Goal: Task Accomplishment & Management: Manage account settings

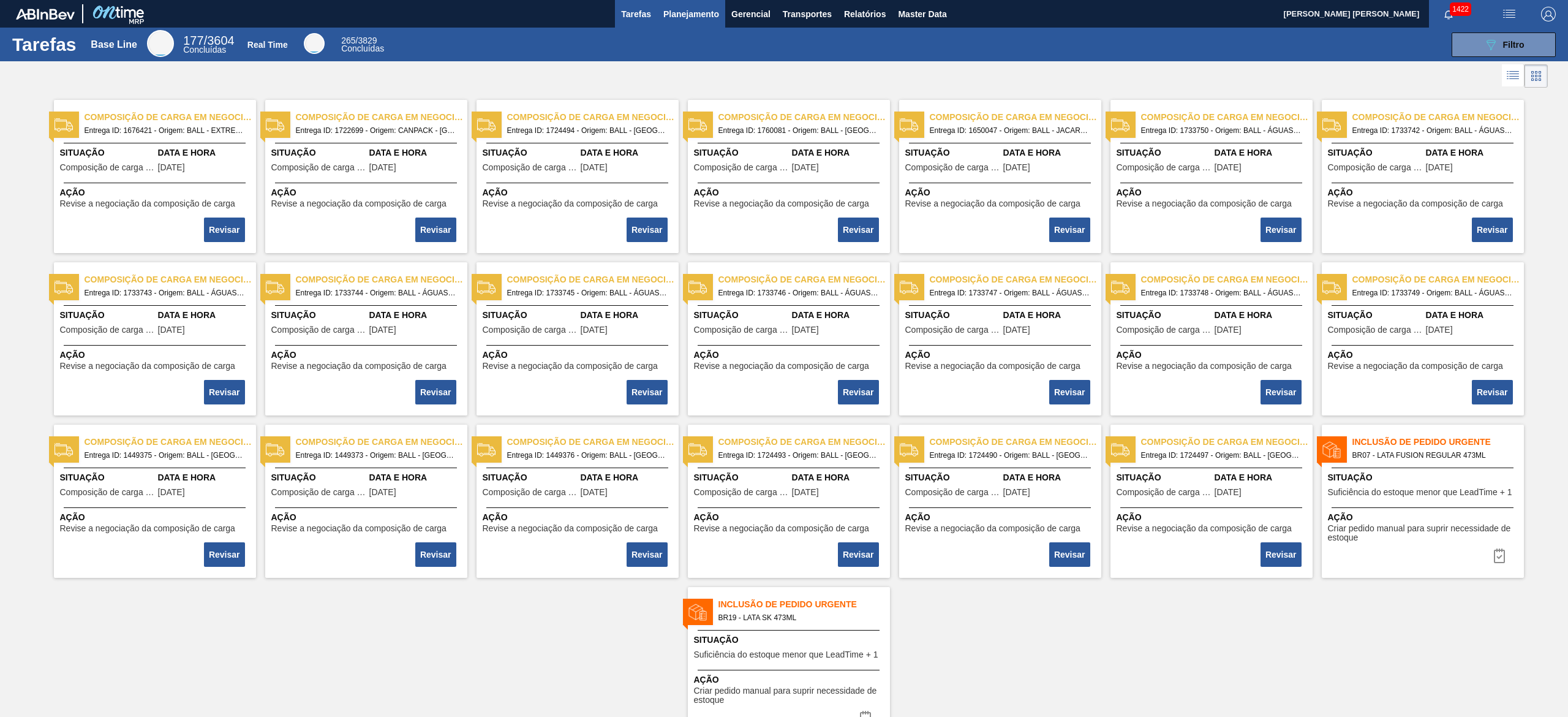
click at [699, 20] on span "Planejamento" at bounding box center [691, 14] width 56 height 15
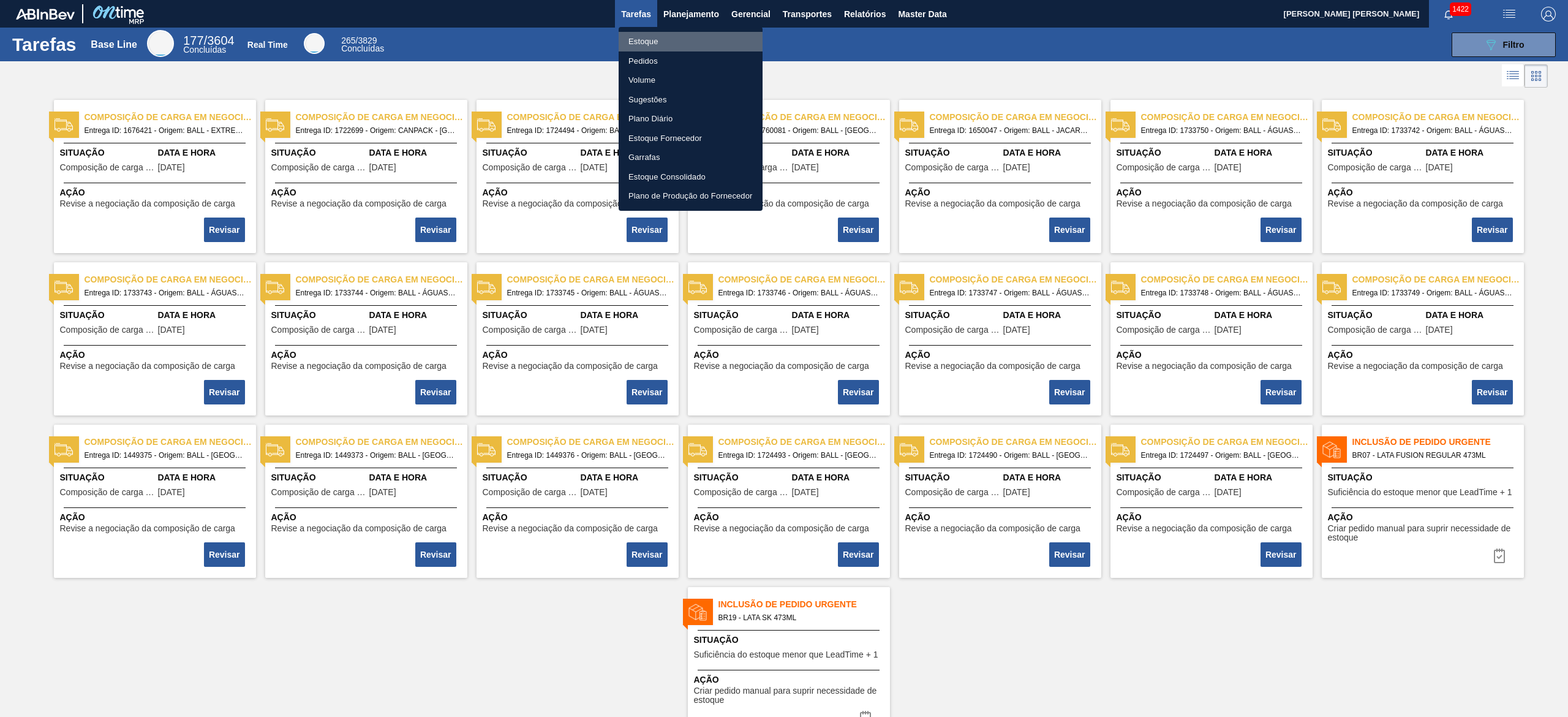
click at [682, 46] on li "Estoque" at bounding box center [691, 41] width 144 height 20
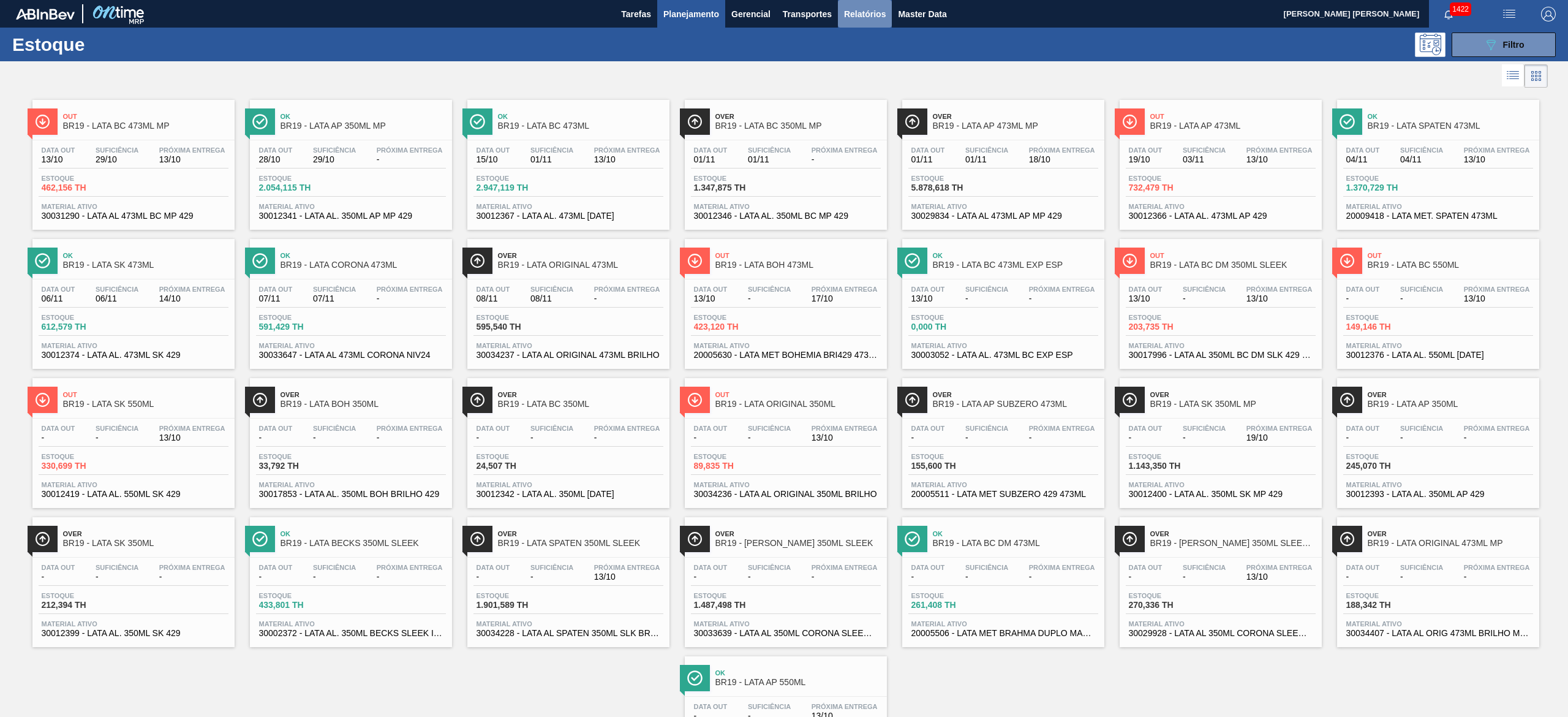
click at [784, 18] on span "Relatórios" at bounding box center [865, 14] width 42 height 15
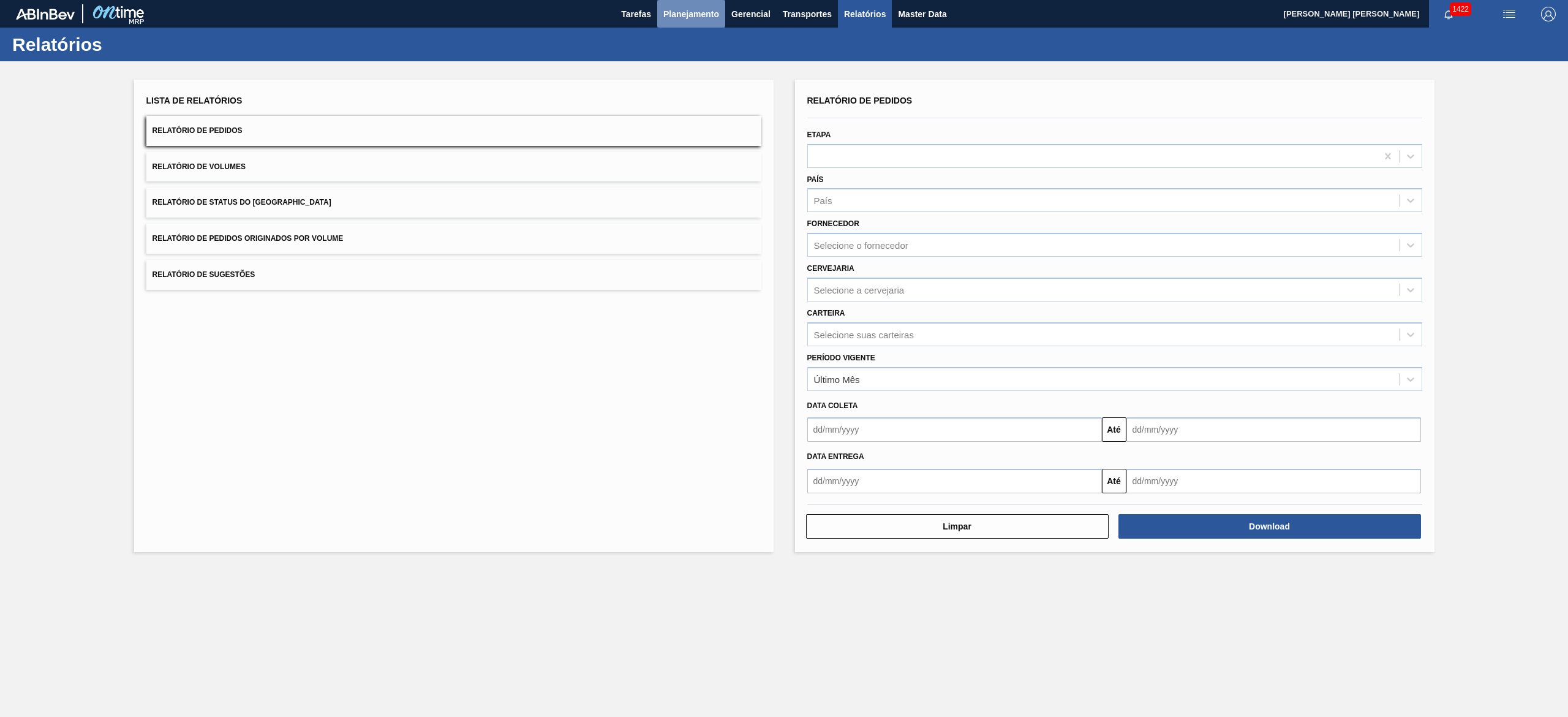
click at [699, 17] on span "Planejamento" at bounding box center [691, 14] width 56 height 15
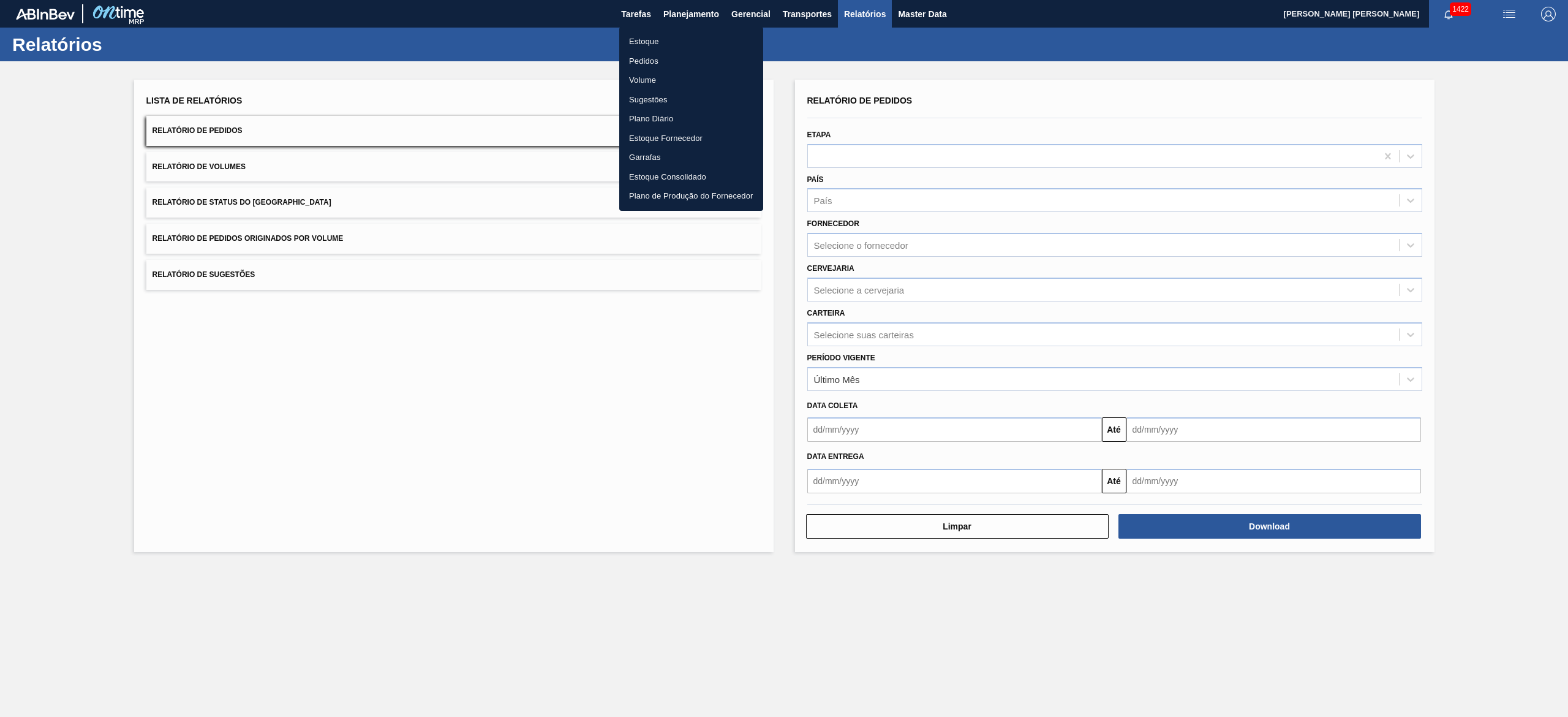
click at [660, 39] on li "Estoque" at bounding box center [691, 41] width 144 height 20
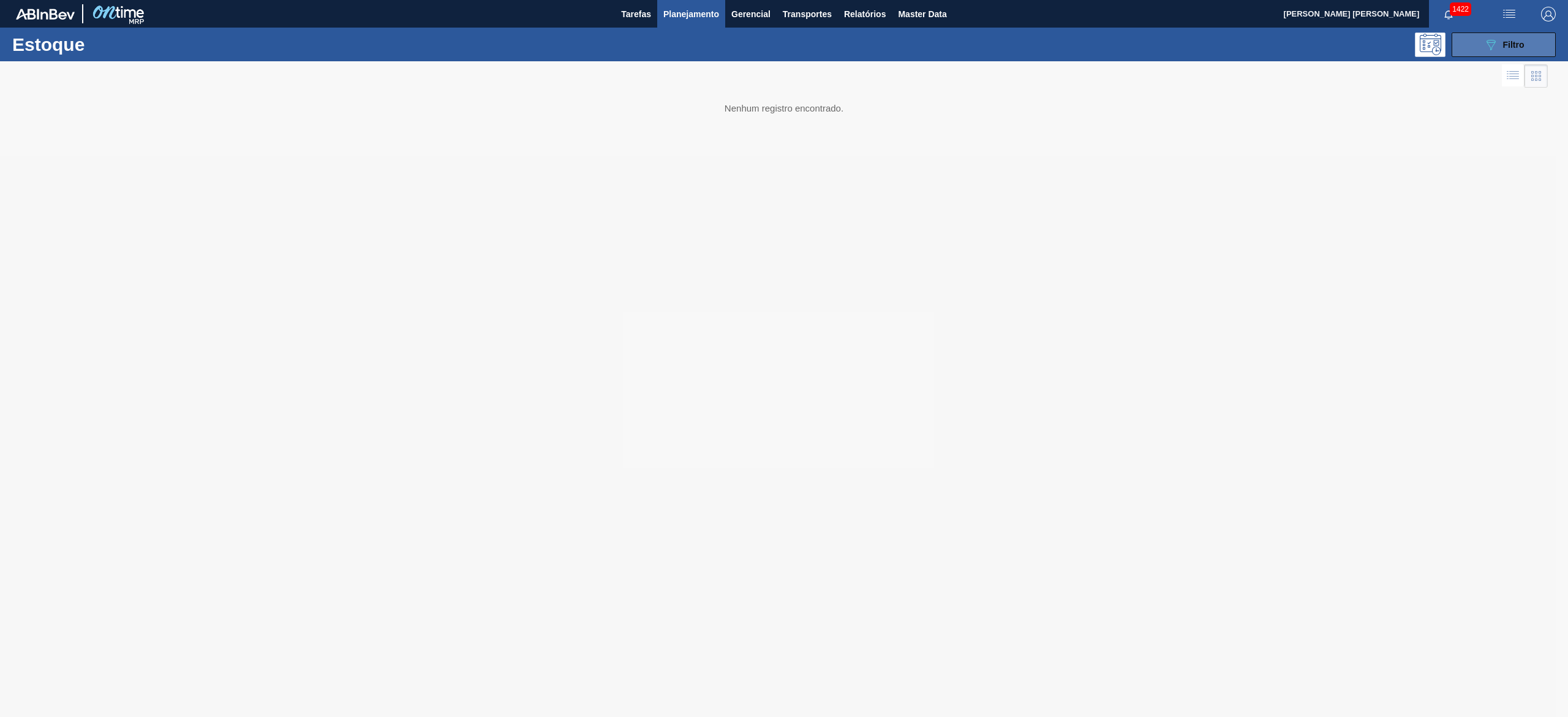
click at [784, 50] on div "089F7B8B-B2A5-4AFE-B5C0-19BA573D28AC Filtro" at bounding box center [1504, 44] width 41 height 15
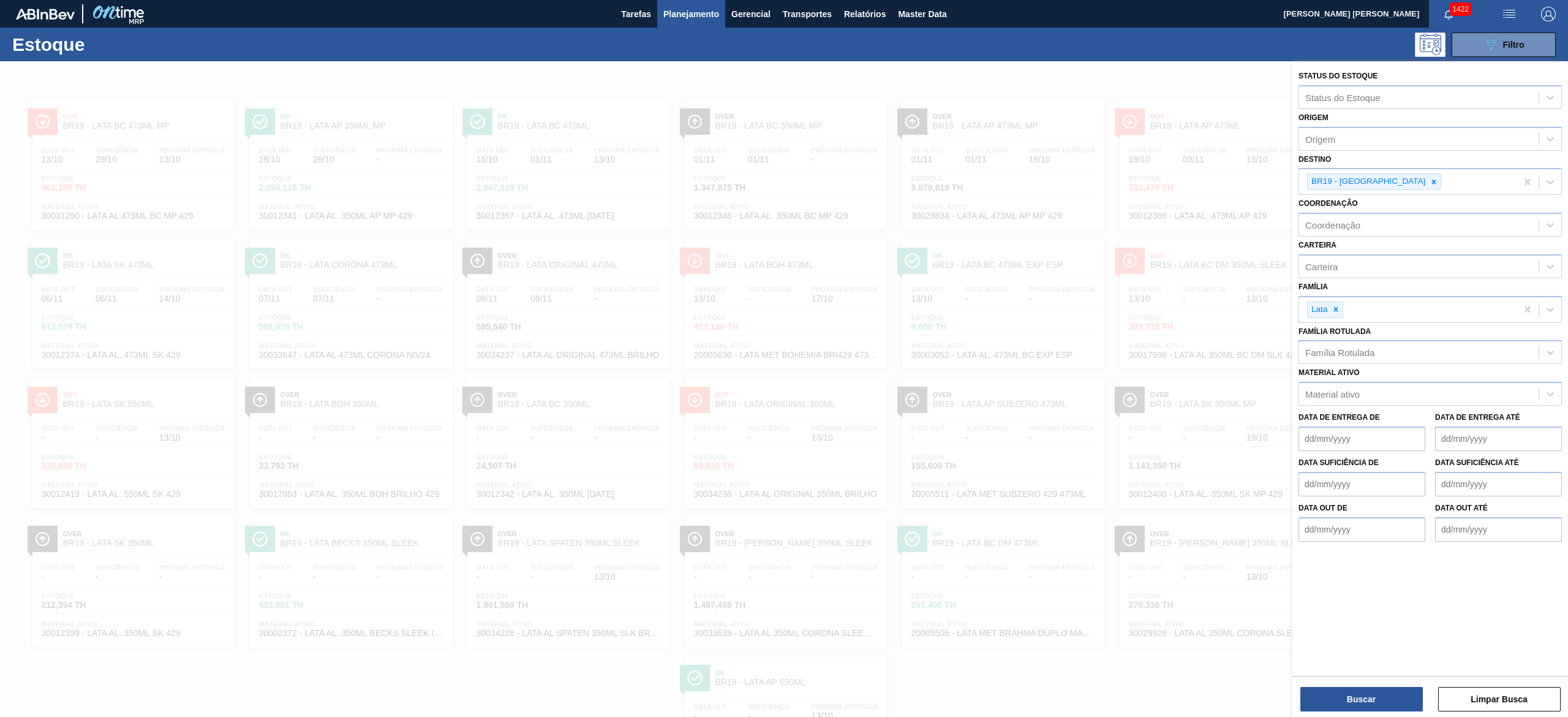
click at [315, 206] on div at bounding box center [784, 420] width 1568 height 717
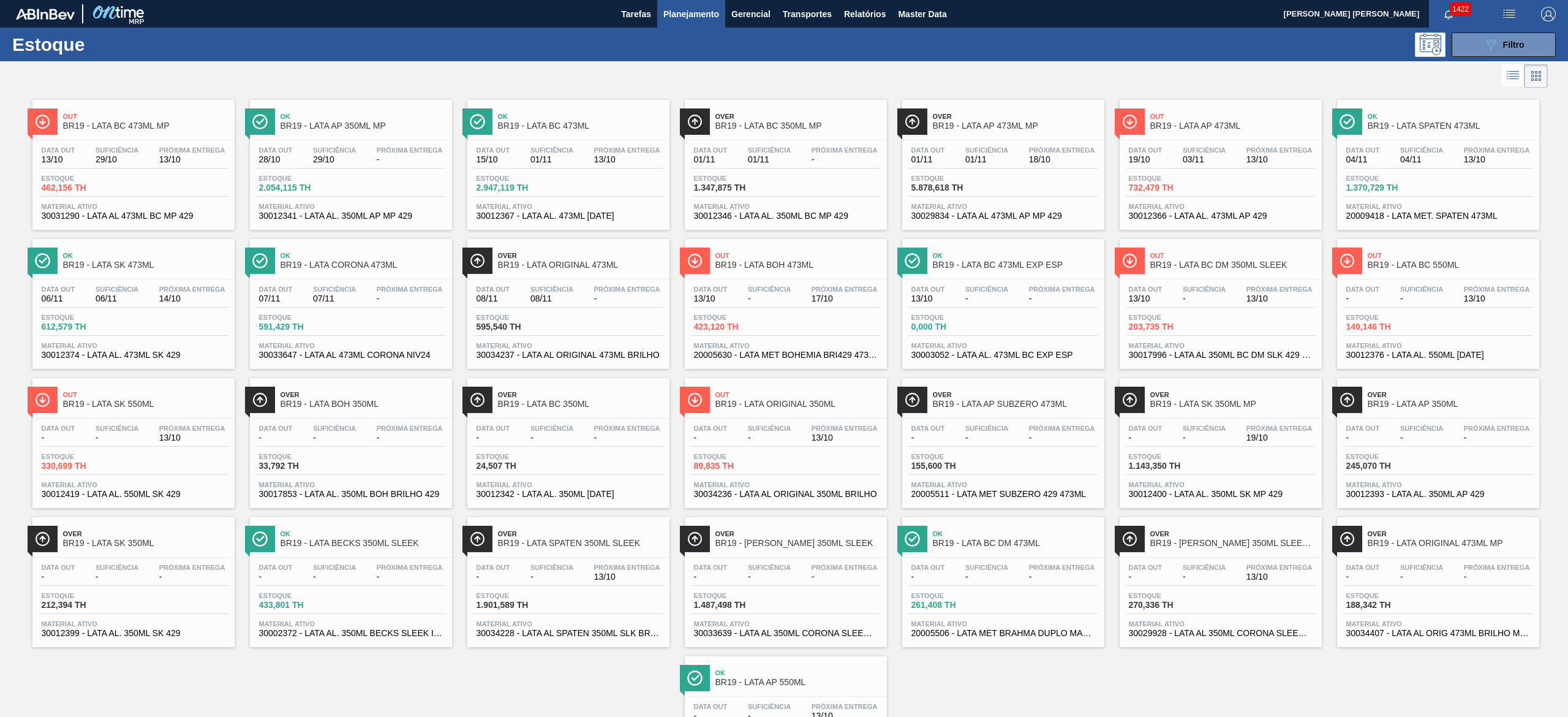
click at [96, 307] on div "Data out 06/11 Suficiência 06/11 Próxima Entrega 14/10" at bounding box center [133, 296] width 190 height 22
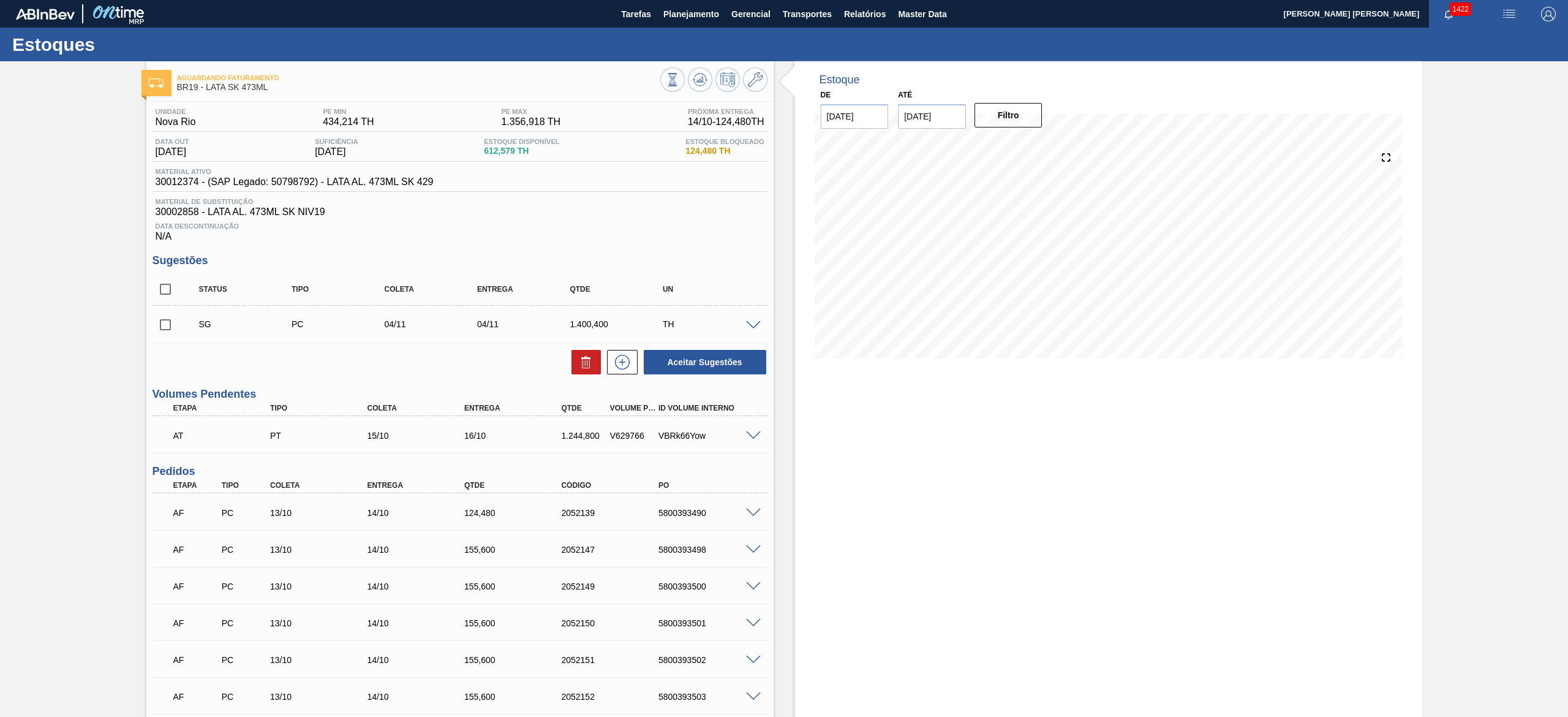
click at [167, 292] on input "checkbox" at bounding box center [165, 289] width 26 height 26
checkbox input "true"
click at [573, 358] on button at bounding box center [586, 362] width 29 height 24
checkbox input "false"
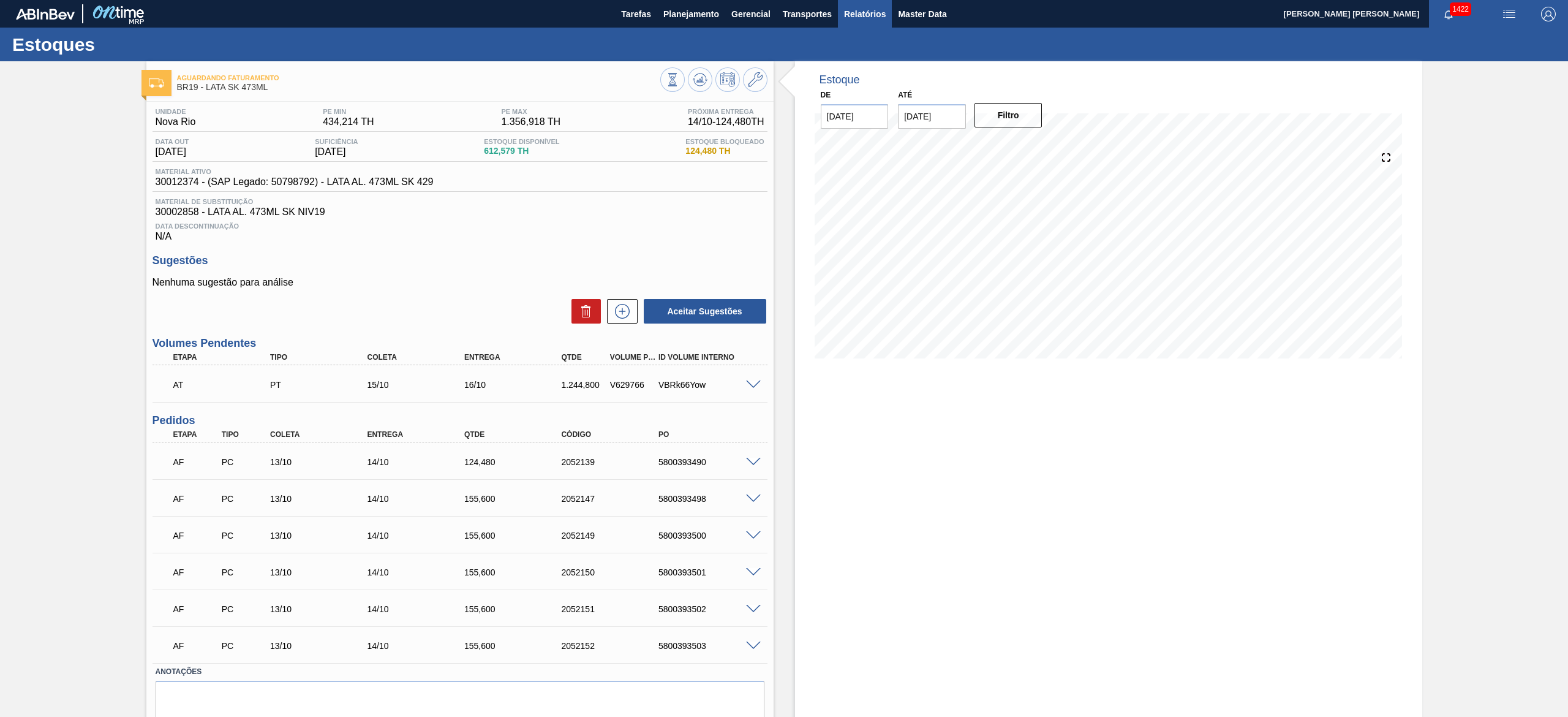
click at [784, 20] on span "Relatórios" at bounding box center [865, 14] width 42 height 15
click at [697, 18] on span "Planejamento" at bounding box center [691, 14] width 56 height 15
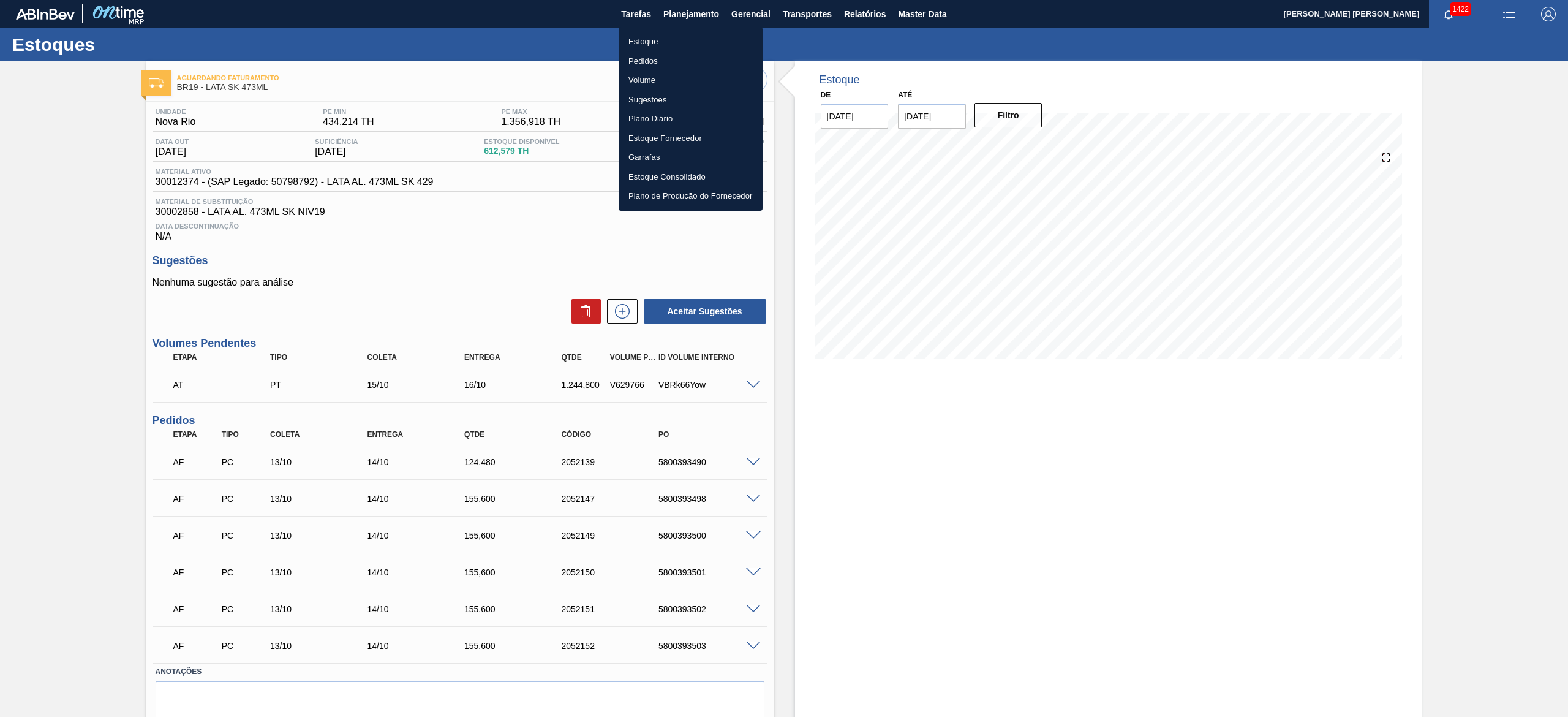
click at [658, 57] on li "Pedidos" at bounding box center [691, 61] width 144 height 20
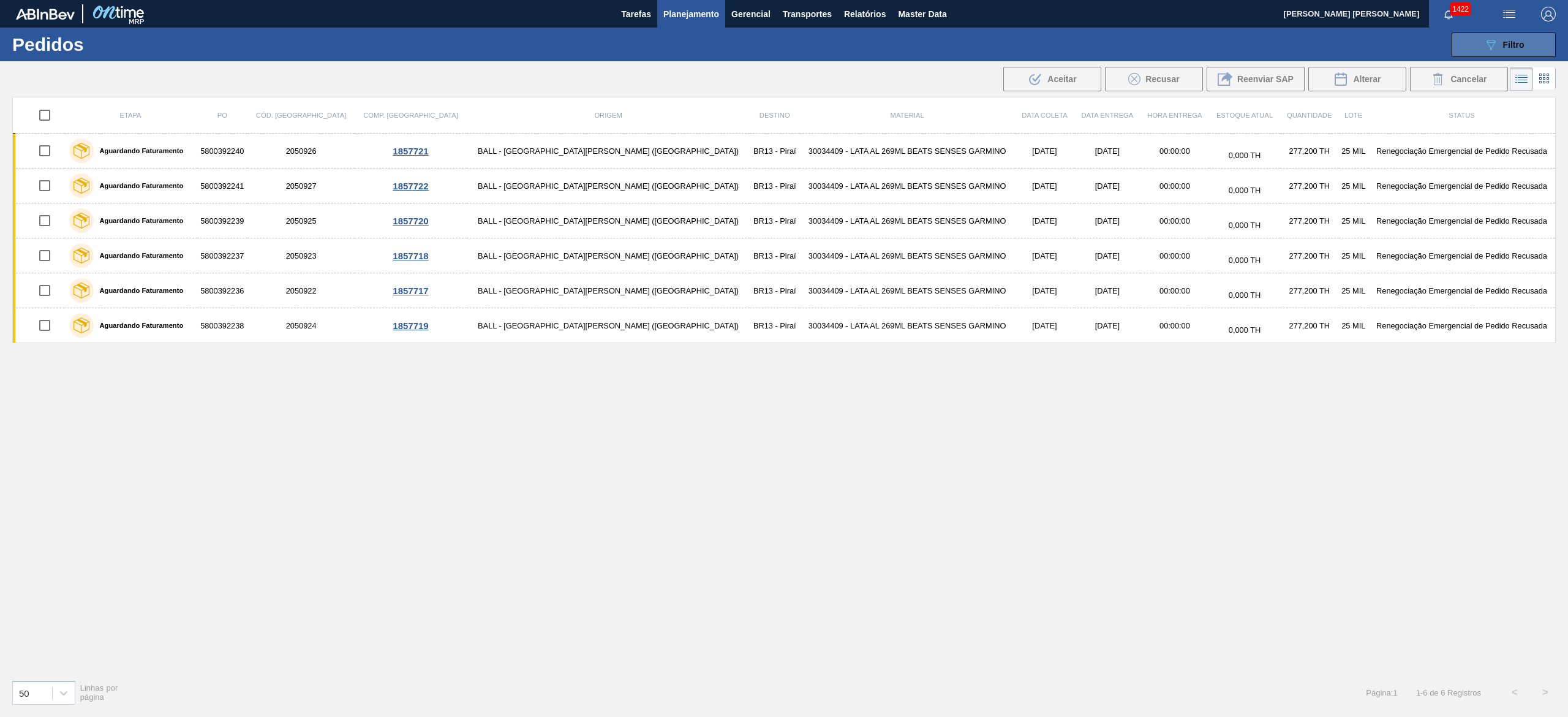
click at [784, 37] on button "089F7B8B-B2A5-4AFE-B5C0-19BA573D28AC Filtro" at bounding box center [1503, 44] width 104 height 24
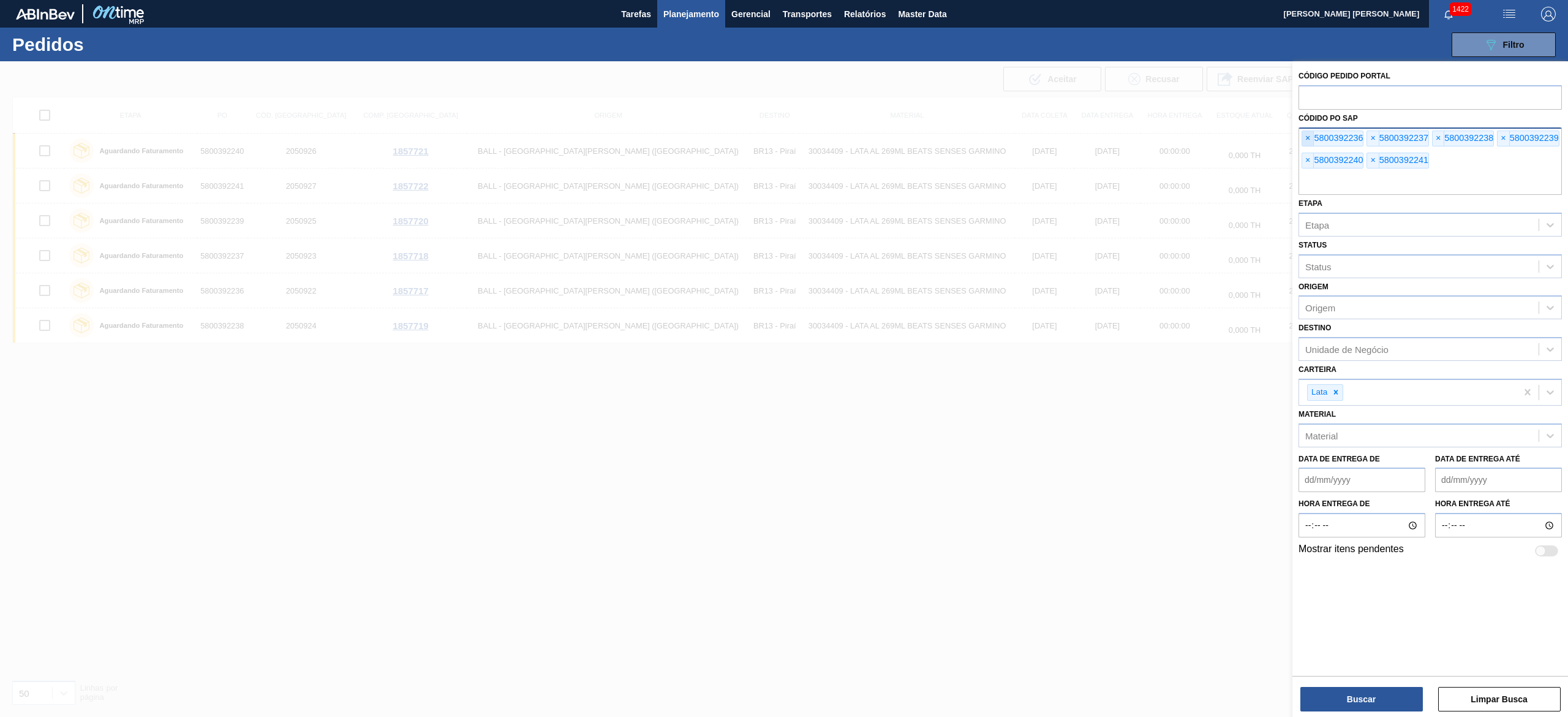
click at [784, 141] on span "×" at bounding box center [1308, 138] width 12 height 15
click at [784, 139] on span "×" at bounding box center [1308, 138] width 12 height 15
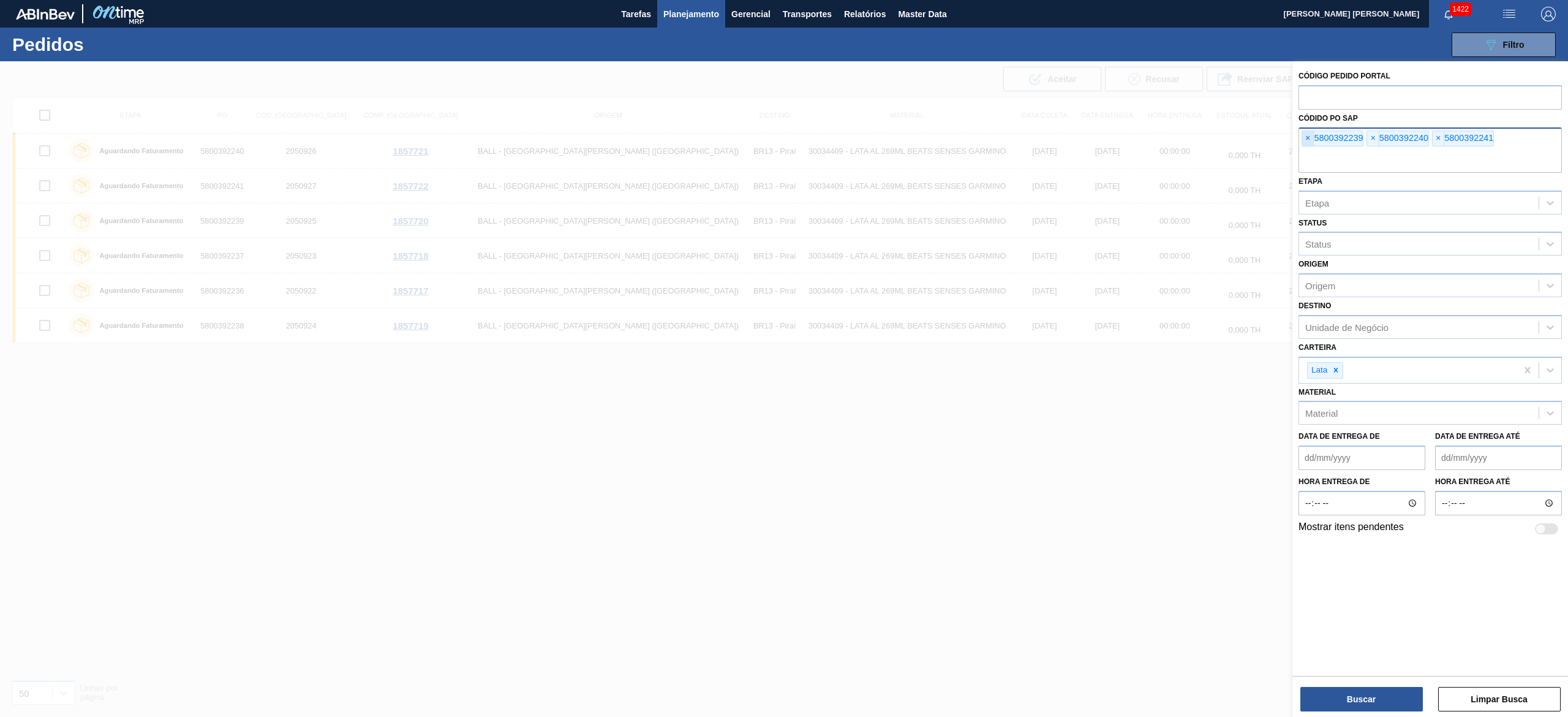
click at [784, 137] on span "×" at bounding box center [1308, 138] width 12 height 15
click at [784, 136] on span "×" at bounding box center [1308, 138] width 12 height 15
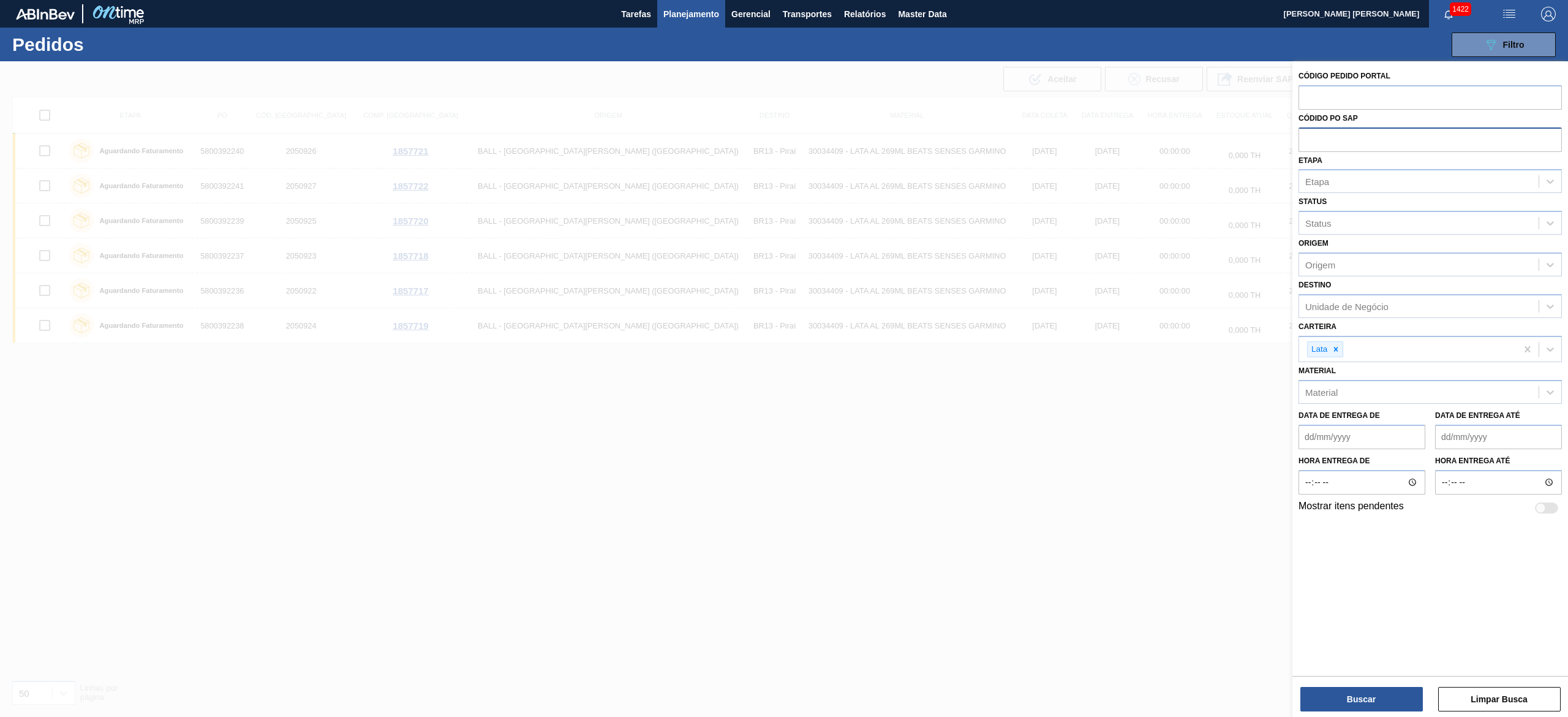
paste input "text"
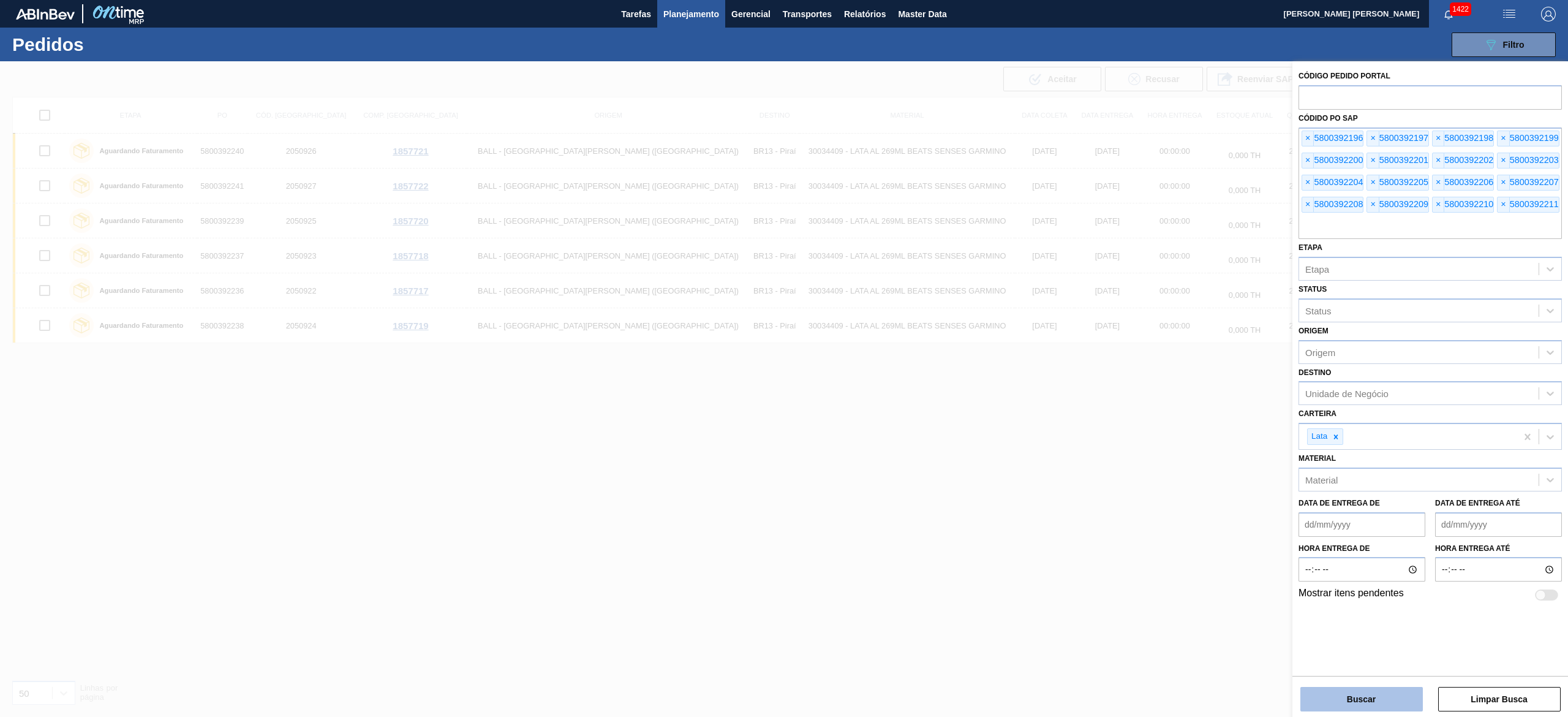
click at [784, 358] on button "Buscar" at bounding box center [1362, 699] width 123 height 24
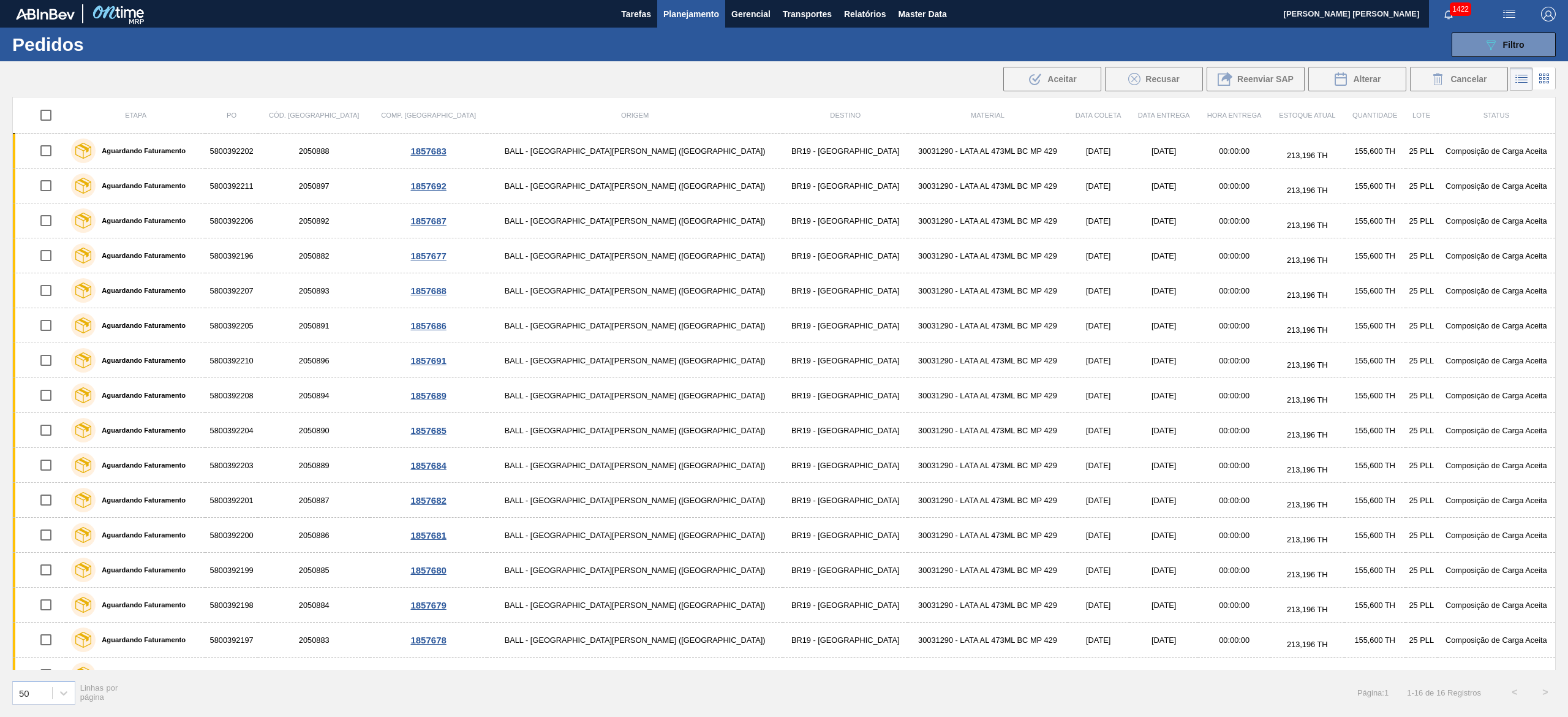
click at [54, 112] on input "checkbox" at bounding box center [46, 115] width 26 height 26
checkbox input "true"
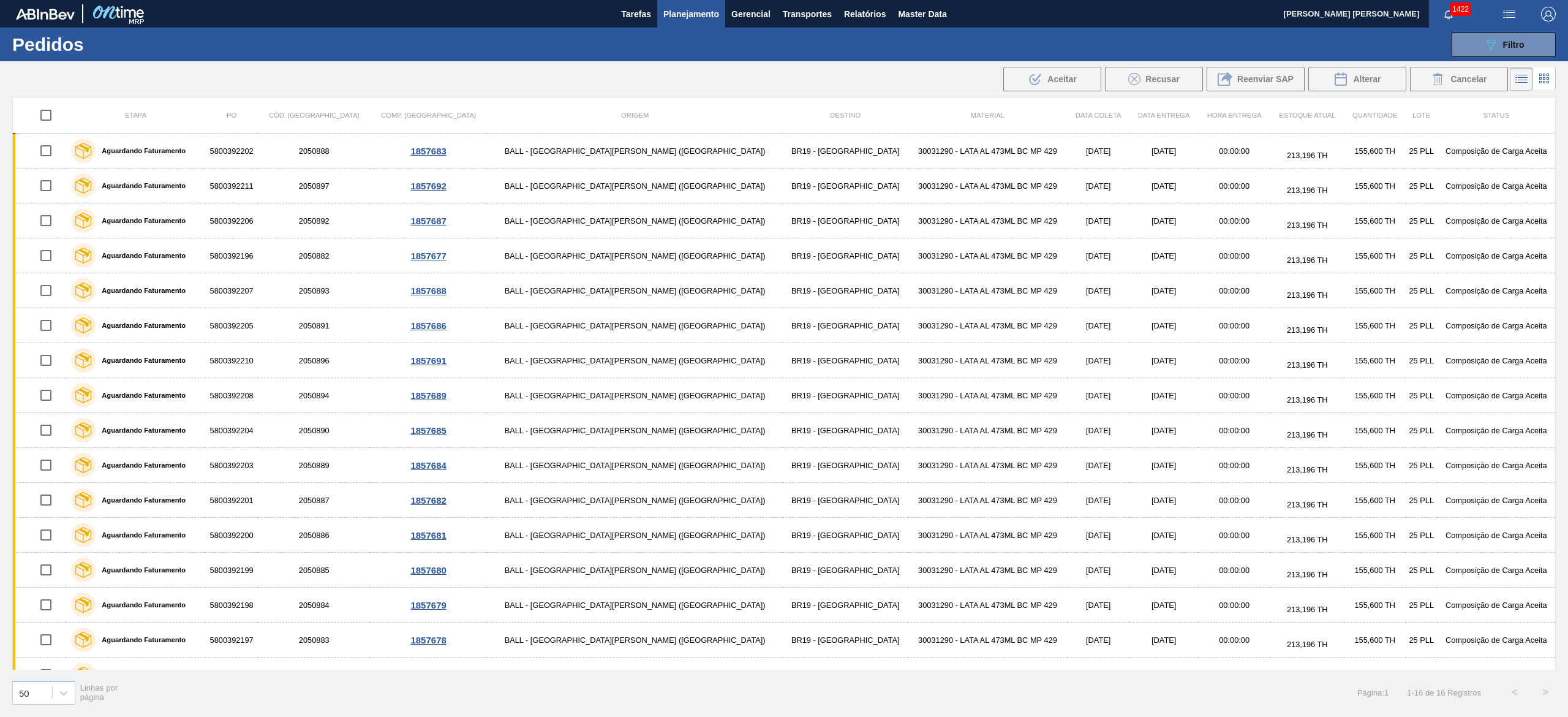
checkbox input "true"
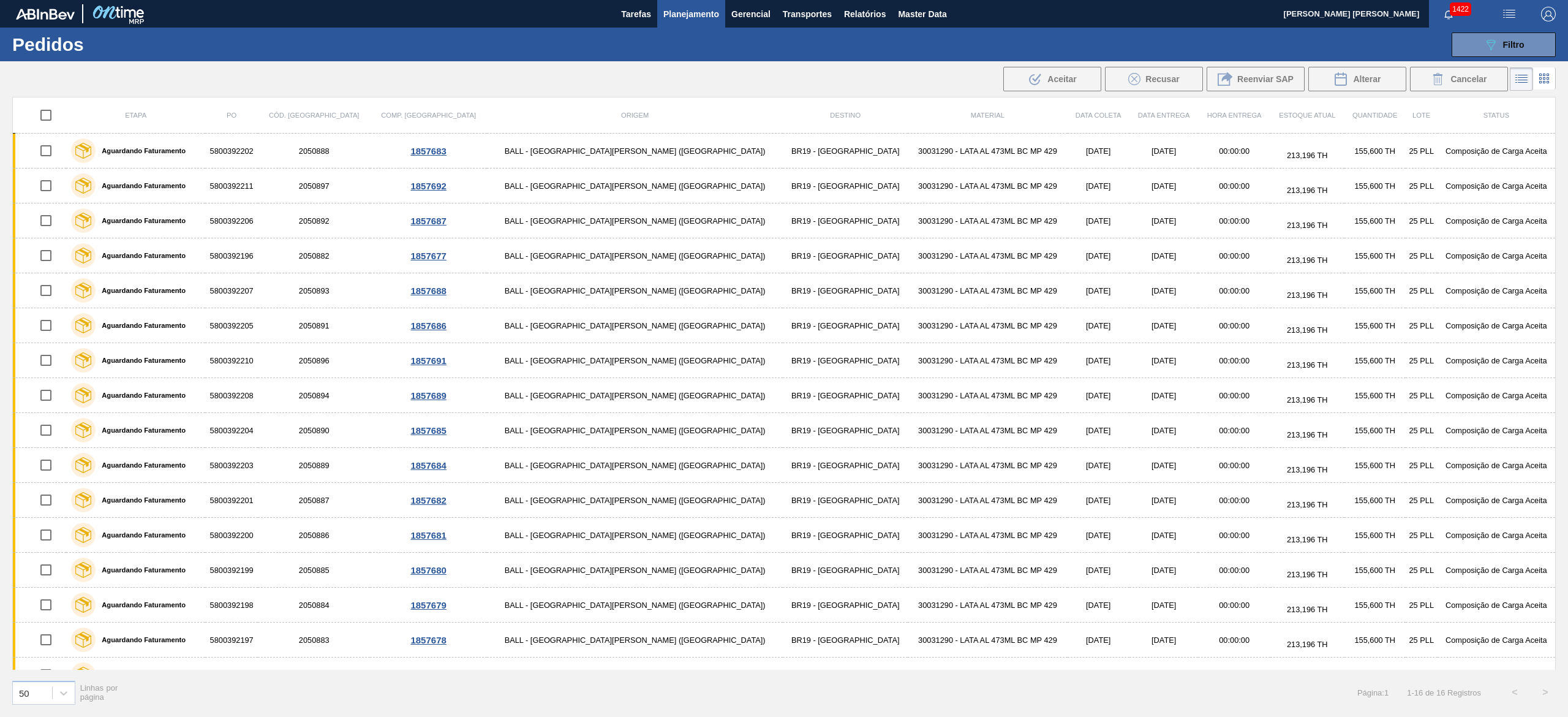
checkbox input "true"
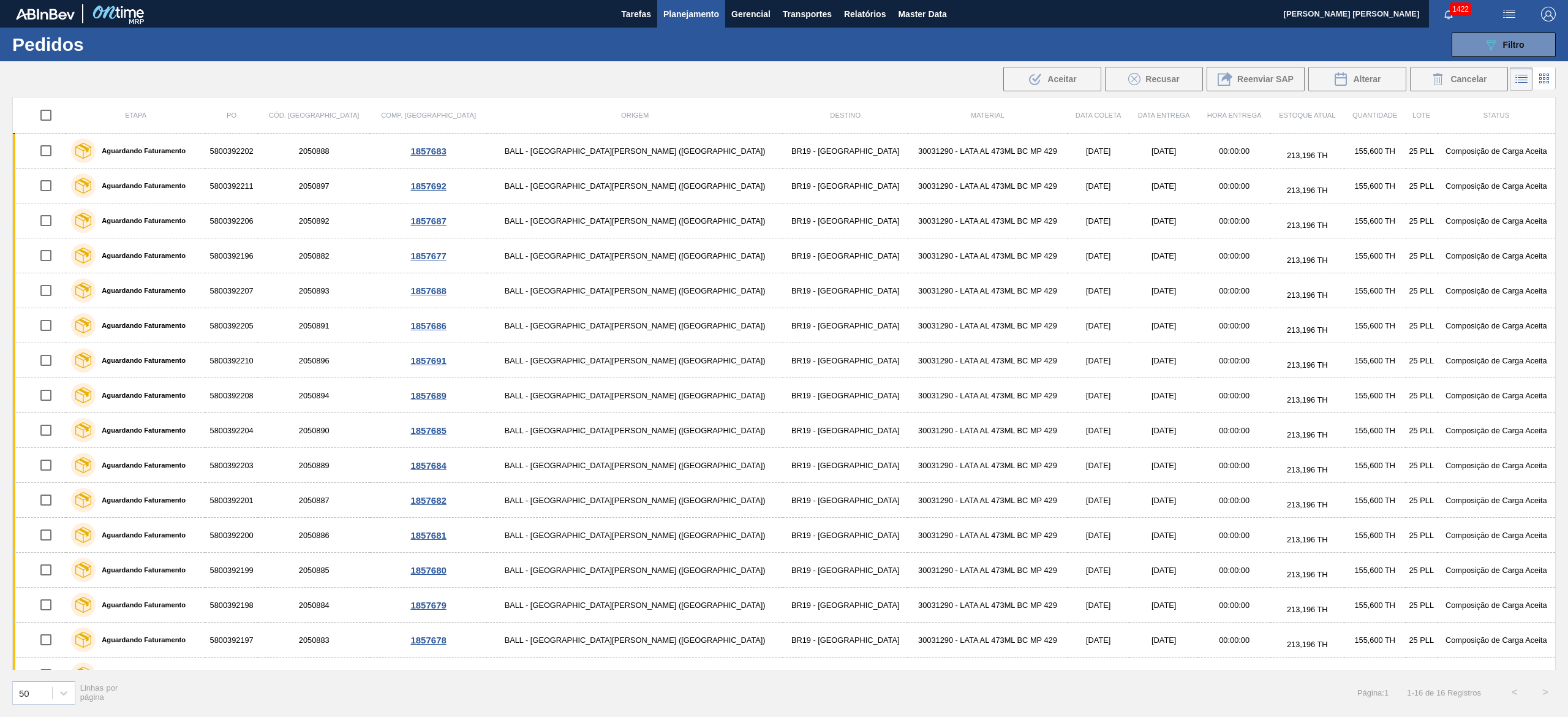
checkbox input "true"
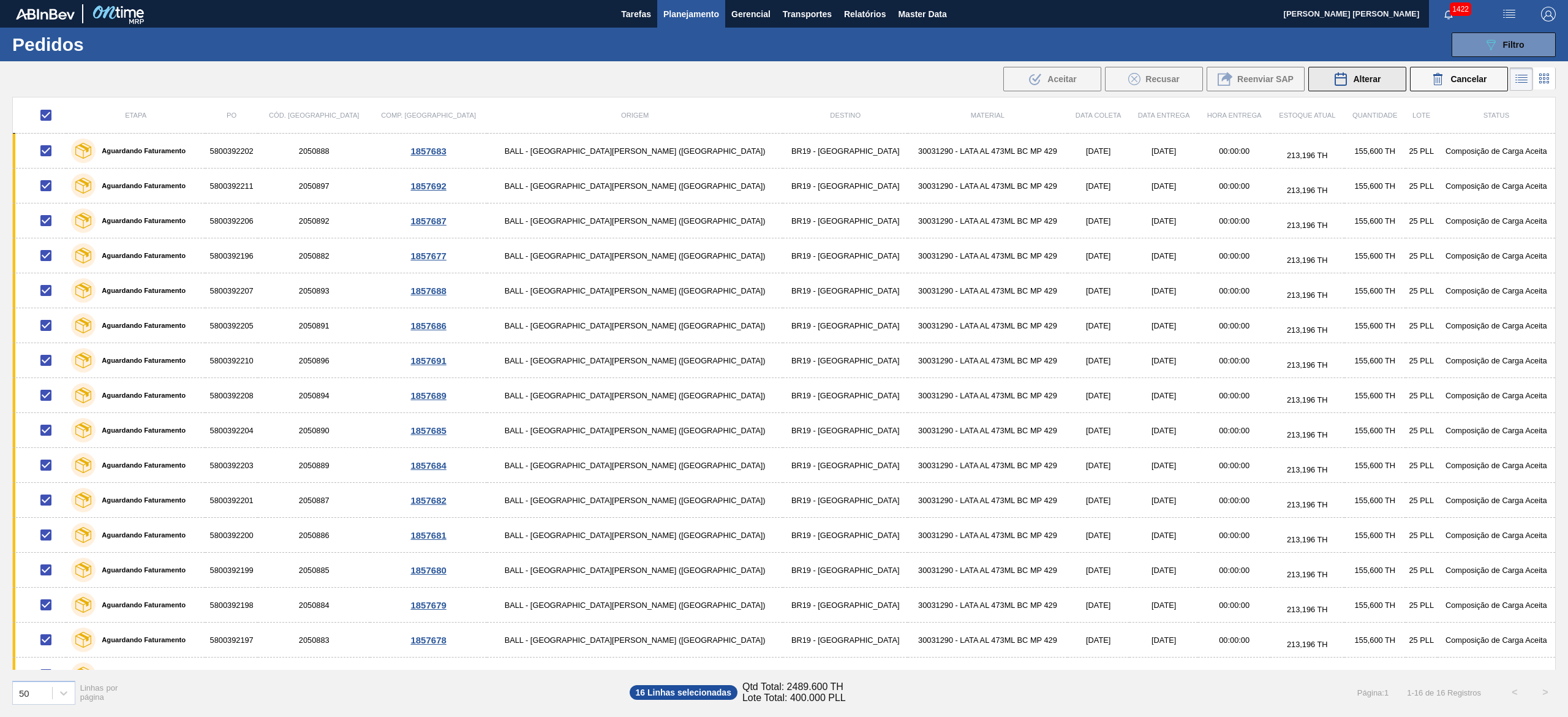
click at [784, 86] on icon at bounding box center [1340, 79] width 15 height 15
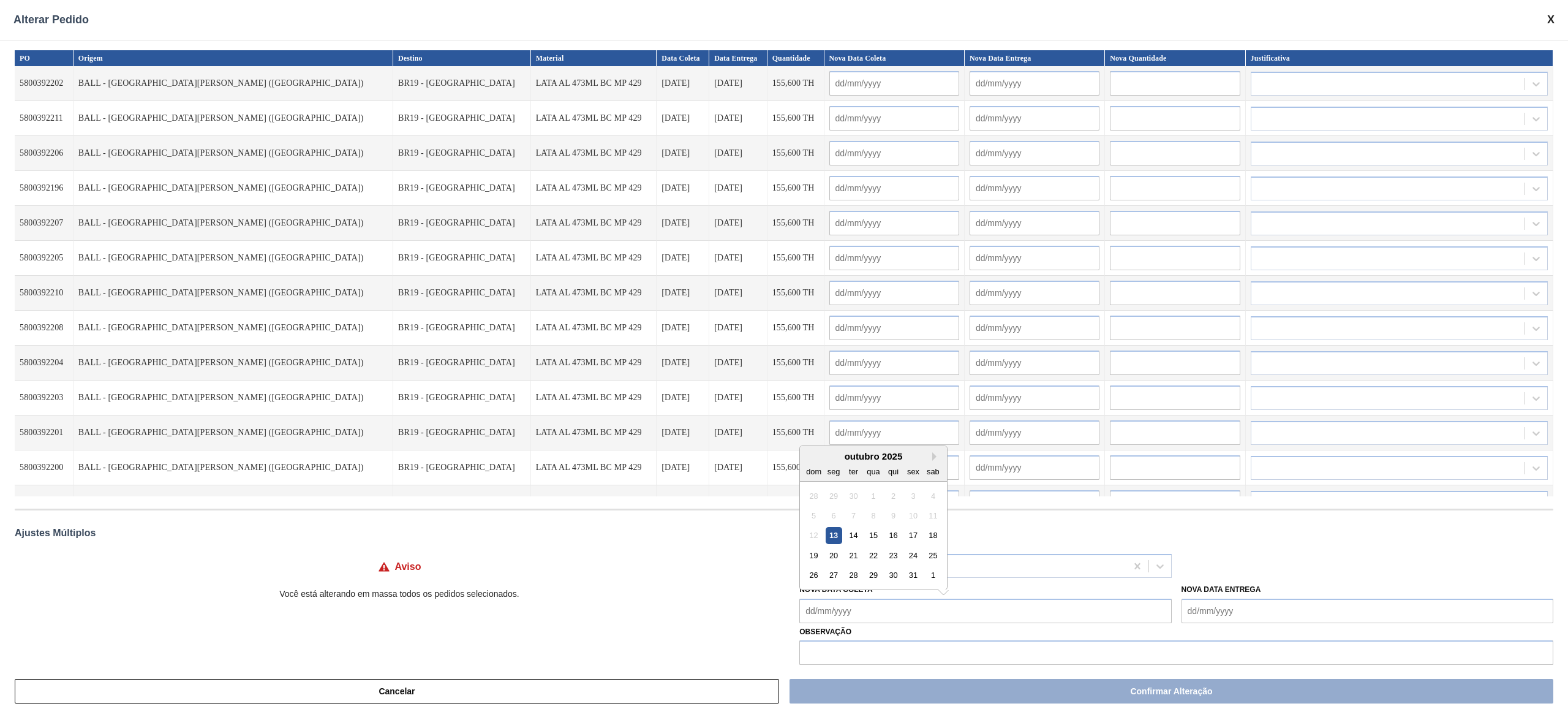
click at [784, 358] on Coleta "Nova Data Coleta" at bounding box center [985, 611] width 372 height 24
click at [784, 358] on div "24" at bounding box center [914, 555] width 17 height 17
type Coleta "[DATE]"
type input "[DATE]"
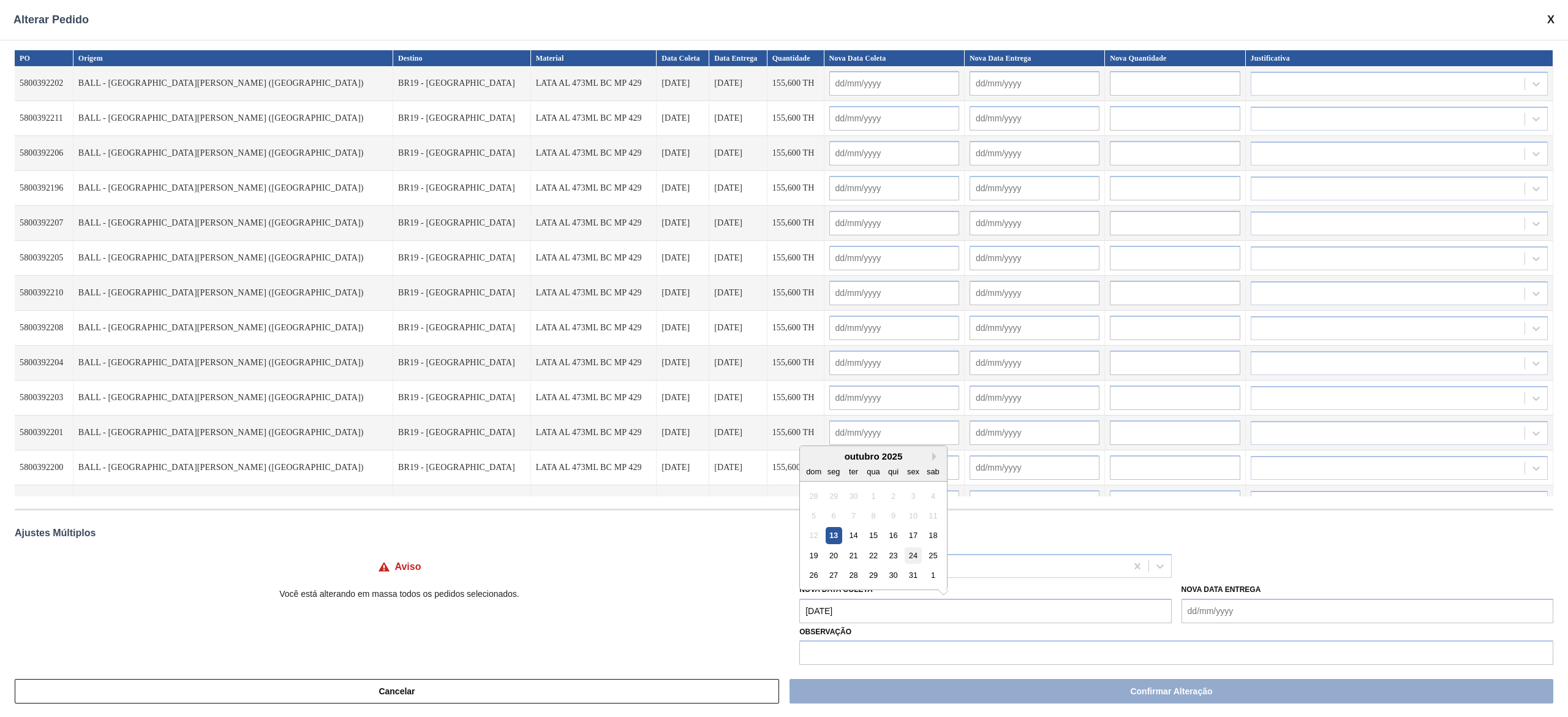
type input "[DATE]"
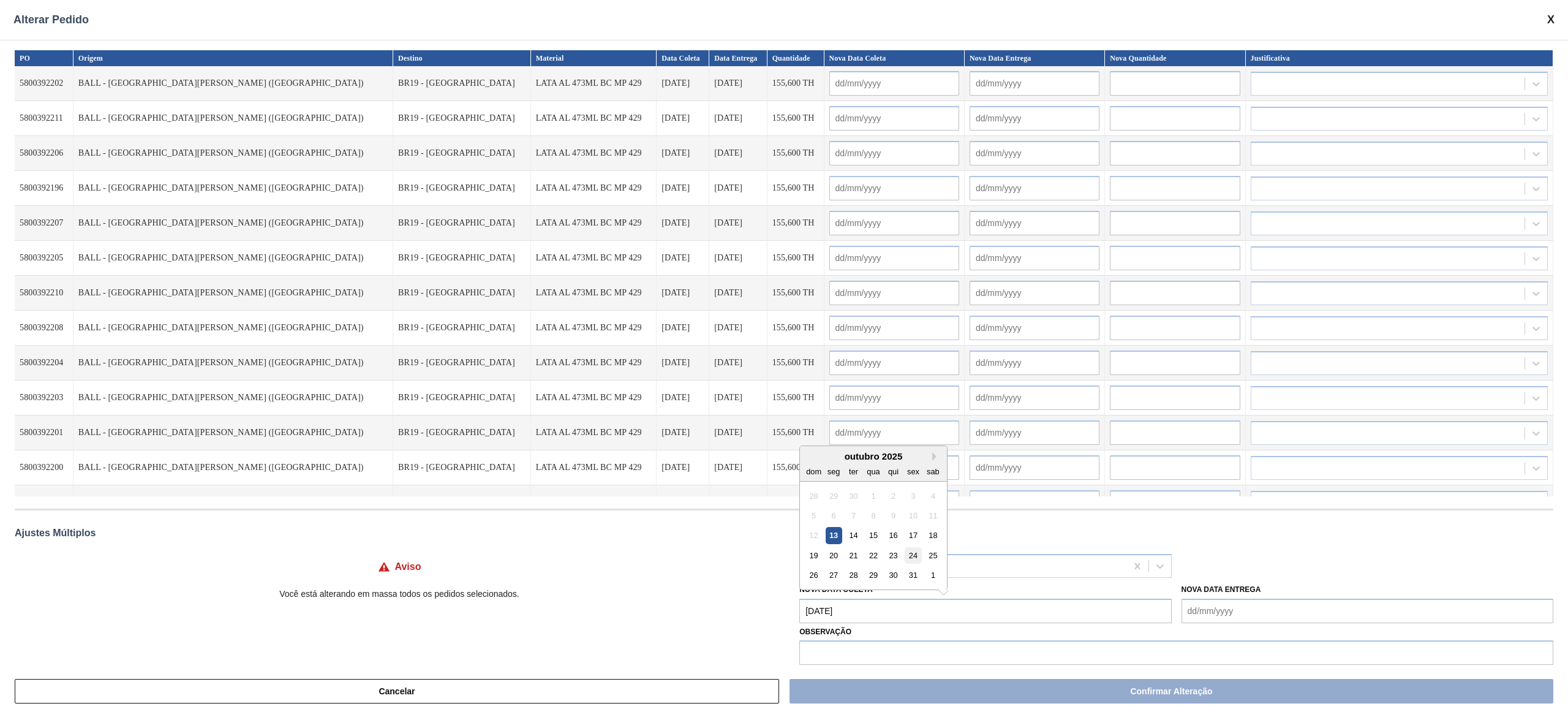
type input "[DATE]"
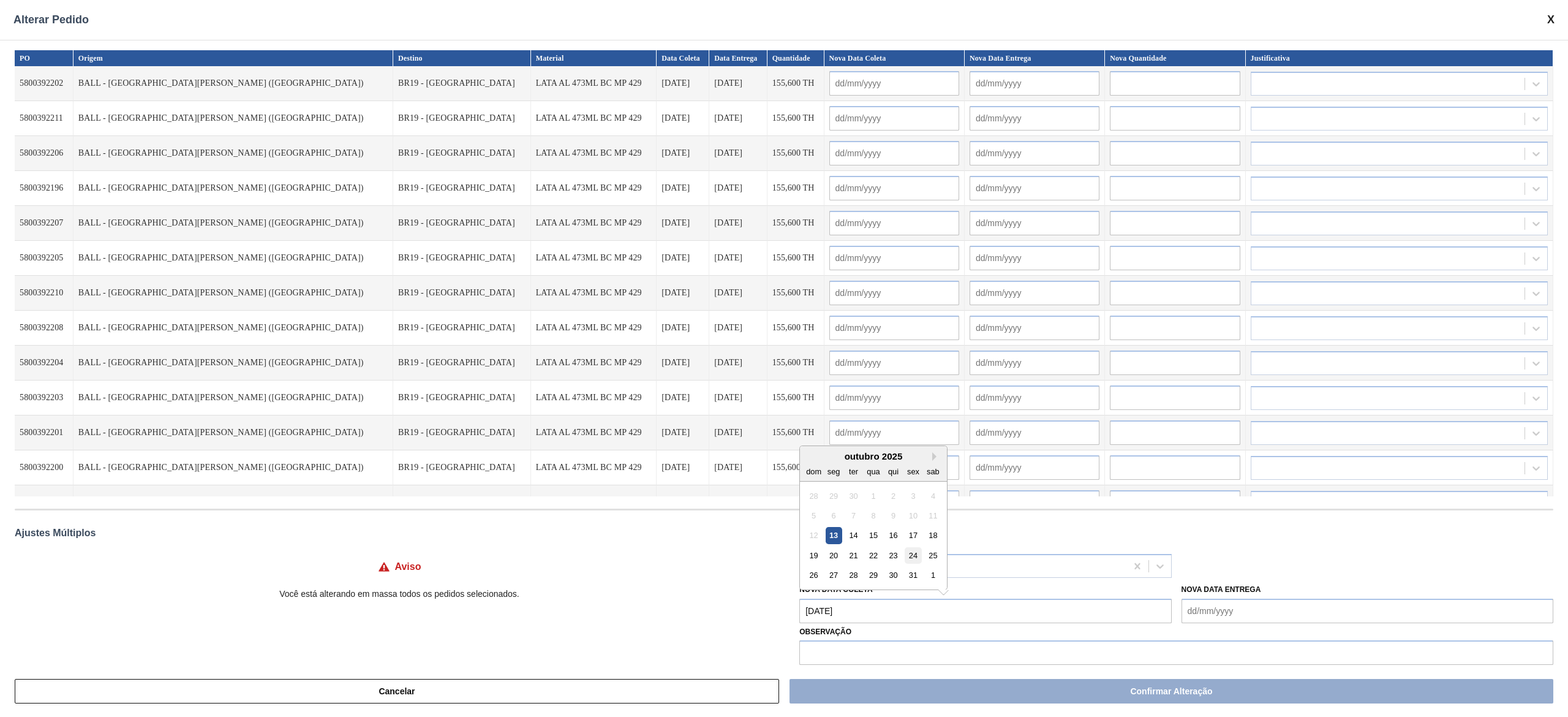
type input "[DATE]"
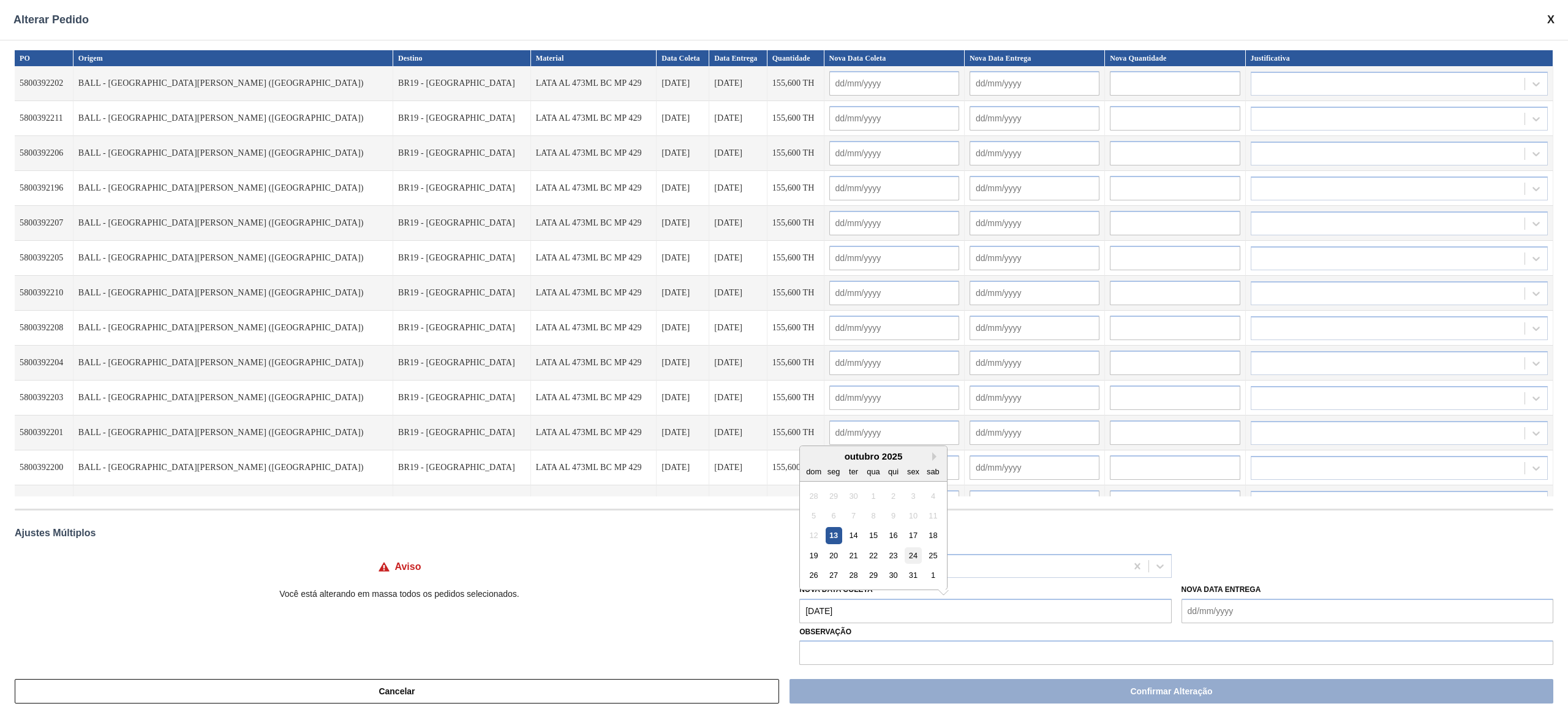
type input "[DATE]"
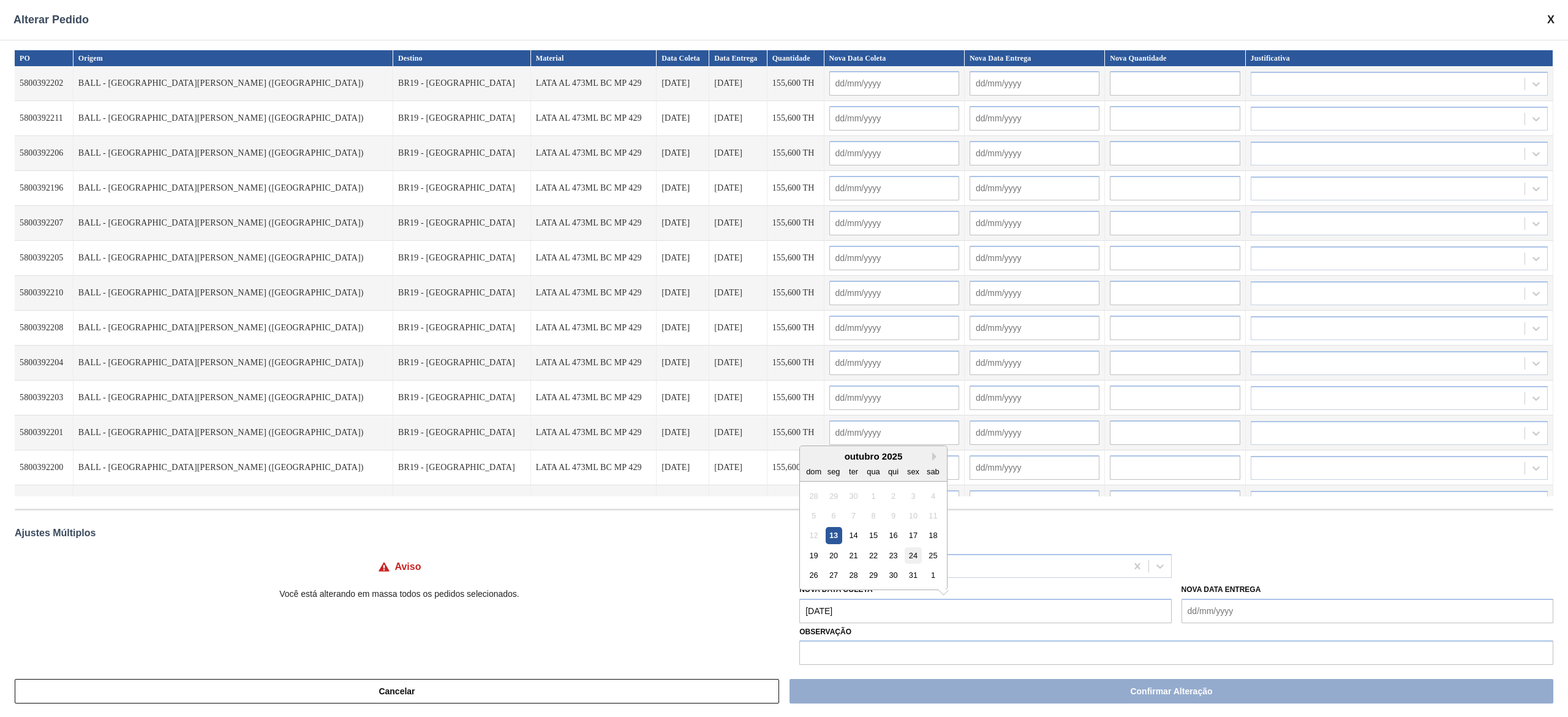
type input "[DATE]"
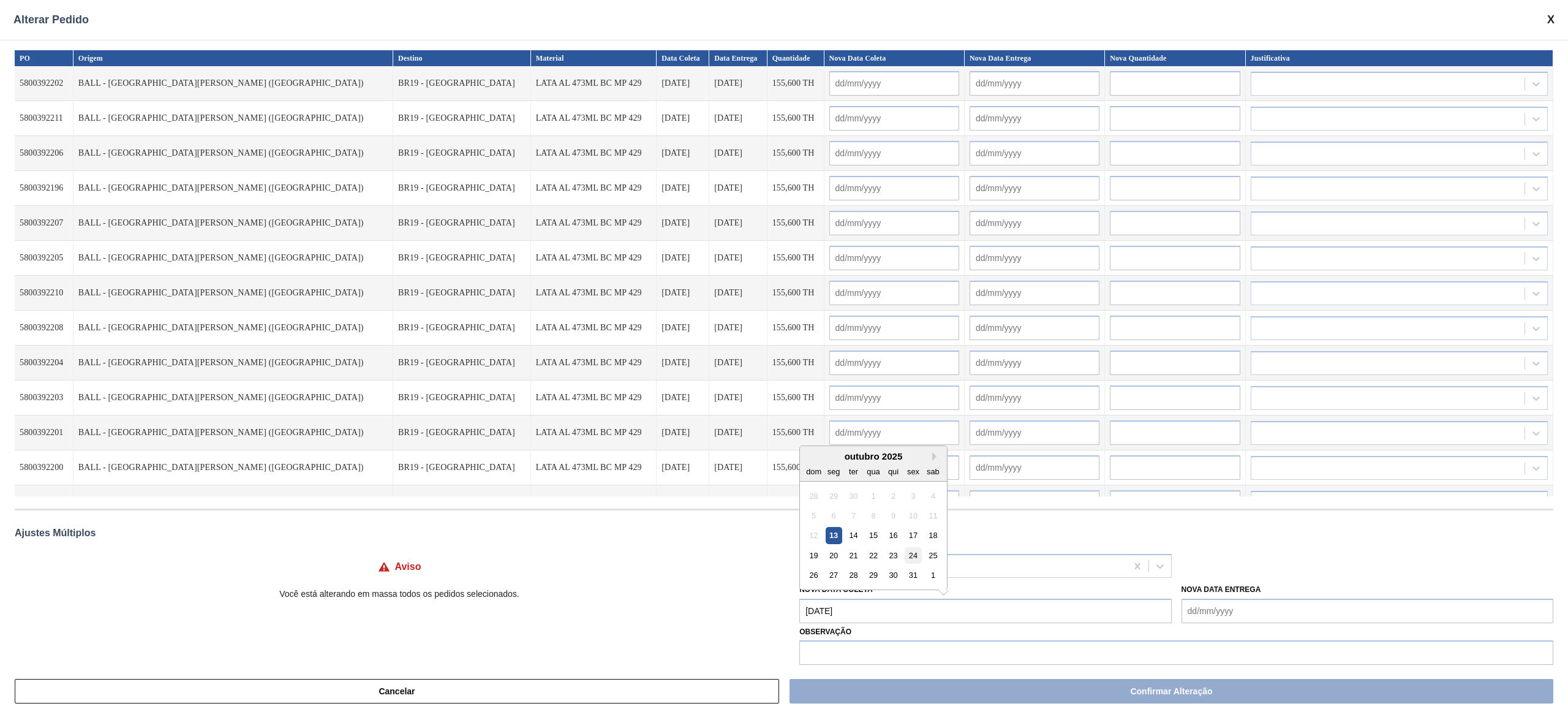
type input "[DATE]"
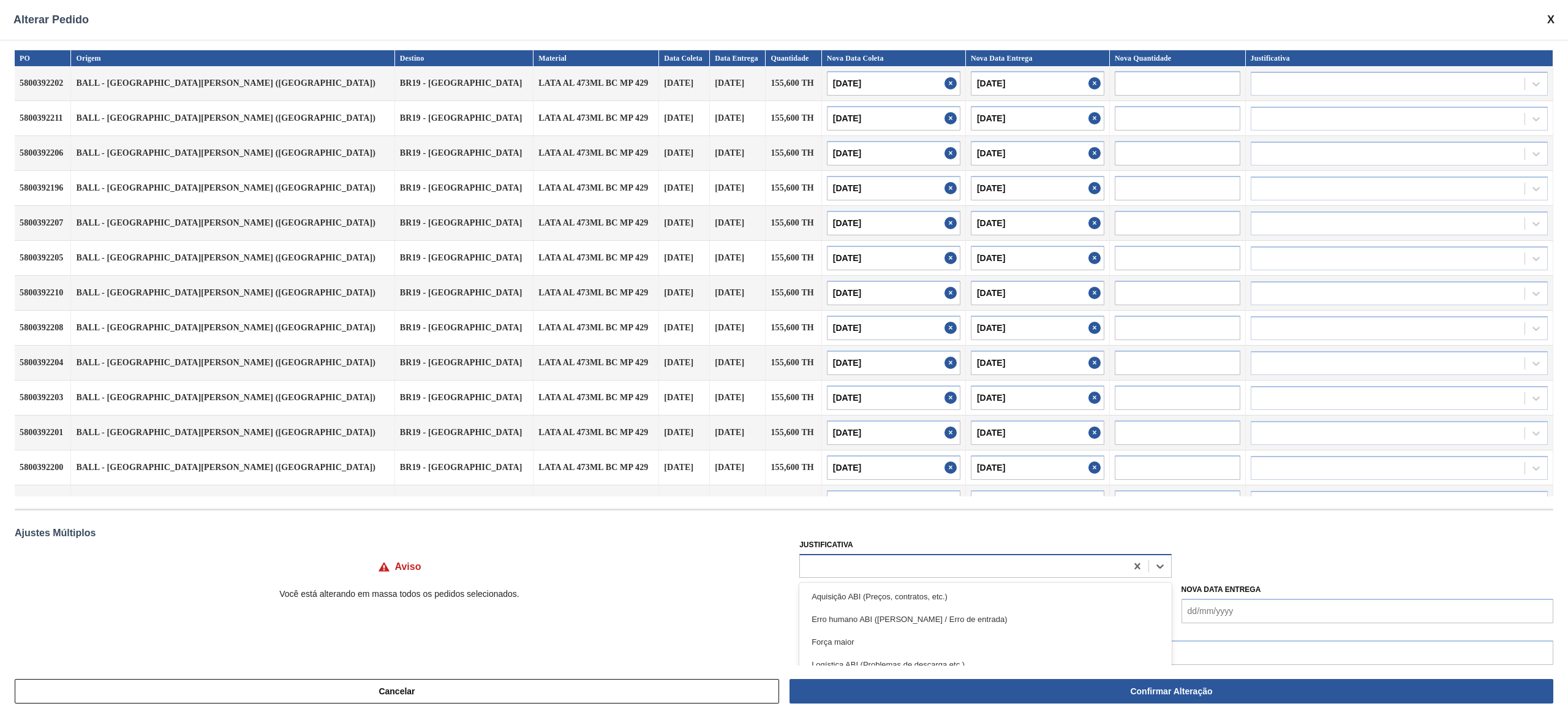
click at [784, 358] on div at bounding box center [963, 566] width 326 height 18
click at [784, 358] on div "Logística ABI (Problemas de descarga etc.)" at bounding box center [985, 664] width 372 height 23
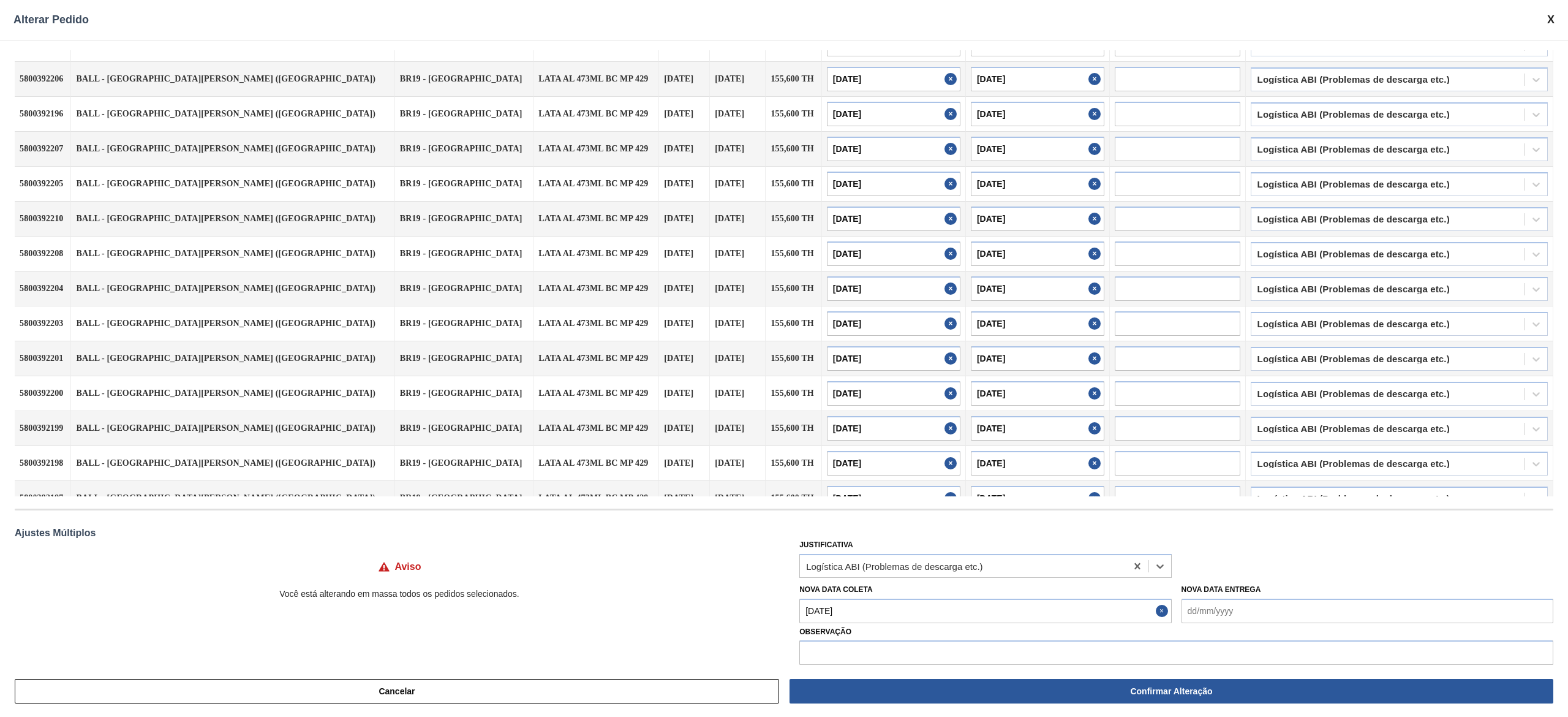
scroll to position [131, 0]
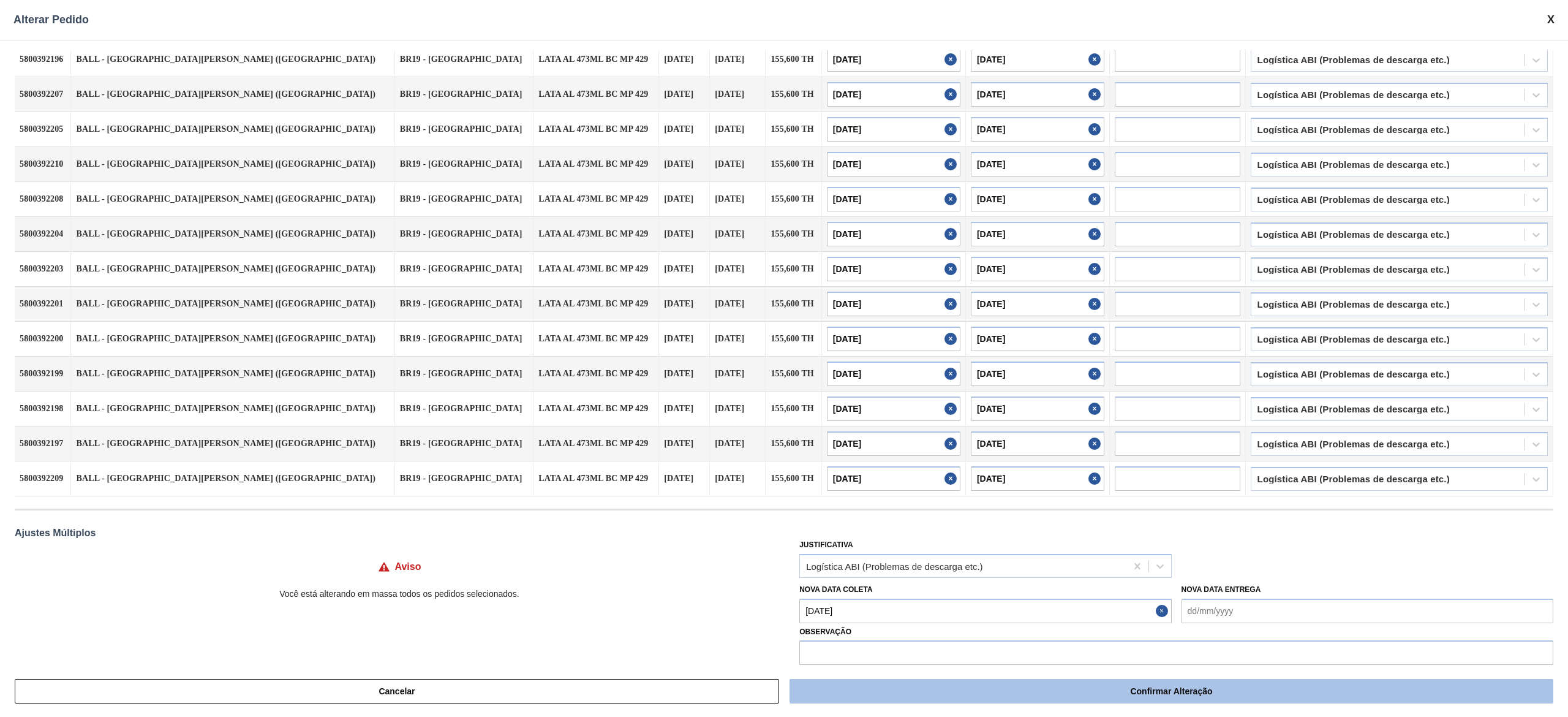
click at [784, 358] on button "Confirmar Alteração" at bounding box center [1172, 691] width 764 height 24
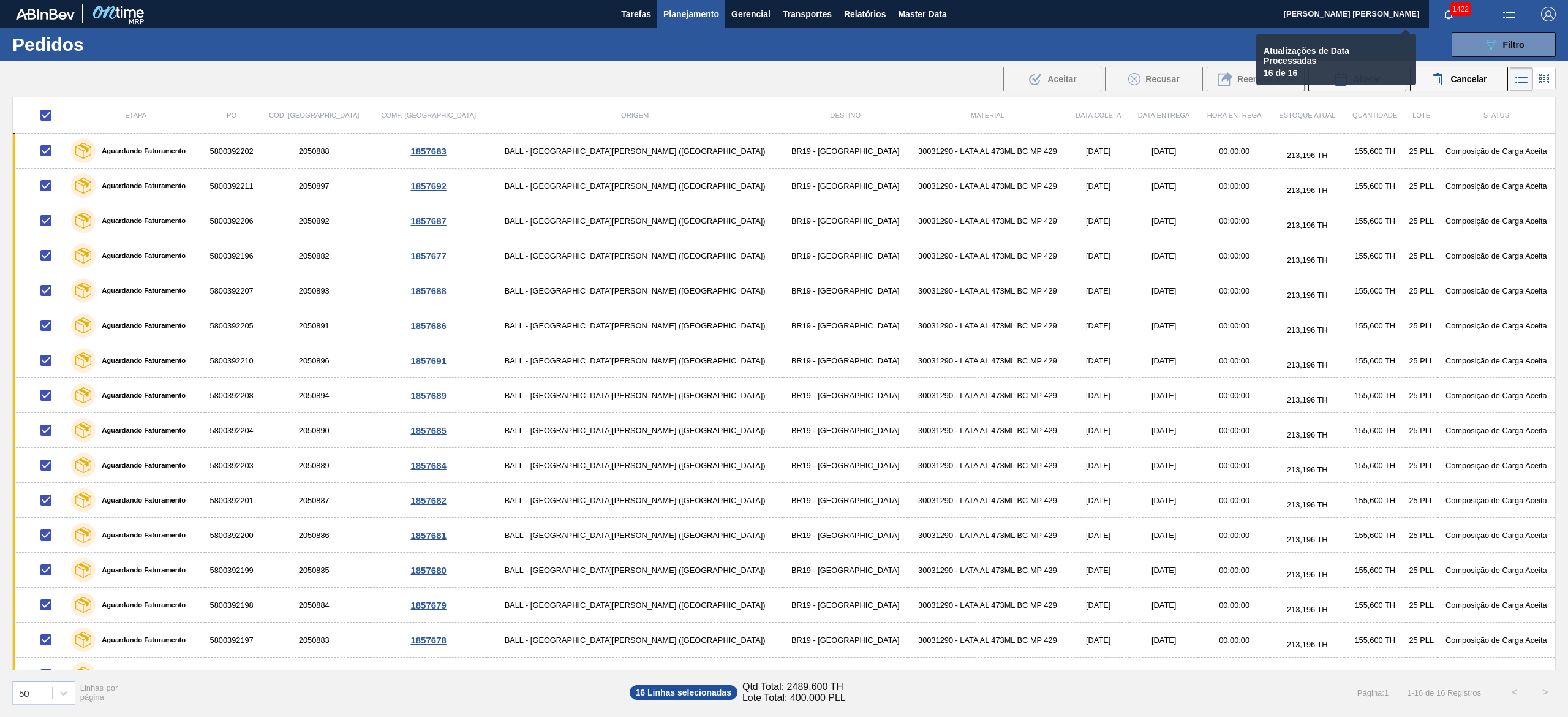
checkbox input "false"
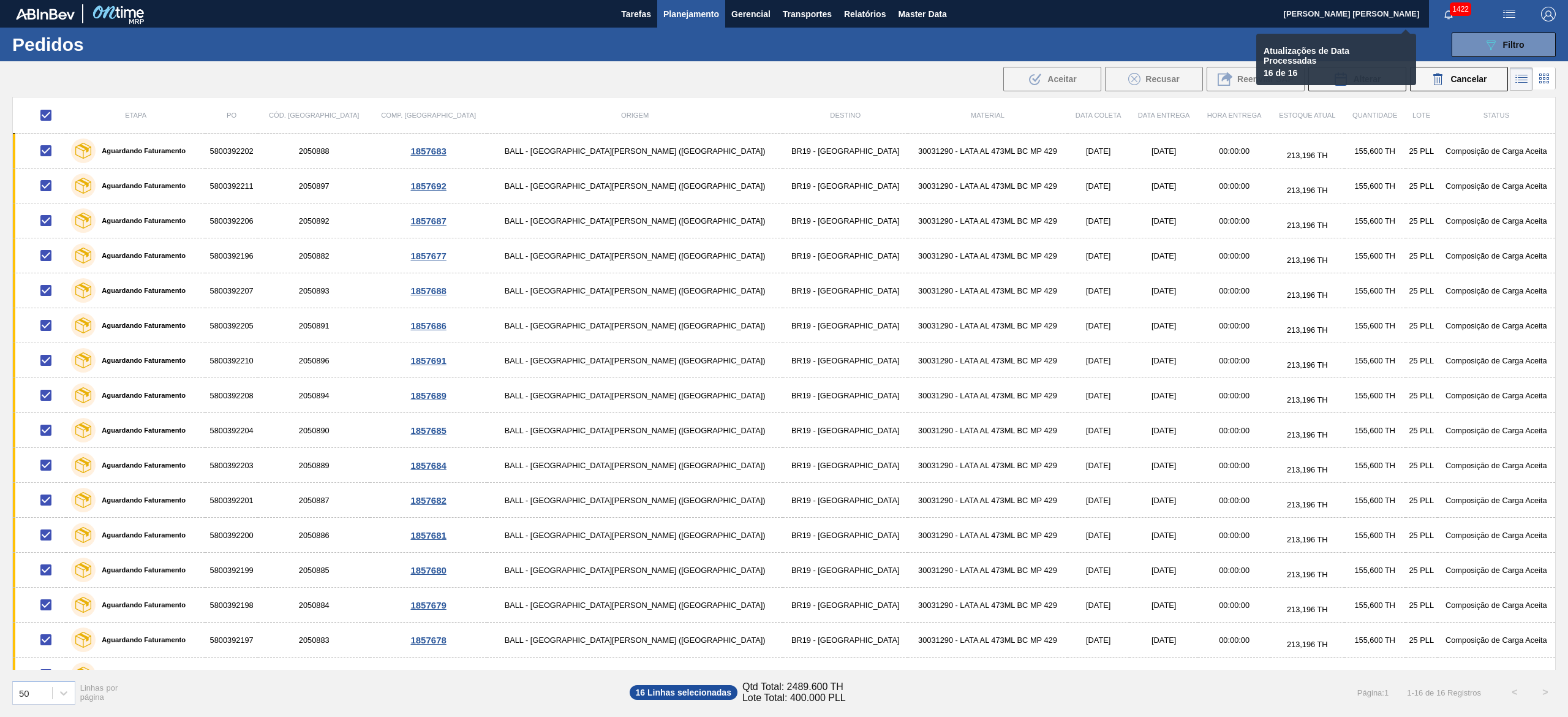
checkbox input "false"
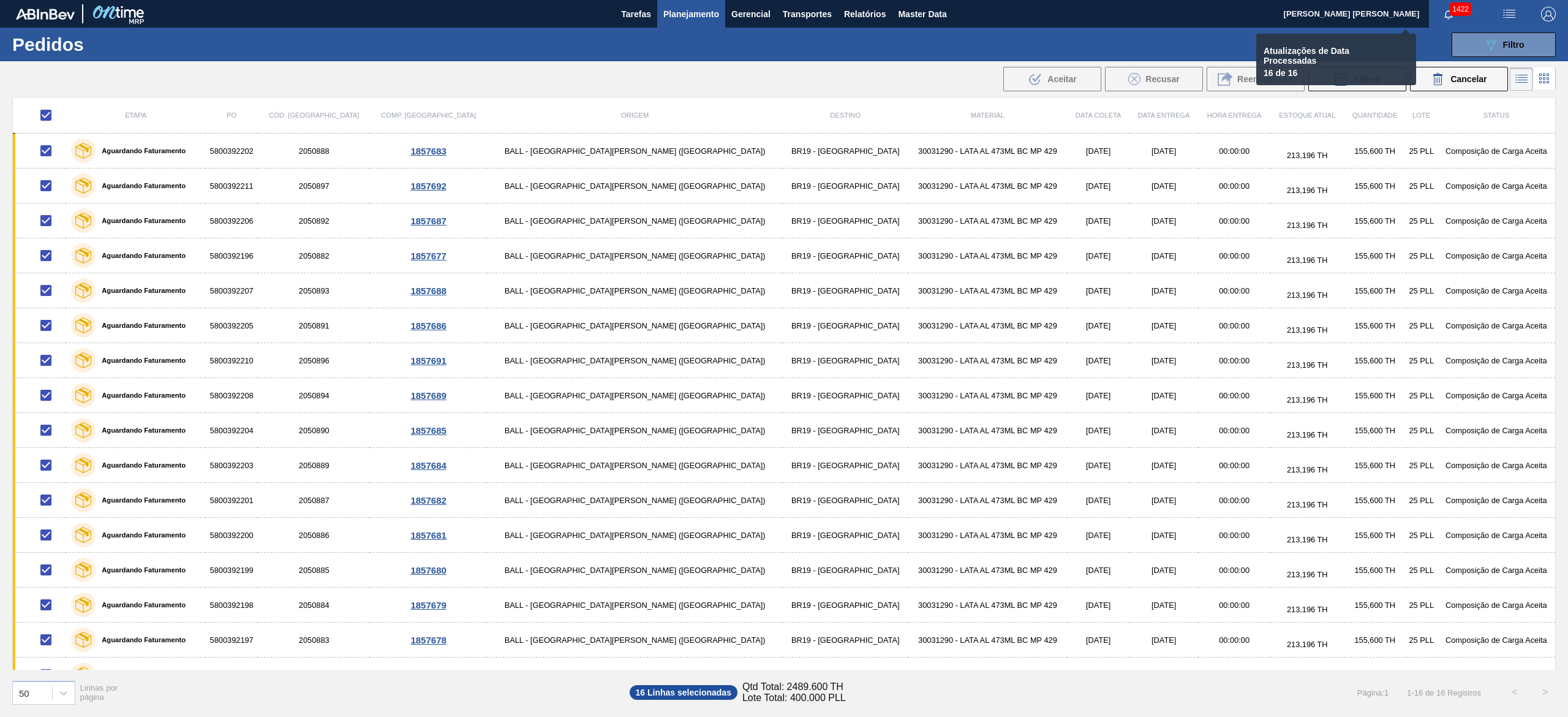
checkbox input "false"
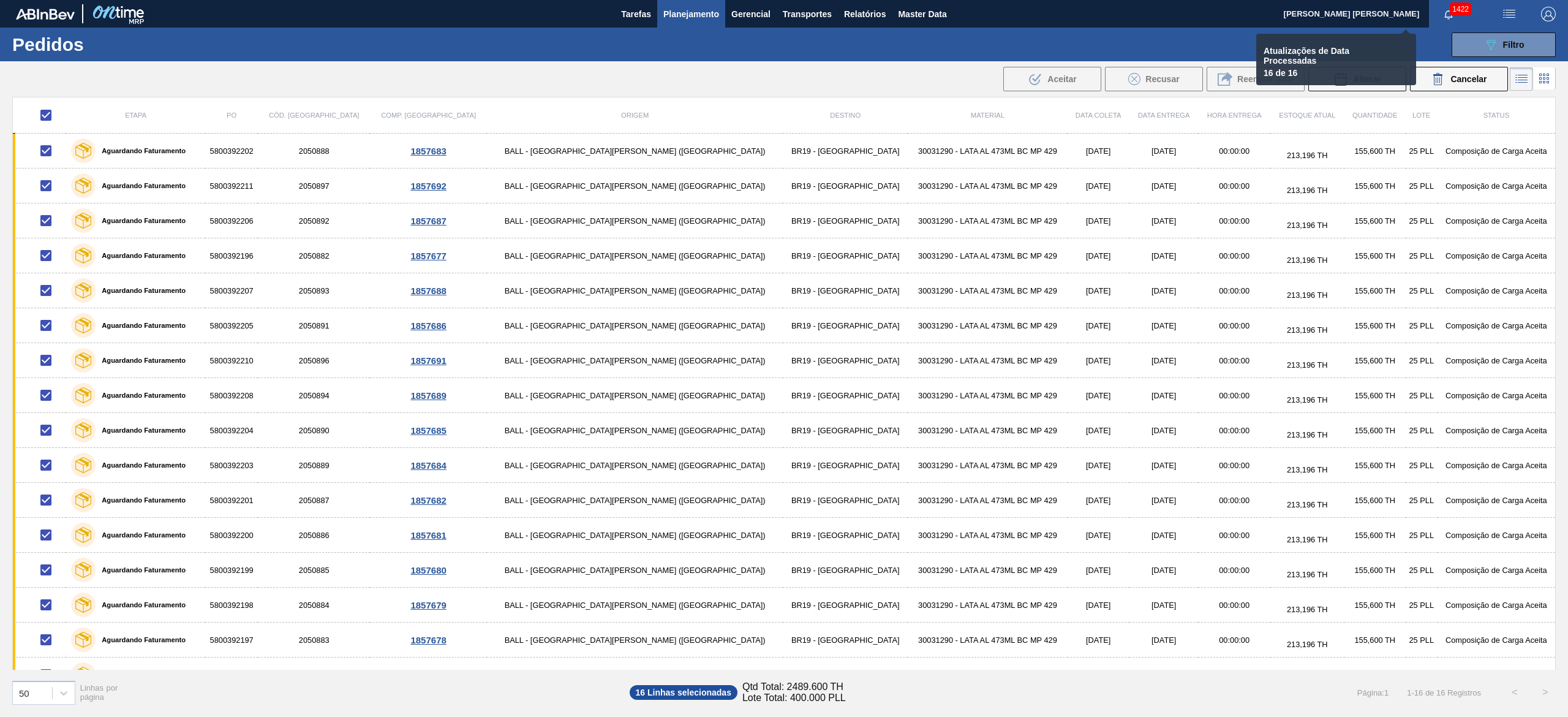
checkbox input "false"
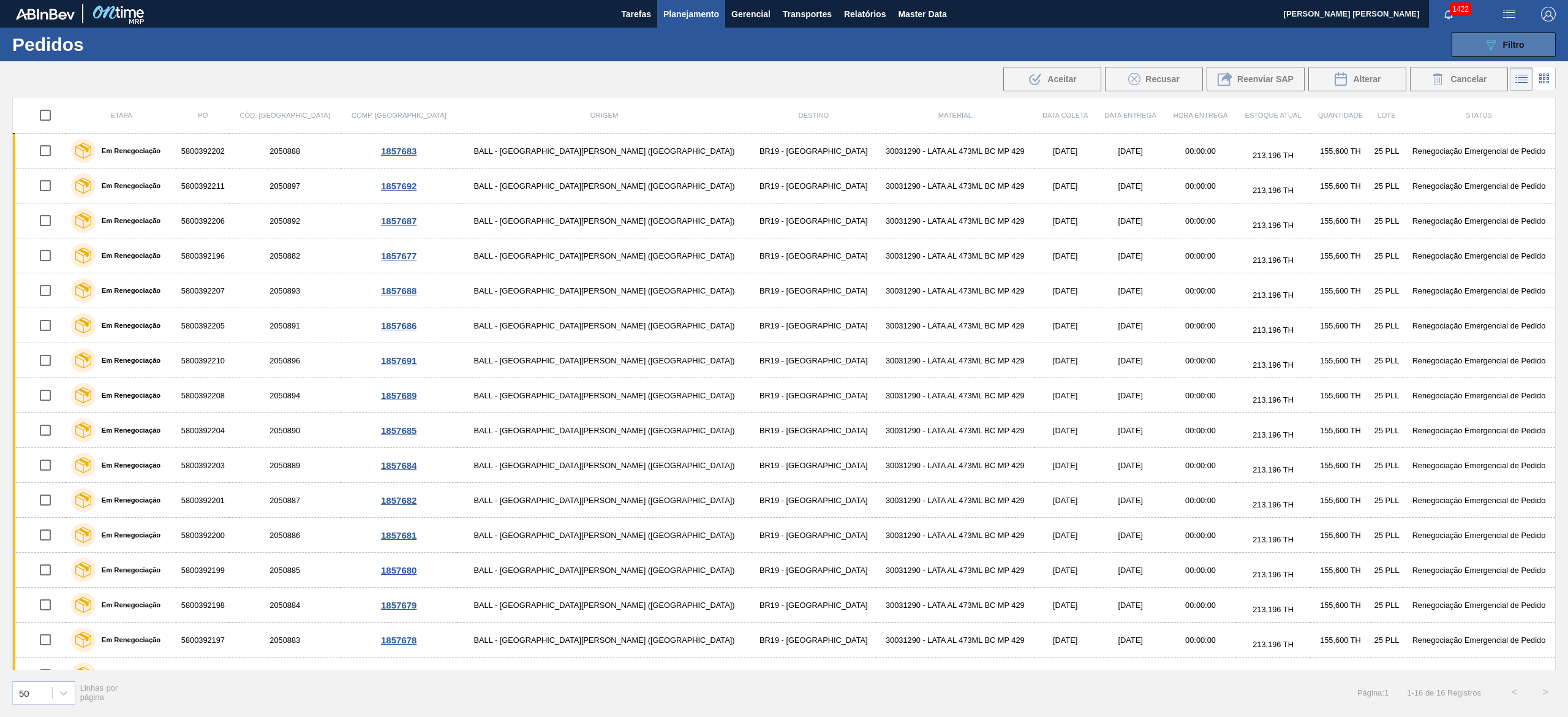
click at [784, 46] on button "089F7B8B-B2A5-4AFE-B5C0-19BA573D28AC Filtro" at bounding box center [1503, 44] width 104 height 24
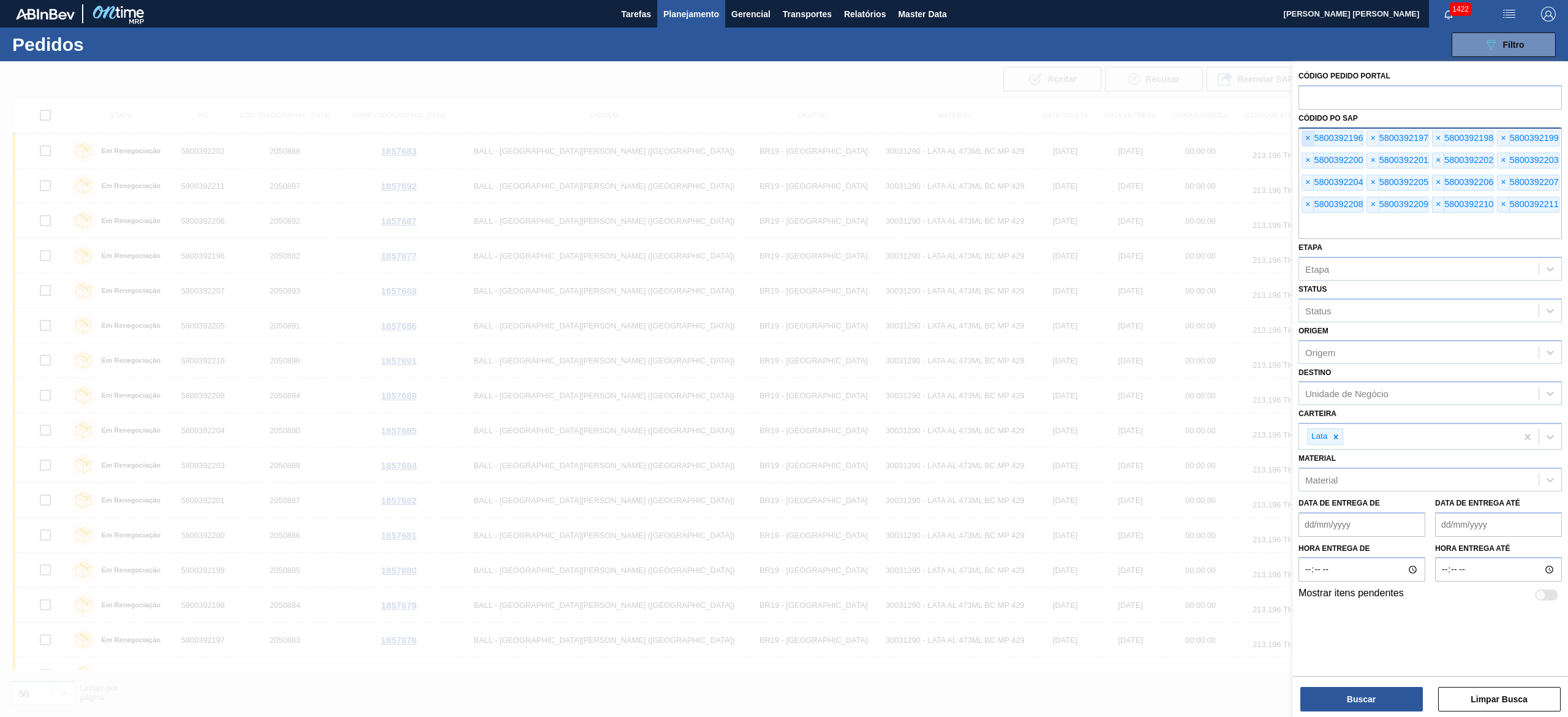
click at [784, 137] on span "×" at bounding box center [1308, 138] width 12 height 15
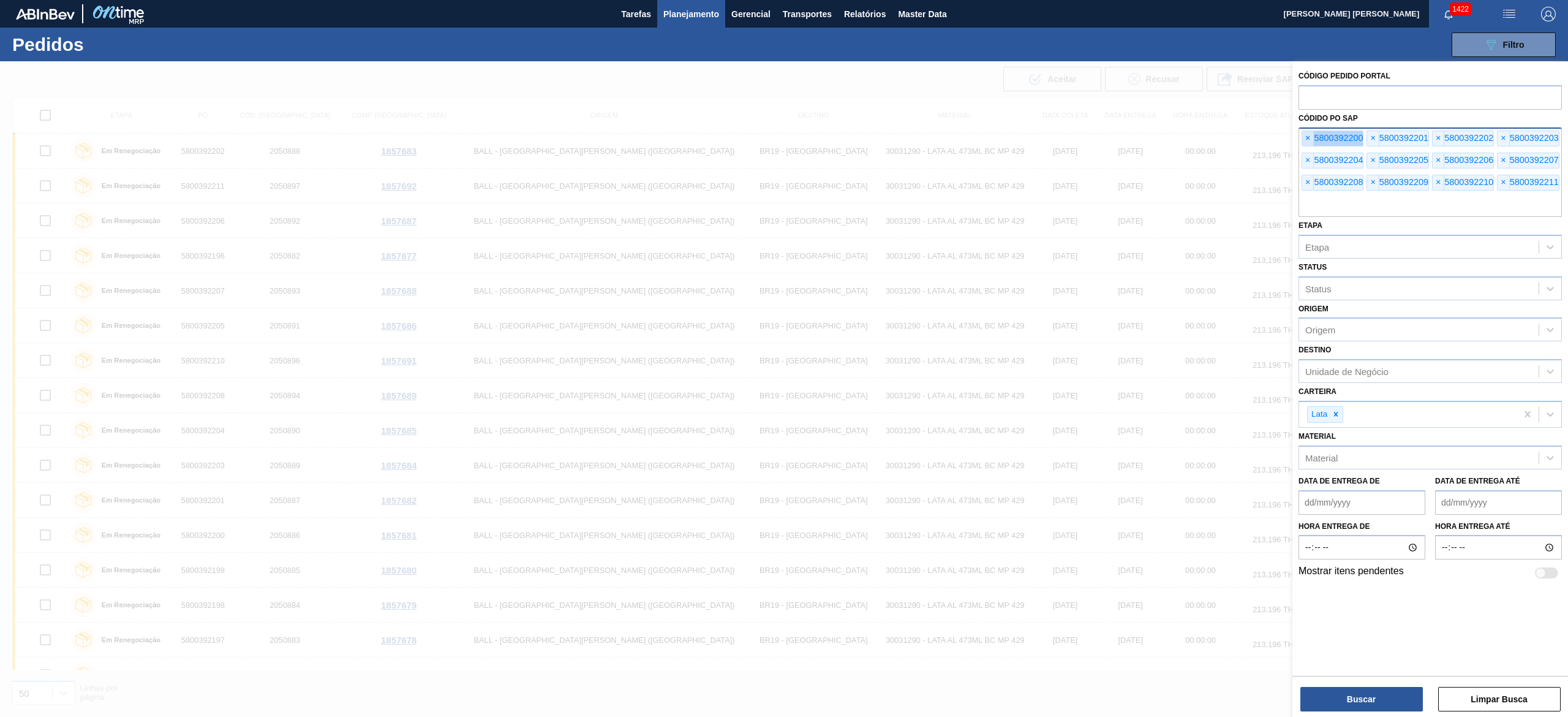
click at [784, 137] on span "×" at bounding box center [1308, 138] width 12 height 15
click at [784, 136] on span "×" at bounding box center [1308, 138] width 12 height 15
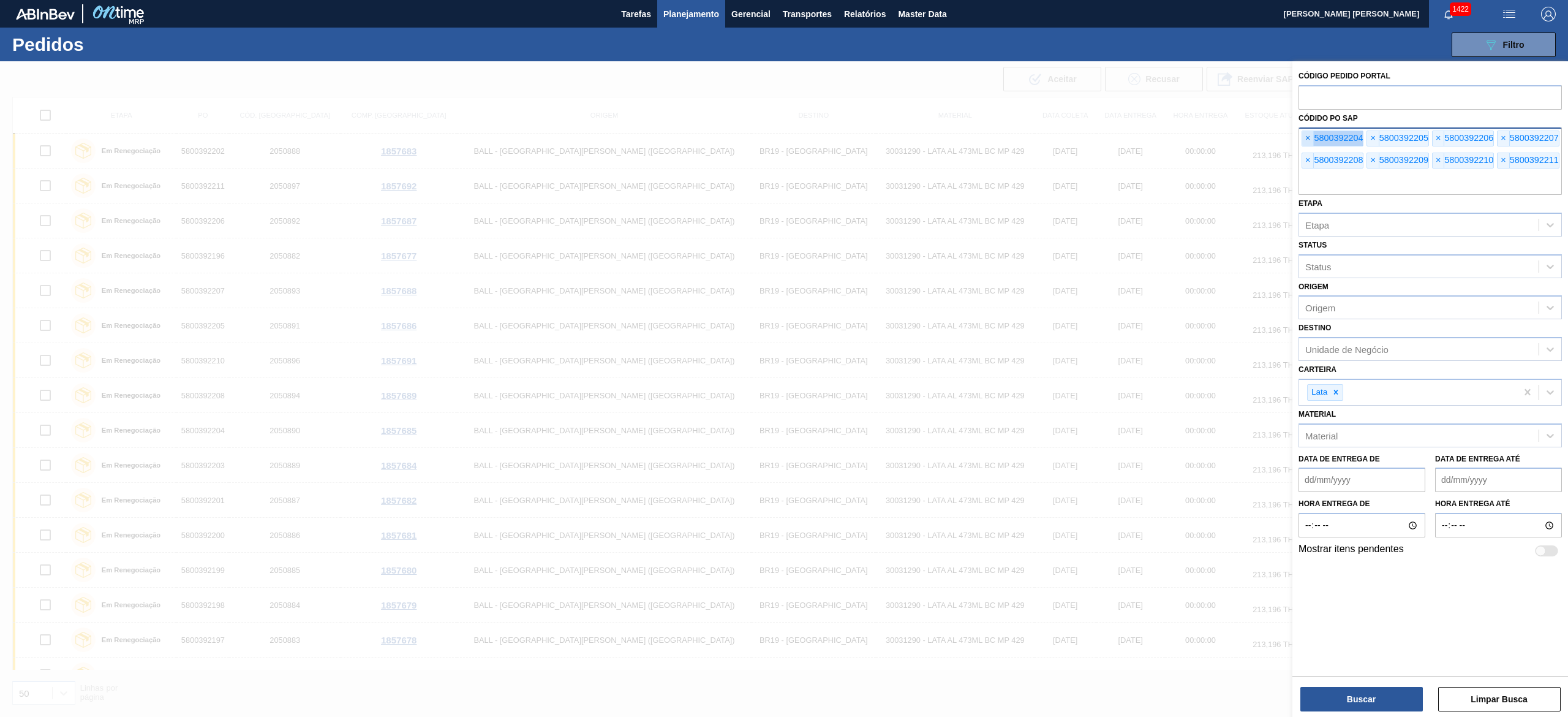
click at [784, 136] on span "×" at bounding box center [1308, 138] width 12 height 15
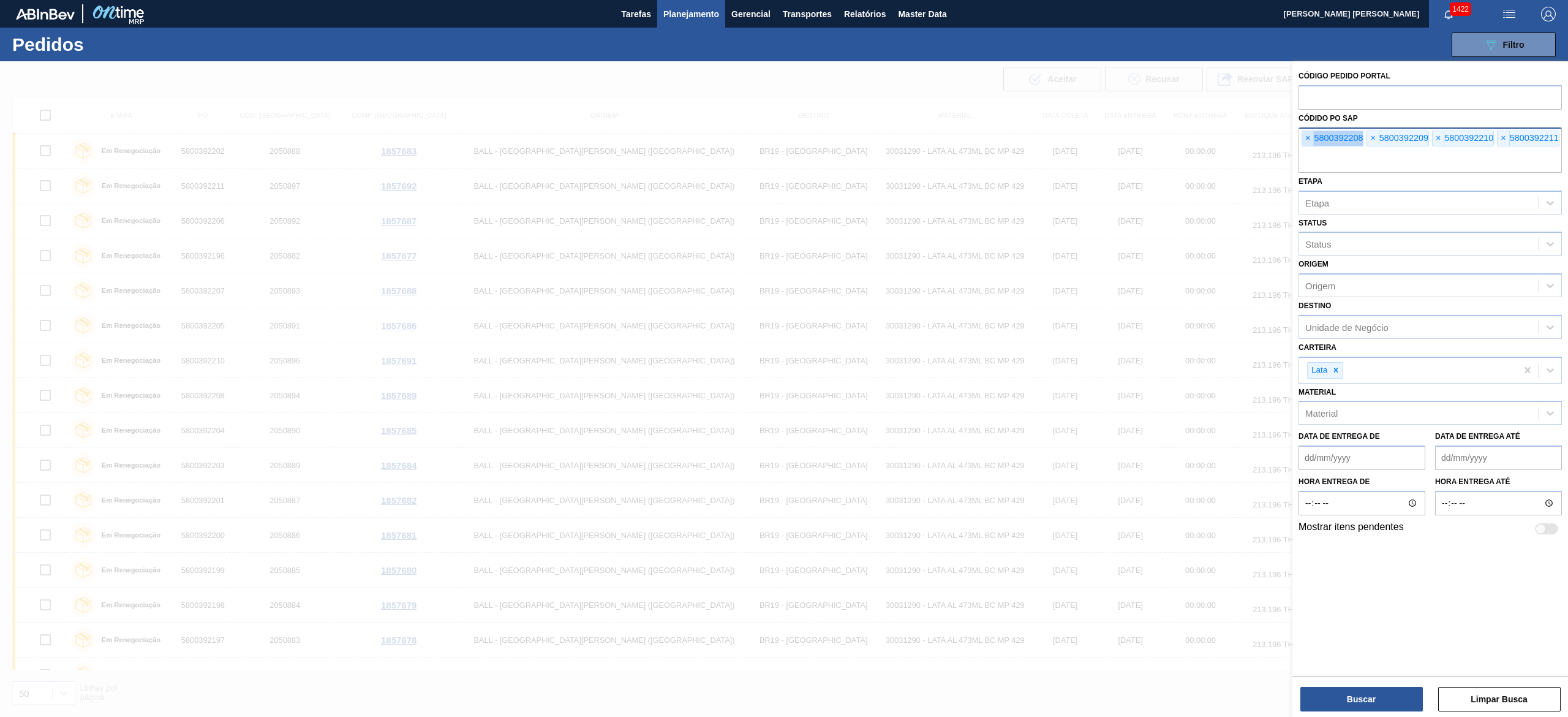
click at [784, 136] on span "×" at bounding box center [1308, 138] width 12 height 15
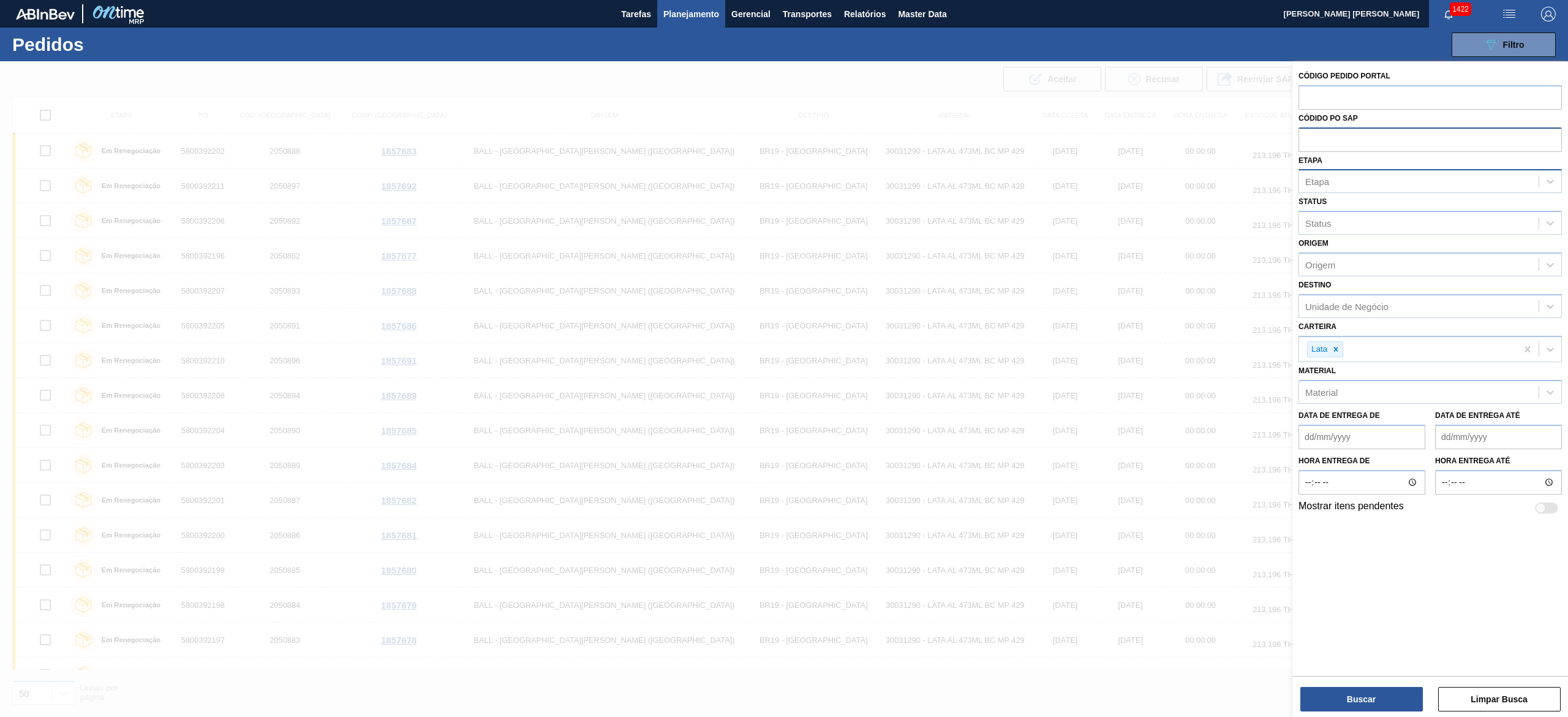
click at [784, 176] on div "Etapa" at bounding box center [1318, 181] width 24 height 10
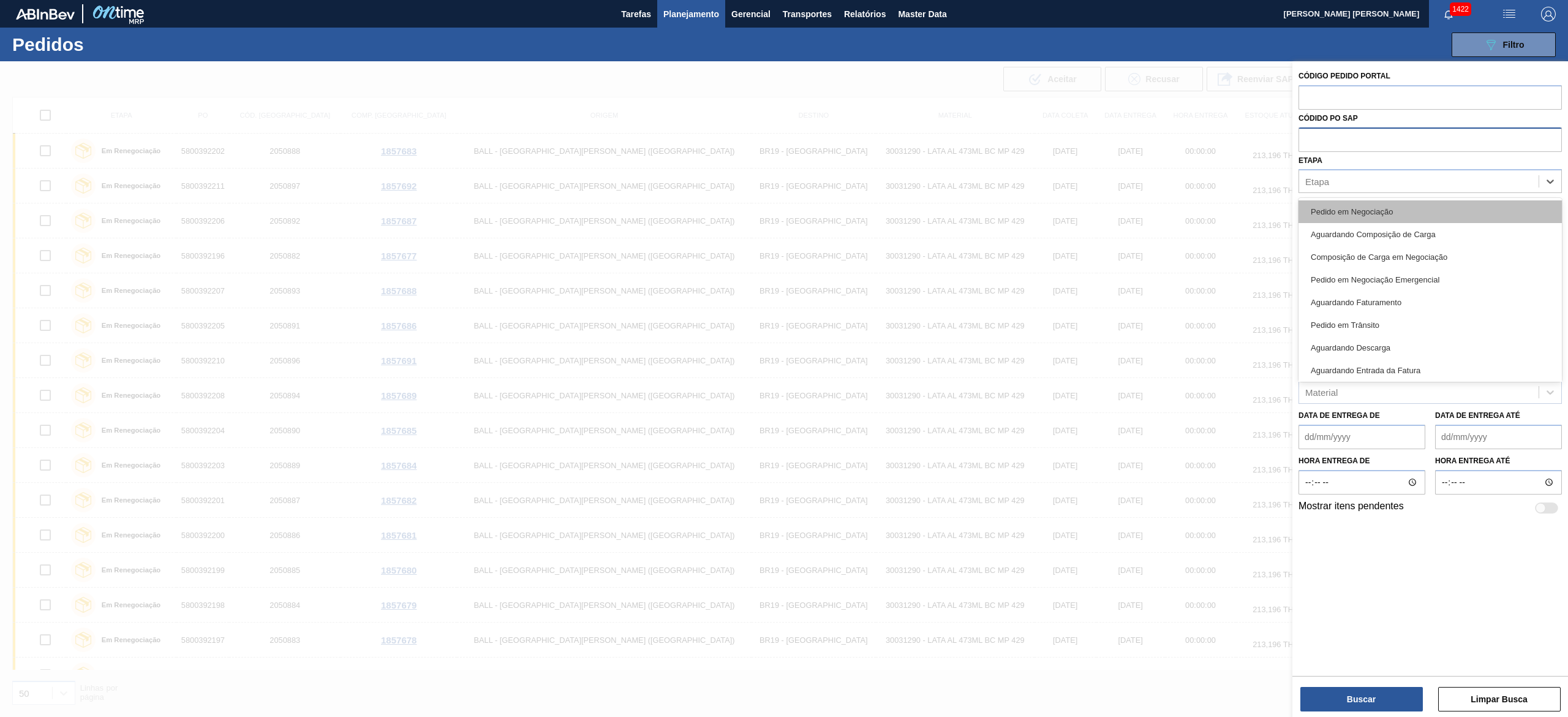
click at [784, 217] on div "Pedido em Negociação" at bounding box center [1430, 211] width 263 height 23
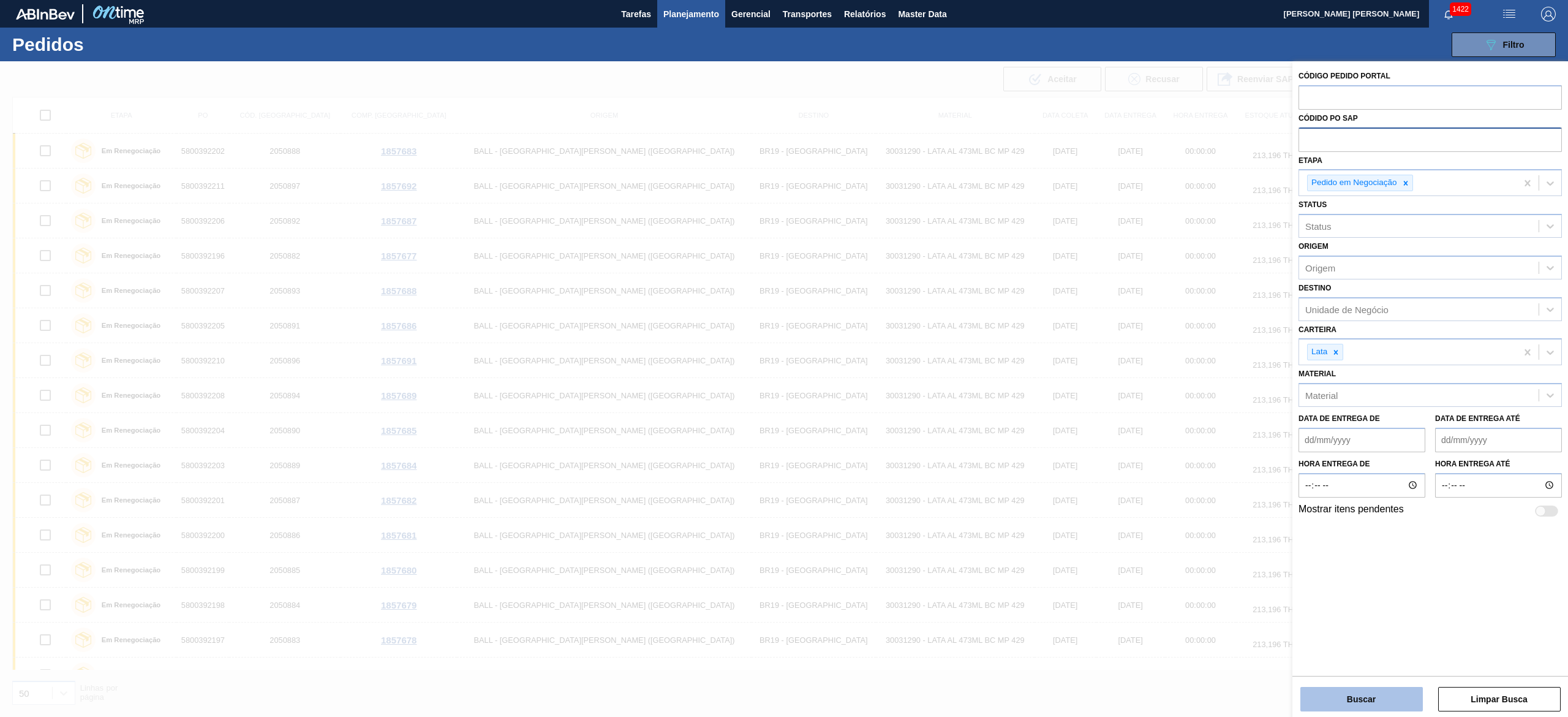
click at [784, 358] on button "Buscar" at bounding box center [1362, 699] width 123 height 24
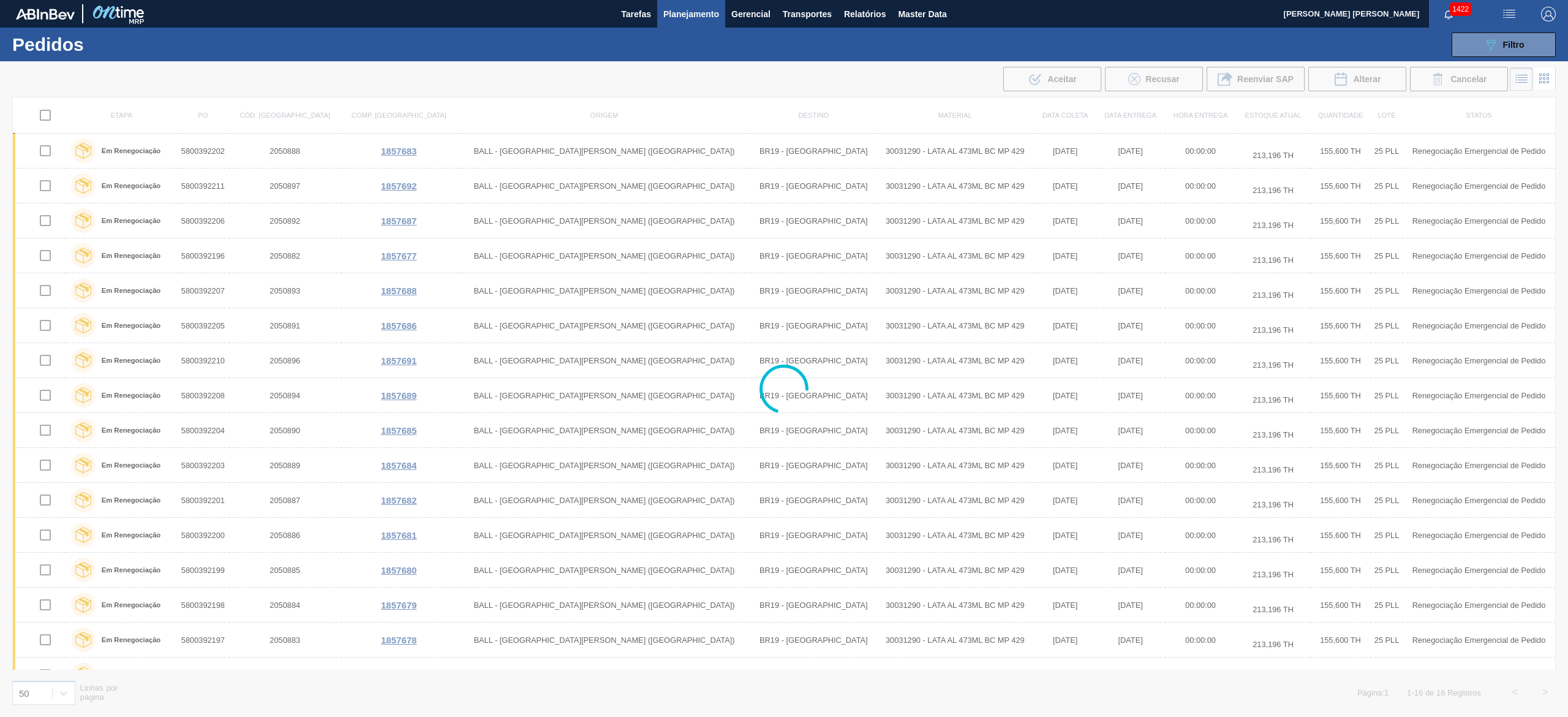
click at [667, 17] on span "Planejamento" at bounding box center [691, 14] width 56 height 15
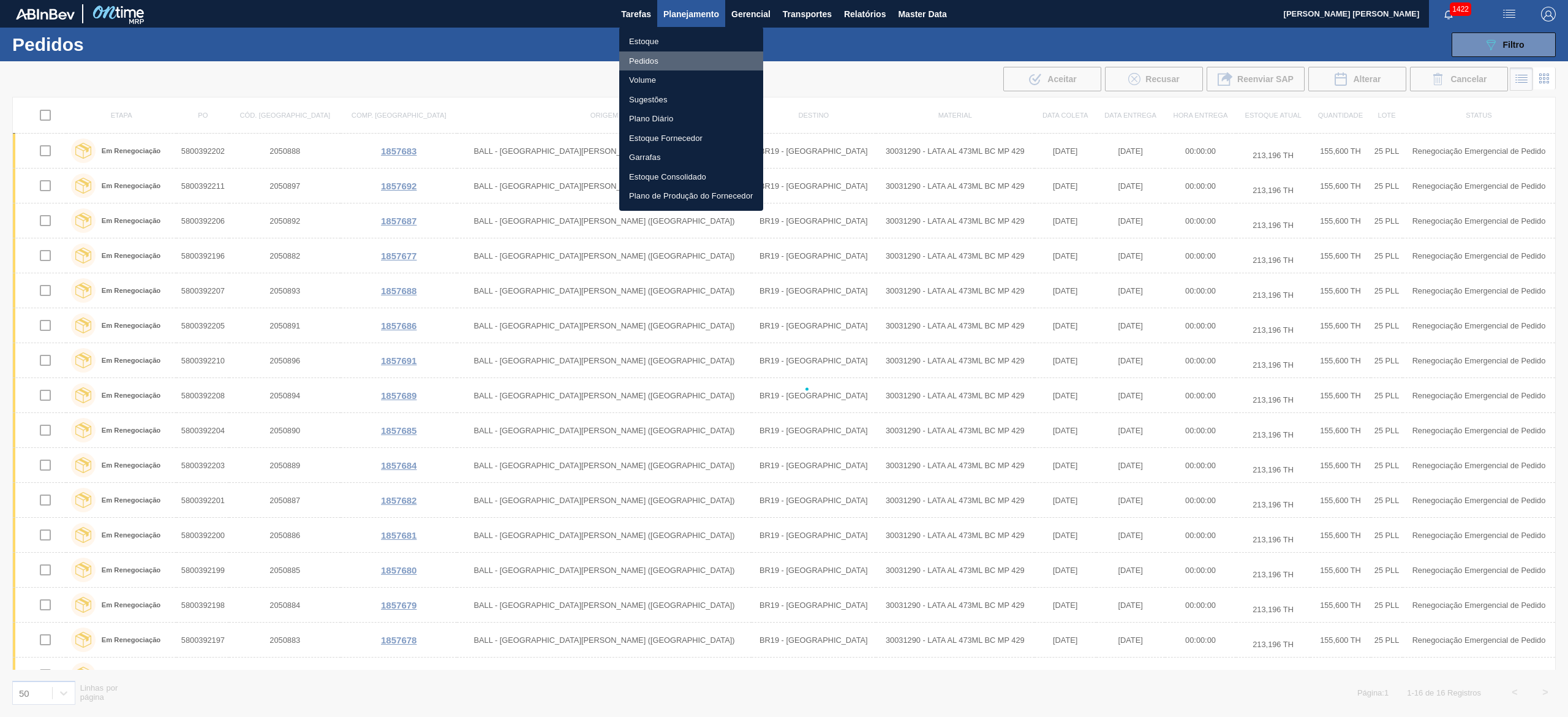
click at [654, 58] on li "Pedidos" at bounding box center [691, 61] width 144 height 20
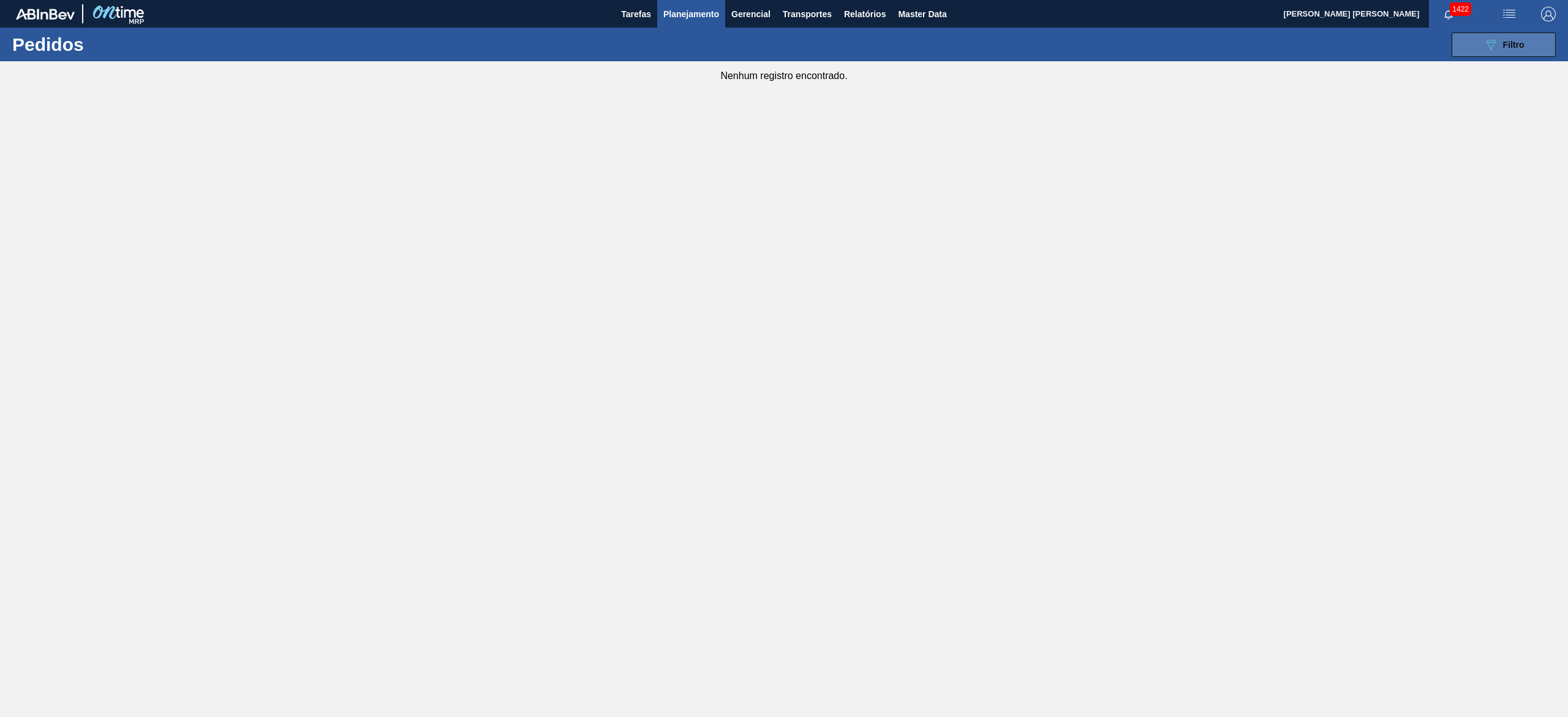
click at [784, 38] on button "089F7B8B-B2A5-4AFE-B5C0-19BA573D28AC Filtro" at bounding box center [1503, 44] width 104 height 24
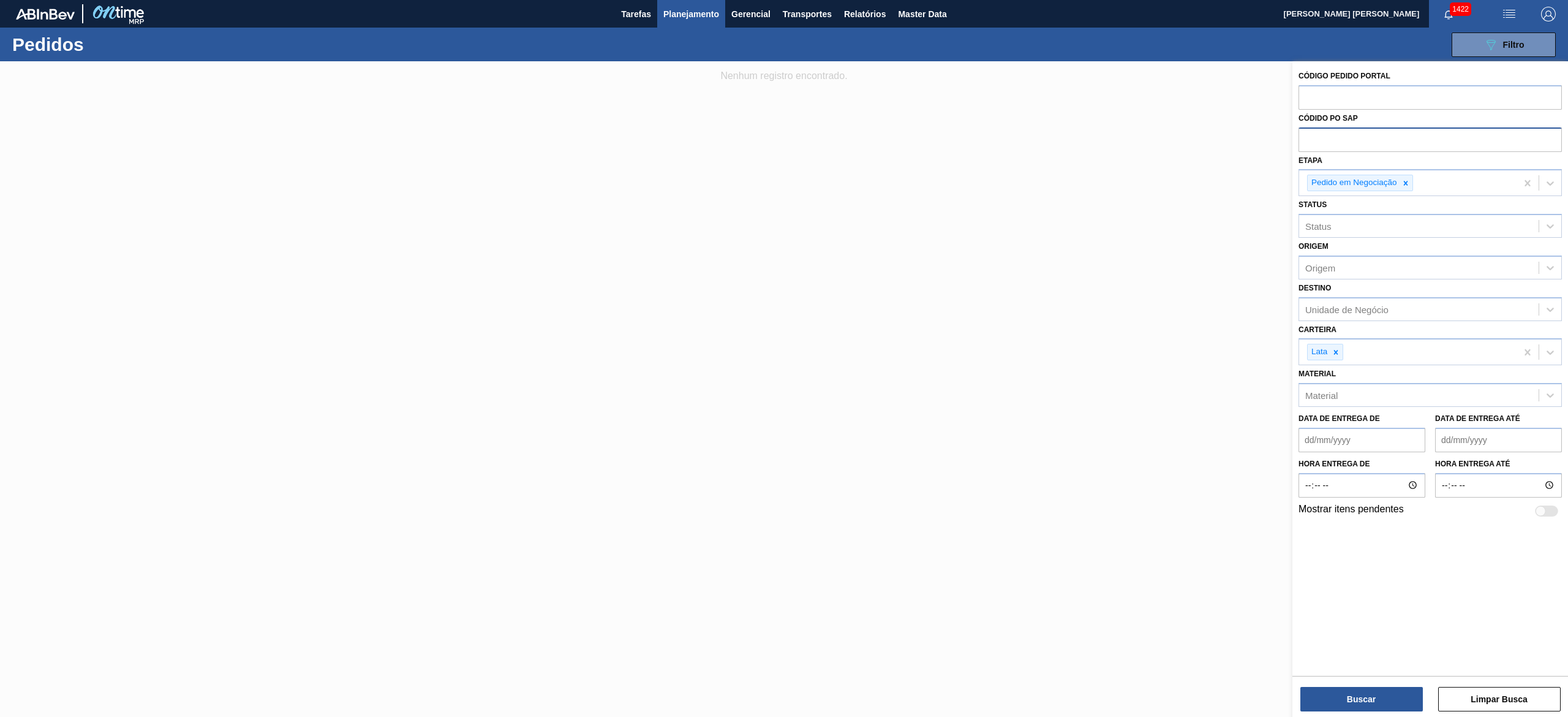
click at [677, 24] on button "Planejamento" at bounding box center [691, 13] width 68 height 28
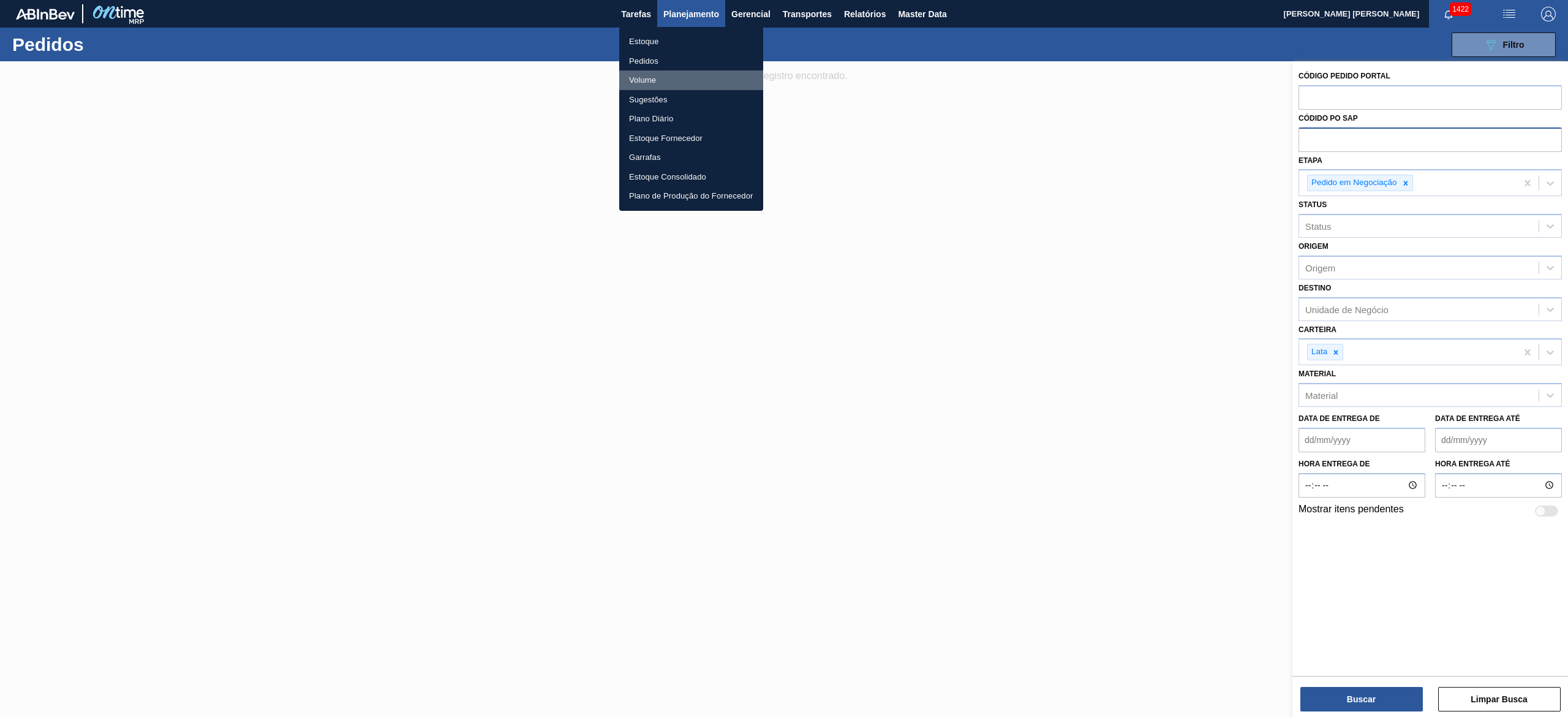
click at [654, 78] on li "Volume" at bounding box center [691, 80] width 144 height 20
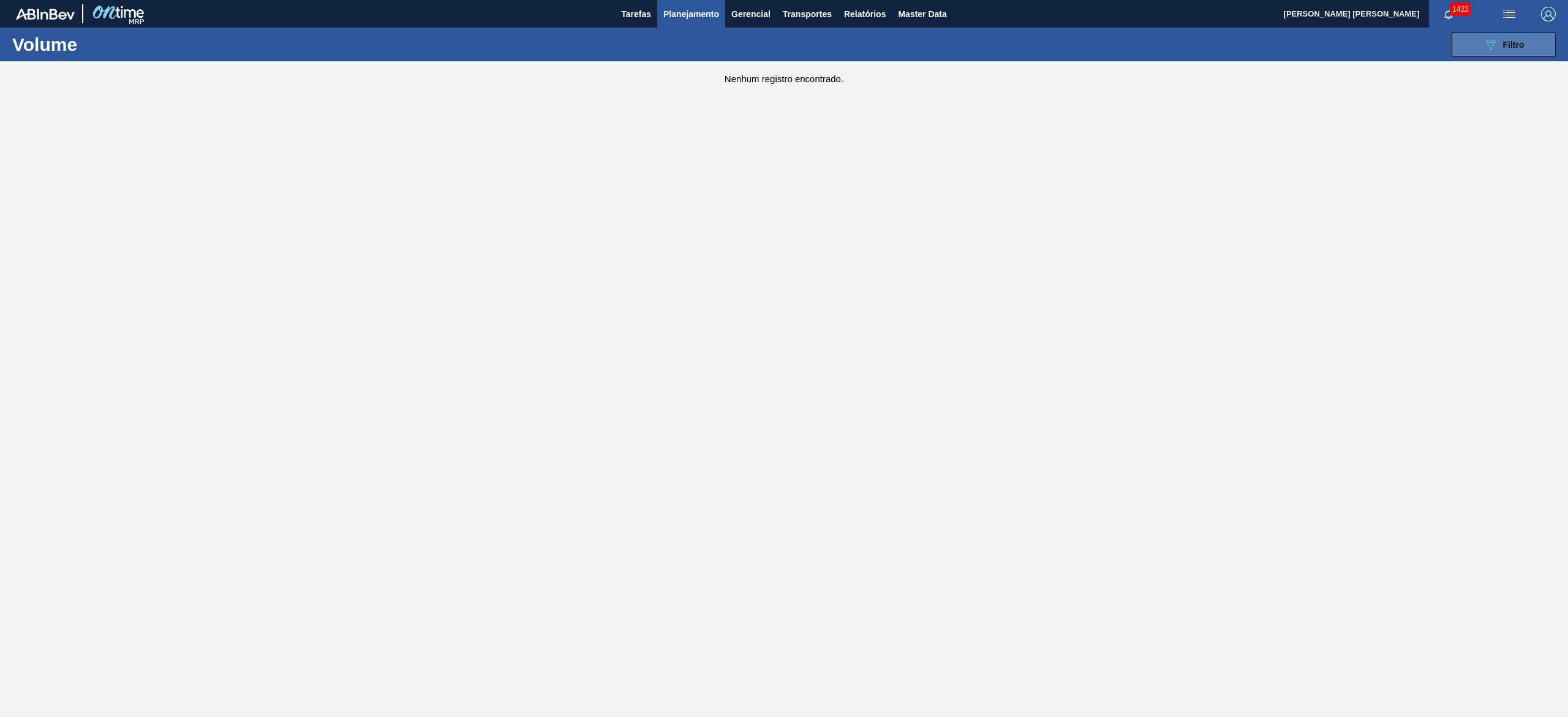
click at [784, 35] on button "089F7B8B-B2A5-4AFE-B5C0-19BA573D28AC Filtro" at bounding box center [1503, 44] width 104 height 24
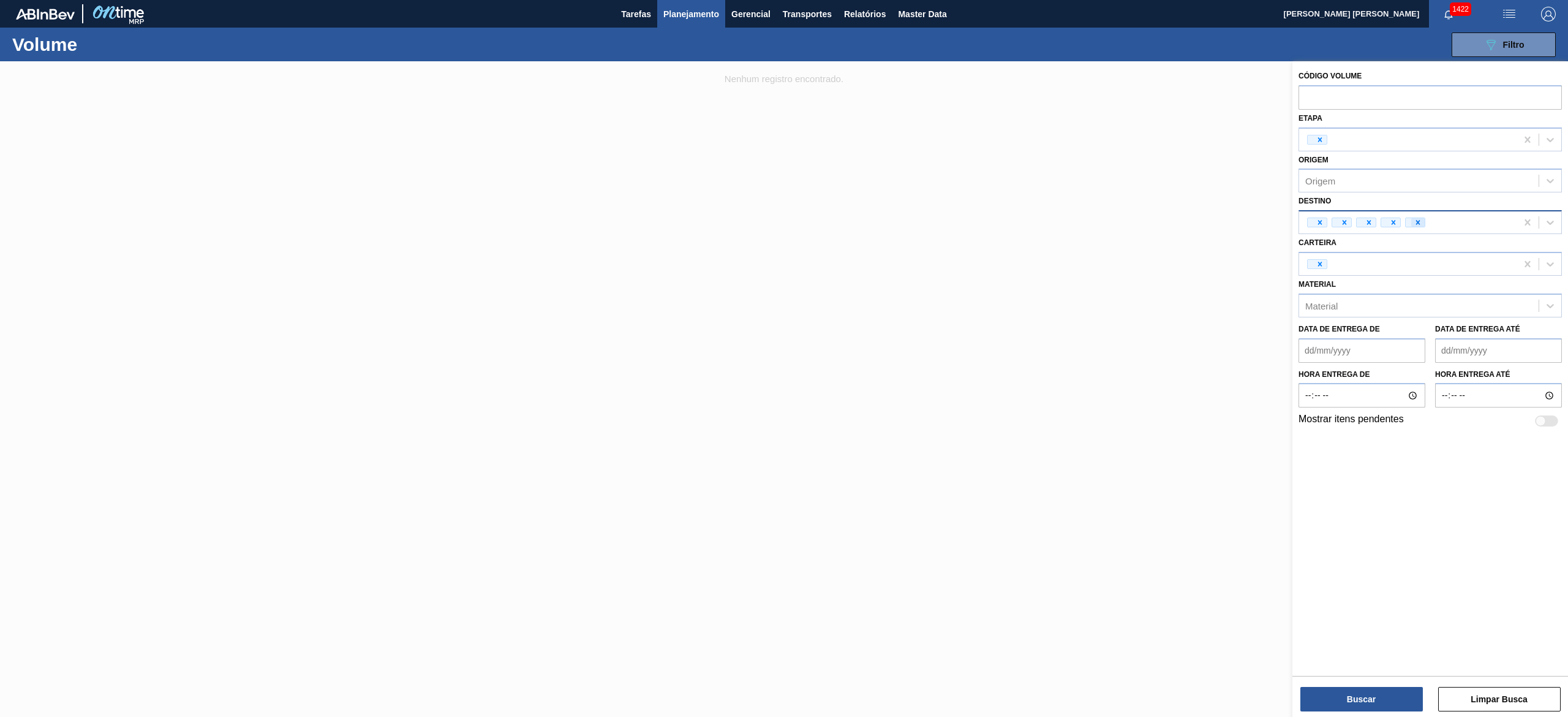
click at [784, 225] on icon at bounding box center [1418, 222] width 9 height 9
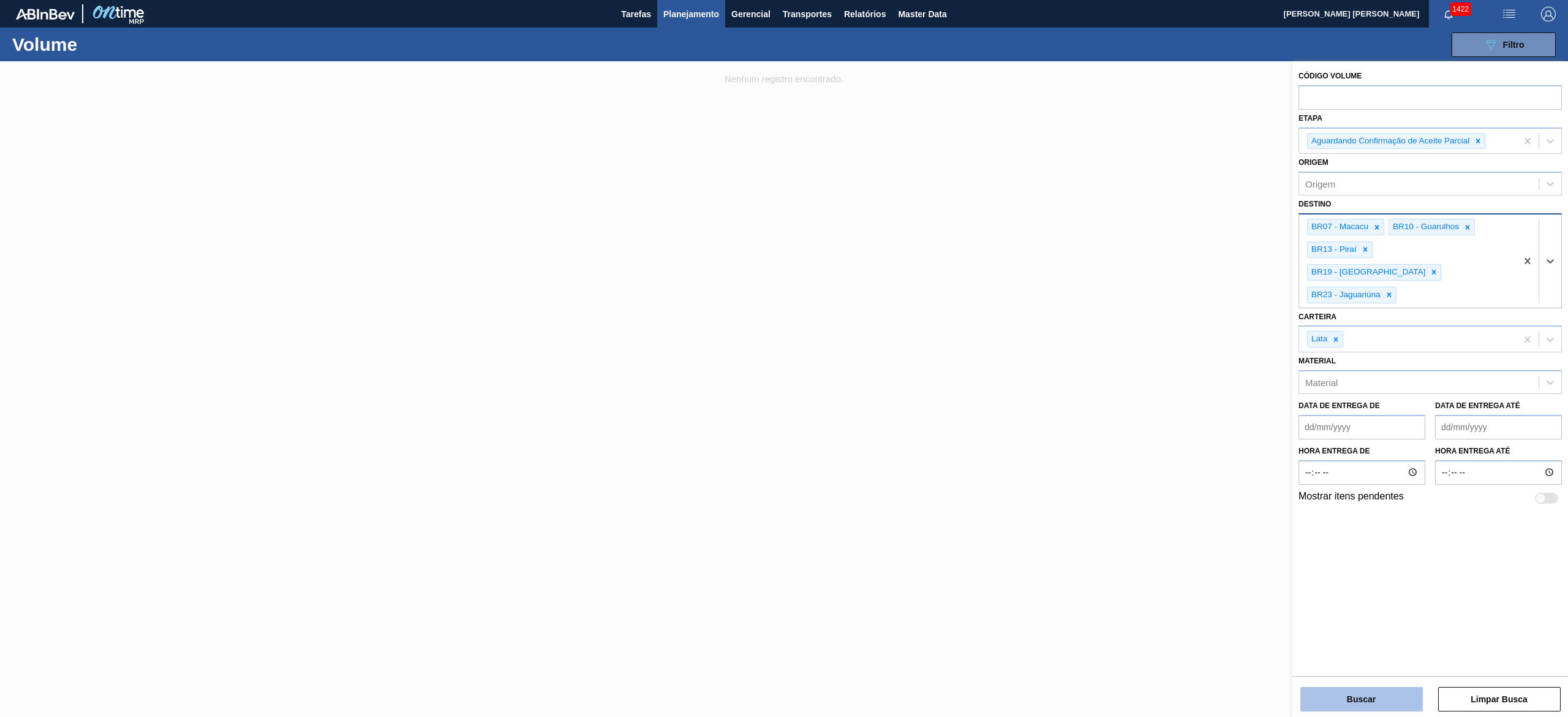
click at [784, 358] on button "Buscar" at bounding box center [1362, 699] width 123 height 24
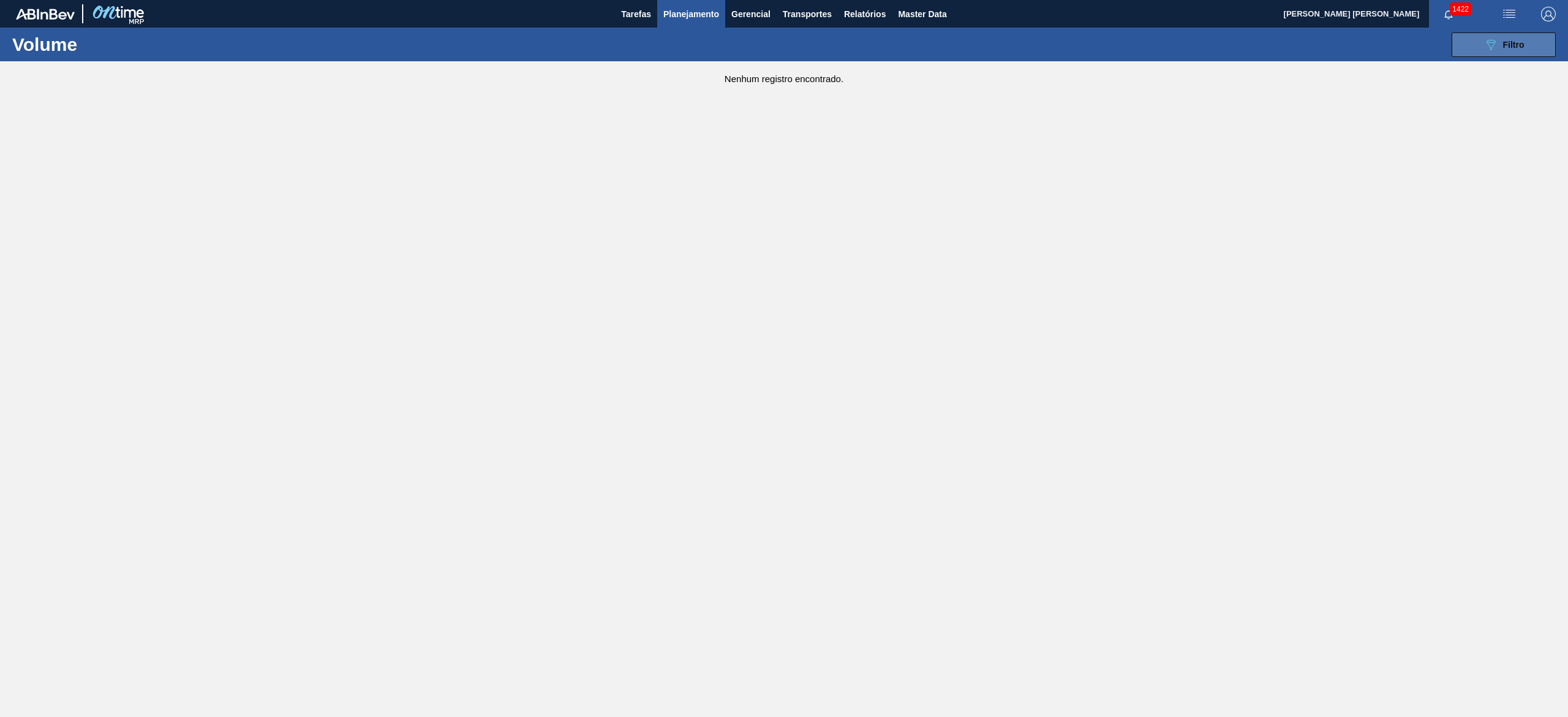
click at [784, 56] on button "089F7B8B-B2A5-4AFE-B5C0-19BA573D28AC Filtro" at bounding box center [1503, 44] width 104 height 24
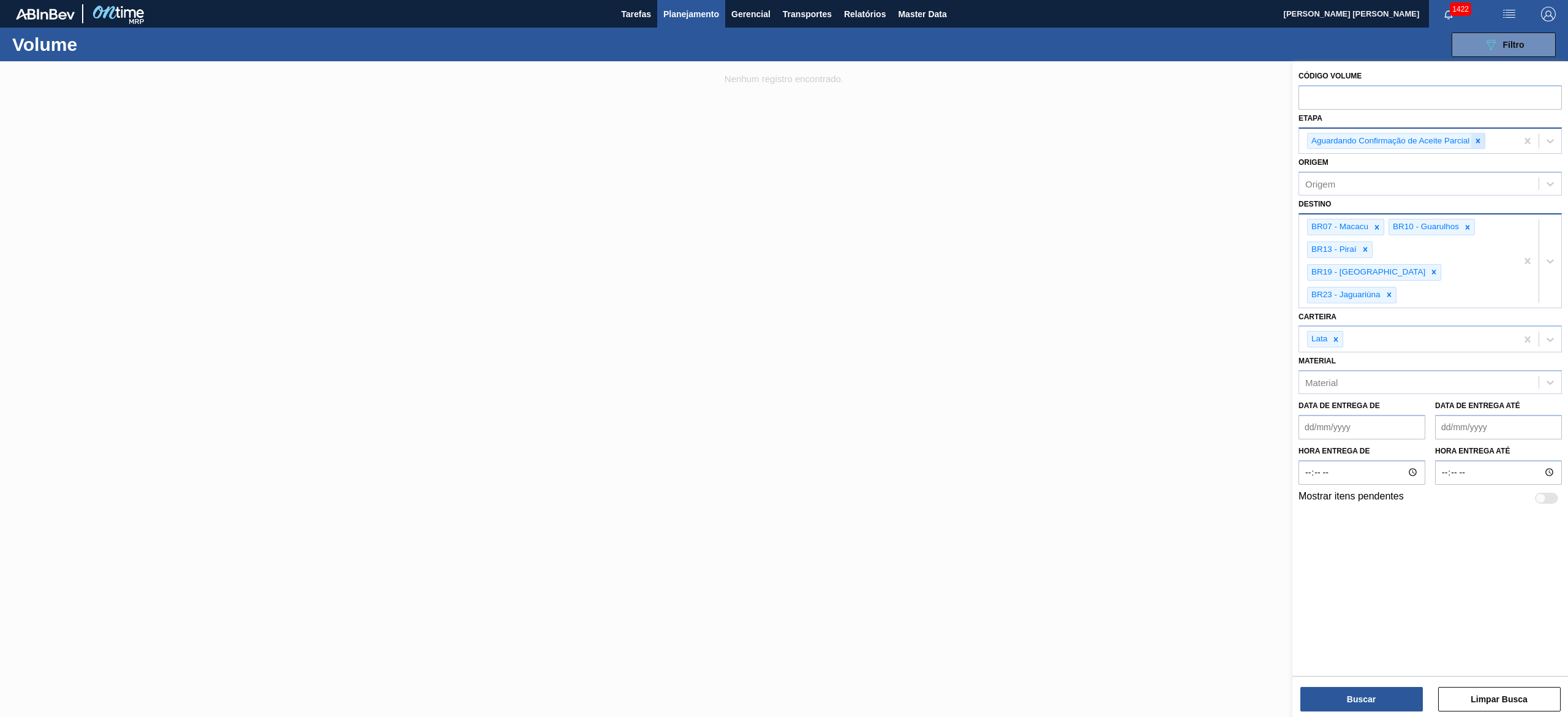
click at [784, 142] on icon at bounding box center [1477, 140] width 9 height 9
click at [784, 146] on div "Etapa" at bounding box center [1419, 139] width 239 height 18
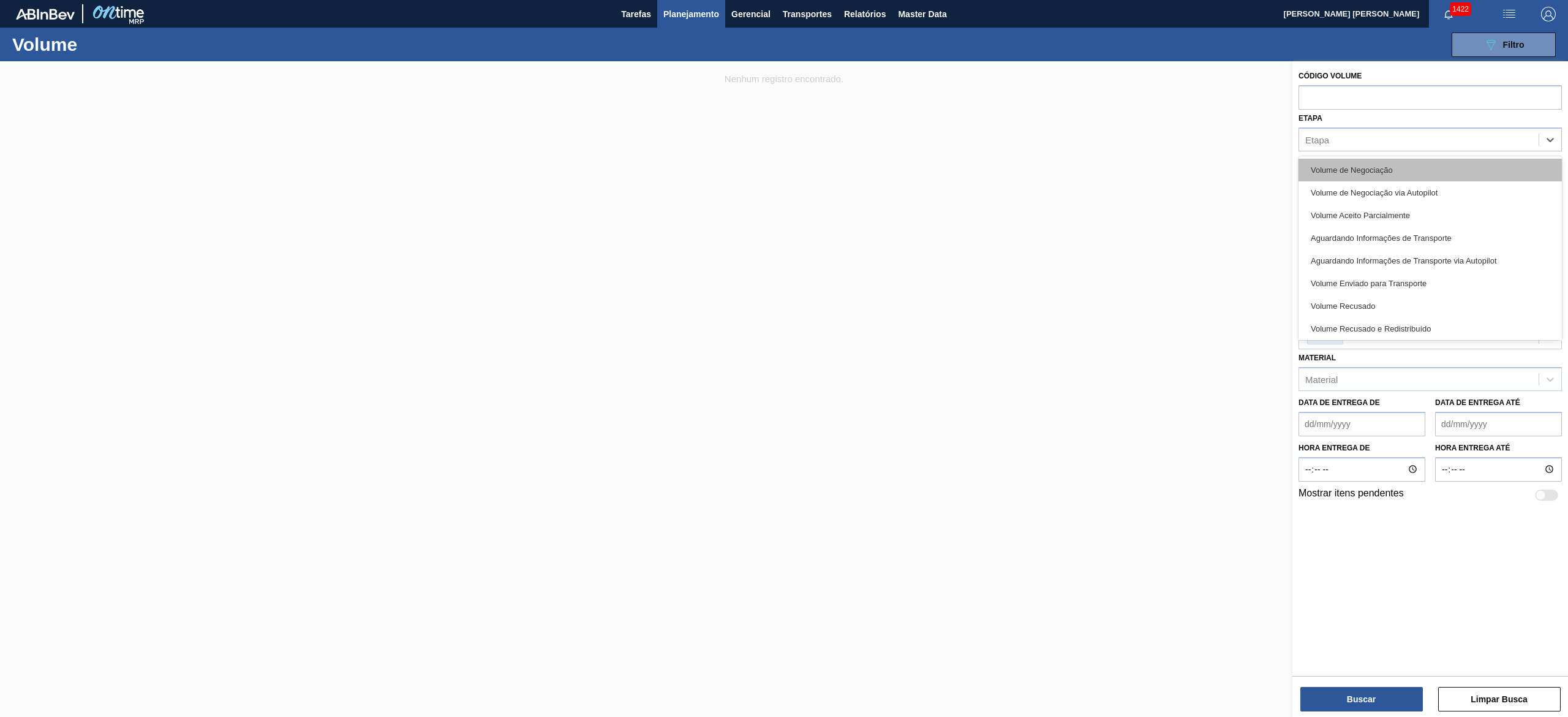
click at [784, 171] on div "Volume de Negociação" at bounding box center [1430, 169] width 263 height 23
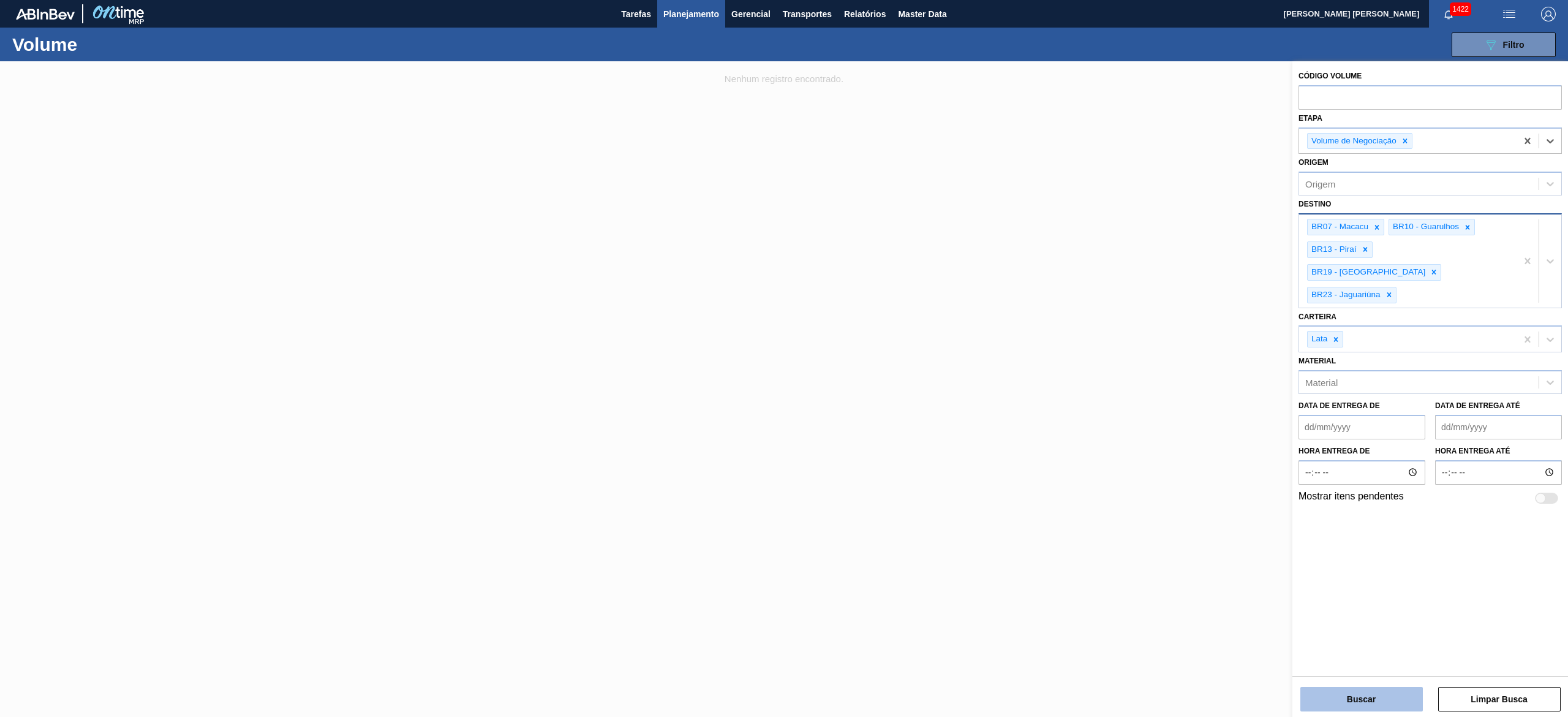
click at [784, 358] on button "Buscar" at bounding box center [1362, 699] width 123 height 24
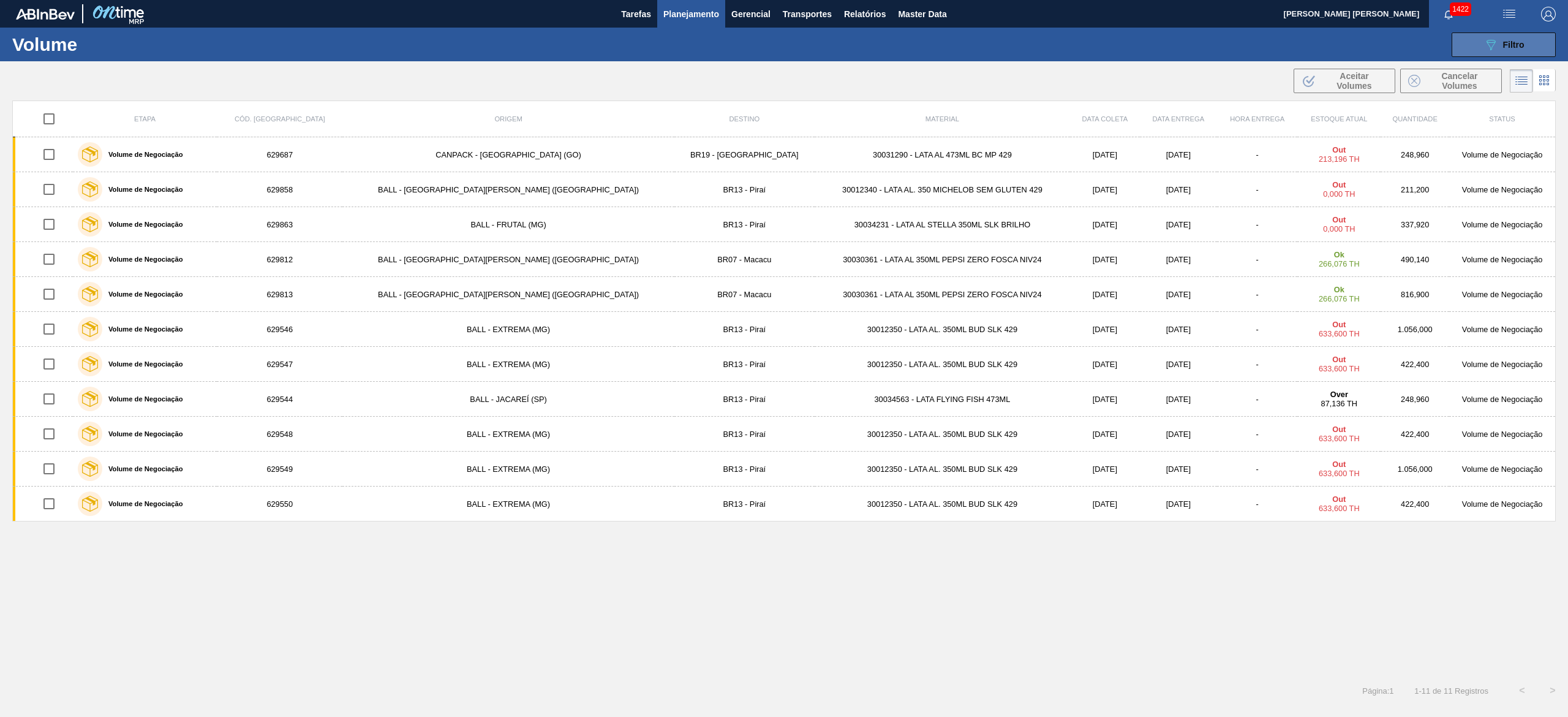
click at [784, 43] on span "Filtro" at bounding box center [1514, 45] width 21 height 9
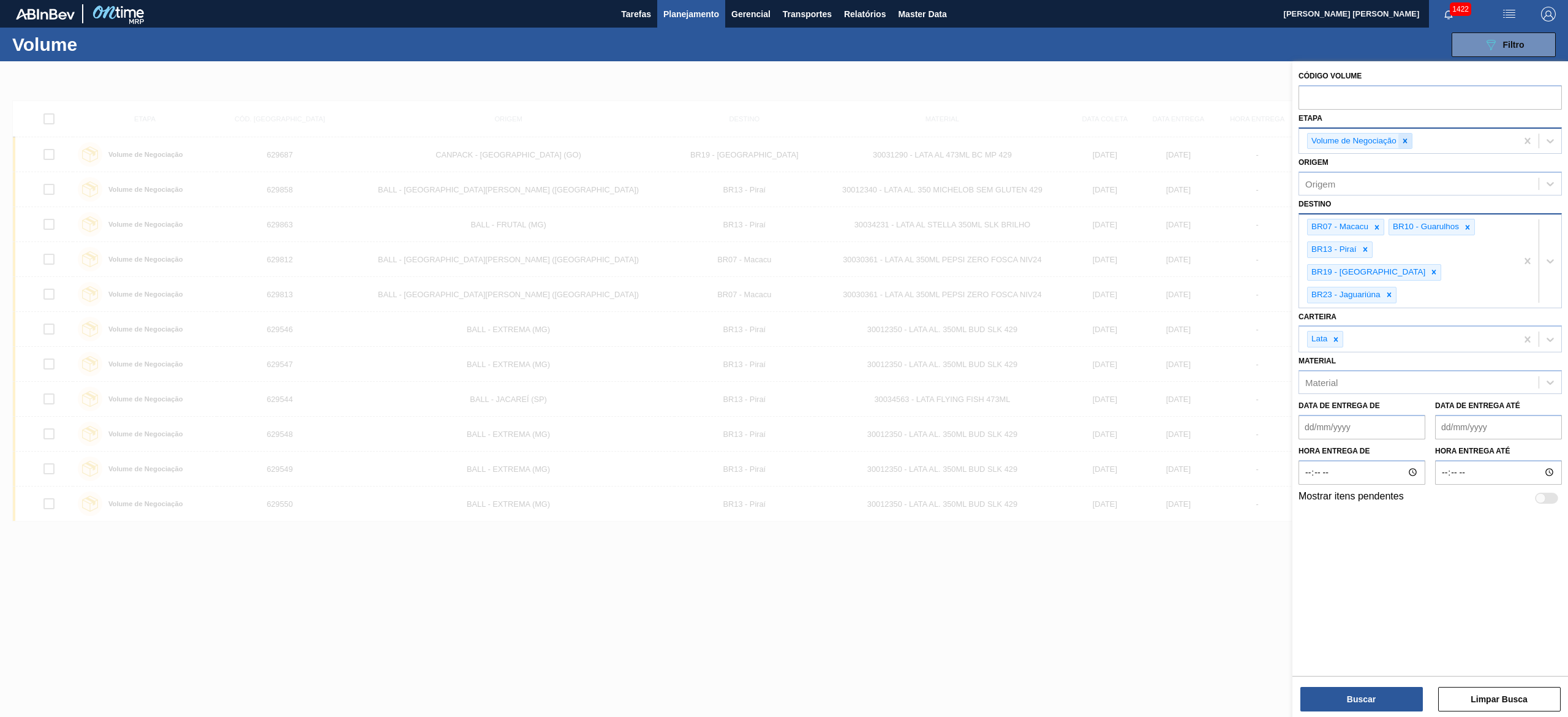
click at [784, 142] on icon at bounding box center [1405, 140] width 9 height 9
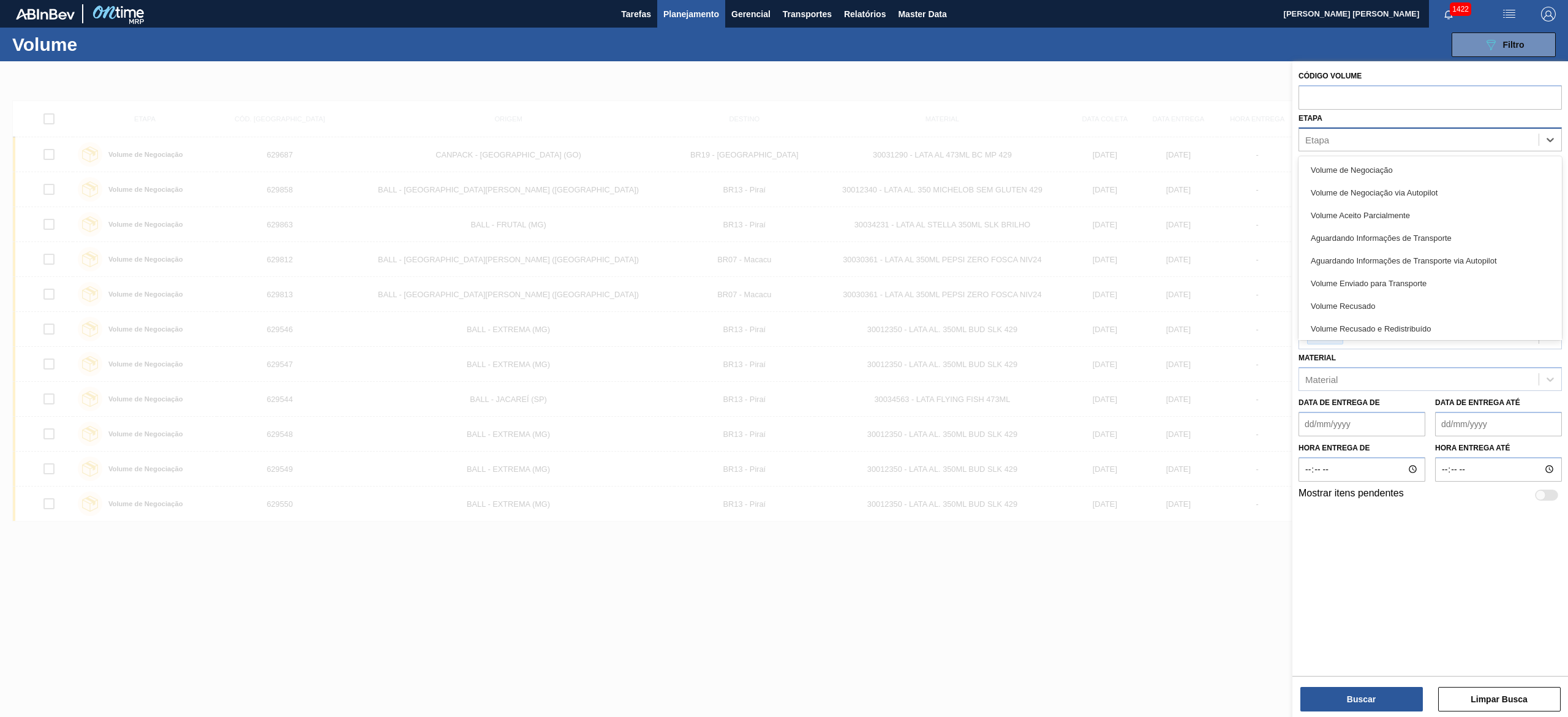
click at [784, 142] on div "Etapa" at bounding box center [1419, 139] width 239 height 18
click at [784, 325] on div "Aguardando Confirmação de Aceite Parcial" at bounding box center [1430, 326] width 263 height 23
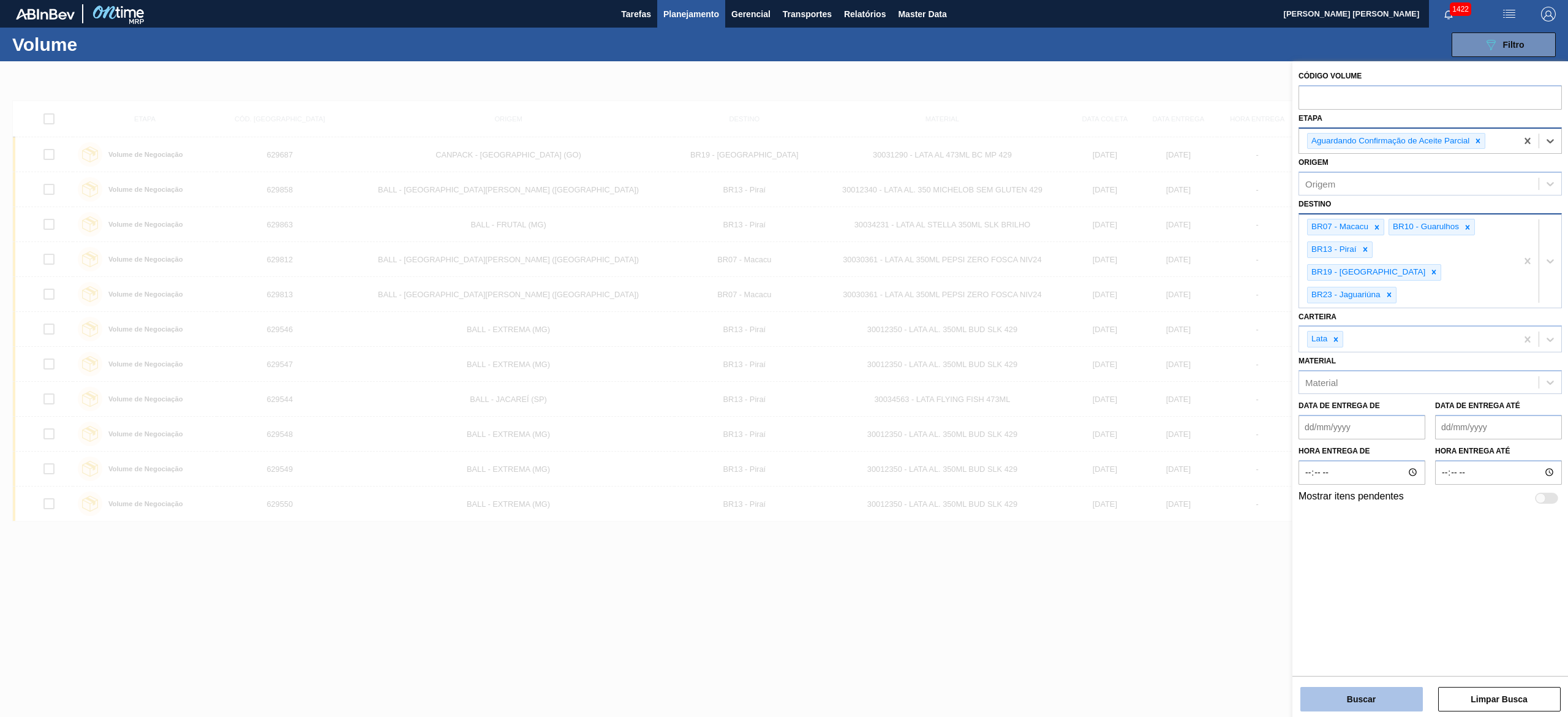
click at [784, 358] on button "Buscar" at bounding box center [1362, 699] width 123 height 24
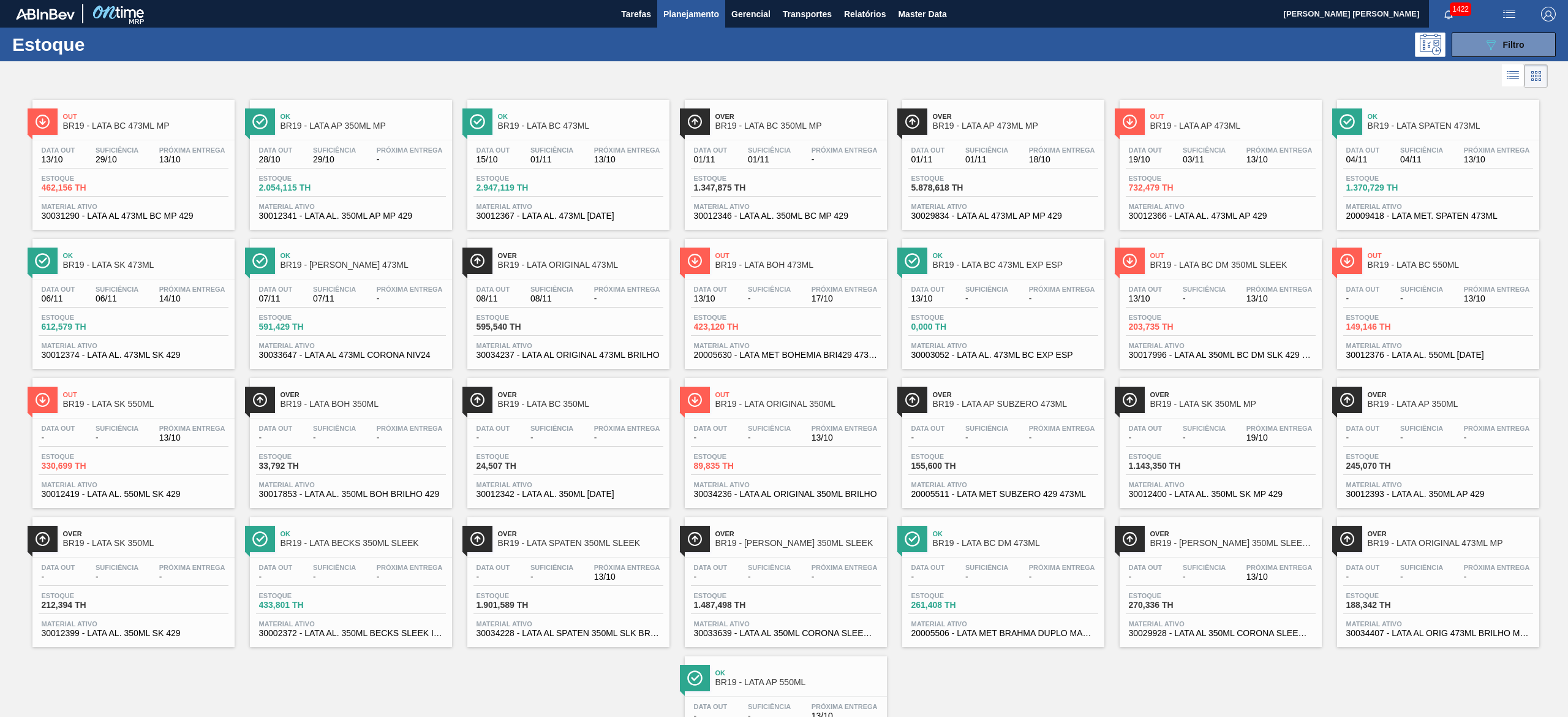
click at [1383, 300] on div "Data out - Suficiência - Próxima Entrega 13/10" at bounding box center [1438, 296] width 190 height 22
click at [152, 451] on div "Data out - Suficiência - Próxima Entrega 13/10 Estoque 330,699 TH Material ativ…" at bounding box center [133, 460] width 202 height 84
click at [112, 163] on span "29/10" at bounding box center [117, 160] width 43 height 9
click at [821, 12] on span "Transportes" at bounding box center [807, 14] width 49 height 15
click at [780, 51] on li "Otimização de Carga" at bounding box center [807, 61] width 101 height 20
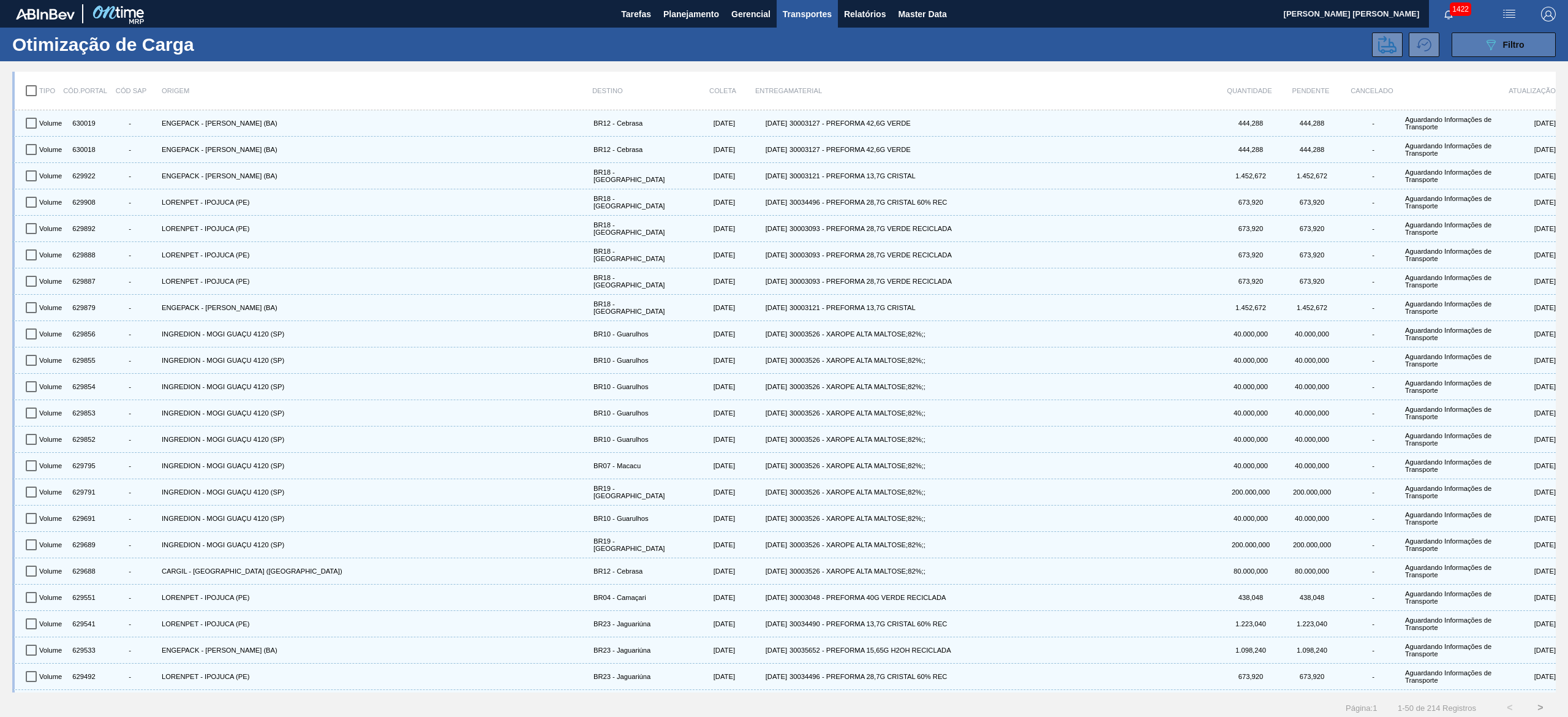
click at [1546, 54] on button "089F7B8B-B2A5-4AFE-B5C0-19BA573D28AC Filtro" at bounding box center [1503, 44] width 104 height 24
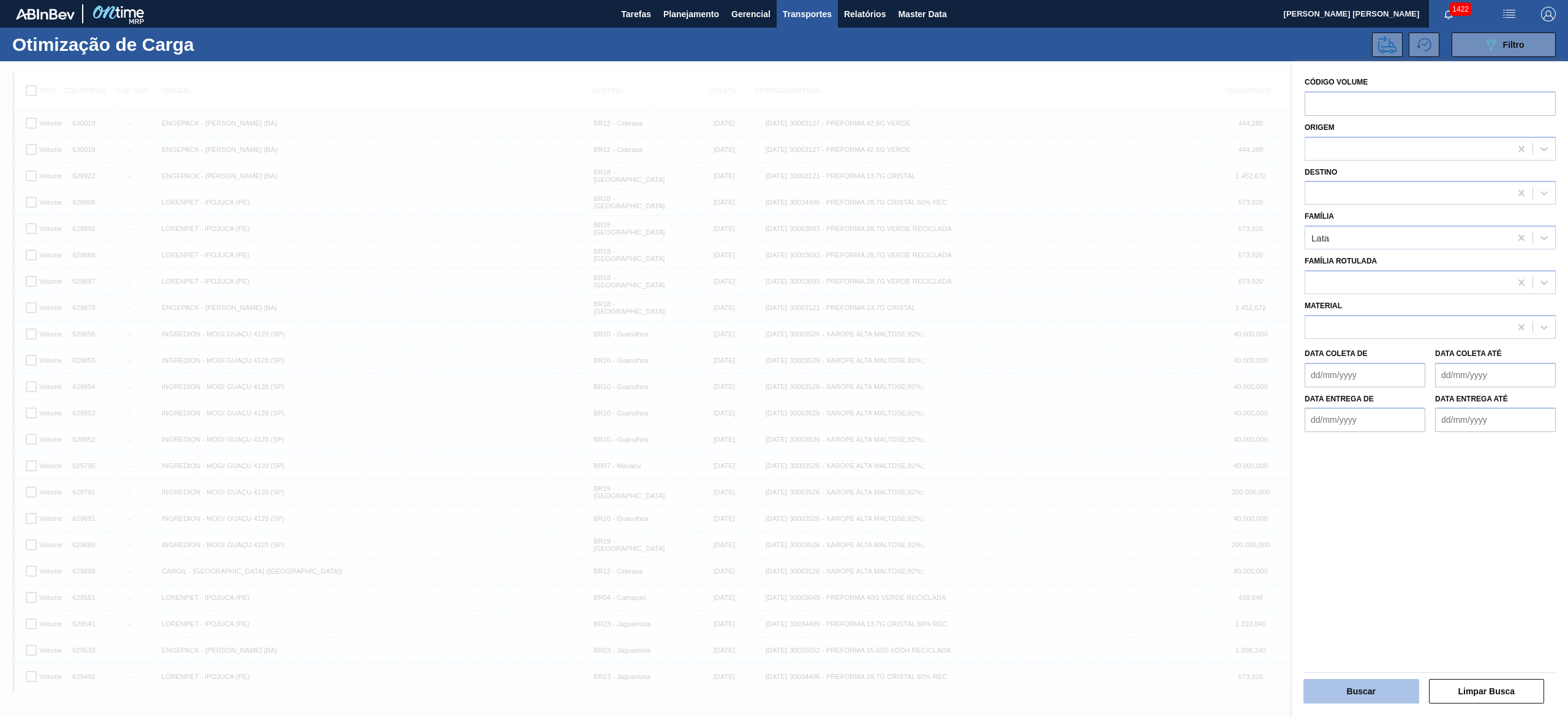
click at [1392, 691] on button "Buscar" at bounding box center [1361, 691] width 116 height 24
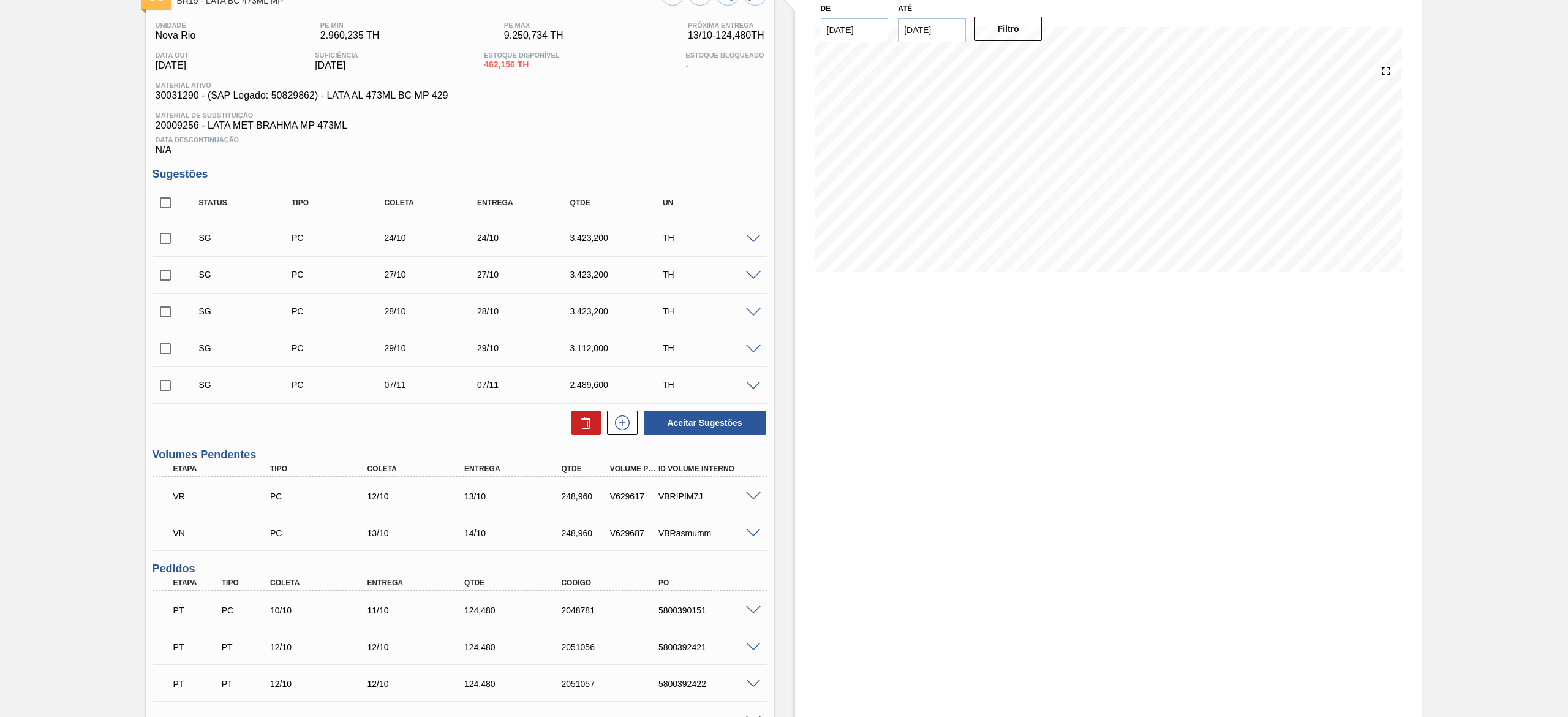
scroll to position [123, 0]
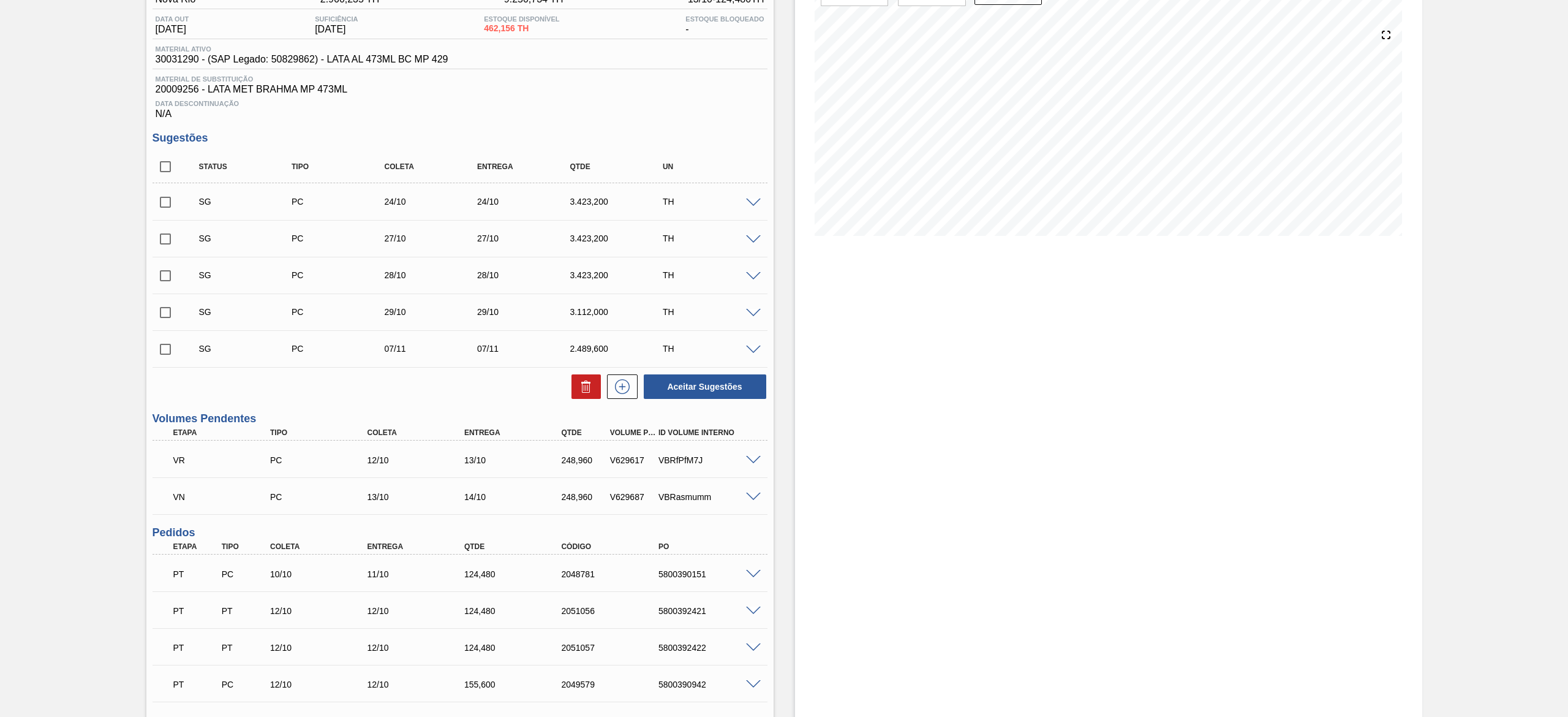
click at [169, 178] on input "checkbox" at bounding box center [165, 166] width 26 height 26
checkbox input "true"
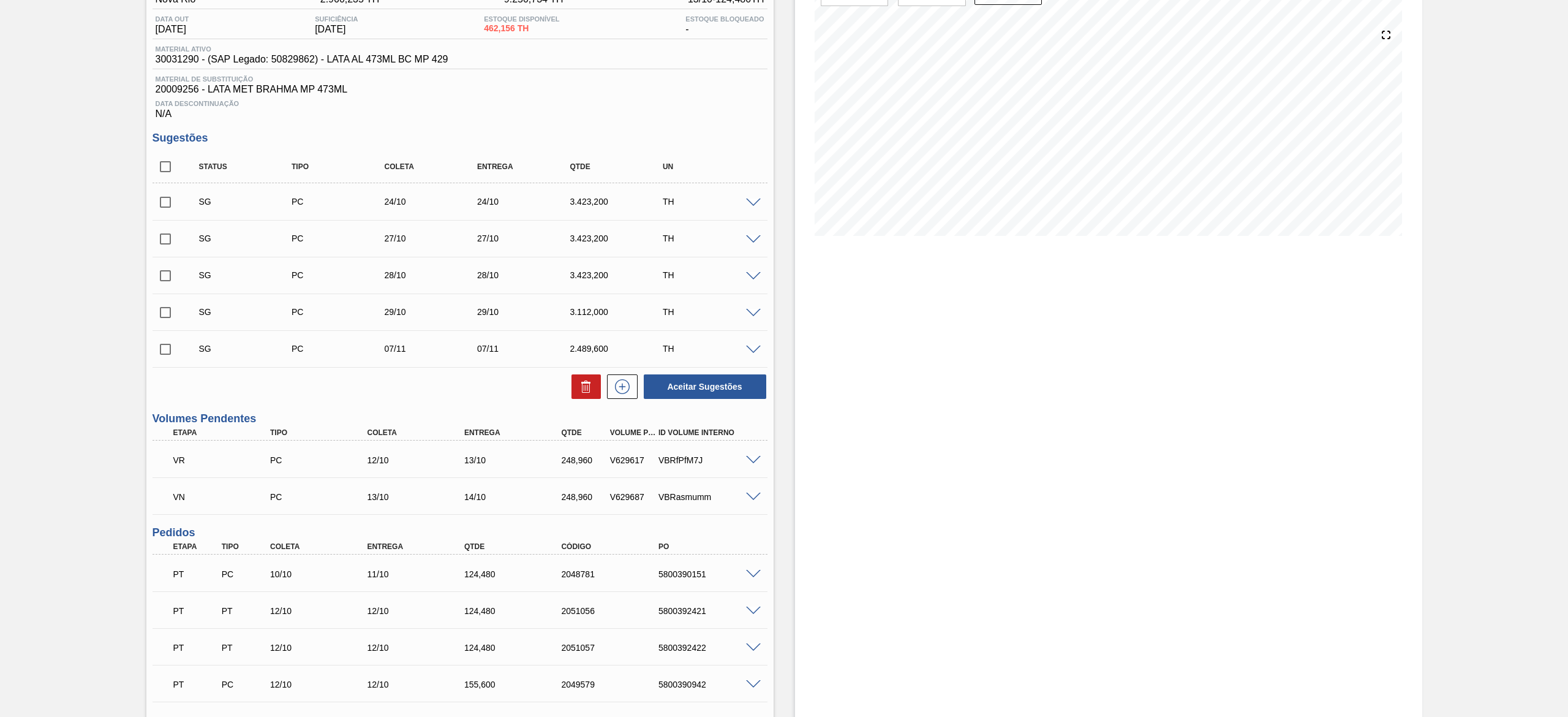
checkbox input "true"
click at [588, 392] on icon at bounding box center [586, 386] width 15 height 15
checkbox input "false"
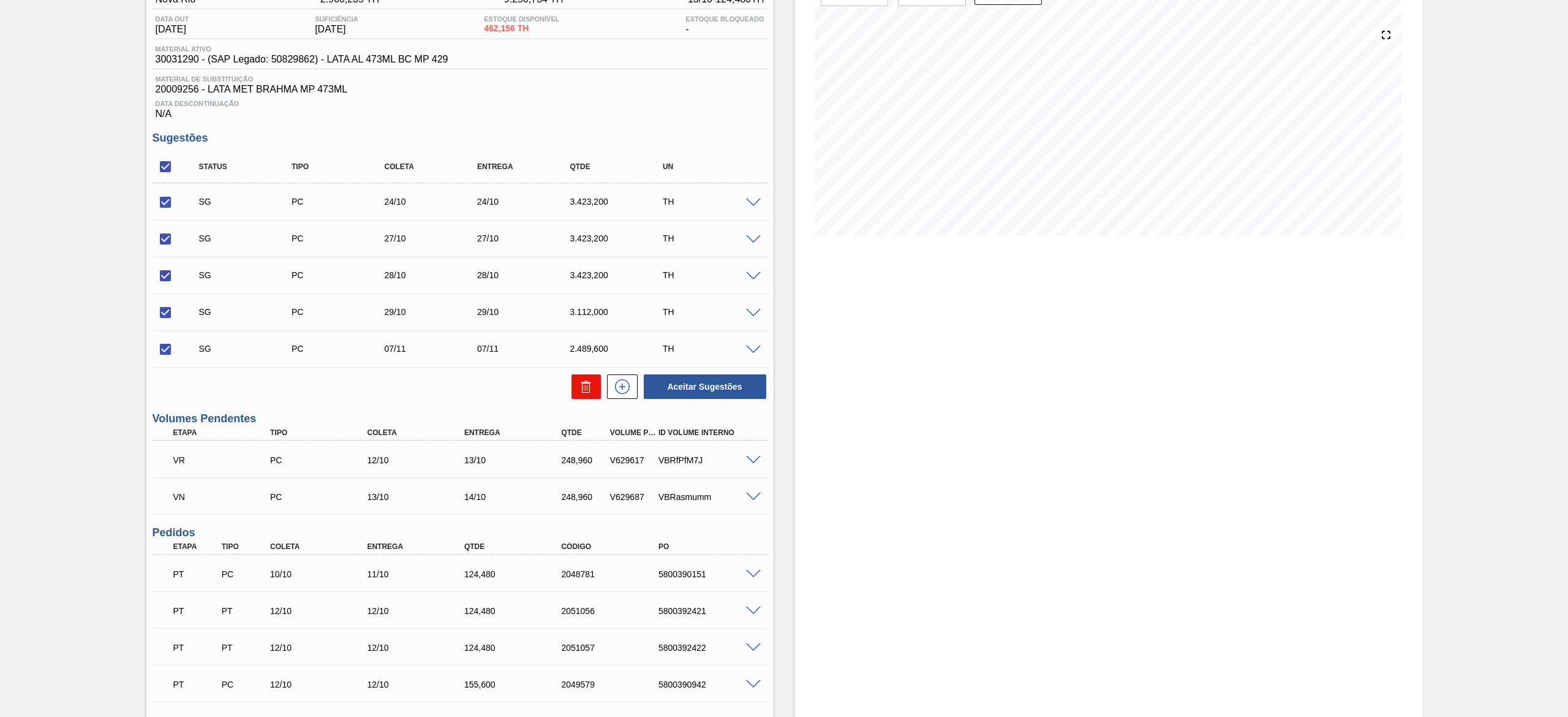
checkbox input "false"
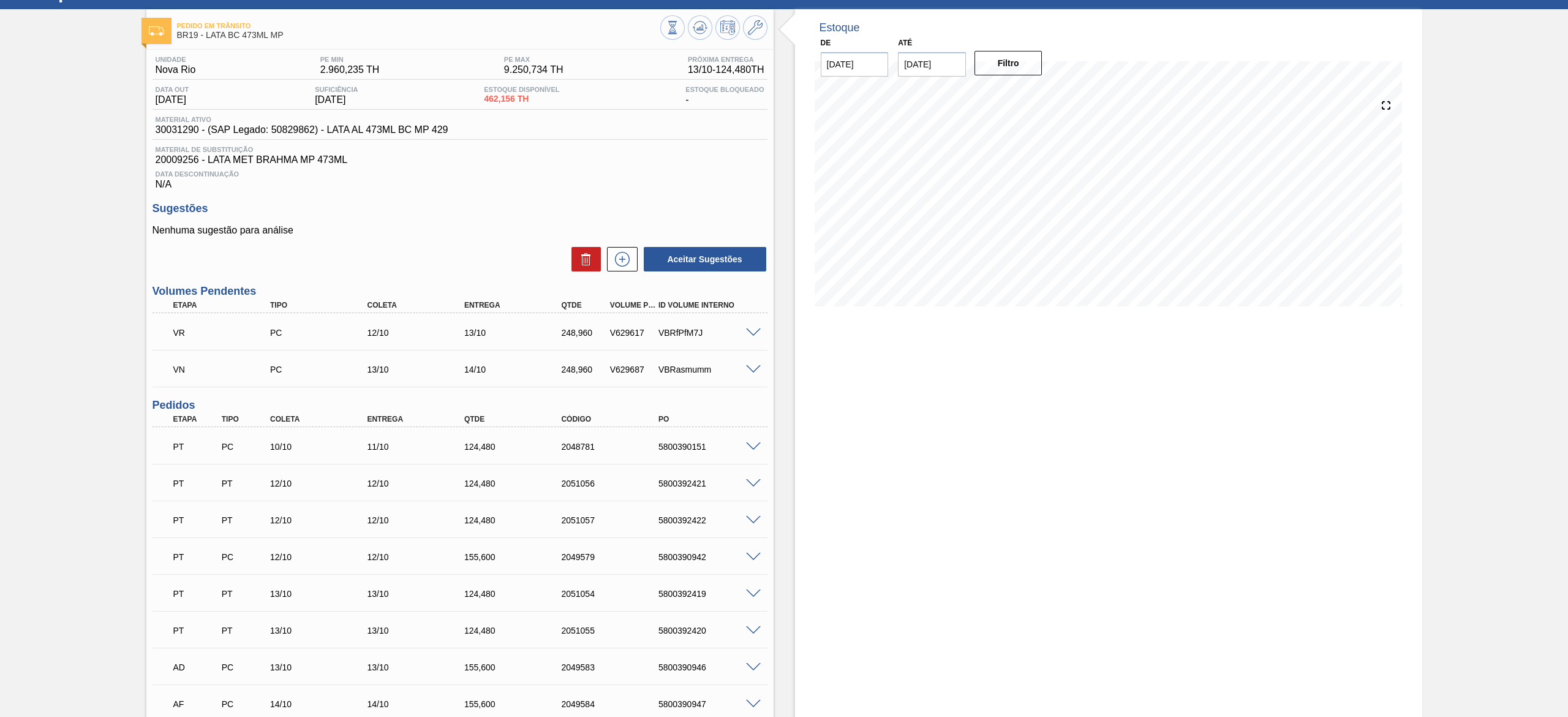
scroll to position [0, 0]
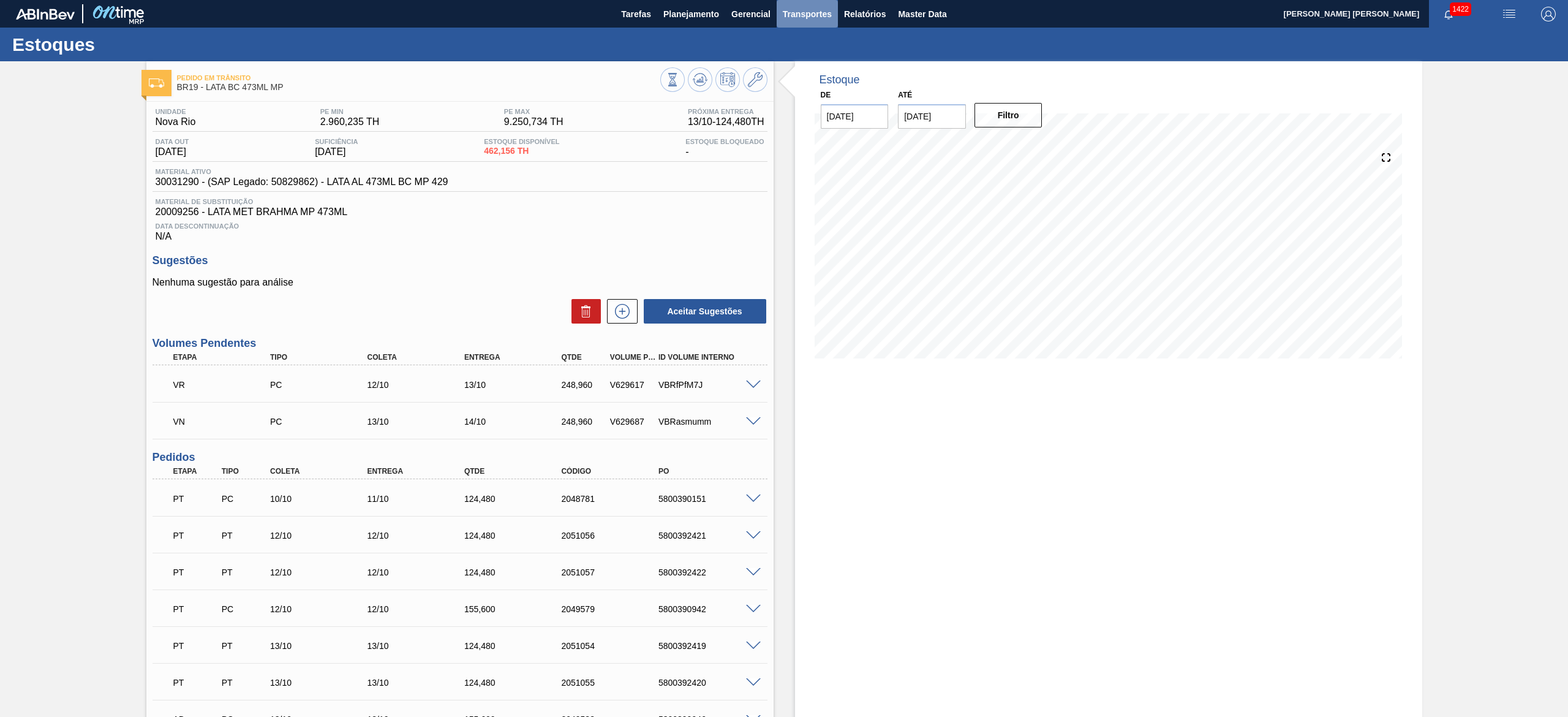
click at [803, 2] on button "Transportes" at bounding box center [807, 13] width 61 height 28
click at [801, 50] on li "Composição de Carga" at bounding box center [807, 41] width 101 height 20
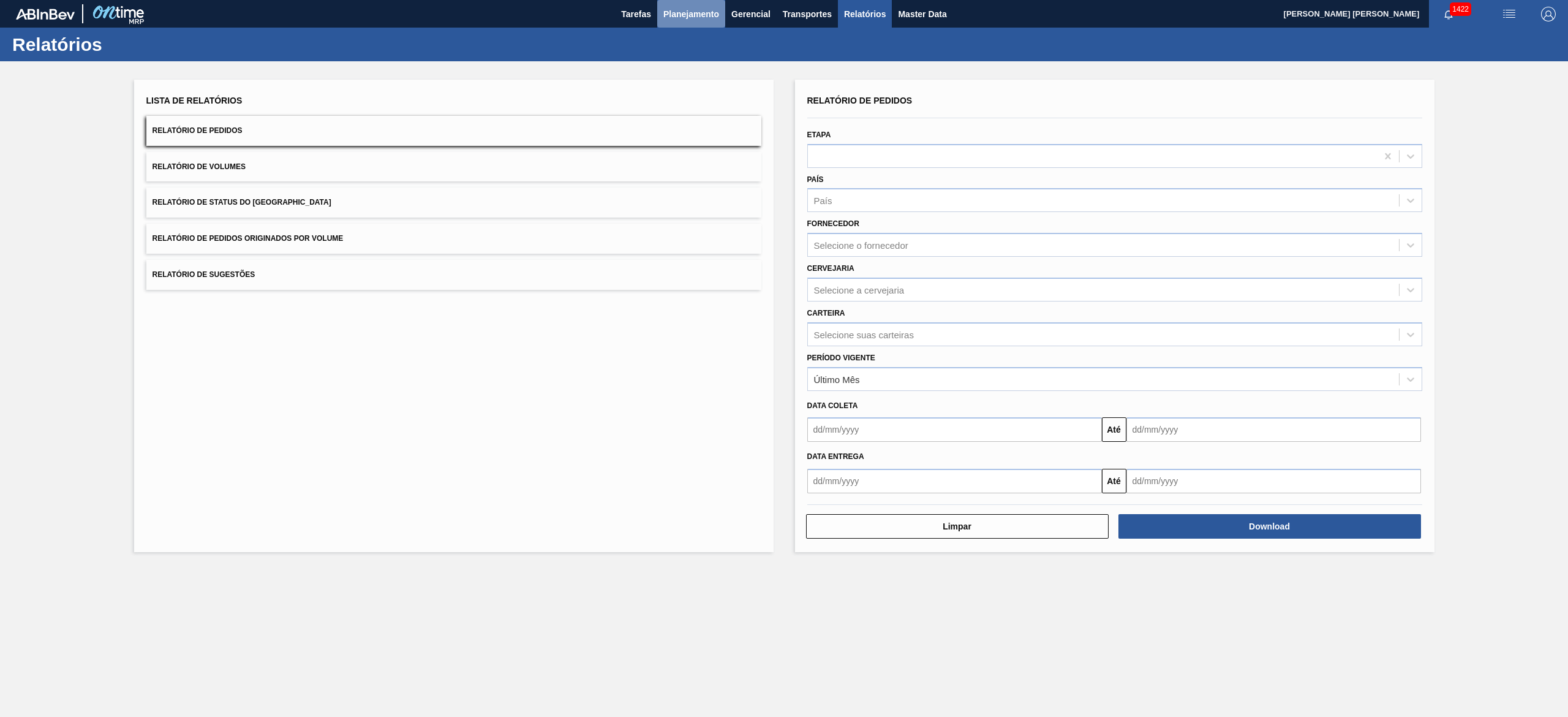
click at [687, 17] on span "Planejamento" at bounding box center [691, 14] width 56 height 15
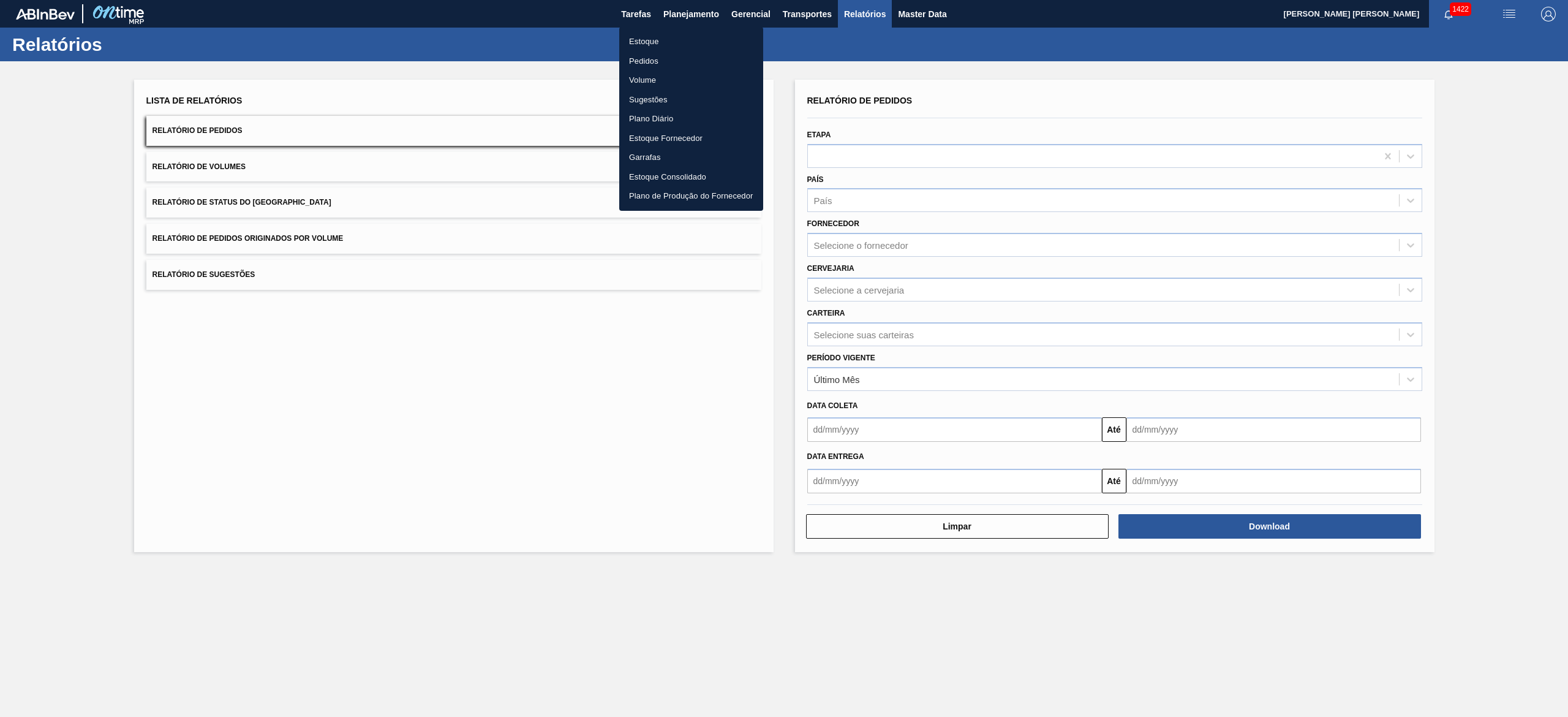
click at [669, 42] on li "Estoque" at bounding box center [691, 41] width 144 height 20
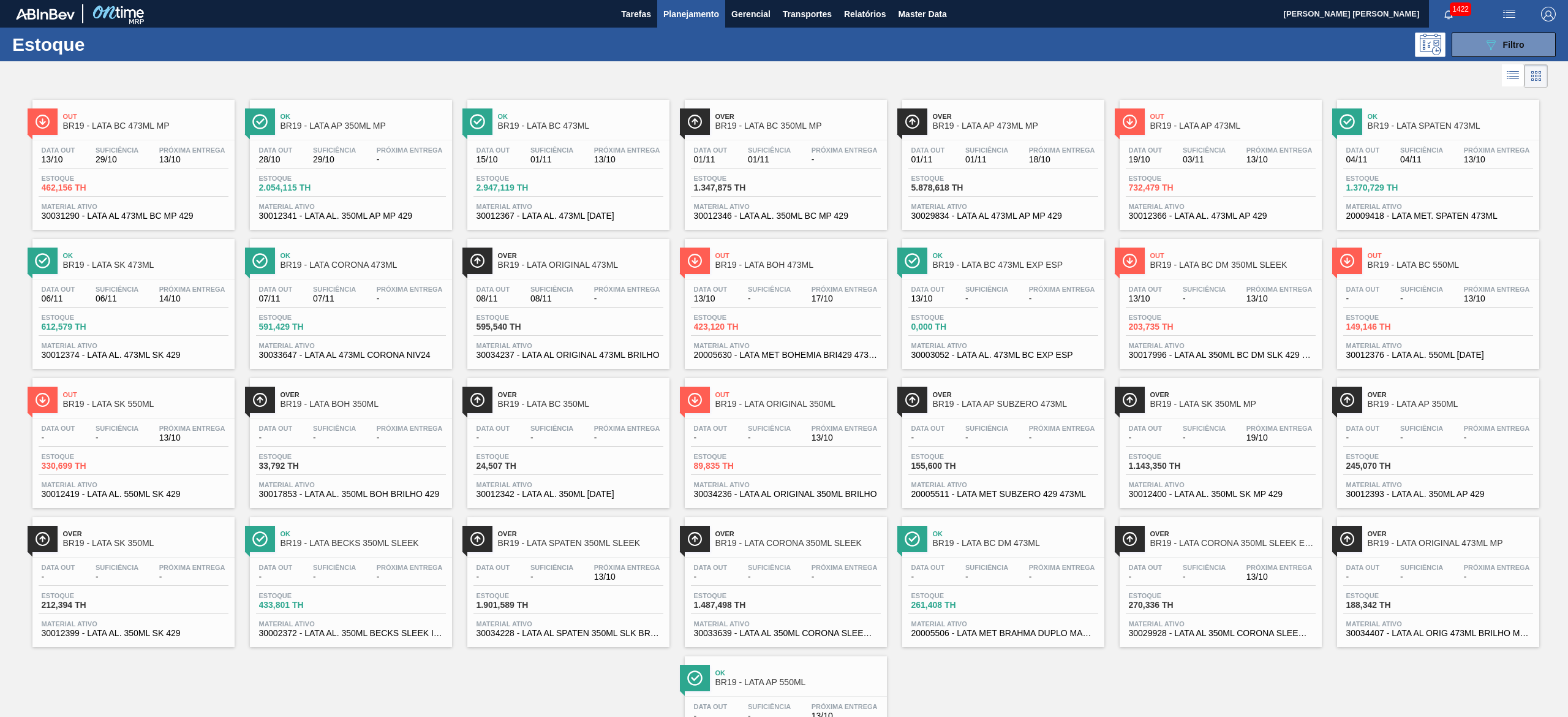
click at [587, 550] on div "Over BR19 - LATA SPATEN 350ML SLEEK" at bounding box center [580, 539] width 165 height 28
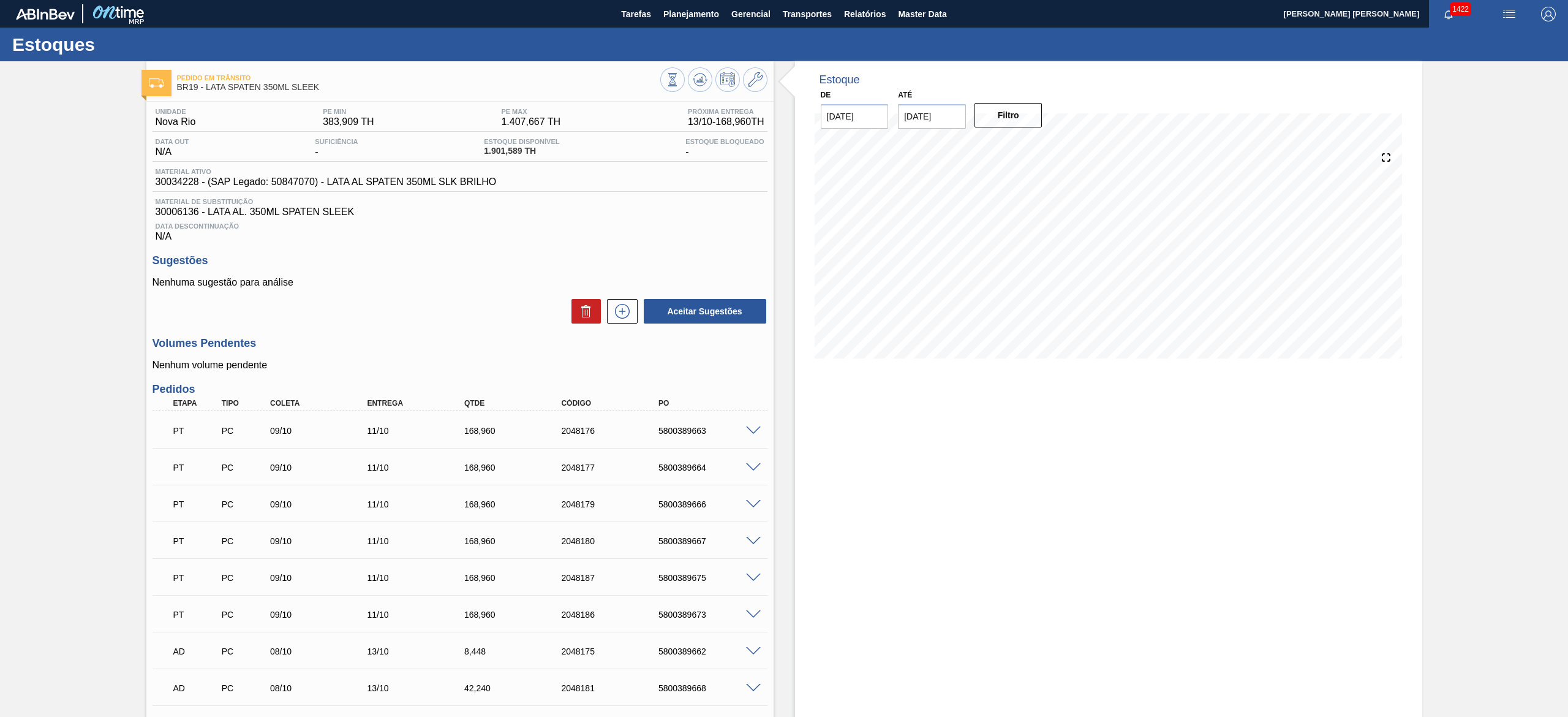
scroll to position [200, 0]
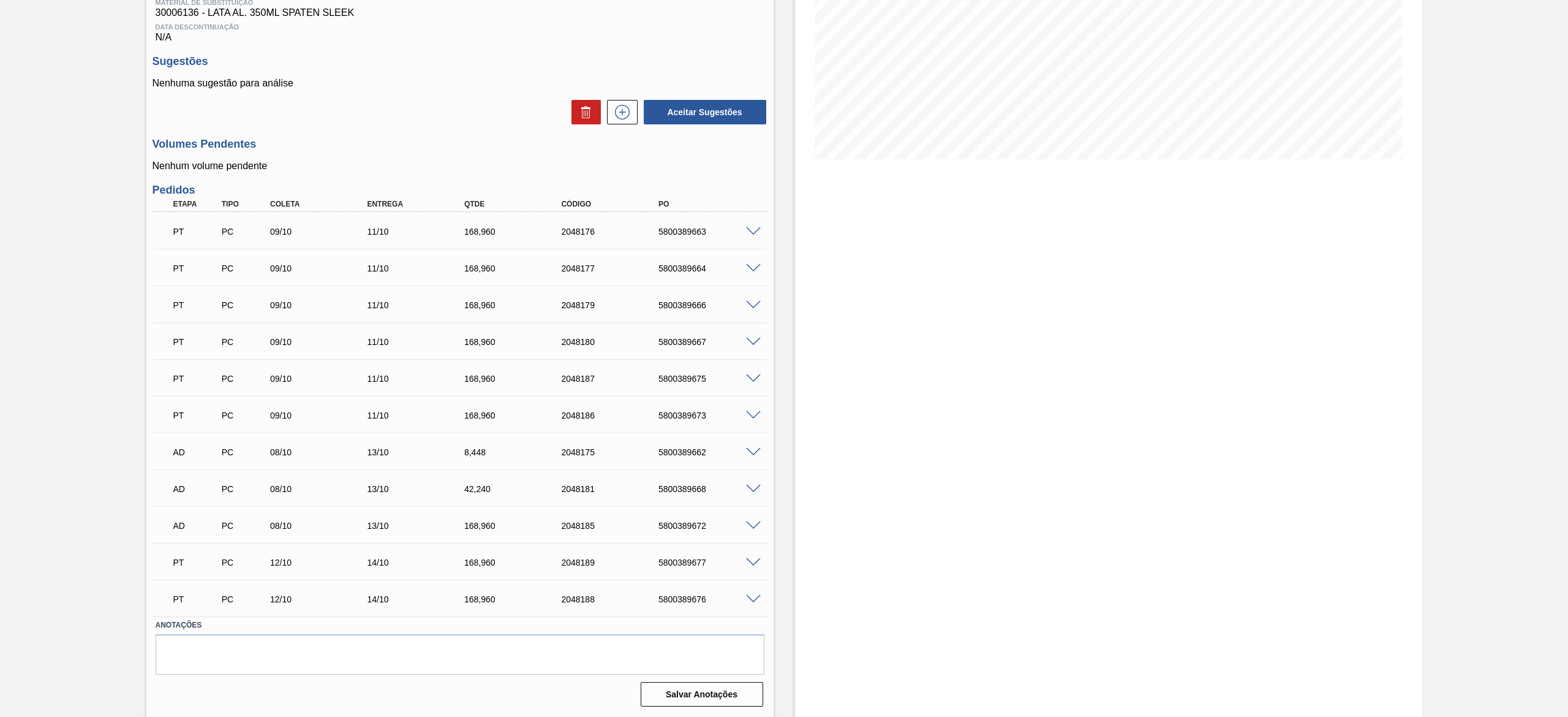
click at [758, 559] on span at bounding box center [753, 563] width 15 height 9
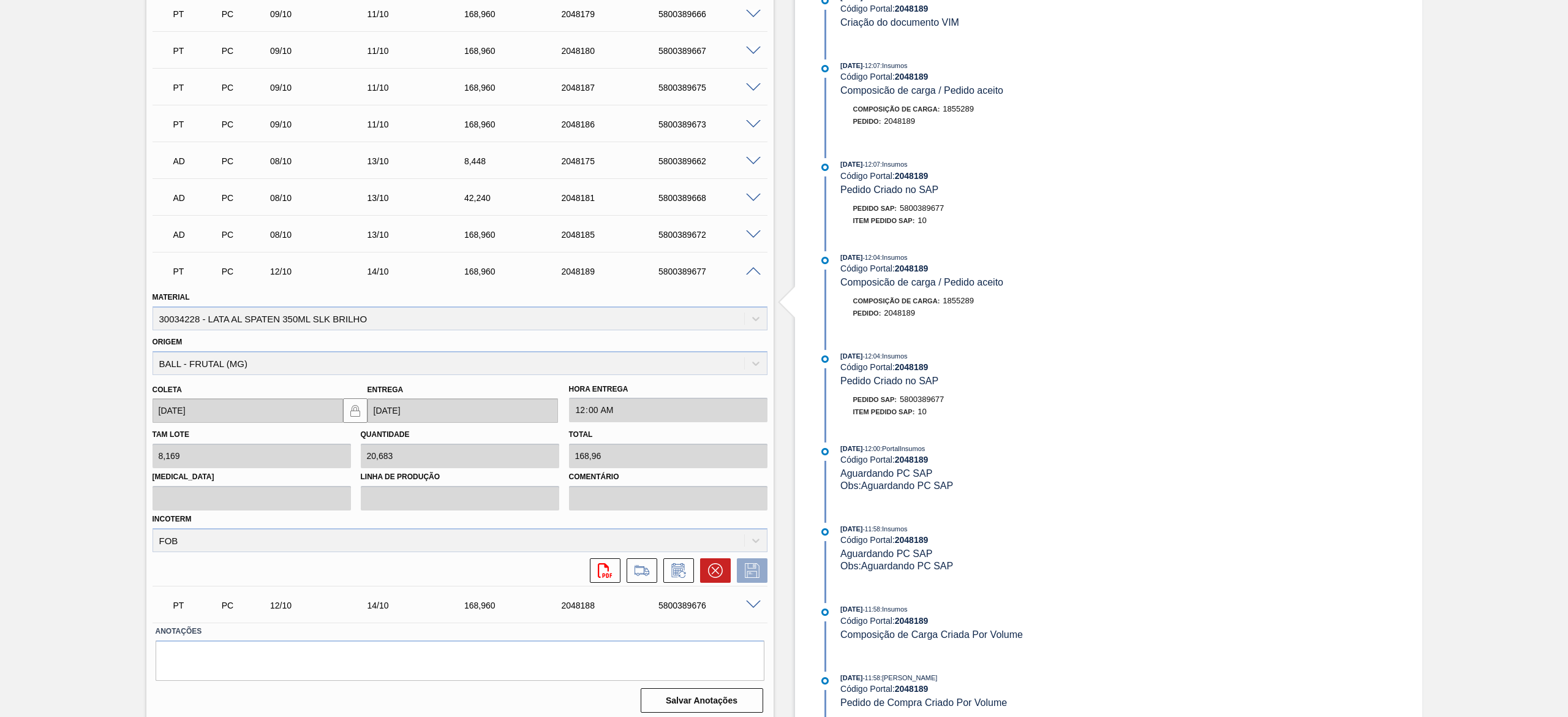
scroll to position [496, 0]
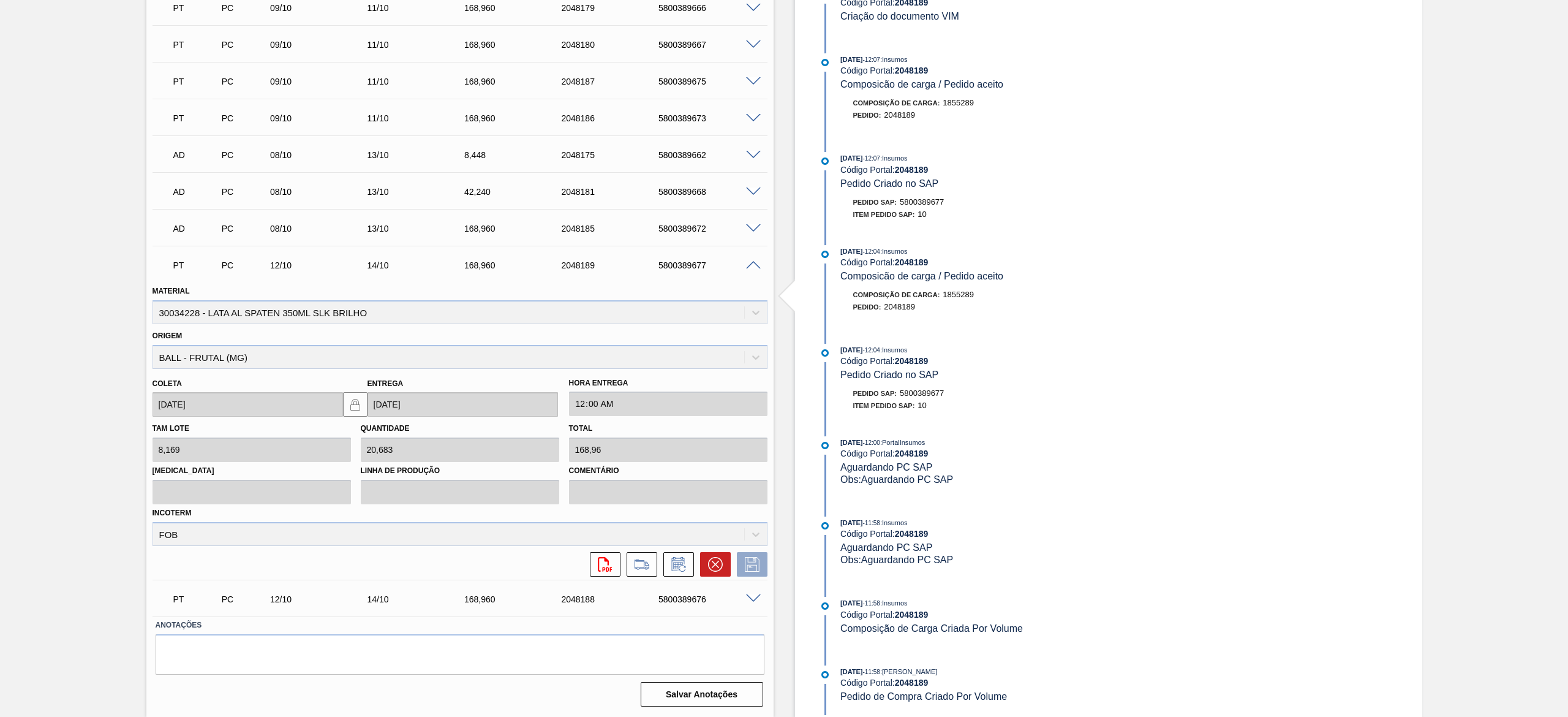
click at [748, 603] on span at bounding box center [753, 599] width 15 height 9
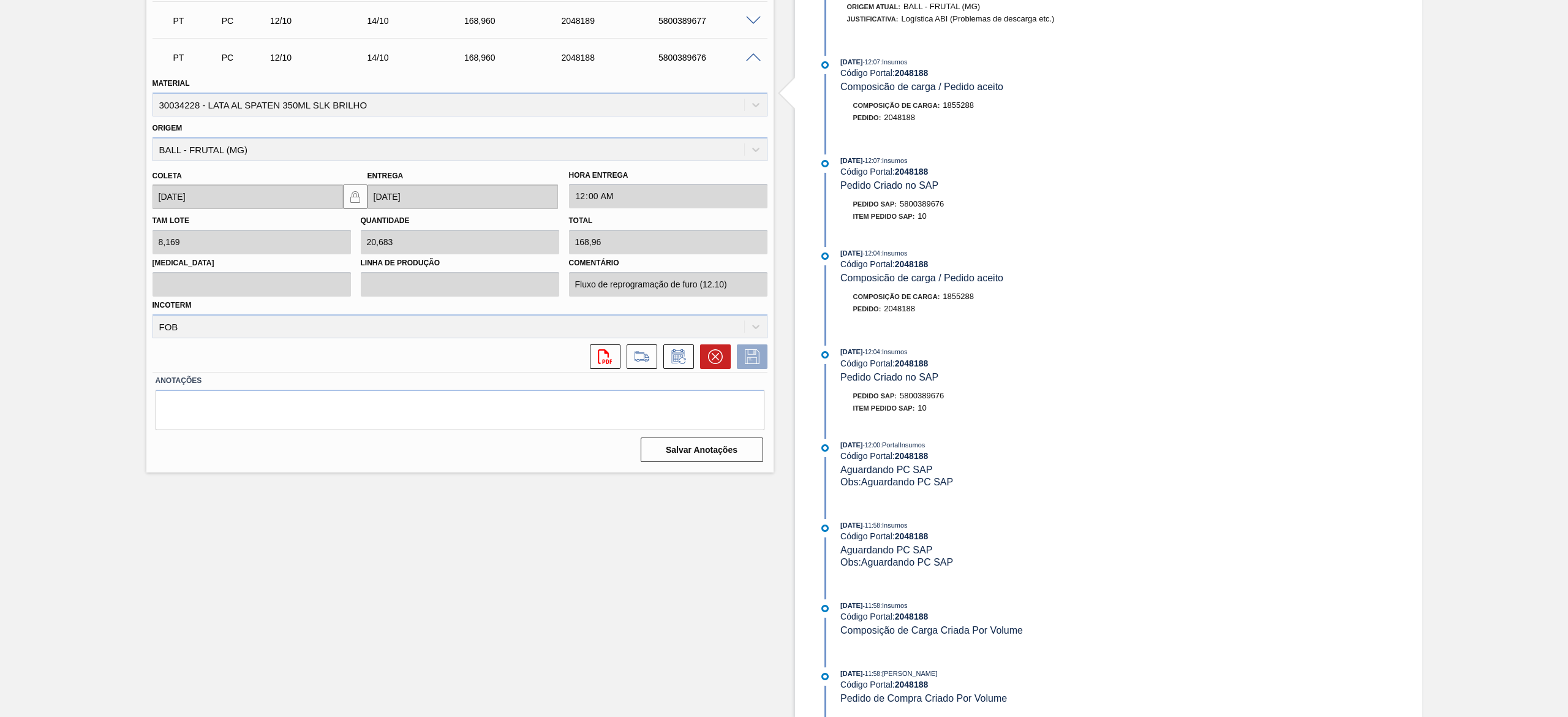
scroll to position [147, 0]
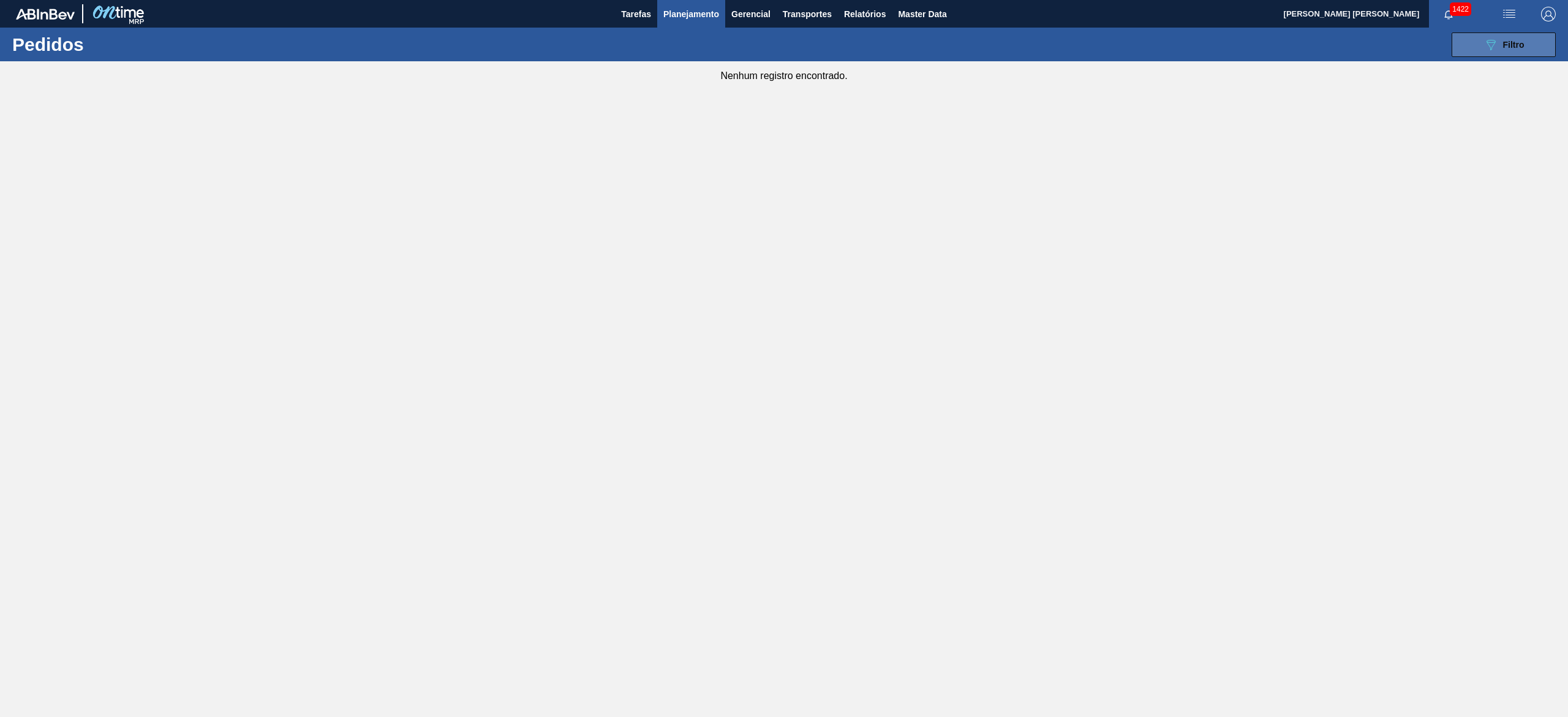
click at [1500, 51] on div "089F7B8B-B2A5-4AFE-B5C0-19BA573D28AC Filtro" at bounding box center [1504, 44] width 41 height 15
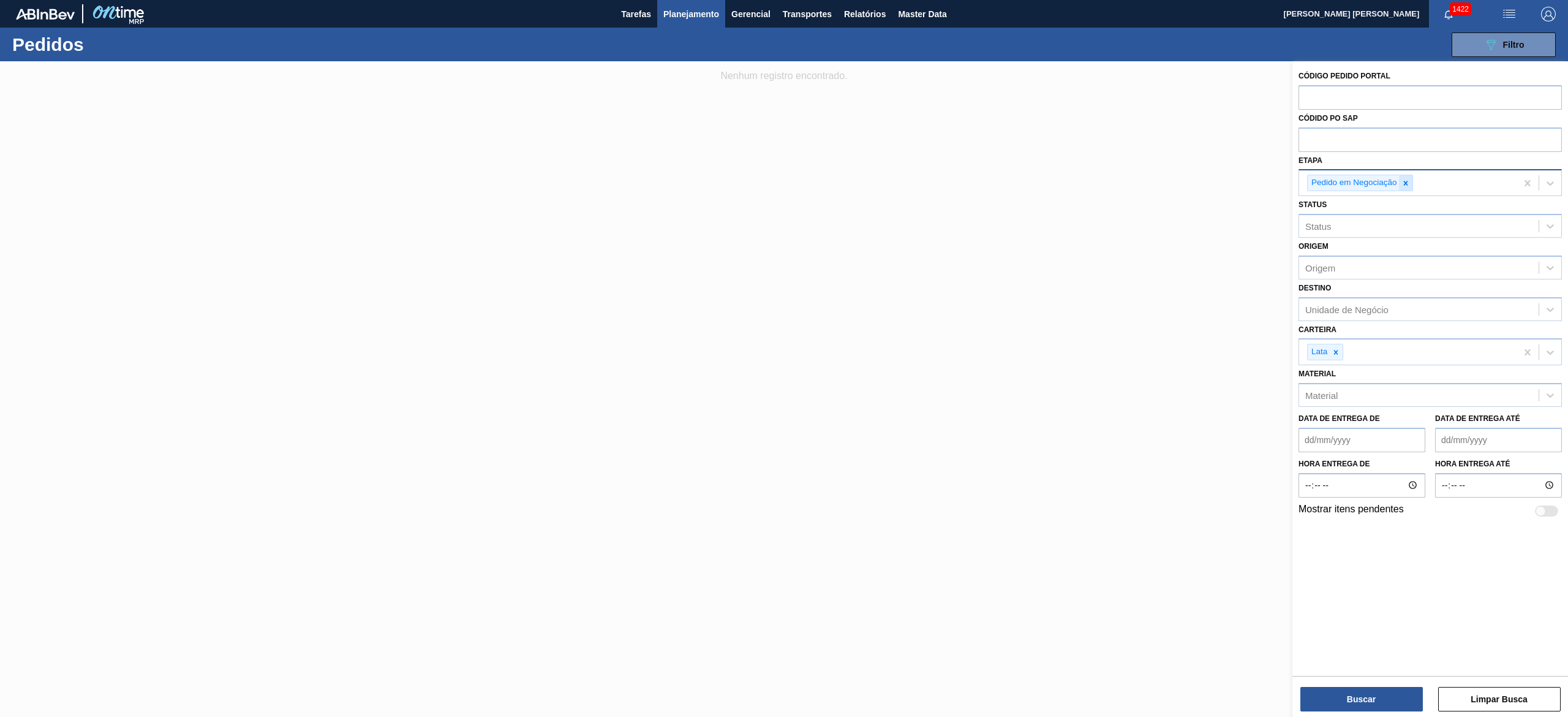
click at [1404, 180] on icon at bounding box center [1406, 183] width 9 height 9
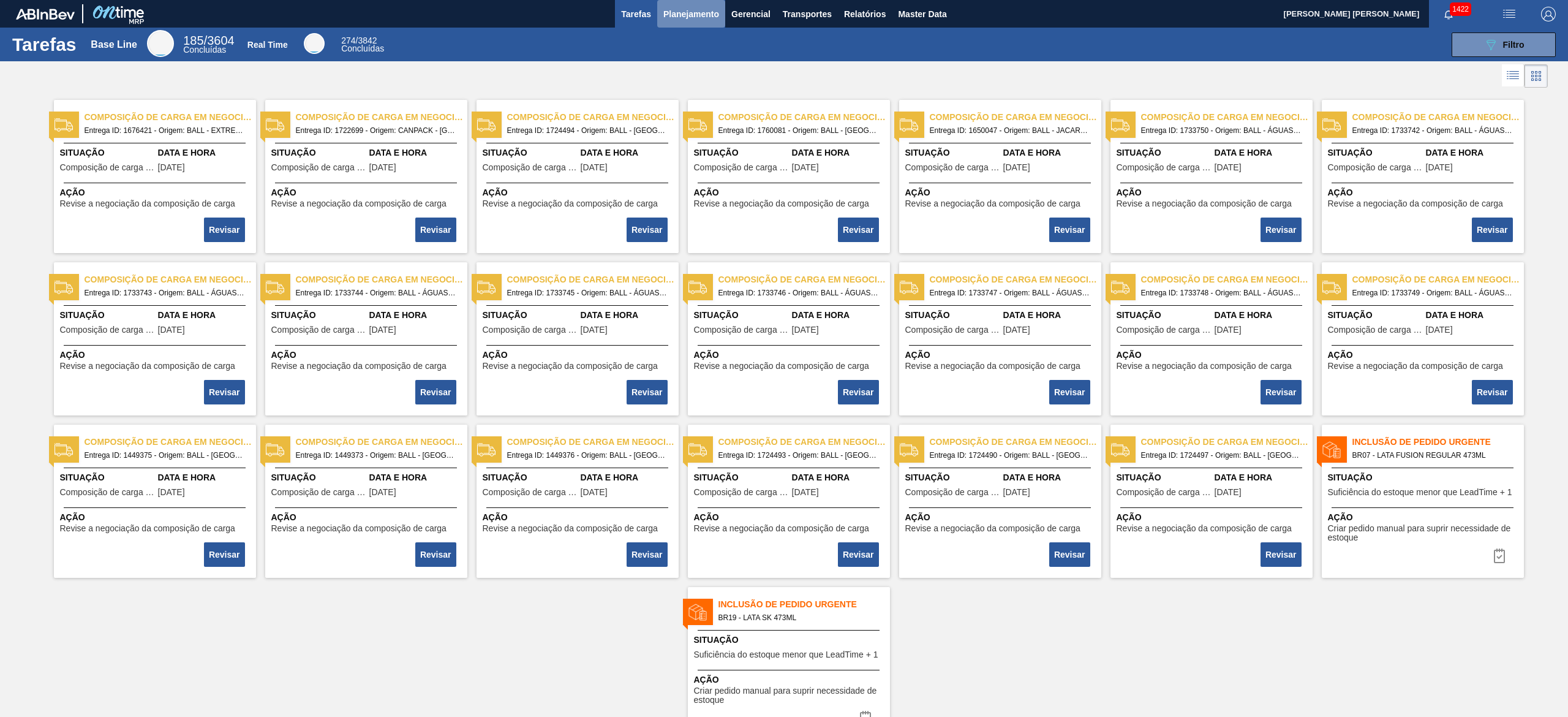
click at [699, 13] on span "Planejamento" at bounding box center [691, 14] width 56 height 15
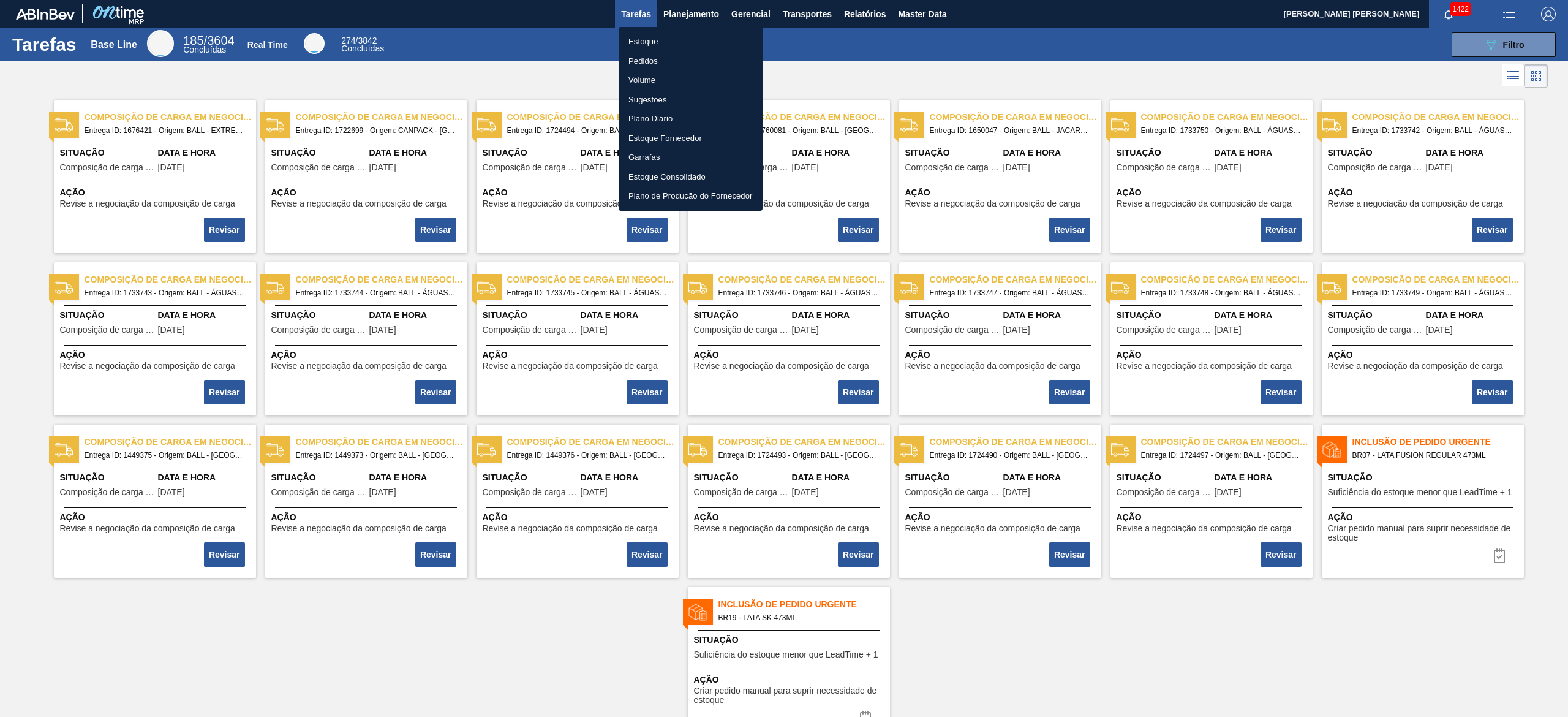
click at [693, 35] on li "Estoque" at bounding box center [691, 41] width 144 height 20
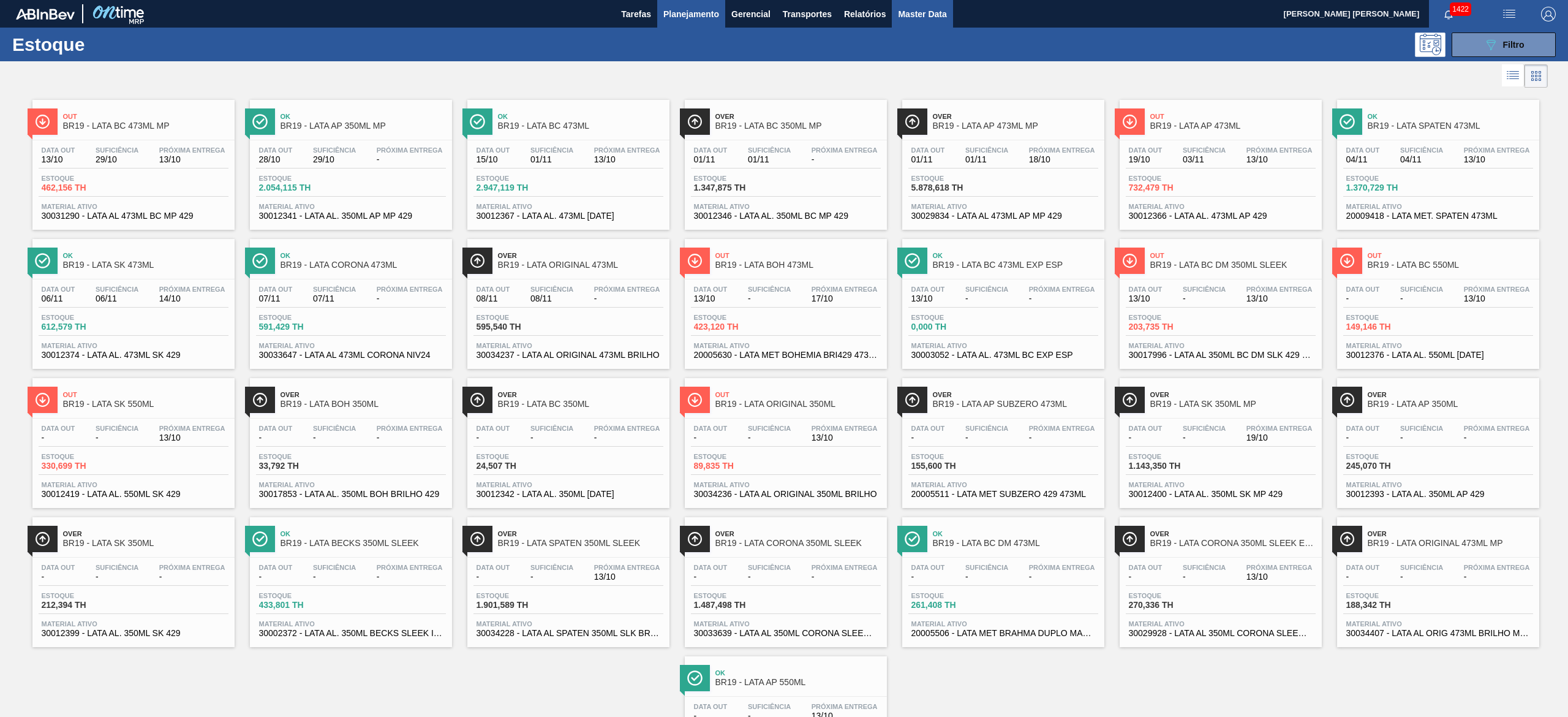
click at [930, 19] on span "Master Data" at bounding box center [921, 14] width 48 height 15
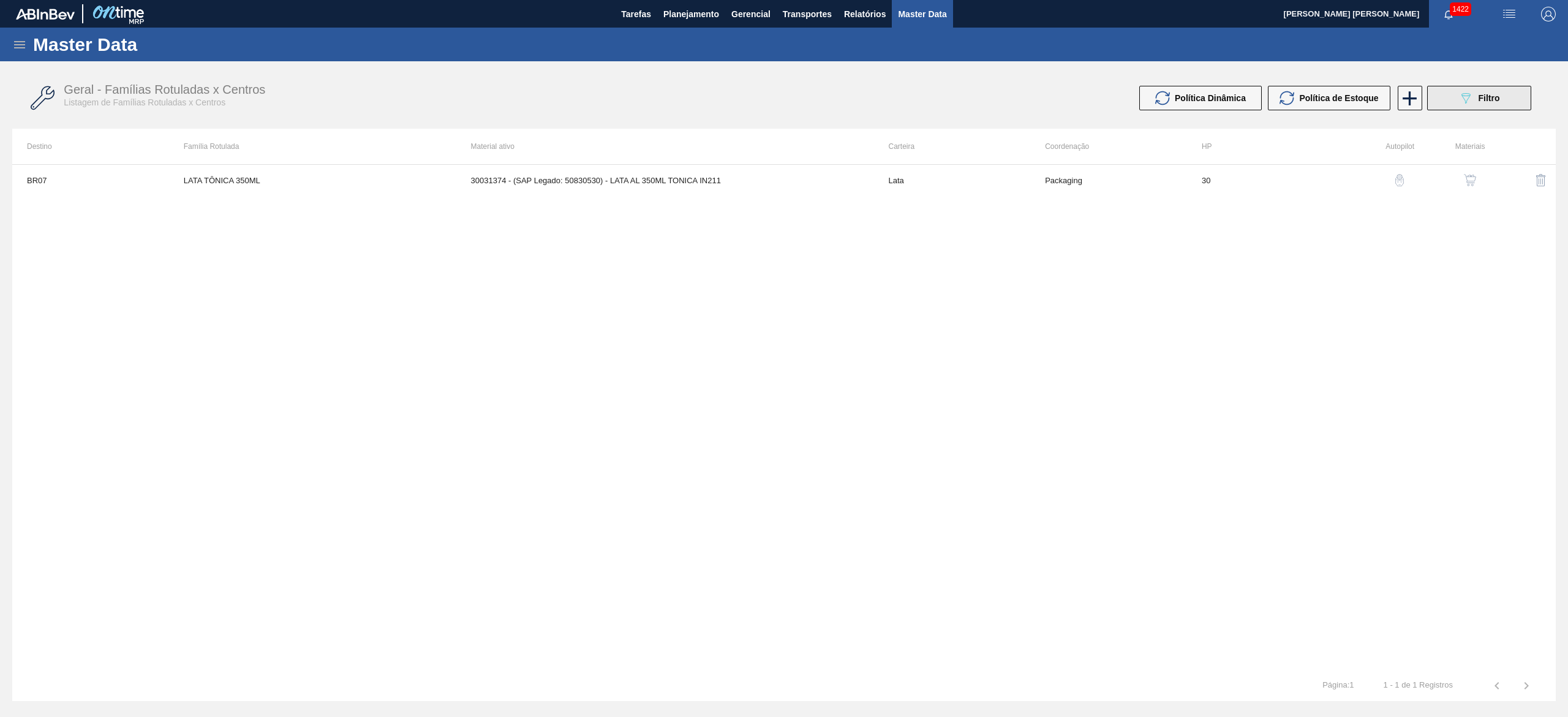
click at [1455, 105] on button "089F7B8B-B2A5-4AFE-B5C0-19BA573D28AC Filtro" at bounding box center [1479, 98] width 104 height 24
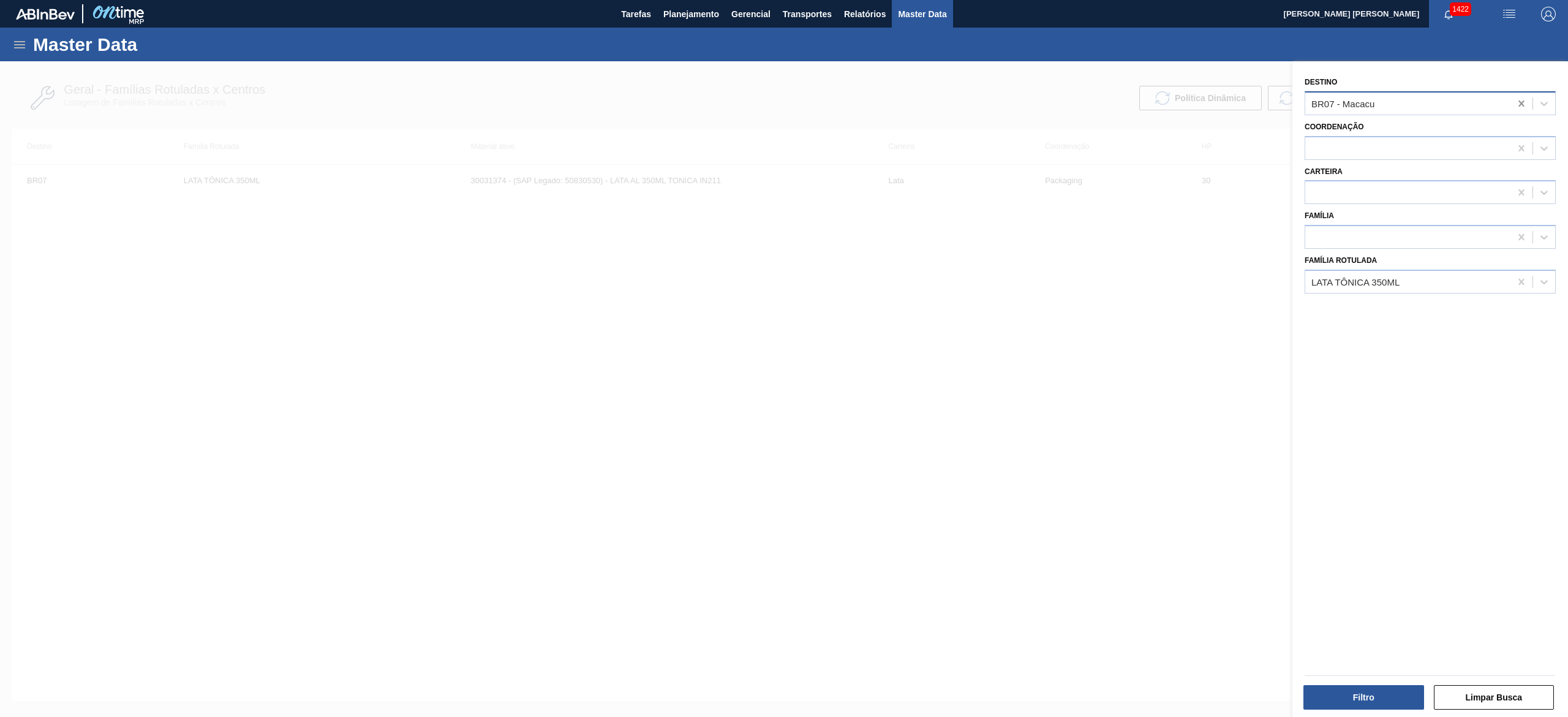
click at [1518, 103] on icon at bounding box center [1522, 104] width 13 height 13
type input "13"
click at [1400, 134] on div "BR13 - Piraí" at bounding box center [1430, 134] width 251 height 23
click at [1518, 284] on icon at bounding box center [1522, 282] width 13 height 13
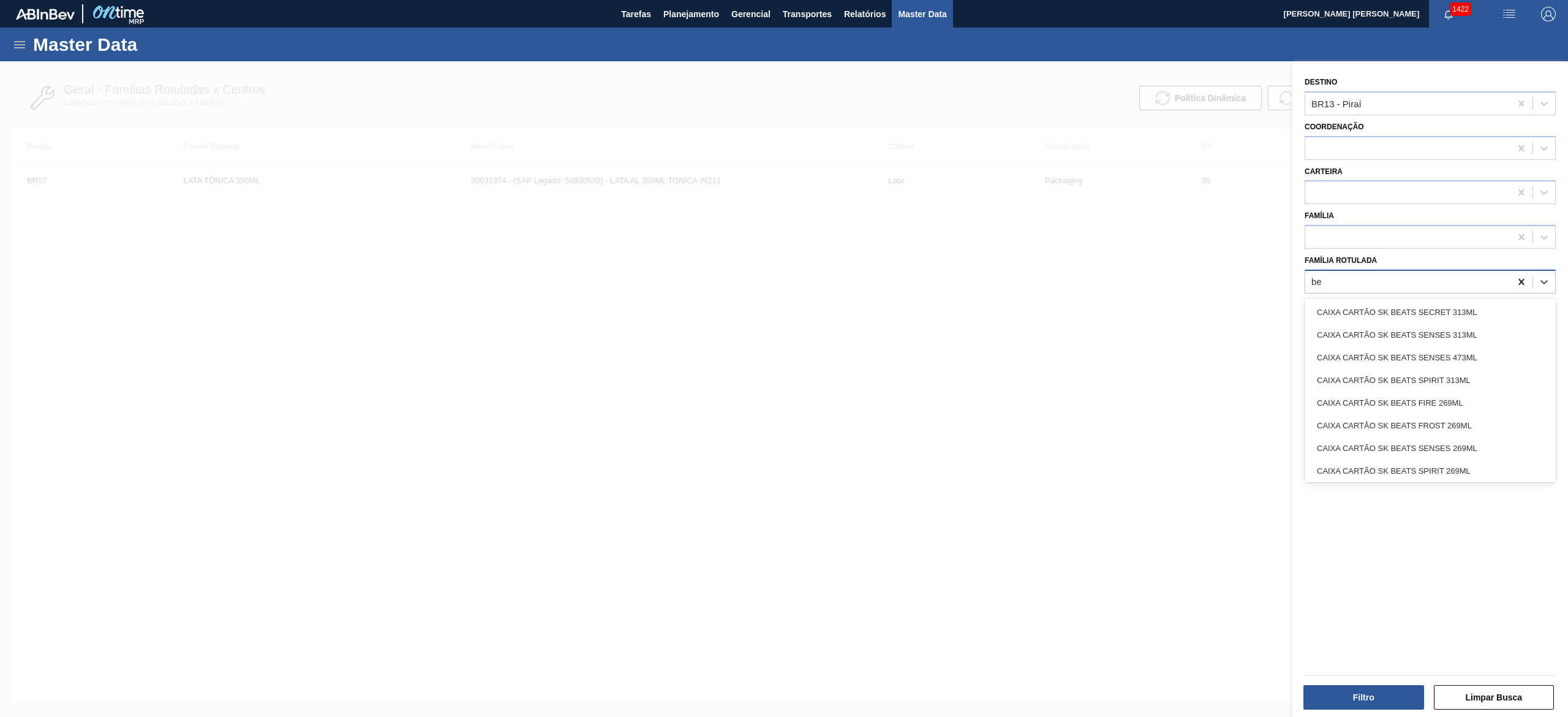
type Rotulada "b"
type Rotulada "Lata sk be"
click at [1424, 456] on div "LATA SK BEATS RED MIX 269ML" at bounding box center [1430, 462] width 251 height 23
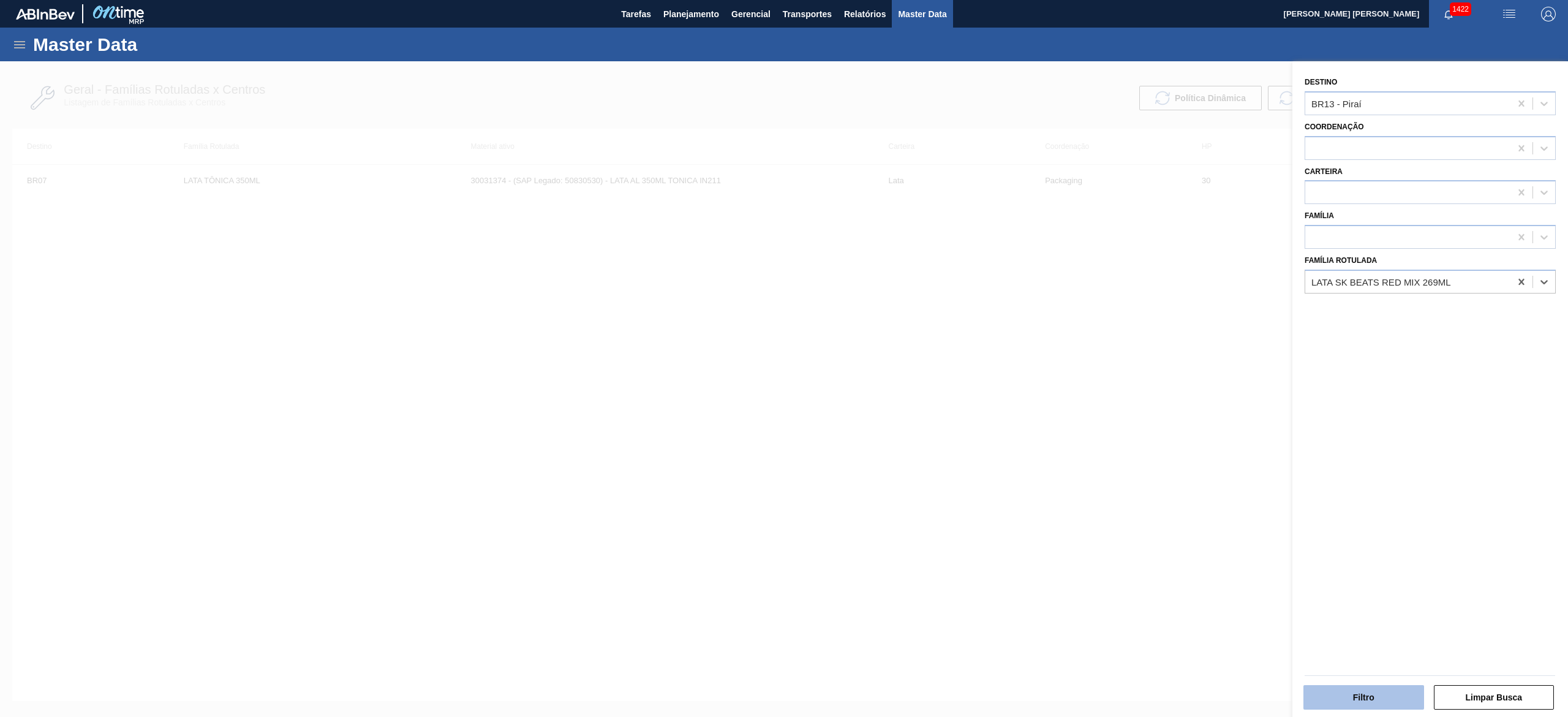
click at [1360, 696] on button "Filtro" at bounding box center [1363, 697] width 120 height 24
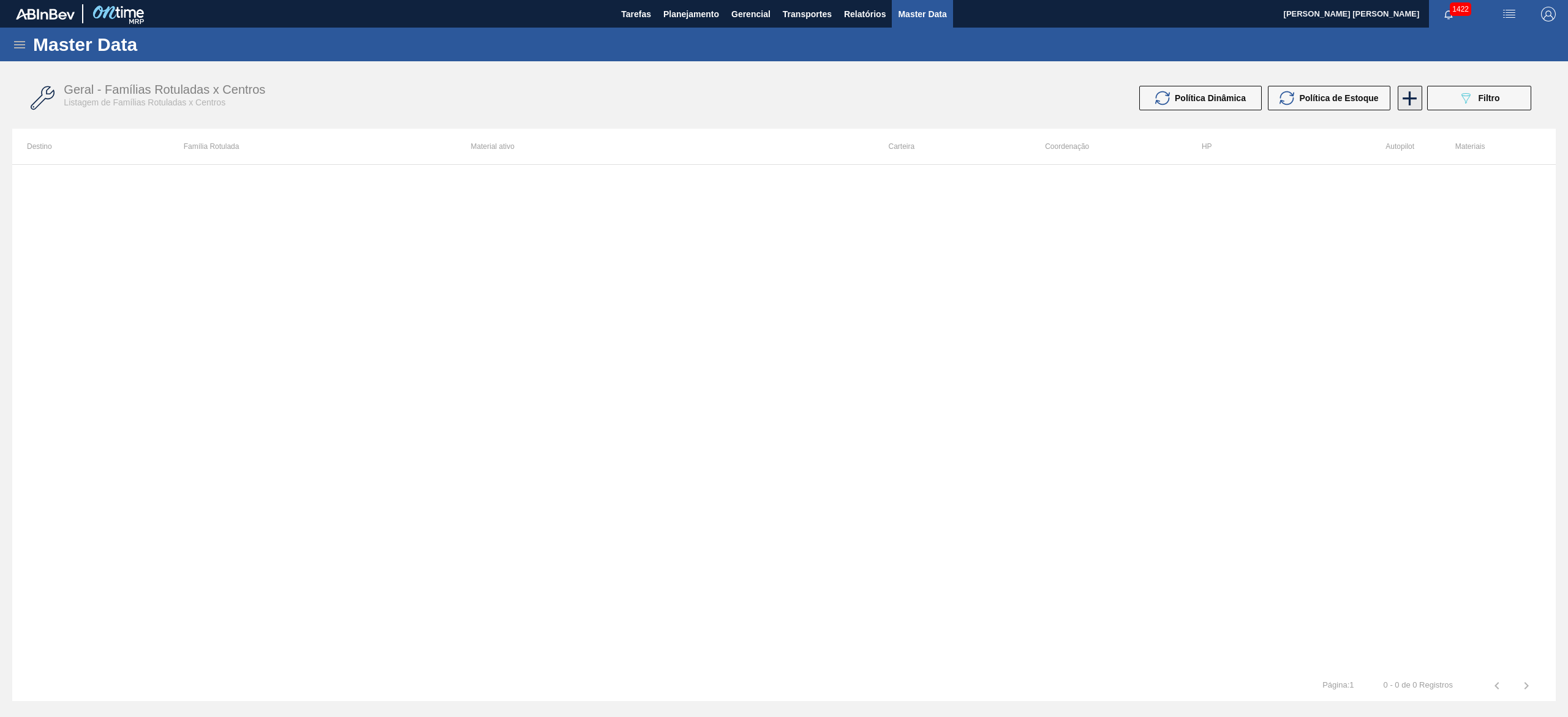
click at [1415, 99] on icon at bounding box center [1410, 98] width 24 height 24
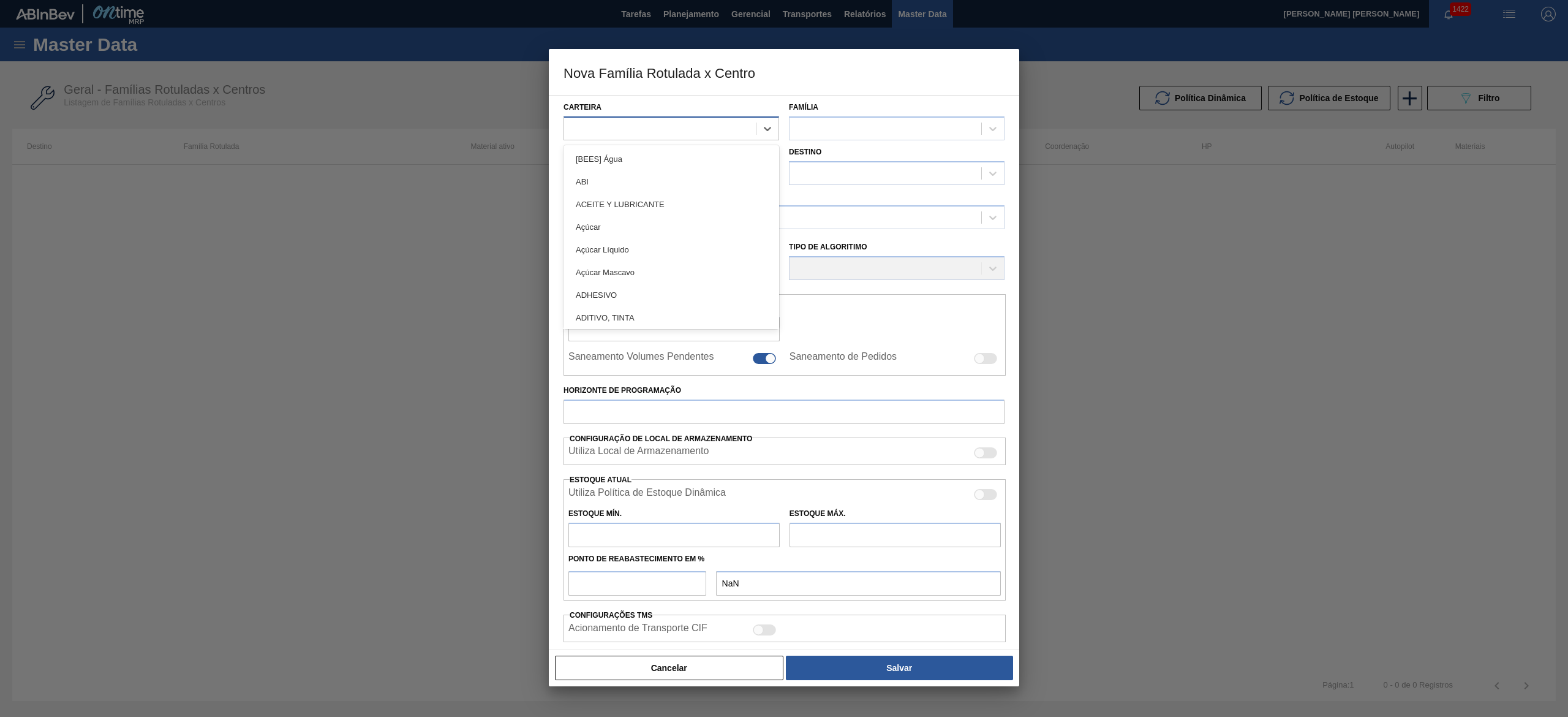
click at [714, 134] on div at bounding box center [659, 128] width 191 height 18
type input "i"
type input "lata"
click at [586, 175] on div "Lata" at bounding box center [672, 181] width 216 height 23
click at [824, 139] on div at bounding box center [897, 128] width 216 height 24
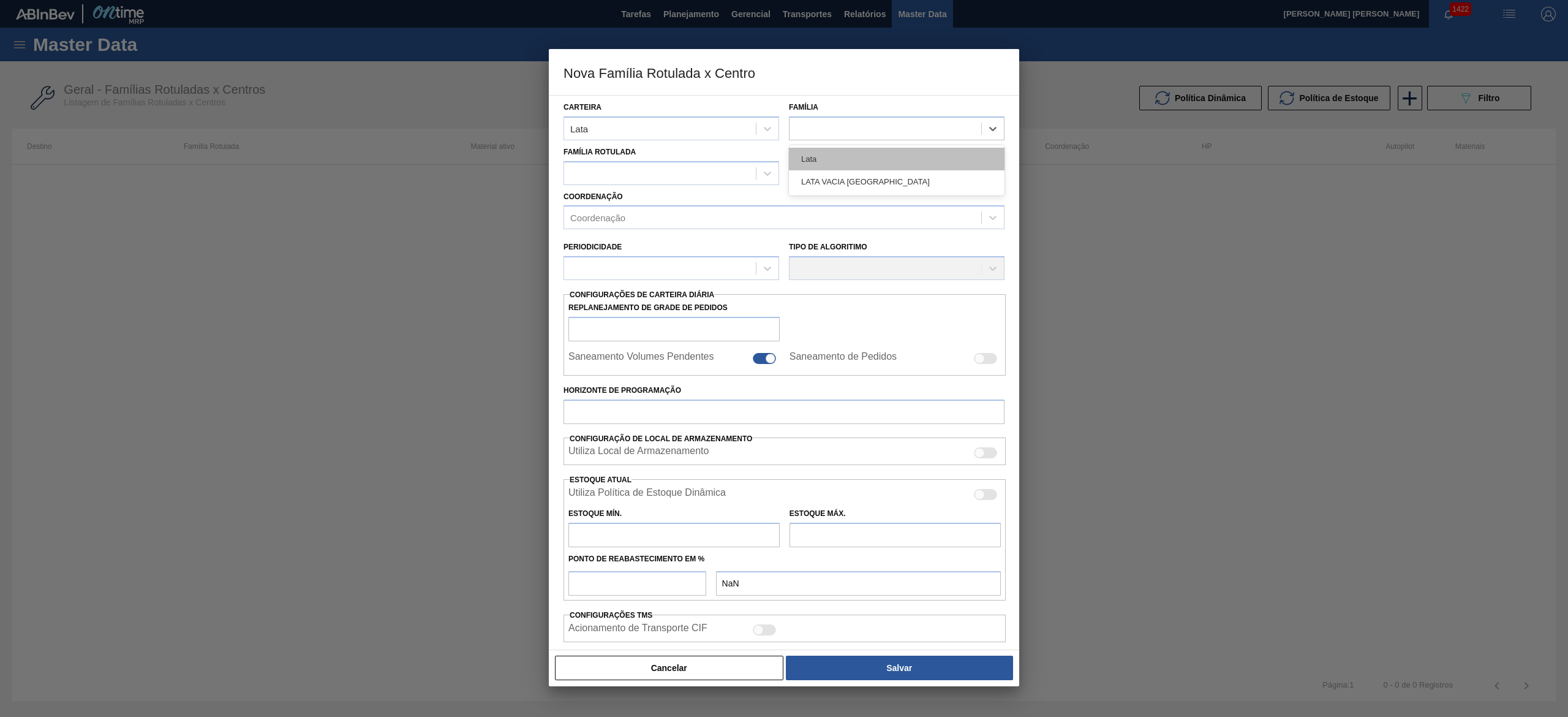
click at [824, 158] on div "Lata" at bounding box center [897, 158] width 216 height 23
click at [728, 164] on div at bounding box center [659, 173] width 191 height 18
type Rotulada "S"
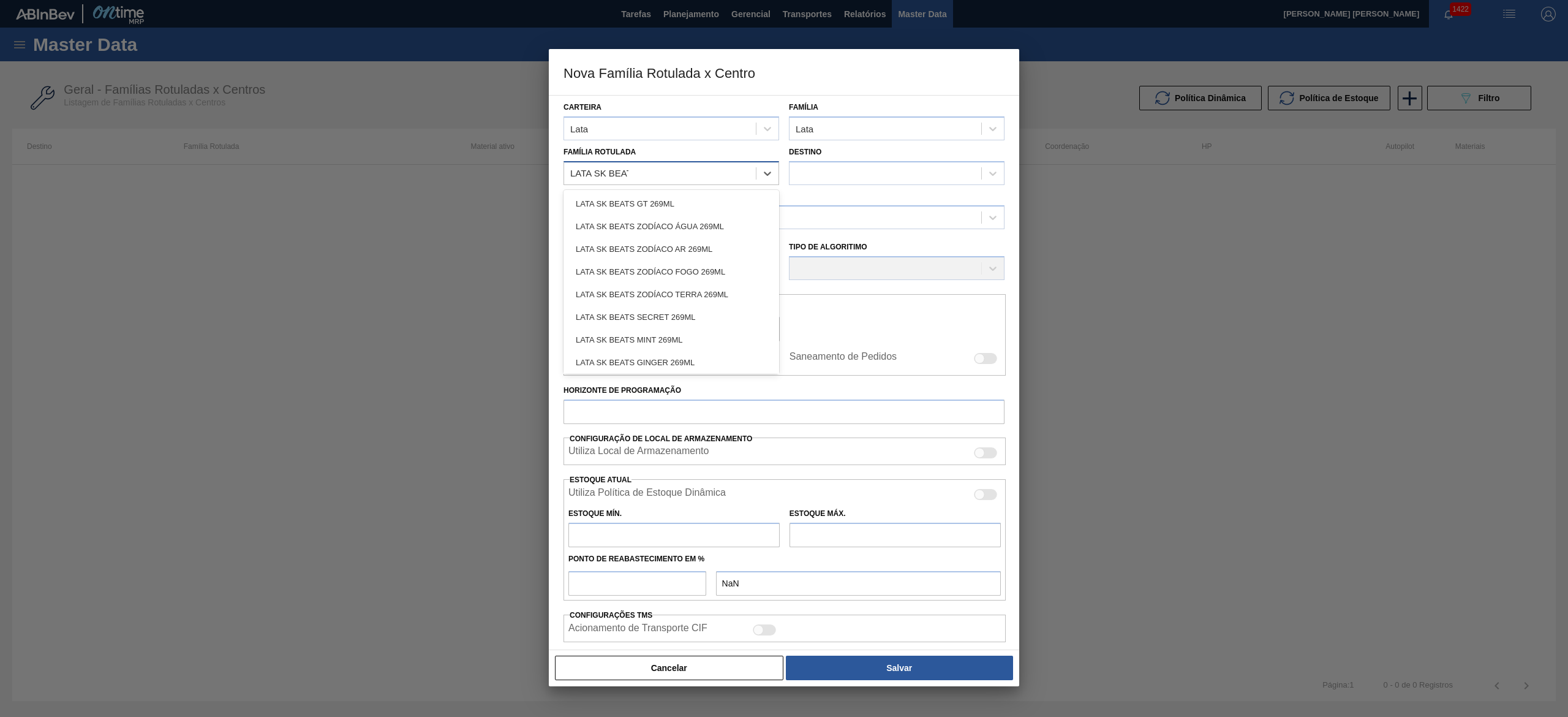
type Rotulada "LATA SK BEATS"
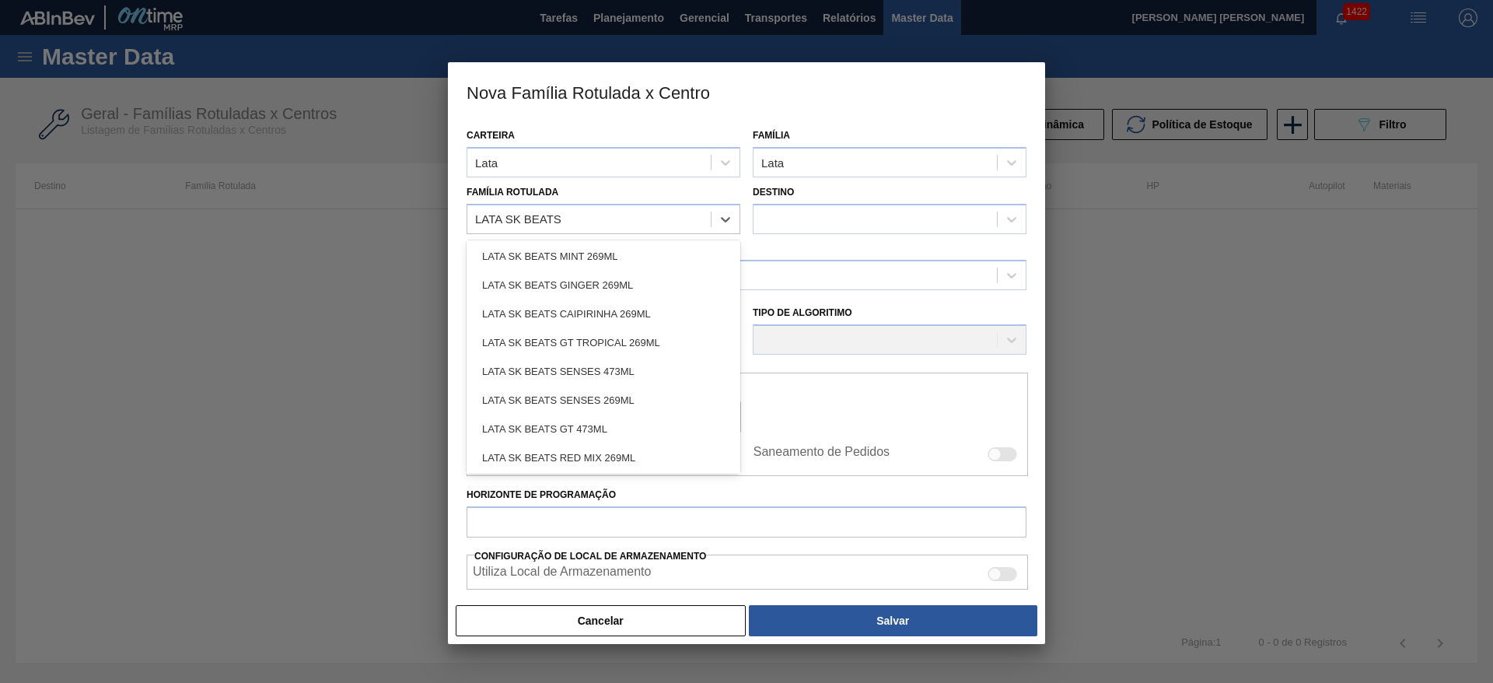
scroll to position [233, 0]
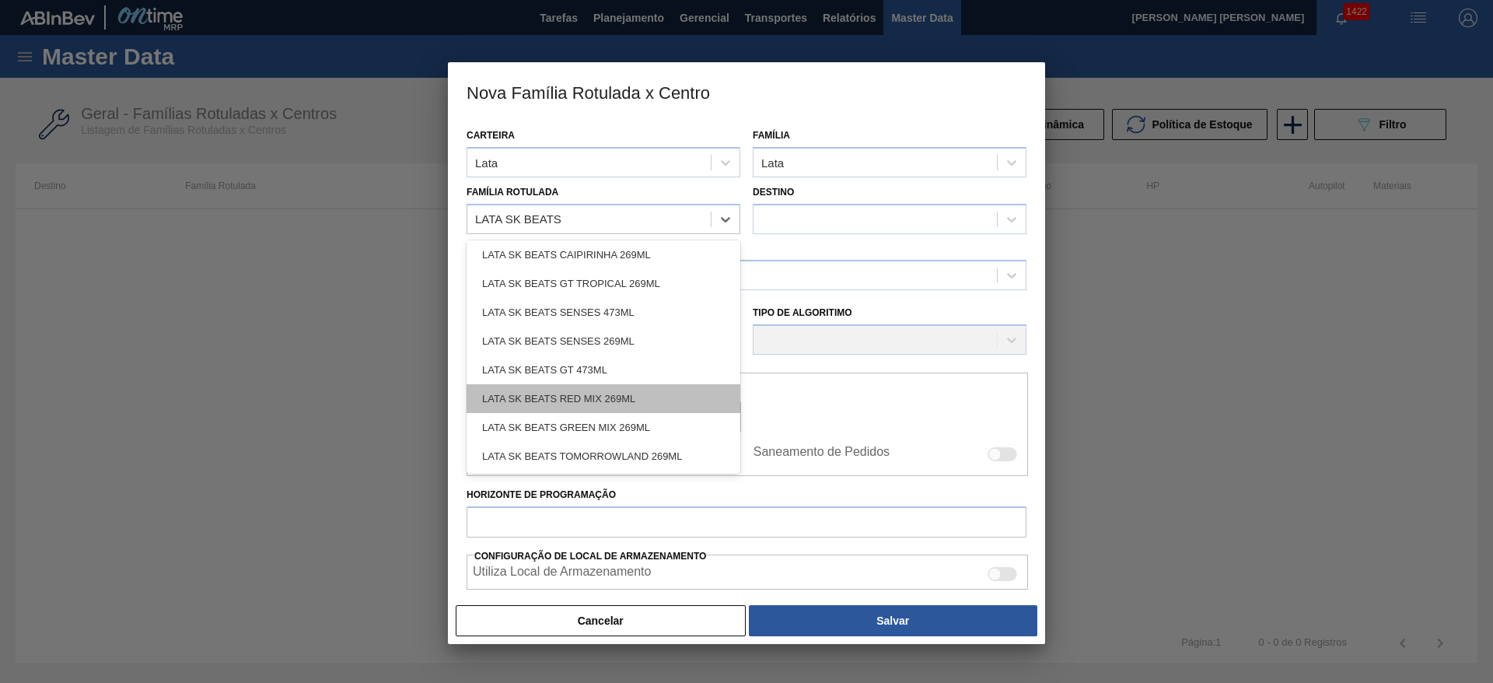
click at [608, 404] on div "LATA SK BEATS RED MIX 269ML" at bounding box center [604, 398] width 274 height 29
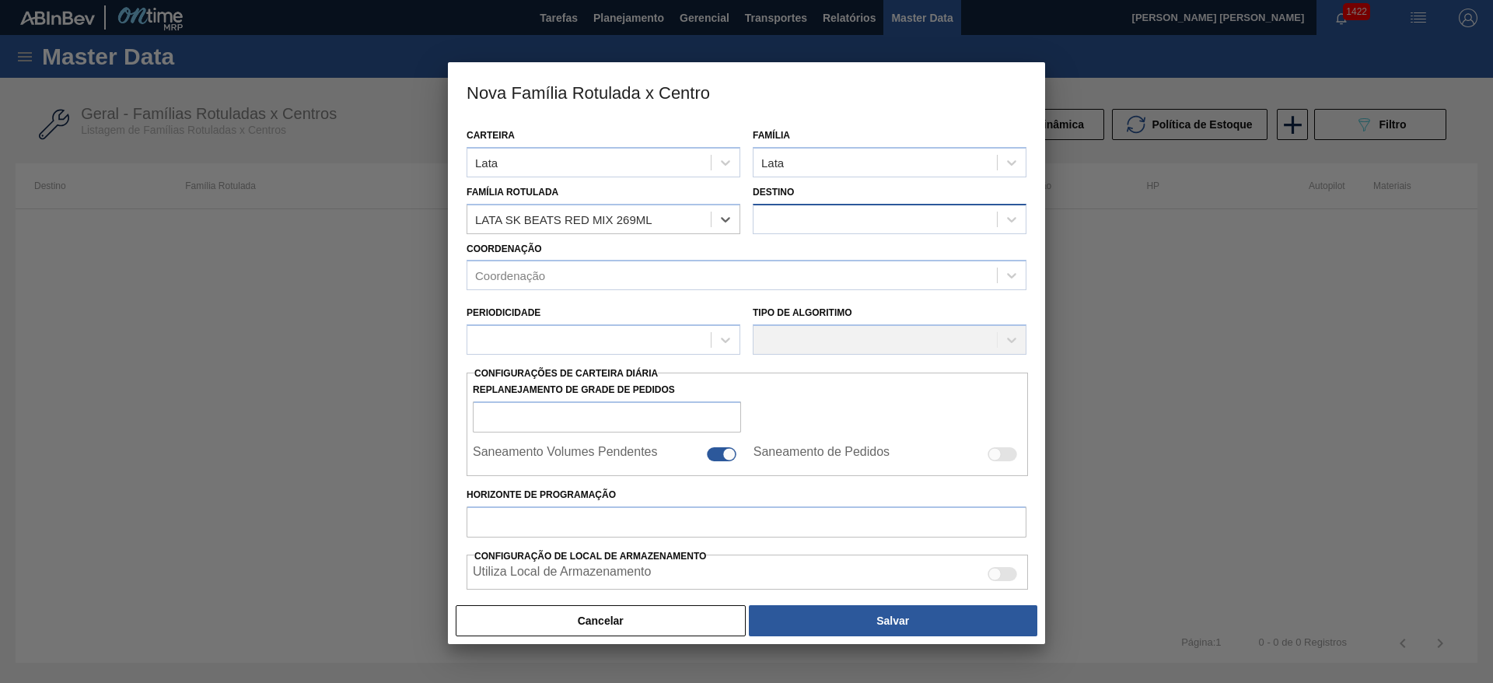
click at [793, 227] on div at bounding box center [875, 219] width 243 height 23
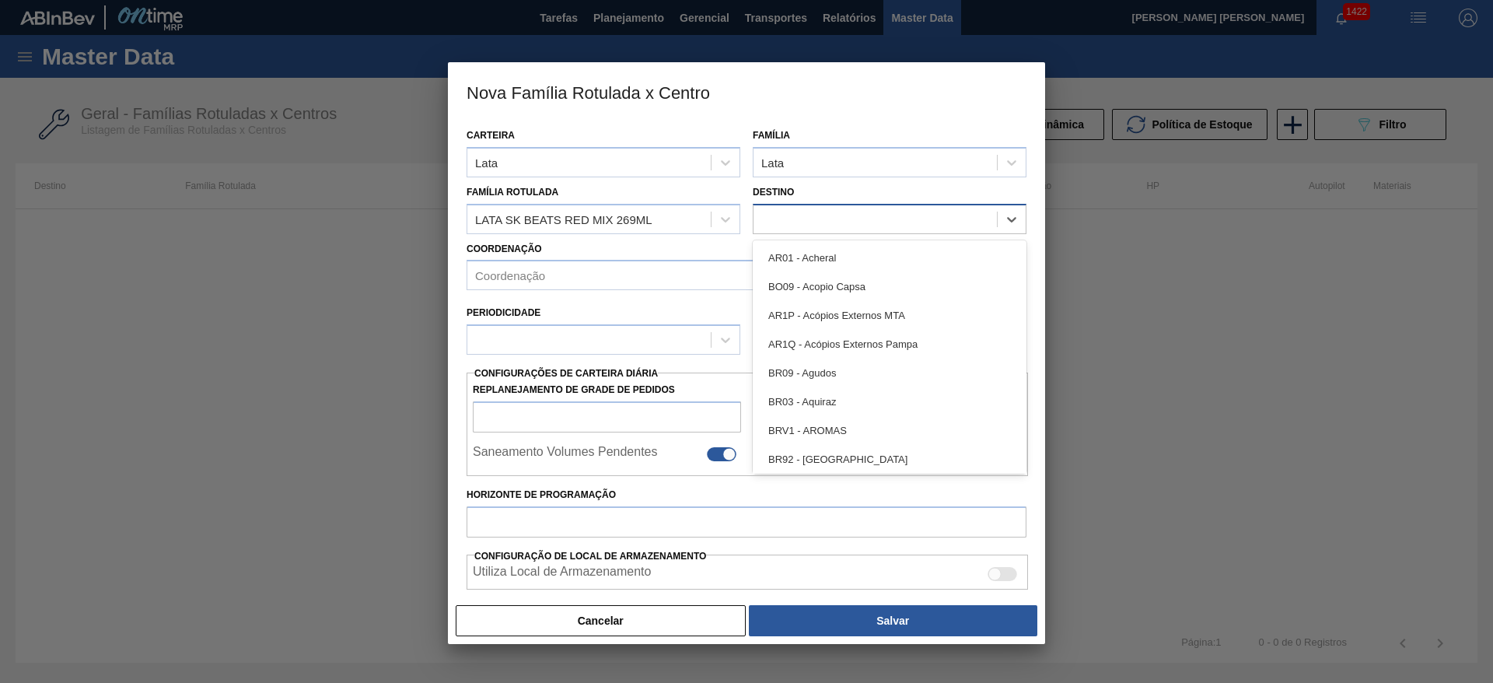
checkbox input "false"
type input "13"
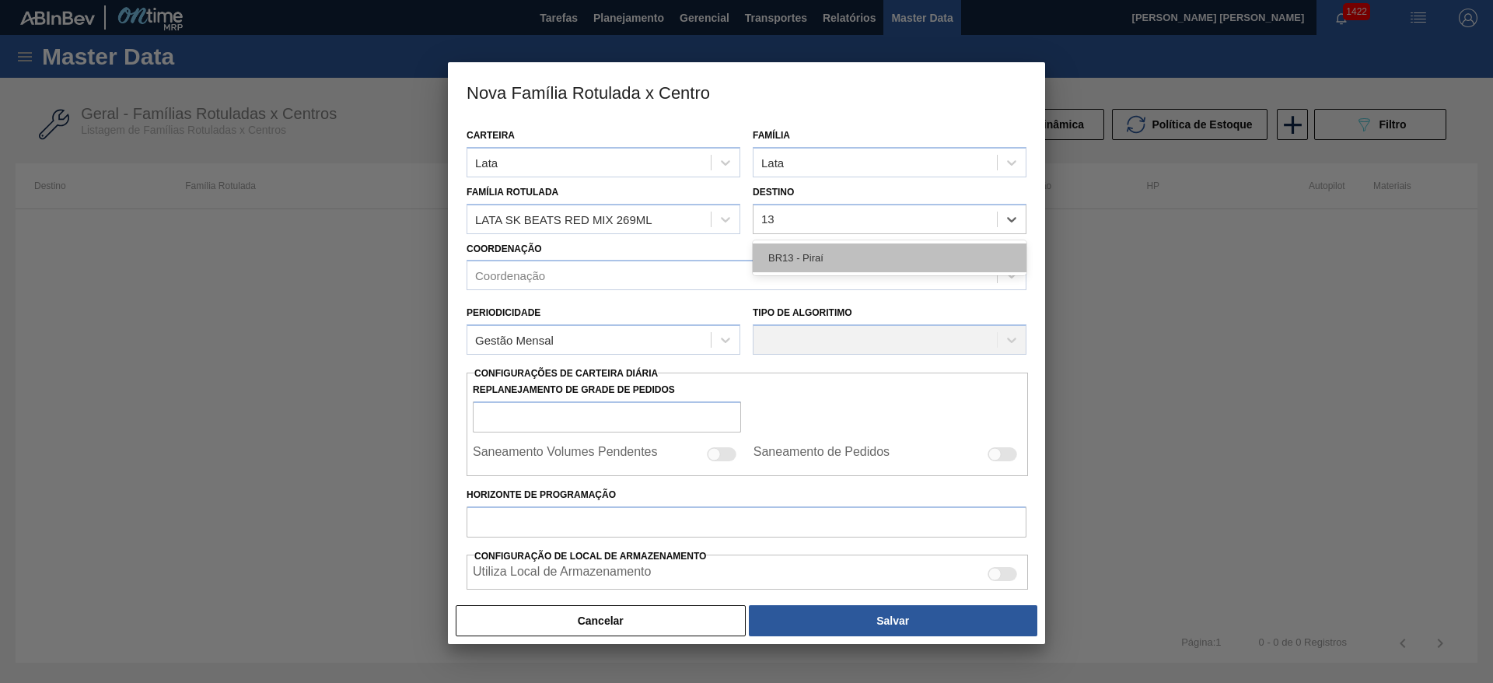
click at [813, 268] on div "BR13 - Piraí" at bounding box center [890, 257] width 274 height 29
click at [771, 285] on div "Coordenação" at bounding box center [732, 275] width 530 height 23
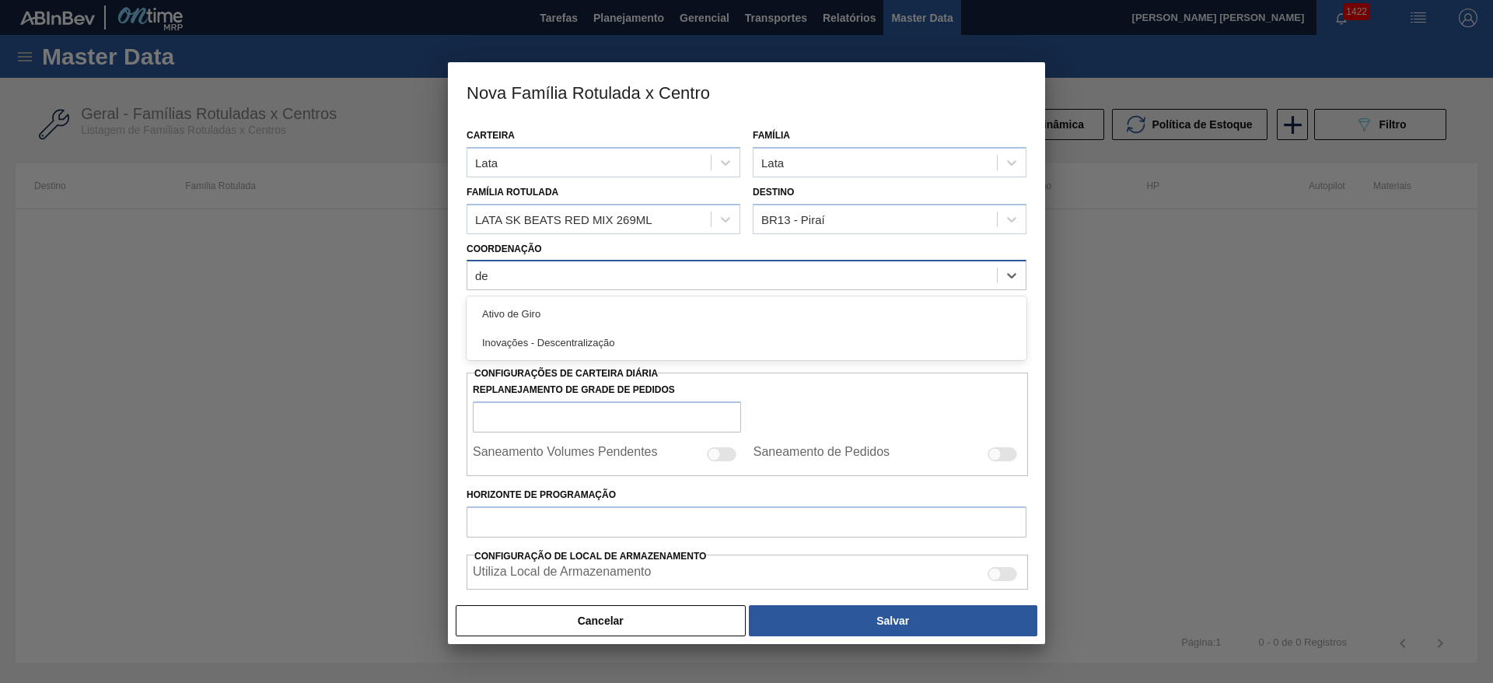
type input "des"
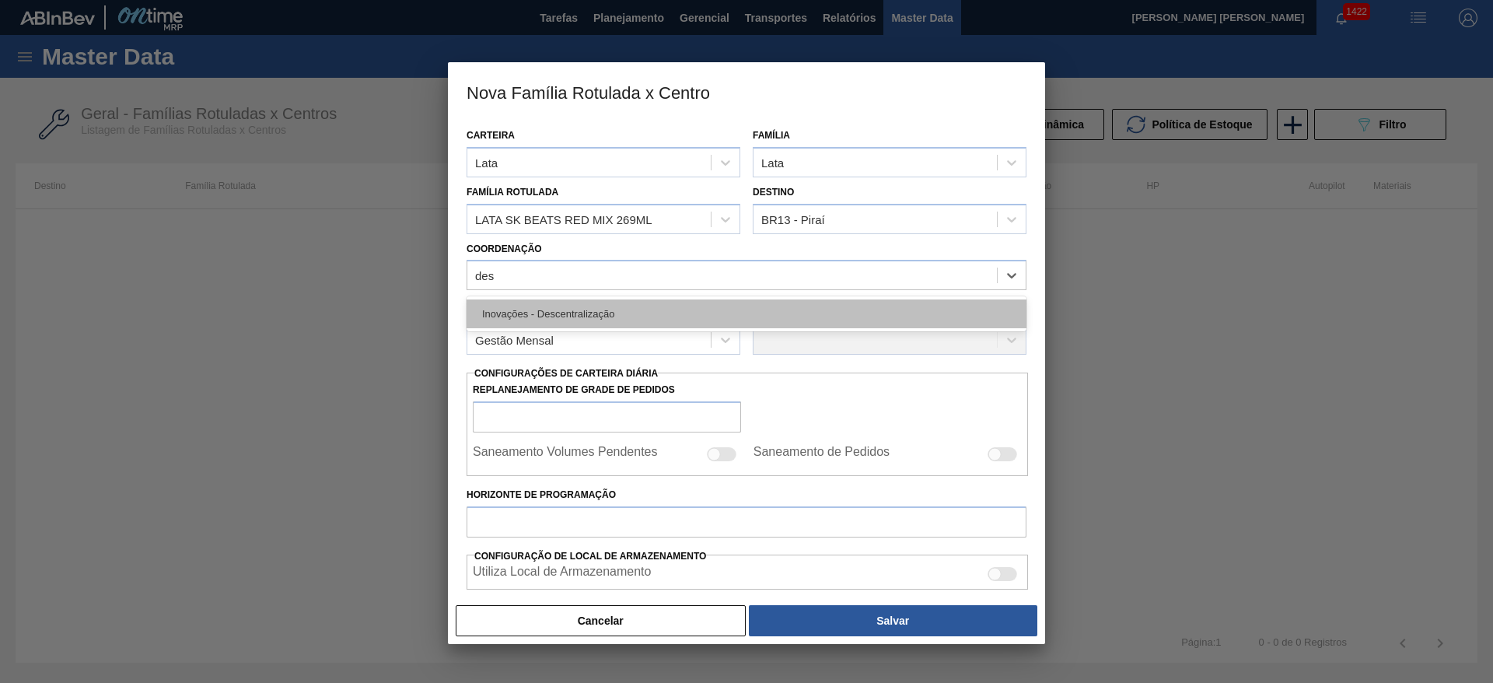
click at [642, 313] on div "Inovações - Descentralização" at bounding box center [747, 313] width 560 height 29
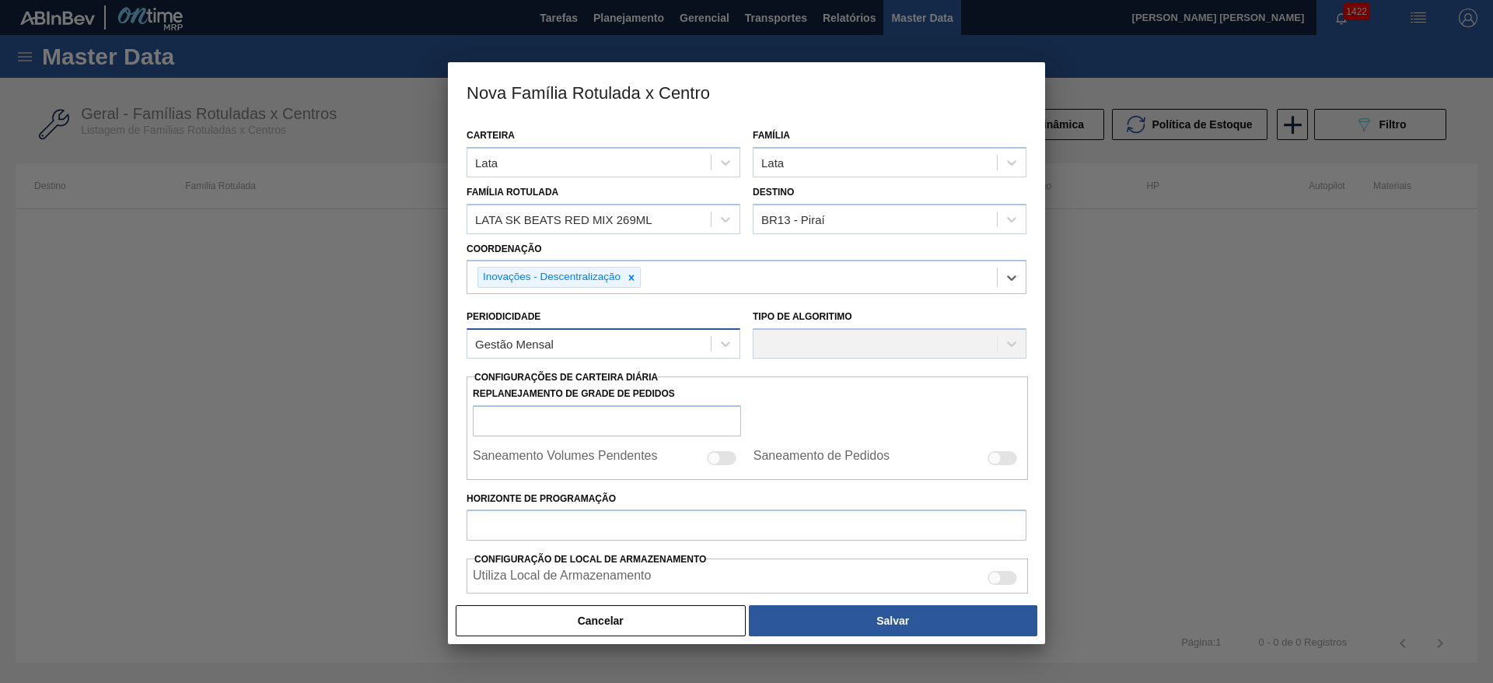
click at [669, 354] on div "Gestão Mensal" at bounding box center [588, 344] width 243 height 23
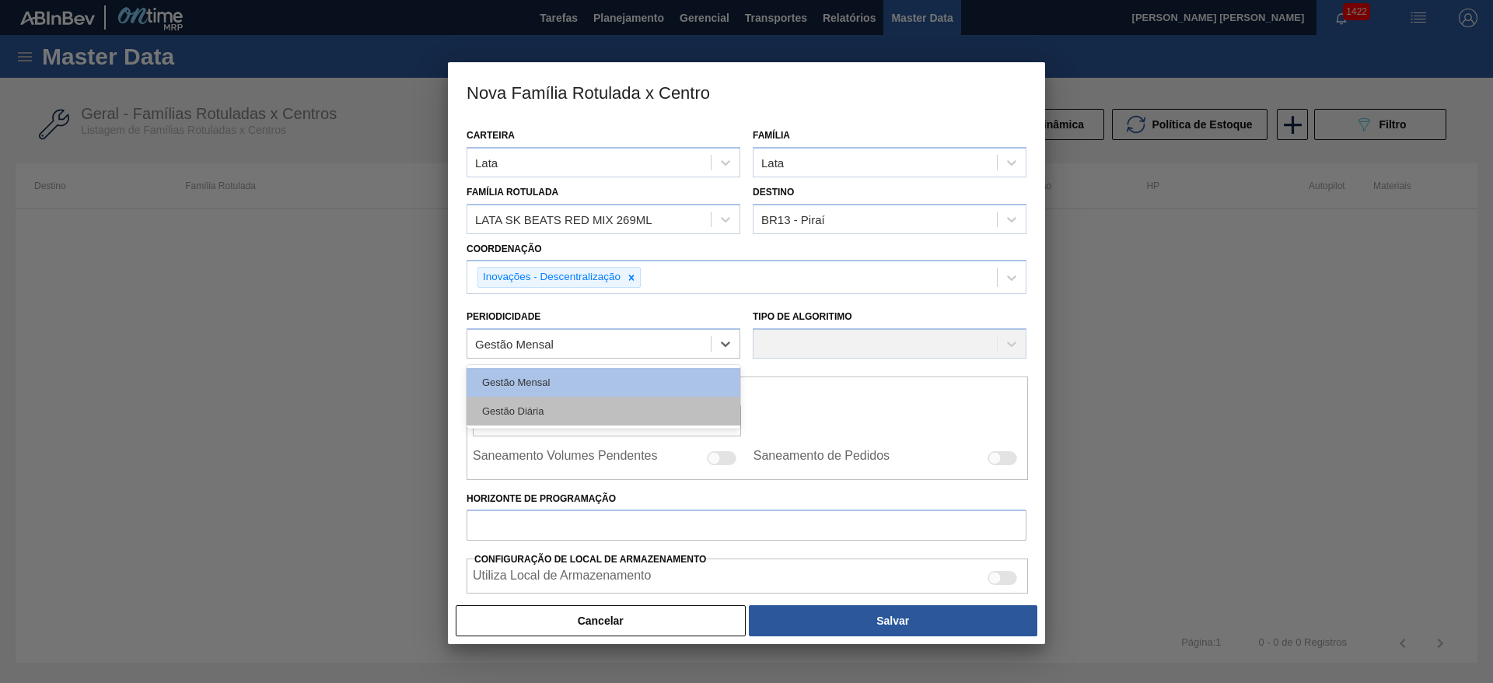
click at [638, 399] on div "Gestão Diária" at bounding box center [604, 411] width 274 height 29
checkbox input "true"
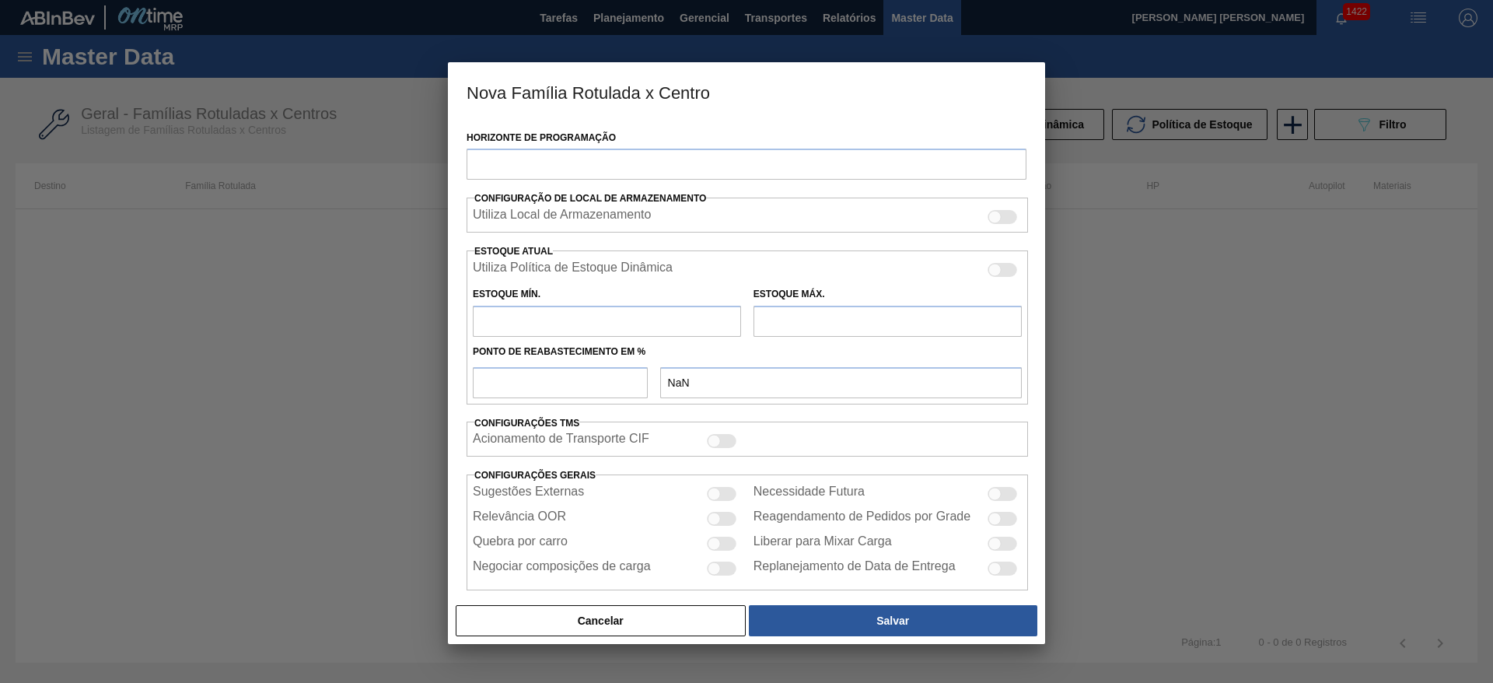
scroll to position [380, 0]
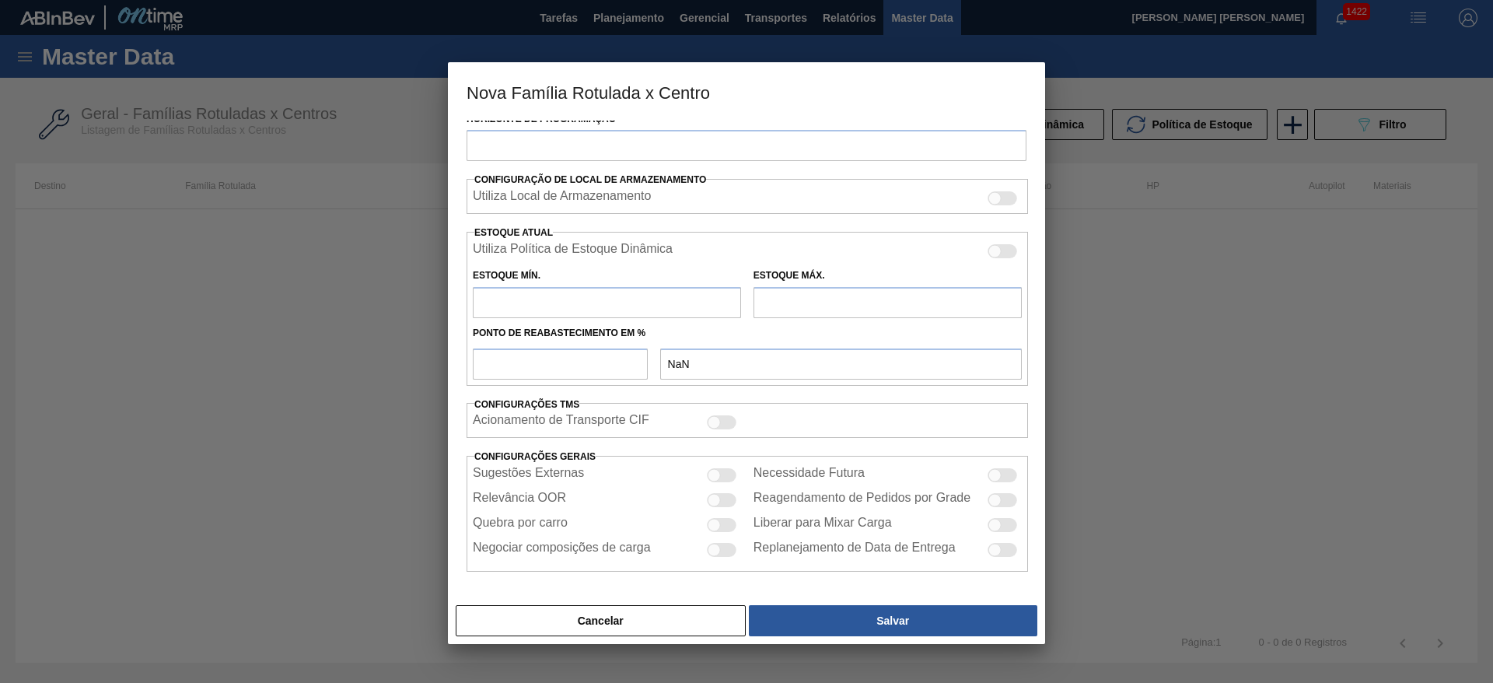
click at [719, 521] on div at bounding box center [722, 525] width 30 height 14
checkbox input "true"
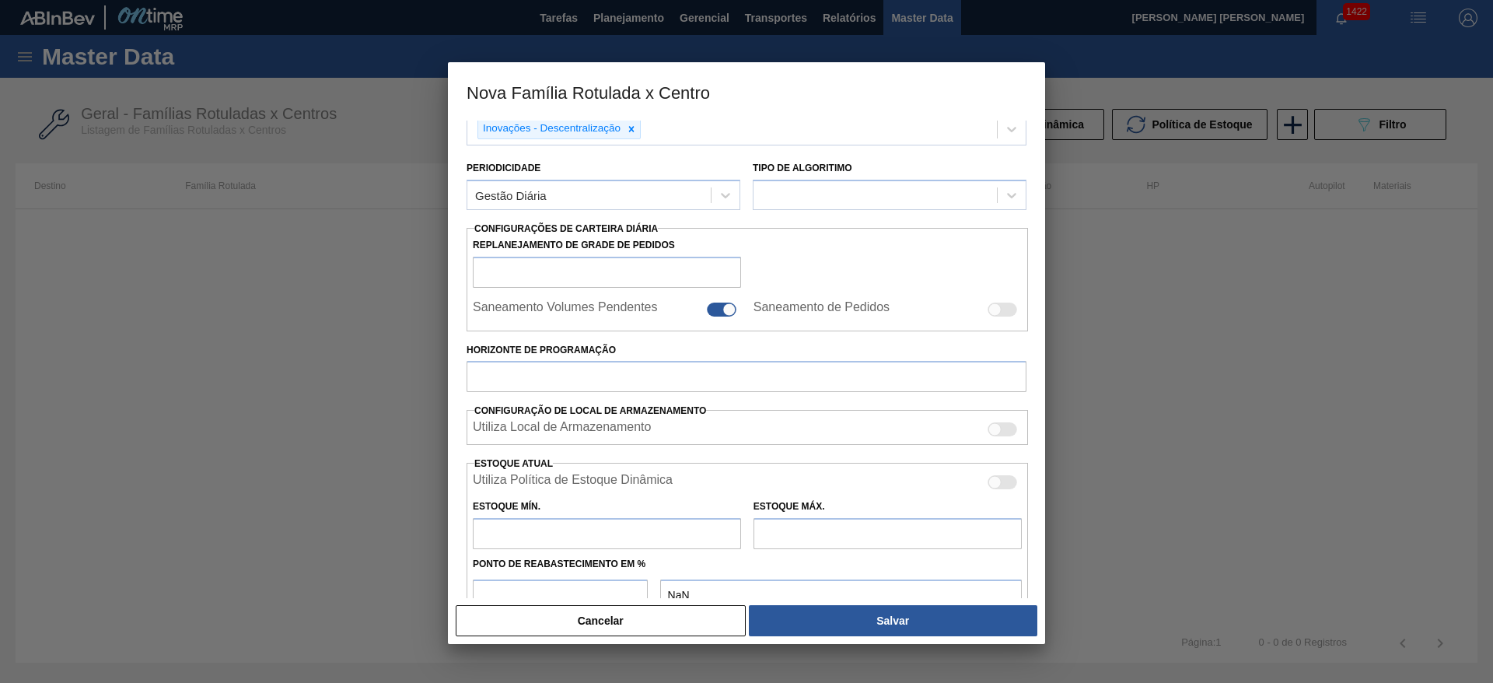
scroll to position [146, 0]
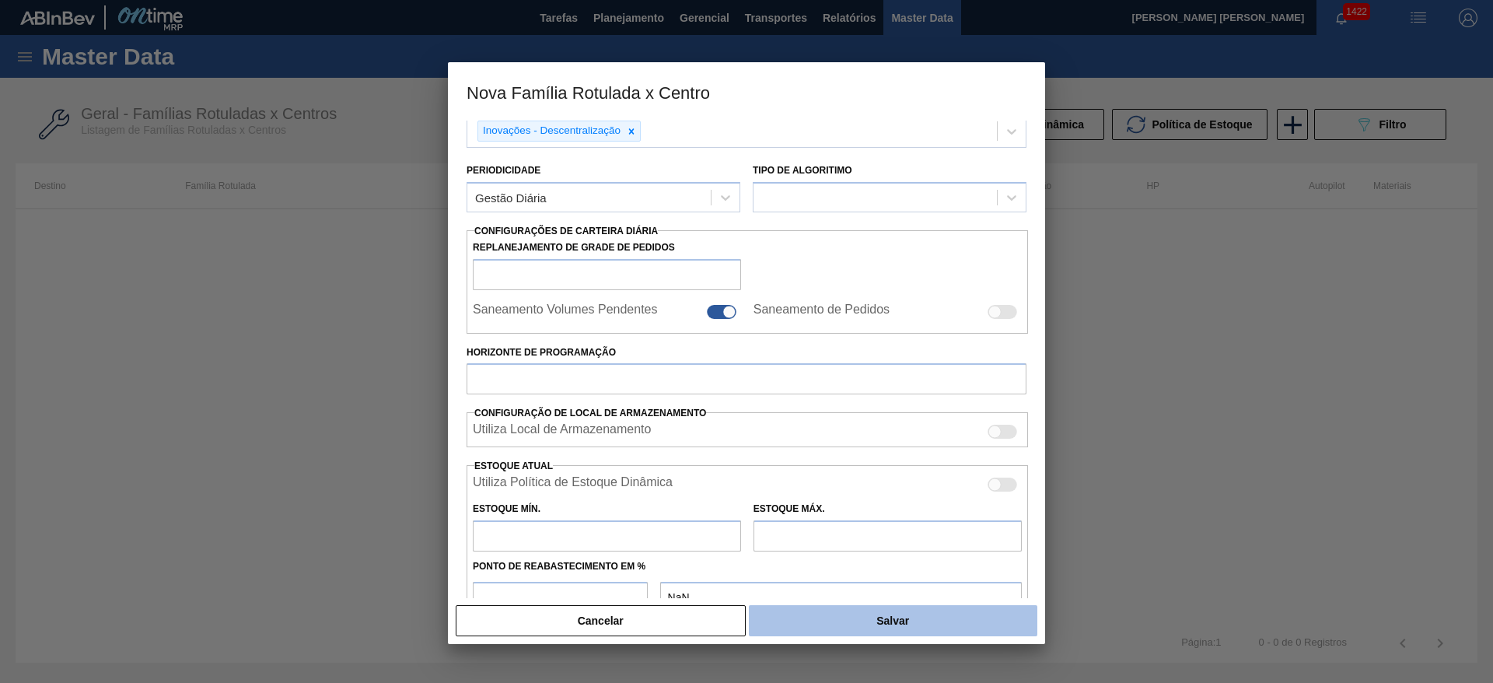
click at [849, 624] on button "Salvar" at bounding box center [893, 620] width 289 height 31
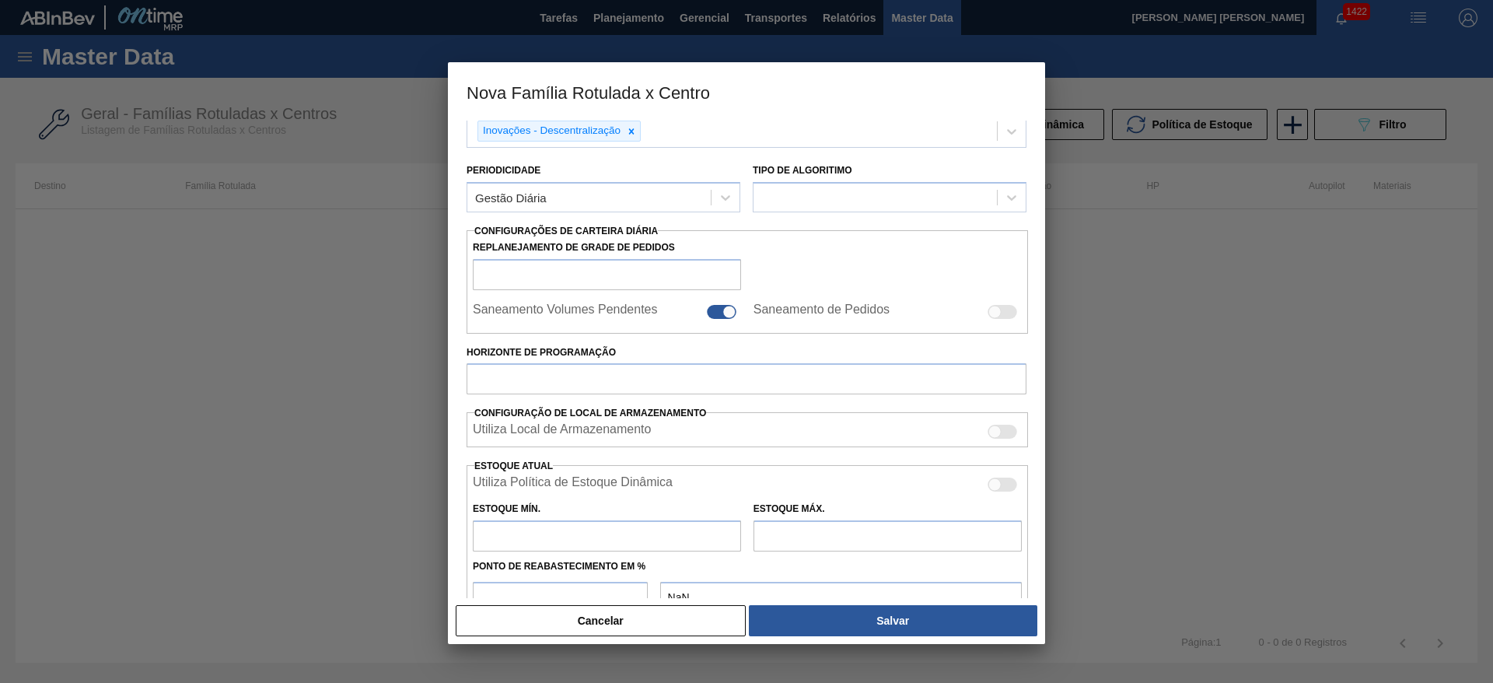
scroll to position [0, 0]
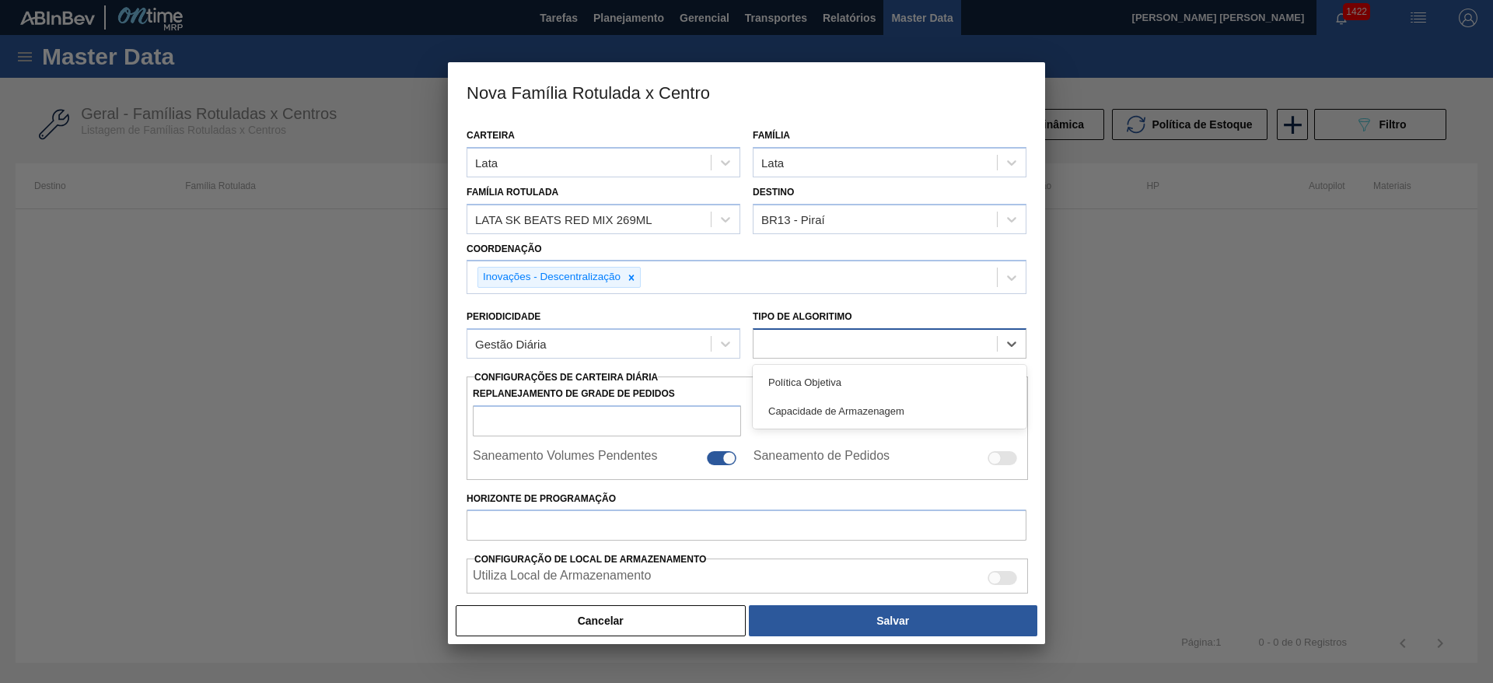
click at [797, 347] on div at bounding box center [875, 344] width 243 height 23
click at [810, 410] on div "Capacidade de Armazenagem" at bounding box center [890, 411] width 274 height 29
type input "0"
type input "100"
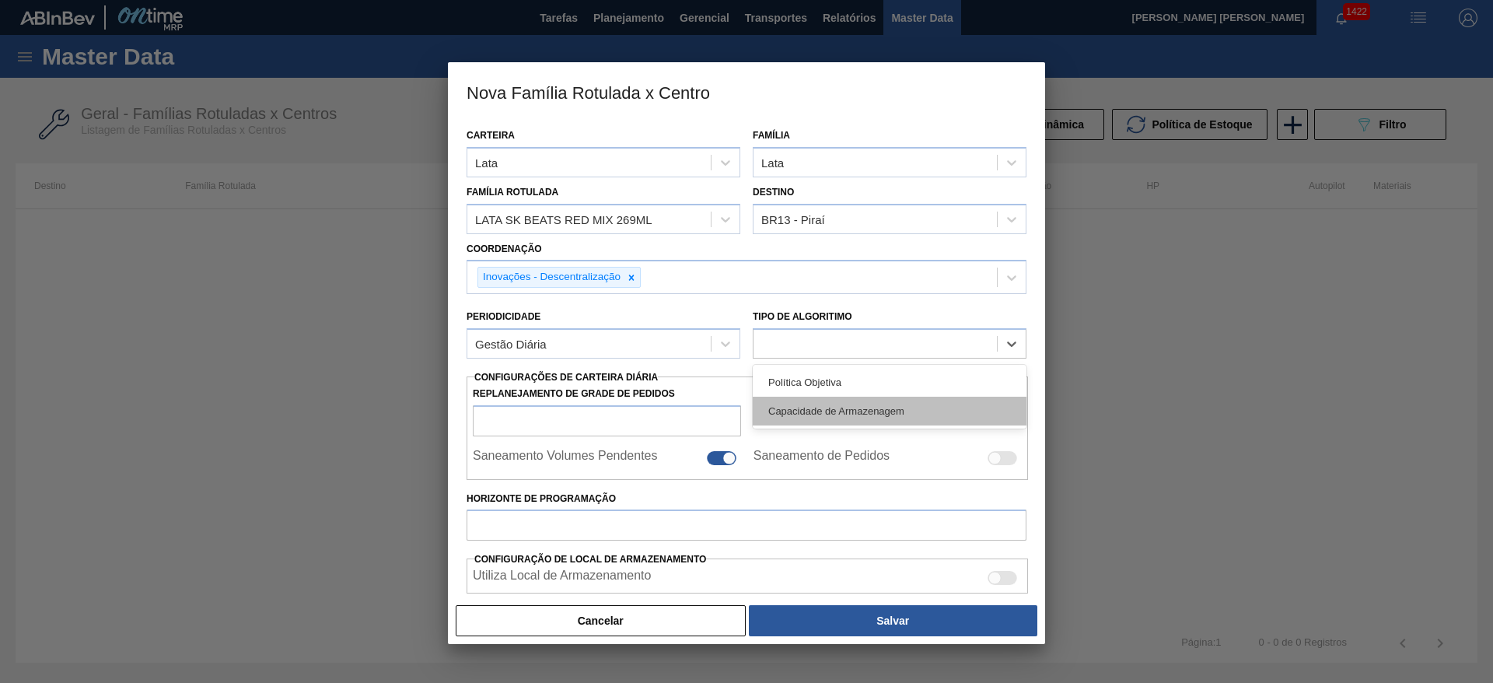
type input "0,000"
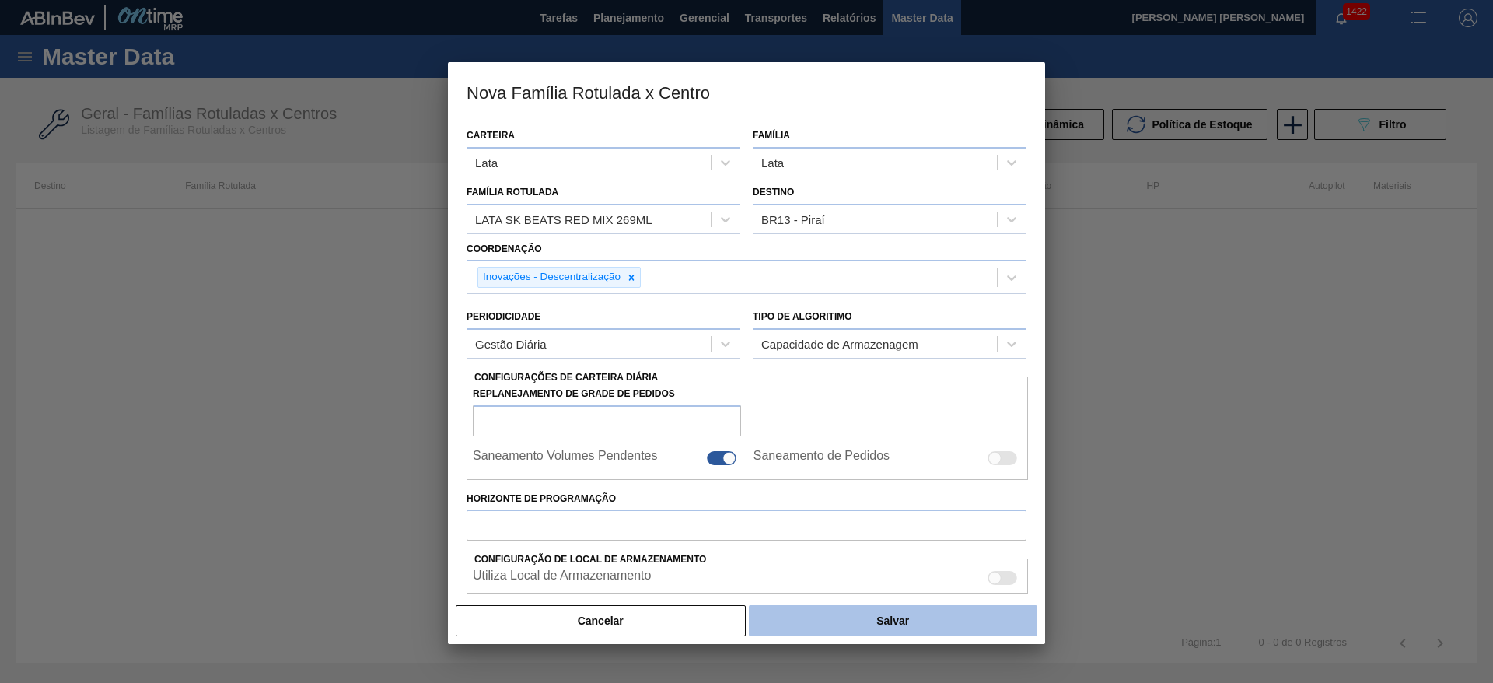
click at [912, 632] on button "Salvar" at bounding box center [893, 620] width 289 height 31
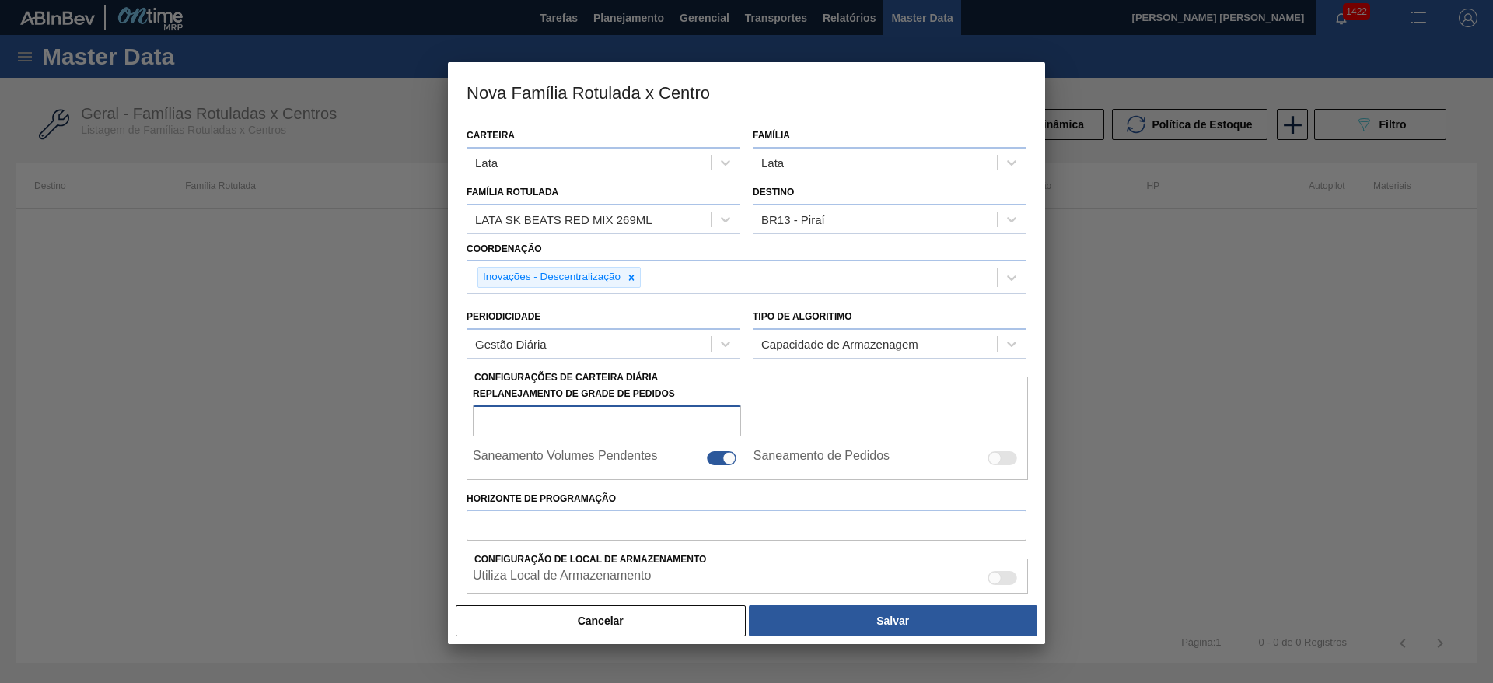
click at [648, 432] on input "Replanejamento de Grade de Pedidos" at bounding box center [607, 420] width 268 height 31
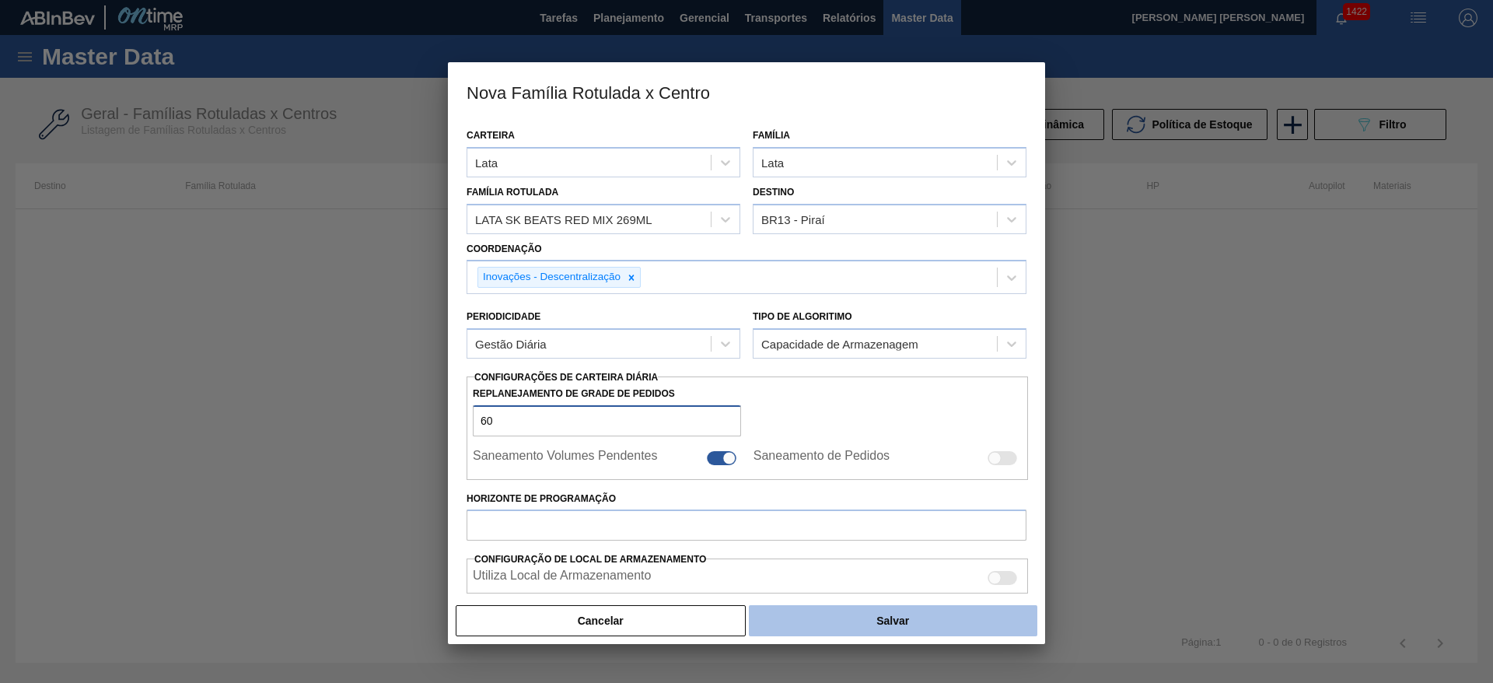
type input "60"
click at [814, 616] on button "Salvar" at bounding box center [893, 620] width 289 height 31
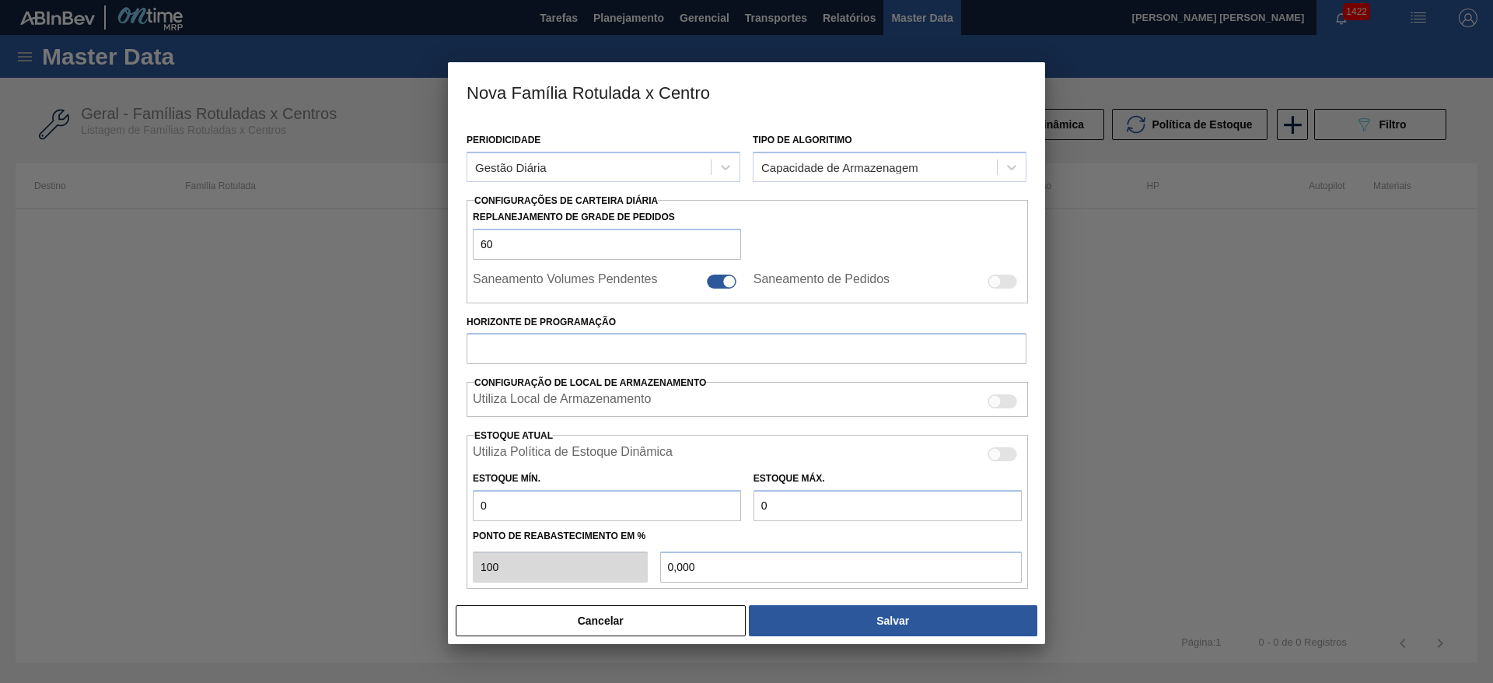
scroll to position [146, 0]
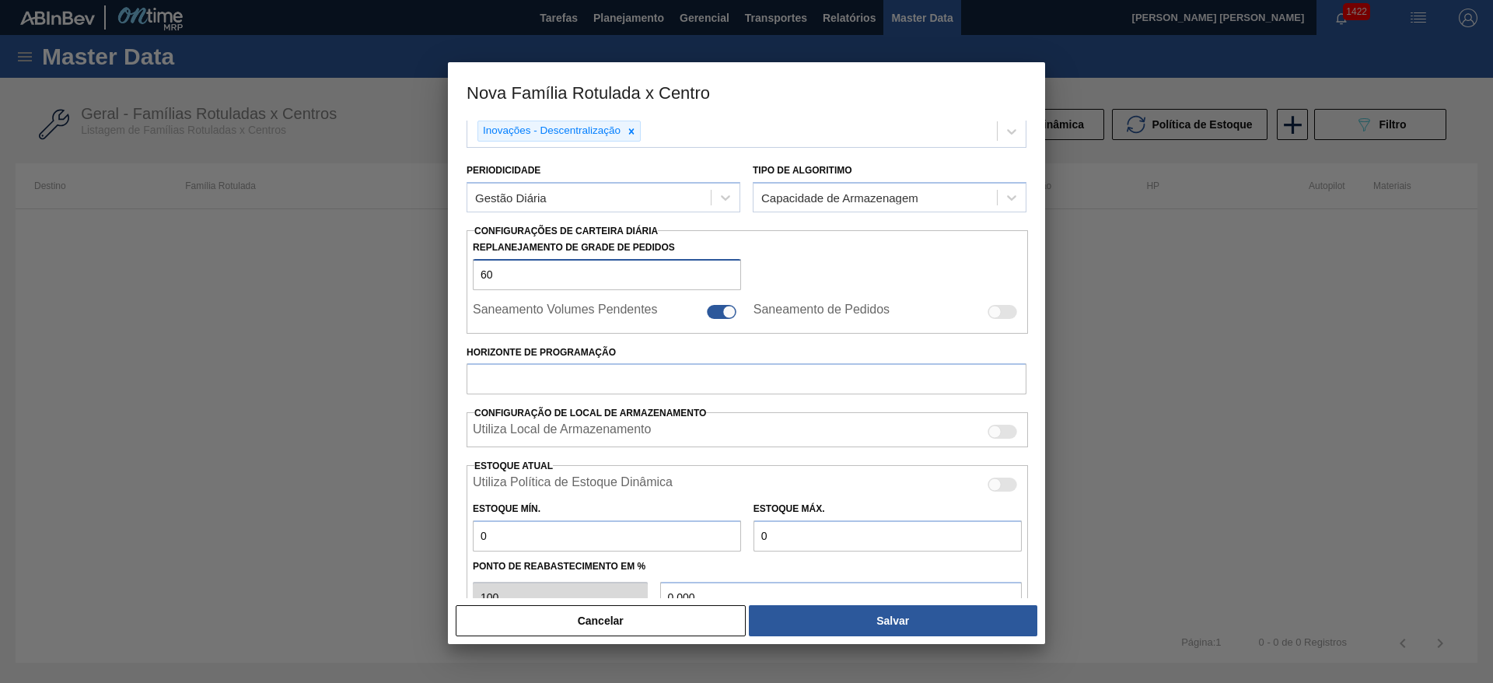
drag, startPoint x: 537, startPoint y: 278, endPoint x: 446, endPoint y: 257, distance: 93.4
click at [446, 257] on div "Nova Família Rotulada x Centro Carteira Lata Família Lata Família Rotulada LATA…" at bounding box center [746, 341] width 1493 height 683
click at [516, 367] on input "Horizonte de Programação" at bounding box center [747, 378] width 560 height 31
paste input "60"
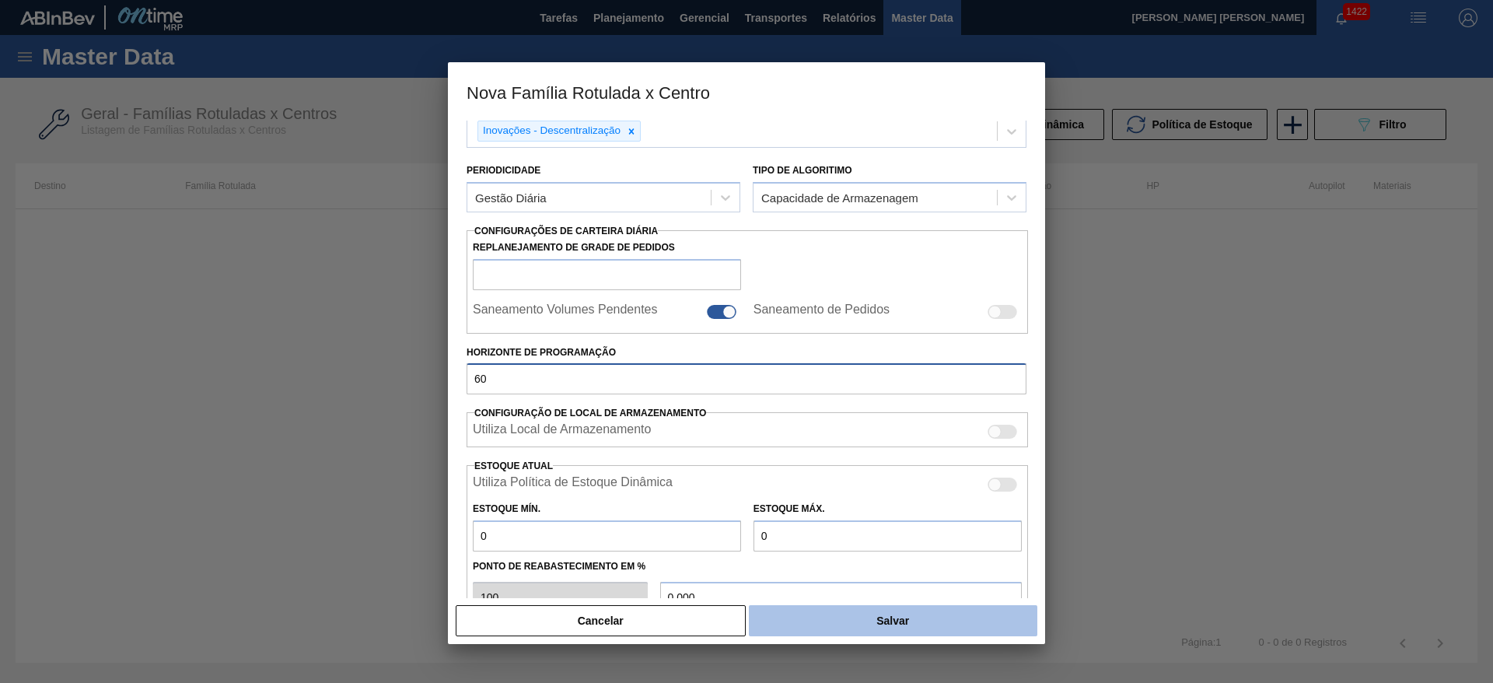
type input "60"
click at [823, 617] on button "Salvar" at bounding box center [893, 620] width 289 height 31
click at [864, 621] on button "Salvar" at bounding box center [893, 620] width 289 height 31
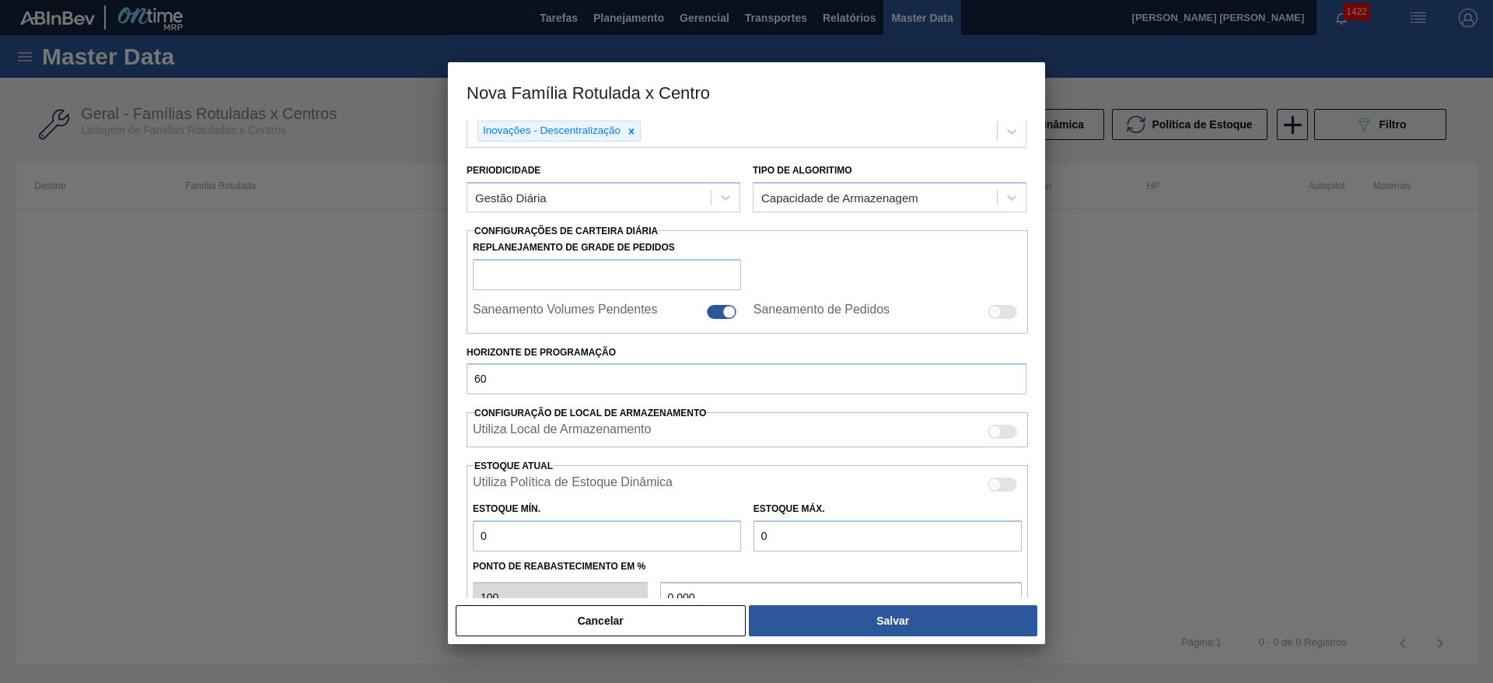
click at [993, 316] on div at bounding box center [995, 311] width 13 height 13
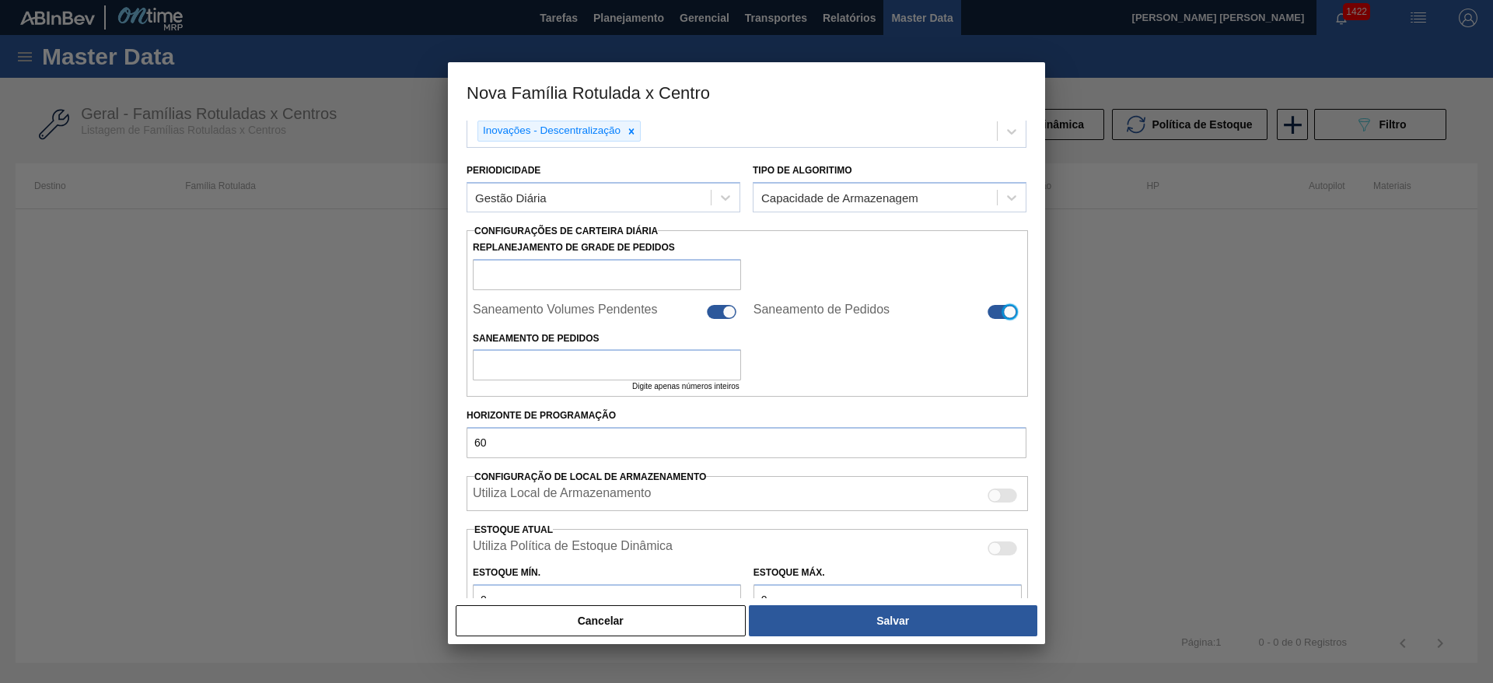
click at [1007, 316] on div at bounding box center [1009, 311] width 13 height 13
checkbox input "false"
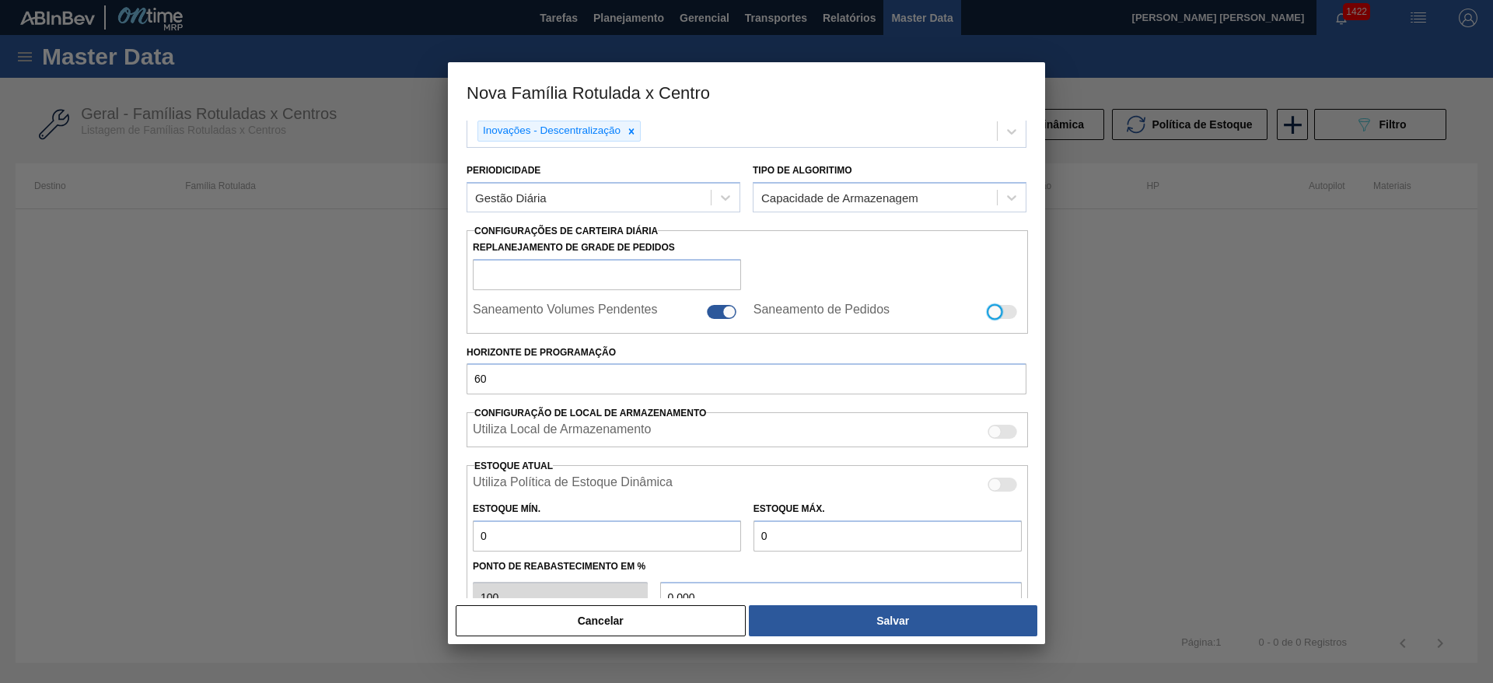
click at [717, 316] on div at bounding box center [722, 312] width 30 height 14
checkbox input "false"
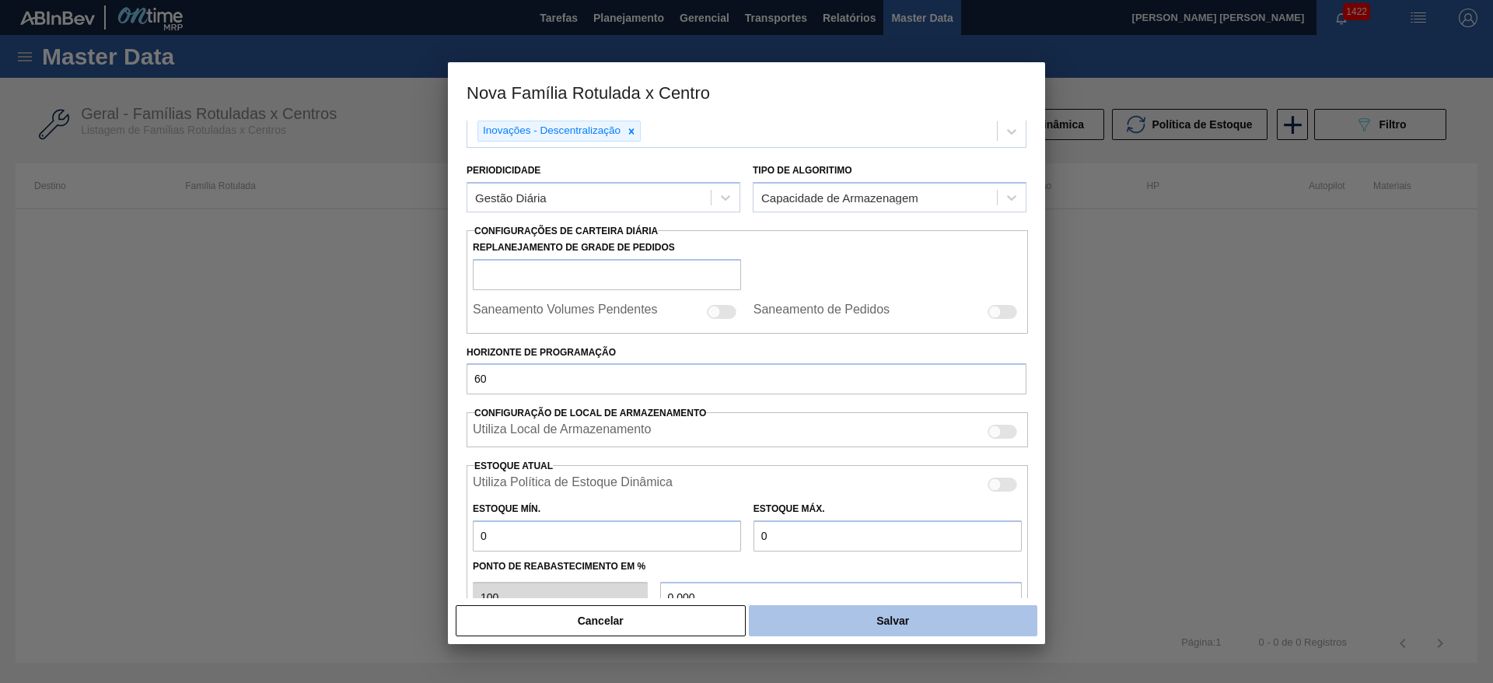
click at [860, 627] on button "Salvar" at bounding box center [893, 620] width 289 height 31
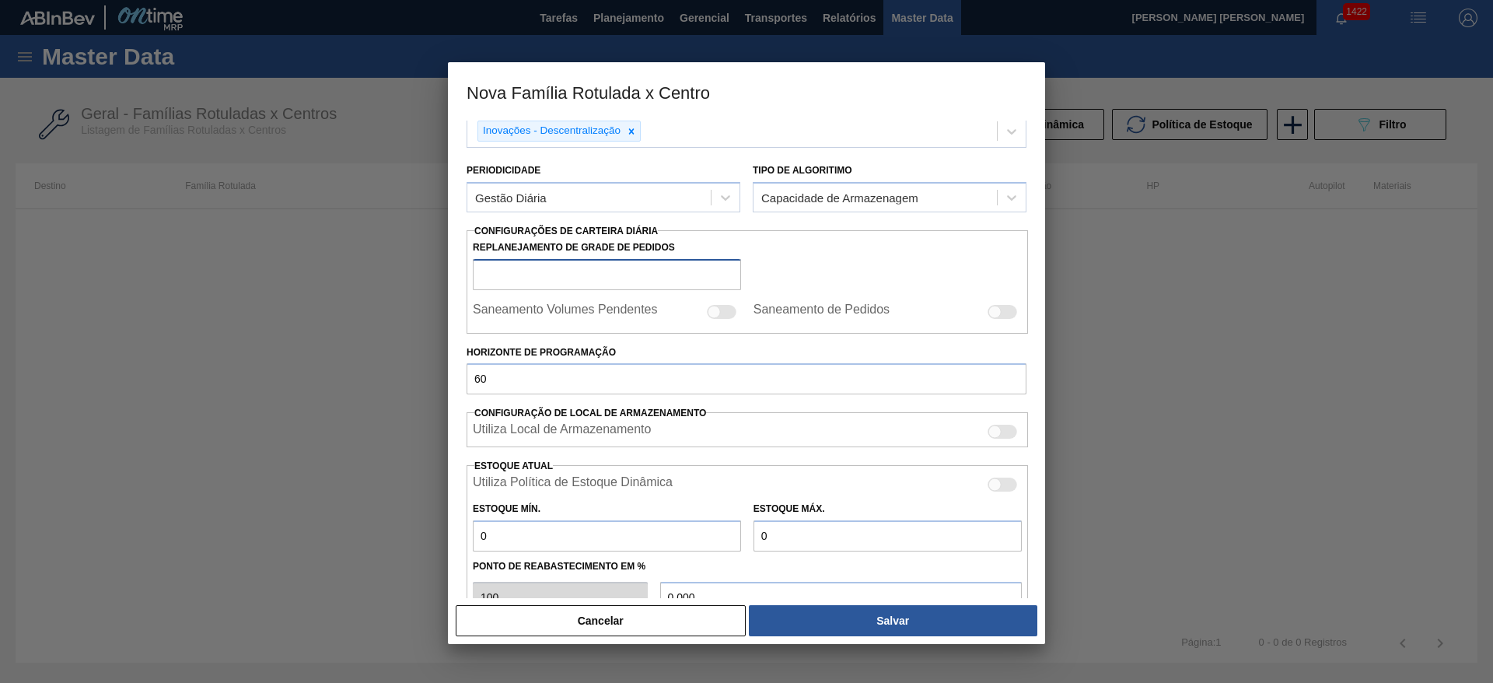
click at [518, 277] on input "Replanejamento de Grade de Pedidos" at bounding box center [607, 274] width 268 height 31
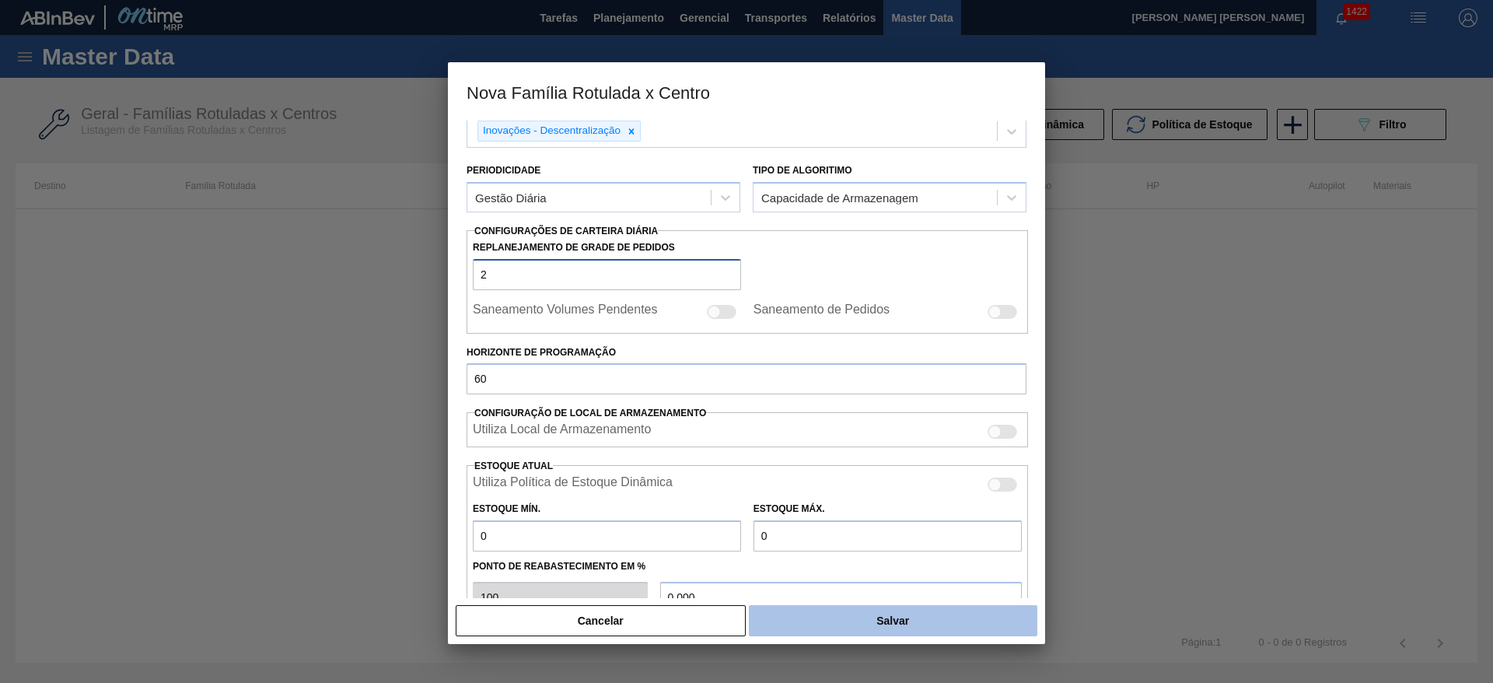
type input "2"
click at [860, 620] on button "Salvar" at bounding box center [893, 620] width 289 height 31
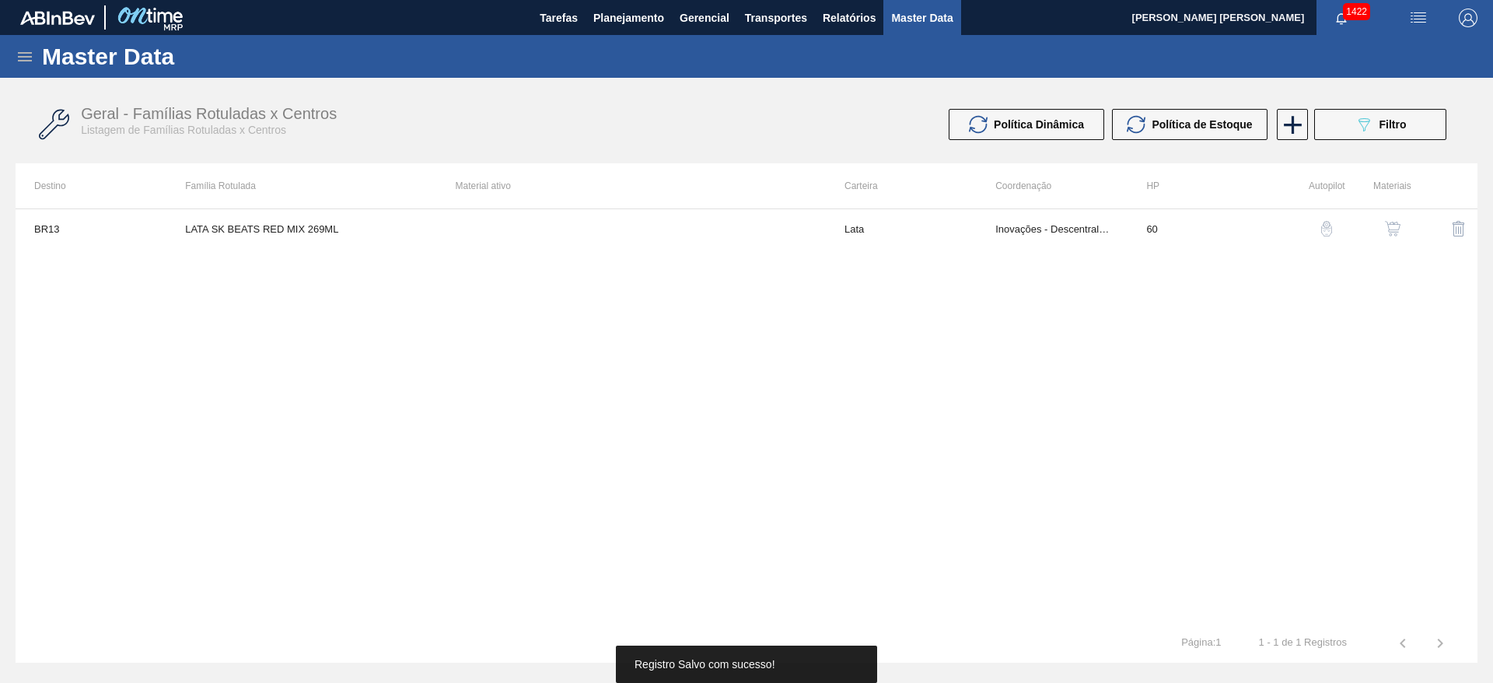
click at [1392, 217] on button "button" at bounding box center [1392, 228] width 37 height 37
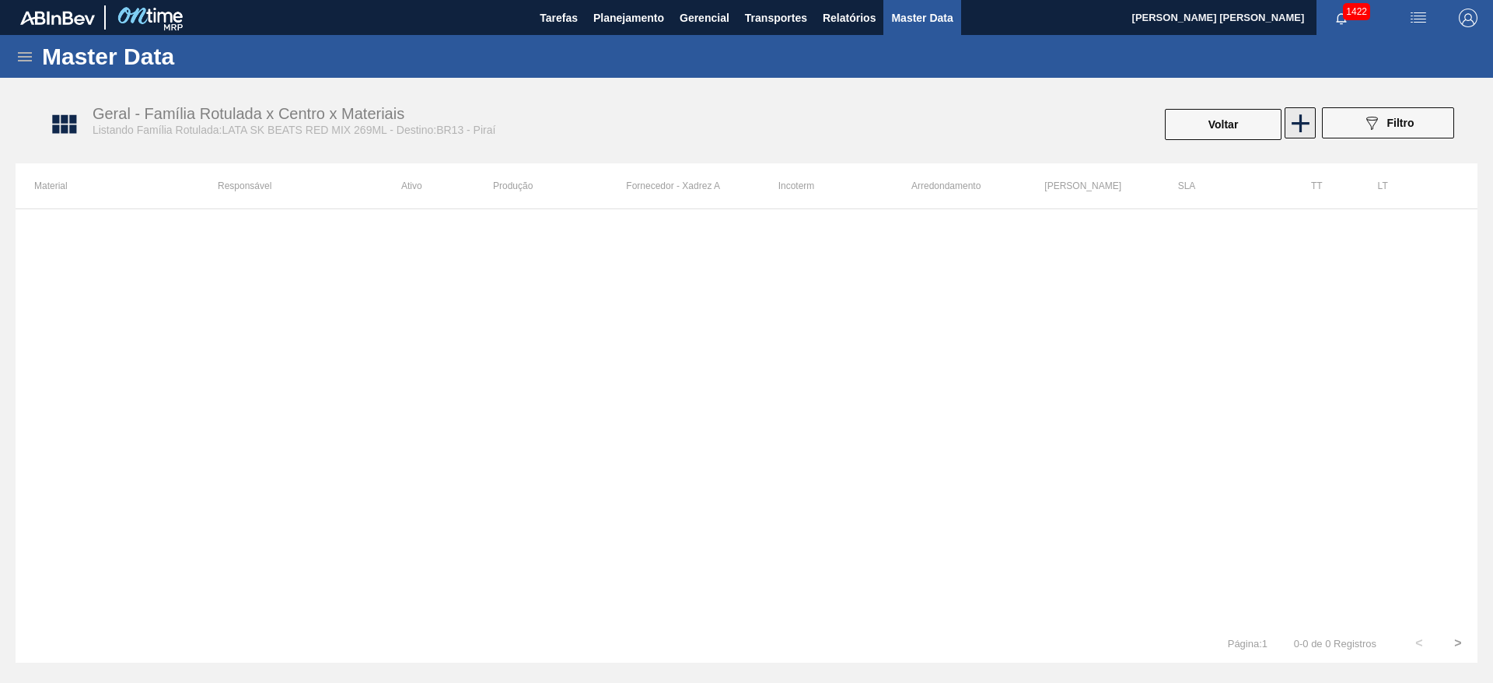
click at [1304, 129] on icon at bounding box center [1301, 123] width 30 height 30
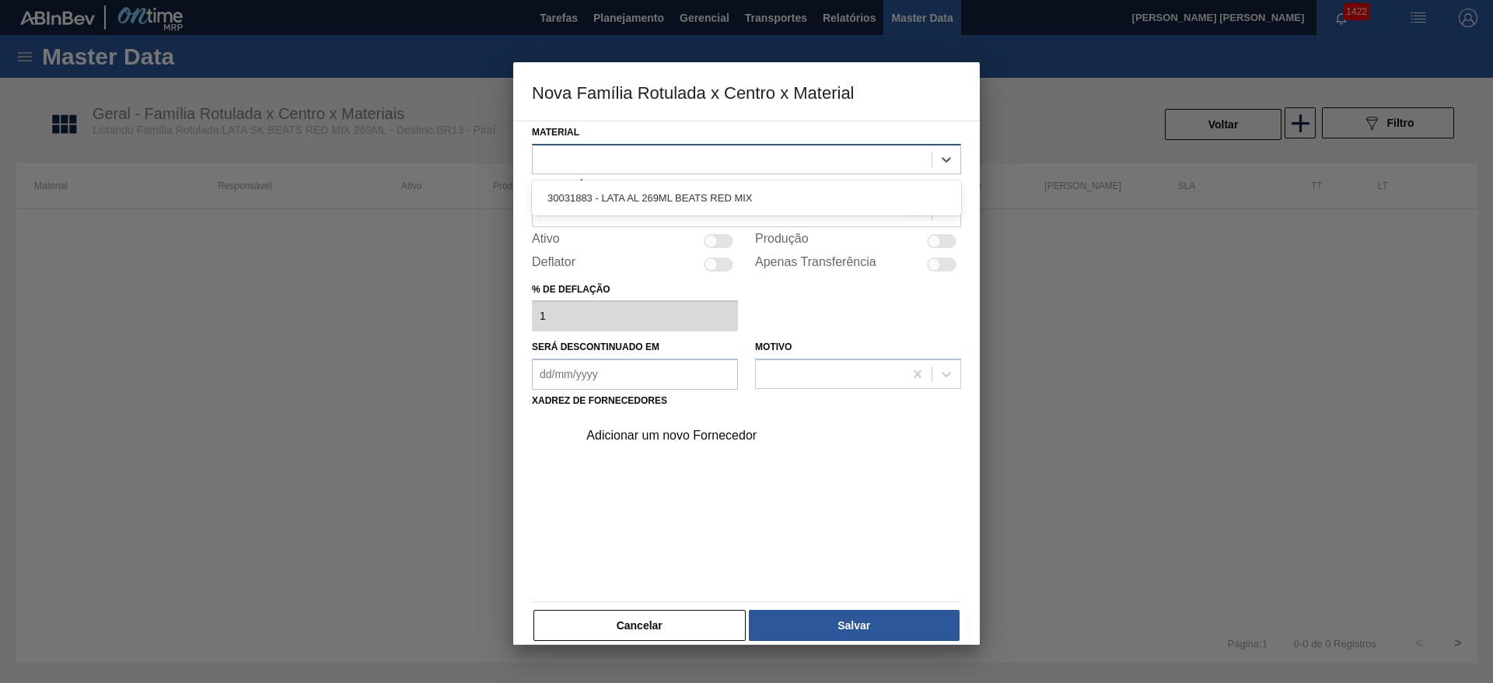
click at [683, 159] on div at bounding box center [732, 159] width 399 height 23
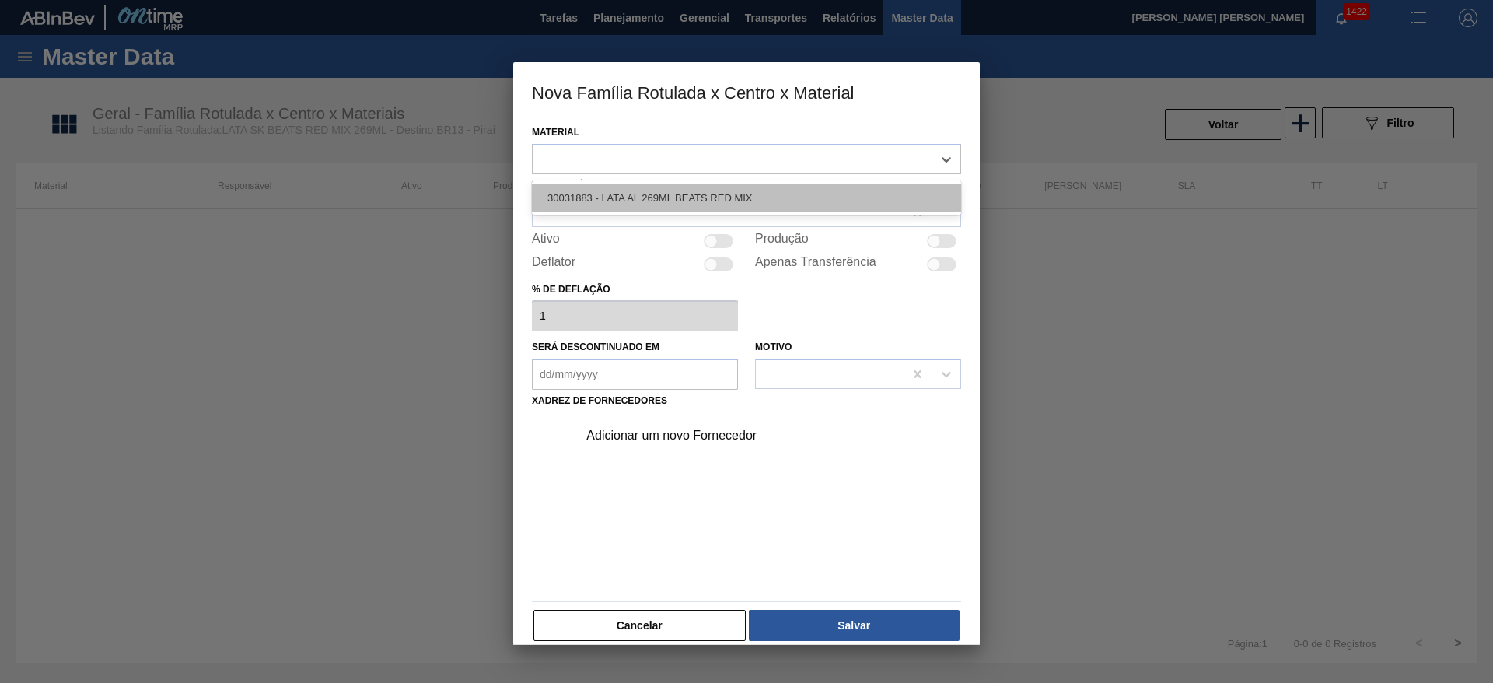
click at [675, 193] on div "30031883 - LATA AL 269ML BEATS RED MIX" at bounding box center [746, 198] width 429 height 29
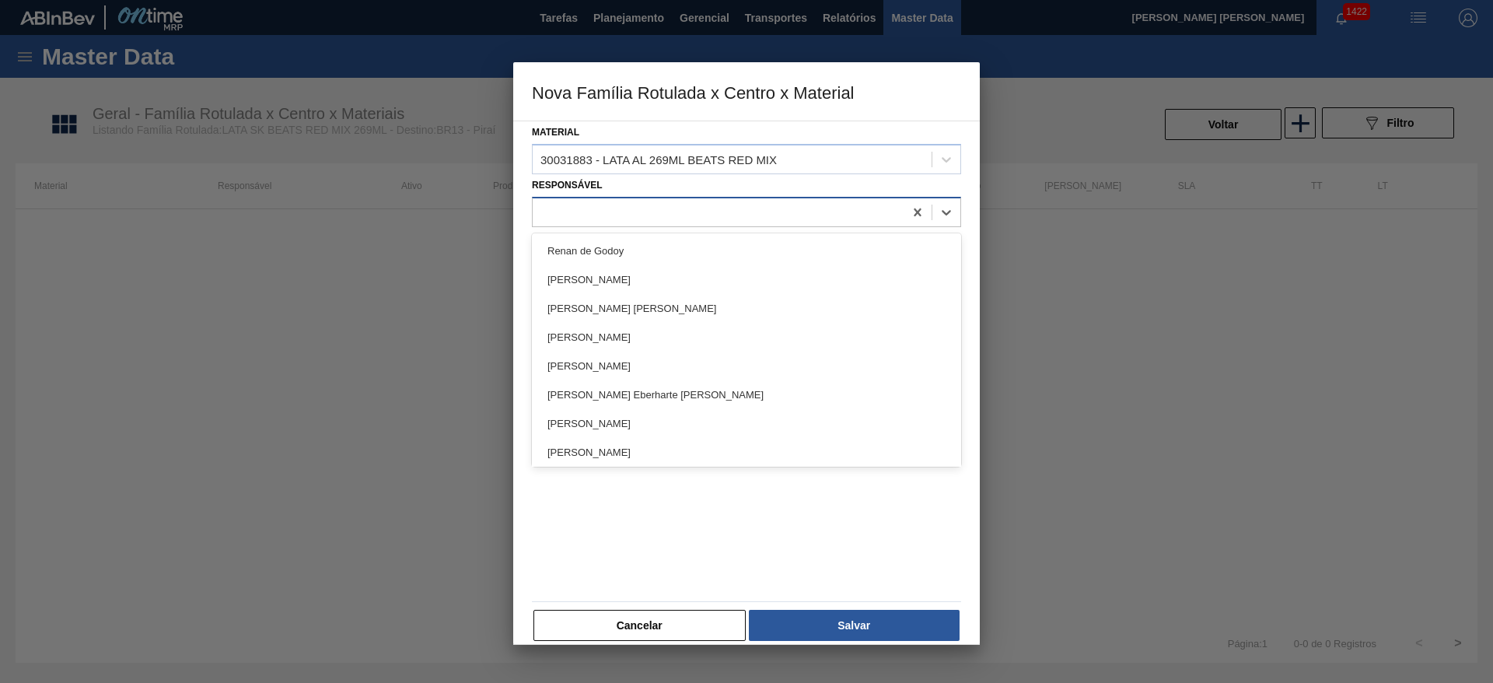
click at [667, 213] on div at bounding box center [718, 212] width 371 height 23
type input "igor"
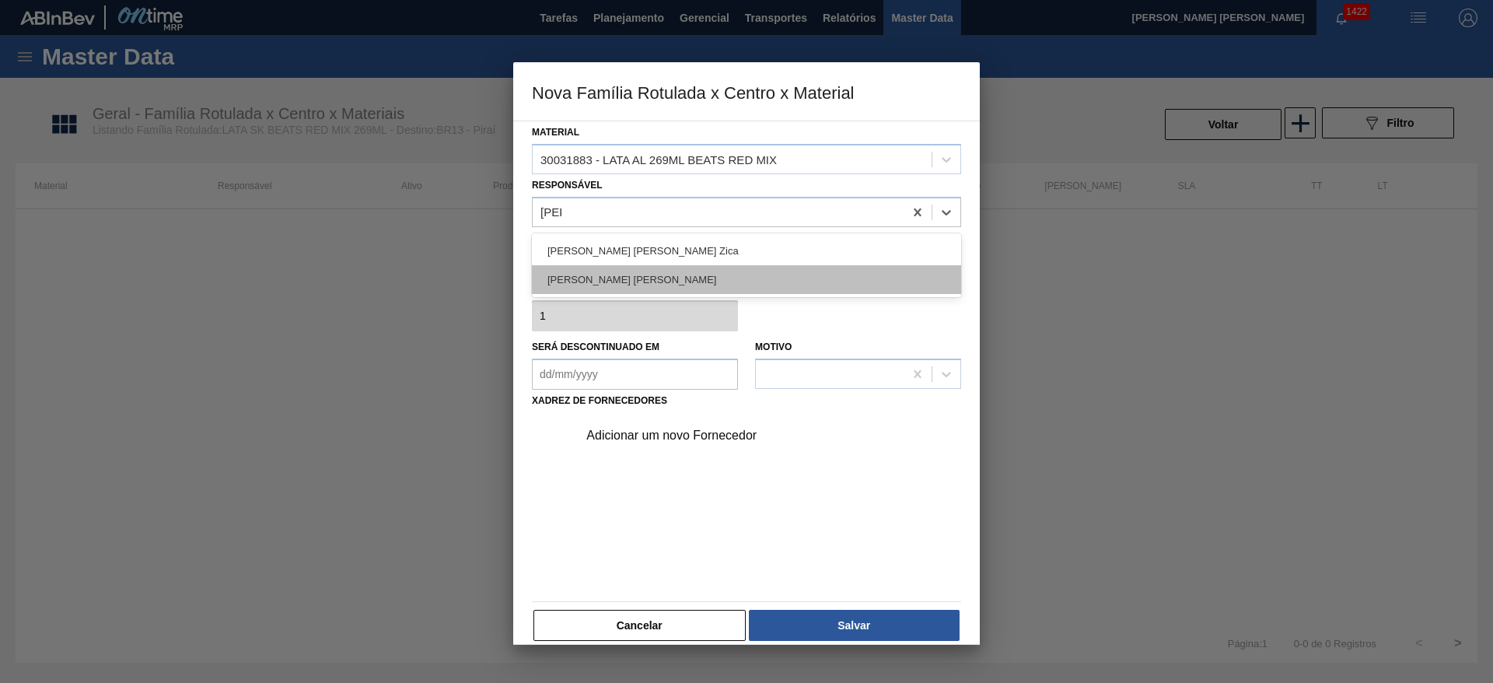
click at [639, 277] on div "[PERSON_NAME] [PERSON_NAME]" at bounding box center [746, 279] width 429 height 29
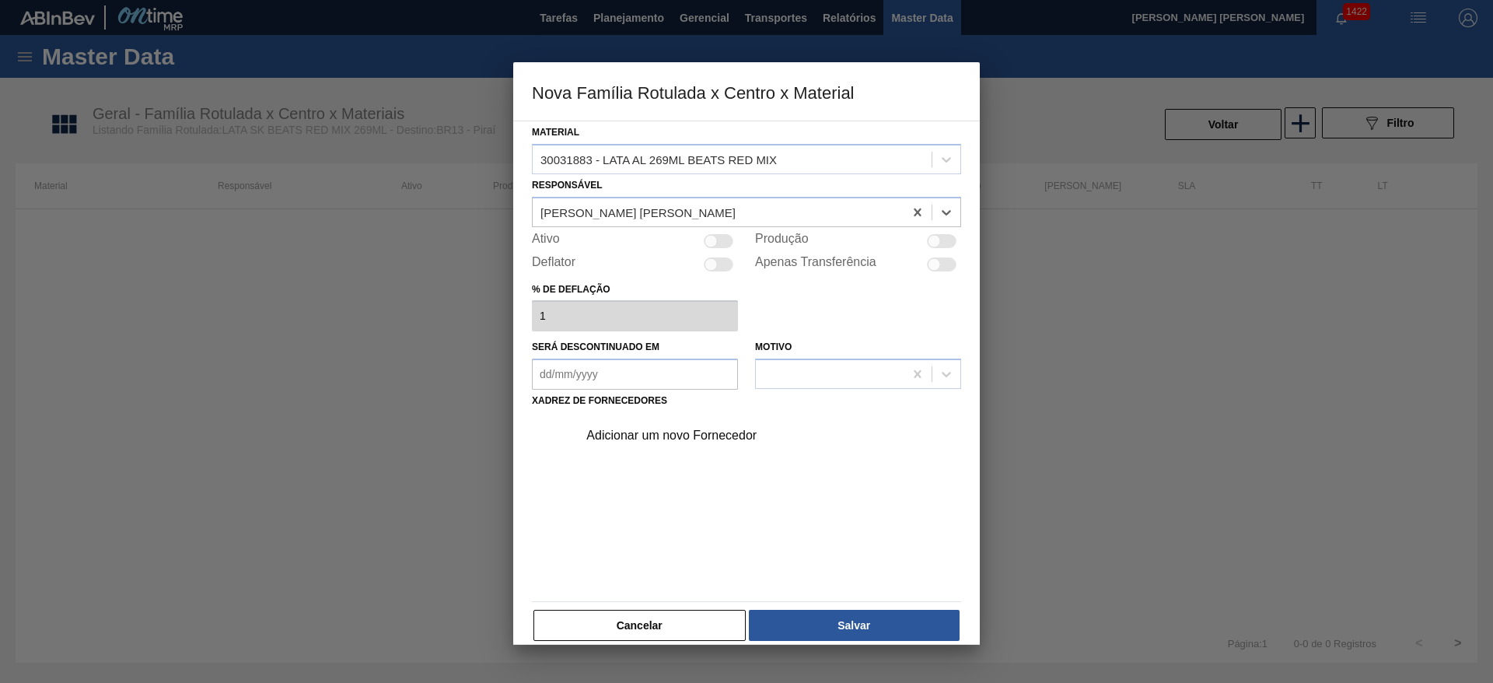
click at [711, 240] on div at bounding box center [711, 240] width 13 height 13
checkbox input "true"
click at [722, 436] on div "Adicionar um novo Fornecedor" at bounding box center [738, 436] width 305 height 14
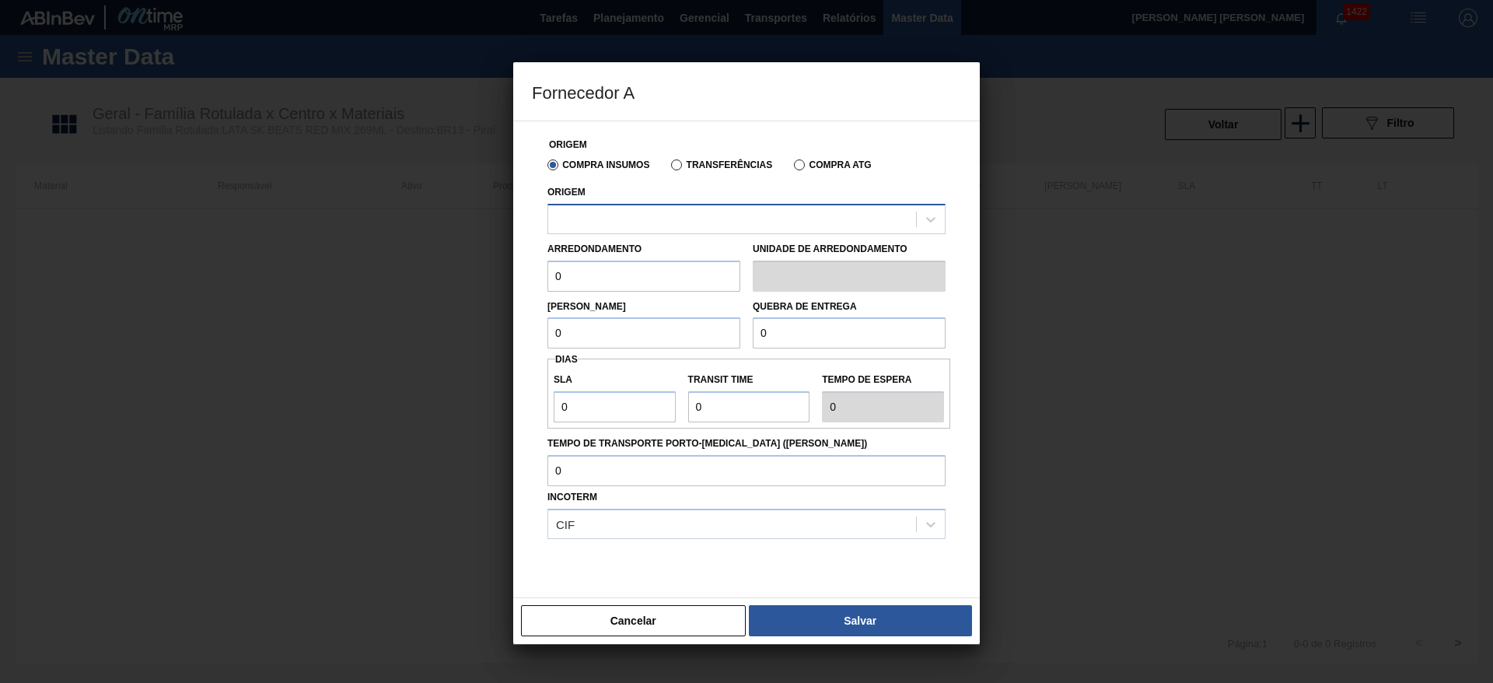
click at [622, 219] on div at bounding box center [732, 219] width 368 height 23
type input "b"
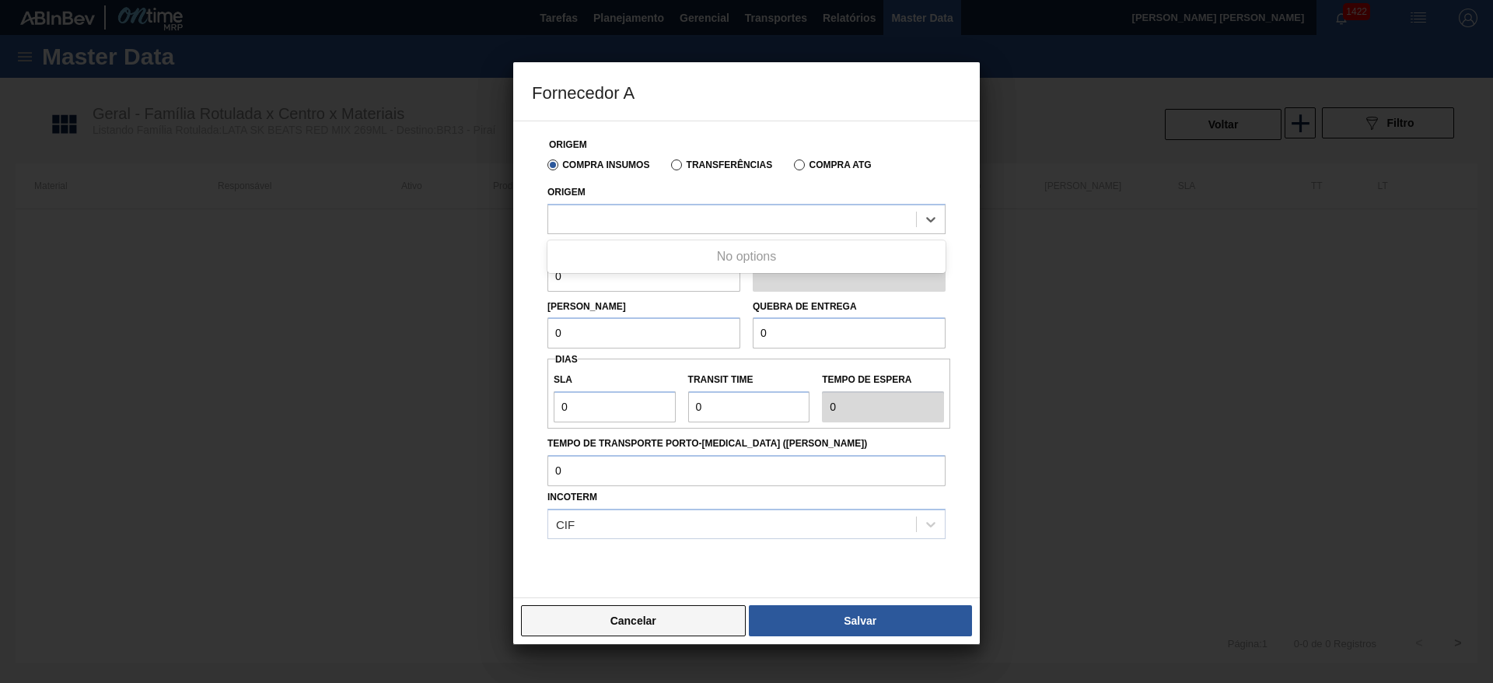
click at [613, 617] on button "Cancelar" at bounding box center [633, 620] width 225 height 31
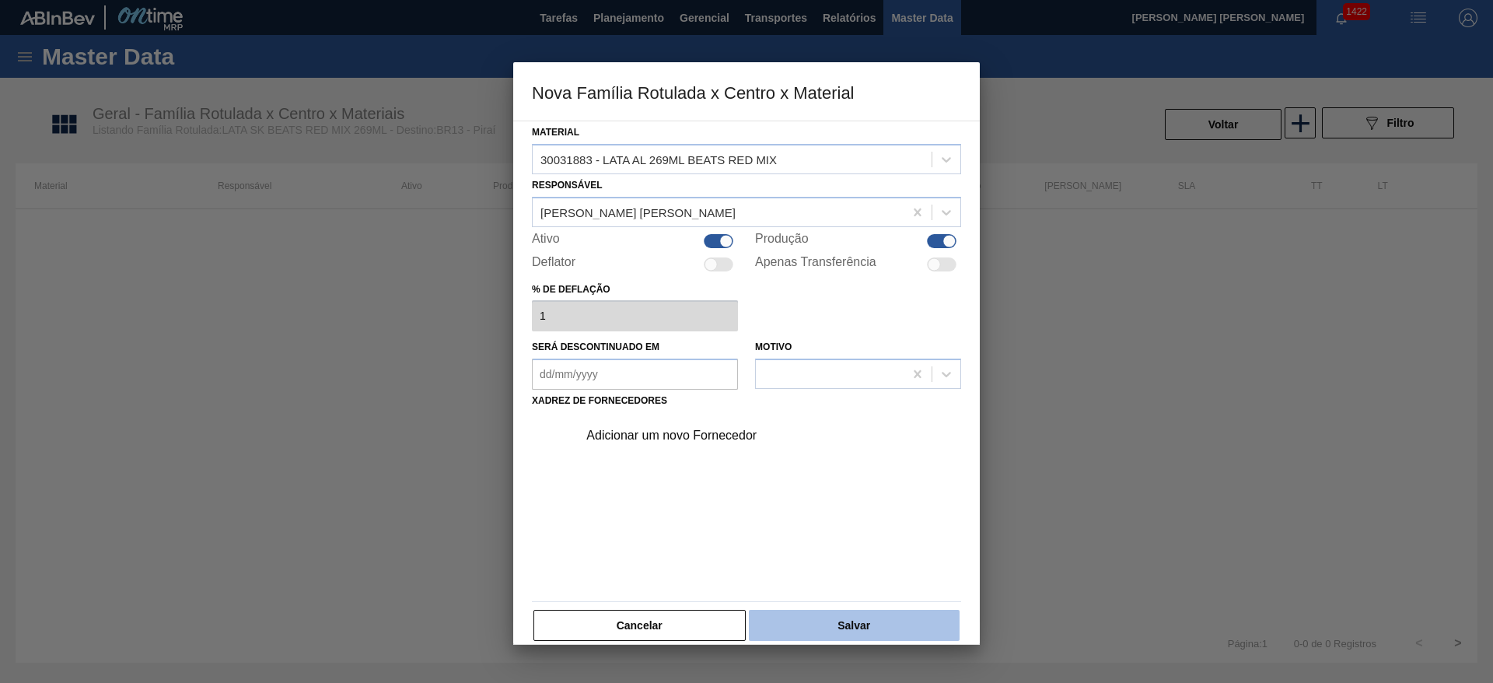
click at [788, 632] on button "Salvar" at bounding box center [854, 625] width 211 height 31
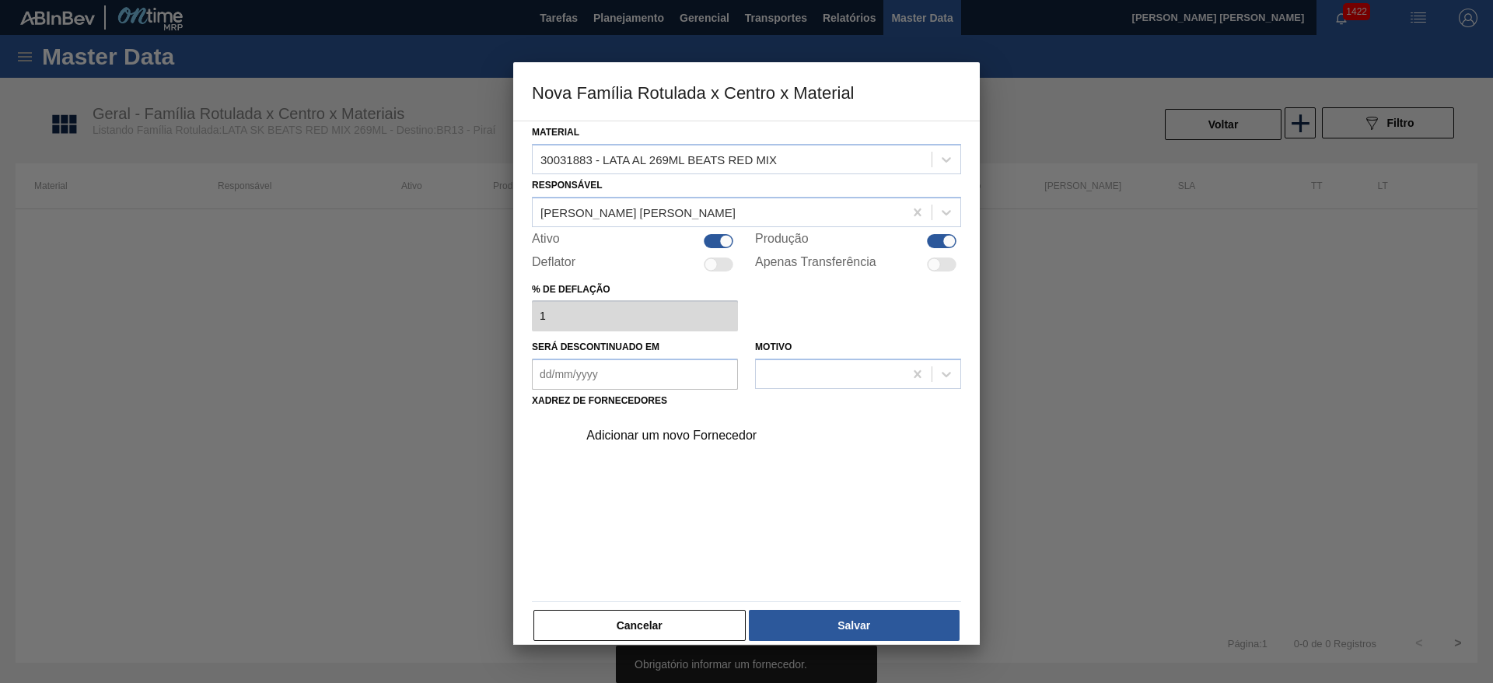
click at [668, 448] on div "Adicionar um novo Fornecedor" at bounding box center [765, 435] width 393 height 39
click at [656, 436] on div "Adicionar um novo Fornecedor" at bounding box center [738, 436] width 305 height 14
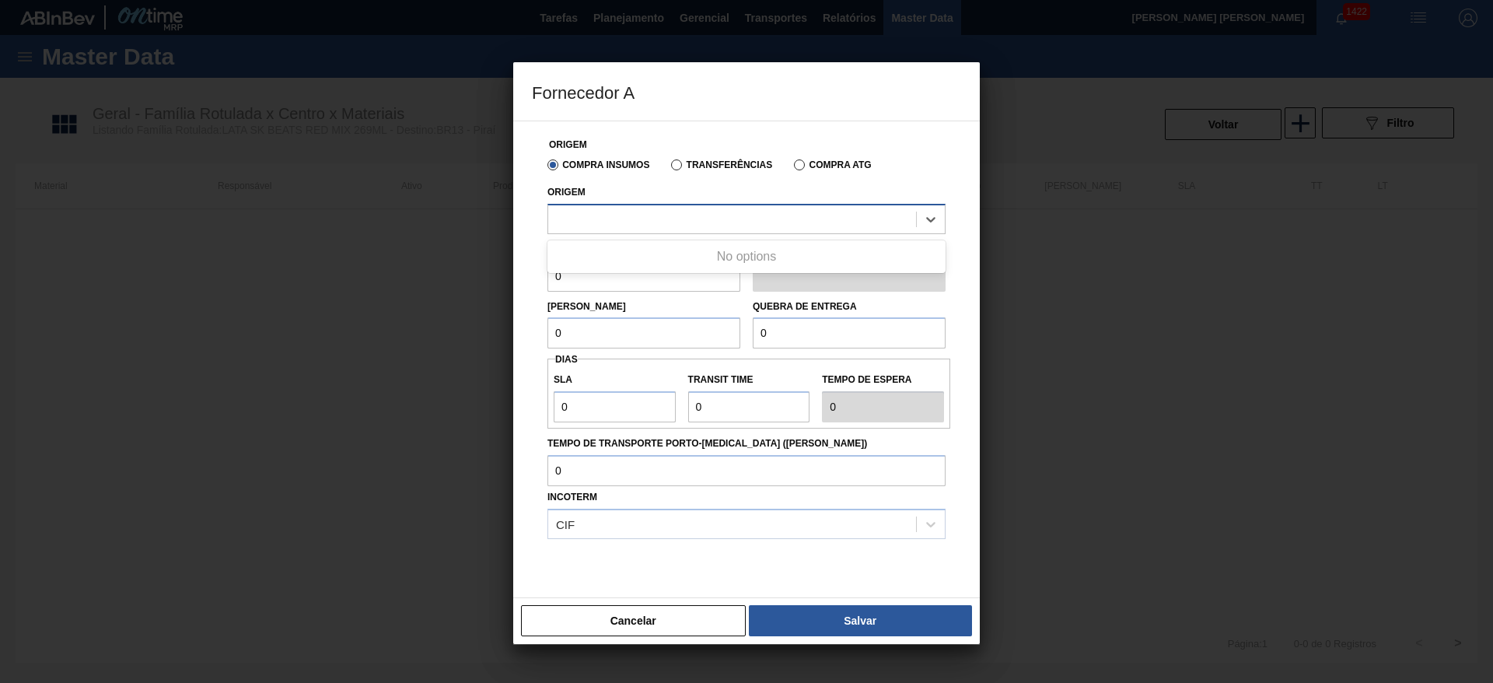
click at [623, 223] on div at bounding box center [732, 219] width 368 height 23
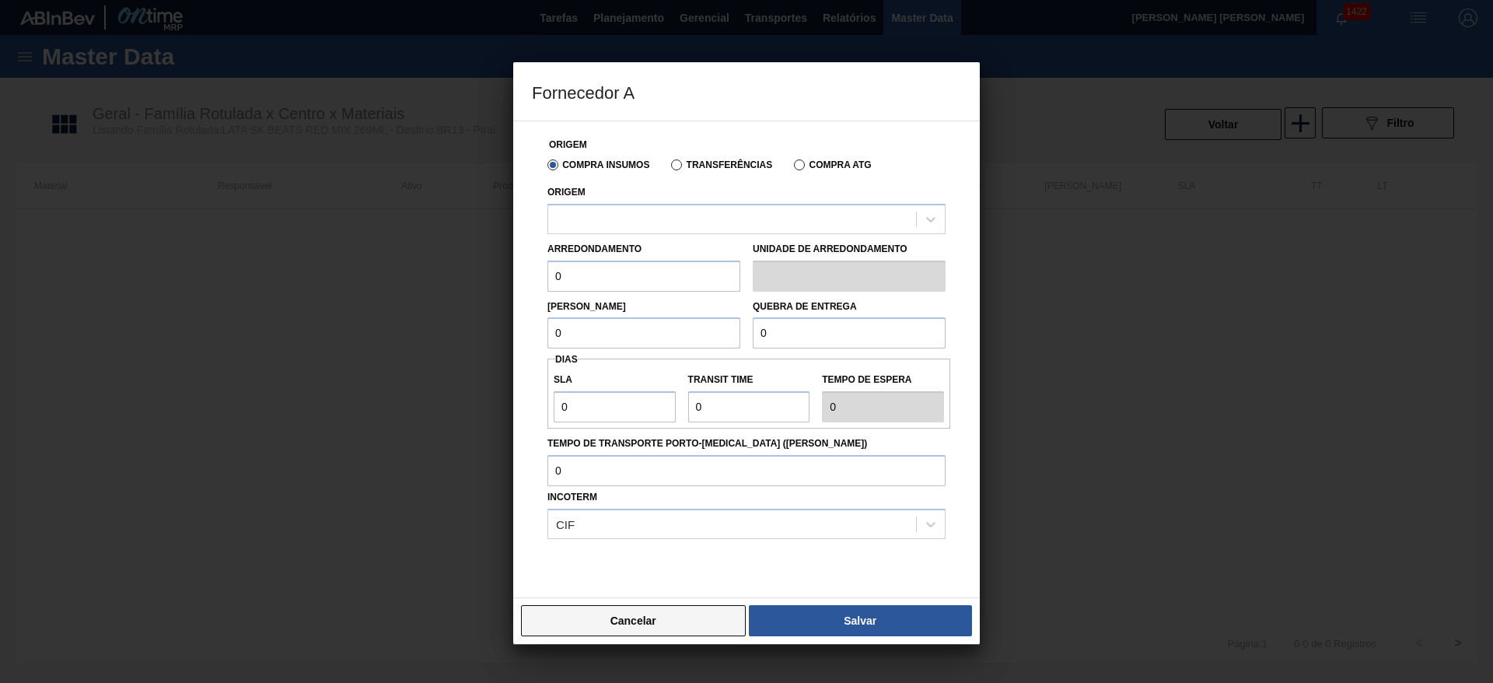
click at [656, 610] on button "Cancelar" at bounding box center [633, 620] width 225 height 31
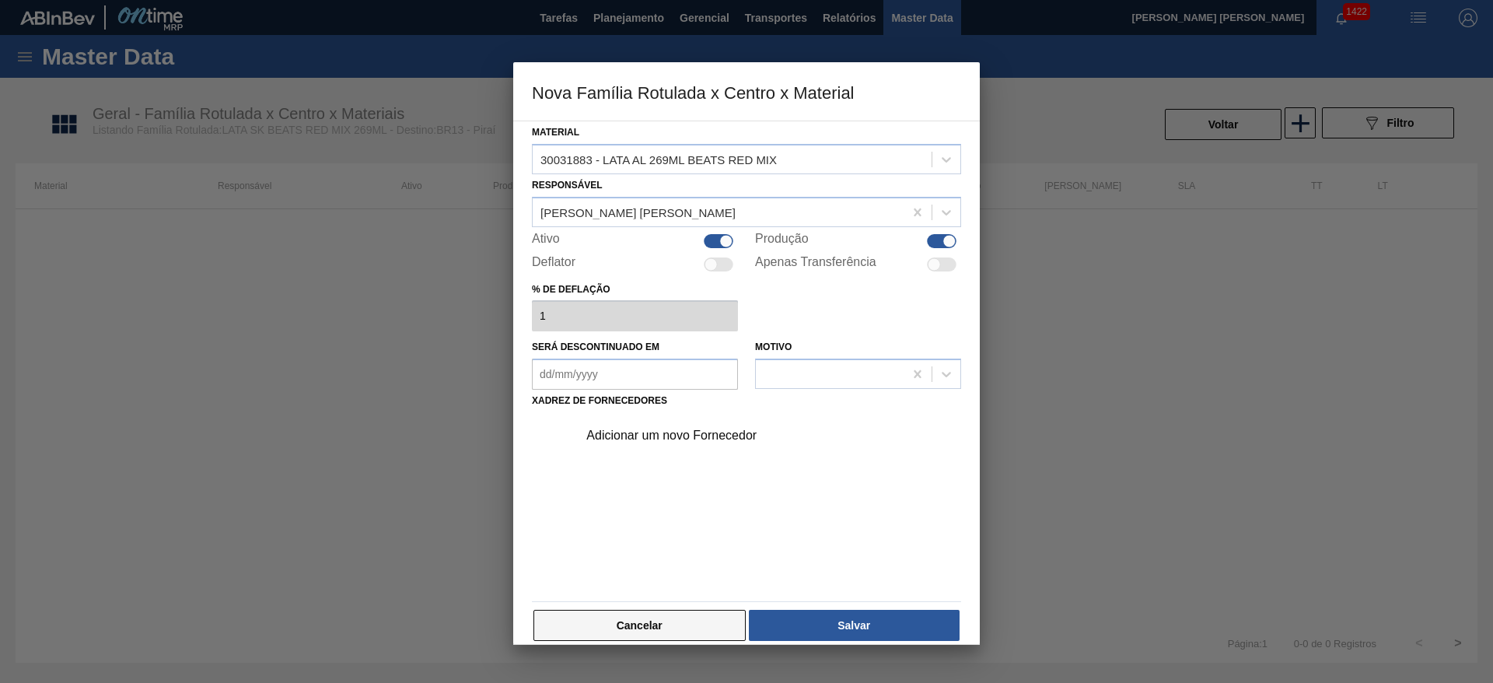
click at [650, 614] on button "Cancelar" at bounding box center [640, 625] width 212 height 31
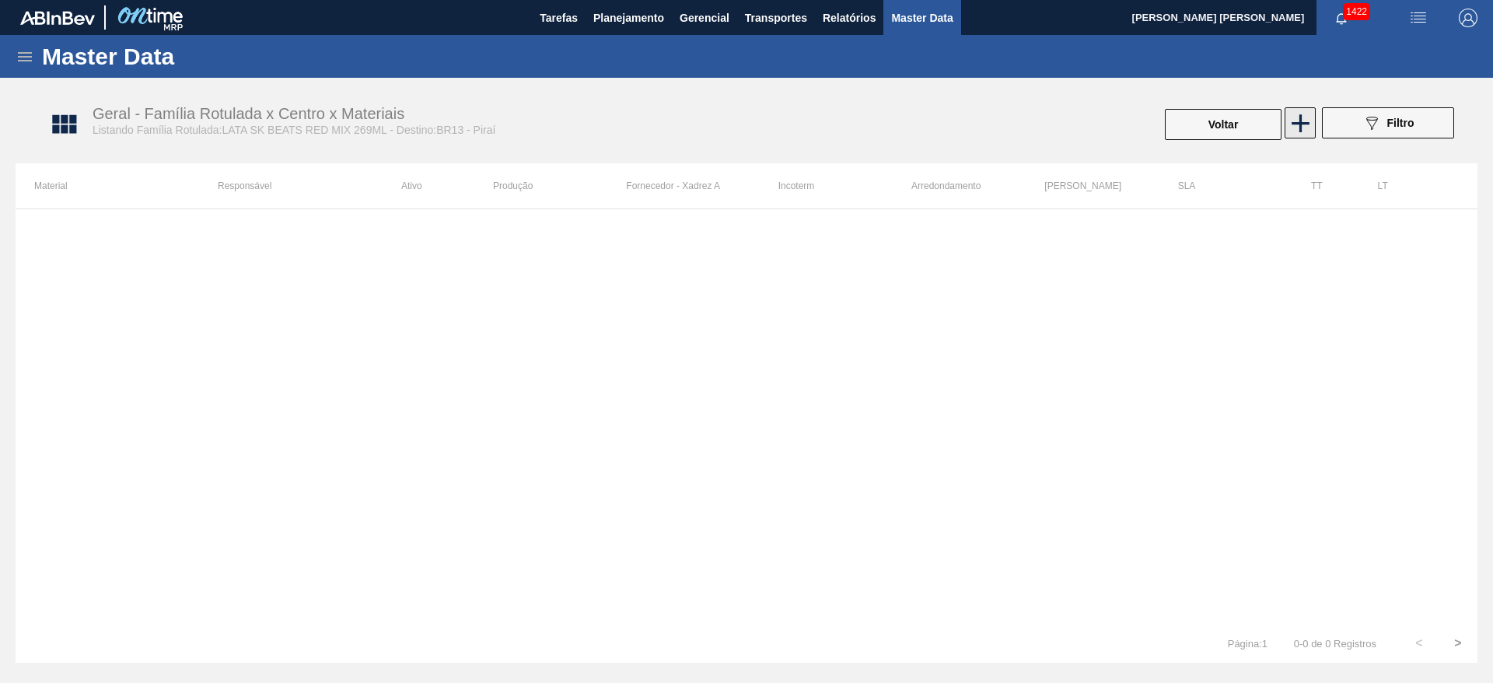
click at [1312, 136] on icon at bounding box center [1301, 123] width 30 height 30
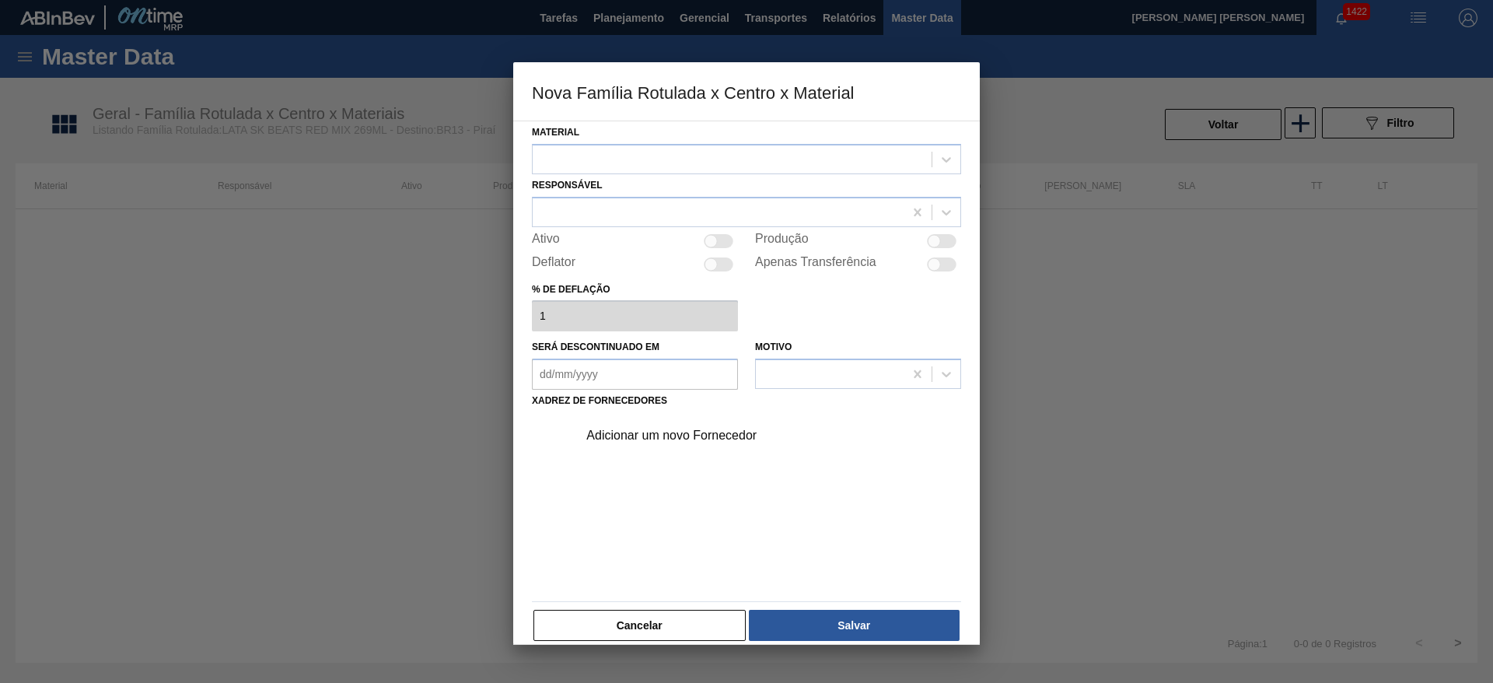
click at [1381, 216] on div at bounding box center [746, 341] width 1493 height 683
click at [640, 157] on div at bounding box center [732, 159] width 399 height 23
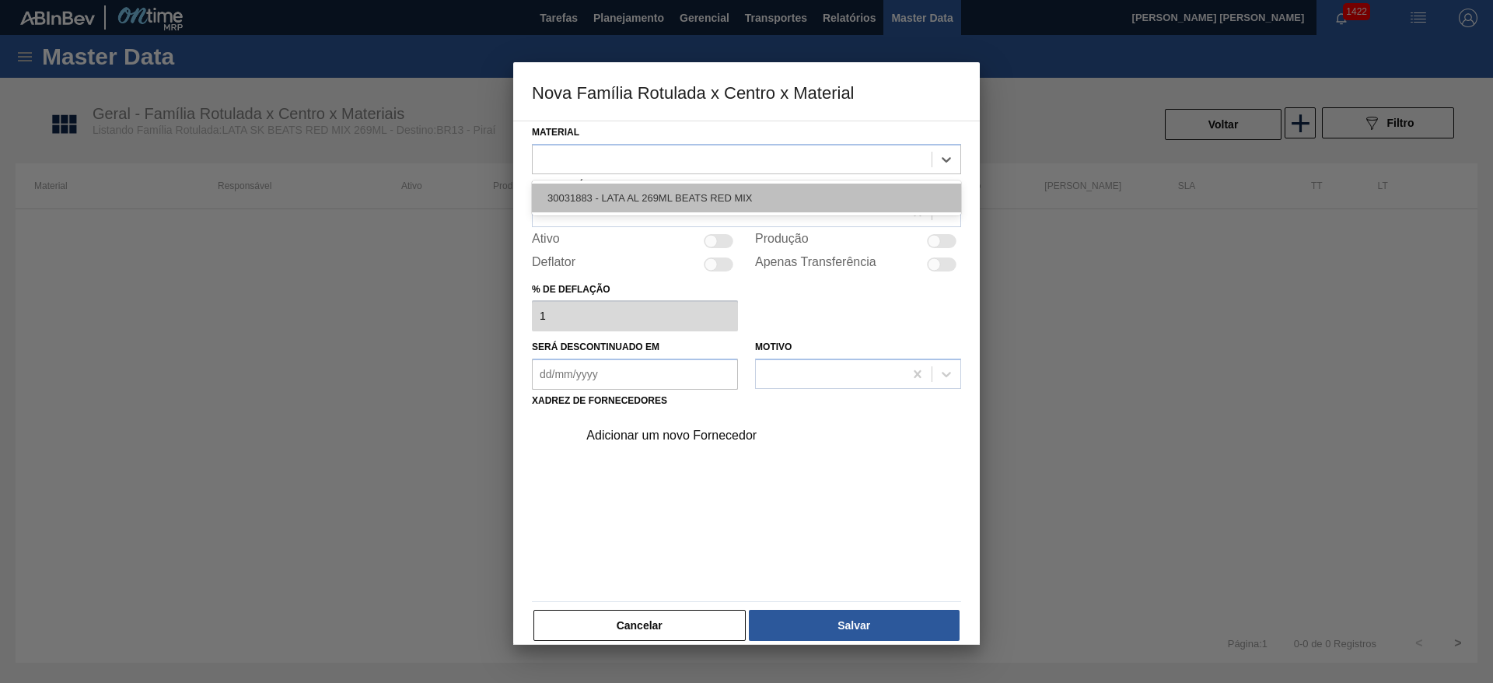
click at [651, 192] on div "30031883 - LATA AL 269ML BEATS RED MIX" at bounding box center [746, 198] width 429 height 29
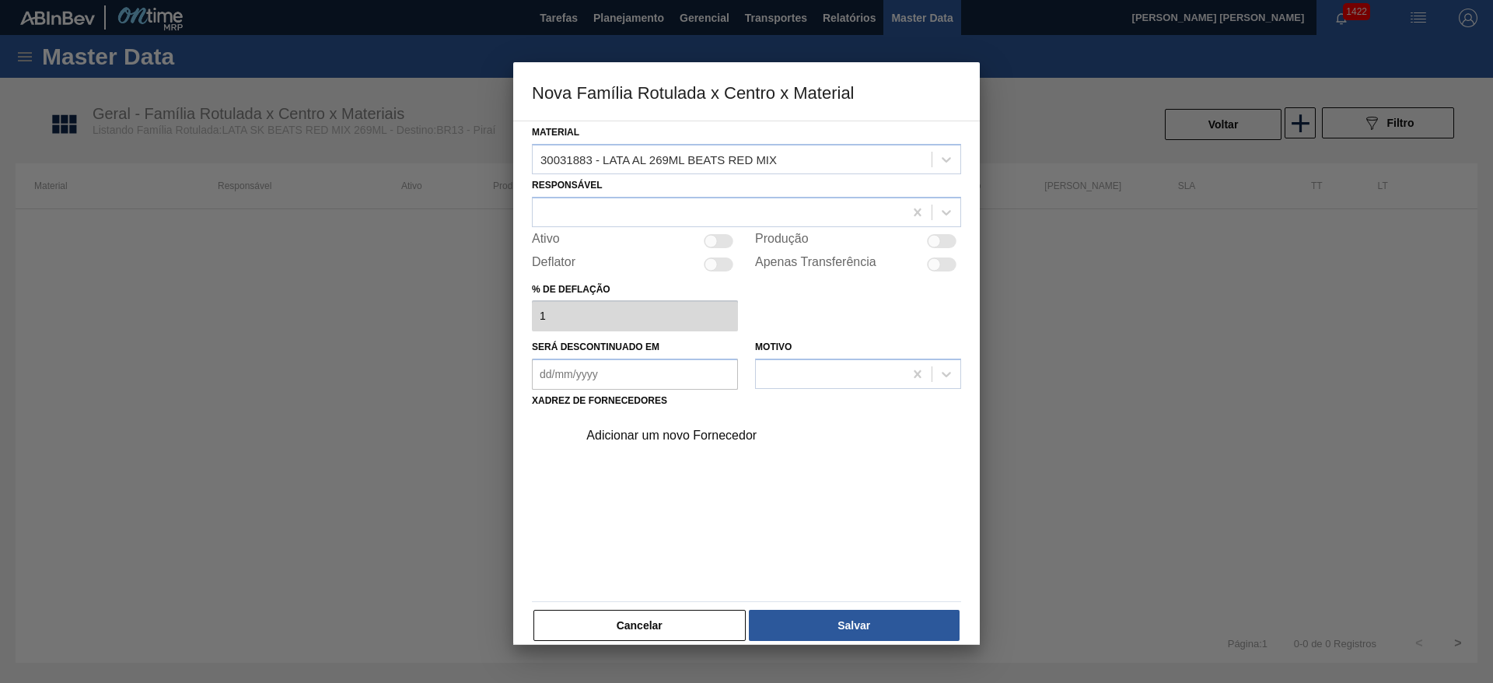
click at [1100, 271] on div at bounding box center [746, 341] width 1493 height 683
click at [660, 629] on button "Cancelar" at bounding box center [640, 625] width 212 height 31
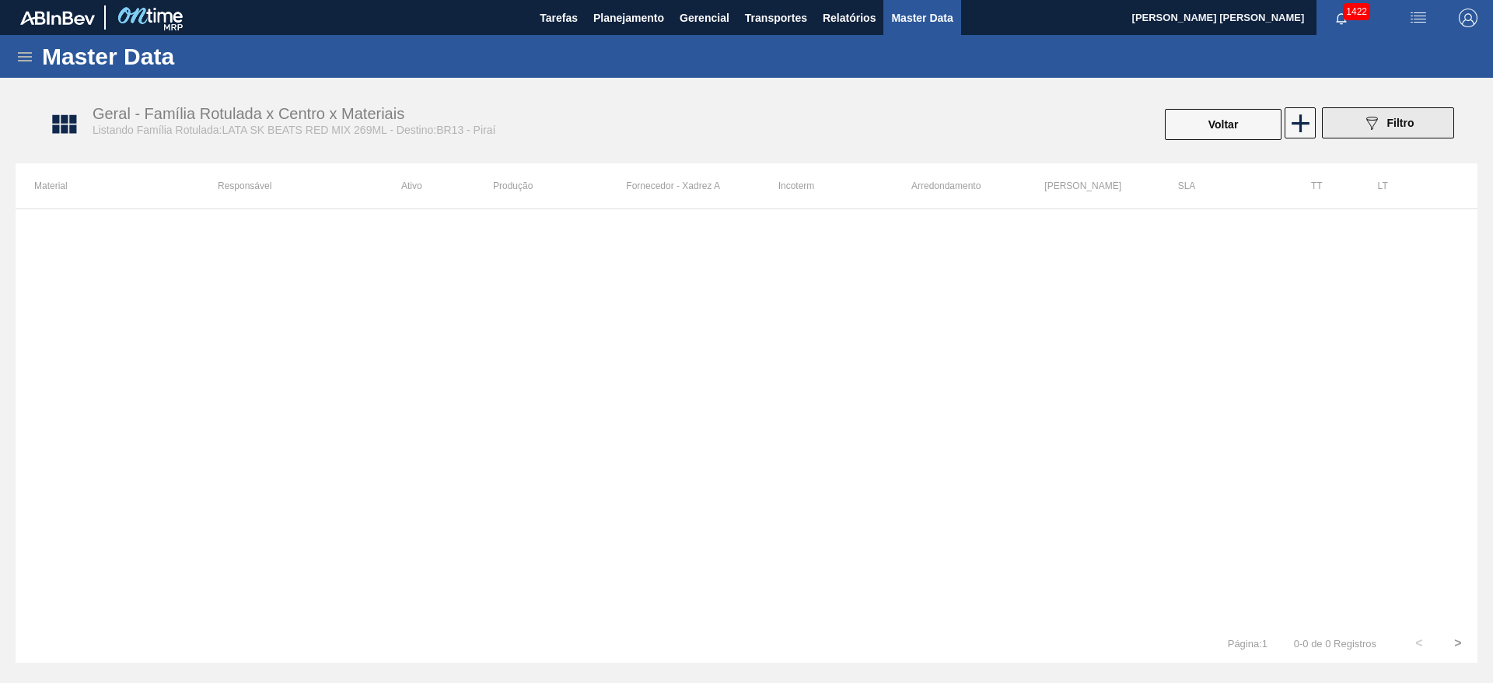
click at [1402, 114] on div "089F7B8B-B2A5-4AFE-B5C0-19BA573D28AC Filtro" at bounding box center [1389, 123] width 52 height 19
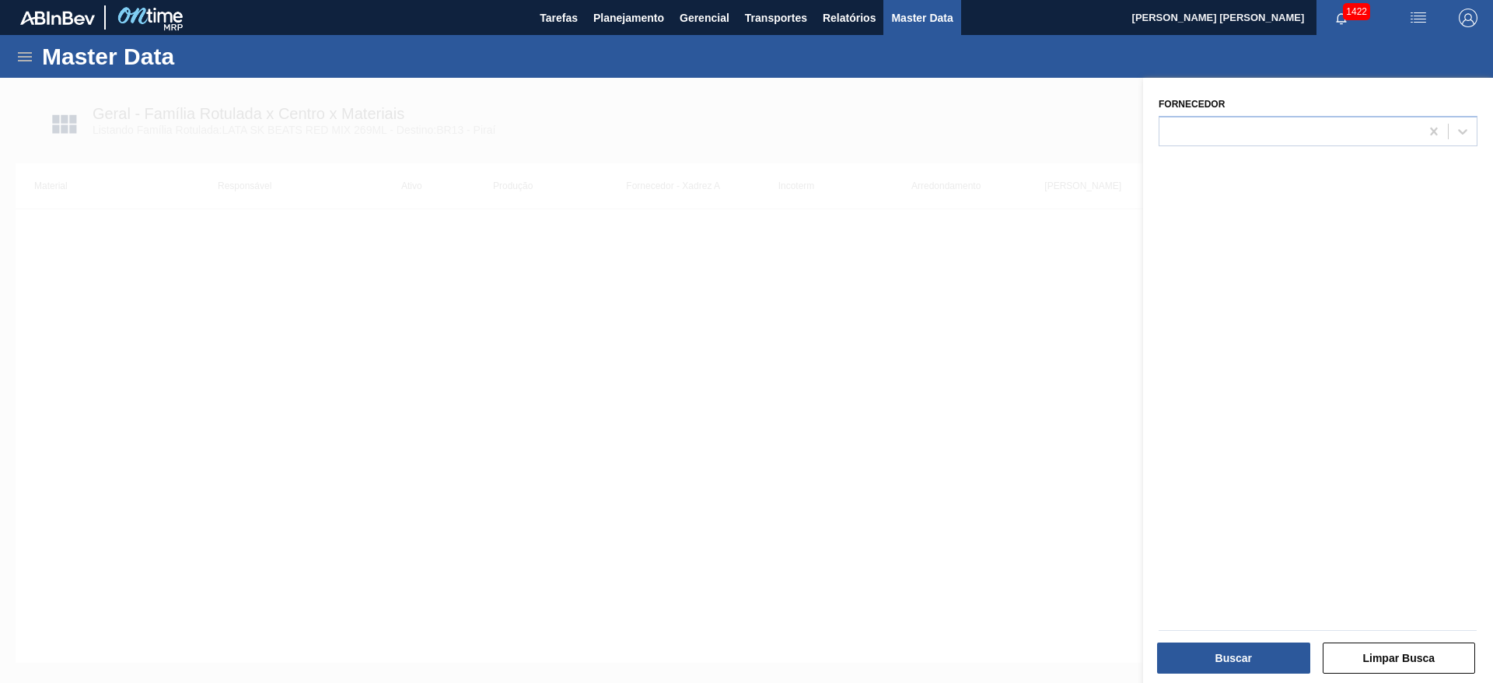
click at [965, 299] on div at bounding box center [746, 419] width 1493 height 683
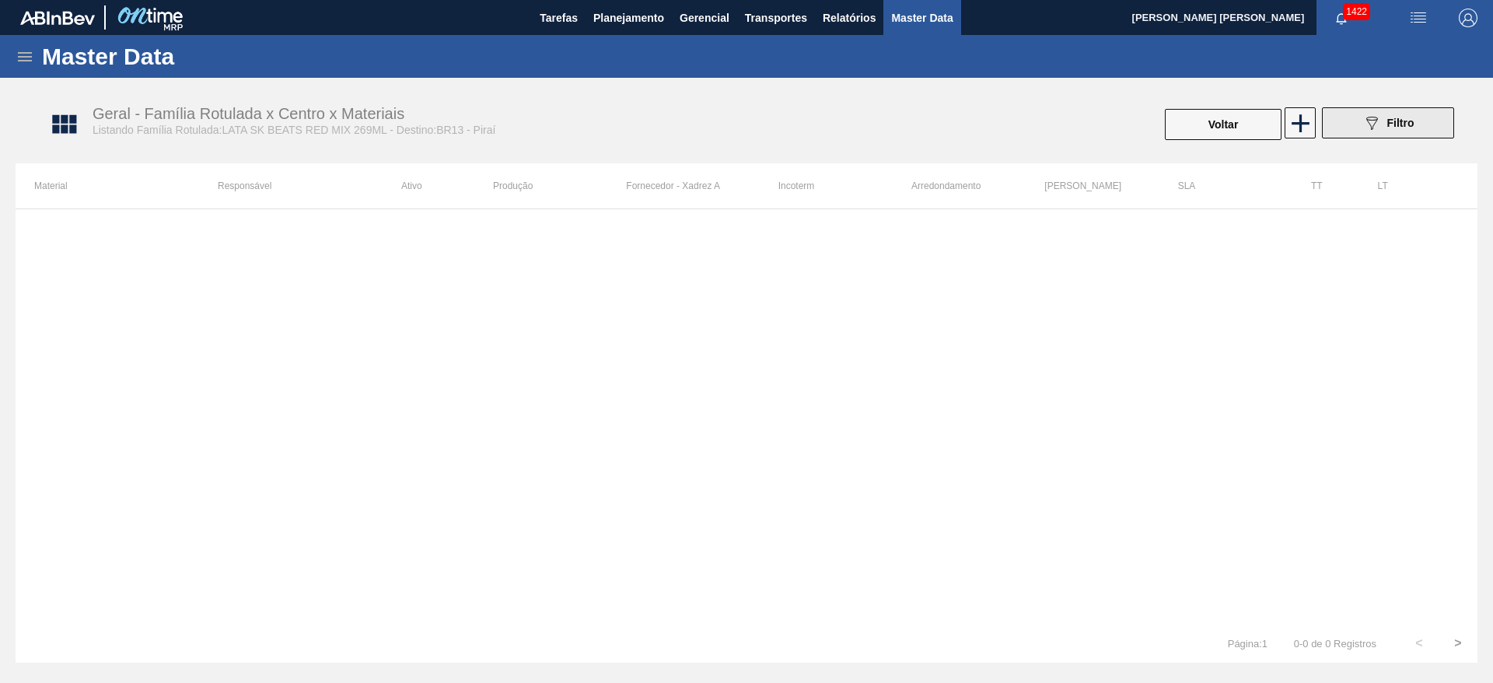
click at [1423, 123] on button "089F7B8B-B2A5-4AFE-B5C0-19BA573D28AC Filtro" at bounding box center [1388, 122] width 132 height 31
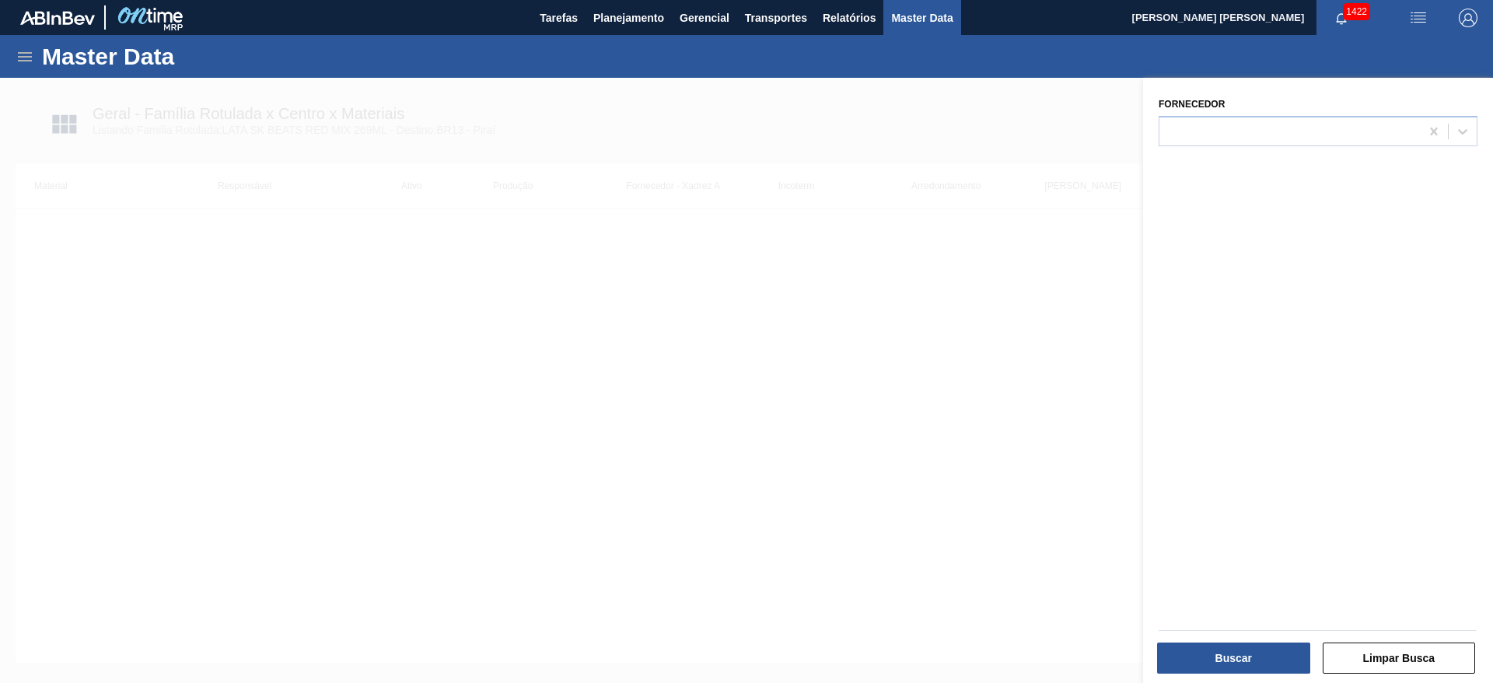
click at [826, 267] on div at bounding box center [746, 419] width 1493 height 683
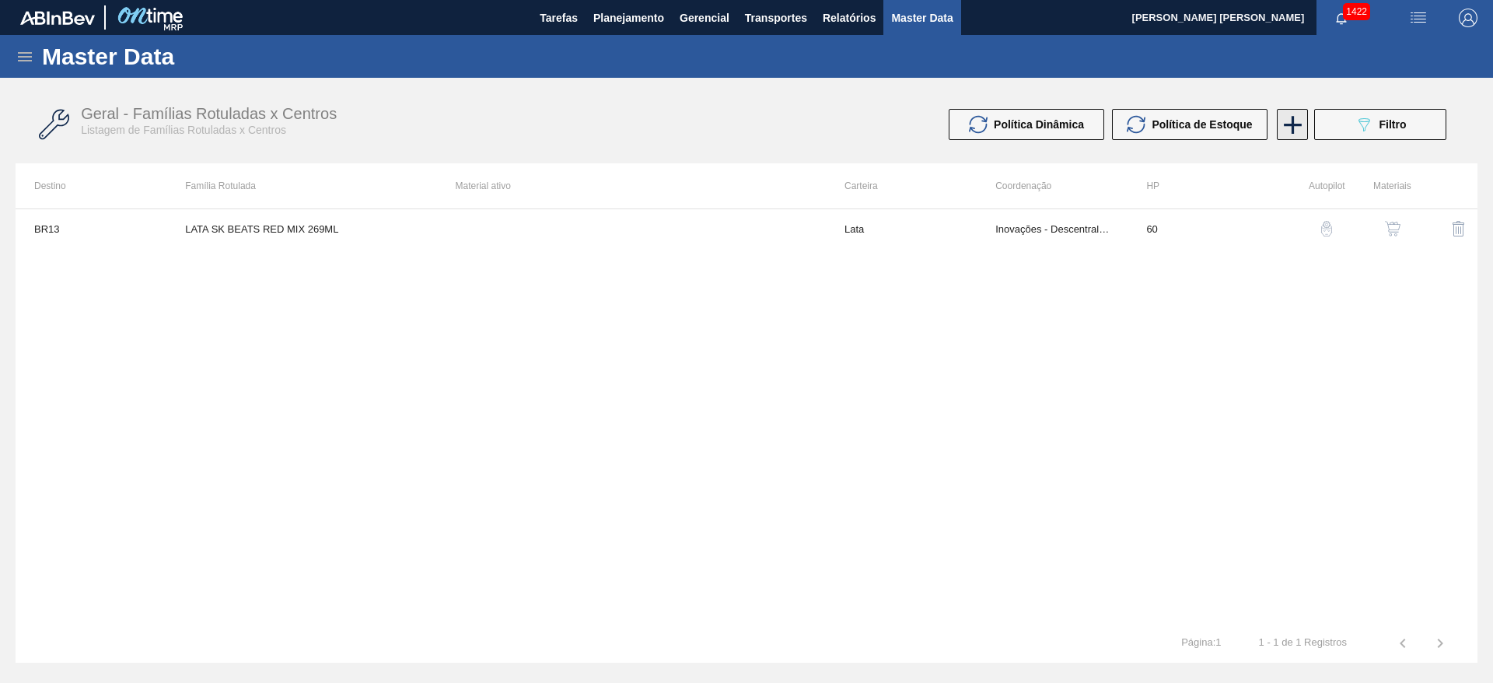
click at [1287, 115] on icon at bounding box center [1293, 125] width 30 height 30
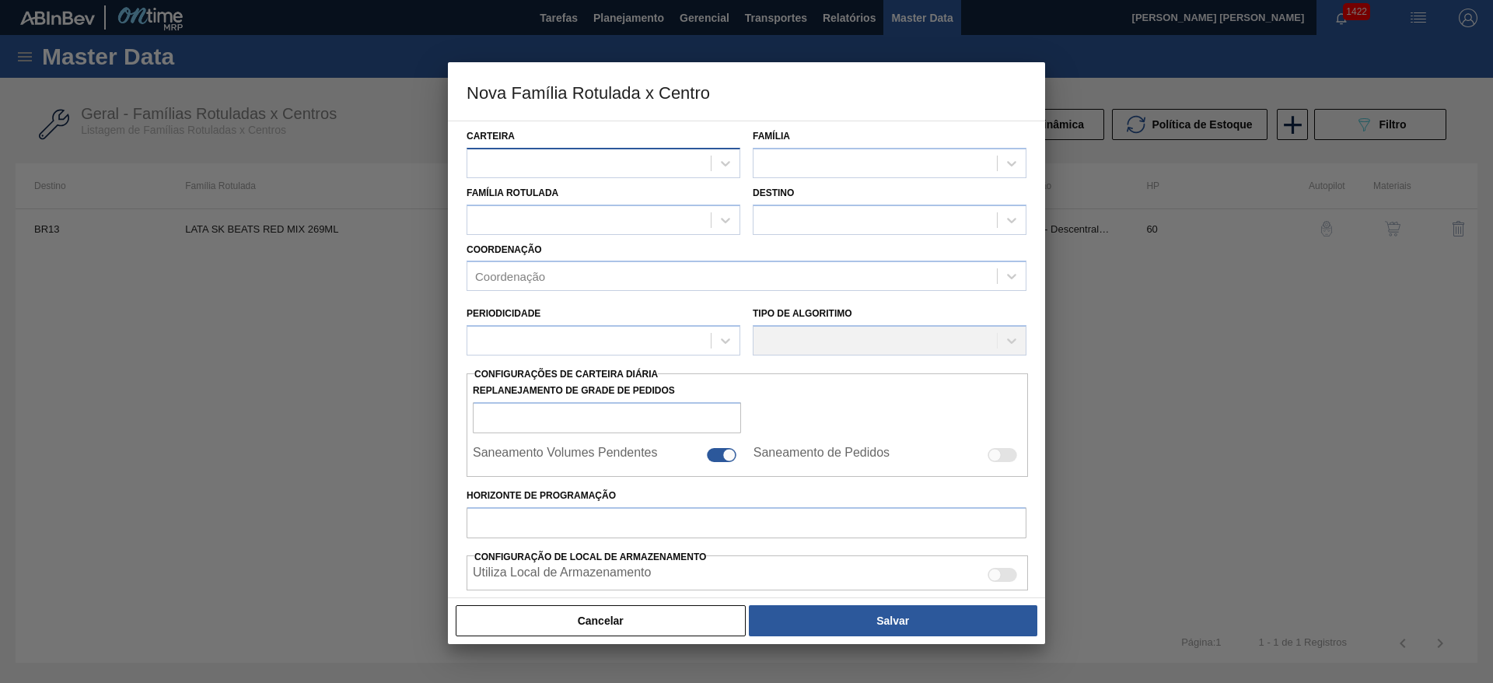
click at [630, 163] on div at bounding box center [588, 163] width 243 height 23
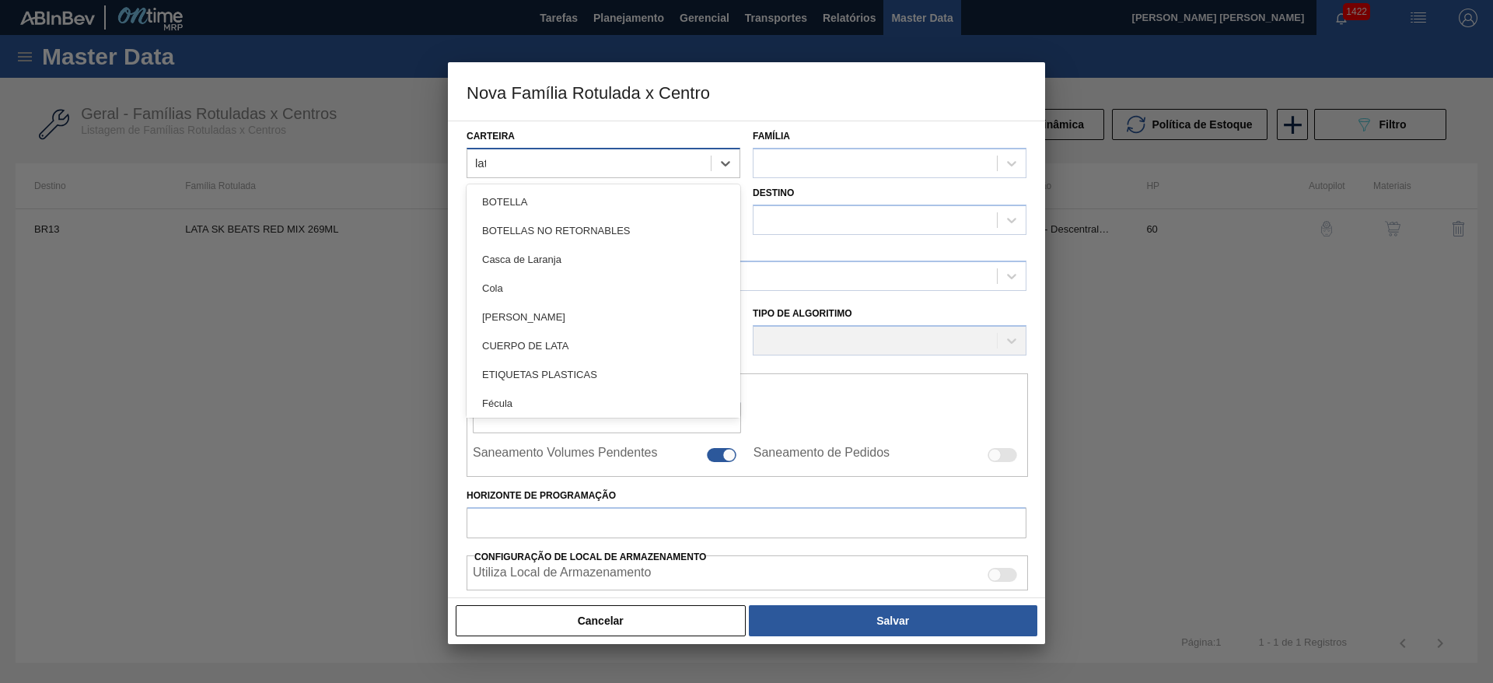
type input "lata"
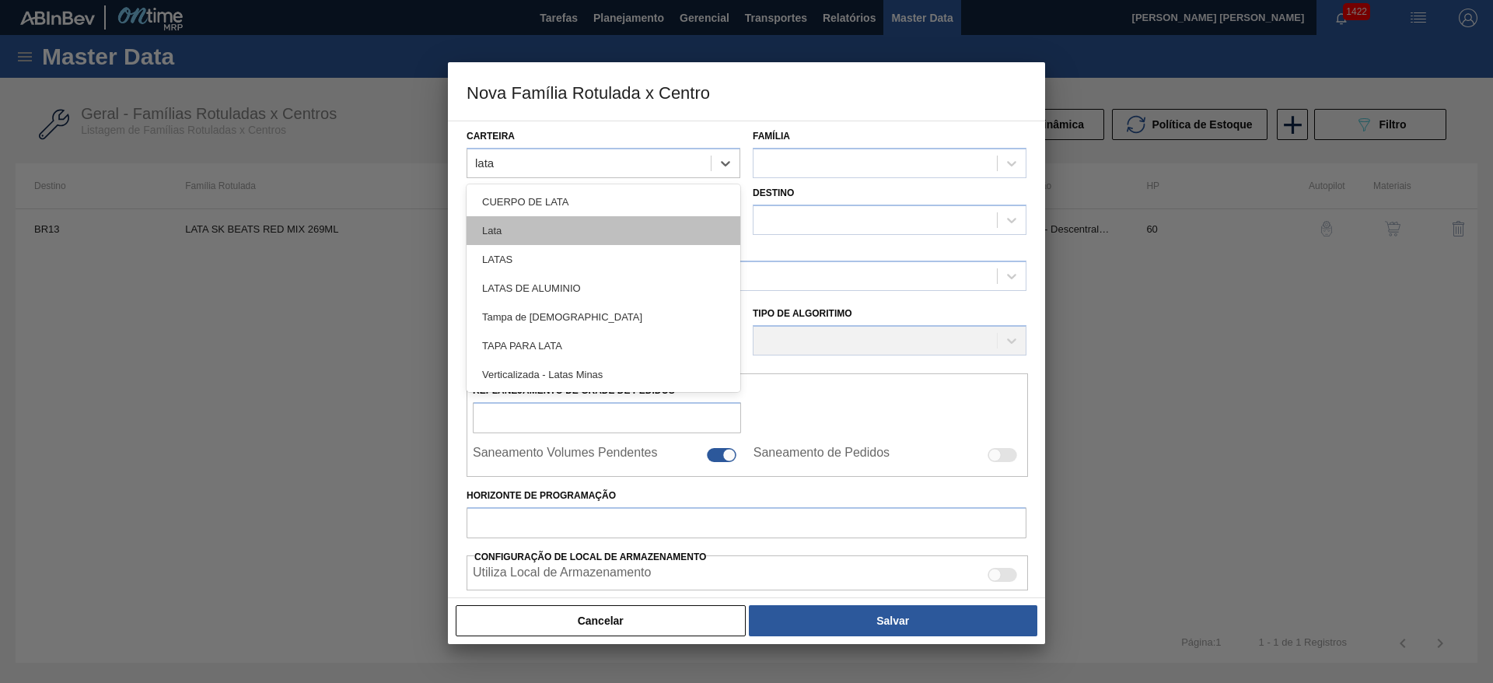
click at [558, 223] on div "Lata" at bounding box center [604, 230] width 274 height 29
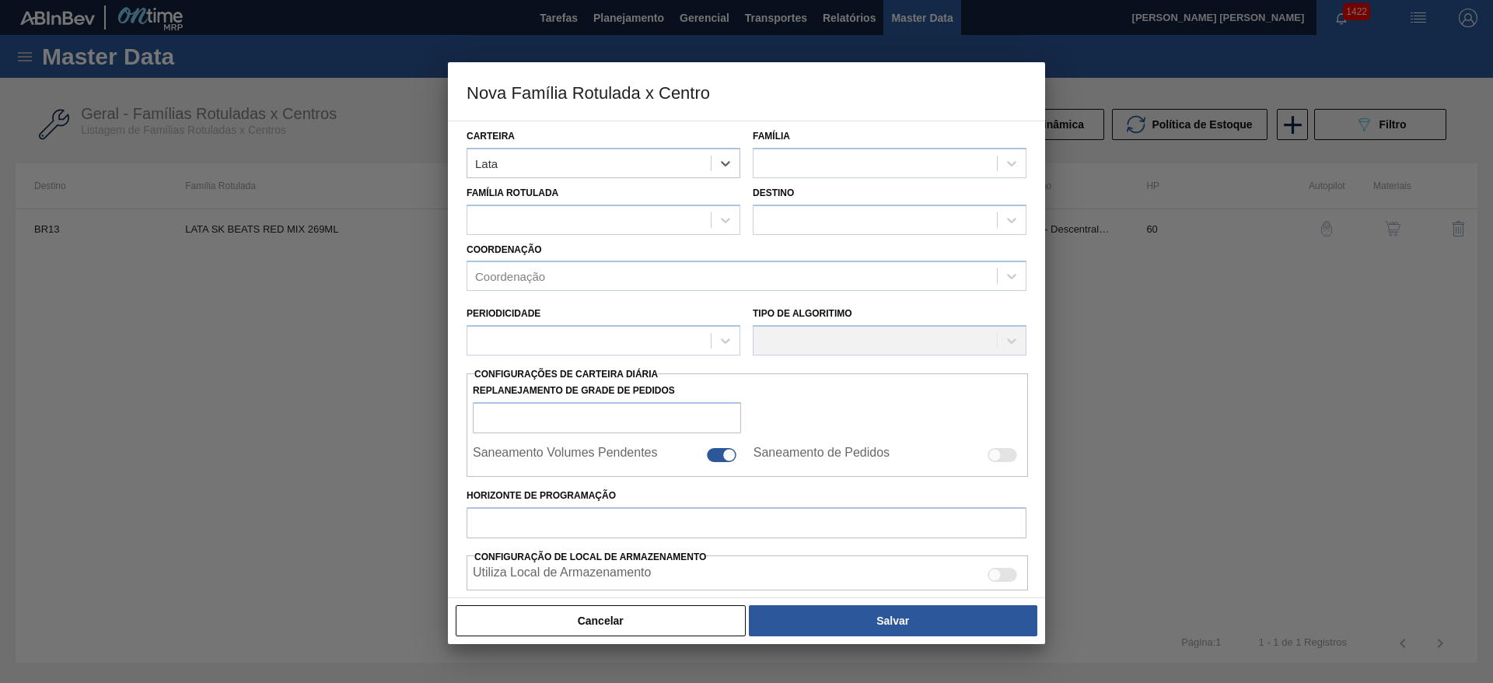
click at [558, 223] on div at bounding box center [588, 219] width 243 height 23
type Rotulada "LATA SK BEATS"
click at [778, 165] on div at bounding box center [875, 163] width 243 height 23
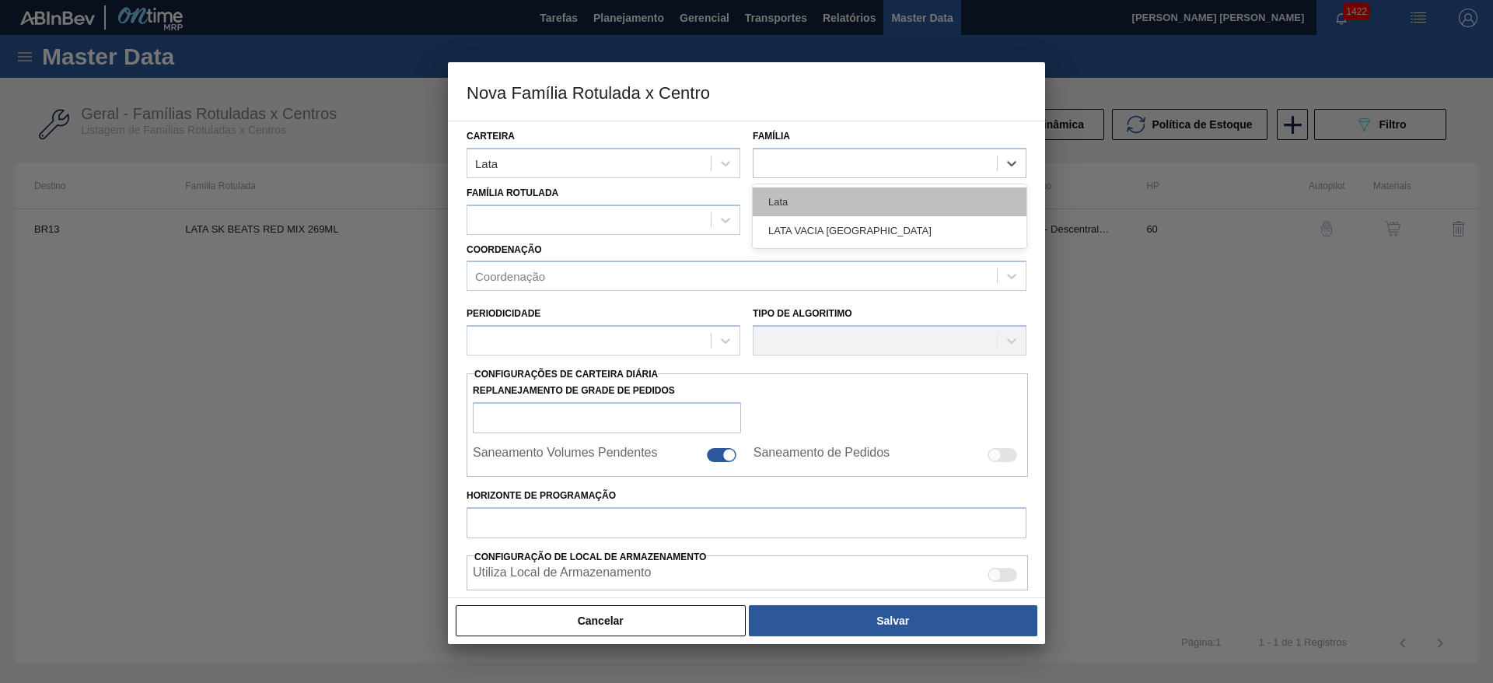
click at [812, 195] on div "Lata" at bounding box center [890, 201] width 274 height 29
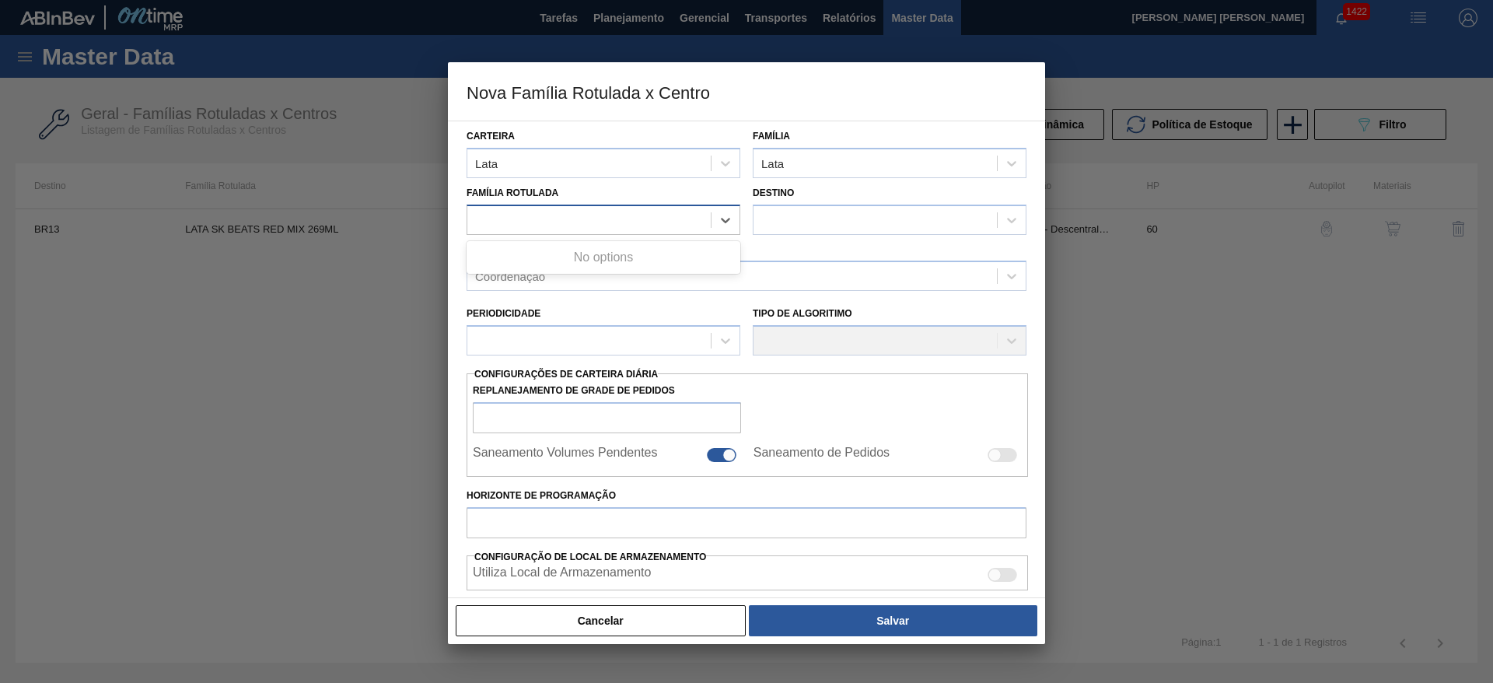
click at [613, 229] on div at bounding box center [588, 219] width 243 height 23
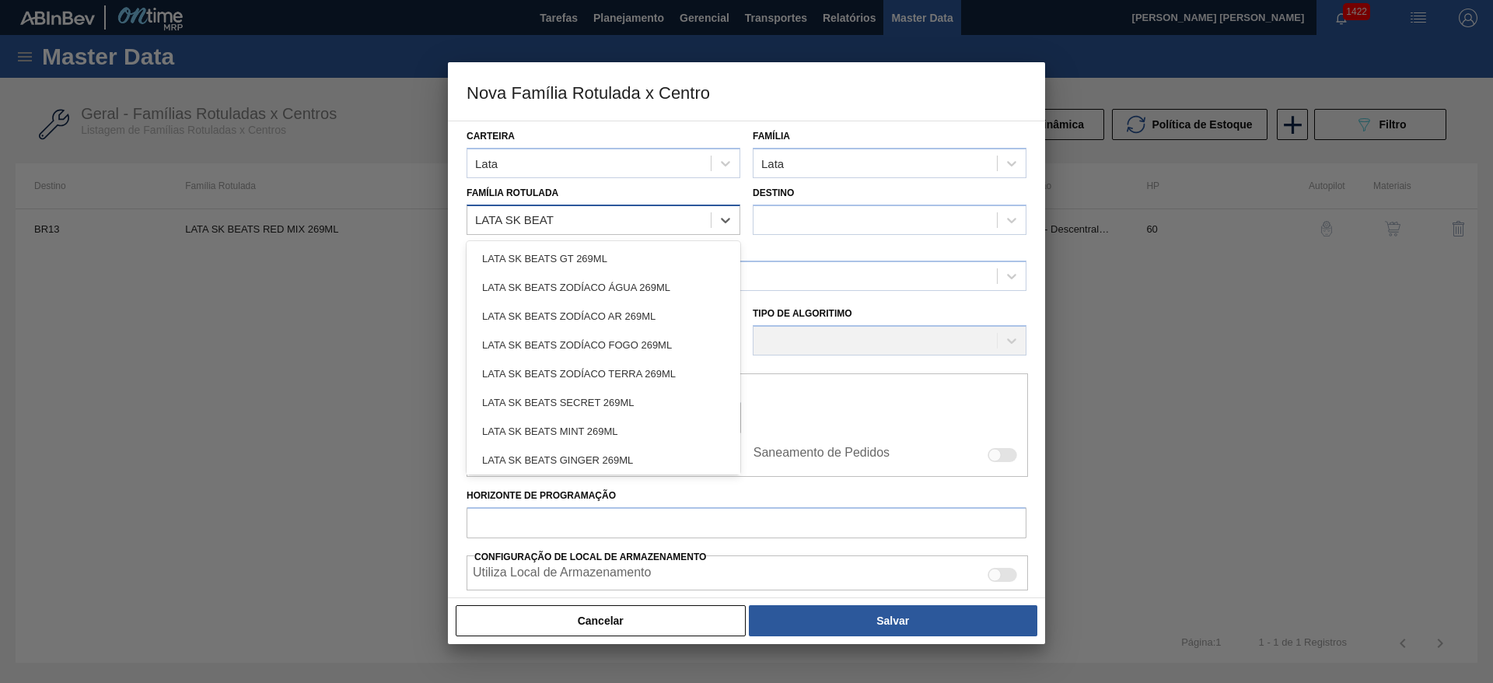
type Rotulada "LATA SK BEATS"
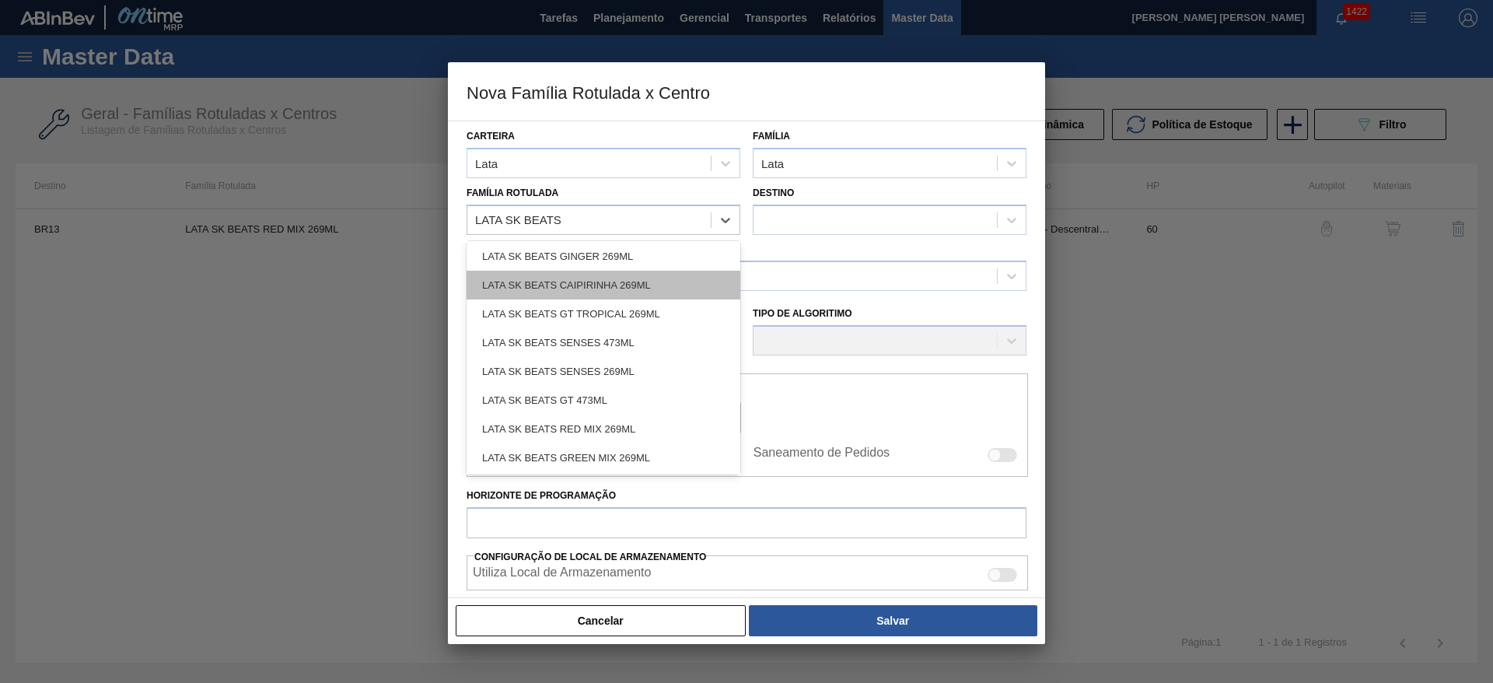
scroll to position [233, 0]
click at [612, 280] on div "LATA SK BEATS GT TROPICAL 269ML" at bounding box center [604, 284] width 274 height 29
checkbox input "false"
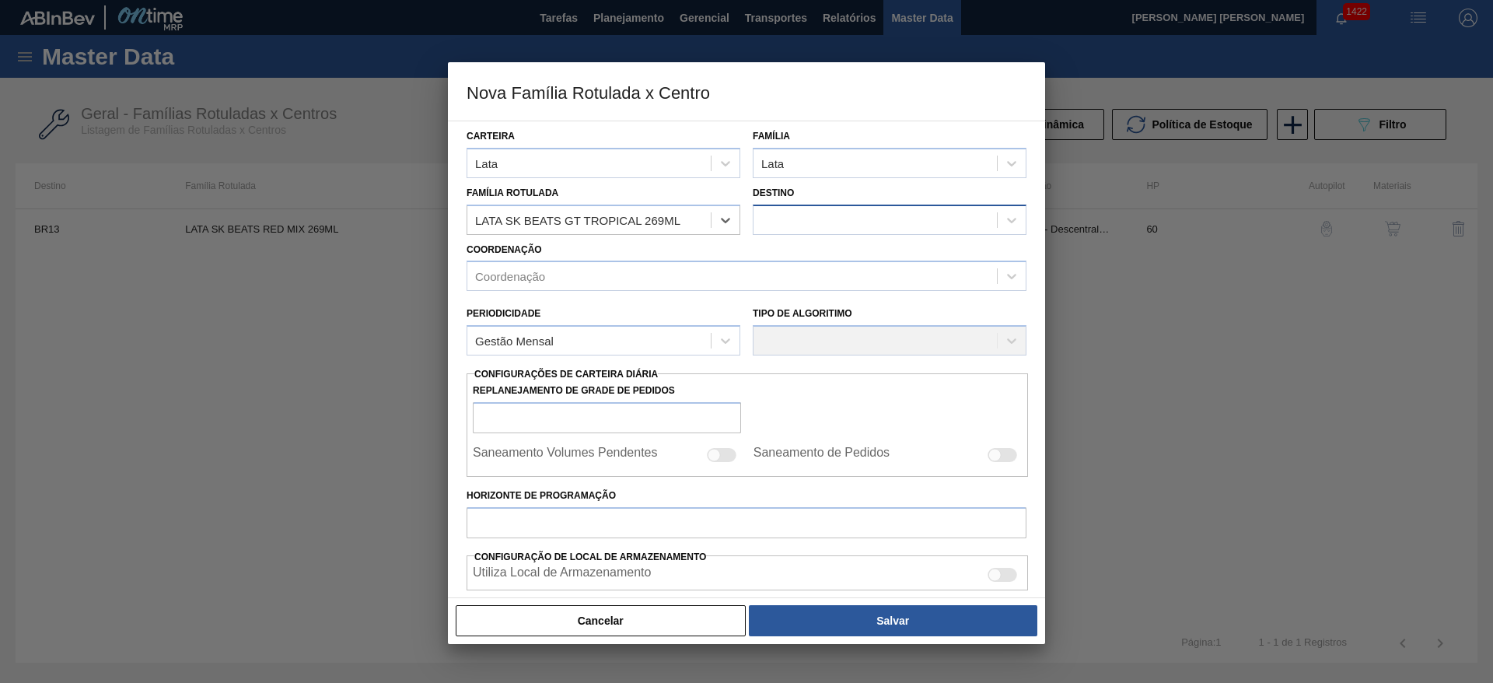
click at [810, 228] on div at bounding box center [875, 219] width 243 height 23
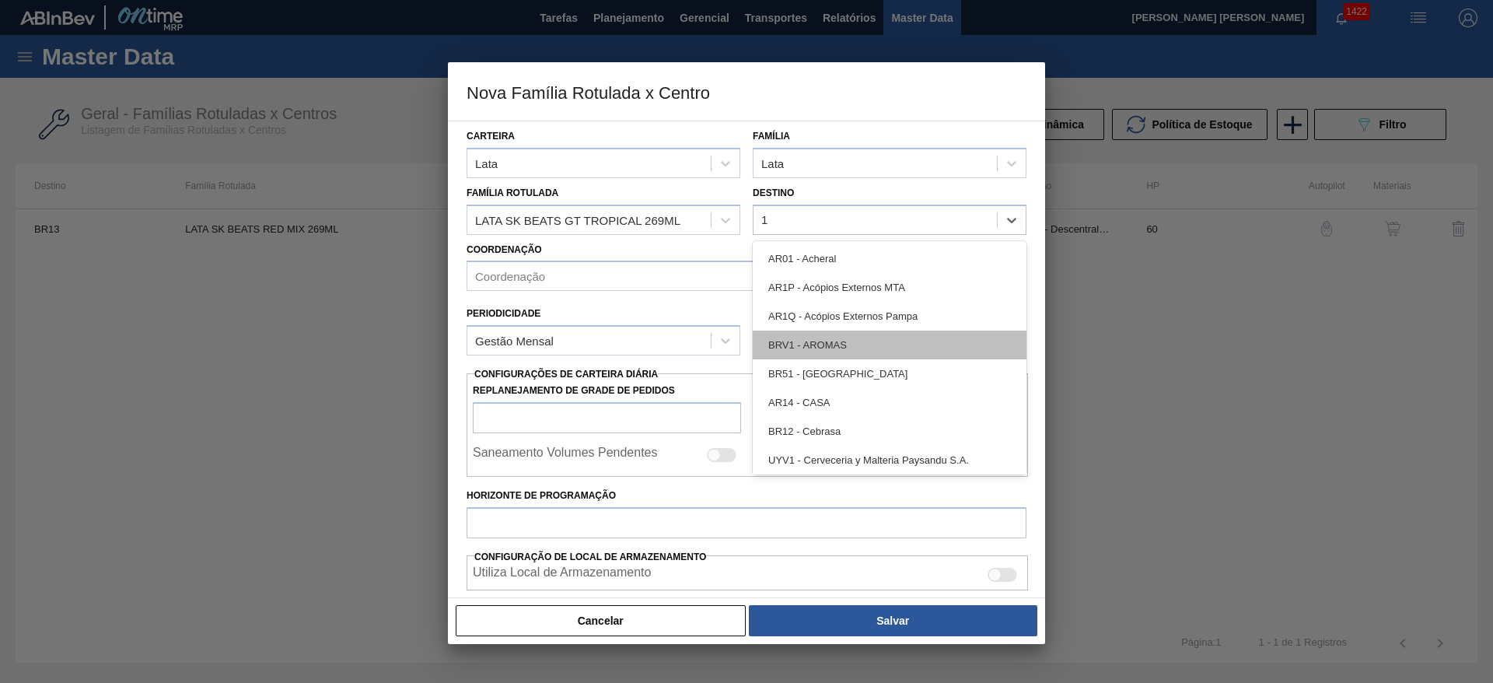
type input "13"
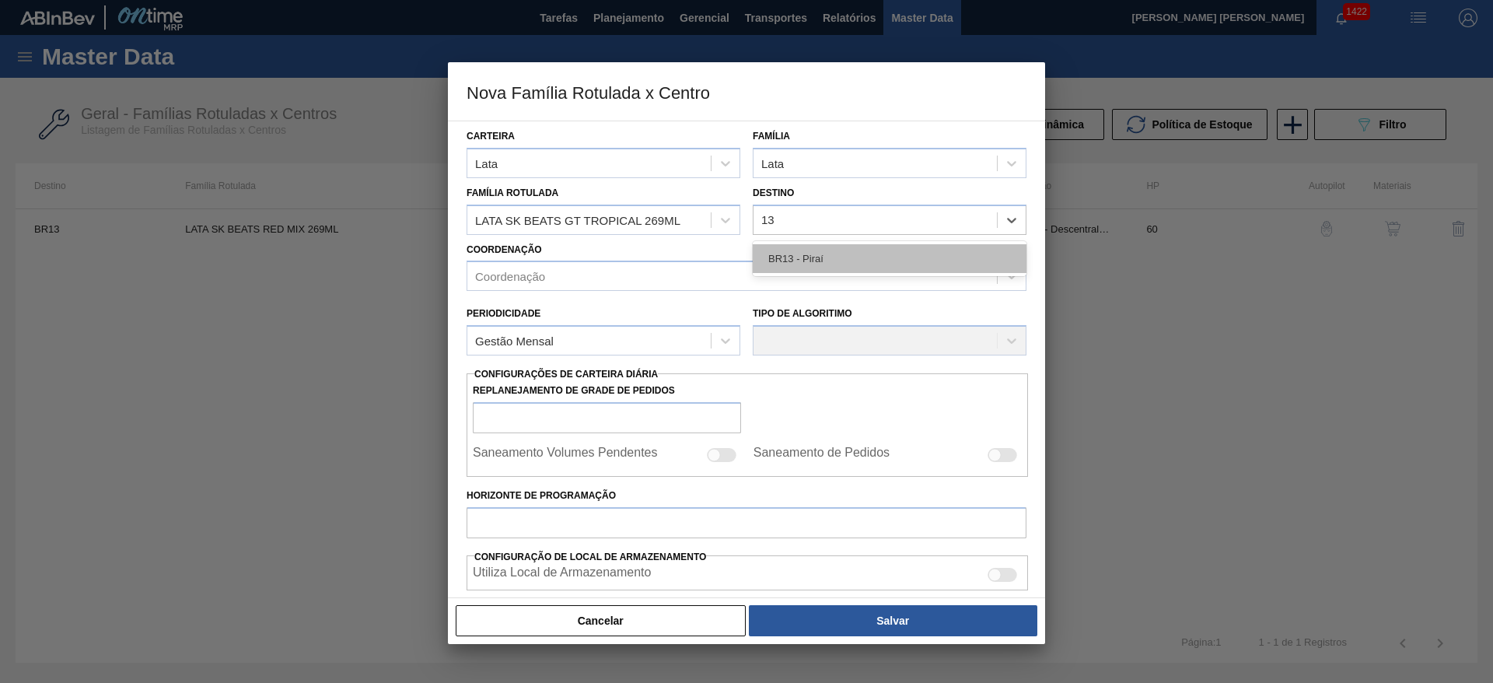
click at [821, 262] on div "BR13 - Piraí" at bounding box center [890, 258] width 274 height 29
click at [677, 271] on div "Coordenação" at bounding box center [732, 276] width 530 height 23
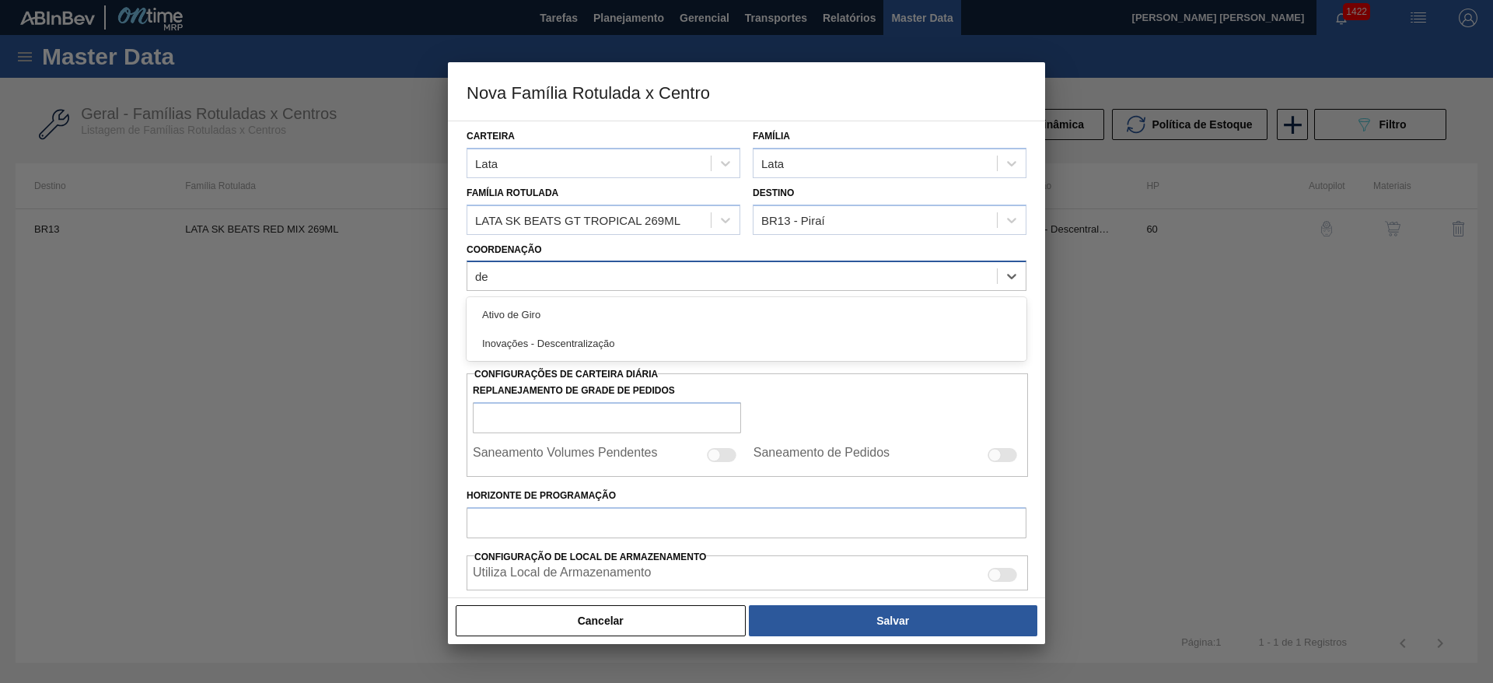
type input "des"
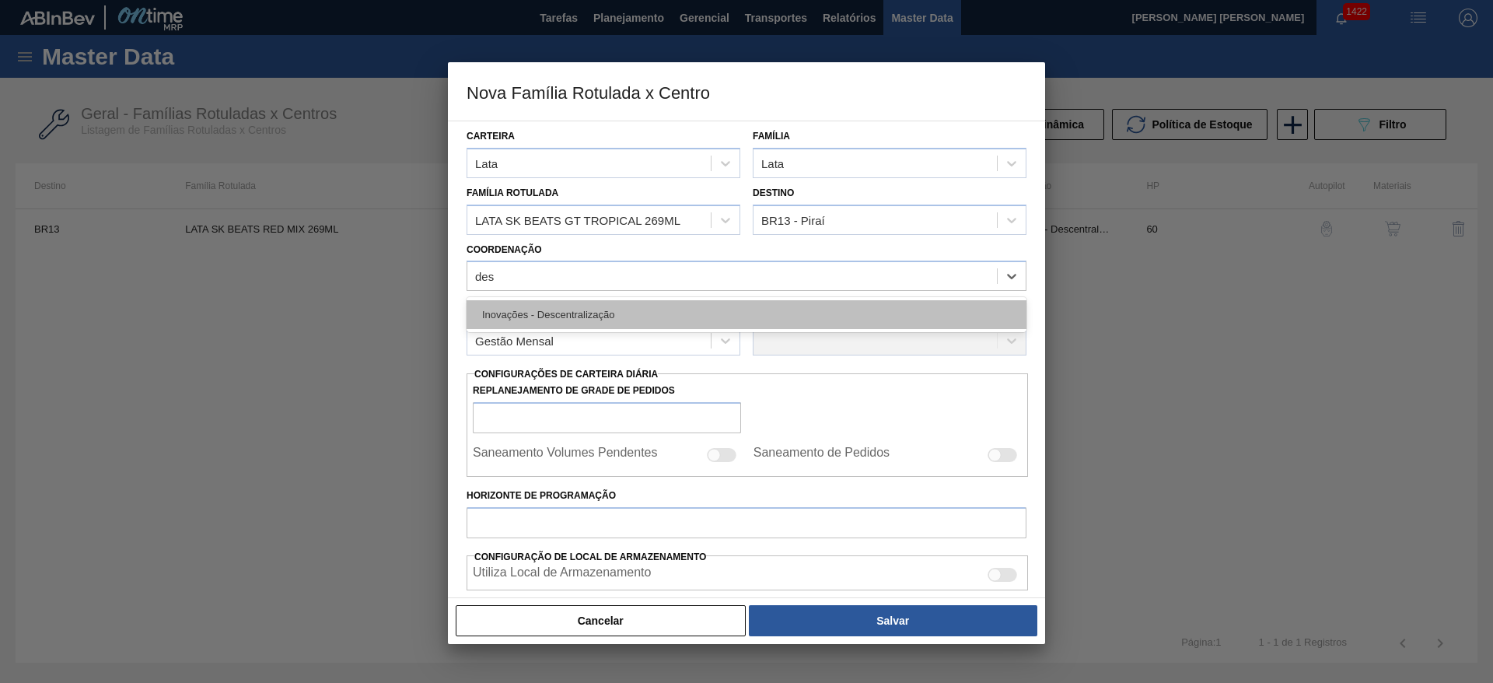
click at [632, 323] on div "Inovações - Descentralização" at bounding box center [747, 314] width 560 height 29
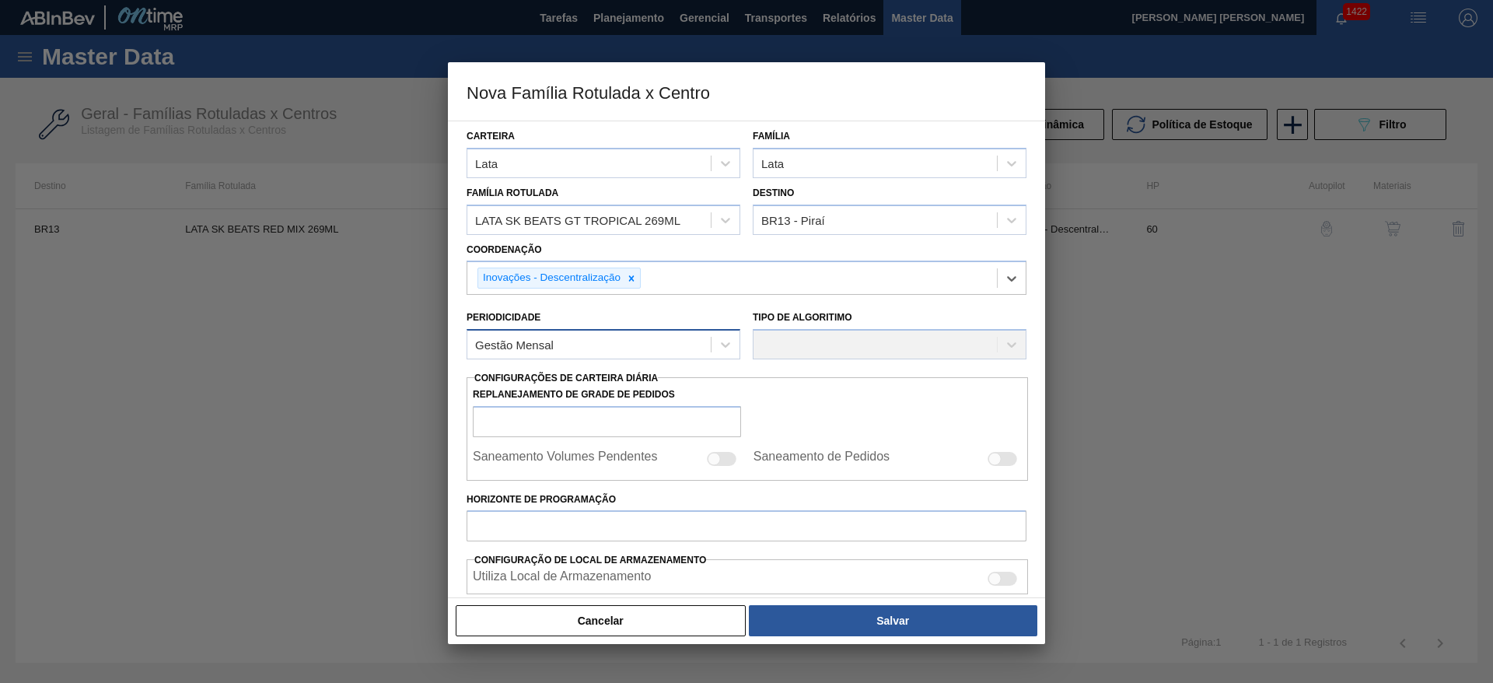
click at [621, 337] on div "Gestão Mensal" at bounding box center [588, 345] width 243 height 23
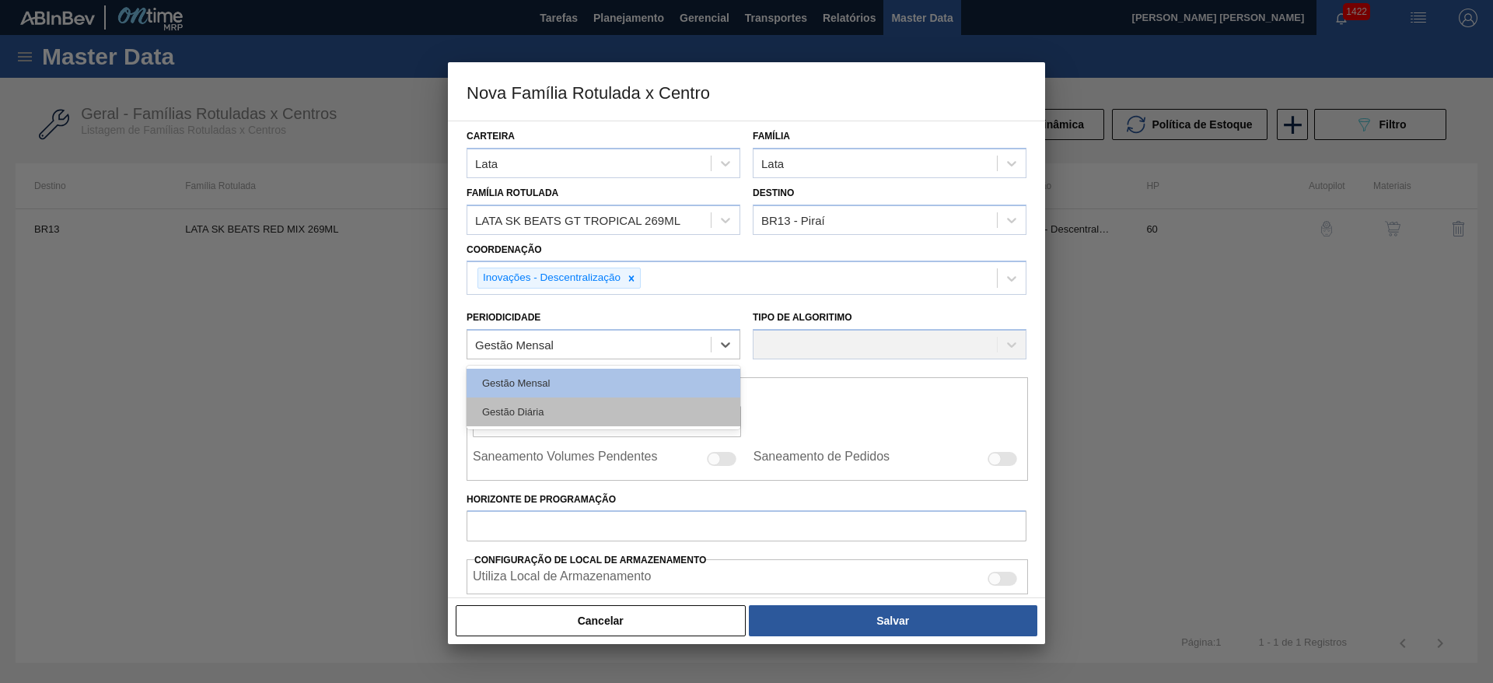
click at [607, 412] on div "Gestão Diária" at bounding box center [604, 411] width 274 height 29
checkbox input "true"
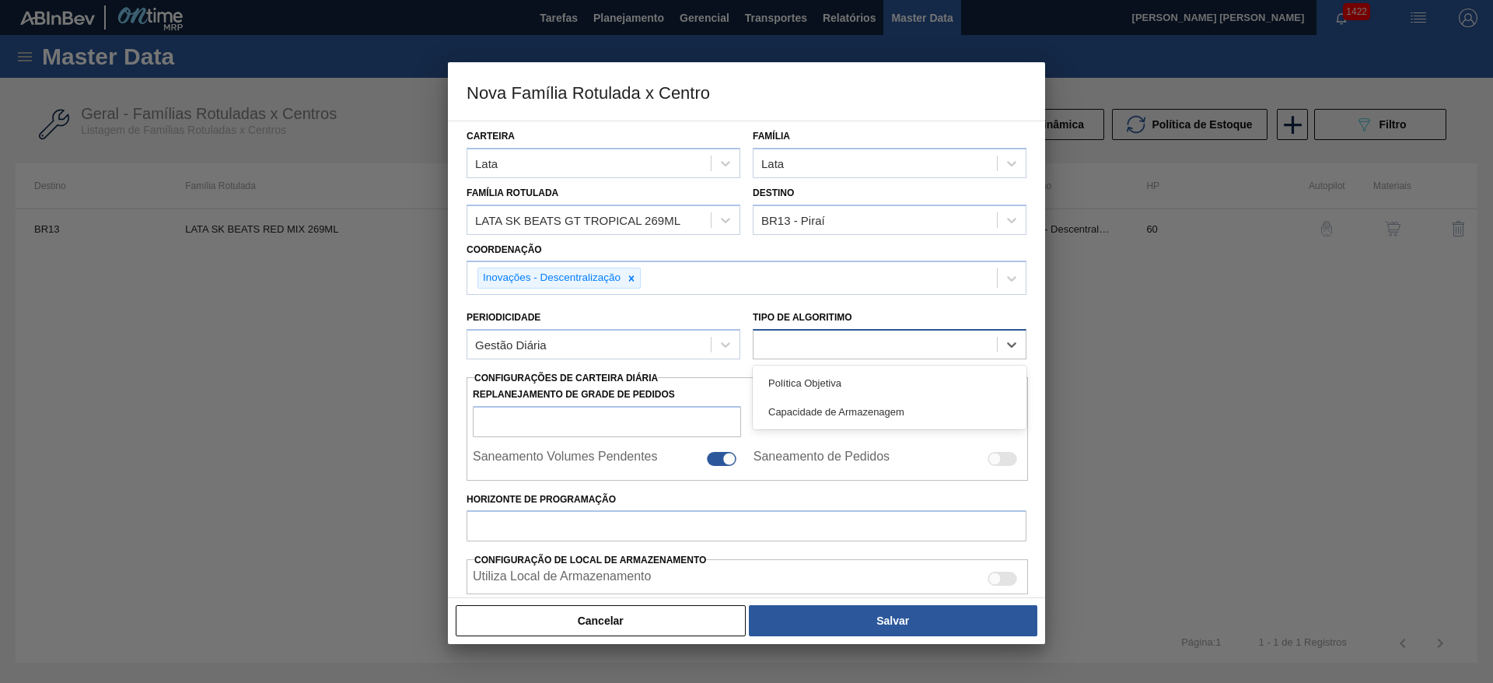
click at [825, 347] on div at bounding box center [875, 345] width 243 height 23
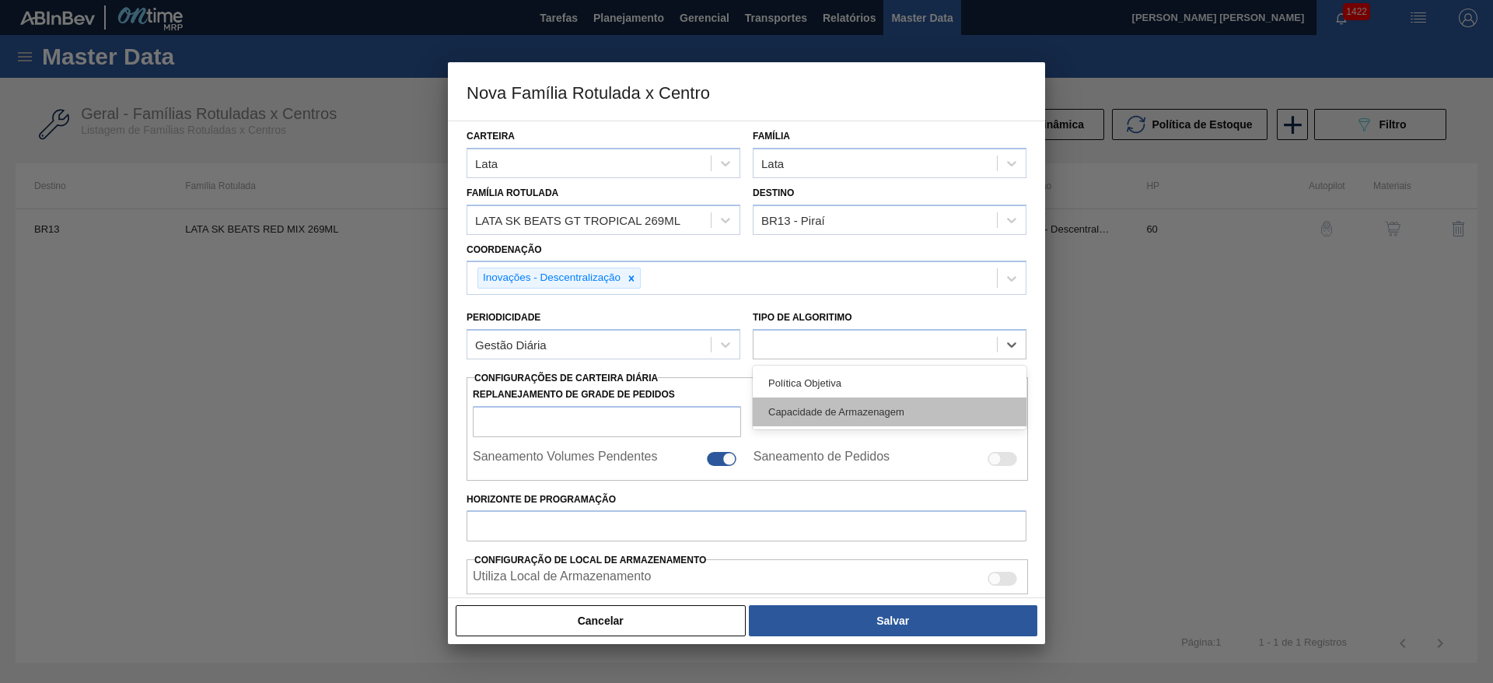
click at [847, 422] on div "Capacidade de Armazenagem" at bounding box center [890, 411] width 274 height 29
type input "0"
type input "100"
type input "0,000"
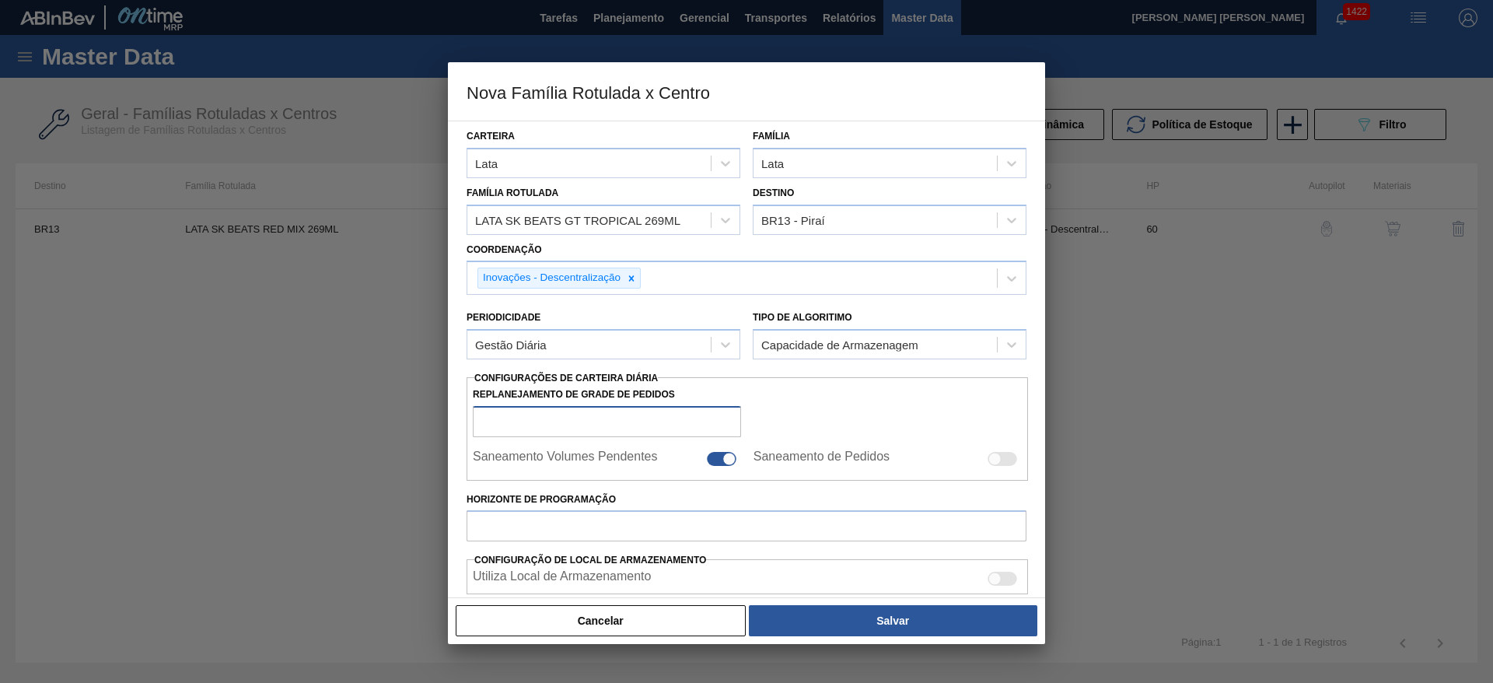
click at [677, 422] on input "Replanejamento de Grade de Pedidos" at bounding box center [607, 421] width 268 height 31
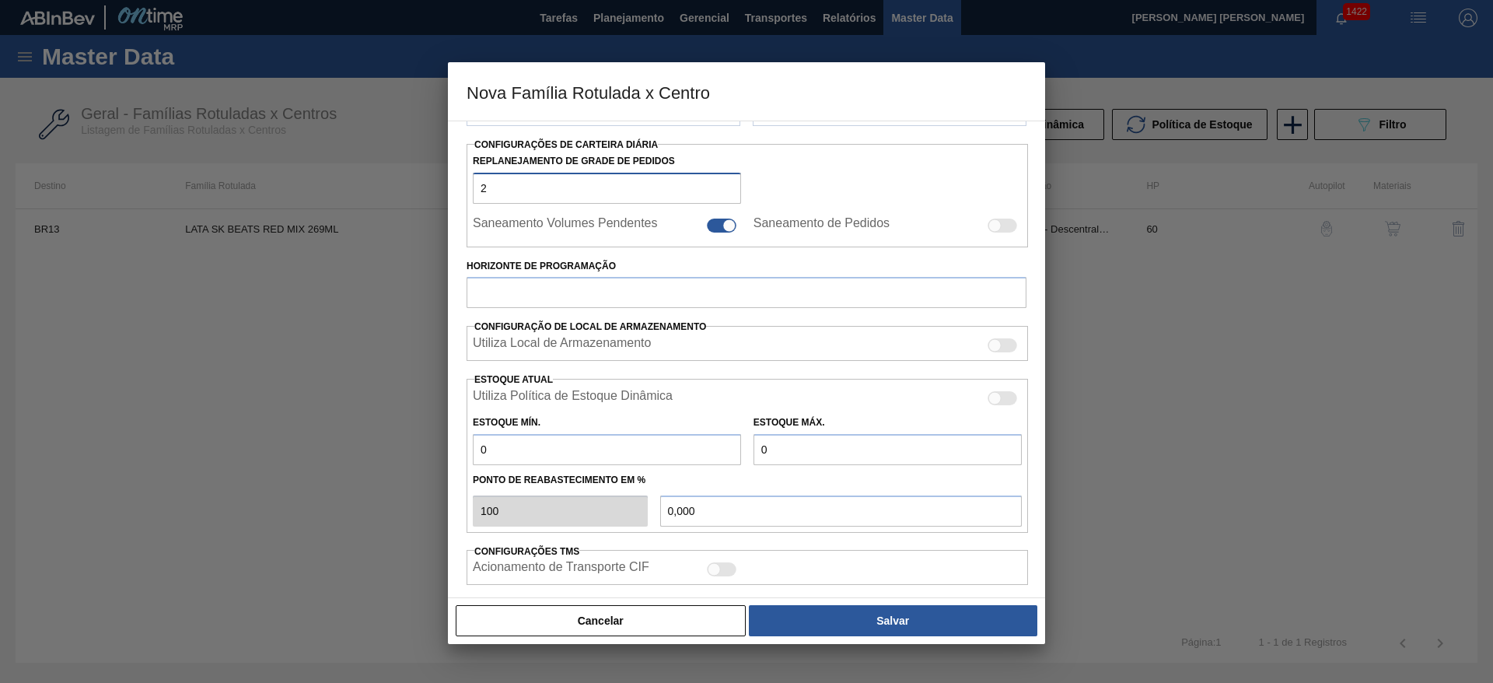
type input "2"
click at [600, 301] on input "Horizonte de Programação" at bounding box center [747, 292] width 560 height 31
type input "45"
drag, startPoint x: 545, startPoint y: 189, endPoint x: 425, endPoint y: 177, distance: 120.4
click at [425, 177] on div "Nova Família Rotulada x Centro Carteira Lata Família Lata Família Rotulada LATA…" at bounding box center [746, 341] width 1493 height 683
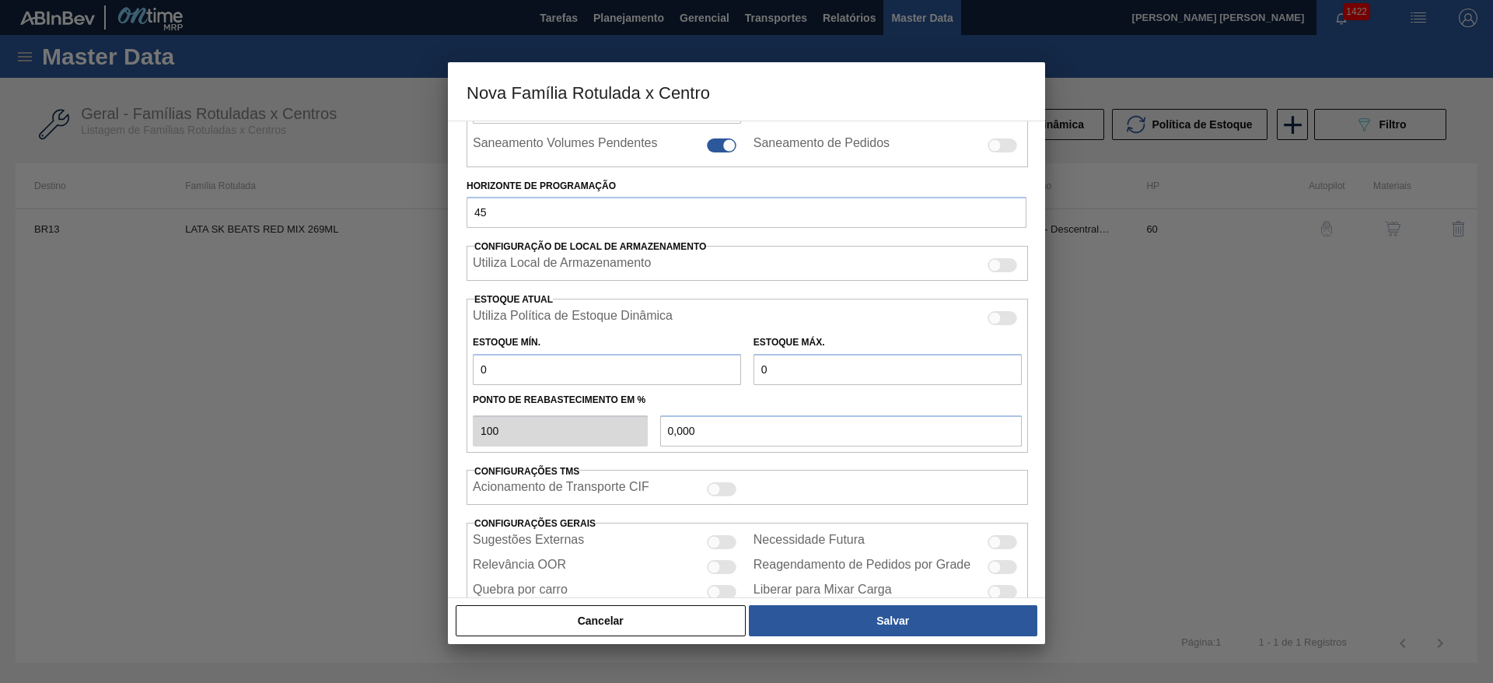
scroll to position [350, 0]
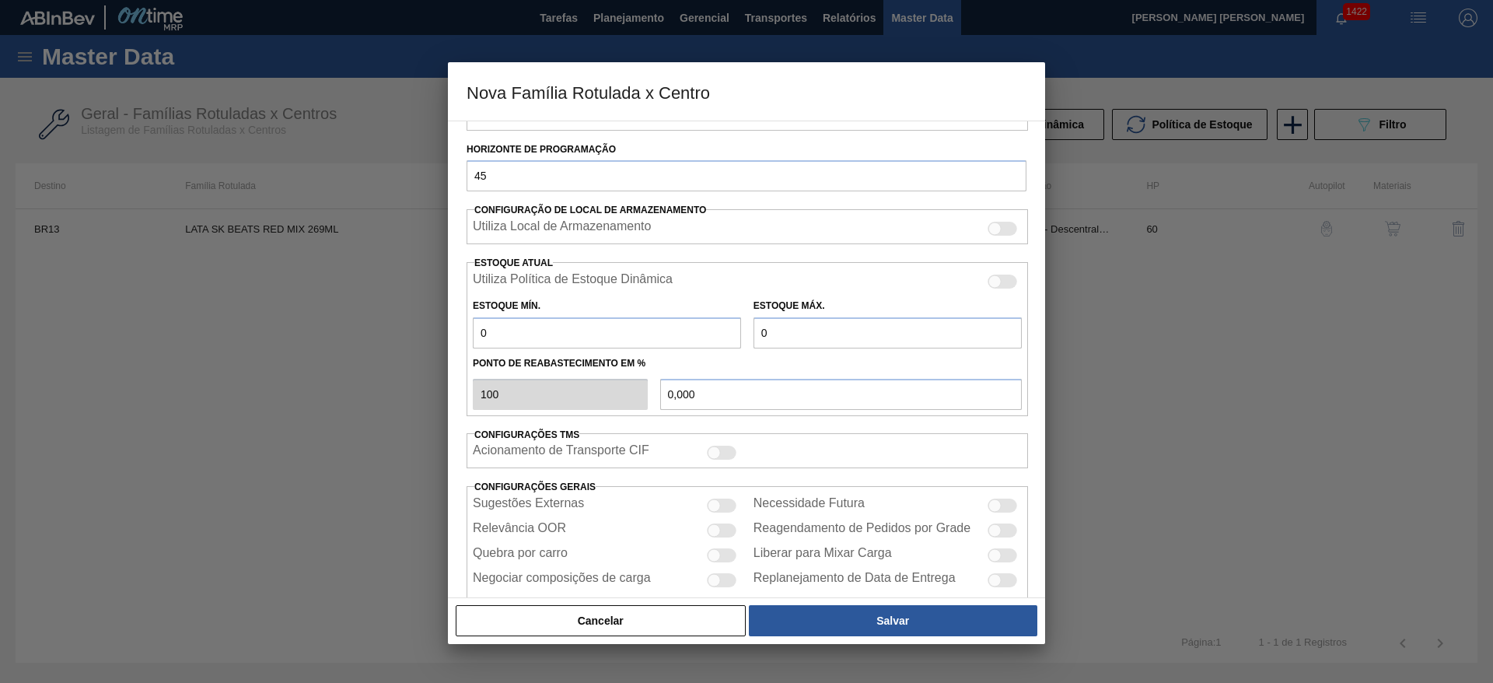
type input "0"
click at [725, 560] on div at bounding box center [722, 555] width 30 height 14
checkbox input "true"
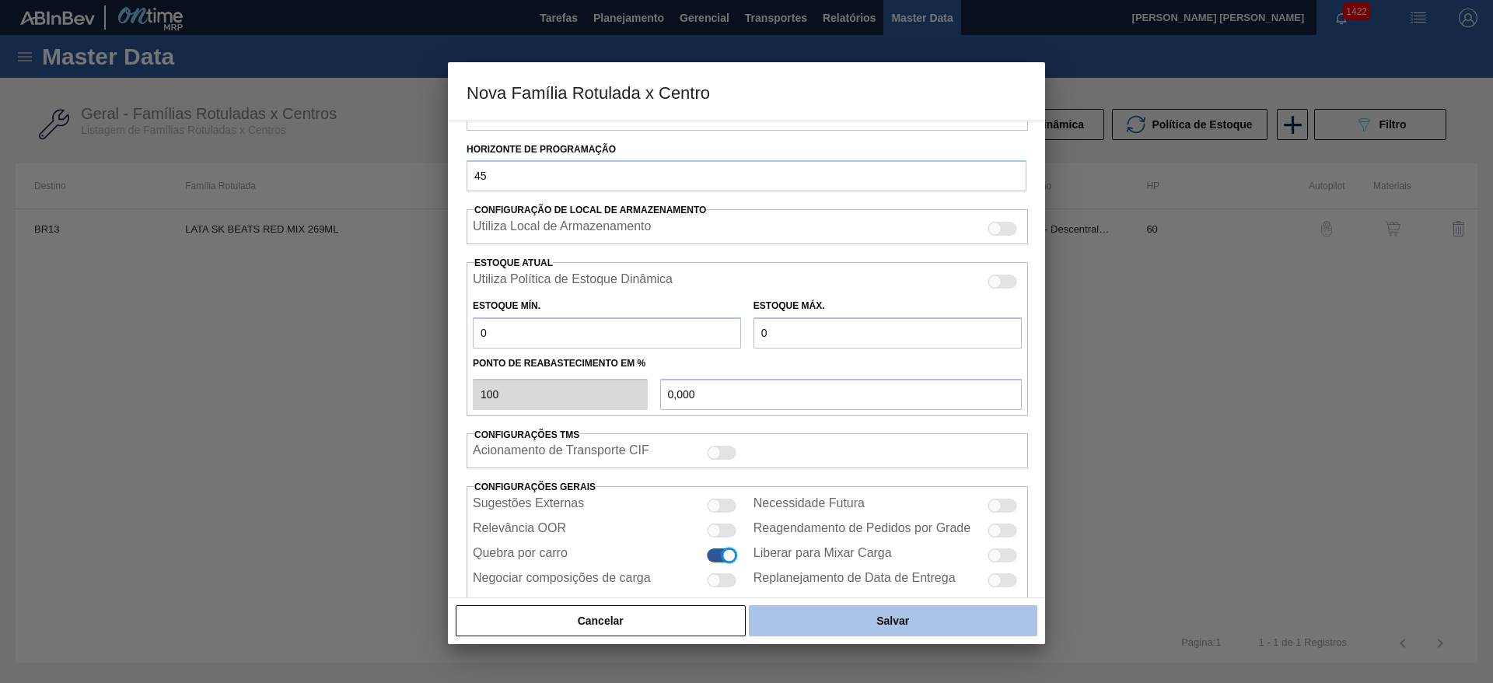
drag, startPoint x: 829, startPoint y: 611, endPoint x: 836, endPoint y: 620, distance: 11.7
click at [836, 620] on button "Salvar" at bounding box center [893, 620] width 289 height 31
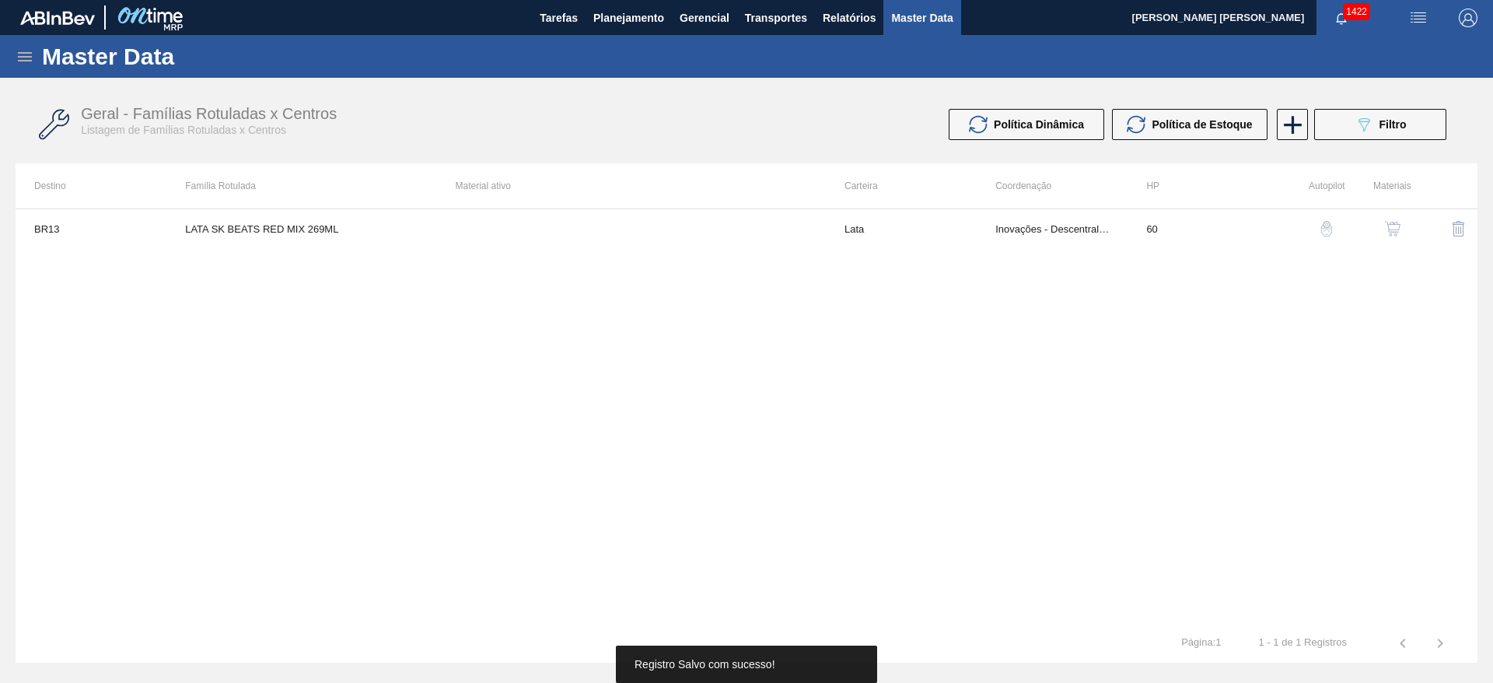
click at [836, 620] on div "BR13 LATA SK BEATS RED MIX 269ML Lata Inovações - Descentralização 60" at bounding box center [747, 415] width 1462 height 415
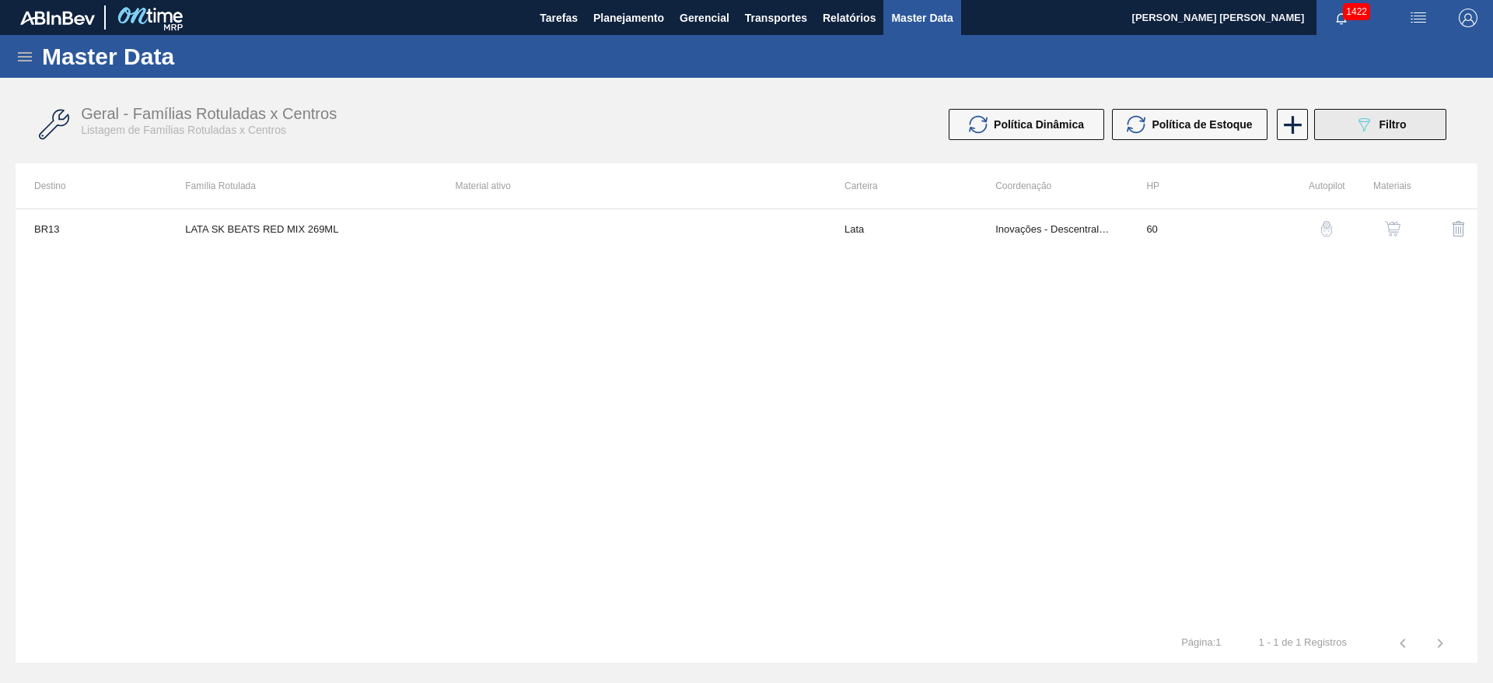
click at [1355, 128] on icon "089F7B8B-B2A5-4AFE-B5C0-19BA573D28AC" at bounding box center [1364, 124] width 19 height 19
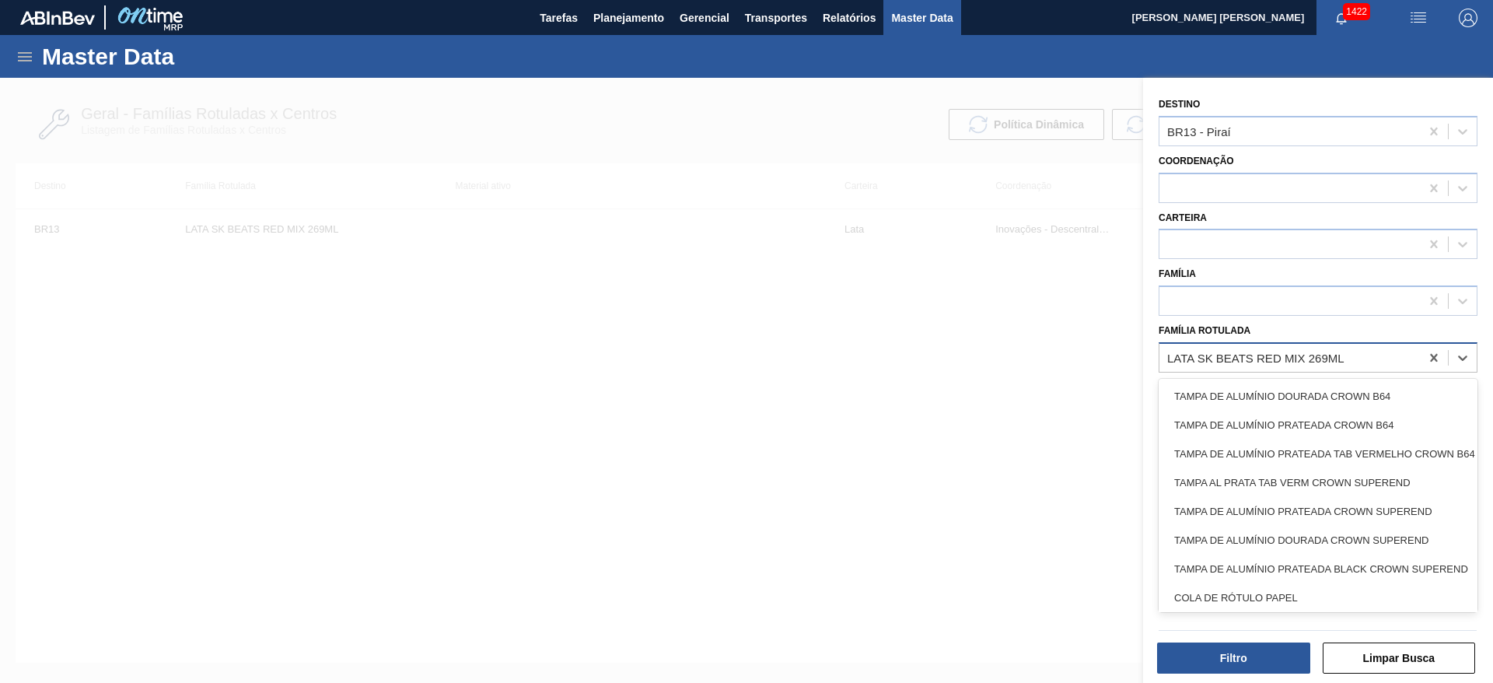
click at [1392, 358] on div "LATA SK BEATS RED MIX 269ML" at bounding box center [1290, 357] width 261 height 23
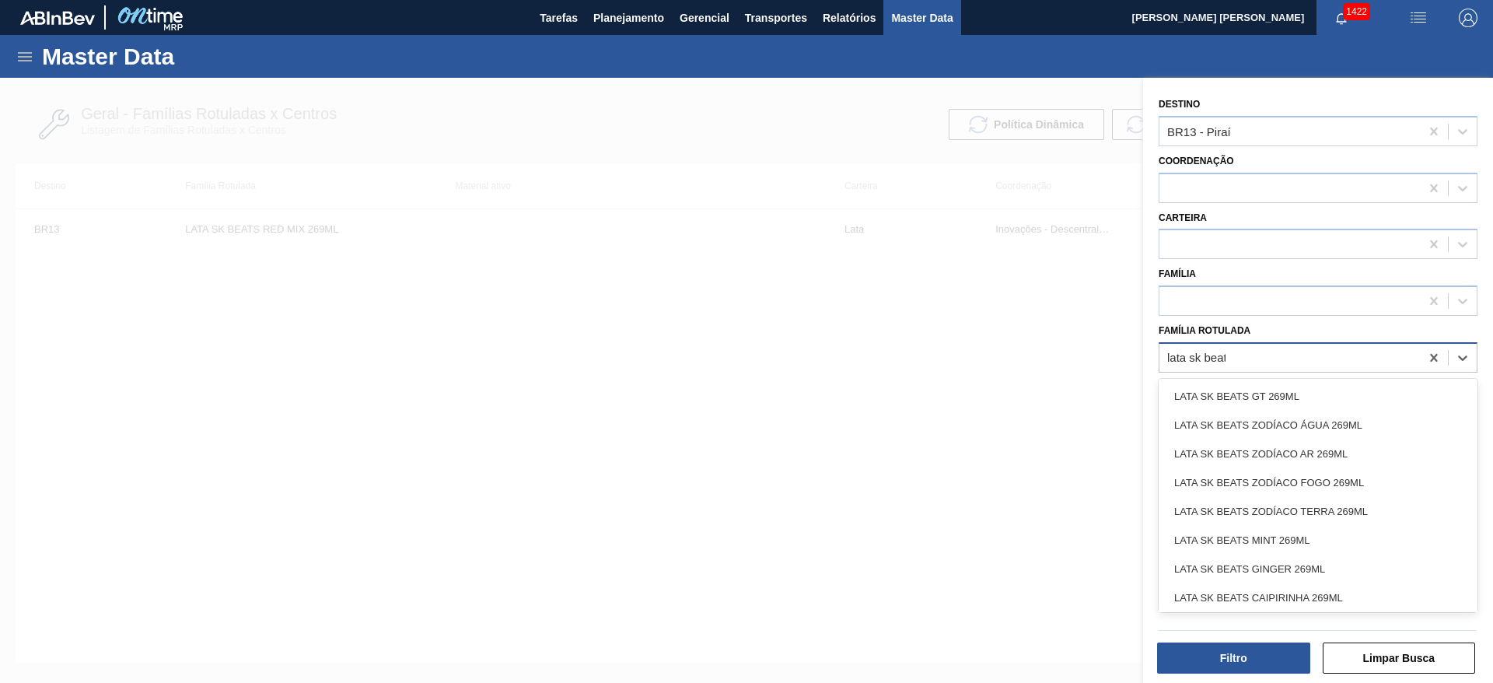
type Rotulada "lata sk beats"
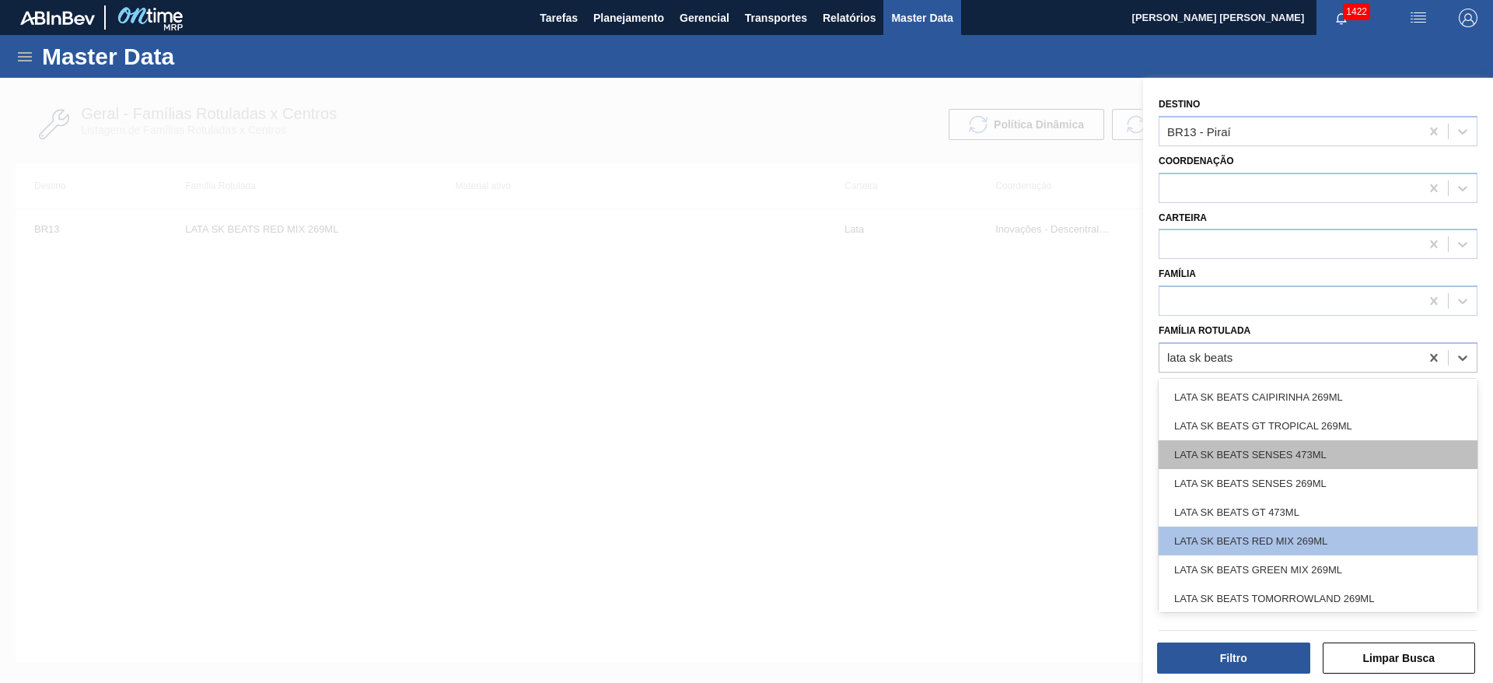
scroll to position [205, 0]
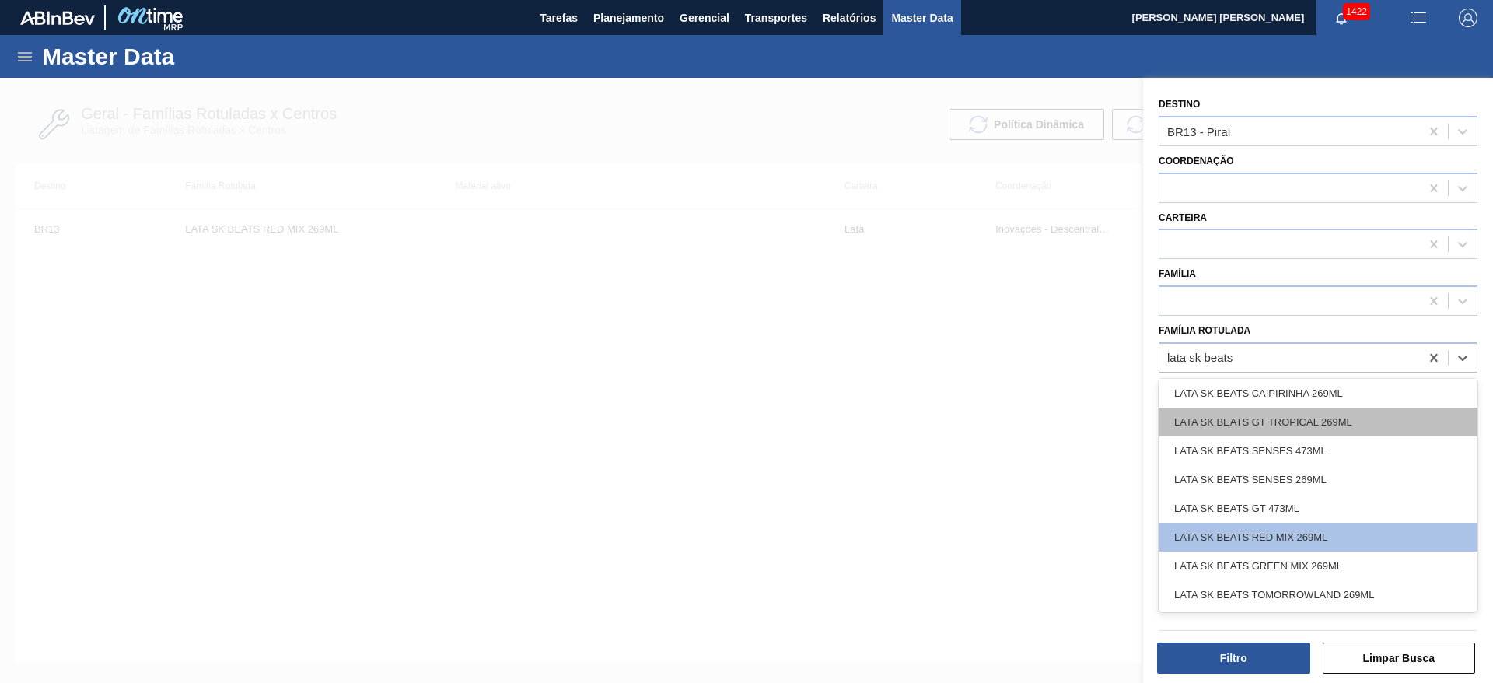
click at [1336, 422] on div "LATA SK BEATS GT TROPICAL 269ML" at bounding box center [1318, 422] width 319 height 29
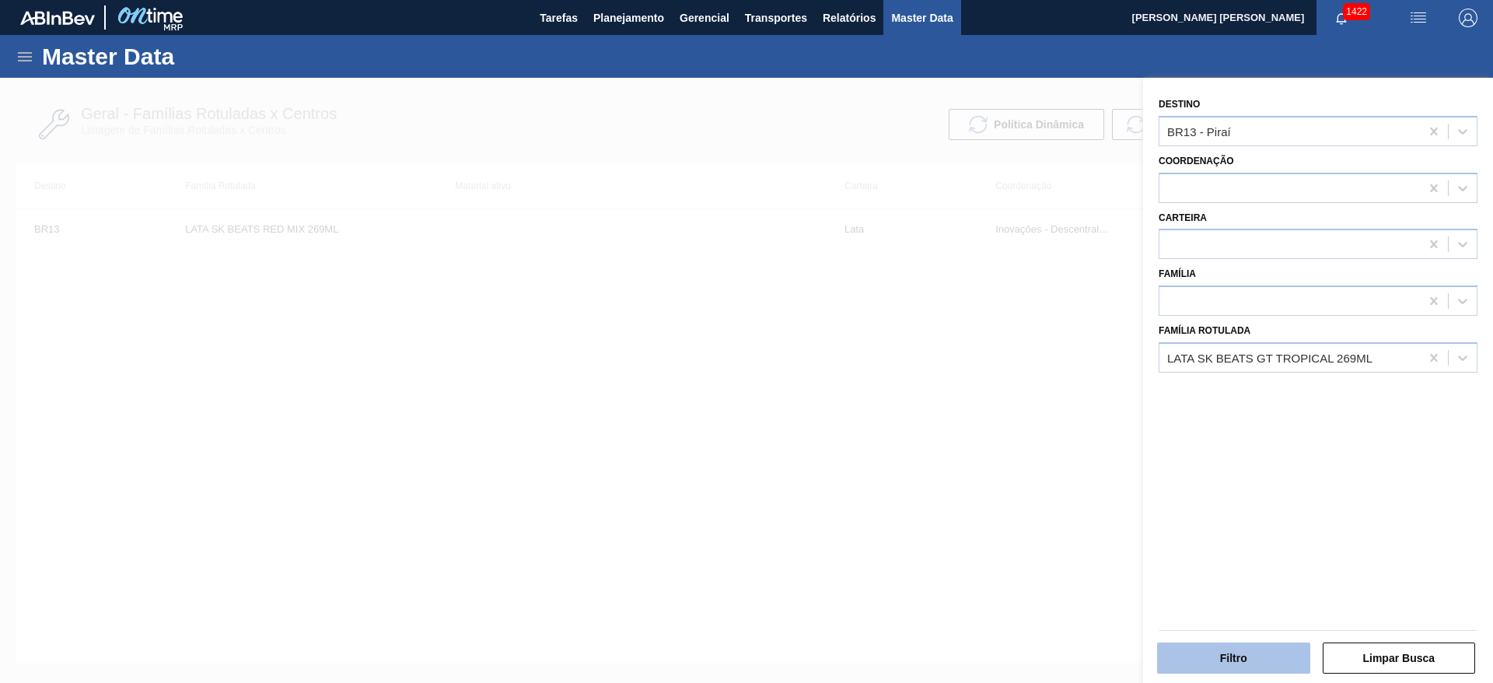
click at [1272, 664] on button "Filtro" at bounding box center [1233, 657] width 153 height 31
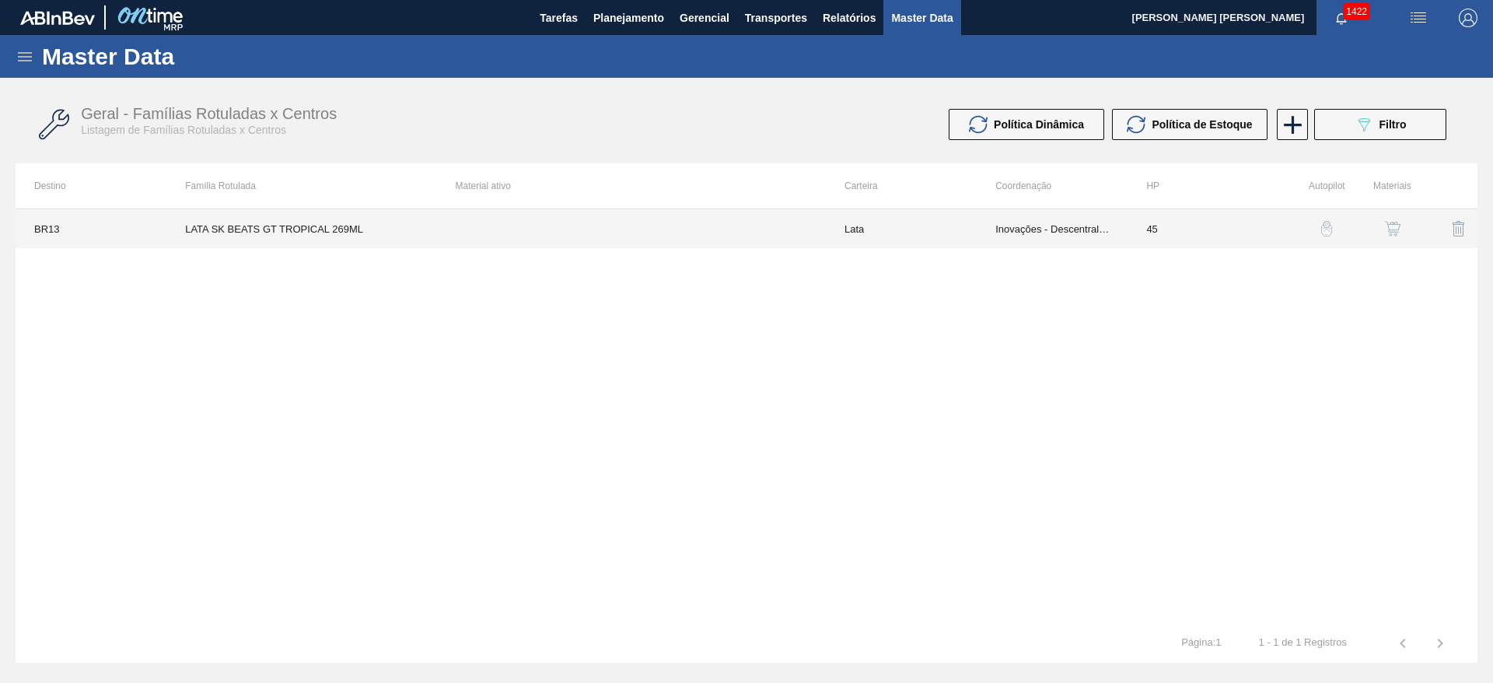
click at [876, 227] on td "Lata" at bounding box center [901, 228] width 151 height 39
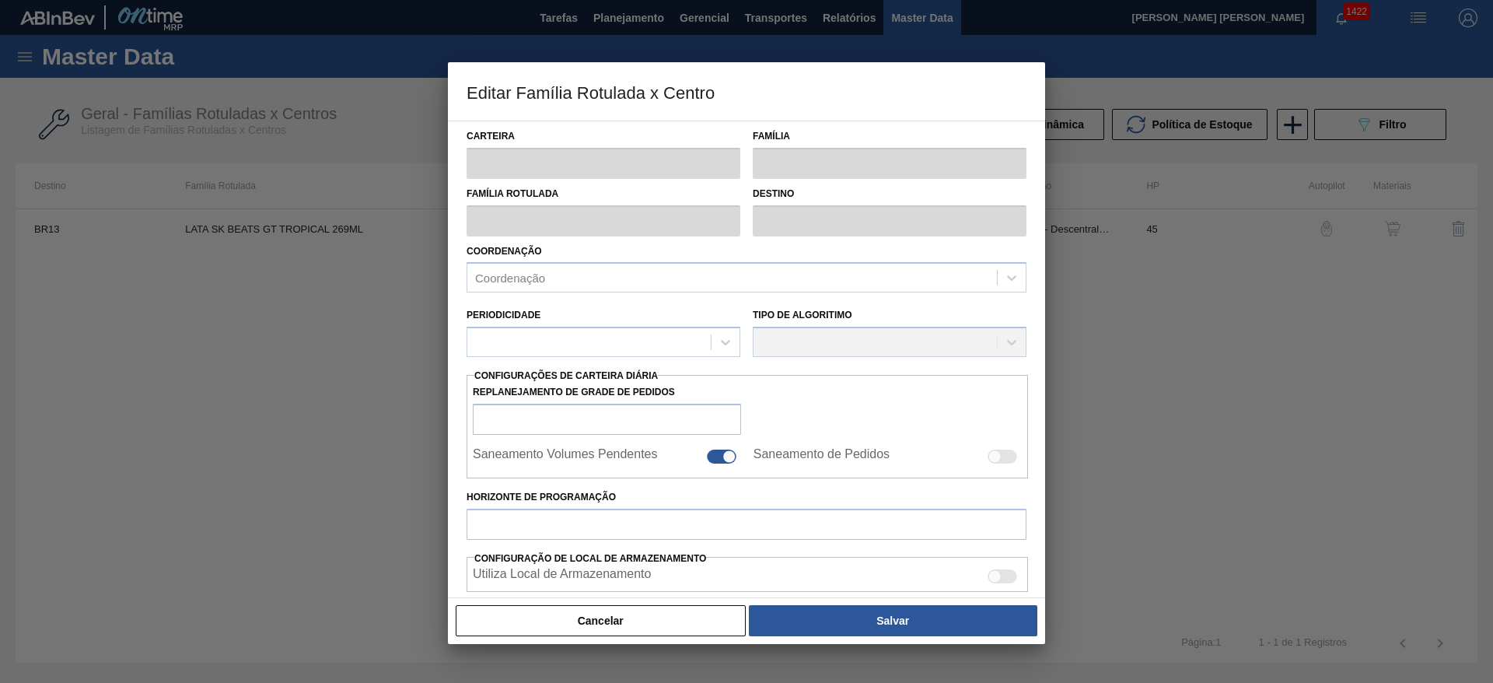
type input "Lata"
type input "LATA SK BEATS GT TROPICAL 269ML"
type input "BR13 - Piraí"
type input "0"
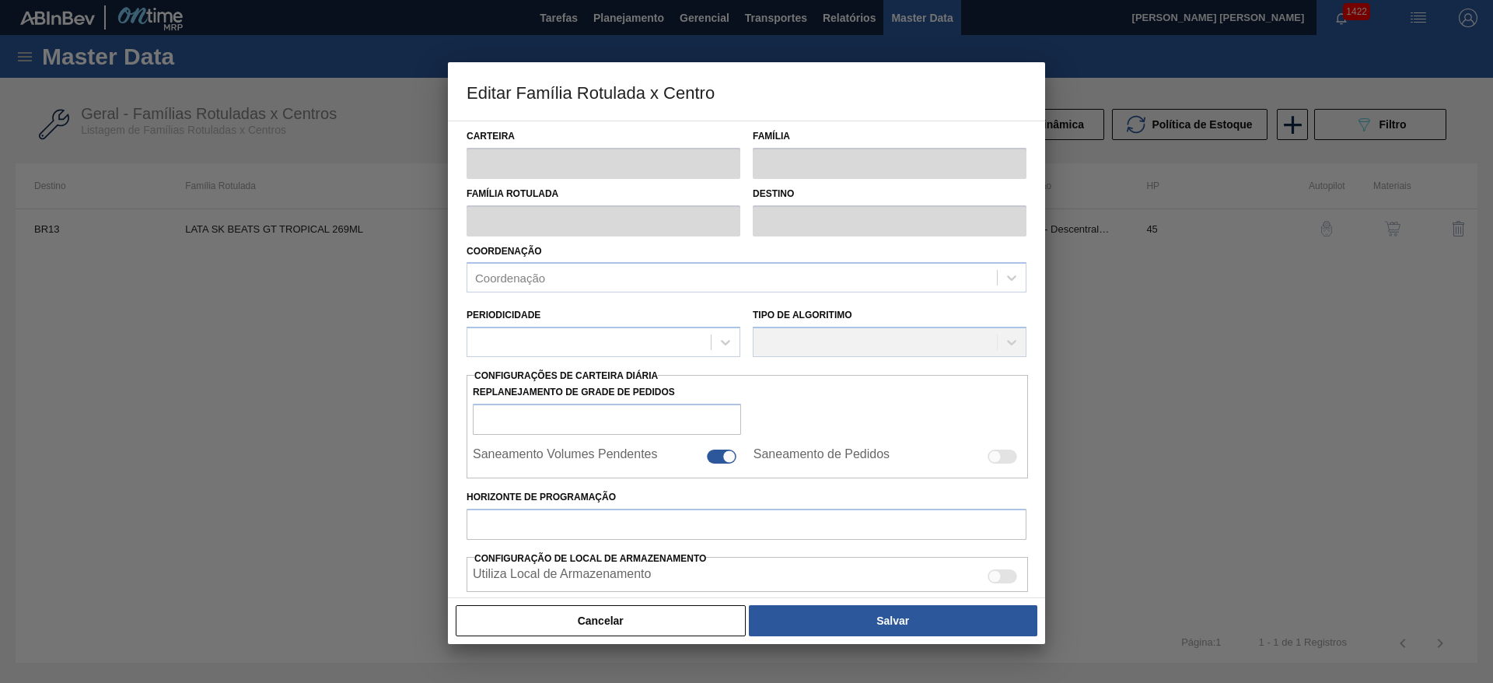
type input "45"
type input "0"
type input "100"
type input "0,000"
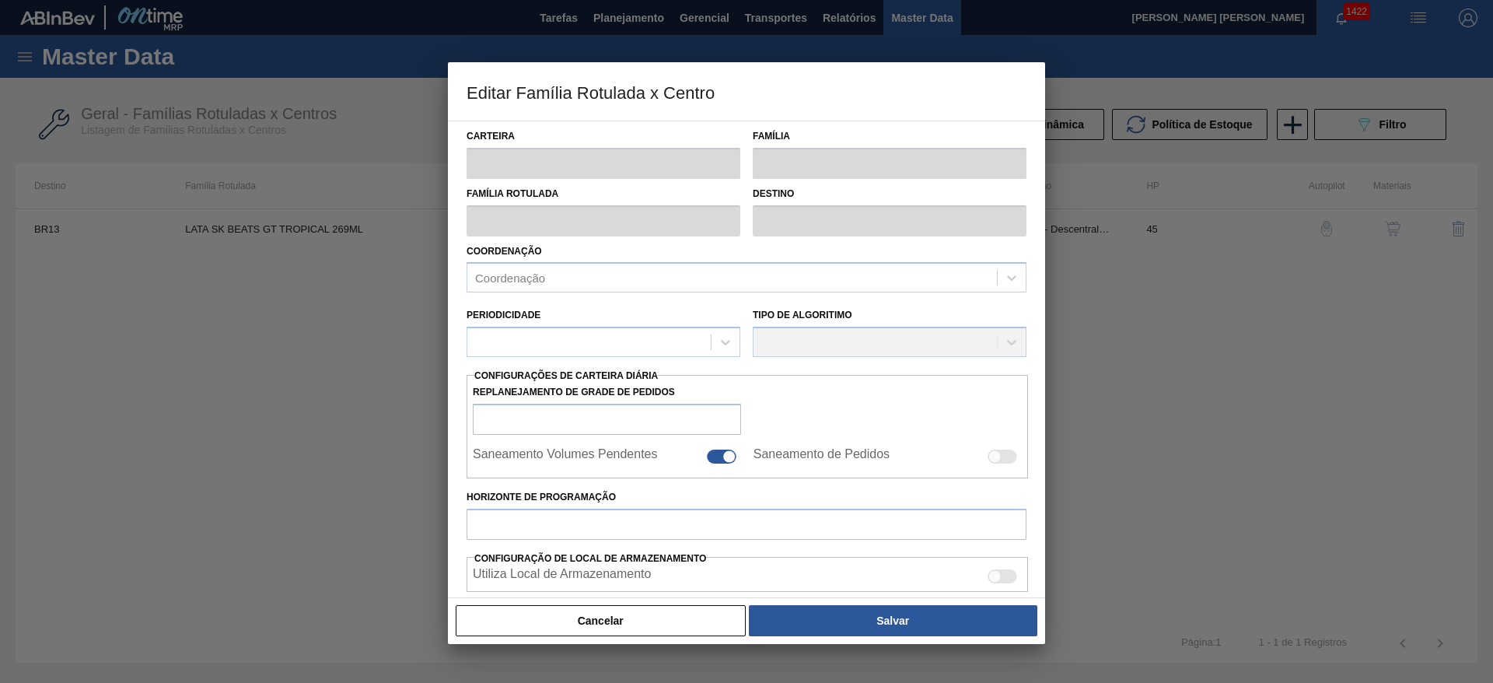
checkbox input "true"
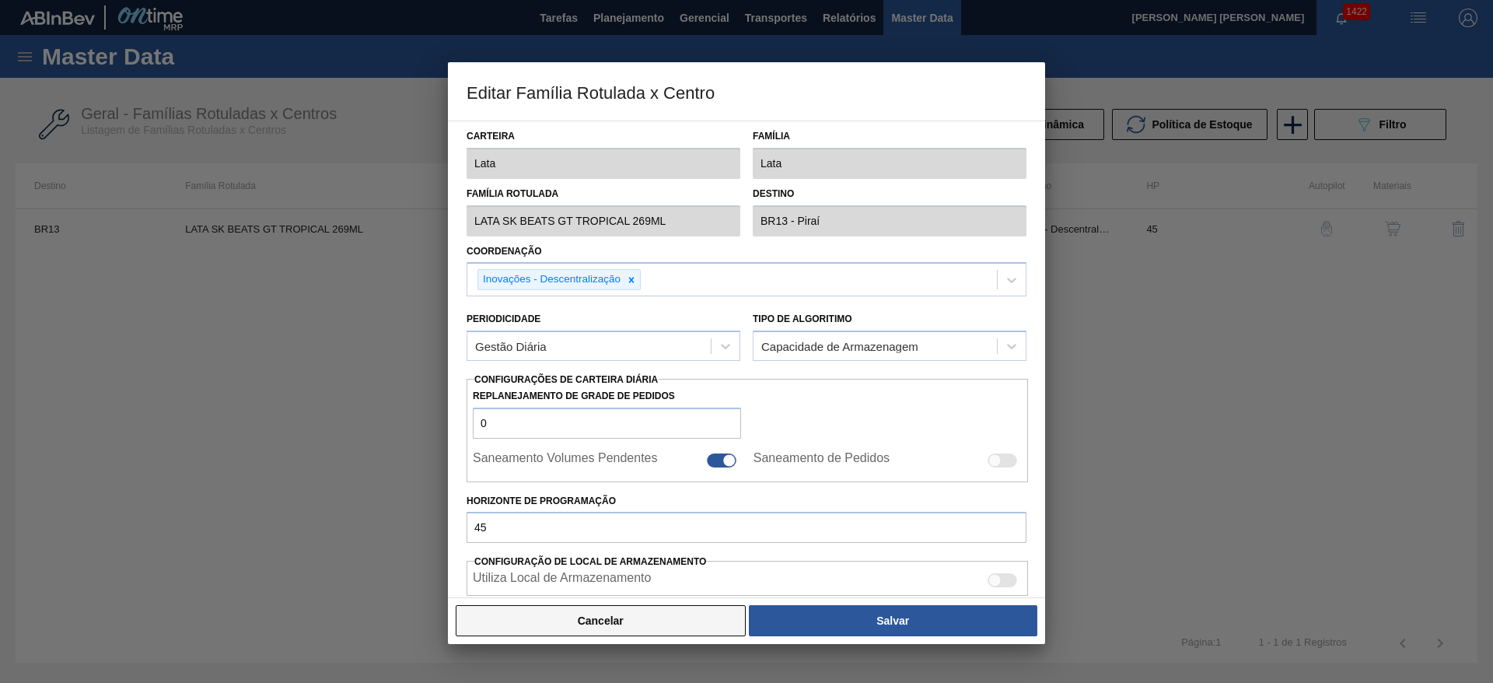
click at [548, 617] on button "Cancelar" at bounding box center [601, 620] width 290 height 31
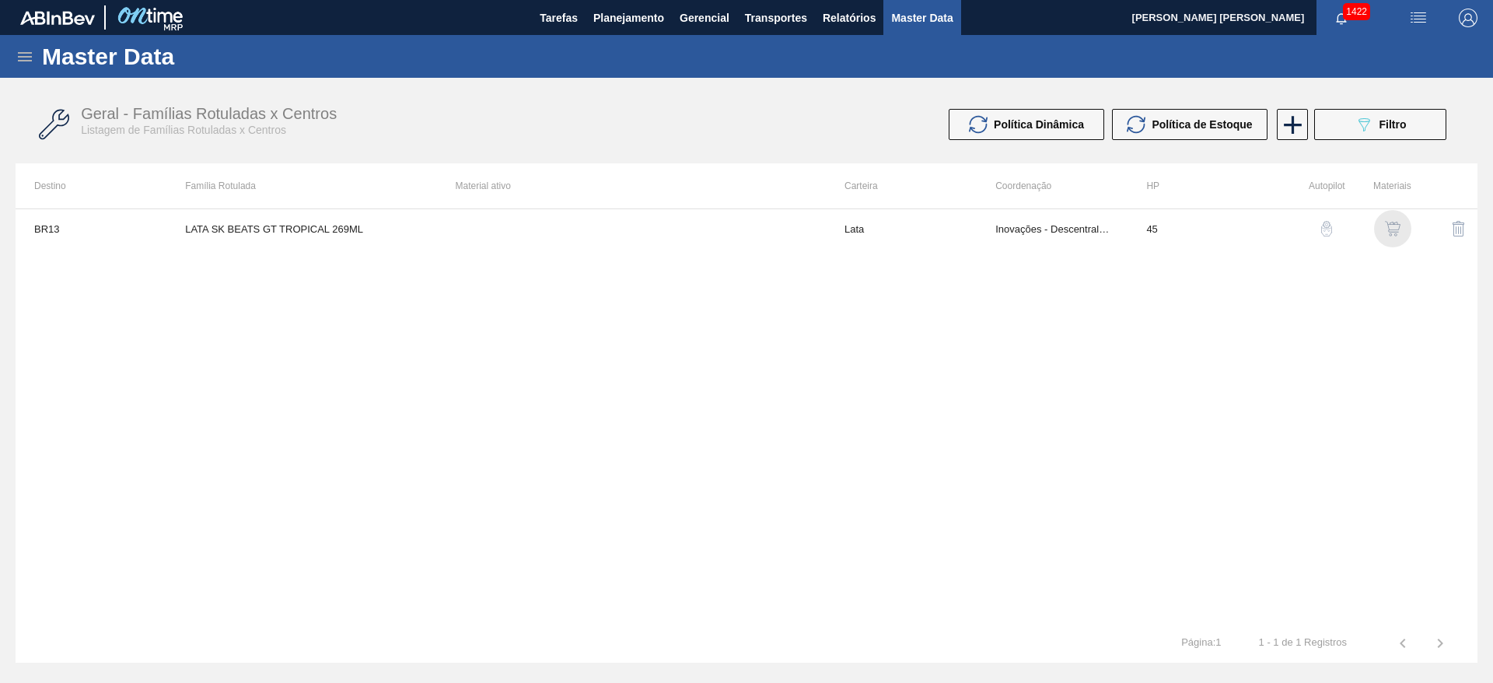
click at [1395, 225] on img "button" at bounding box center [1393, 229] width 16 height 16
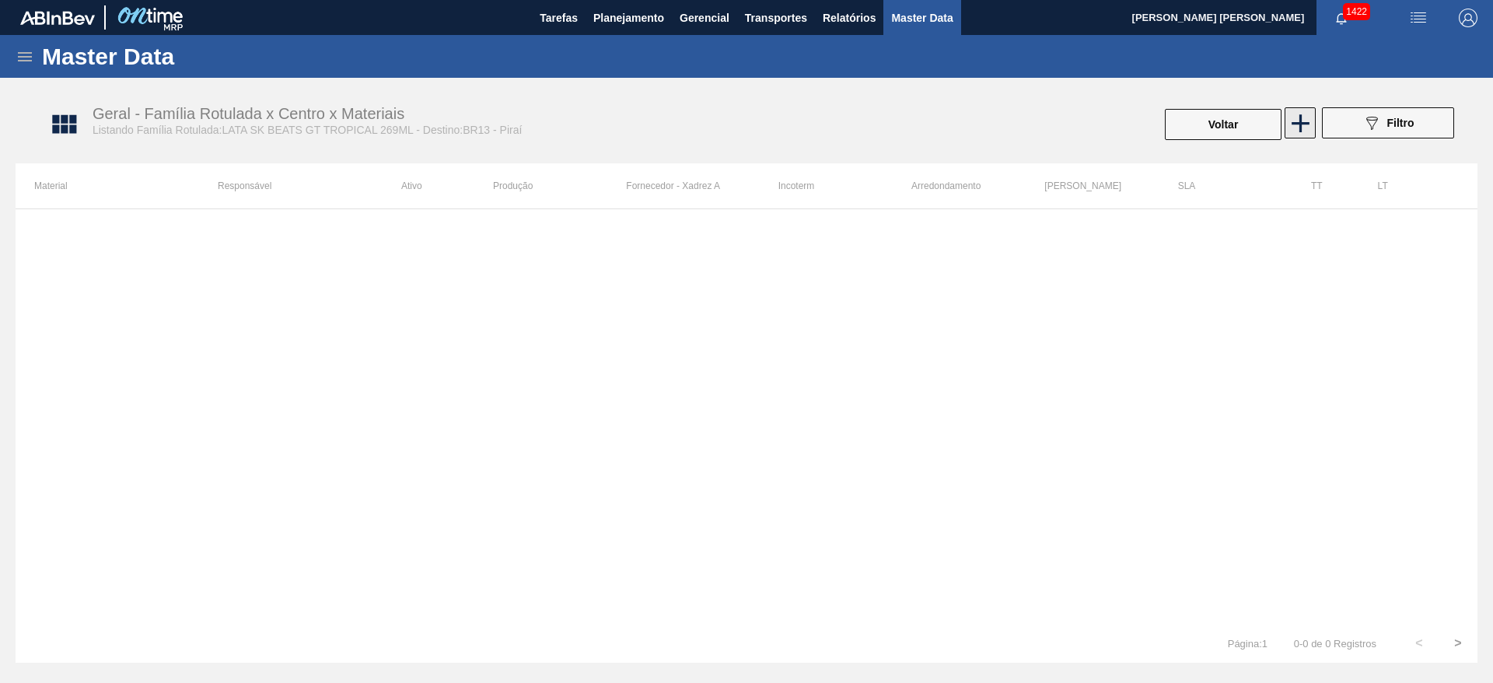
click at [1298, 127] on icon at bounding box center [1301, 123] width 30 height 30
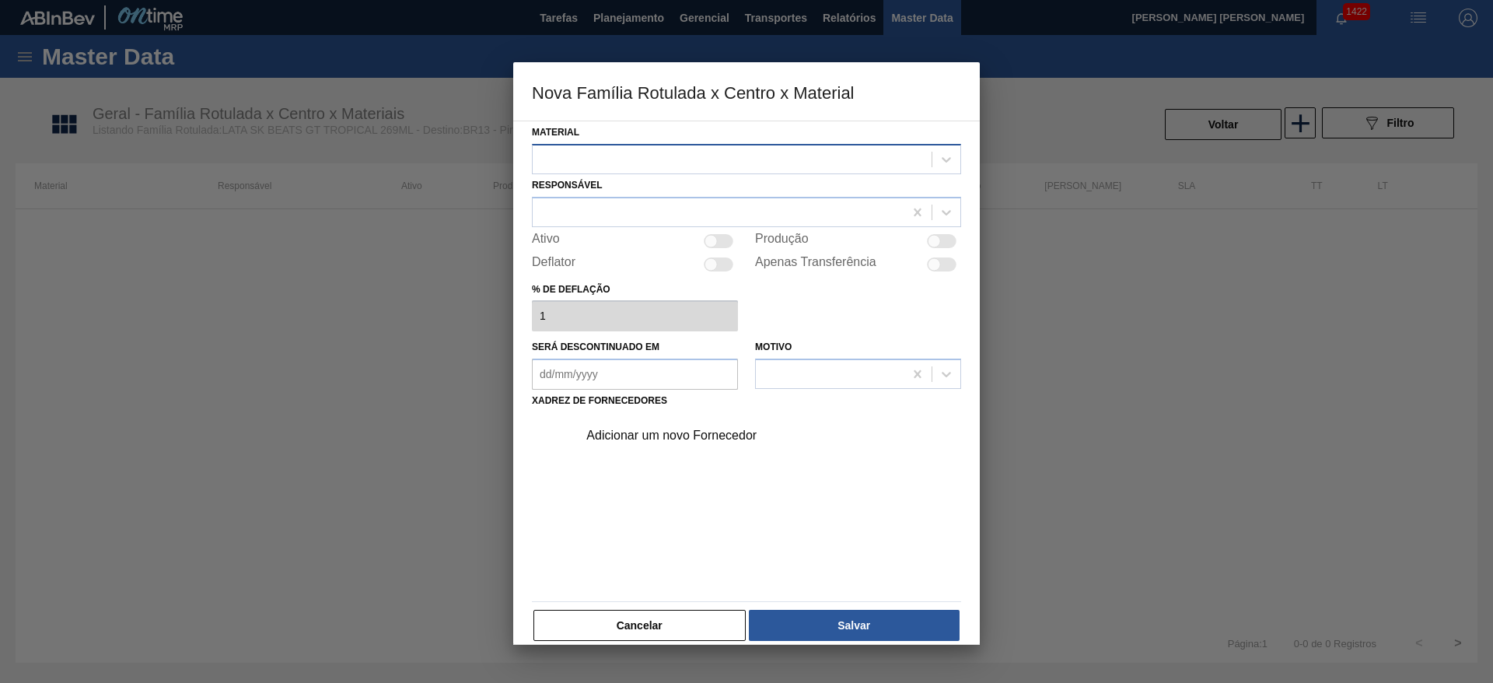
click at [663, 158] on div at bounding box center [732, 159] width 399 height 23
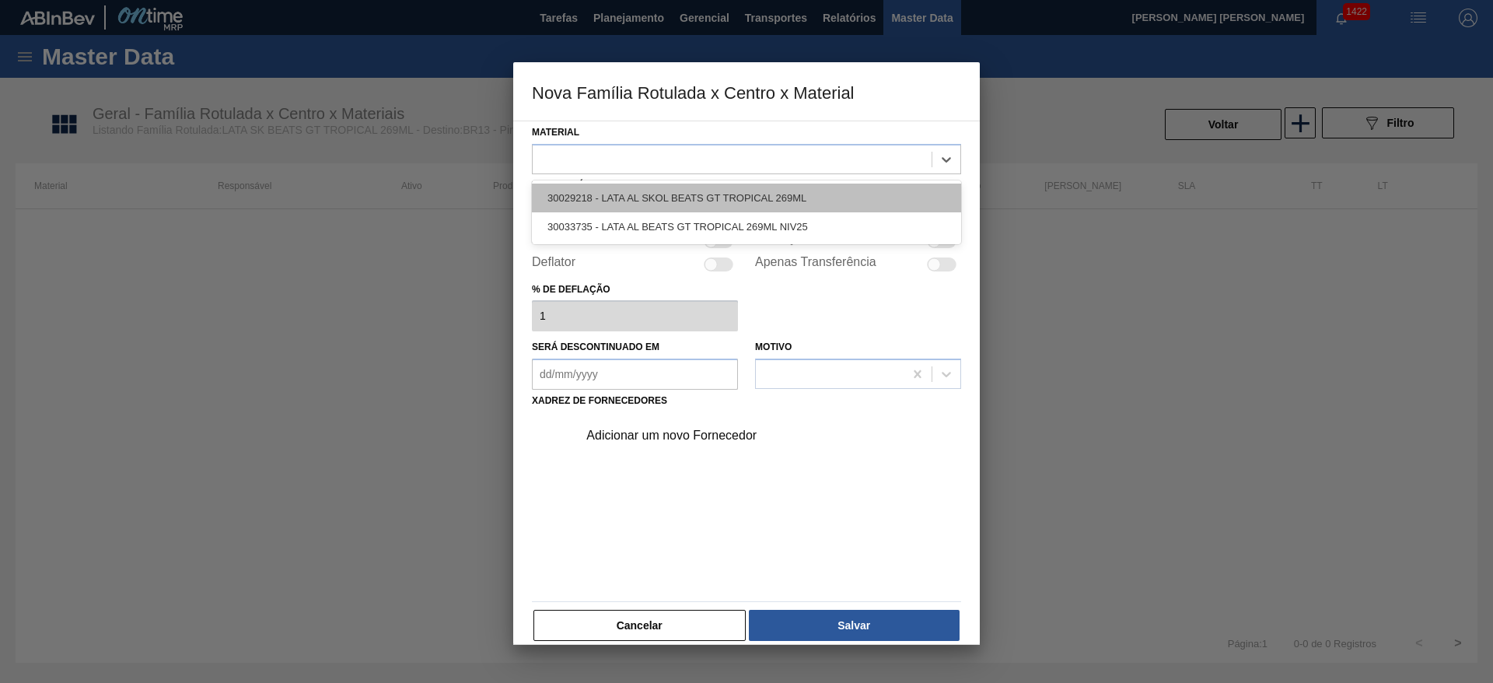
click at [632, 195] on div "30029218 - LATA AL SKOL BEATS GT TROPICAL 269ML" at bounding box center [746, 198] width 429 height 29
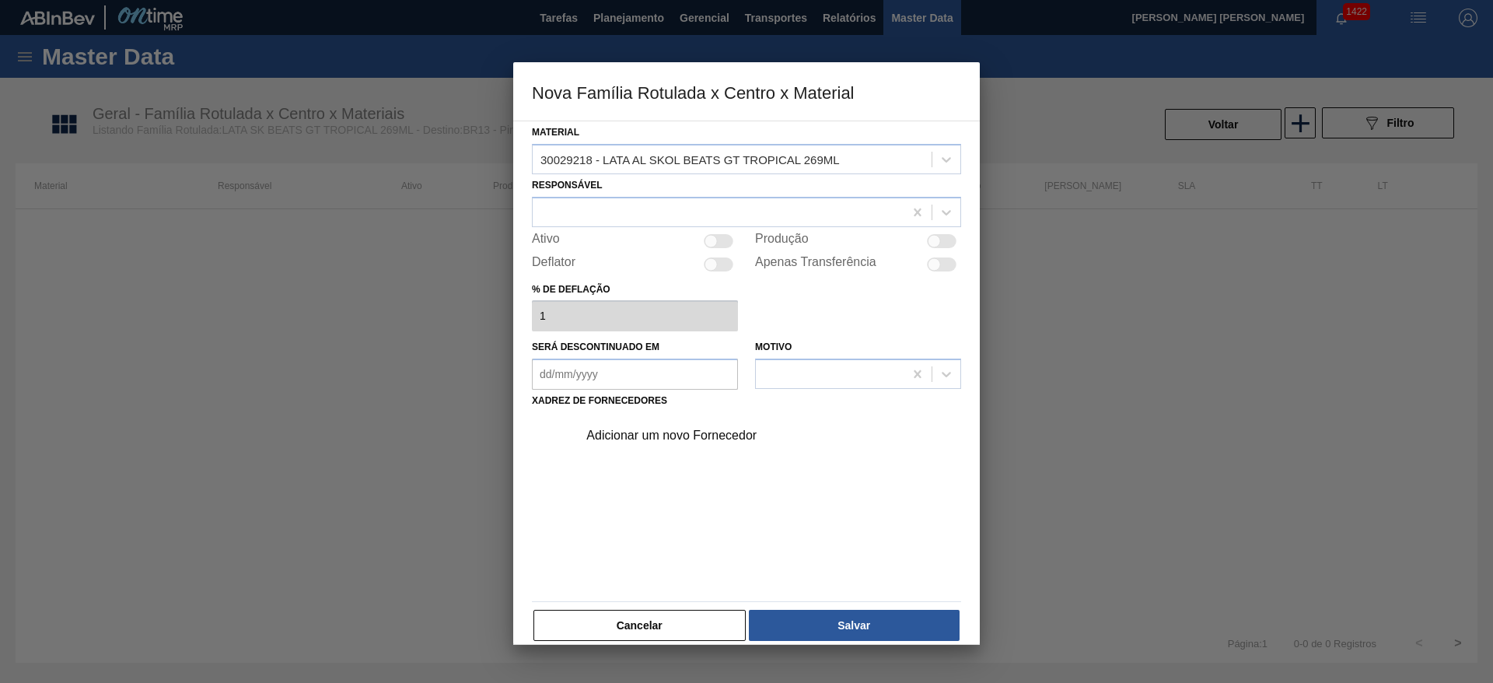
click at [629, 195] on div "Responsável" at bounding box center [746, 200] width 429 height 53
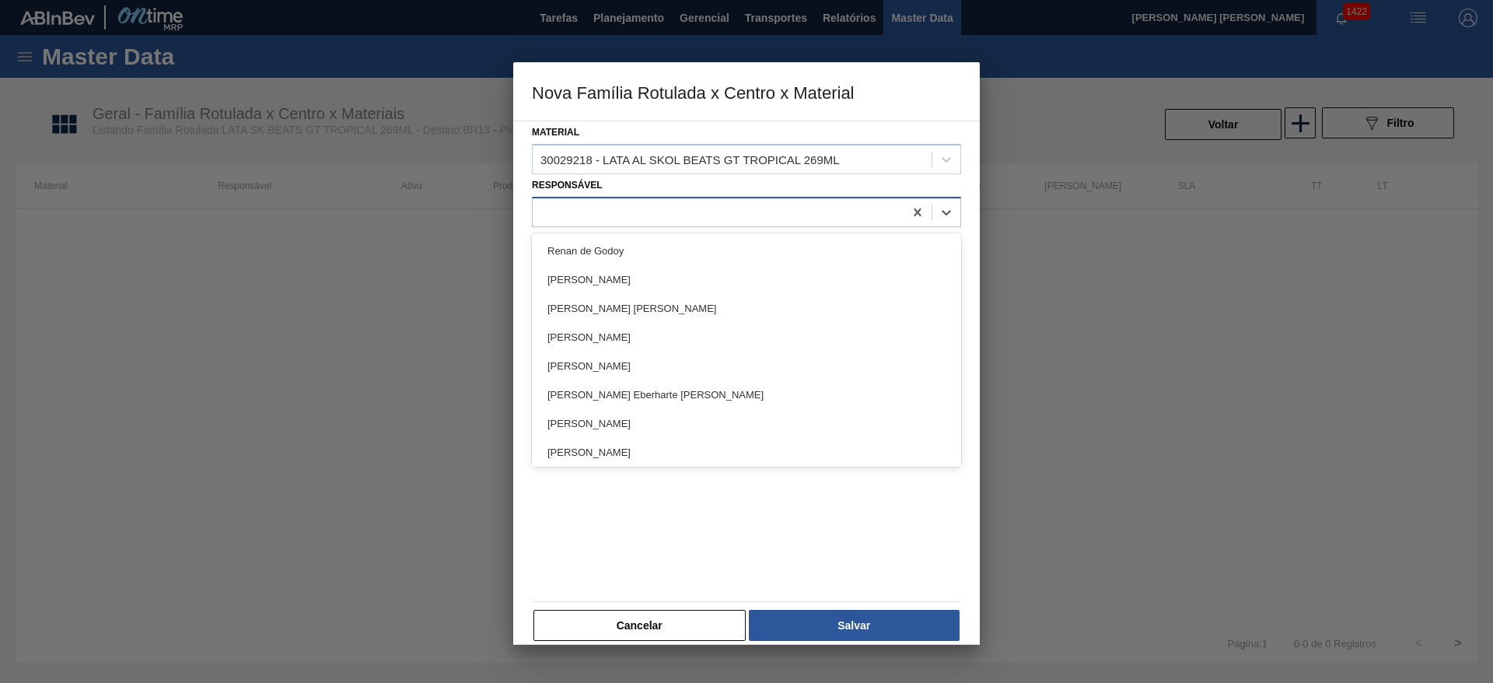
click at [628, 204] on div at bounding box center [718, 212] width 371 height 23
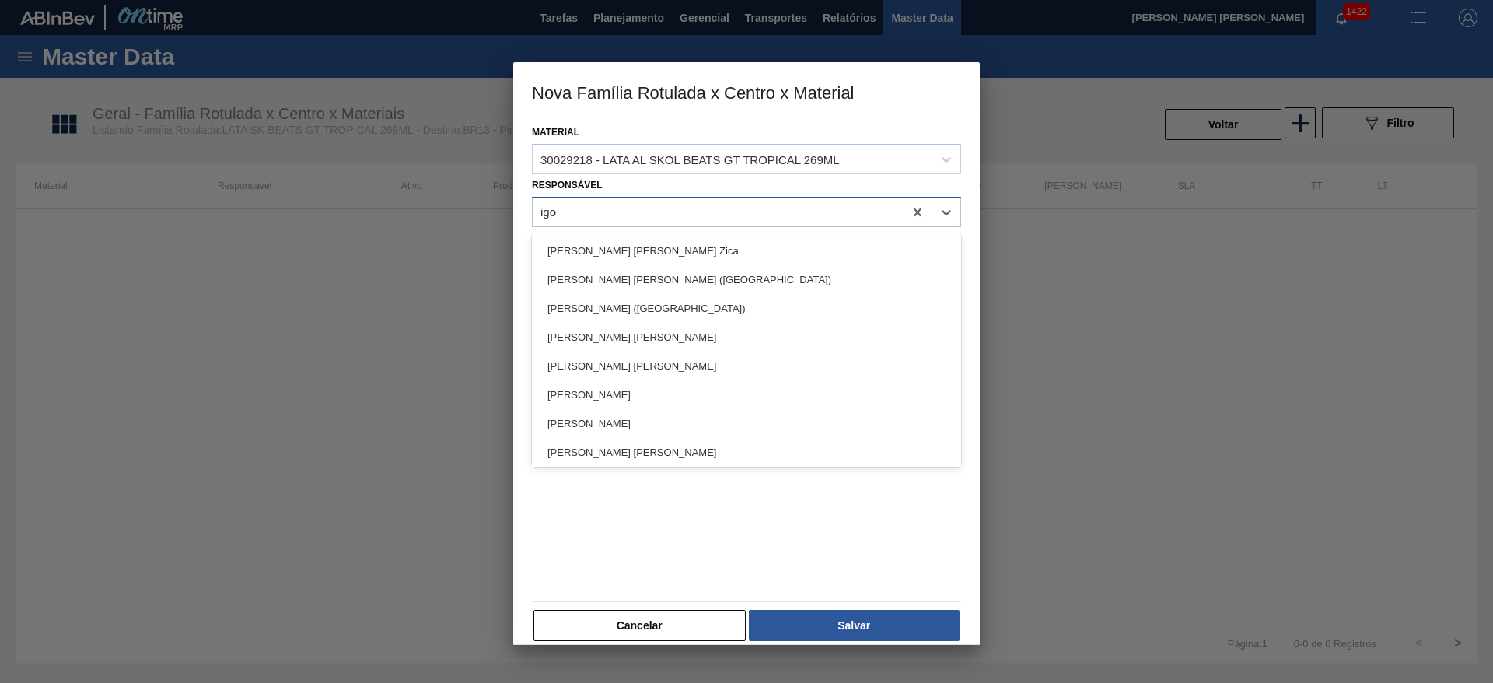
type input "igor"
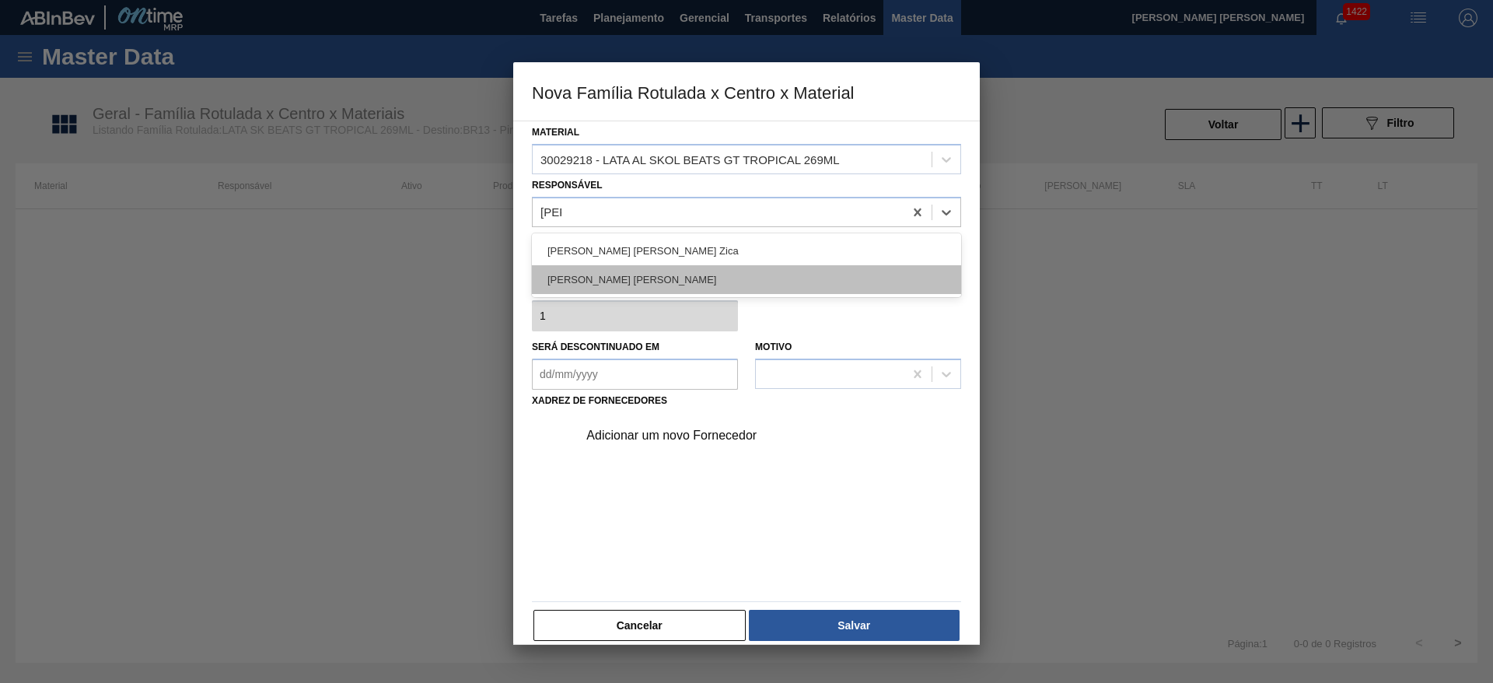
click at [624, 278] on div "[PERSON_NAME] [PERSON_NAME]" at bounding box center [746, 279] width 429 height 29
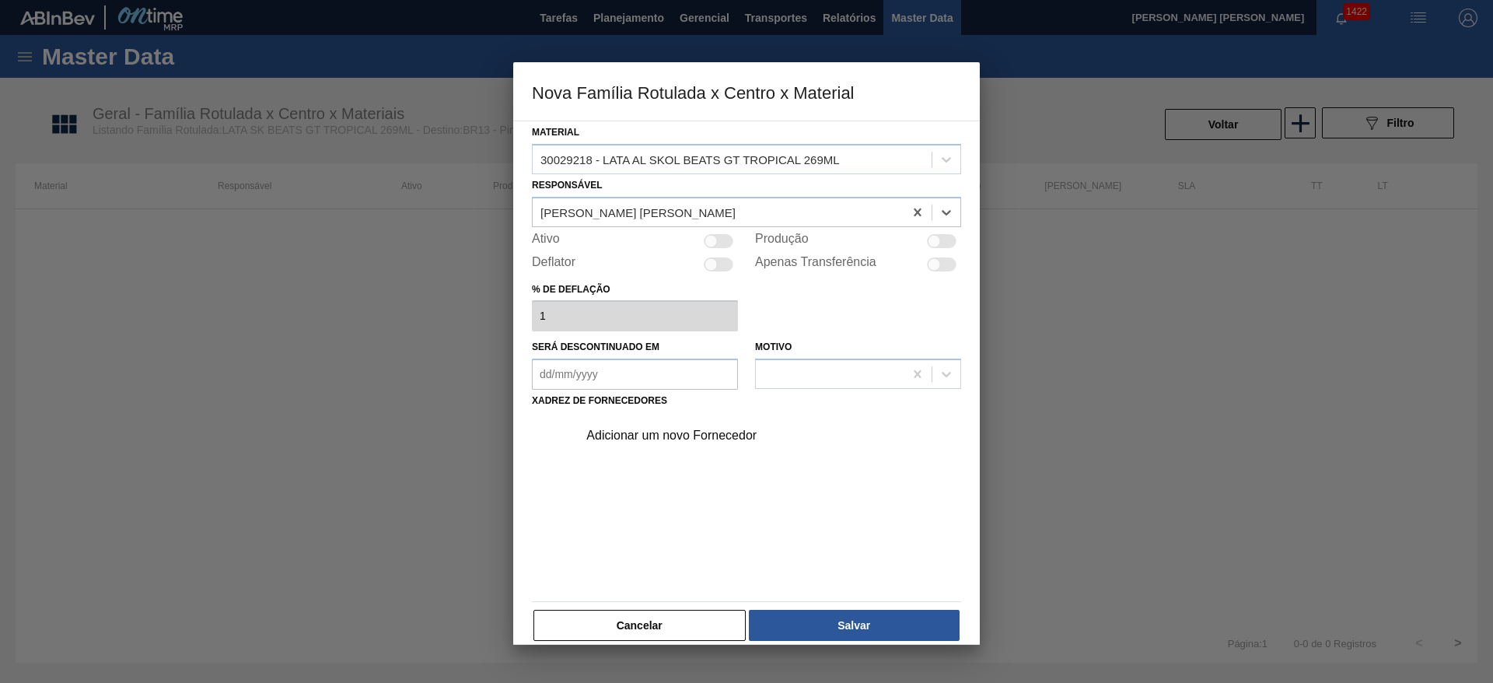
click at [704, 247] on div at bounding box center [719, 241] width 30 height 14
checkbox input "true"
click at [684, 437] on div "Adicionar um novo Fornecedor" at bounding box center [738, 436] width 305 height 14
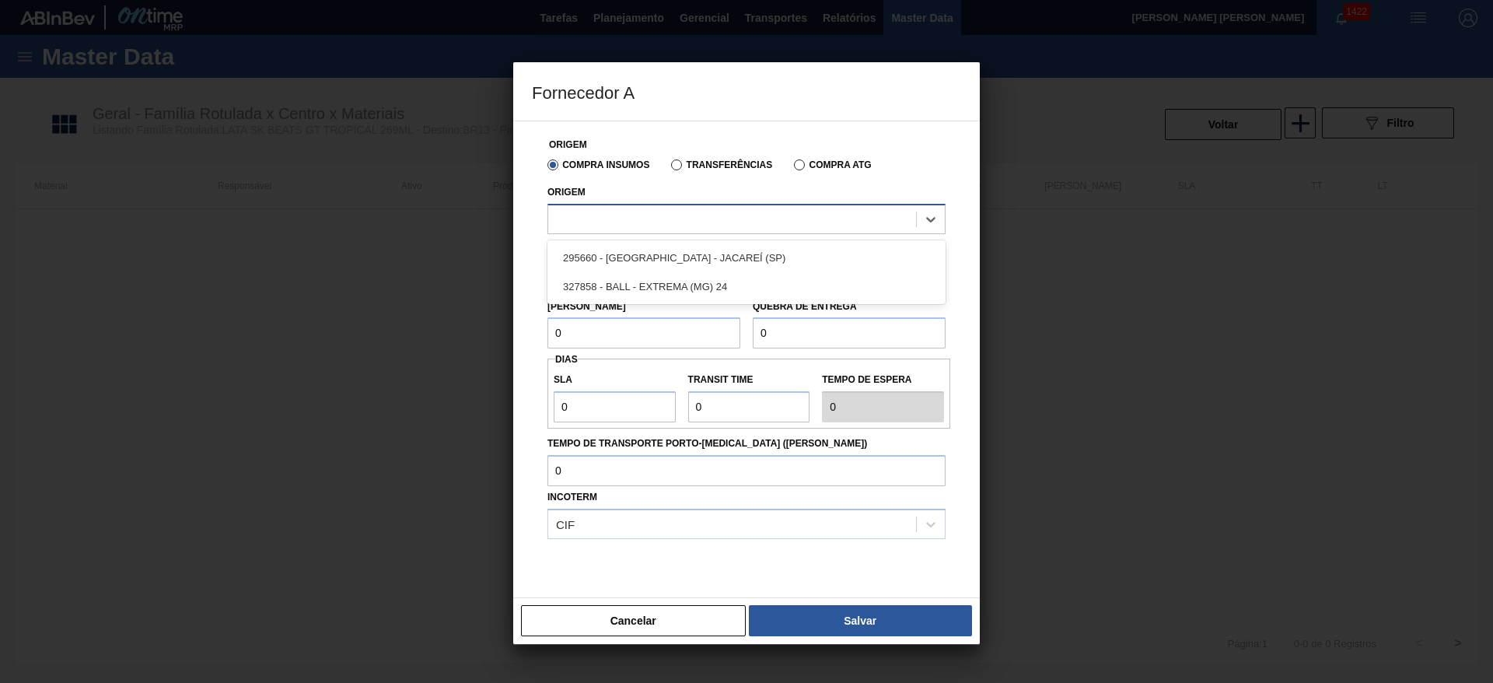
click at [613, 229] on div at bounding box center [732, 219] width 368 height 23
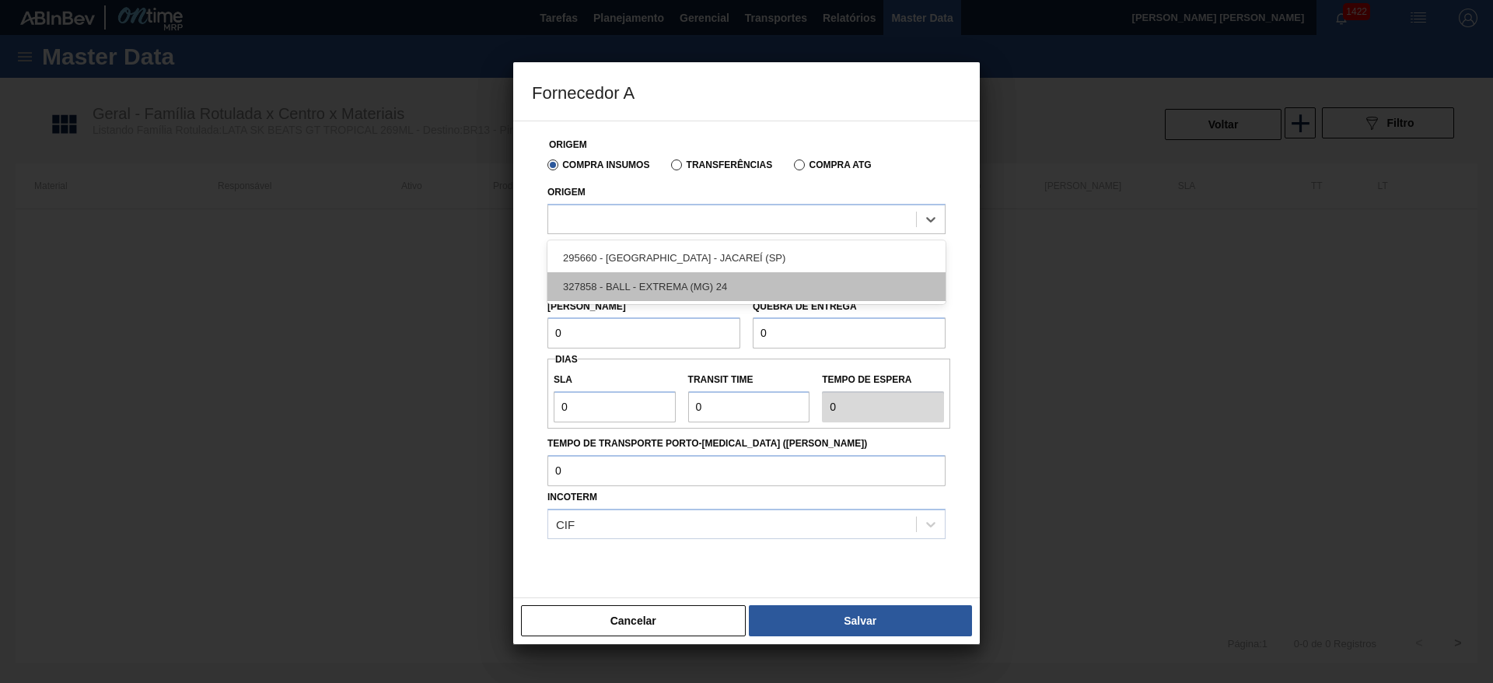
click at [636, 288] on div "327858 - BALL - EXTREMA (MG) 24" at bounding box center [747, 286] width 398 height 29
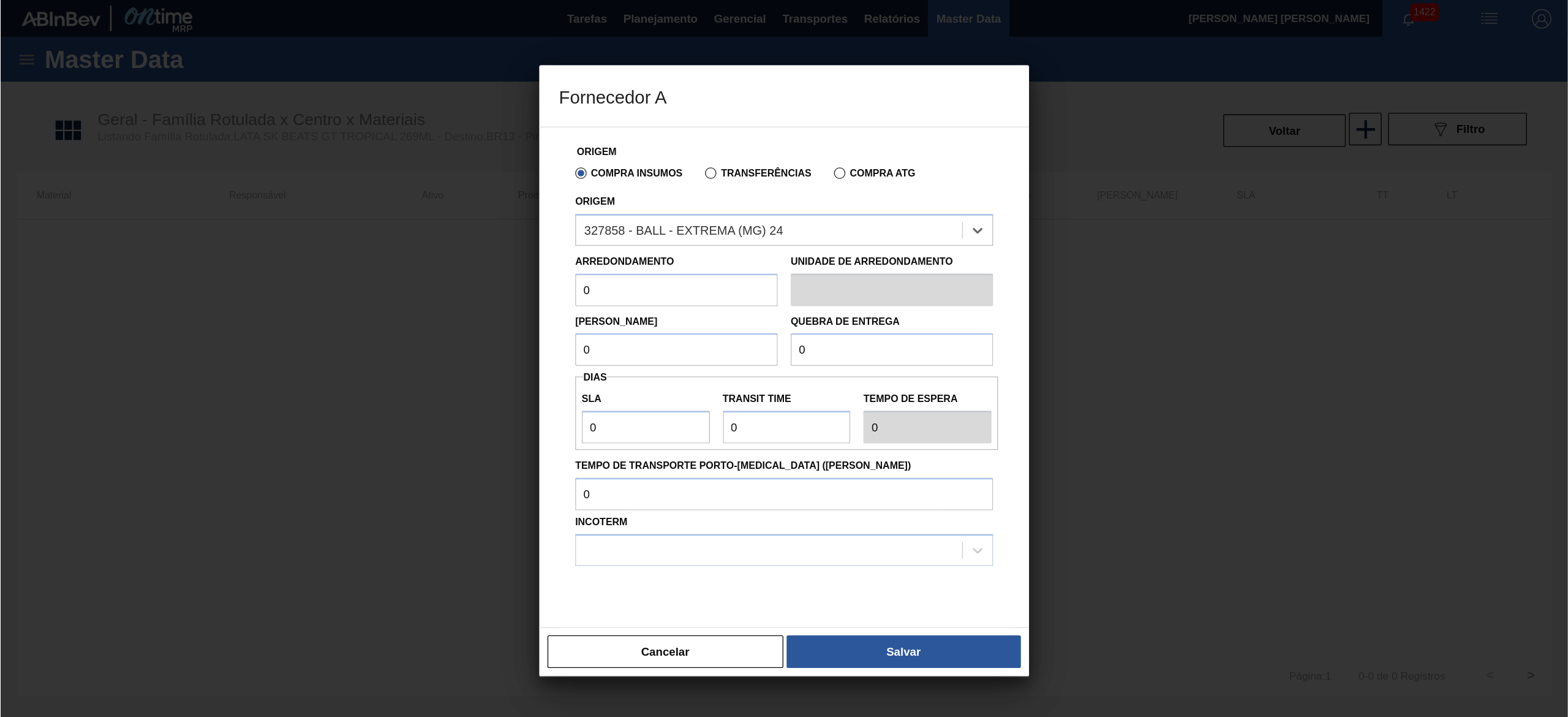
scroll to position [30, 0]
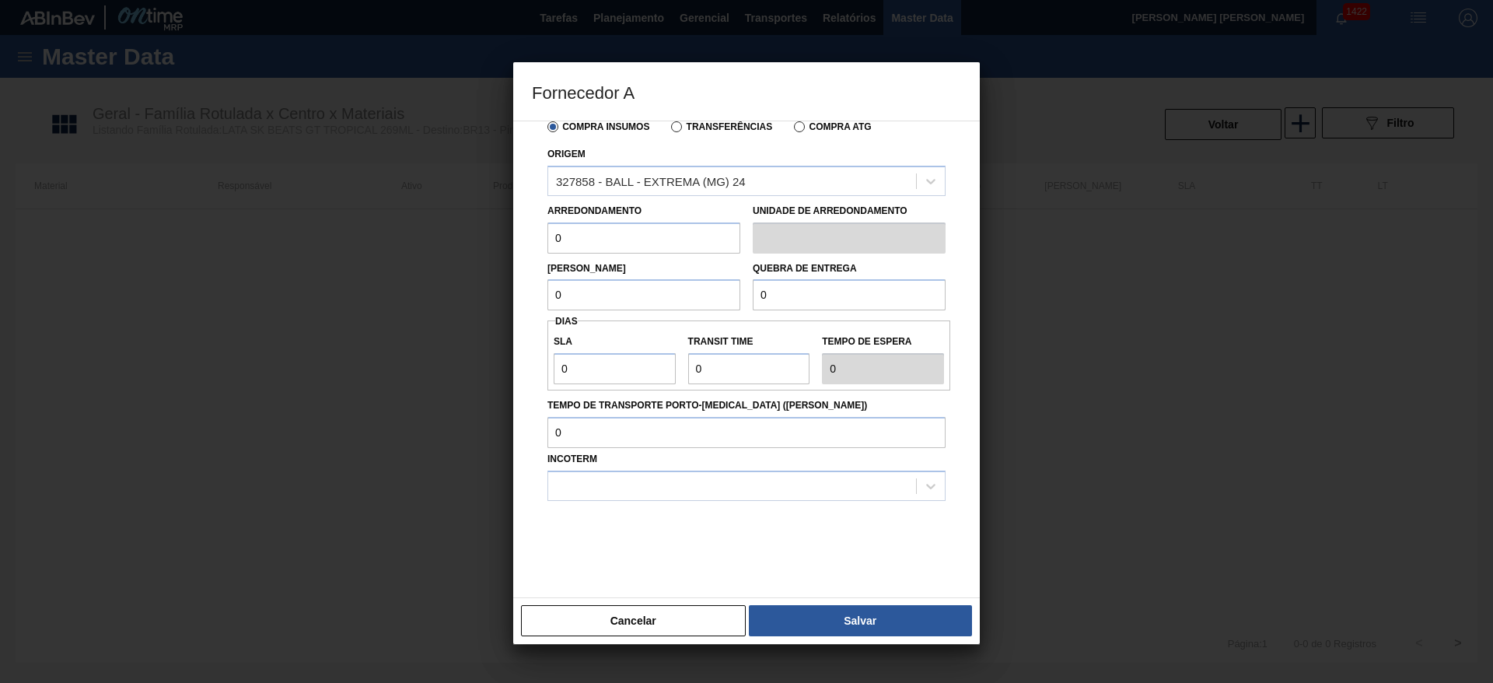
drag, startPoint x: 667, startPoint y: 241, endPoint x: 417, endPoint y: 236, distance: 250.5
click at [417, 236] on div "Fornecedor A Origem Compra Insumos Transferências Compra ATG Origem 327858 - BA…" at bounding box center [746, 341] width 1493 height 683
type input "11,088"
click at [625, 292] on input "0" at bounding box center [644, 294] width 193 height 31
type input "11,088"
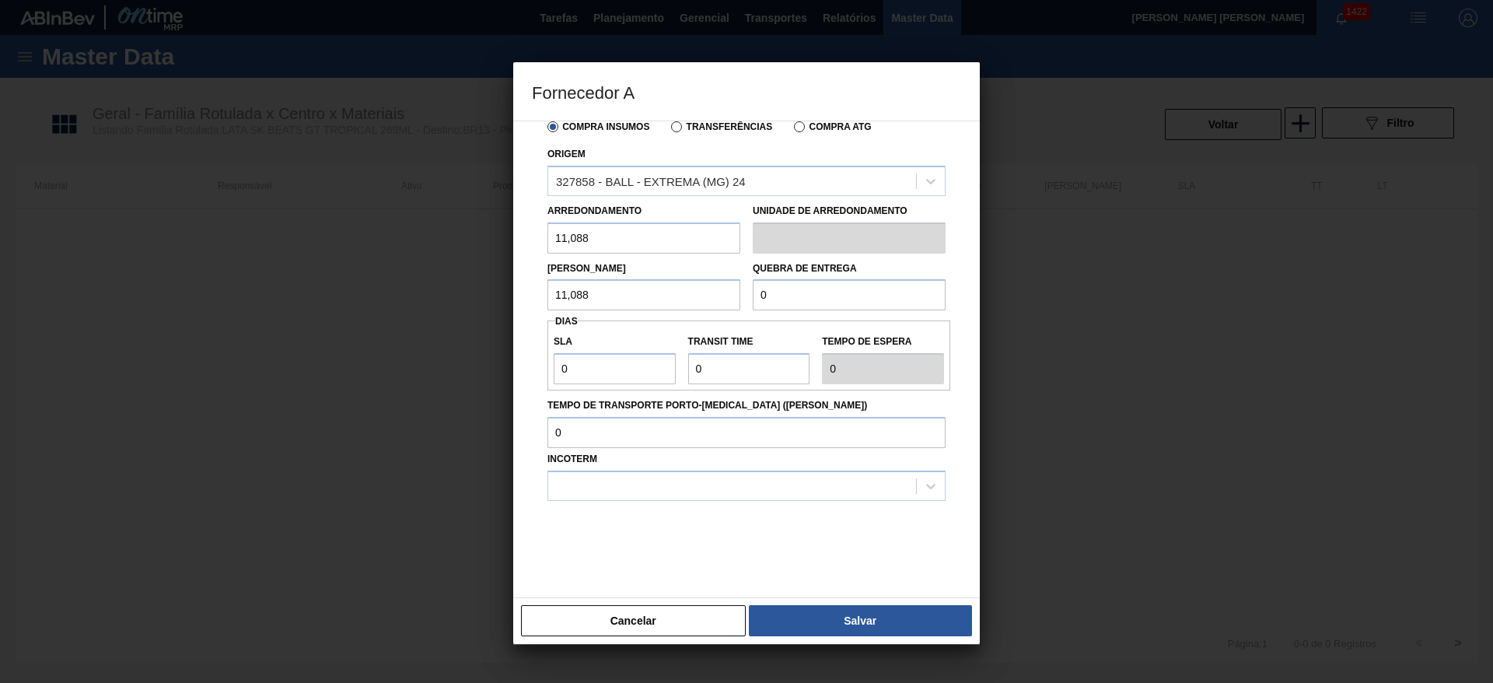
drag, startPoint x: 803, startPoint y: 291, endPoint x: 677, endPoint y: 296, distance: 126.1
click at [677, 296] on div "Lote Mínimo 11,088 Quebra de entrega 0" at bounding box center [746, 283] width 411 height 58
type input "221,76"
drag, startPoint x: 640, startPoint y: 371, endPoint x: 550, endPoint y: 387, distance: 91.6
click at [550, 387] on div "SLA 0 Transit Time Tempo de espera 0" at bounding box center [749, 355] width 403 height 70
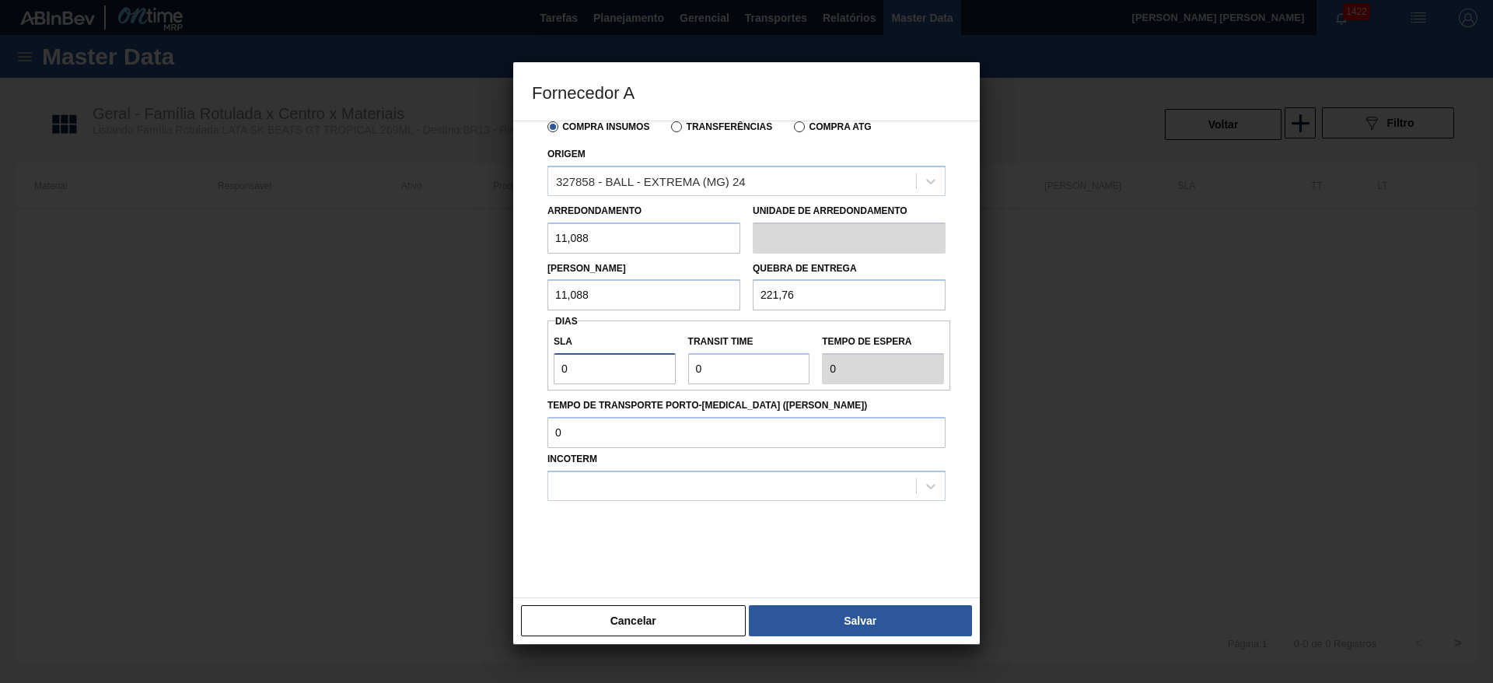
type input "1"
drag, startPoint x: 727, startPoint y: 373, endPoint x: 646, endPoint y: 359, distance: 82.1
click at [646, 359] on div "SLA 1 Transit Time Tempo de espera 1" at bounding box center [749, 356] width 403 height 58
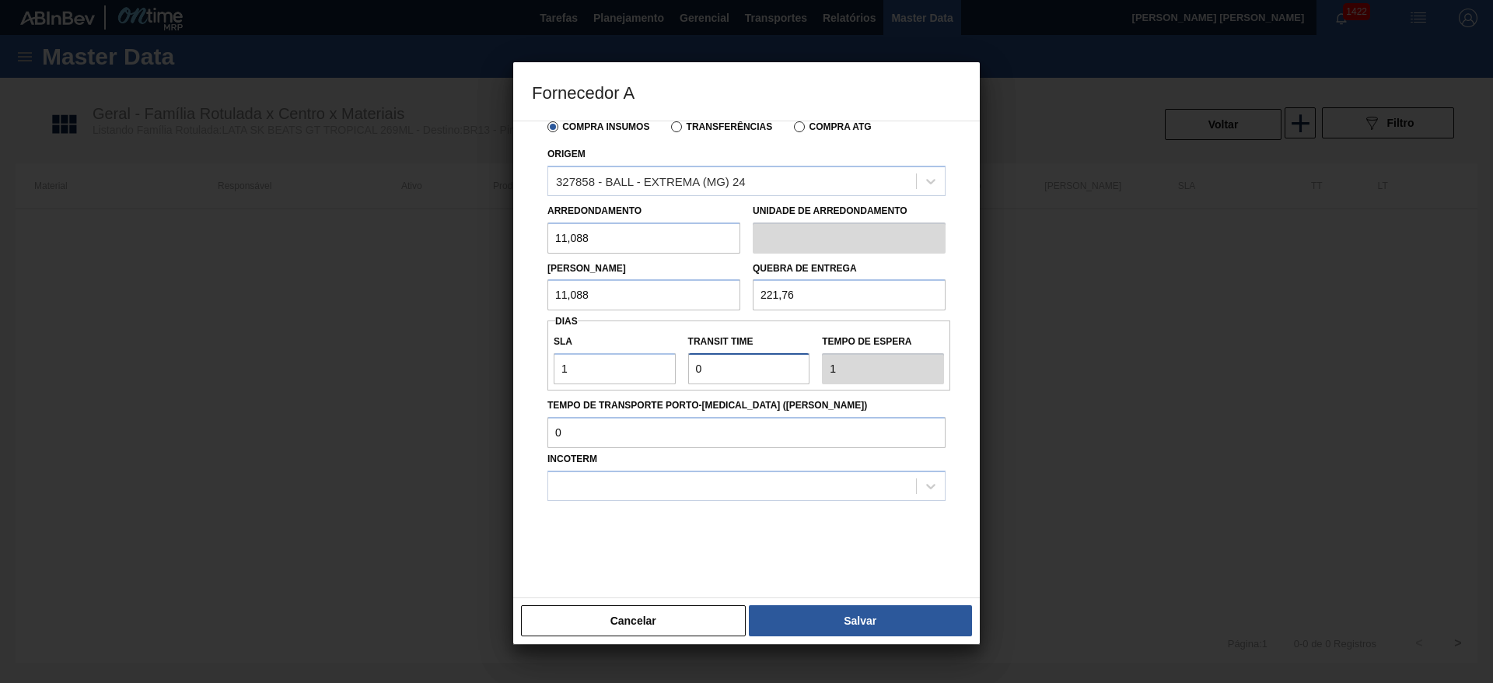
type input "1"
type input "2"
type input "1"
click at [684, 432] on input "Tempo de Transporte Porto-Doca (dias)" at bounding box center [747, 432] width 398 height 31
click at [673, 478] on div at bounding box center [732, 485] width 368 height 23
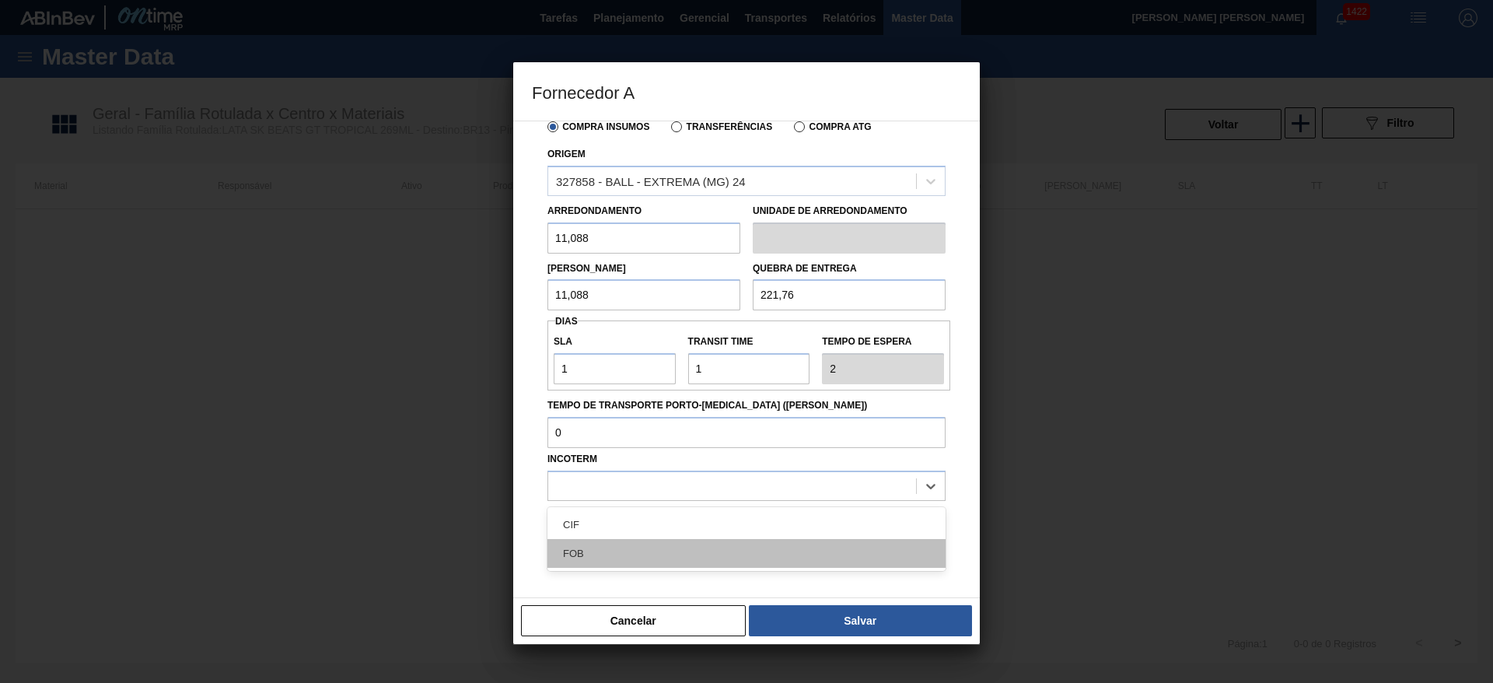
click at [649, 556] on div "FOB" at bounding box center [747, 553] width 398 height 29
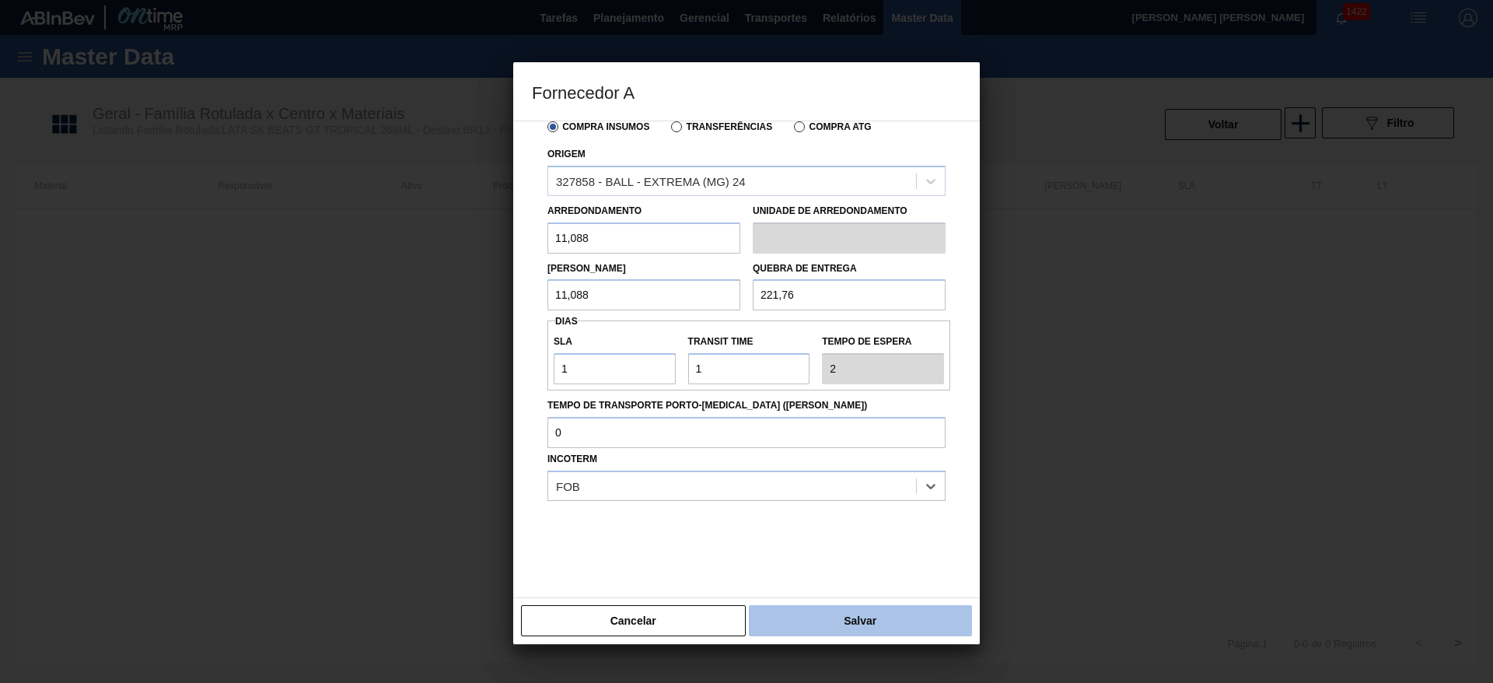
click at [842, 610] on button "Salvar" at bounding box center [860, 620] width 223 height 31
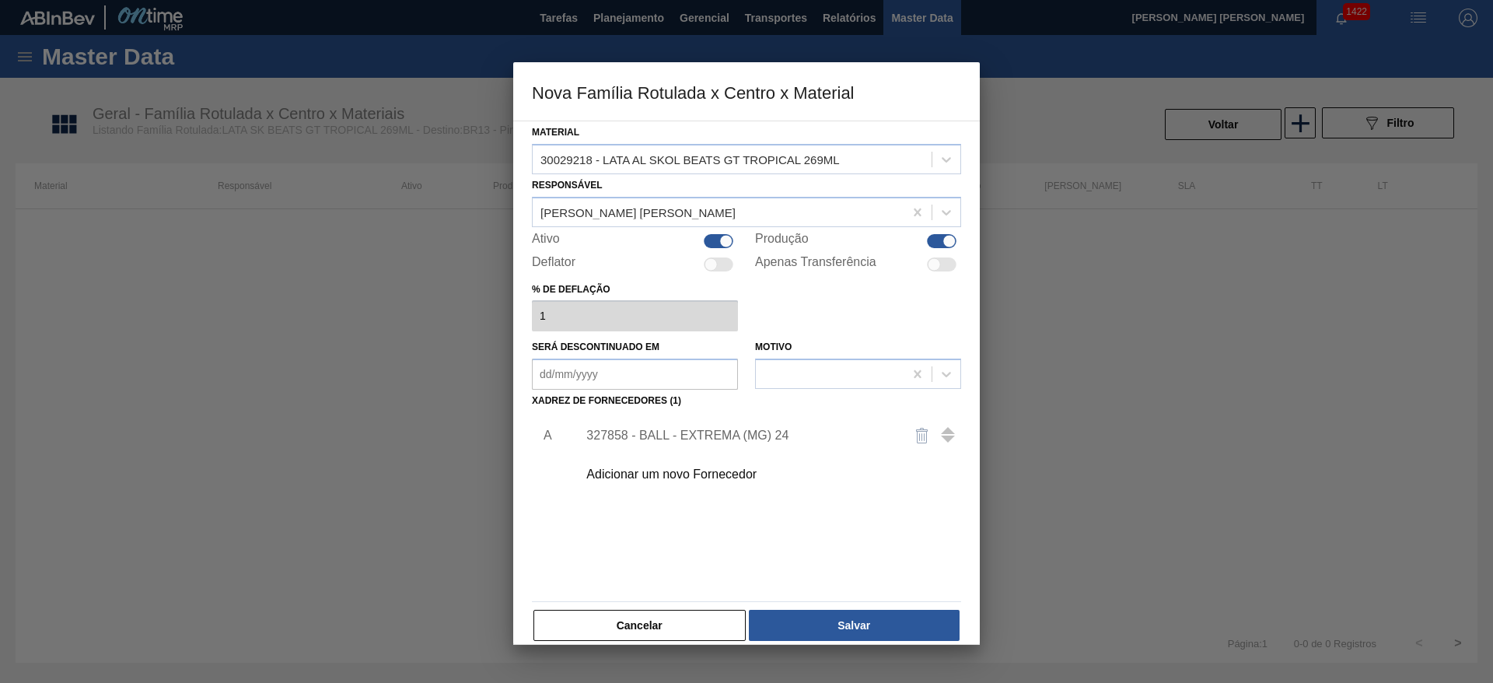
click at [754, 478] on div "Adicionar um novo Fornecedor" at bounding box center [738, 474] width 305 height 14
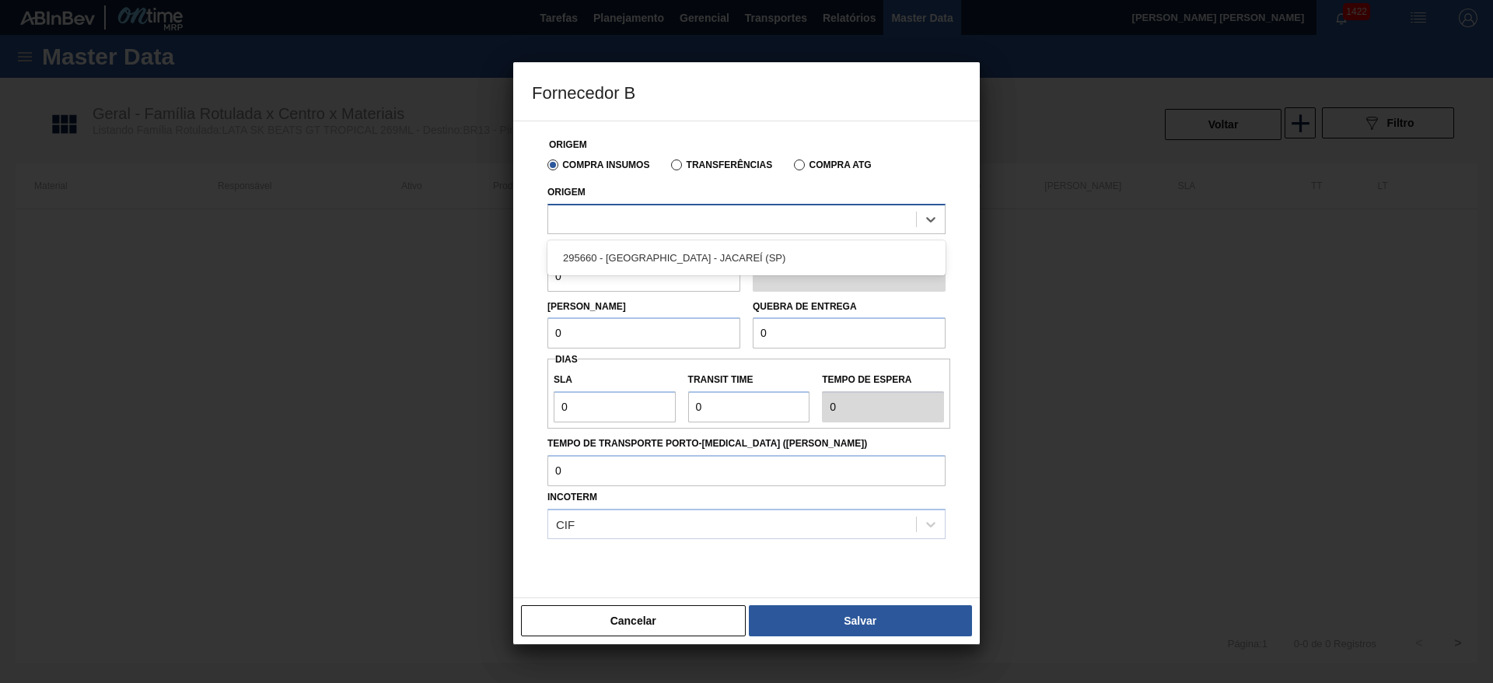
click at [728, 221] on div at bounding box center [732, 219] width 368 height 23
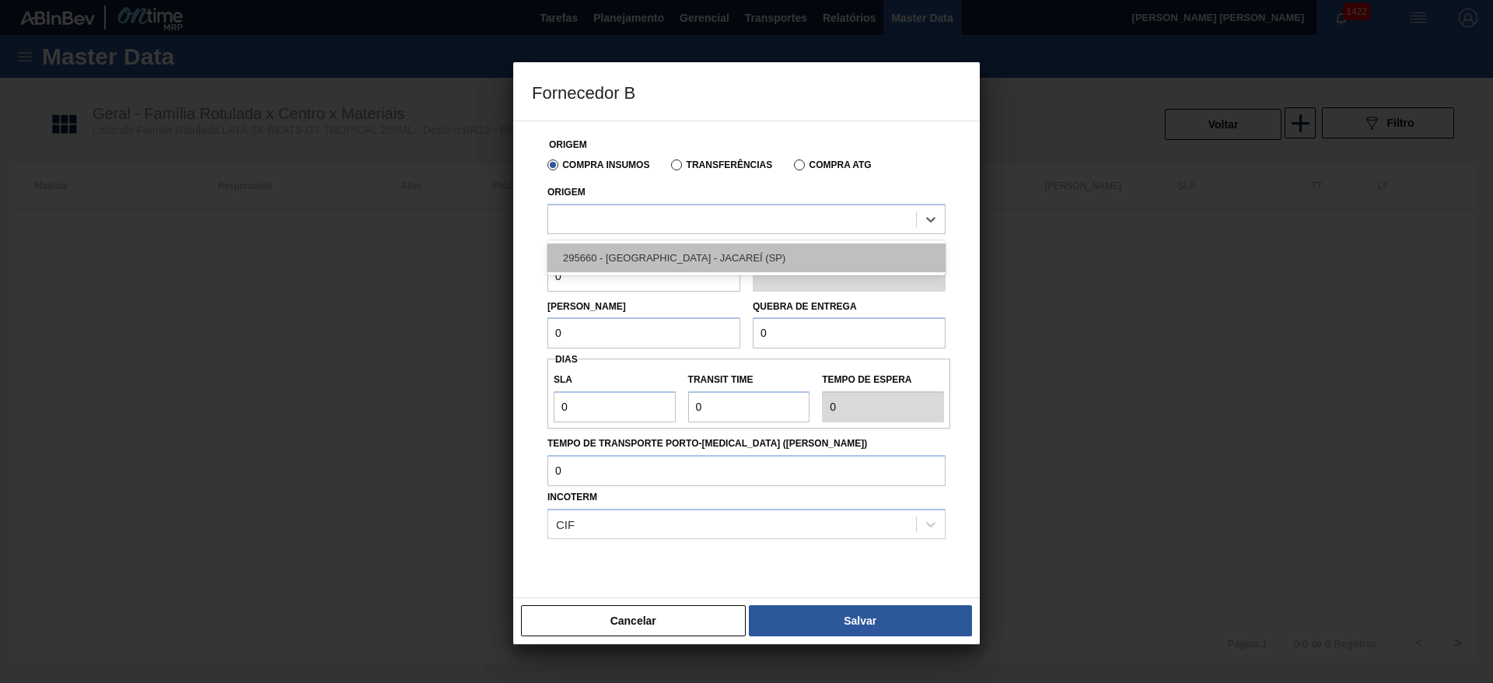
click at [704, 263] on div "295660 - ARDAGH - JACAREÍ (SP)" at bounding box center [747, 257] width 398 height 29
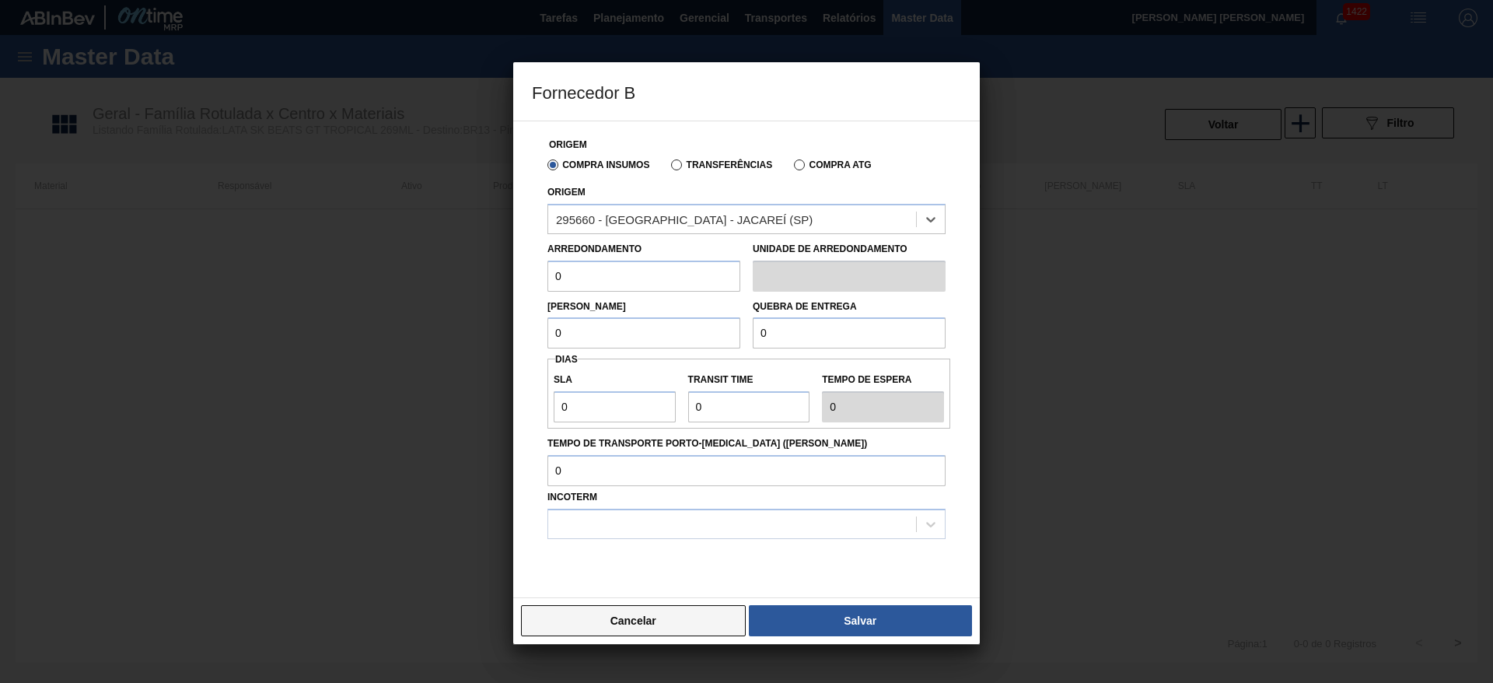
click at [607, 623] on button "Cancelar" at bounding box center [633, 620] width 225 height 31
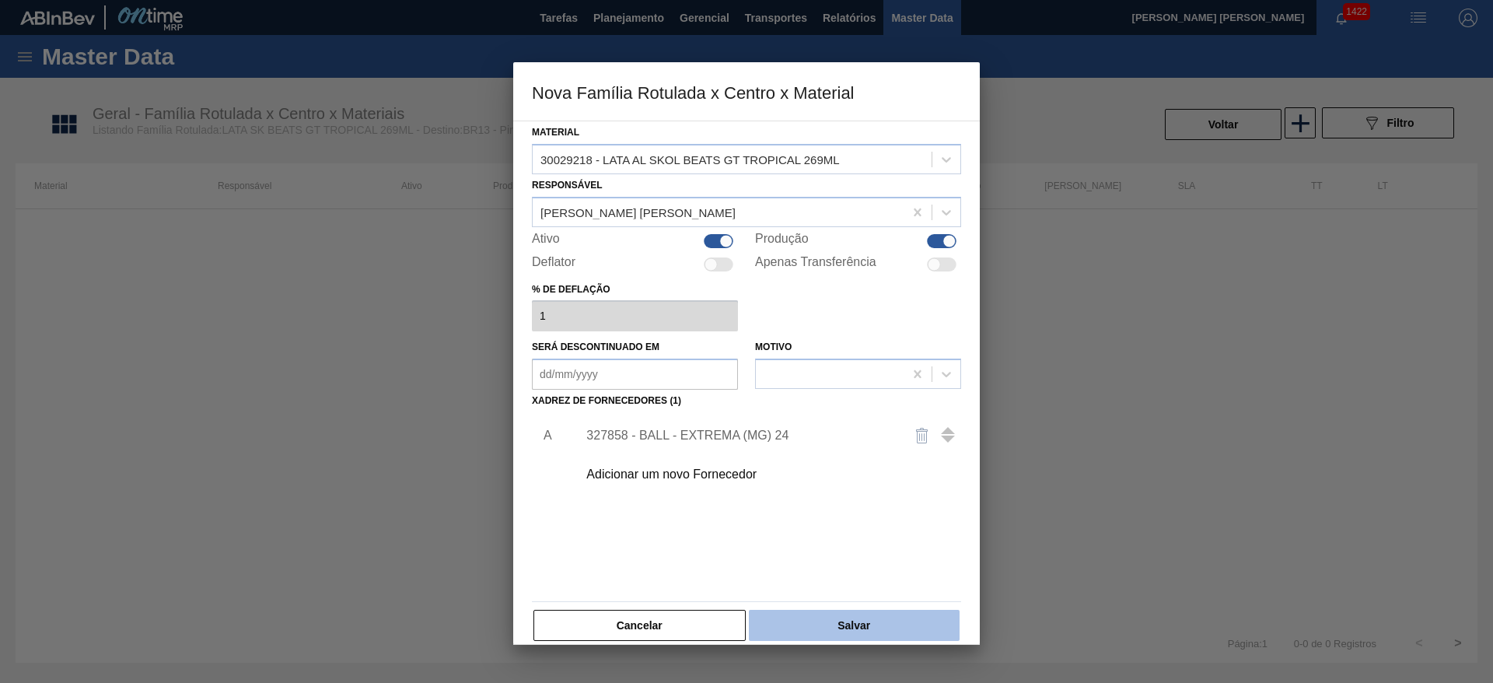
click at [815, 615] on button "Salvar" at bounding box center [854, 625] width 211 height 31
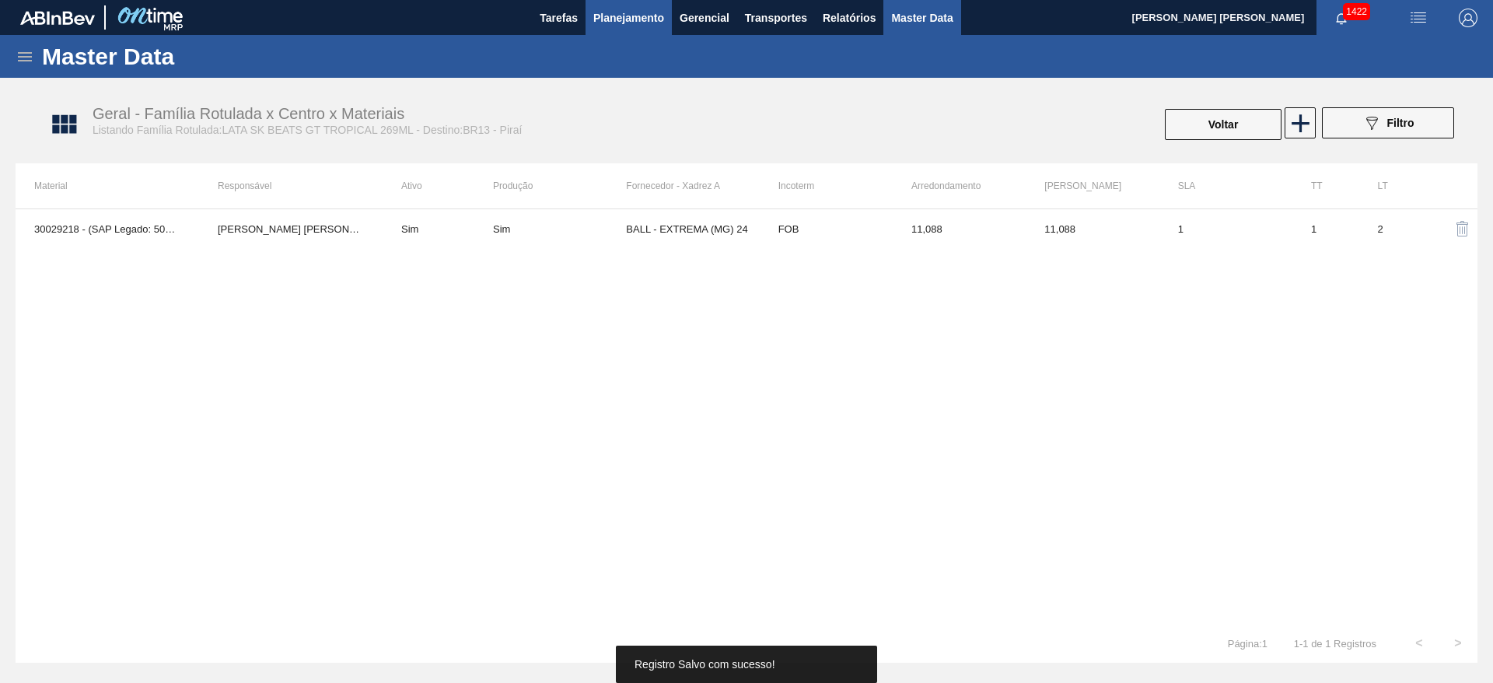
click at [642, 29] on button "Planejamento" at bounding box center [629, 17] width 86 height 35
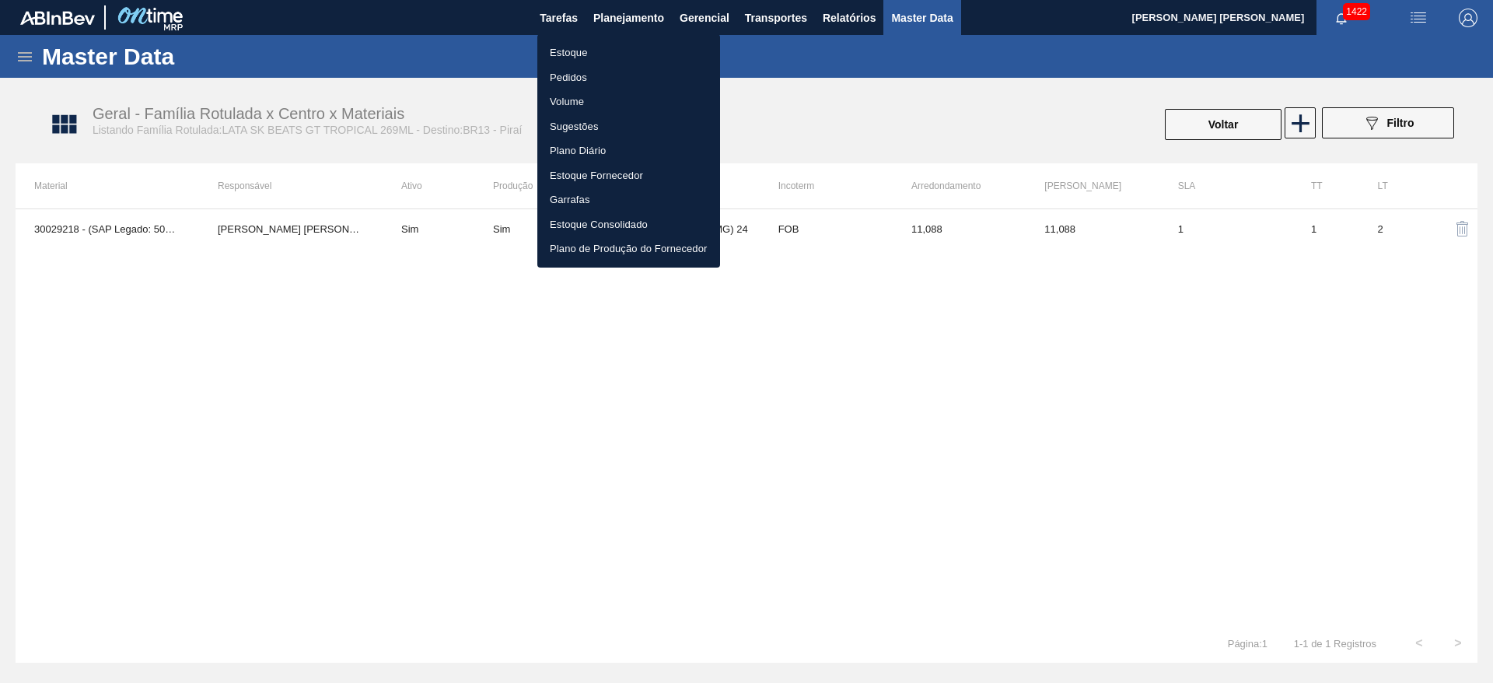
click at [575, 52] on li "Estoque" at bounding box center [628, 52] width 183 height 25
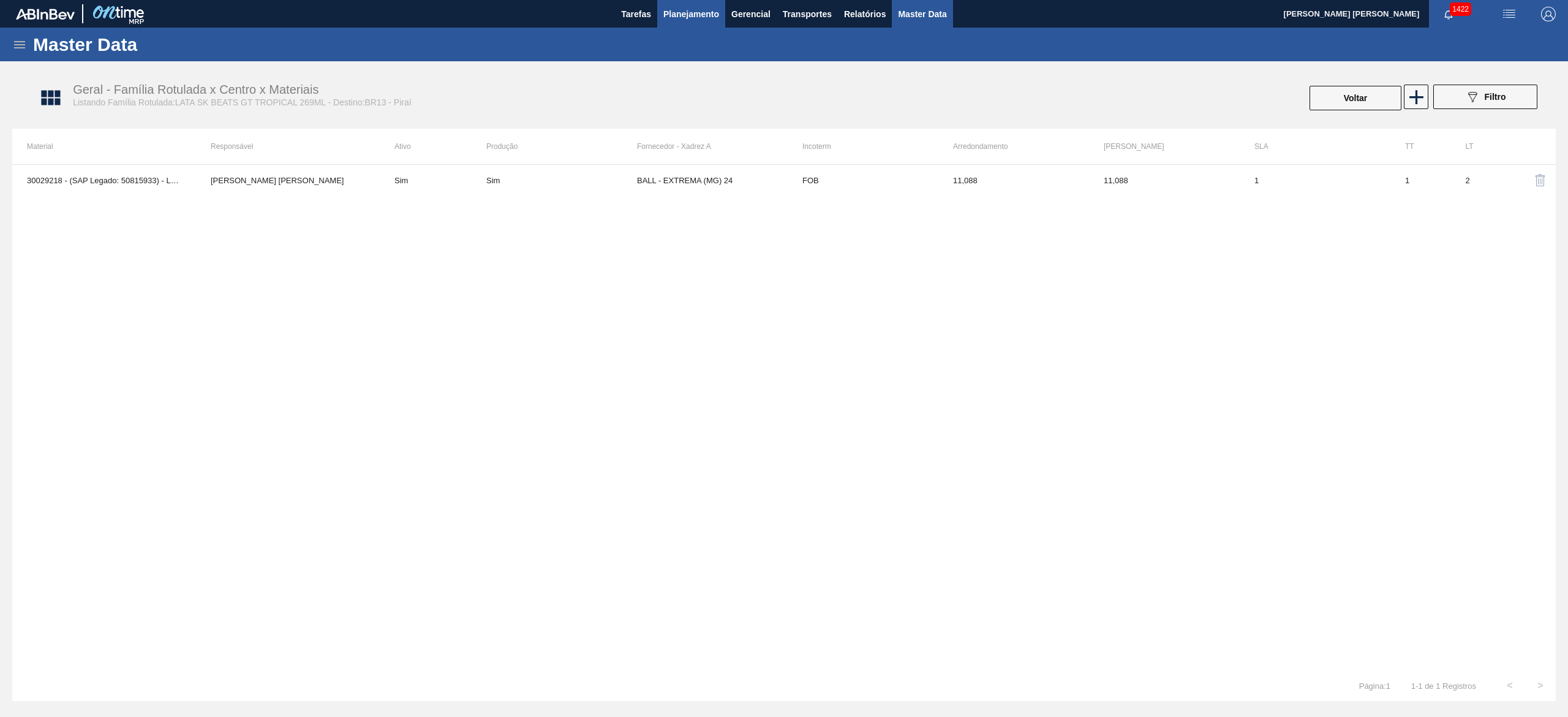
click at [703, 18] on span "Planejamento" at bounding box center [691, 14] width 56 height 15
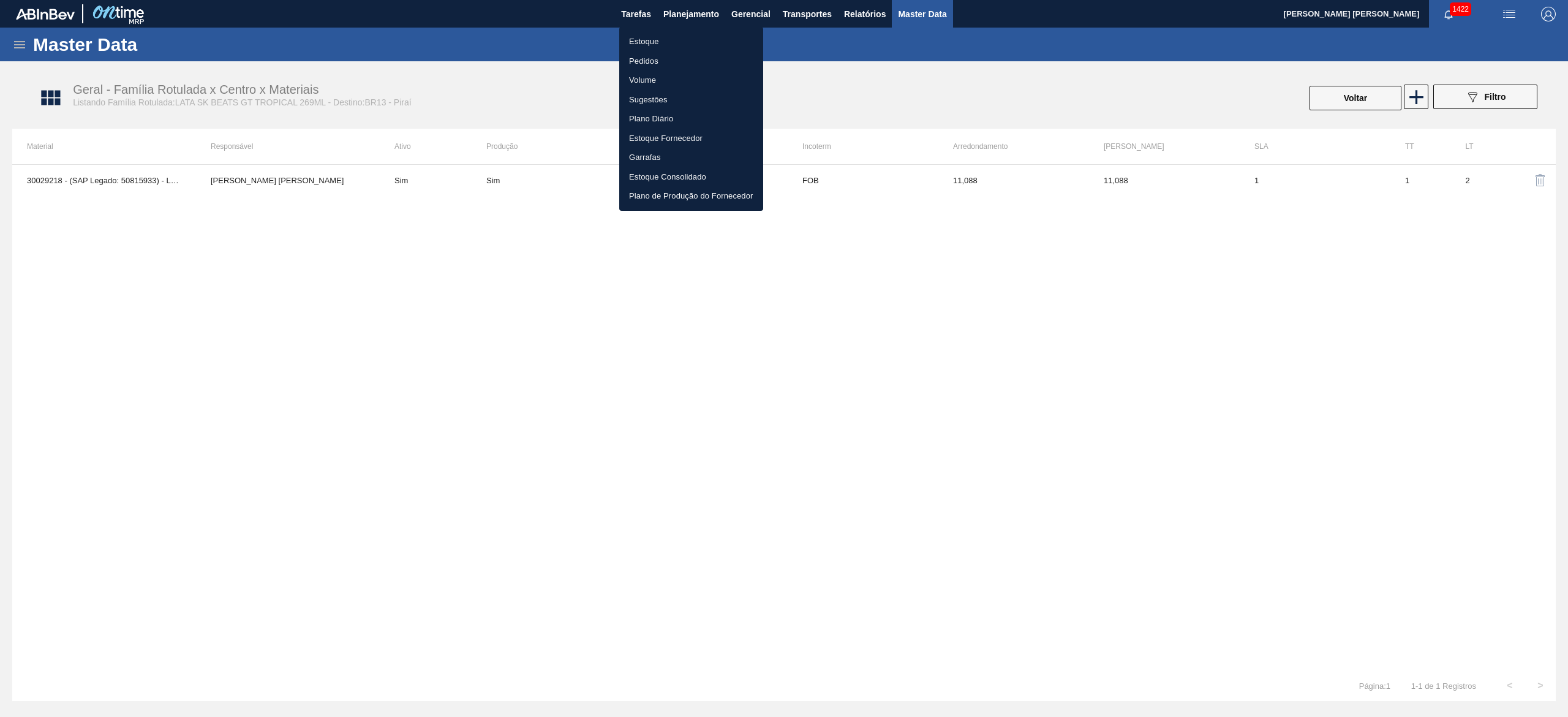
click at [669, 35] on li "Estoque" at bounding box center [691, 41] width 144 height 20
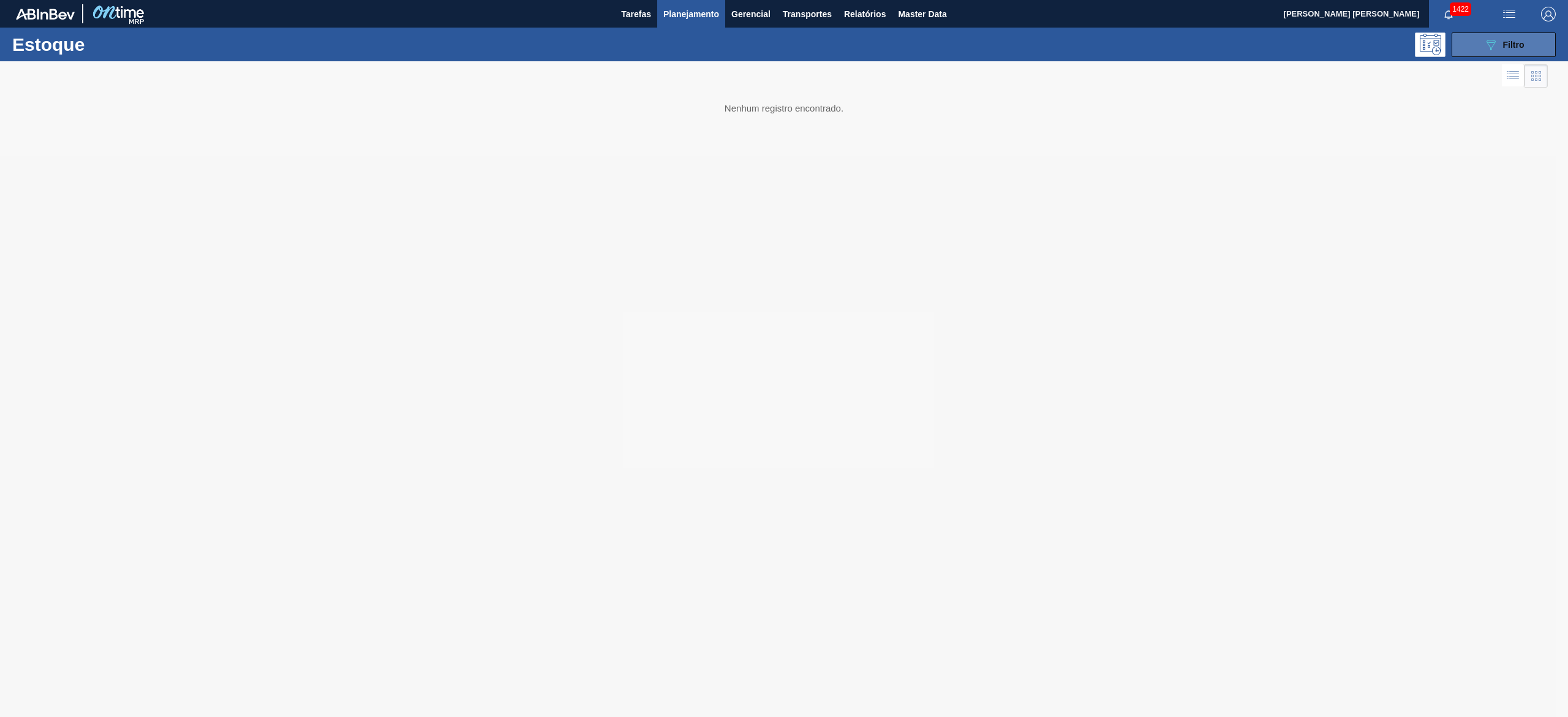
click at [1500, 54] on button "089F7B8B-B2A5-4AFE-B5C0-19BA573D28AC Filtro" at bounding box center [1503, 44] width 104 height 24
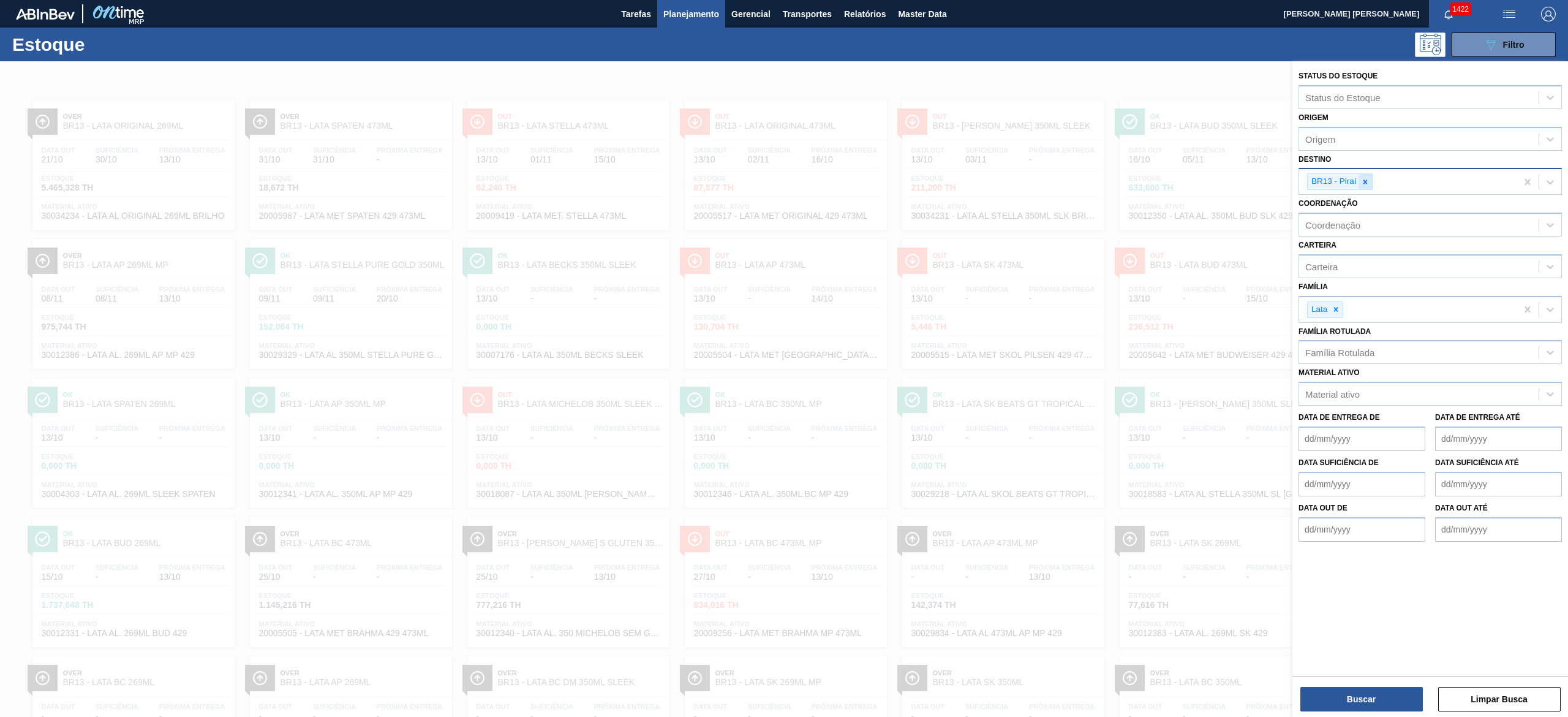
click at [1365, 178] on icon at bounding box center [1365, 182] width 9 height 9
click at [834, 326] on div at bounding box center [784, 420] width 1568 height 717
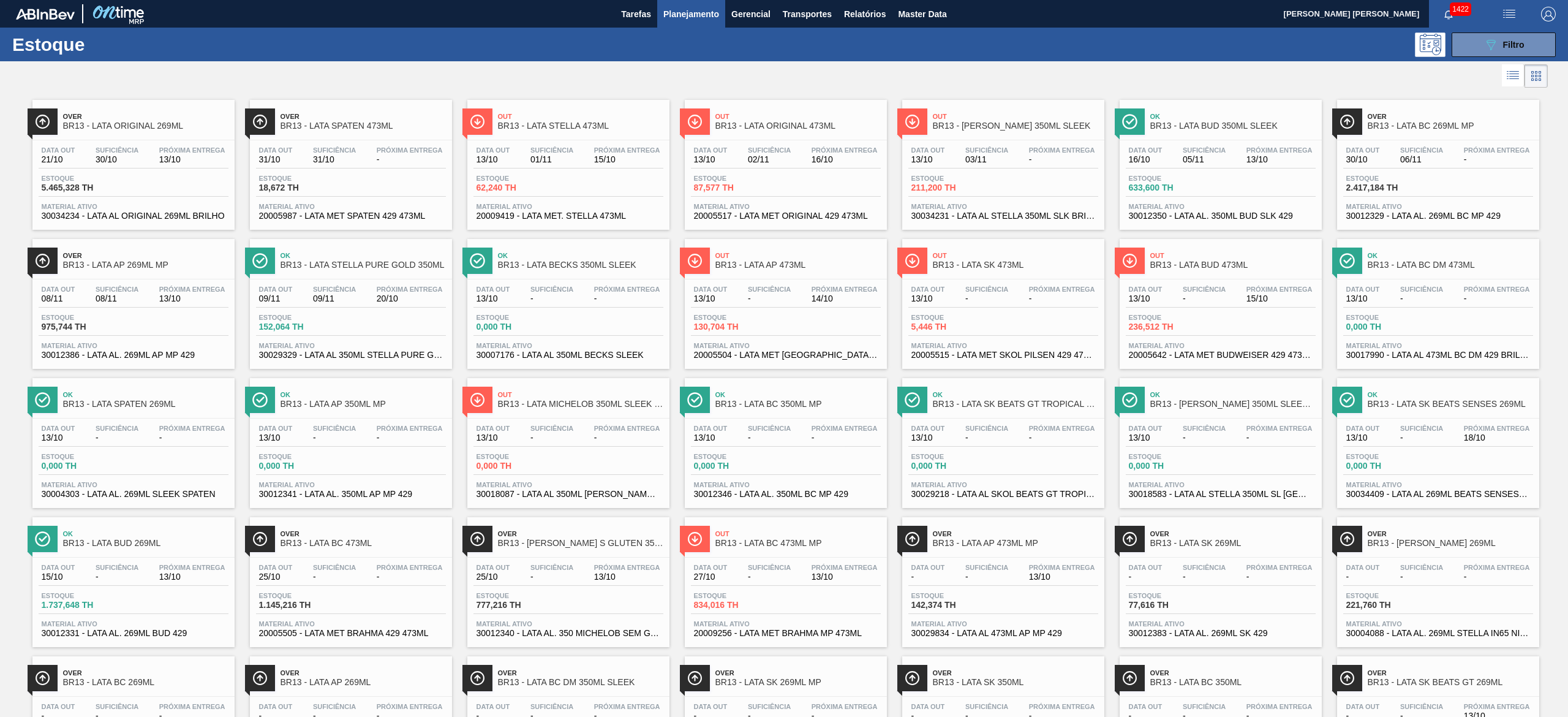
click at [182, 280] on div "Data out 08/11 Suficiência 08/11 Próxima Entrega 13/10 Estoque 975,744 TH Mater…" at bounding box center [133, 321] width 202 height 84
click at [988, 570] on span "Suficiência" at bounding box center [987, 567] width 43 height 7
click at [1477, 35] on button "089F7B8B-B2A5-4AFE-B5C0-19BA573D28AC Filtro" at bounding box center [1503, 44] width 104 height 24
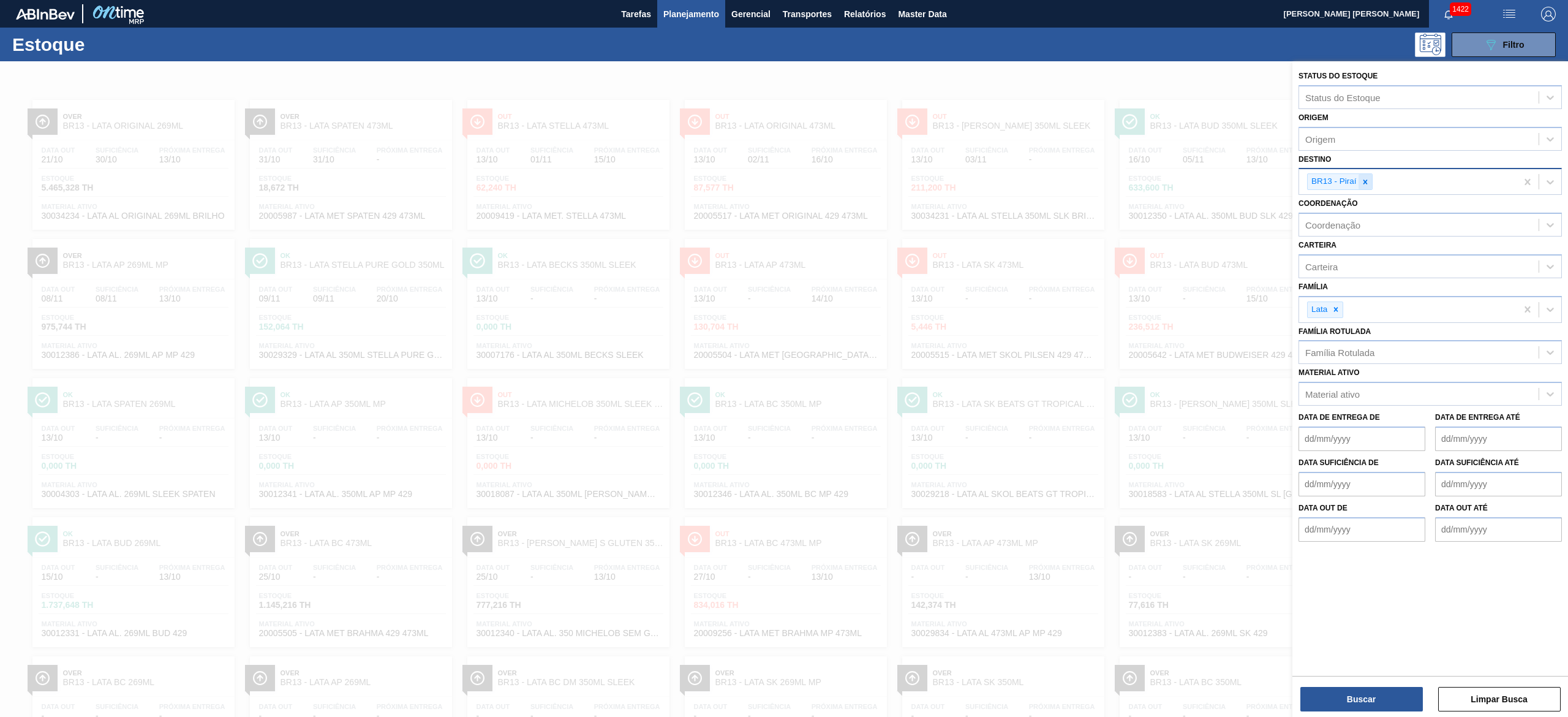
click at [1363, 175] on div at bounding box center [1365, 181] width 13 height 15
type input "19"
click at [1359, 215] on div "BR19 - [GEOGRAPHIC_DATA]" at bounding box center [1430, 210] width 263 height 23
click at [1374, 701] on button "Buscar" at bounding box center [1362, 699] width 123 height 24
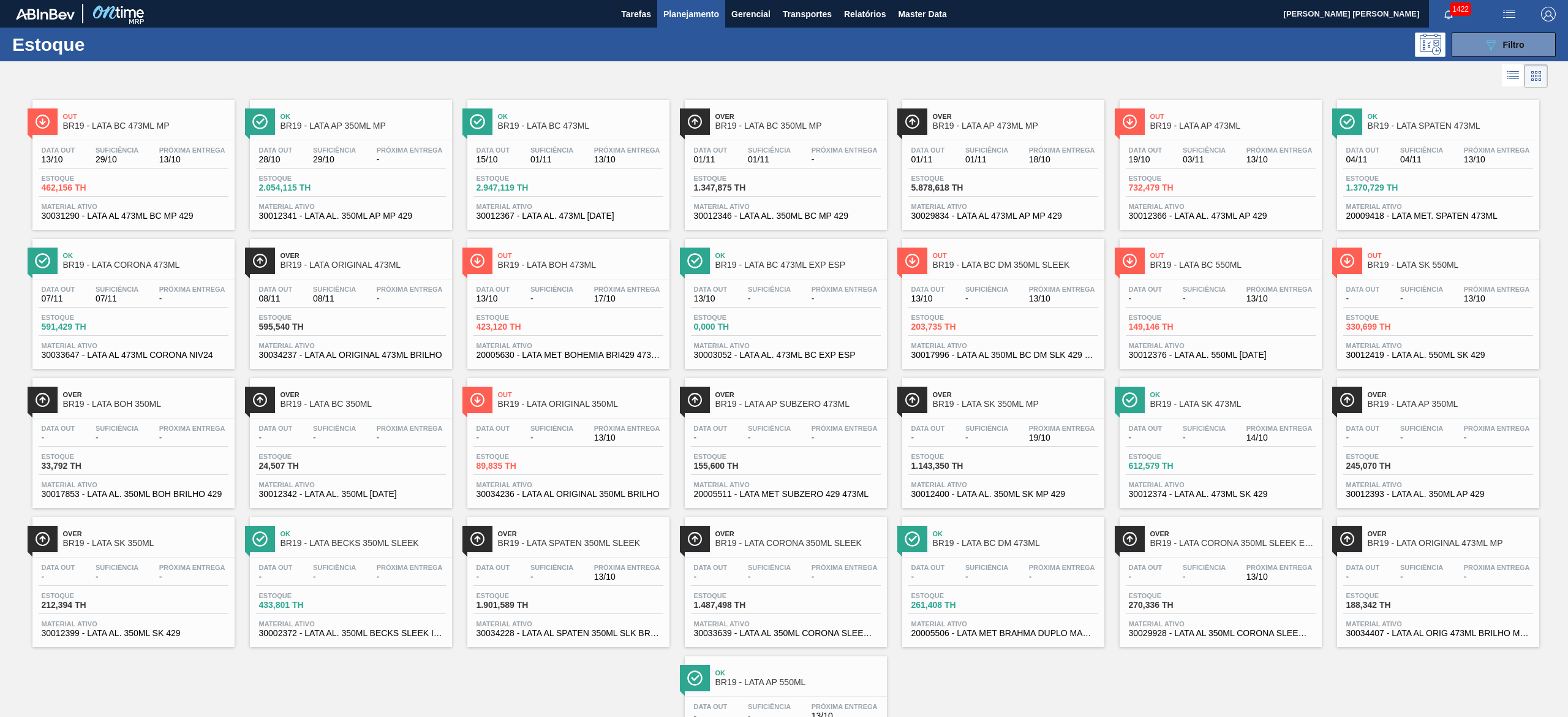
click at [135, 186] on div "Estoque 462,156 TH" at bounding box center [133, 186] width 190 height 22
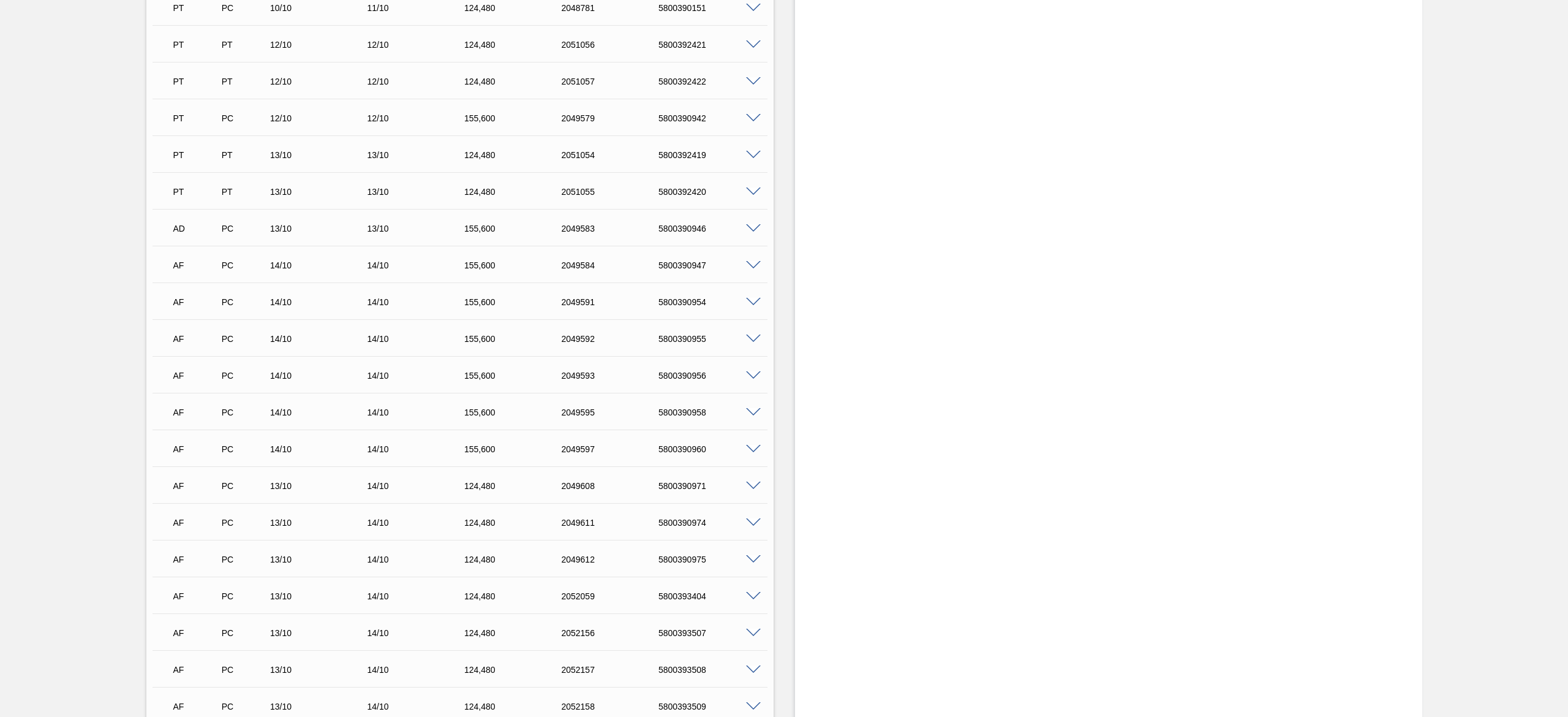
scroll to position [858, 0]
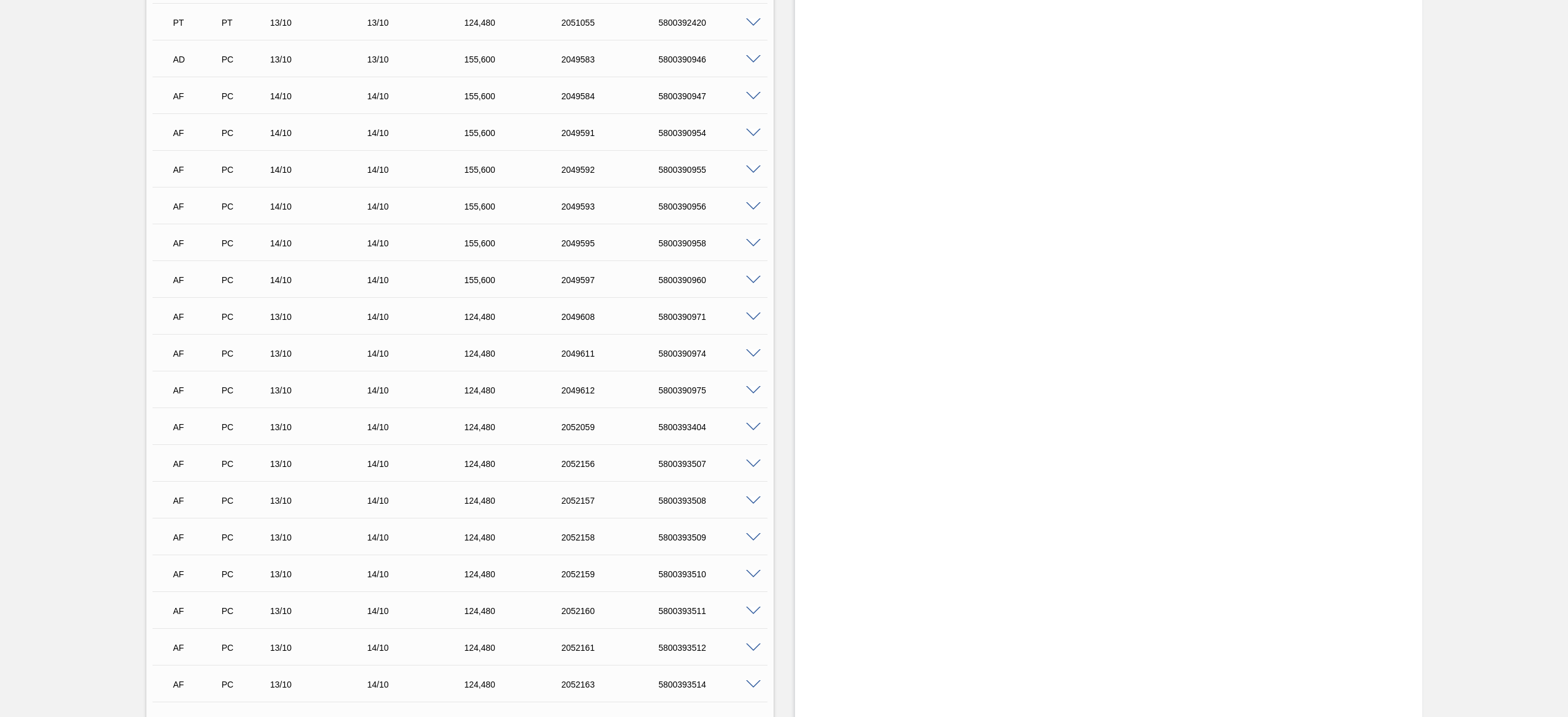
click at [752, 318] on span at bounding box center [753, 318] width 15 height 9
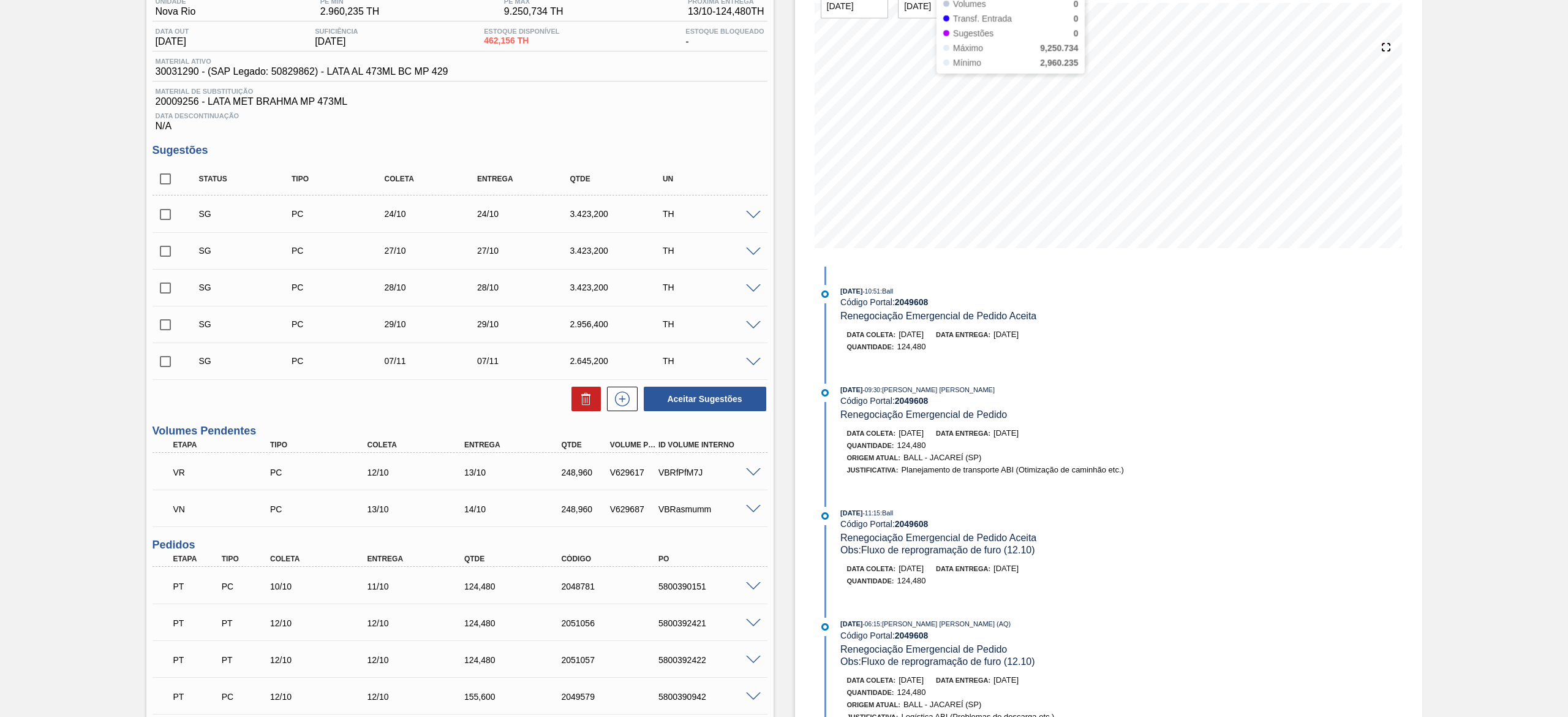
scroll to position [0, 0]
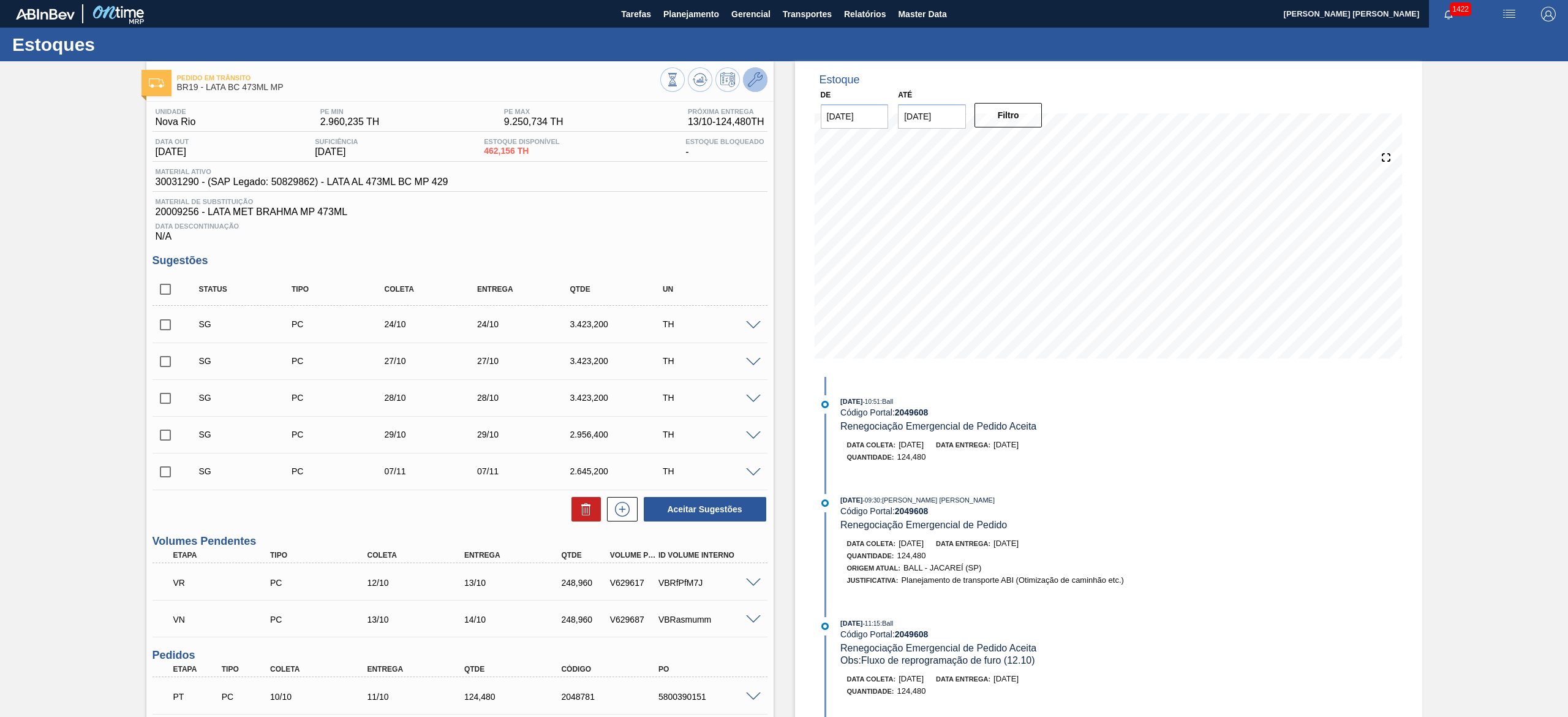
click at [755, 76] on icon at bounding box center [755, 80] width 15 height 15
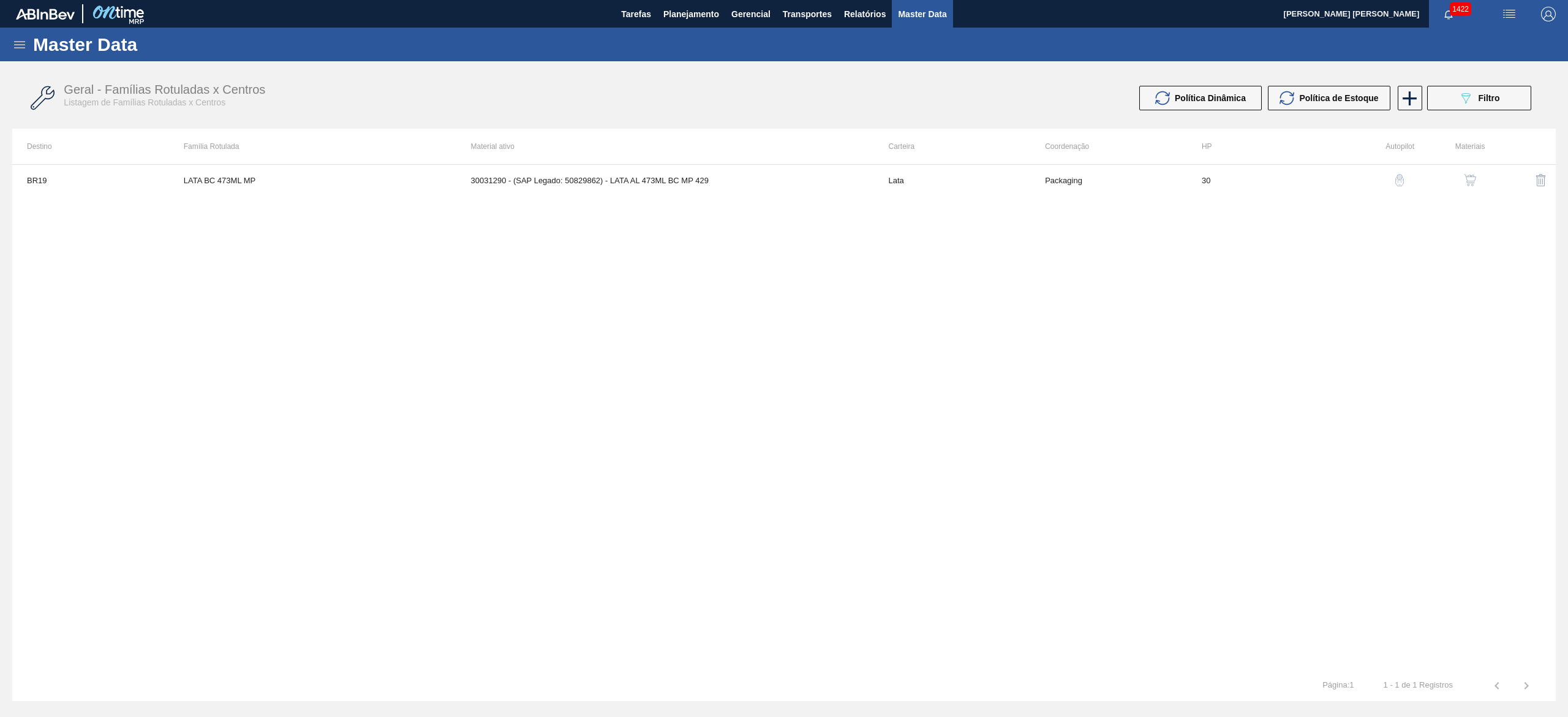
click at [1469, 184] on img "button" at bounding box center [1470, 180] width 13 height 13
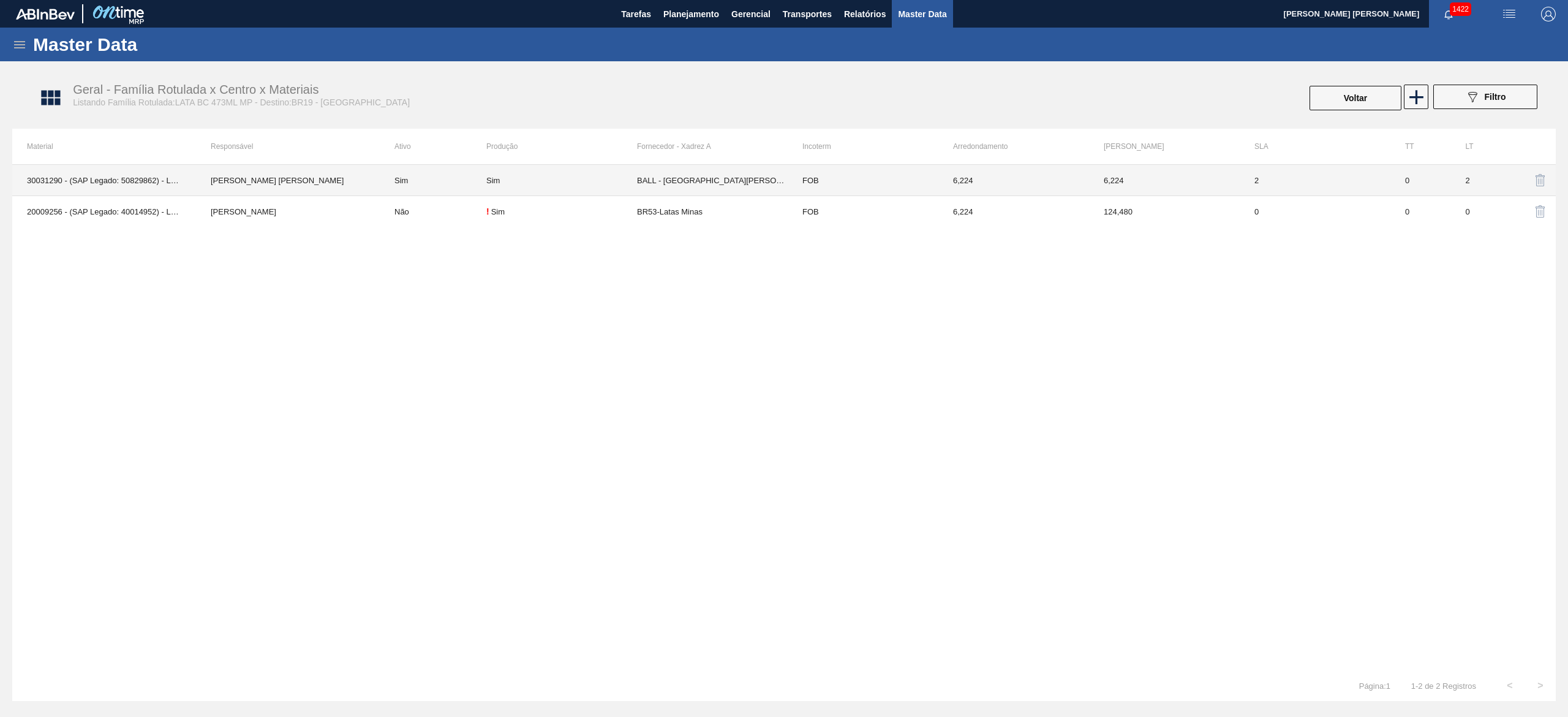
click at [655, 178] on td "BALL - [GEOGRAPHIC_DATA] ([GEOGRAPHIC_DATA])" at bounding box center [712, 180] width 150 height 32
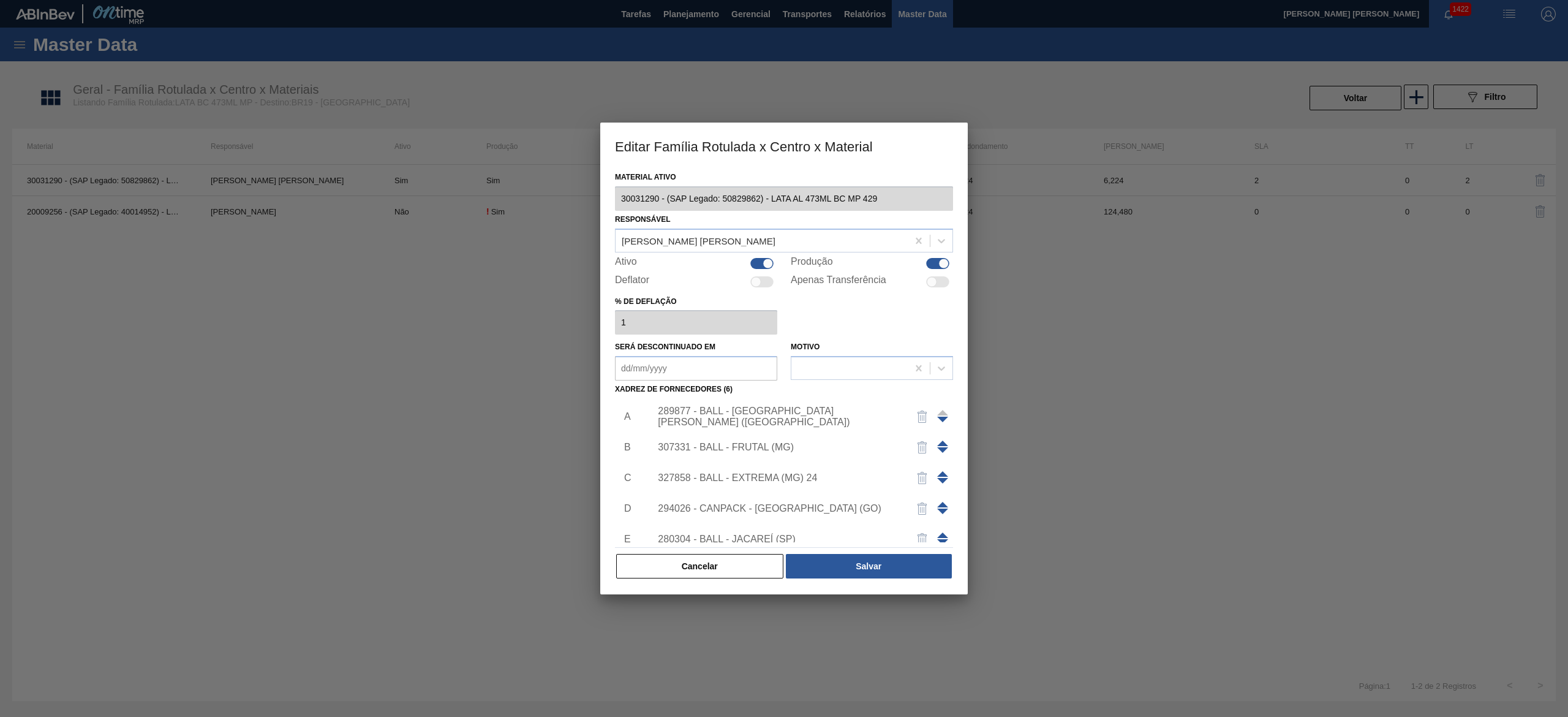
click at [769, 529] on div "280304 - BALL - JACAREÍ (SP)" at bounding box center [798, 539] width 310 height 31
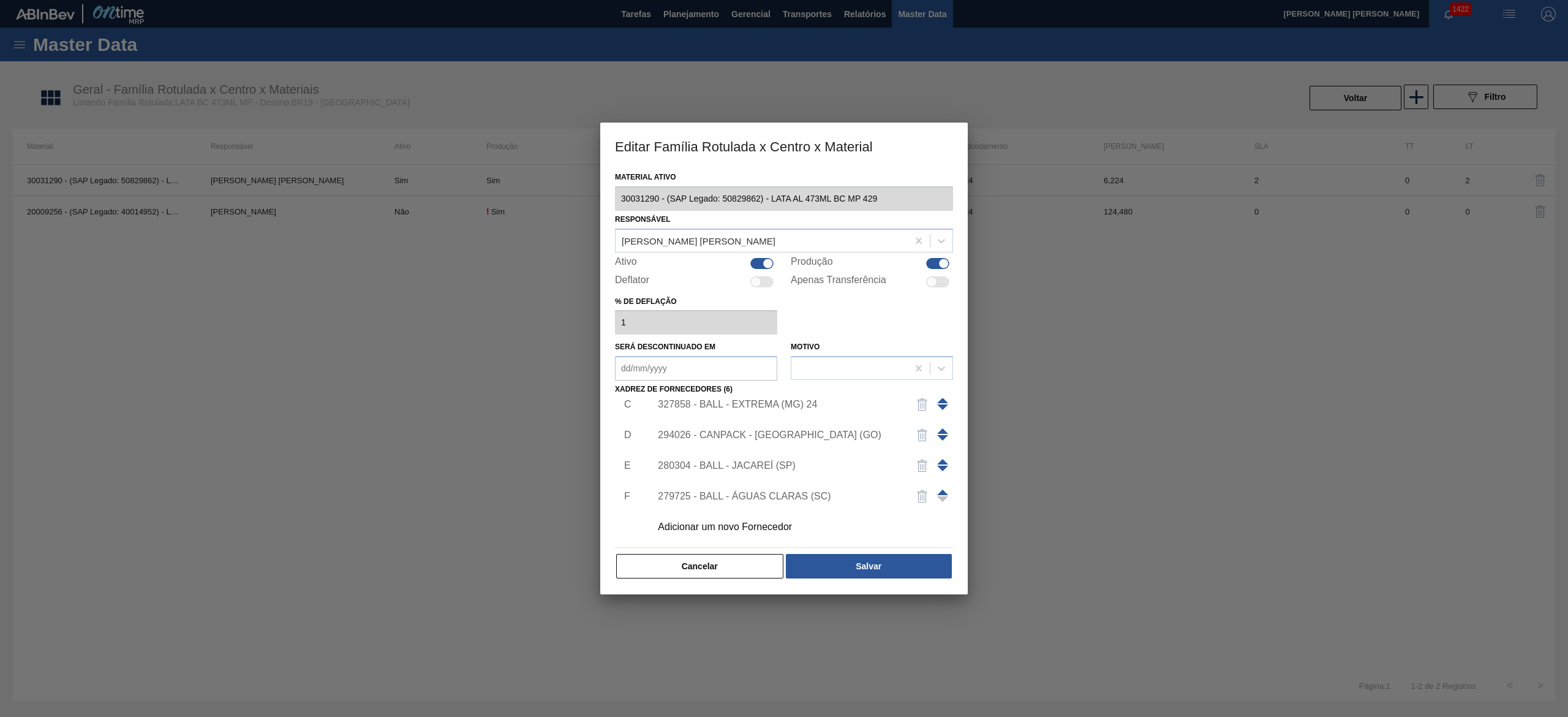
click at [753, 470] on div "280304 - BALL - JACAREÍ (SP)" at bounding box center [777, 466] width 240 height 11
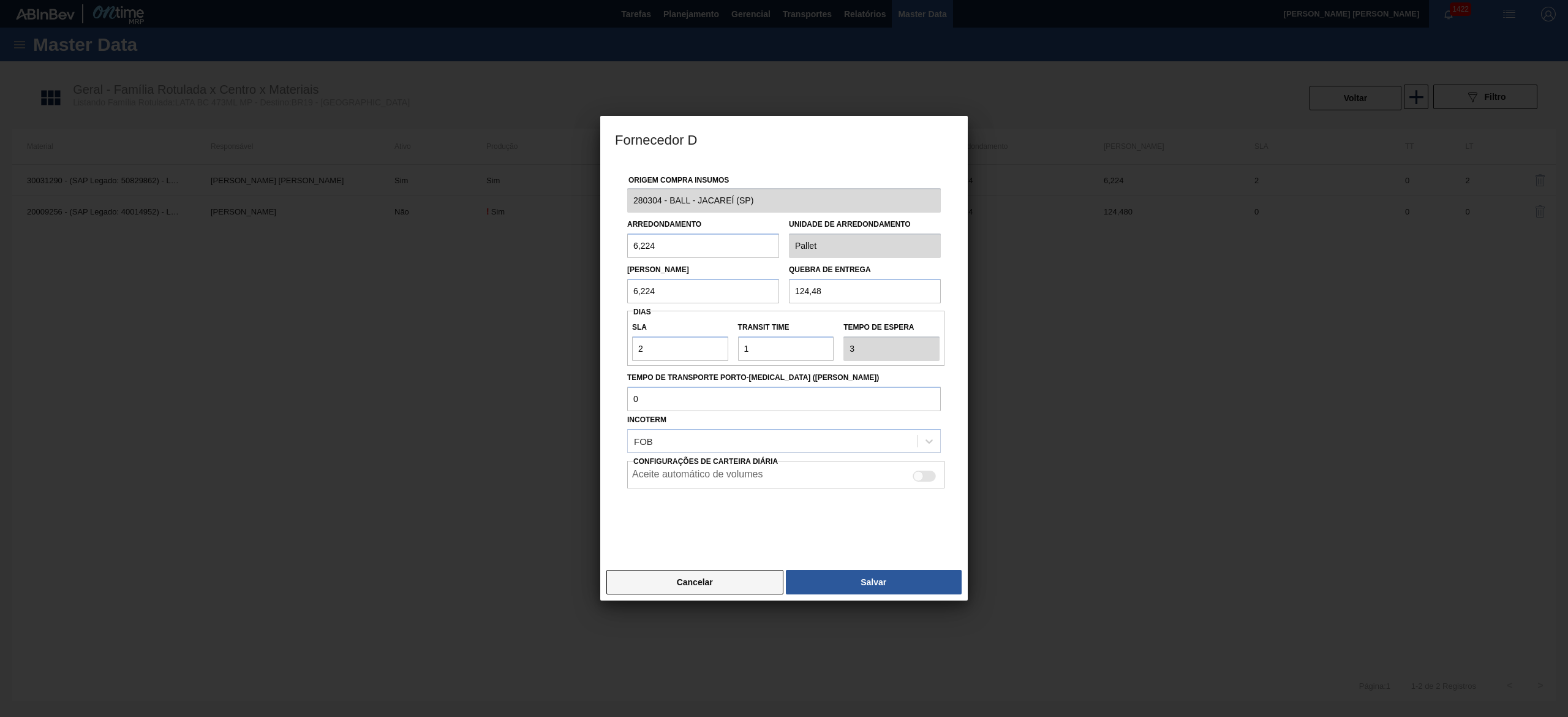
click at [674, 578] on button "Cancelar" at bounding box center [695, 581] width 177 height 24
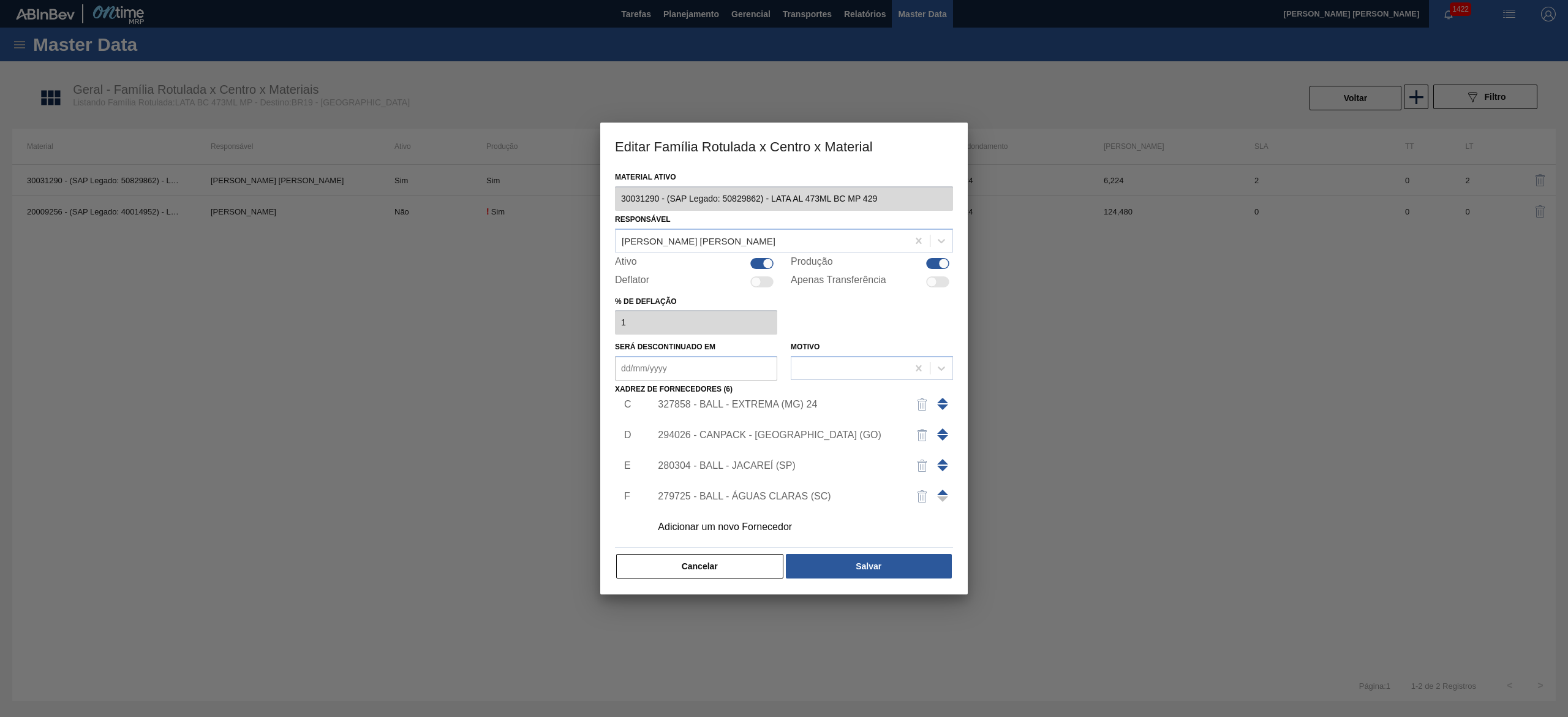
click at [684, 563] on button "Cancelar" at bounding box center [699, 566] width 167 height 24
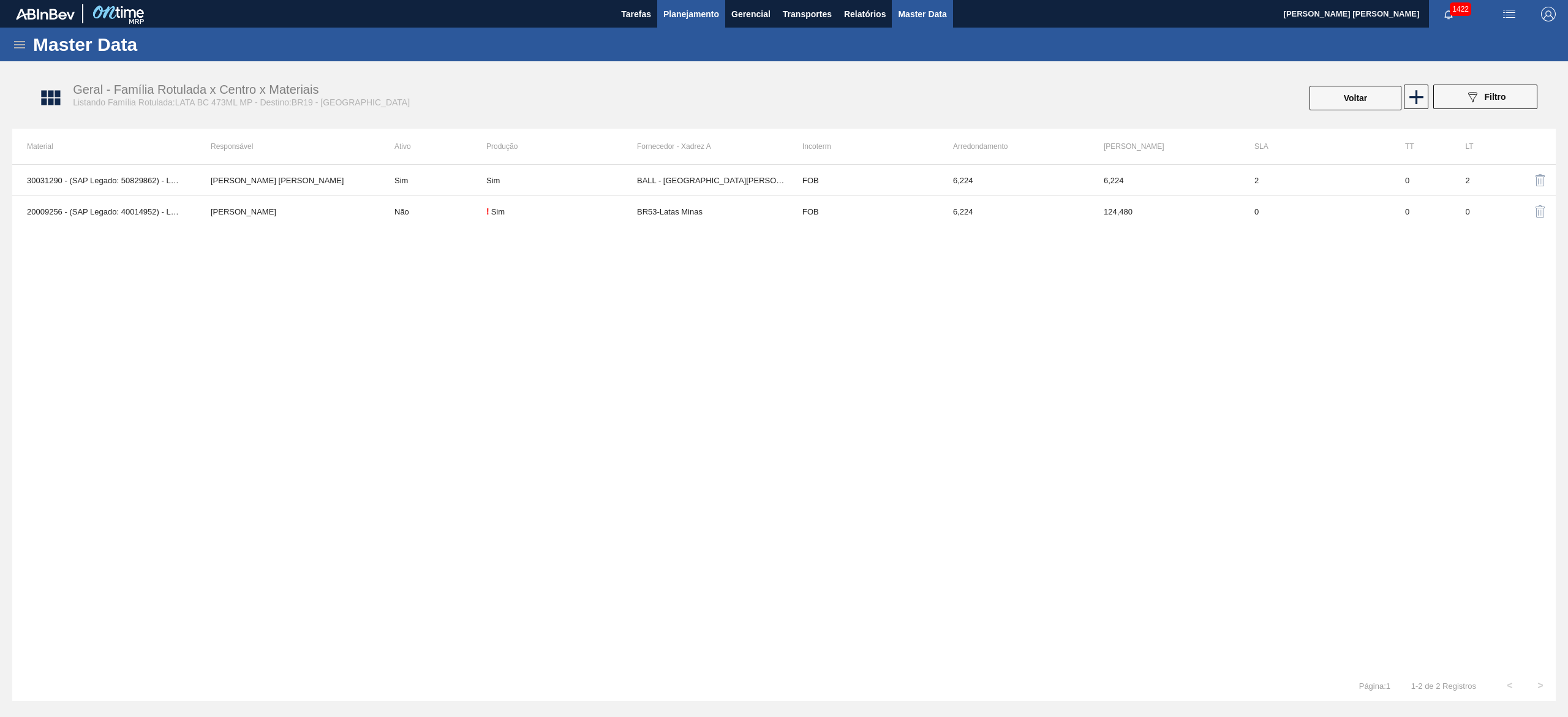
click at [708, 24] on button "Planejamento" at bounding box center [691, 13] width 68 height 28
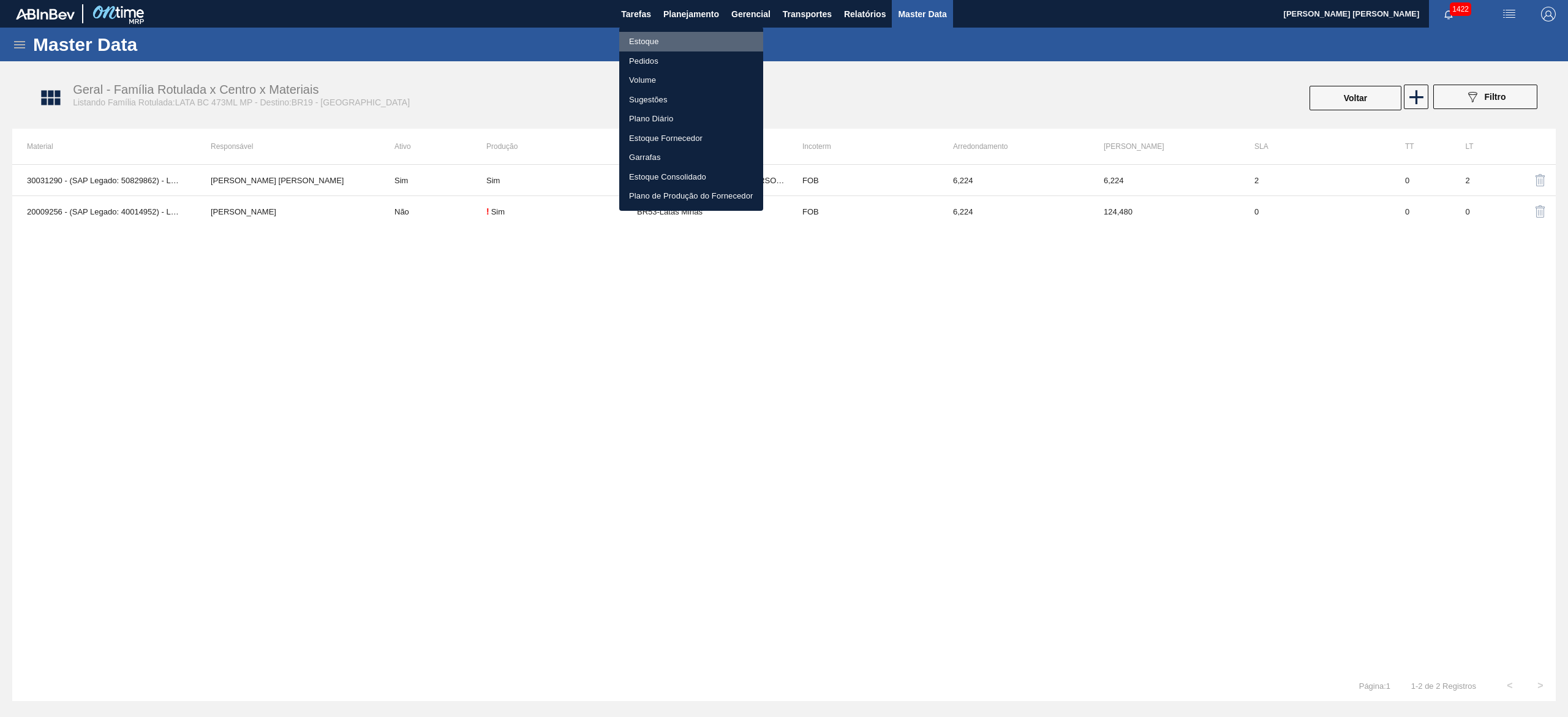
click at [665, 46] on li "Estoque" at bounding box center [691, 41] width 144 height 20
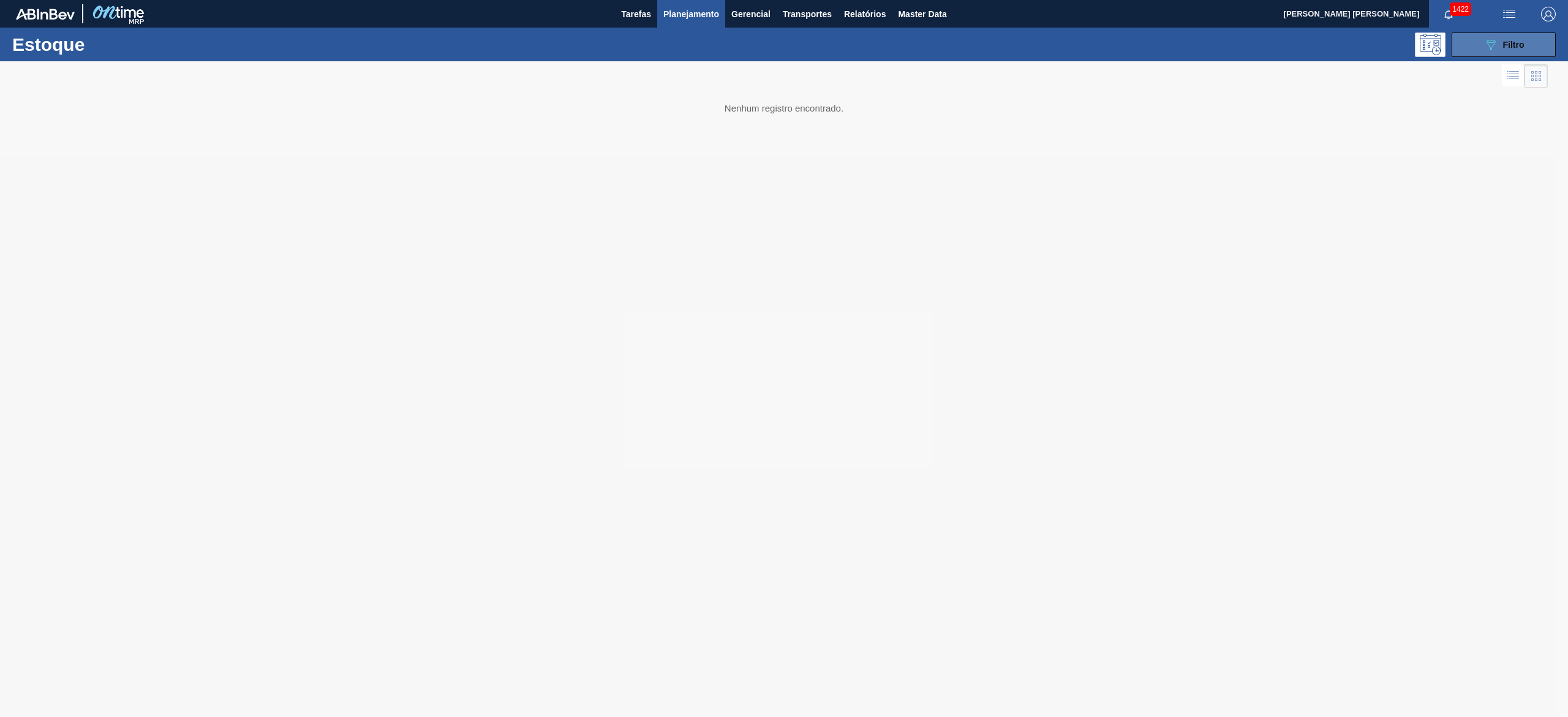
click at [1506, 40] on span "Filtro" at bounding box center [1514, 45] width 21 height 9
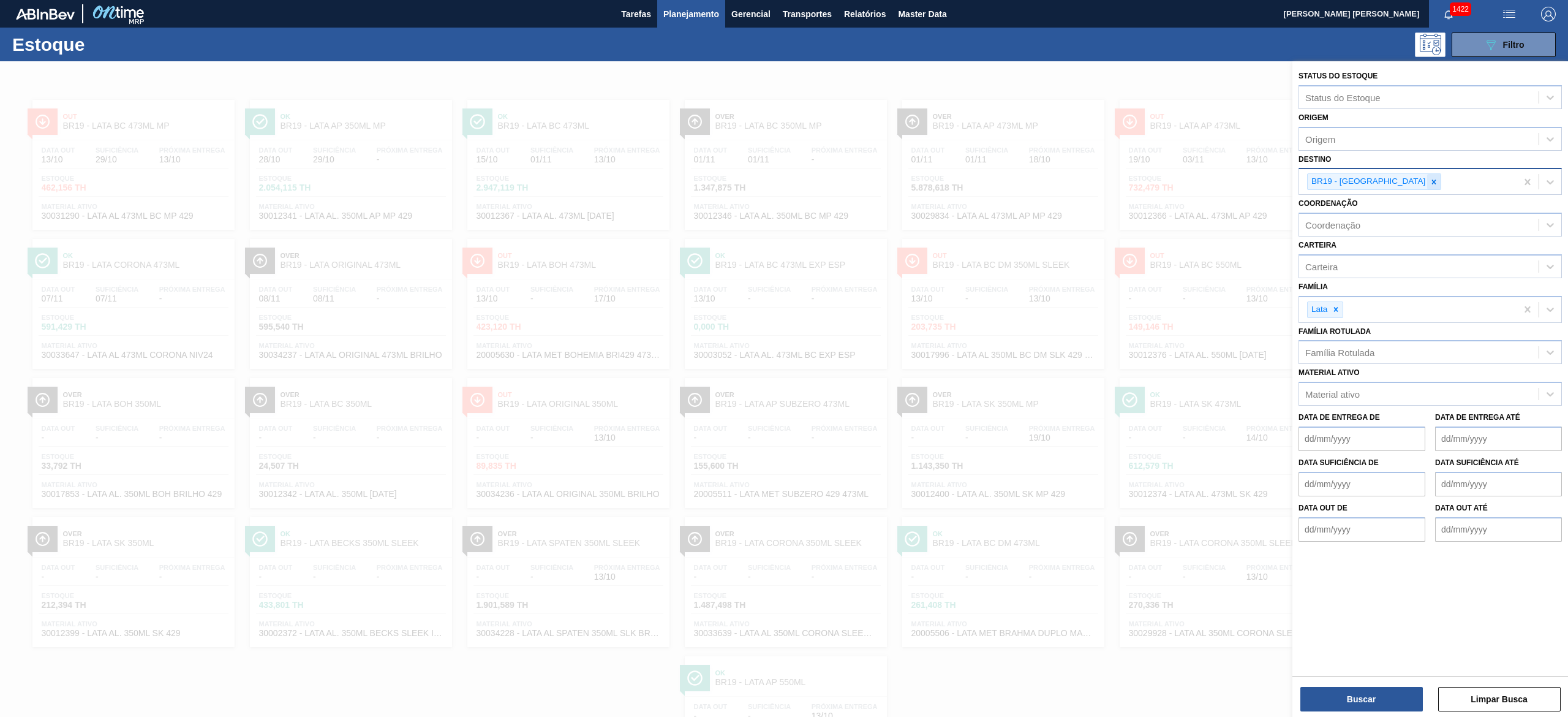
click at [1427, 174] on div at bounding box center [1433, 181] width 13 height 15
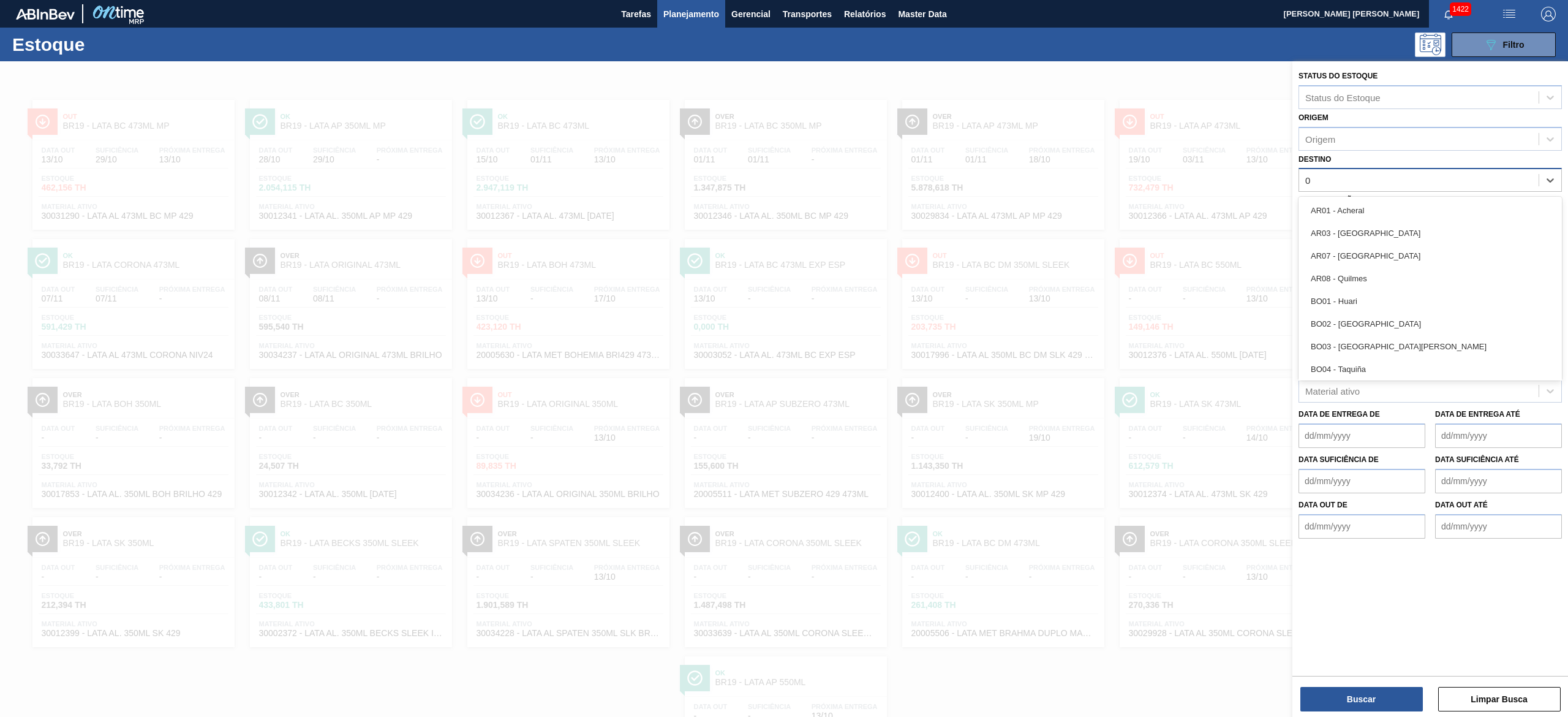
type input "07"
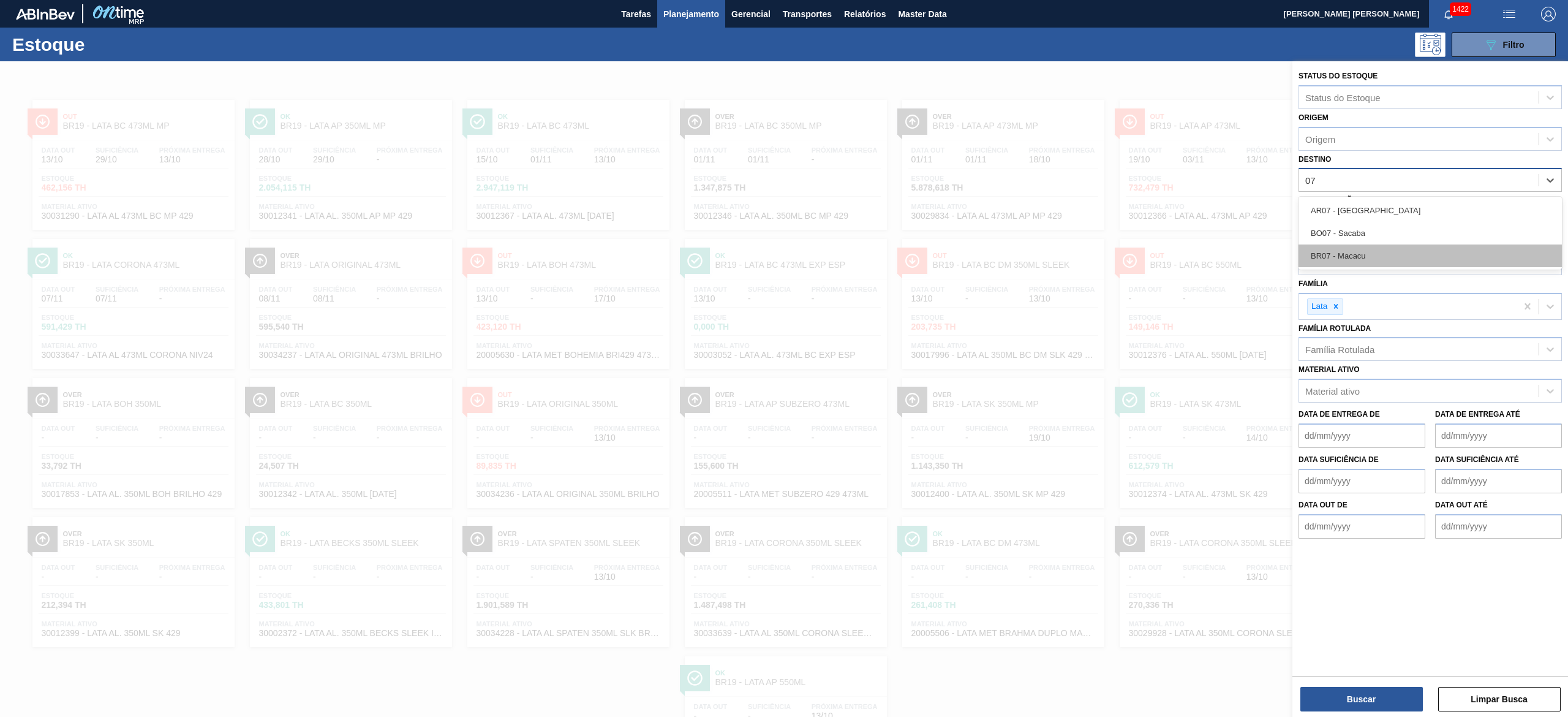
click at [1351, 252] on div "BR07 - Macacu" at bounding box center [1430, 255] width 263 height 23
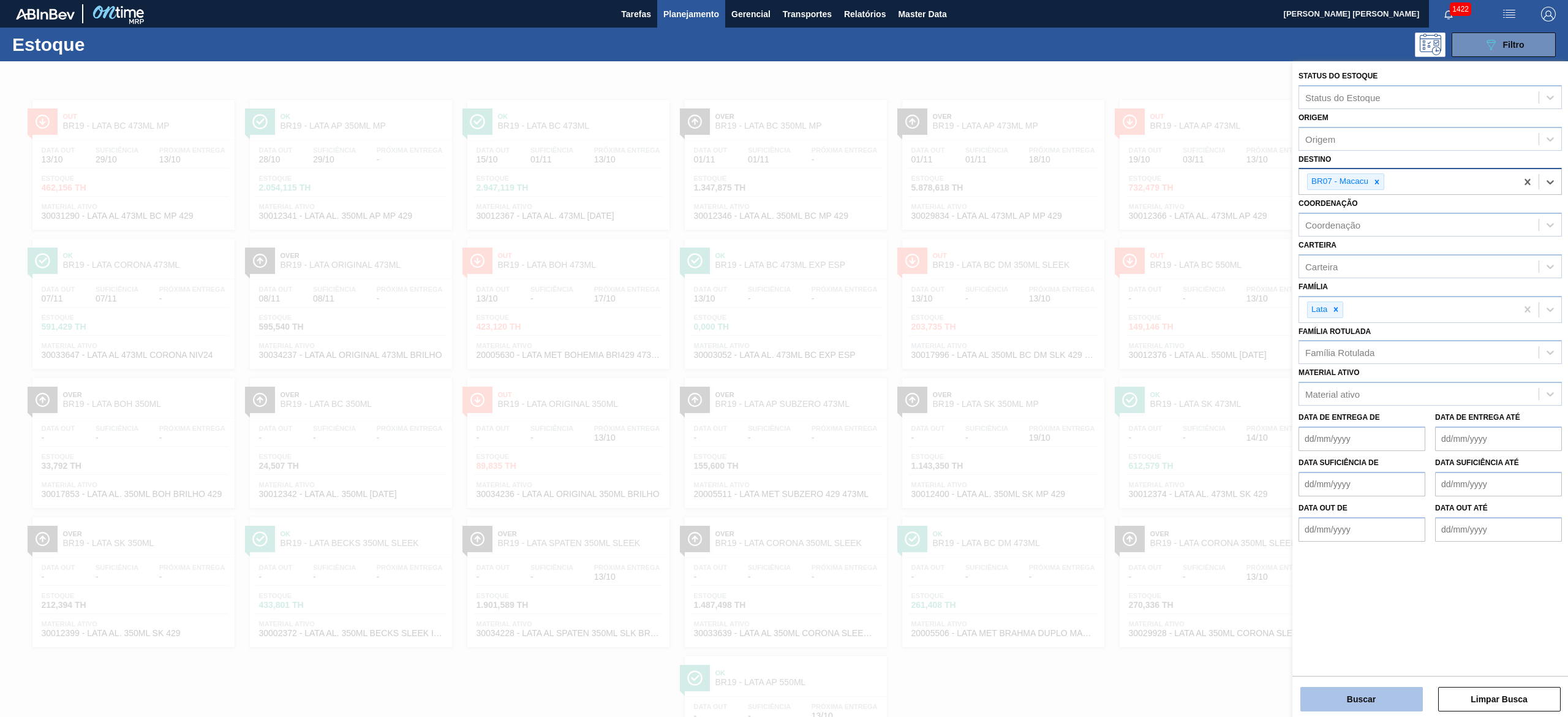
click at [1372, 704] on button "Buscar" at bounding box center [1362, 699] width 123 height 24
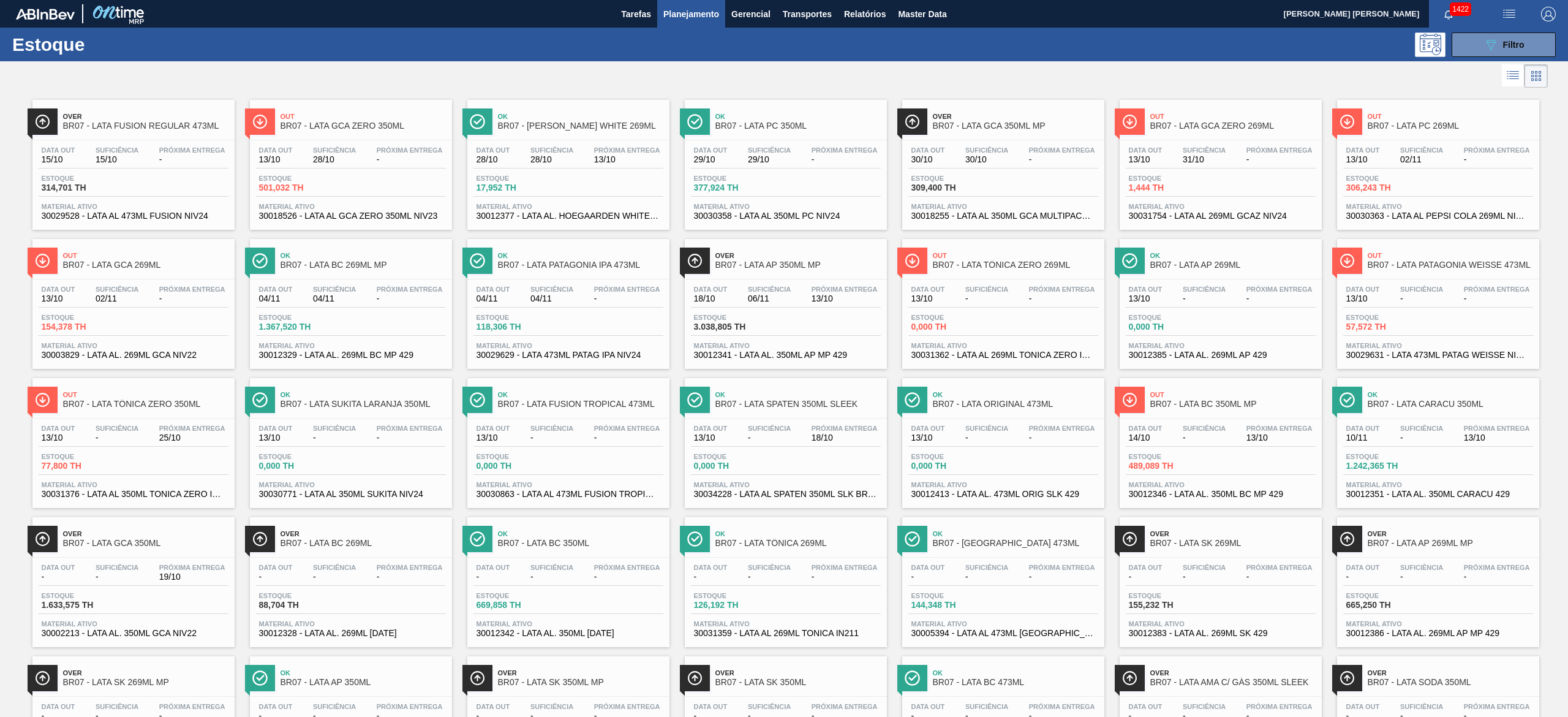
click at [556, 188] on span "17,952 TH" at bounding box center [519, 188] width 86 height 9
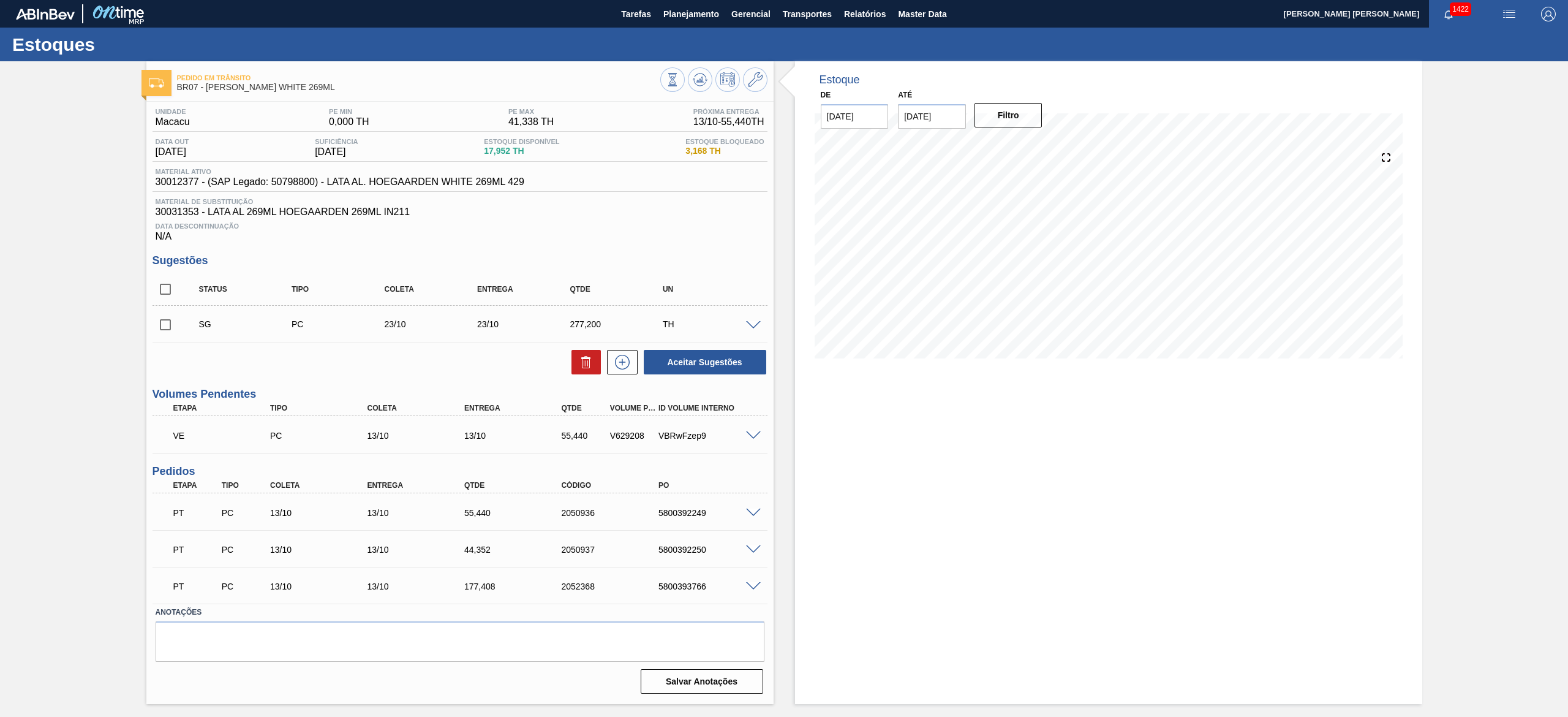
click at [165, 296] on input "checkbox" at bounding box center [165, 289] width 26 height 26
checkbox input "true"
click at [708, 368] on button "Aceitar Sugestões" at bounding box center [705, 362] width 123 height 24
checkbox input "false"
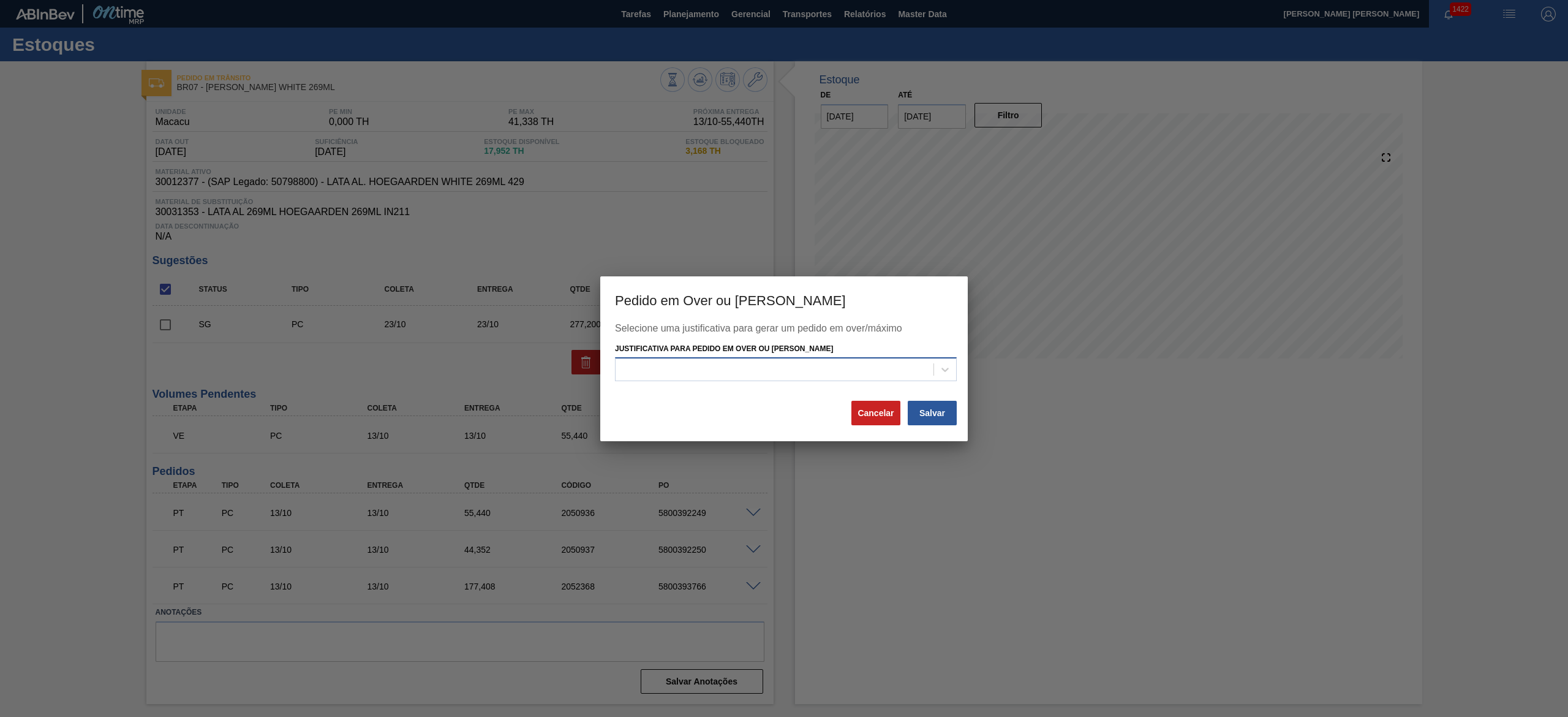
drag, startPoint x: 832, startPoint y: 362, endPoint x: 819, endPoint y: 380, distance: 22.2
click at [828, 364] on div at bounding box center [775, 370] width 318 height 18
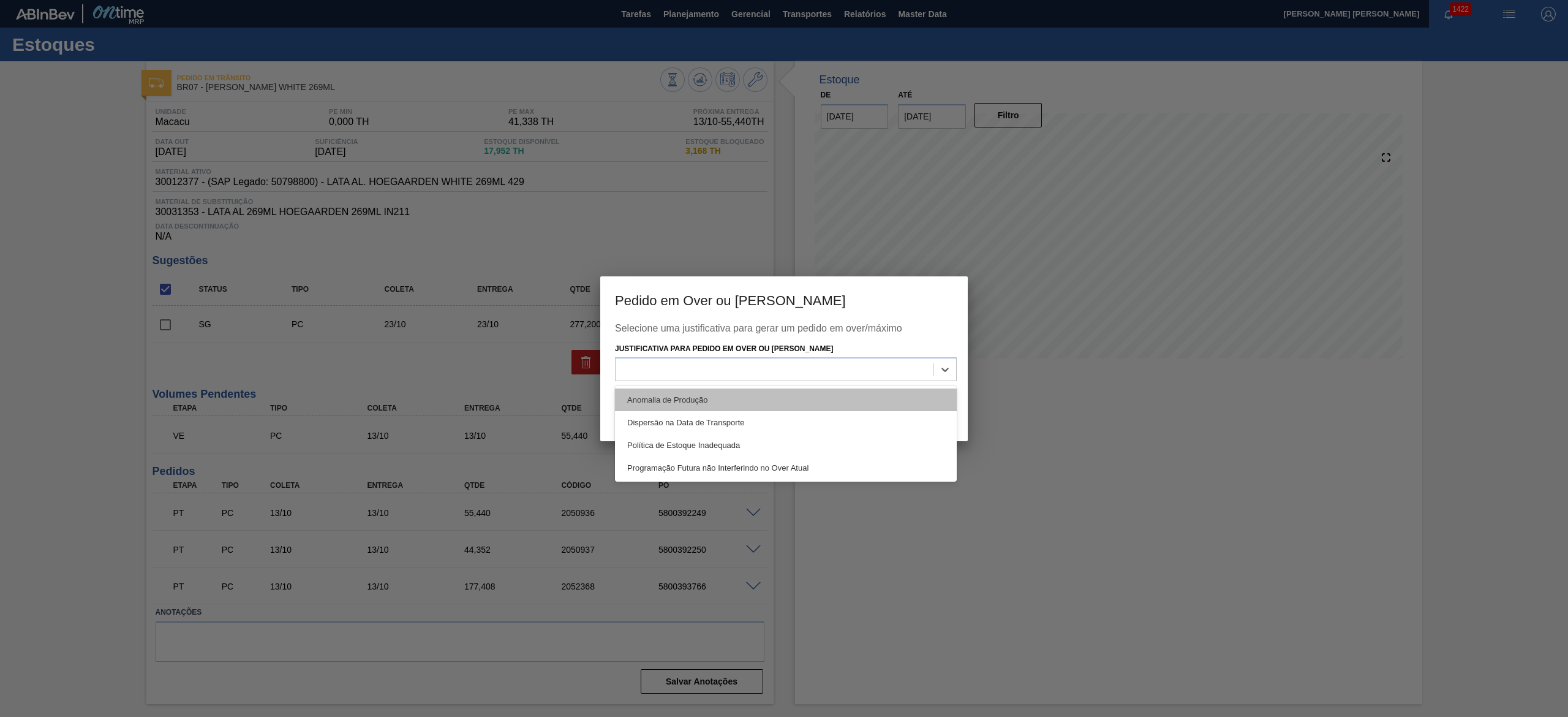
click at [804, 394] on div "Anomalia de Produção" at bounding box center [786, 399] width 342 height 23
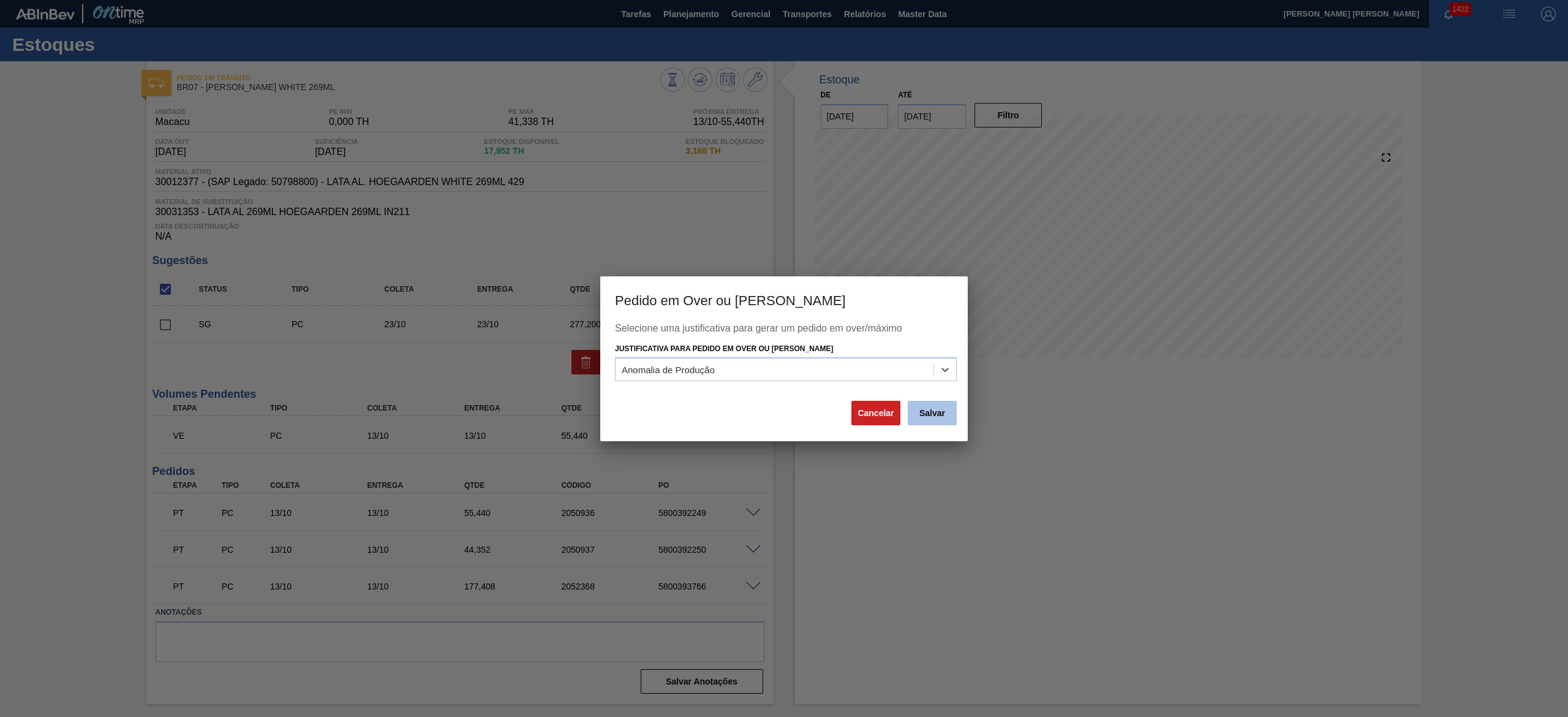
click at [931, 415] on button "Salvar" at bounding box center [932, 413] width 49 height 24
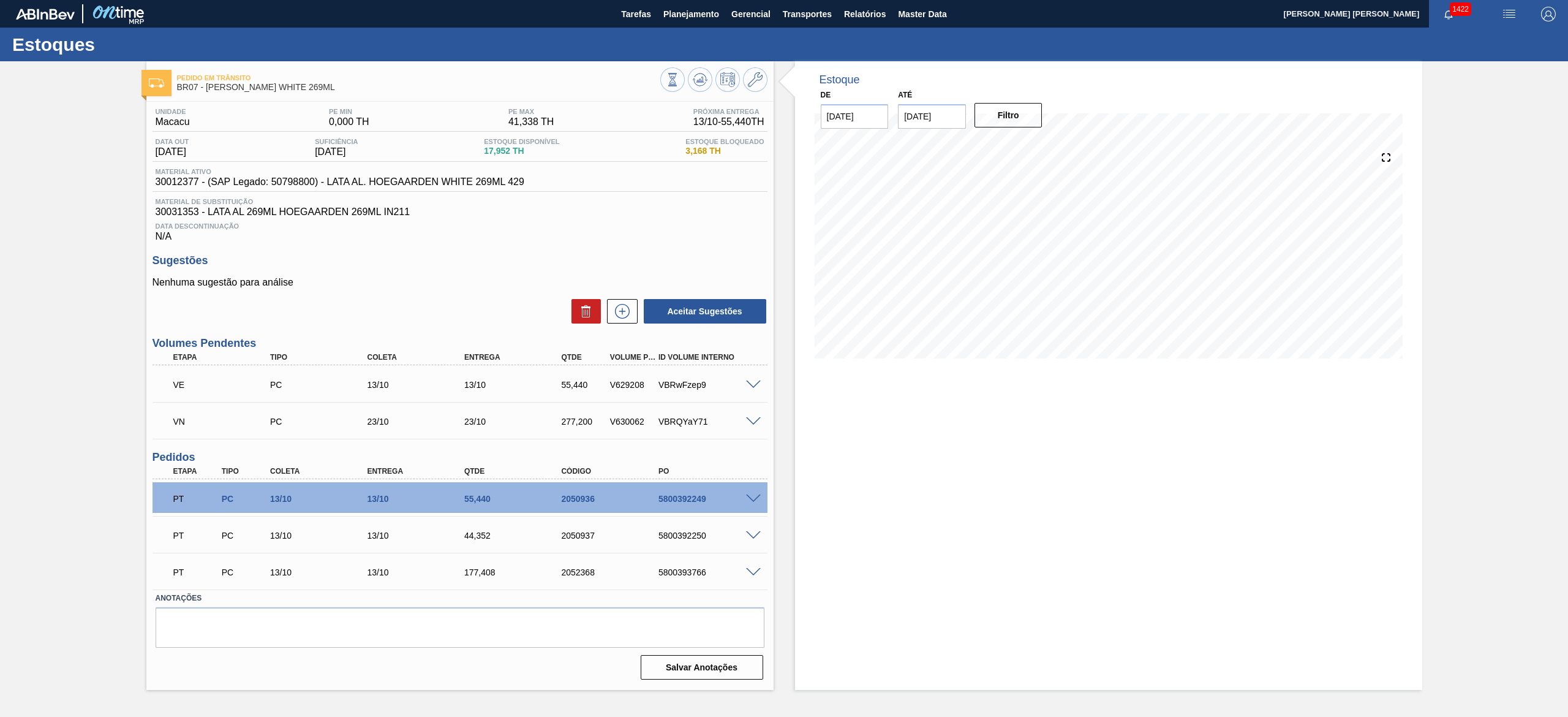
click at [754, 386] on span at bounding box center [753, 385] width 15 height 9
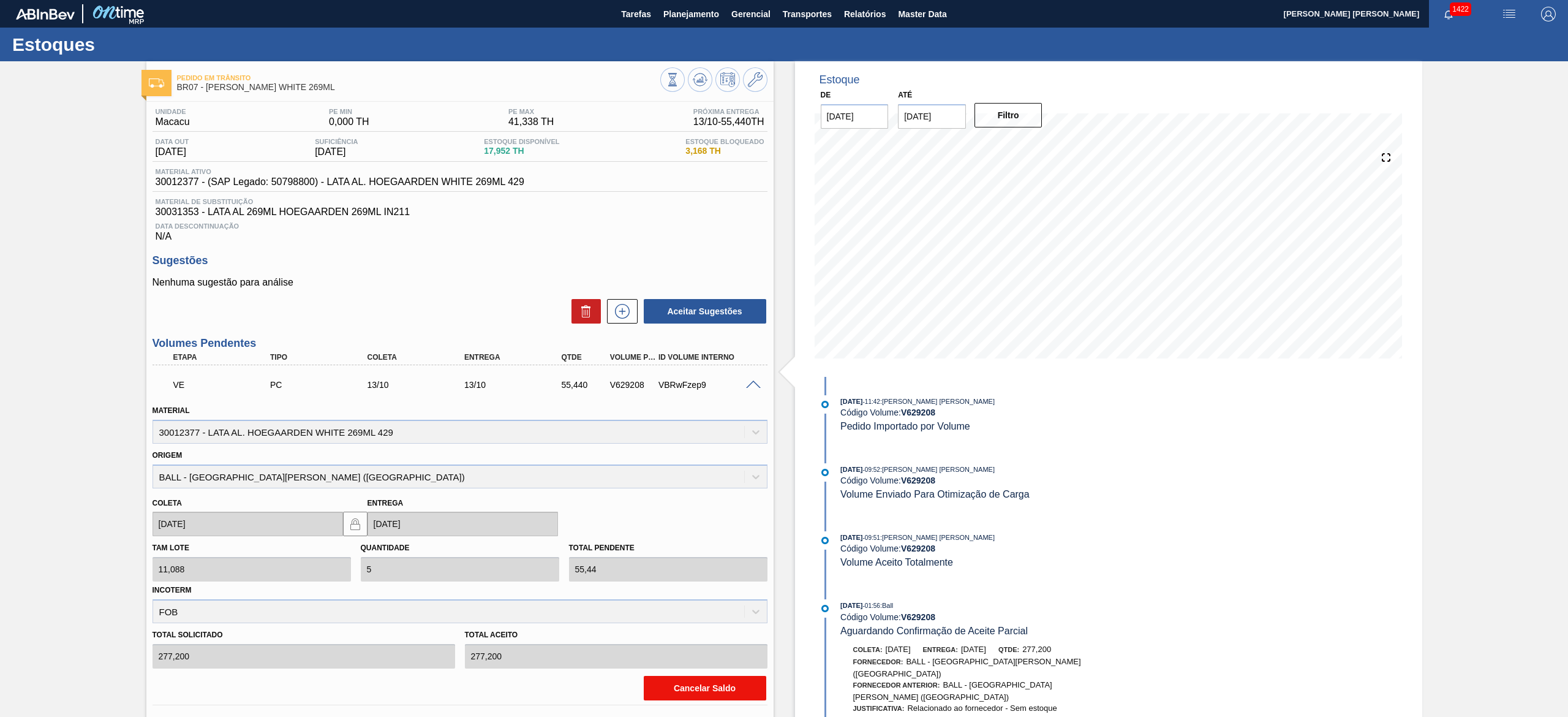
click at [706, 679] on button "Cancelar Saldo" at bounding box center [705, 688] width 123 height 24
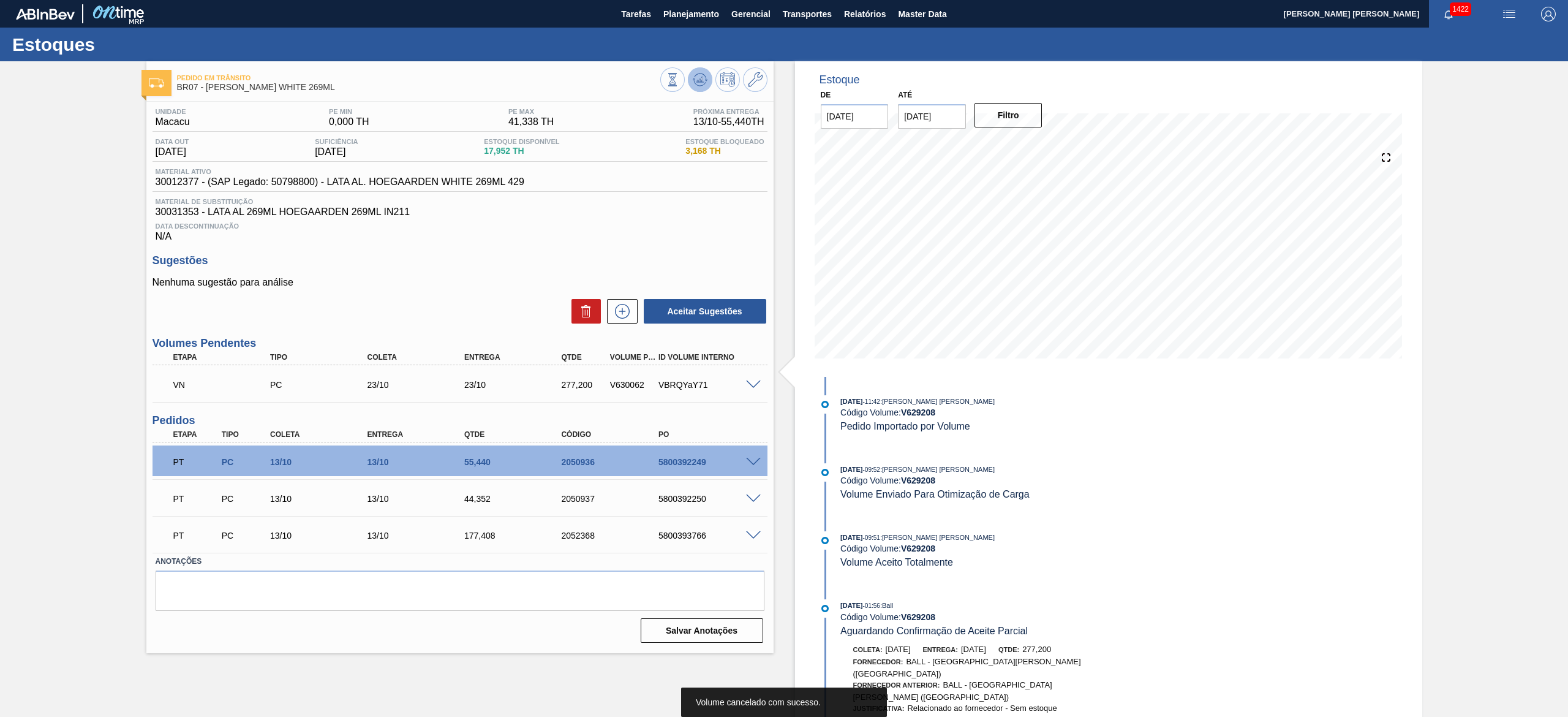
click at [693, 81] on icon at bounding box center [700, 80] width 15 height 15
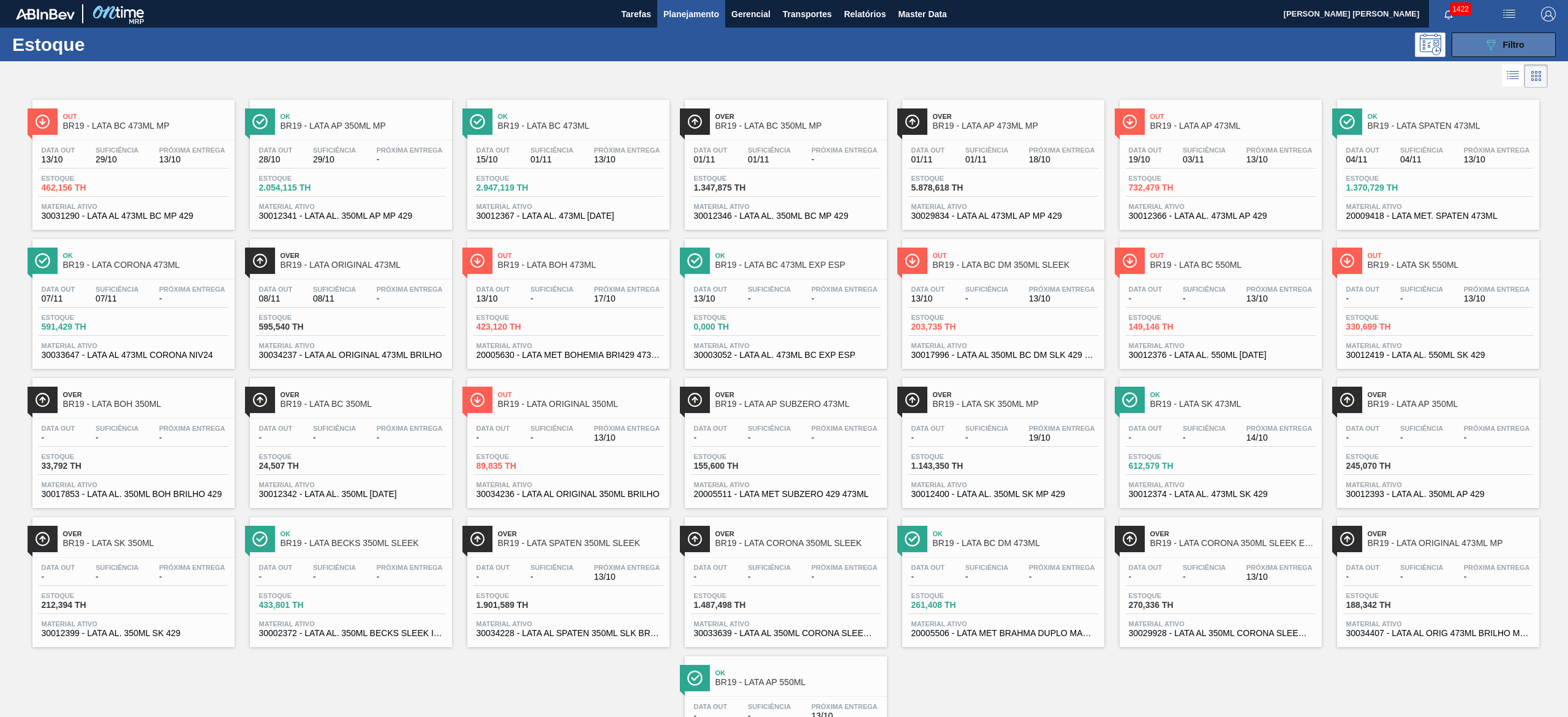
click at [1176, 40] on button "089F7B8B-B2A5-4AFE-B5C0-19BA573D28AC Filtro" at bounding box center [1503, 44] width 104 height 24
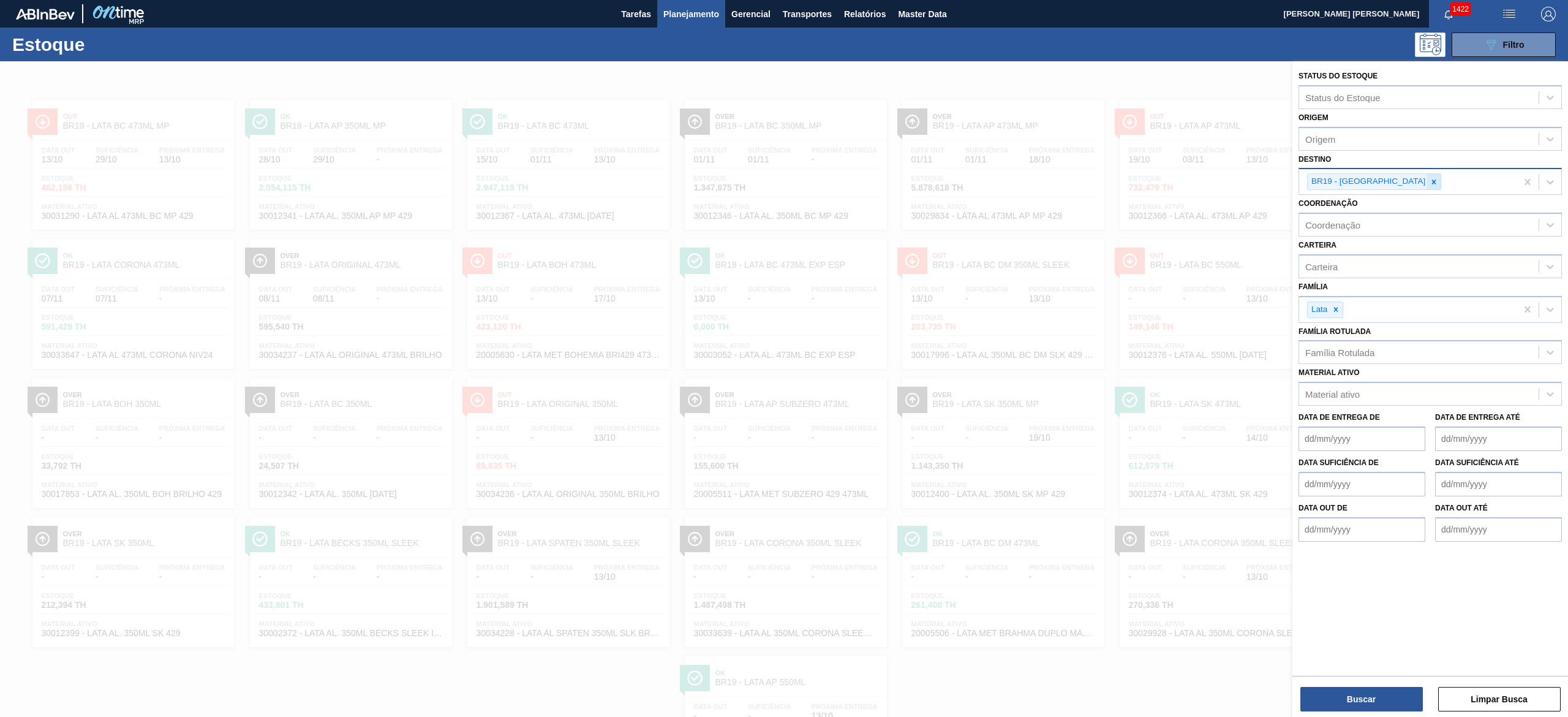
click at [1176, 180] on icon at bounding box center [1433, 182] width 9 height 9
type input "13"
click at [1176, 214] on div "BR13 - Piraí" at bounding box center [1430, 210] width 263 height 23
click at [1176, 537] on button "Buscar" at bounding box center [1362, 699] width 123 height 24
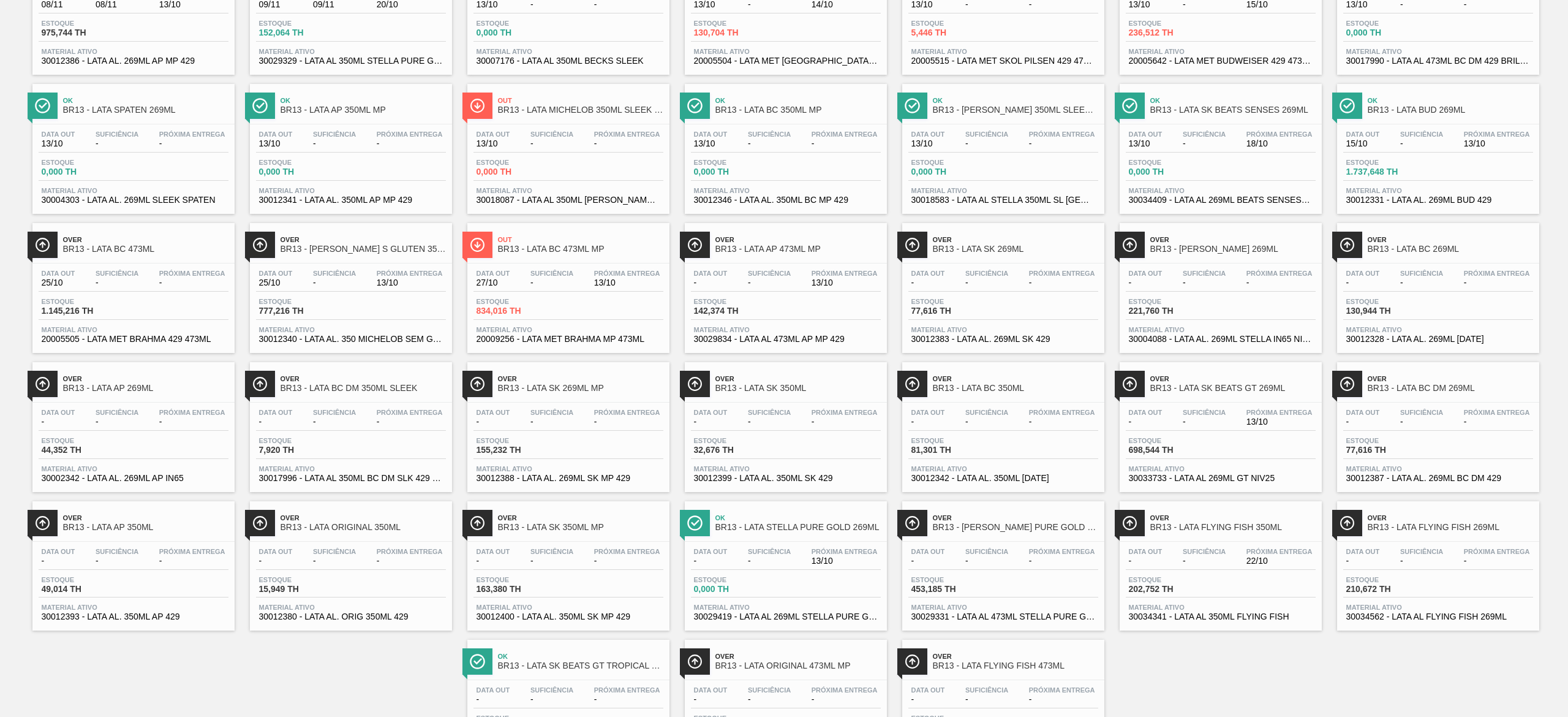
scroll to position [381, 0]
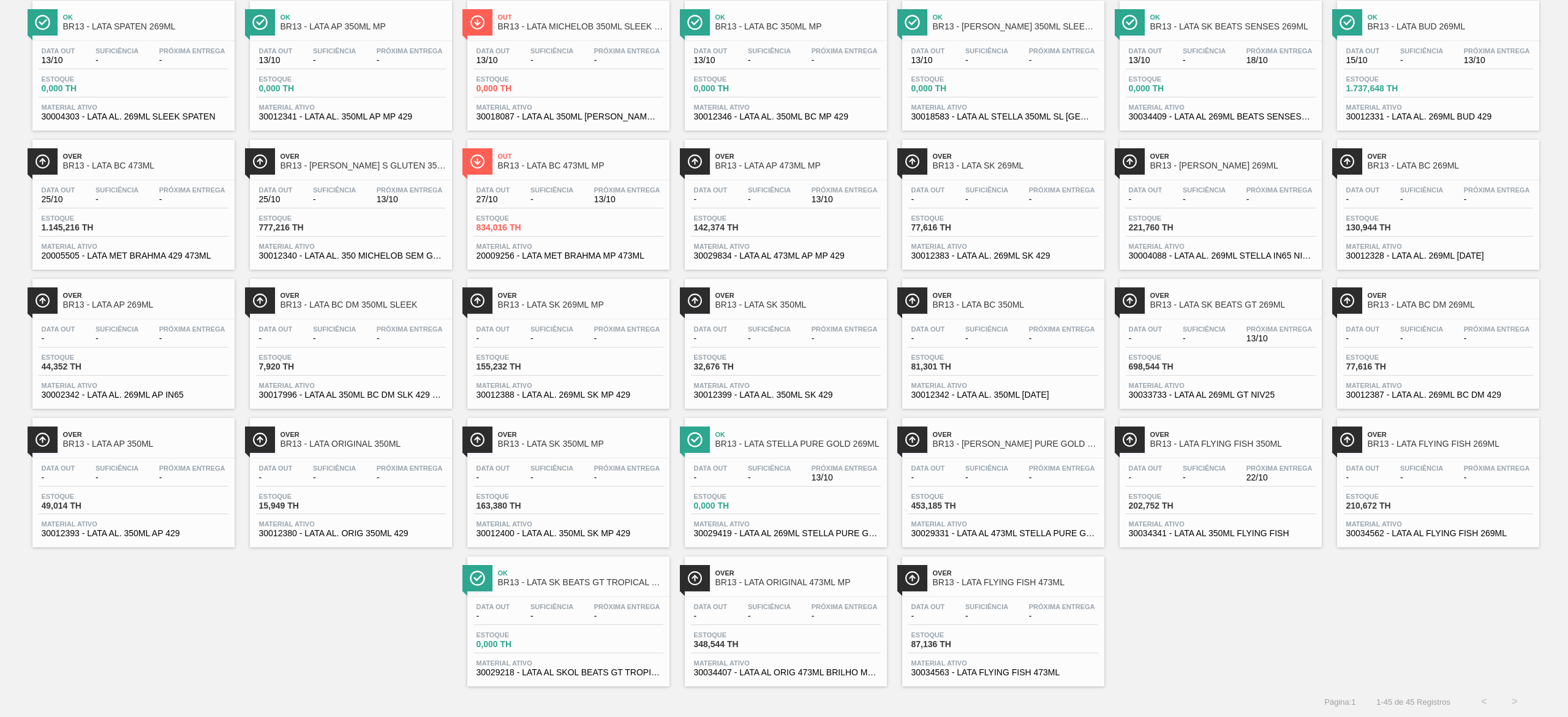
click at [597, 537] on span "-" at bounding box center [627, 616] width 66 height 9
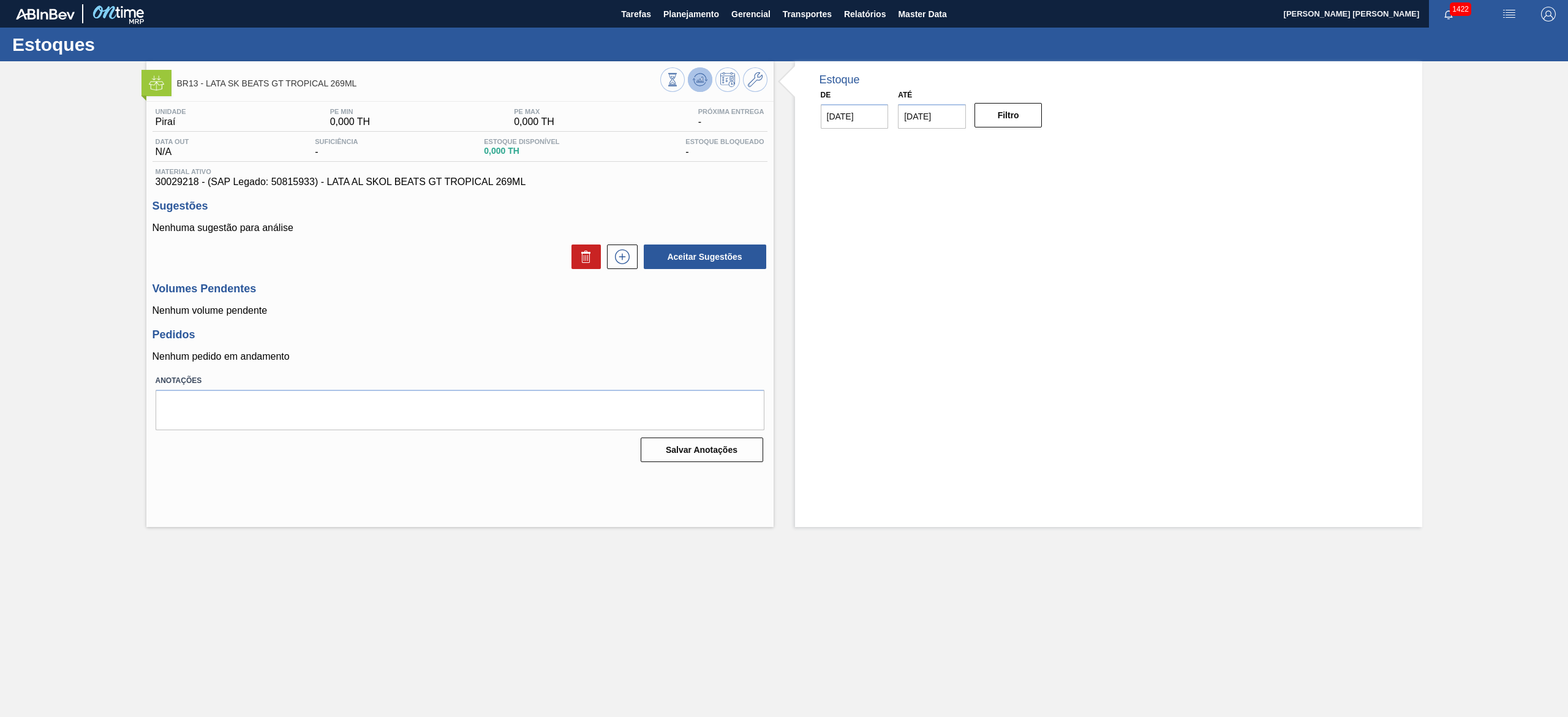
click at [691, 90] on div at bounding box center [714, 81] width 107 height 28
click at [699, 84] on icon at bounding box center [700, 80] width 15 height 15
click at [627, 247] on button at bounding box center [622, 256] width 31 height 24
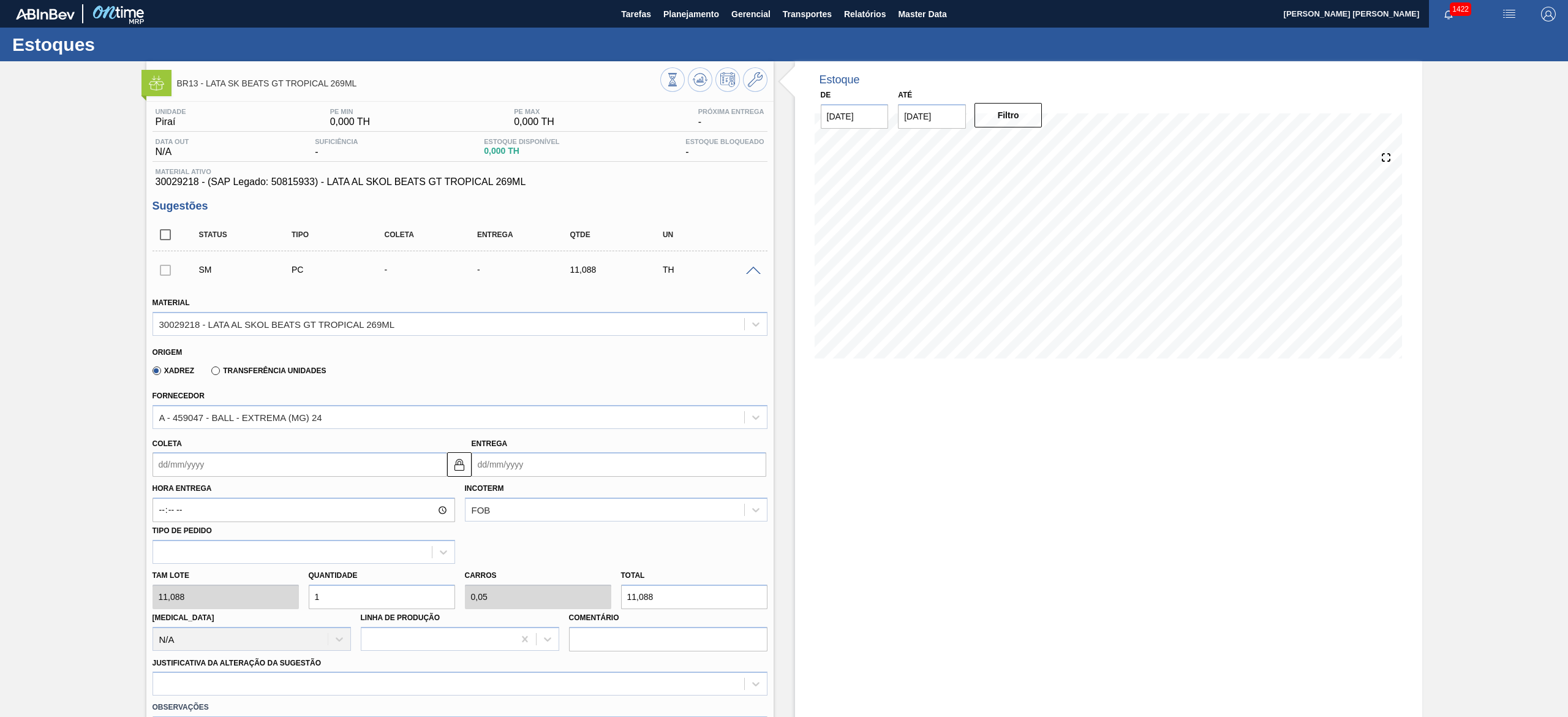
click at [263, 468] on input "Coleta" at bounding box center [300, 464] width 295 height 24
click at [265, 537] on div "17" at bounding box center [265, 573] width 17 height 17
type input "[DATE]"
click at [280, 537] on div "[PERSON_NAME] 11,088 Quantidade 1 Carros 0,05 Total 11,088 [MEDICAL_DATA] N/A L…" at bounding box center [459, 607] width 625 height 87
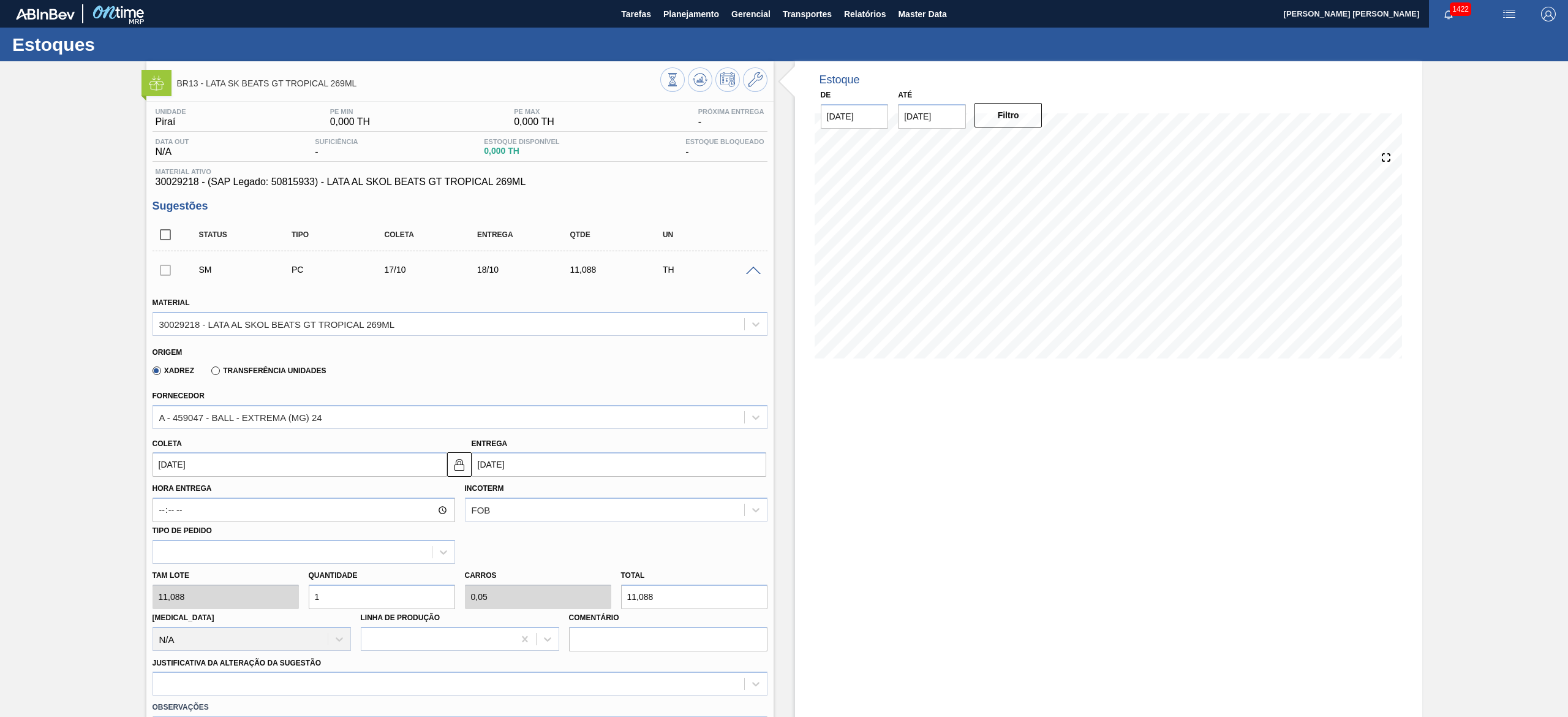
type input "16"
type input "0,8"
type input "177,408"
type input "160"
type input "8"
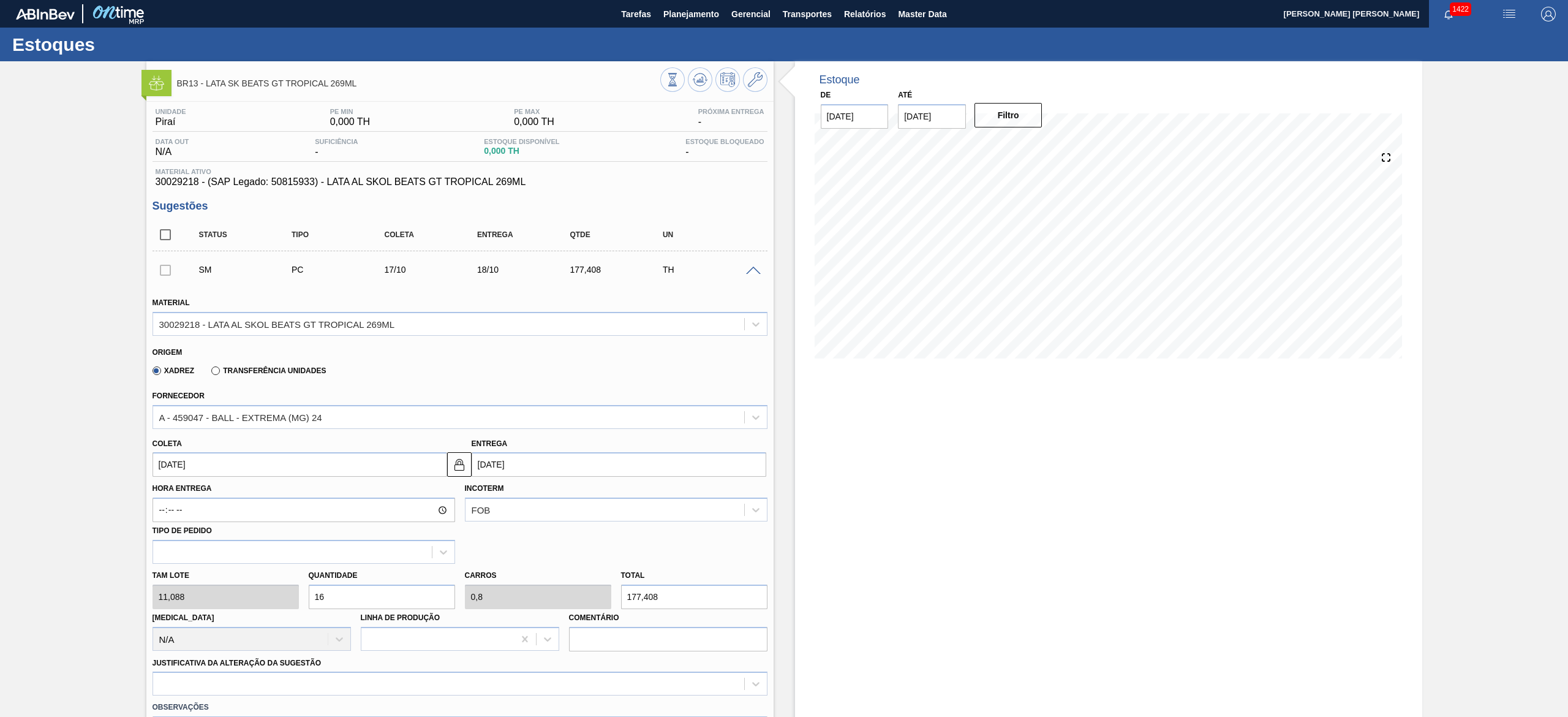
type input "1.774,08"
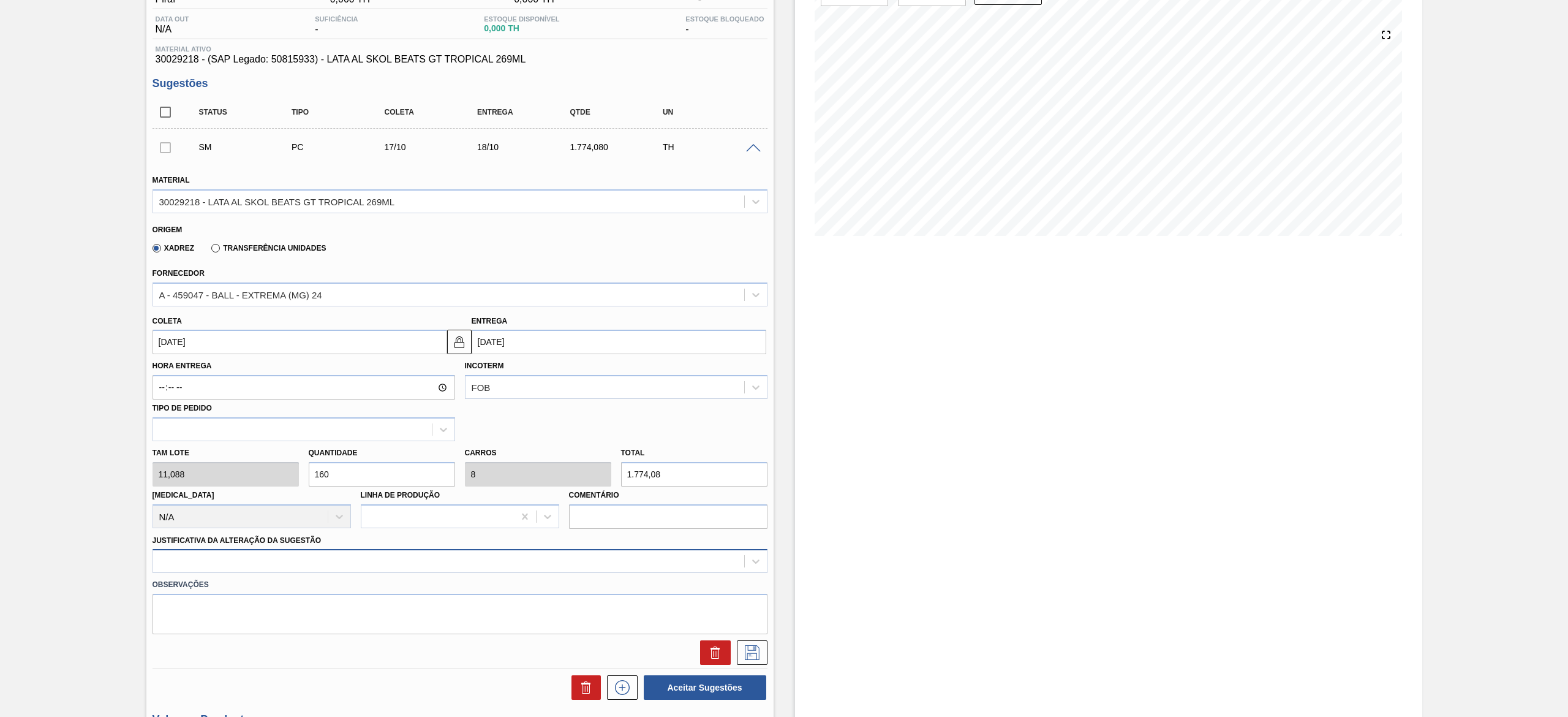
type input "160"
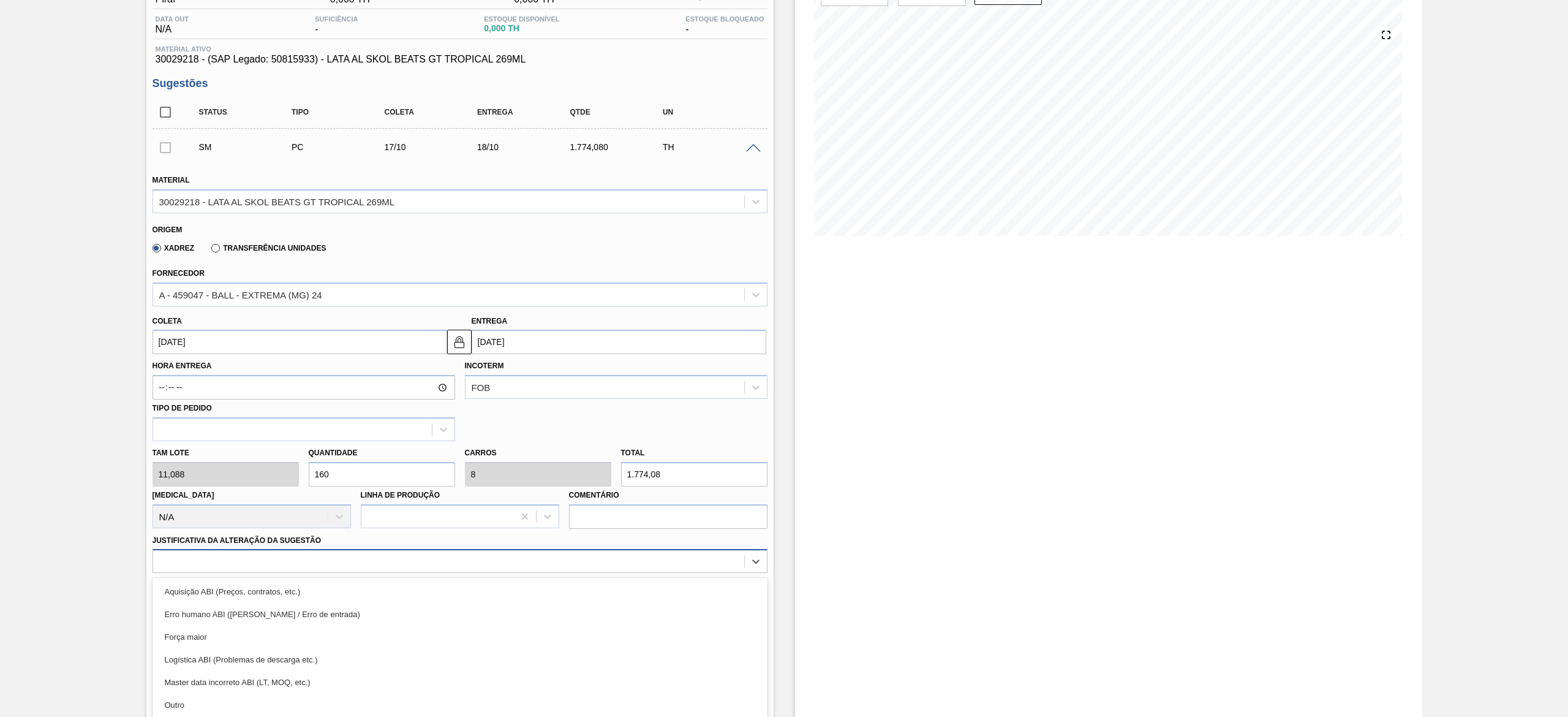
click at [351, 537] on div "option Erro humano ABI (Cálculo / Erro de entrada) focused, 2 of 18. 18 results…" at bounding box center [460, 561] width 615 height 24
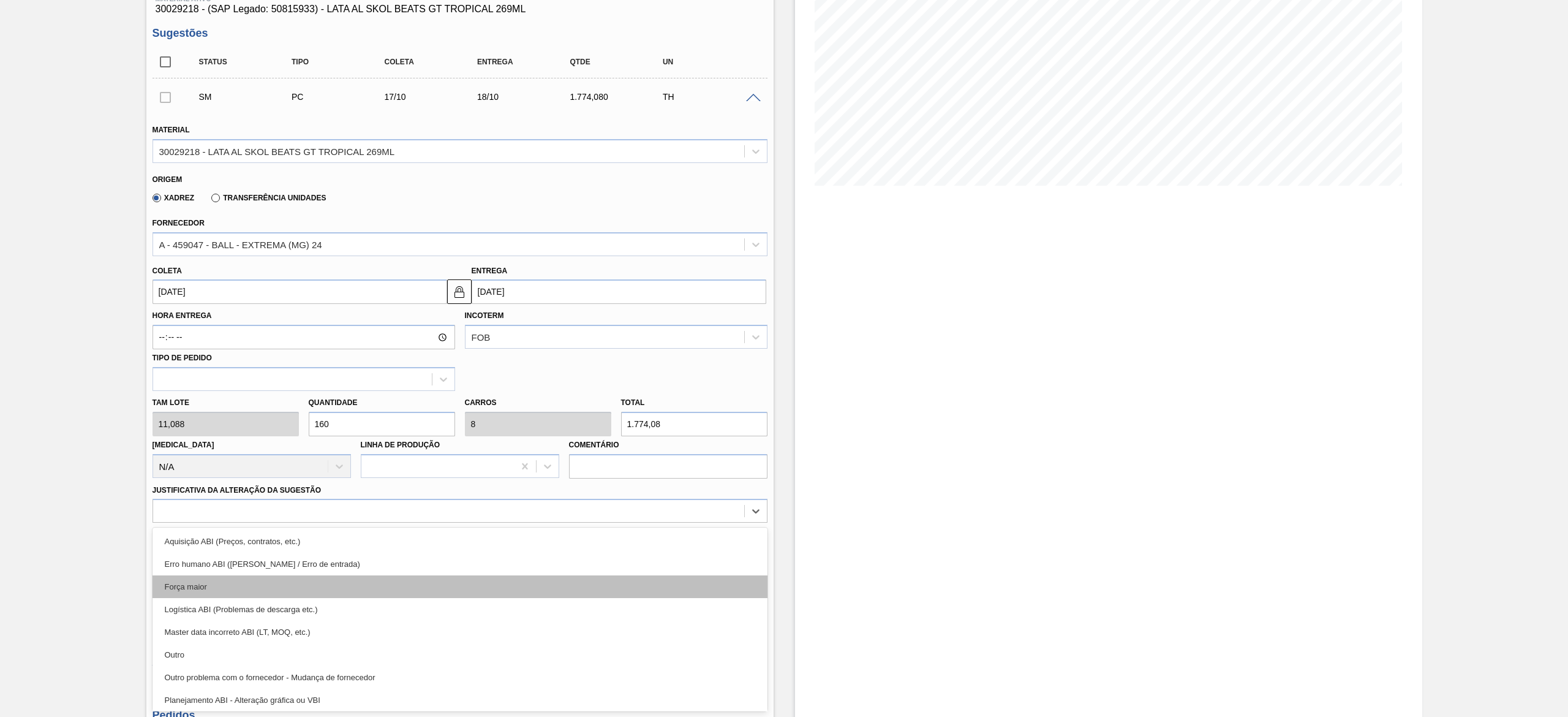
click at [302, 537] on div "Força maior" at bounding box center [460, 586] width 615 height 23
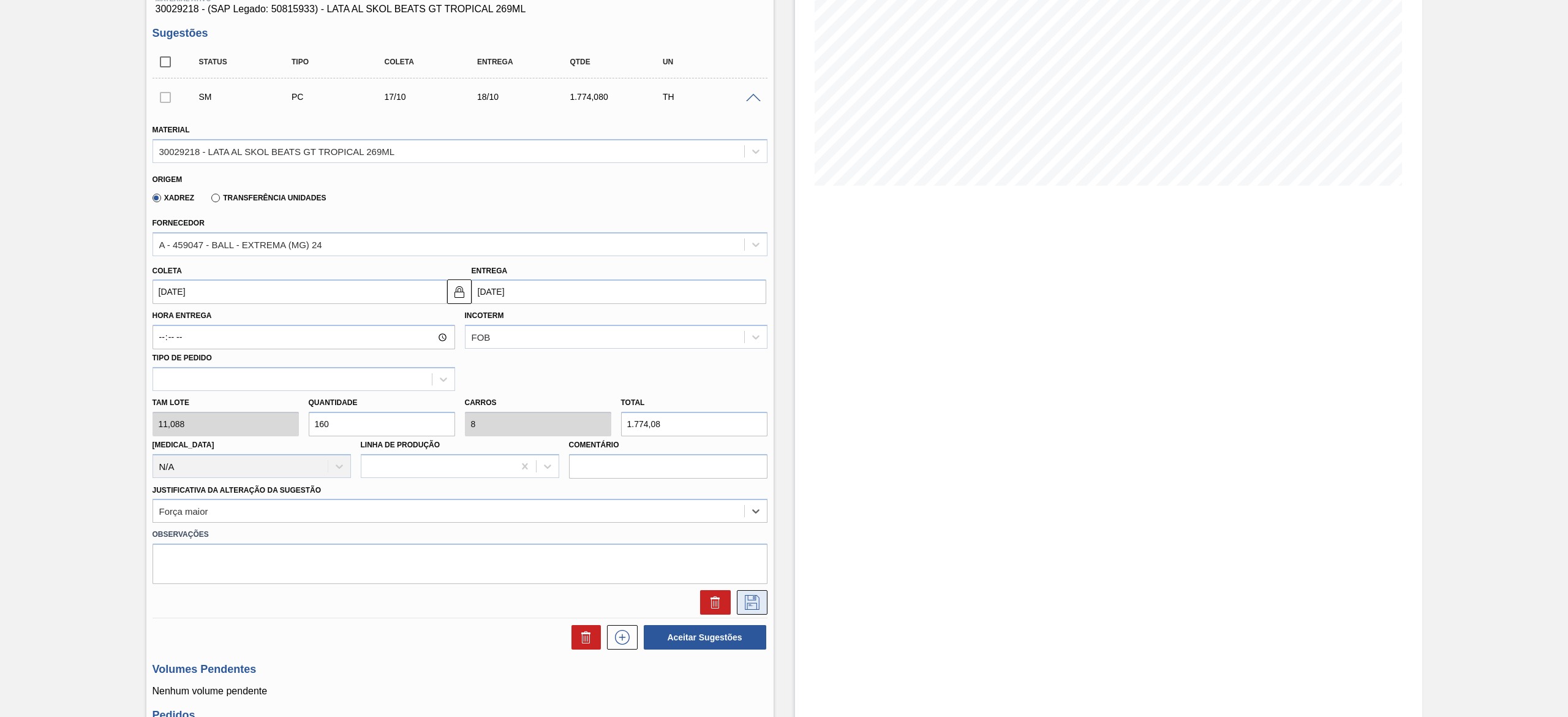
click at [751, 537] on icon at bounding box center [752, 602] width 20 height 15
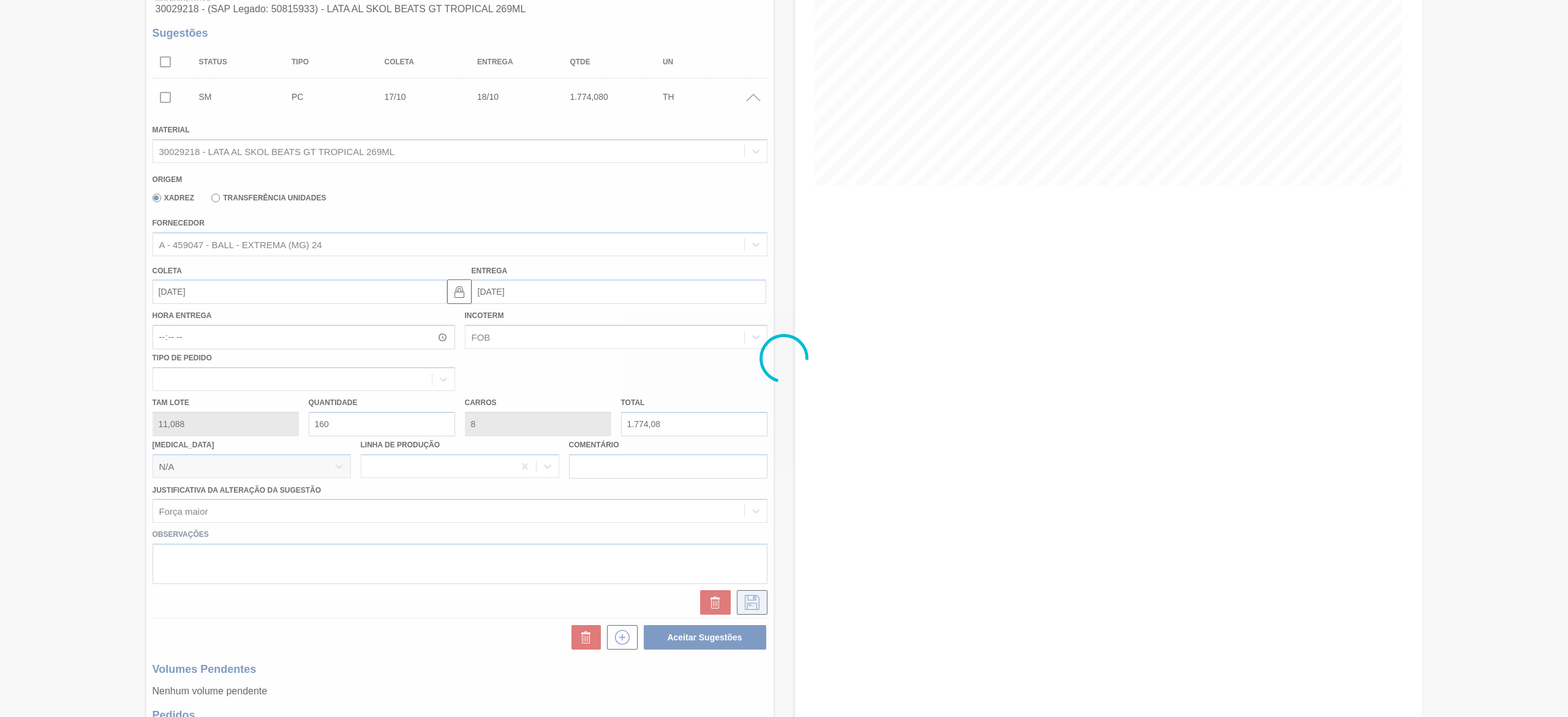
scroll to position [0, 0]
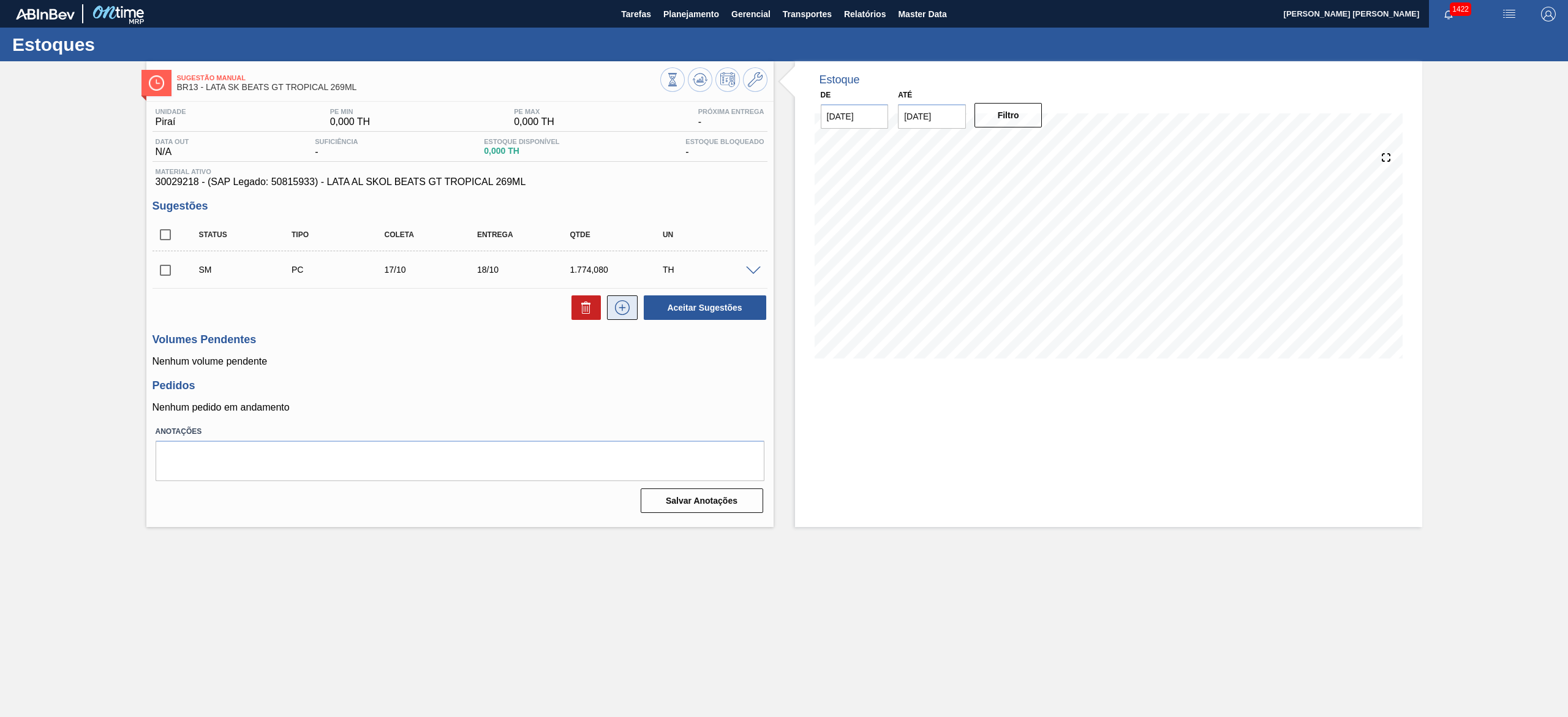
click at [632, 306] on button at bounding box center [622, 307] width 31 height 24
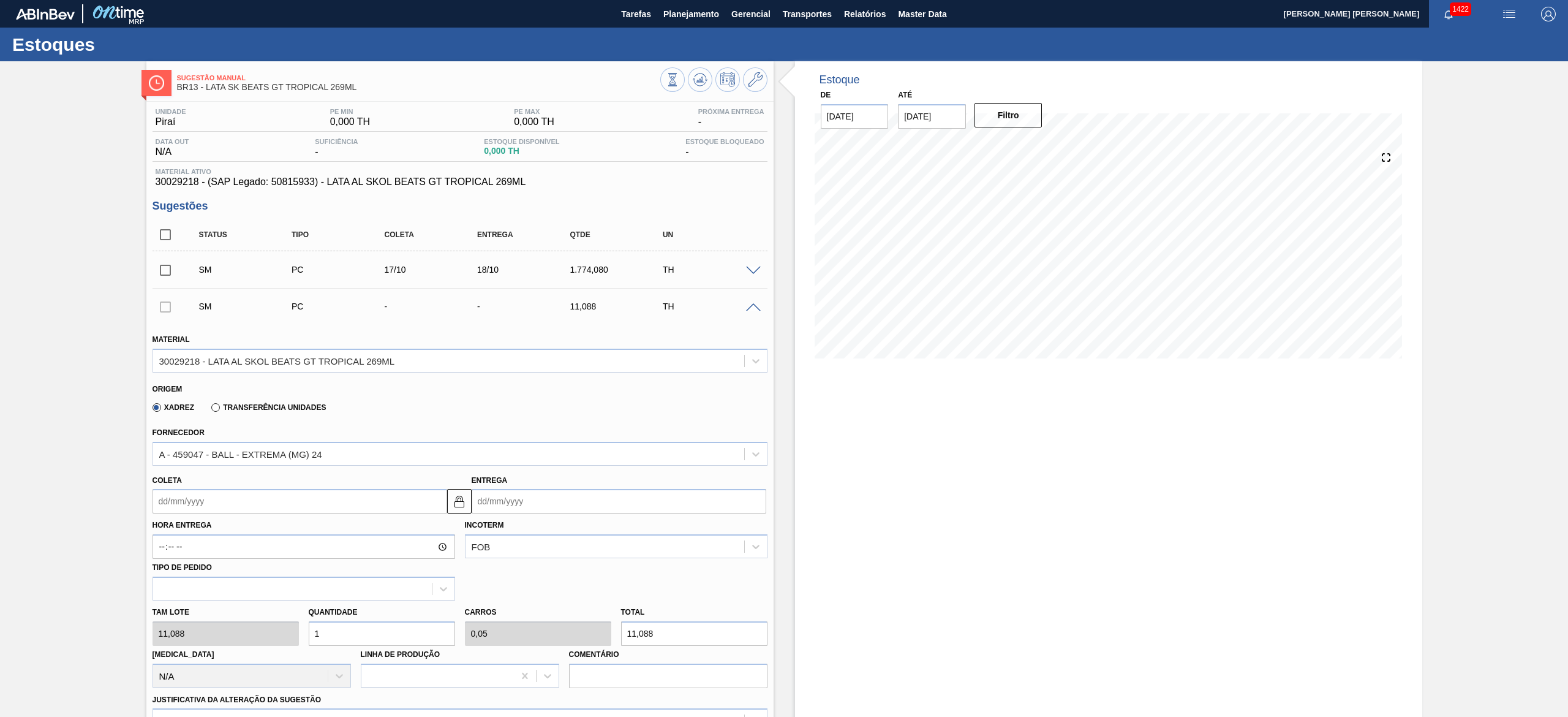
click at [343, 537] on input "1" at bounding box center [382, 633] width 146 height 24
type input "12"
type input "0,6"
type input "133,056"
type input "120"
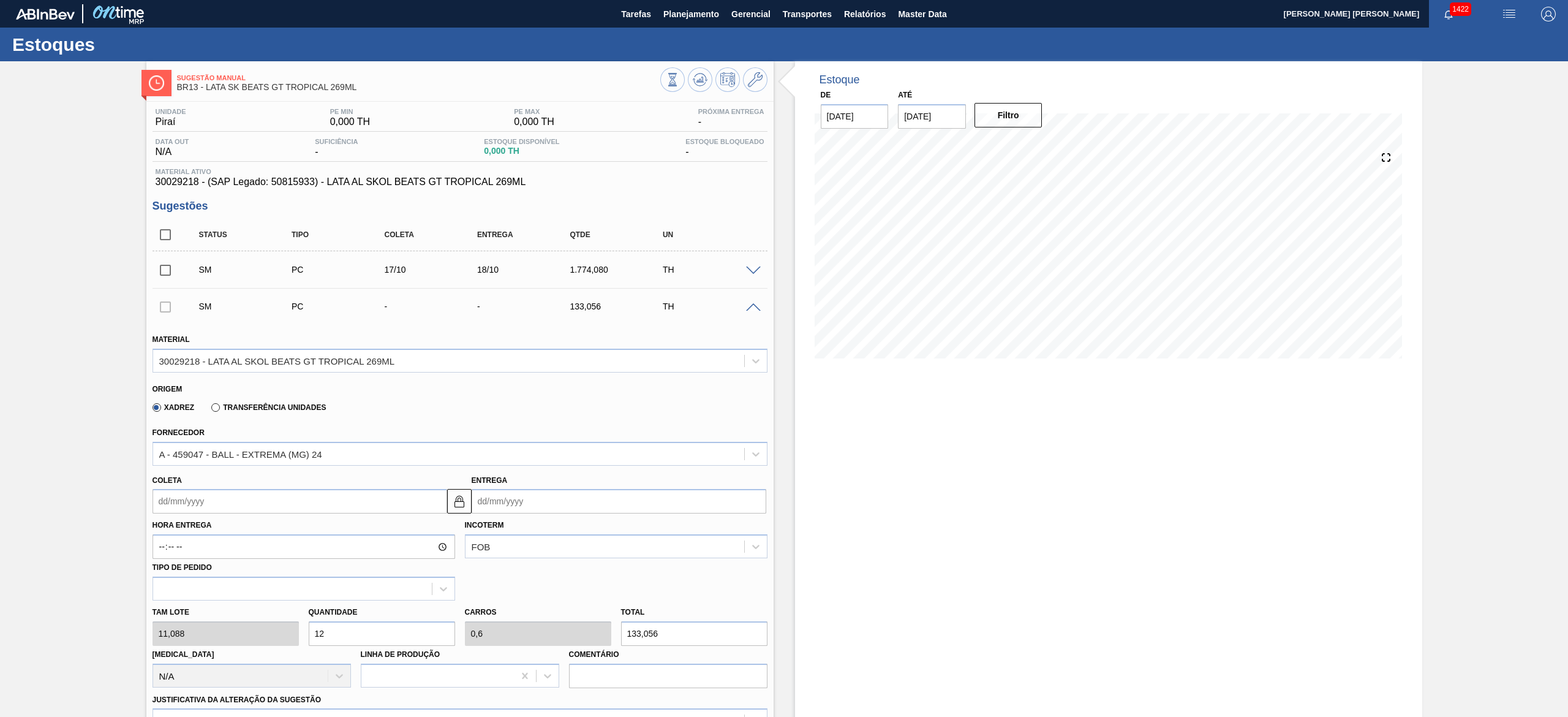
type input "6"
type input "1.330,56"
type input "12"
type input "0,6"
type input "133,056"
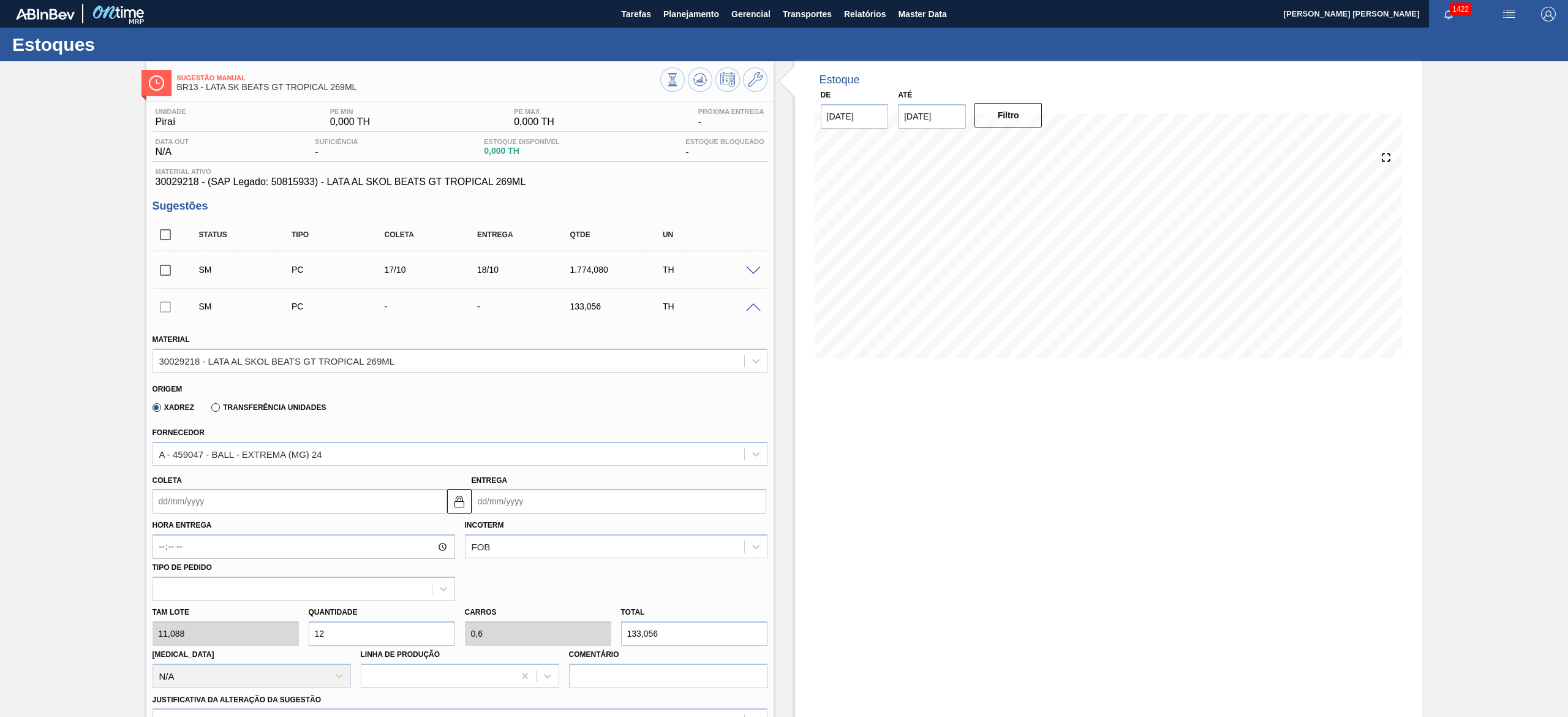
type input "1"
type input "0,05"
type input "11,088"
type input "0"
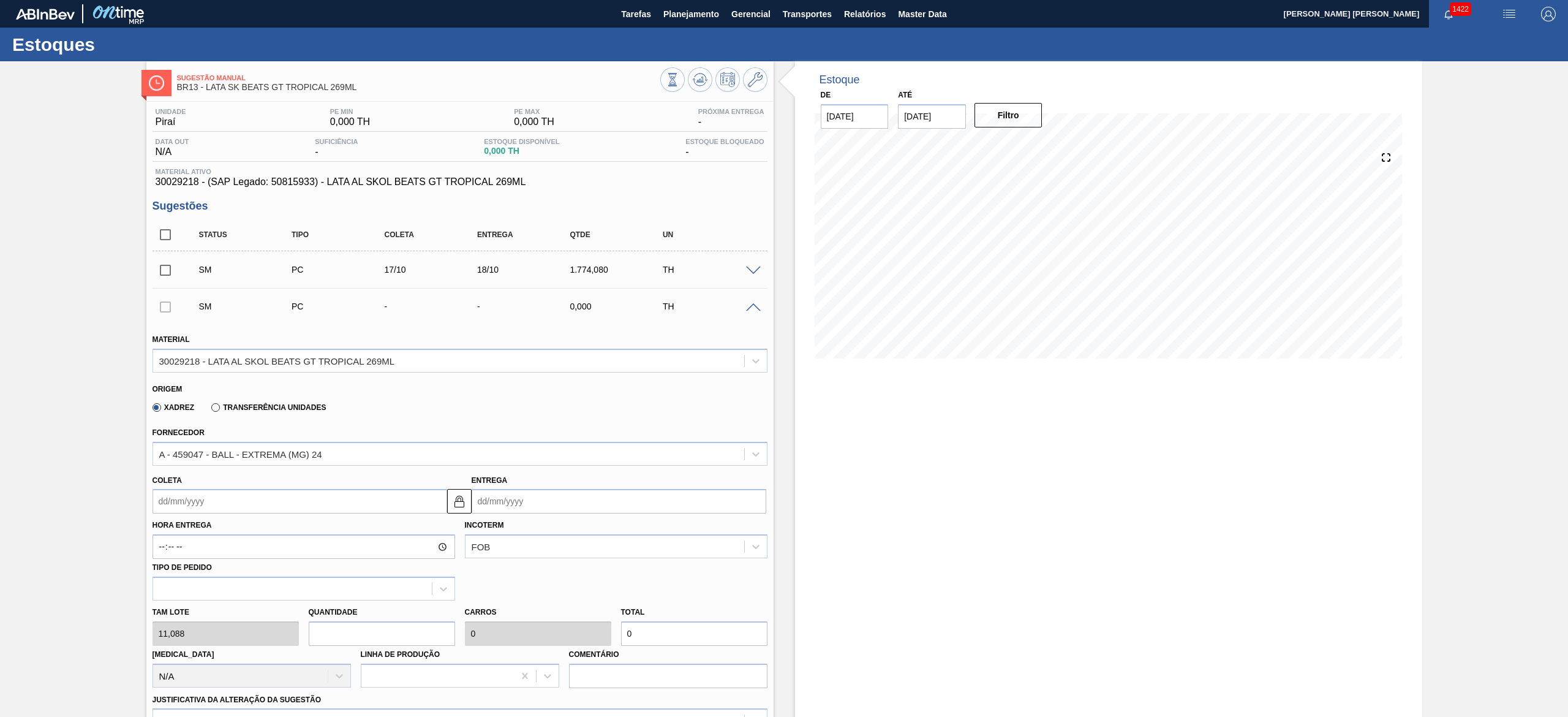
type input "8"
type input "0,4"
type input "88,704"
type input "80"
type input "4"
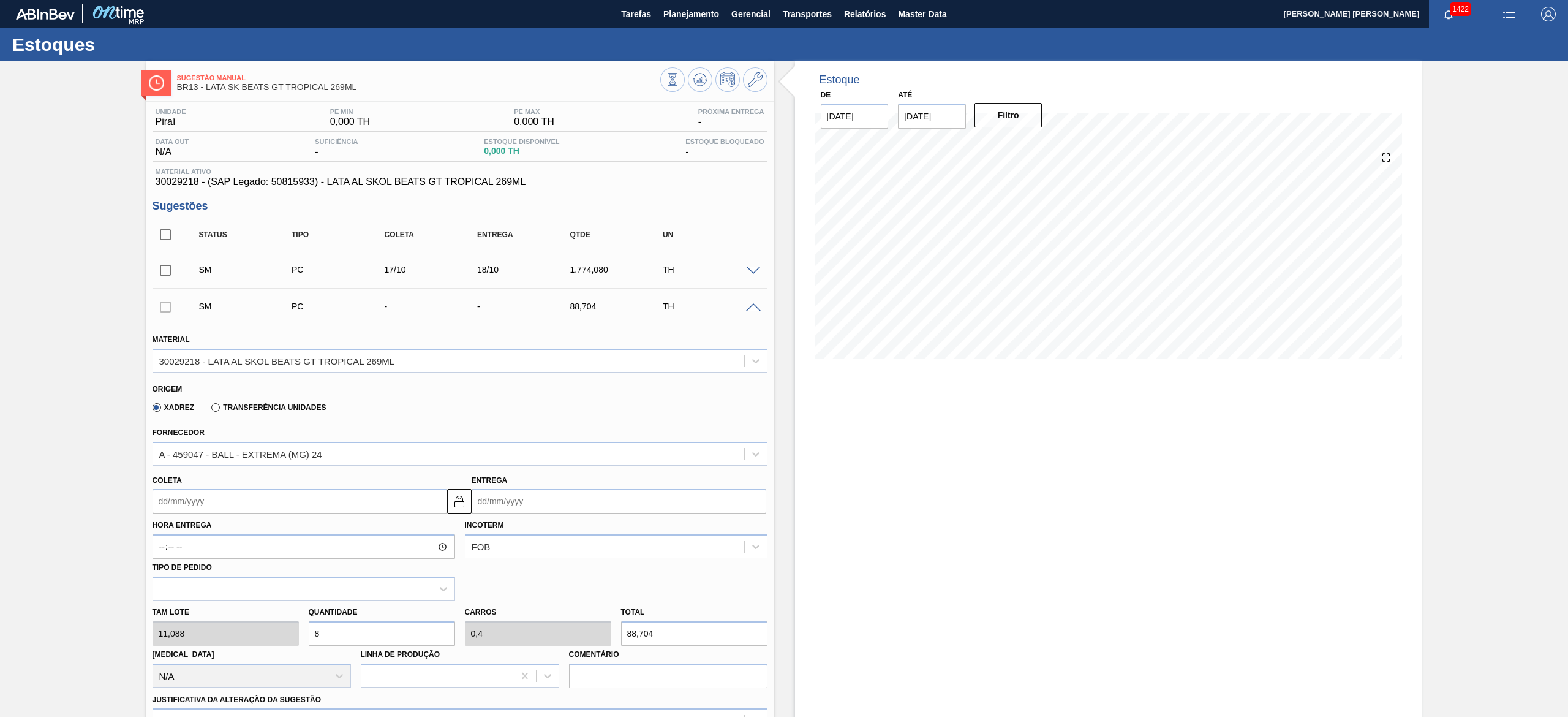
type input "887,04"
type input "80"
click at [338, 511] on input "Coleta" at bounding box center [300, 501] width 295 height 24
click at [285, 537] on div "18" at bounding box center [285, 610] width 17 height 17
type input "[DATE]"
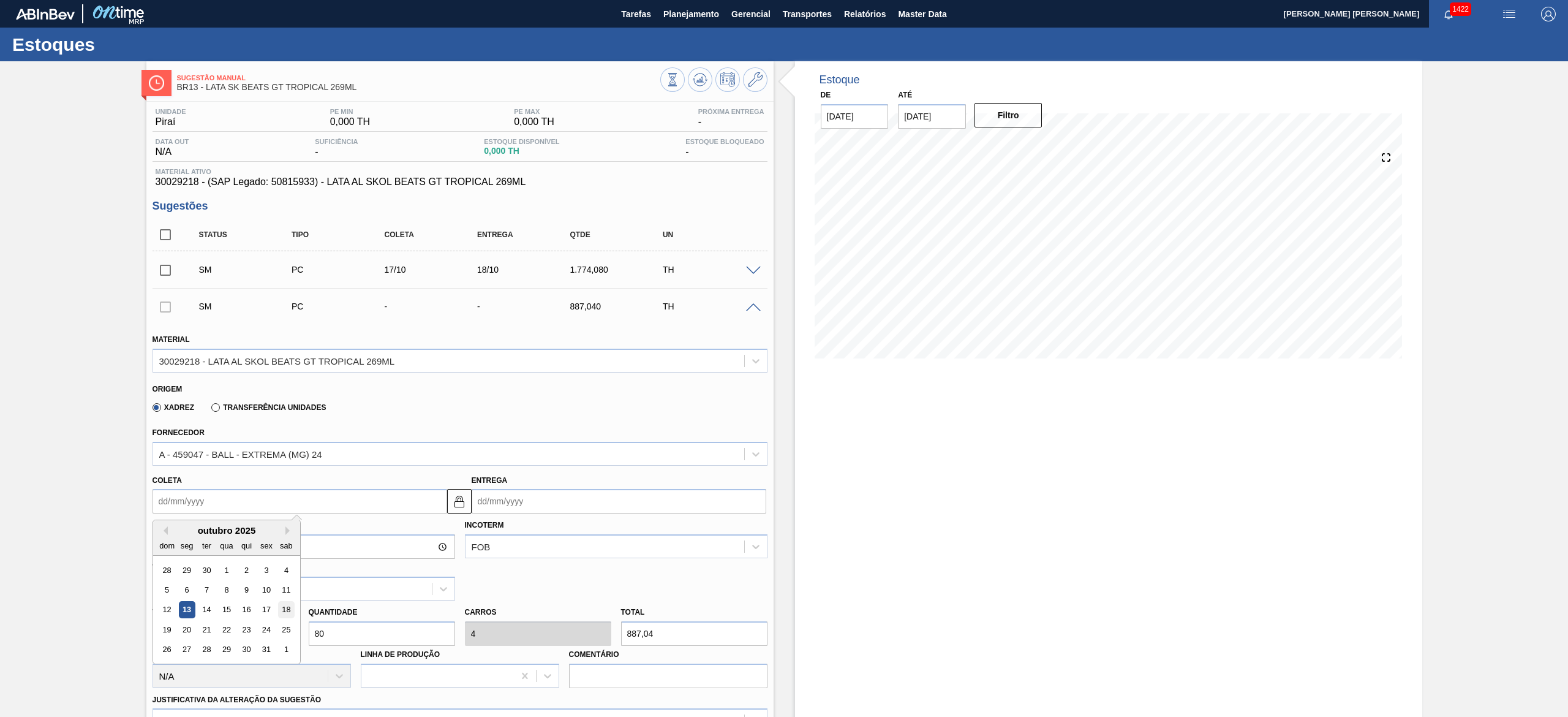
type input "[DATE]"
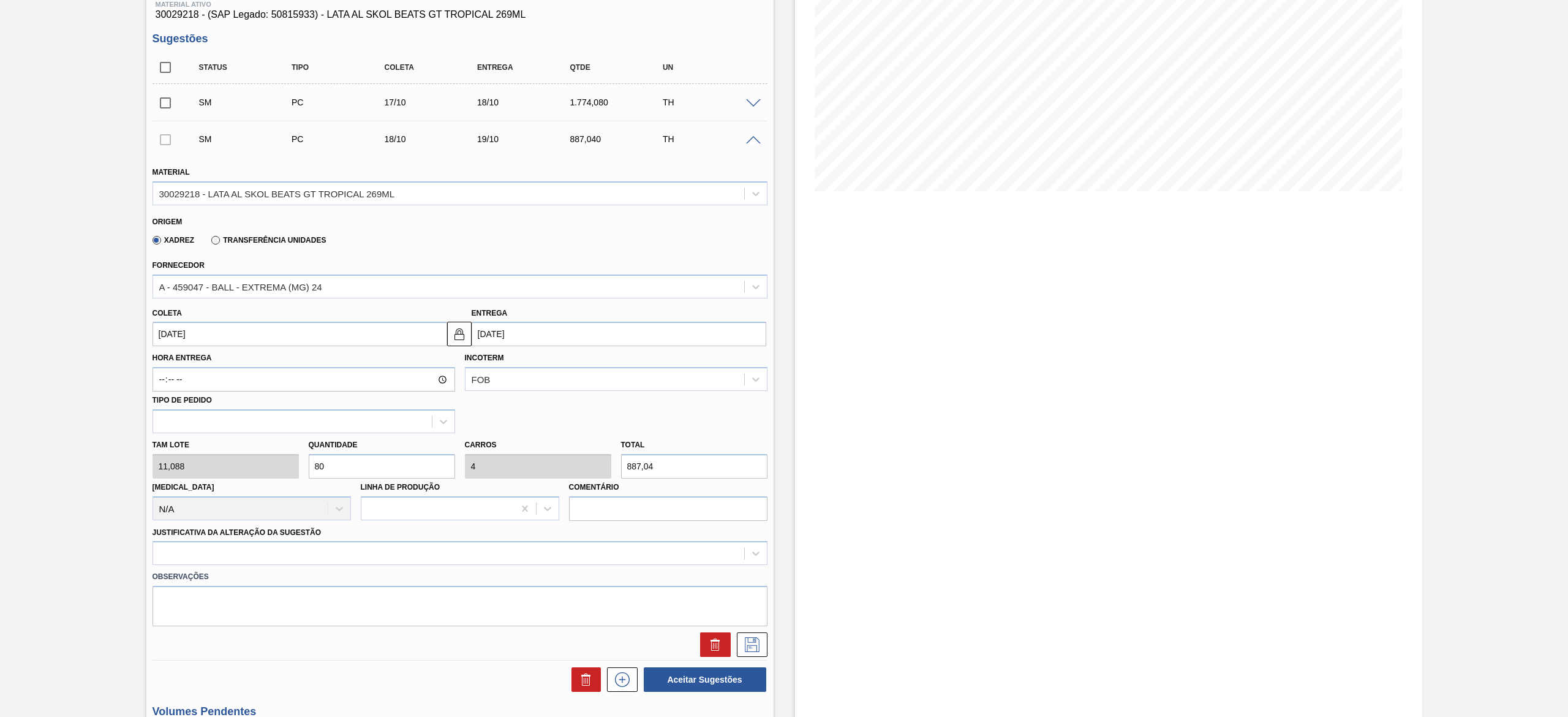
scroll to position [245, 0]
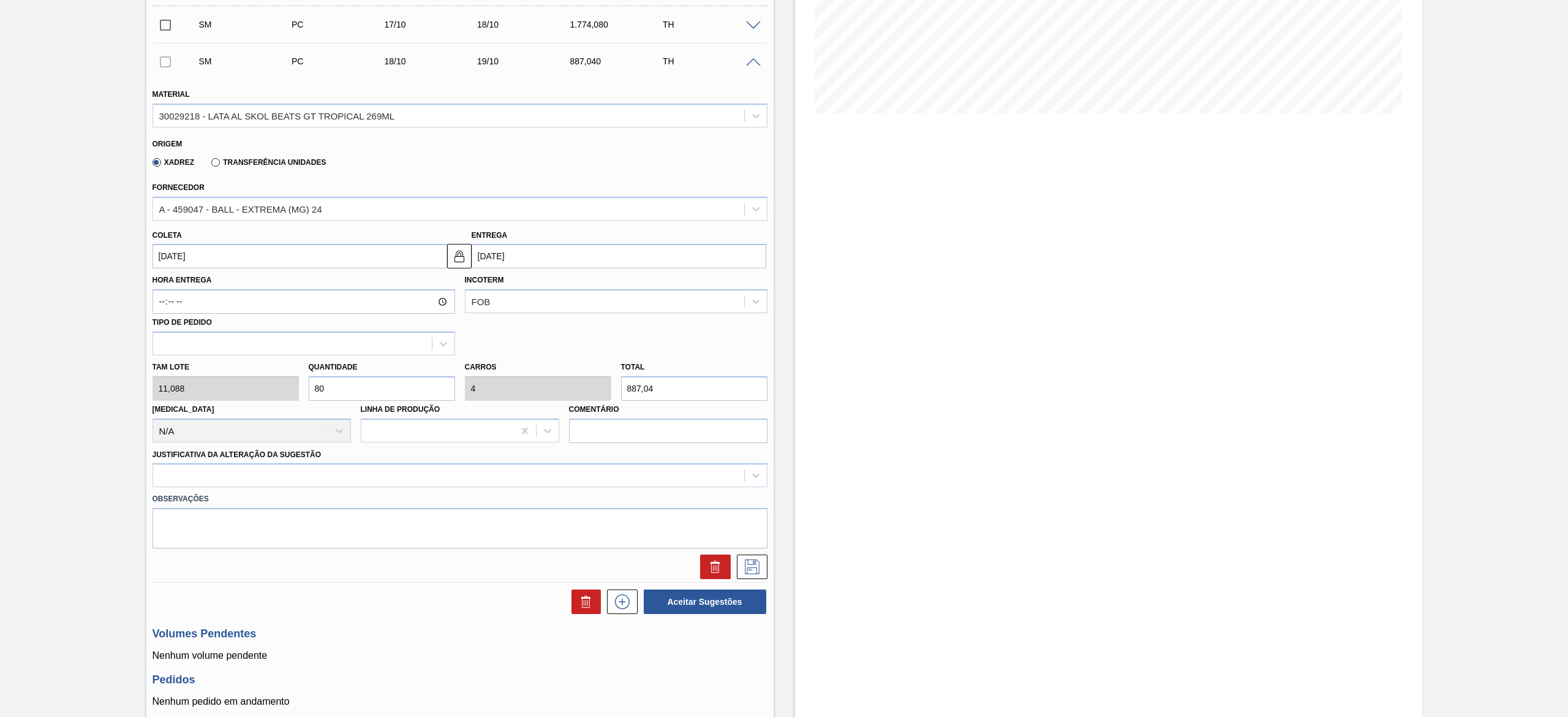
click at [384, 459] on div "Justificativa da Alteração da Sugestão" at bounding box center [460, 466] width 615 height 42
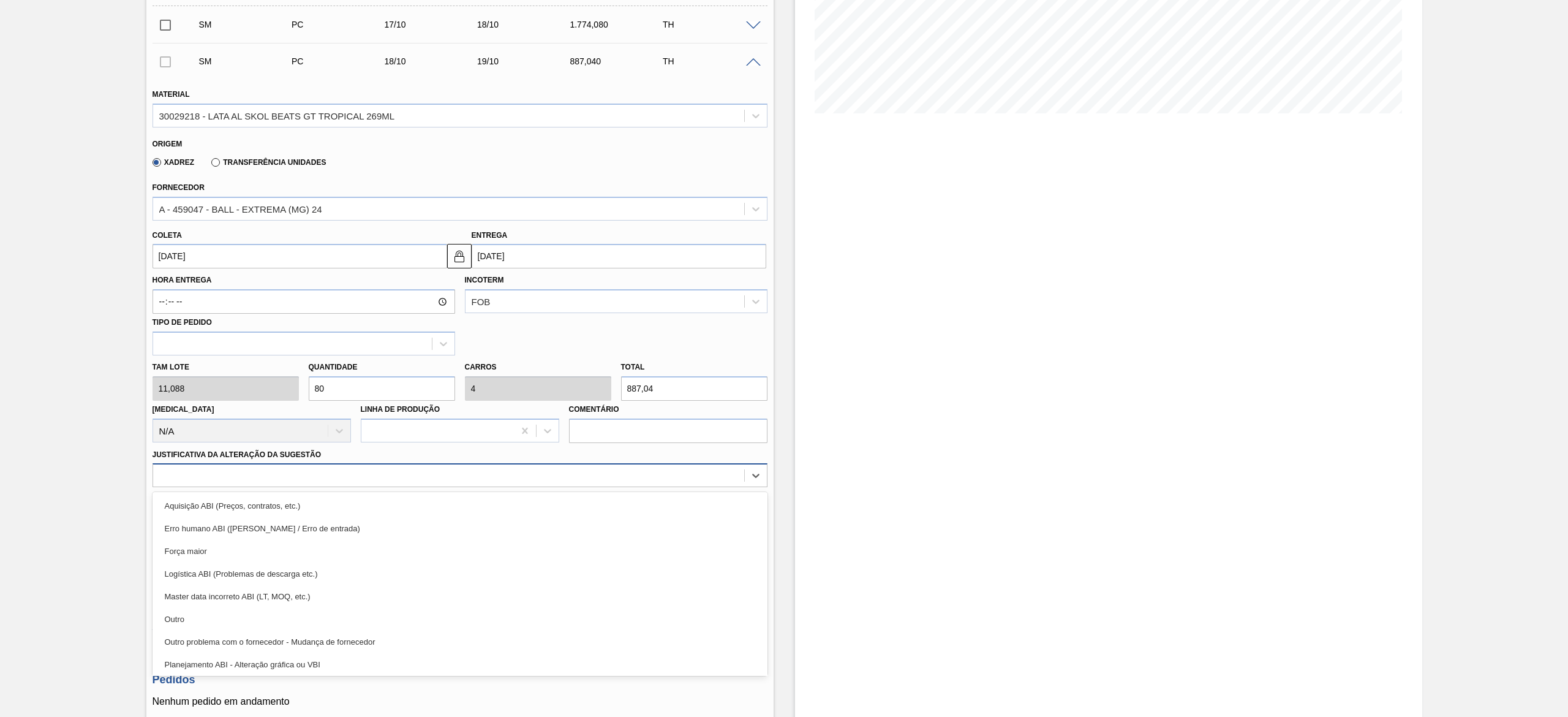
click at [383, 472] on div at bounding box center [448, 476] width 591 height 18
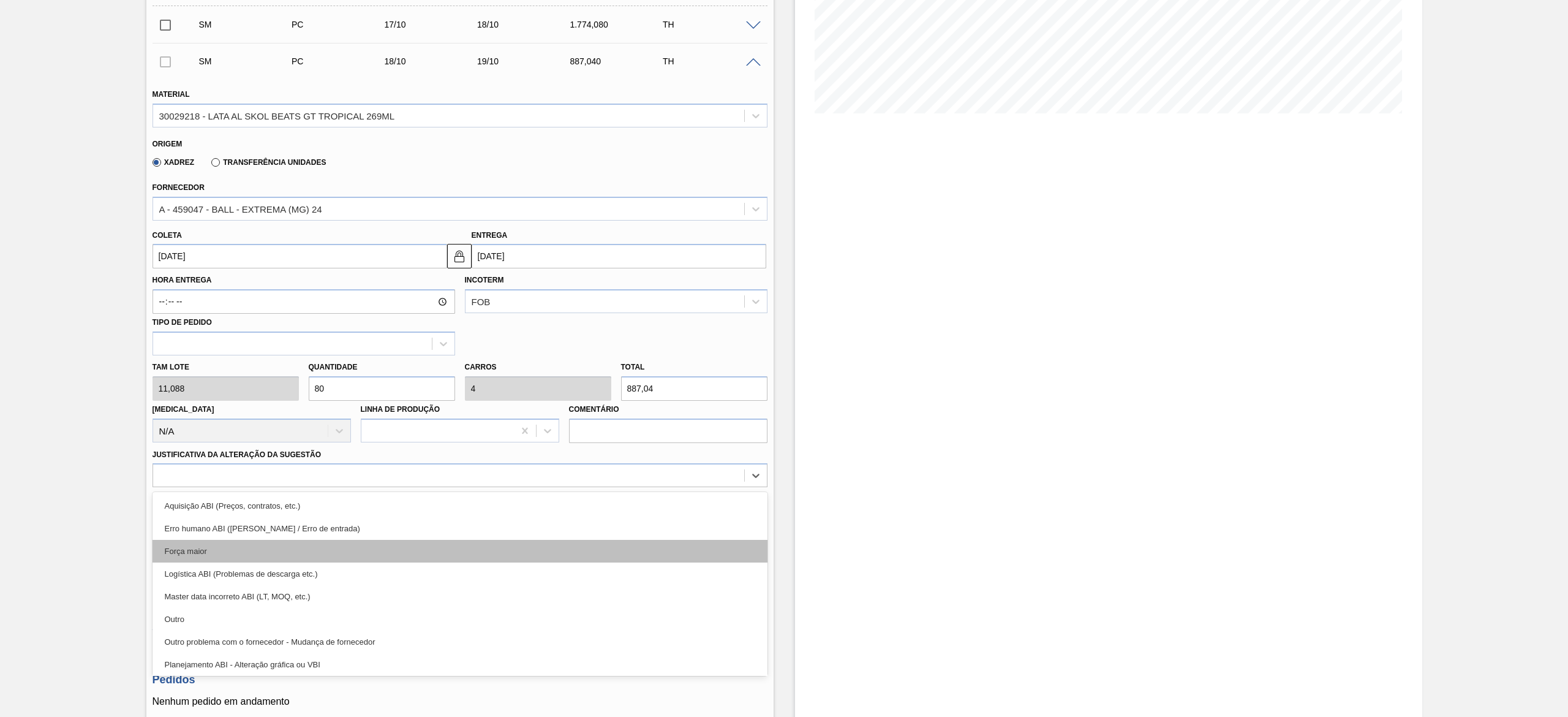
click at [317, 537] on div "Força maior" at bounding box center [460, 551] width 615 height 23
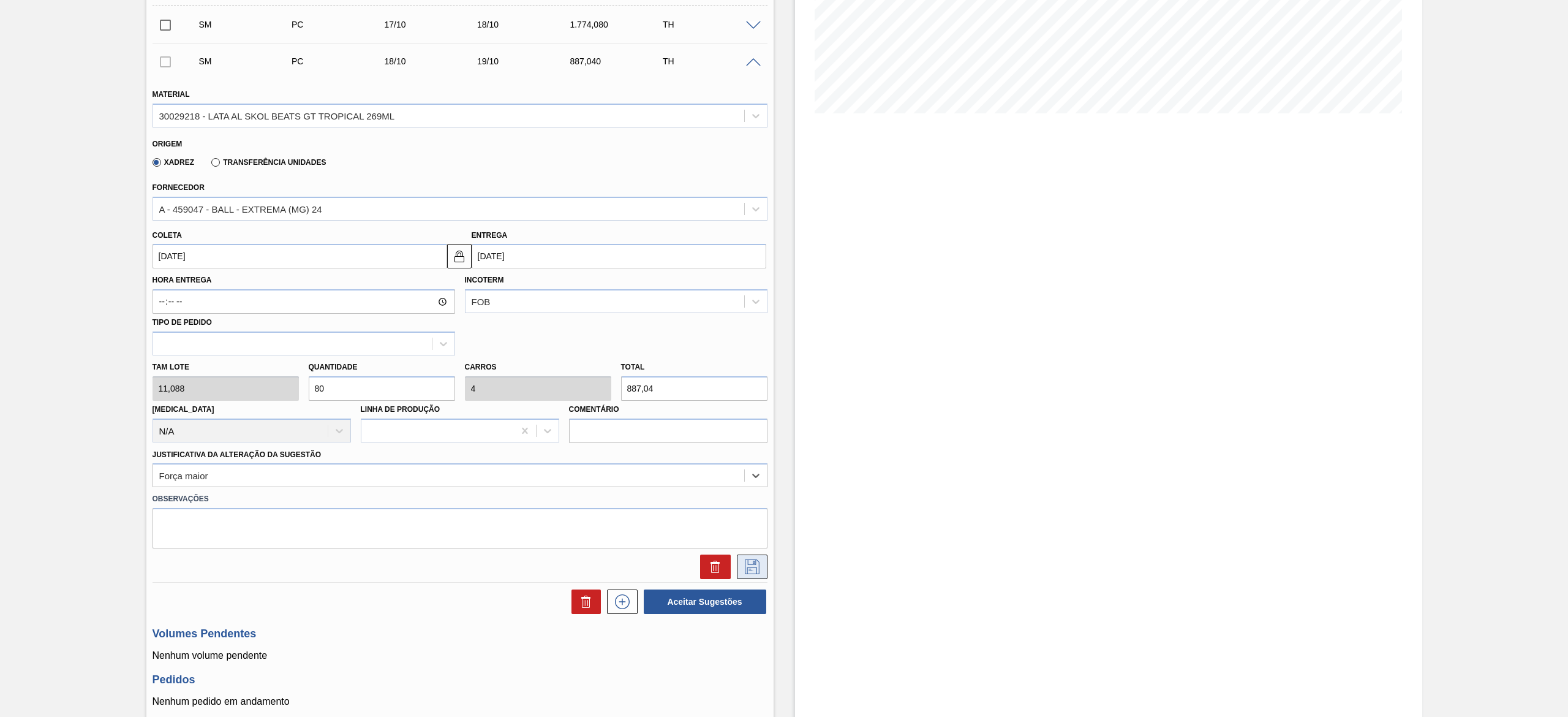
click at [760, 537] on icon at bounding box center [752, 567] width 20 height 15
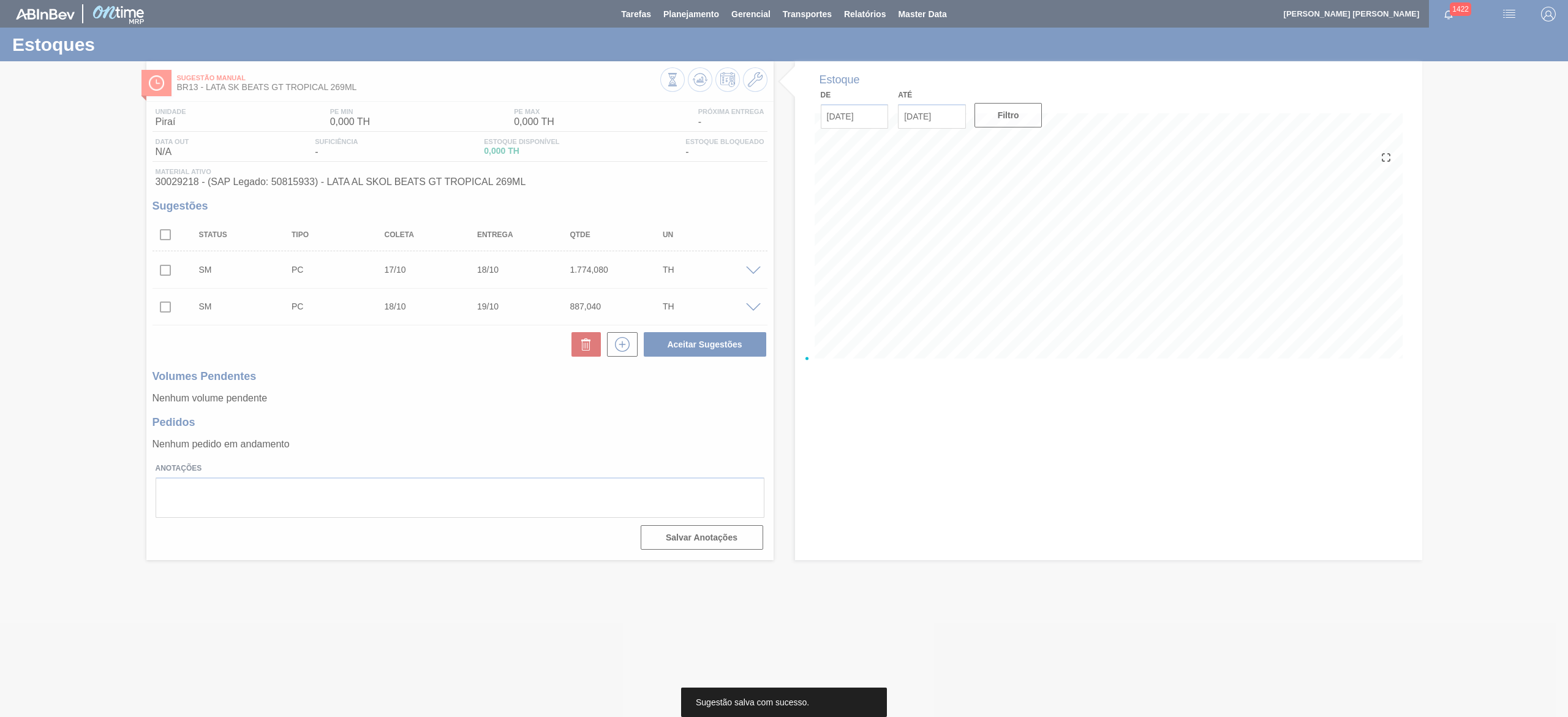
scroll to position [0, 0]
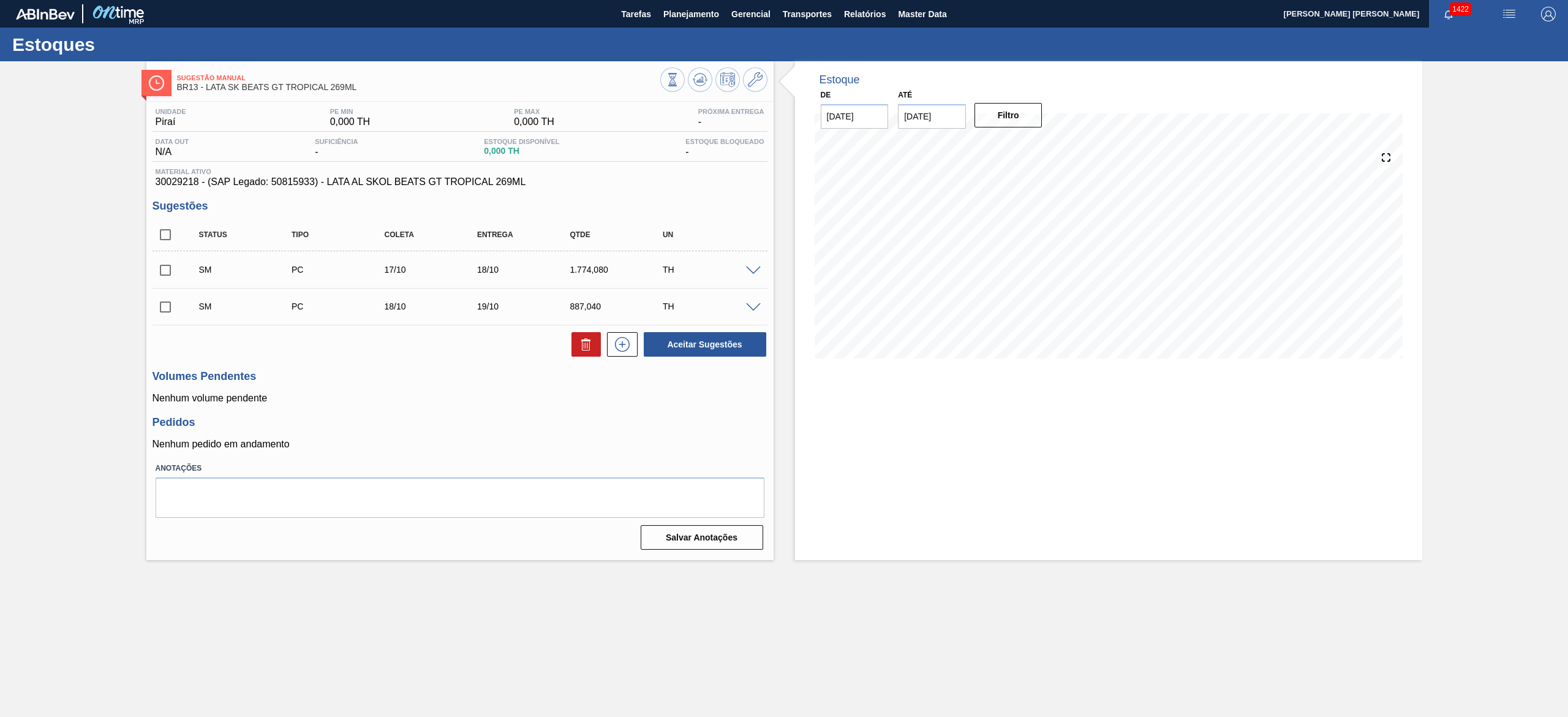
click at [758, 306] on span at bounding box center [753, 308] width 15 height 9
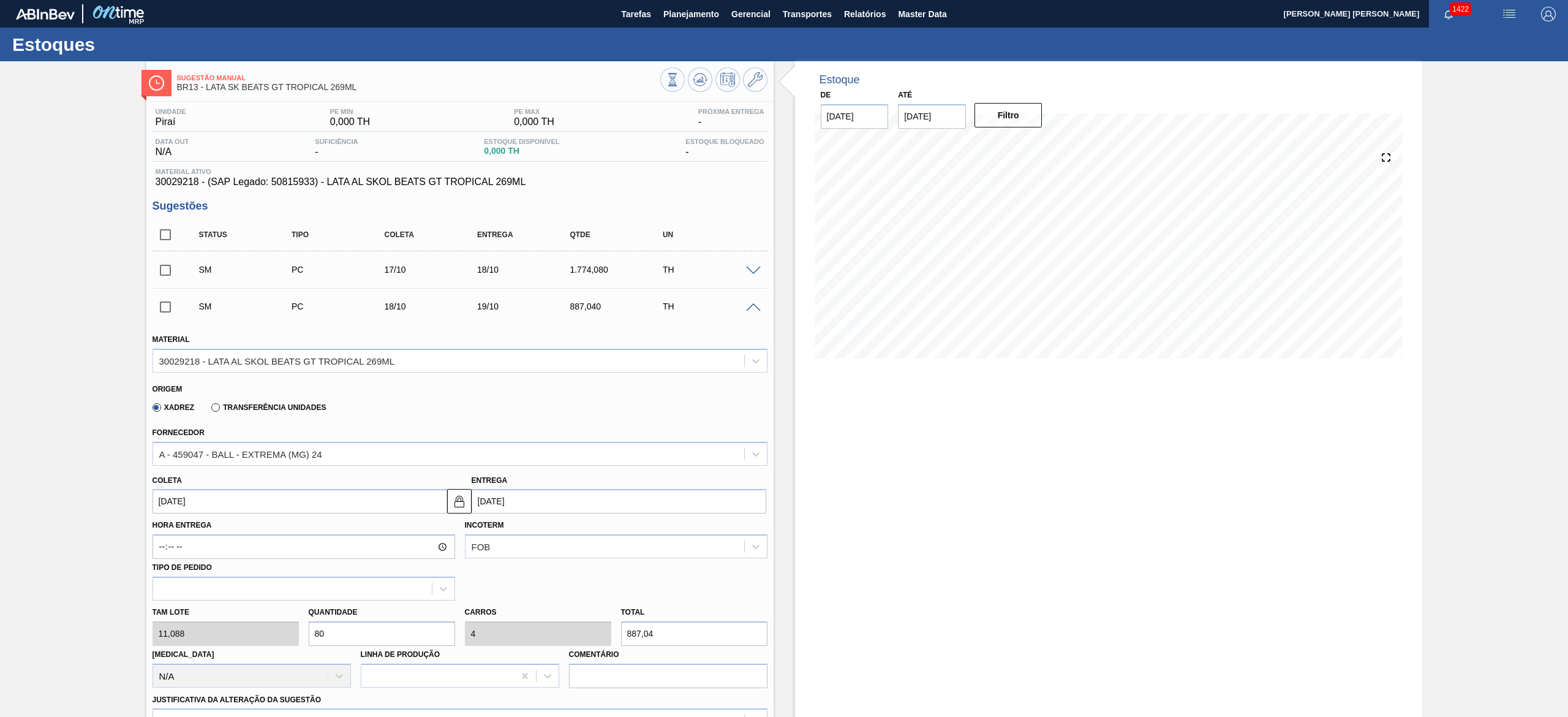
drag, startPoint x: 368, startPoint y: 626, endPoint x: 291, endPoint y: 610, distance: 78.6
click at [291, 537] on div "[PERSON_NAME] 11,088 Quantidade 80 Carros 4 Total 887,04 [MEDICAL_DATA] N/A Lin…" at bounding box center [459, 644] width 625 height 87
type input "1"
type input "0,05"
type input "11,088"
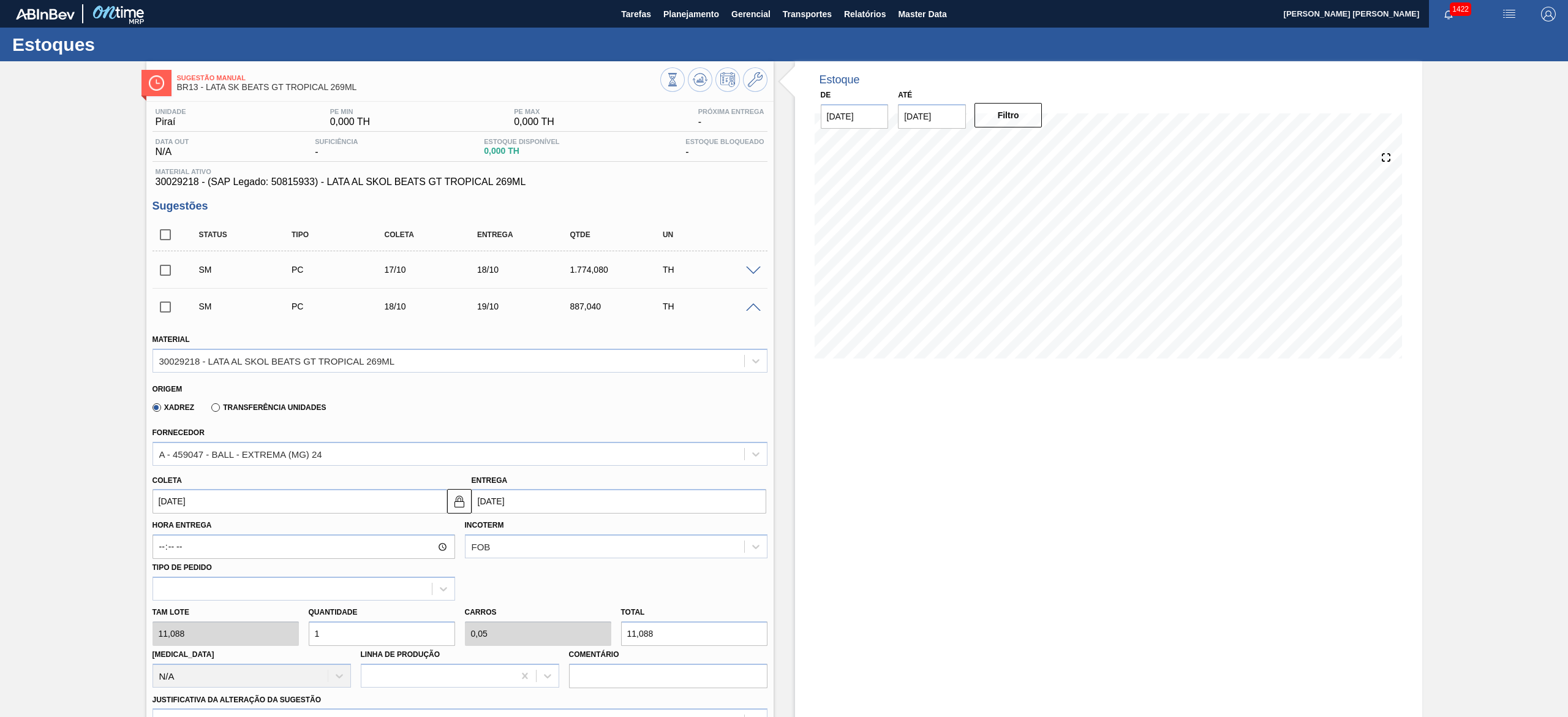
type input "12"
type input "0,6"
type input "133,056"
type input "120"
type input "6"
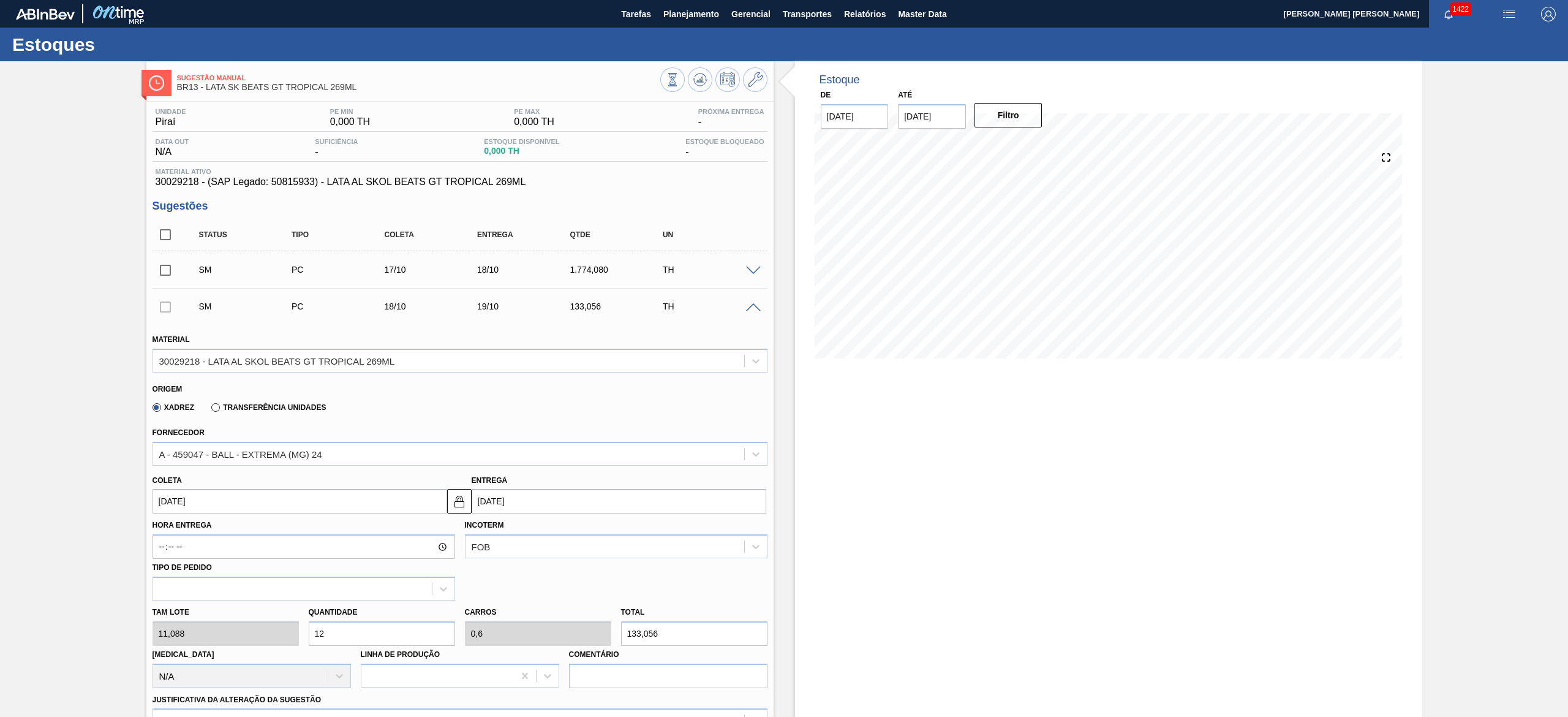
type input "1.330,56"
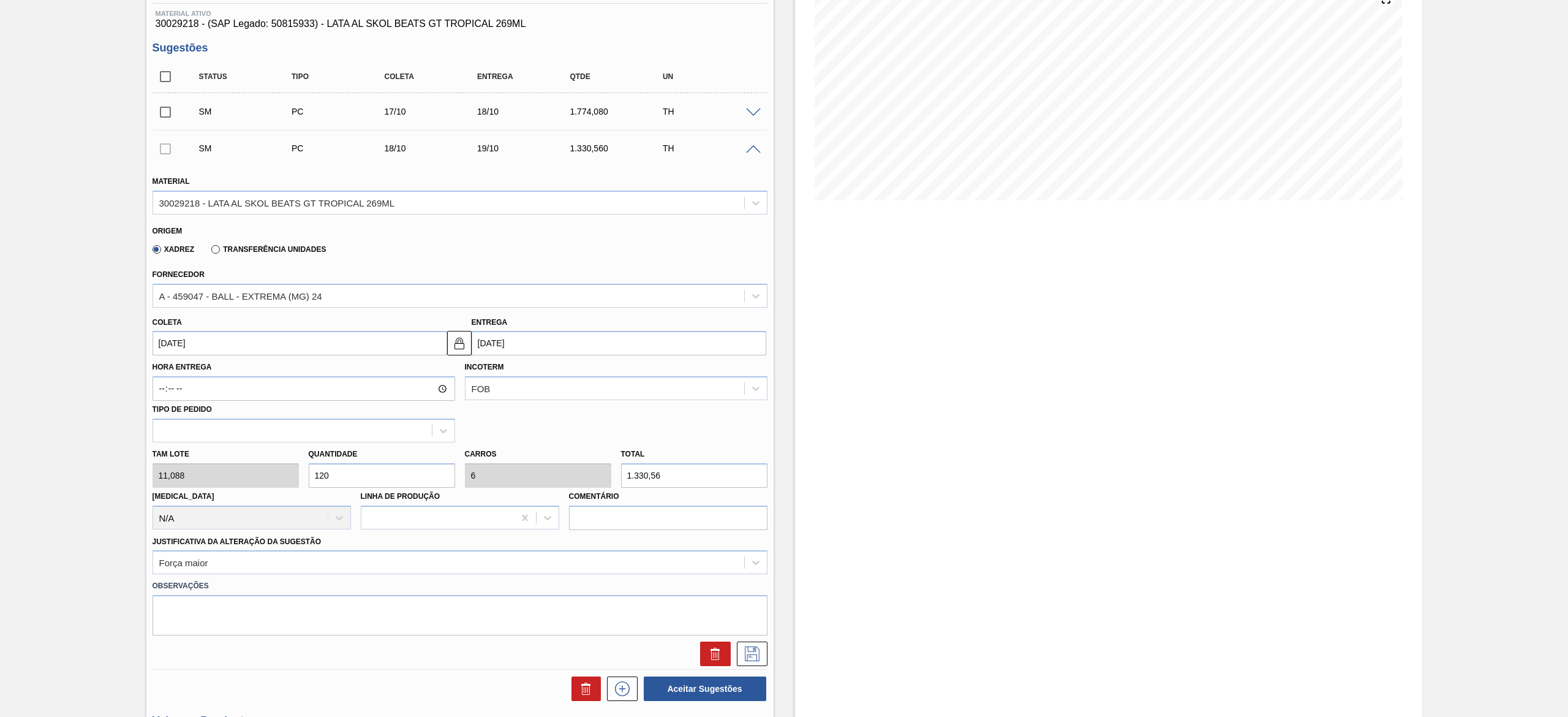
scroll to position [245, 0]
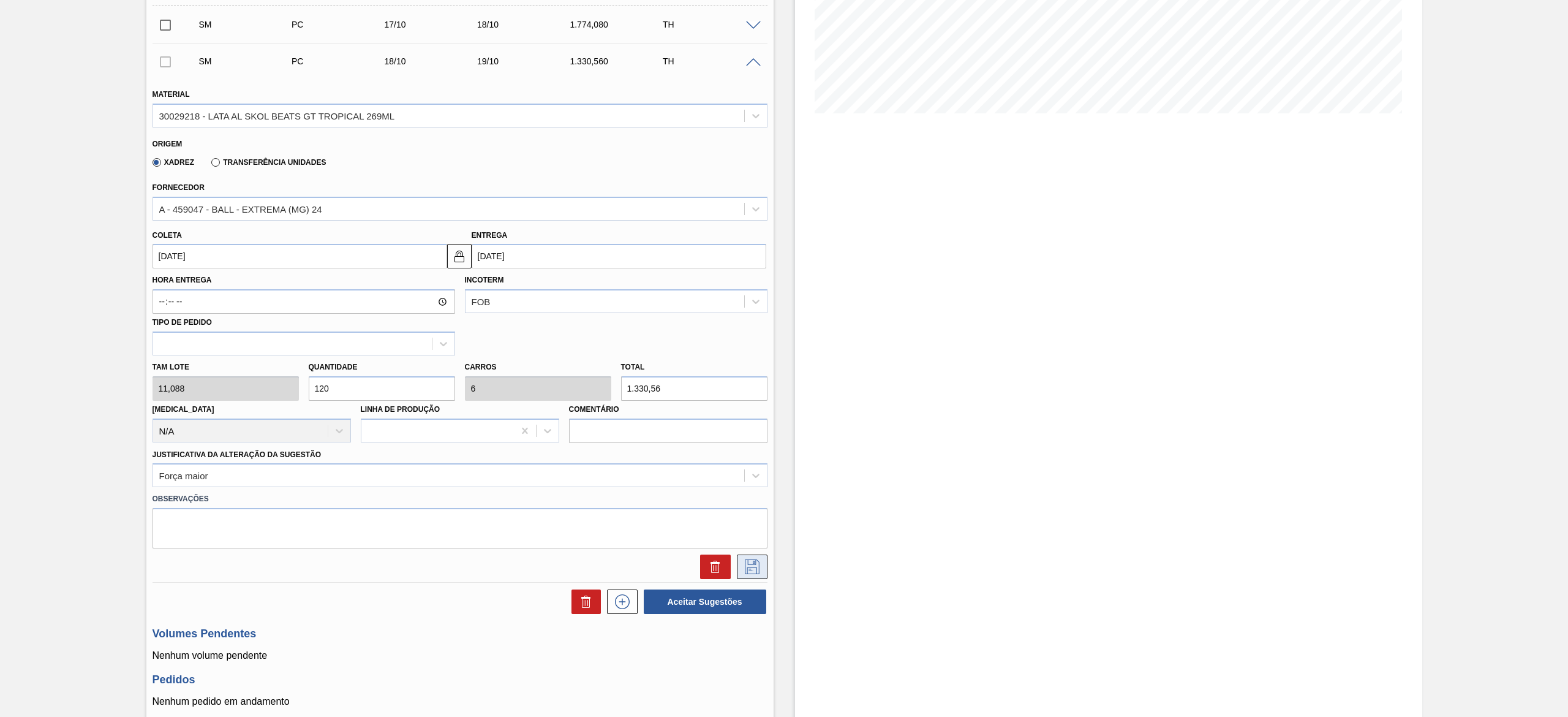
type input "120"
click at [751, 537] on icon at bounding box center [752, 567] width 20 height 15
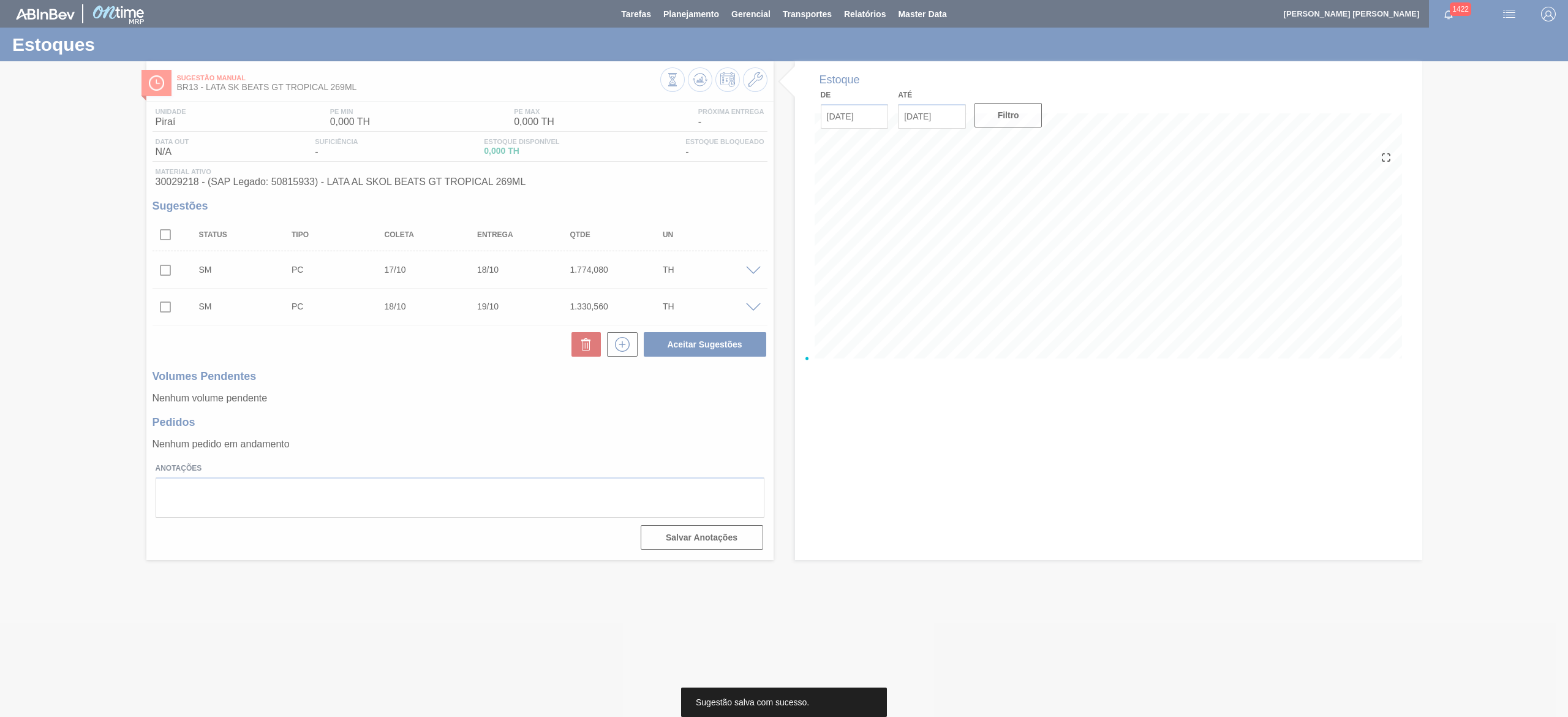
scroll to position [0, 0]
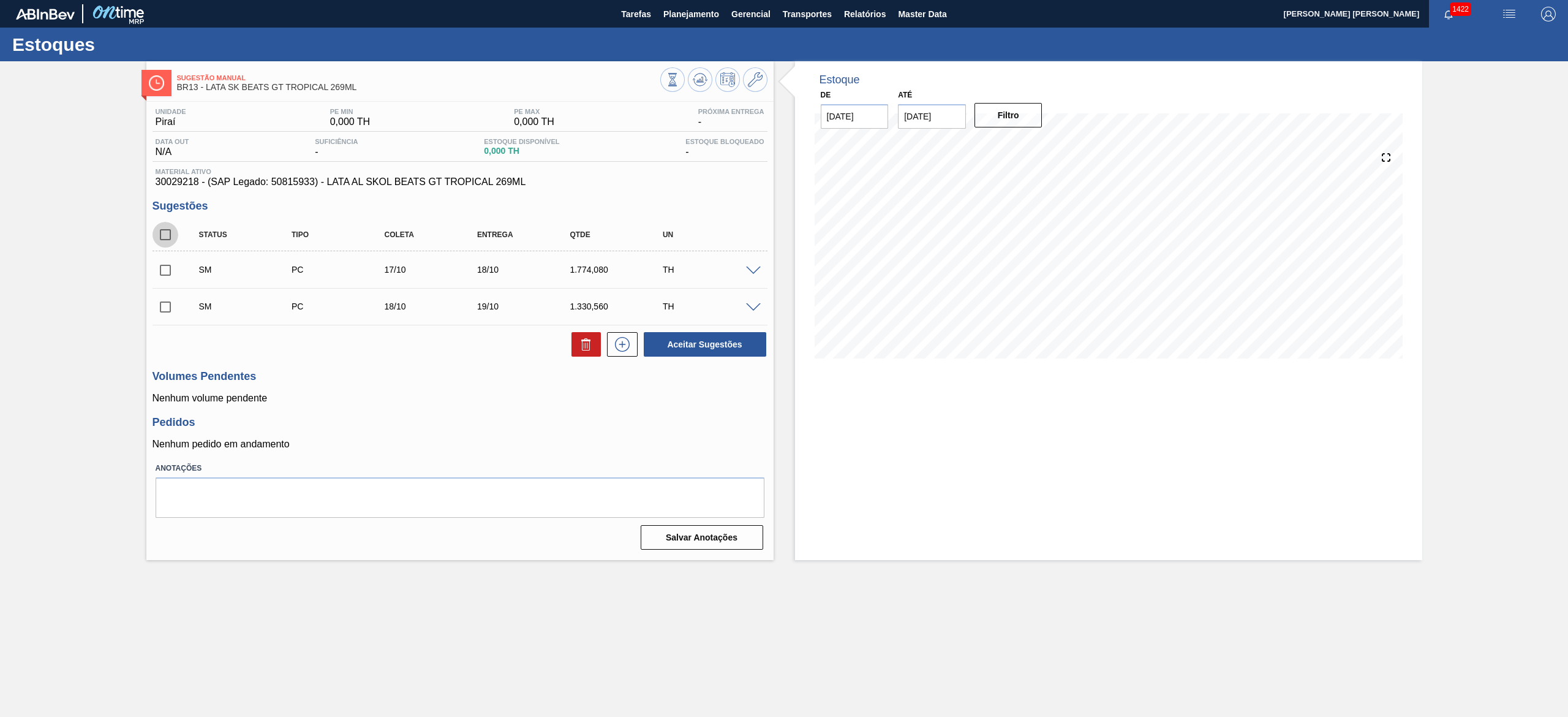
click at [172, 235] on input "checkbox" at bounding box center [165, 235] width 26 height 26
checkbox input "true"
click at [690, 348] on button "Aceitar Sugestões" at bounding box center [705, 344] width 123 height 24
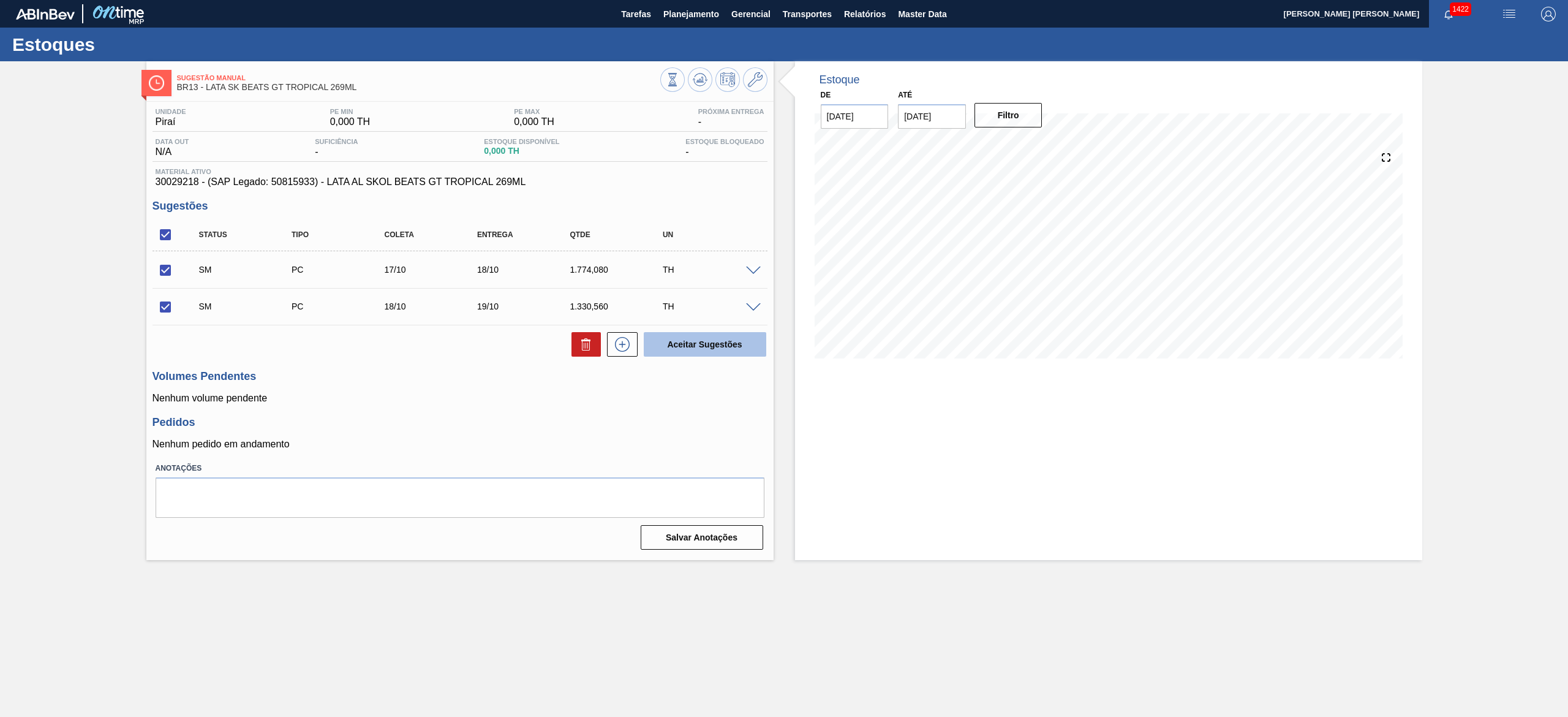
checkbox input "false"
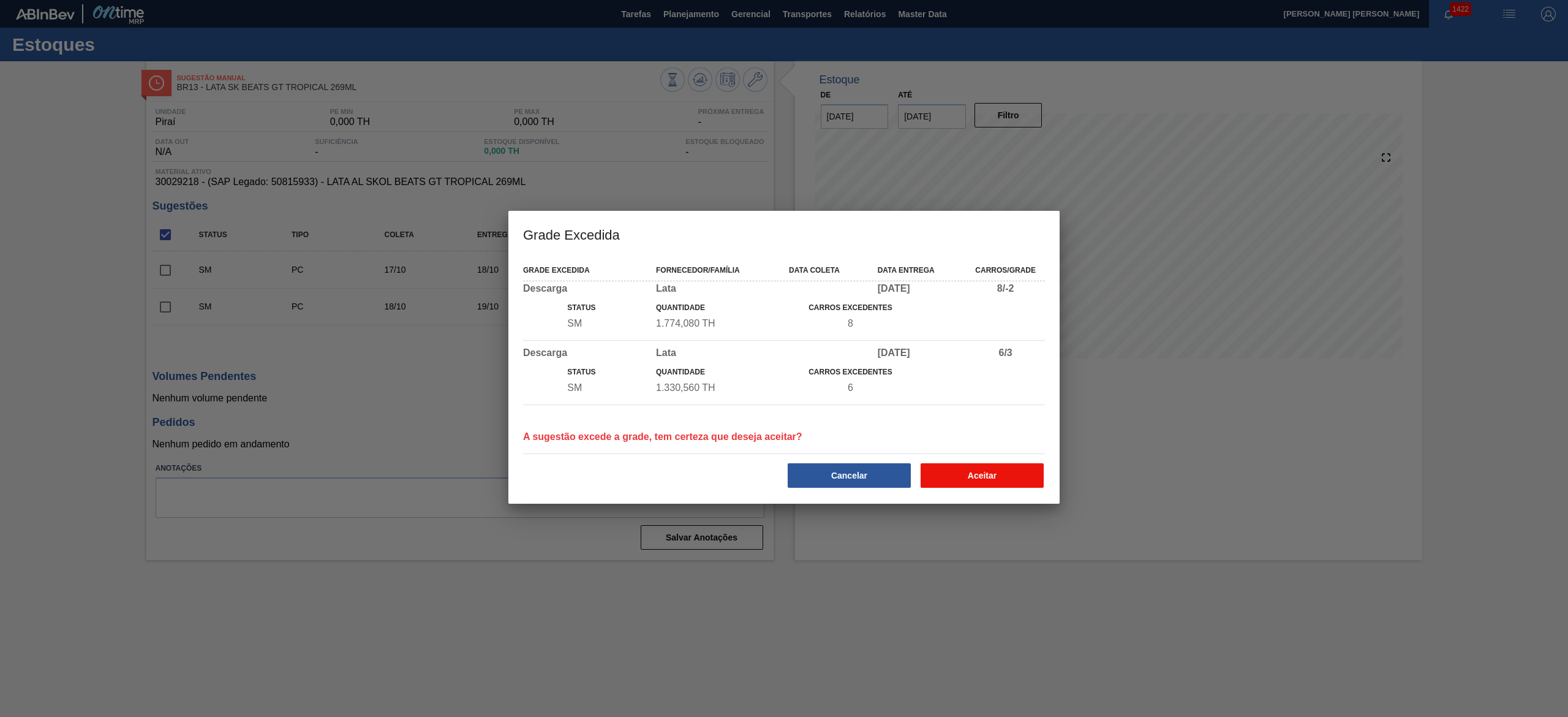
click at [990, 482] on button "Aceitar" at bounding box center [982, 475] width 123 height 24
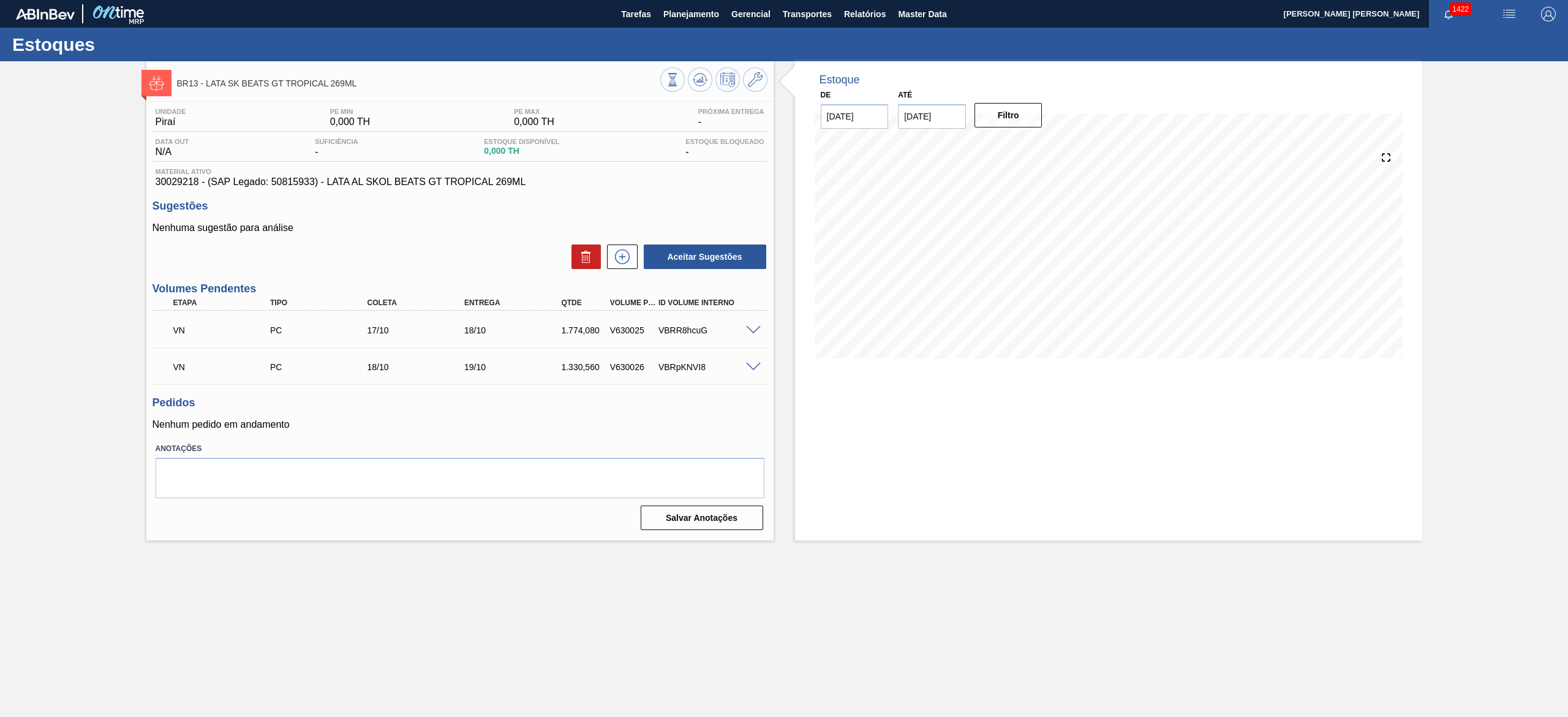
click at [752, 324] on div "VN PC 17/10 18/10 1.774,080 V630025 VBRR8hcuG" at bounding box center [460, 329] width 615 height 31
click at [695, 76] on icon at bounding box center [700, 76] width 13 height 7
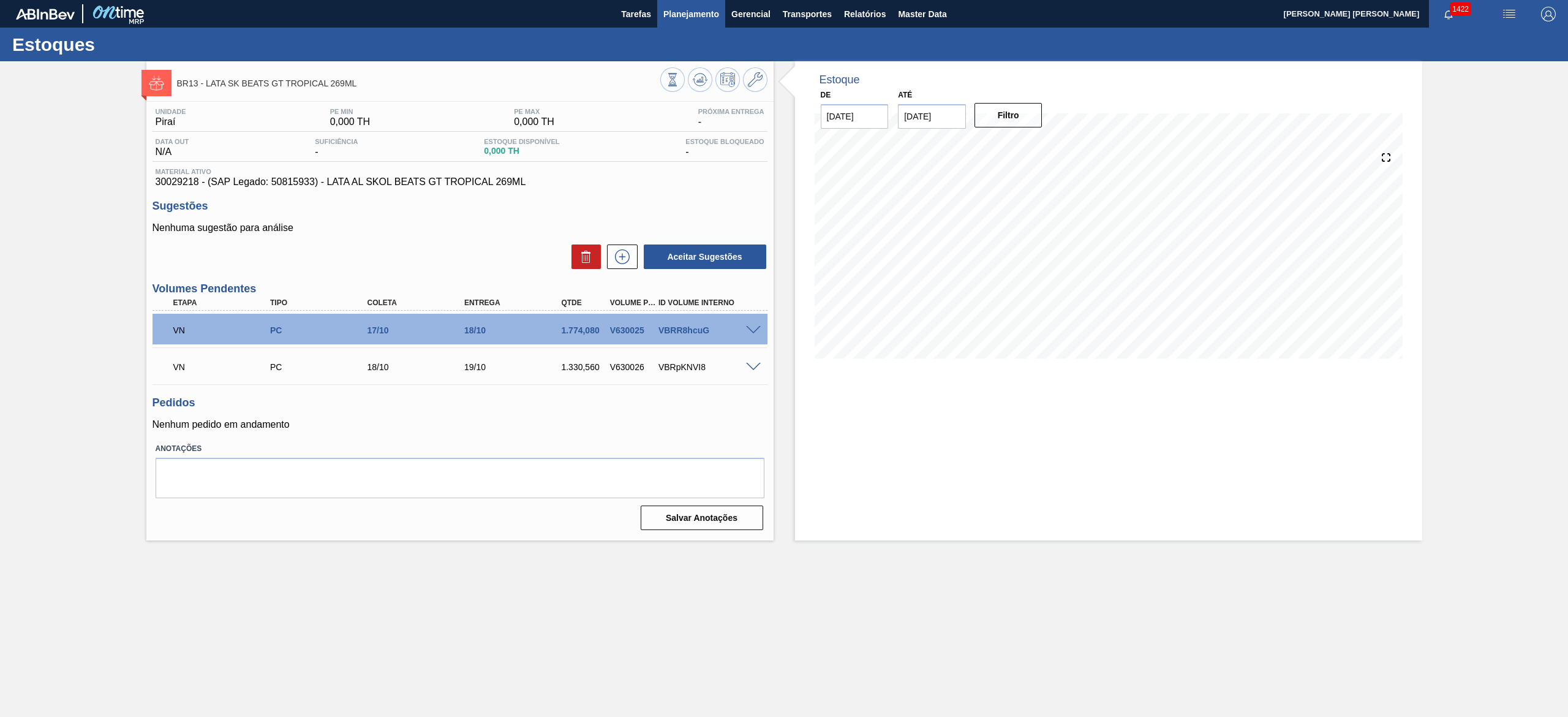
click at [704, 4] on button "Planejamento" at bounding box center [691, 13] width 68 height 28
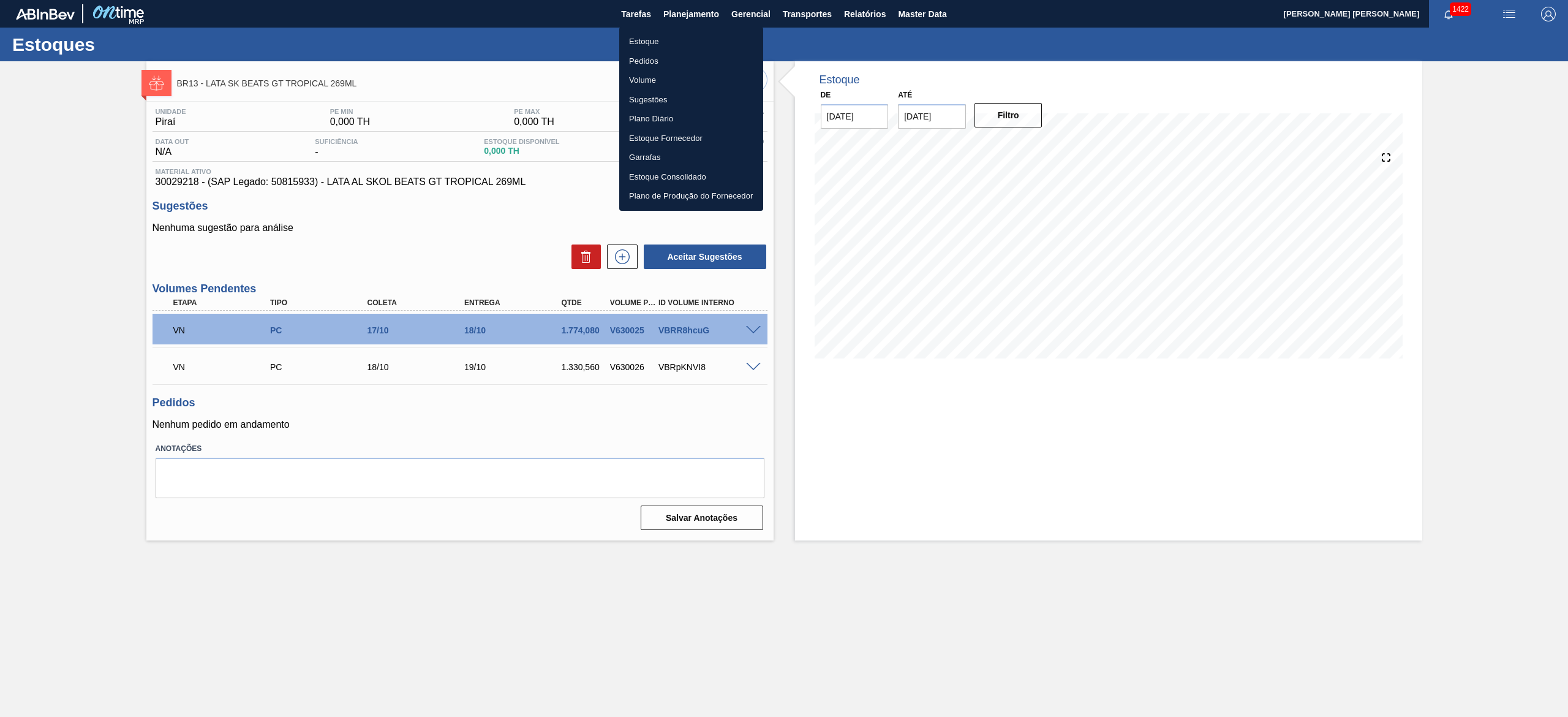
click at [675, 38] on li "Estoque" at bounding box center [691, 41] width 144 height 20
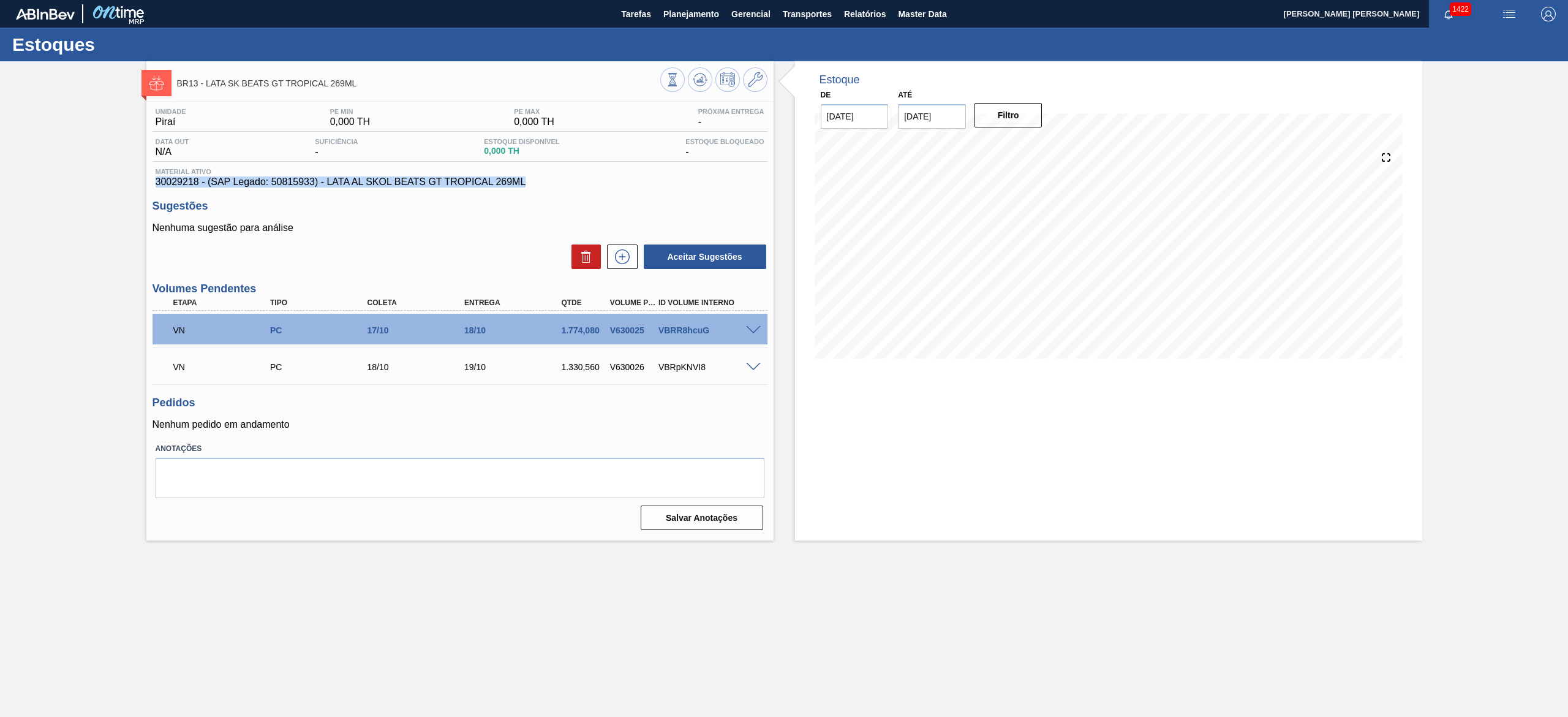
drag, startPoint x: 156, startPoint y: 183, endPoint x: 536, endPoint y: 183, distance: 380.0
click at [536, 183] on span "30029218 - (SAP Legado: 50815933) - LATA AL SKOL BEATS GT TROPICAL 269ML" at bounding box center [460, 182] width 609 height 11
copy span "30029218 - (SAP Legado: 50815933) - LATA AL SKOL BEATS GT TROPICAL 269ML"
click at [623, 202] on h3 "Sugestões" at bounding box center [460, 206] width 615 height 13
click at [626, 260] on icon at bounding box center [622, 257] width 20 height 15
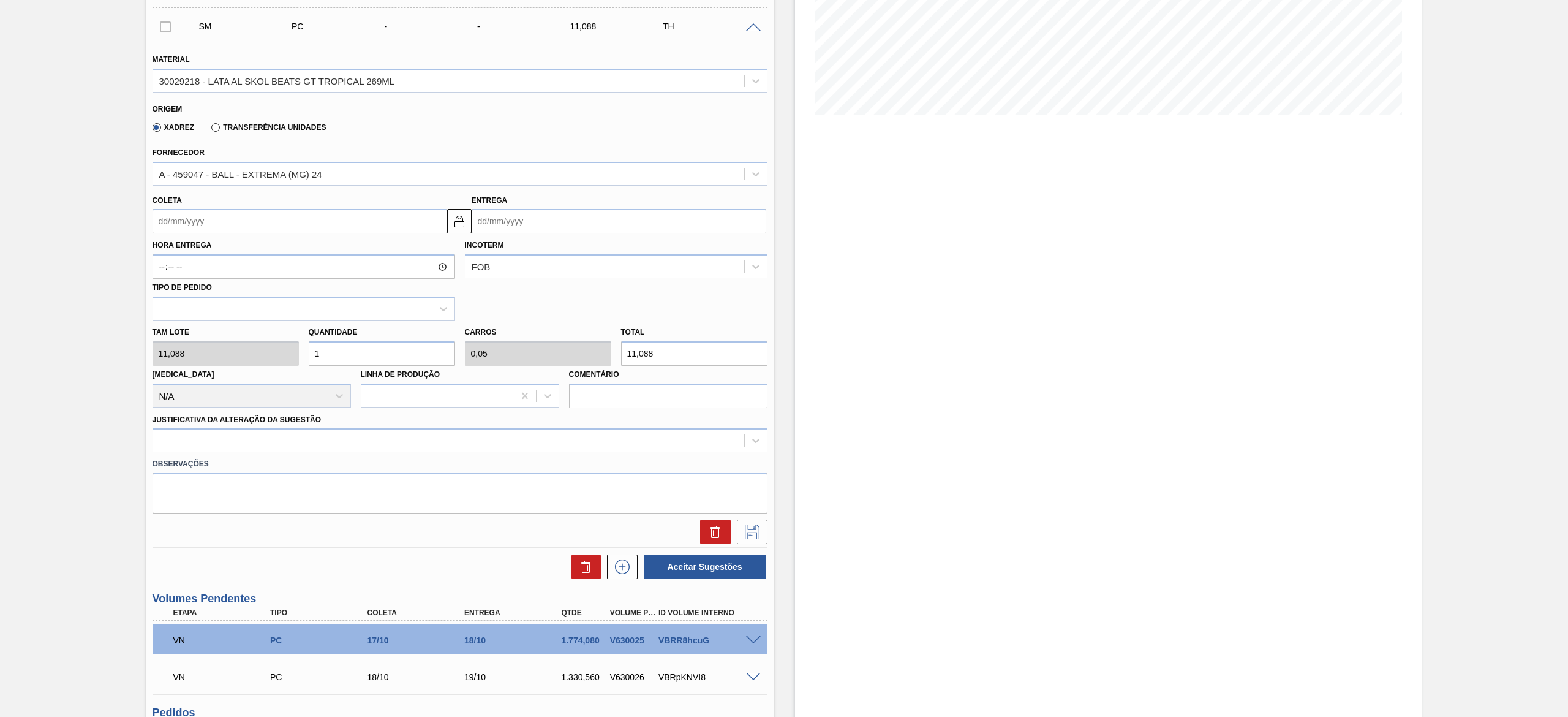
scroll to position [245, 0]
click at [269, 132] on div "Xadrez Transferência Unidades" at bounding box center [236, 124] width 179 height 20
click at [261, 122] on label "Transferência Unidades" at bounding box center [268, 125] width 114 height 9
click at [209, 128] on input "Transferência Unidades" at bounding box center [209, 128] width 0 height 0
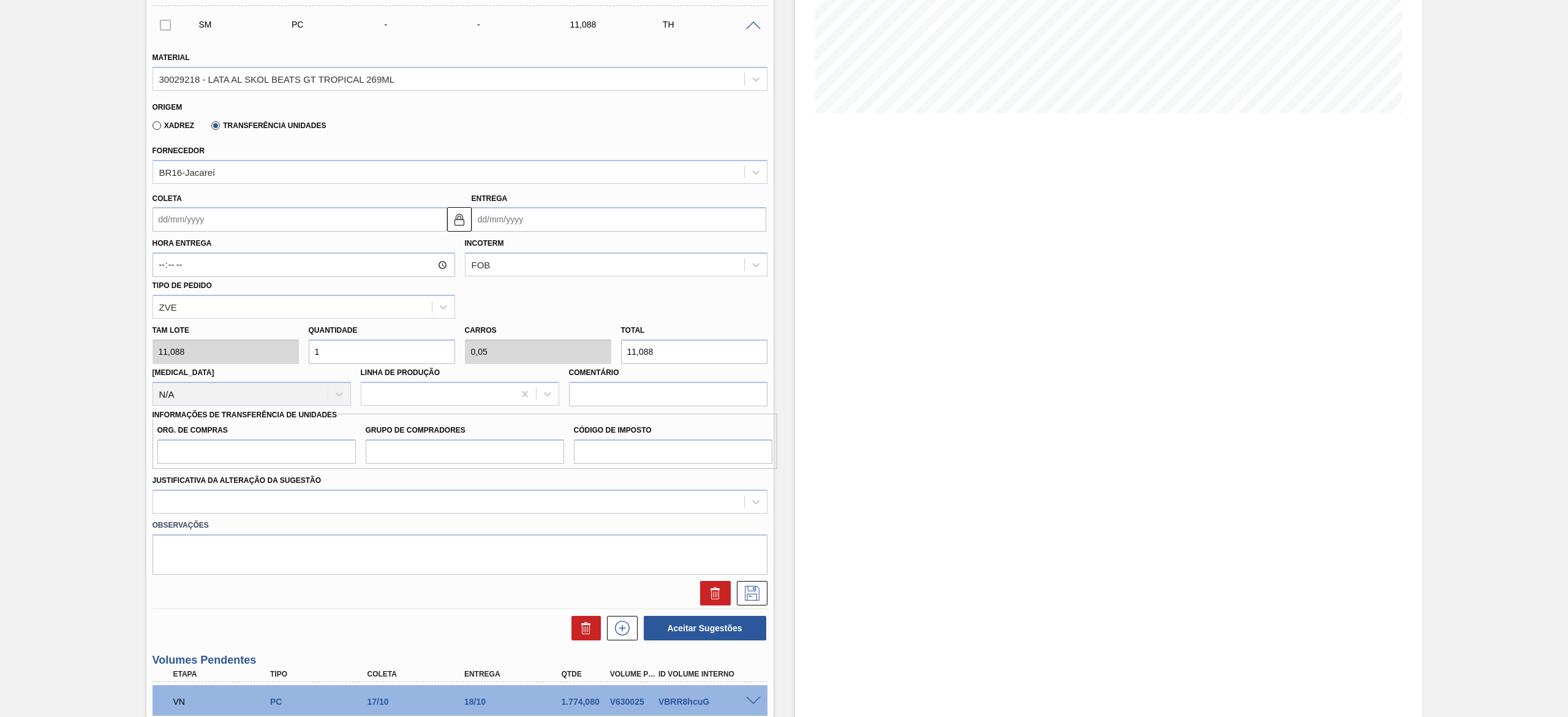
click at [278, 229] on input "Coleta" at bounding box center [300, 219] width 295 height 24
click at [189, 328] on div "13" at bounding box center [186, 328] width 17 height 17
type input "[DATE]"
drag, startPoint x: 324, startPoint y: 353, endPoint x: 305, endPoint y: 349, distance: 19.4
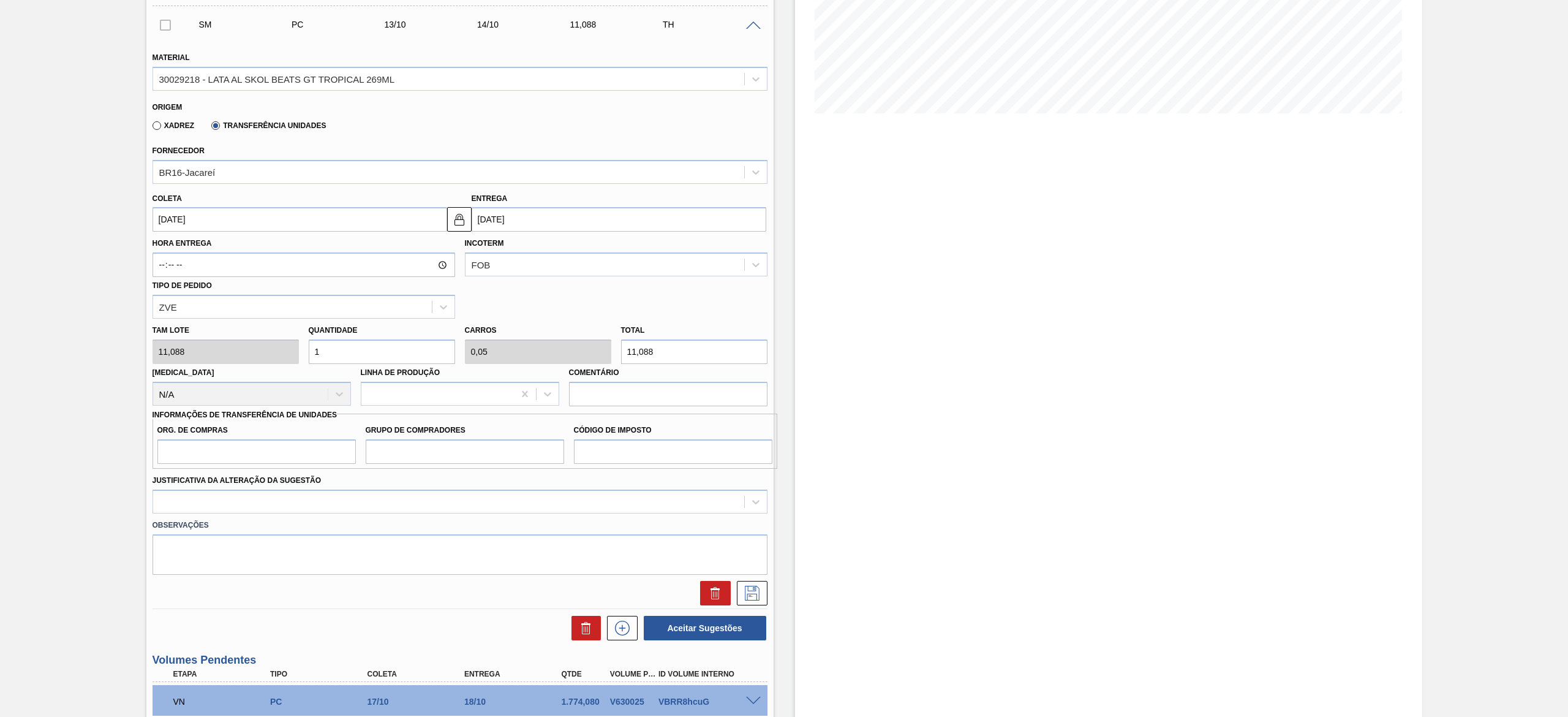
click at [305, 349] on div "Quantidade 1" at bounding box center [382, 343] width 156 height 43
type input "2"
type input "0,1"
type input "22,176"
type input "20"
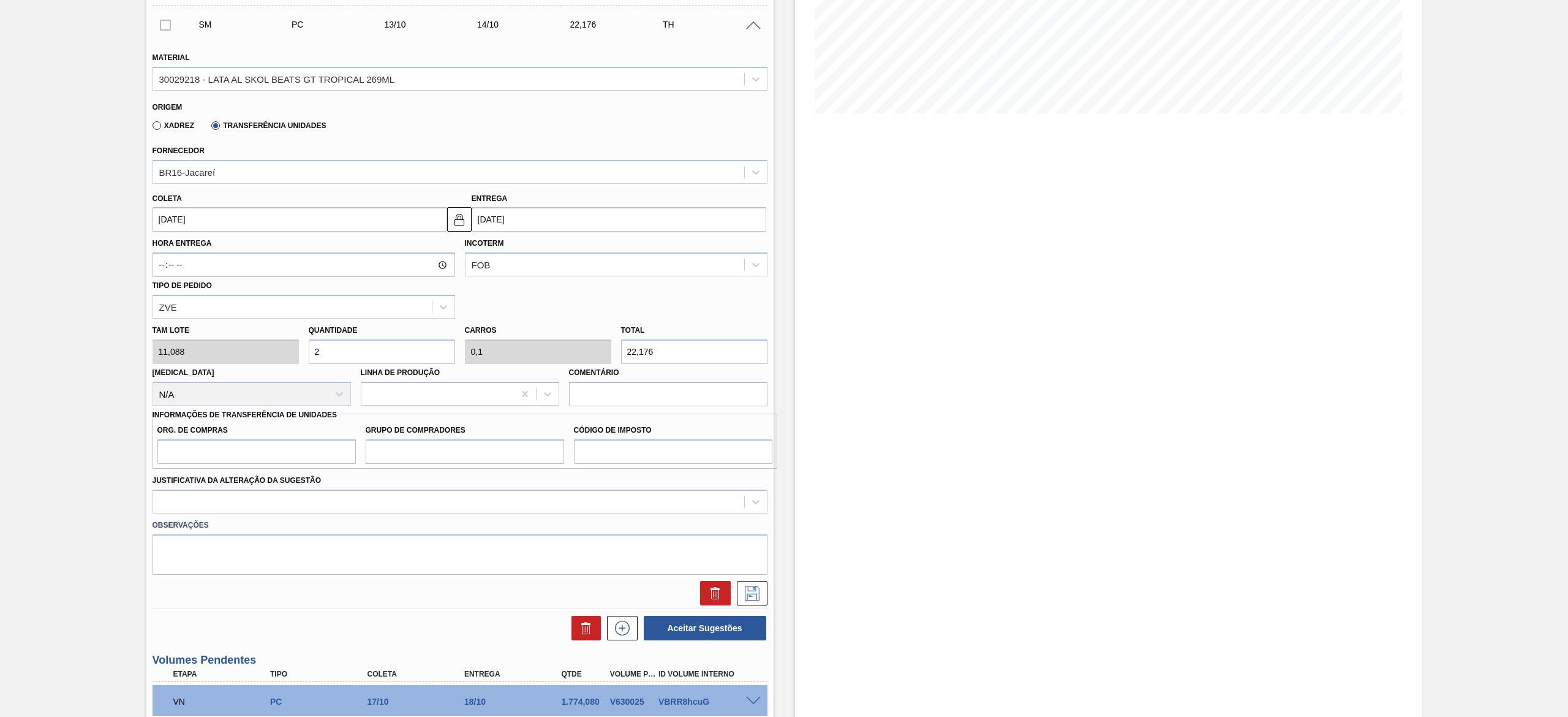
type input "1"
type input "221,76"
type input "20"
click at [378, 397] on div at bounding box center [438, 393] width 153 height 18
click at [287, 437] on label "Org. de Compras" at bounding box center [257, 430] width 198 height 18
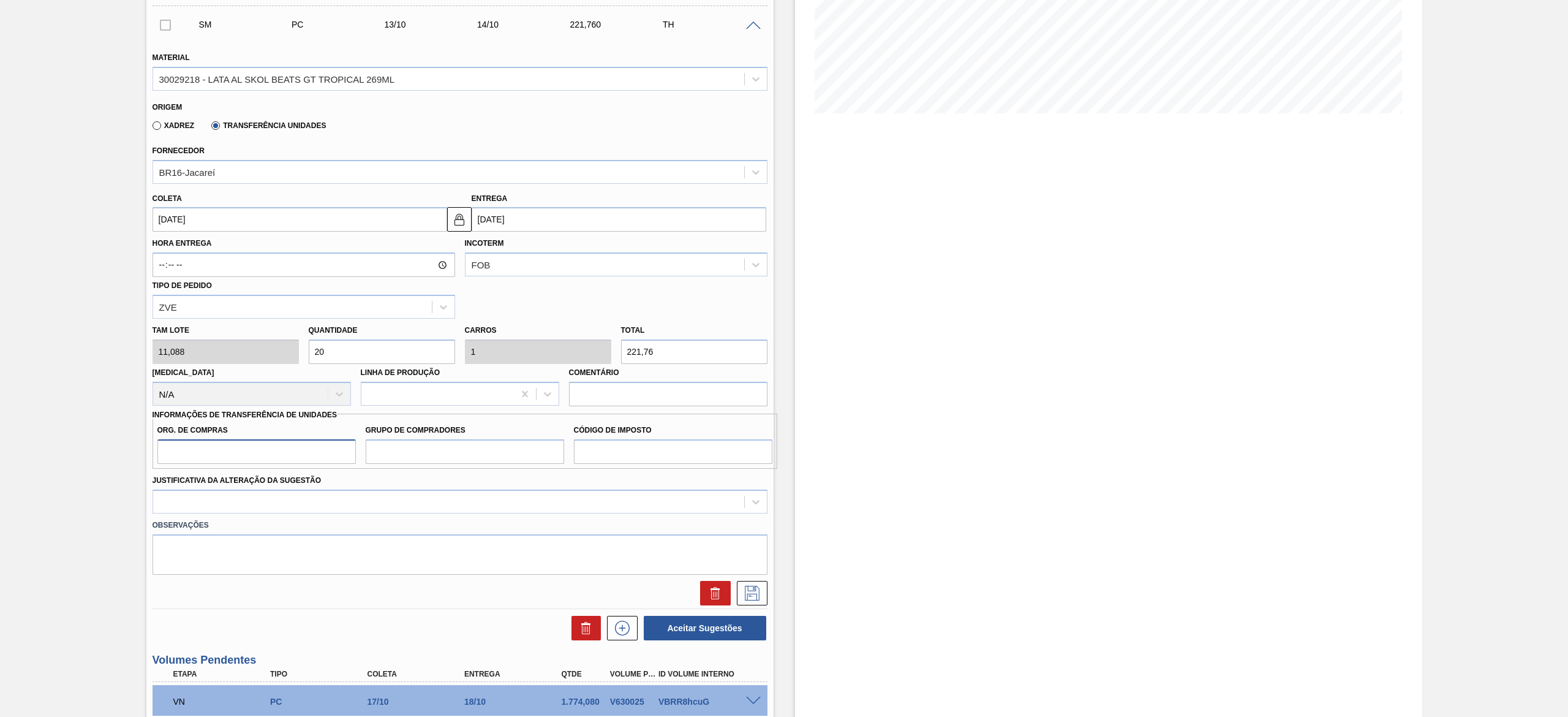
click at [287, 440] on input "Org. de Compras" at bounding box center [257, 451] width 198 height 24
click at [285, 448] on input "Org. de Compras" at bounding box center [257, 451] width 198 height 24
type input "BR00"
click at [454, 448] on input "Grupo de Compradores" at bounding box center [465, 451] width 198 height 24
type input "A01"
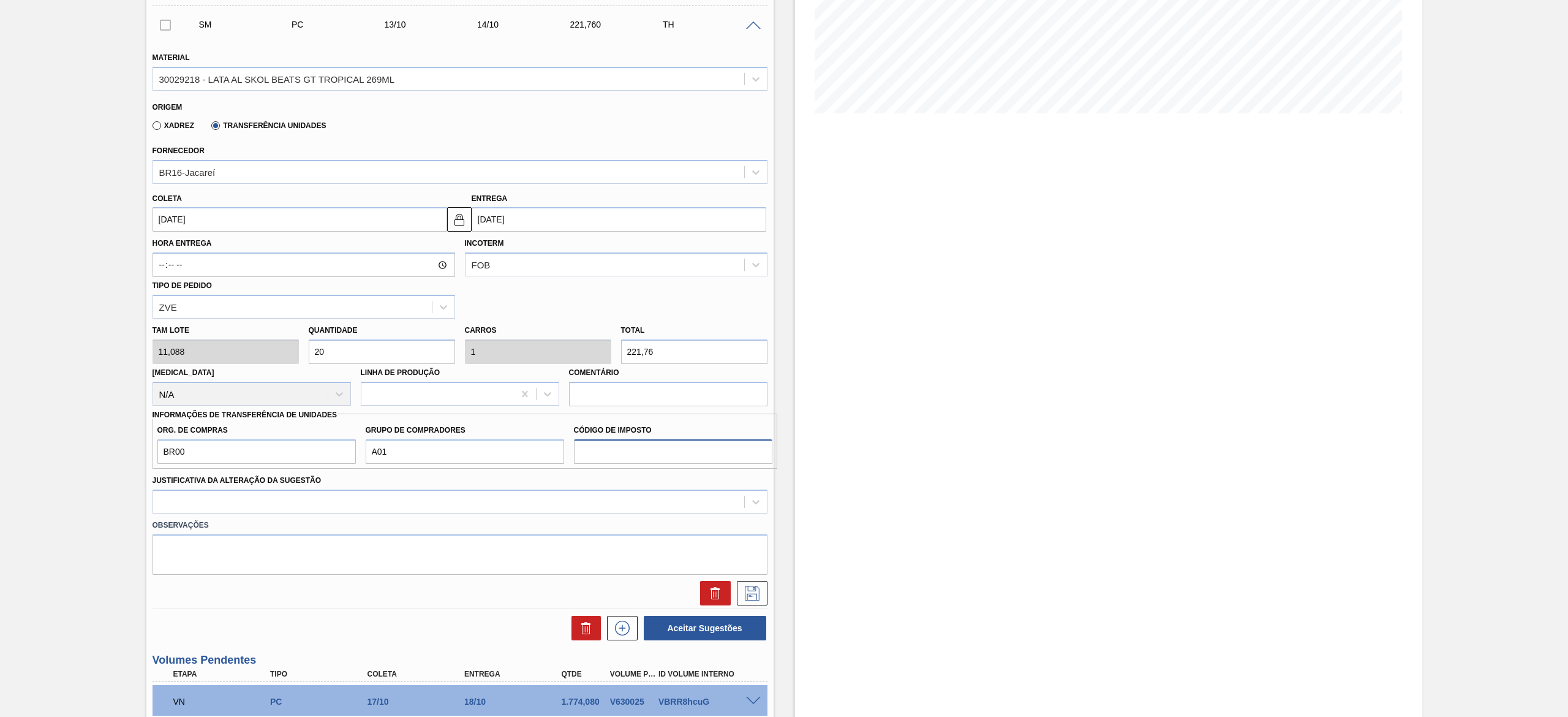
drag, startPoint x: 617, startPoint y: 451, endPoint x: 626, endPoint y: 466, distance: 17.5
click at [617, 451] on input "Código de Imposto" at bounding box center [673, 451] width 198 height 24
type input "I1"
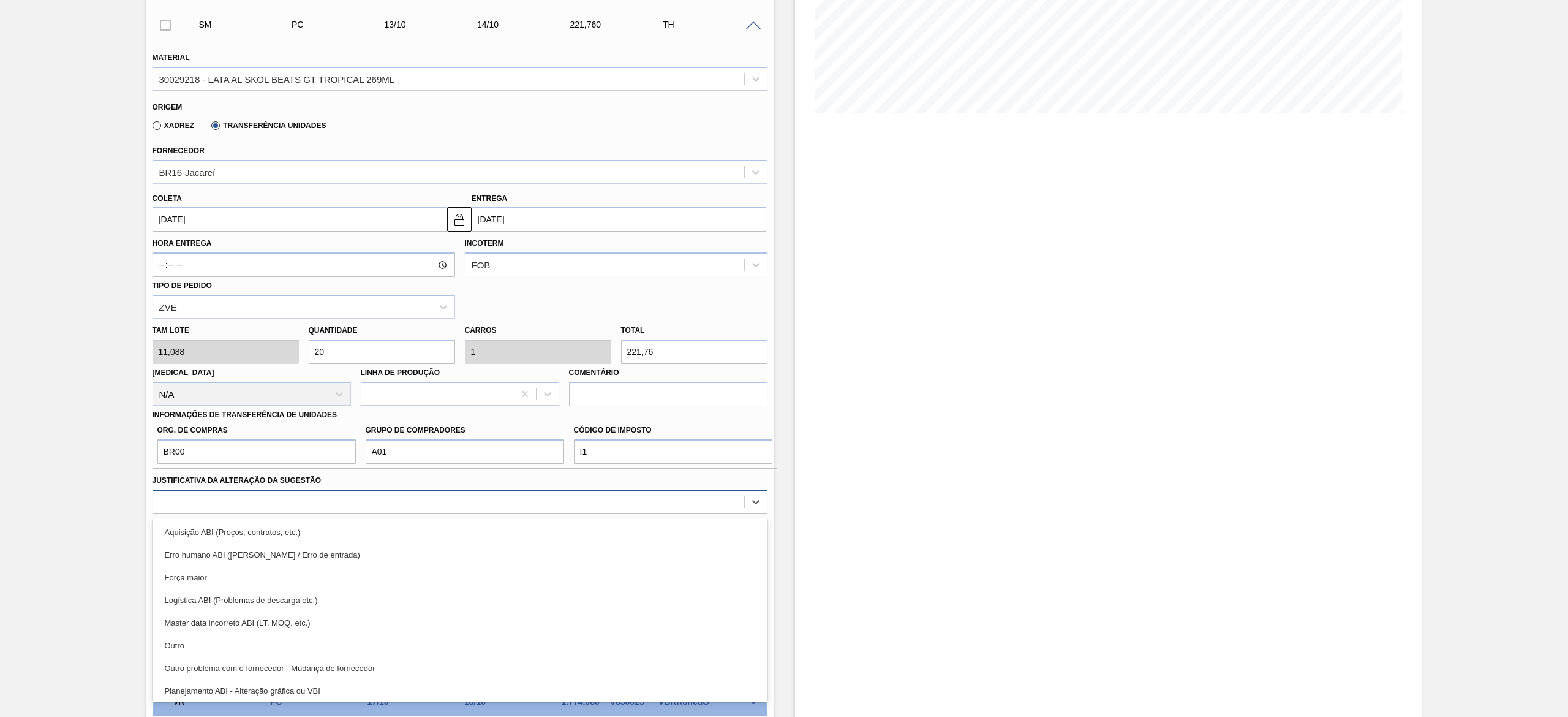
click at [428, 504] on div at bounding box center [448, 501] width 591 height 18
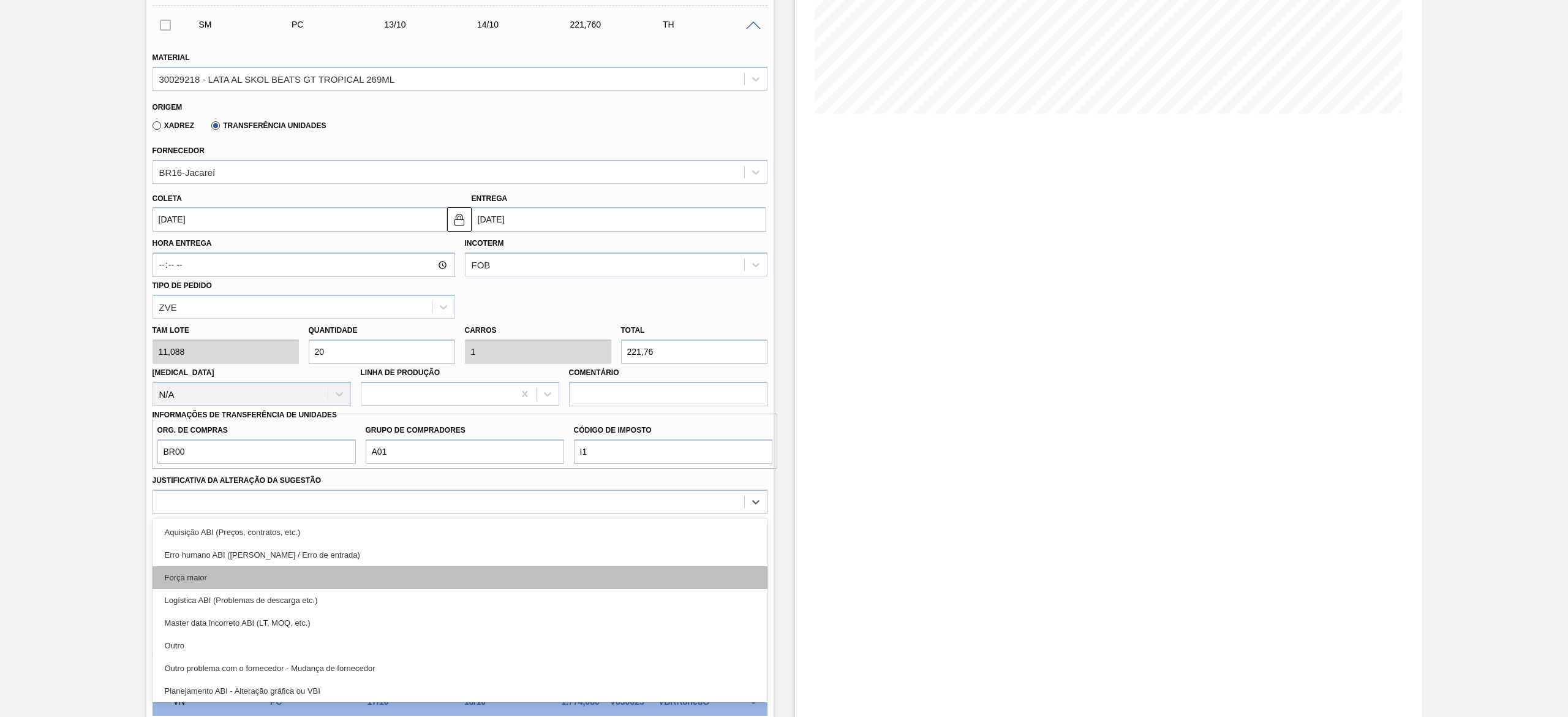
click at [249, 537] on div "Força maior" at bounding box center [460, 578] width 615 height 23
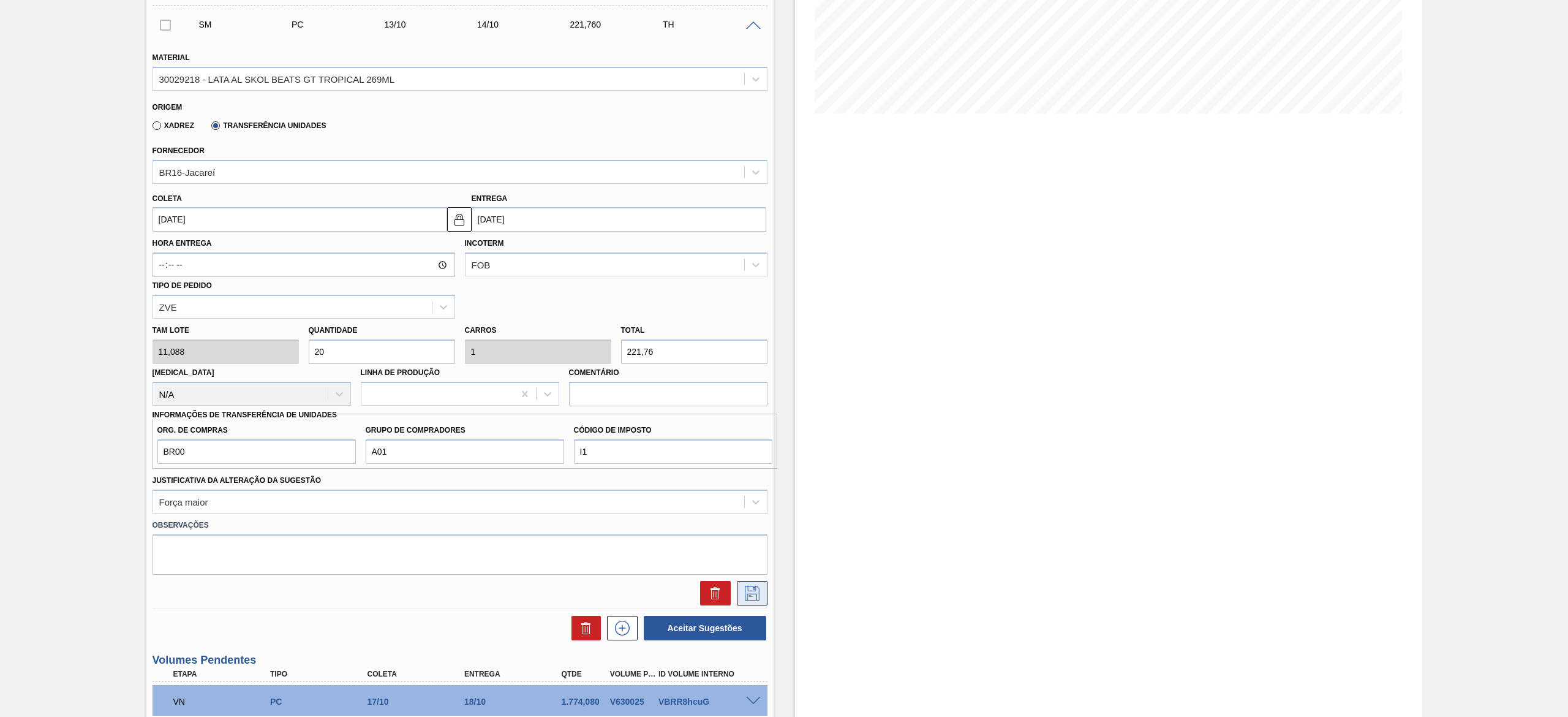
click at [750, 537] on icon at bounding box center [752, 593] width 20 height 15
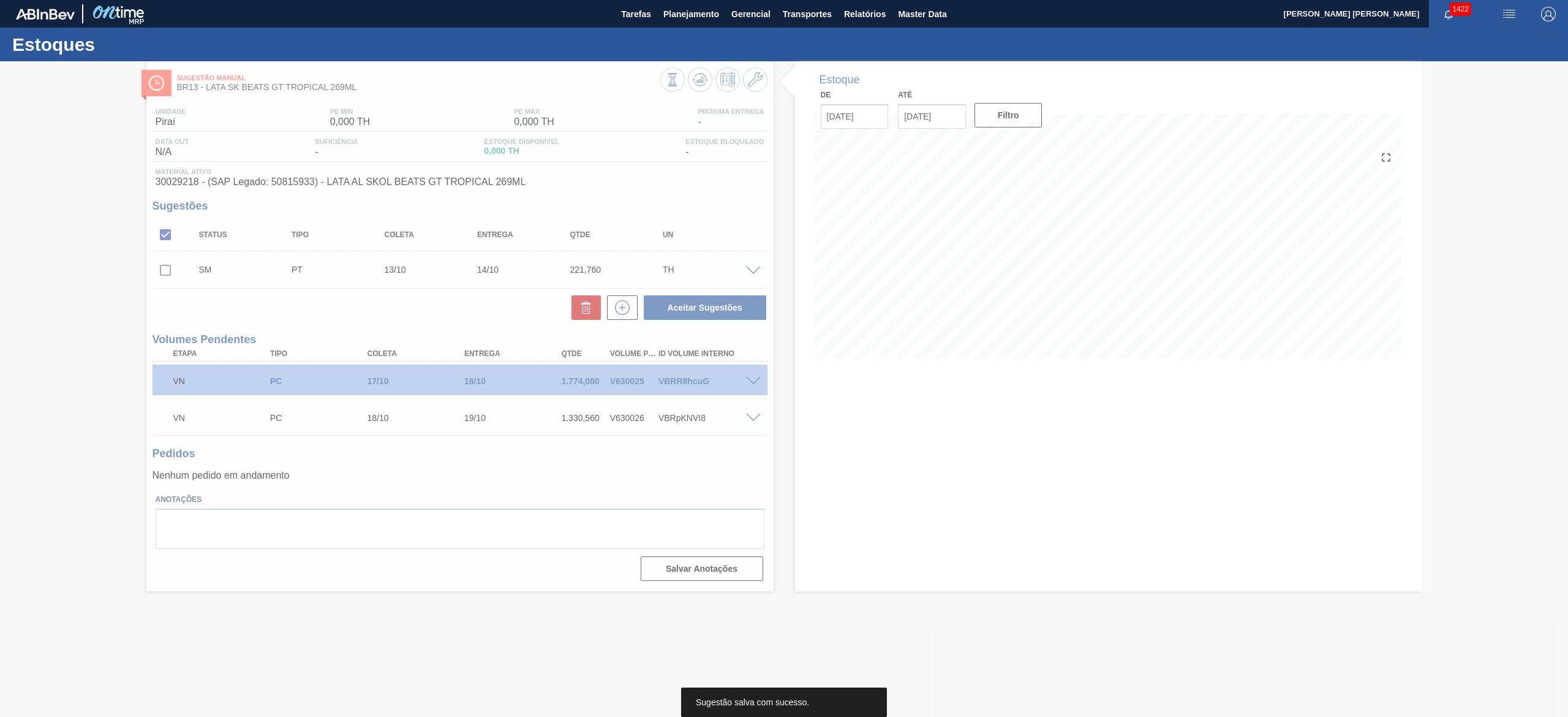
scroll to position [0, 0]
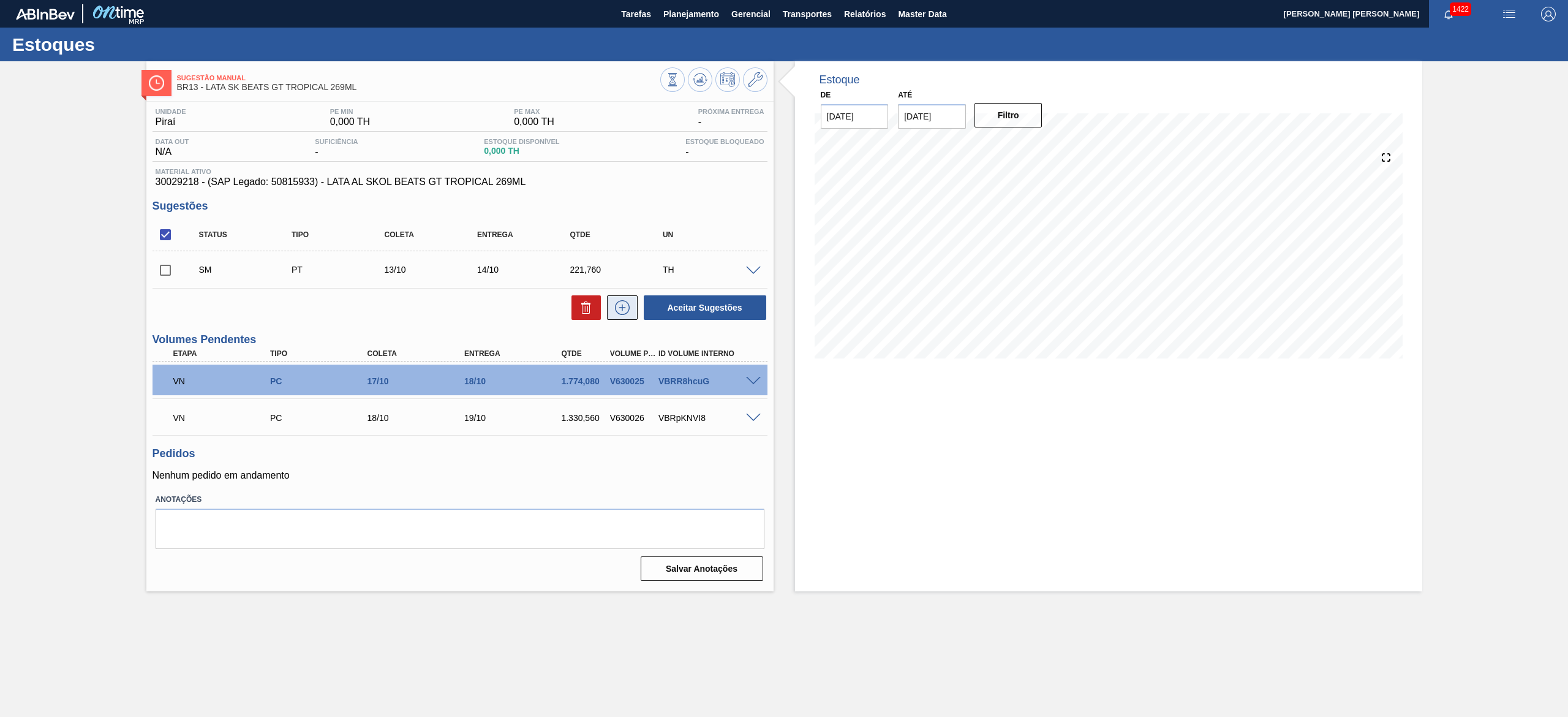
click at [631, 310] on icon at bounding box center [622, 307] width 20 height 15
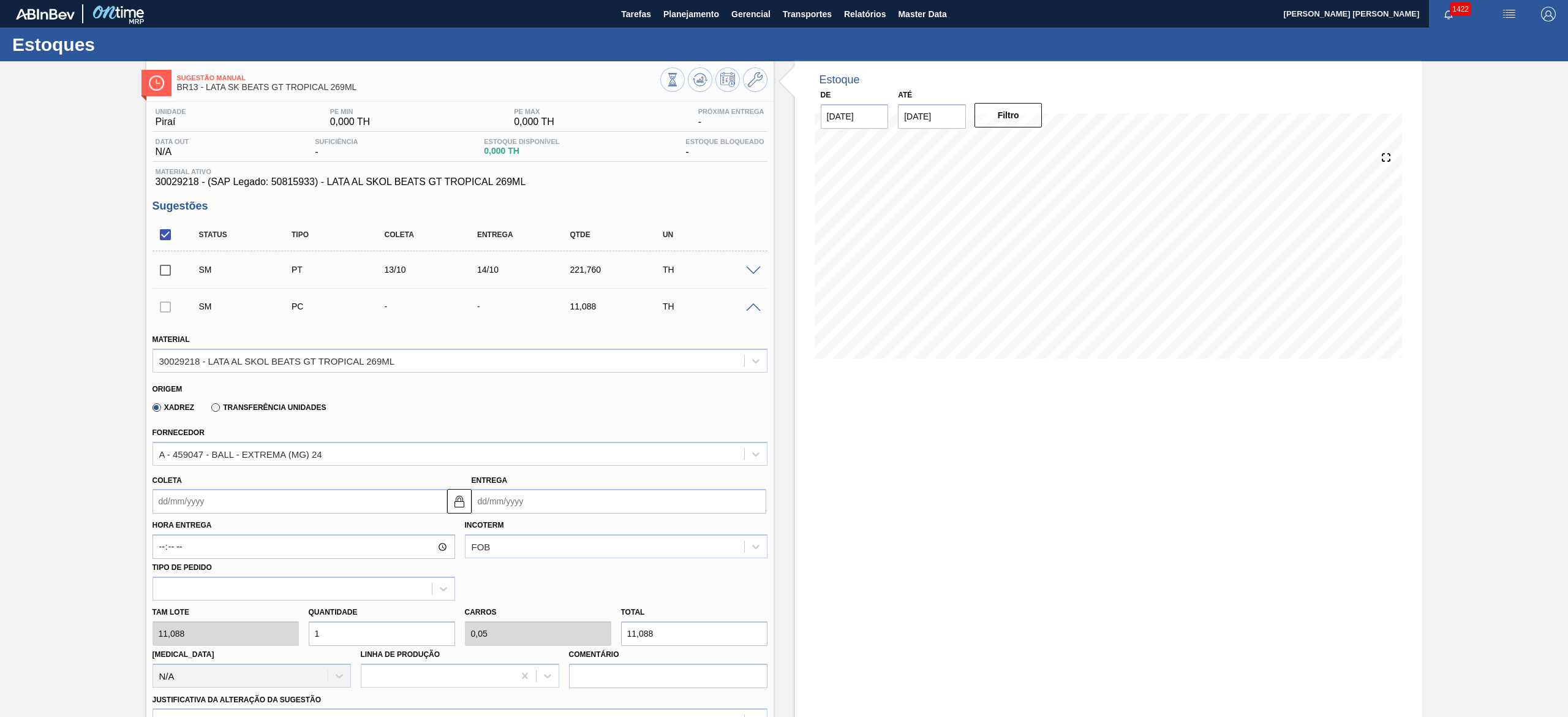
click at [291, 537] on div "Tam lote 11,088 Quantidade 1 Carros 0,05 Total 11,088 Doca N/A Linha de Produçã…" at bounding box center [459, 644] width 625 height 87
type input "2"
type input "0,1"
type input "22,176"
type input "20"
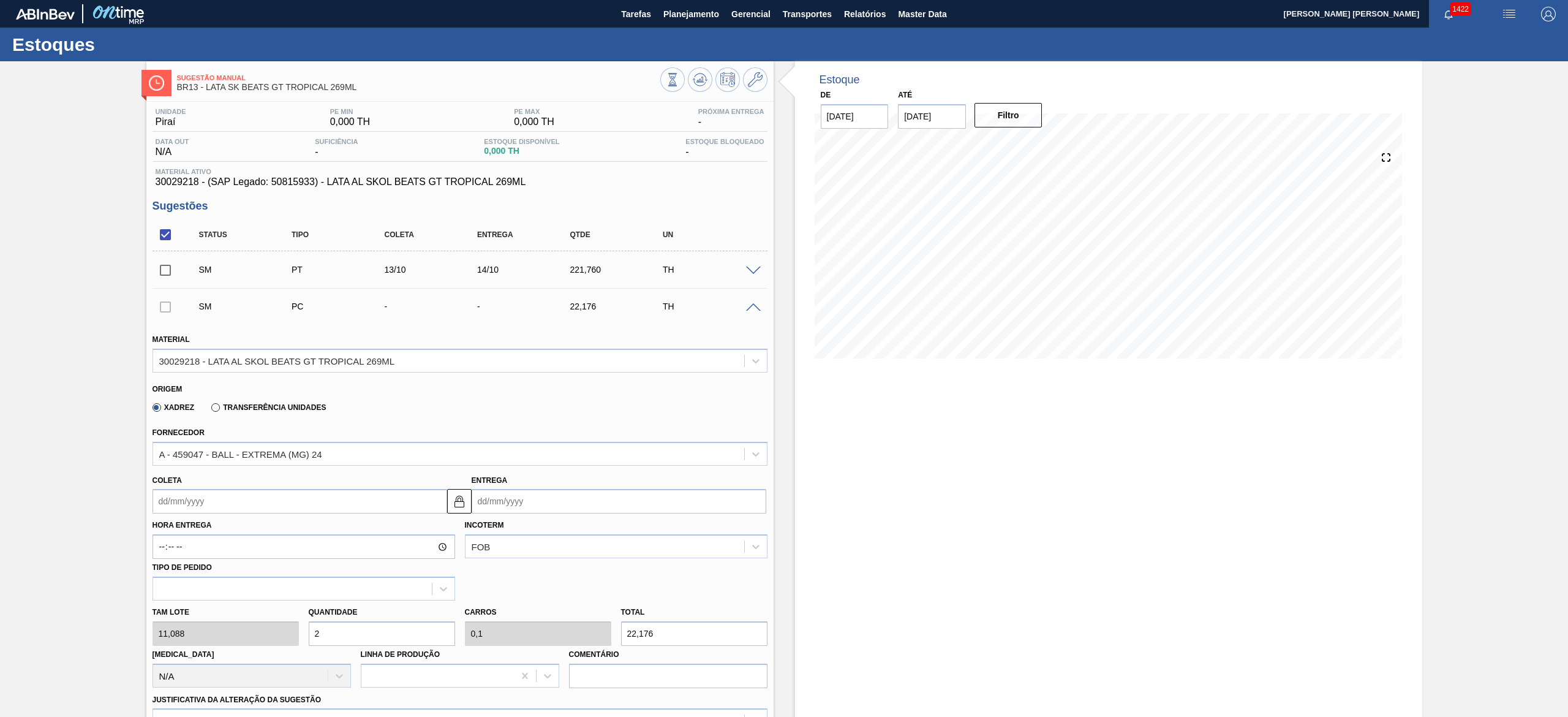
type input "1"
type input "221,76"
type input "20"
click at [250, 509] on input "Coleta" at bounding box center [300, 501] width 295 height 24
click at [185, 537] on div "13" at bounding box center [186, 610] width 17 height 17
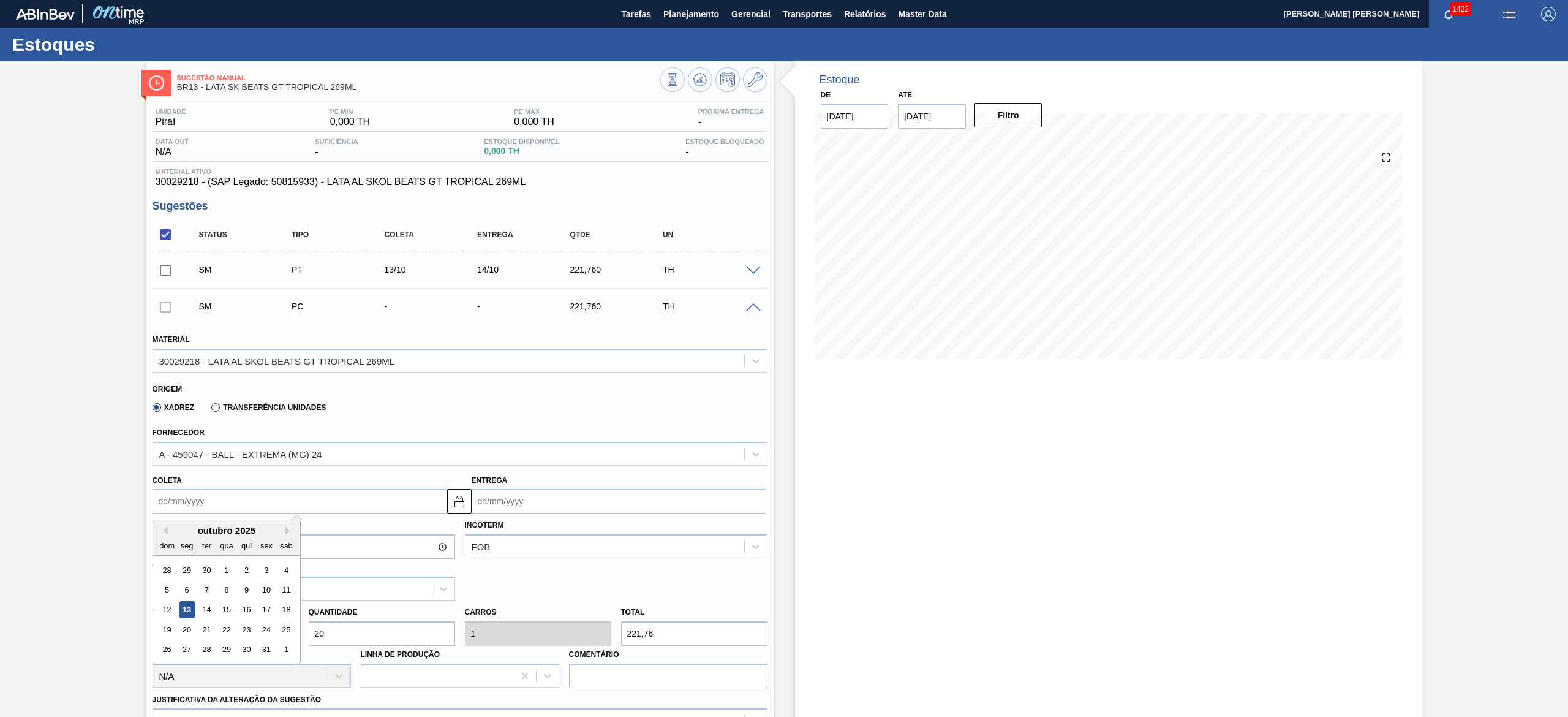
type input "[DATE]"
type input "14/10/2025"
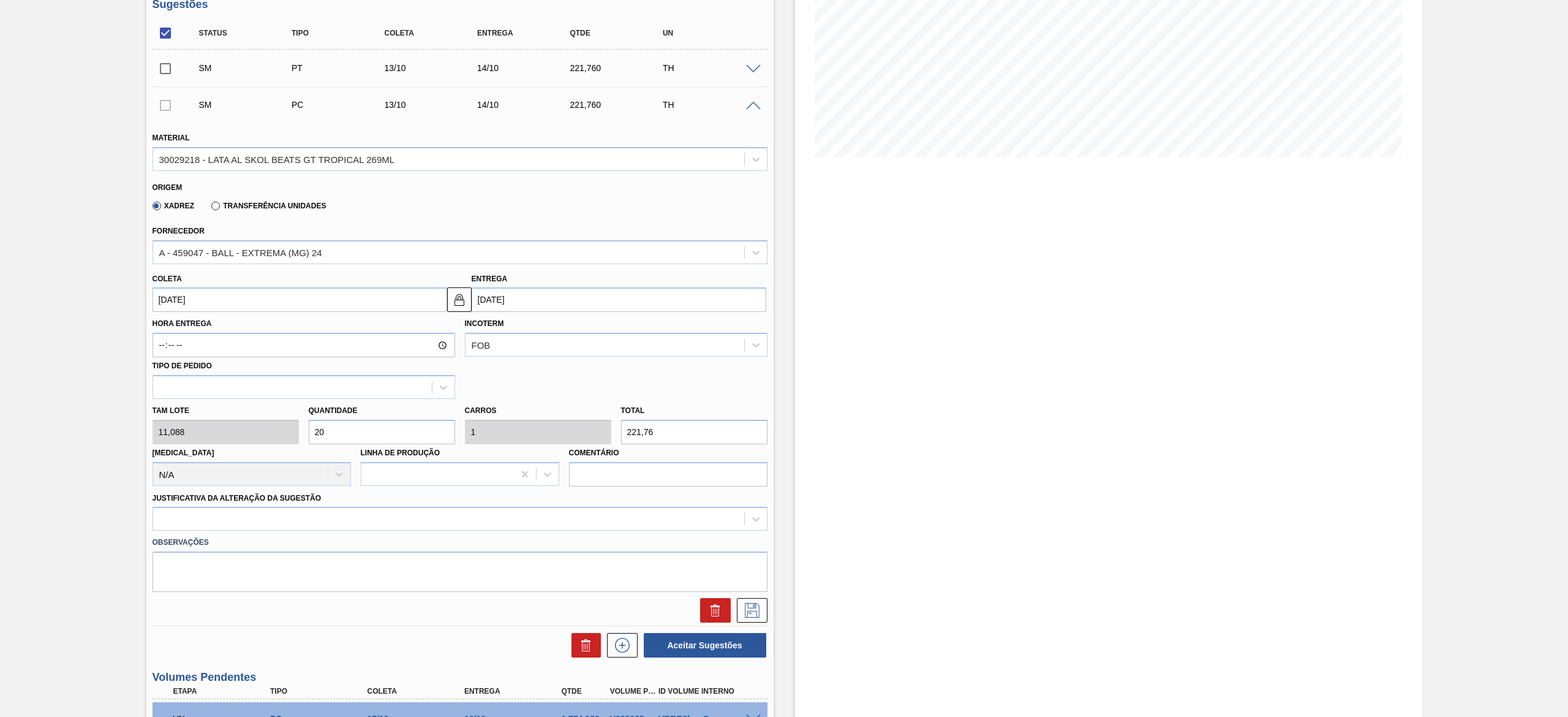
scroll to position [368, 0]
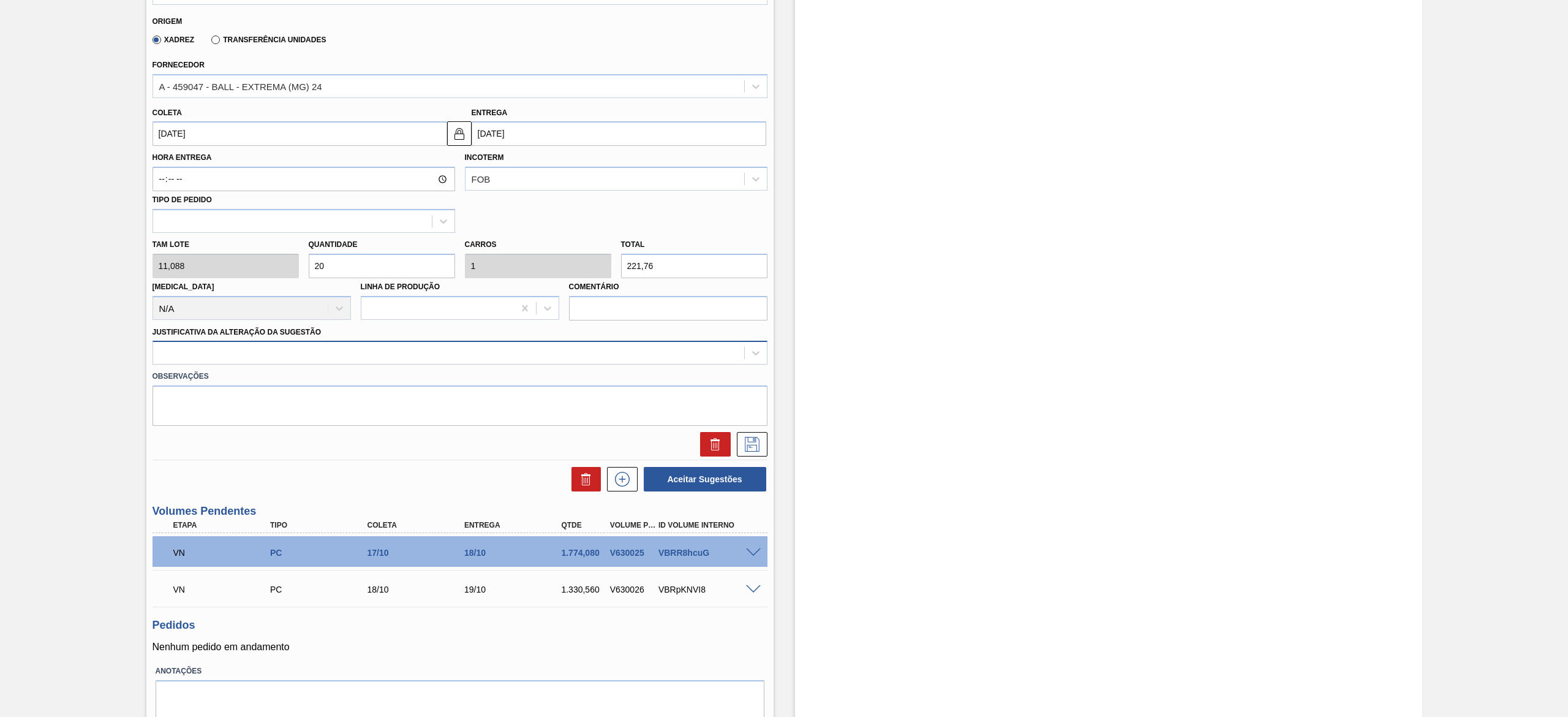
click at [295, 351] on div at bounding box center [448, 353] width 591 height 18
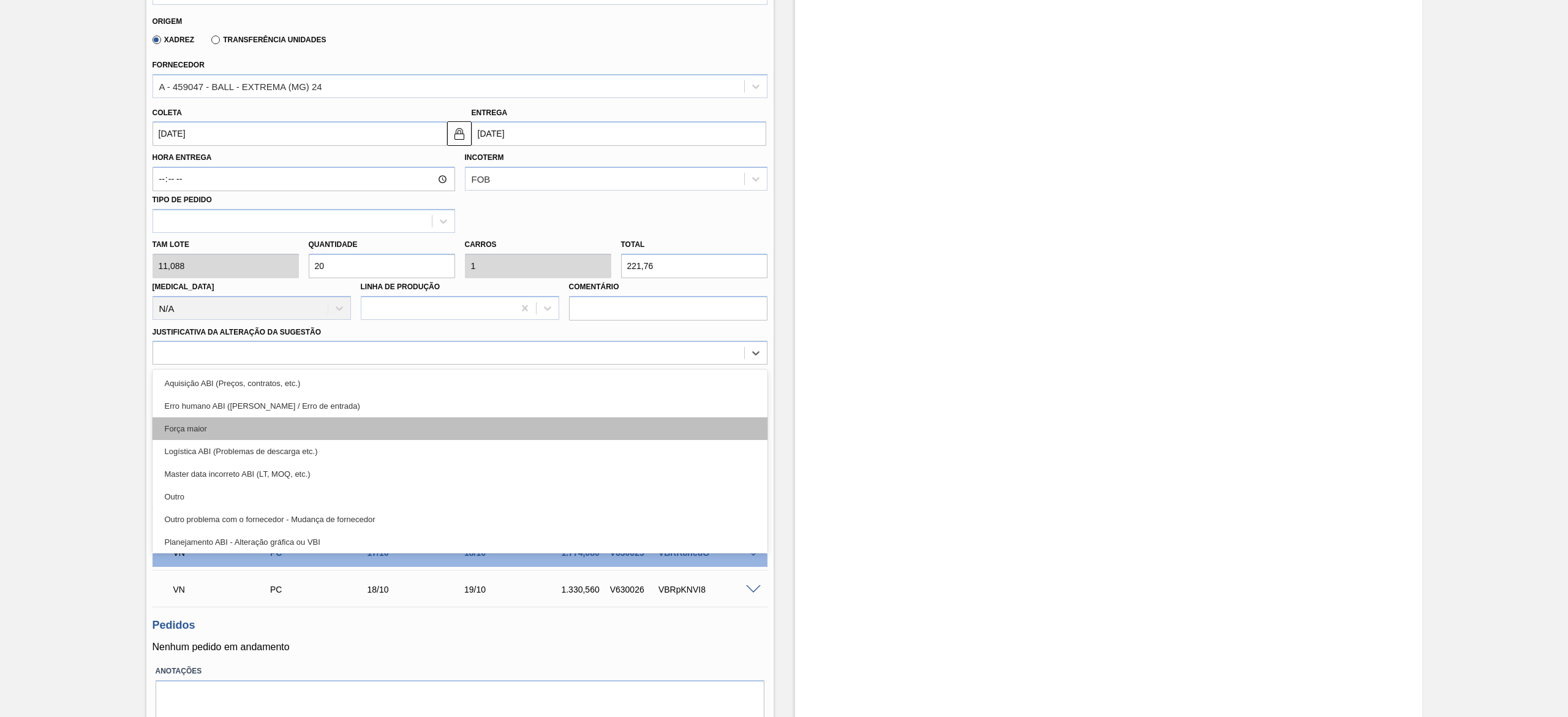
click at [252, 429] on div "Força maior" at bounding box center [460, 429] width 615 height 23
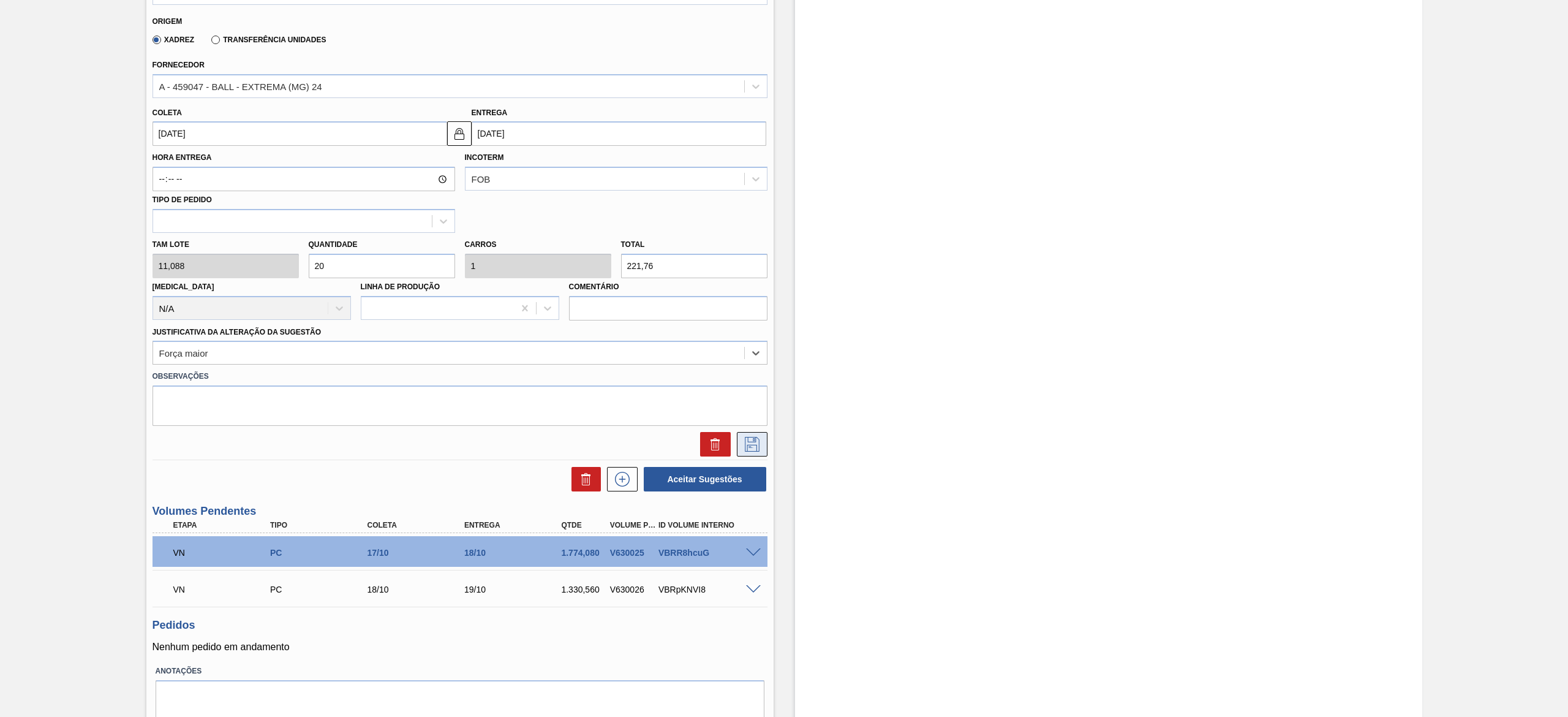
click at [743, 445] on icon at bounding box center [752, 444] width 20 height 15
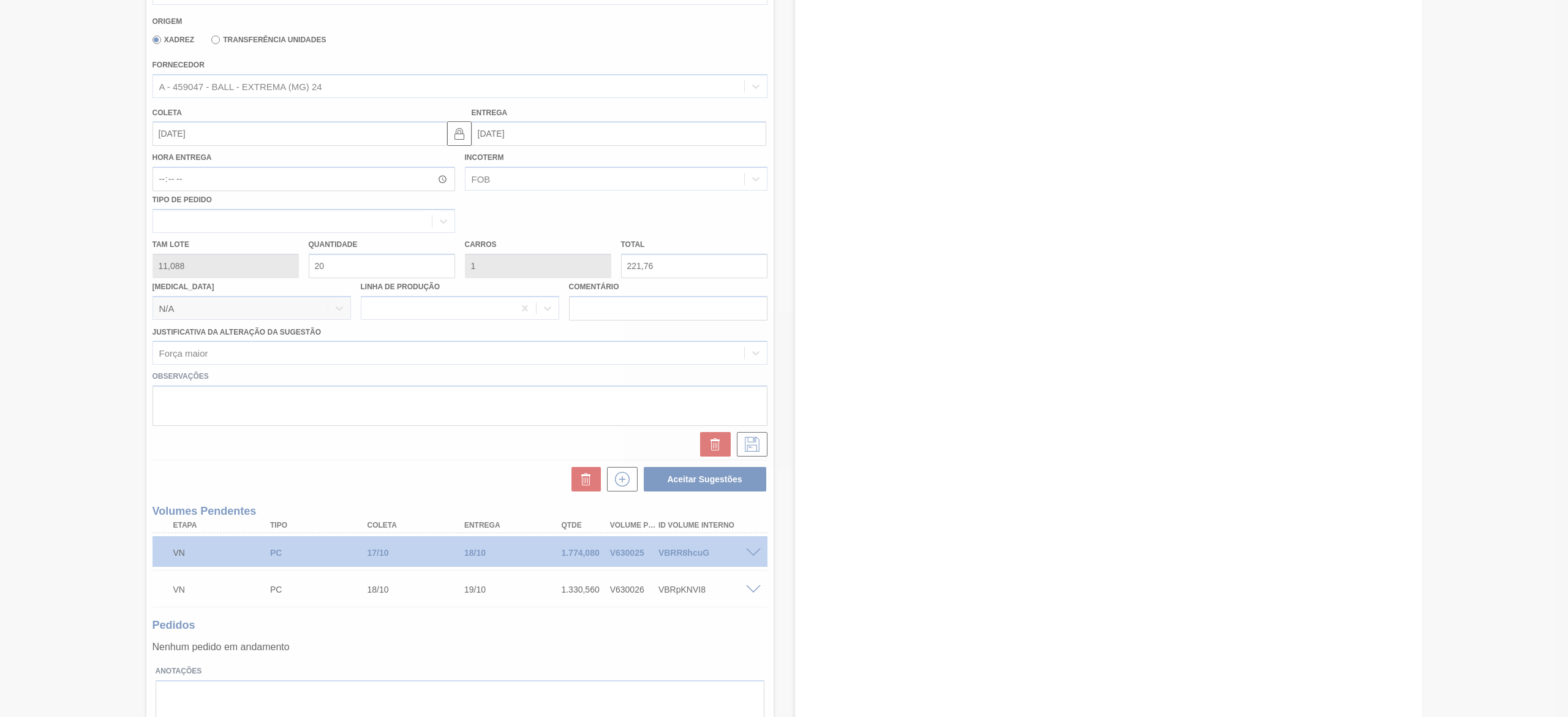
scroll to position [0, 0]
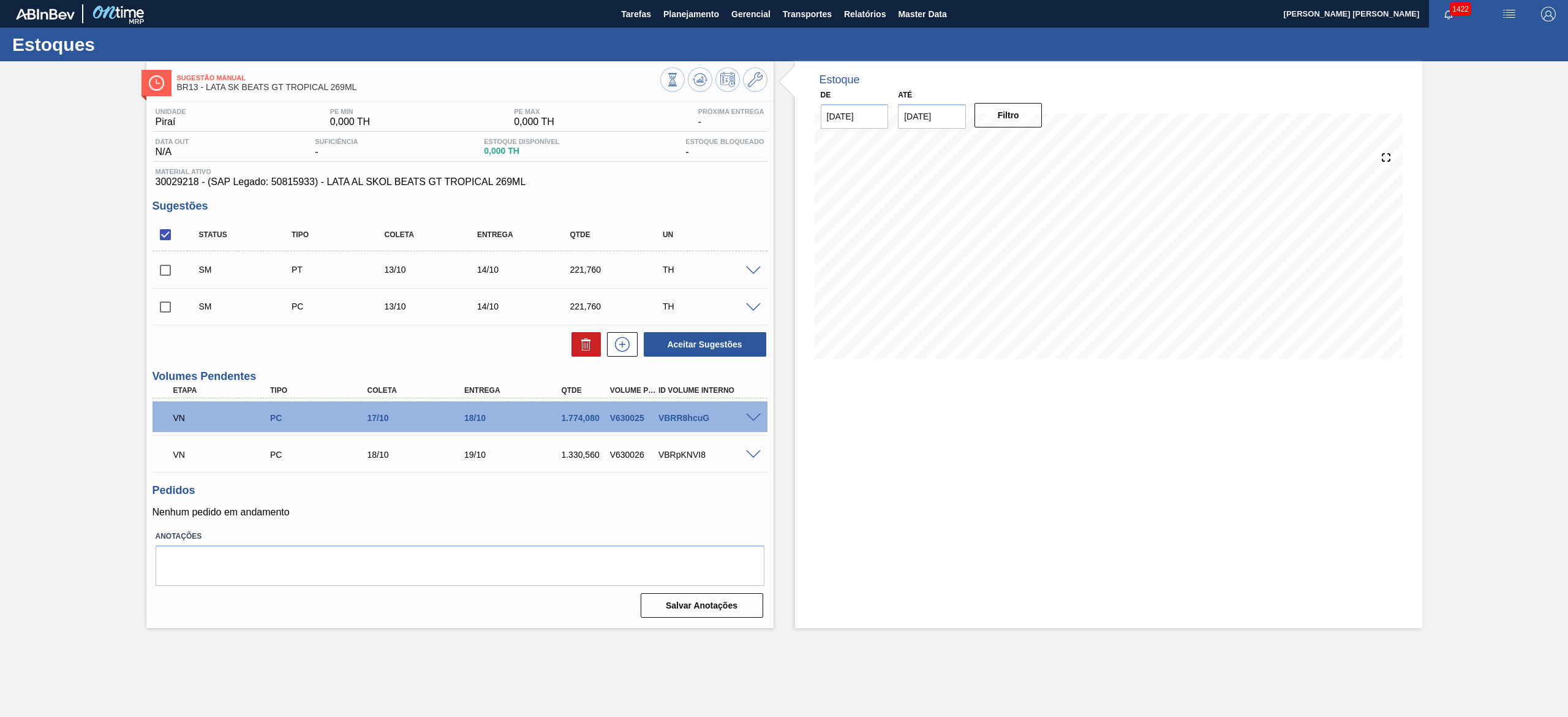
click at [751, 303] on div at bounding box center [755, 306] width 24 height 9
click at [751, 310] on span at bounding box center [753, 308] width 15 height 9
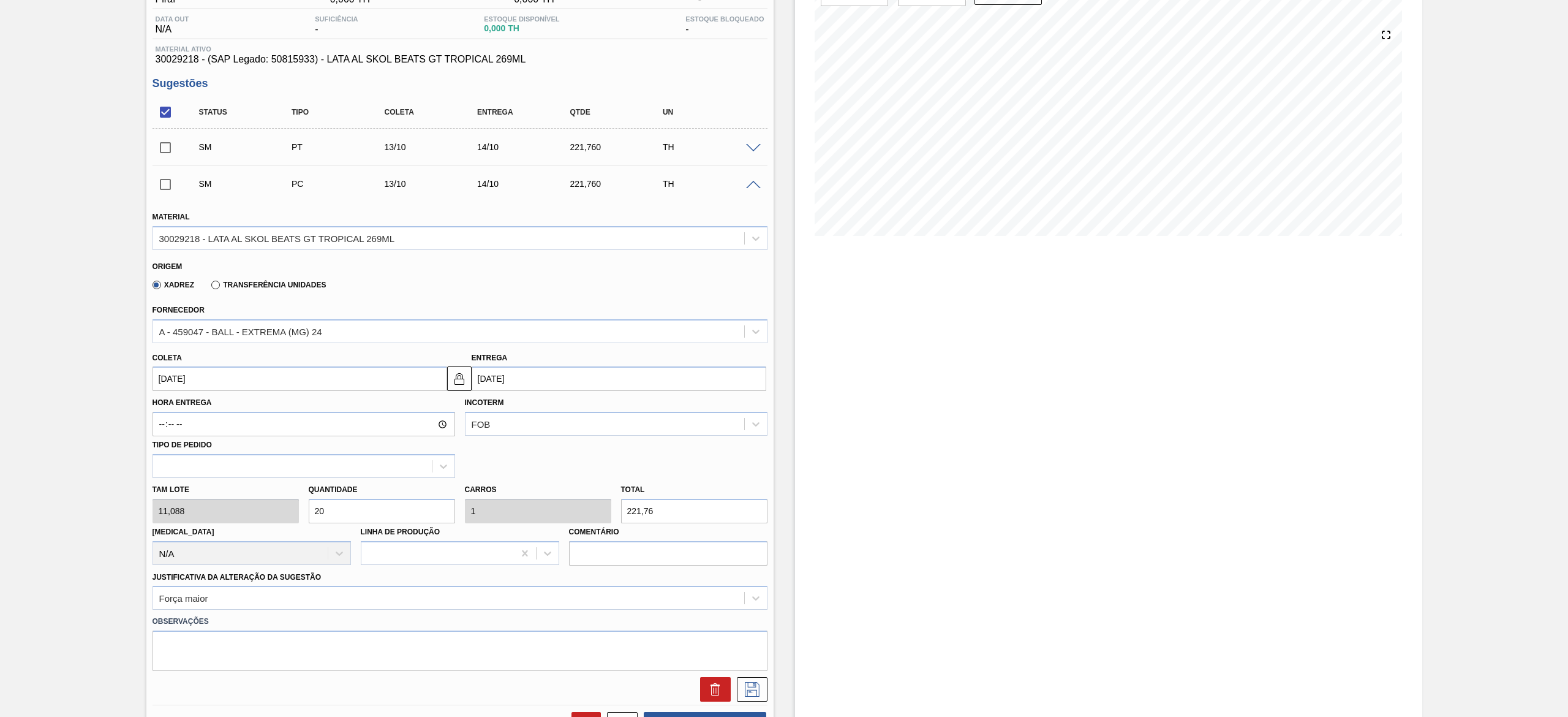
scroll to position [123, 0]
click at [273, 377] on input "13/10/2025" at bounding box center [300, 378] width 295 height 24
click at [293, 284] on label "Transferência Unidades" at bounding box center [268, 284] width 114 height 9
click at [209, 288] on input "Transferência Unidades" at bounding box center [209, 288] width 0 height 0
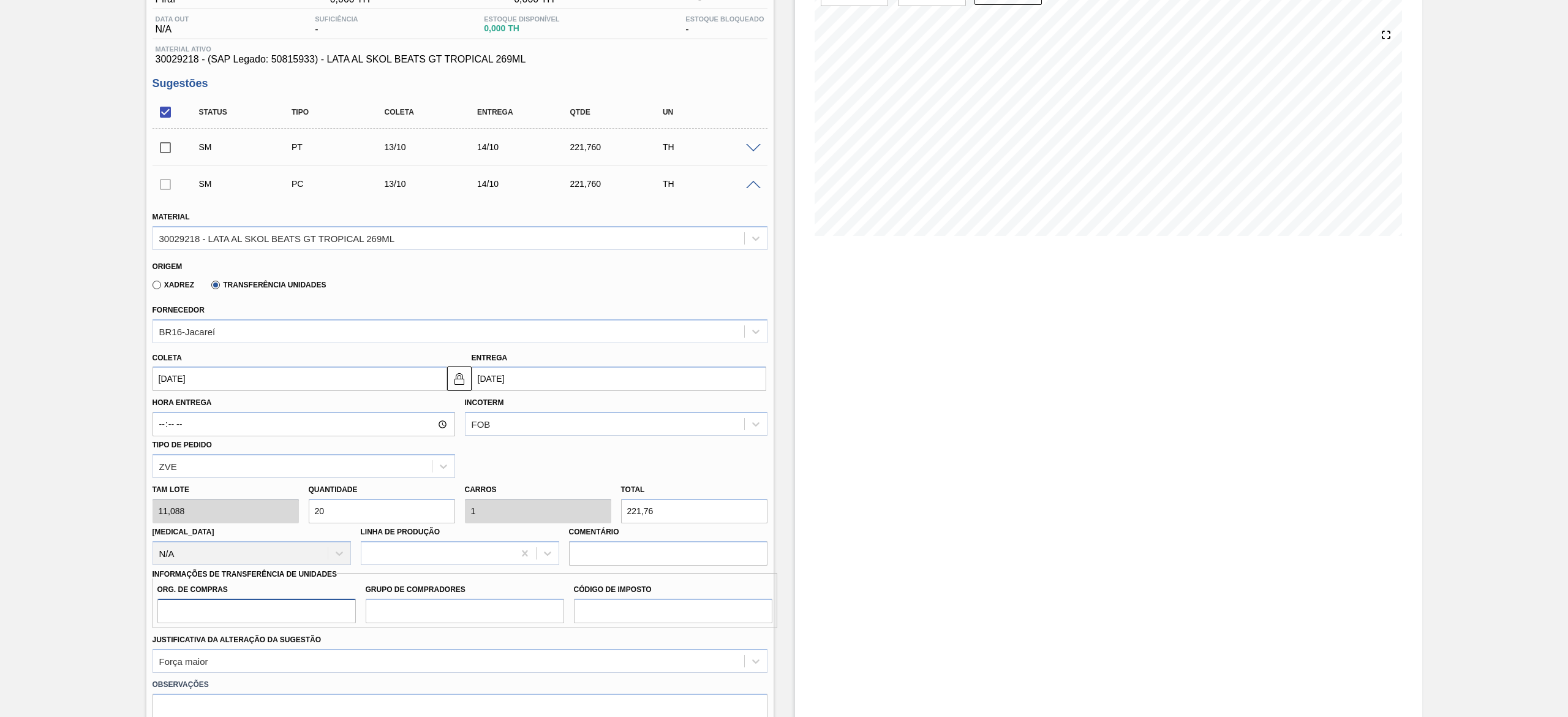
click at [315, 537] on input "Org. de Compras" at bounding box center [257, 611] width 198 height 24
type input "BR00"
click at [426, 537] on input "Grupo de Compradores" at bounding box center [465, 611] width 198 height 24
type input "A01"
click at [608, 537] on input "Código de Imposto" at bounding box center [673, 611] width 198 height 24
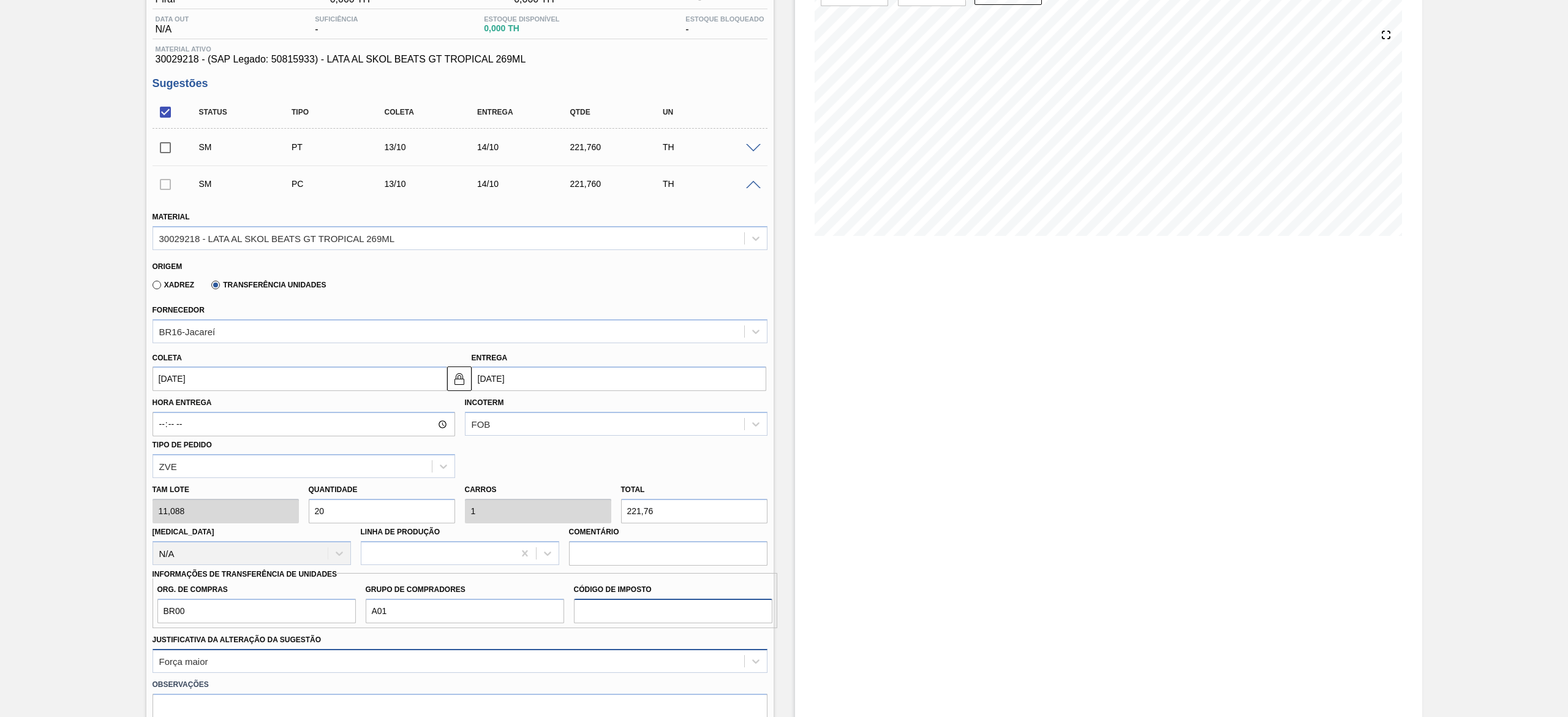
type input "I1"
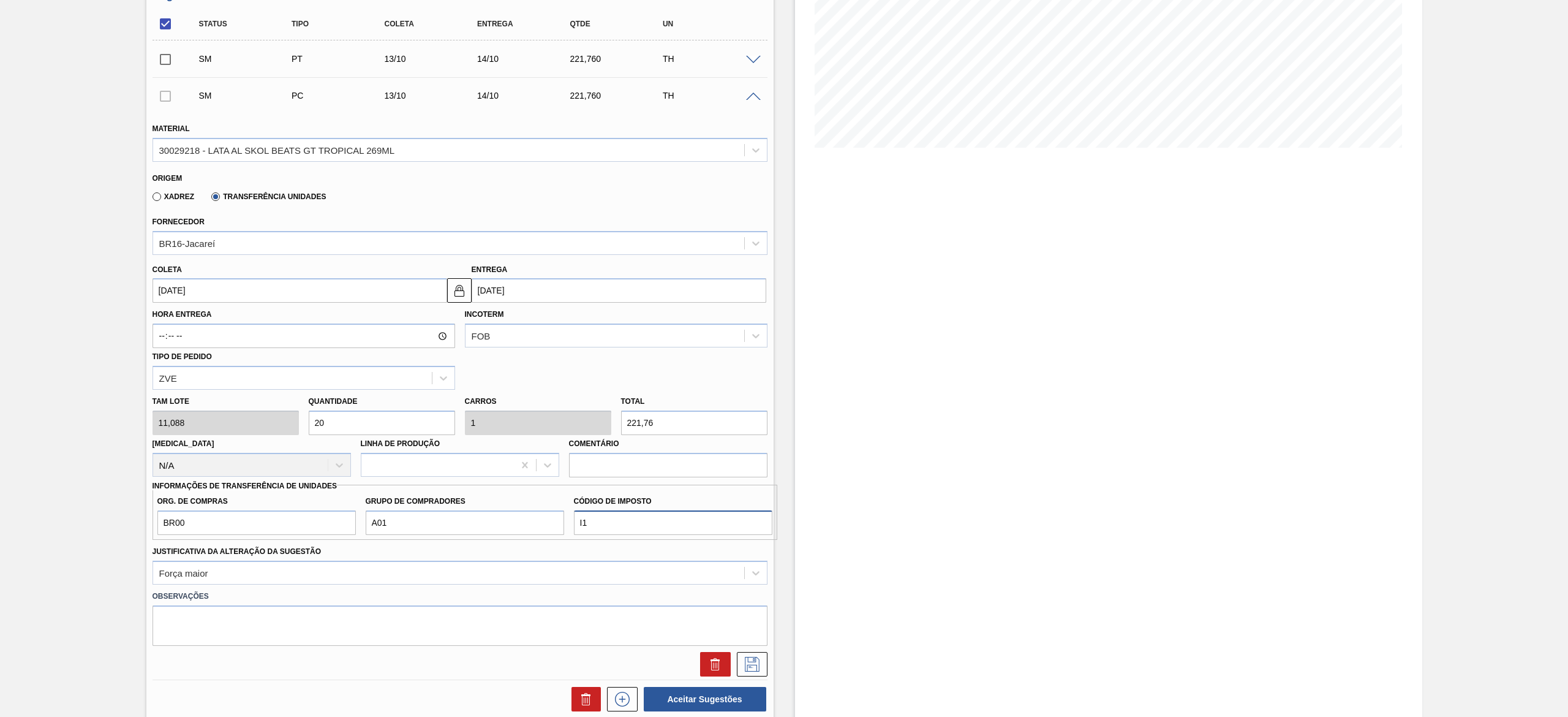
scroll to position [245, 0]
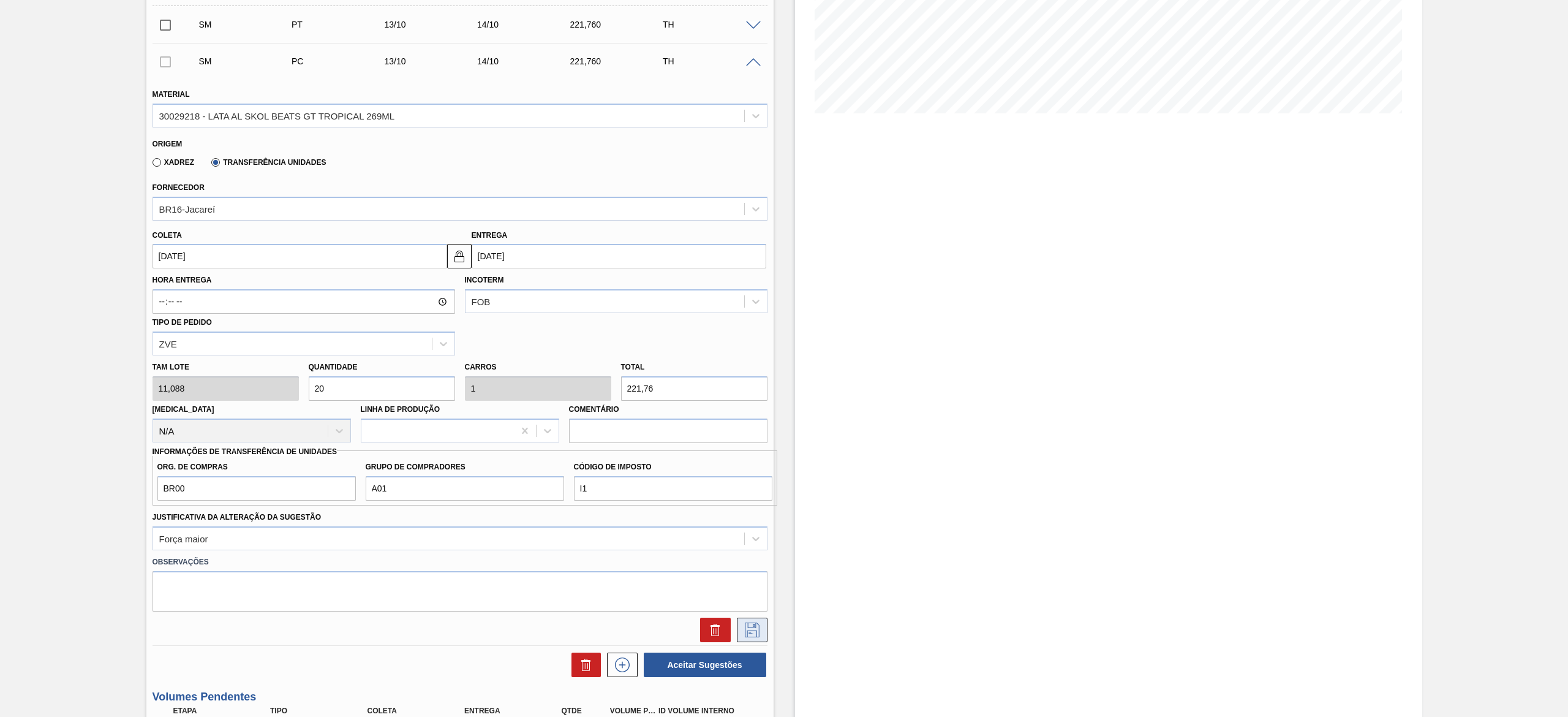
click at [743, 537] on icon at bounding box center [752, 630] width 20 height 15
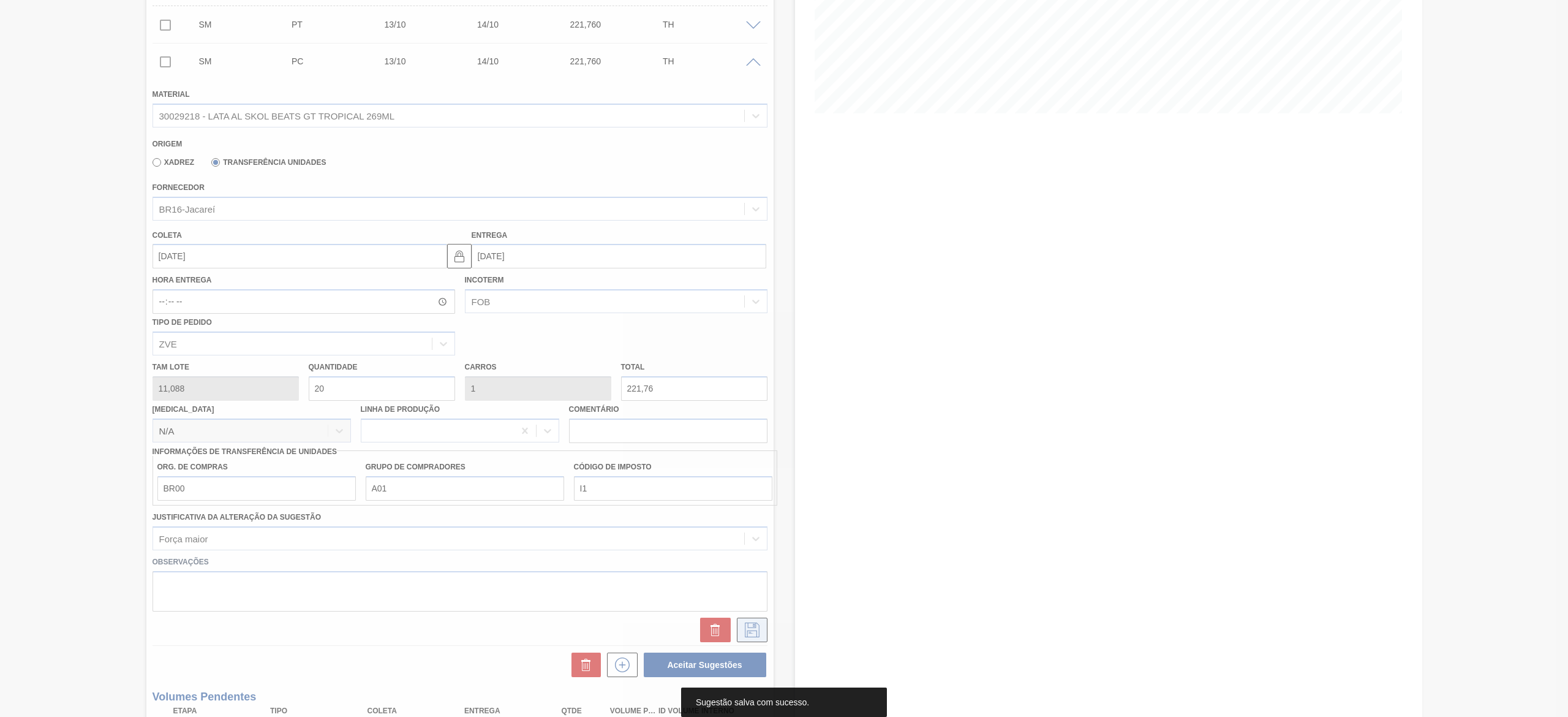
scroll to position [0, 0]
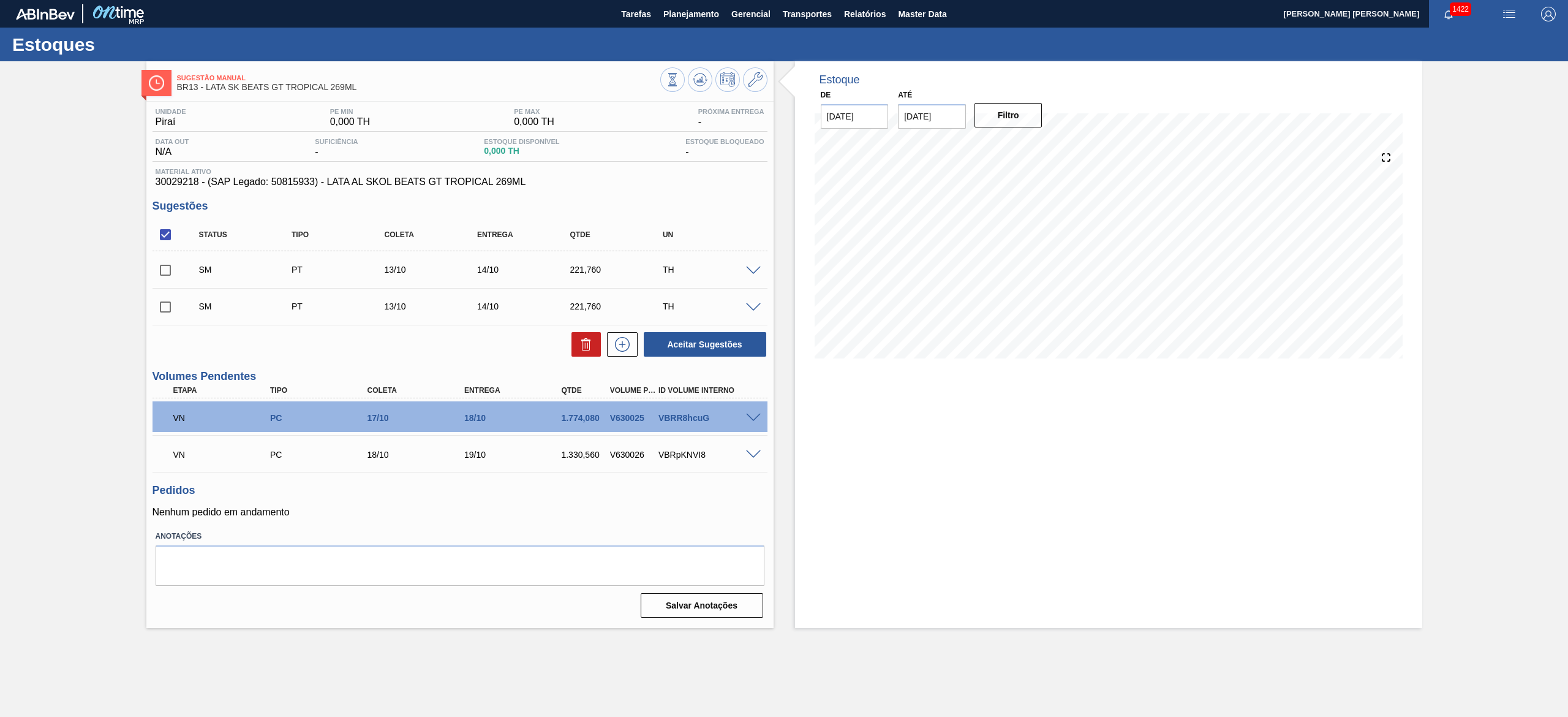
click at [624, 347] on icon at bounding box center [622, 344] width 20 height 15
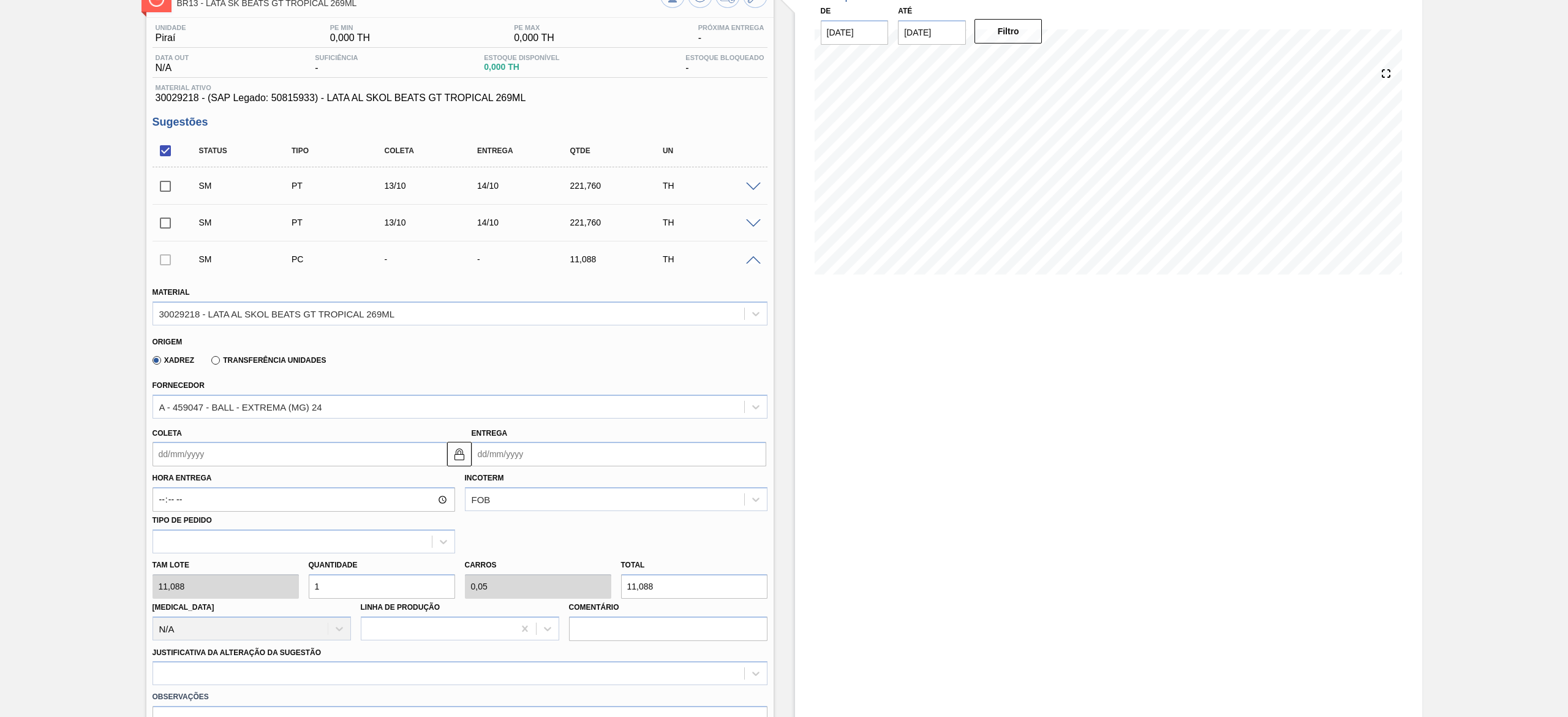
scroll to position [123, 0]
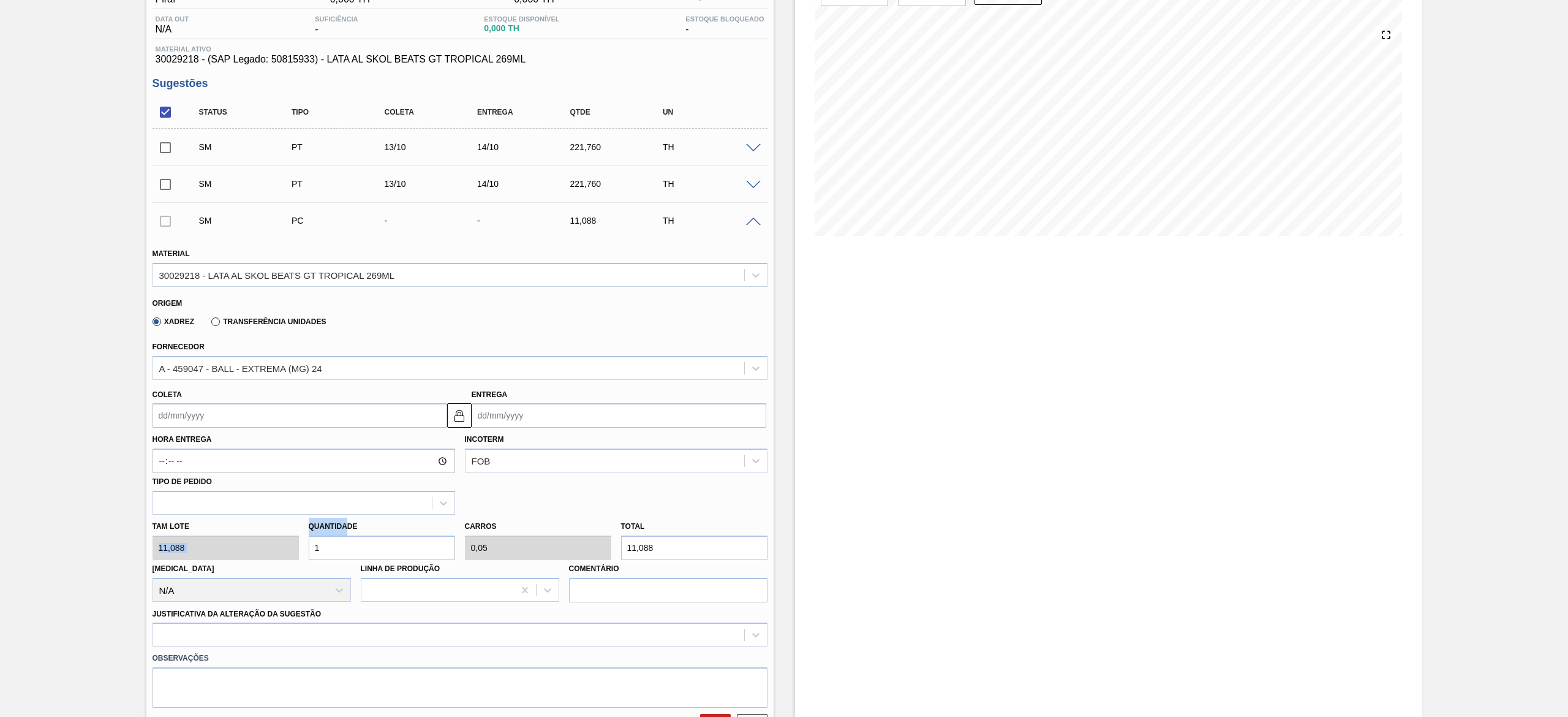
click at [247, 537] on div "Tam lote 11,088 Quantidade 1 Carros 0,05 Total 11,088 Doca N/A Linha de Produçã…" at bounding box center [459, 558] width 625 height 87
drag, startPoint x: 375, startPoint y: 541, endPoint x: 147, endPoint y: 549, distance: 228.1
click at [147, 537] on div "Tam lote 11,088 Quantidade 1 Carros 0,05 Total 11,088 Doca N/A Linha de Produçã…" at bounding box center [459, 558] width 625 height 87
type input "2"
type input "0,1"
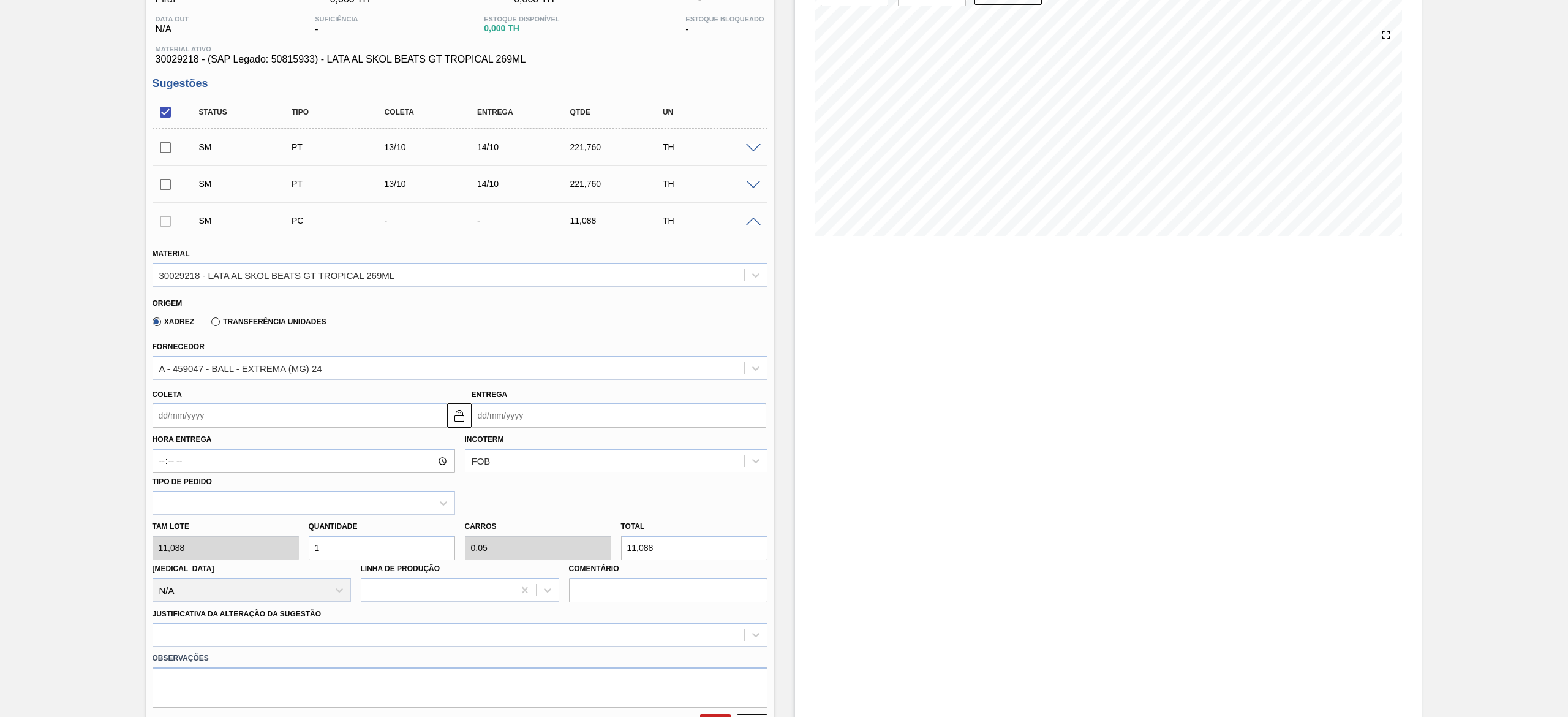
type input "22,176"
type input "25"
type input "1,25"
type input "277,2"
type input "25"
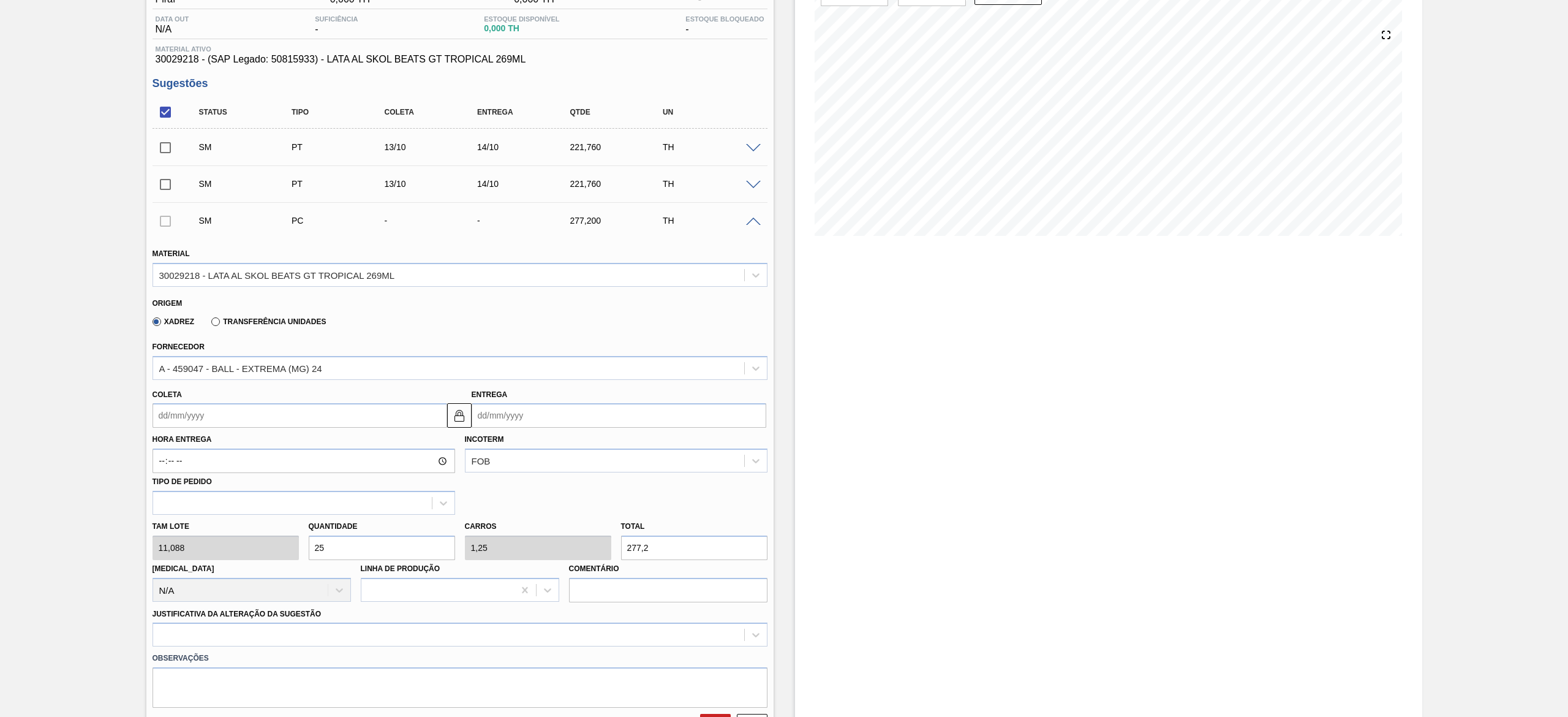
click at [246, 330] on div "Xadrez Transferência Unidades" at bounding box center [236, 321] width 179 height 20
click at [240, 324] on label "Transferência Unidades" at bounding box center [268, 321] width 114 height 9
click at [209, 324] on input "Transferência Unidades" at bounding box center [209, 324] width 0 height 0
click at [232, 421] on input "Coleta" at bounding box center [300, 415] width 295 height 24
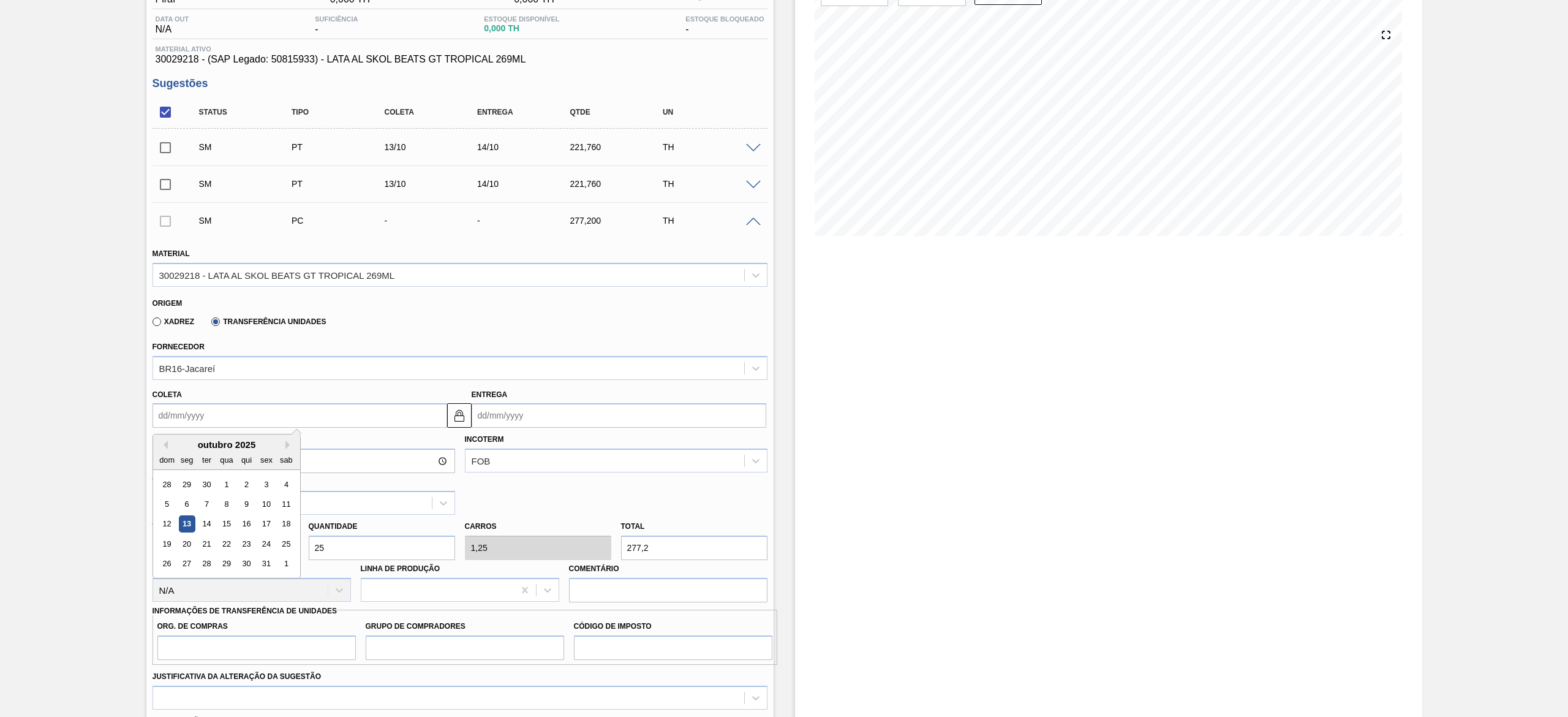
click at [189, 528] on div "13" at bounding box center [186, 524] width 17 height 17
type input "[DATE]"
click at [243, 537] on input "Org. de Compras" at bounding box center [257, 648] width 198 height 24
type input "BR00"
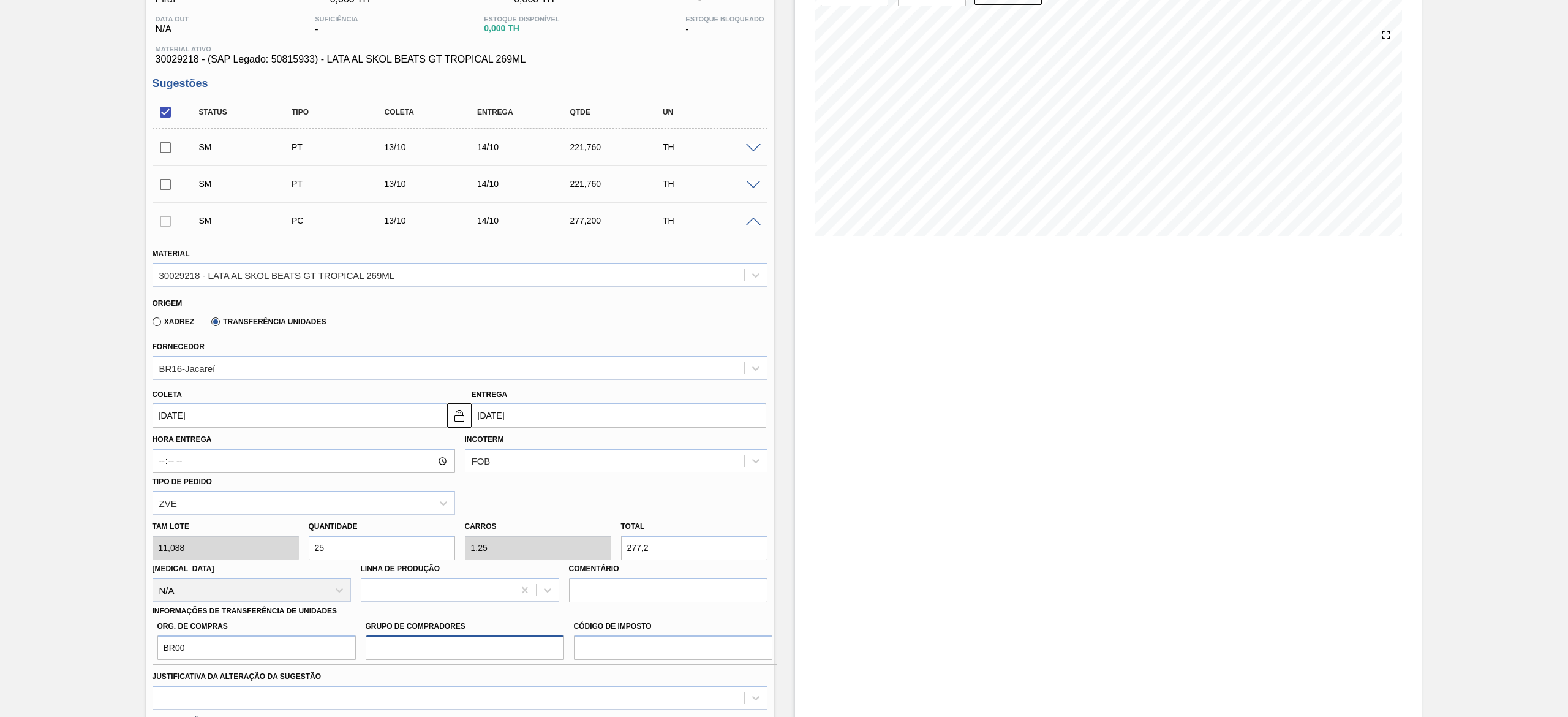
click at [432, 537] on input "Grupo de Compradores" at bounding box center [465, 648] width 198 height 24
type input "A01"
drag, startPoint x: 640, startPoint y: 652, endPoint x: 631, endPoint y: 629, distance: 24.7
click at [640, 537] on input "Código de Imposto" at bounding box center [673, 648] width 198 height 24
type input "I1"
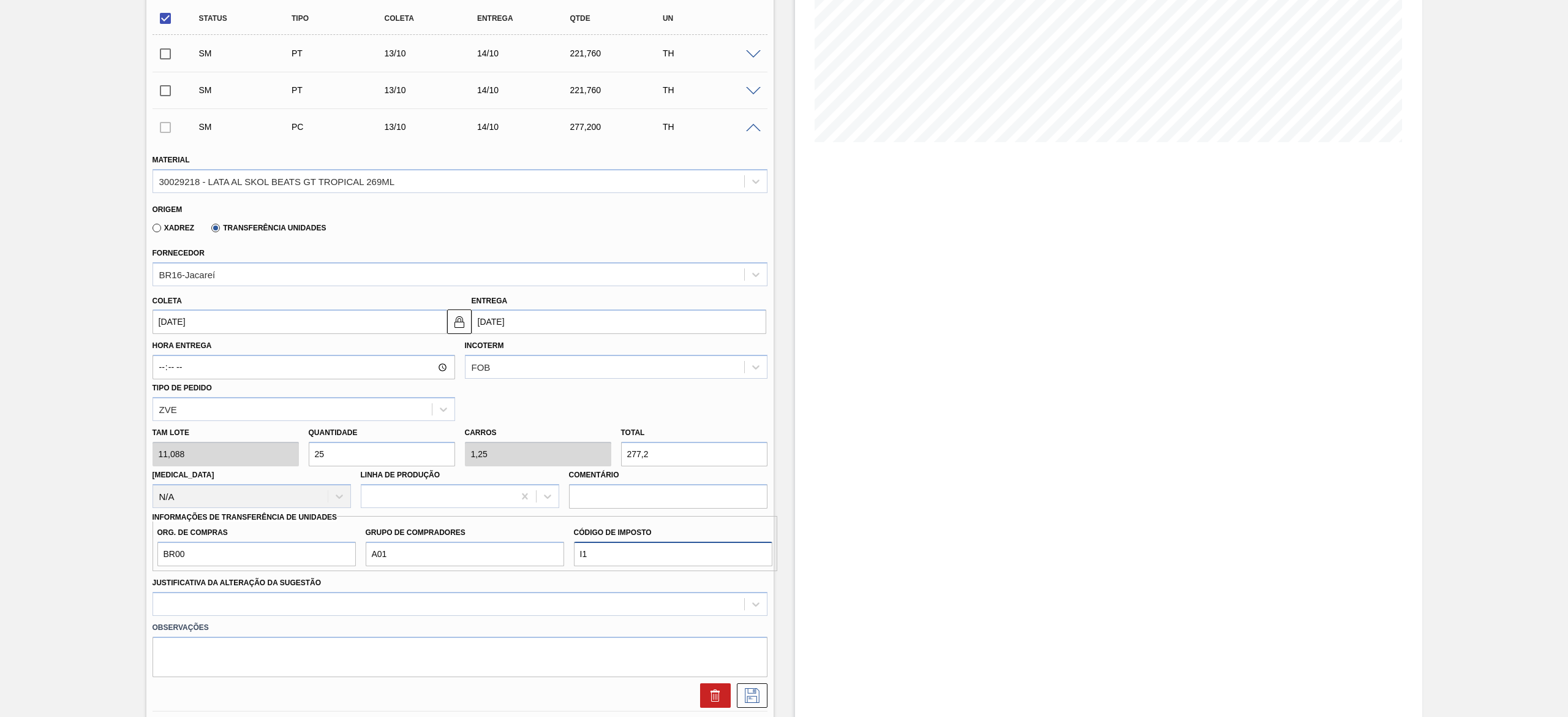
scroll to position [368, 0]
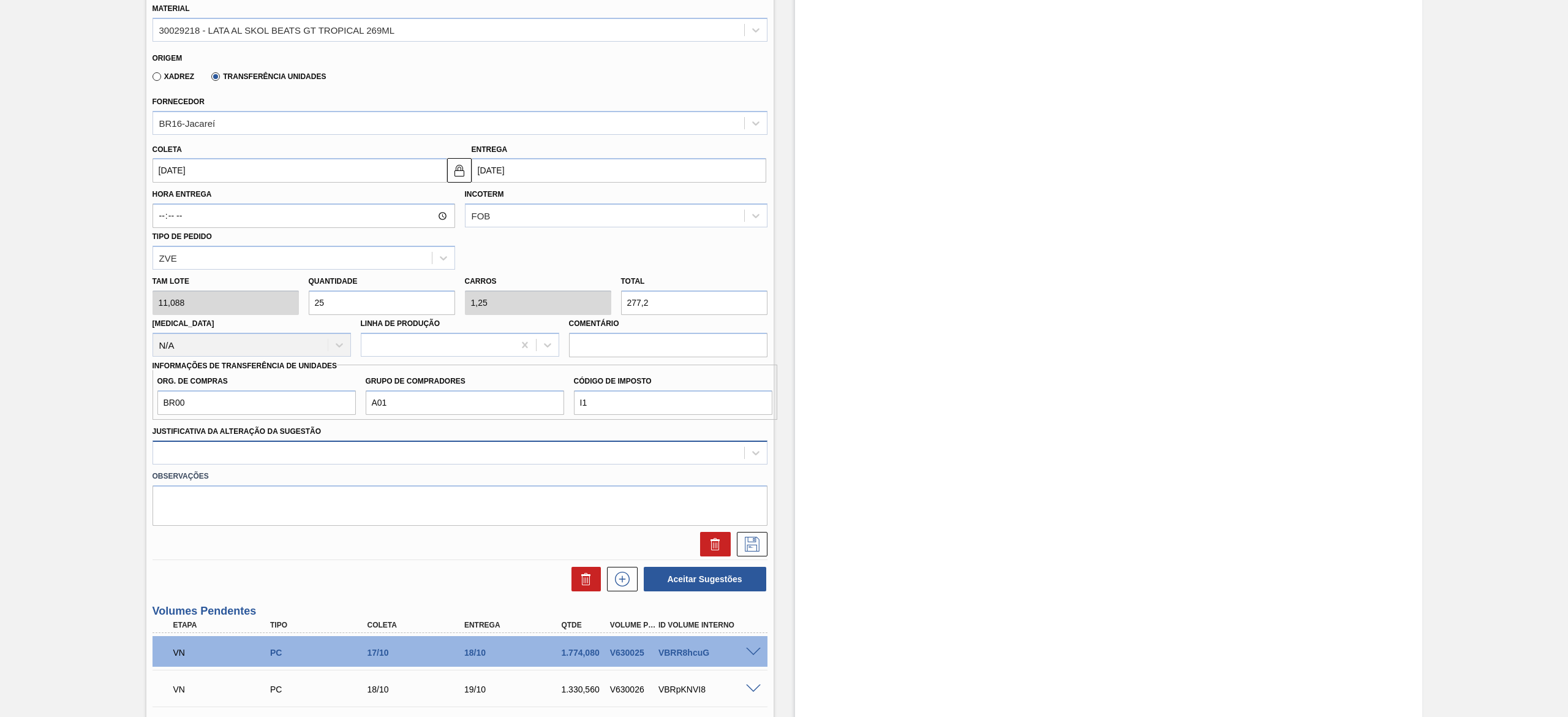
click at [269, 452] on div at bounding box center [448, 452] width 591 height 18
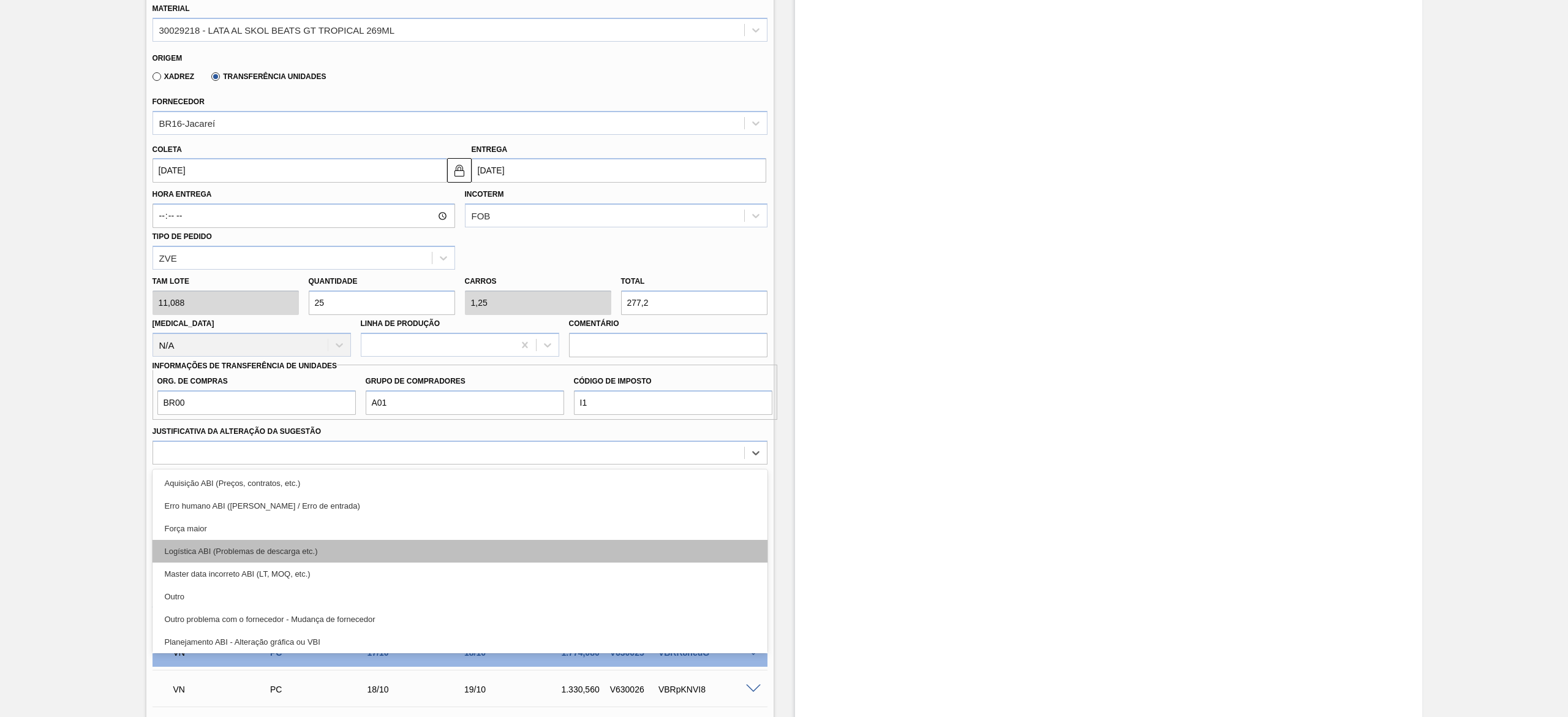
click at [261, 537] on div "Logística ABI (Problemas de descarga etc.)" at bounding box center [460, 551] width 615 height 23
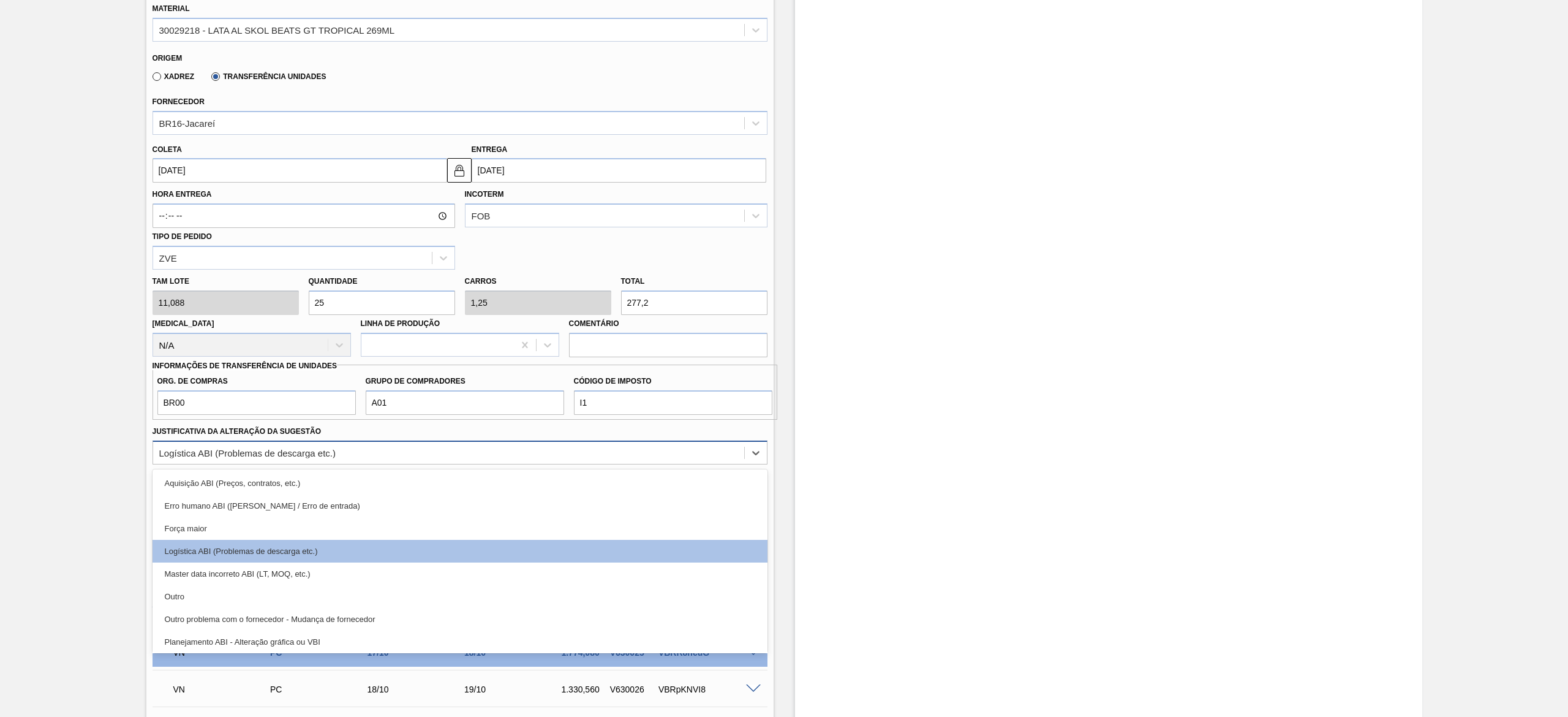
click at [295, 457] on div "Logística ABI (Problemas de descarga etc.)" at bounding box center [247, 452] width 176 height 10
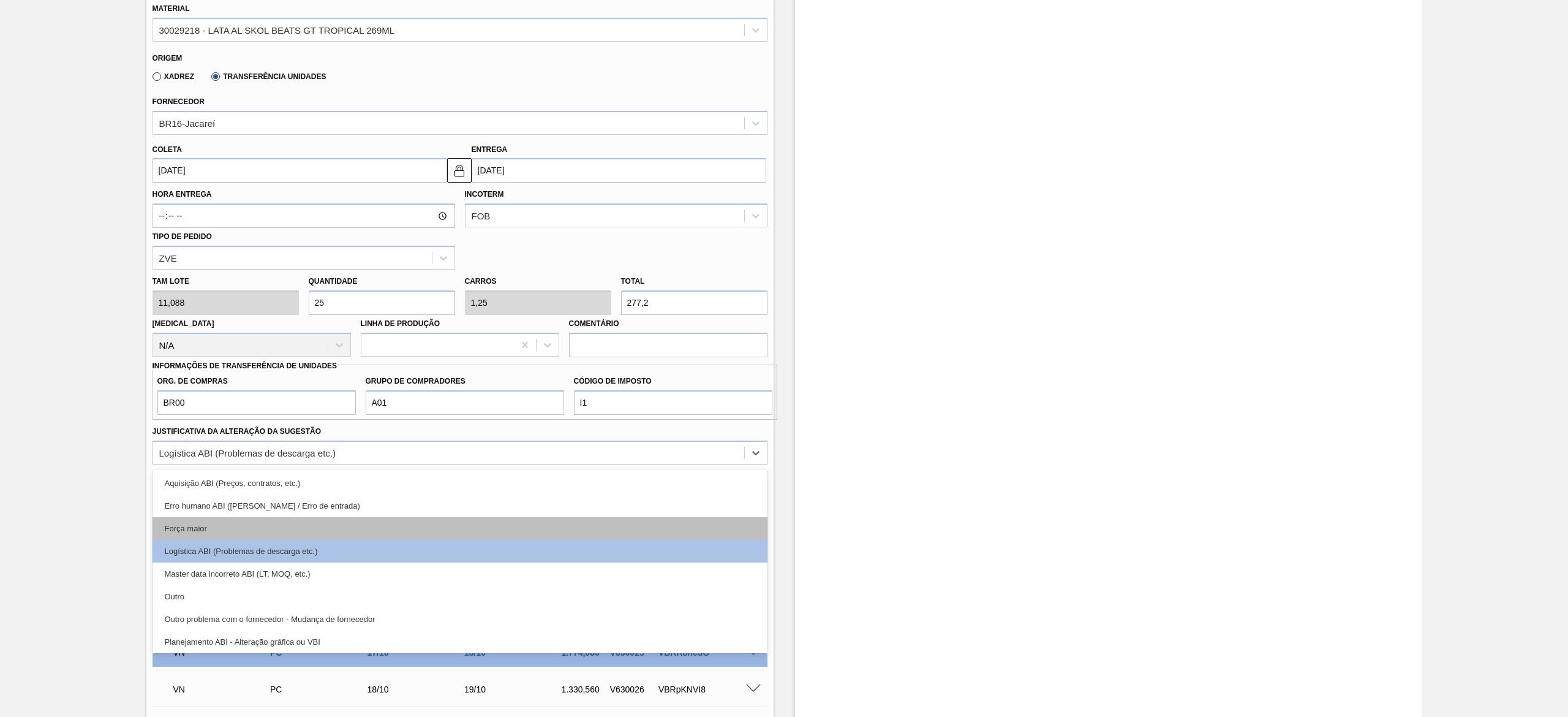
click at [255, 524] on div "Força maior" at bounding box center [460, 528] width 615 height 23
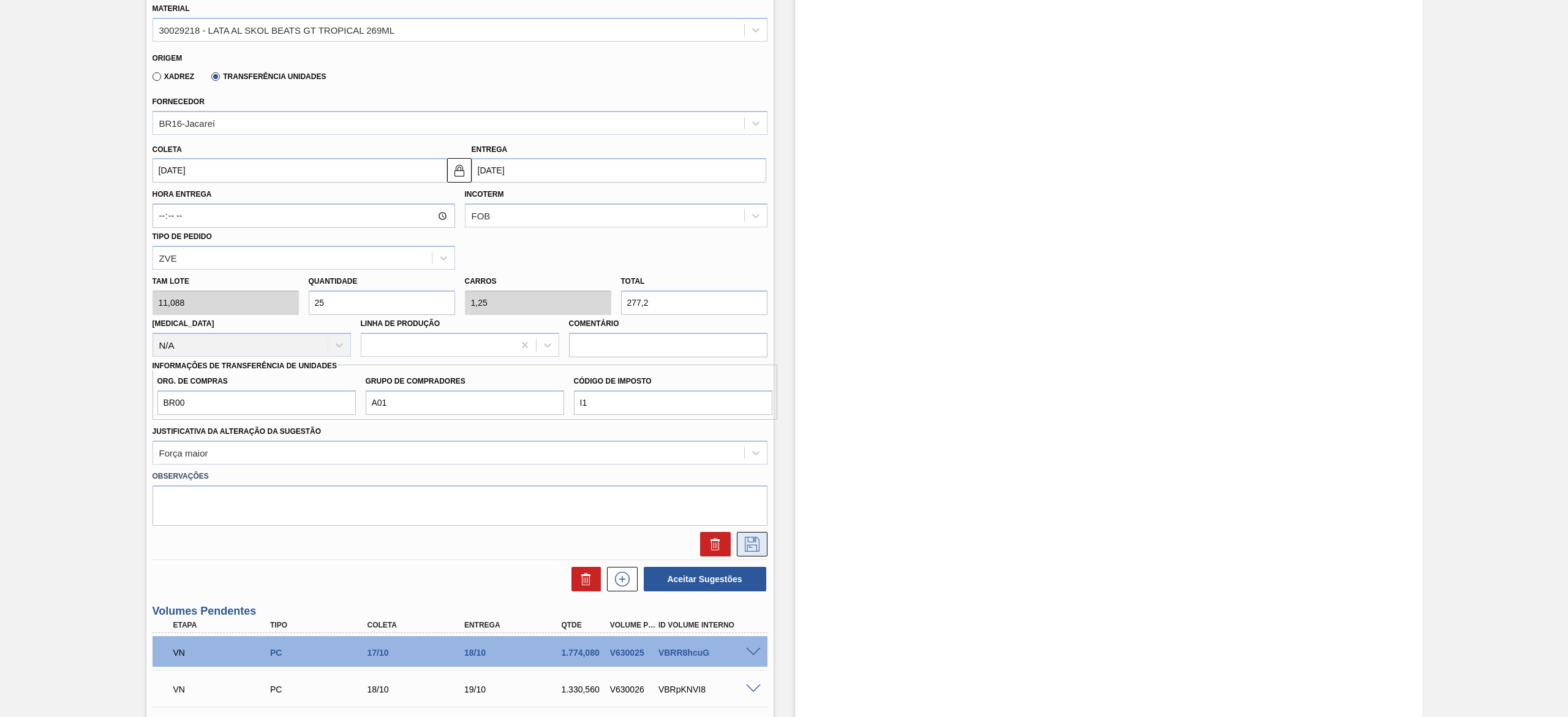
click at [743, 537] on icon at bounding box center [752, 544] width 20 height 15
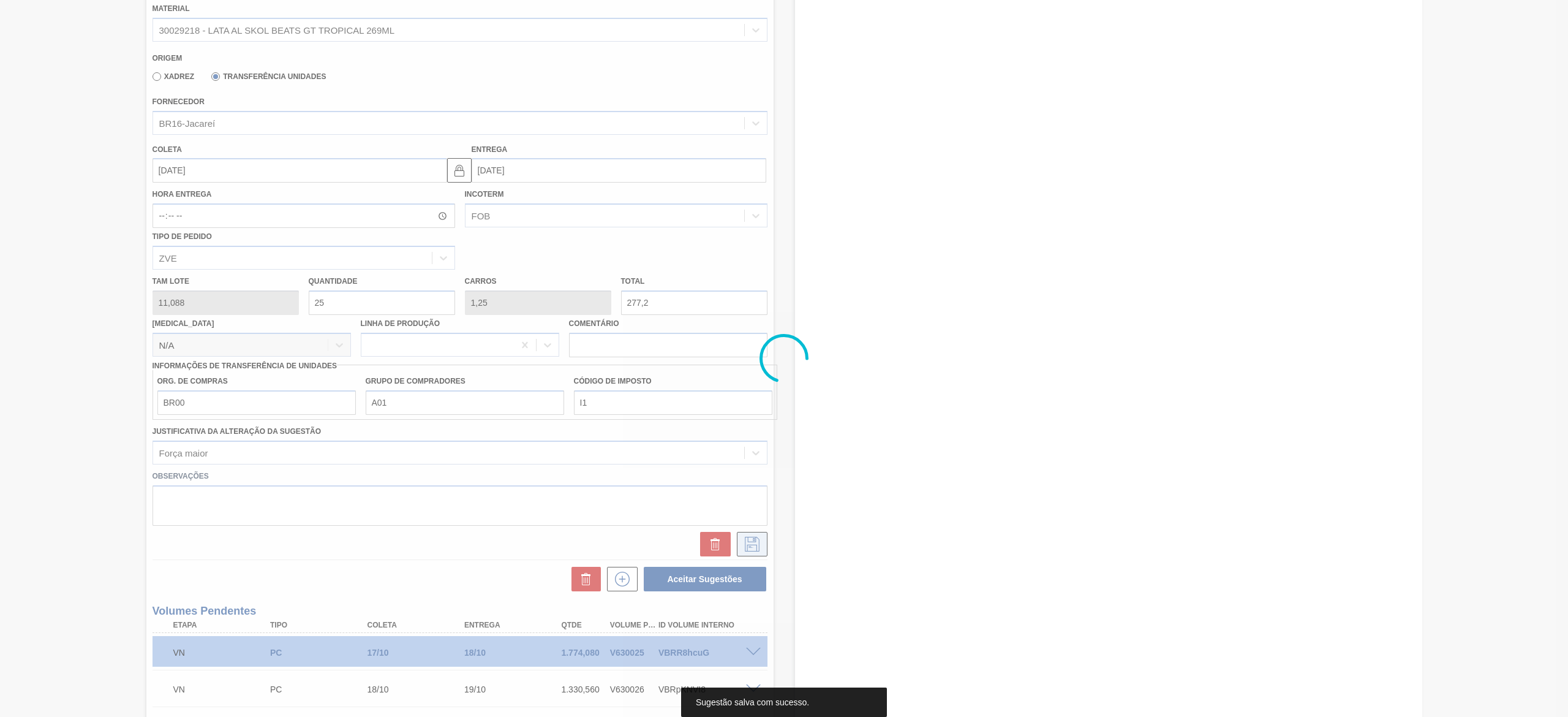
scroll to position [0, 0]
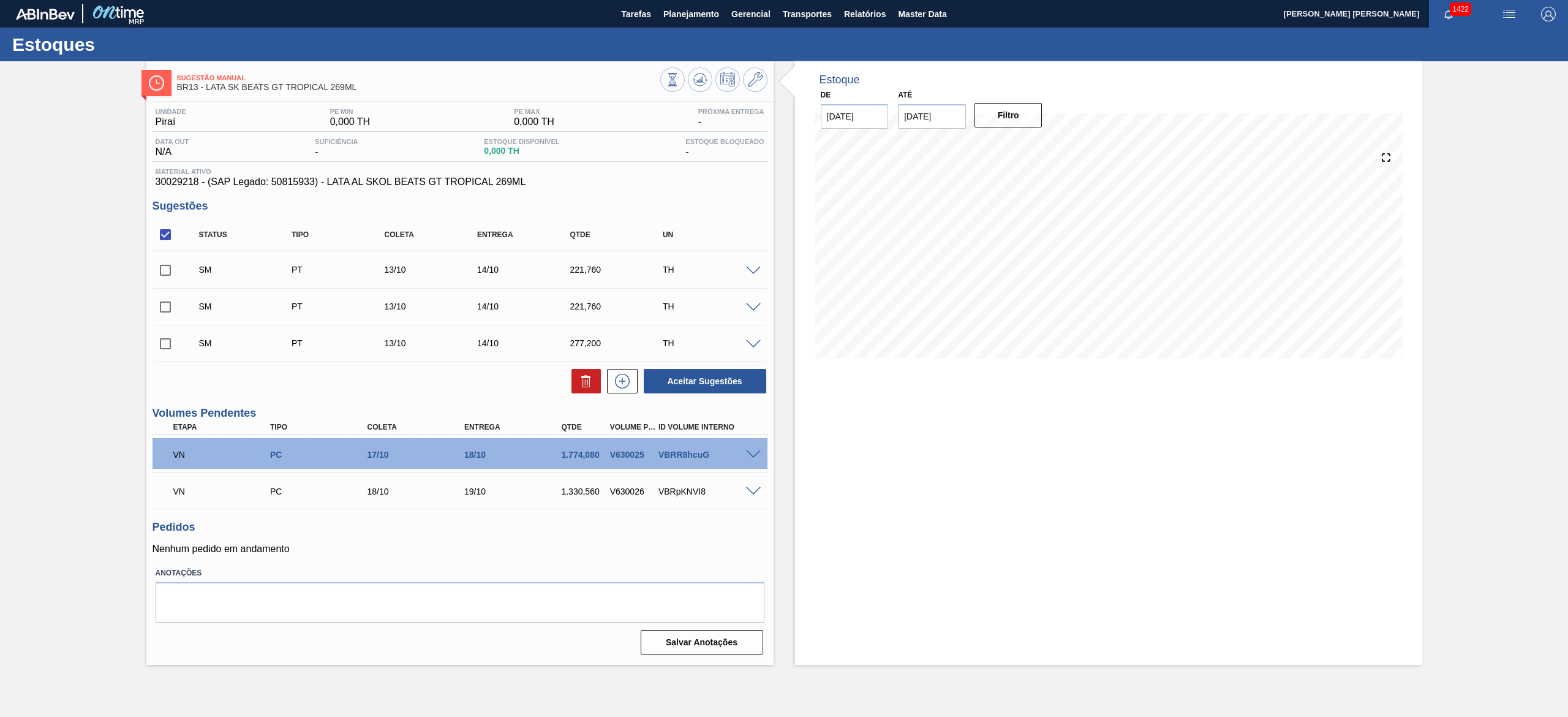
click at [746, 344] on span at bounding box center [753, 345] width 15 height 9
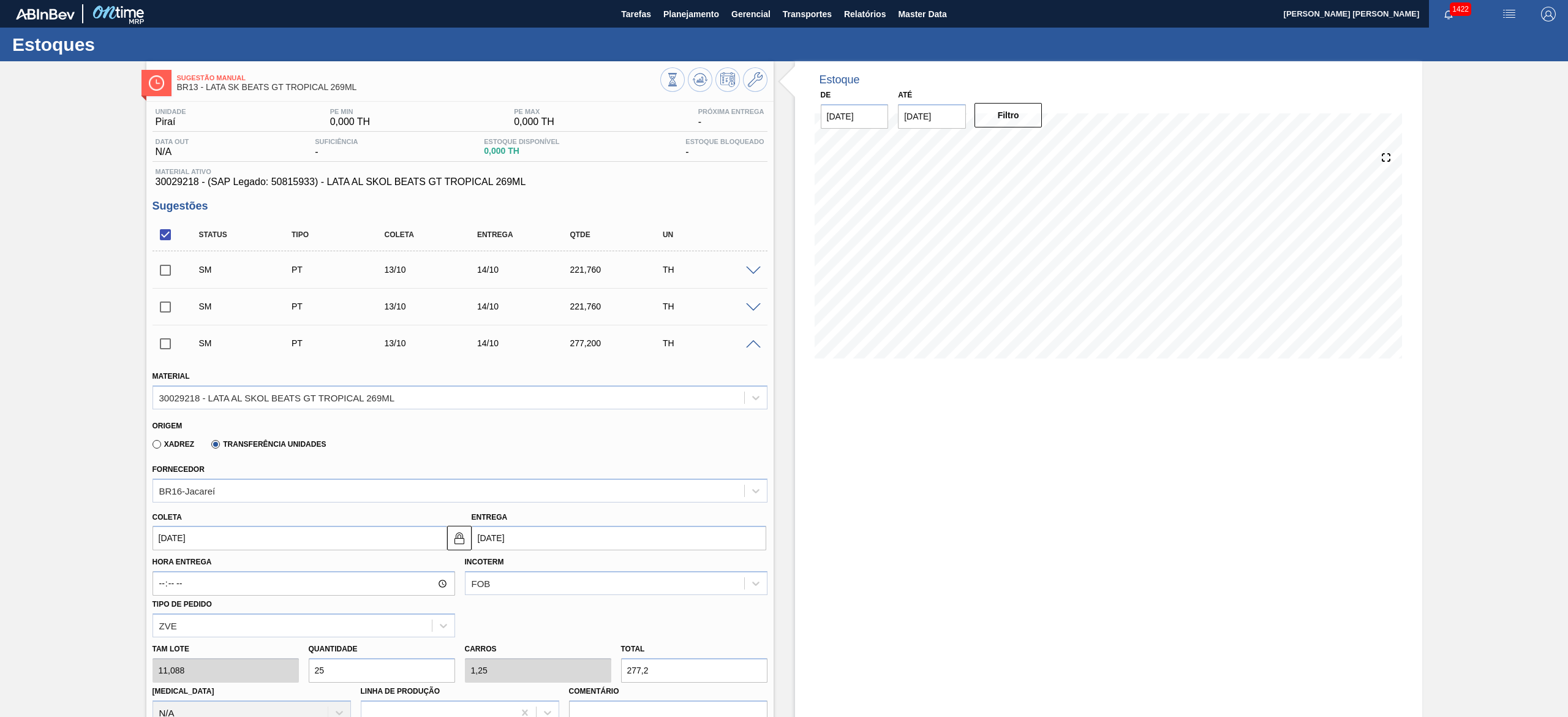
click at [746, 344] on span at bounding box center [753, 345] width 15 height 9
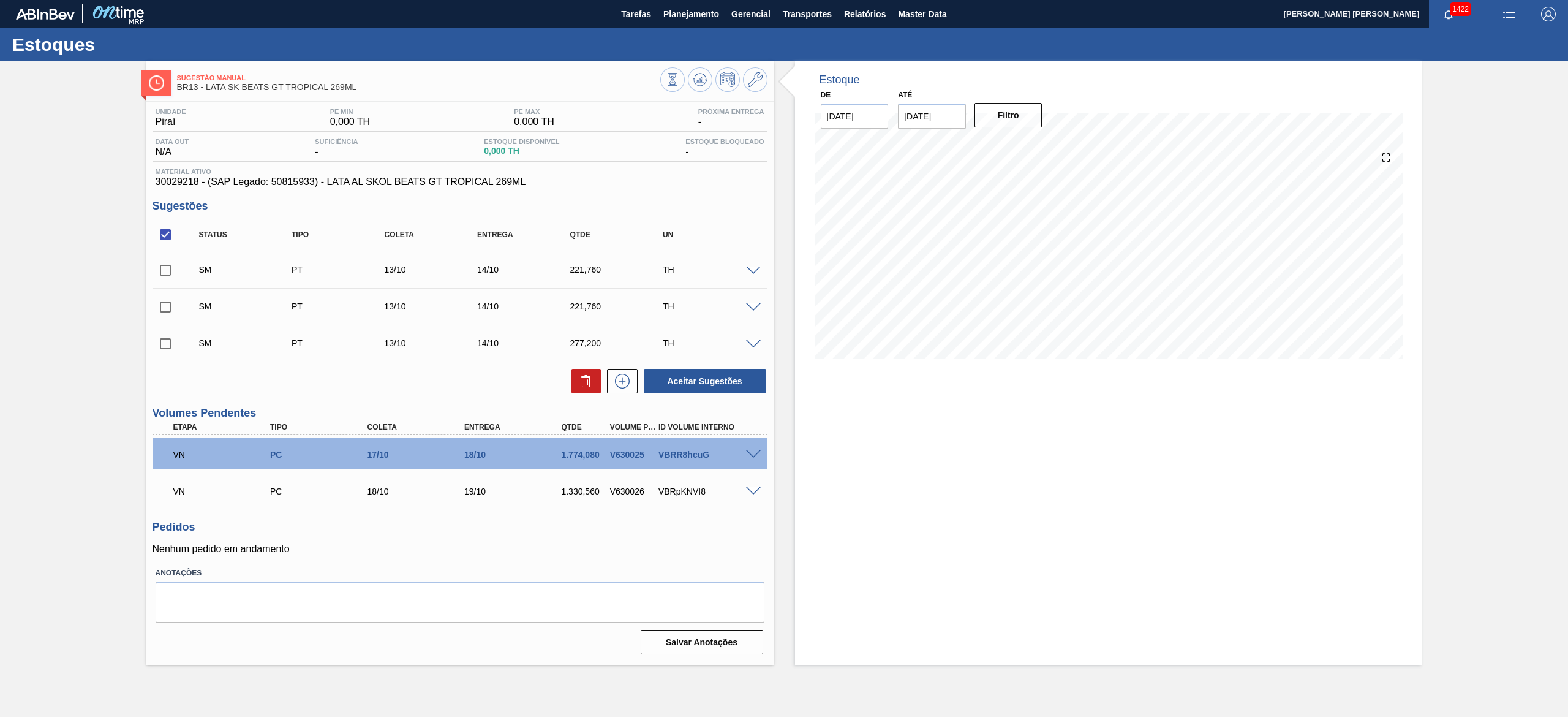
click at [165, 240] on input "checkbox" at bounding box center [165, 235] width 26 height 26
checkbox input "true"
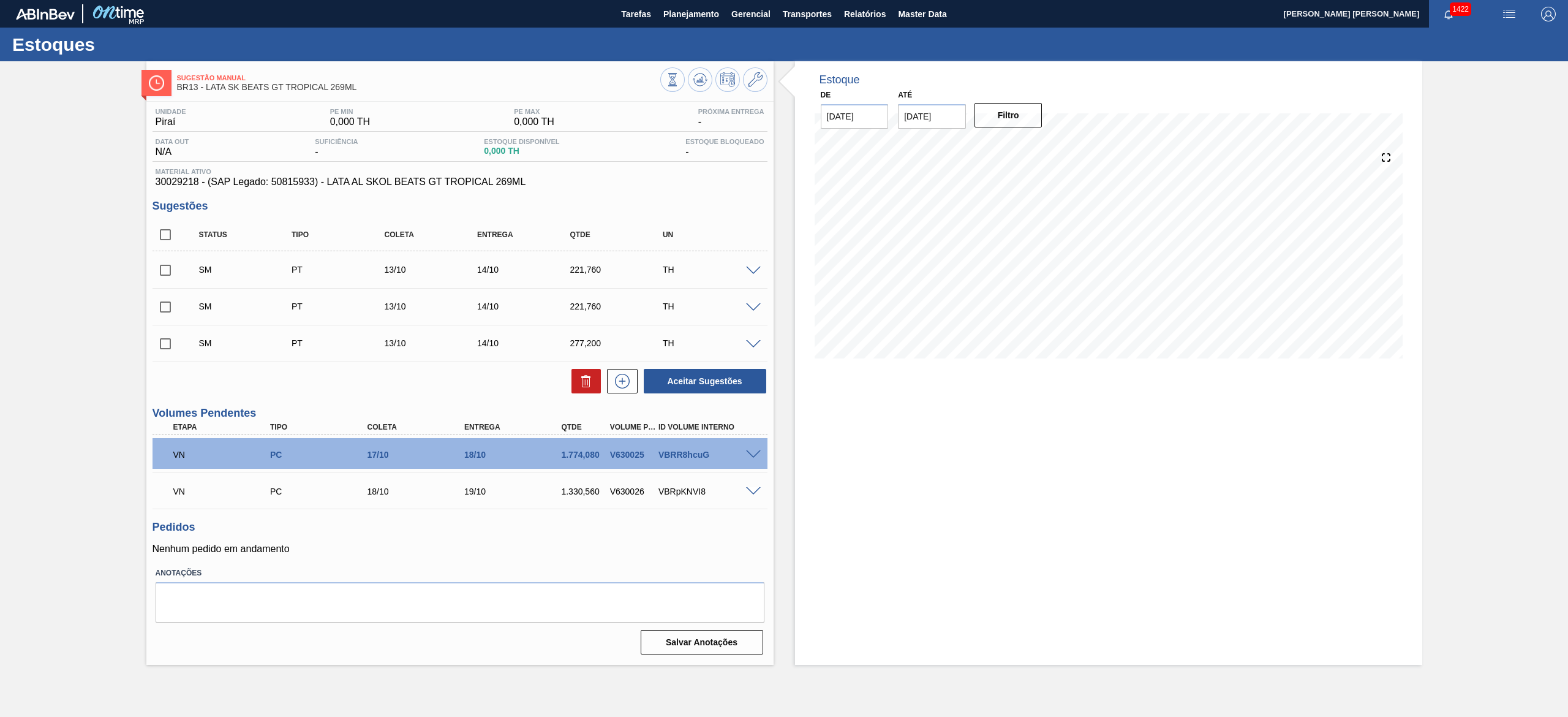
checkbox input "true"
click at [719, 389] on button "Aceitar Sugestões" at bounding box center [705, 381] width 123 height 24
checkbox input "false"
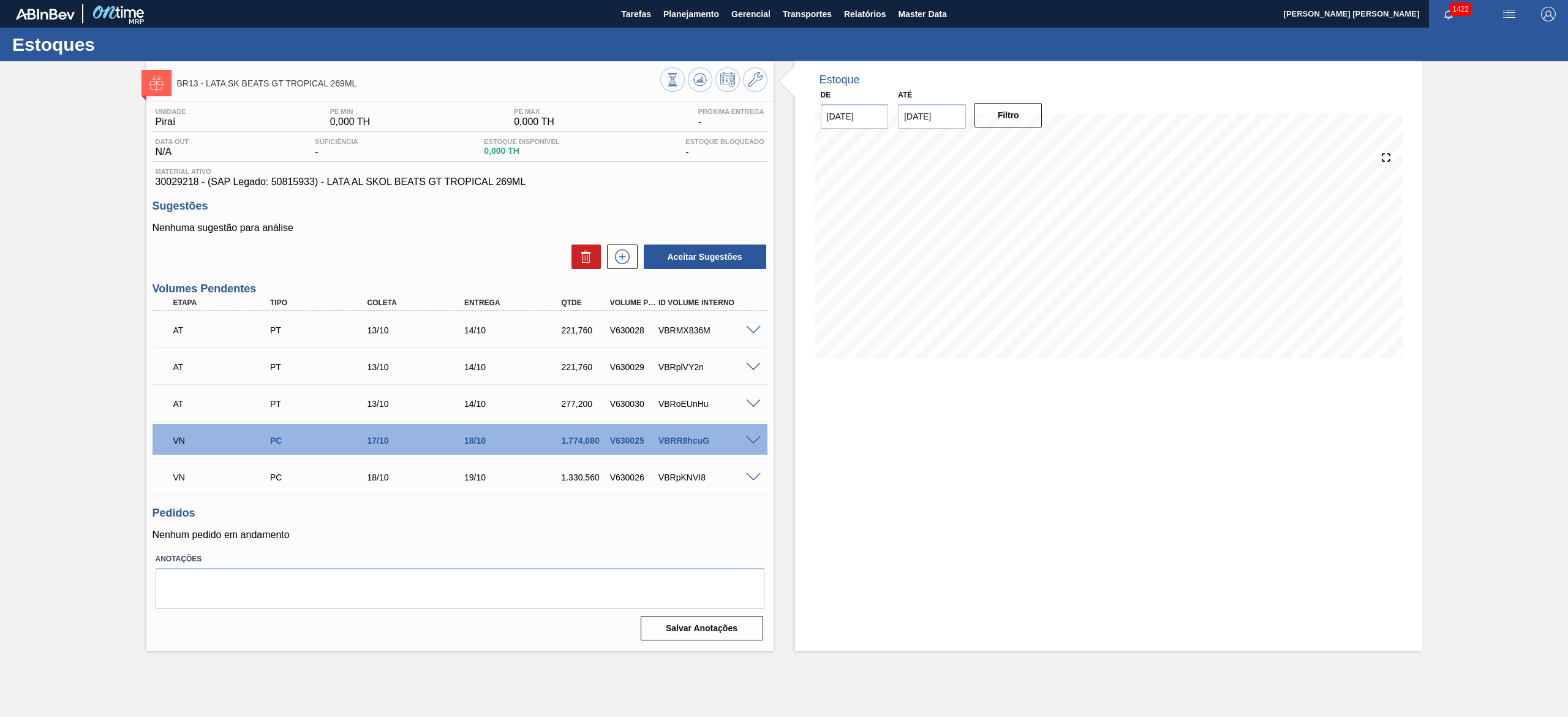
click at [748, 328] on span at bounding box center [753, 331] width 15 height 9
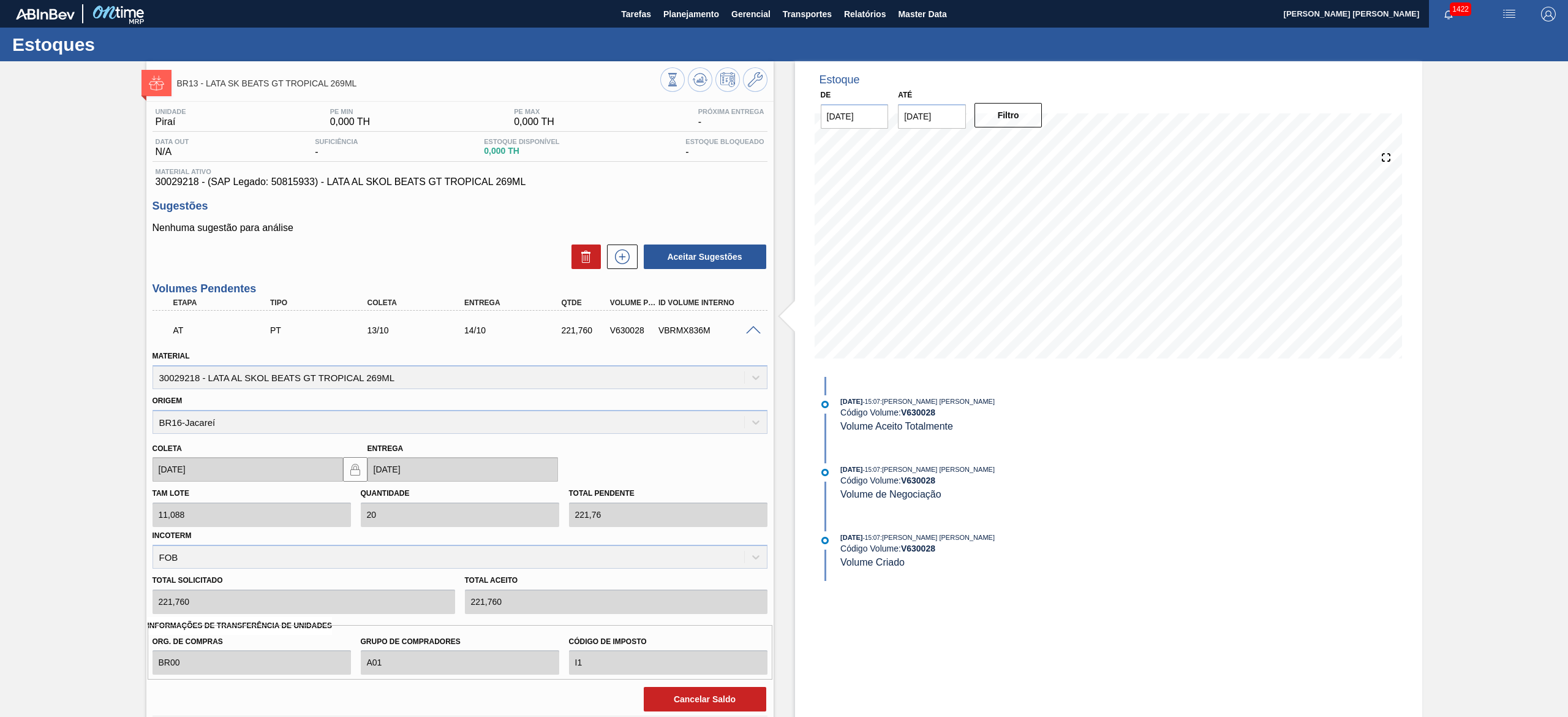
click at [754, 330] on span at bounding box center [753, 331] width 15 height 9
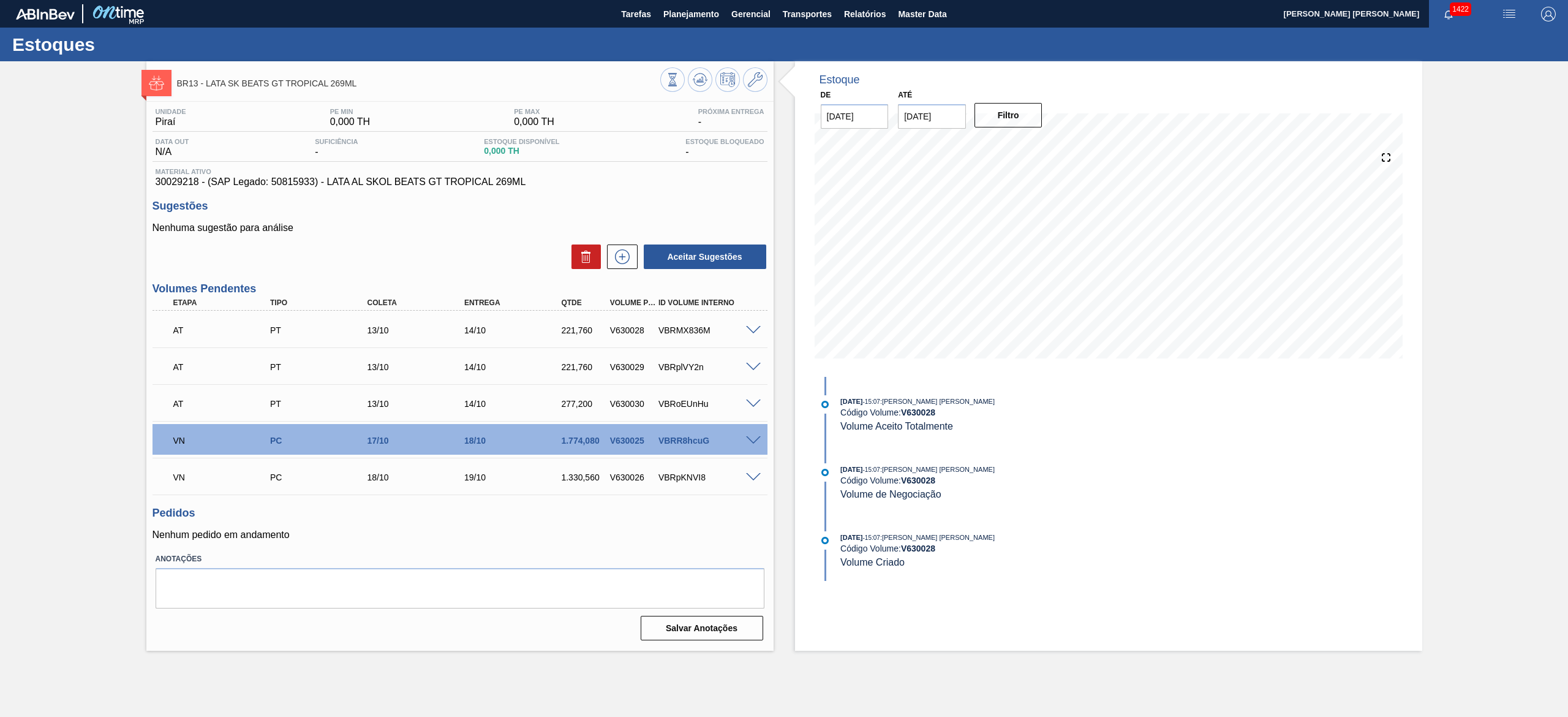
click at [696, 92] on div at bounding box center [714, 81] width 107 height 28
click at [696, 85] on icon at bounding box center [700, 80] width 15 height 15
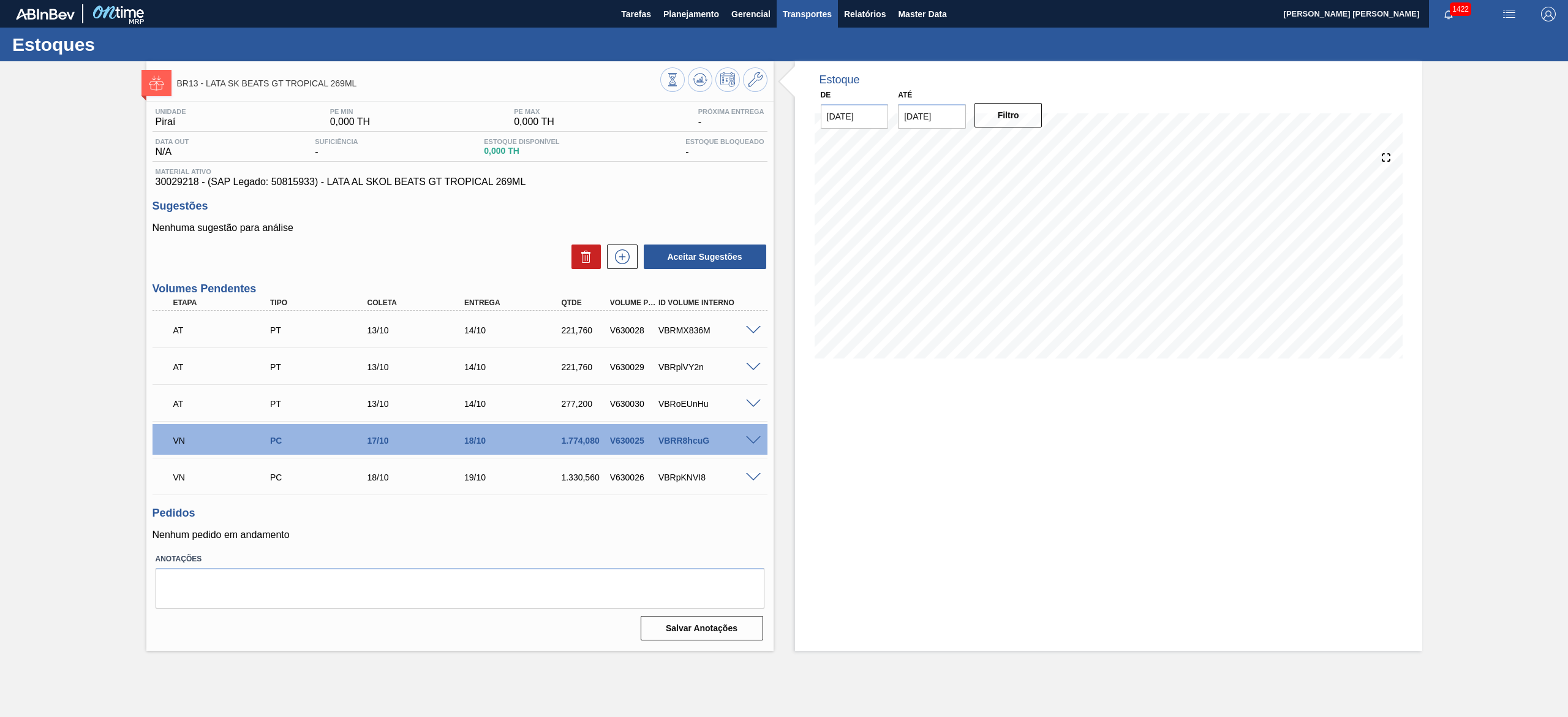
click at [821, 7] on span "Transportes" at bounding box center [807, 14] width 49 height 15
click at [780, 59] on li "Otimização de Carga" at bounding box center [807, 61] width 101 height 20
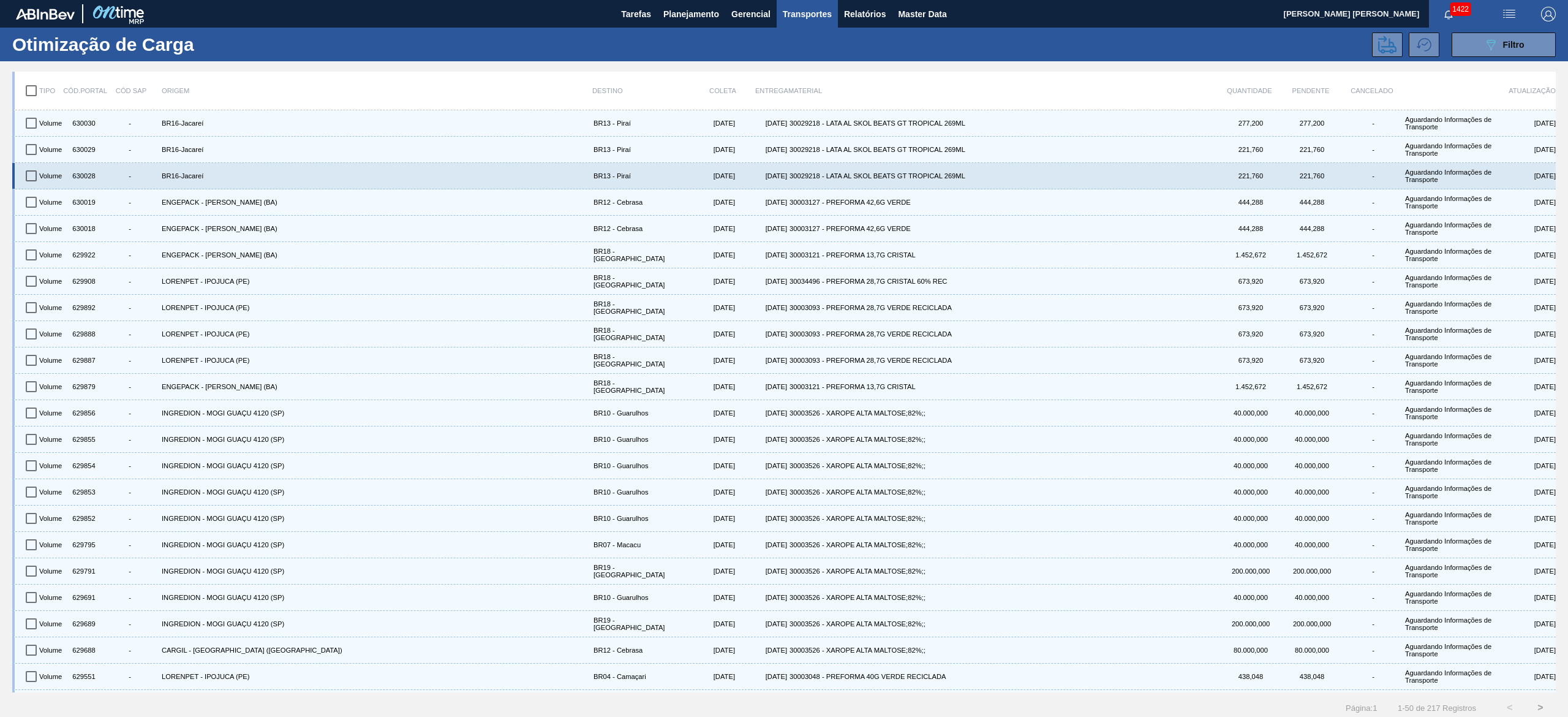
click at [37, 172] on input "checkbox" at bounding box center [31, 176] width 26 height 26
checkbox input "true"
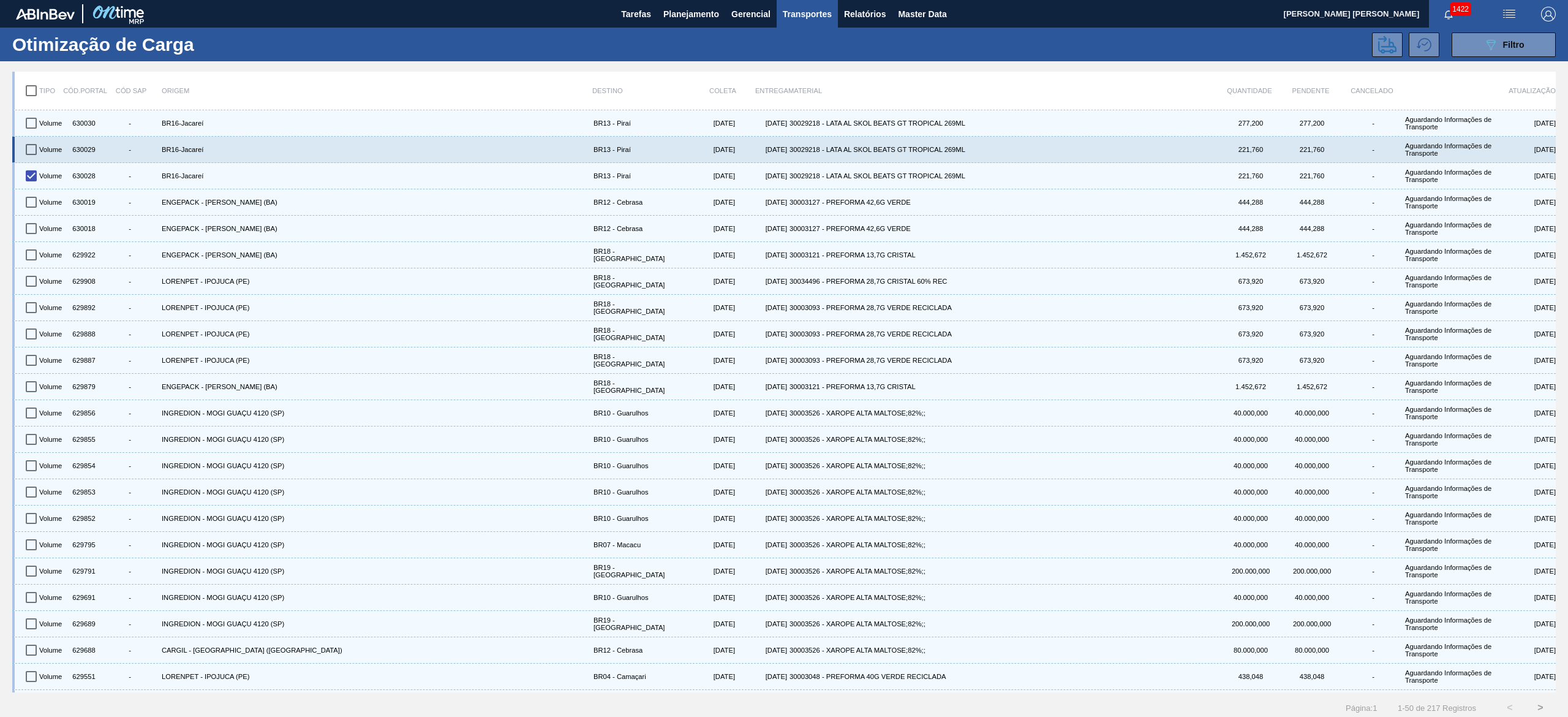
click at [31, 154] on input "checkbox" at bounding box center [31, 149] width 26 height 26
checkbox input "true"
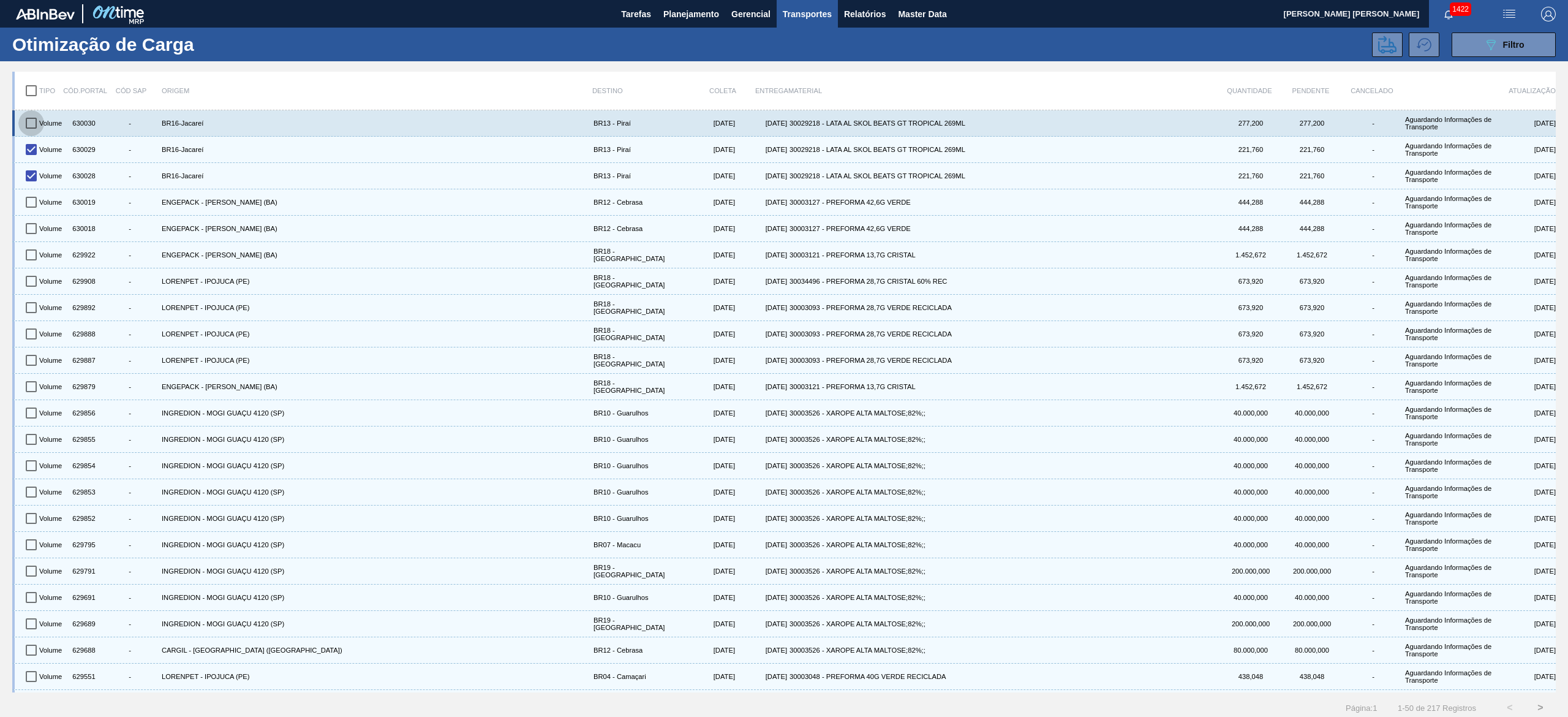
click at [35, 124] on input "checkbox" at bounding box center [31, 123] width 26 height 26
checkbox input "true"
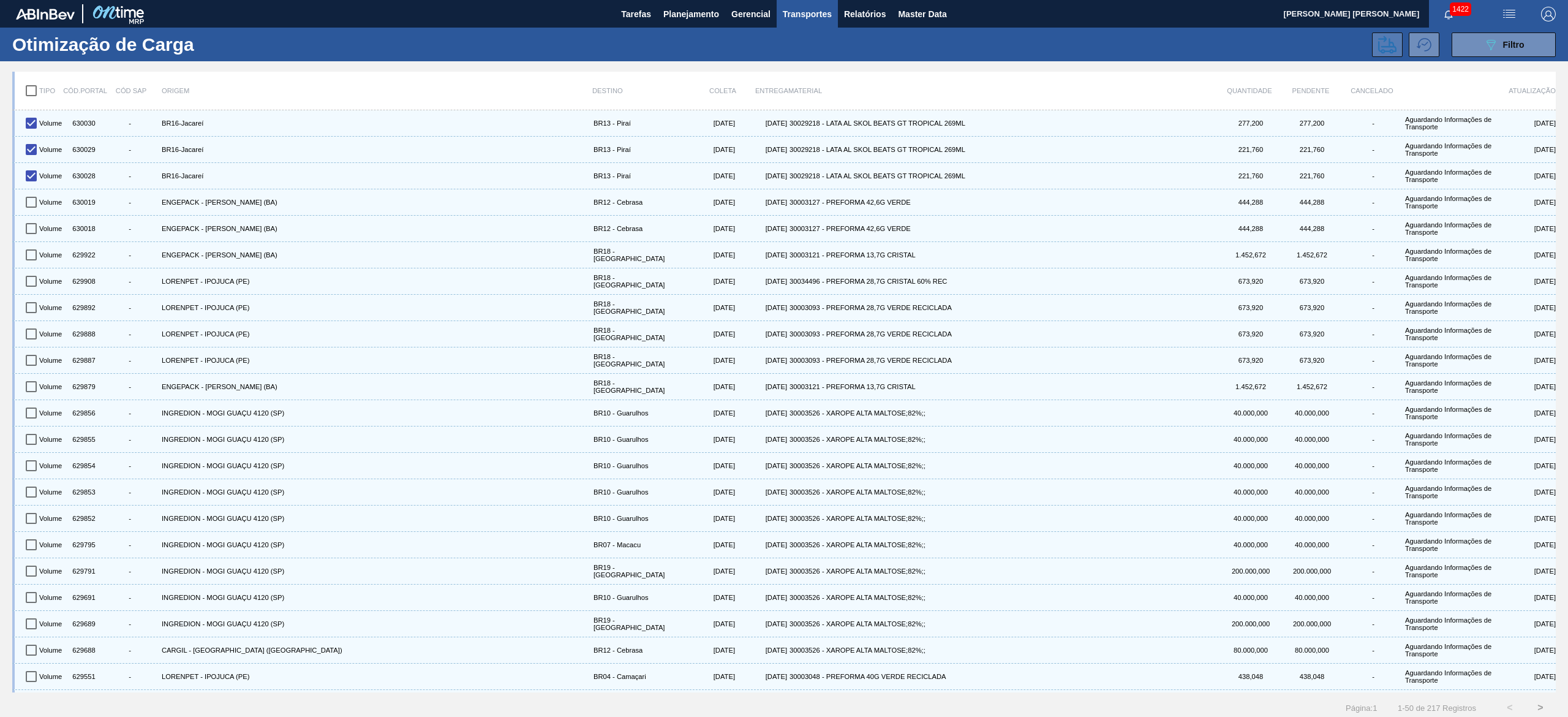
click at [1176, 42] on button at bounding box center [1387, 44] width 31 height 24
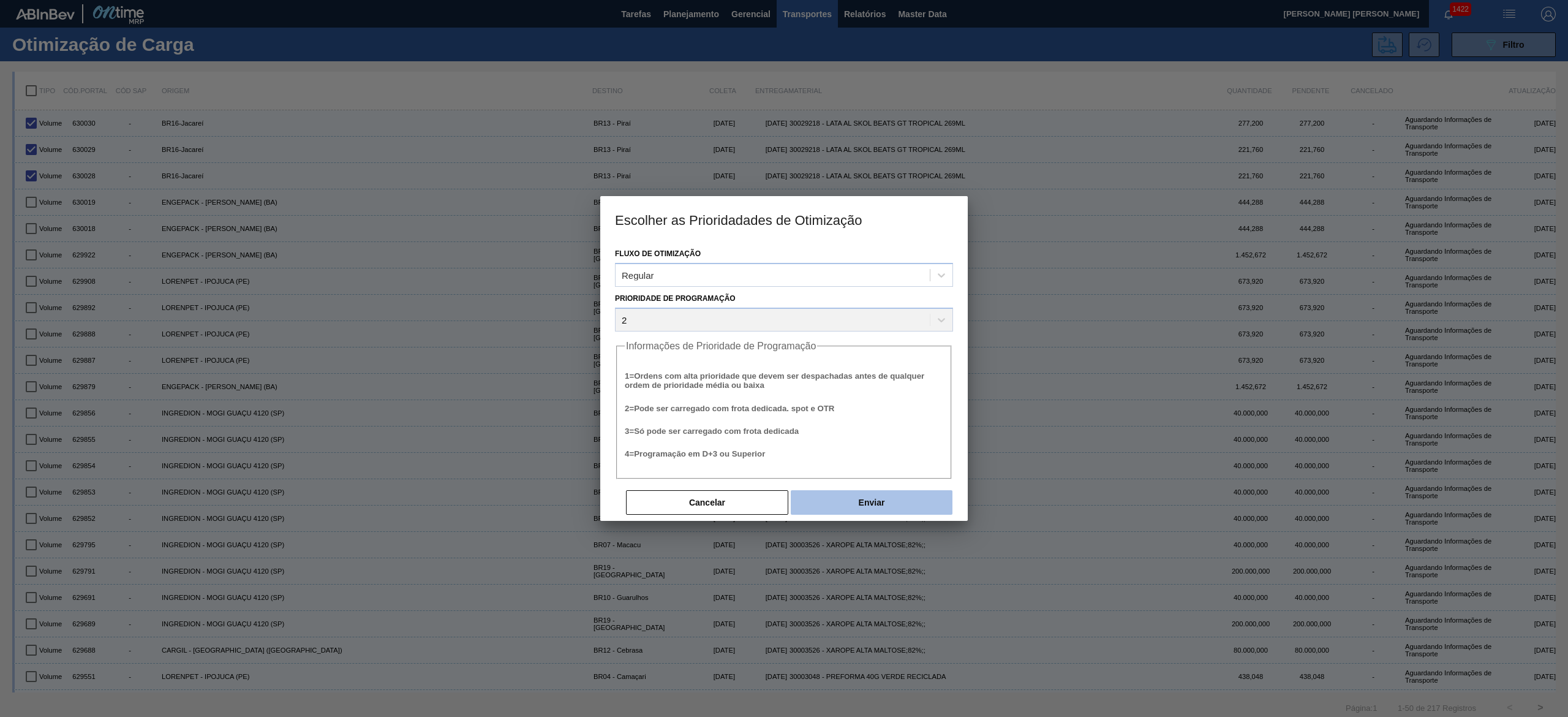
click at [832, 495] on button "Enviar" at bounding box center [871, 502] width 161 height 24
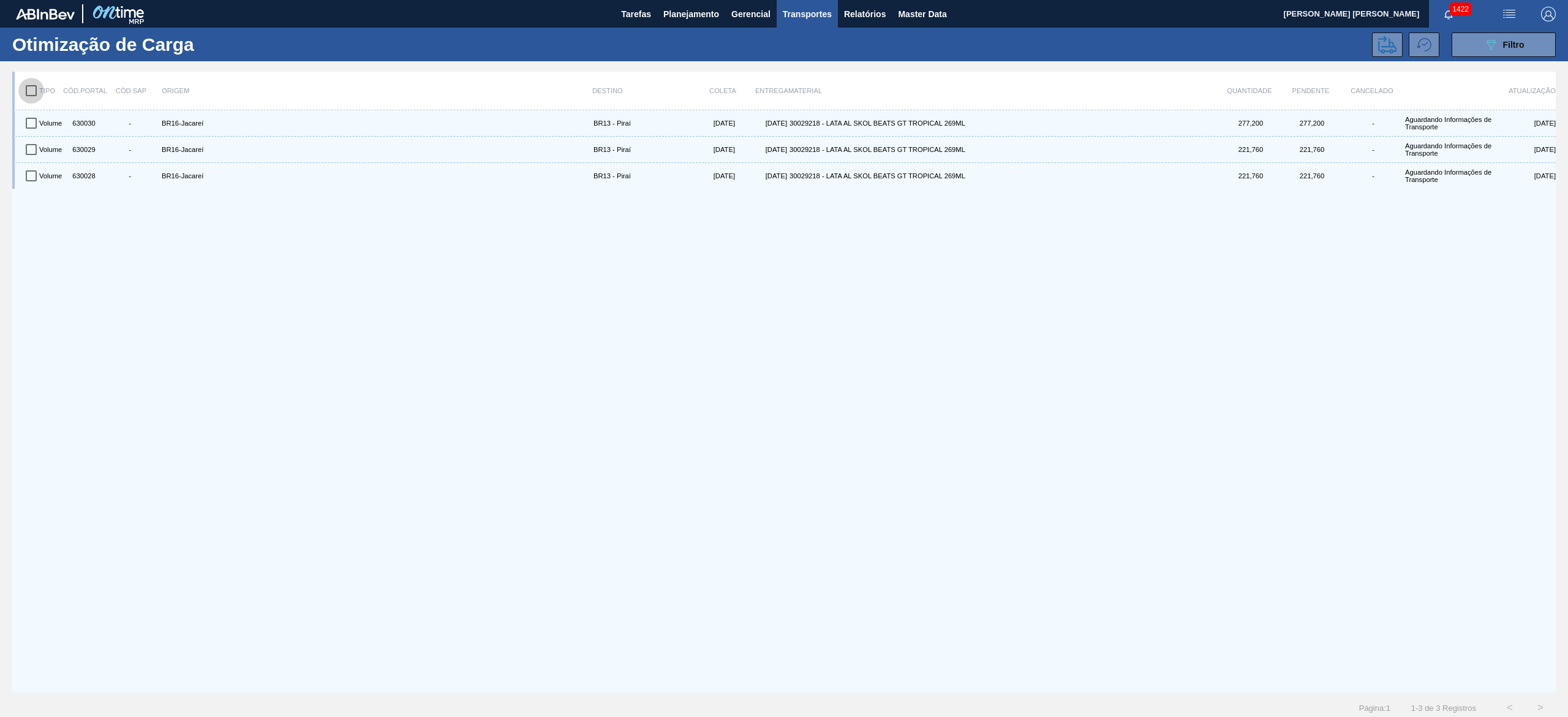
click at [33, 92] on input "checkbox" at bounding box center [31, 91] width 26 height 26
checkbox input "true"
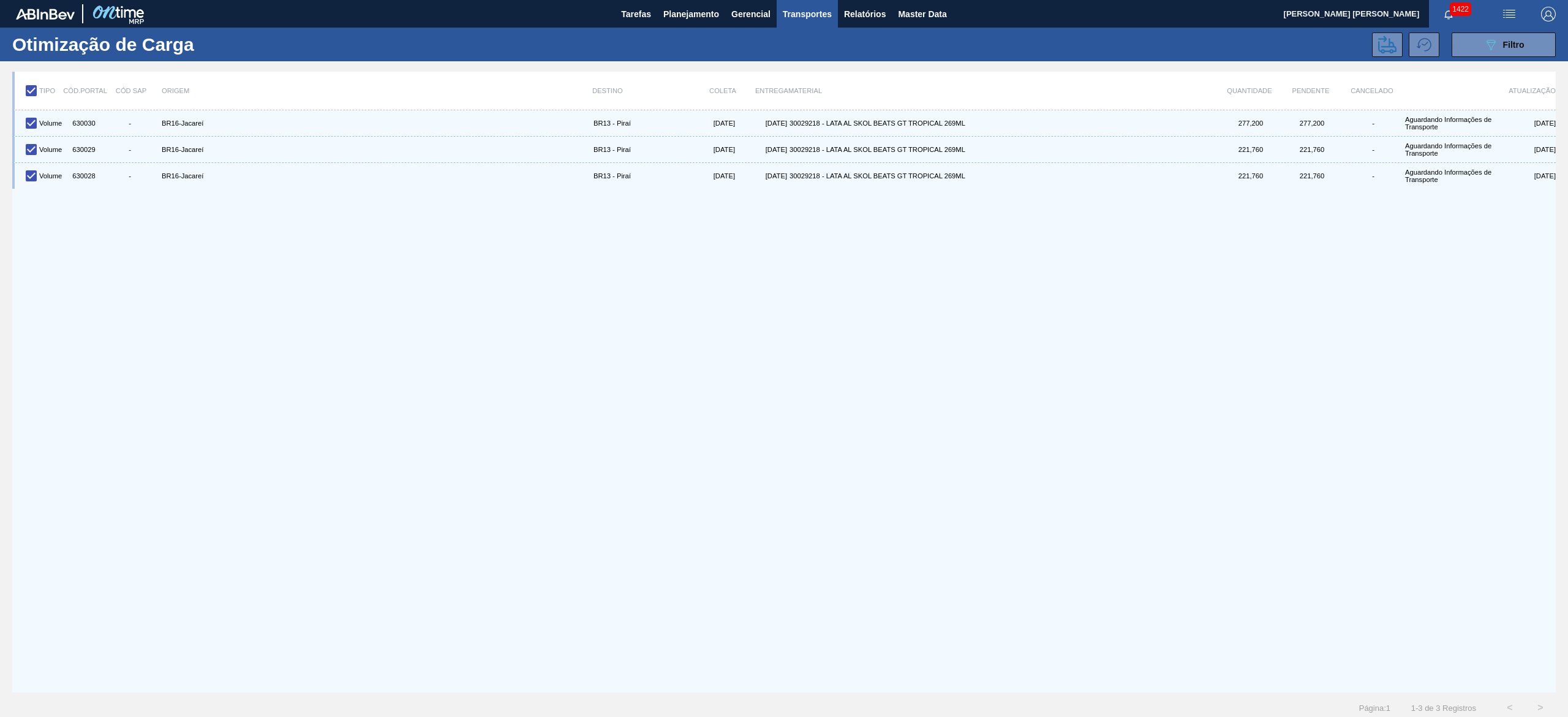
click at [1176, 51] on div "089F7B8B-B2A5-4AFE-B5C0-19BA573D28AC Filtro" at bounding box center [904, 44] width 1316 height 24
click at [1176, 43] on icon at bounding box center [1387, 44] width 18 height 18
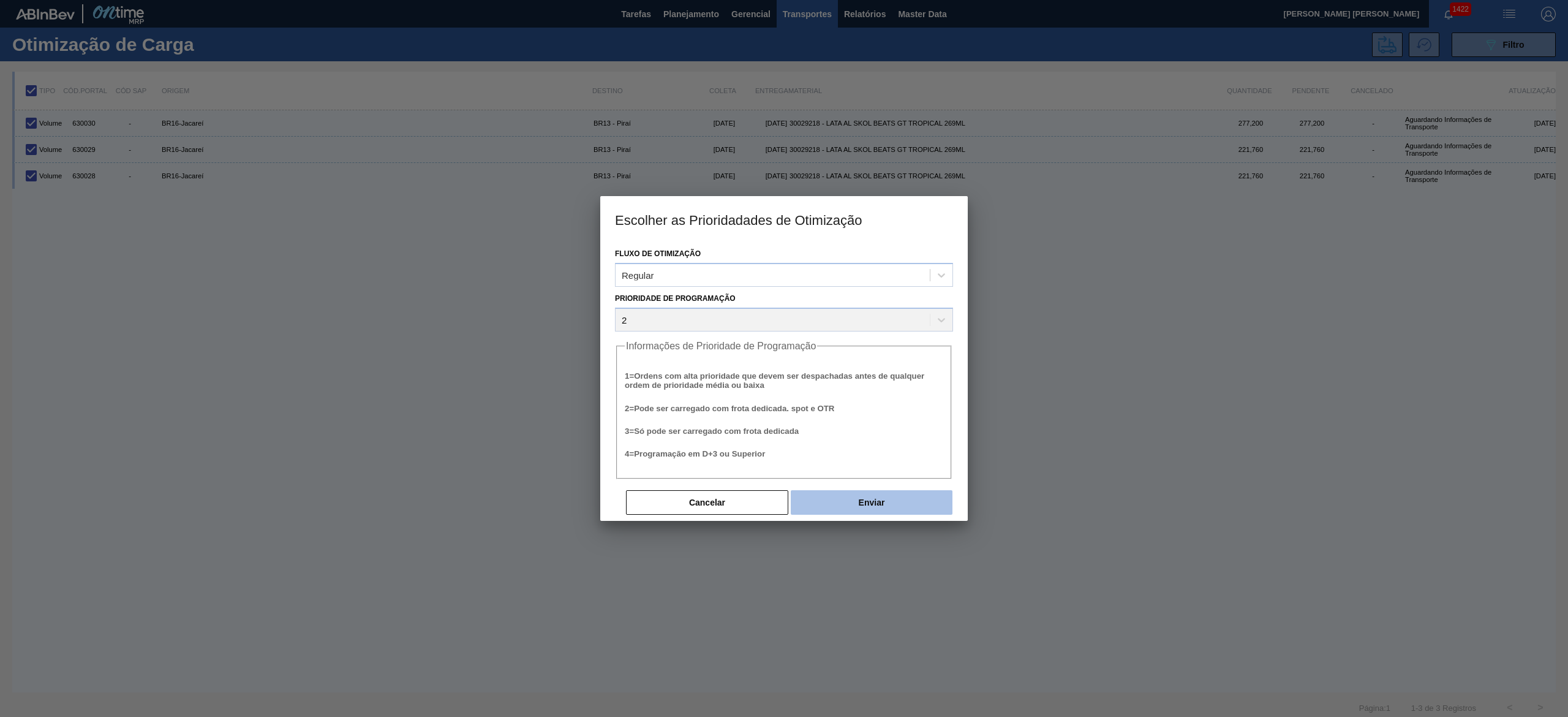
click at [908, 500] on button "Enviar" at bounding box center [871, 502] width 161 height 24
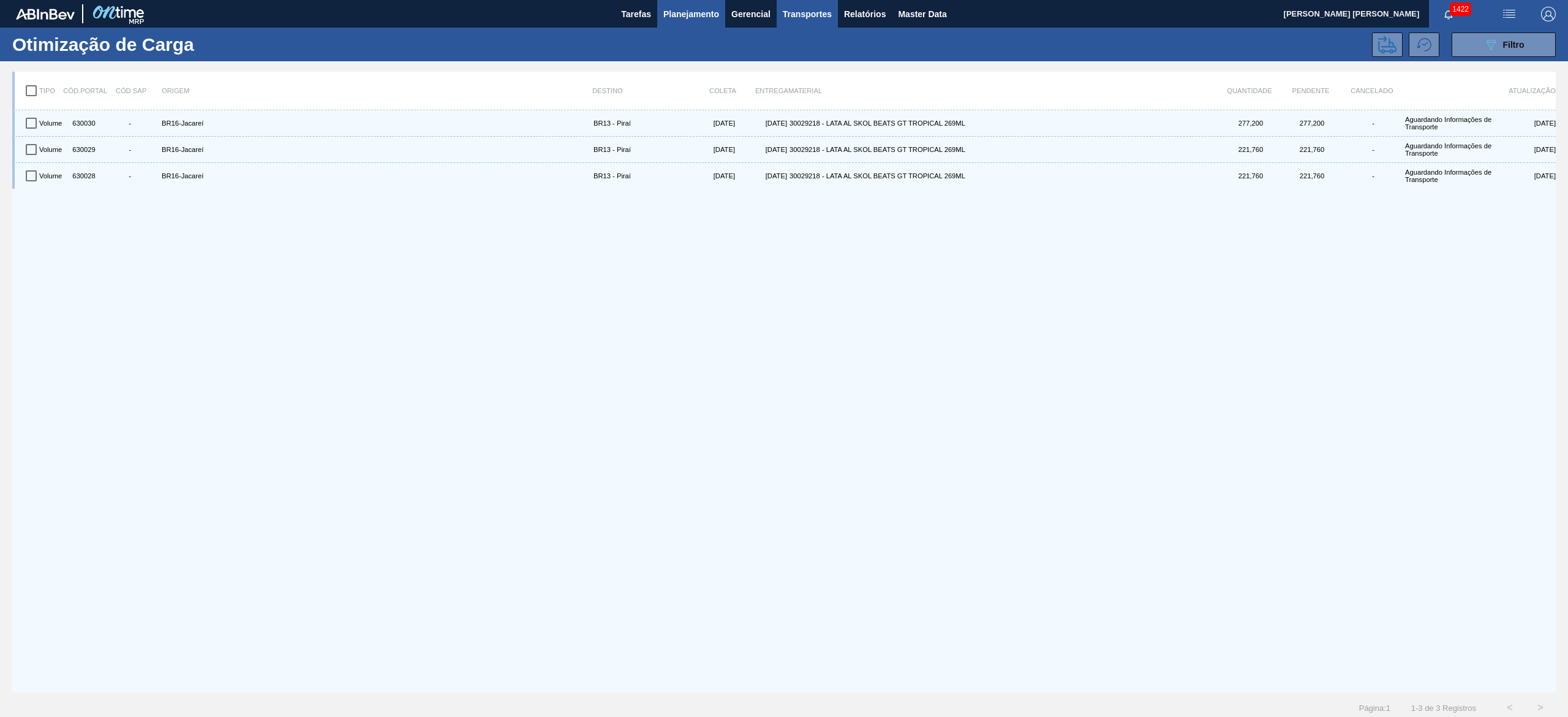
click at [702, 12] on span "Planejamento" at bounding box center [691, 14] width 56 height 15
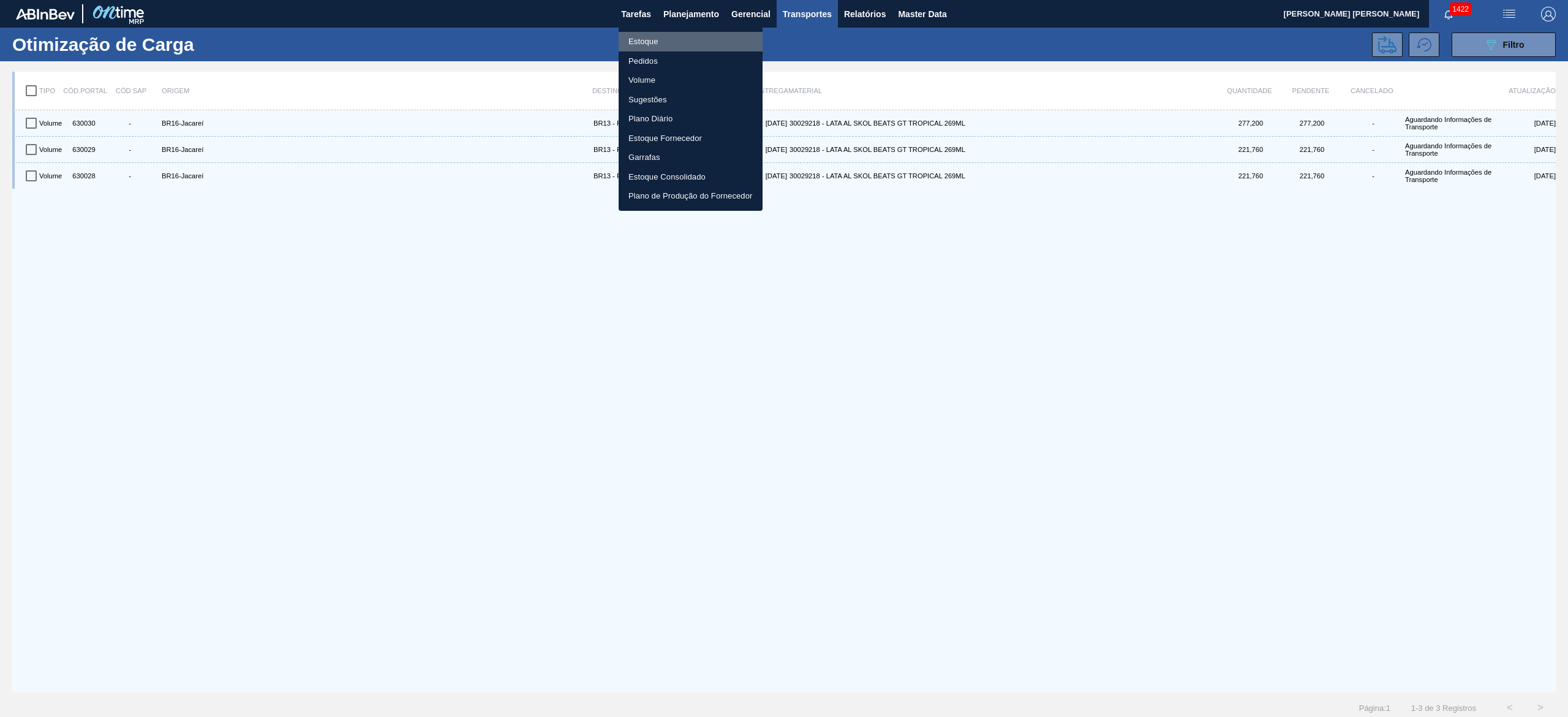
click at [671, 43] on li "Estoque" at bounding box center [691, 41] width 144 height 20
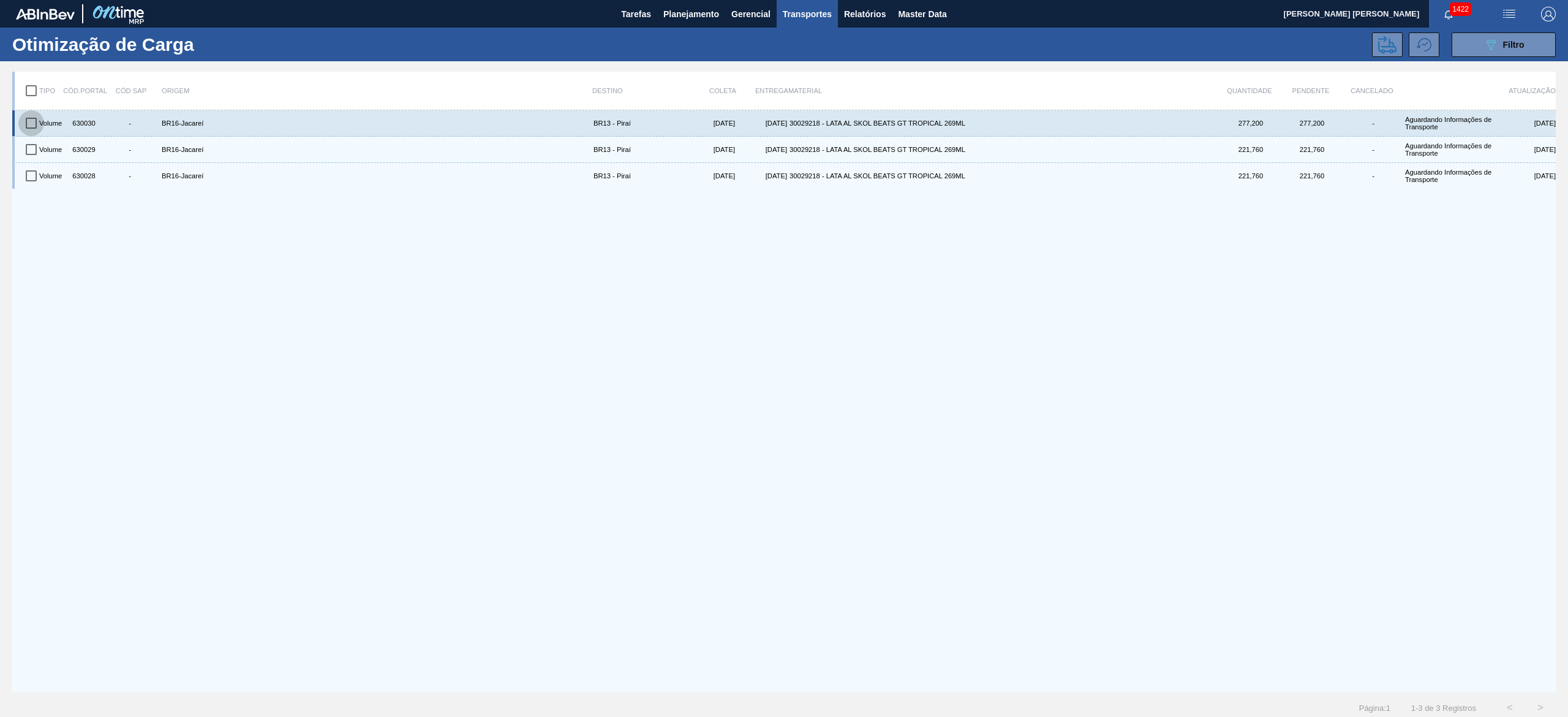
click at [22, 115] on input "checkbox" at bounding box center [31, 123] width 26 height 26
checkbox input "true"
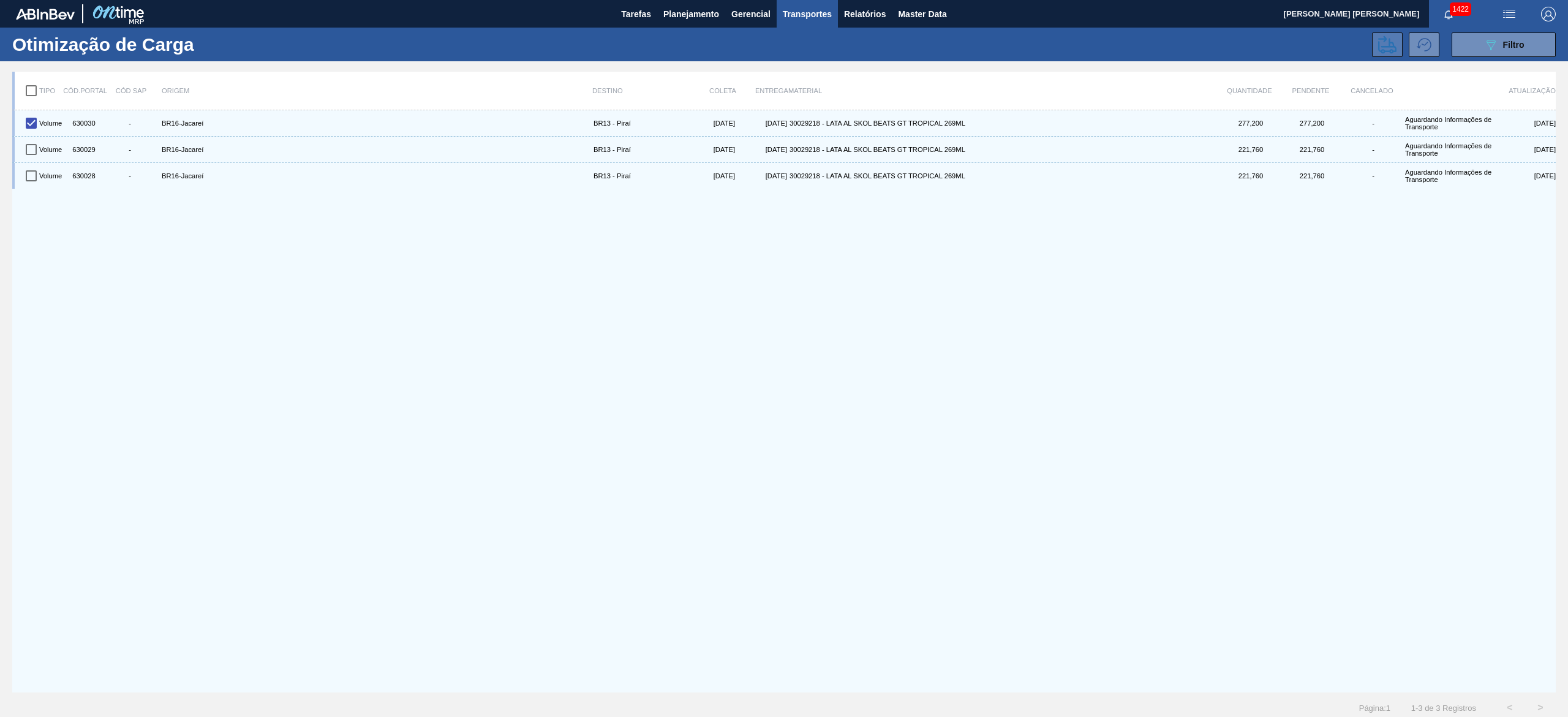
click at [1176, 46] on icon at bounding box center [1387, 44] width 18 height 18
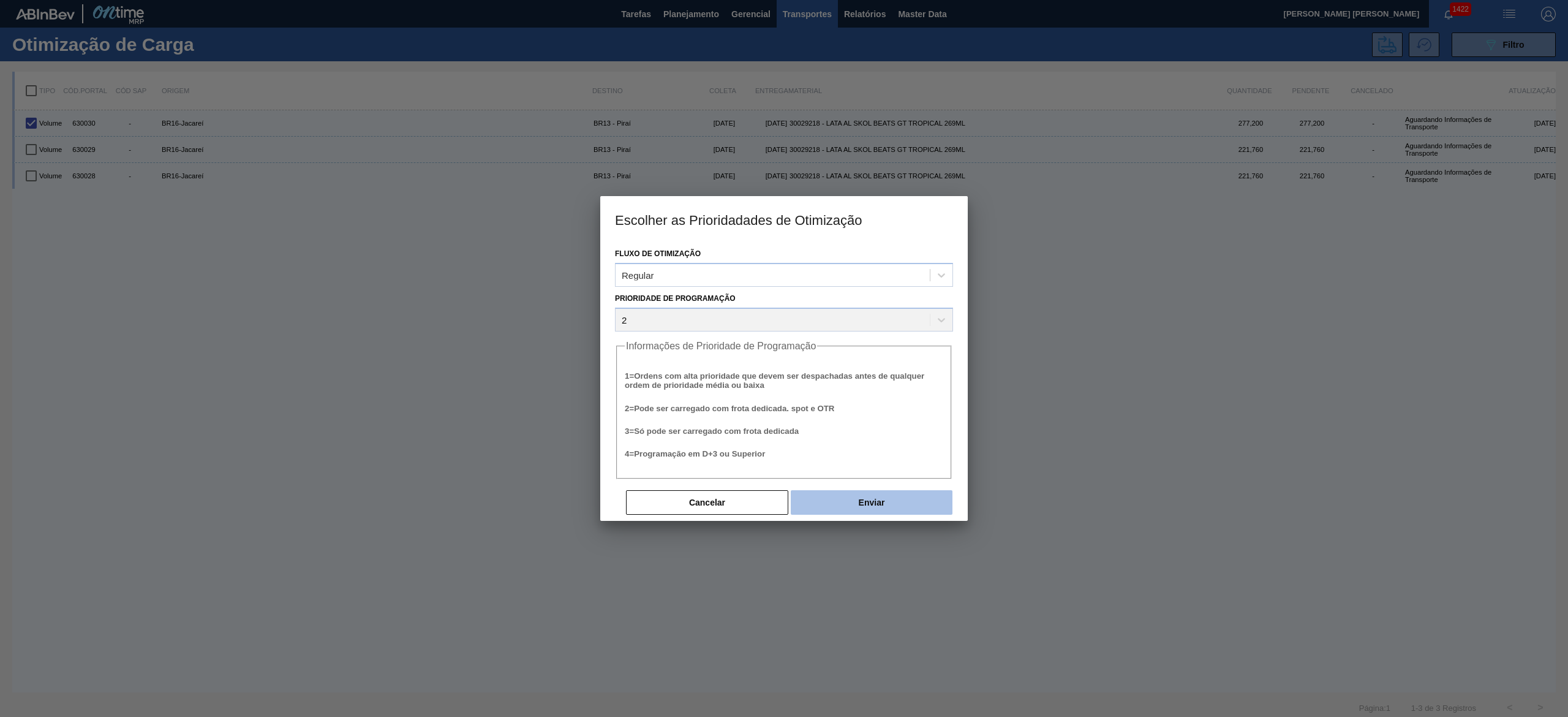
click at [868, 495] on button "Enviar" at bounding box center [871, 502] width 161 height 24
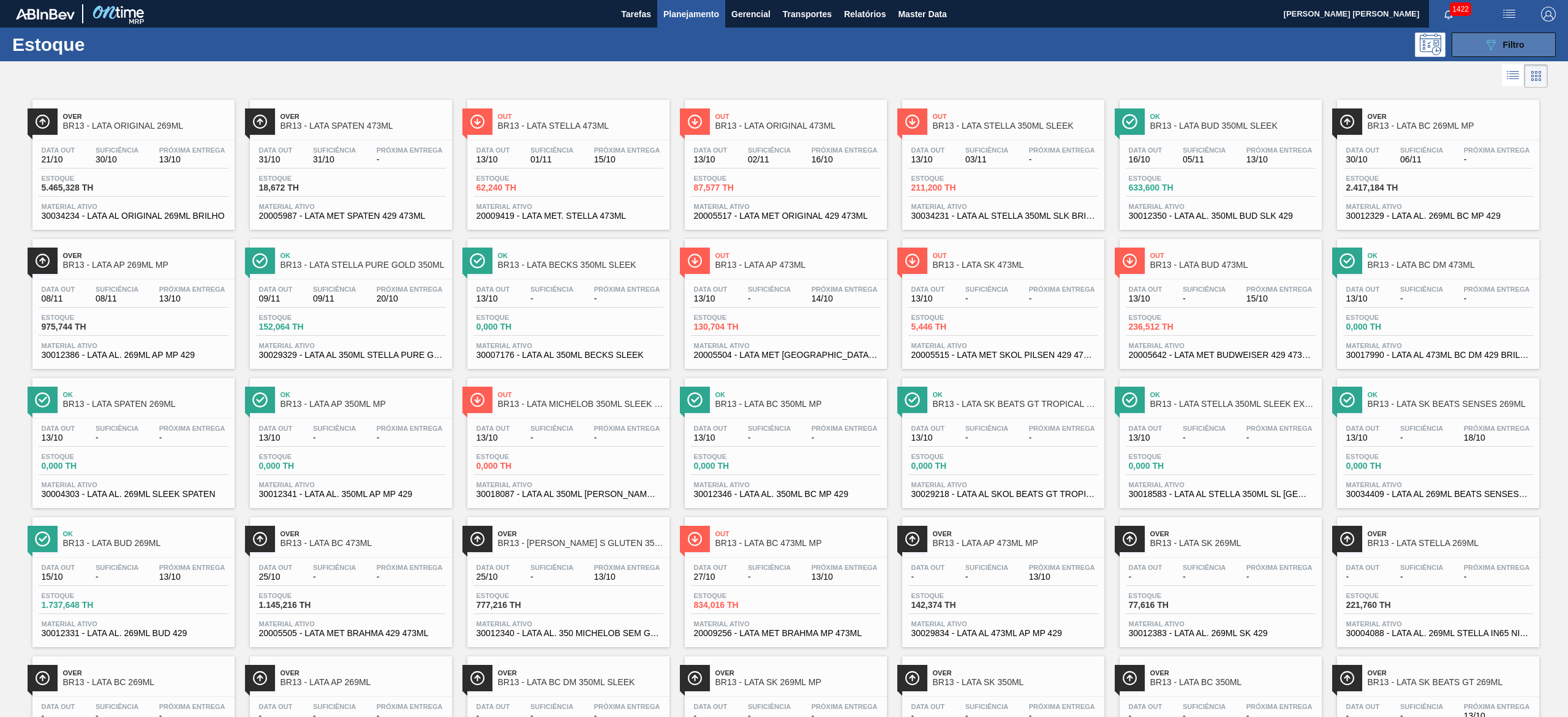
click at [1503, 40] on span "Filtro" at bounding box center [1514, 45] width 21 height 9
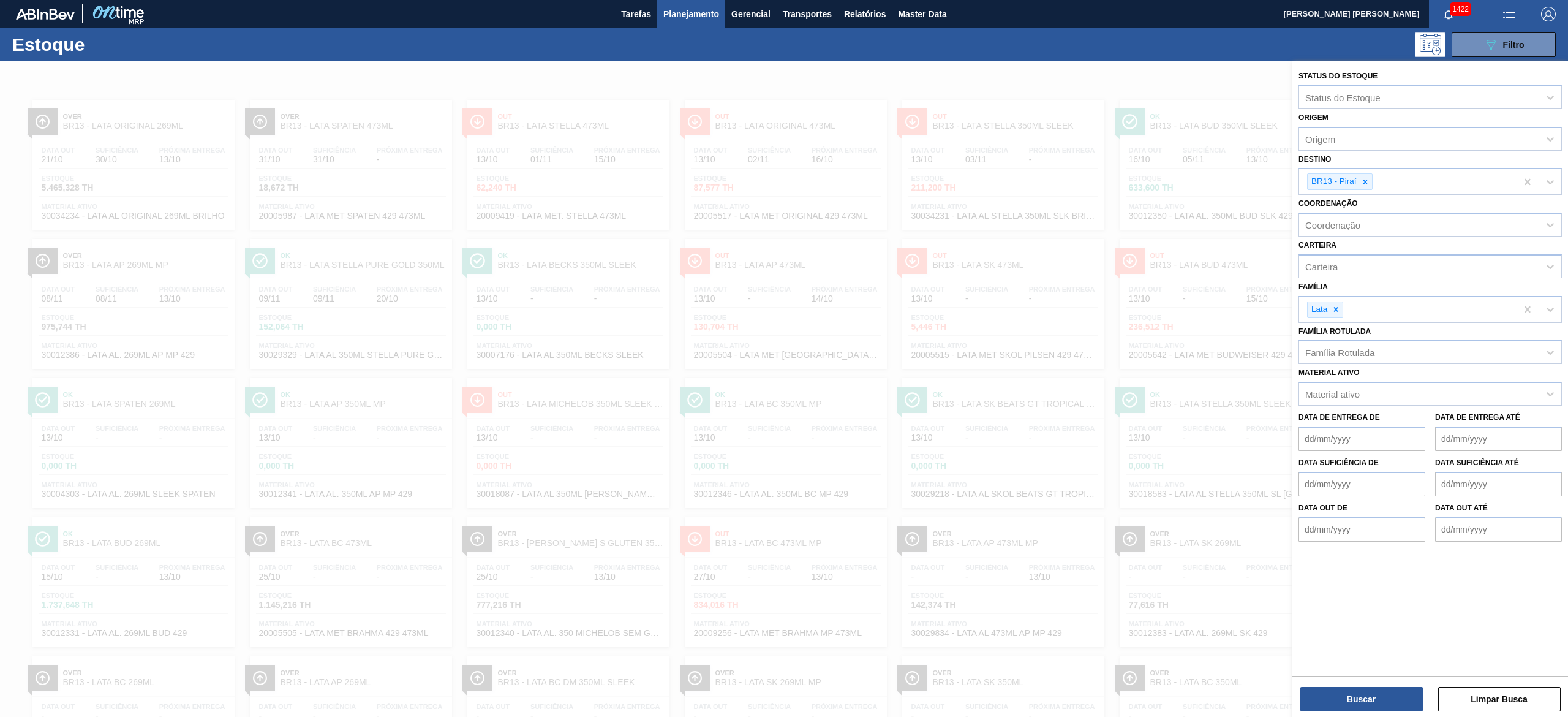
click at [658, 17] on button "Planejamento" at bounding box center [691, 13] width 68 height 28
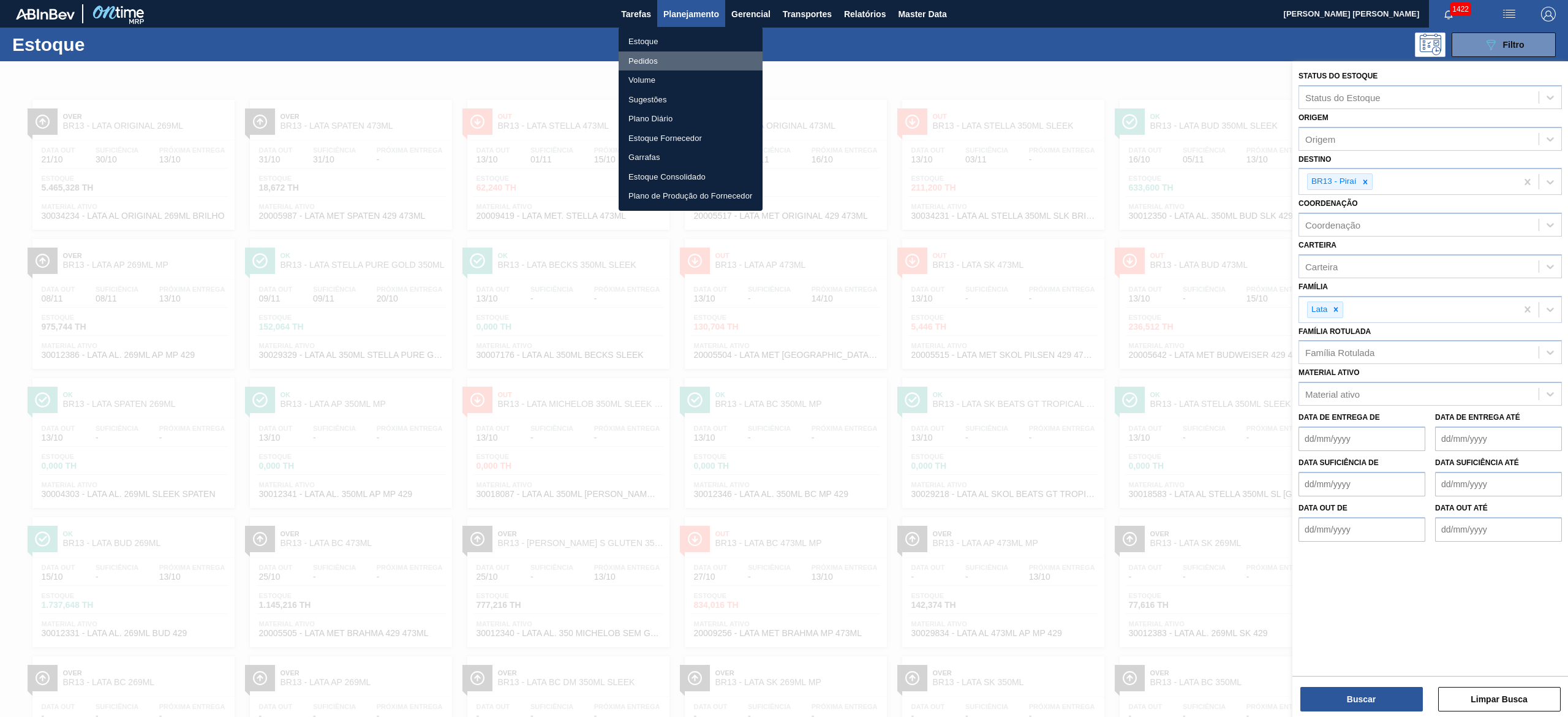
click at [643, 56] on li "Pedidos" at bounding box center [691, 61] width 144 height 20
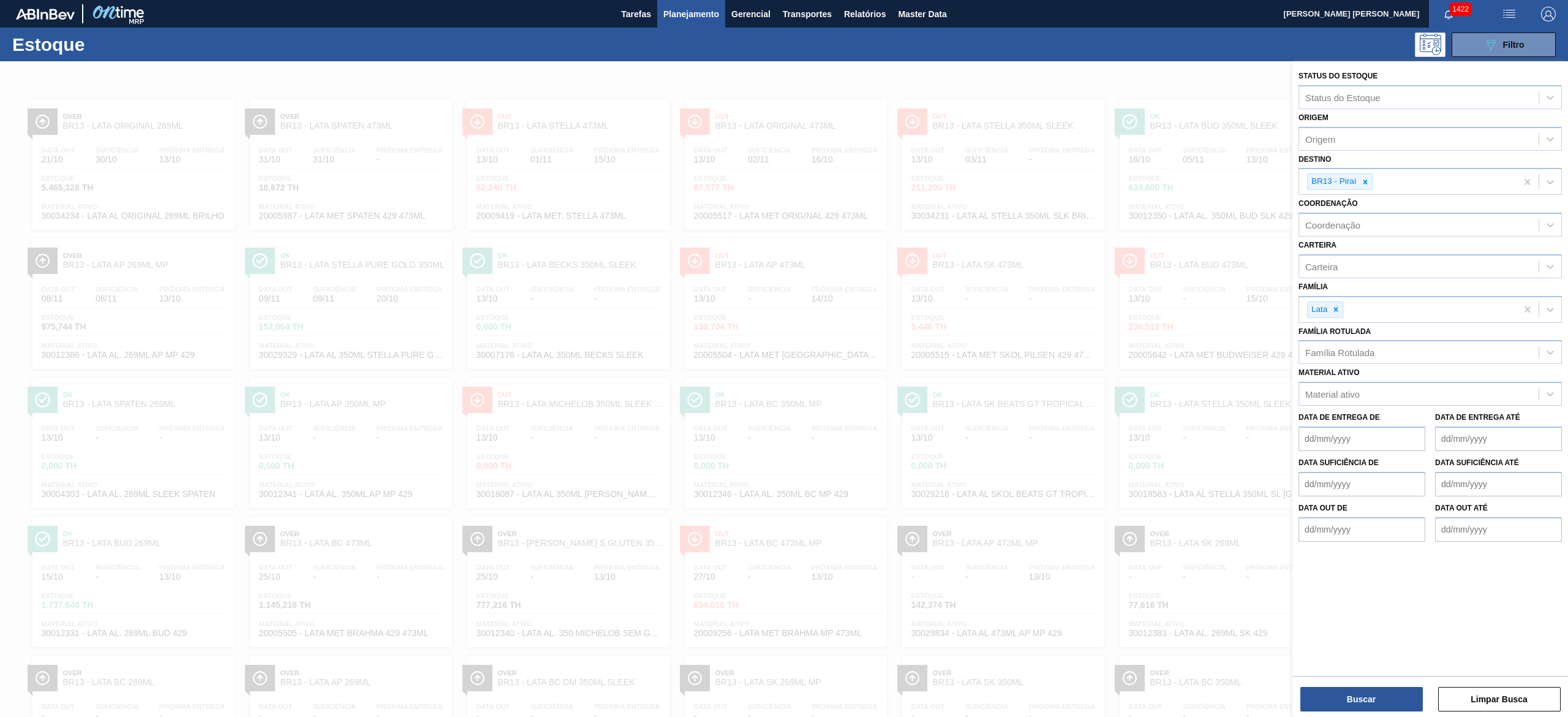
click at [1025, 321] on div at bounding box center [784, 420] width 1568 height 717
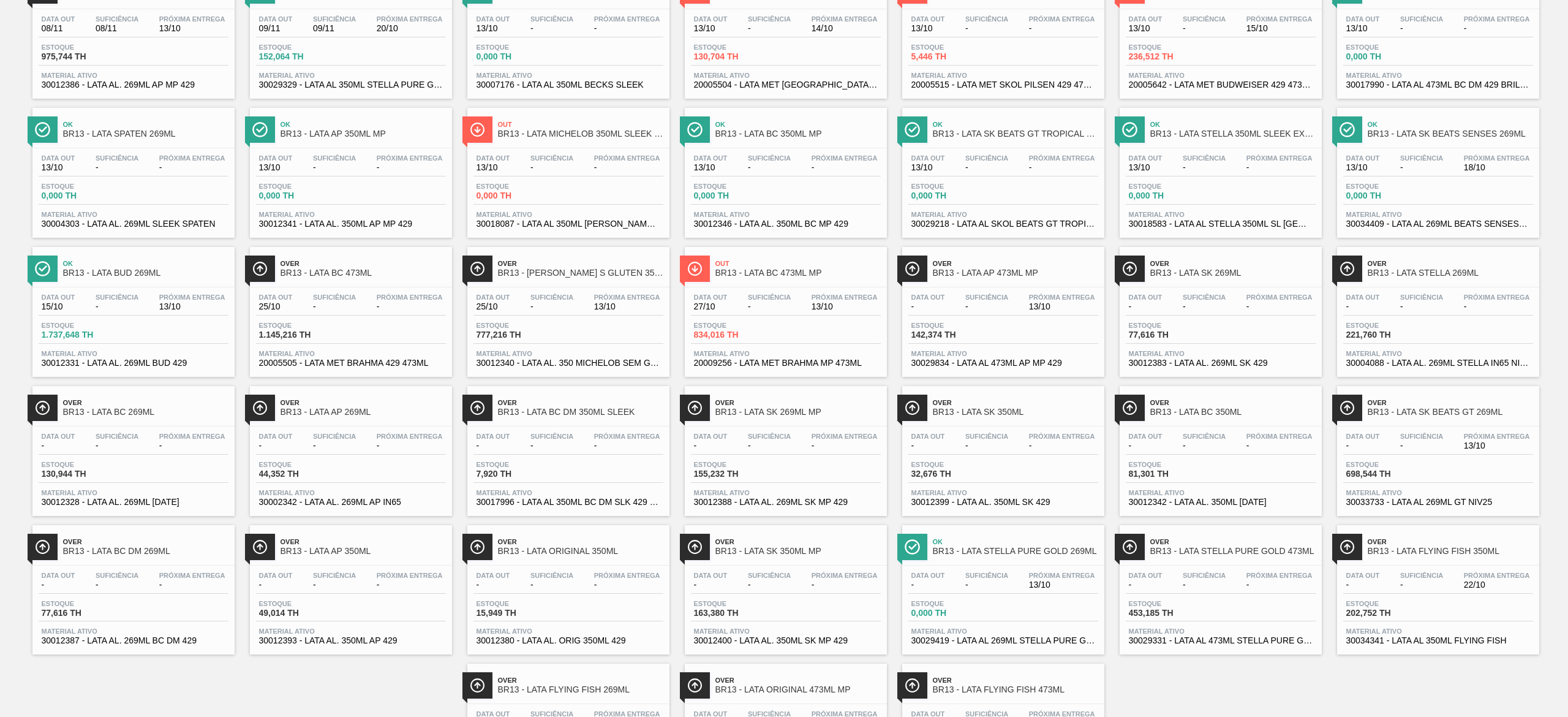
scroll to position [381, 0]
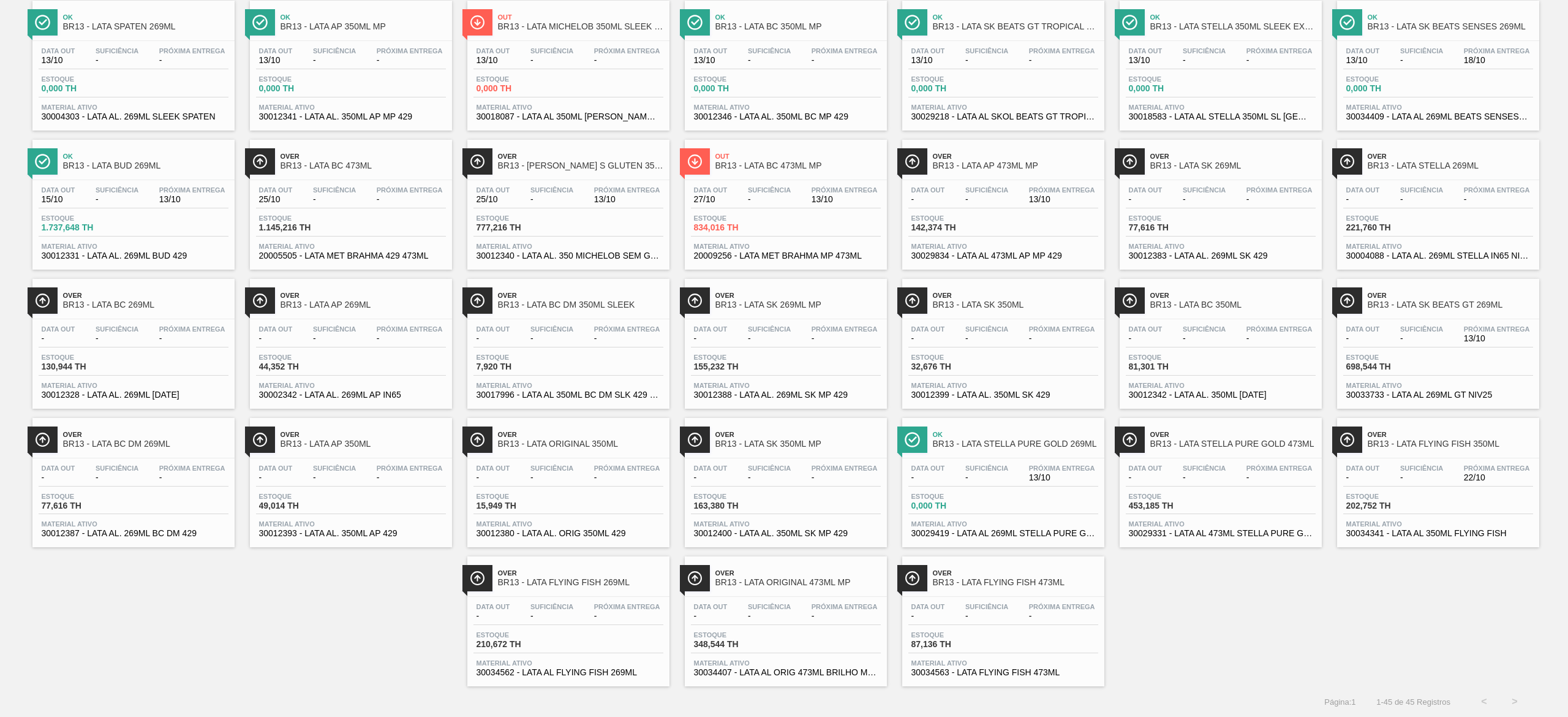
click at [975, 61] on span "-" at bounding box center [987, 61] width 43 height 9
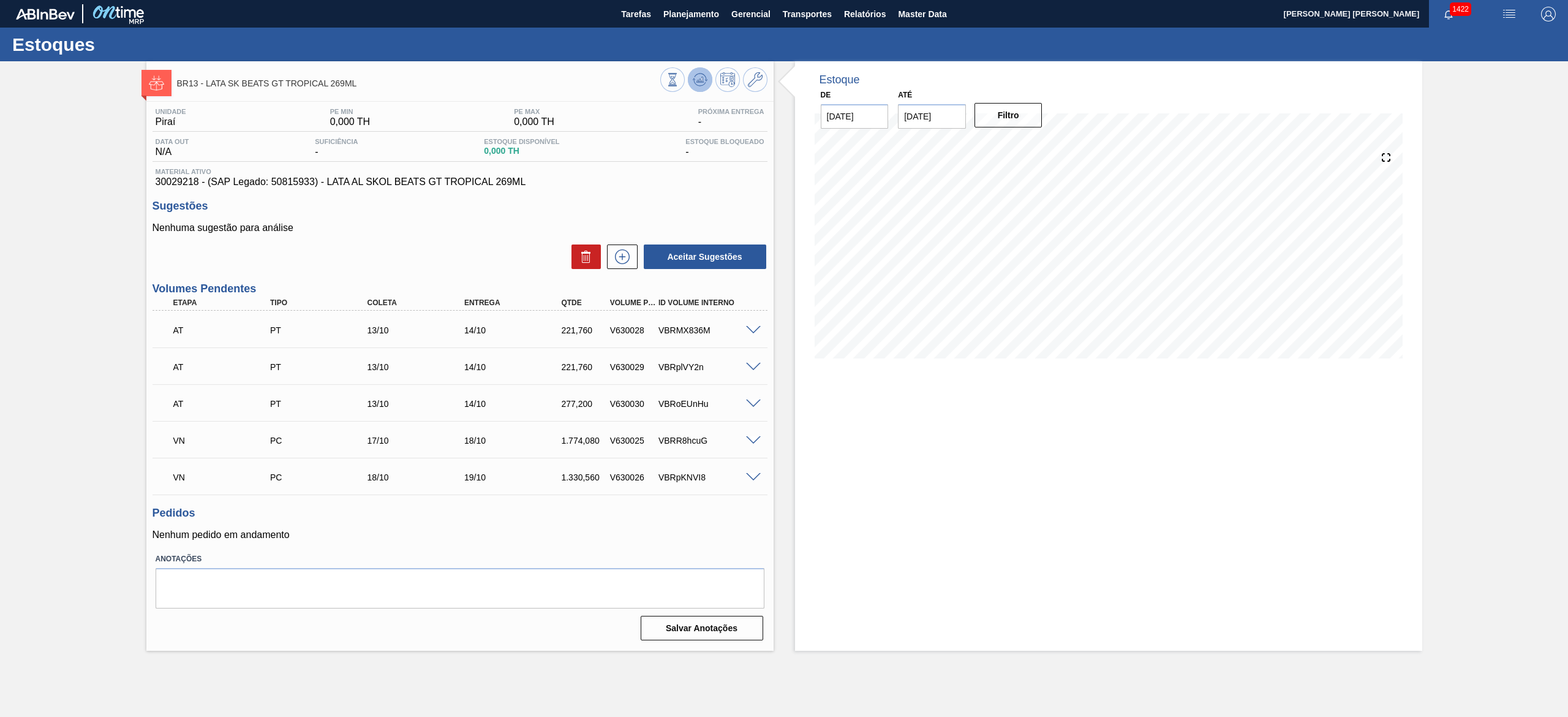
click at [694, 84] on icon at bounding box center [700, 80] width 15 height 15
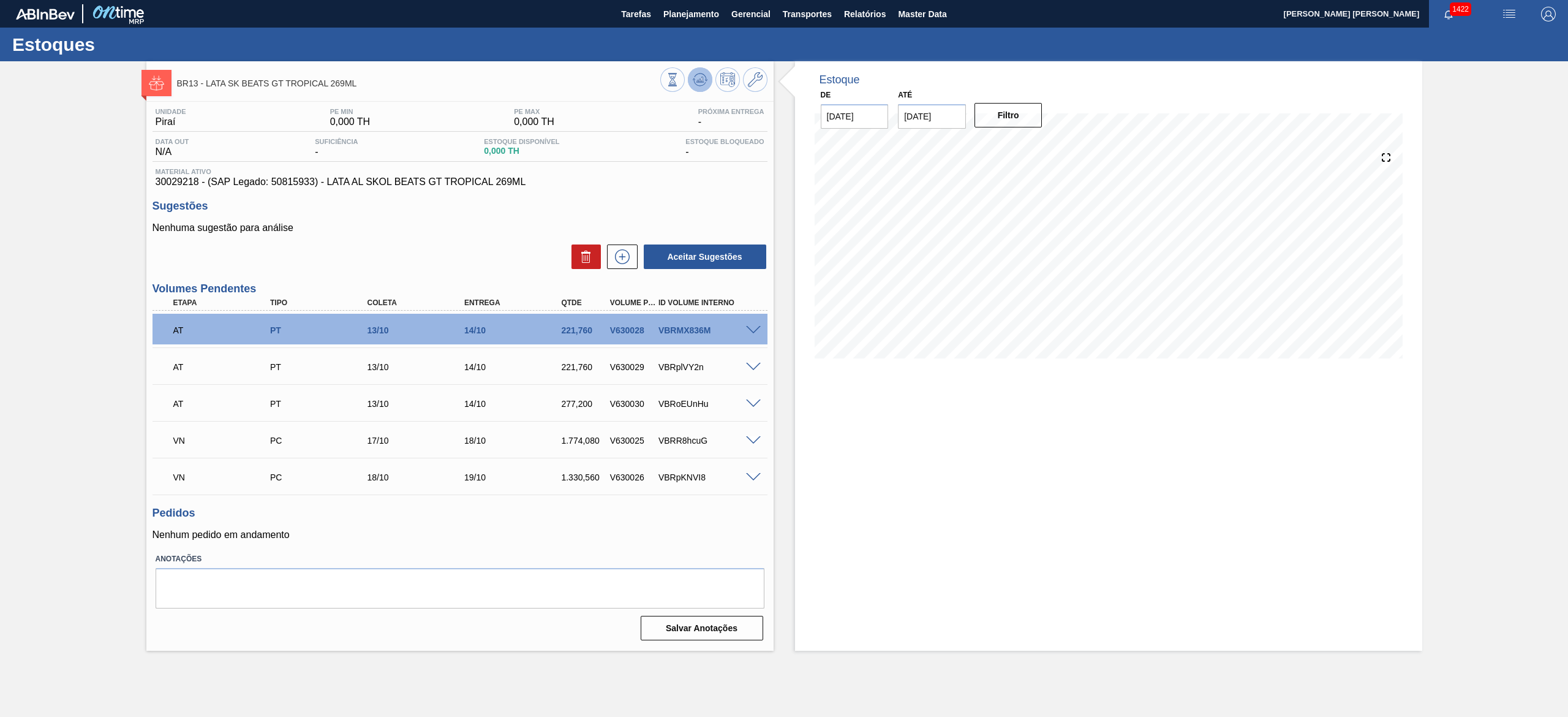
click at [701, 80] on icon at bounding box center [700, 80] width 15 height 15
click at [704, 78] on icon at bounding box center [700, 80] width 15 height 15
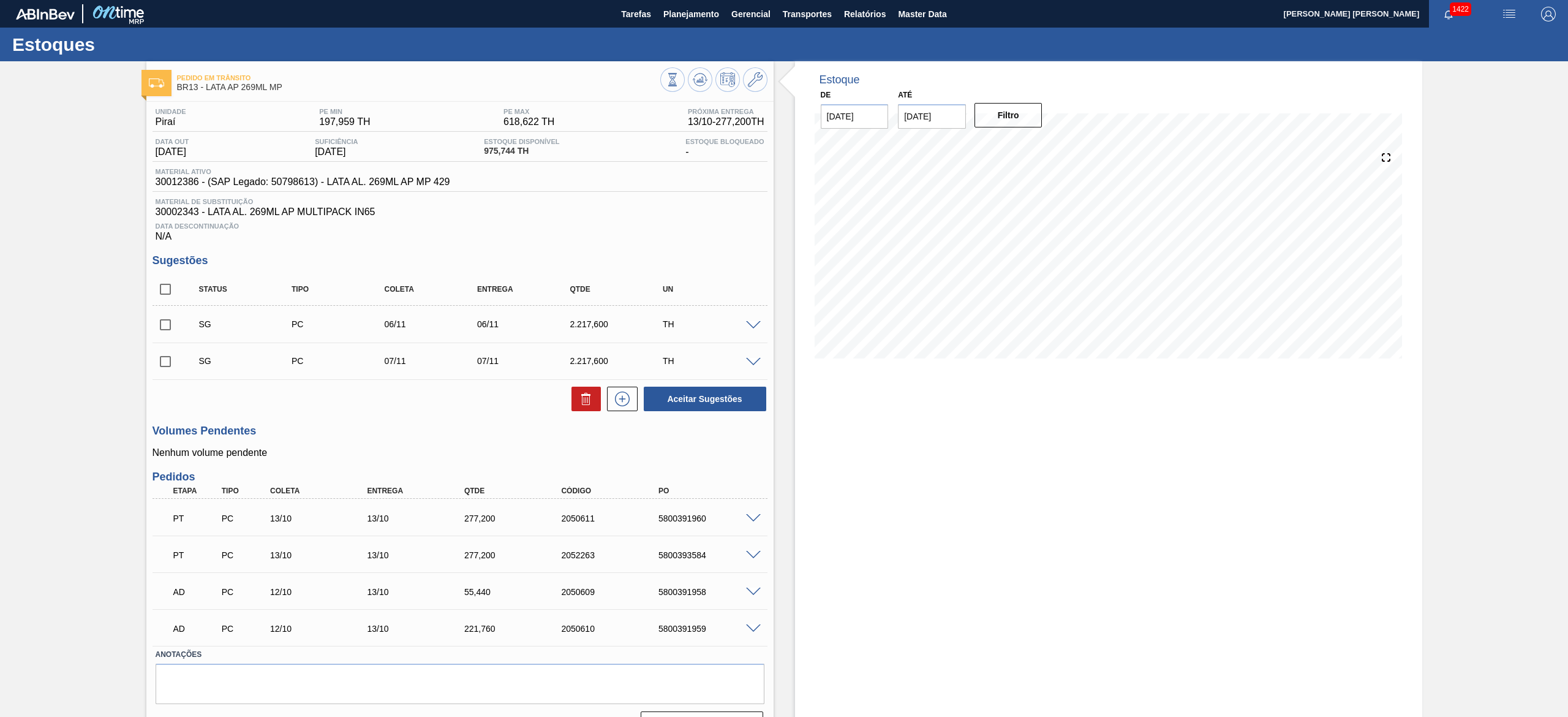
click at [161, 291] on input "checkbox" at bounding box center [165, 289] width 26 height 26
checkbox input "true"
click at [576, 399] on button at bounding box center [586, 399] width 29 height 24
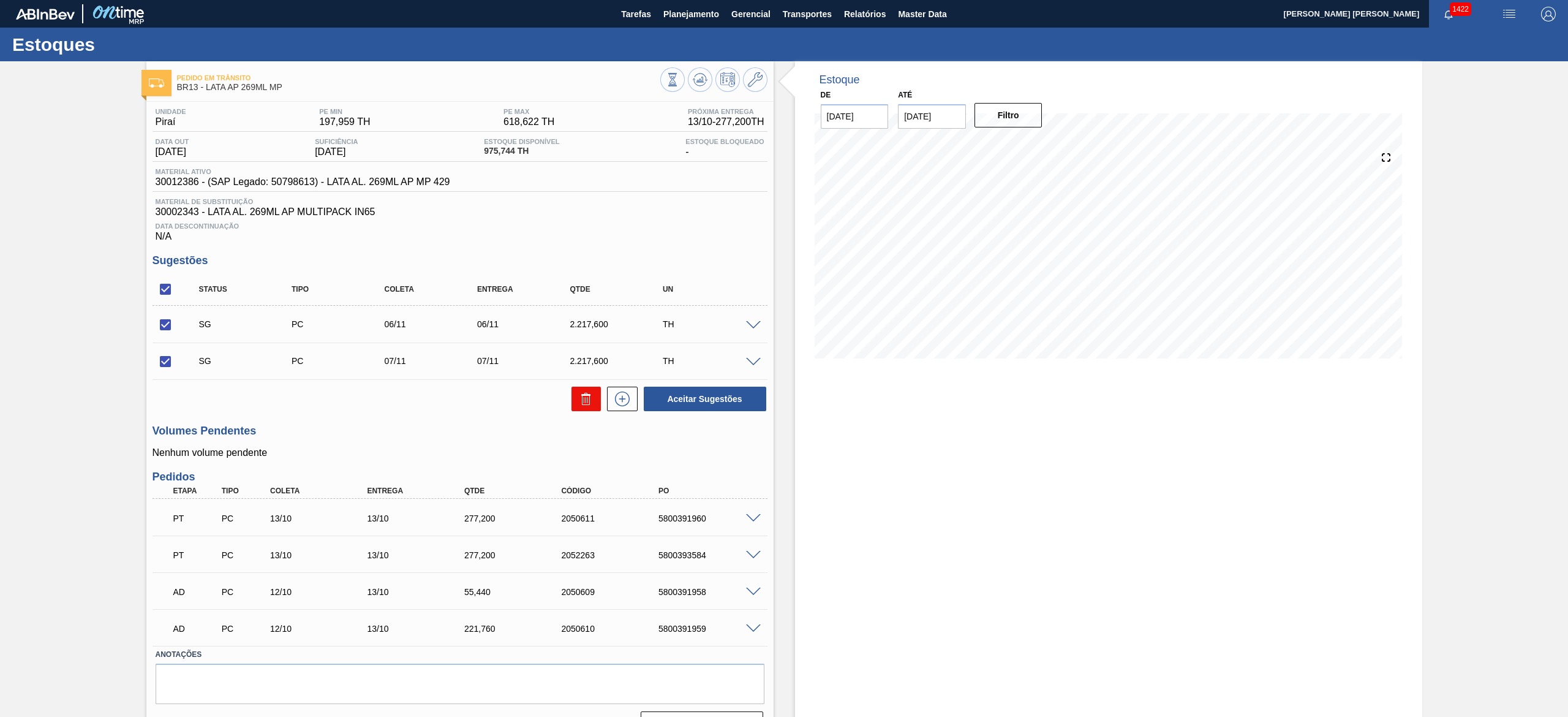
checkbox input "false"
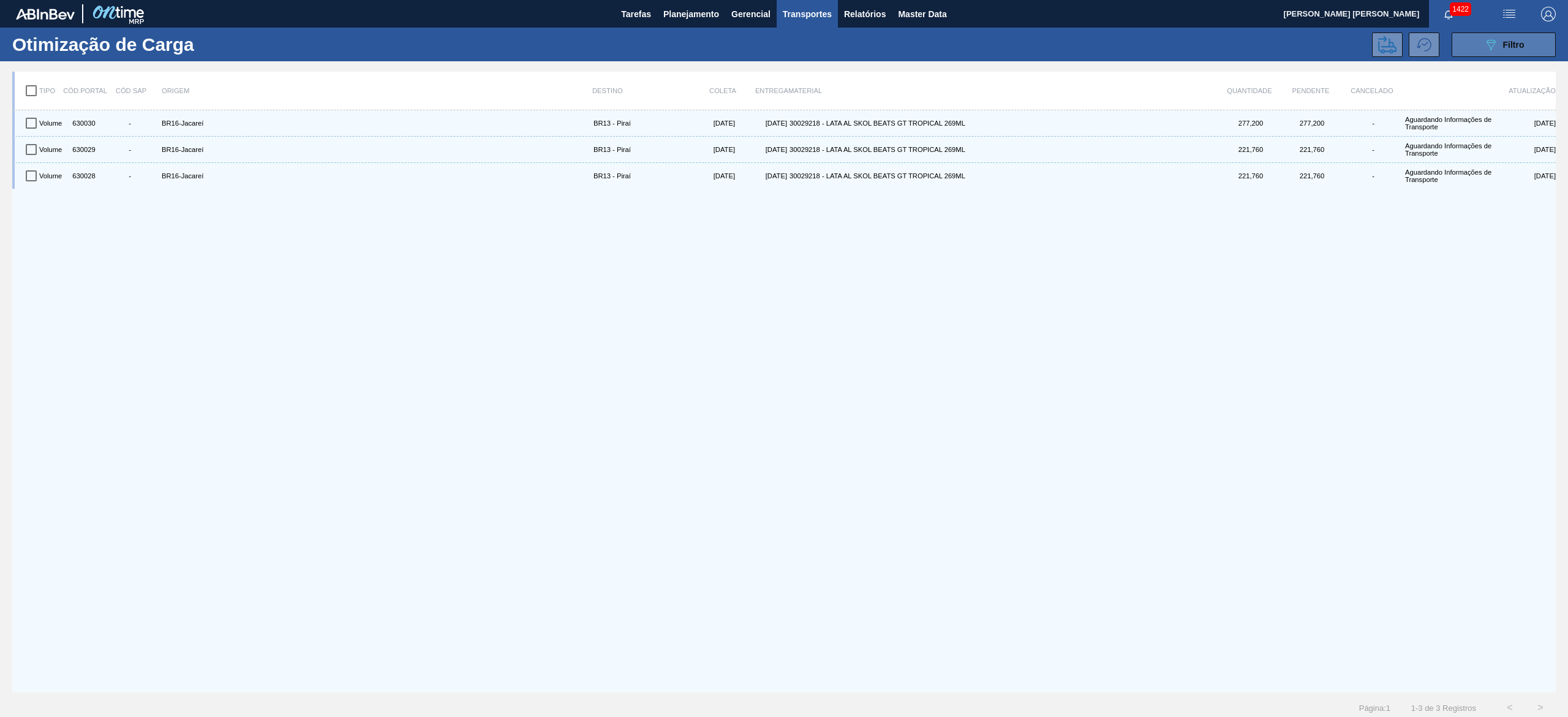
click at [1491, 46] on icon at bounding box center [1492, 45] width 9 height 10
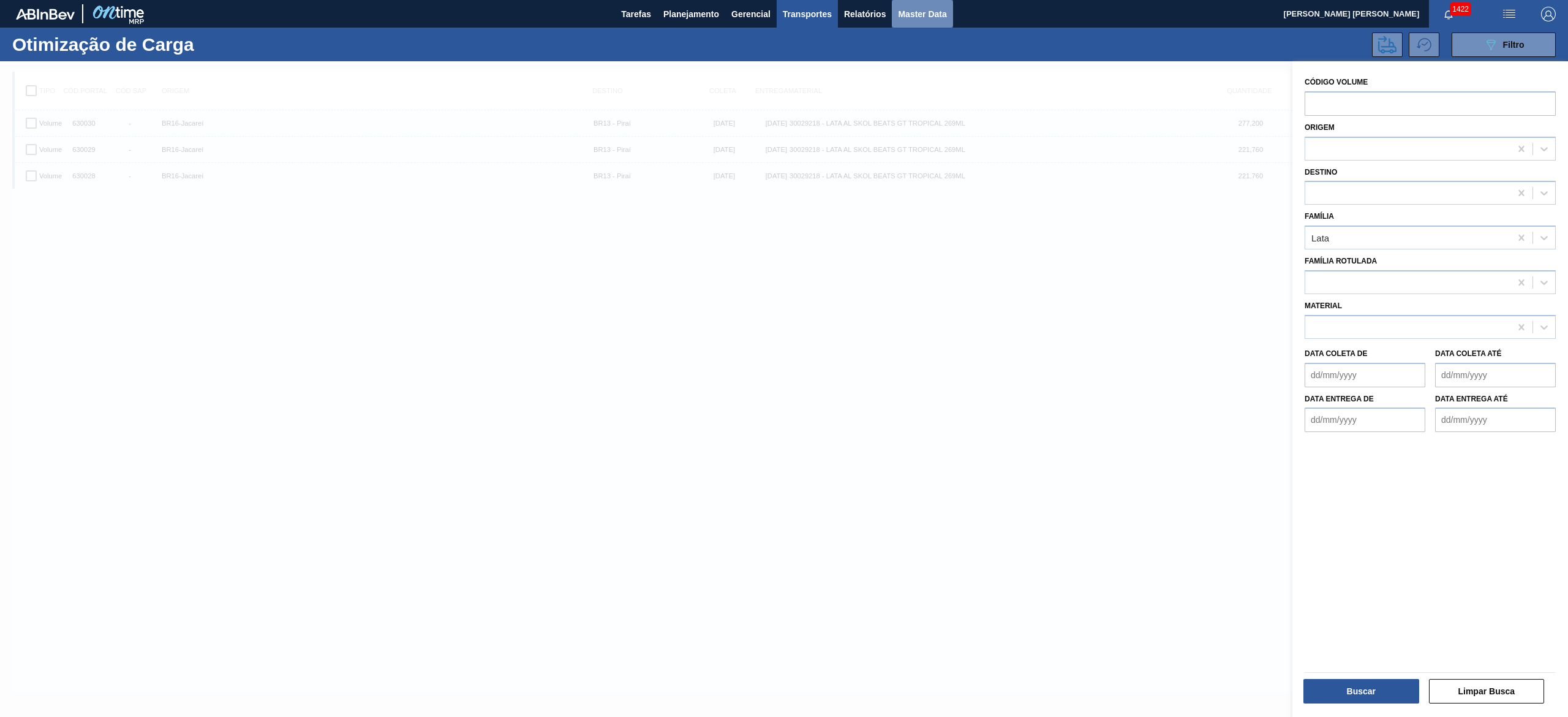
click at [930, 17] on span "Master Data" at bounding box center [921, 14] width 48 height 15
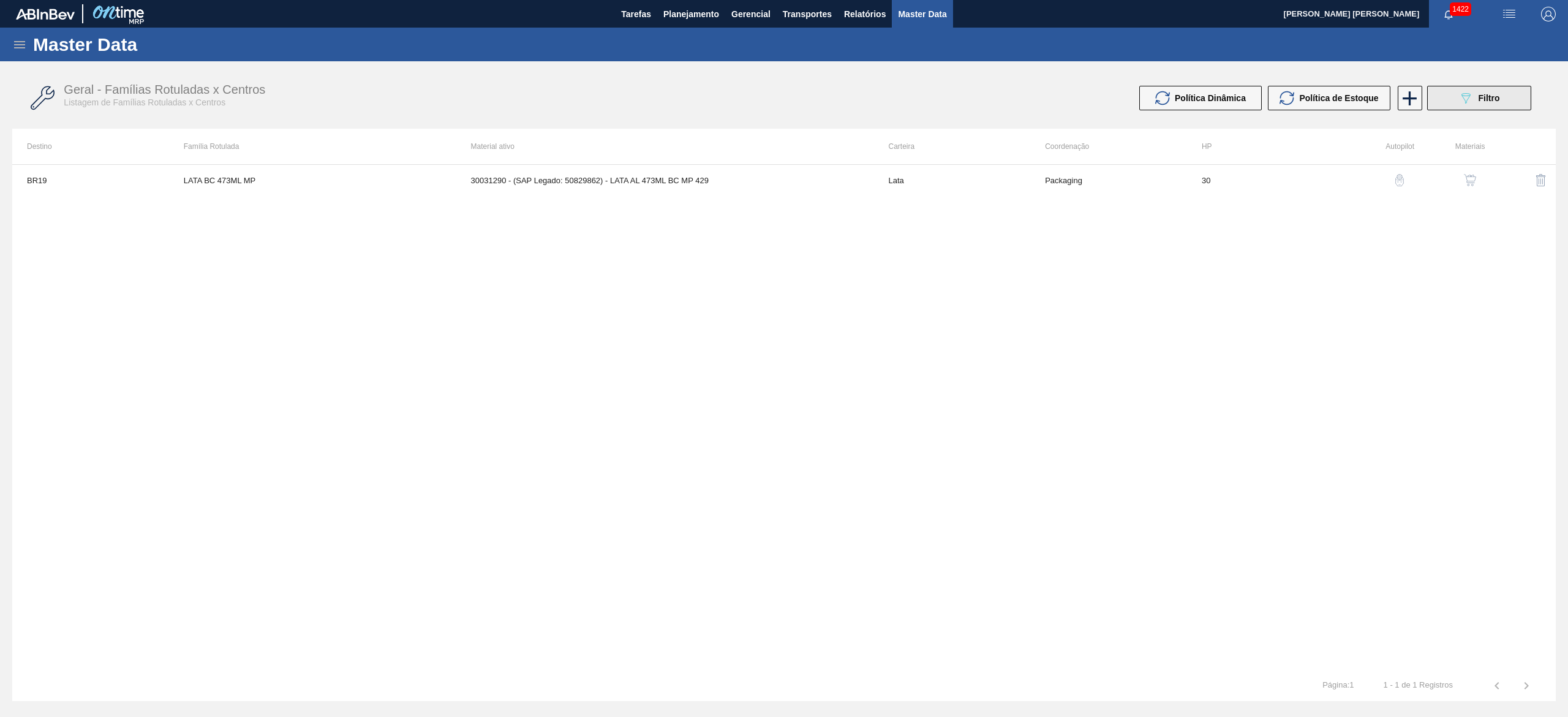
click at [1477, 93] on div "089F7B8B-B2A5-4AFE-B5C0-19BA573D28AC Filtro" at bounding box center [1479, 98] width 41 height 15
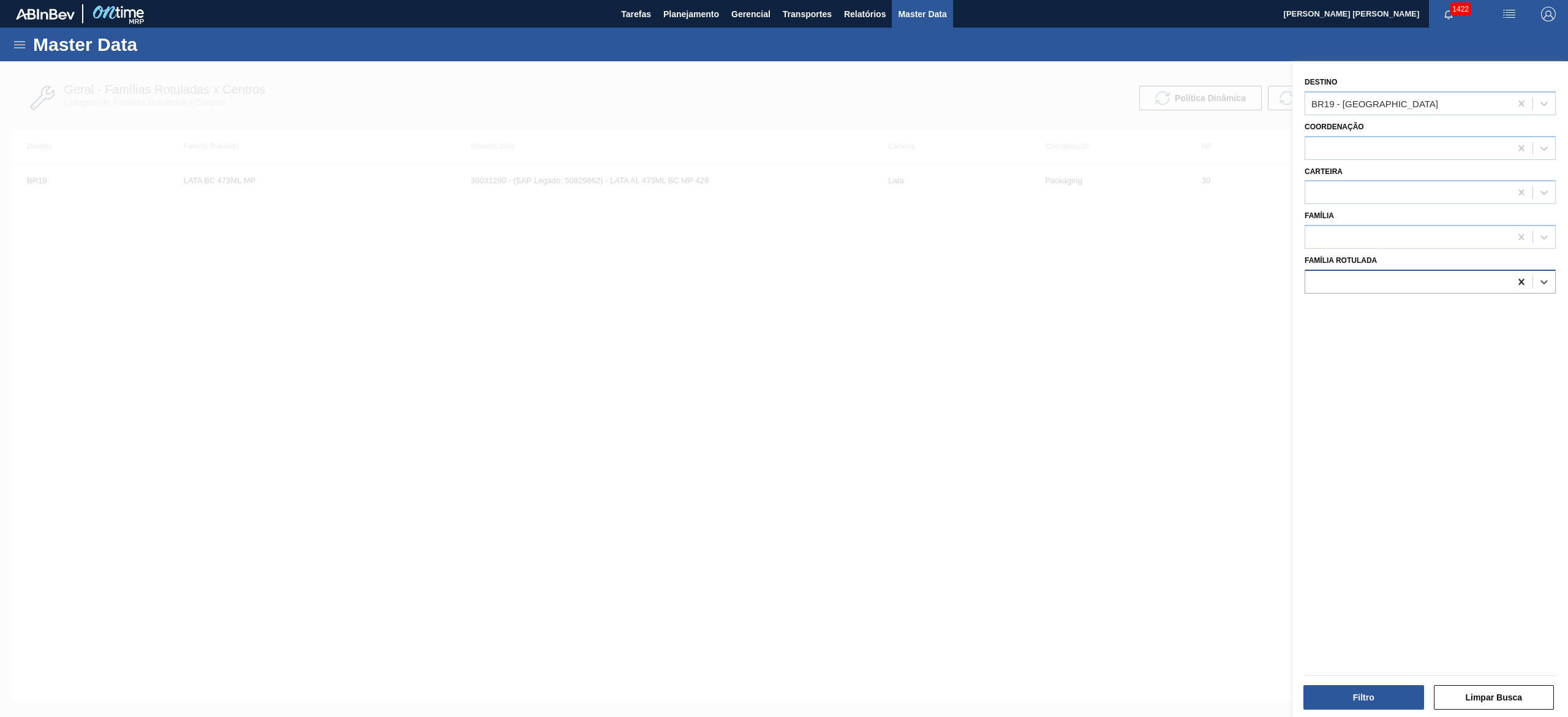
click at [1522, 288] on div at bounding box center [1522, 282] width 22 height 22
click at [1518, 101] on icon at bounding box center [1521, 104] width 6 height 6
click at [1469, 278] on div at bounding box center [1408, 281] width 206 height 18
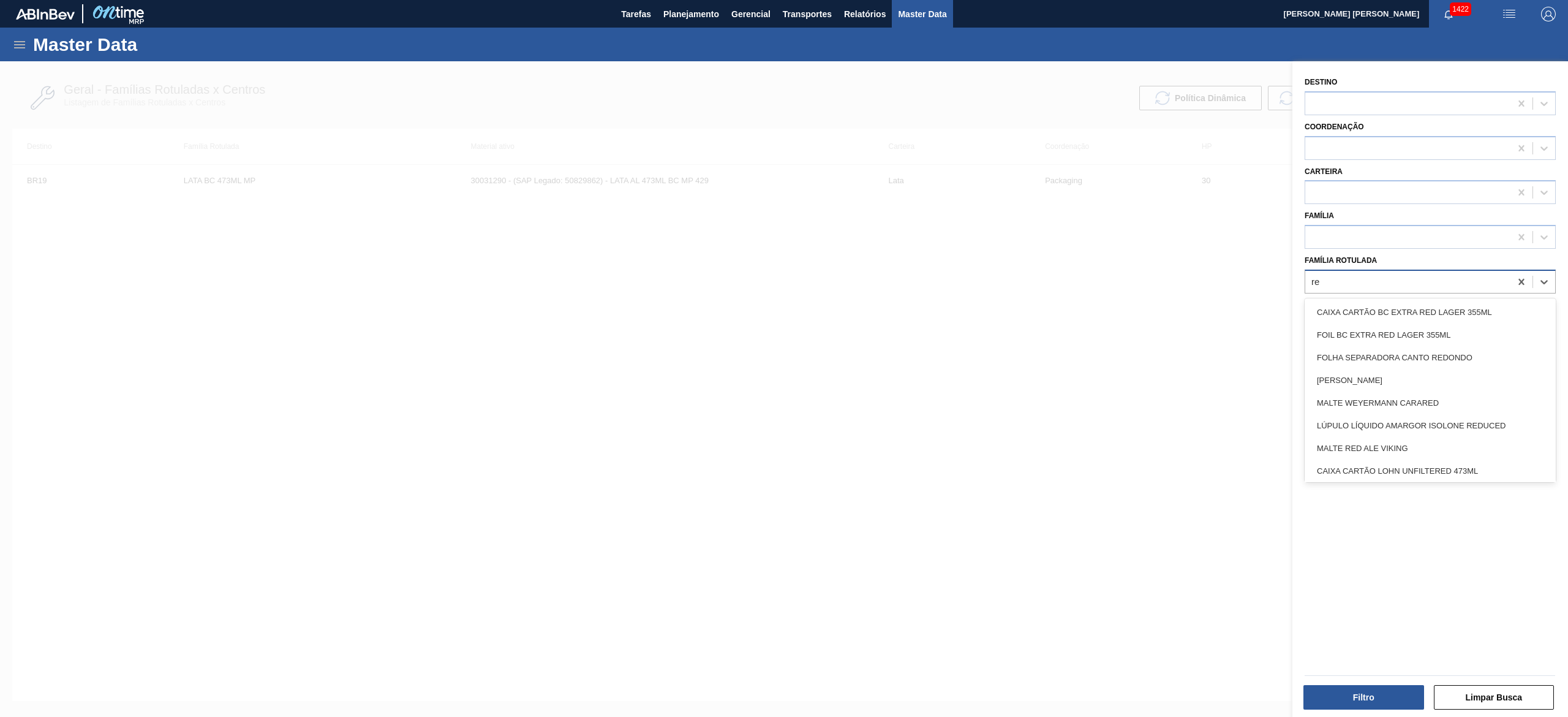
type Rotulada "r"
type Rotulada "LATA SK BEATS R"
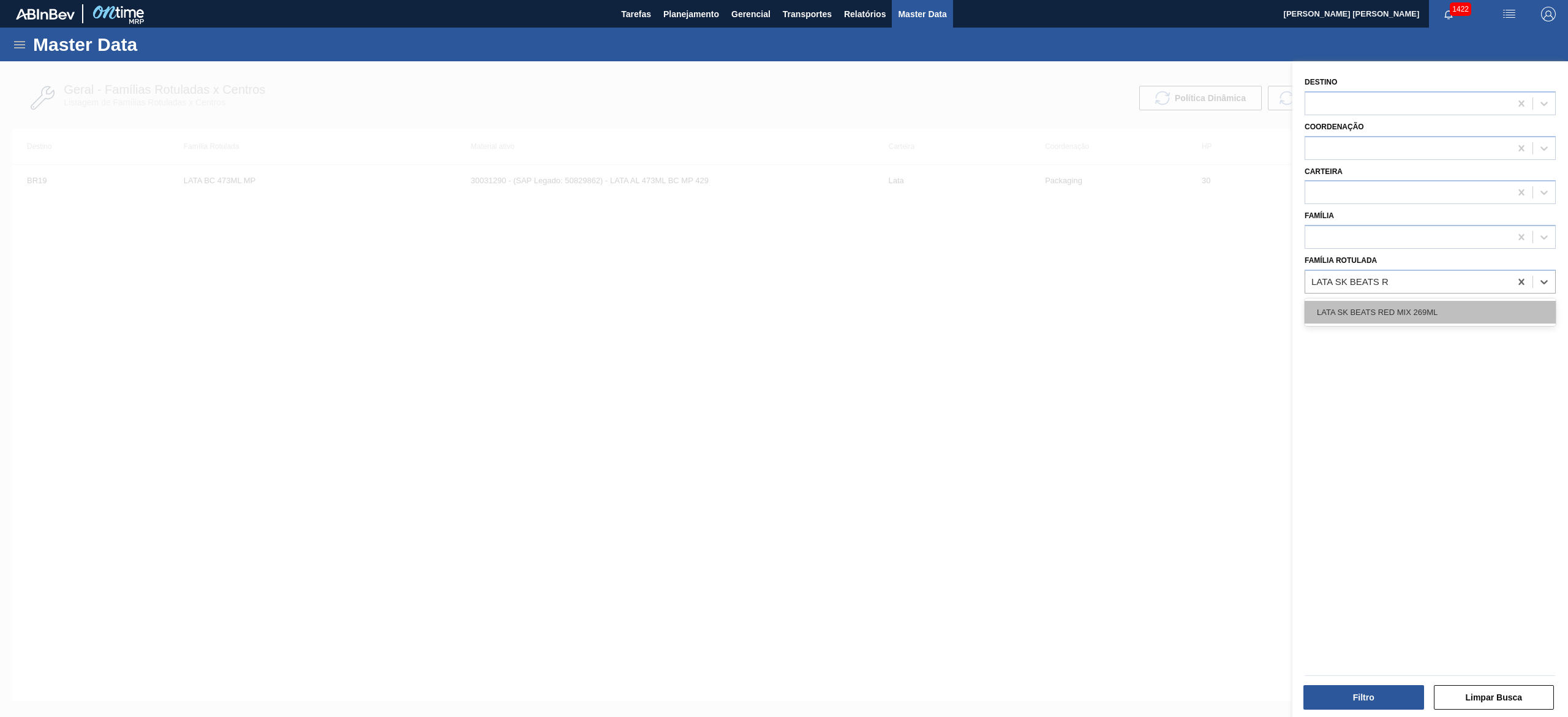
click at [1453, 303] on div "LATA SK BEATS RED MIX 269ML" at bounding box center [1430, 312] width 251 height 23
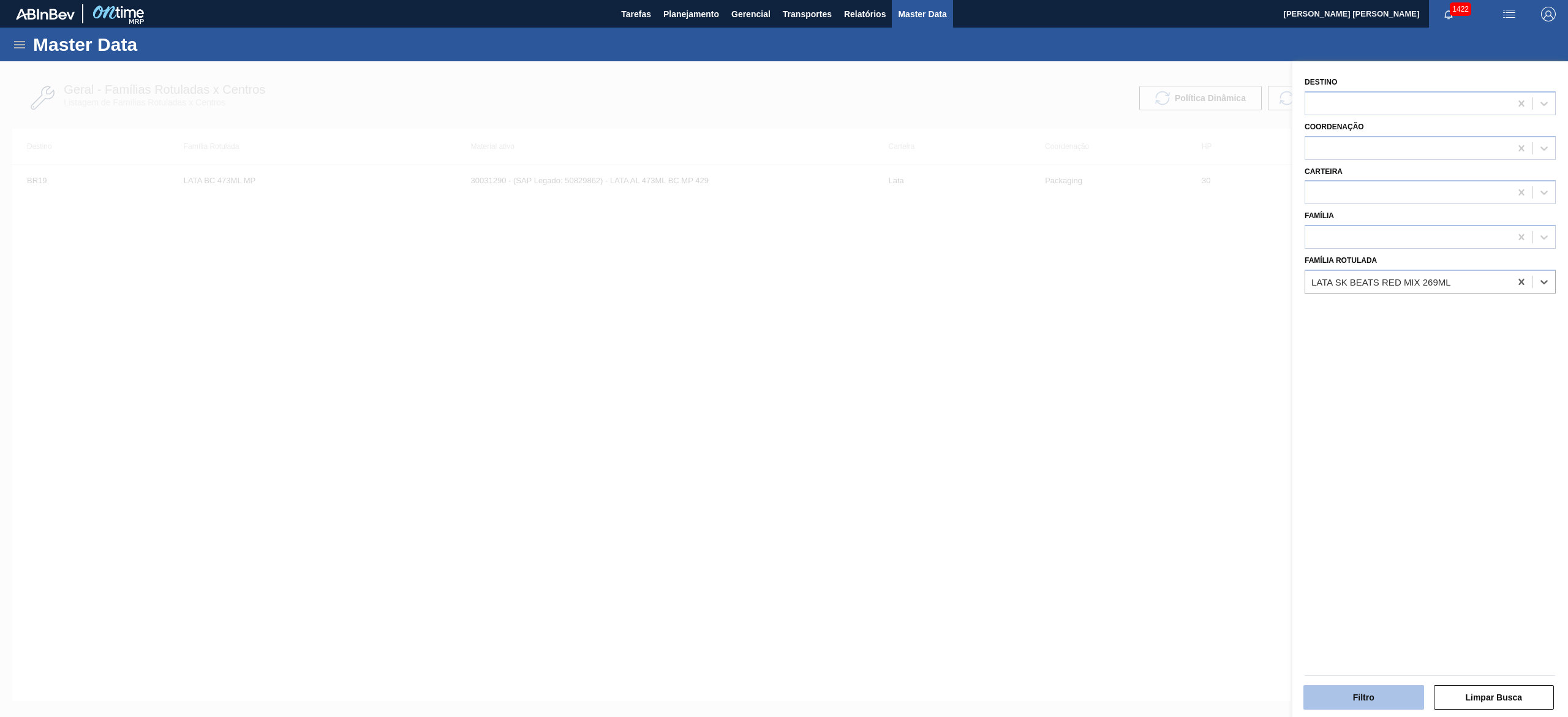
click at [1395, 691] on button "Filtro" at bounding box center [1363, 697] width 120 height 24
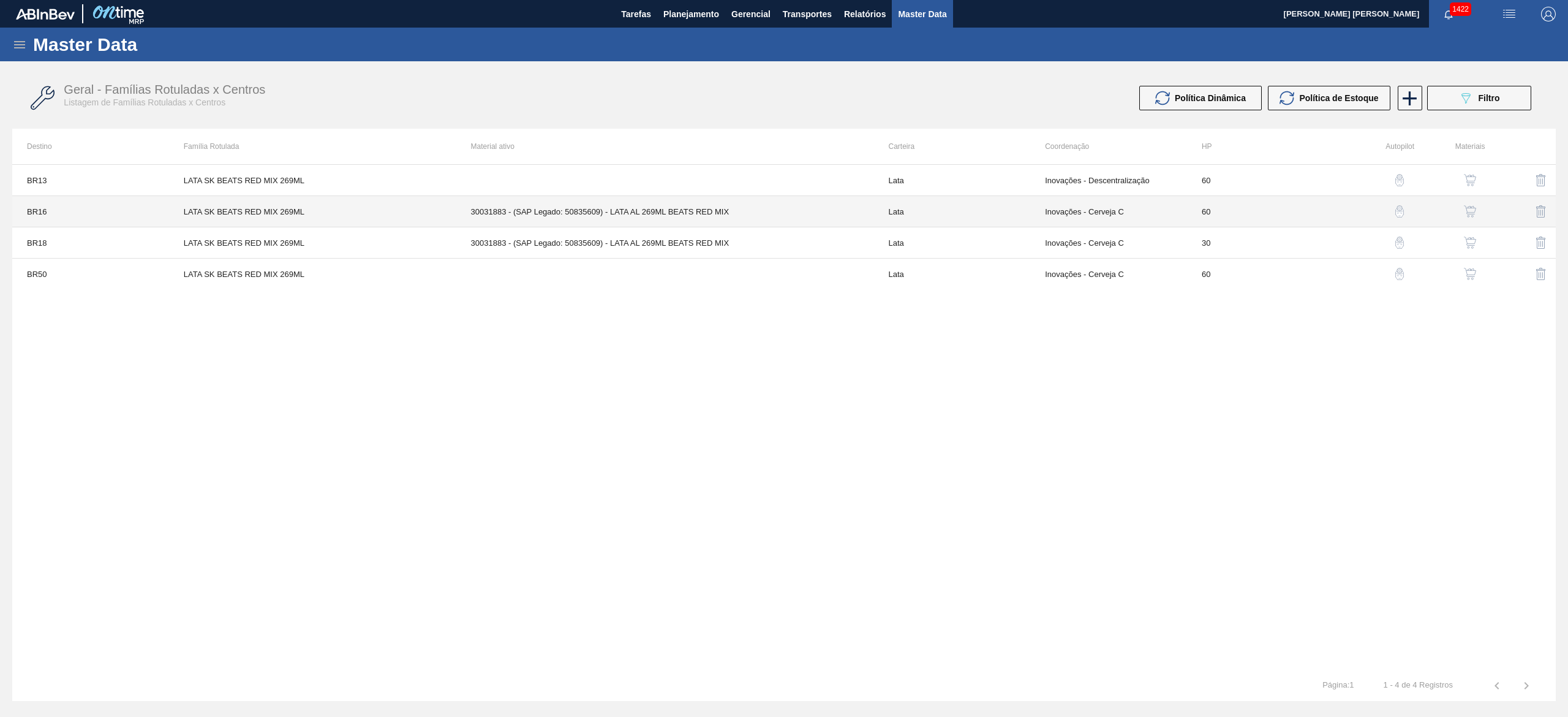
click at [598, 208] on td "30031883 - (SAP Legado: 50835609) - LATA AL 269ML BEATS RED MIX" at bounding box center [665, 212] width 417 height 32
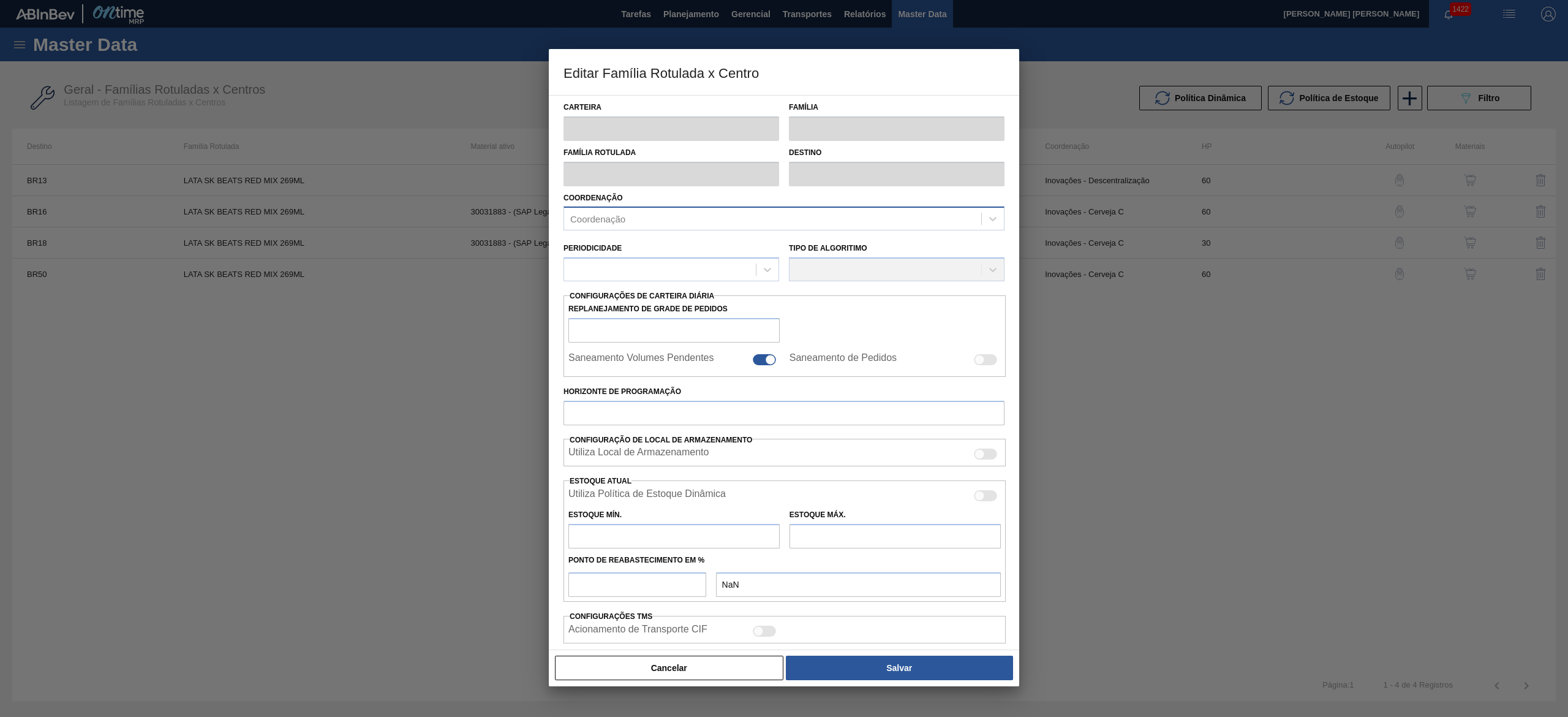
type input "Lata"
type input "LATA SK BEATS RED MIX 269ML"
type input "BR16 - Jacareí"
type input "0"
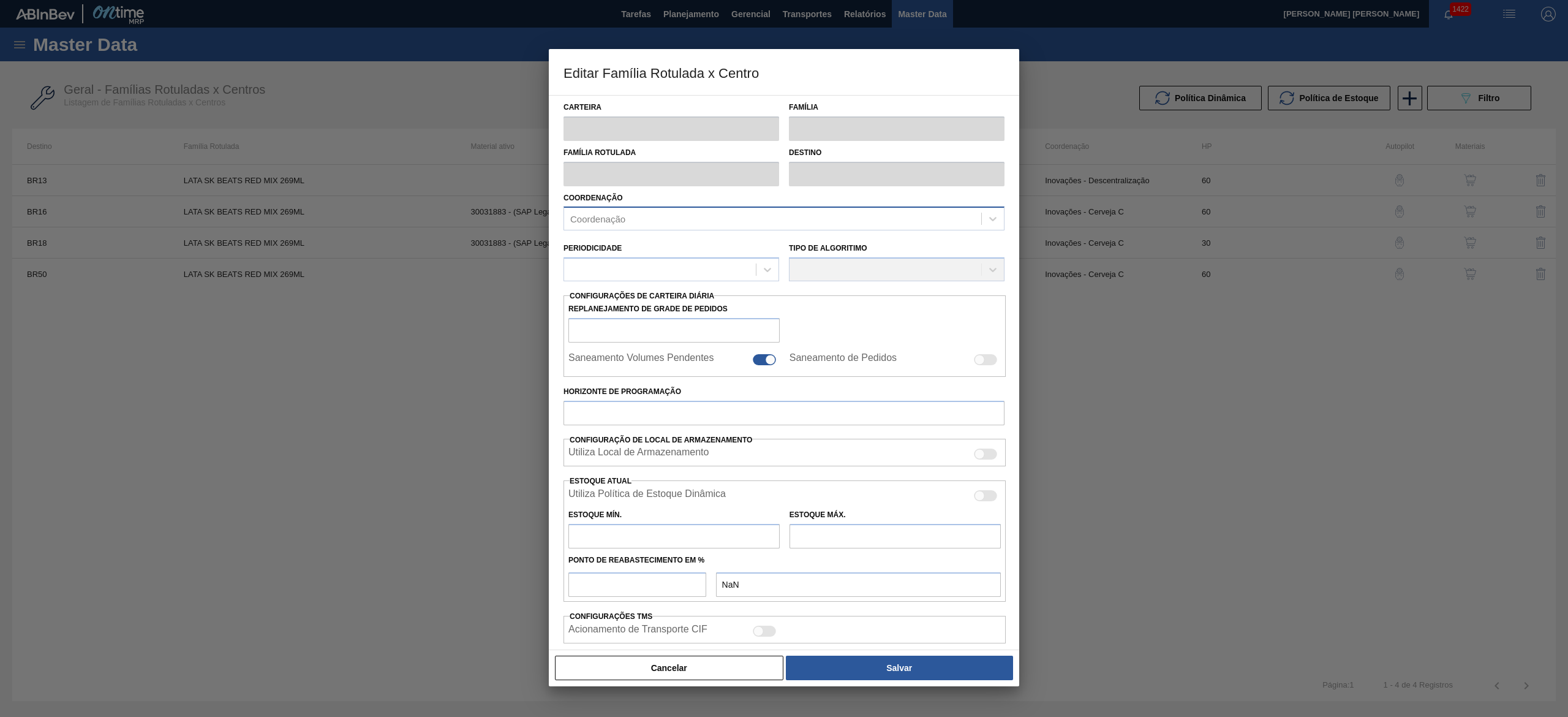
checkbox input "false"
type input "60"
type input "0"
type input "100"
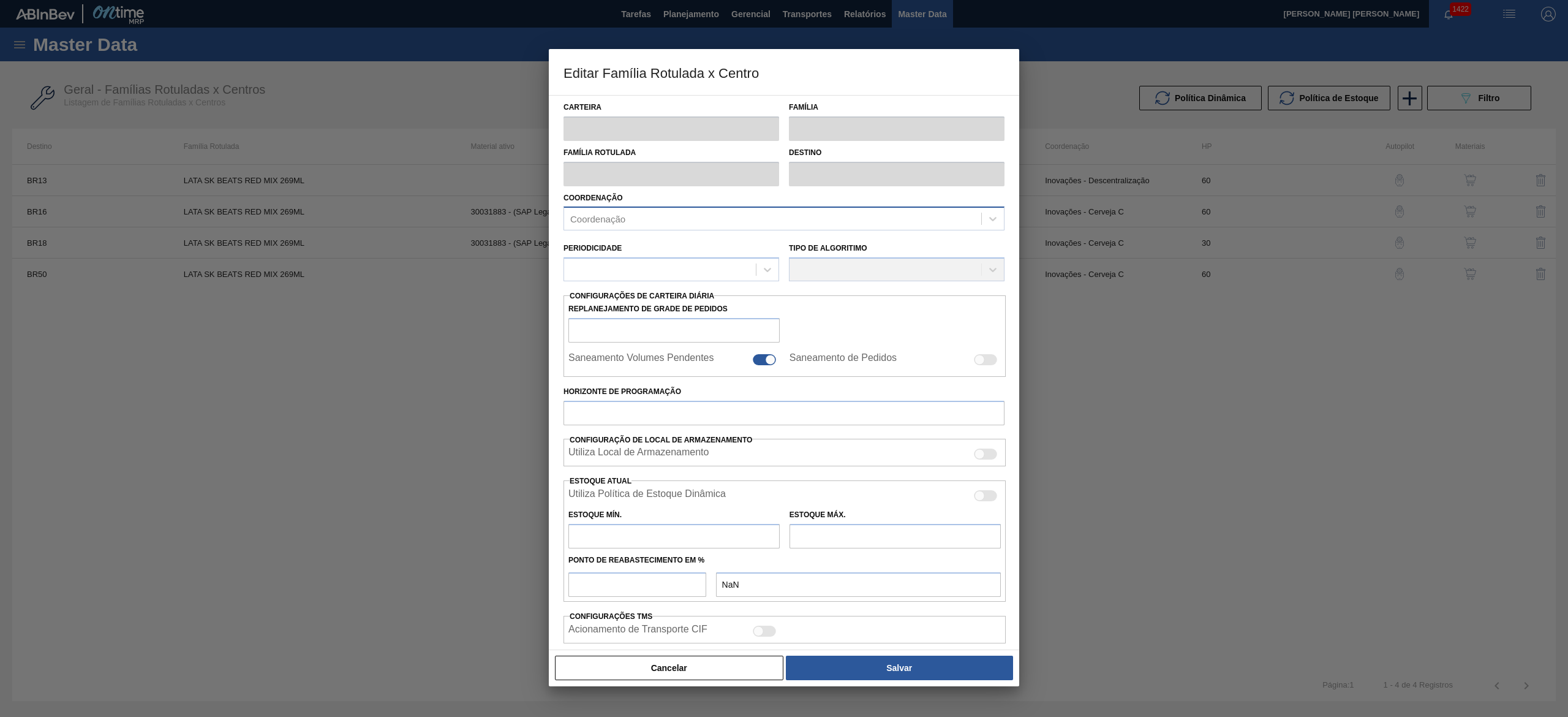
type input "0,000"
checkbox input "true"
drag, startPoint x: 1351, startPoint y: 443, endPoint x: 1333, endPoint y: 445, distance: 18.1
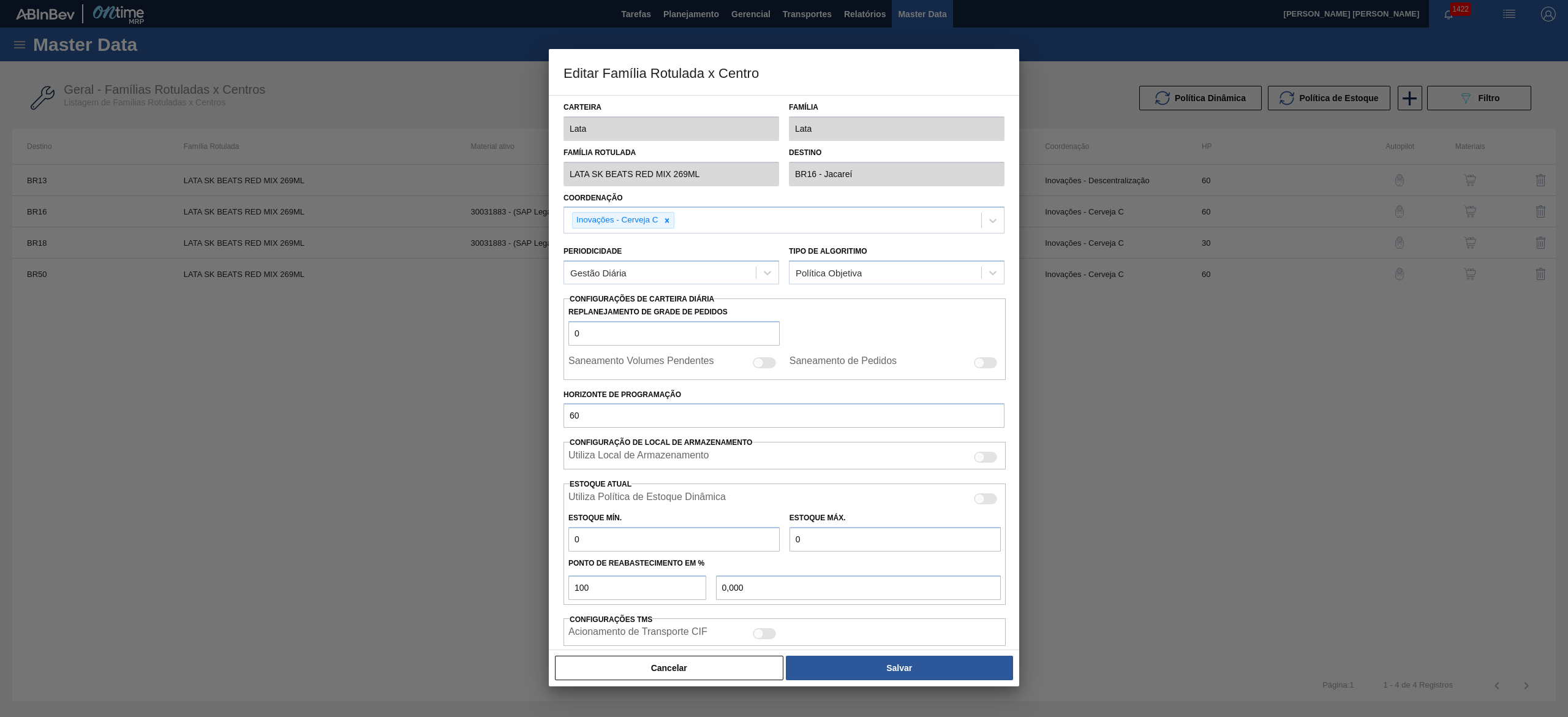
click at [1347, 444] on div at bounding box center [784, 358] width 1568 height 717
drag, startPoint x: 711, startPoint y: 667, endPoint x: 499, endPoint y: 313, distance: 412.6
click at [710, 667] on button "Cancelar" at bounding box center [669, 667] width 228 height 24
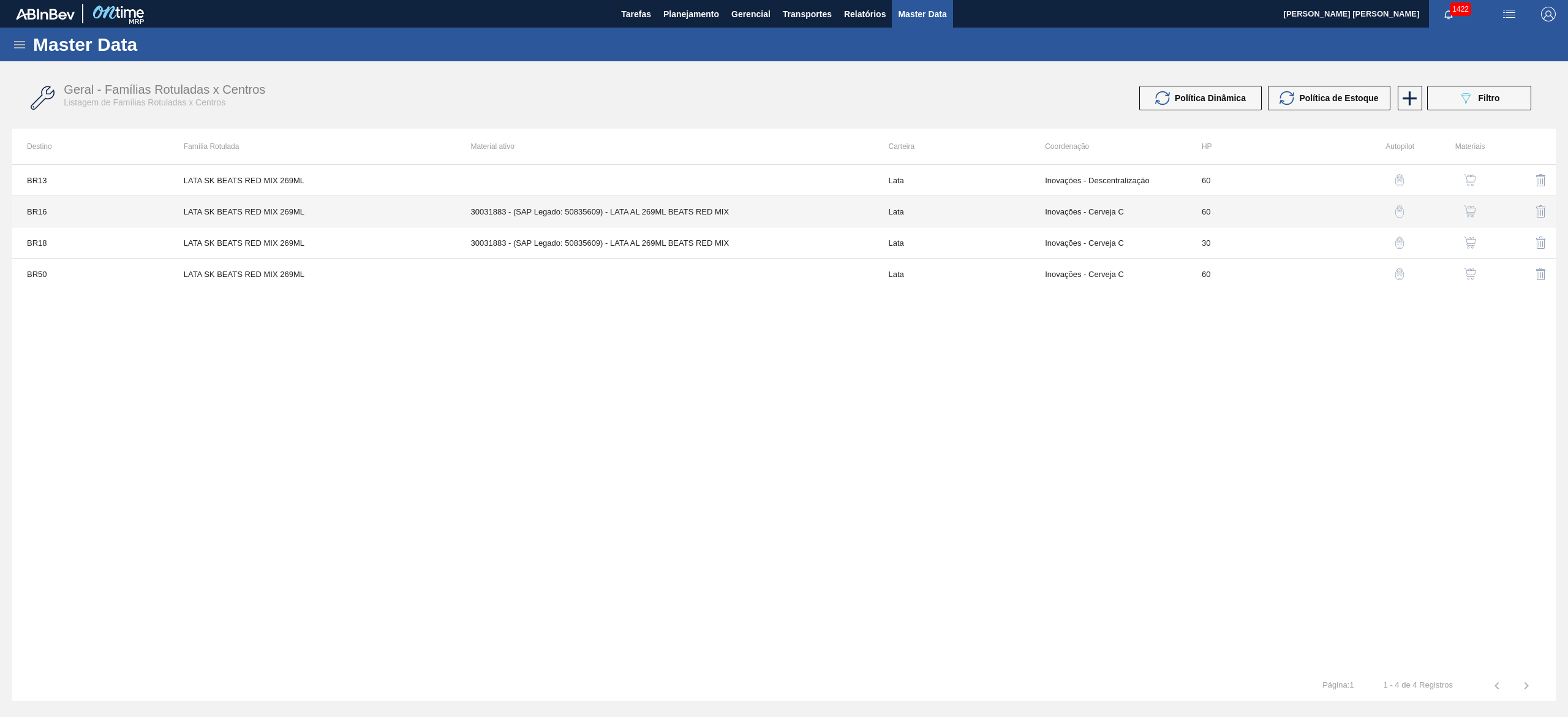
click at [522, 206] on td "30031883 - (SAP Legado: 50835609) - LATA AL 269ML BEATS RED MIX" at bounding box center [665, 212] width 417 height 32
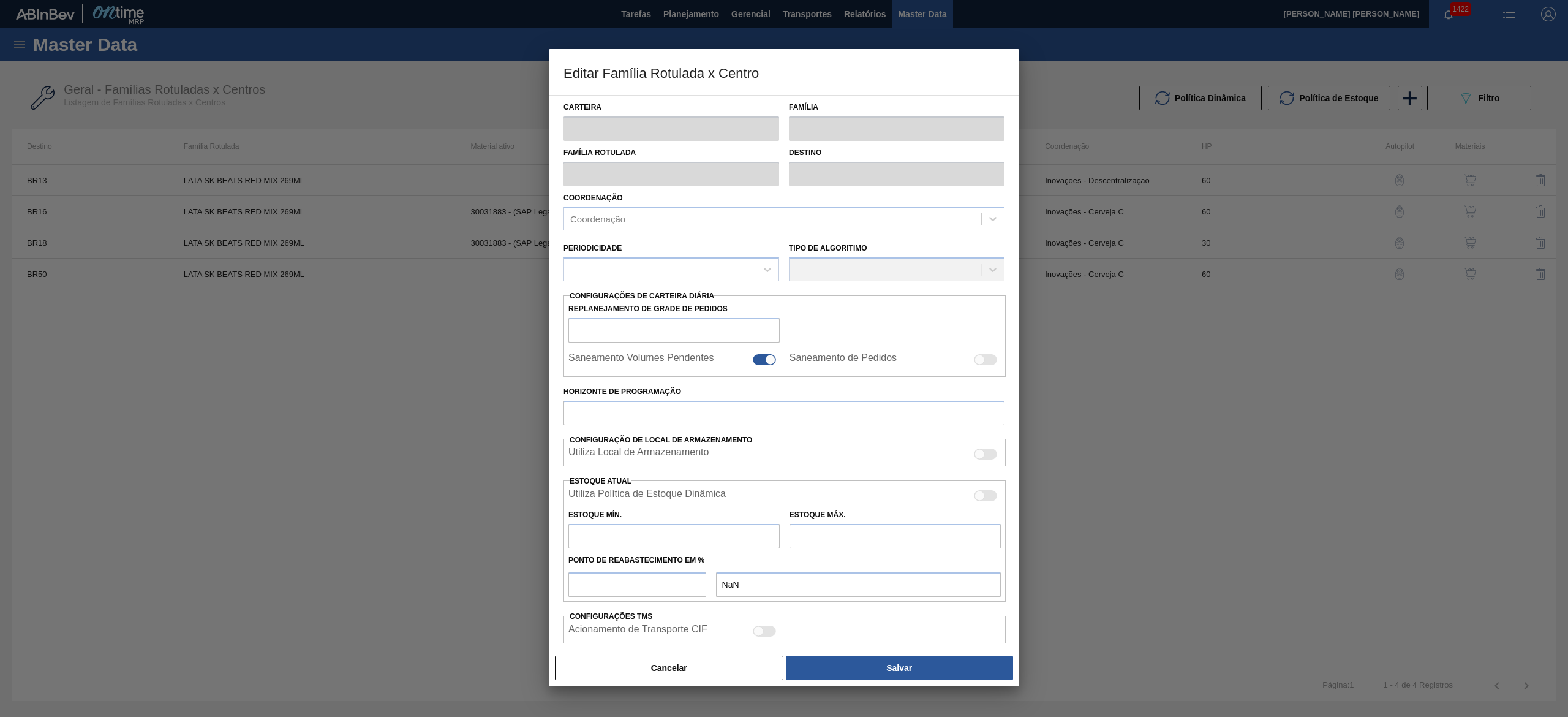
type input "Lata"
type input "LATA SK BEATS RED MIX 269ML"
type input "BR16 - Jacareí"
type input "0"
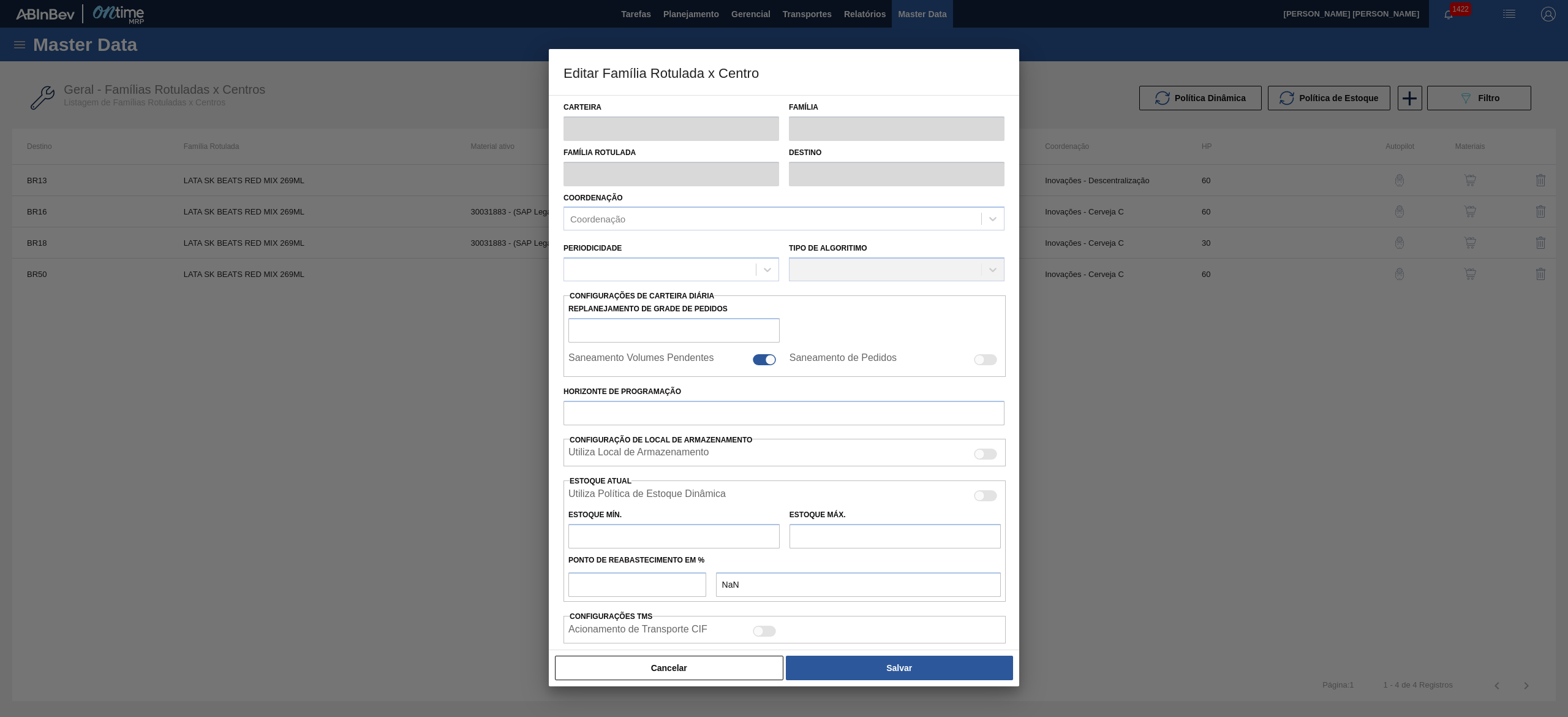
checkbox input "false"
type input "60"
type input "0"
type input "100"
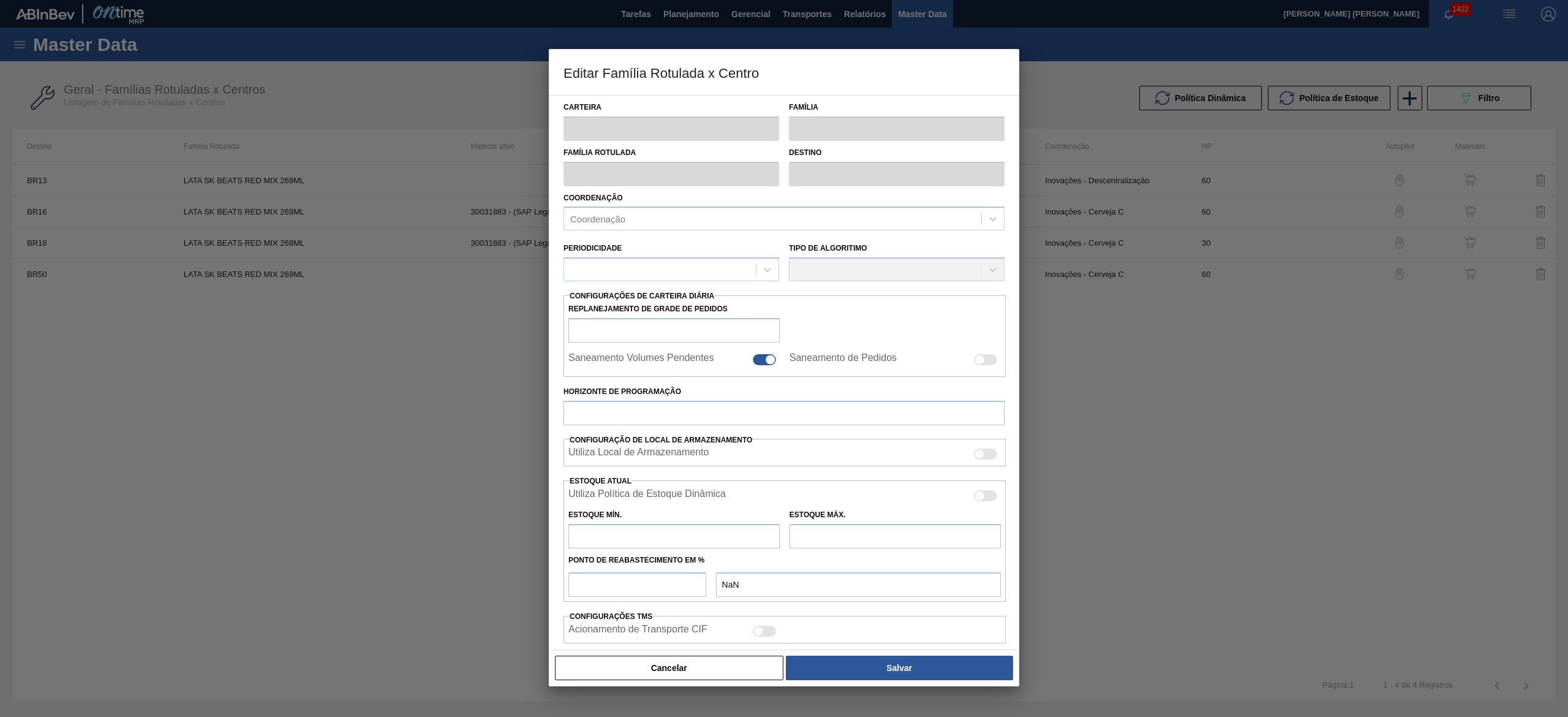
type input "0,000"
checkbox input "true"
click at [263, 202] on div at bounding box center [784, 358] width 1568 height 717
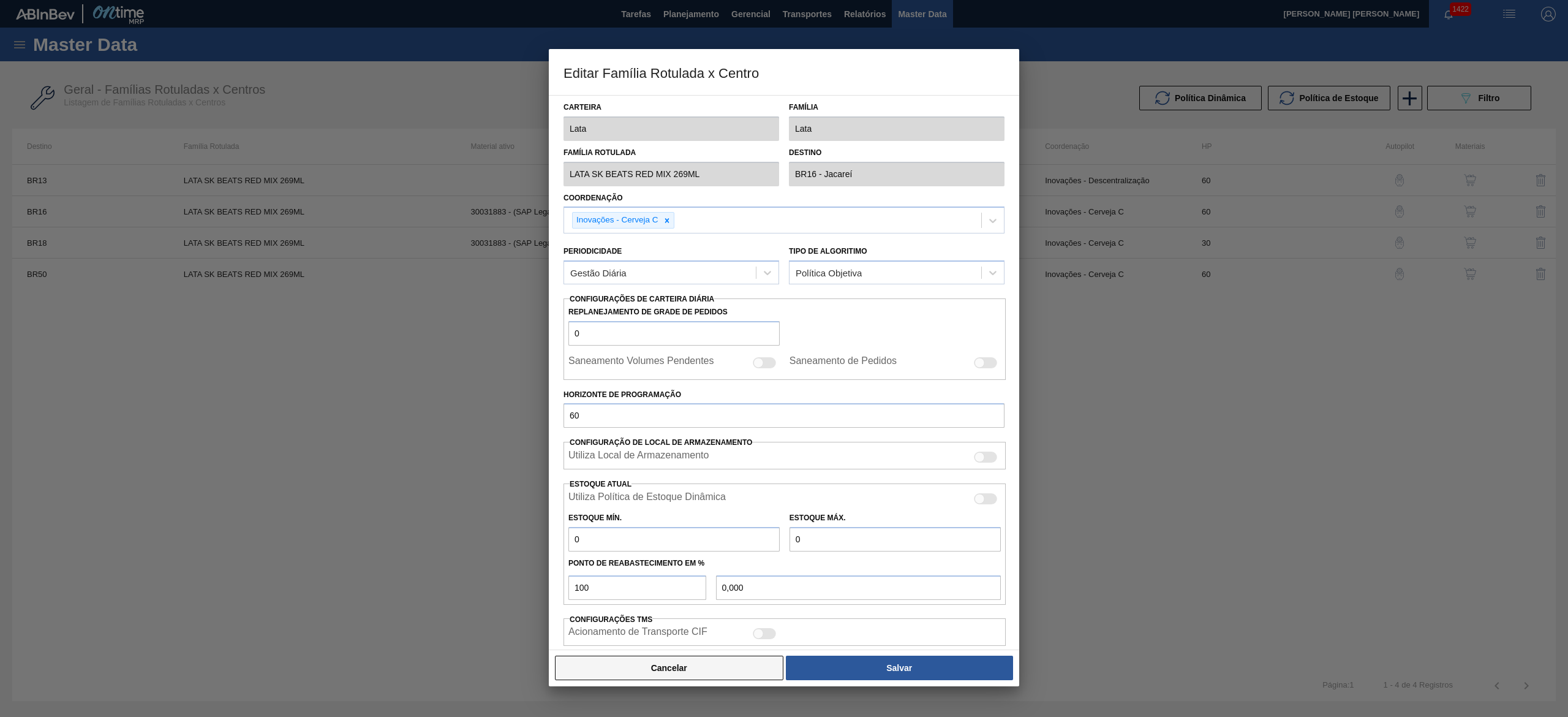
click at [636, 674] on button "Cancelar" at bounding box center [669, 667] width 228 height 24
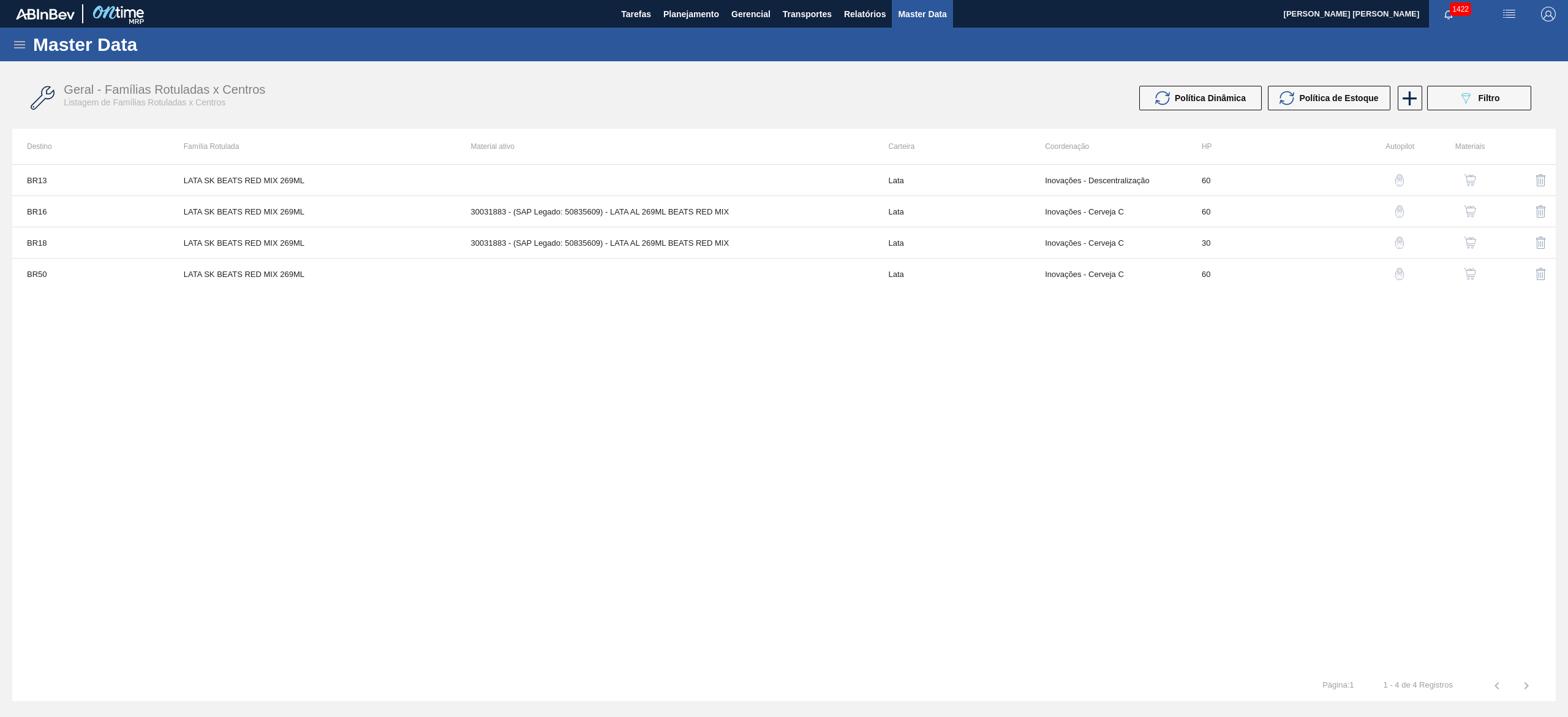
click at [1457, 214] on button "button" at bounding box center [1470, 211] width 29 height 29
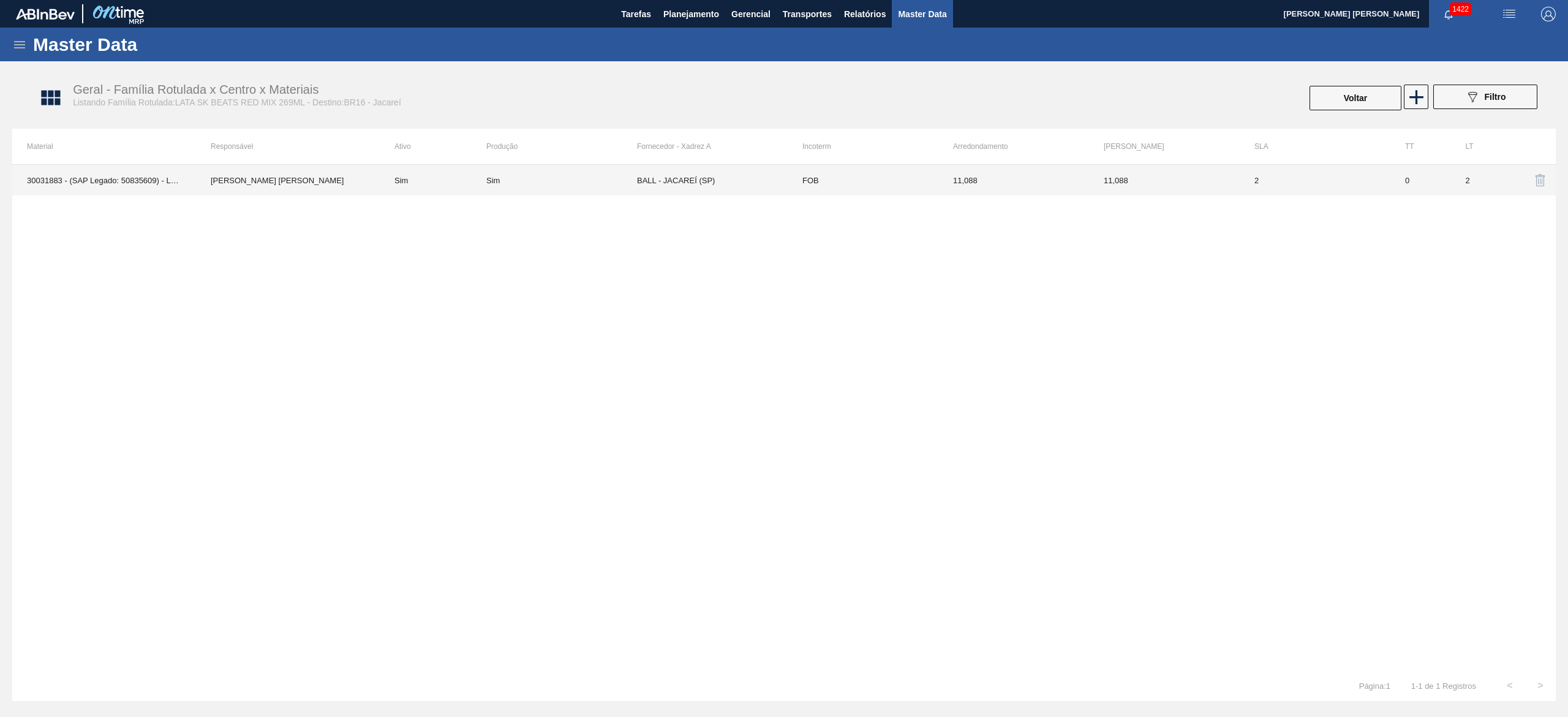
click at [424, 180] on td "Sim" at bounding box center [432, 180] width 106 height 31
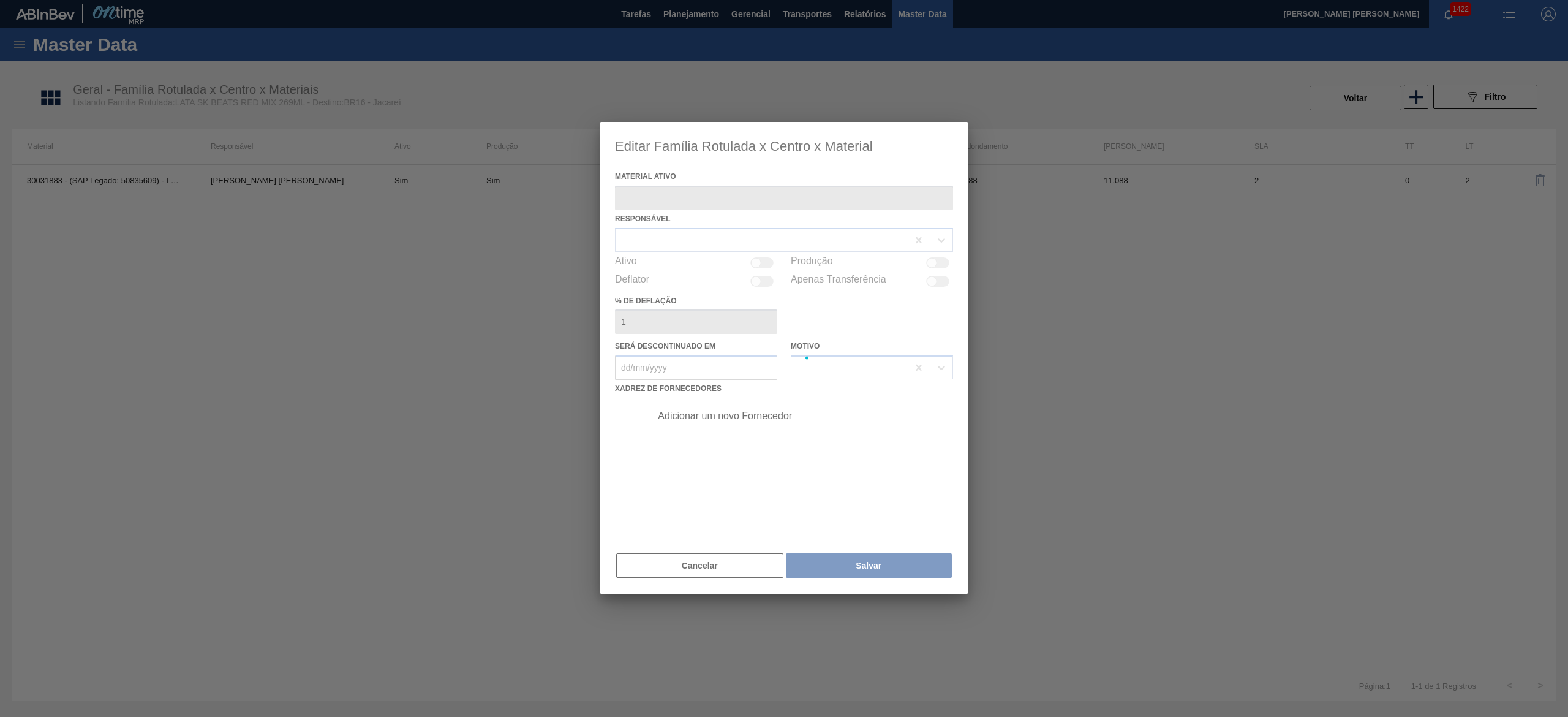
type ativo "30031883 - (SAP Legado: 50835609) - LATA AL 269ML BEATS RED MIX"
checkbox input "true"
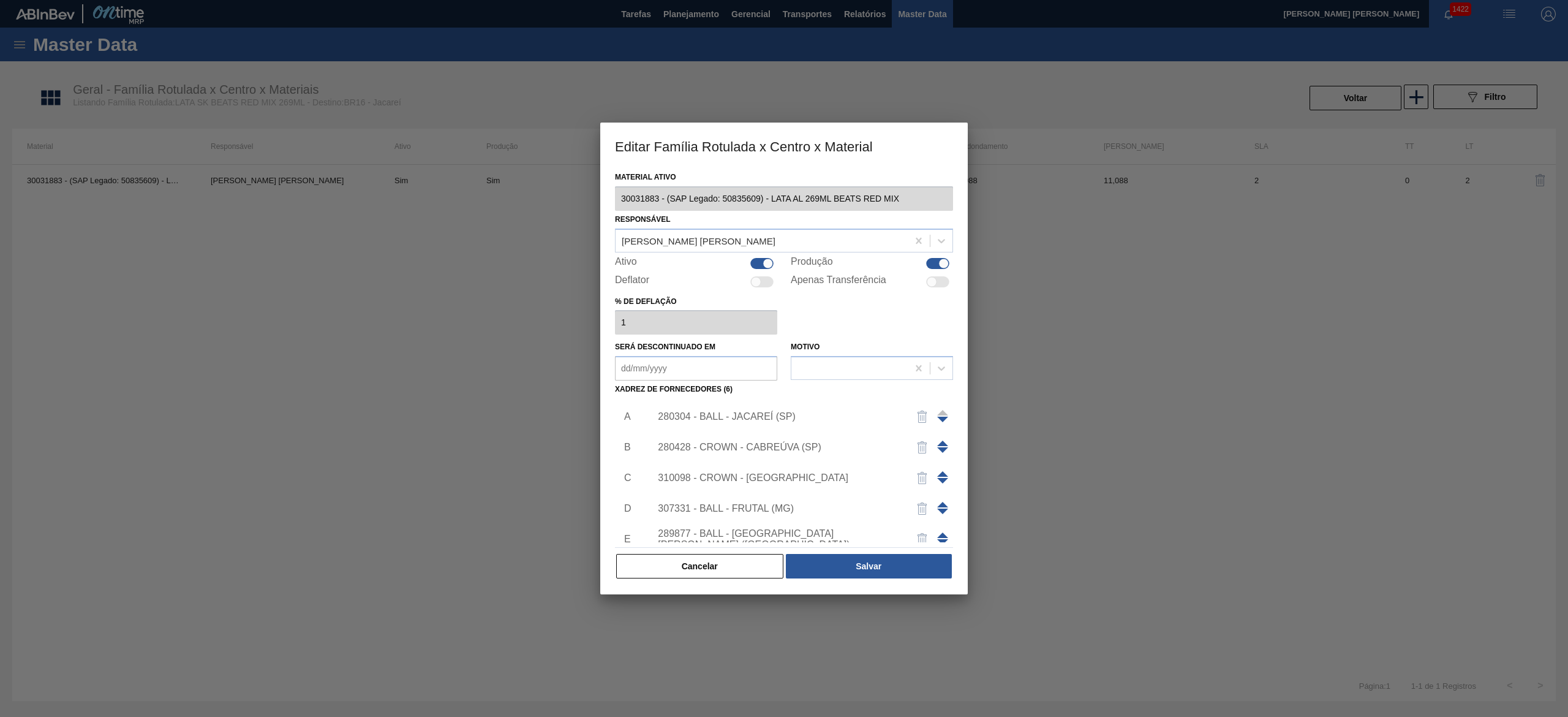
click at [917, 212] on div "Material ativo 30031883 - (SAP Legado: 50835609) - LATA AL 269ML BEATS RED MIX …" at bounding box center [784, 374] width 338 height 411
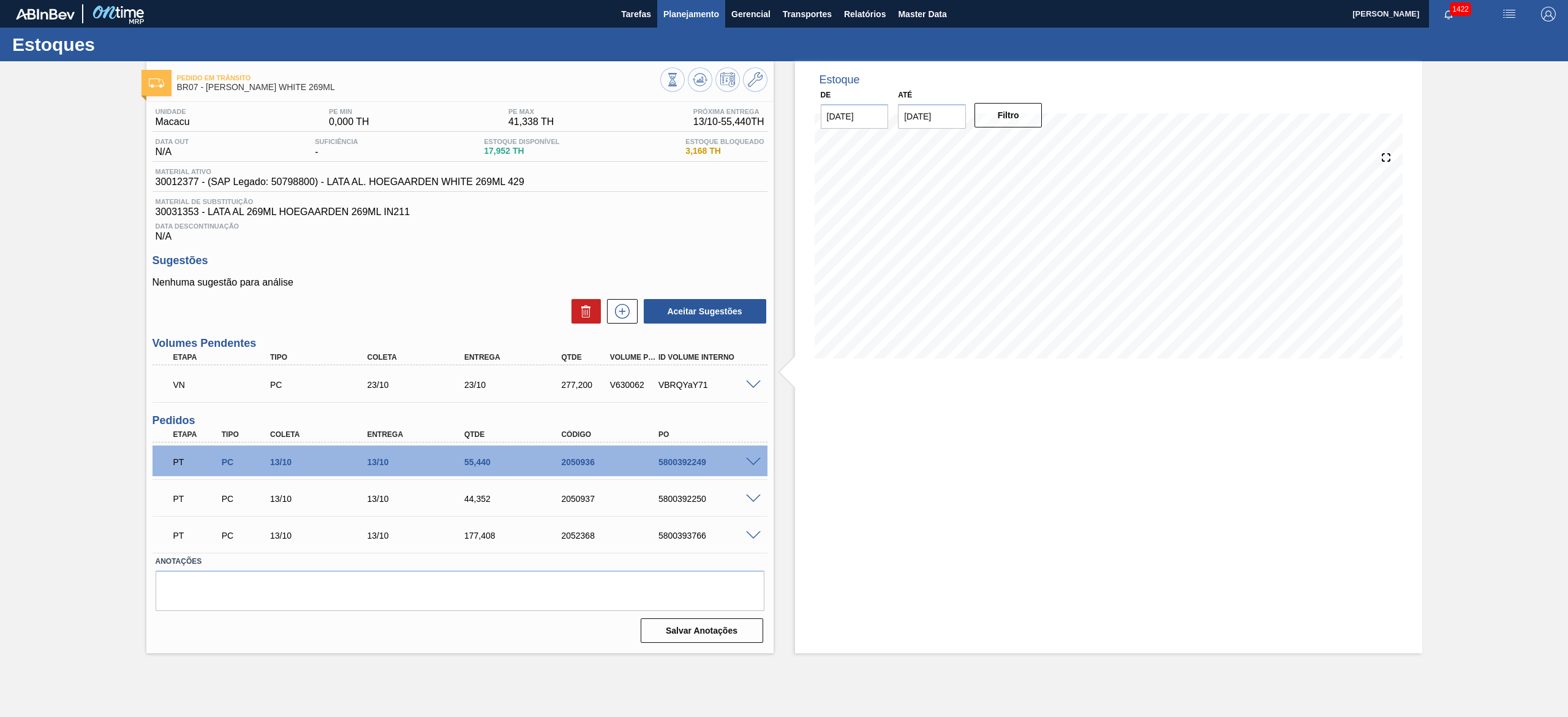
click at [702, 21] on button "Planejamento" at bounding box center [691, 13] width 68 height 28
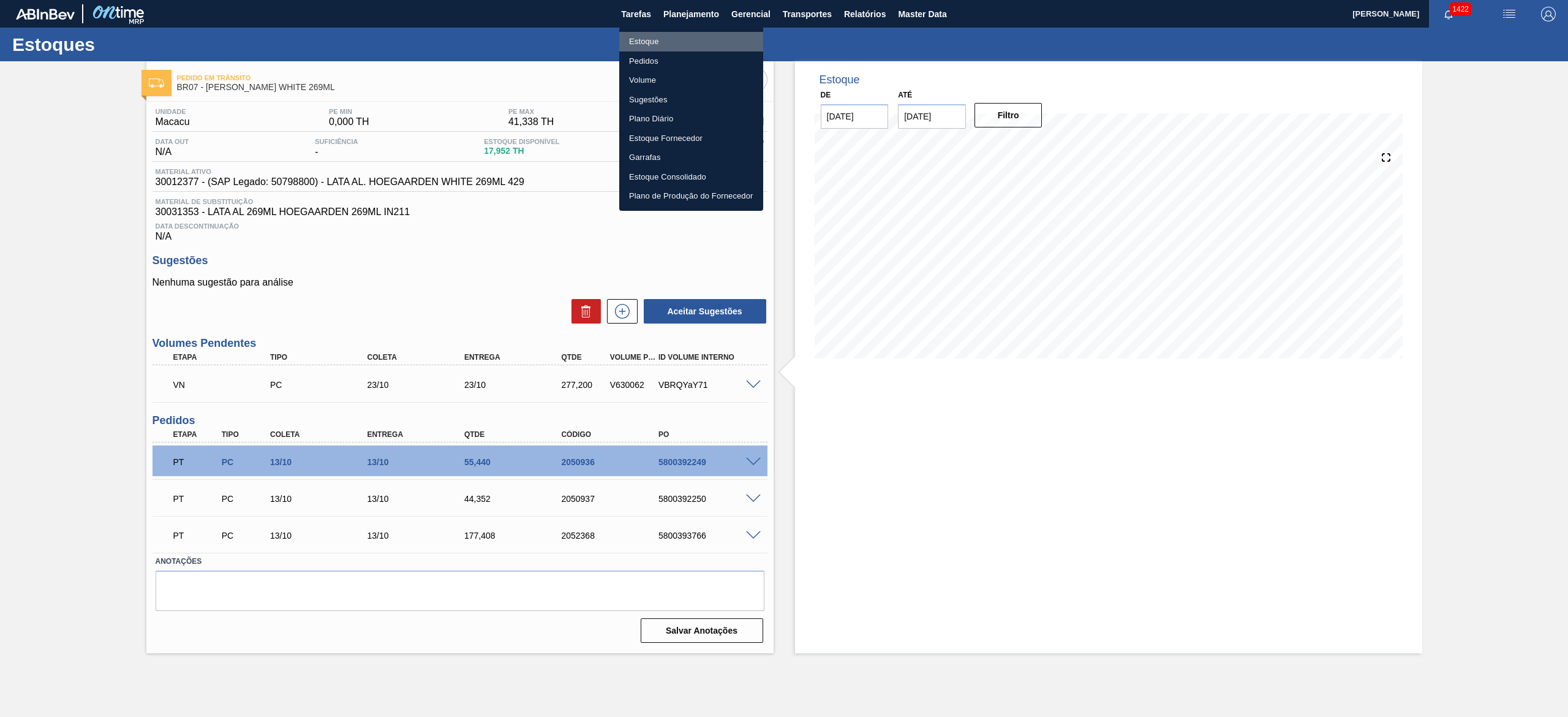
click at [671, 36] on li "Estoque" at bounding box center [691, 41] width 144 height 20
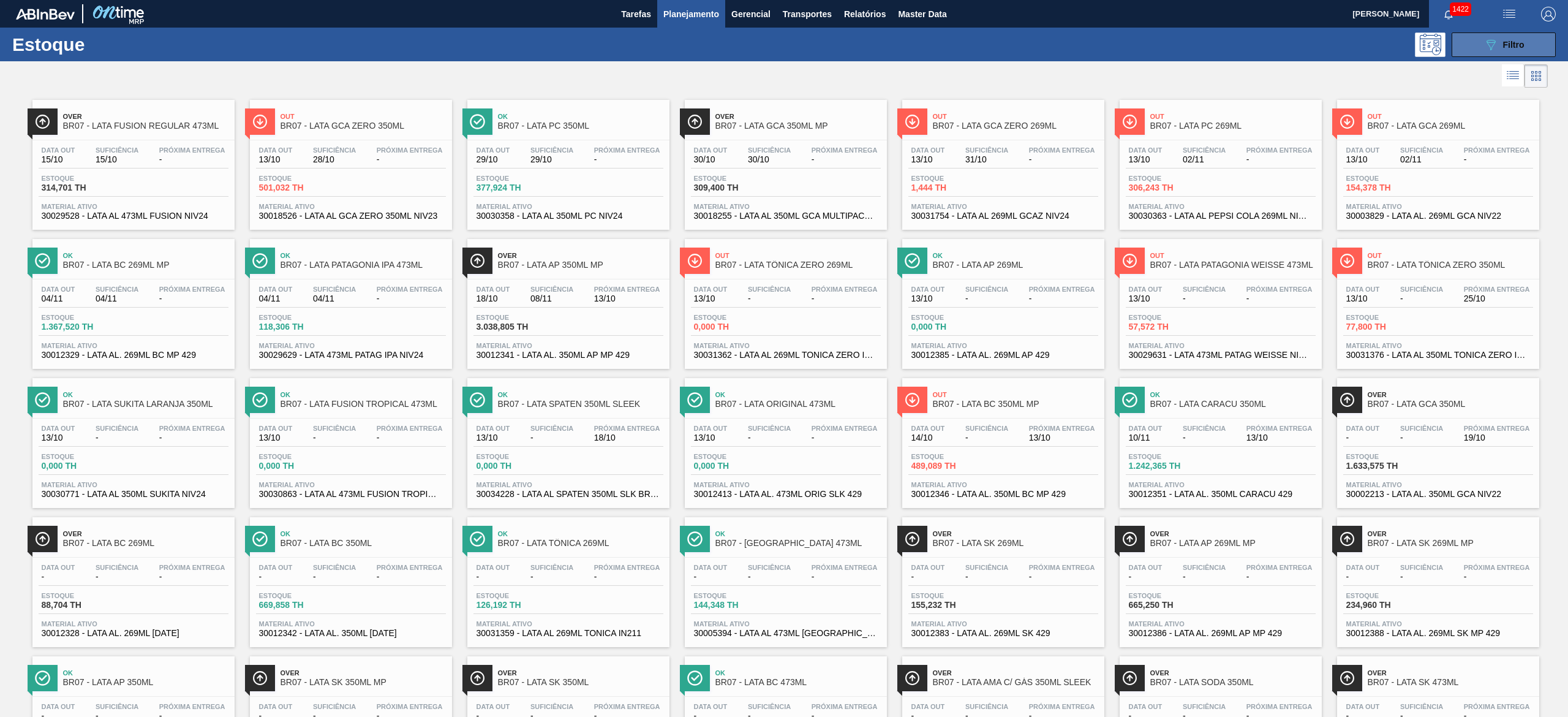
click at [1511, 46] on span "Filtro" at bounding box center [1514, 45] width 21 height 9
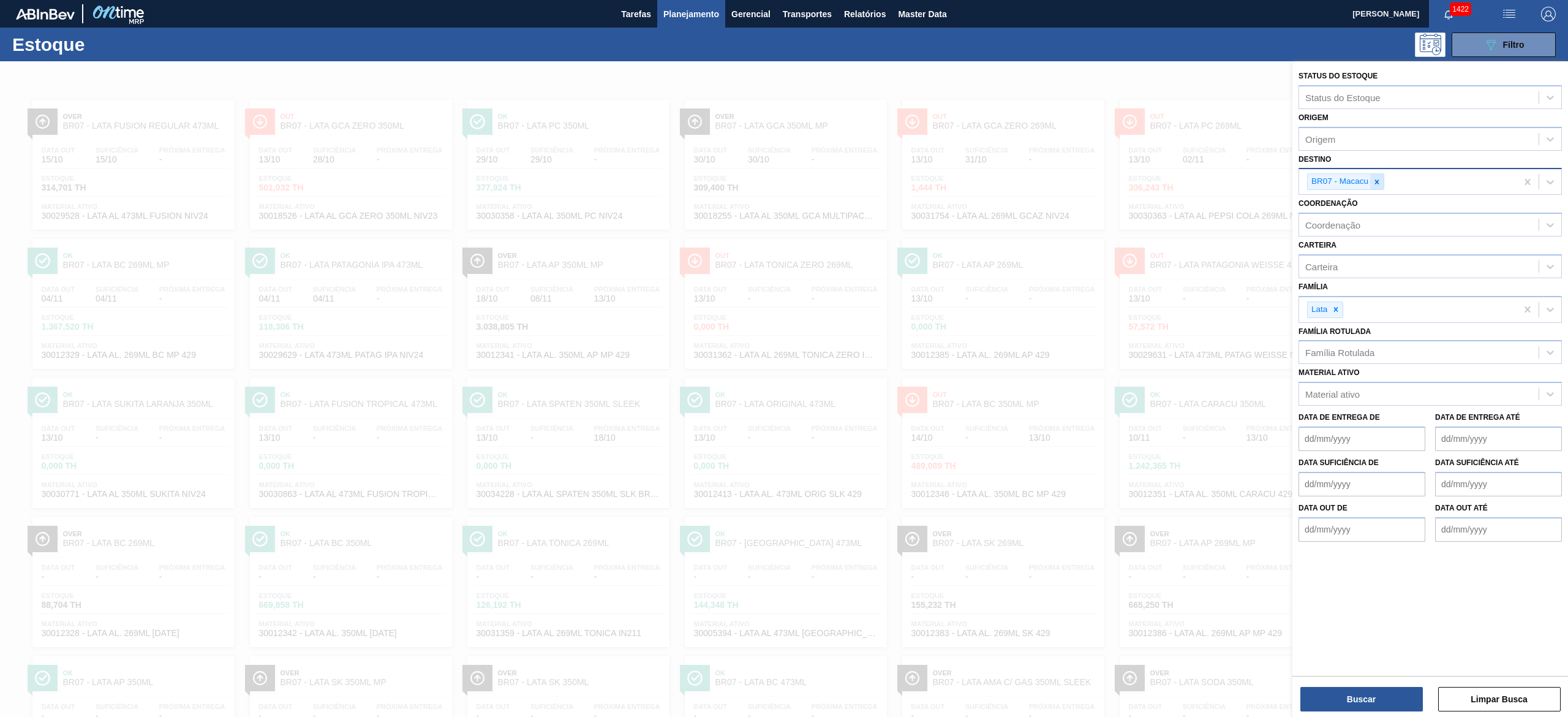
click at [1376, 180] on icon at bounding box center [1377, 182] width 9 height 9
type input "19"
click at [1363, 215] on div "BR19 - [GEOGRAPHIC_DATA]" at bounding box center [1430, 210] width 263 height 23
click at [1370, 699] on button "Buscar" at bounding box center [1362, 699] width 123 height 24
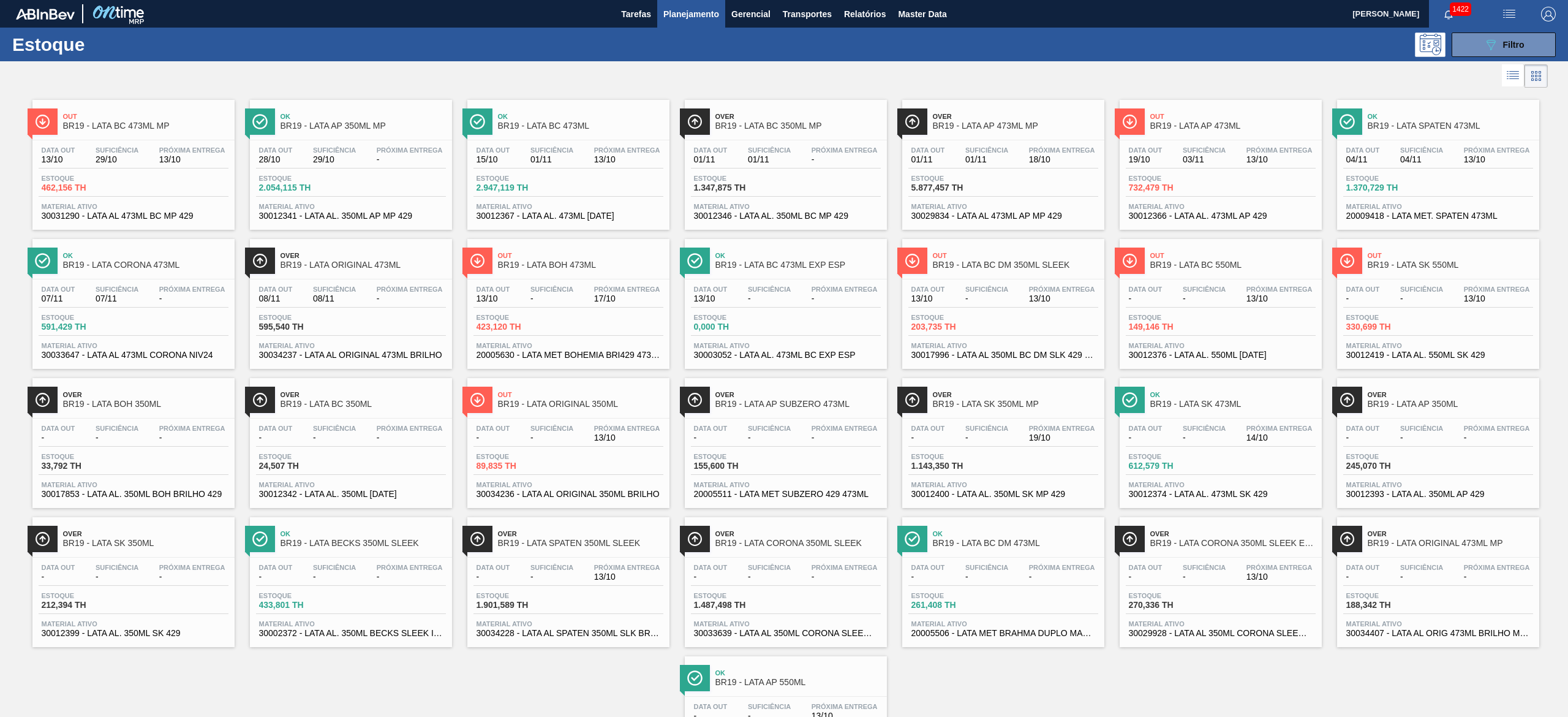
click at [169, 152] on span "Próxima Entrega" at bounding box center [192, 150] width 66 height 7
click at [1212, 439] on span "-" at bounding box center [1204, 438] width 43 height 9
click at [542, 575] on span "-" at bounding box center [552, 577] width 43 height 9
click at [1280, 421] on div "Data out - Suficiência - Próxima Entrega 14/10 Estoque 612,579 TH Material ativ…" at bounding box center [1221, 460] width 202 height 84
click at [699, 11] on span "Planejamento" at bounding box center [691, 14] width 56 height 15
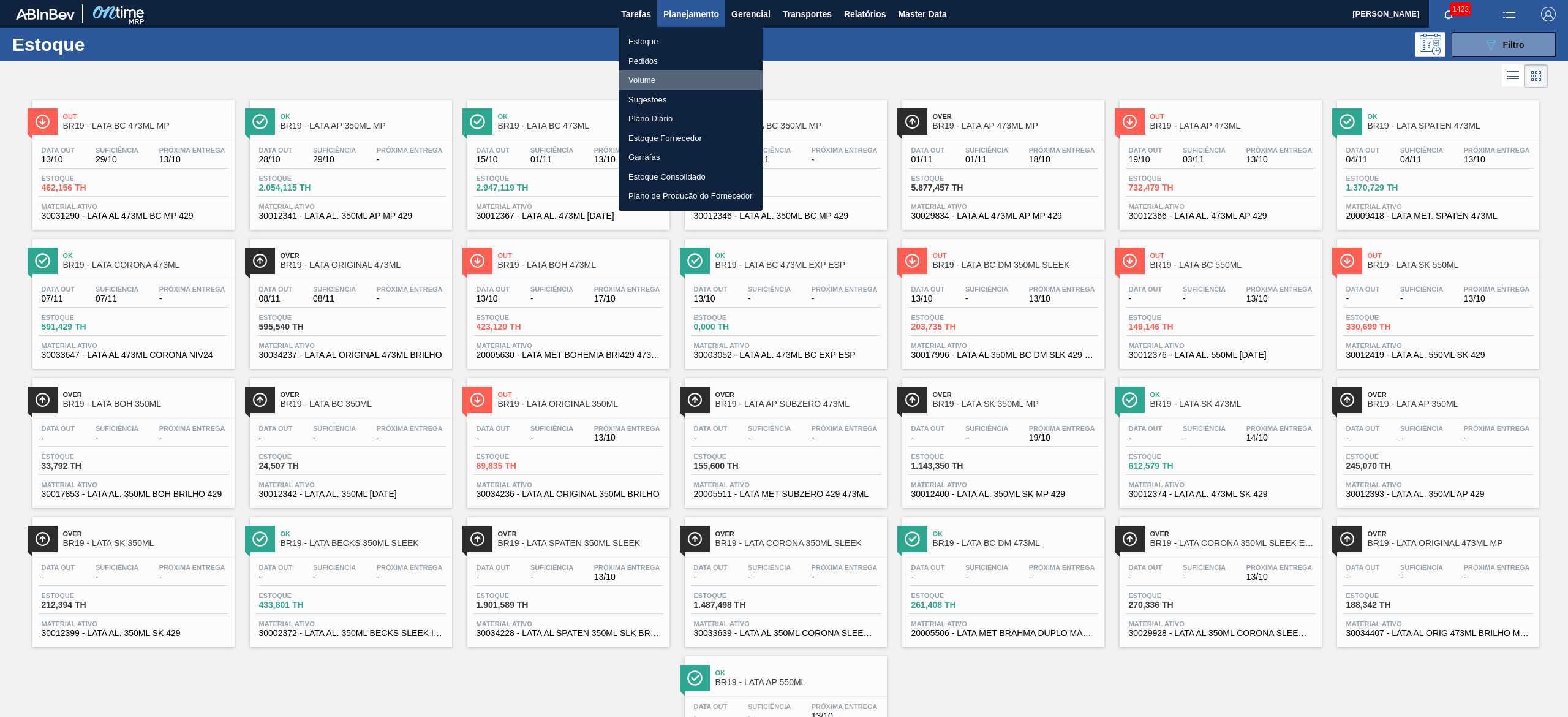
click at [648, 79] on li "Volume" at bounding box center [691, 80] width 144 height 20
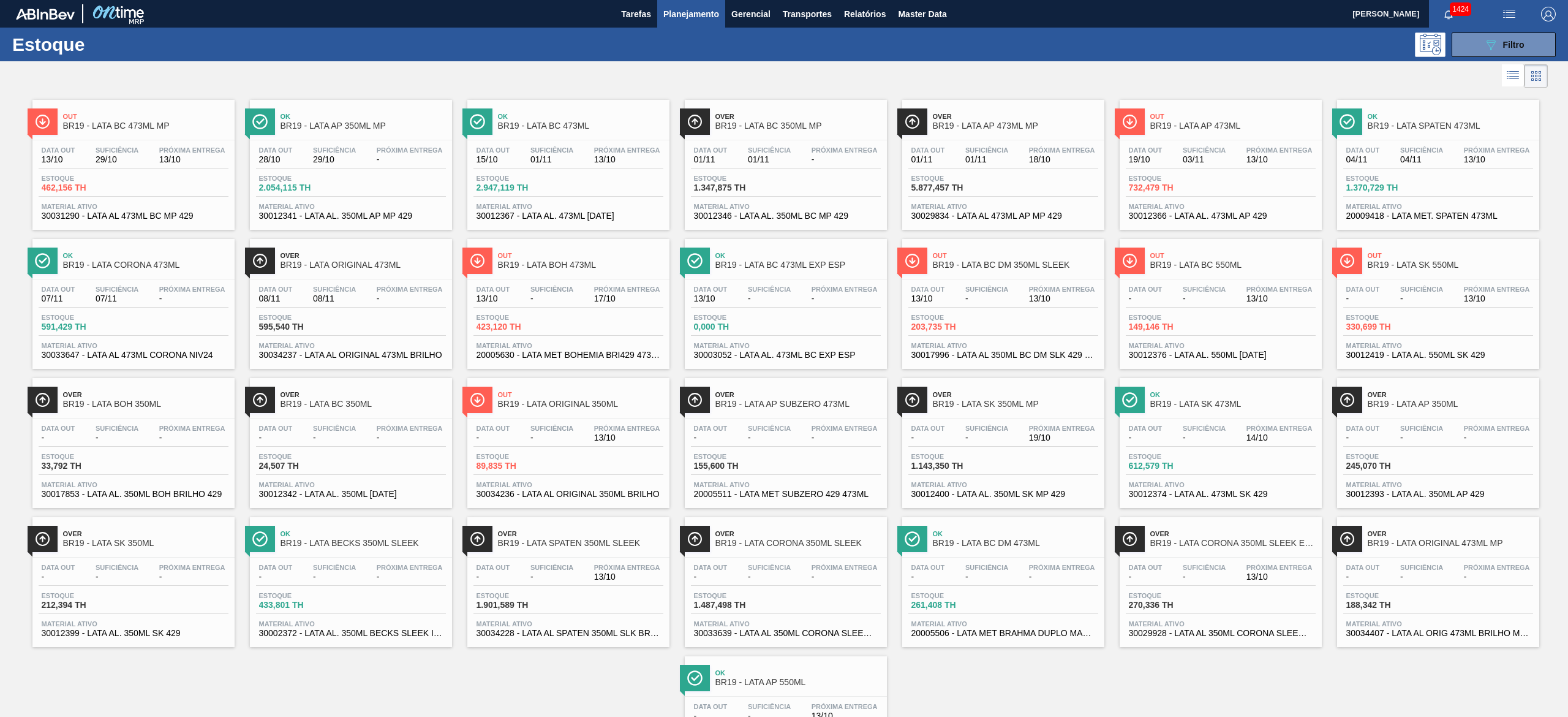
drag, startPoint x: 1485, startPoint y: 46, endPoint x: 1429, endPoint y: 91, distance: 71.8
click at [1476, 51] on button "089F7B8B-B2A5-4AFE-B5C0-19BA573D28AC Filtro" at bounding box center [1503, 44] width 104 height 24
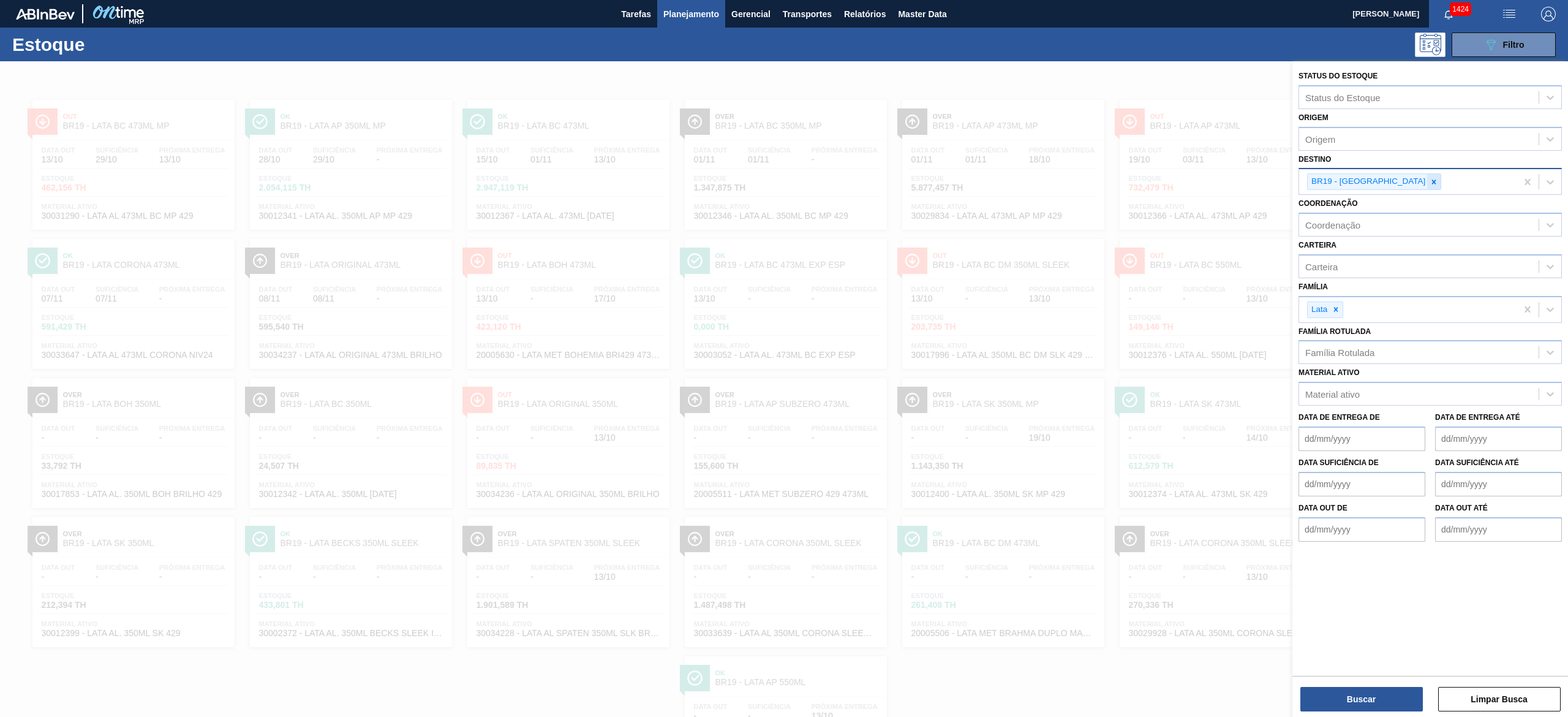
click at [1429, 184] on icon at bounding box center [1433, 182] width 9 height 9
type input "13"
click at [1369, 213] on div "BR13 - Piraí" at bounding box center [1430, 210] width 263 height 23
click at [1333, 691] on button "Buscar" at bounding box center [1362, 699] width 123 height 24
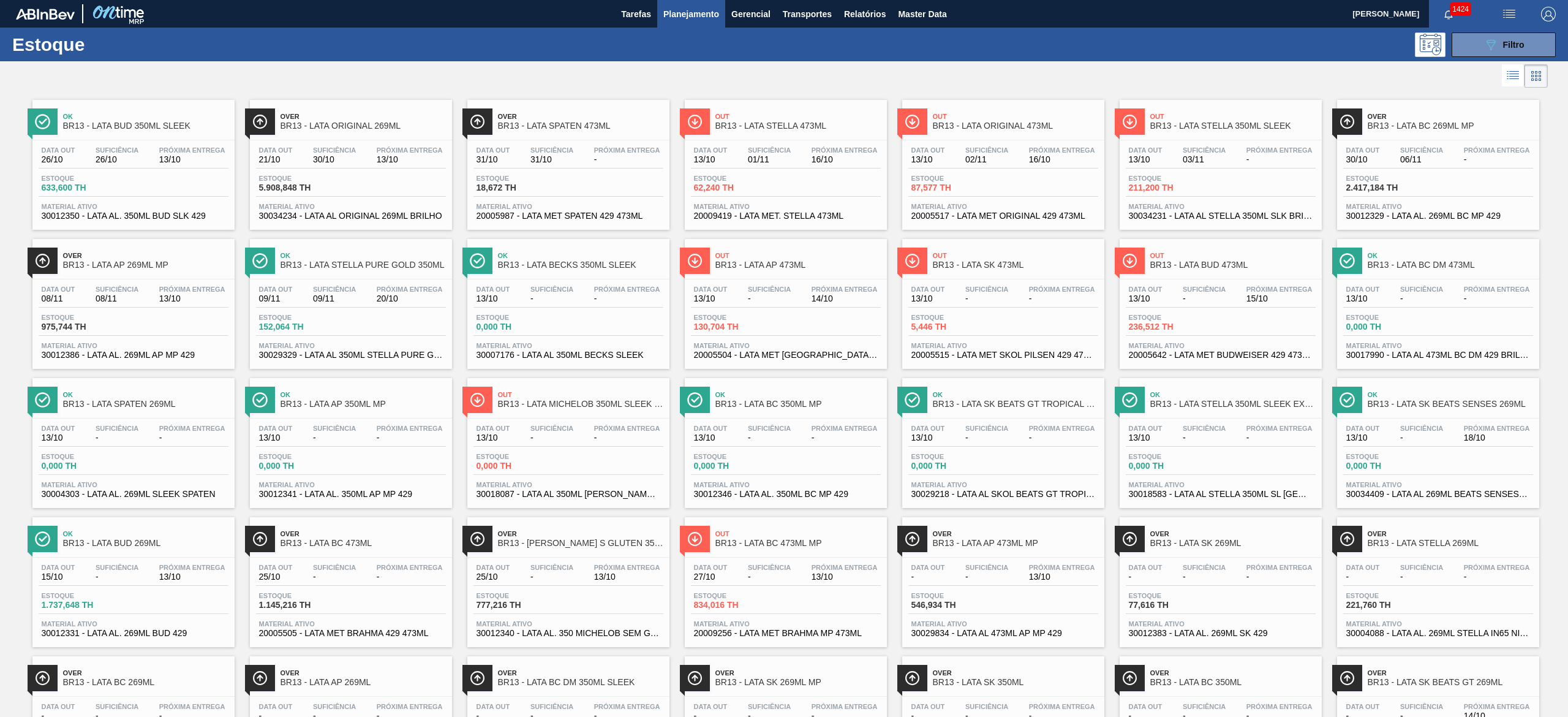
click at [1036, 411] on div "Ok BR13 - LATA SK BEATS GT TROPICAL 269ML" at bounding box center [1016, 399] width 165 height 28
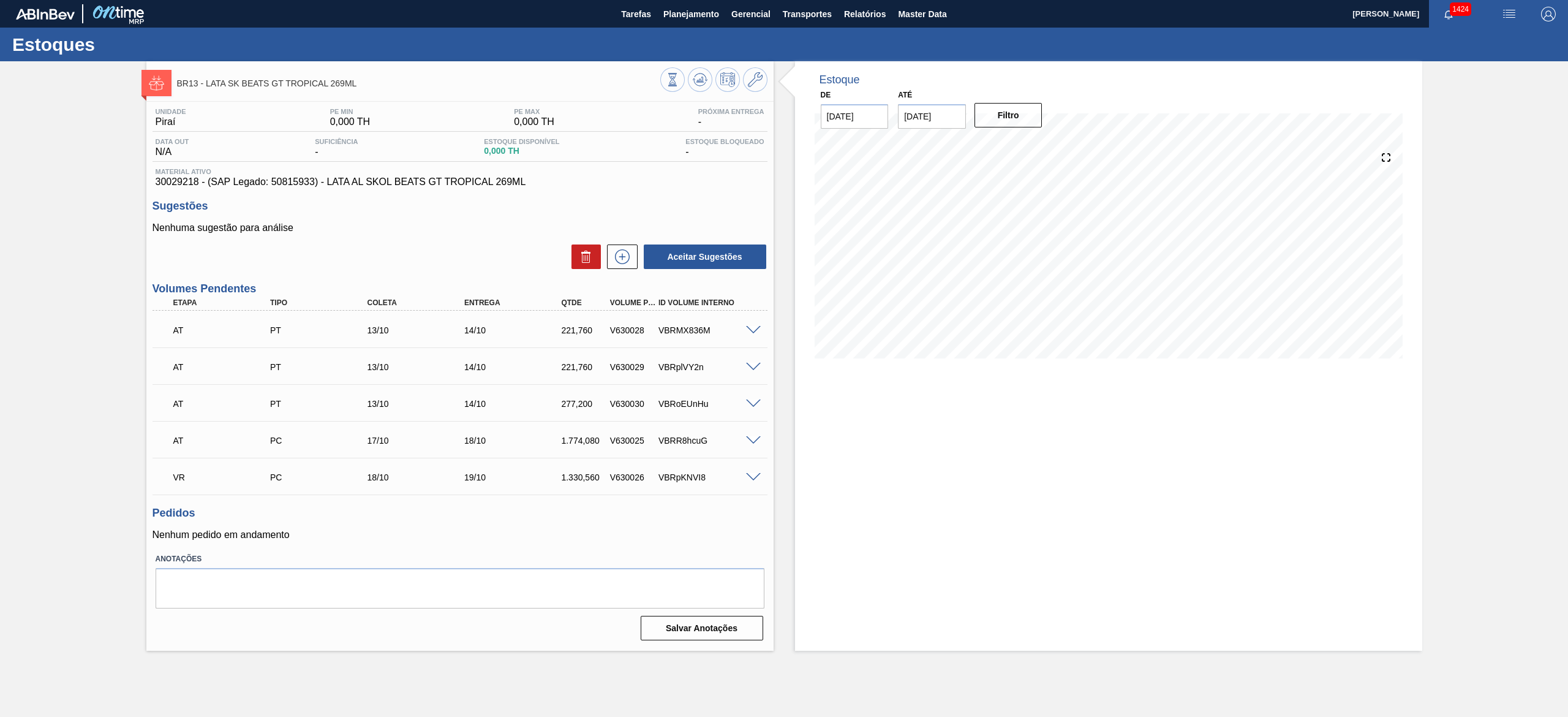
click at [756, 332] on span at bounding box center [753, 331] width 15 height 9
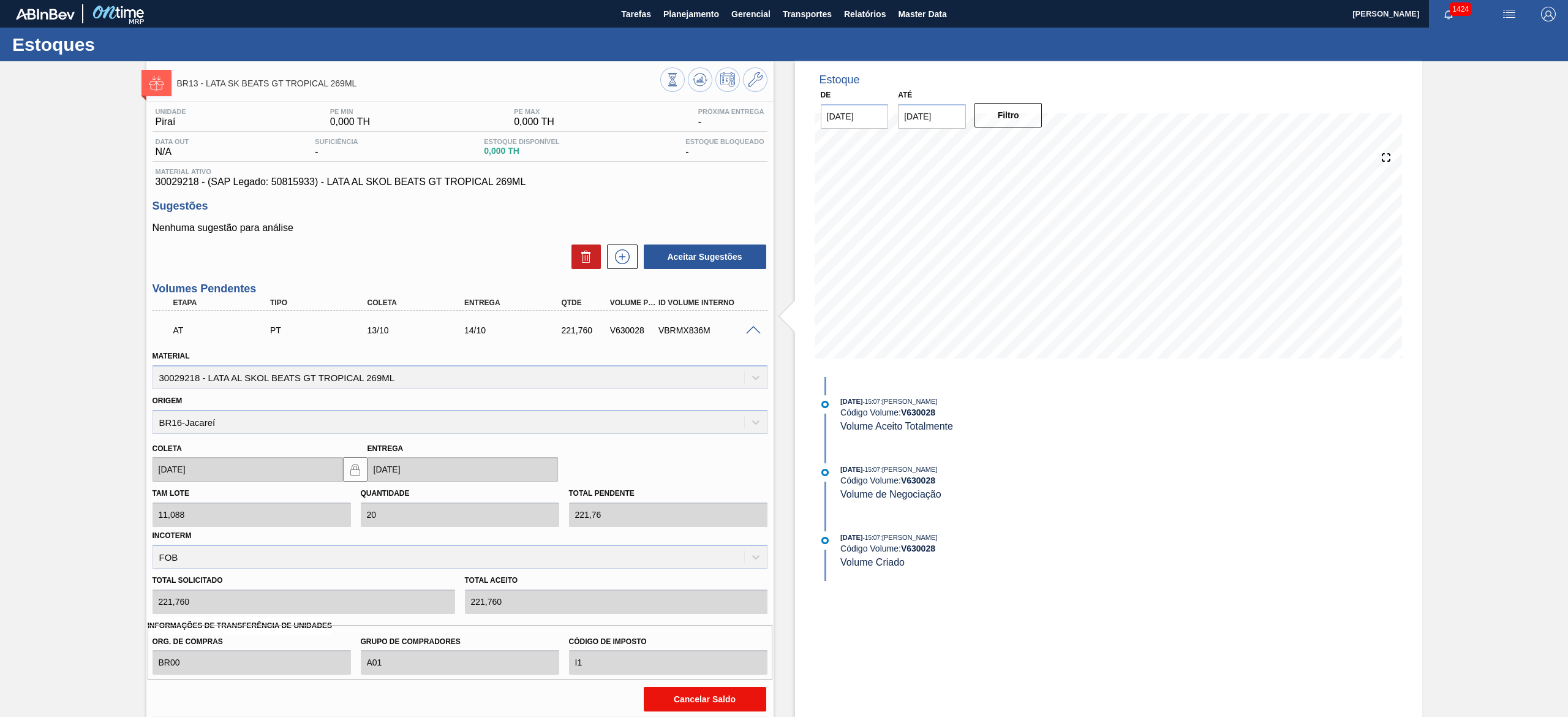
click at [728, 695] on button "Cancelar Saldo" at bounding box center [705, 699] width 123 height 24
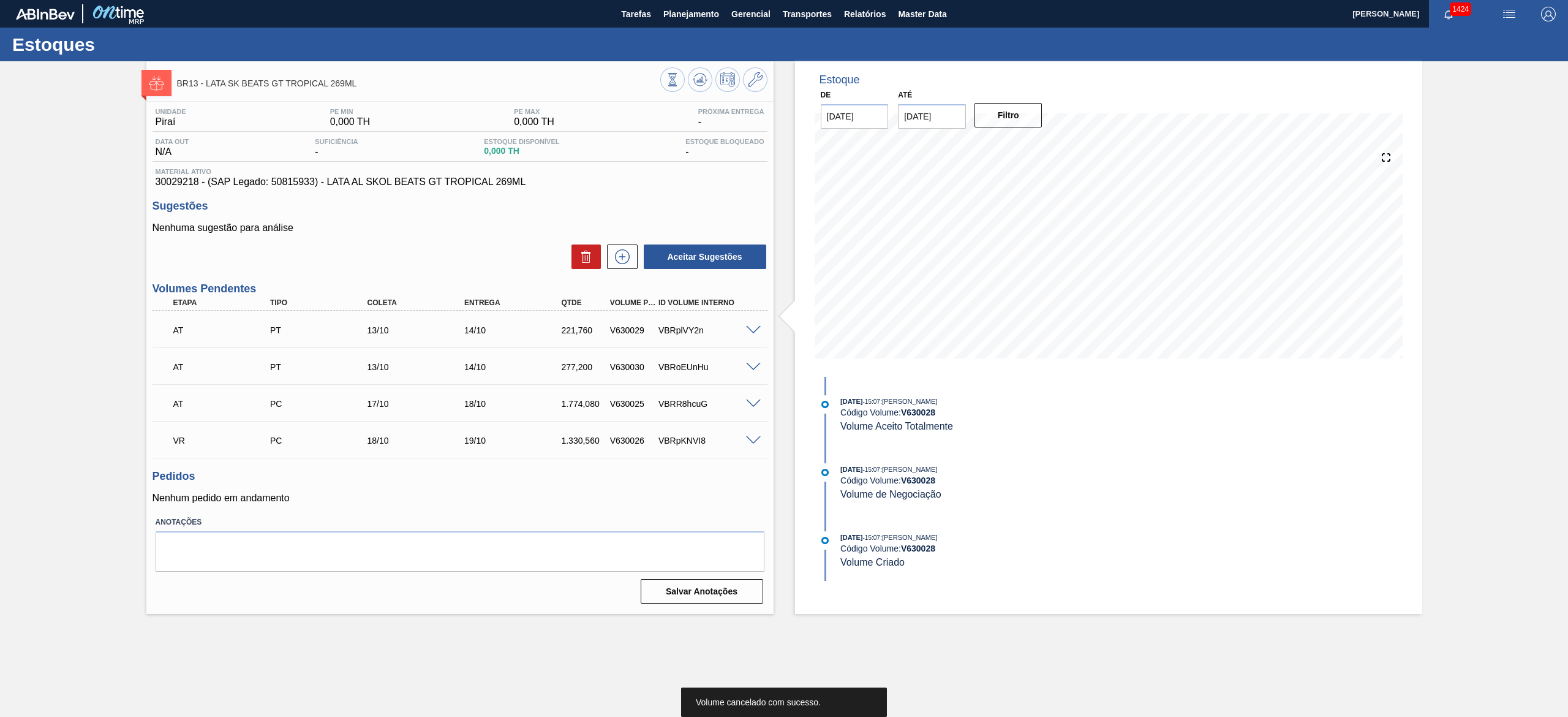
click at [751, 328] on span at bounding box center [753, 331] width 15 height 9
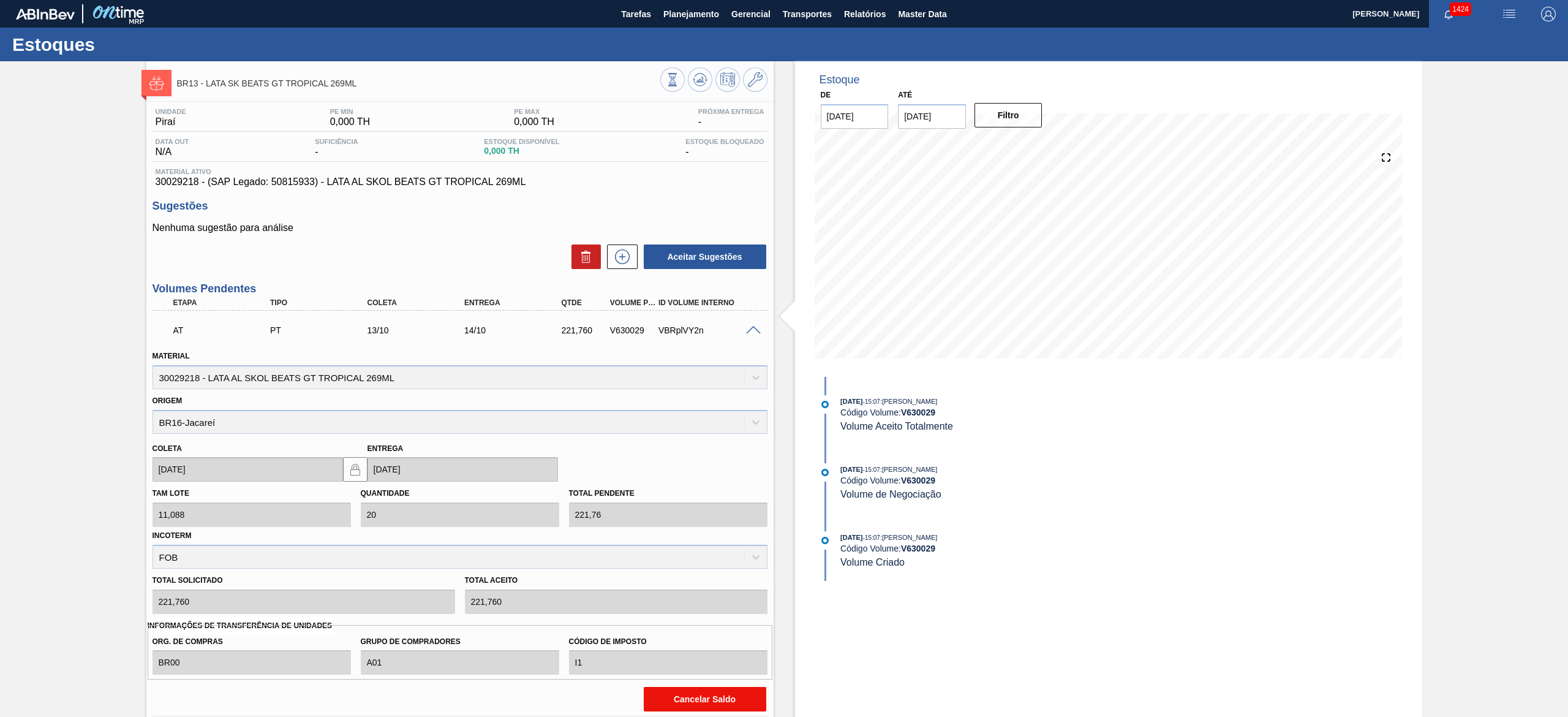
click at [704, 693] on button "Cancelar Saldo" at bounding box center [705, 699] width 123 height 24
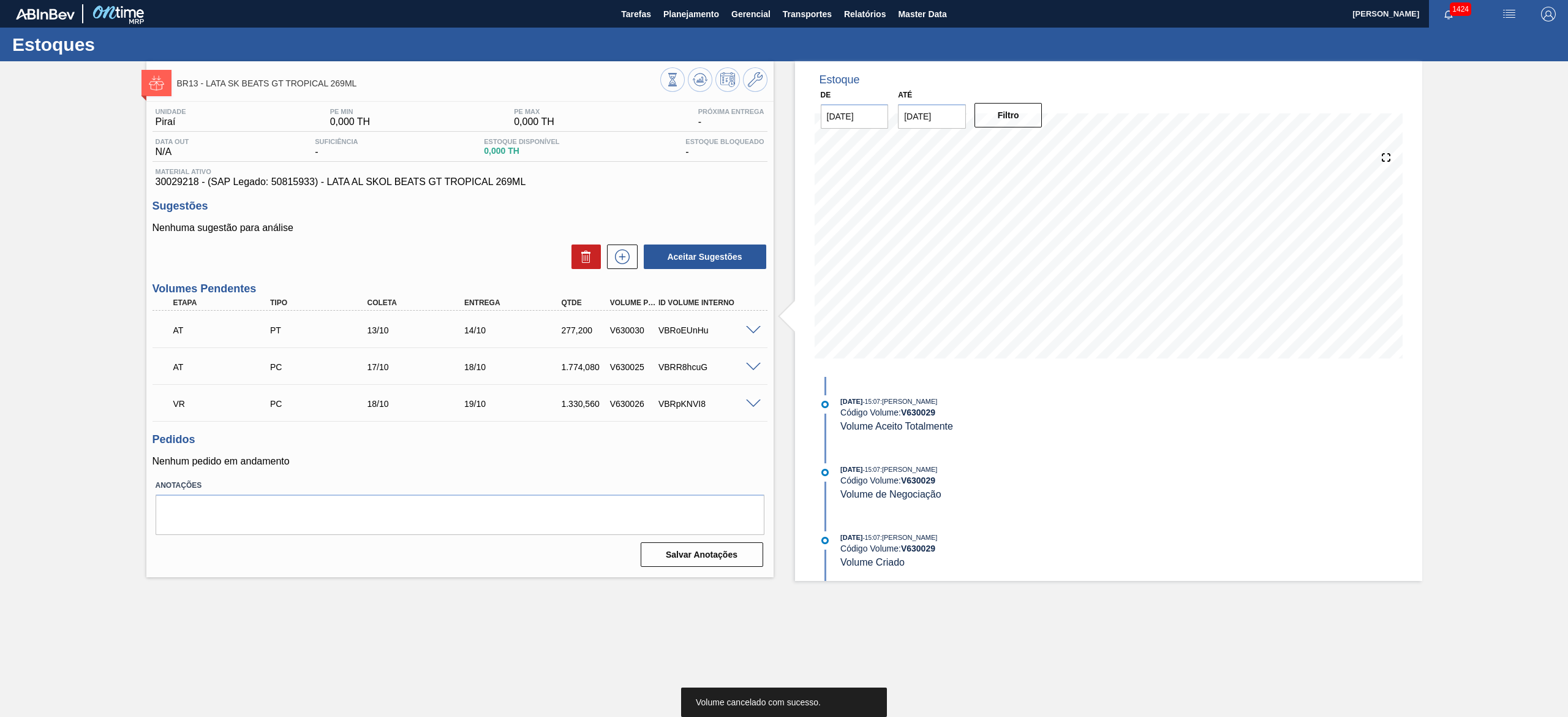
click at [753, 329] on span at bounding box center [753, 331] width 15 height 9
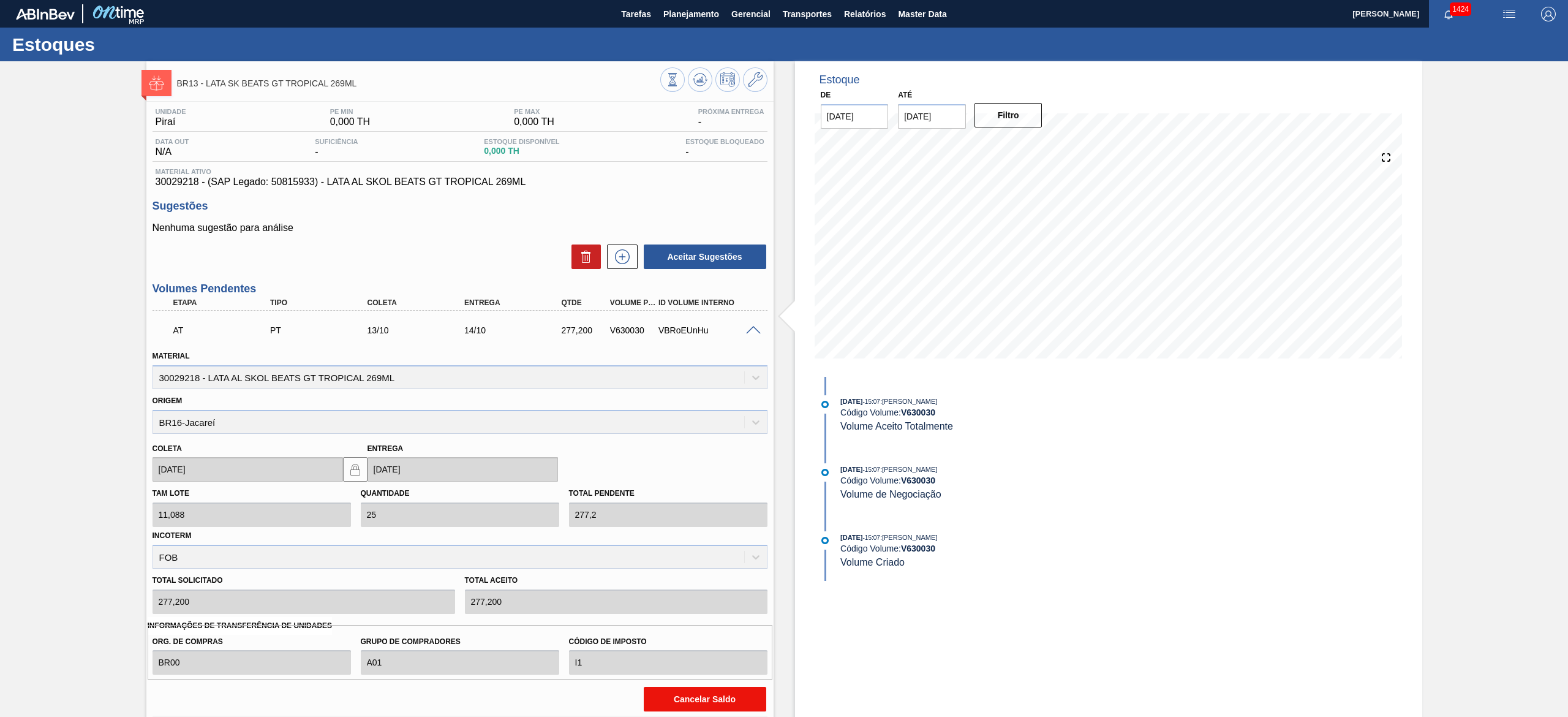
click at [693, 690] on button "Cancelar Saldo" at bounding box center [705, 699] width 123 height 24
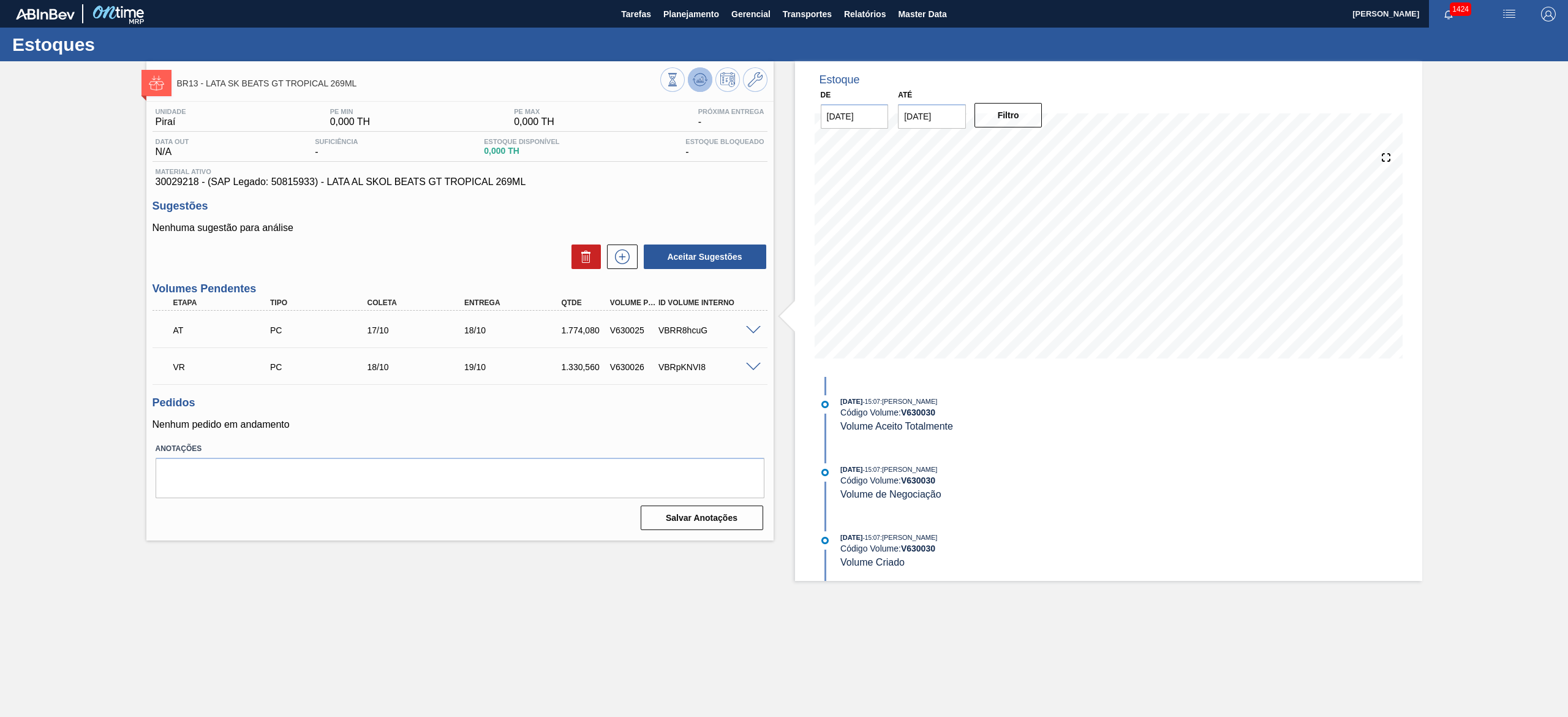
click at [702, 76] on icon at bounding box center [700, 80] width 15 height 15
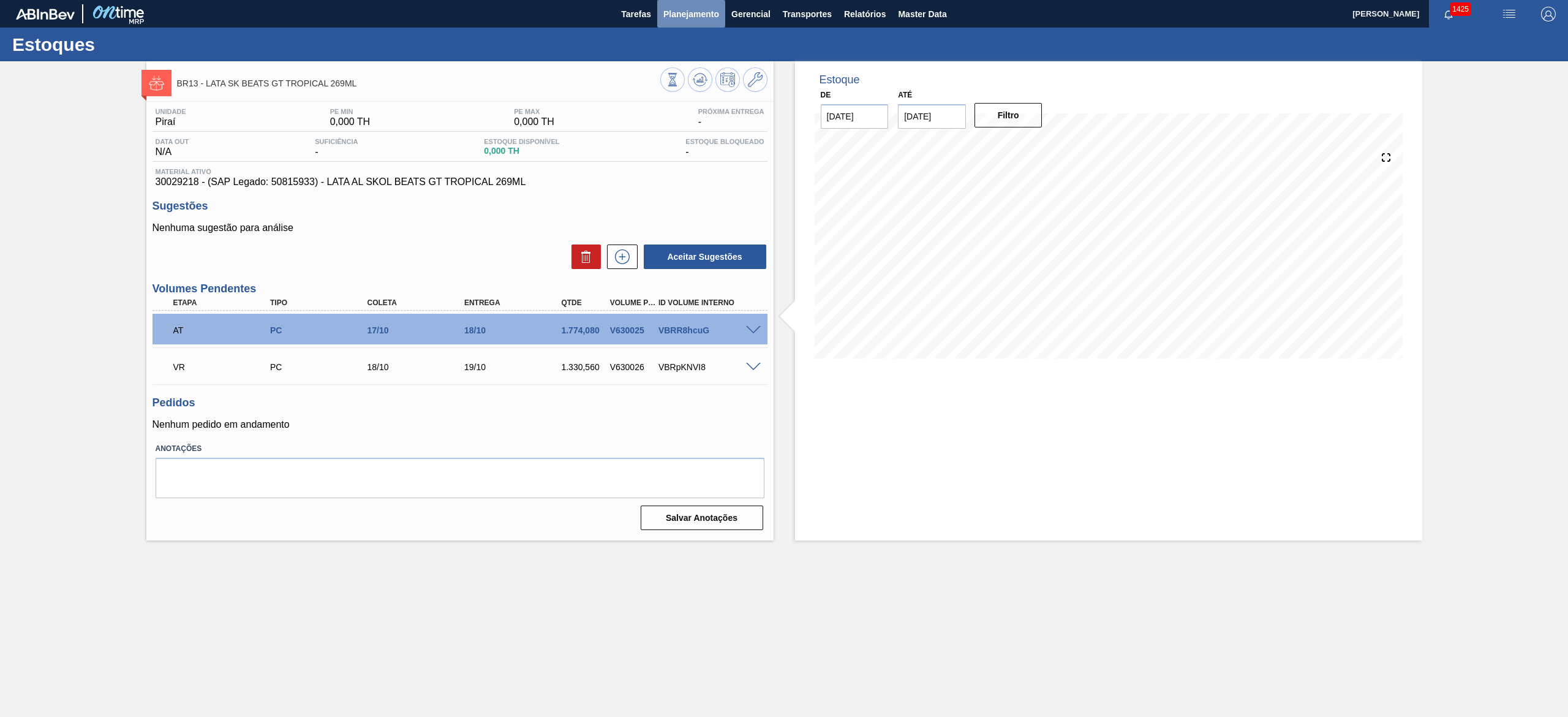
click at [681, 12] on span "Planejamento" at bounding box center [691, 14] width 56 height 15
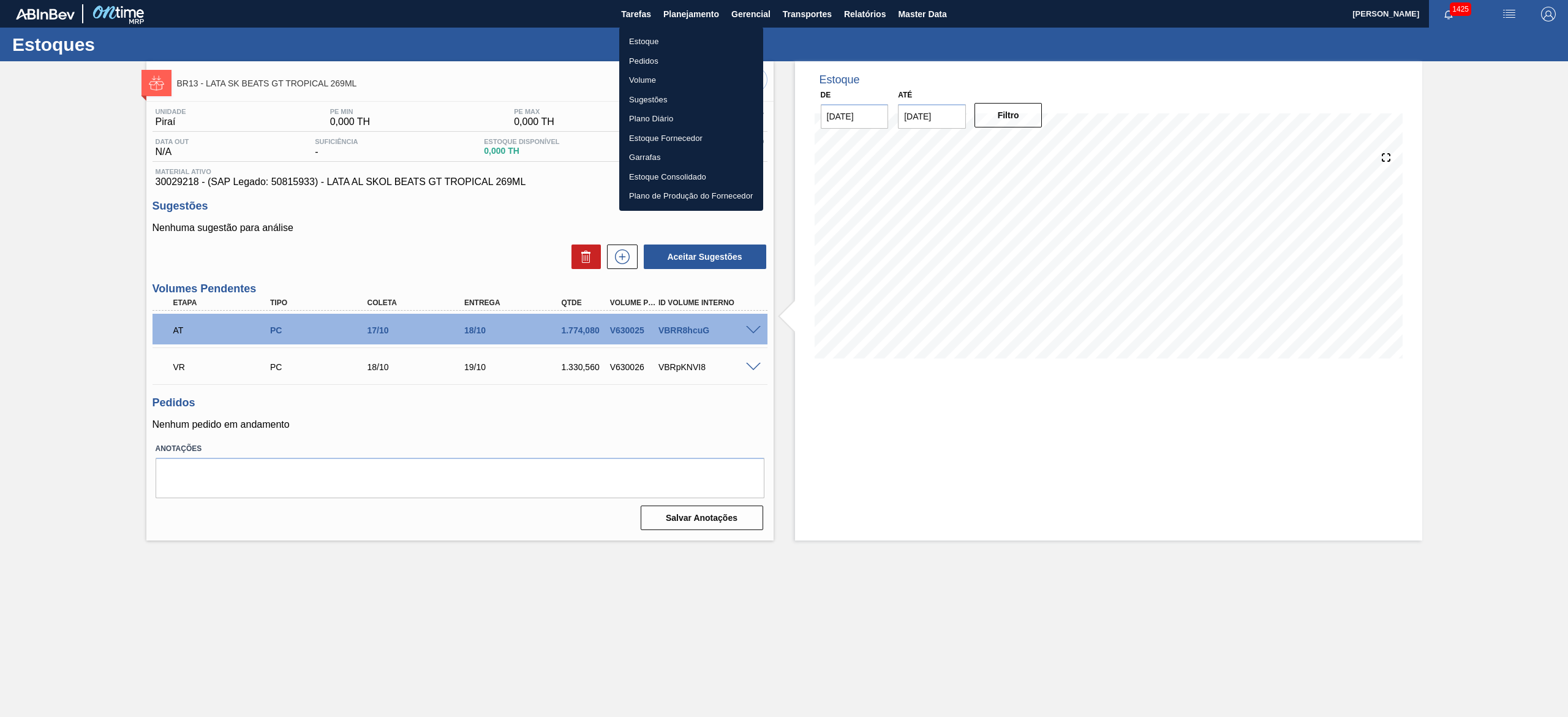
click at [666, 46] on li "Estoque" at bounding box center [691, 41] width 144 height 20
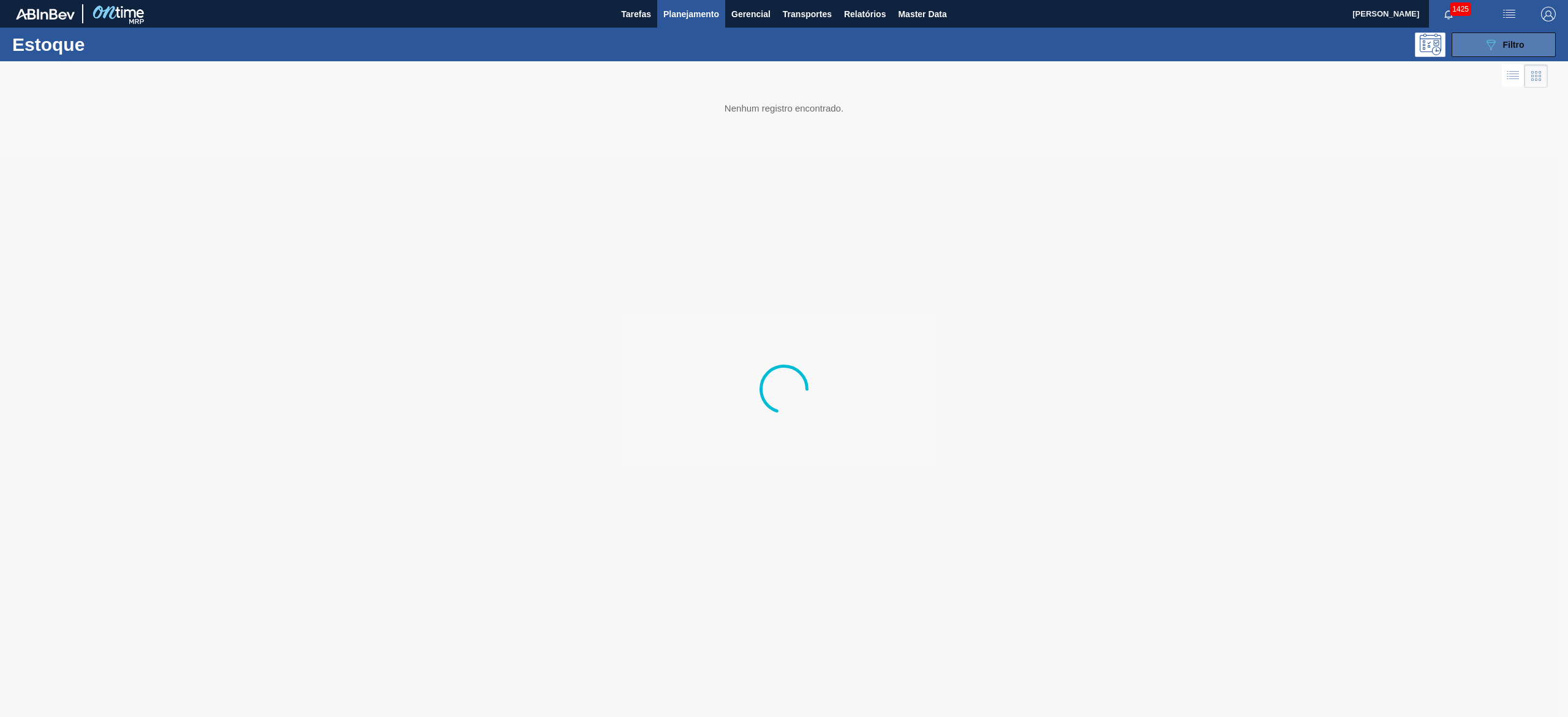
click at [1480, 34] on button "089F7B8B-B2A5-4AFE-B5C0-19BA573D28AC Filtro" at bounding box center [1503, 44] width 104 height 24
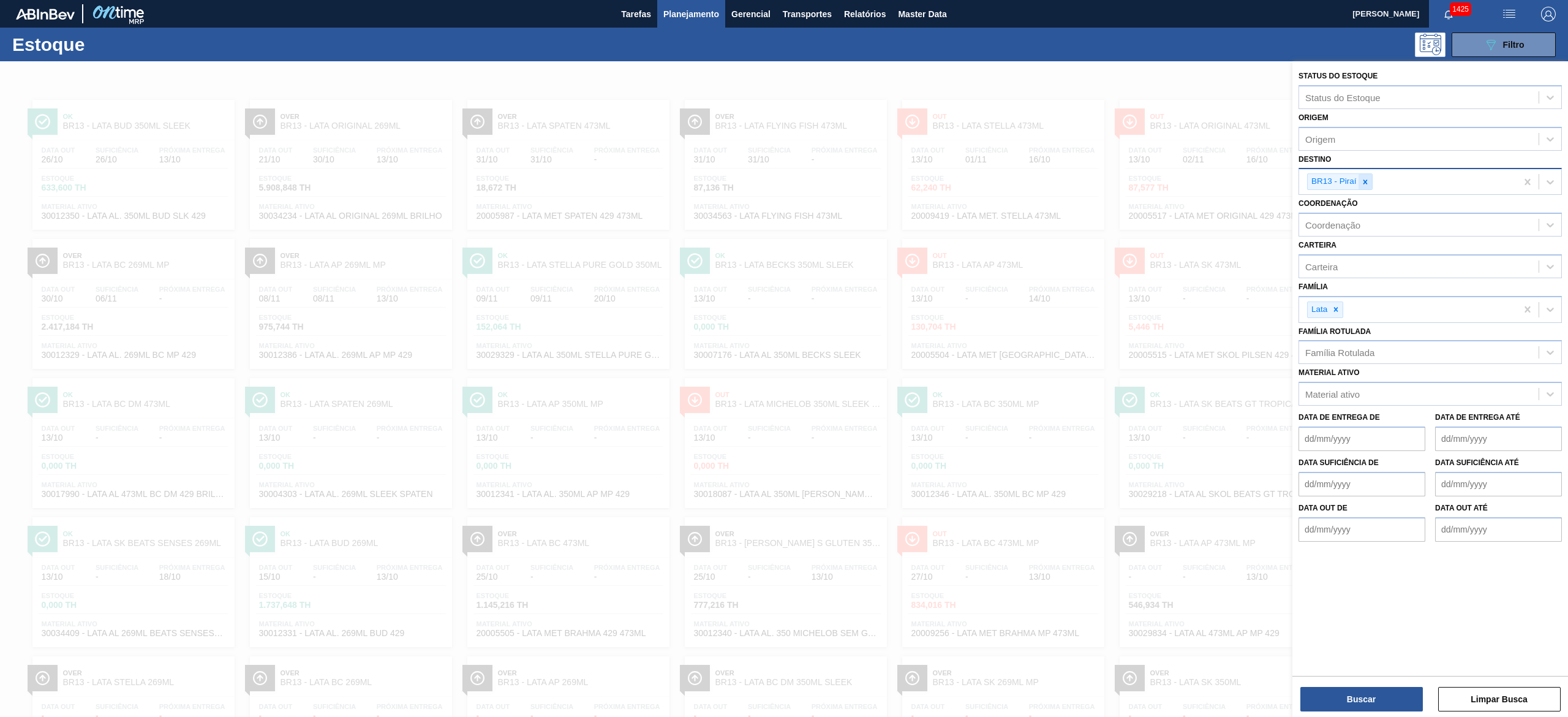
click at [1366, 178] on icon at bounding box center [1365, 182] width 9 height 9
type input "23"
click at [1382, 211] on div "BR23 - Jaguariúna" at bounding box center [1430, 210] width 263 height 23
click at [1331, 700] on button "Buscar" at bounding box center [1362, 699] width 123 height 24
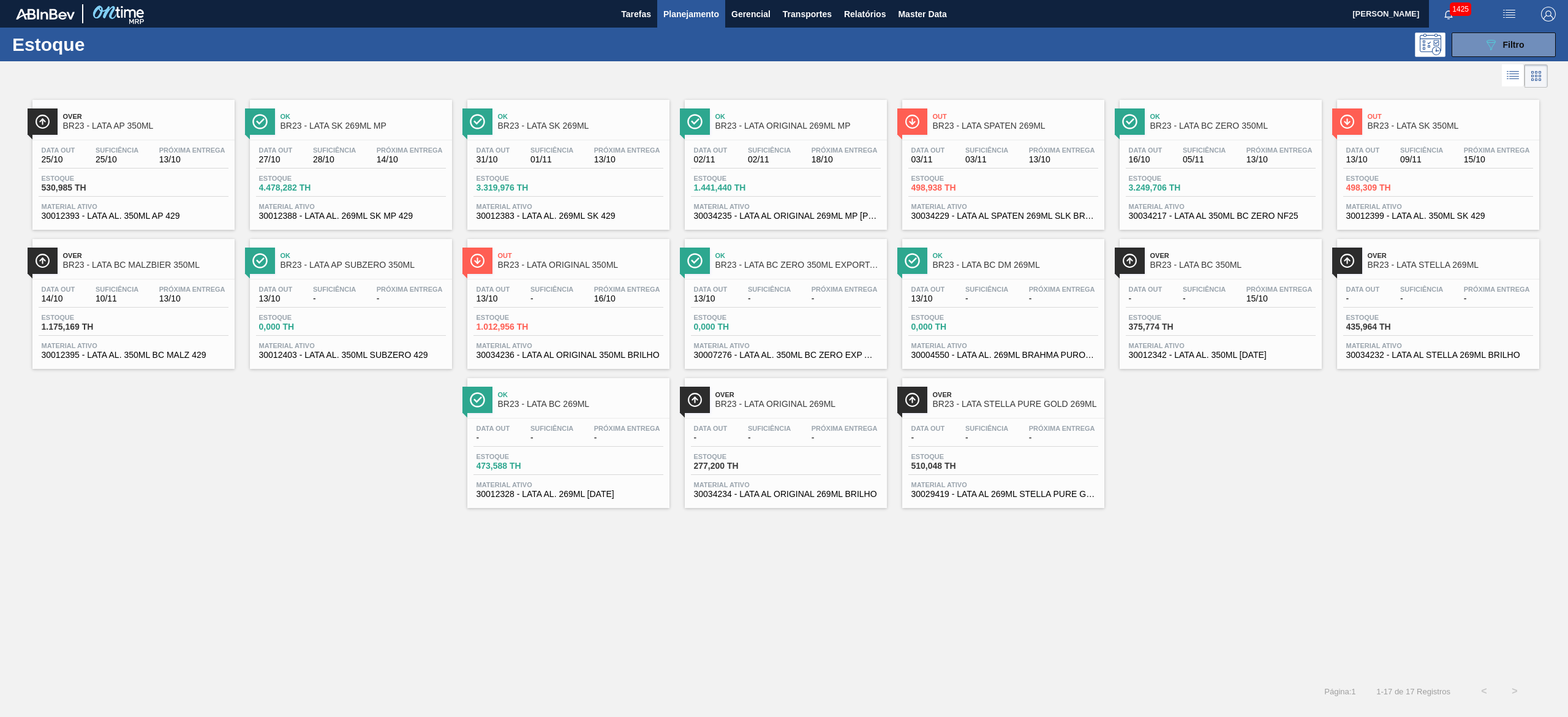
click at [1256, 147] on span "Próxima Entrega" at bounding box center [1280, 150] width 66 height 7
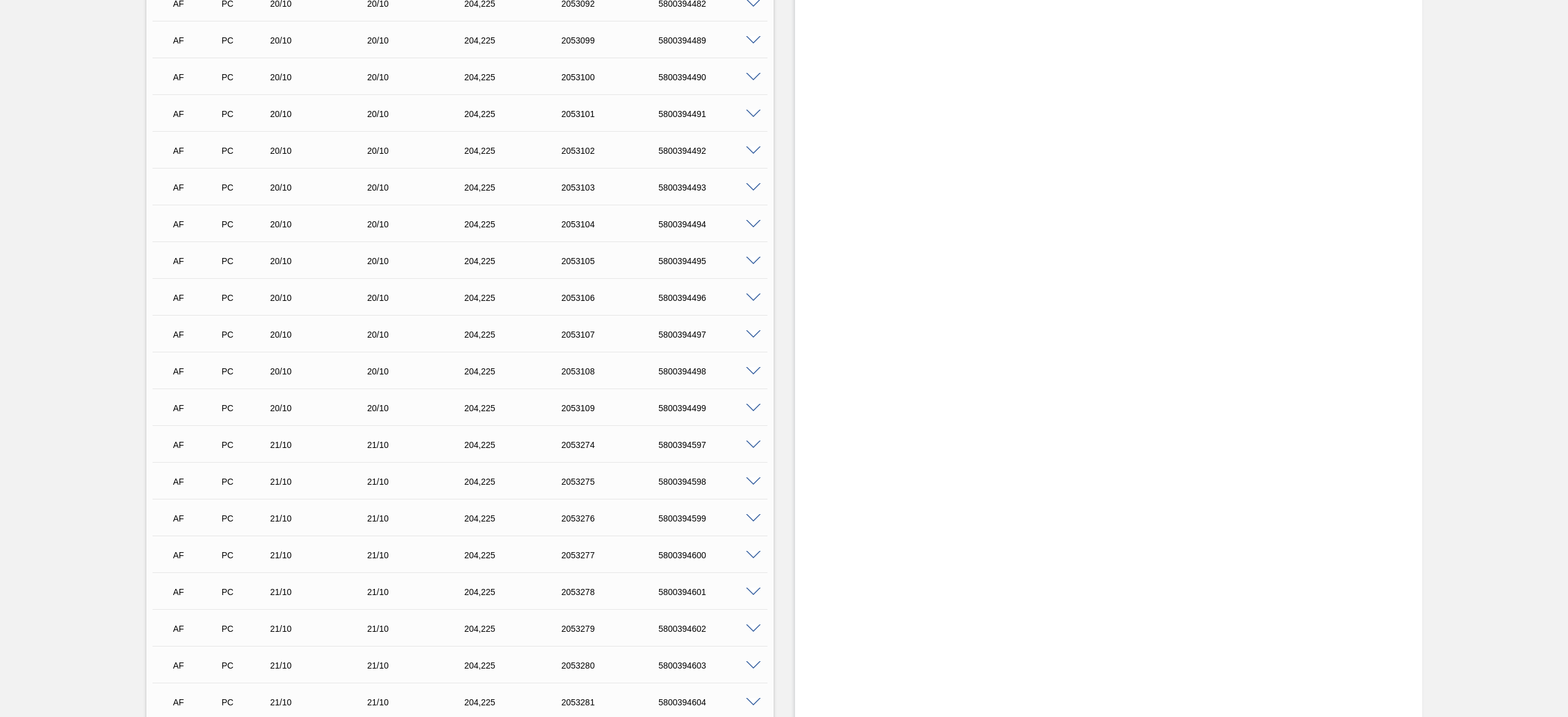
scroll to position [735, 0]
click at [749, 294] on span at bounding box center [753, 299] width 15 height 9
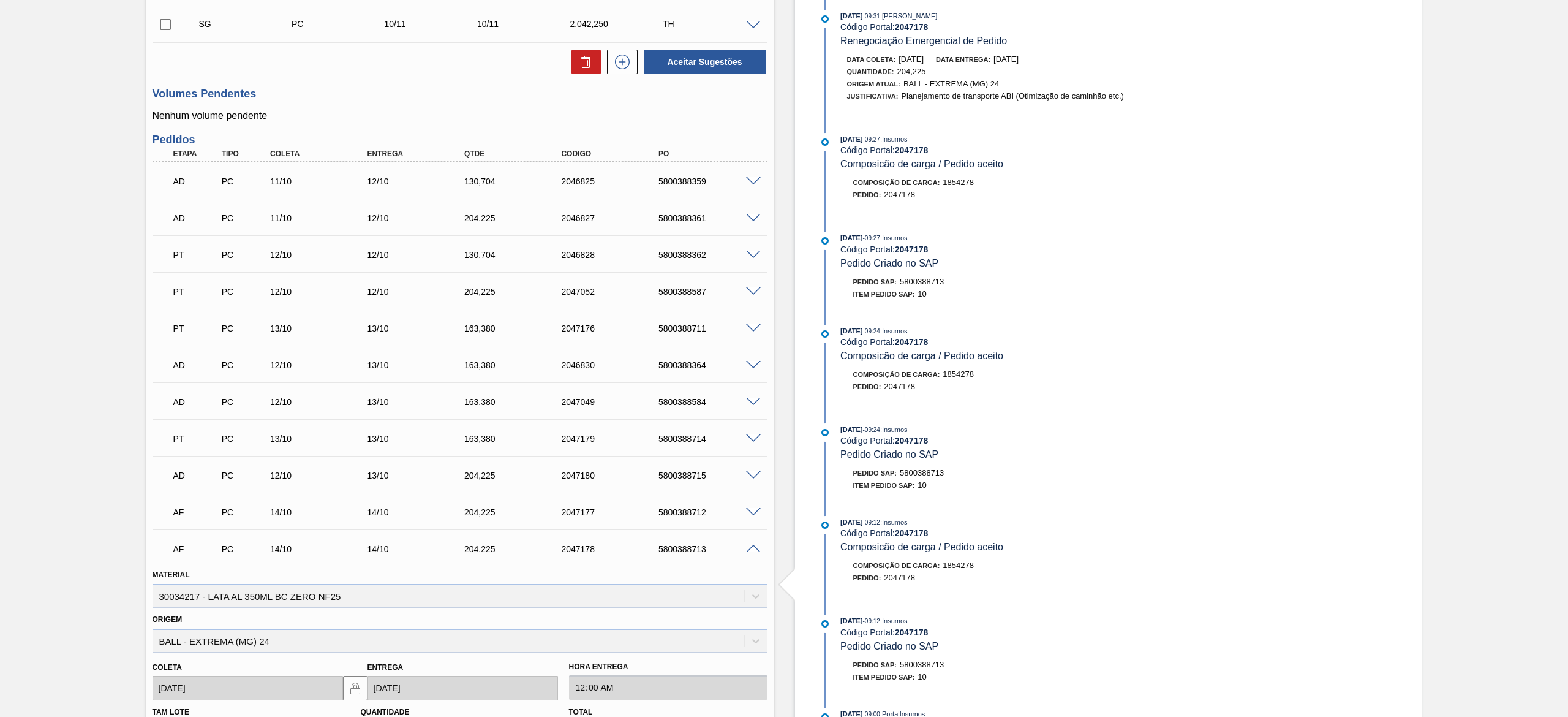
scroll to position [613, 0]
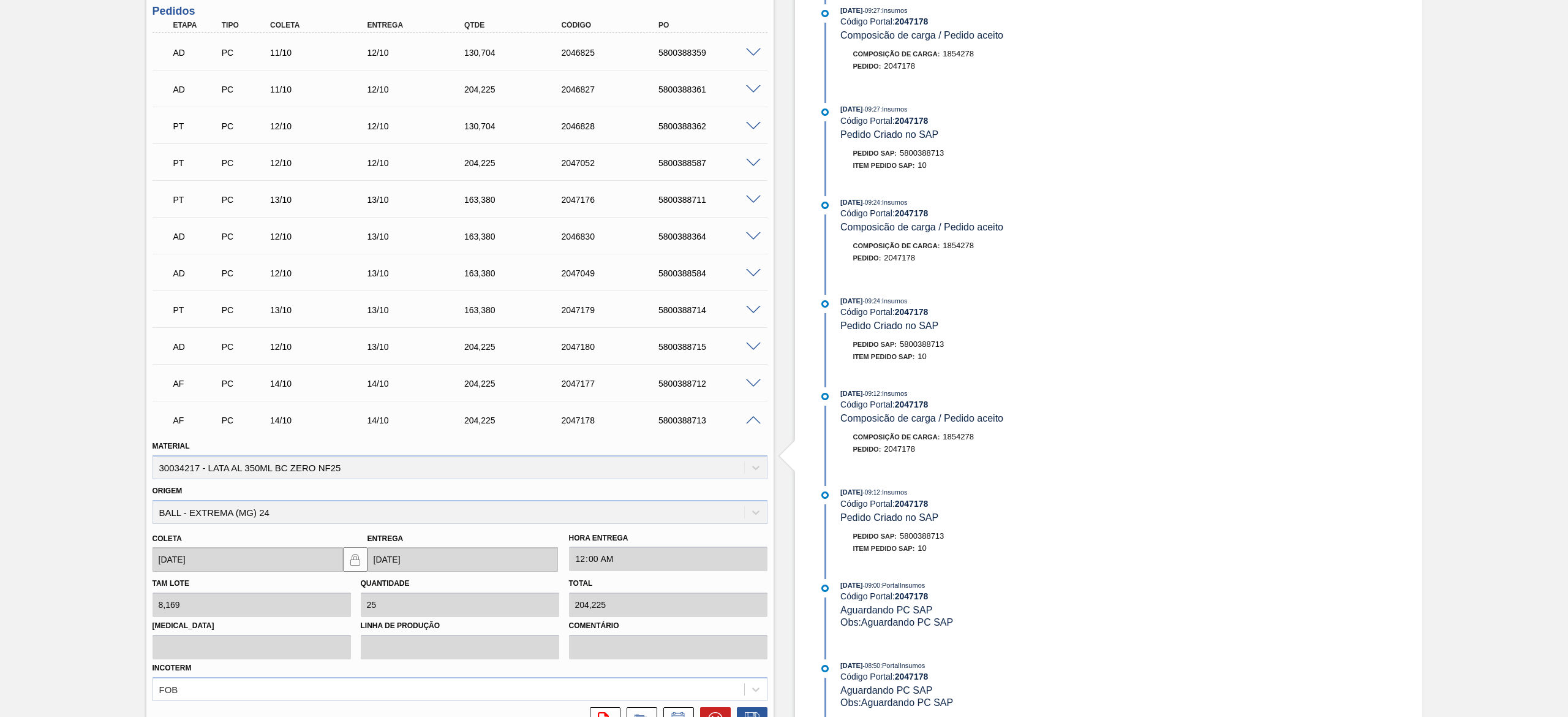
click at [752, 419] on span at bounding box center [753, 421] width 15 height 9
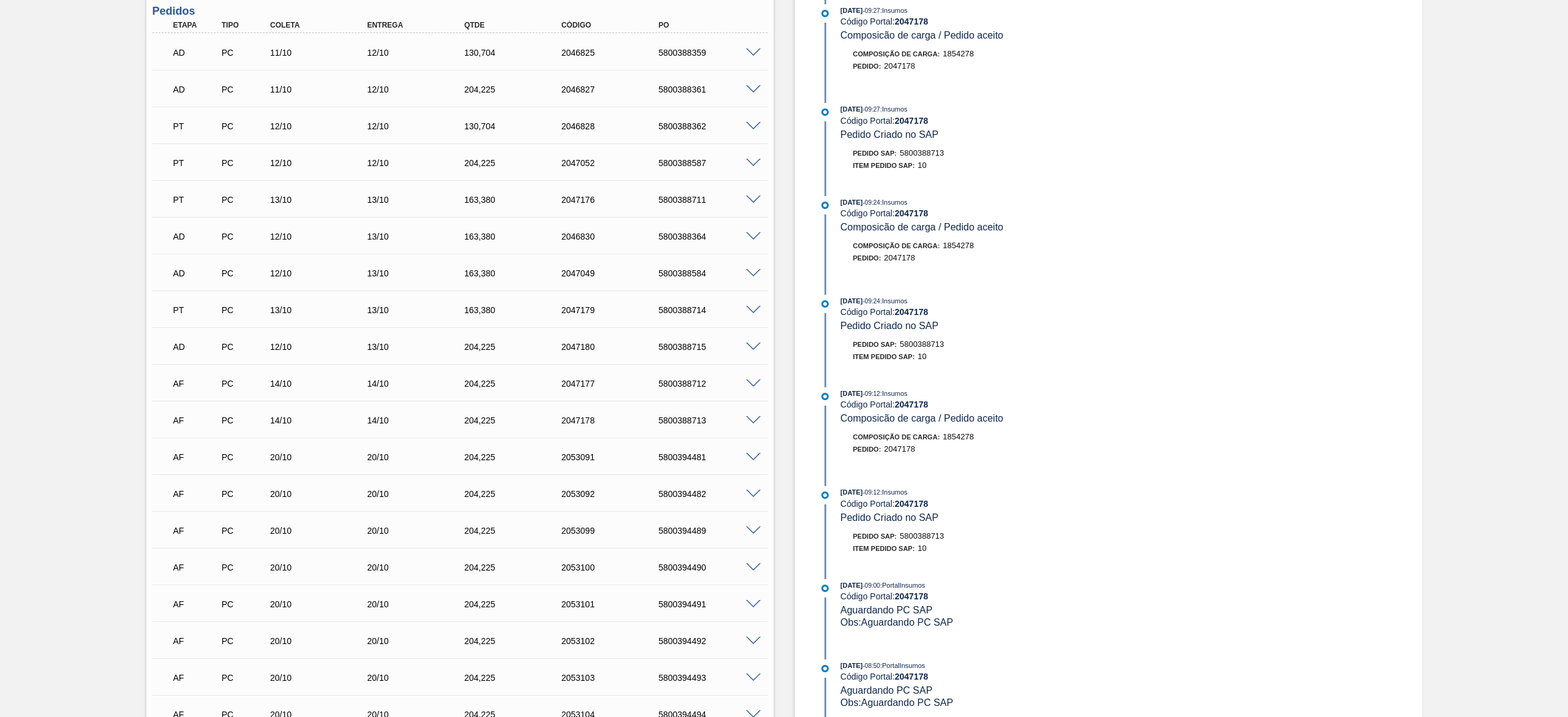
click at [750, 195] on span at bounding box center [753, 200] width 15 height 9
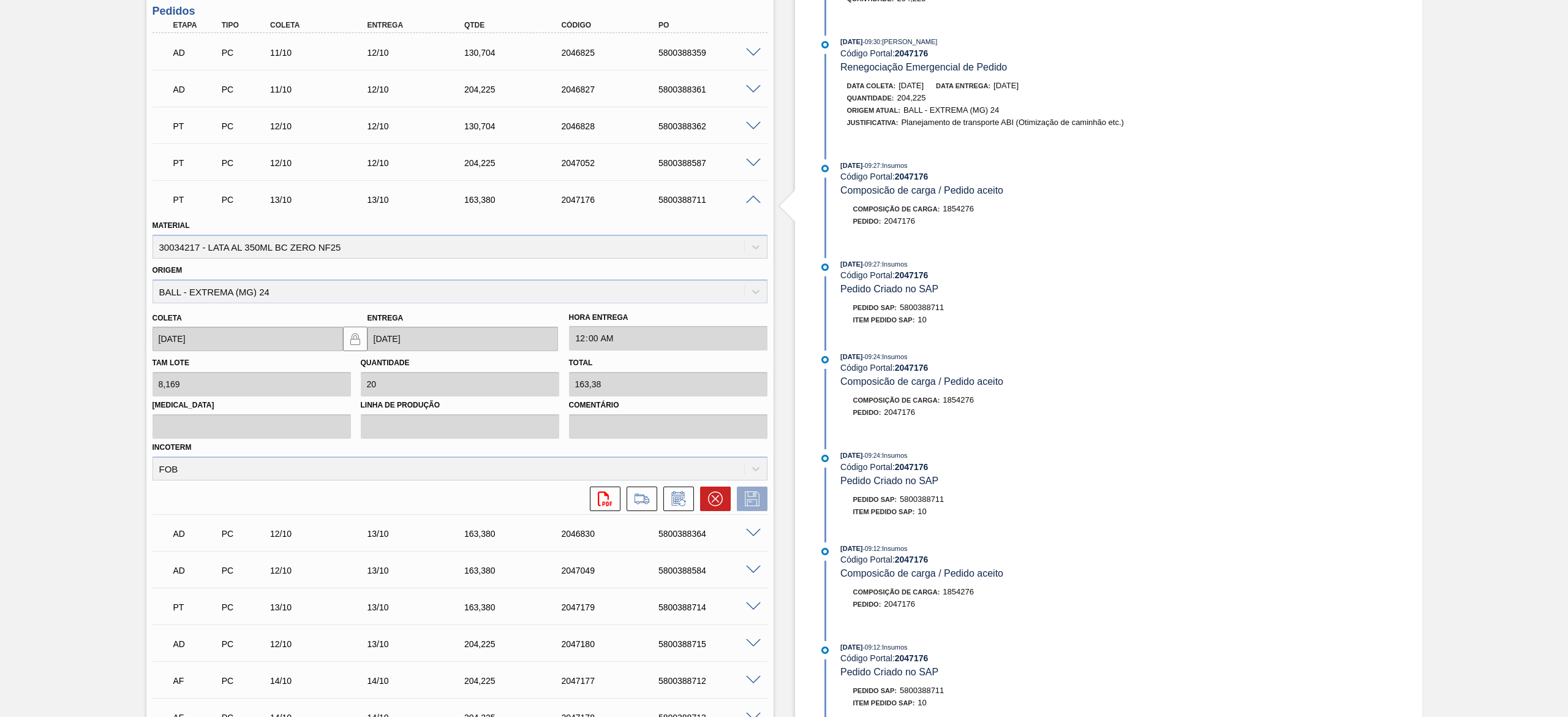
click at [750, 195] on span at bounding box center [753, 200] width 15 height 9
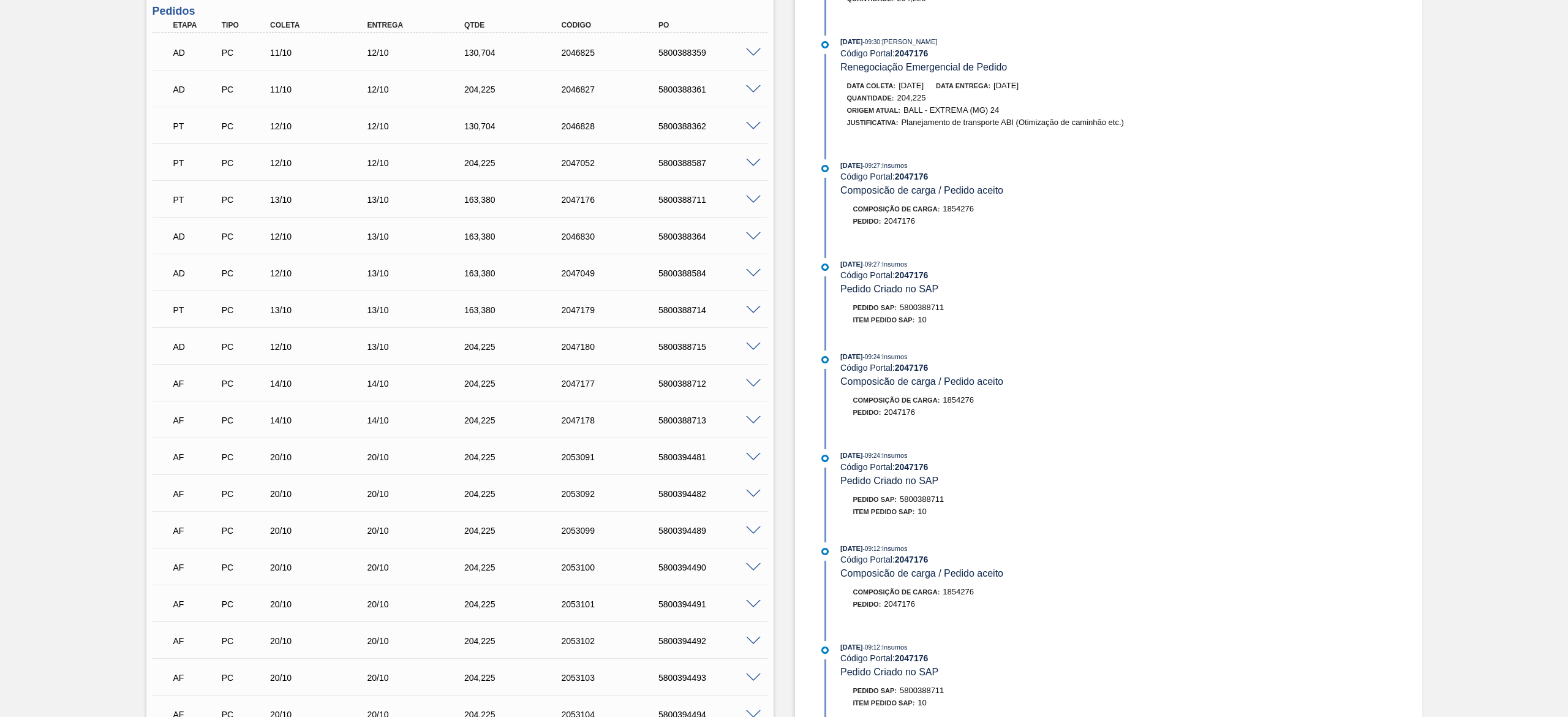
click at [752, 310] on span at bounding box center [753, 310] width 15 height 9
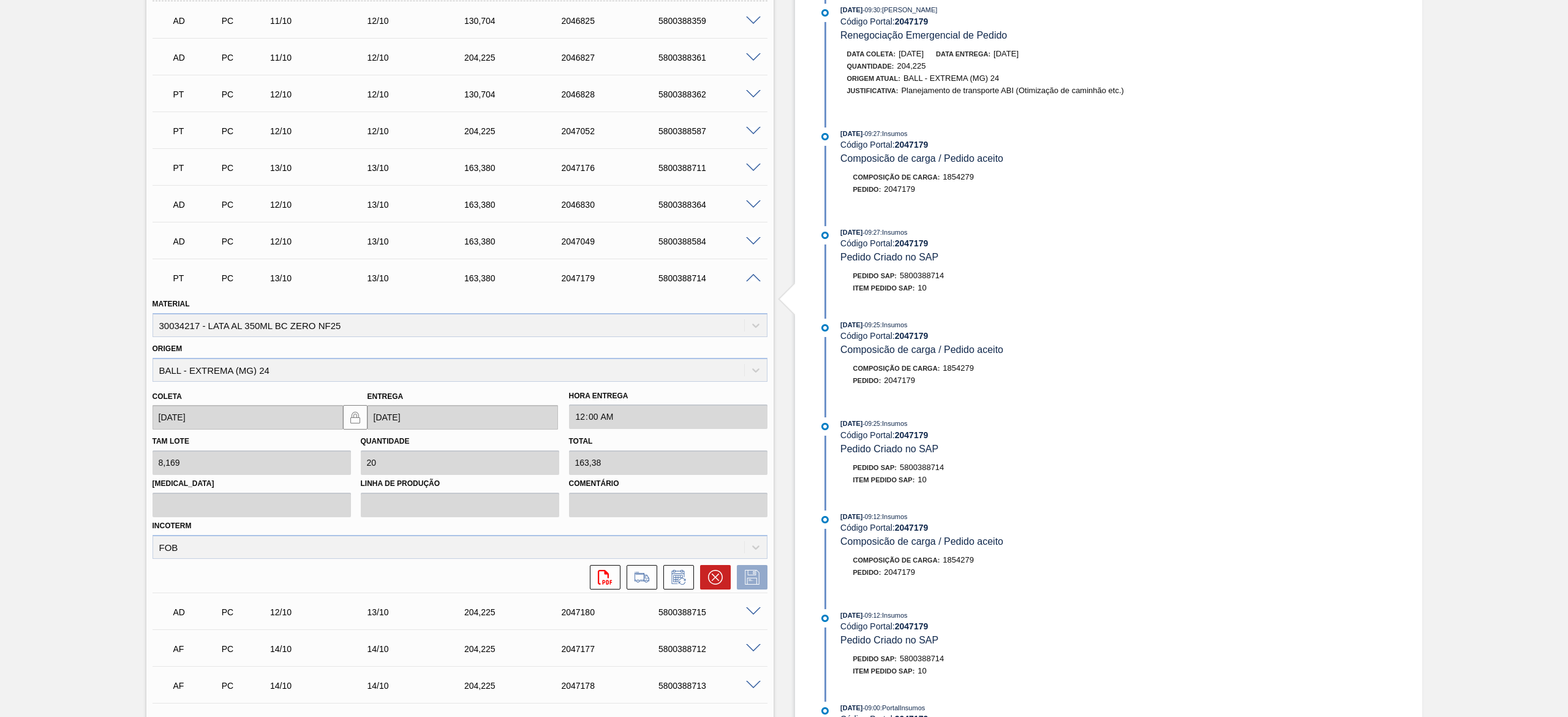
scroll to position [735, 0]
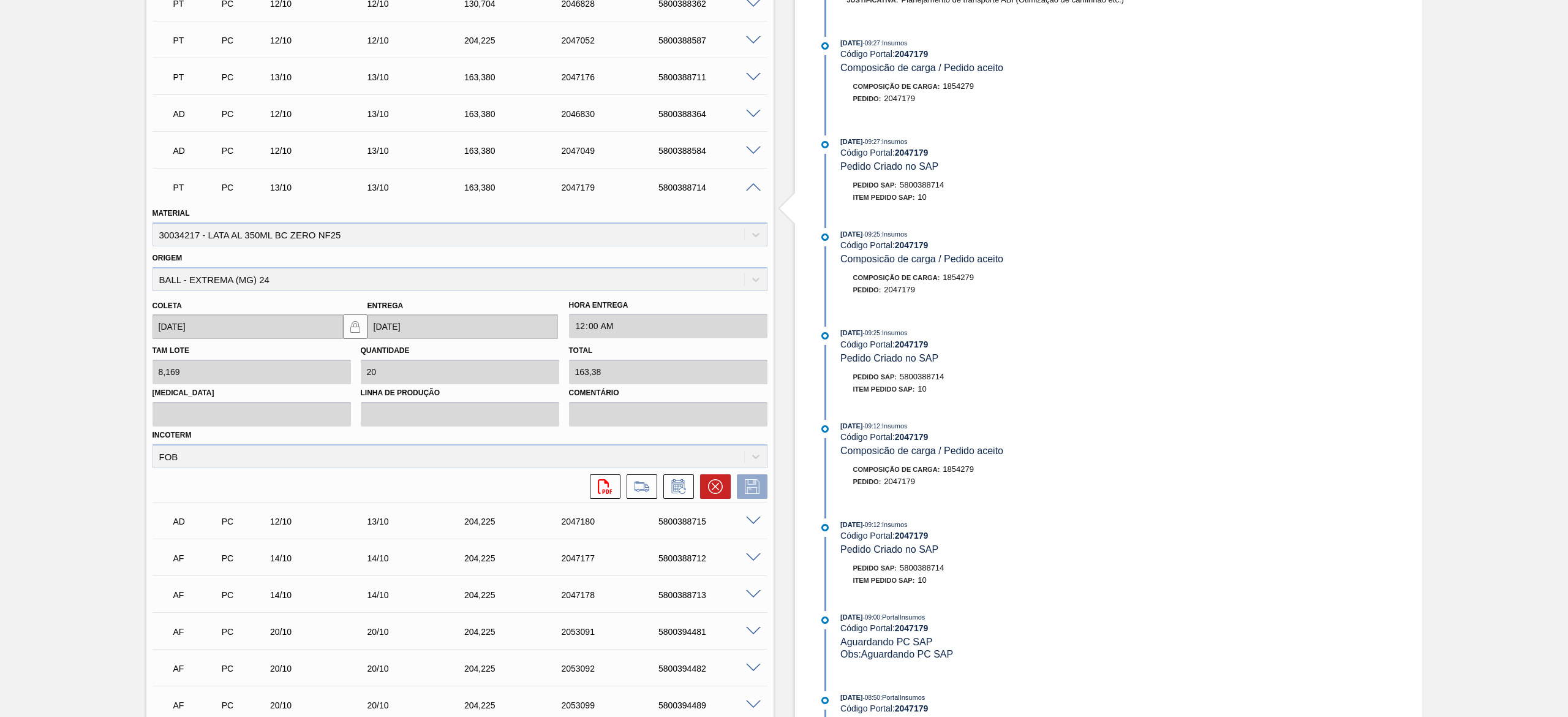
click at [751, 181] on div "PT PC 13/10 13/10 163,380 2047179 5800388714" at bounding box center [460, 186] width 615 height 31
click at [747, 188] on span at bounding box center [753, 188] width 15 height 9
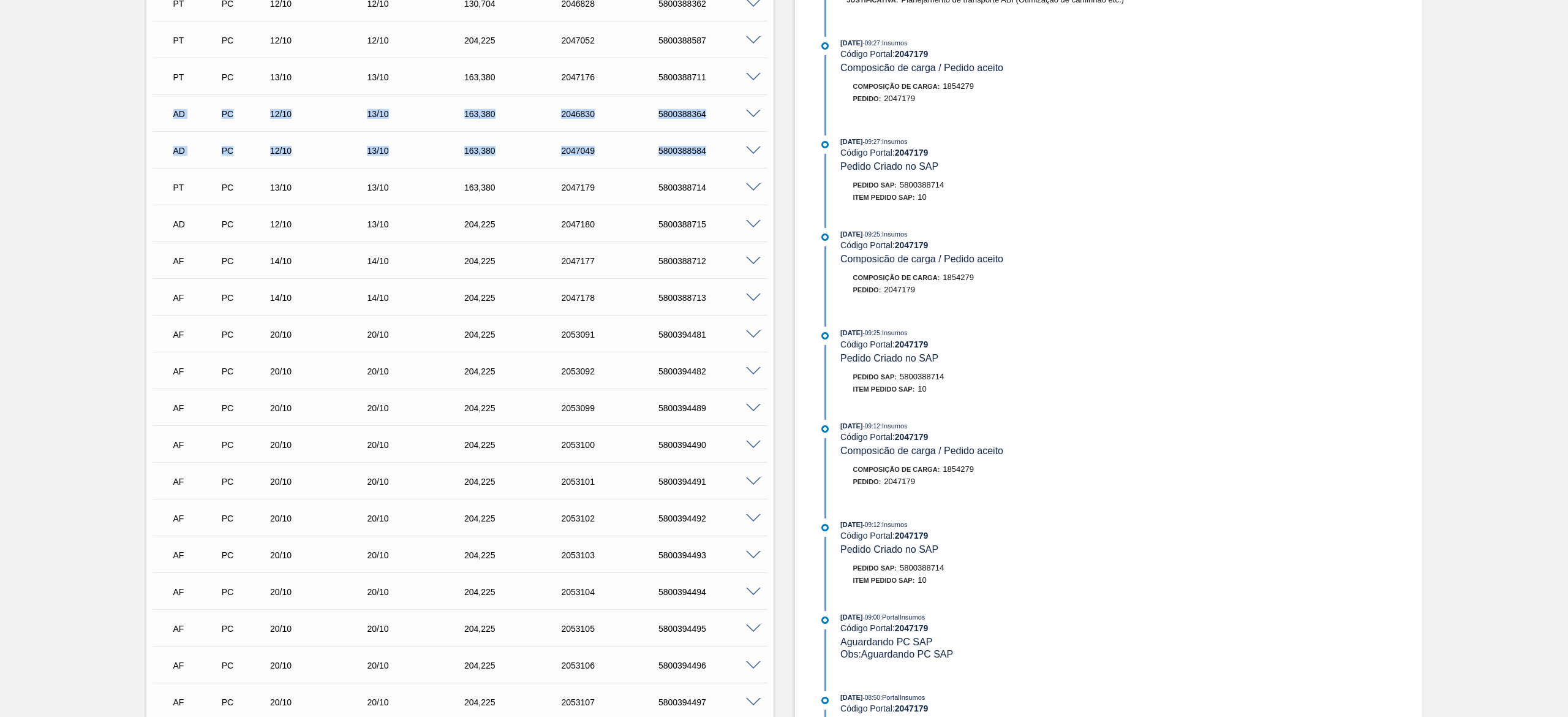
drag, startPoint x: 161, startPoint y: 114, endPoint x: 726, endPoint y: 152, distance: 566.3
click at [726, 152] on div "AD PC 11/10 12/10 130,704 2046825 5800388359 Material 30034217 - LATA AL 350ML …" at bounding box center [460, 590] width 615 height 1361
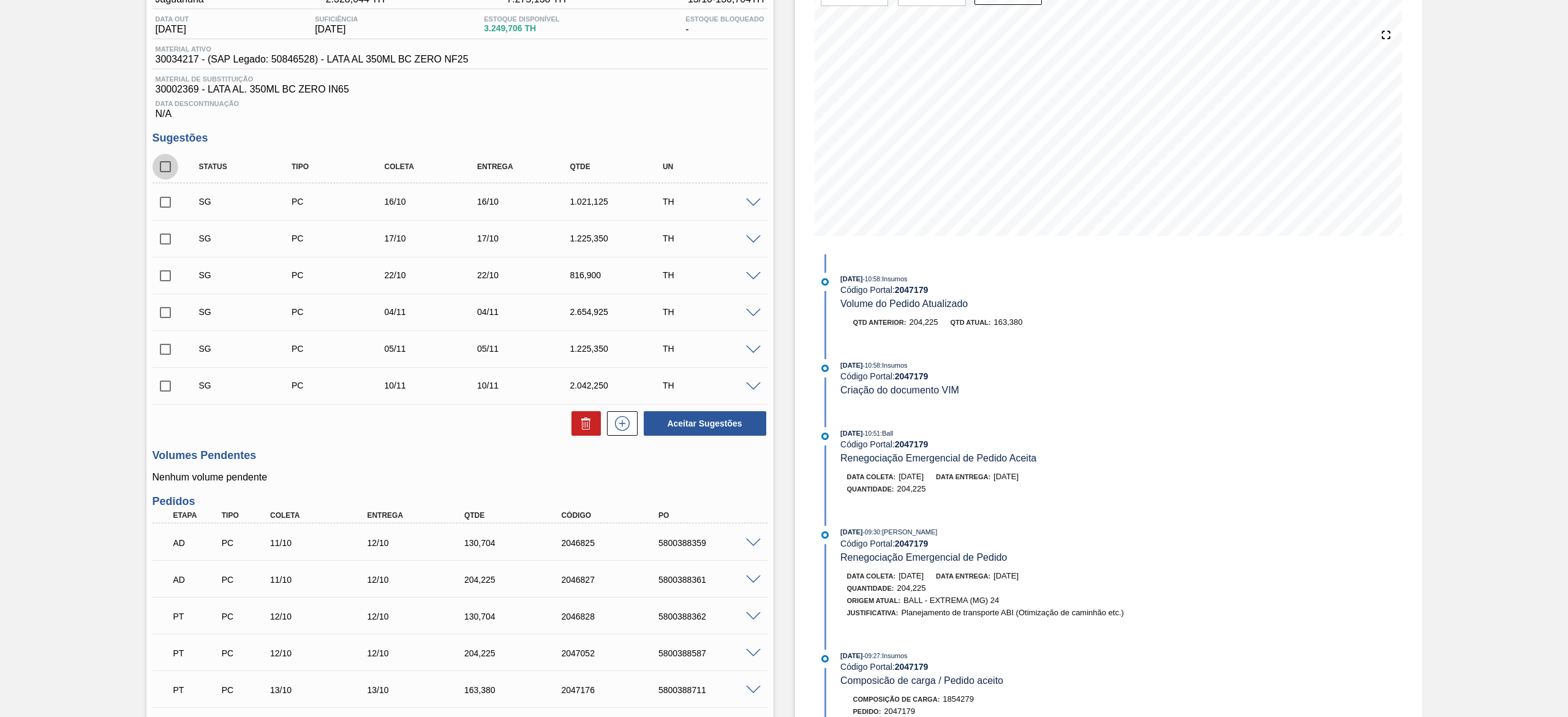
click at [172, 169] on input "checkbox" at bounding box center [165, 166] width 26 height 26
checkbox input "true"
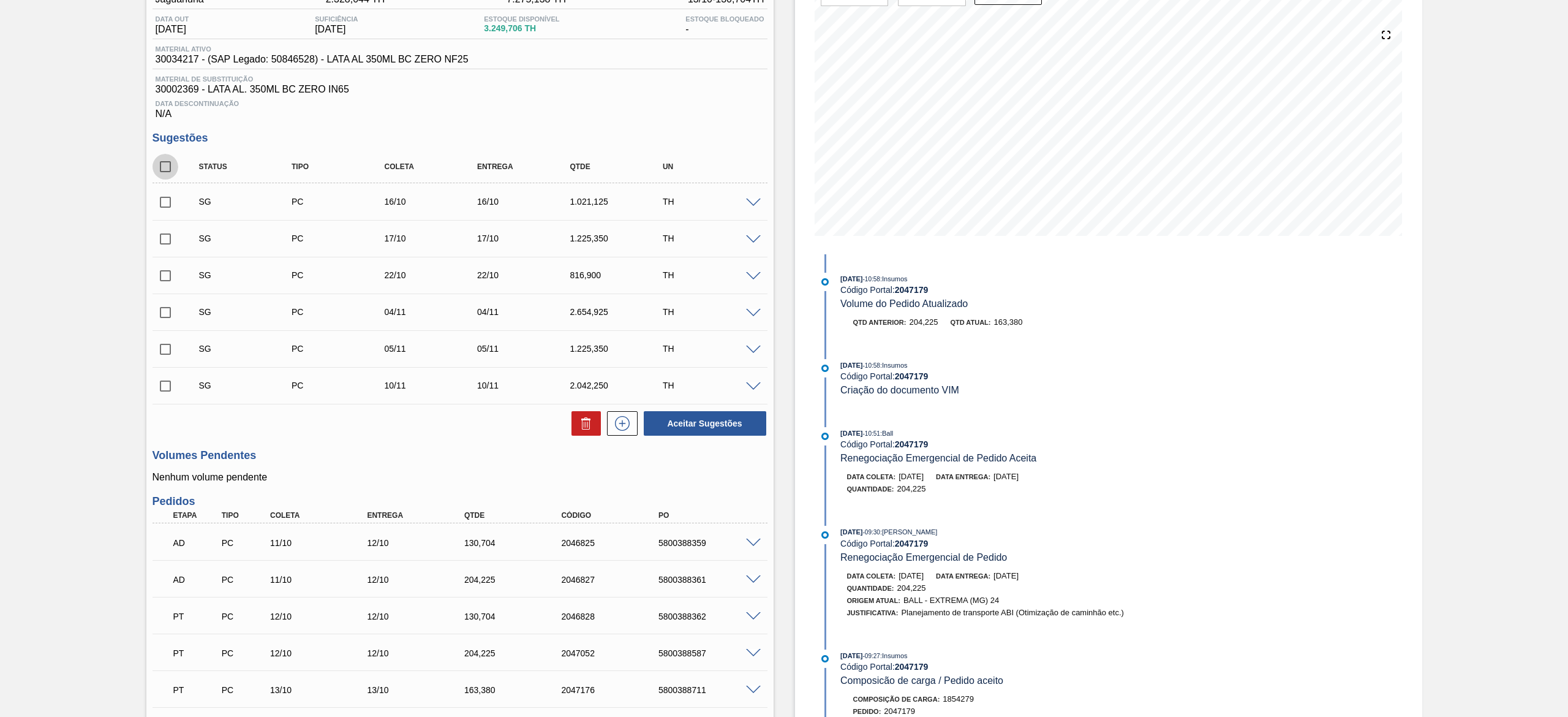
checkbox input "true"
click at [586, 429] on icon at bounding box center [586, 425] width 8 height 9
checkbox input "false"
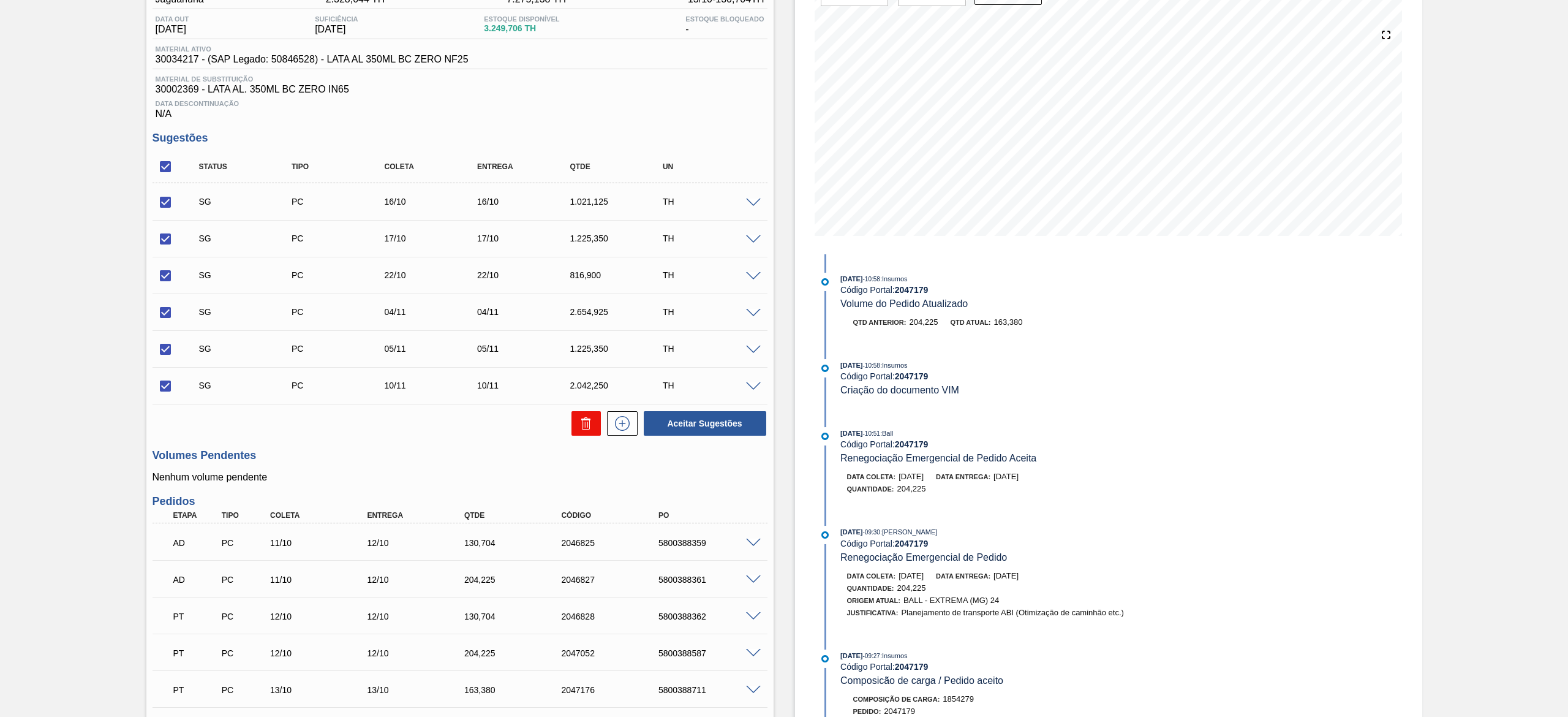
checkbox input "false"
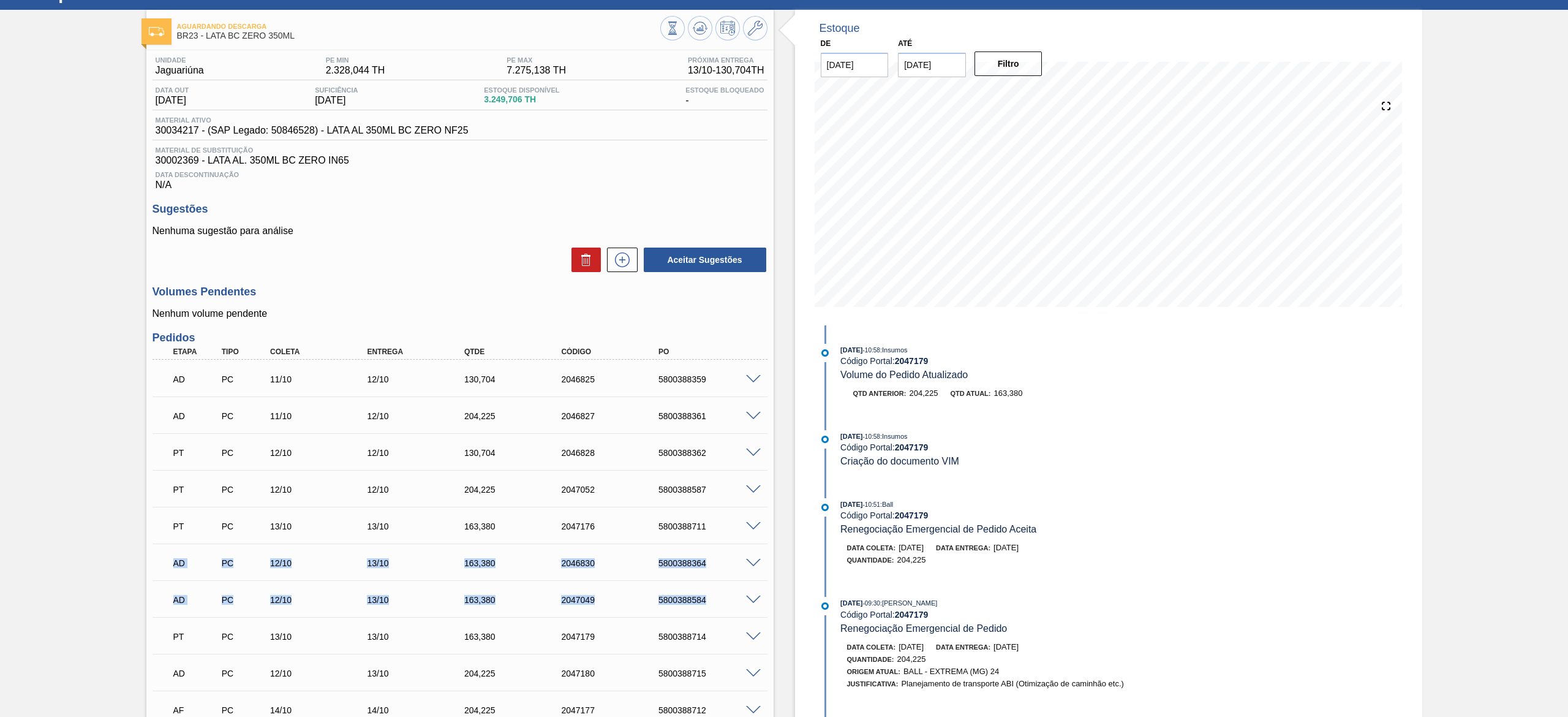
scroll to position [0, 0]
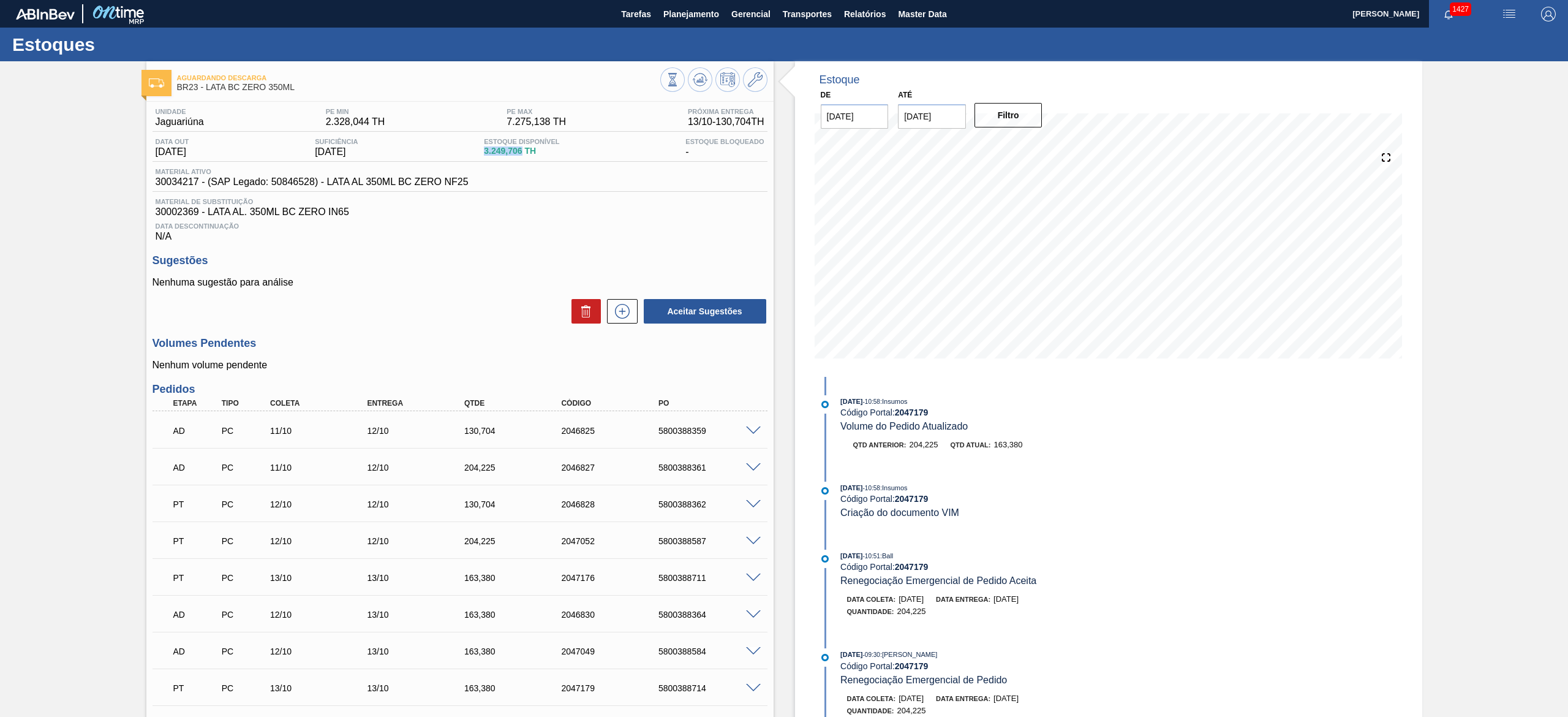
drag, startPoint x: 486, startPoint y: 156, endPoint x: 528, endPoint y: 154, distance: 42.0
click at [528, 154] on div "Data out 16/10/2025 Suficiência 05/11/2025 Estoque Disponível 3.249,706 TH Esto…" at bounding box center [460, 150] width 615 height 24
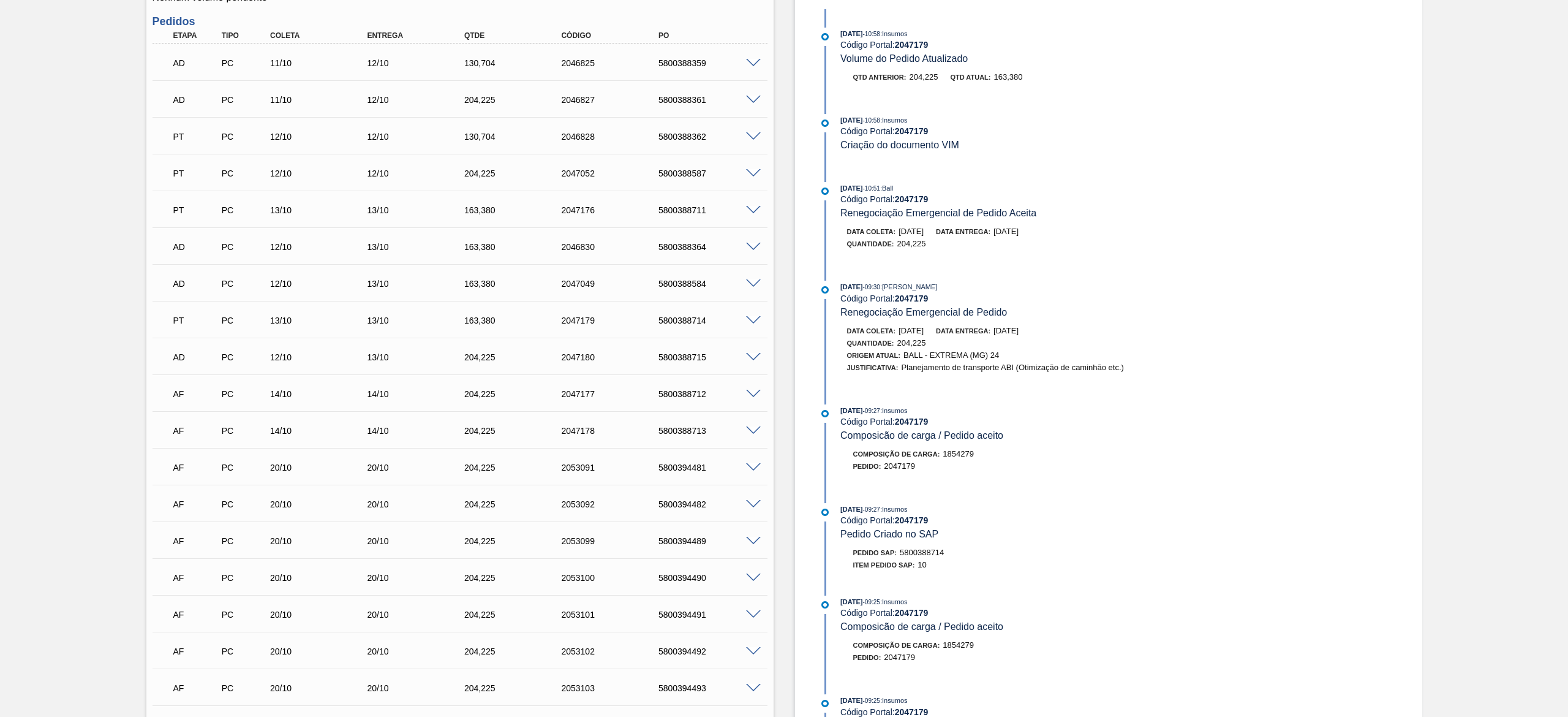
scroll to position [245, 0]
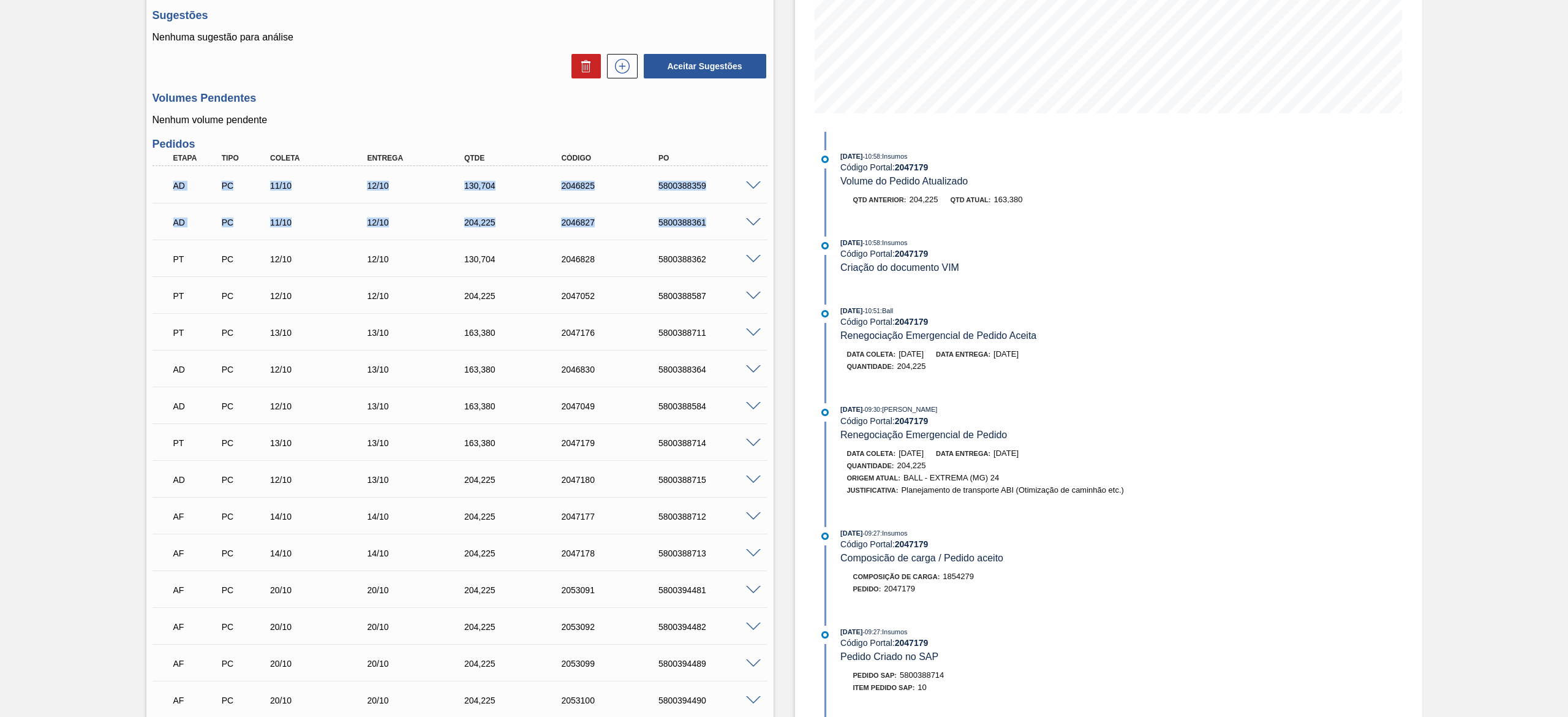
drag, startPoint x: 172, startPoint y: 188, endPoint x: 709, endPoint y: 236, distance: 539.1
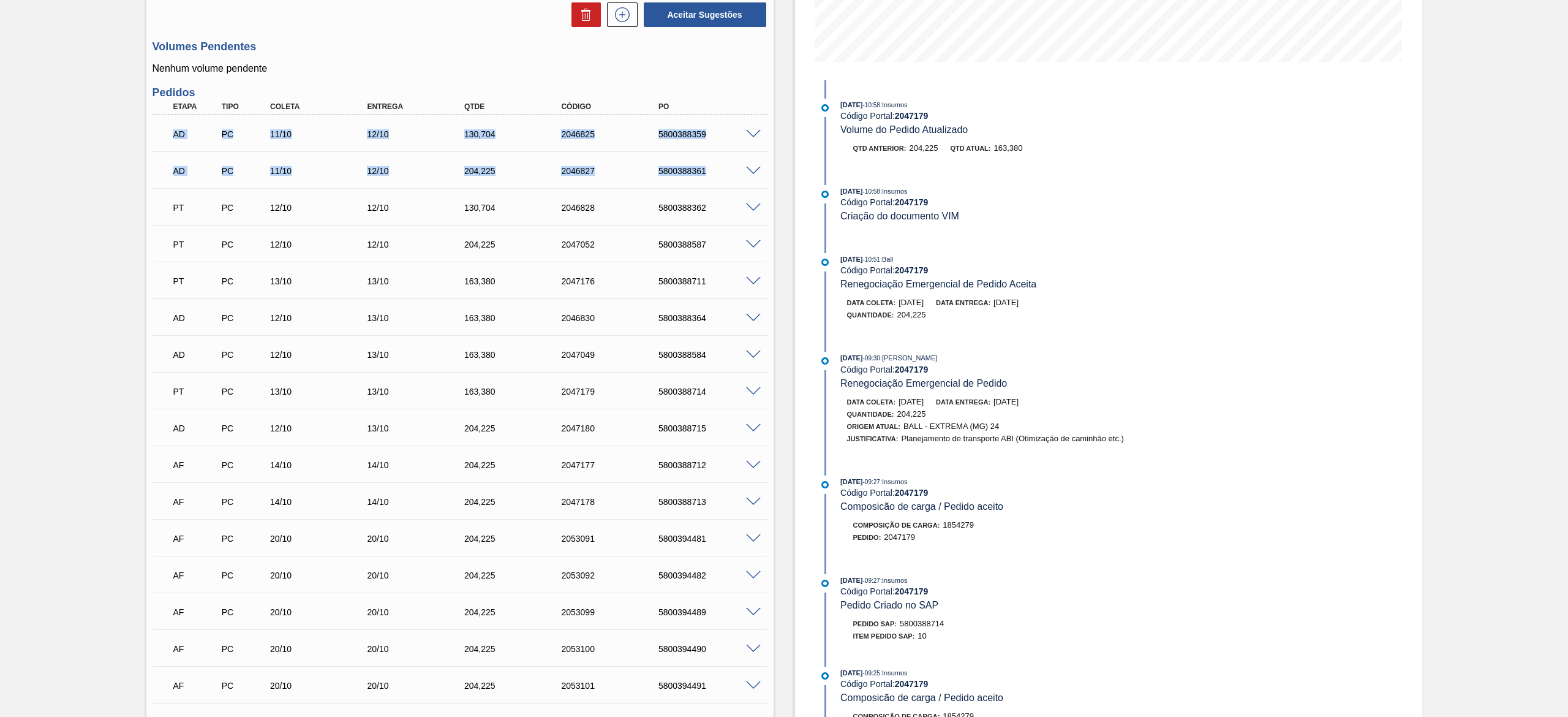
scroll to position [123, 0]
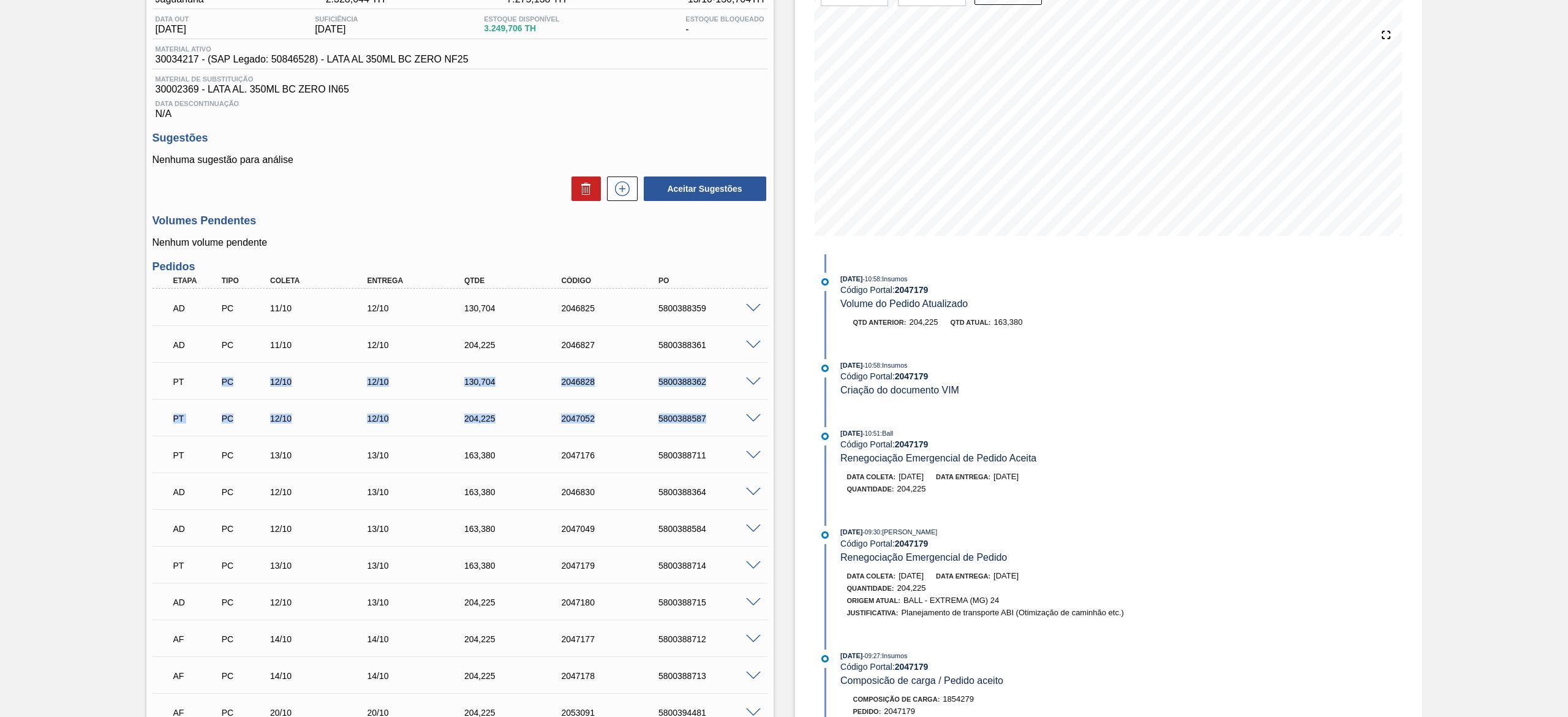
drag, startPoint x: 175, startPoint y: 417, endPoint x: 175, endPoint y: 461, distance: 44.0
drag, startPoint x: 185, startPoint y: 481, endPoint x: 184, endPoint y: 539, distance: 58.0
click at [181, 572] on div "PT" at bounding box center [196, 566] width 53 height 27
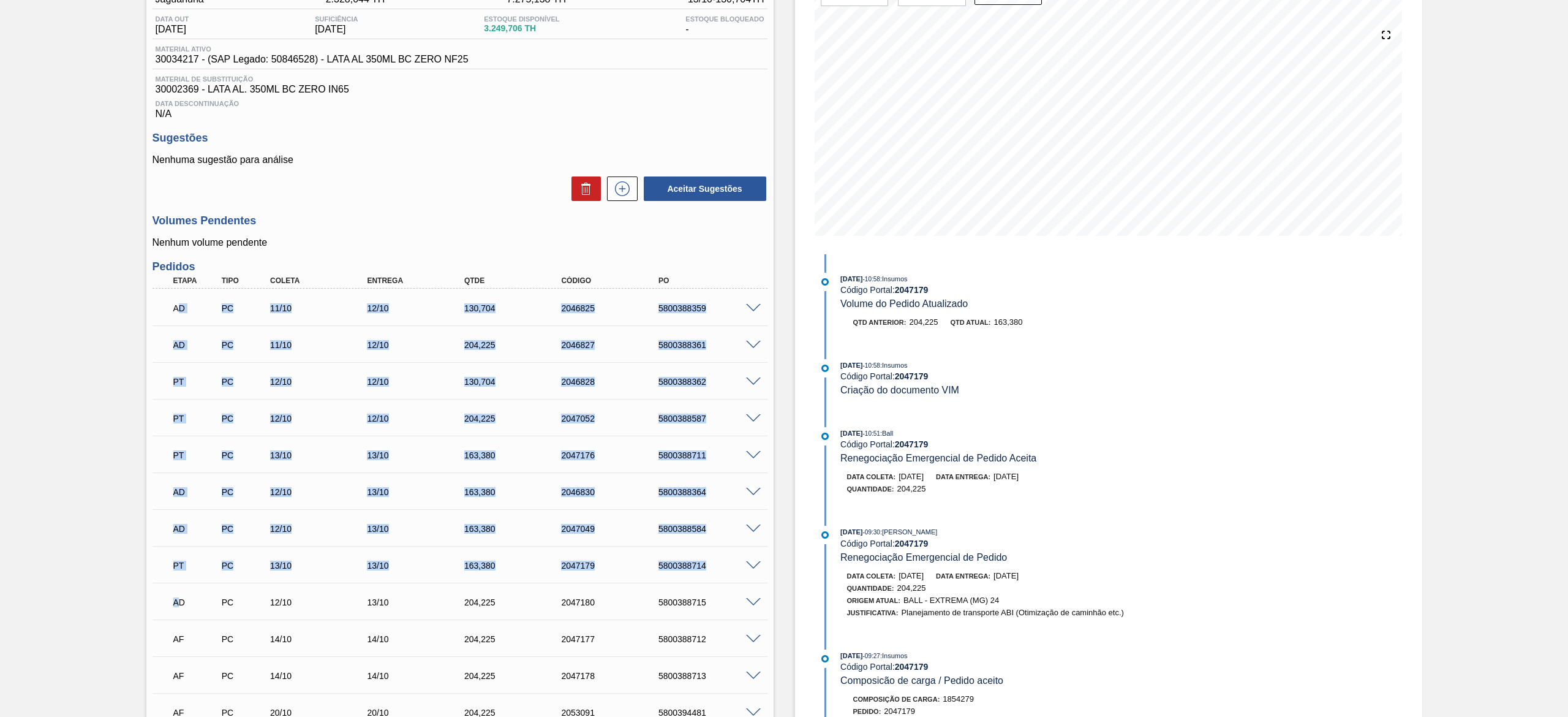
drag, startPoint x: 180, startPoint y: 610, endPoint x: 547, endPoint y: 422, distance: 412.4
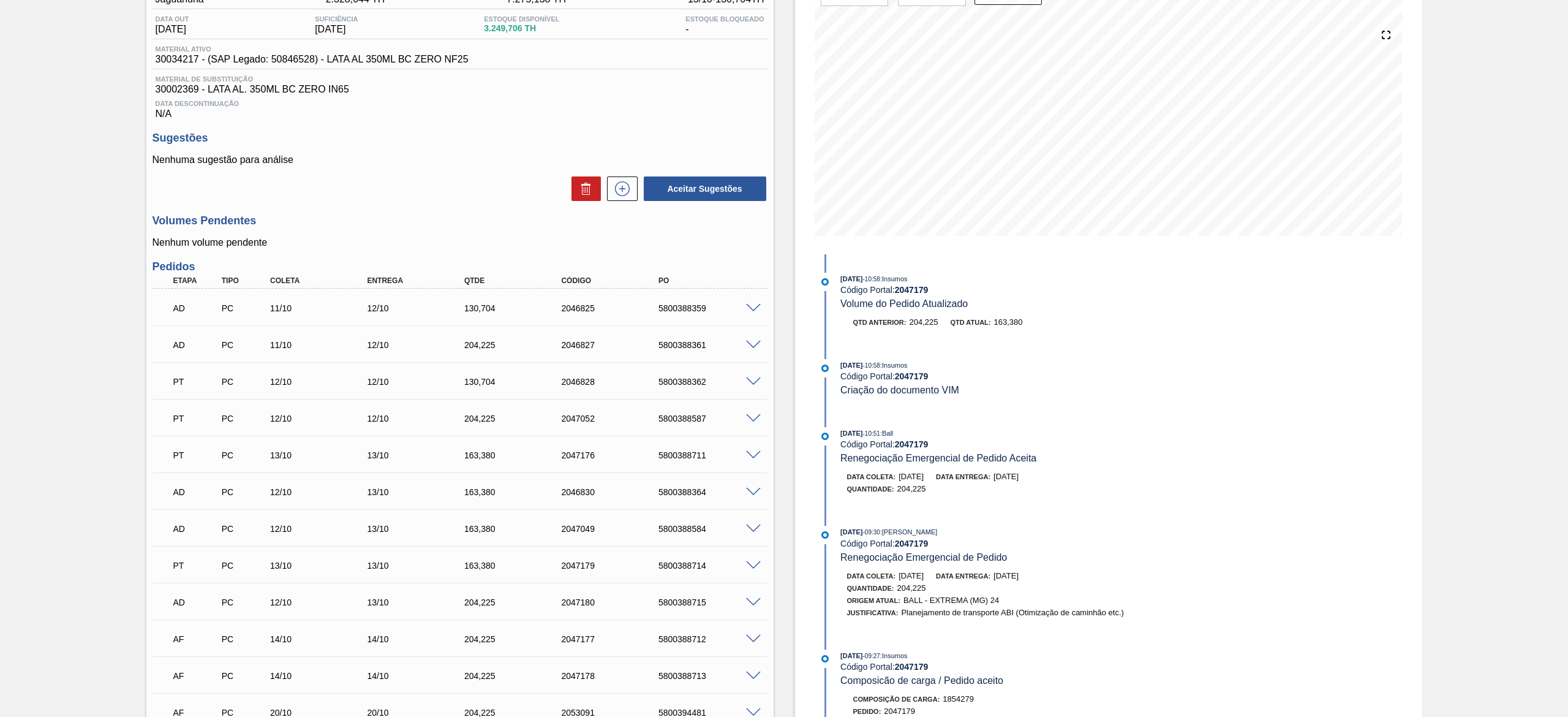
click at [336, 217] on h3 "Volumes Pendentes" at bounding box center [460, 221] width 615 height 13
click at [754, 307] on span at bounding box center [753, 309] width 15 height 9
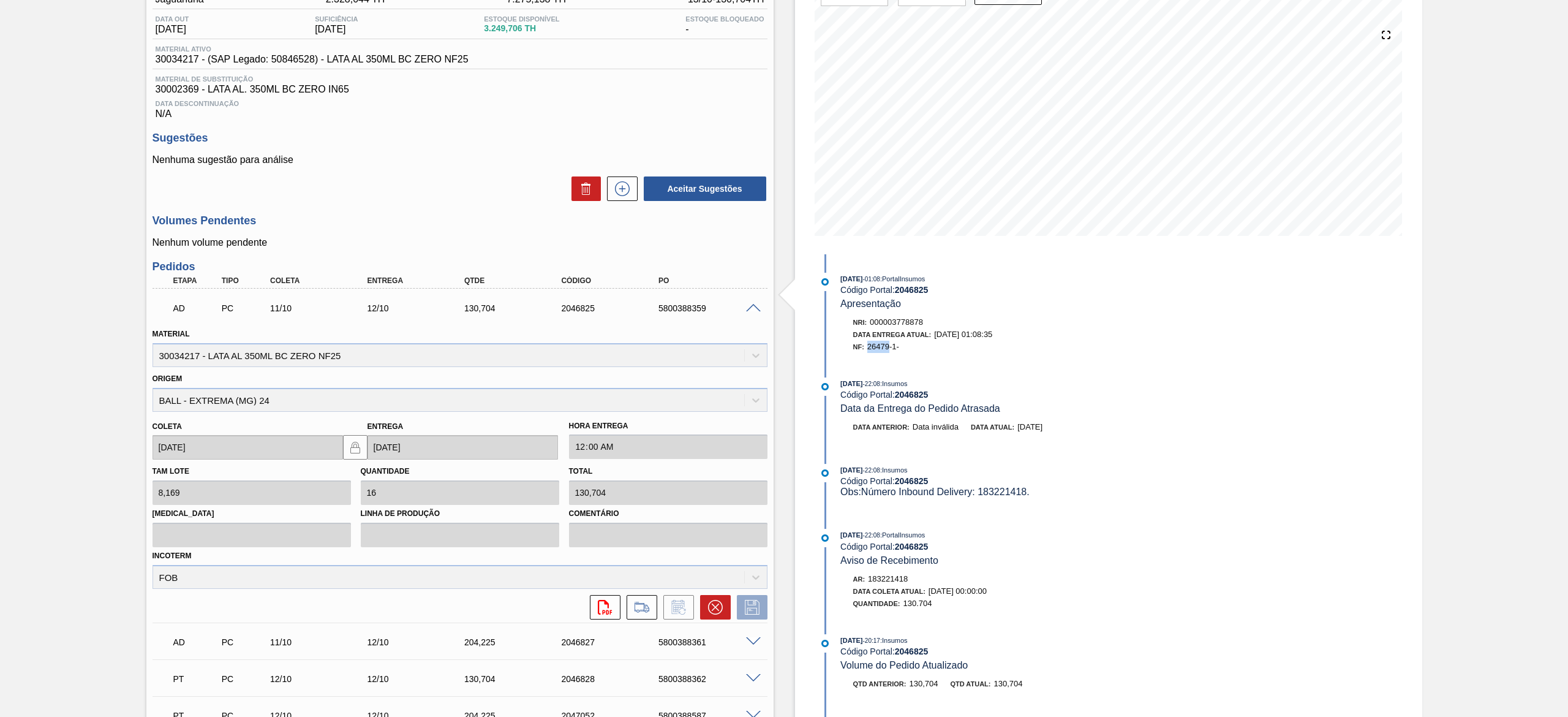
drag, startPoint x: 870, startPoint y: 351, endPoint x: 890, endPoint y: 351, distance: 20.0
click at [890, 351] on span "26479-1-" at bounding box center [883, 347] width 32 height 9
drag, startPoint x: 893, startPoint y: 318, endPoint x: 940, endPoint y: 327, distance: 47.9
click at [940, 327] on div "Nri: 000003778878" at bounding box center [993, 322] width 279 height 13
click at [721, 600] on button at bounding box center [715, 607] width 31 height 24
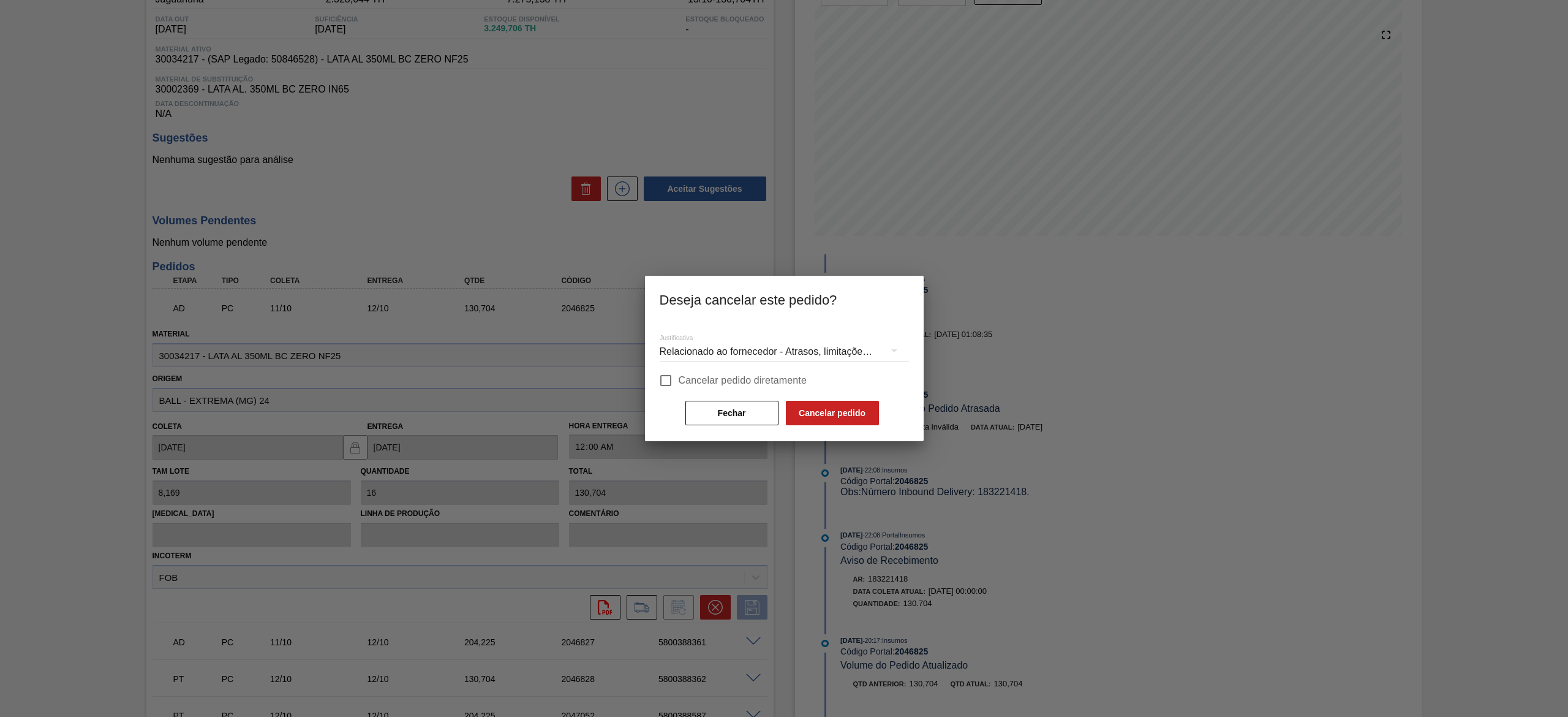
click at [674, 381] on input "Cancelar pedido diretamente" at bounding box center [665, 381] width 26 height 26
checkbox input "true"
click at [832, 414] on button "Cancelar pedido" at bounding box center [832, 413] width 93 height 24
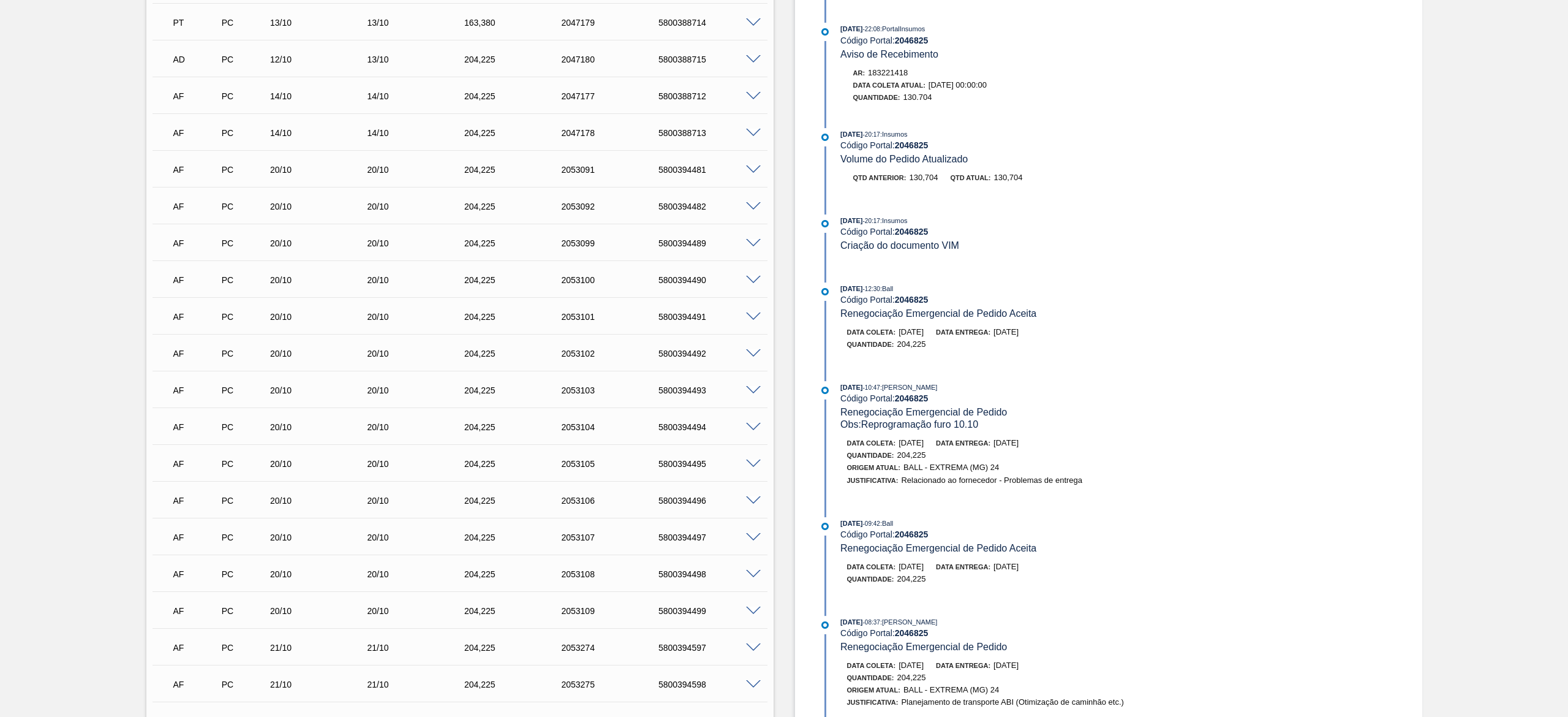
scroll to position [16, 0]
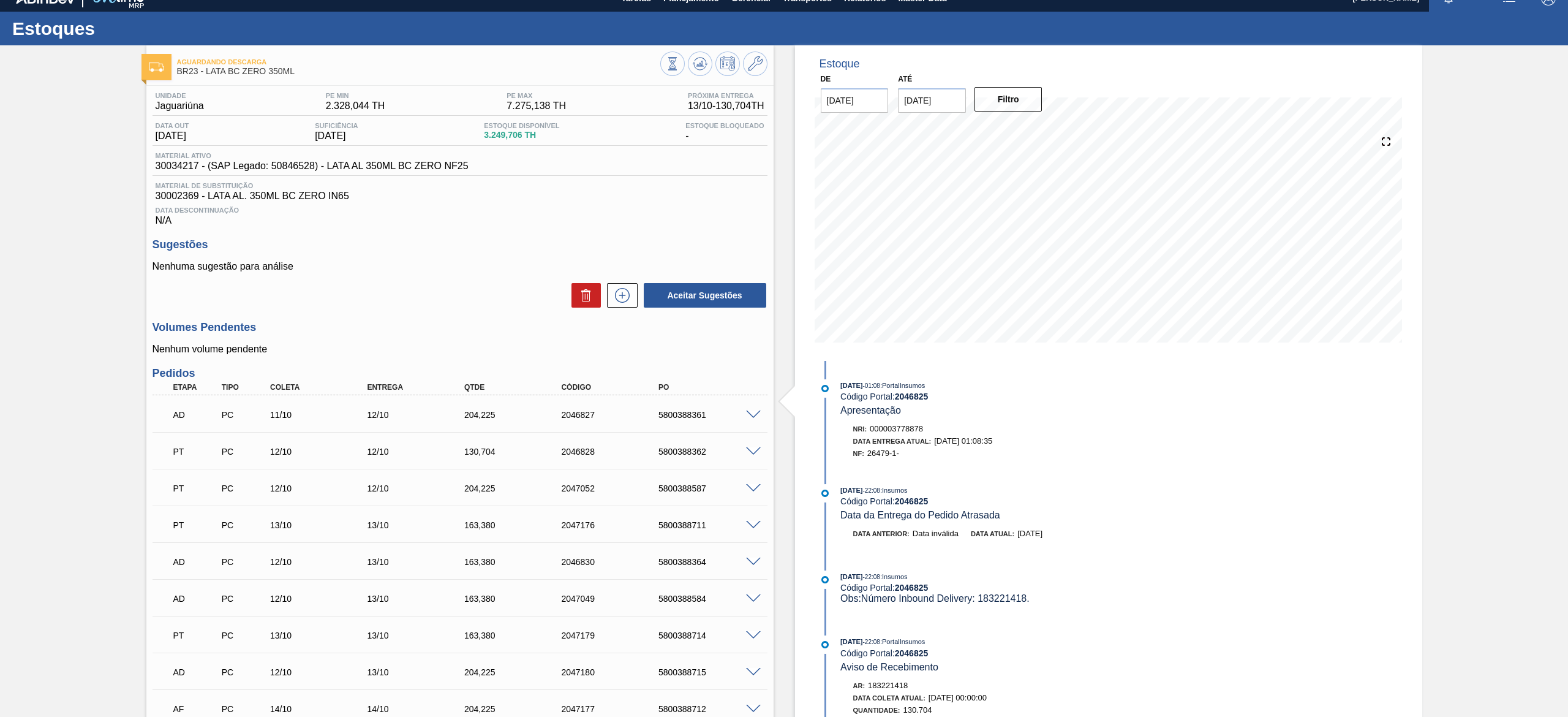
click at [761, 564] on div at bounding box center [755, 561] width 24 height 9
click at [754, 561] on span at bounding box center [753, 563] width 15 height 9
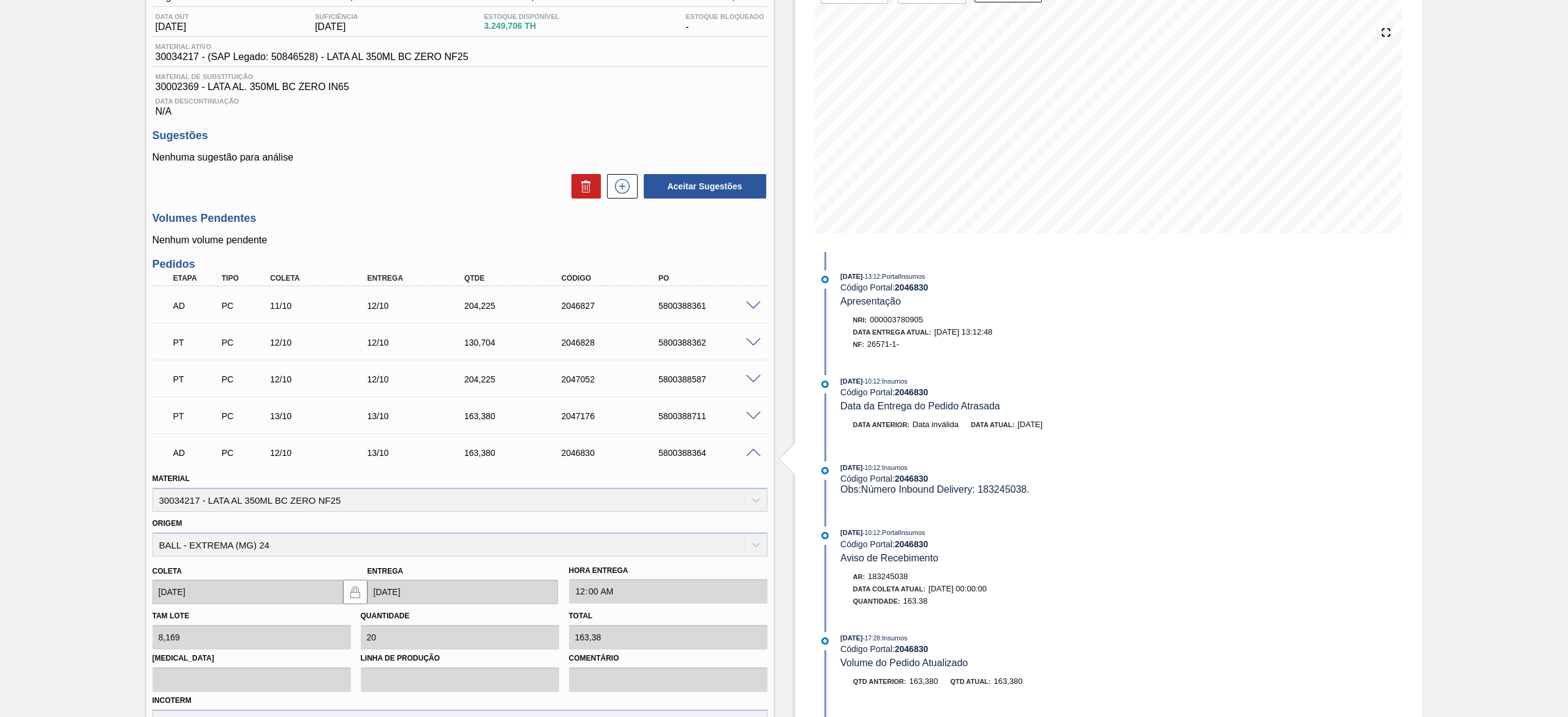
scroll to position [261, 0]
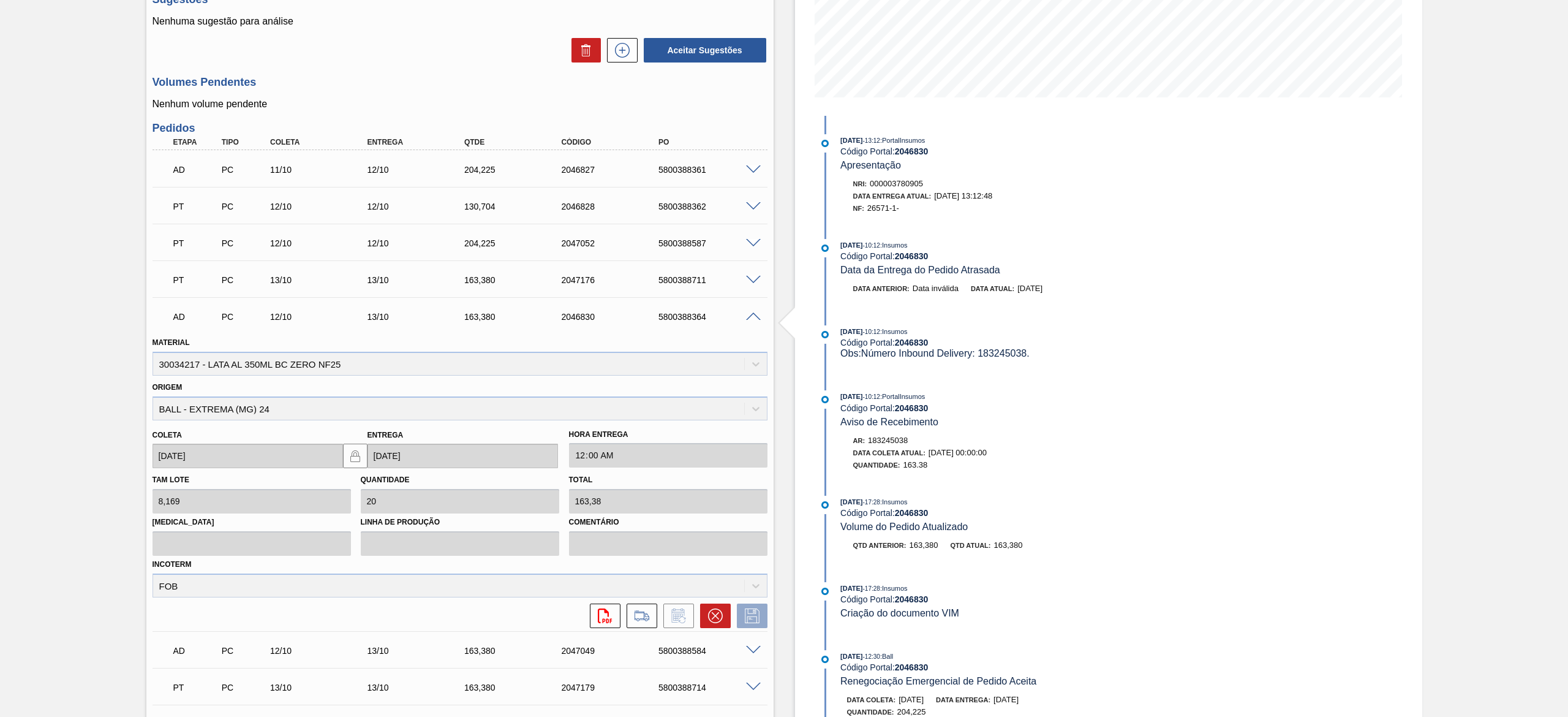
click at [753, 647] on span at bounding box center [753, 651] width 15 height 9
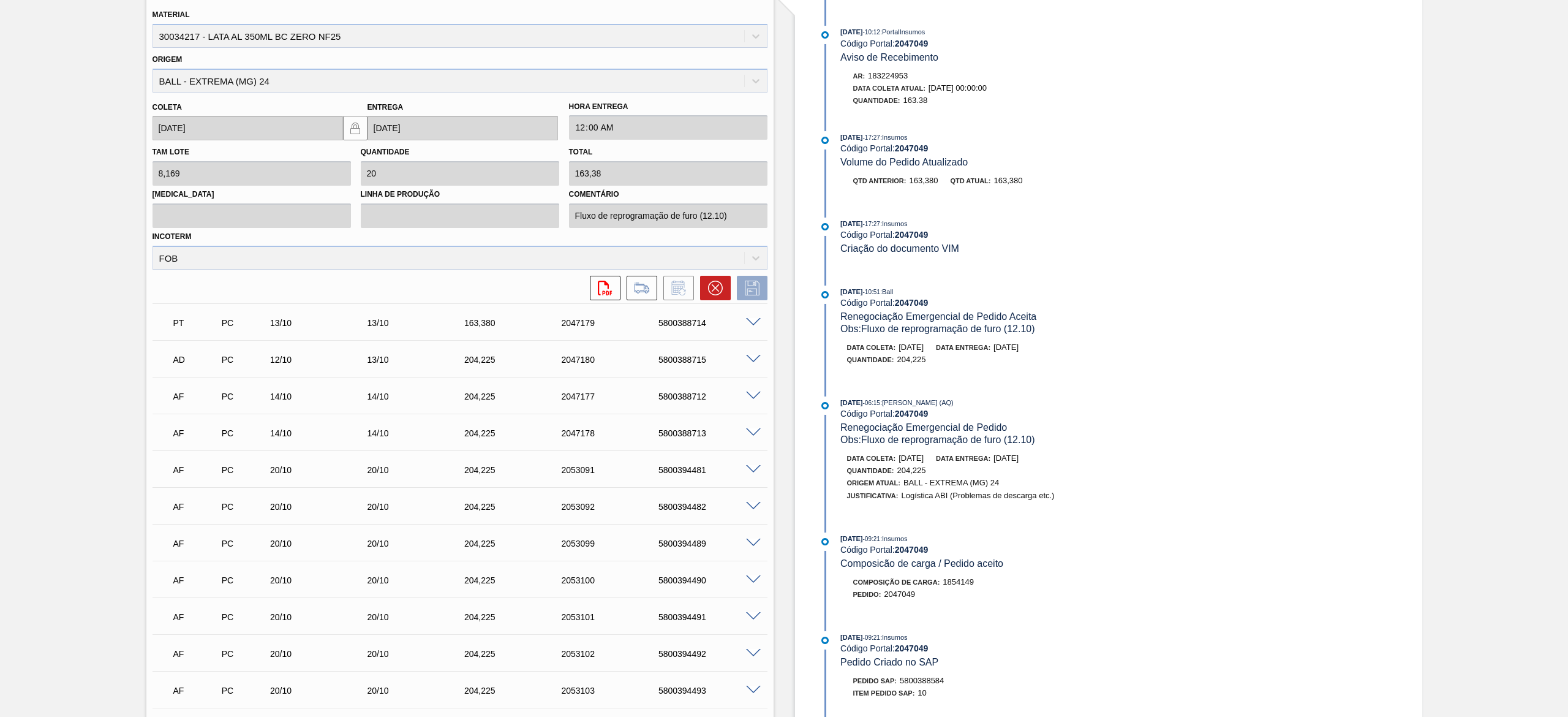
scroll to position [629, 0]
click at [753, 355] on span at bounding box center [753, 356] width 15 height 9
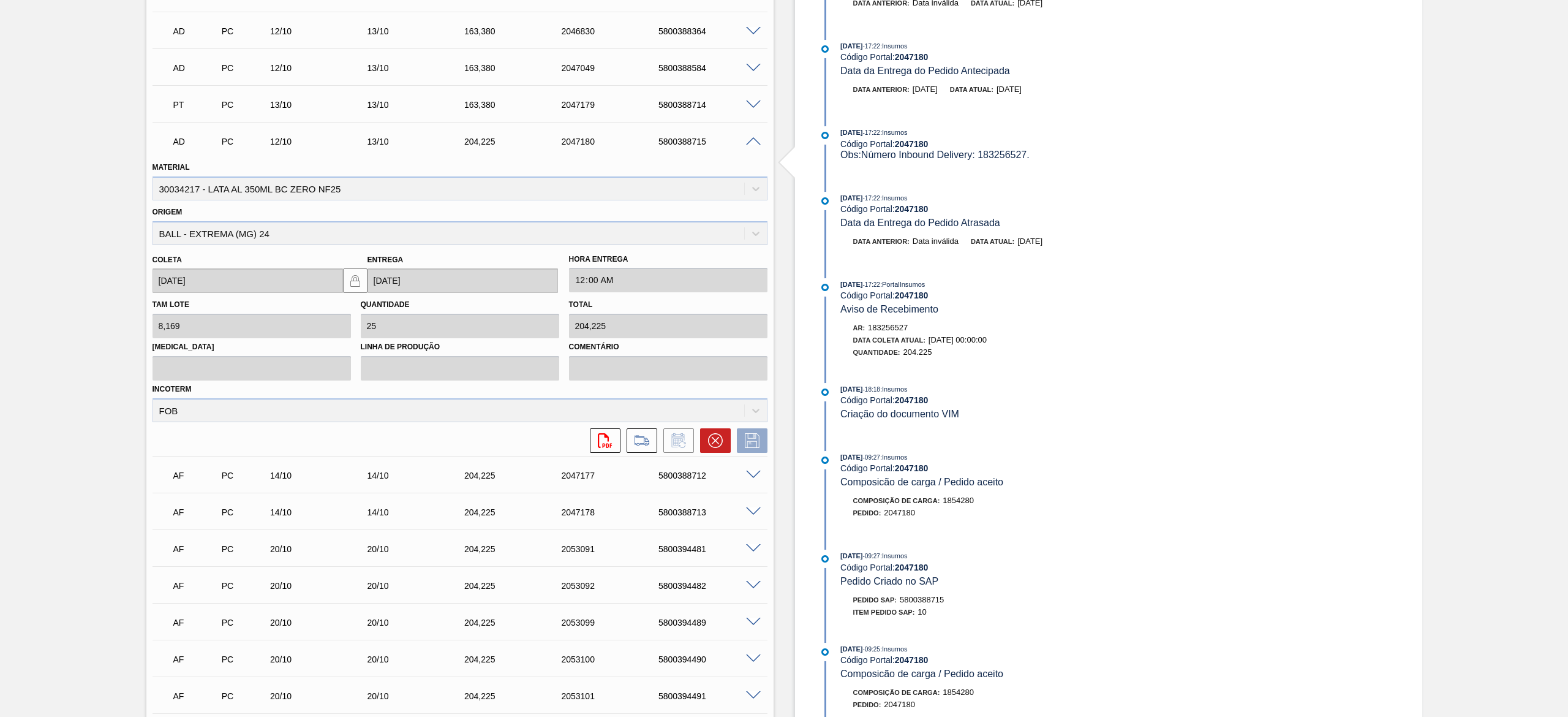
scroll to position [261, 0]
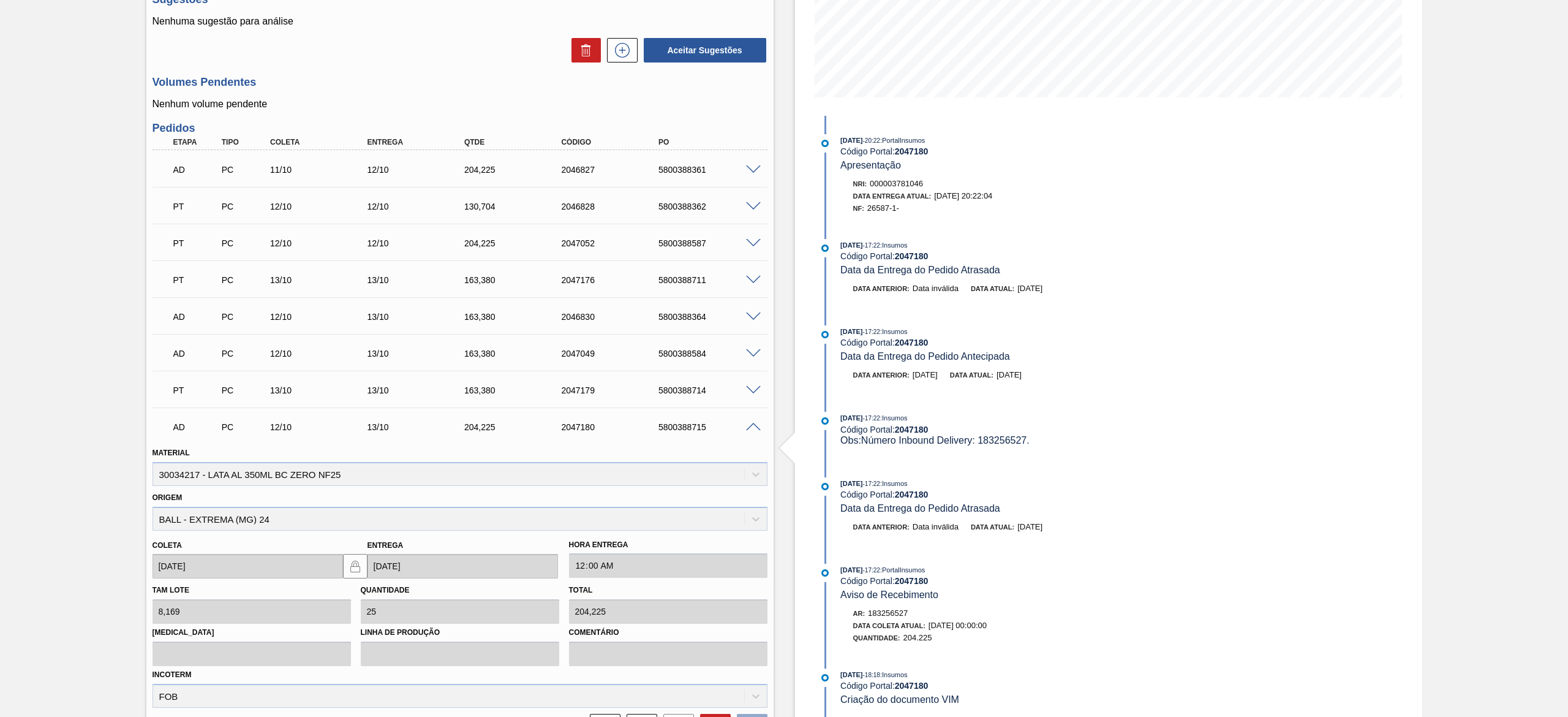
click at [756, 425] on span at bounding box center [753, 428] width 15 height 9
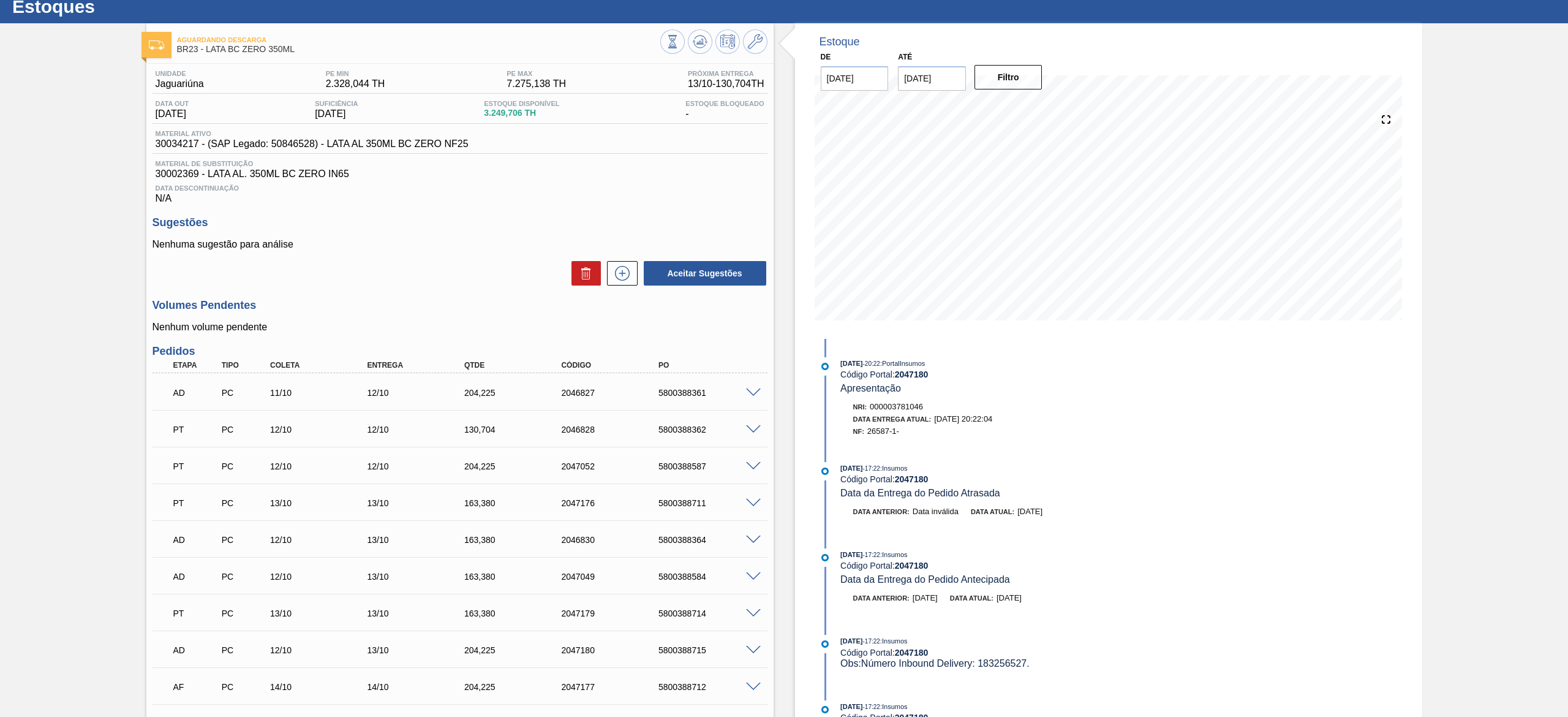
scroll to position [0, 0]
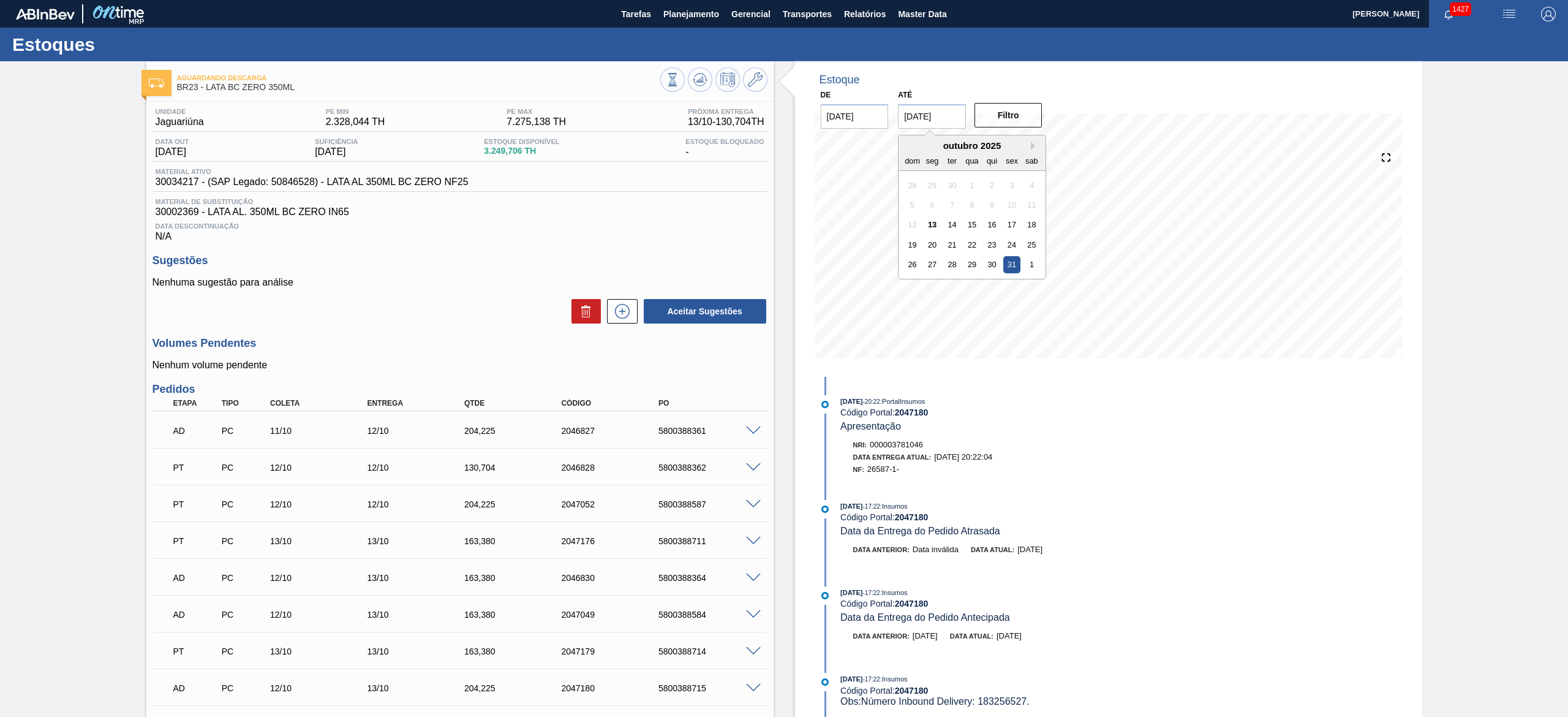
drag, startPoint x: 950, startPoint y: 113, endPoint x: 969, endPoint y: 143, distance: 35.5
click at [950, 114] on input "[DATE]" at bounding box center [932, 116] width 68 height 24
click at [1034, 142] on button "Next Month" at bounding box center [1035, 146] width 9 height 9
click at [1032, 220] on div "15" at bounding box center [1032, 225] width 17 height 17
type input "15/11/2025"
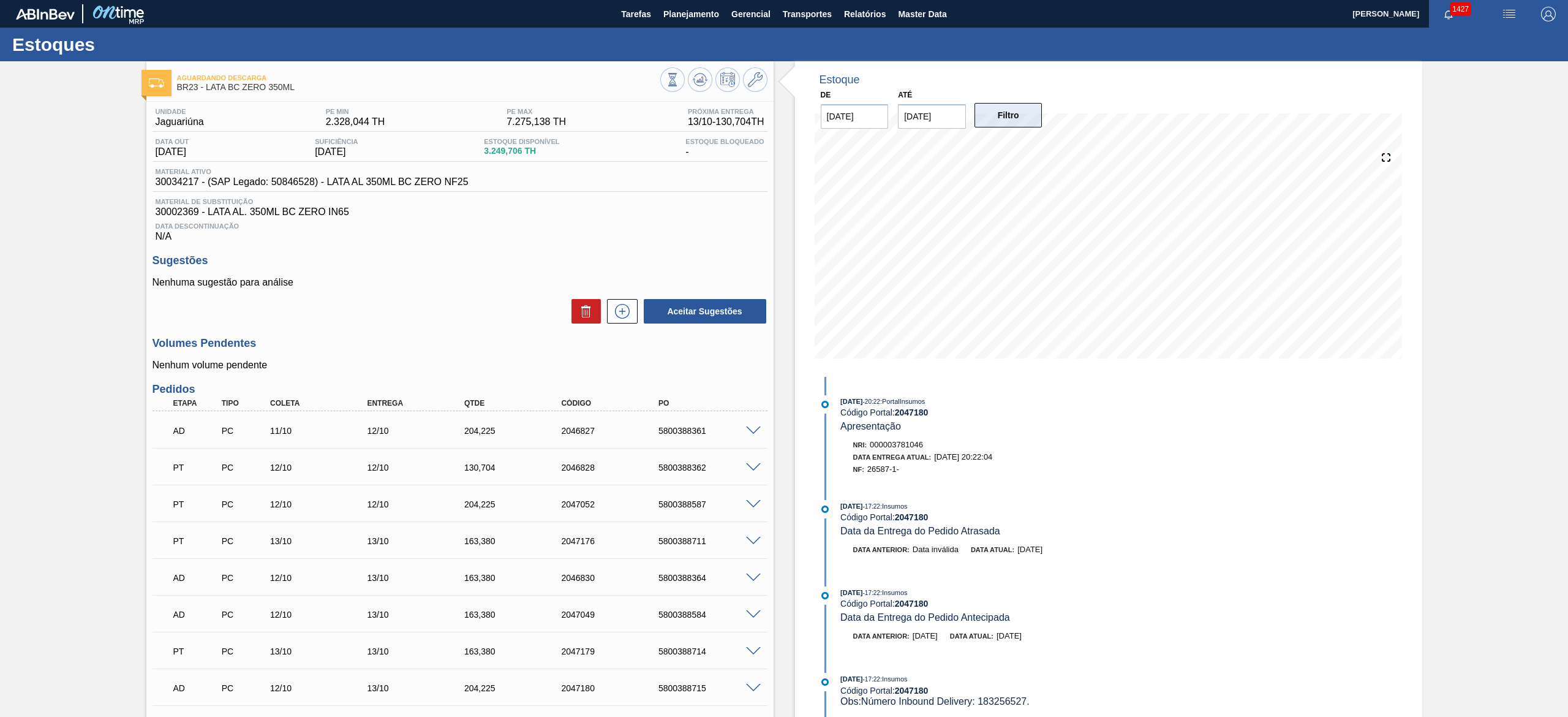
click at [1003, 125] on button "Filtro" at bounding box center [1009, 115] width 68 height 24
click at [680, 19] on span "Planejamento" at bounding box center [691, 14] width 56 height 15
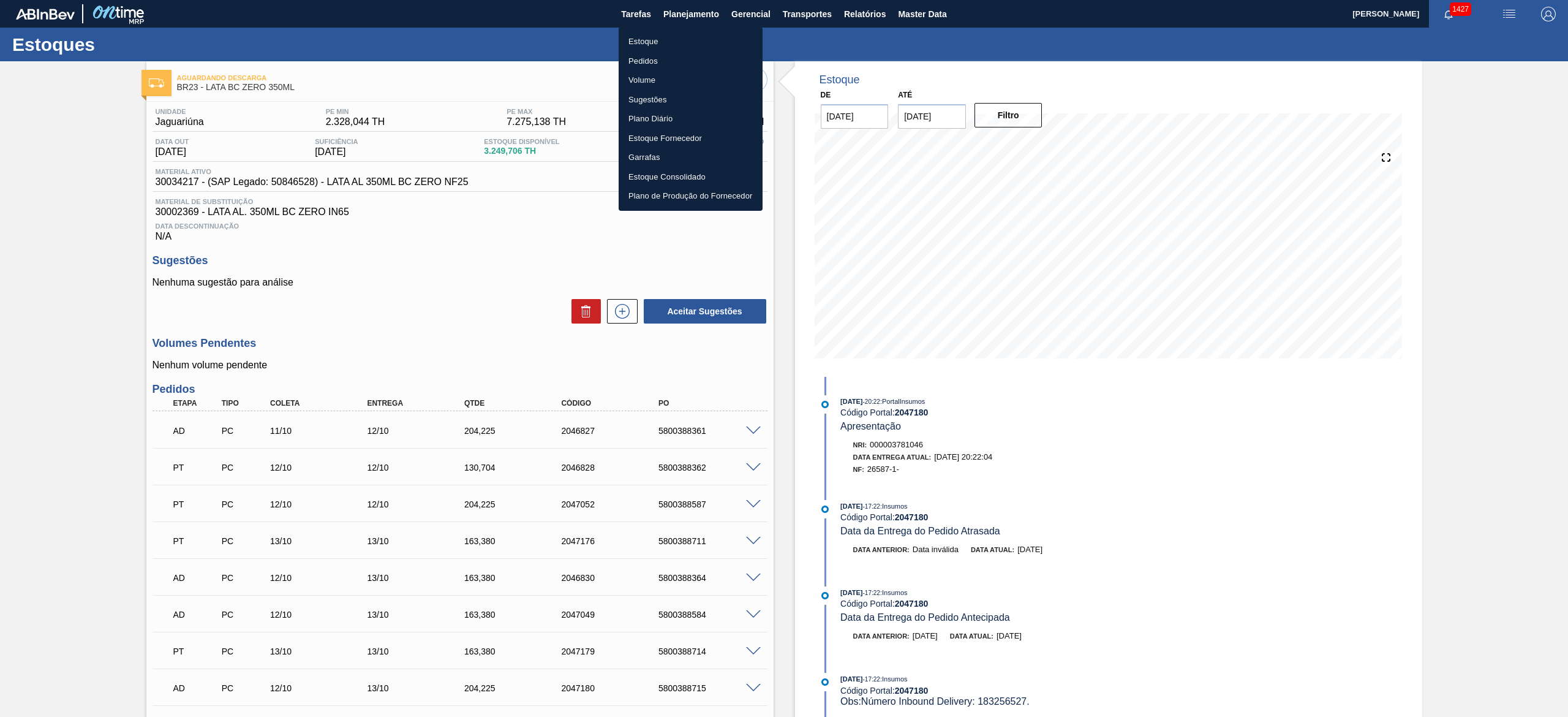
click at [647, 61] on li "Pedidos" at bounding box center [691, 61] width 144 height 20
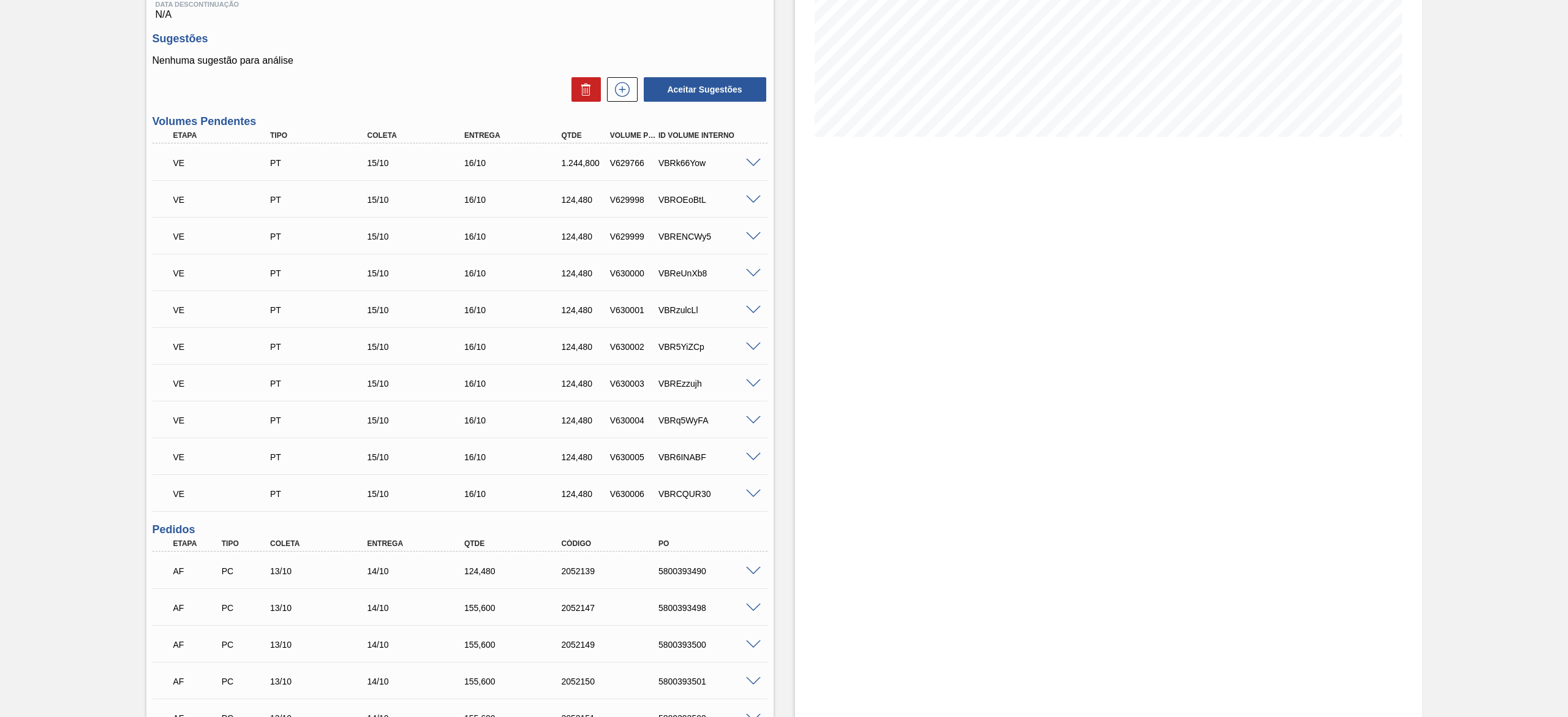
scroll to position [377, 0]
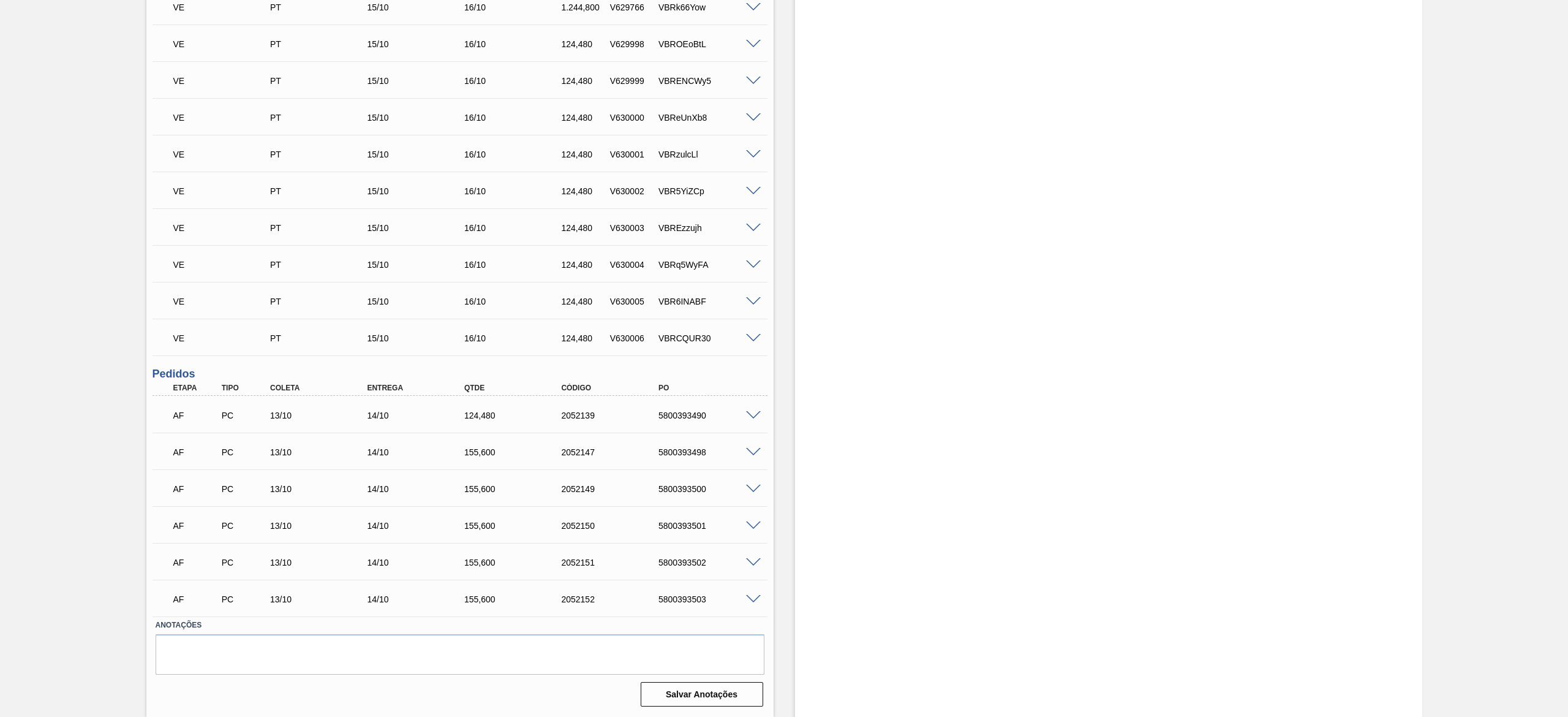
click at [749, 455] on span at bounding box center [753, 453] width 15 height 9
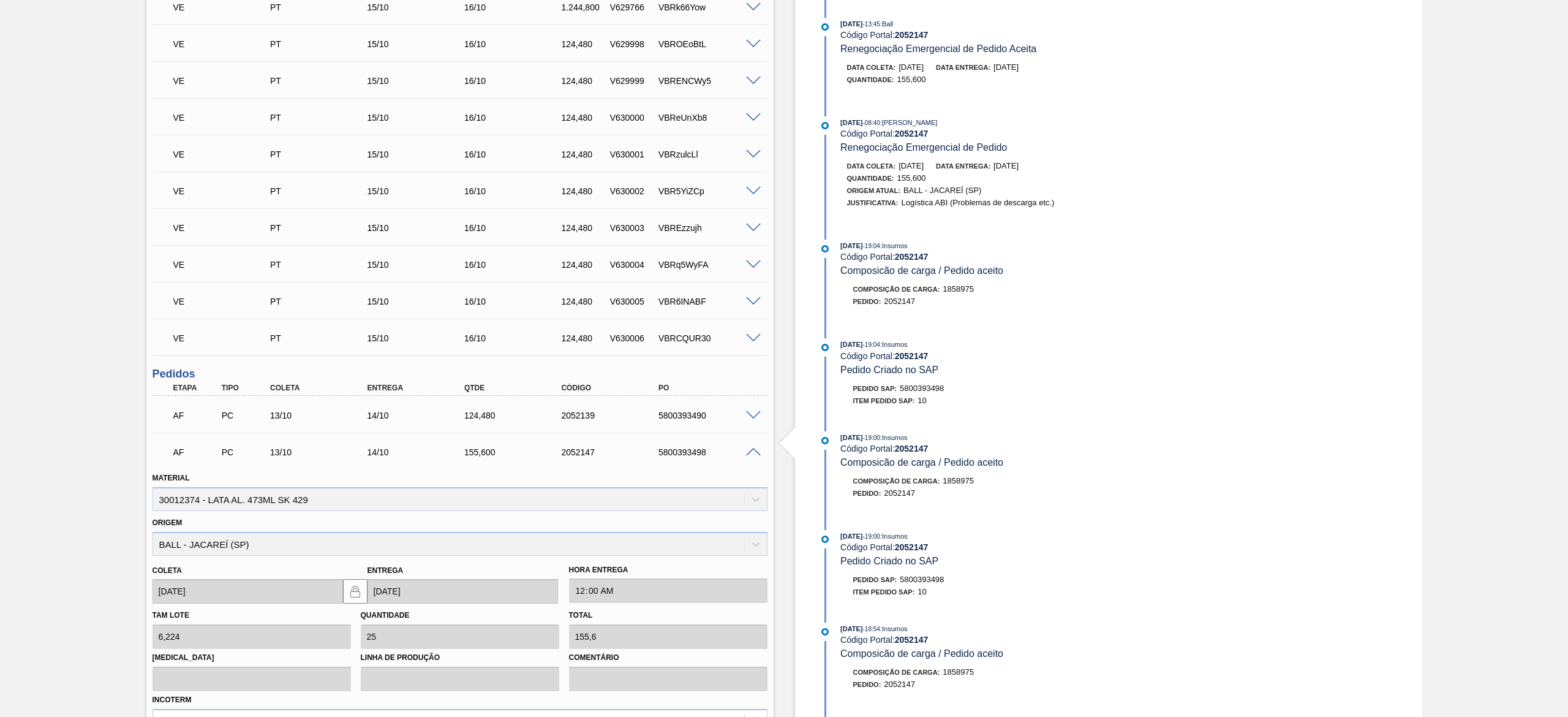
scroll to position [674, 0]
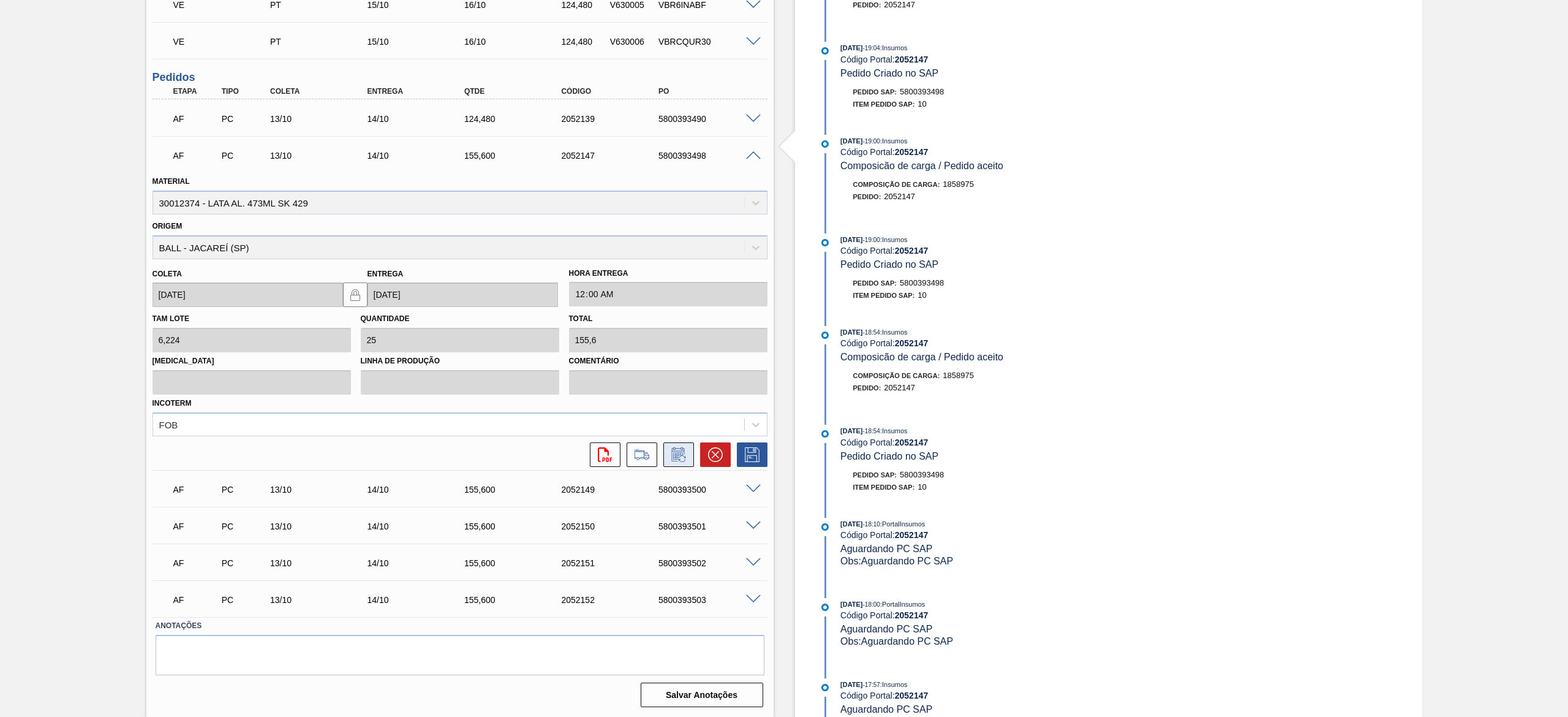
click at [675, 455] on icon at bounding box center [678, 455] width 20 height 15
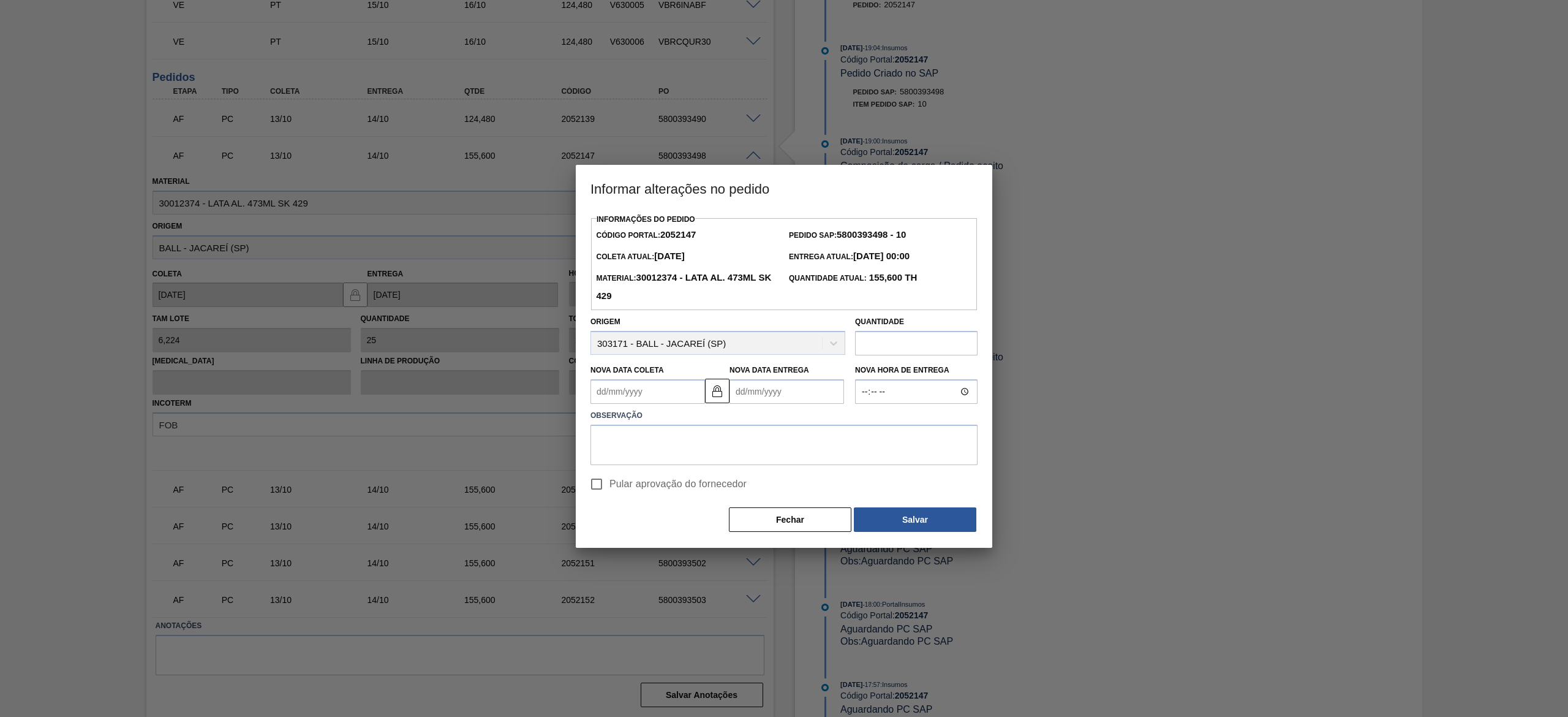
click at [892, 355] on input "text" at bounding box center [917, 343] width 123 height 24
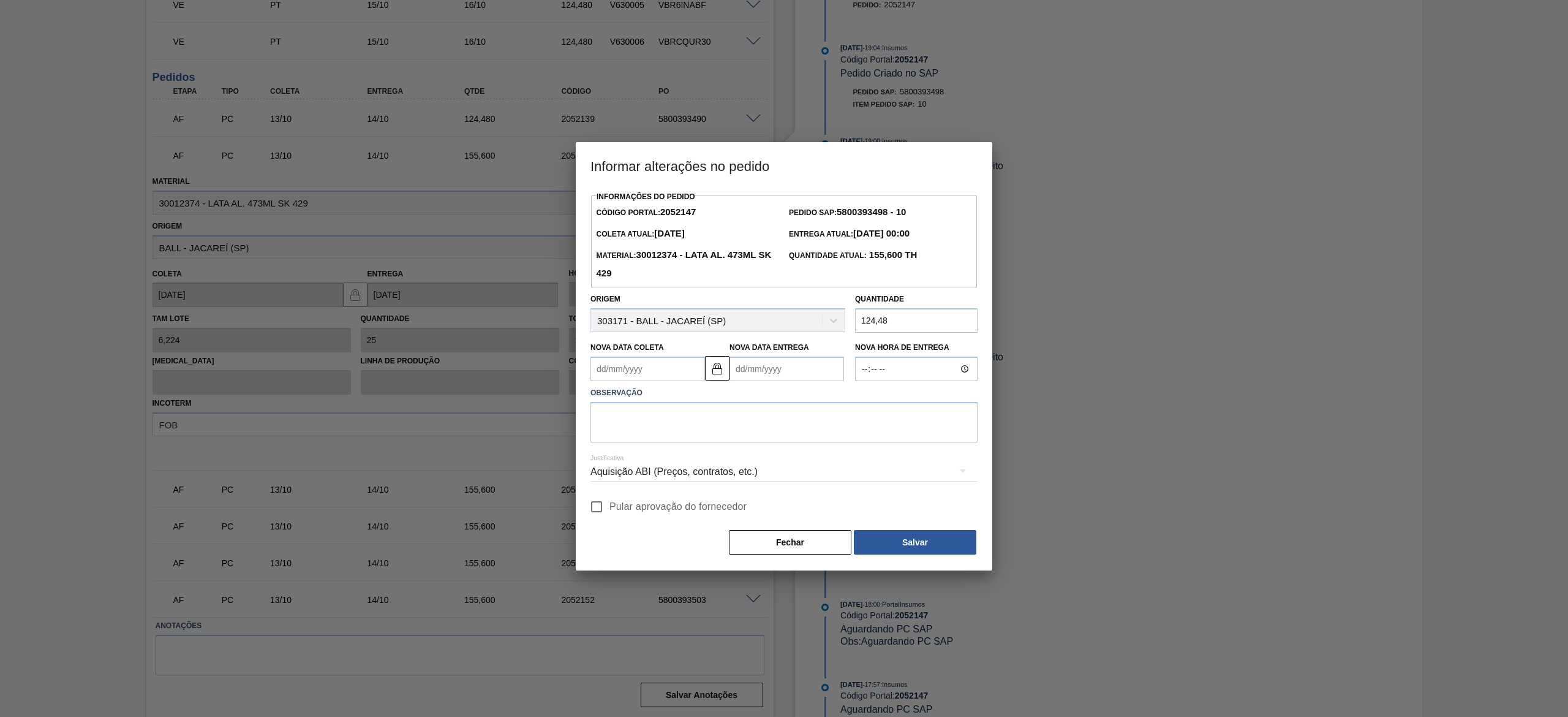
type input "124,48"
click at [837, 426] on textarea at bounding box center [784, 422] width 387 height 40
type textarea "M"
drag, startPoint x: 724, startPoint y: 422, endPoint x: 508, endPoint y: 388, distance: 218.7
click at [508, 388] on div "Informar alterações no pedido Informações do Pedido Código Portal: 2052147 Pedi…" at bounding box center [784, 358] width 1568 height 717
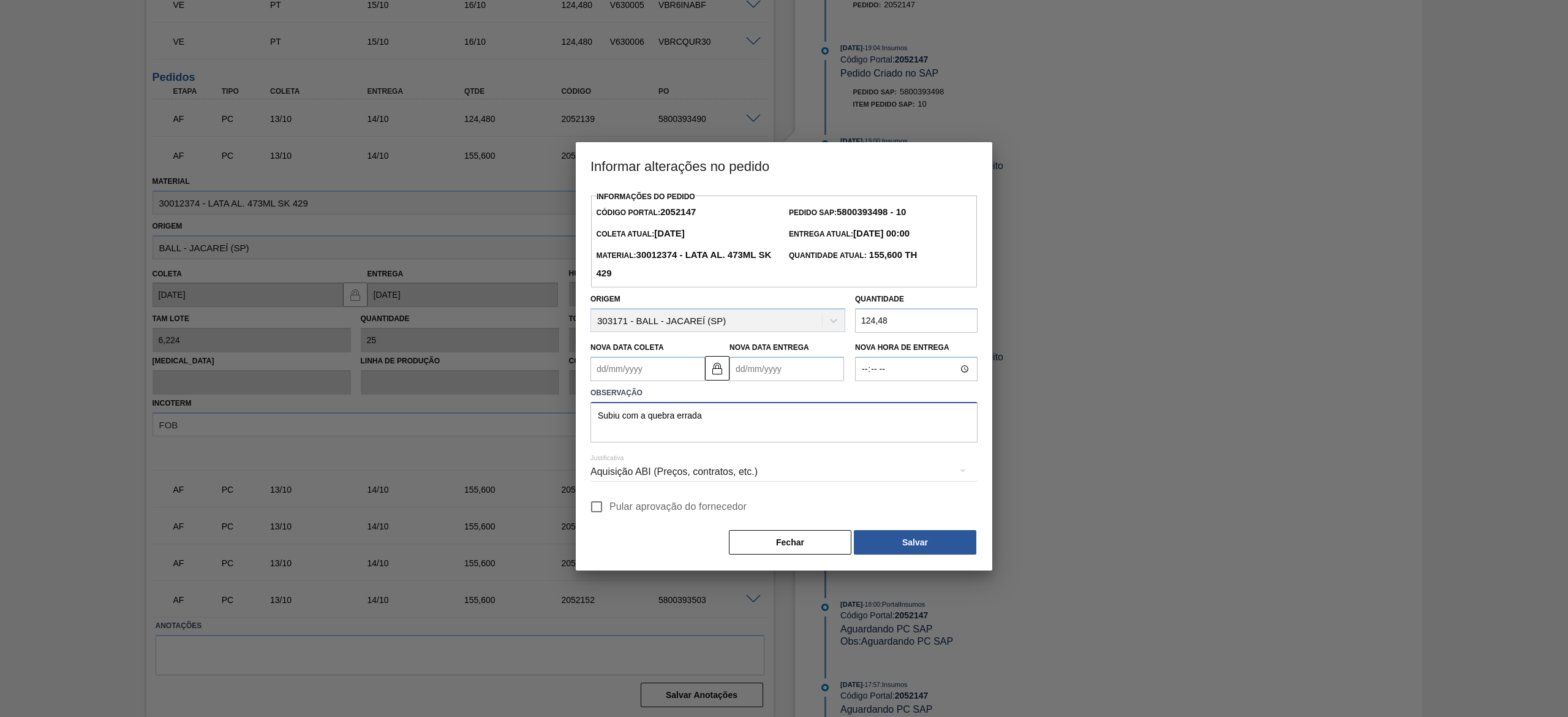
type textarea "Subiu com a quebra errada"
click at [689, 509] on span "Pular aprovação do fornecedor" at bounding box center [678, 507] width 137 height 15
click at [610, 509] on input "Pular aprovação do fornecedor" at bounding box center [596, 507] width 26 height 26
checkbox input "true"
click at [920, 543] on button "Salvar" at bounding box center [915, 542] width 123 height 24
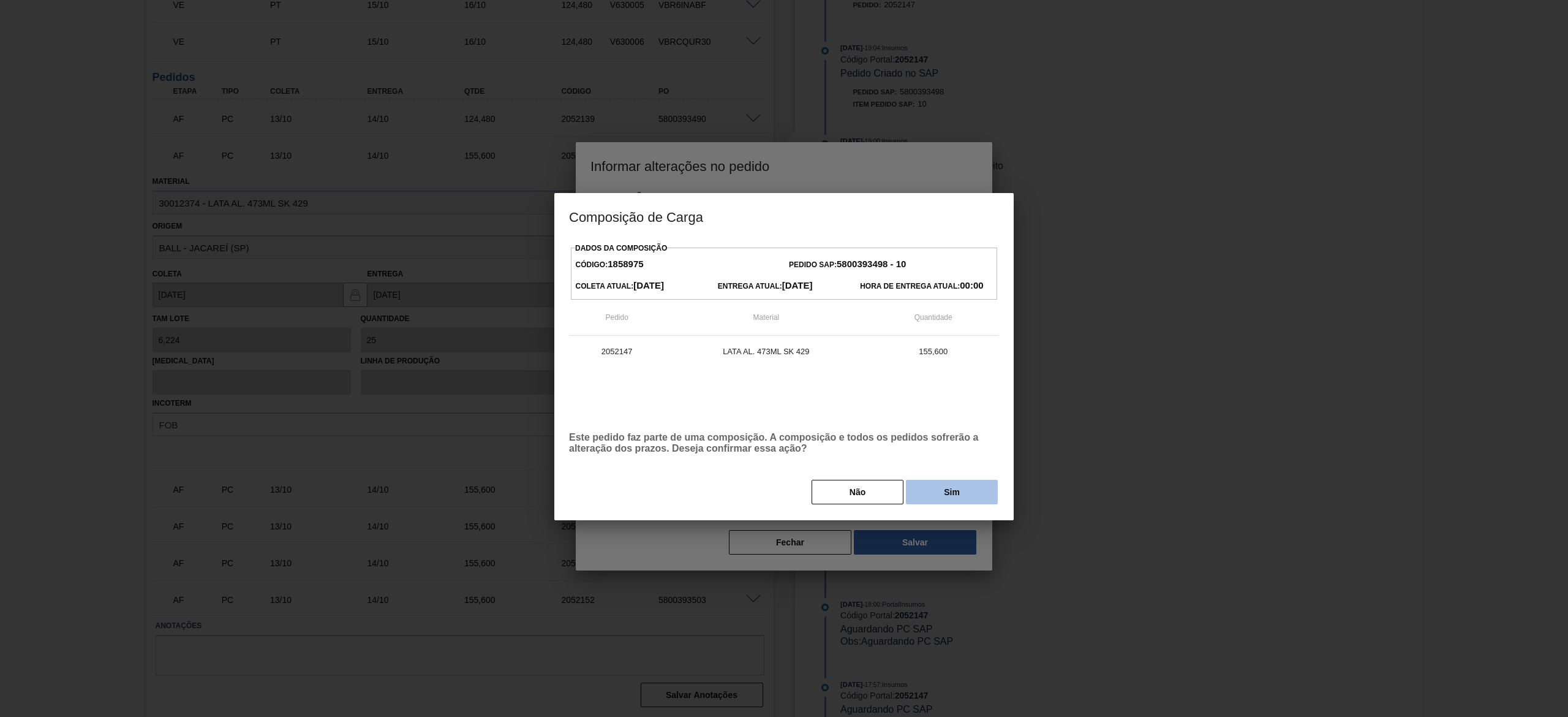
click at [944, 500] on button "Sim" at bounding box center [951, 492] width 92 height 24
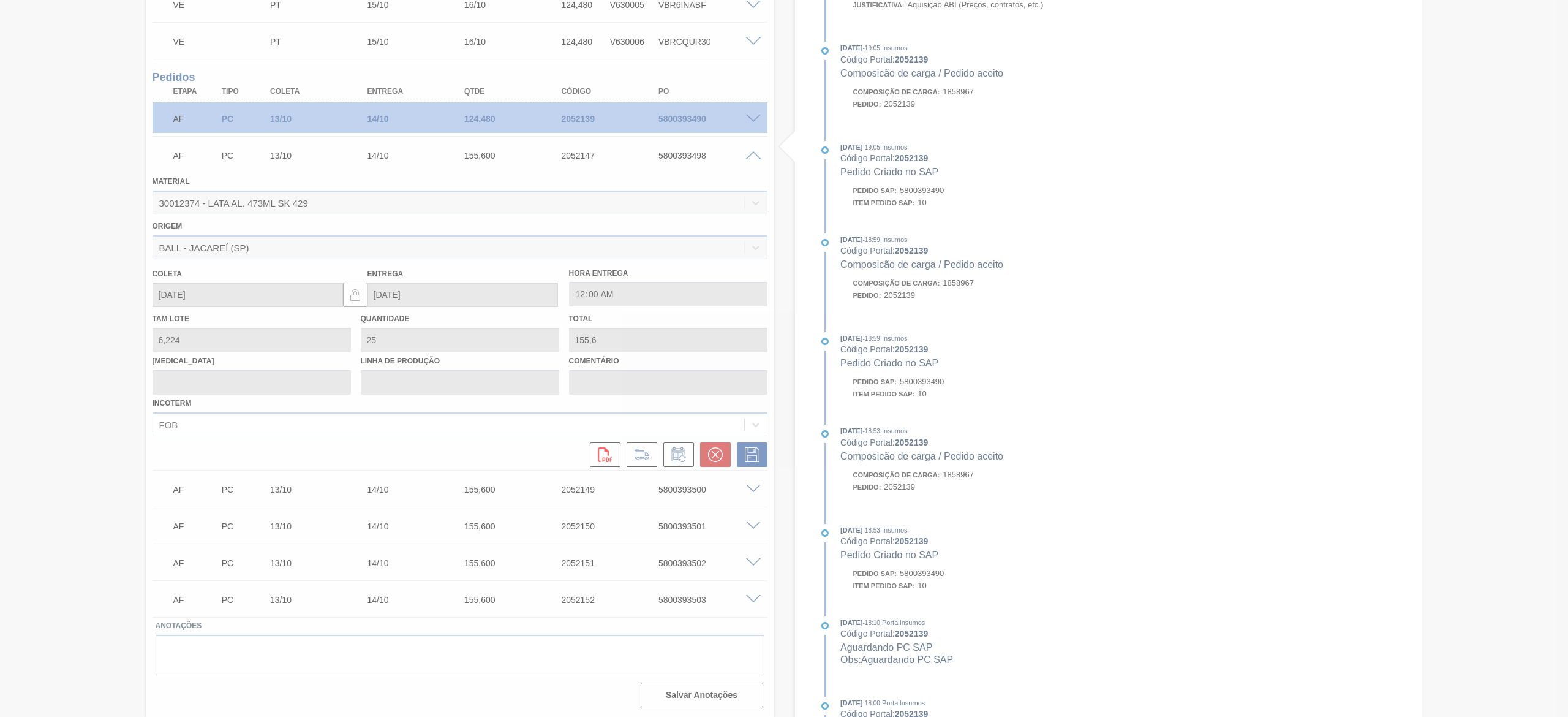
type input "20"
type input "124,48"
type input "Subiu com a quebra errada"
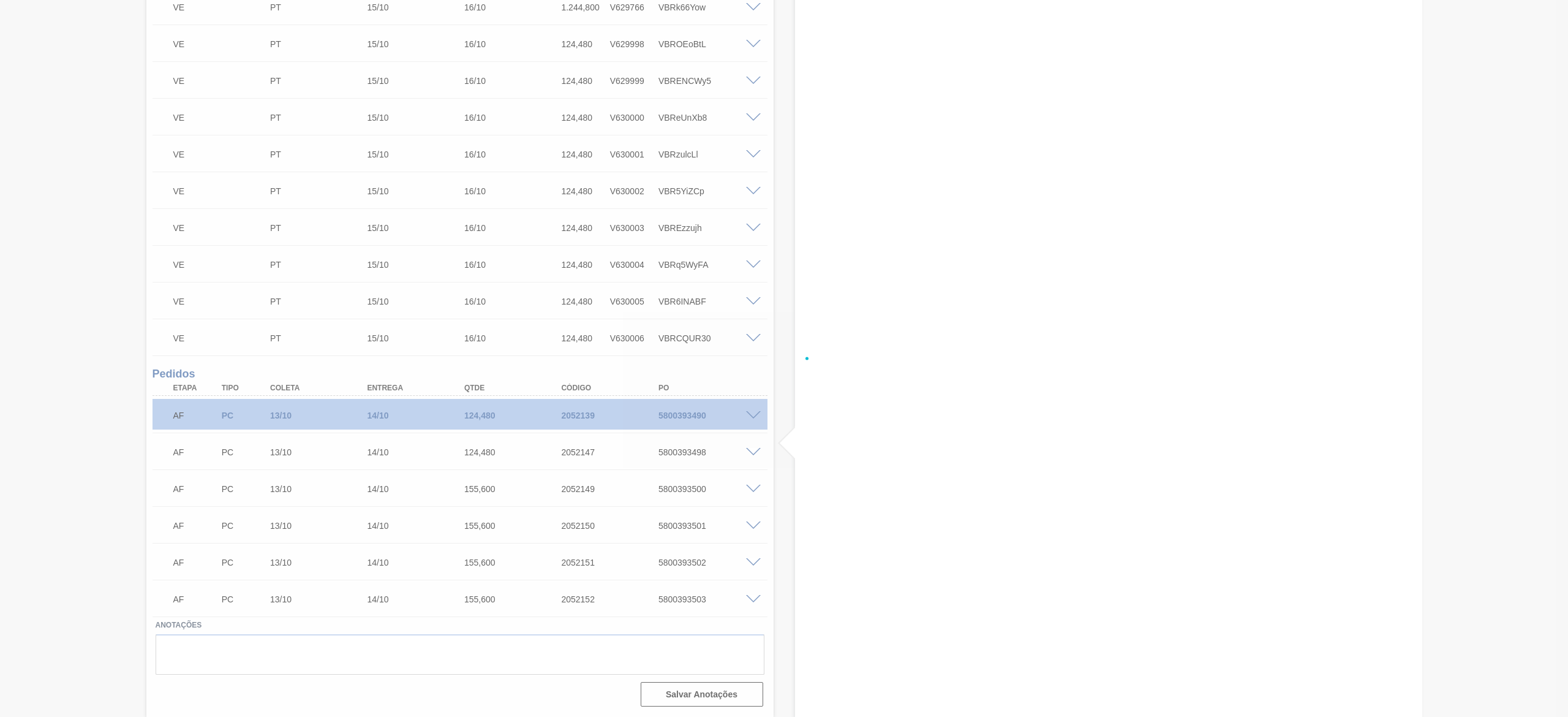
scroll to position [377, 0]
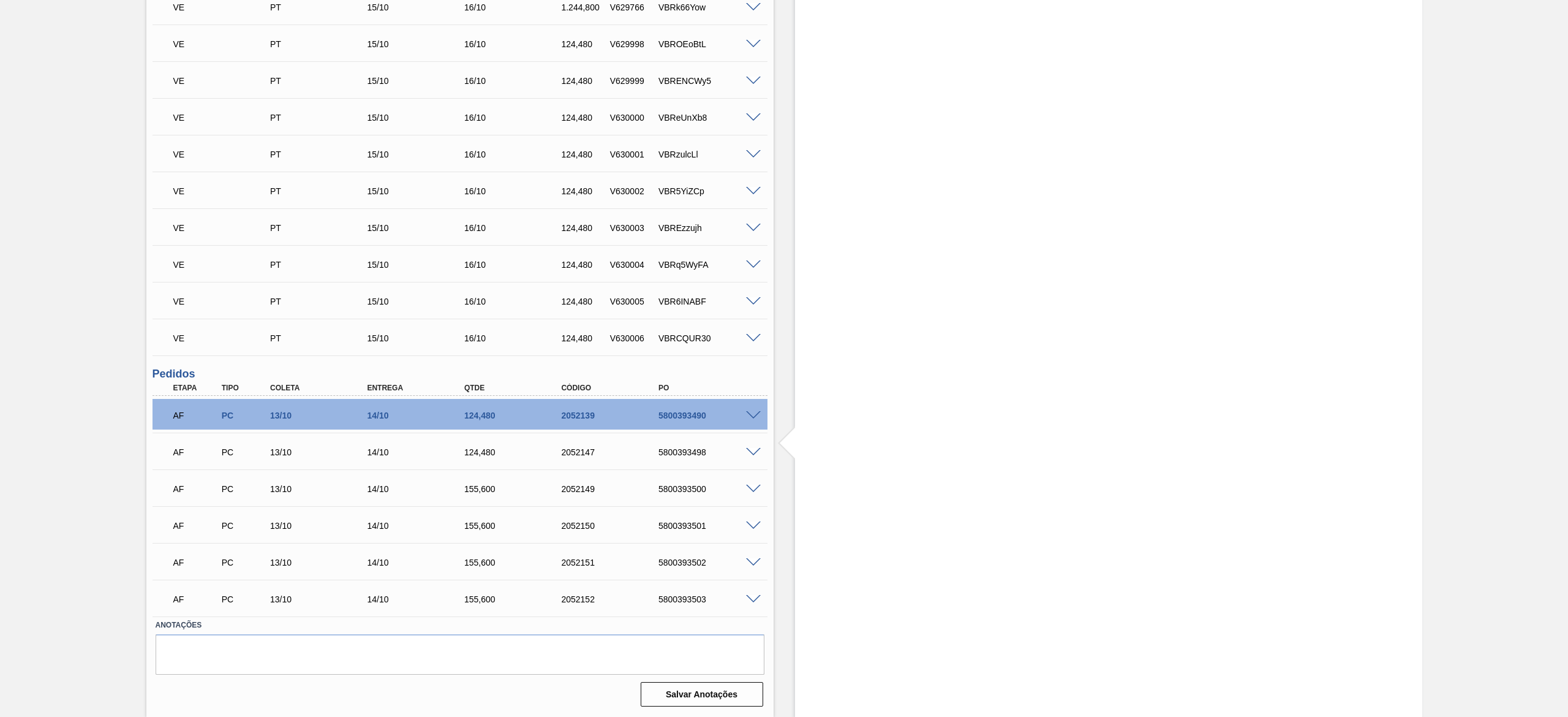
click at [750, 487] on span at bounding box center [753, 489] width 15 height 9
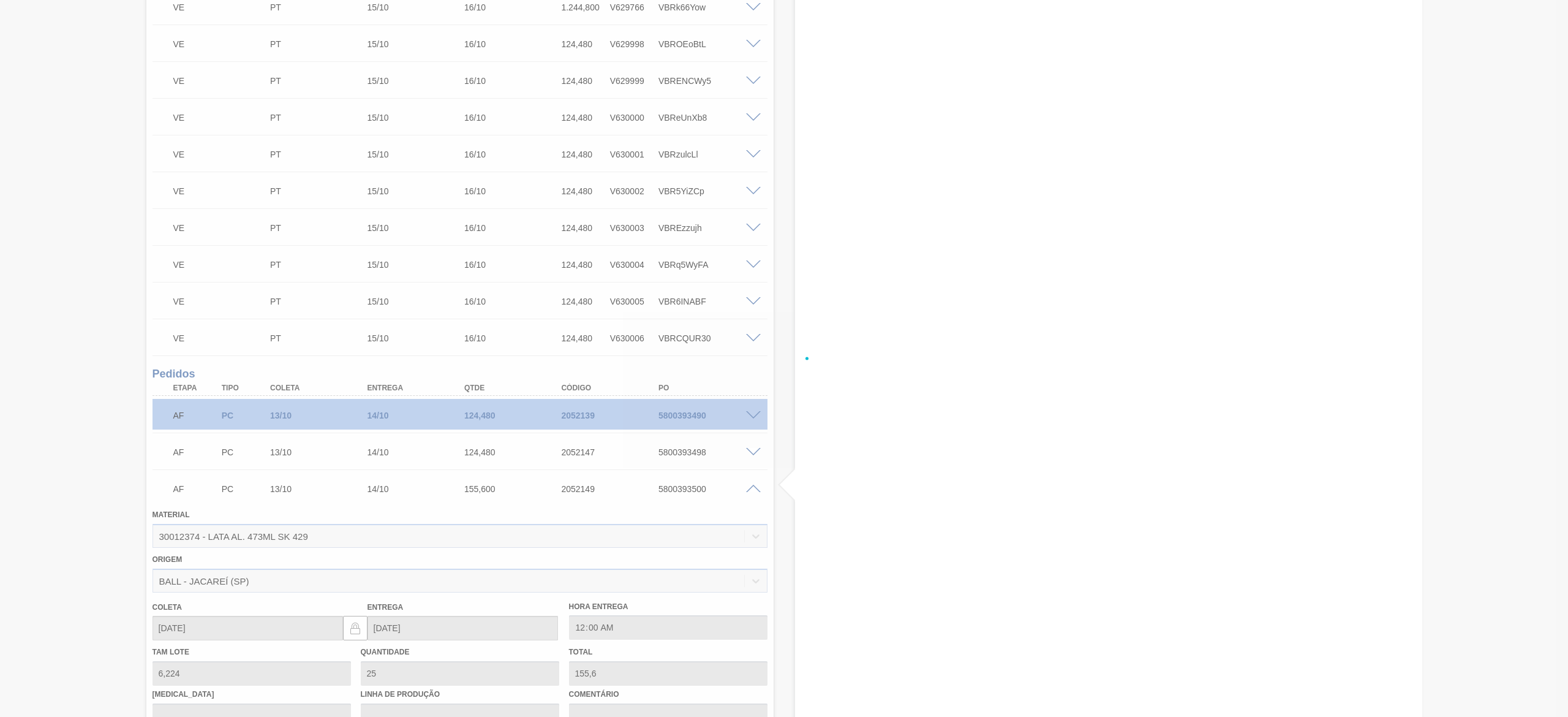
scroll to position [674, 0]
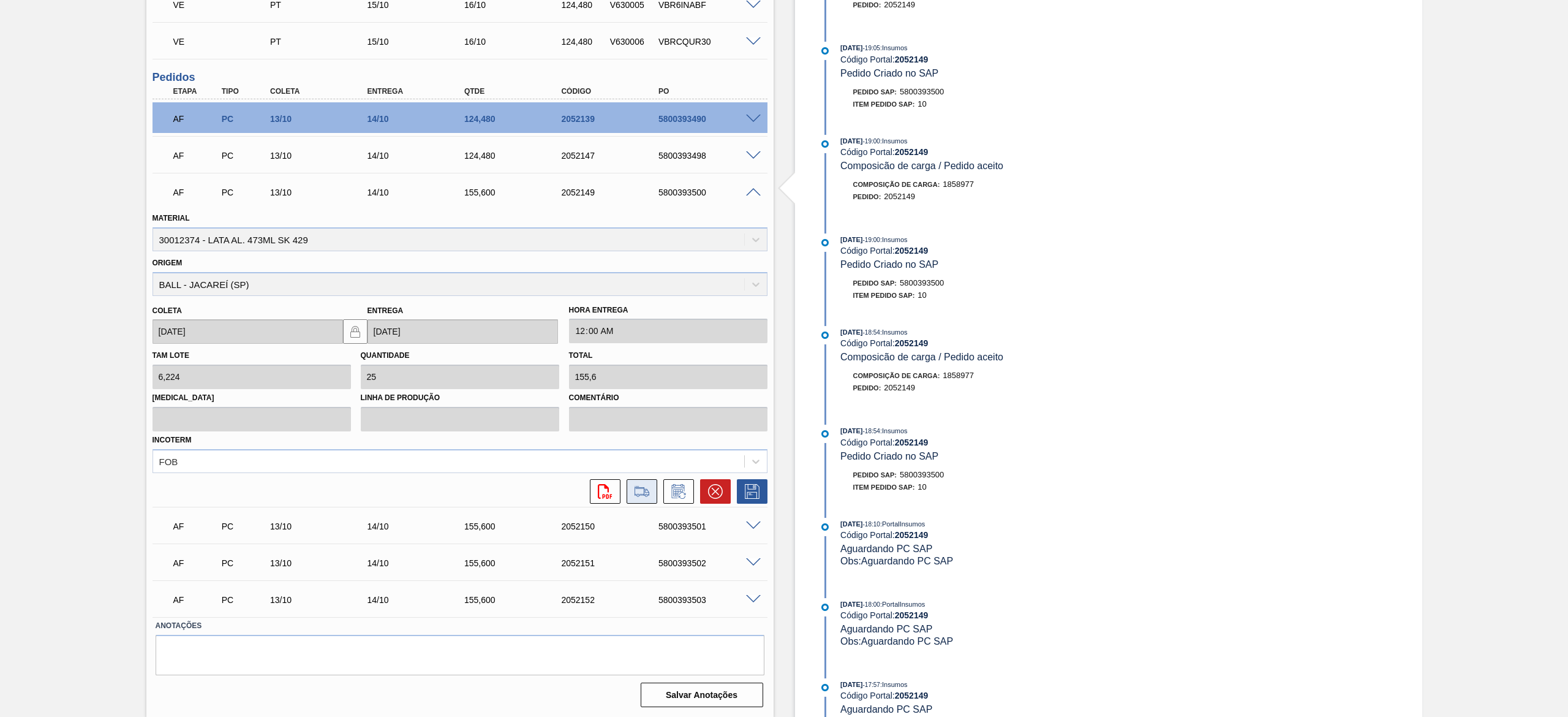
click at [640, 489] on icon at bounding box center [642, 491] width 20 height 15
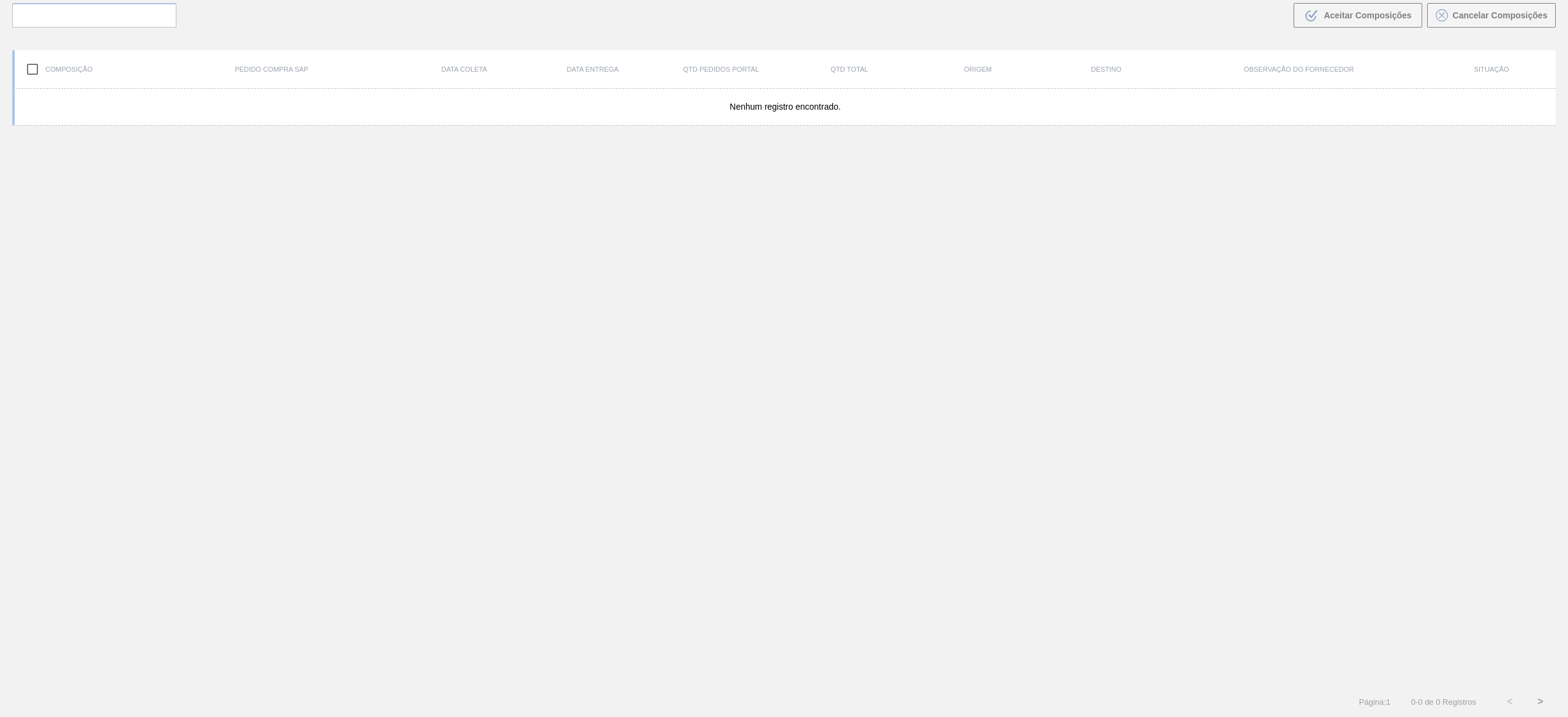
scroll to position [88, 0]
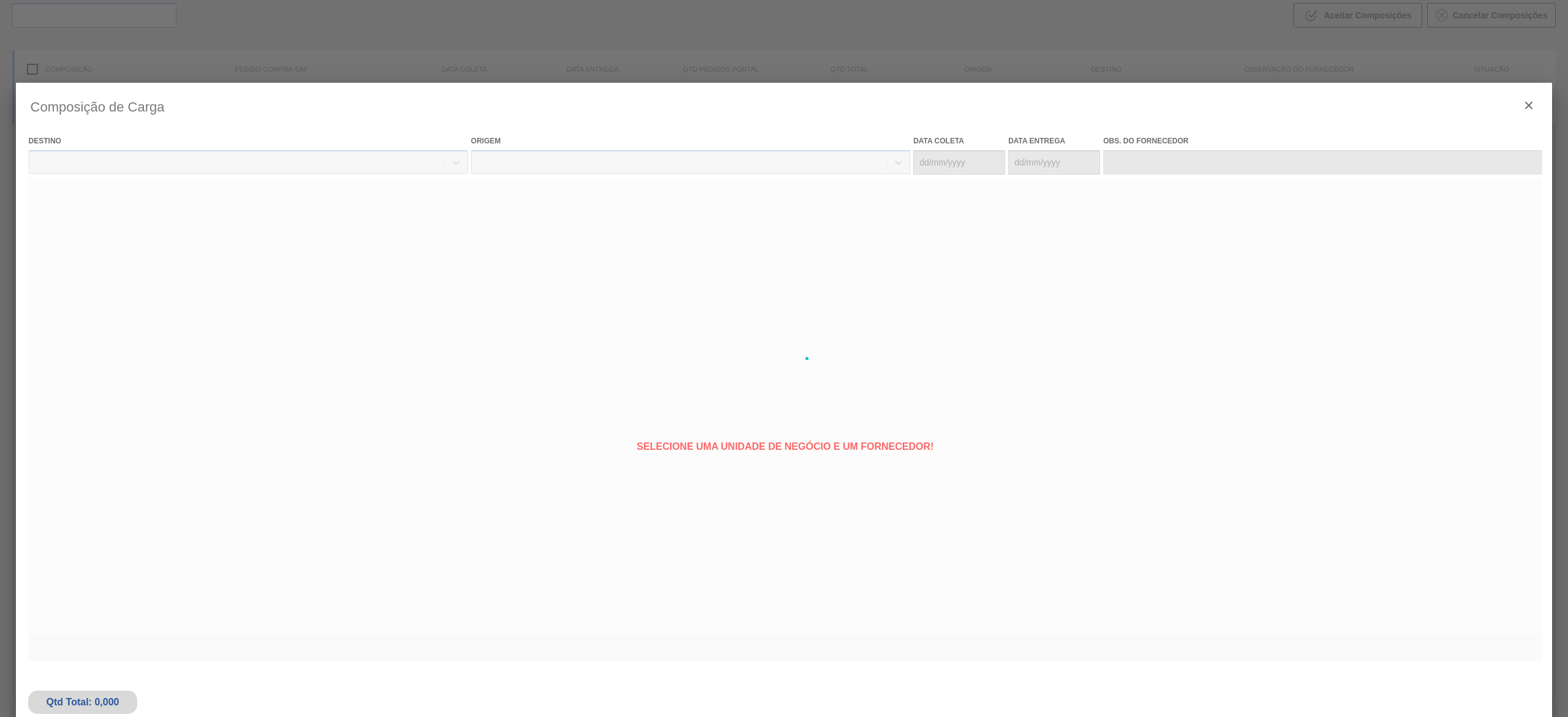
type coleta "[DATE]"
type Entrega "[DATE]"
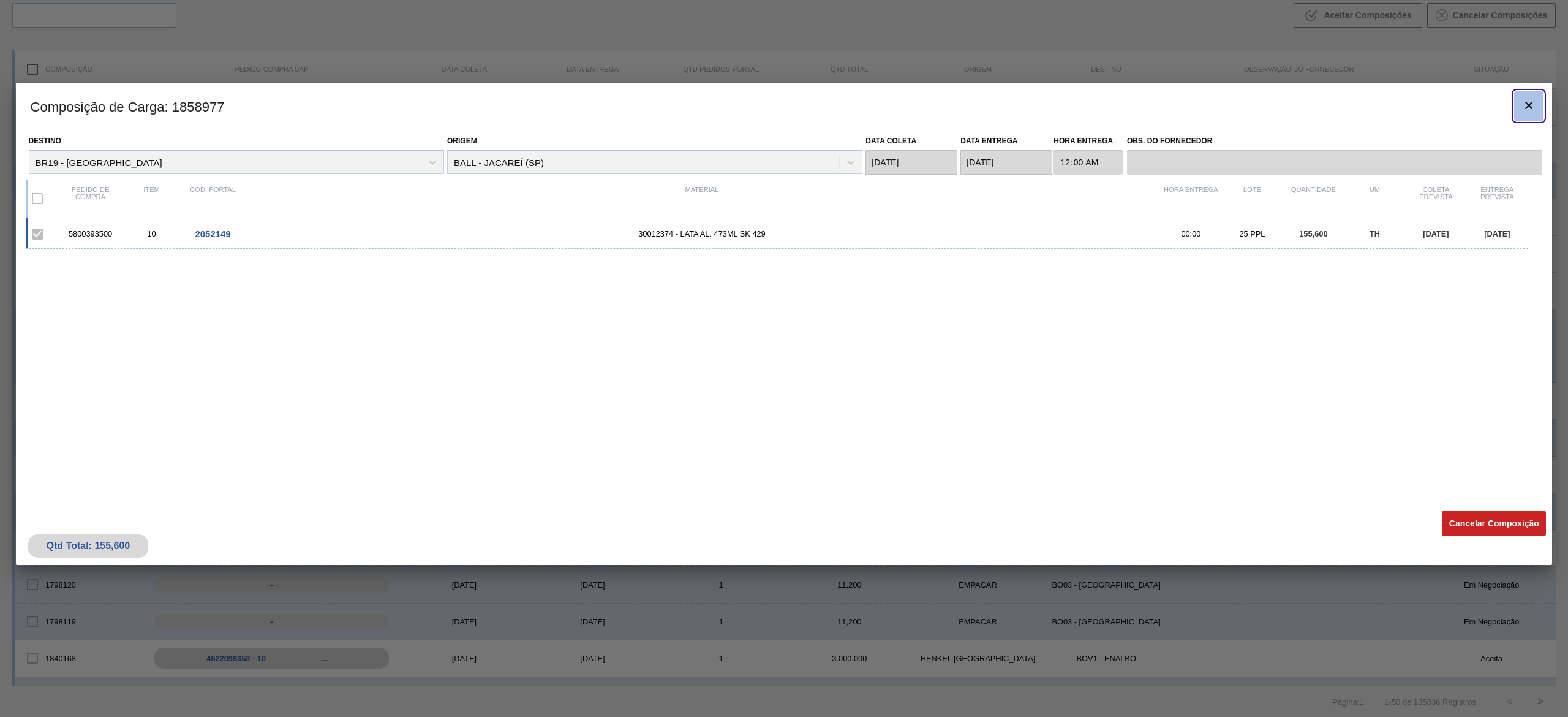
click at [1524, 119] on button "botão de ícone" at bounding box center [1529, 106] width 29 height 29
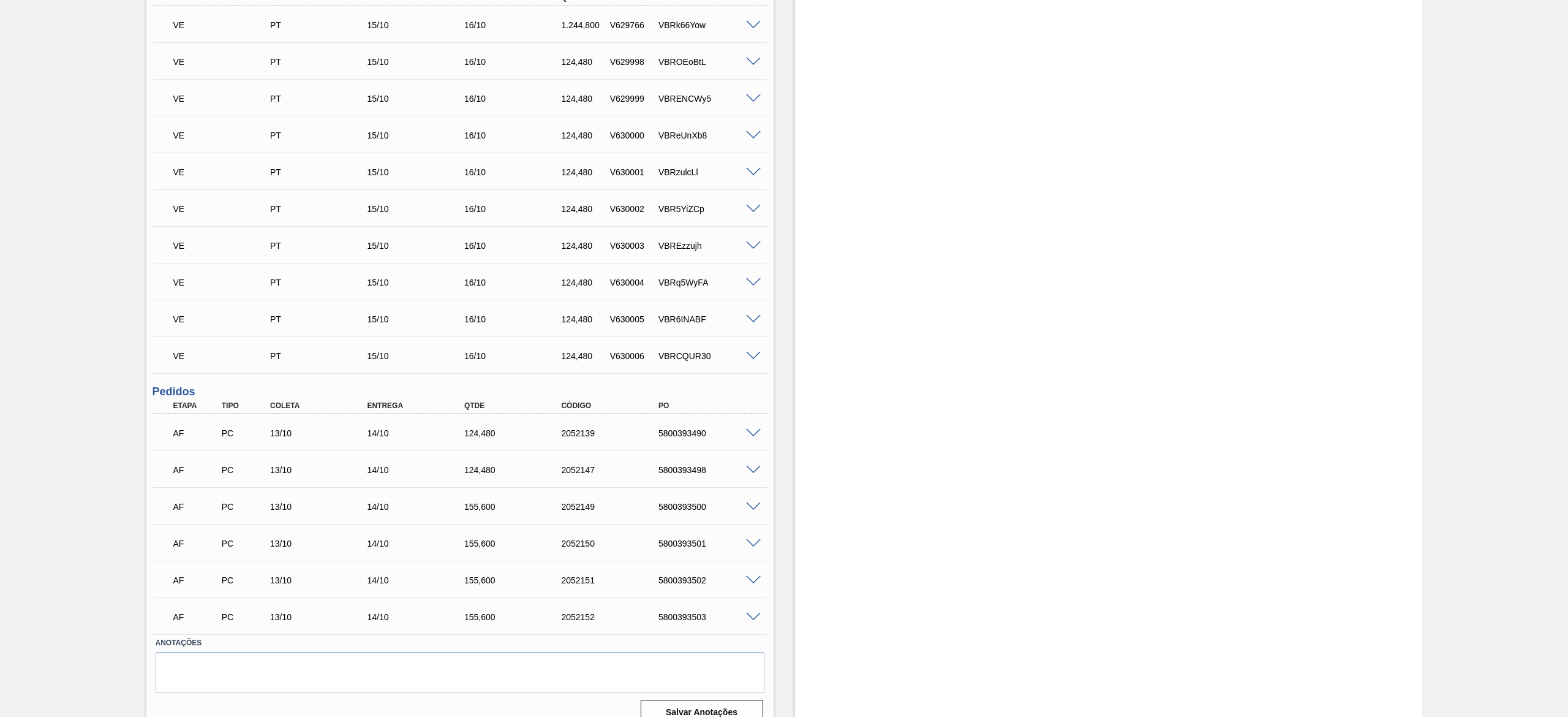
scroll to position [428, 0]
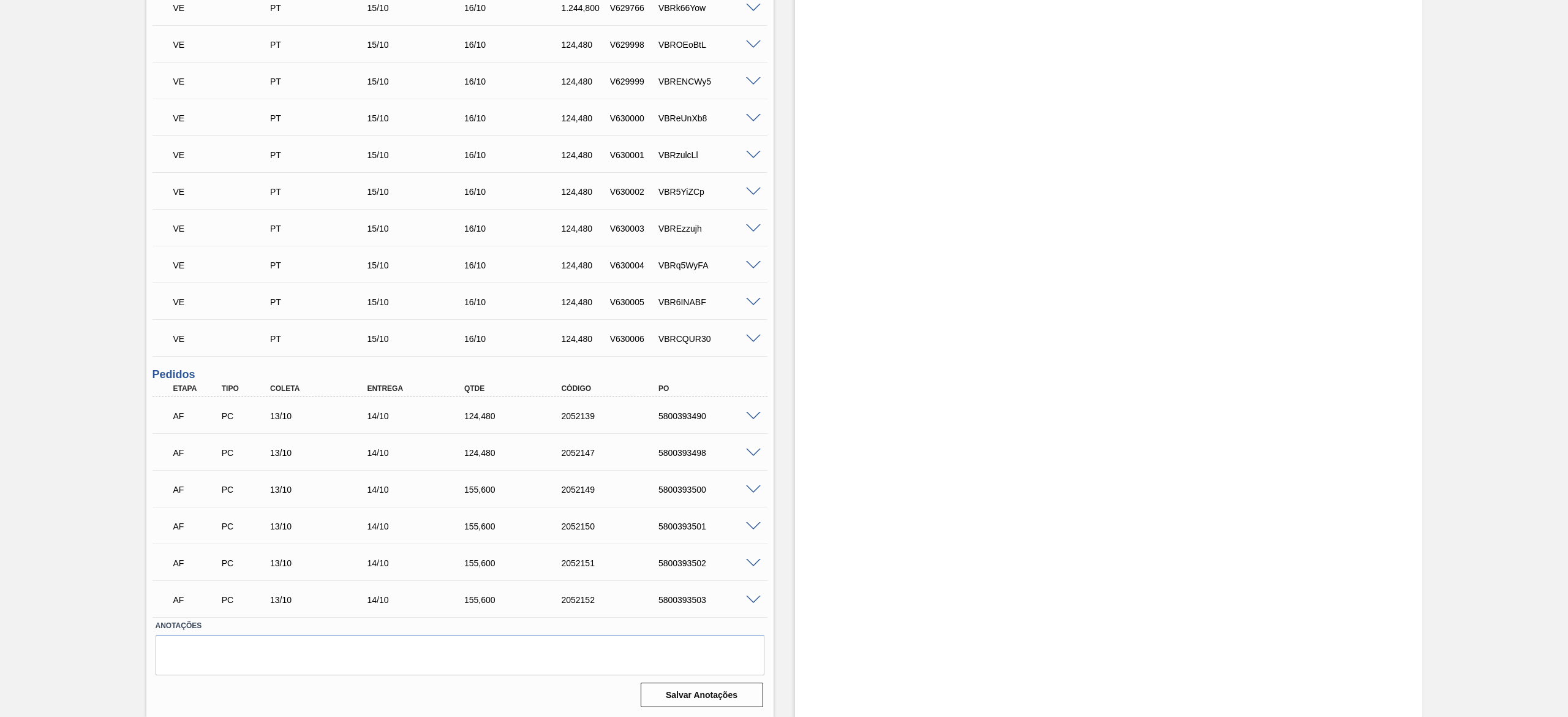
click at [754, 489] on span at bounding box center [753, 490] width 15 height 9
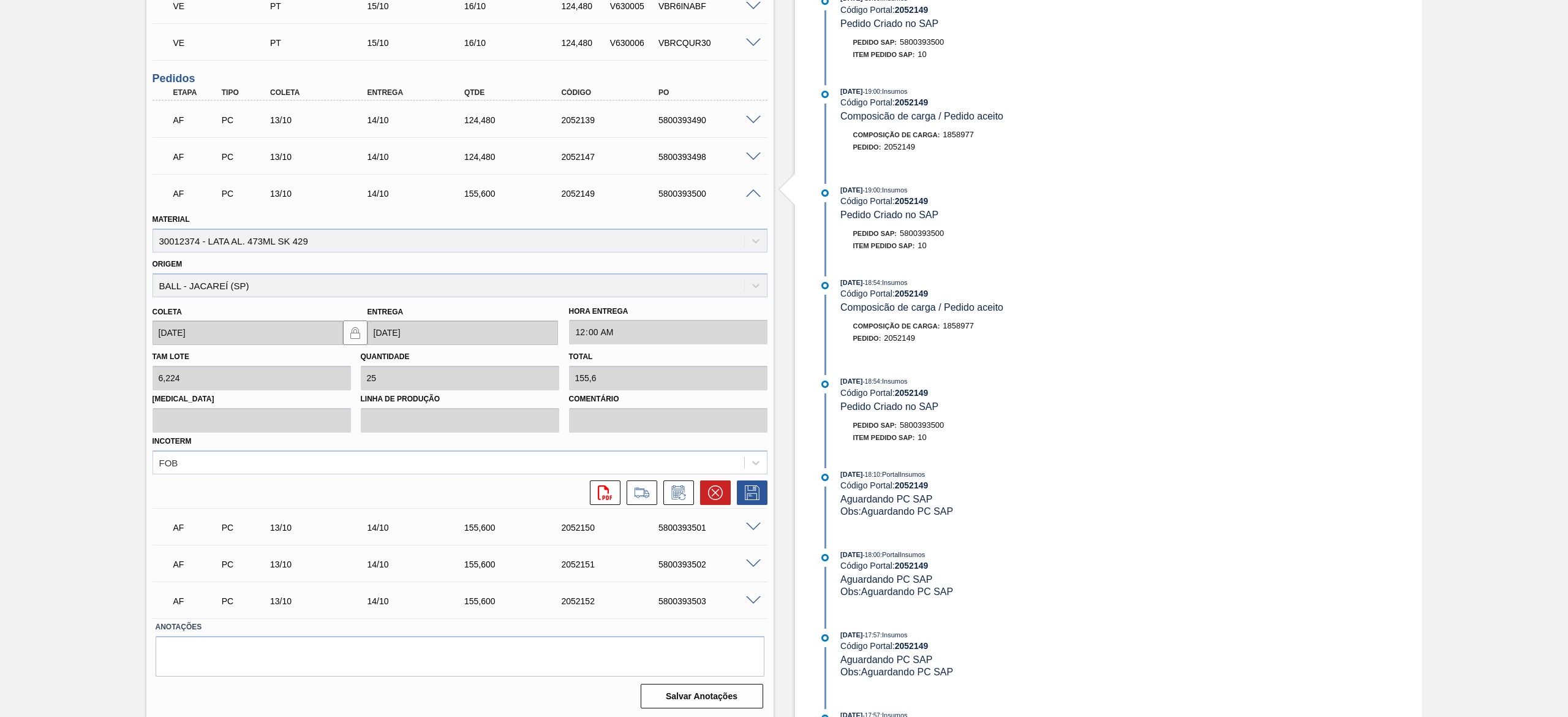
scroll to position [724, 0]
click at [642, 492] on icon at bounding box center [642, 492] width 20 height 15
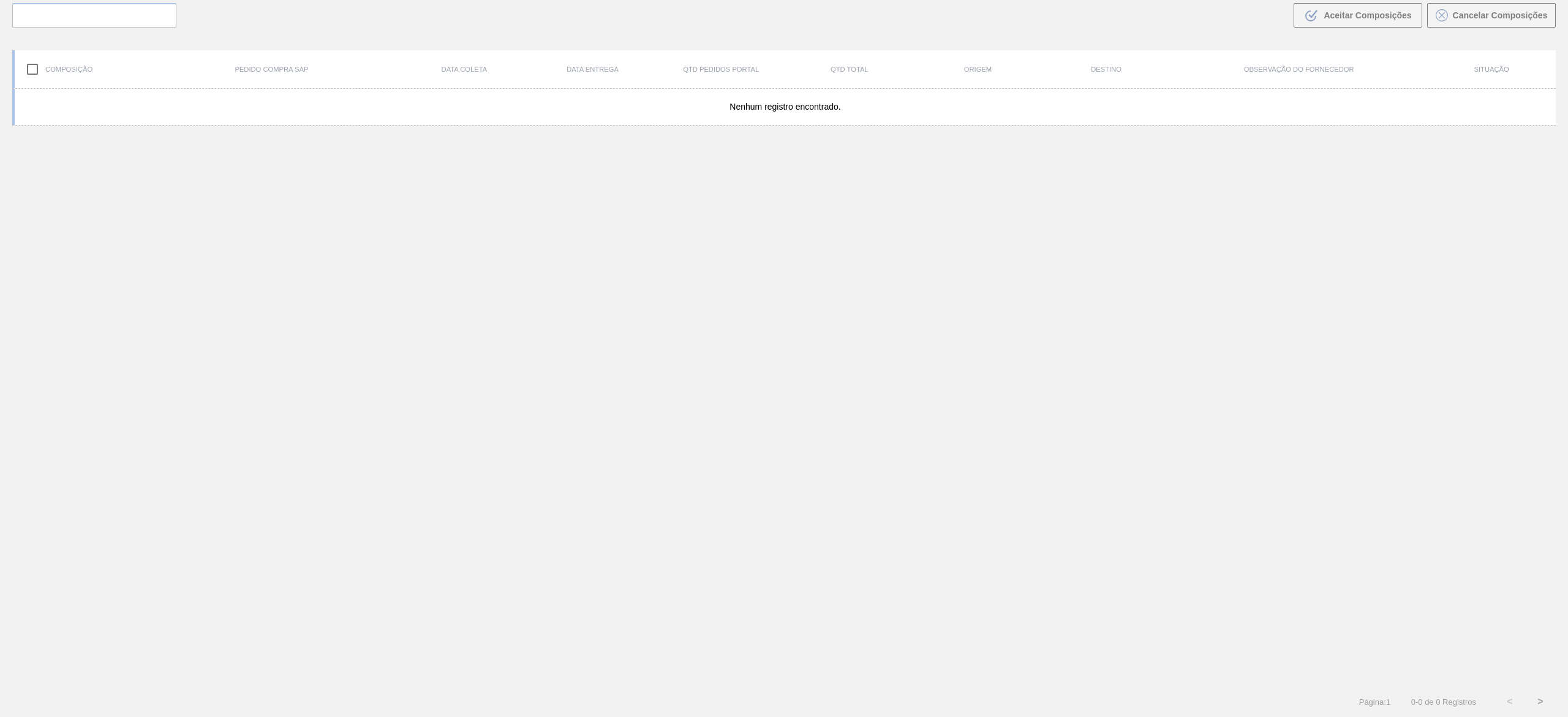
scroll to position [88, 0]
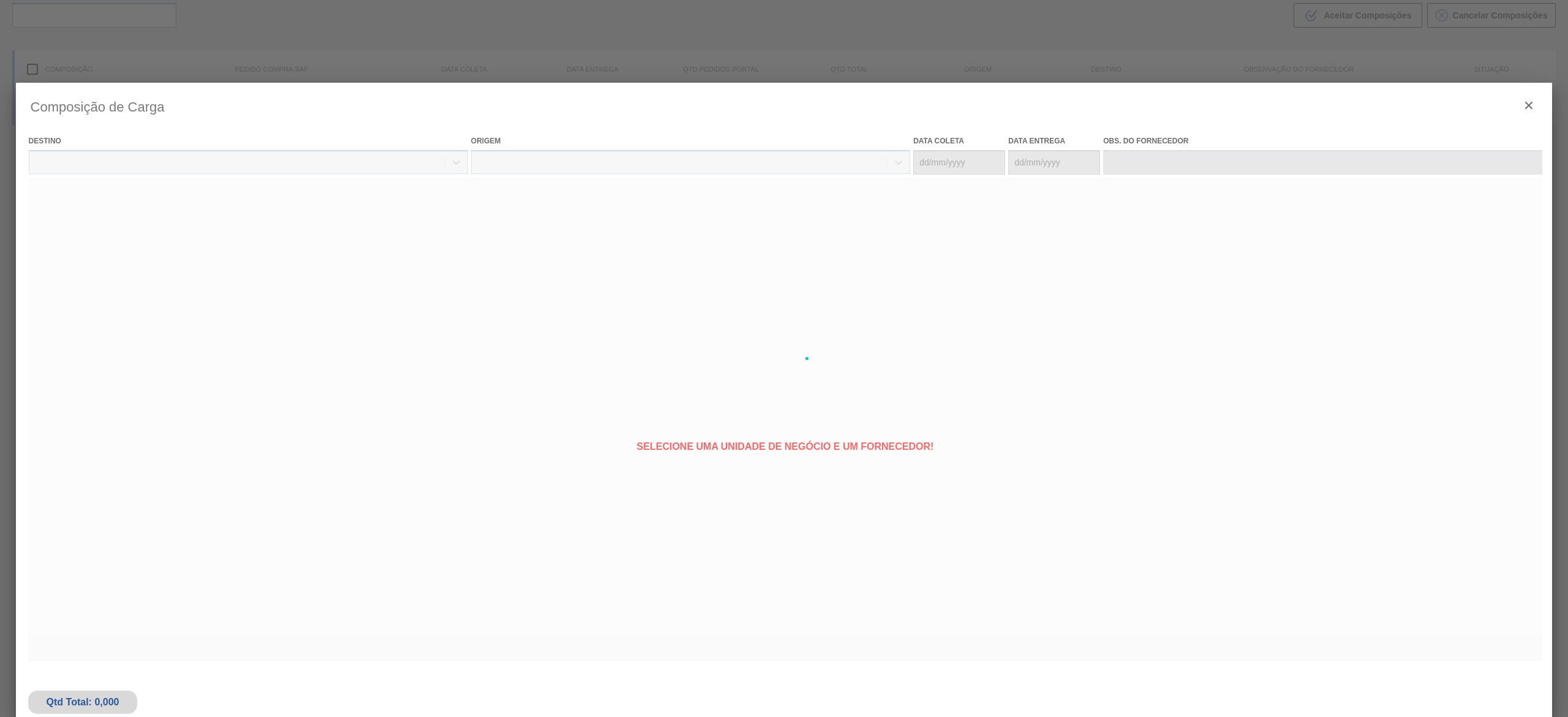
type coleta "[DATE]"
type Entrega "[DATE]"
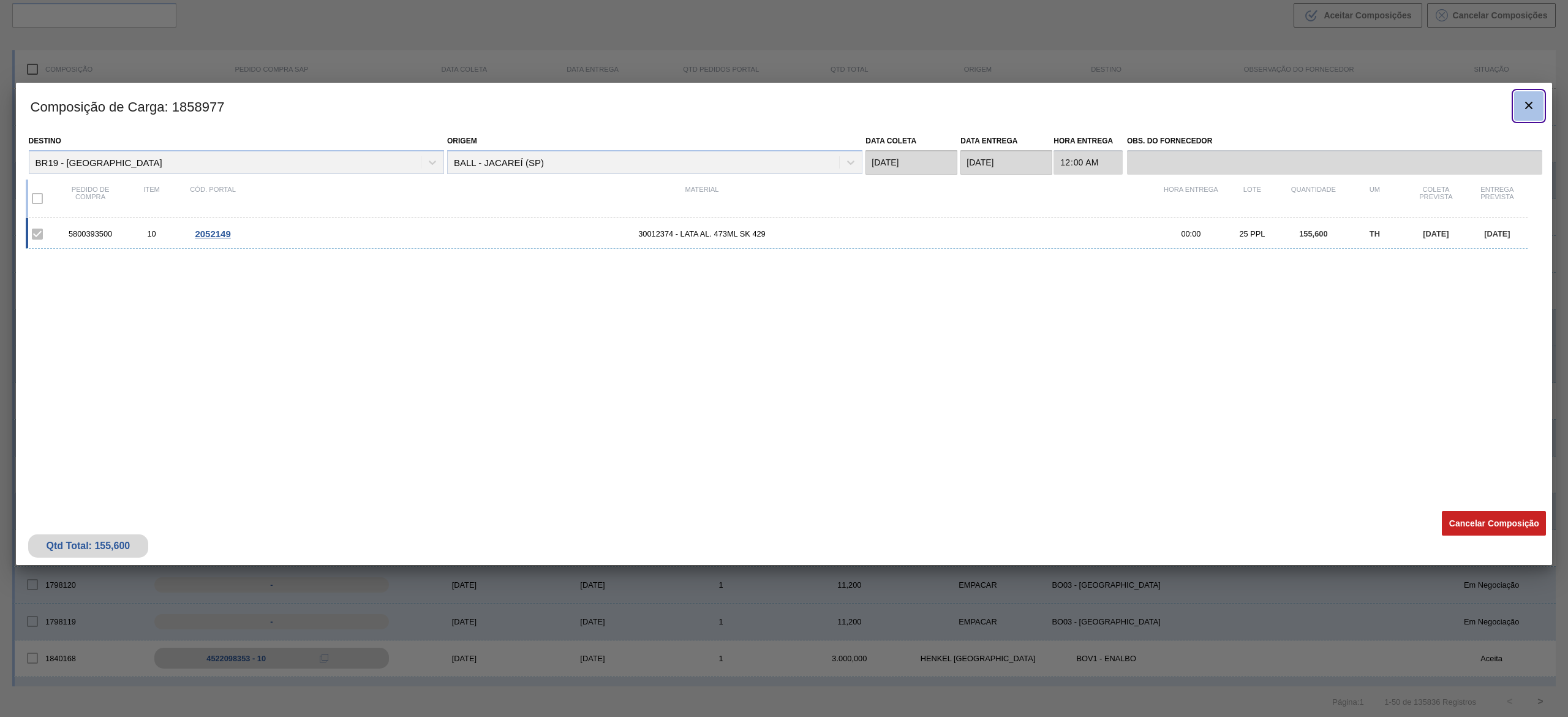
click at [1528, 106] on icon "botão de ícone" at bounding box center [1529, 105] width 7 height 7
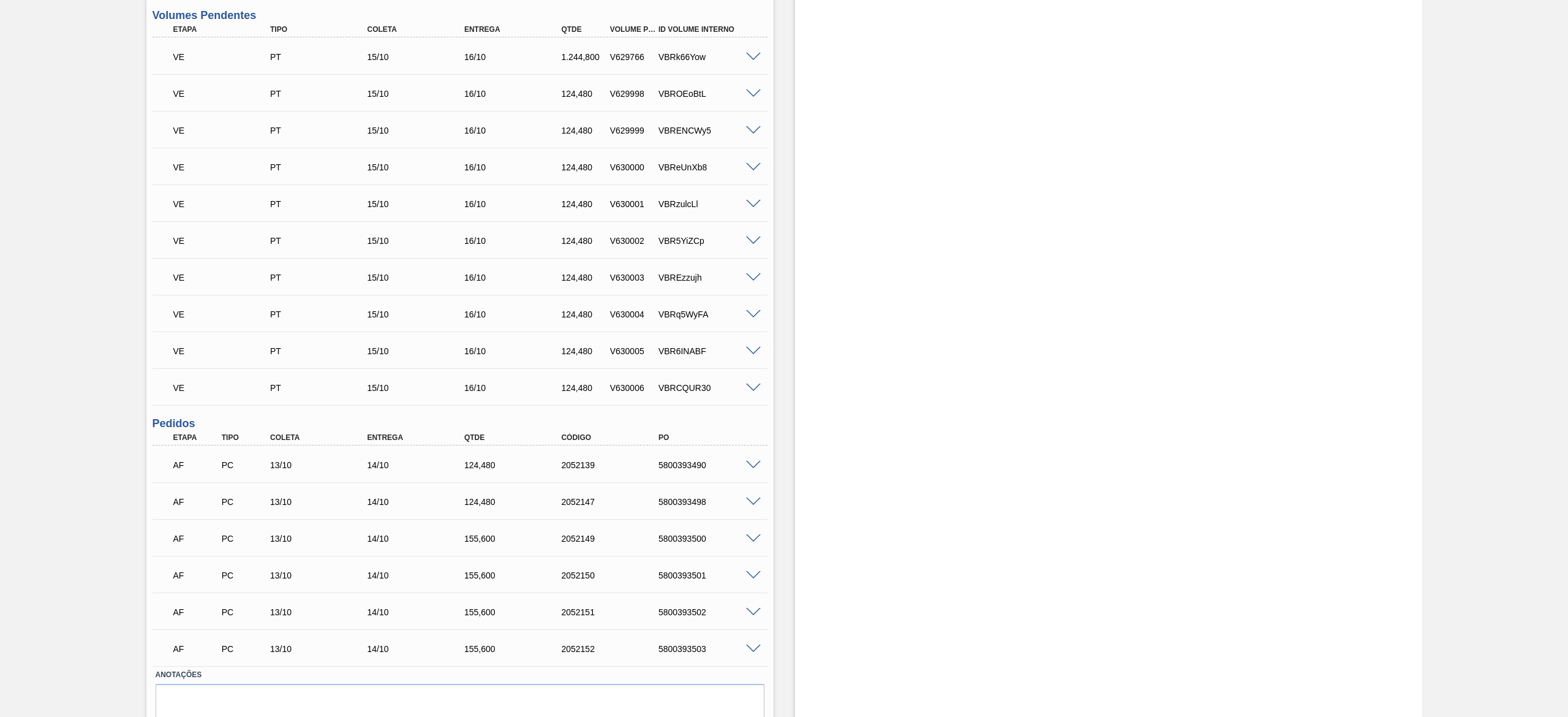
scroll to position [428, 0]
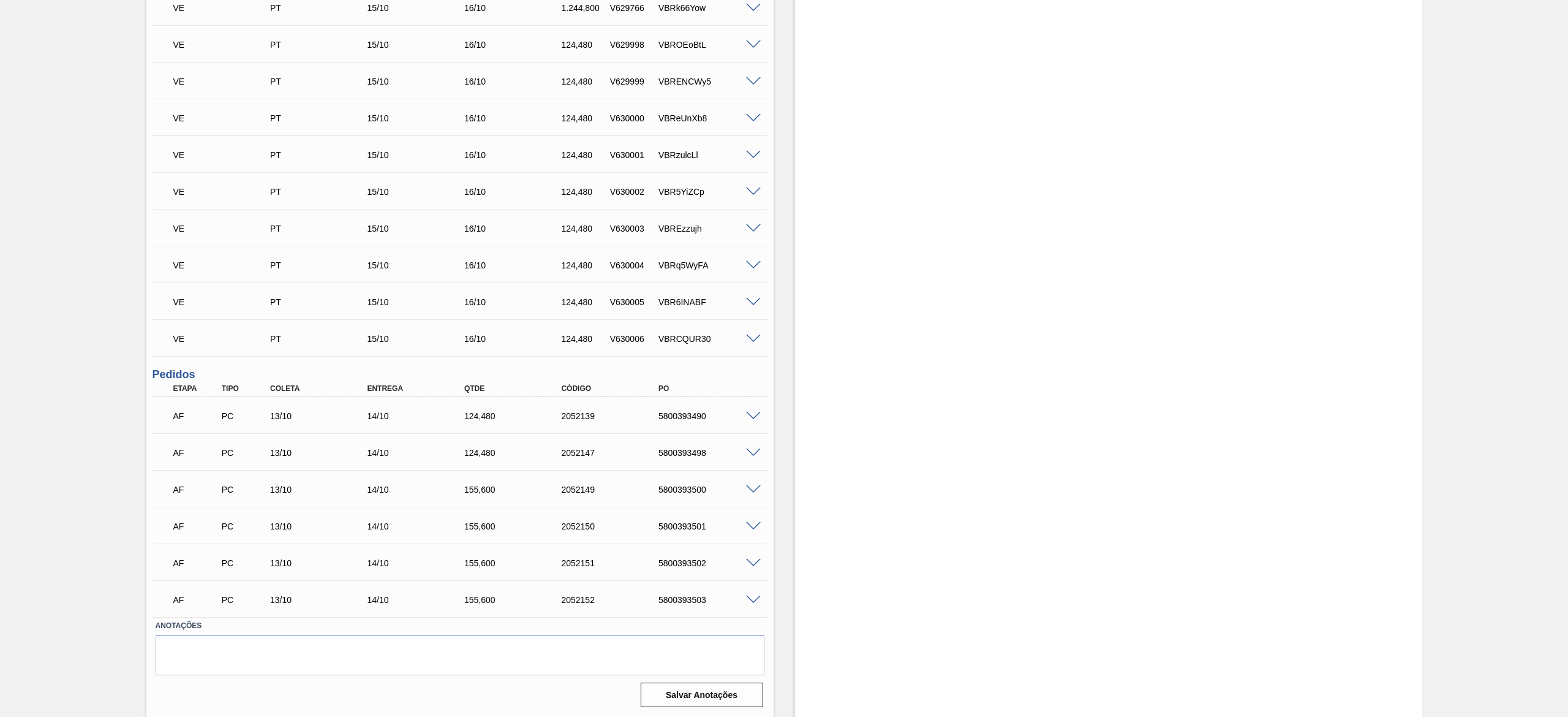
click at [754, 485] on span at bounding box center [753, 490] width 15 height 9
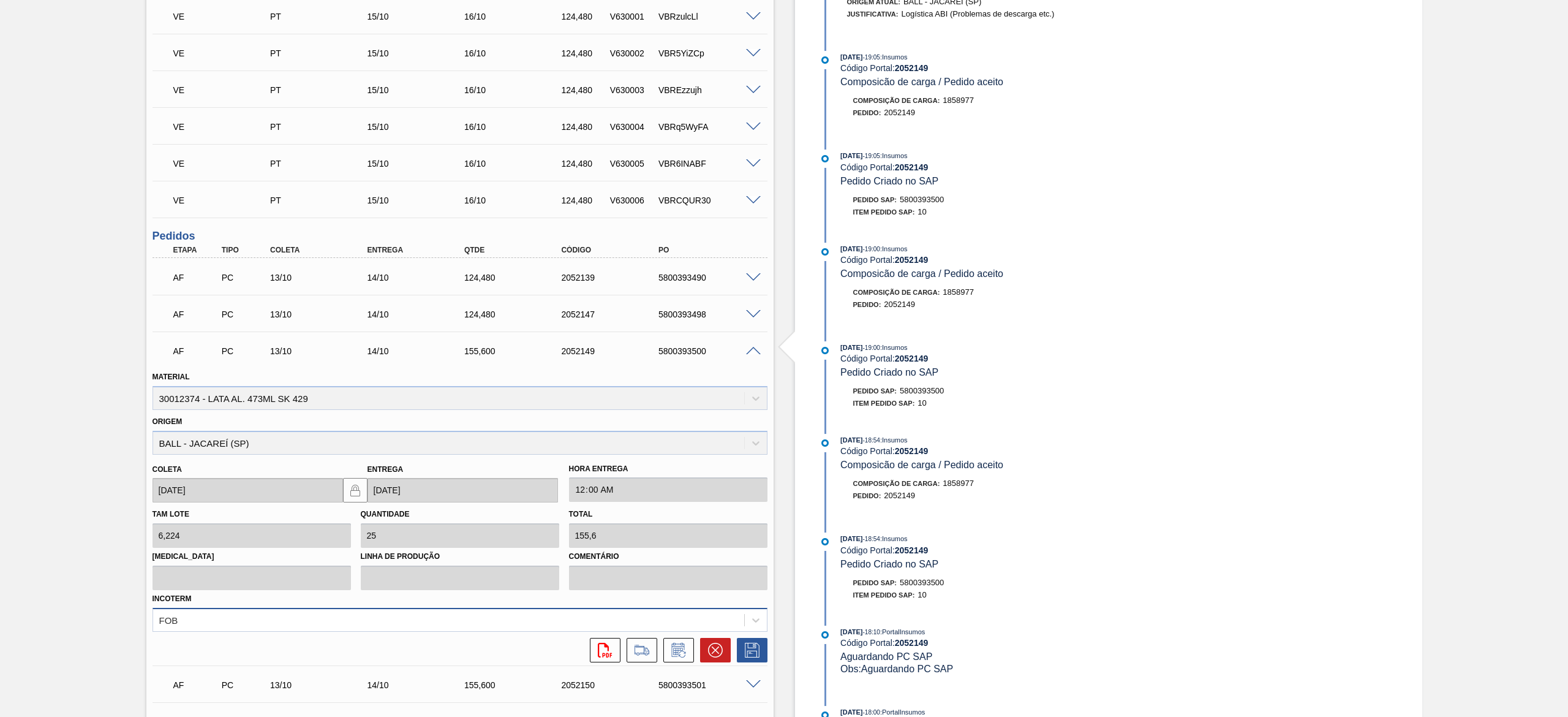
scroll to position [724, 0]
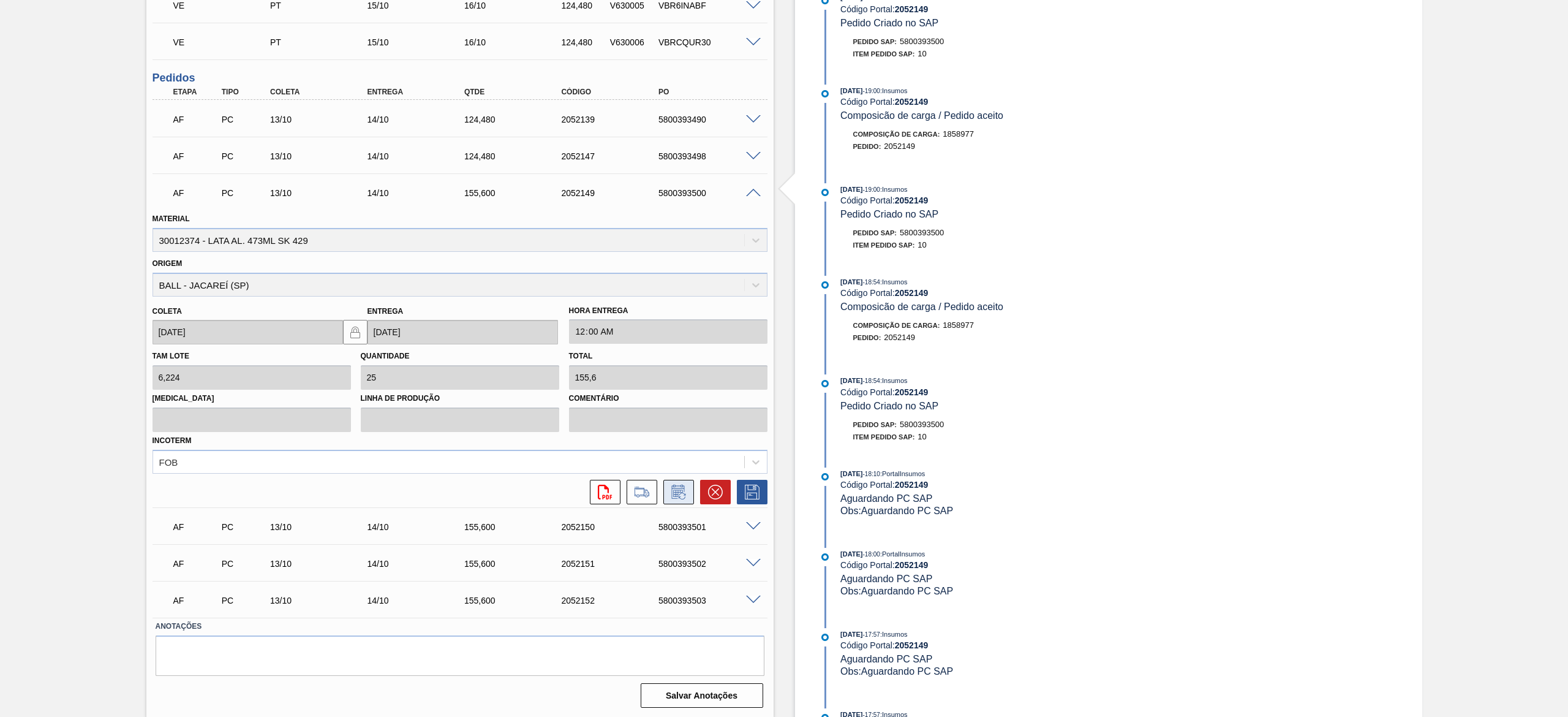
click at [680, 485] on icon at bounding box center [678, 492] width 20 height 15
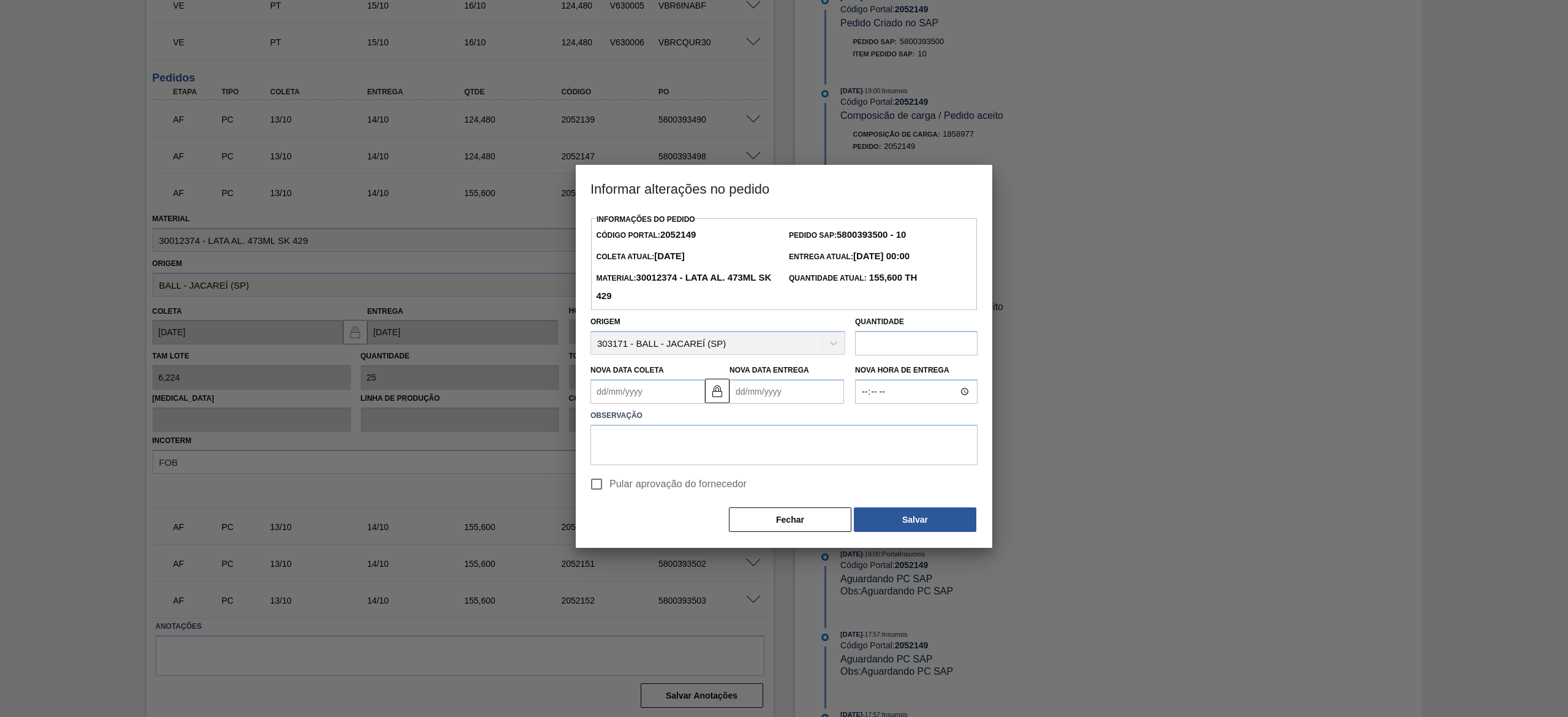
click at [921, 344] on input "text" at bounding box center [917, 343] width 123 height 24
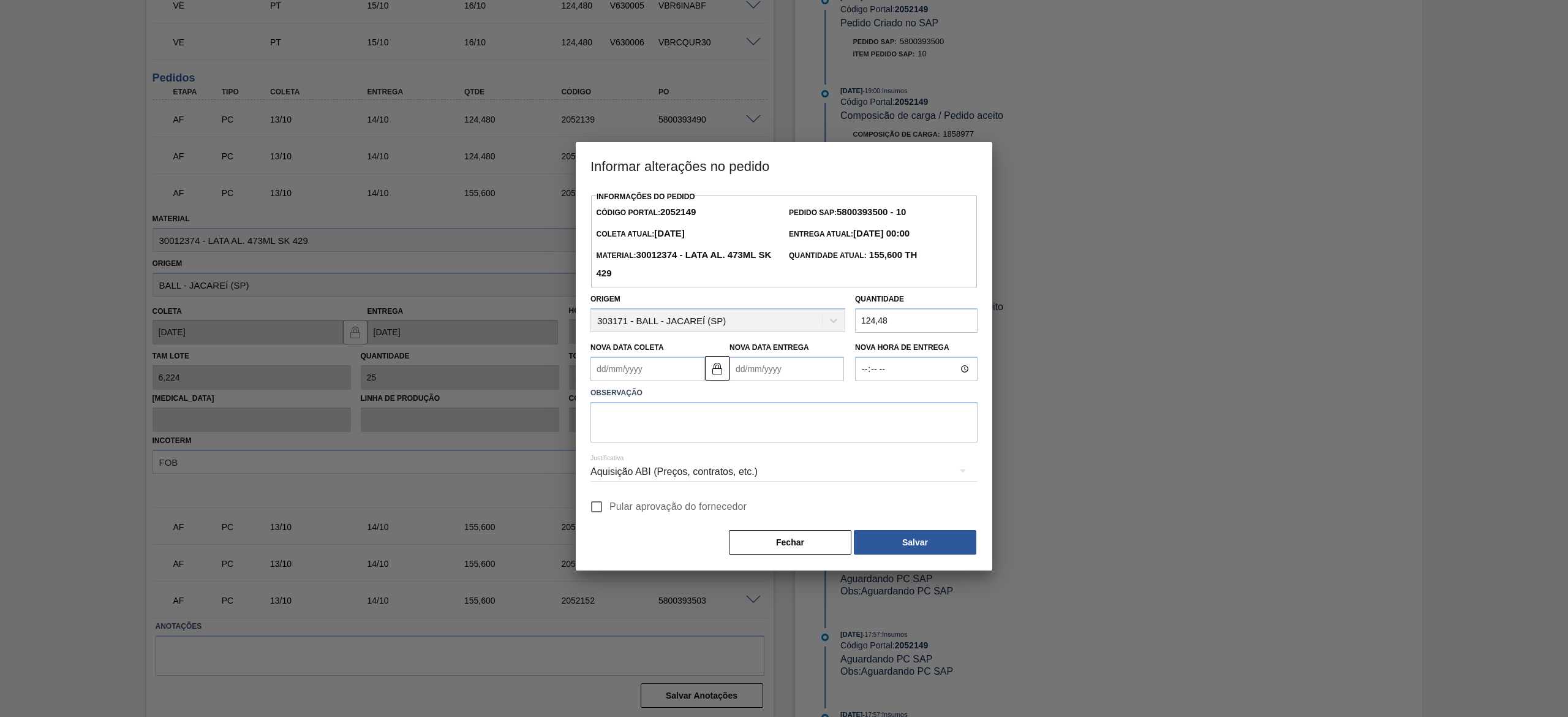
type input "124,48"
click at [707, 423] on textarea at bounding box center [784, 422] width 387 height 40
paste textarea "Subiu com a quebra errada"
type textarea "Subiu com a quebra errada"
click at [682, 503] on label "Pular aprovação do fornecedor" at bounding box center [665, 507] width 163 height 26
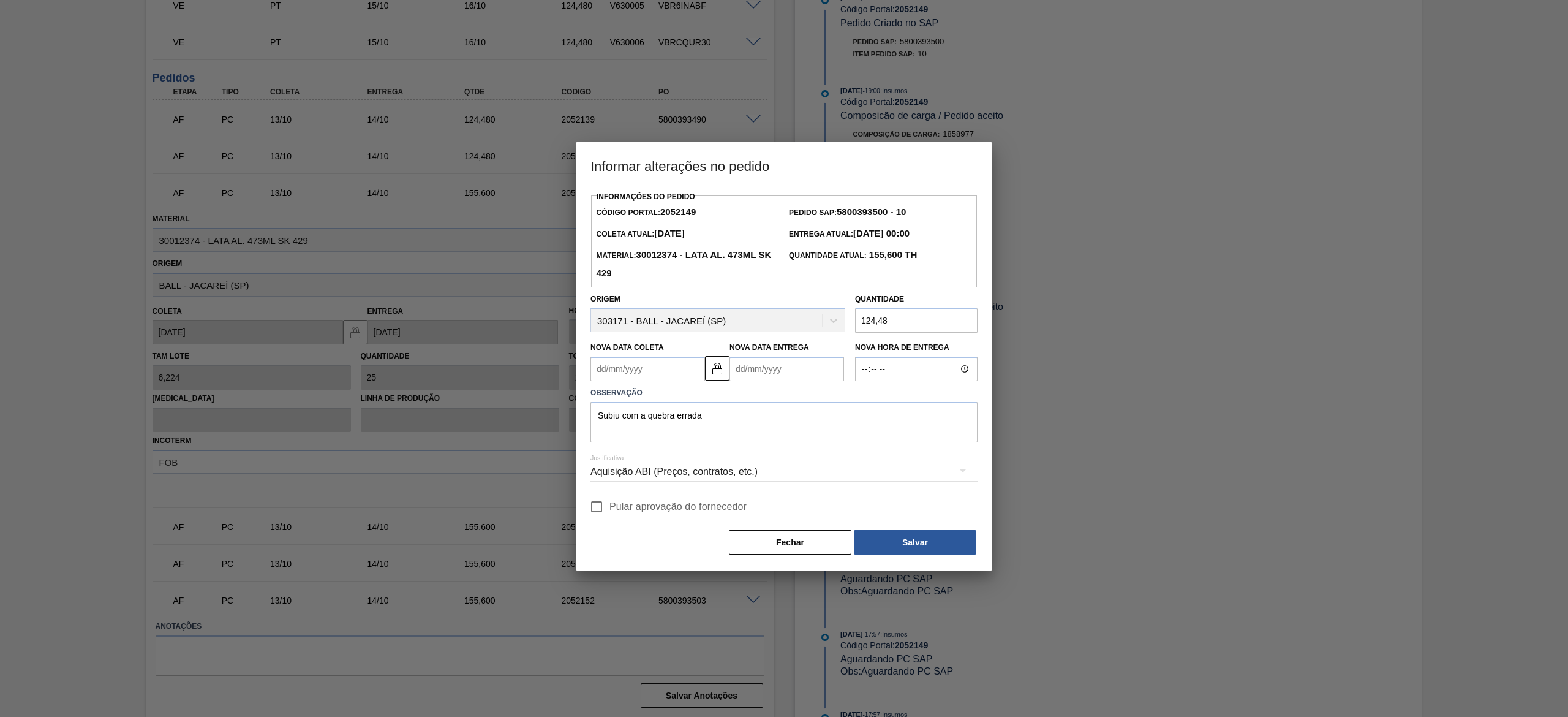
click at [610, 503] on input "Pular aprovação do fornecedor" at bounding box center [596, 507] width 26 height 26
checkbox input "true"
click at [917, 550] on button "Salvar" at bounding box center [915, 542] width 123 height 24
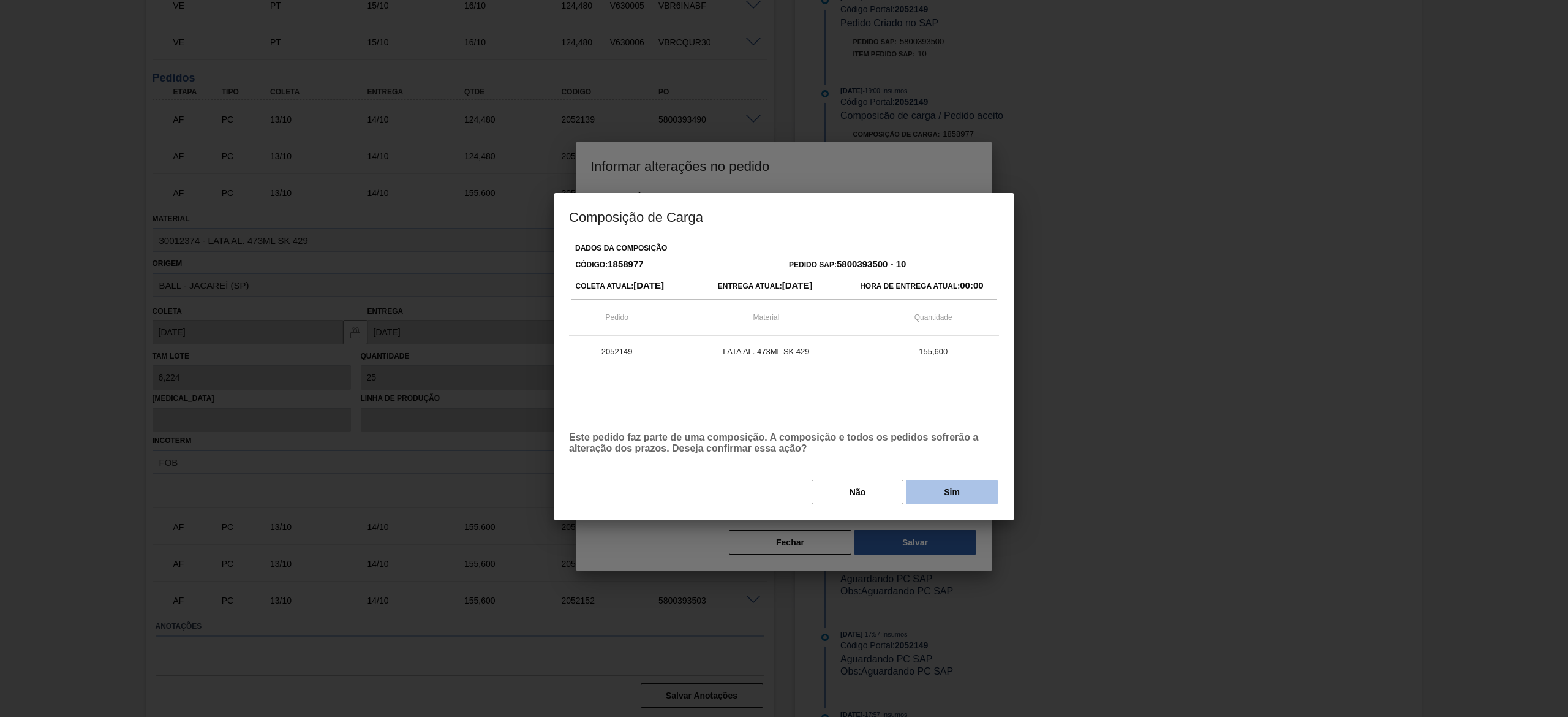
click at [951, 495] on button "Sim" at bounding box center [951, 492] width 92 height 24
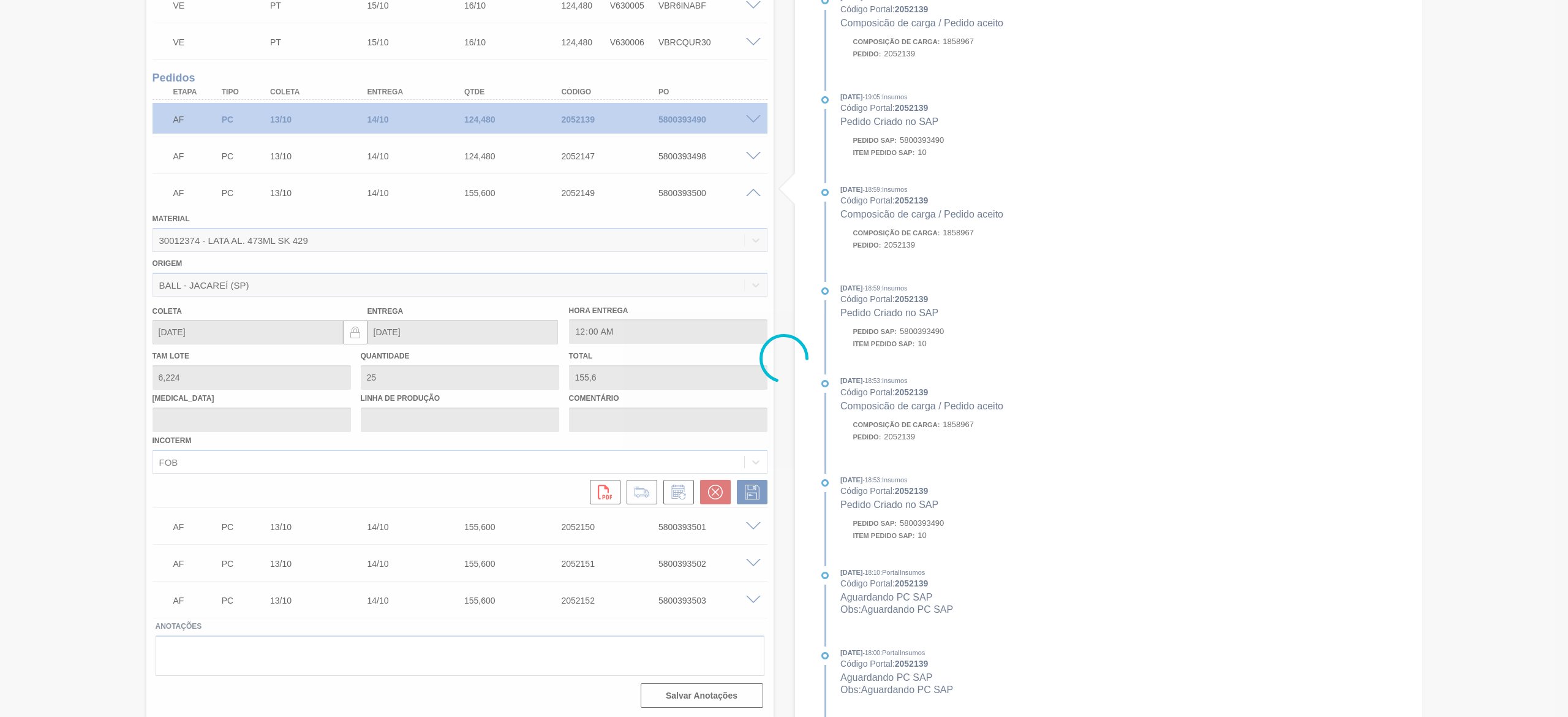
type input "20"
type input "124,48"
type input "Subiu com a quebra errada"
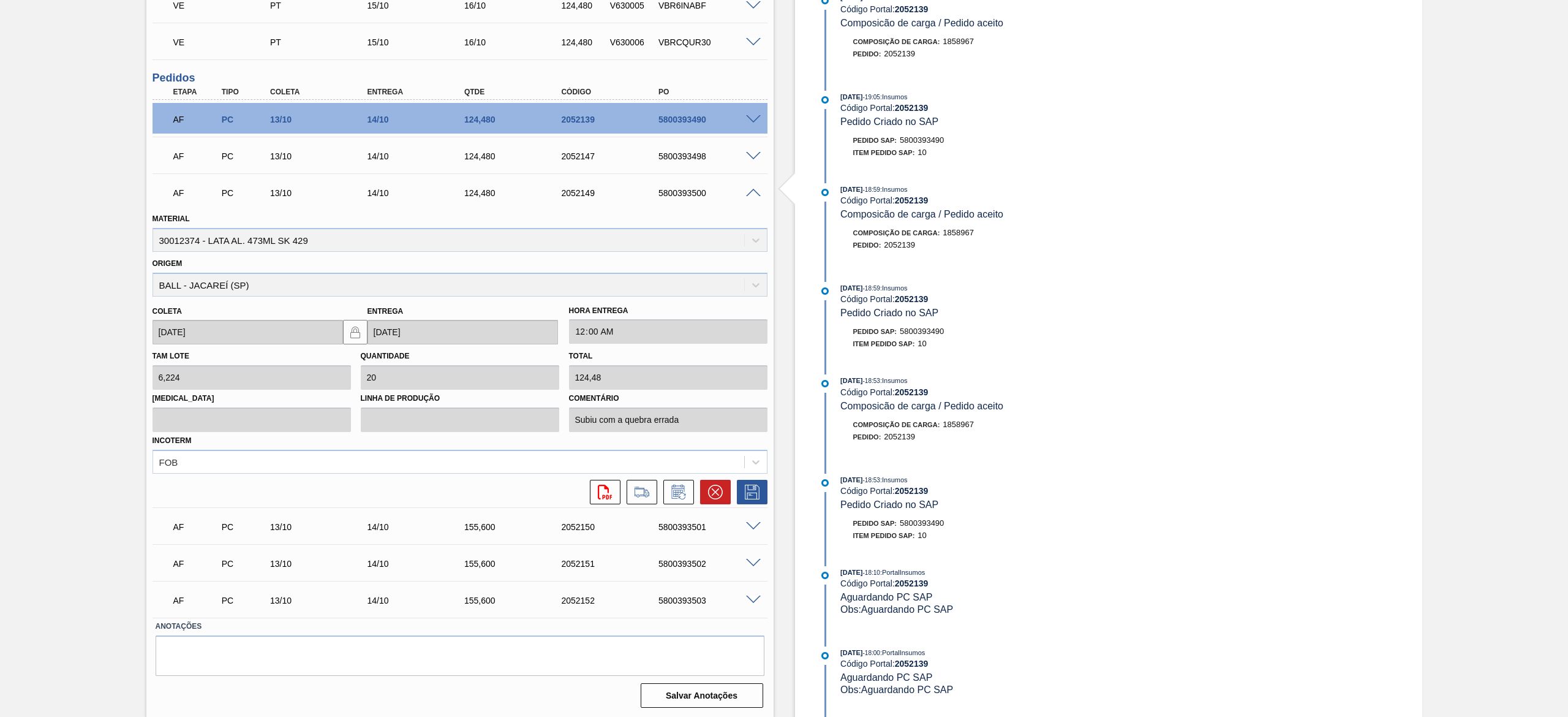
scroll to position [428, 0]
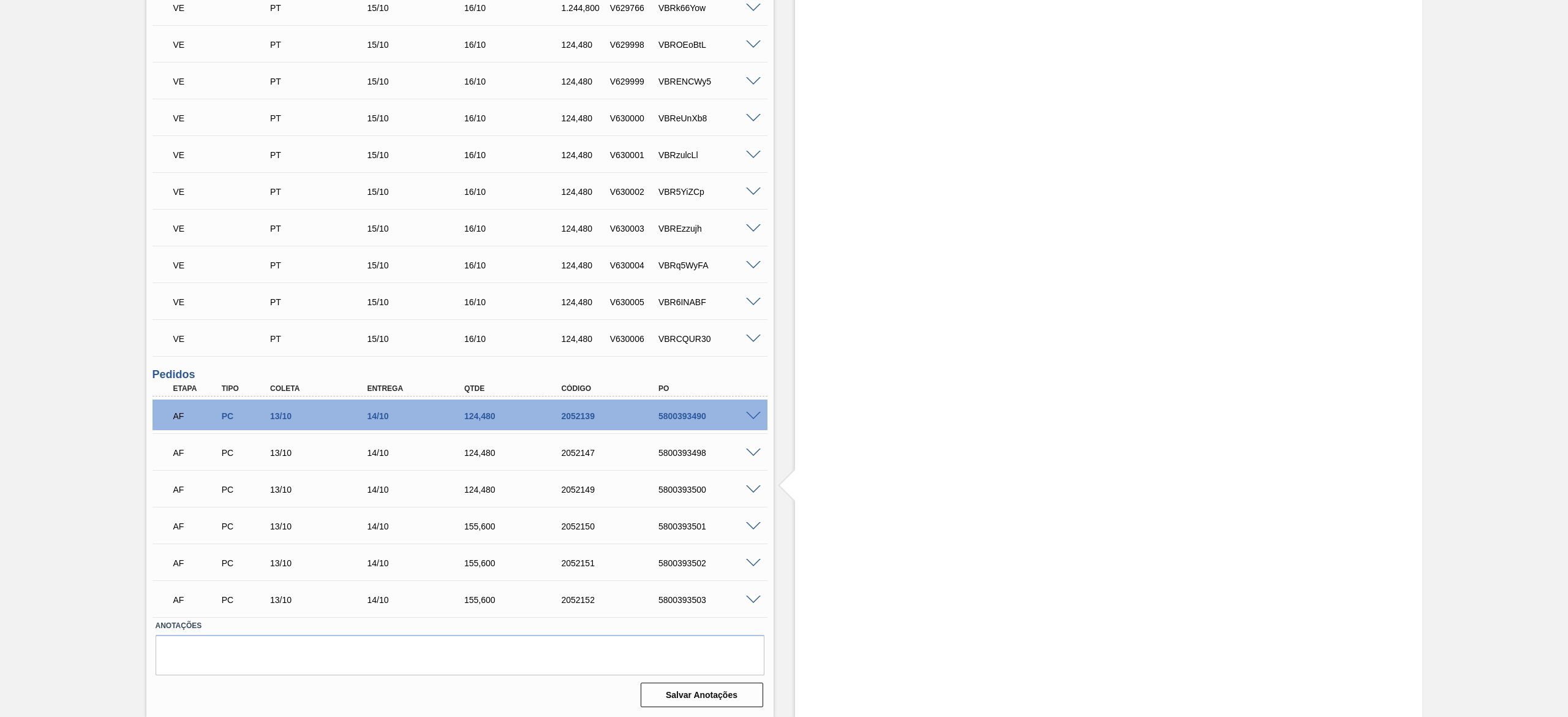
click at [754, 526] on span at bounding box center [753, 527] width 15 height 9
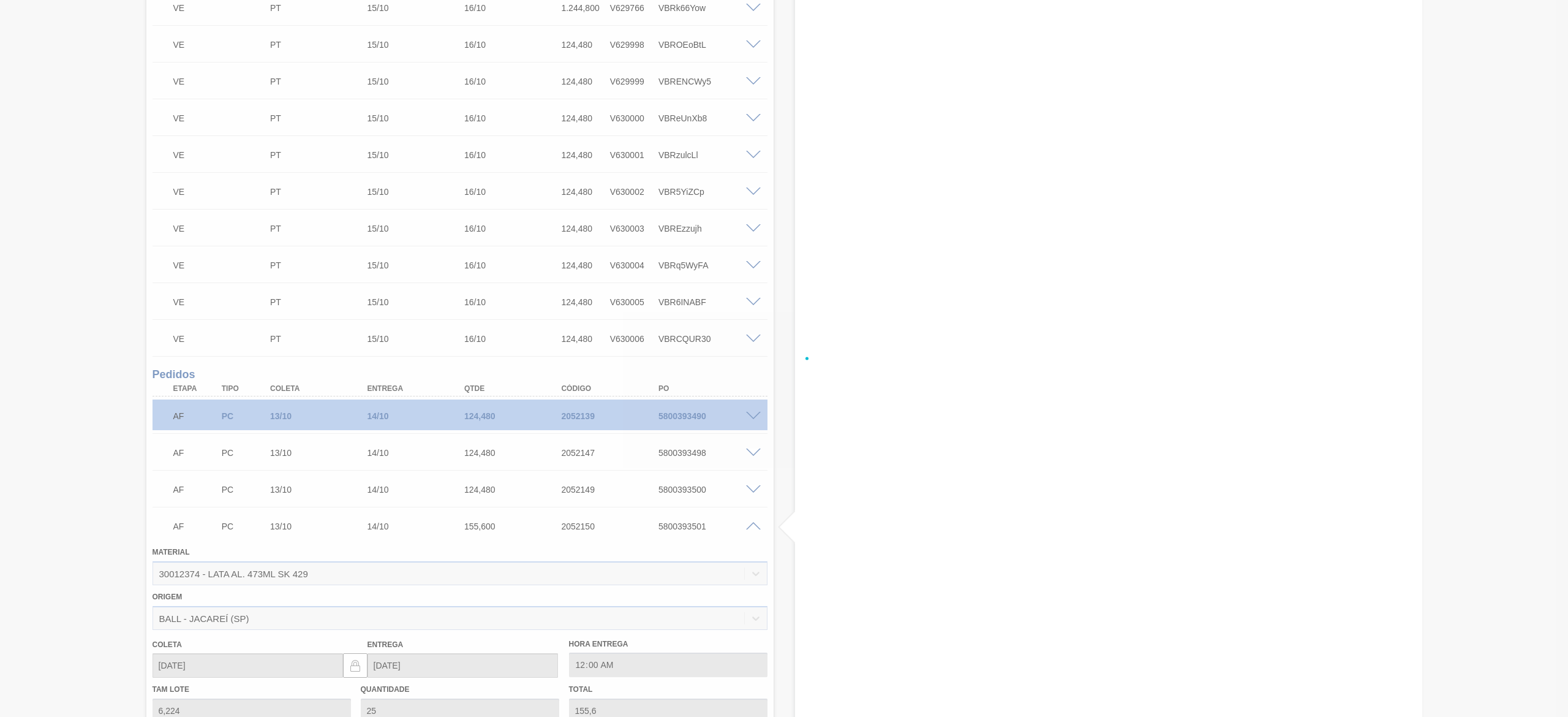
scroll to position [724, 0]
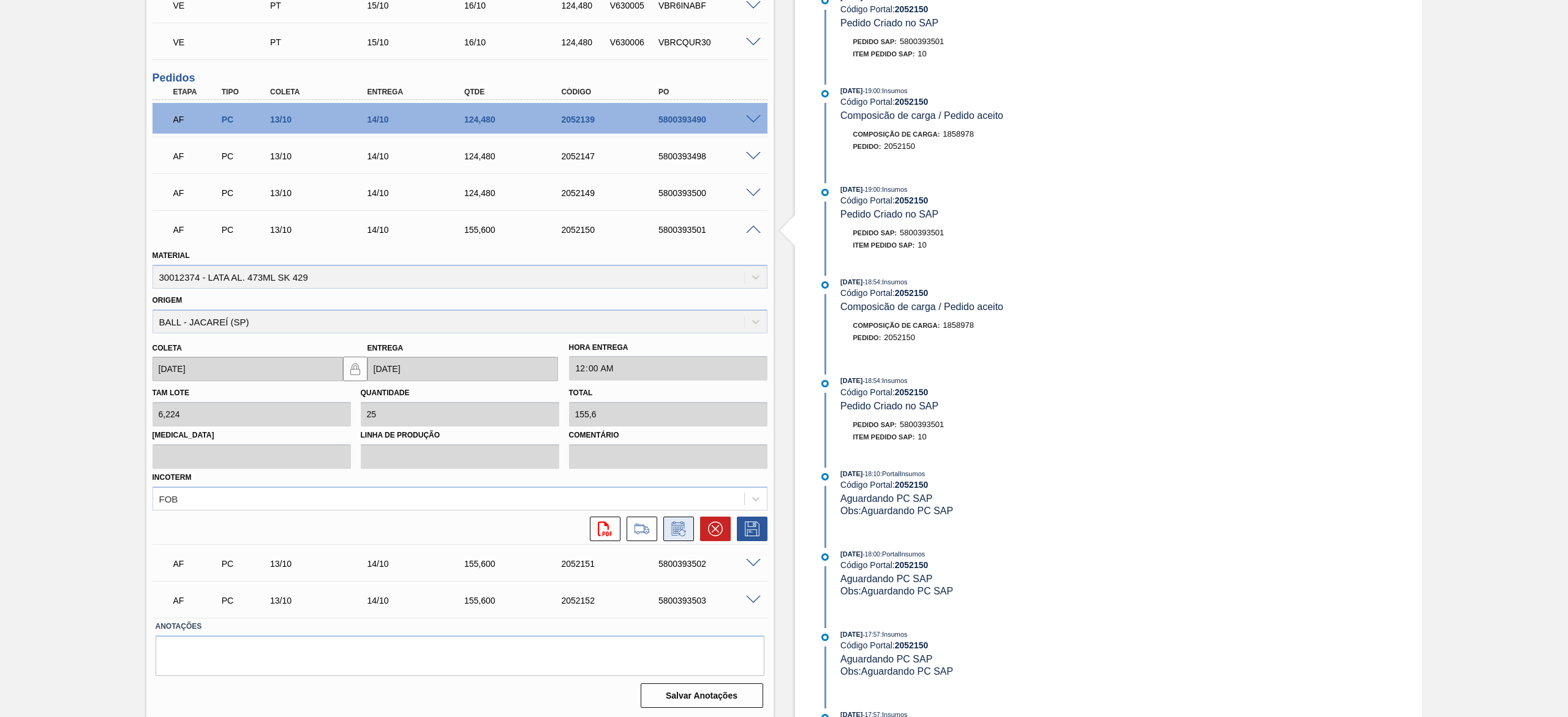
click at [677, 531] on icon at bounding box center [678, 529] width 9 height 7
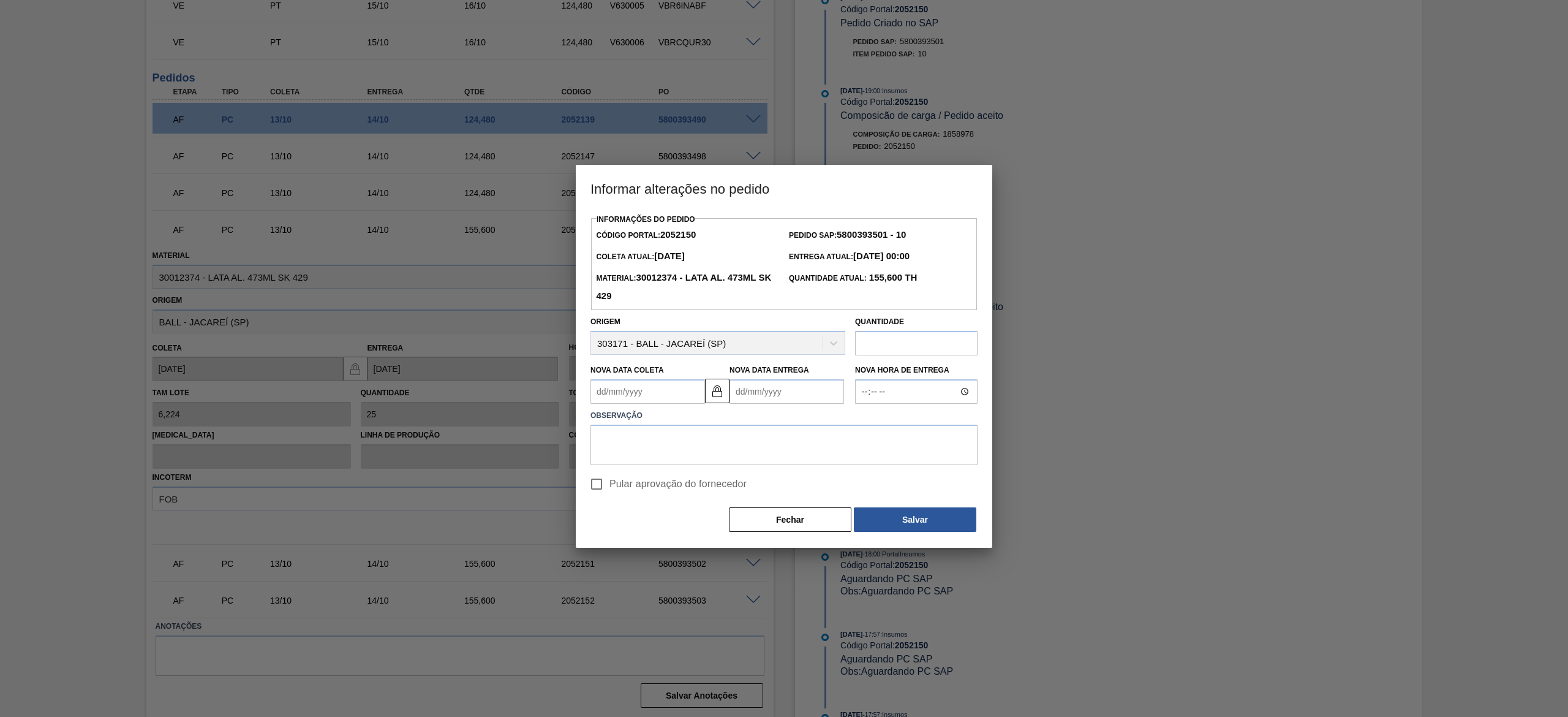
click at [871, 347] on input "text" at bounding box center [917, 343] width 123 height 24
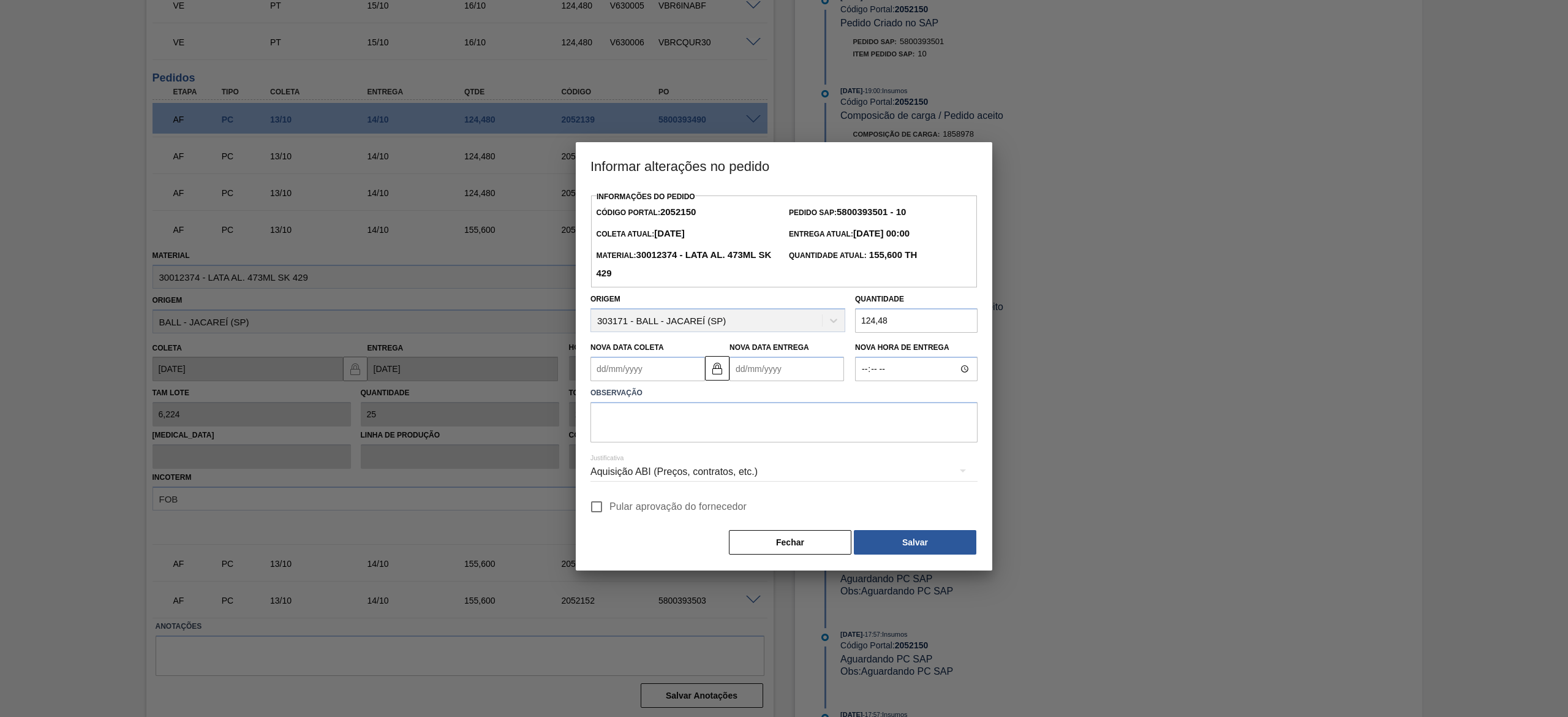
type input "124,48"
click at [762, 432] on textarea at bounding box center [784, 422] width 387 height 40
paste textarea "Subiu com a quebra errada"
type textarea "Subiu com a quebra errada"
click at [921, 553] on button "Salvar" at bounding box center [915, 542] width 123 height 24
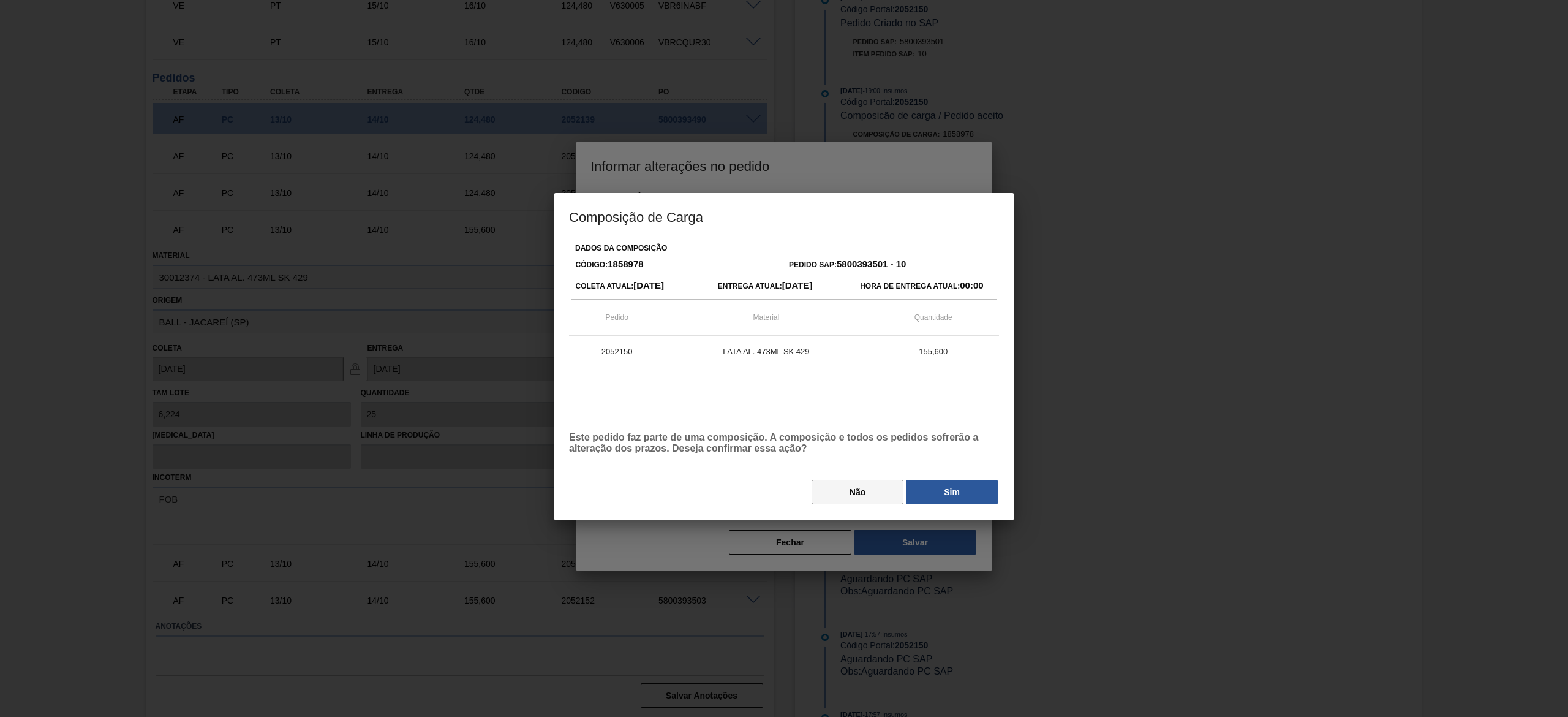
click at [886, 499] on button "Não" at bounding box center [858, 492] width 92 height 24
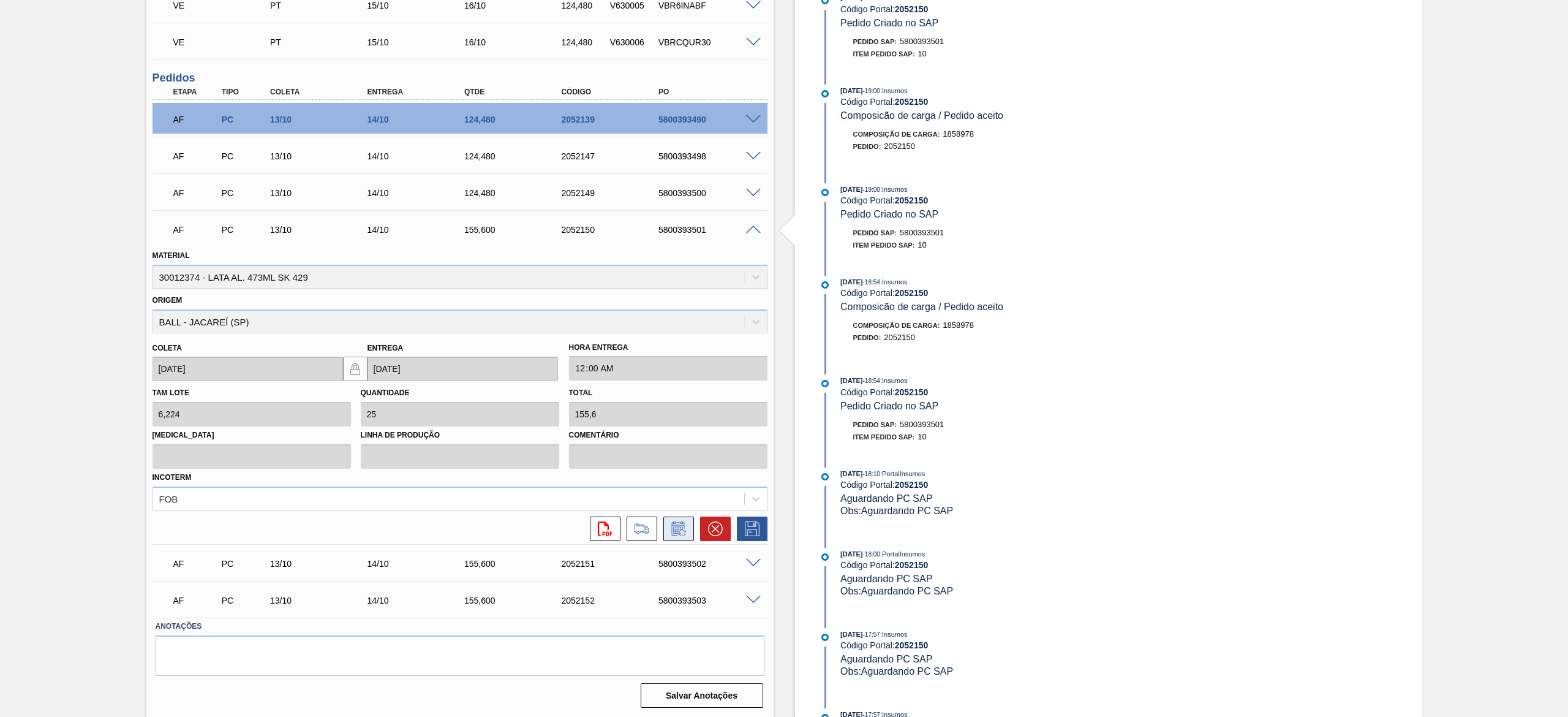
click at [681, 533] on icon at bounding box center [678, 529] width 20 height 15
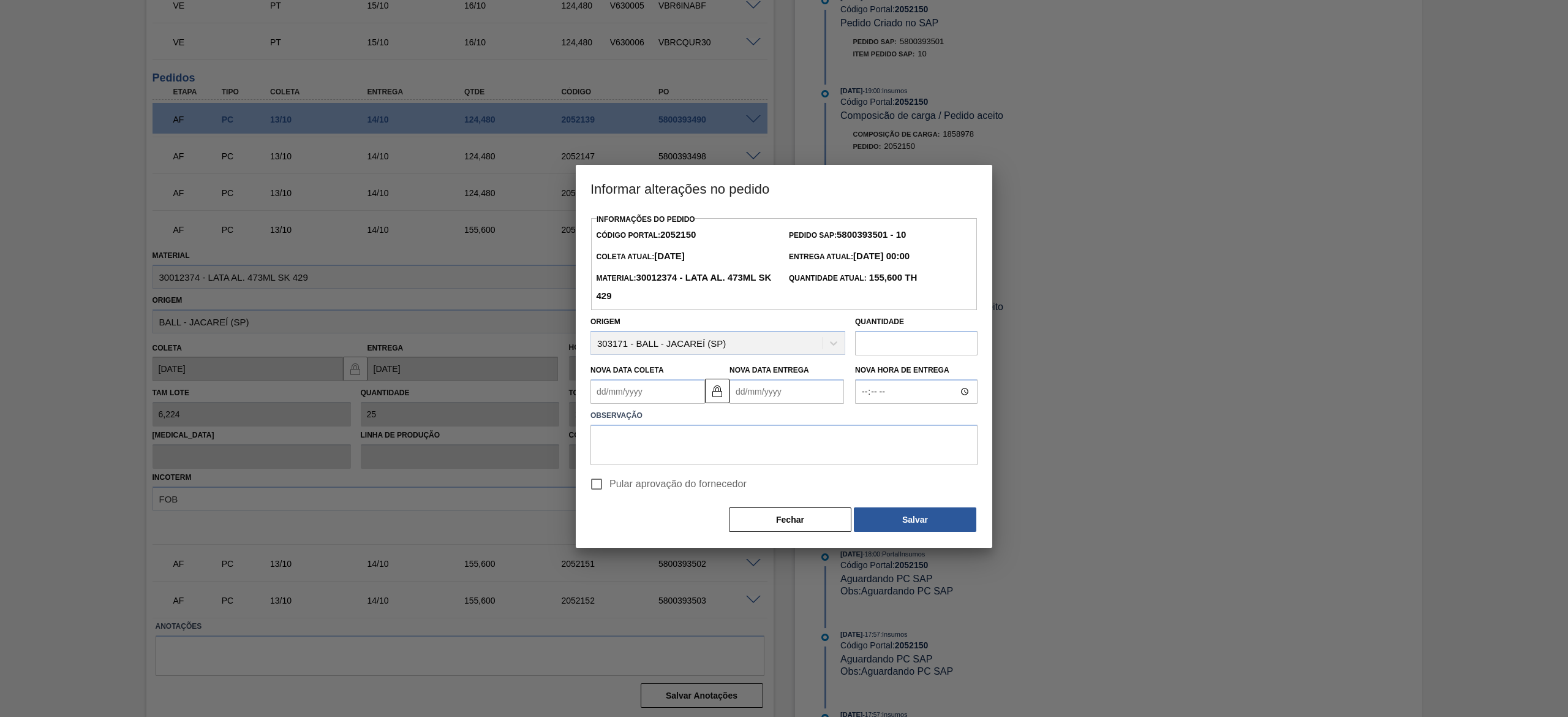
click at [689, 488] on span "Pular aprovação do fornecedor" at bounding box center [678, 484] width 137 height 15
click at [610, 488] on input "Pular aprovação do fornecedor" at bounding box center [596, 484] width 26 height 26
checkbox input "true"
click at [876, 355] on input "text" at bounding box center [917, 343] width 123 height 24
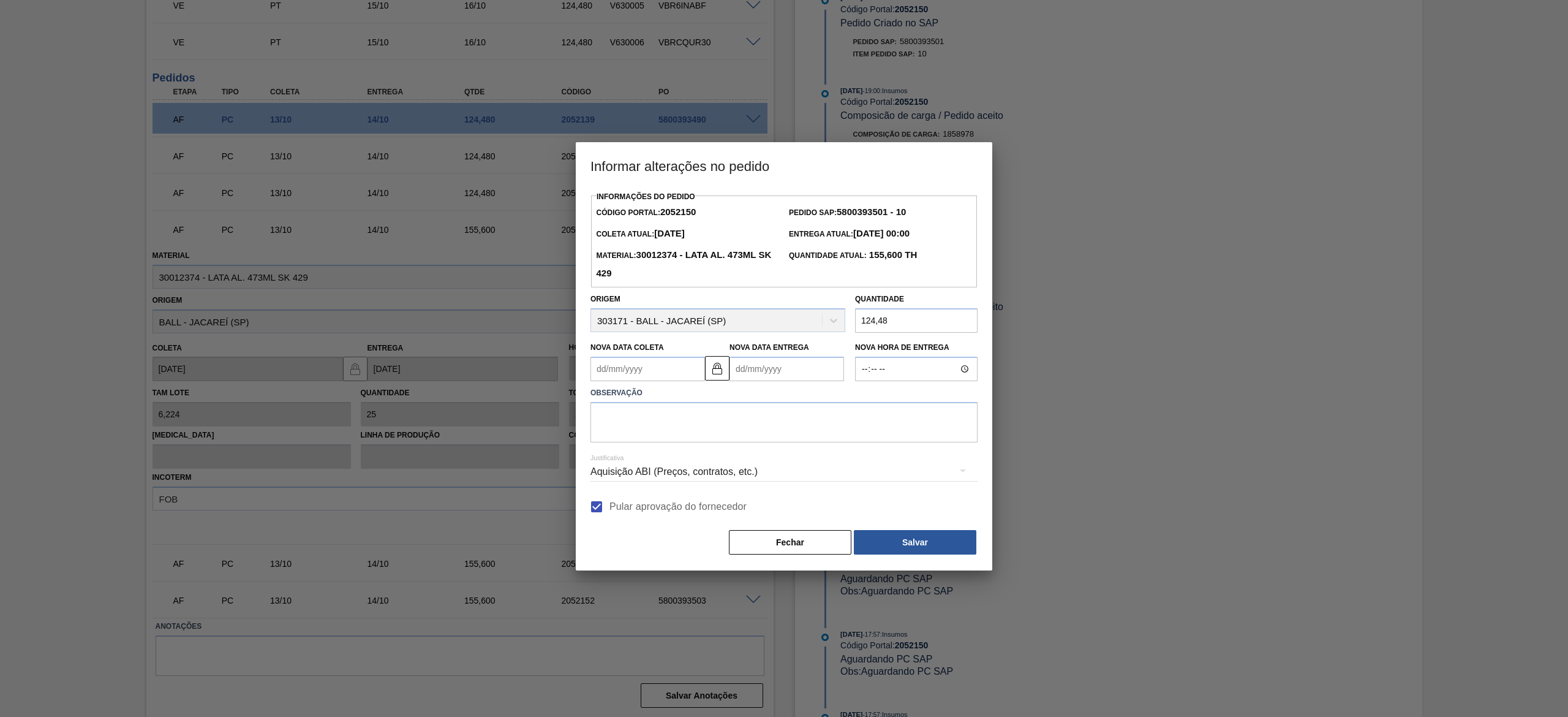
type input "124,48"
click at [638, 374] on Coleta2052150 "Nova Data Coleta" at bounding box center [647, 369] width 114 height 24
click at [747, 430] on textarea at bounding box center [784, 422] width 387 height 40
paste textarea "Subiu com a quebra errada"
type textarea "Subiu com a quebra errada"
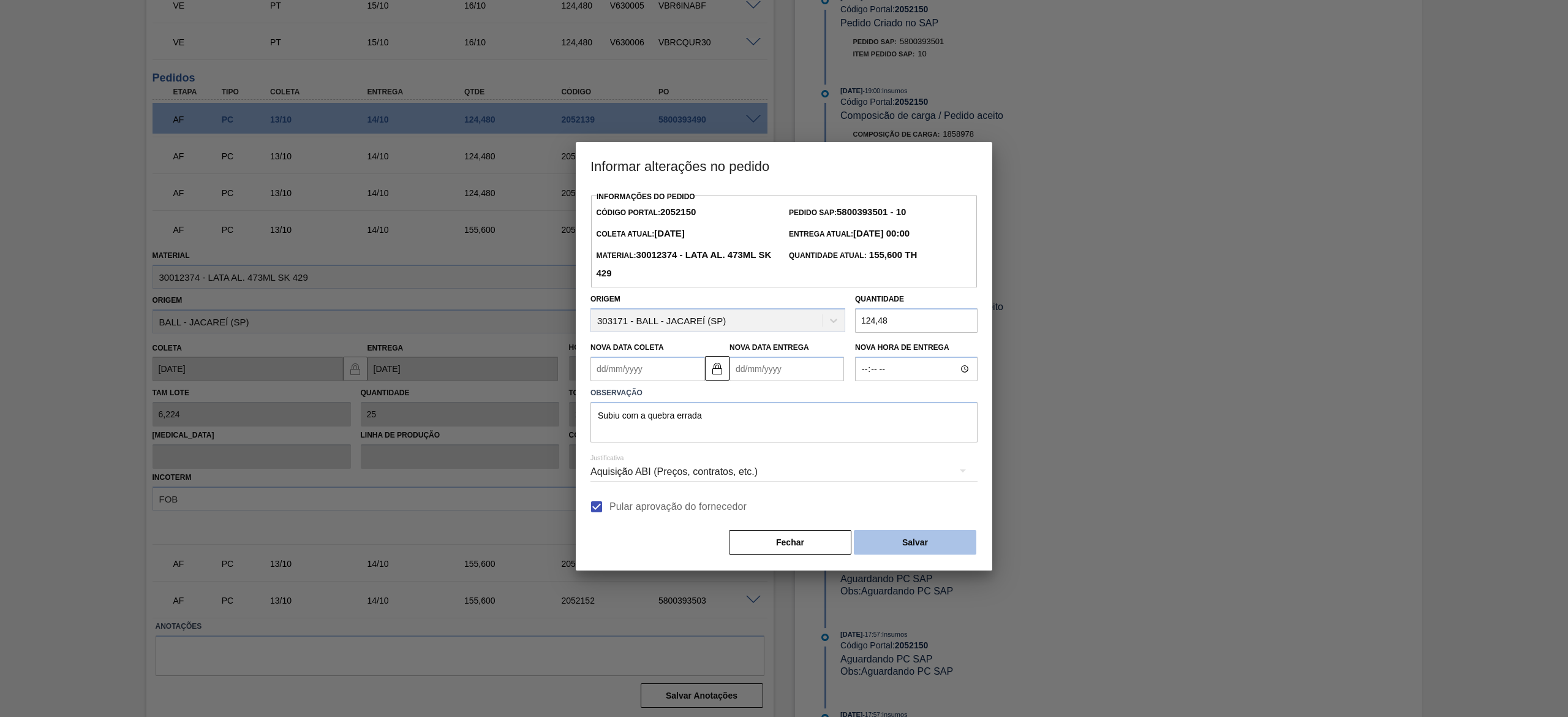
click at [887, 541] on button "Salvar" at bounding box center [915, 542] width 123 height 24
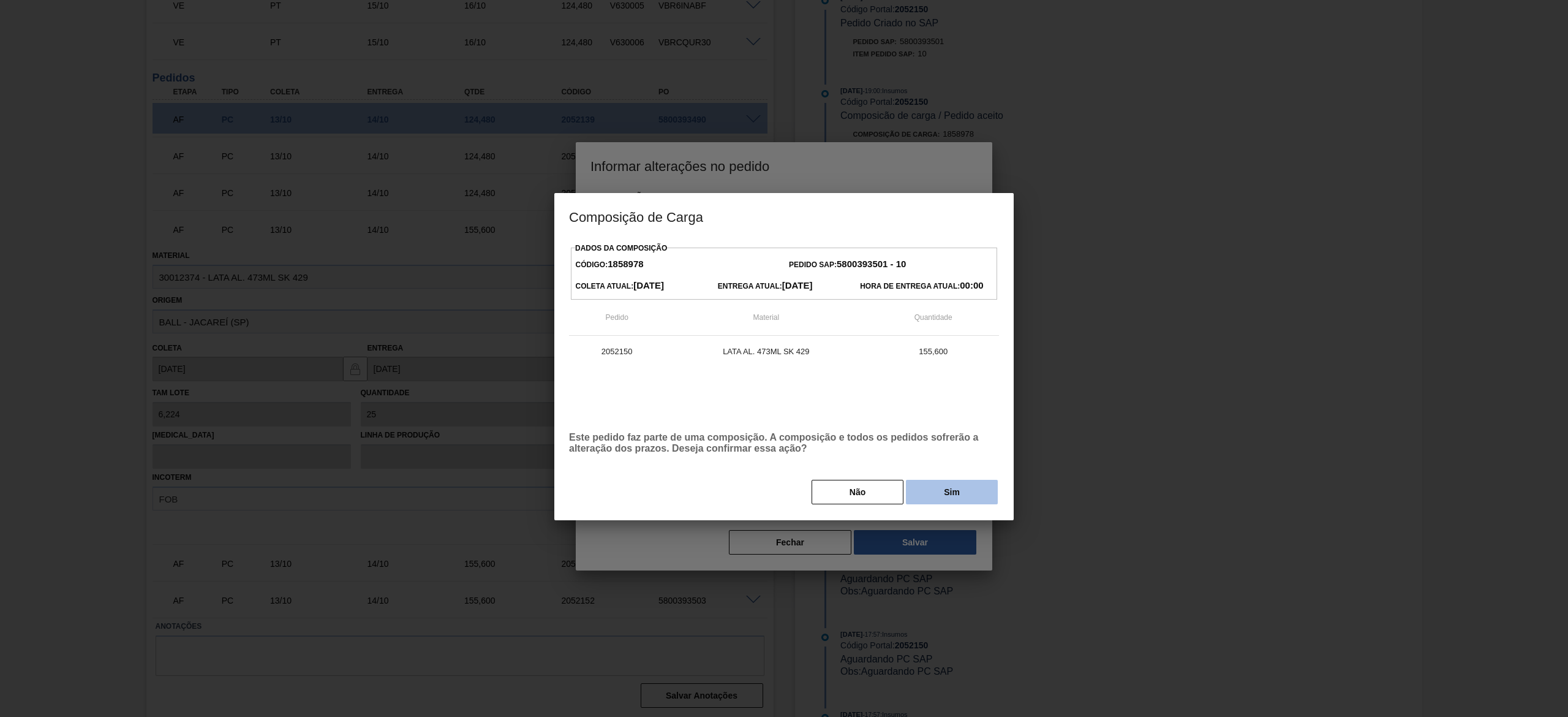
click at [944, 495] on button "Sim" at bounding box center [951, 492] width 92 height 24
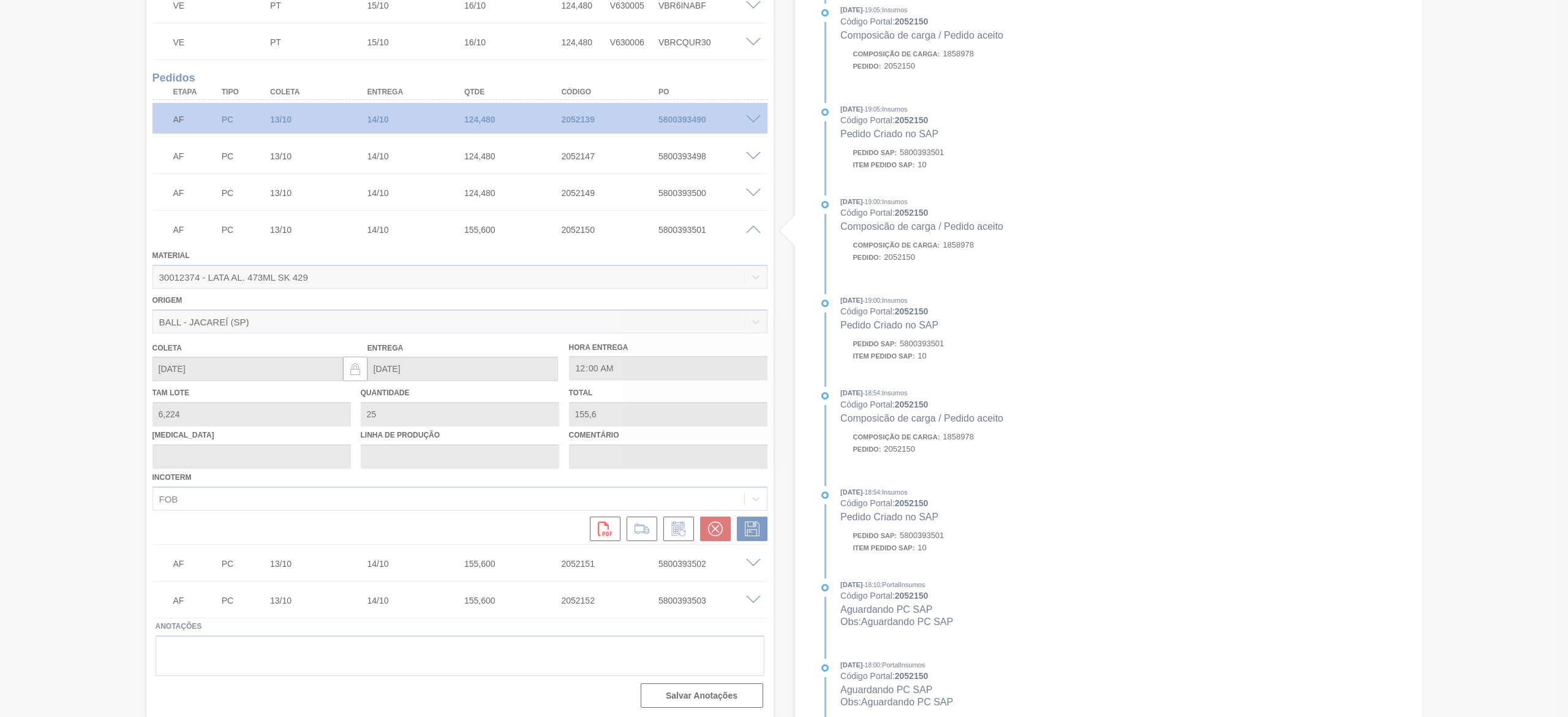
type input "20"
type input "124,48"
type input "Subiu com a quebra errada"
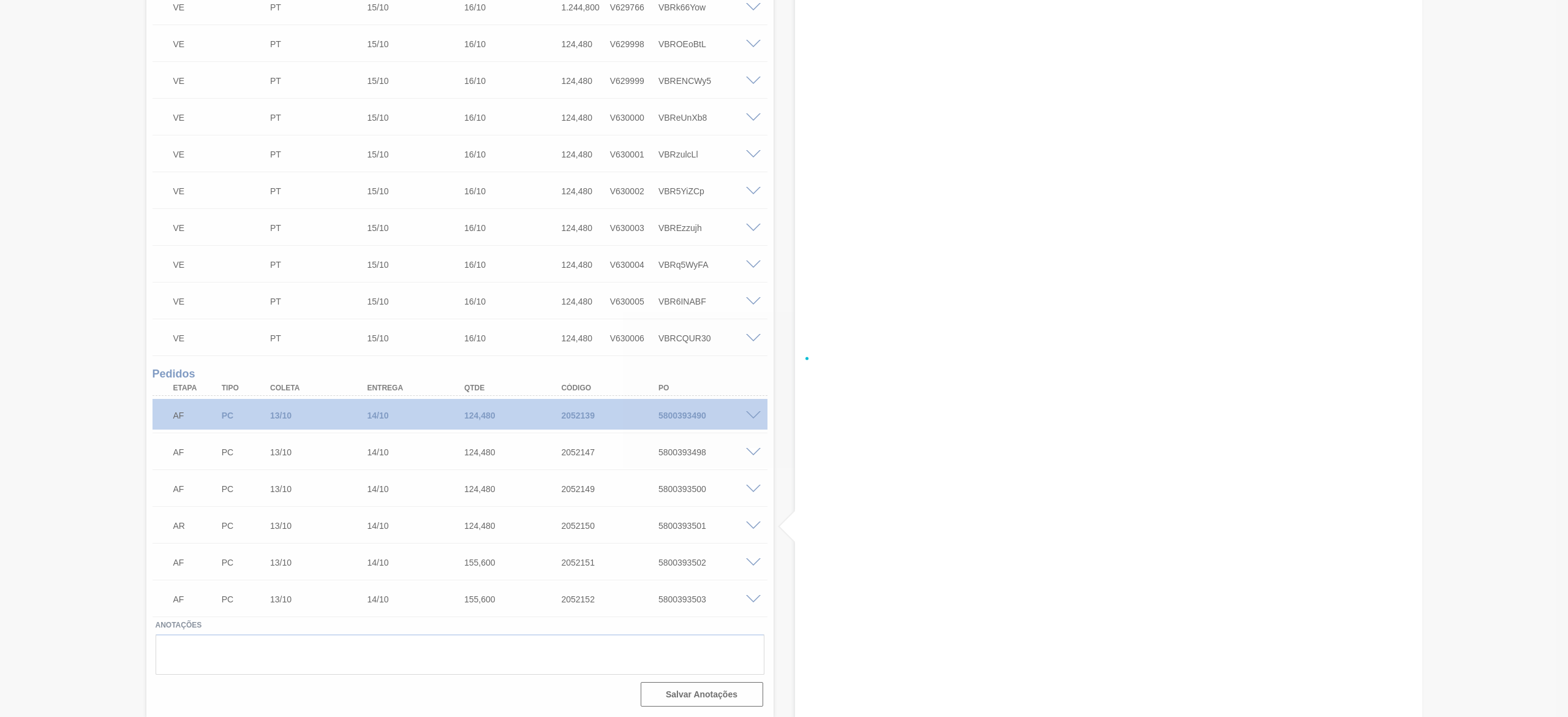
scroll to position [428, 0]
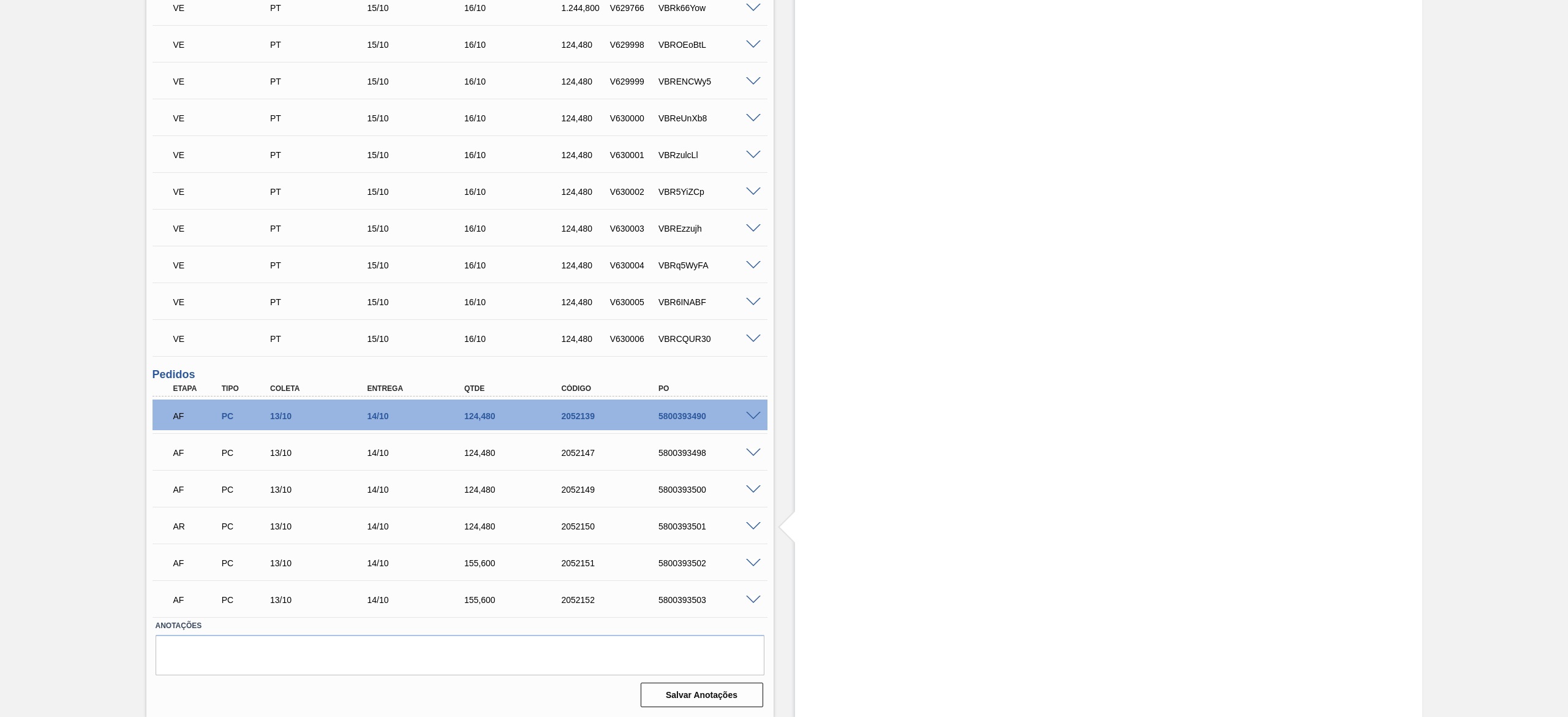
click at [753, 563] on span at bounding box center [753, 563] width 15 height 9
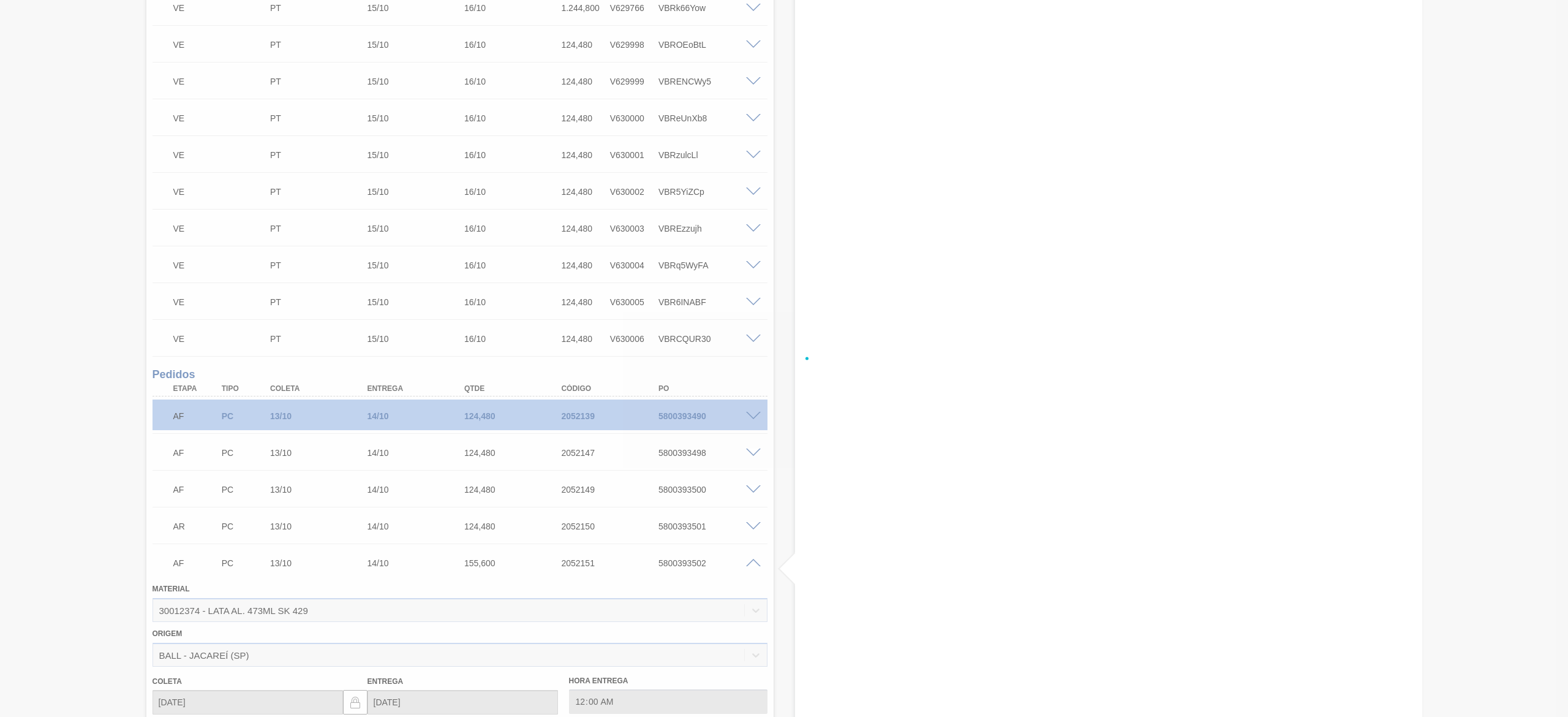
scroll to position [724, 0]
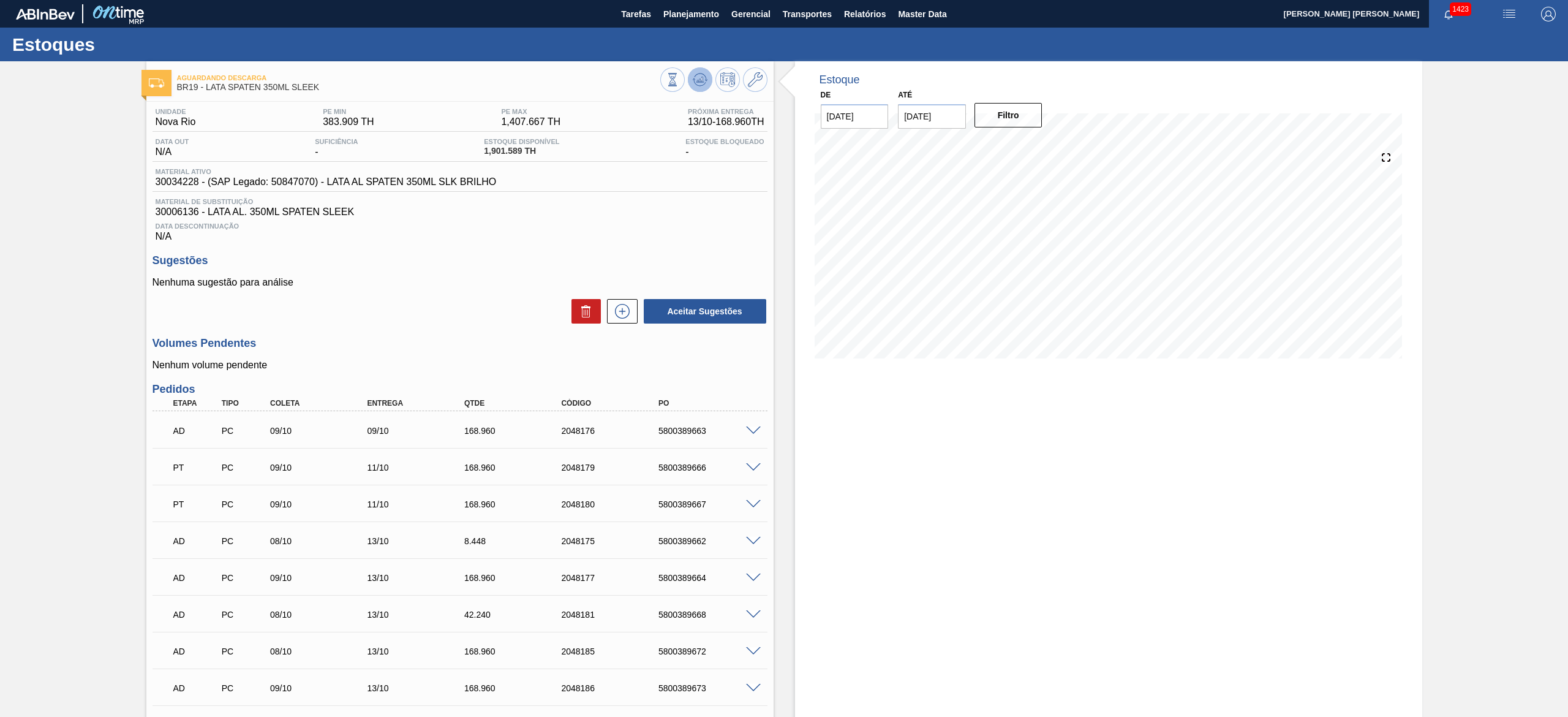
click at [701, 84] on icon at bounding box center [700, 80] width 15 height 15
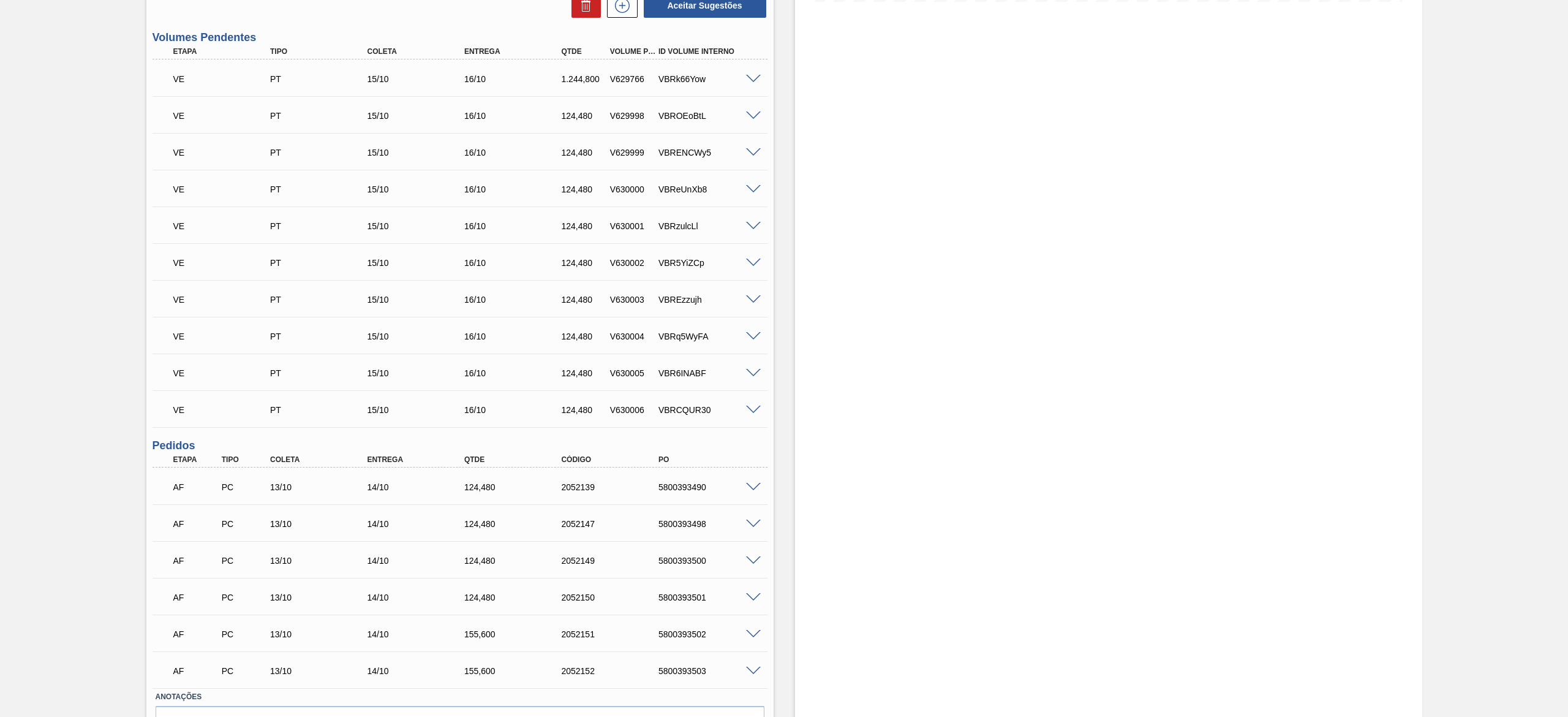
scroll to position [428, 0]
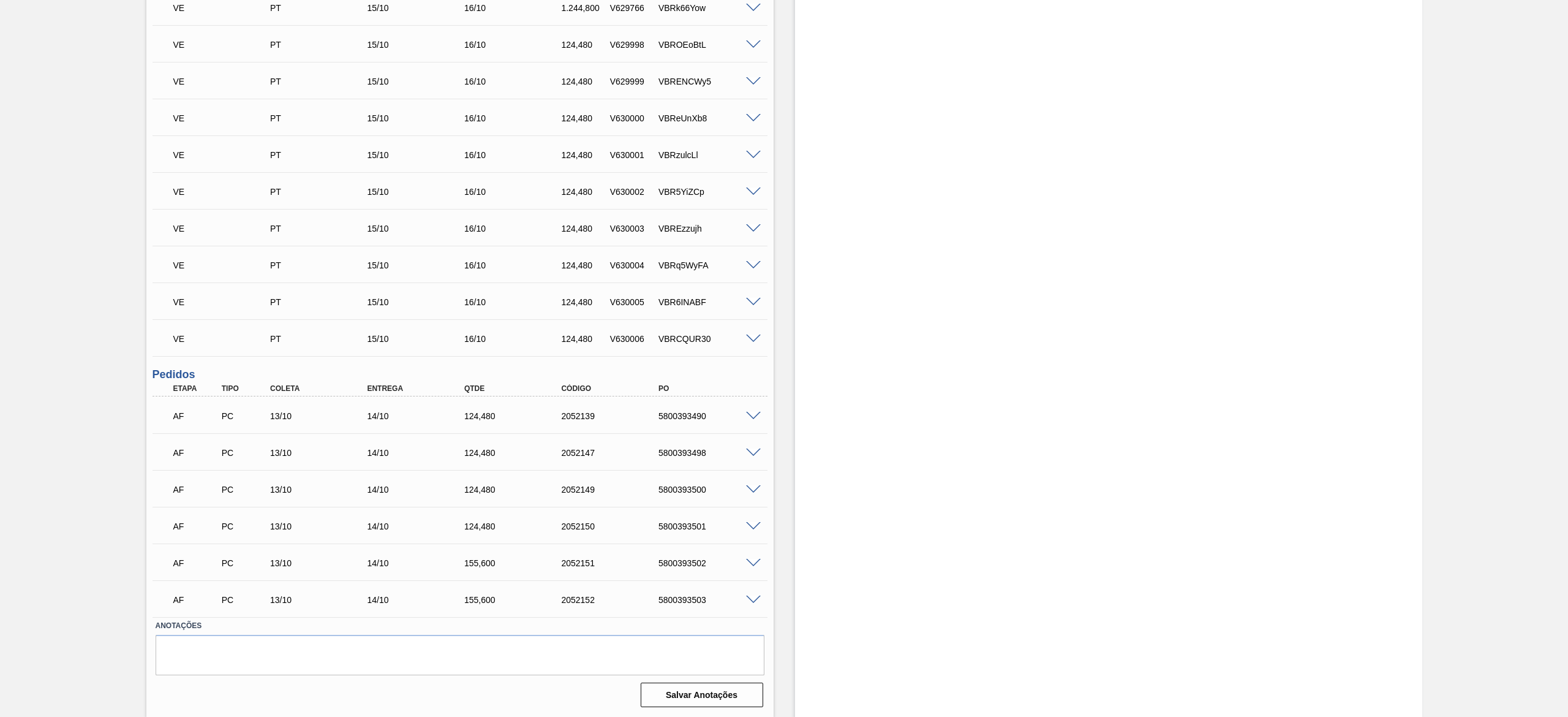
click at [754, 559] on span at bounding box center [753, 563] width 15 height 9
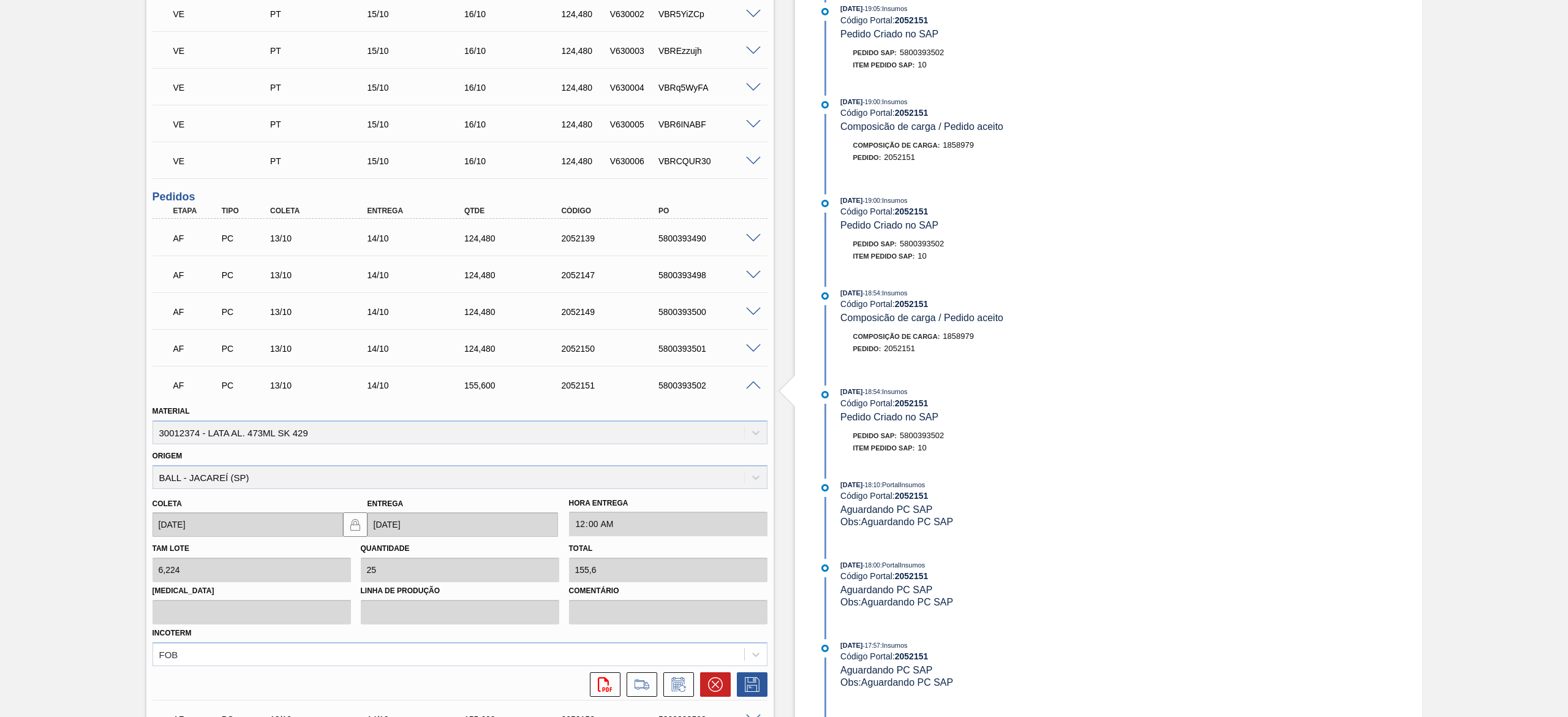
scroll to position [724, 0]
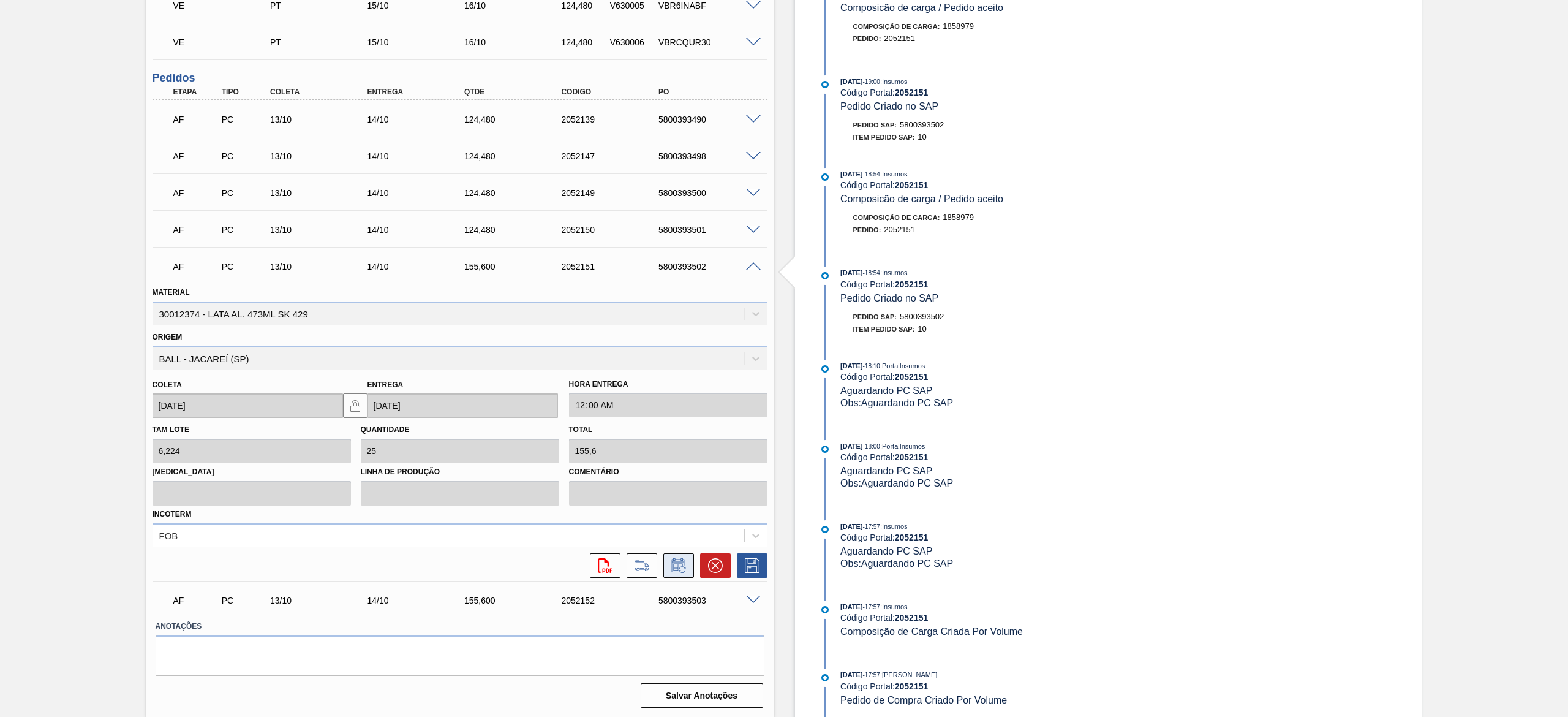
click at [677, 560] on icon at bounding box center [678, 566] width 20 height 15
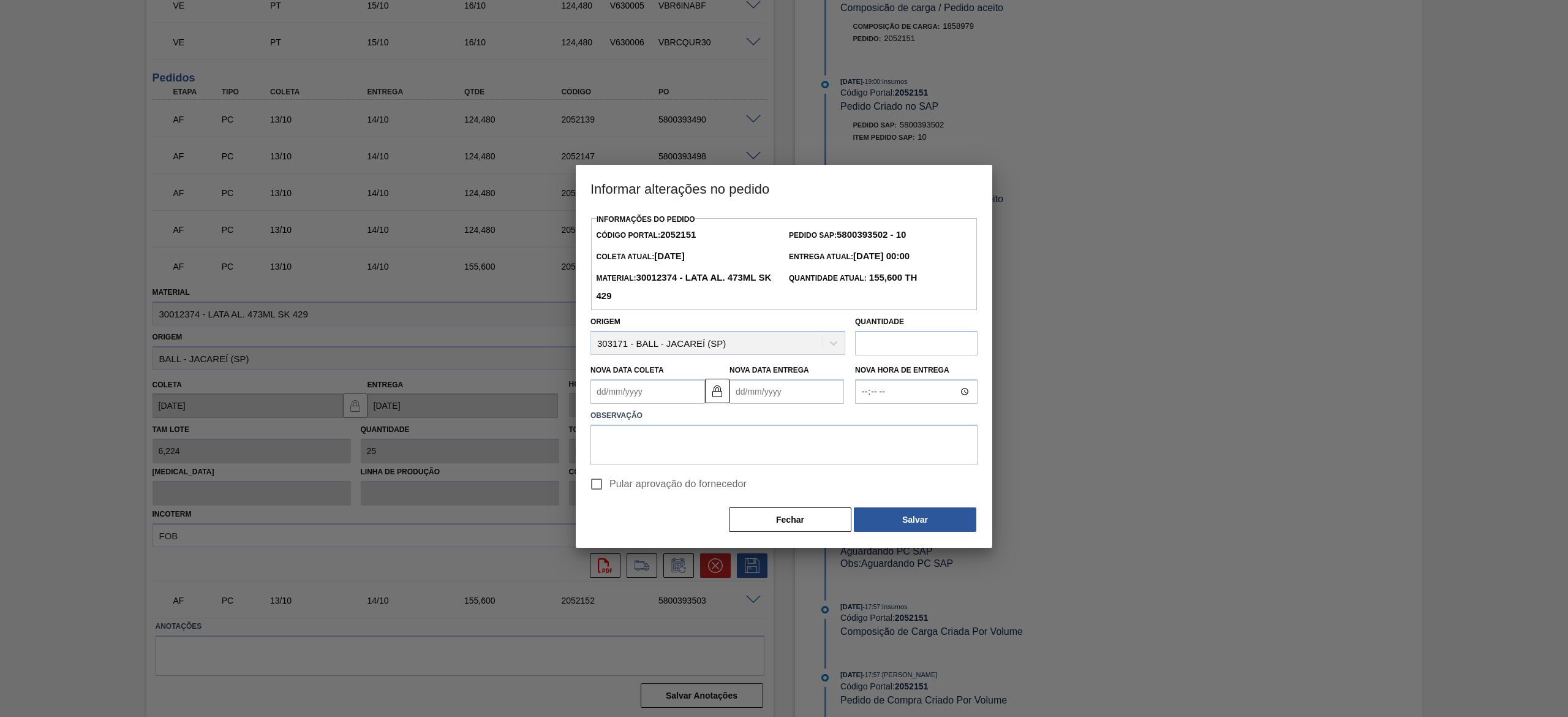
click at [892, 355] on input "text" at bounding box center [917, 343] width 123 height 24
paste input "NaN"
type input "NaN"
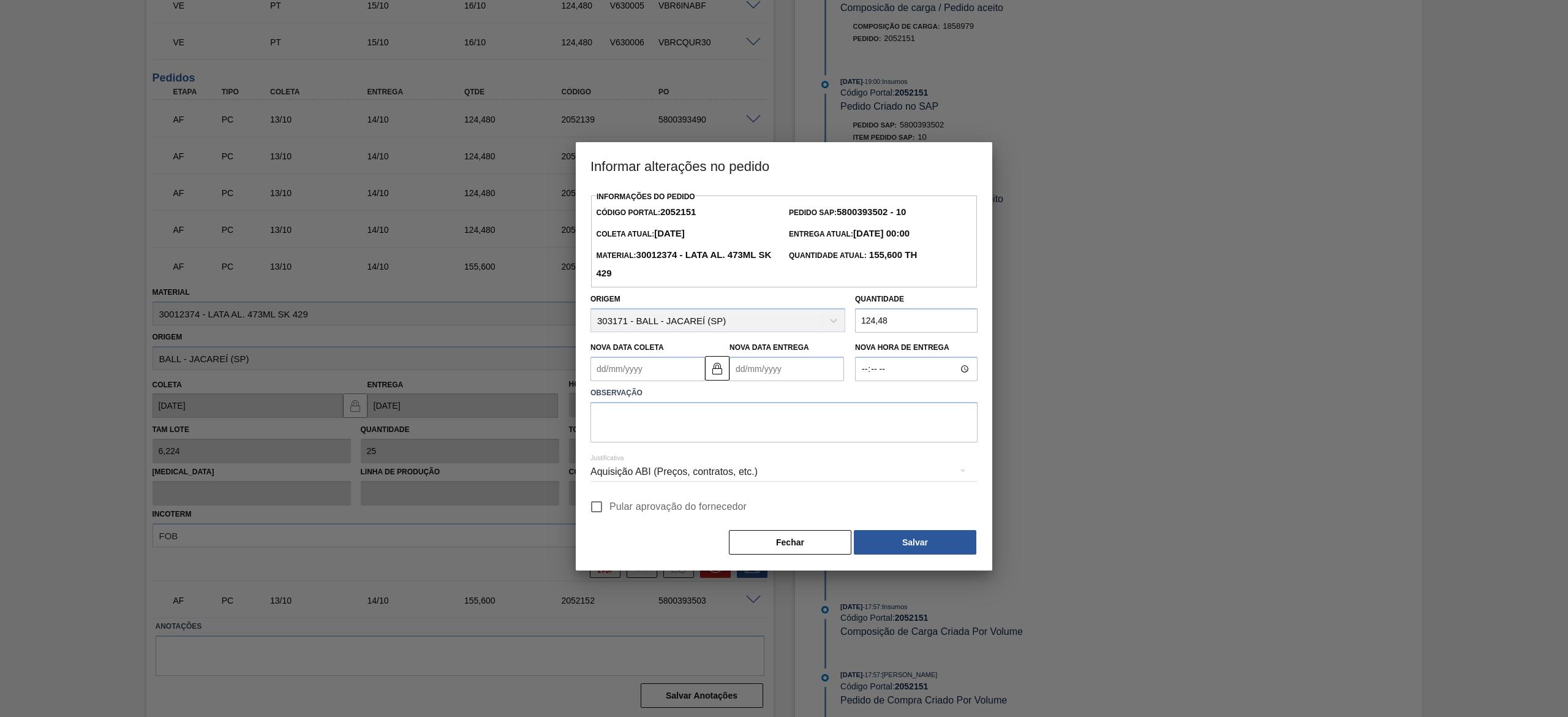
type input "124,48"
click at [749, 435] on textarea at bounding box center [784, 422] width 387 height 40
paste textarea "Subiu com a quebra errada"
type textarea "Subiu com a quebra errada"
click at [706, 511] on span "Pular aprovação do fornecedor" at bounding box center [678, 507] width 137 height 15
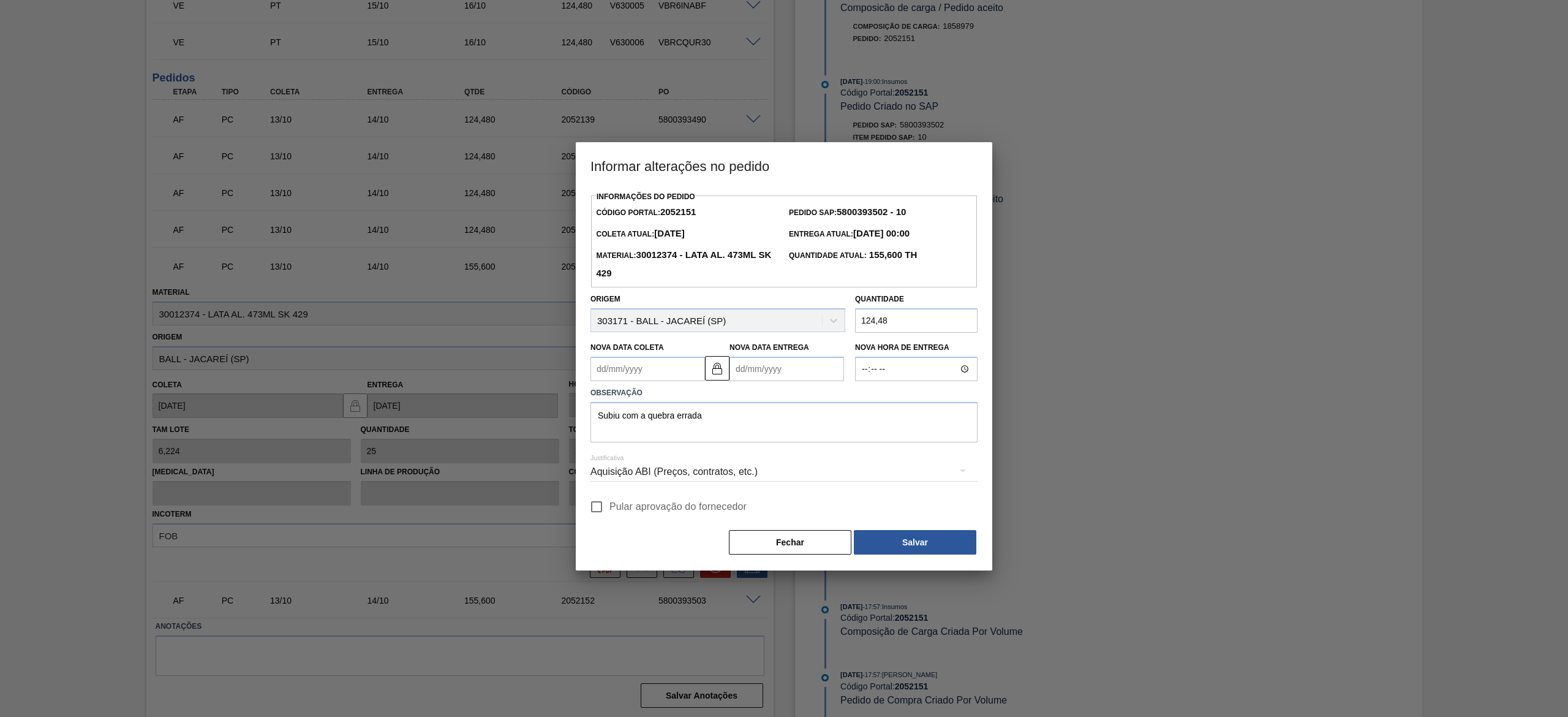
click at [610, 511] on input "Pular aprovação do fornecedor" at bounding box center [596, 507] width 26 height 26
checkbox input "true"
click at [936, 544] on button "Salvar" at bounding box center [915, 542] width 123 height 24
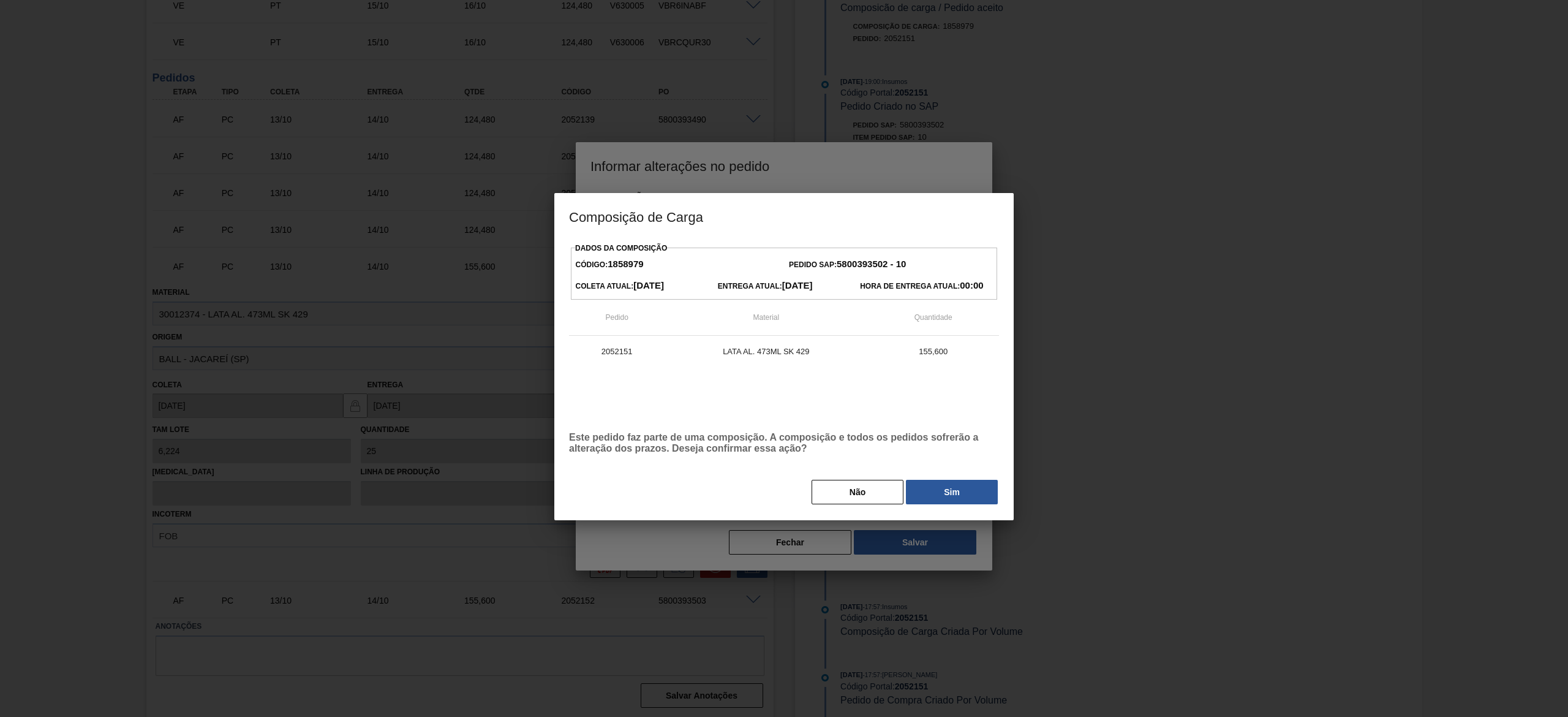
click at [997, 499] on button "Sim" at bounding box center [951, 492] width 92 height 24
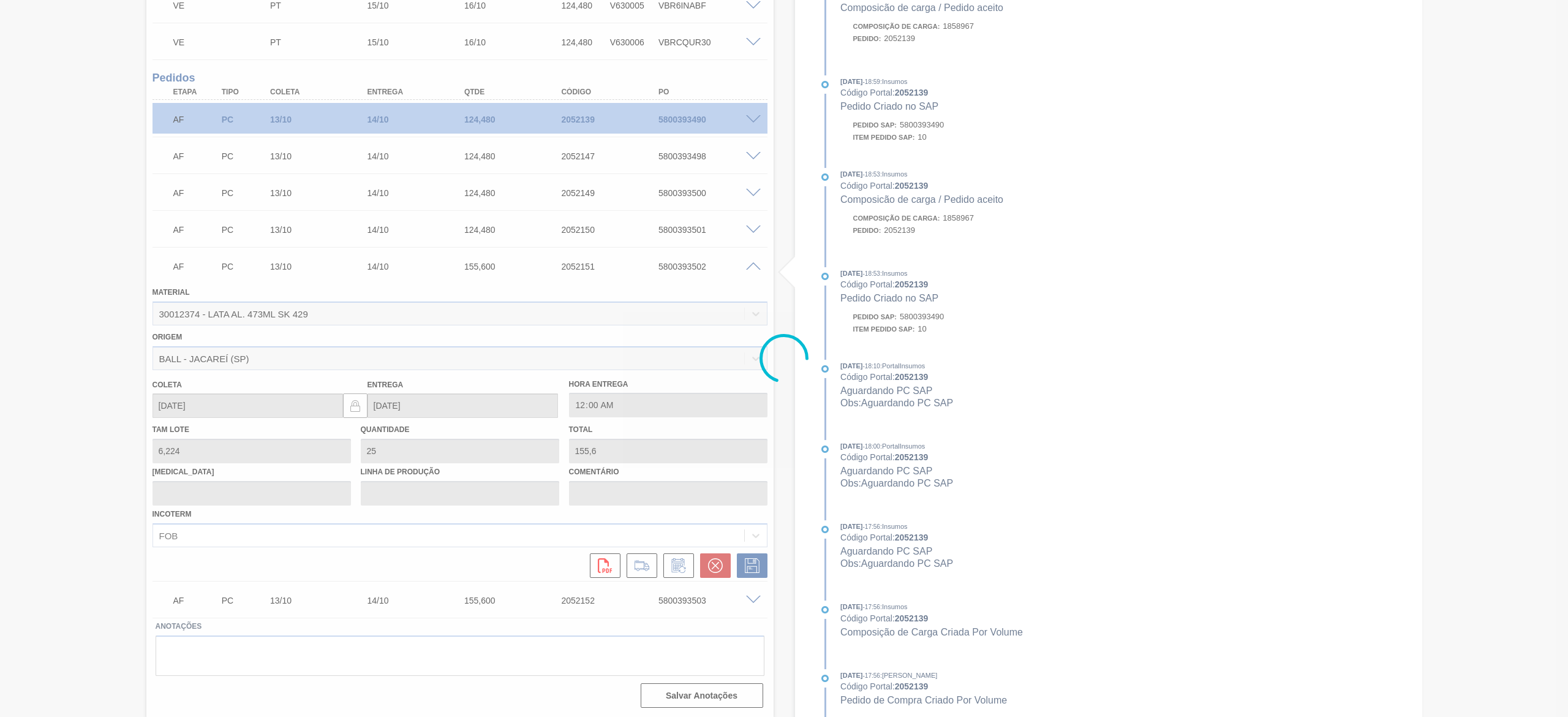
scroll to position [233, 0]
type input "20"
type input "124,48"
type input "Subiu com a quebra errada"
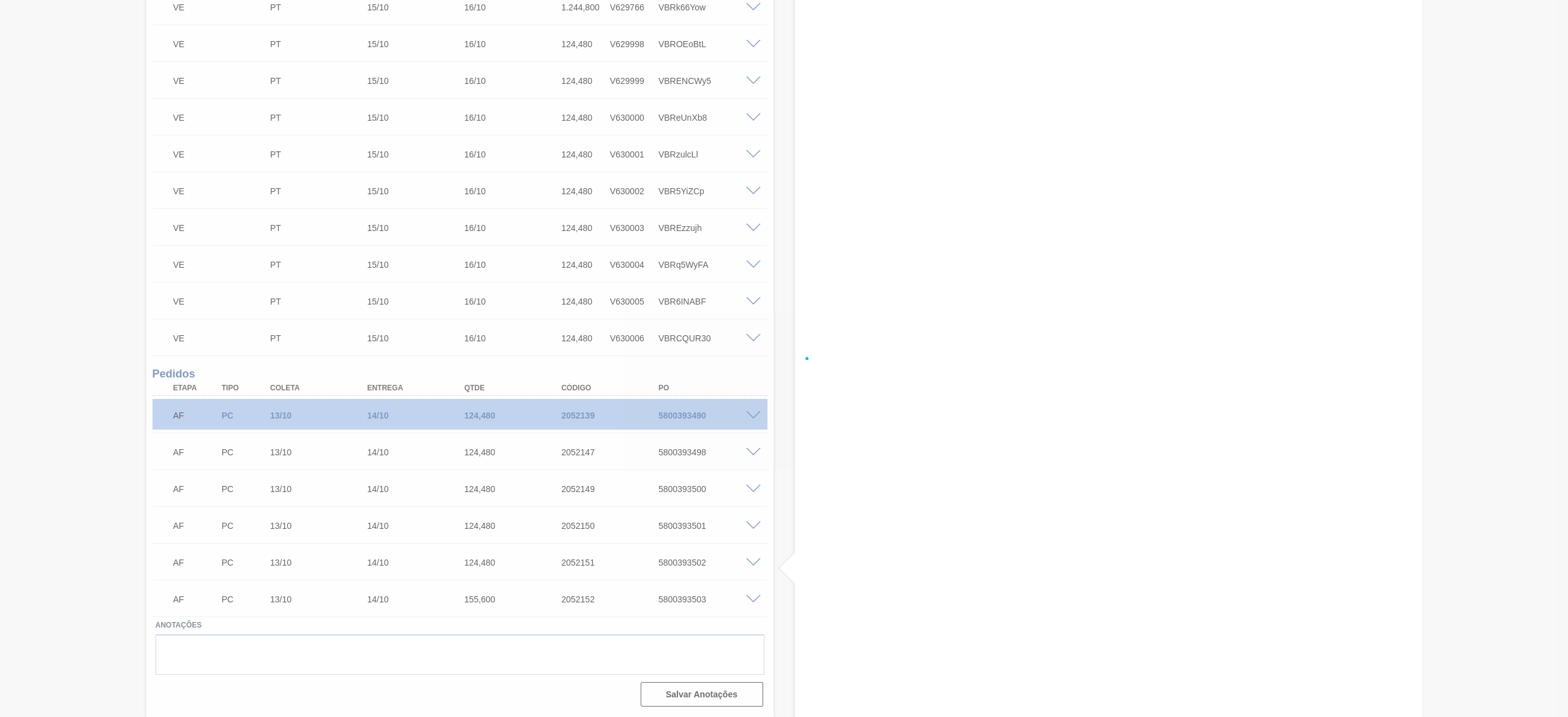
scroll to position [428, 0]
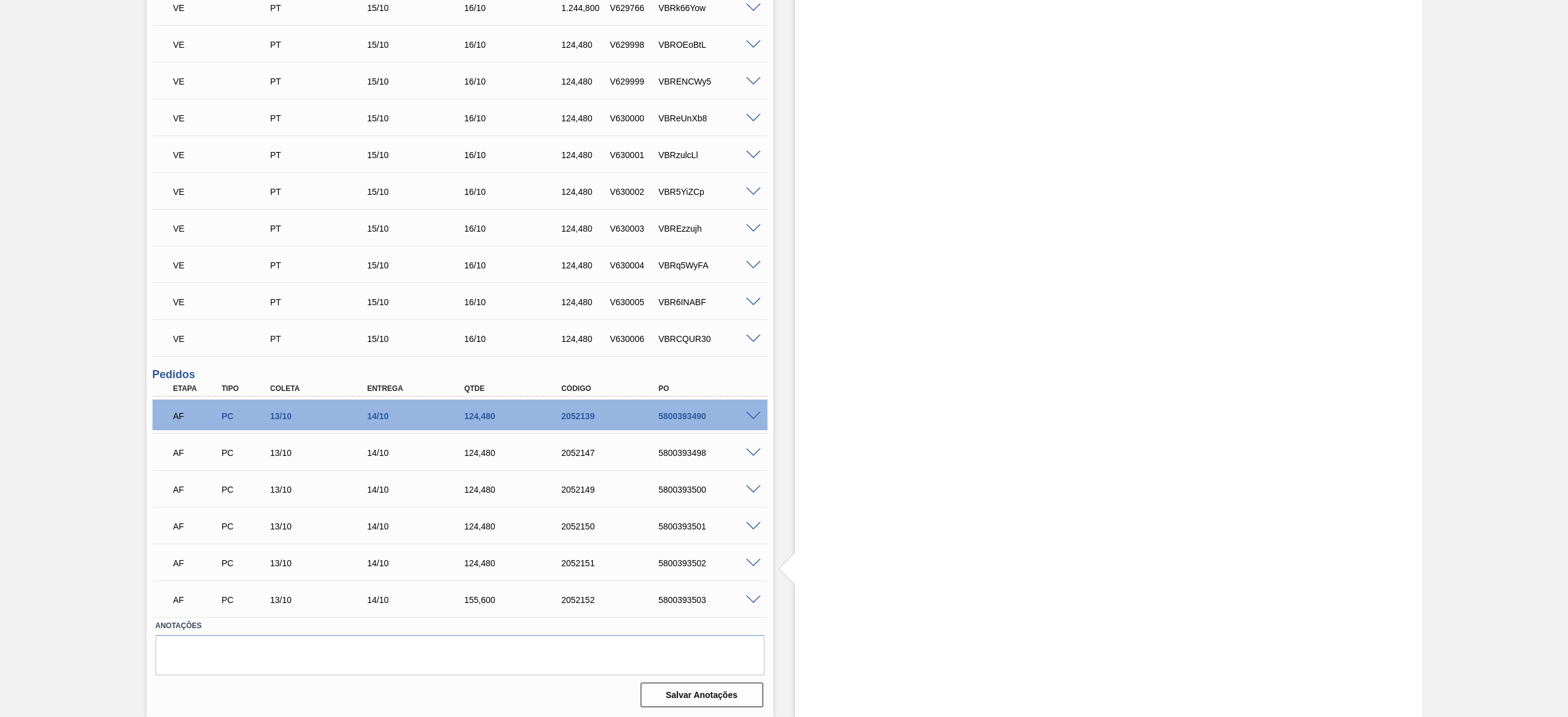
click at [755, 598] on span at bounding box center [753, 600] width 15 height 9
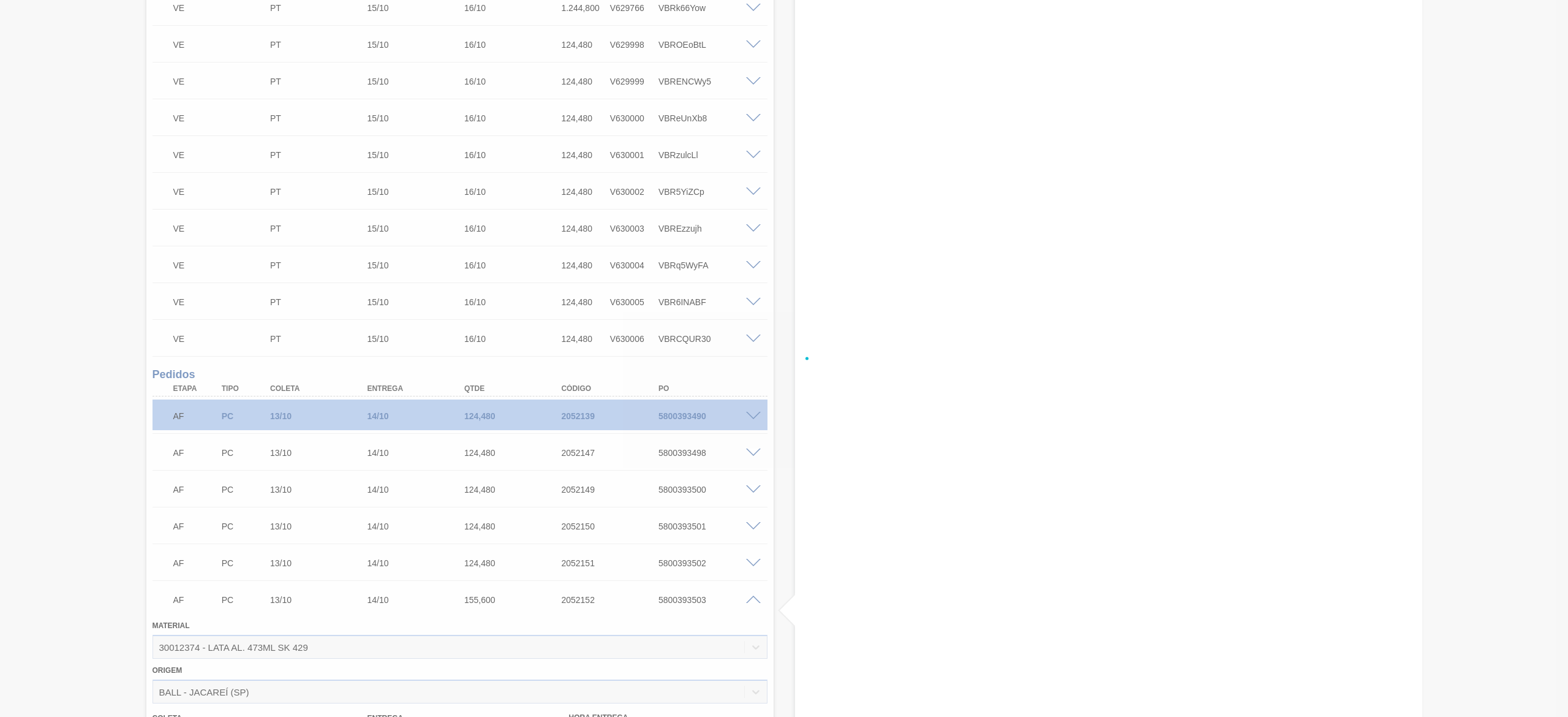
scroll to position [724, 0]
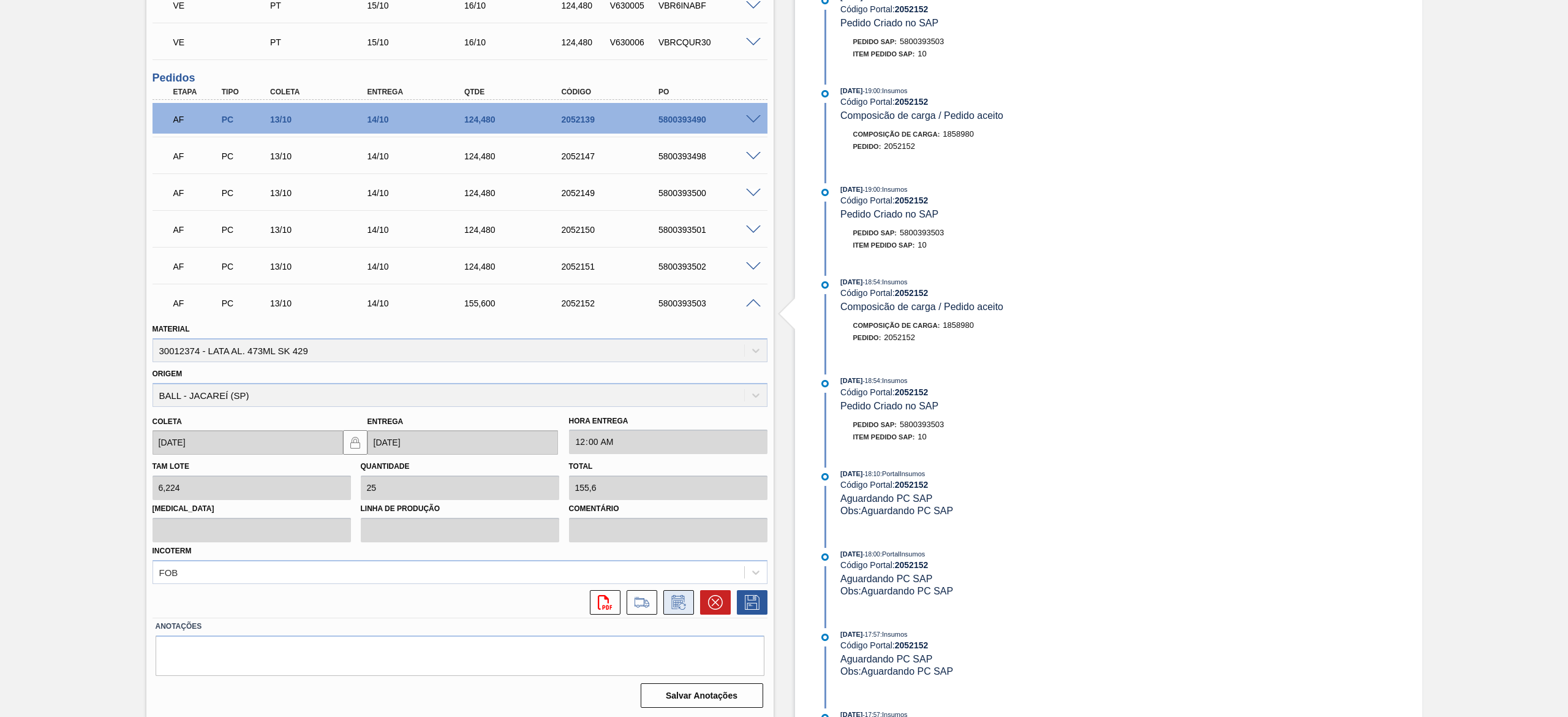
click at [672, 600] on icon at bounding box center [678, 602] width 20 height 15
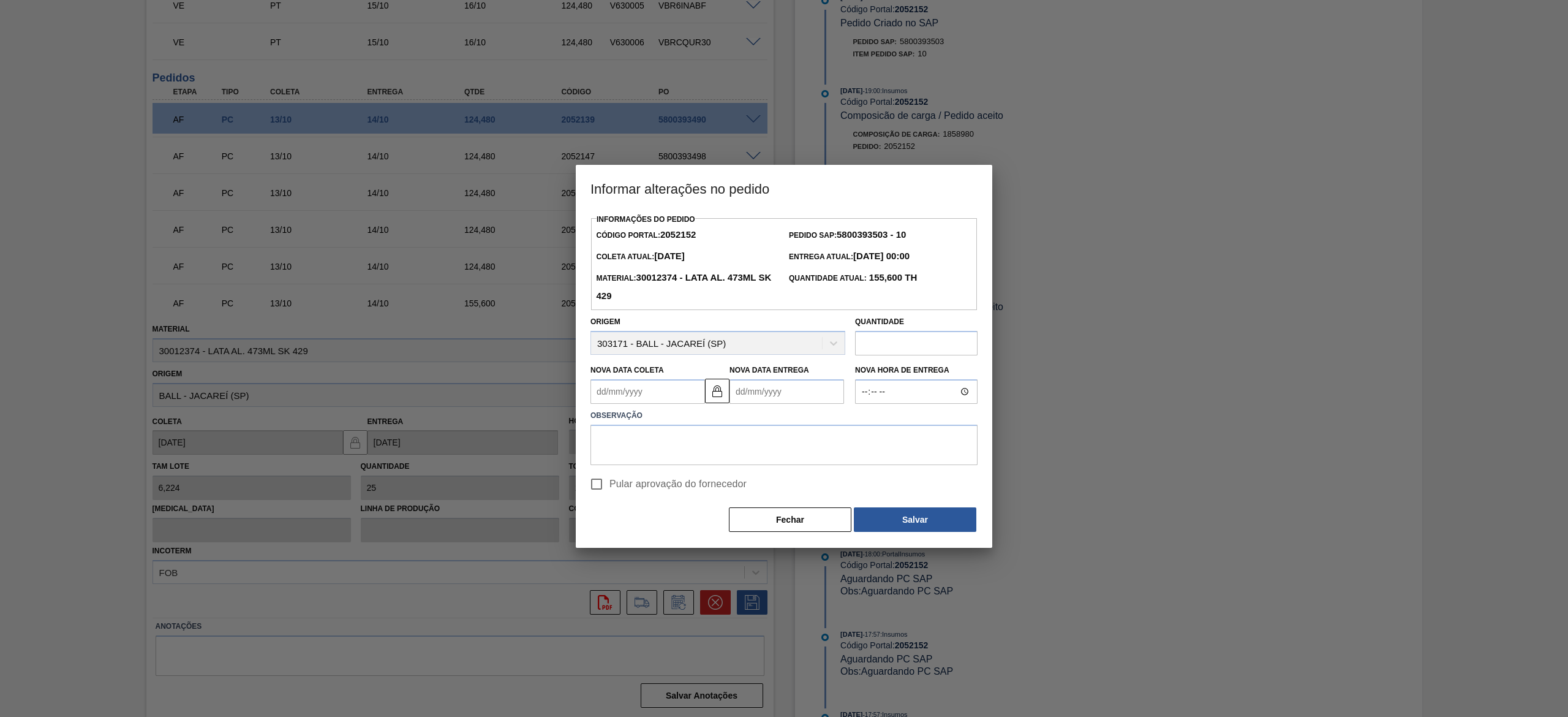
click at [873, 347] on input "text" at bounding box center [917, 343] width 123 height 24
type input "2"
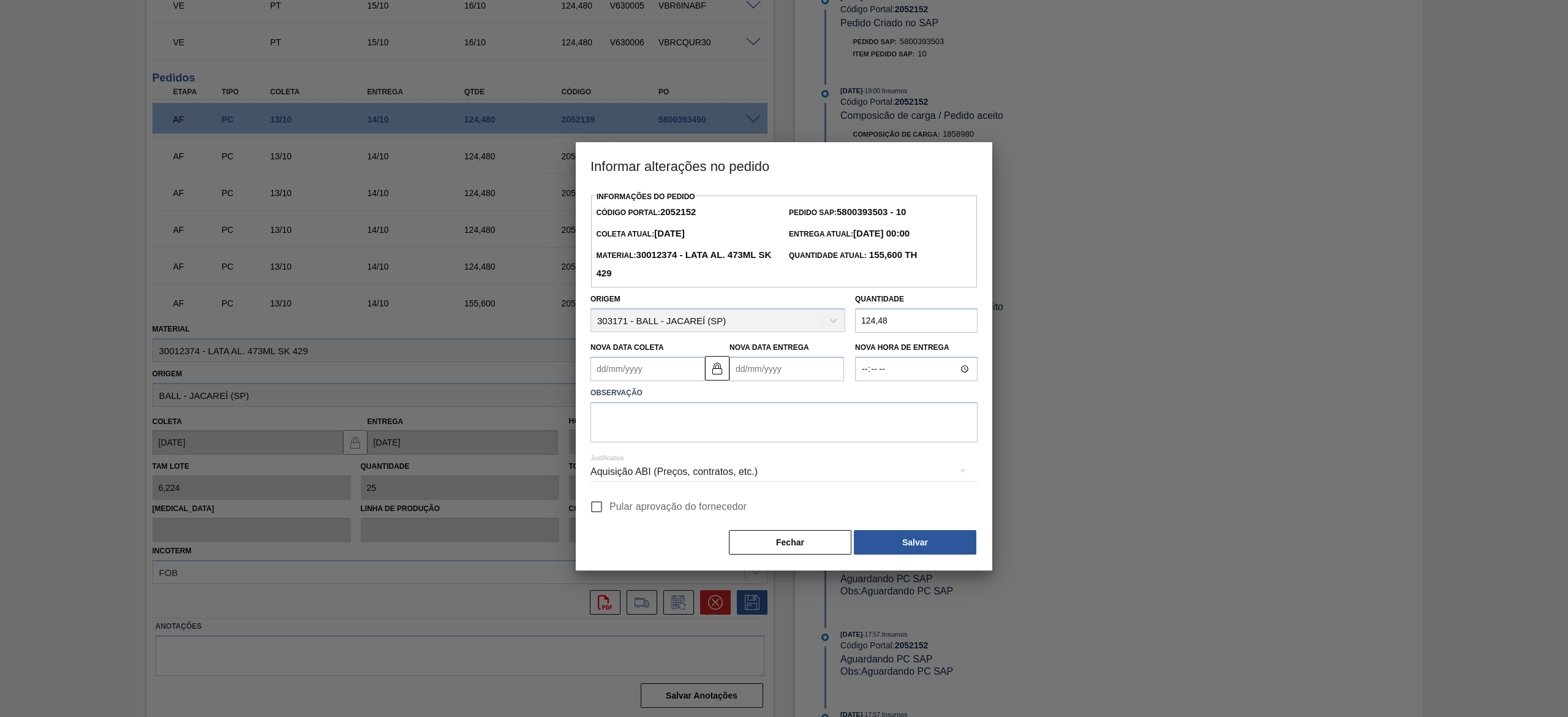
type input "124,48"
click at [788, 414] on textarea at bounding box center [784, 422] width 387 height 40
paste textarea "Subiu com a quebra errada"
type textarea "Subiu com a quebra errada"
click at [710, 511] on span "Pular aprovação do fornecedor" at bounding box center [678, 507] width 137 height 15
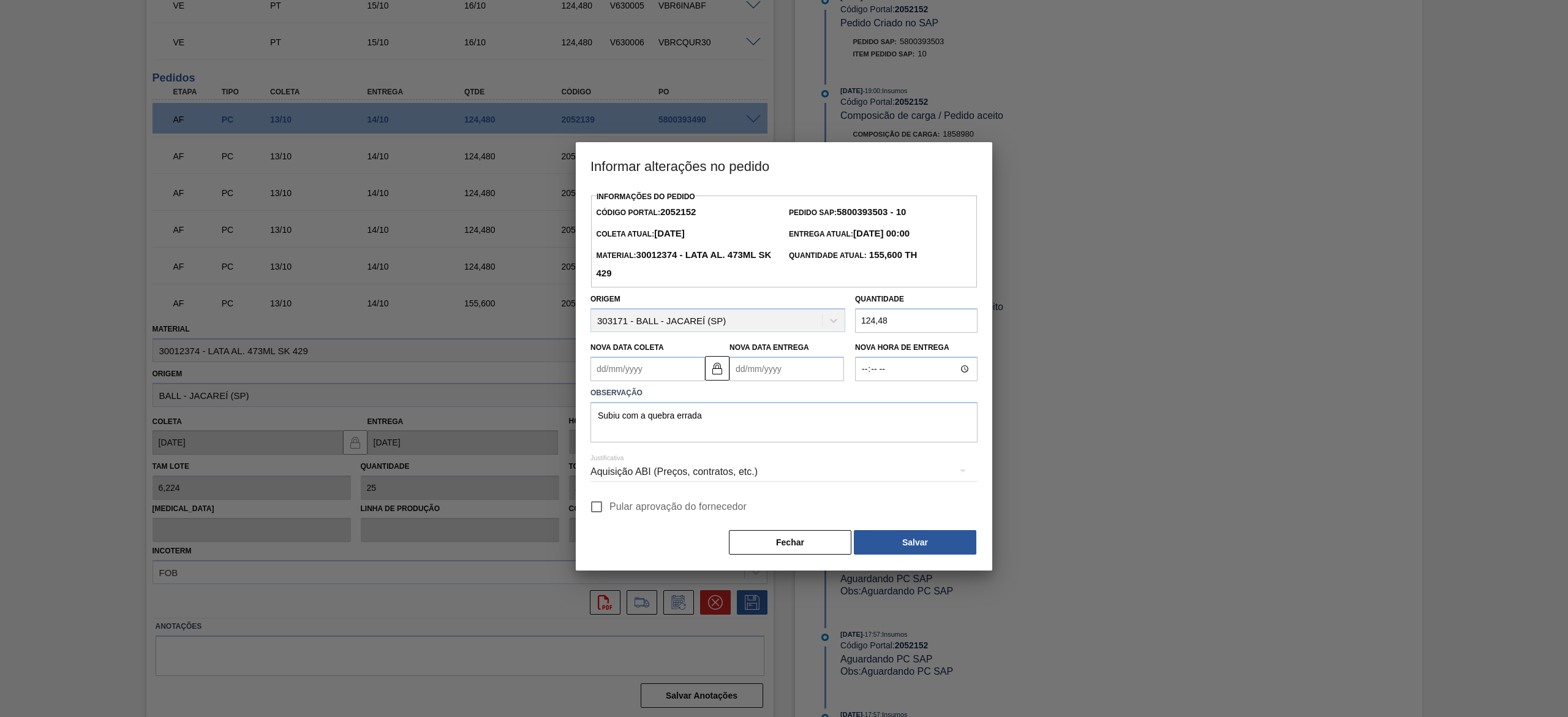
click at [610, 511] on input "Pular aprovação do fornecedor" at bounding box center [596, 507] width 26 height 26
checkbox input "true"
click at [910, 548] on button "Salvar" at bounding box center [915, 542] width 123 height 24
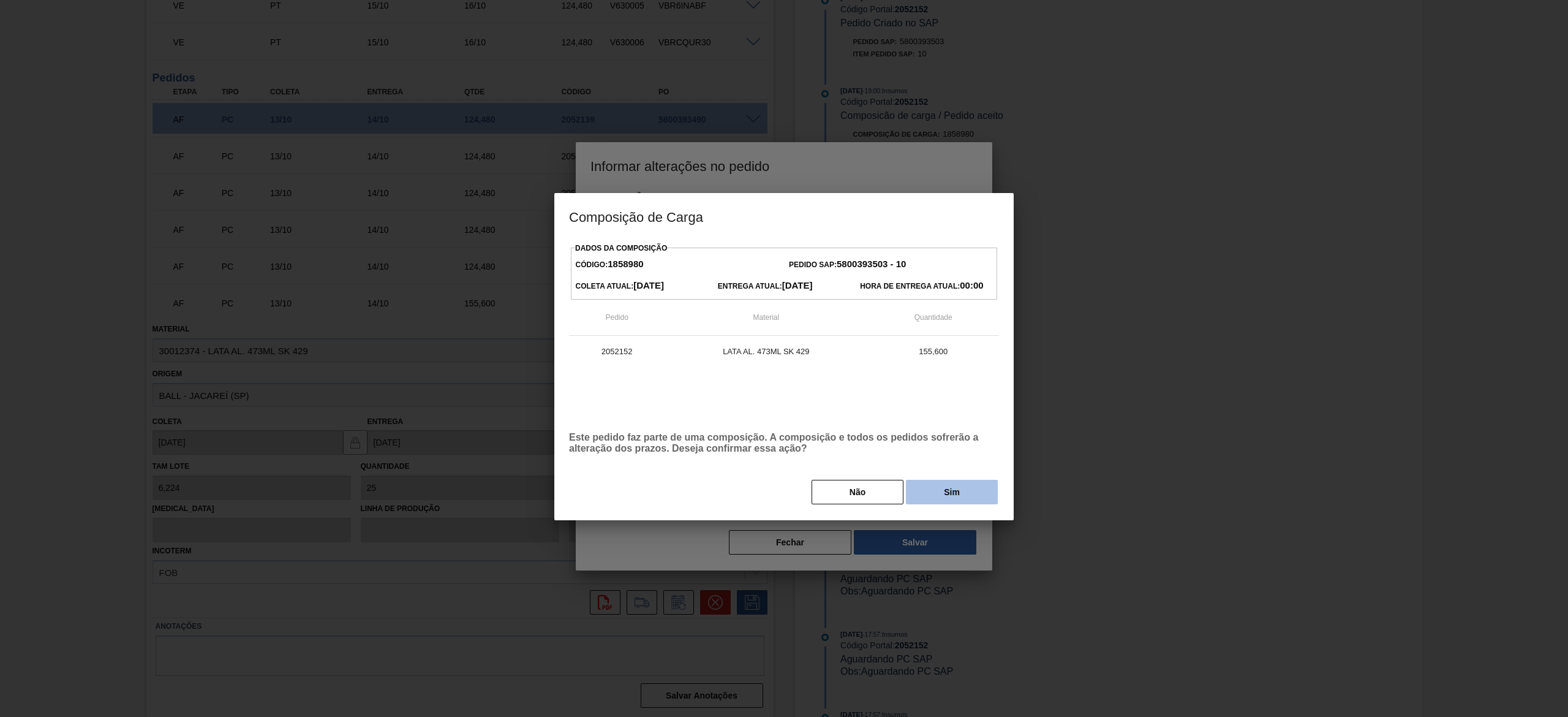
click at [969, 492] on button "Sim" at bounding box center [951, 492] width 92 height 24
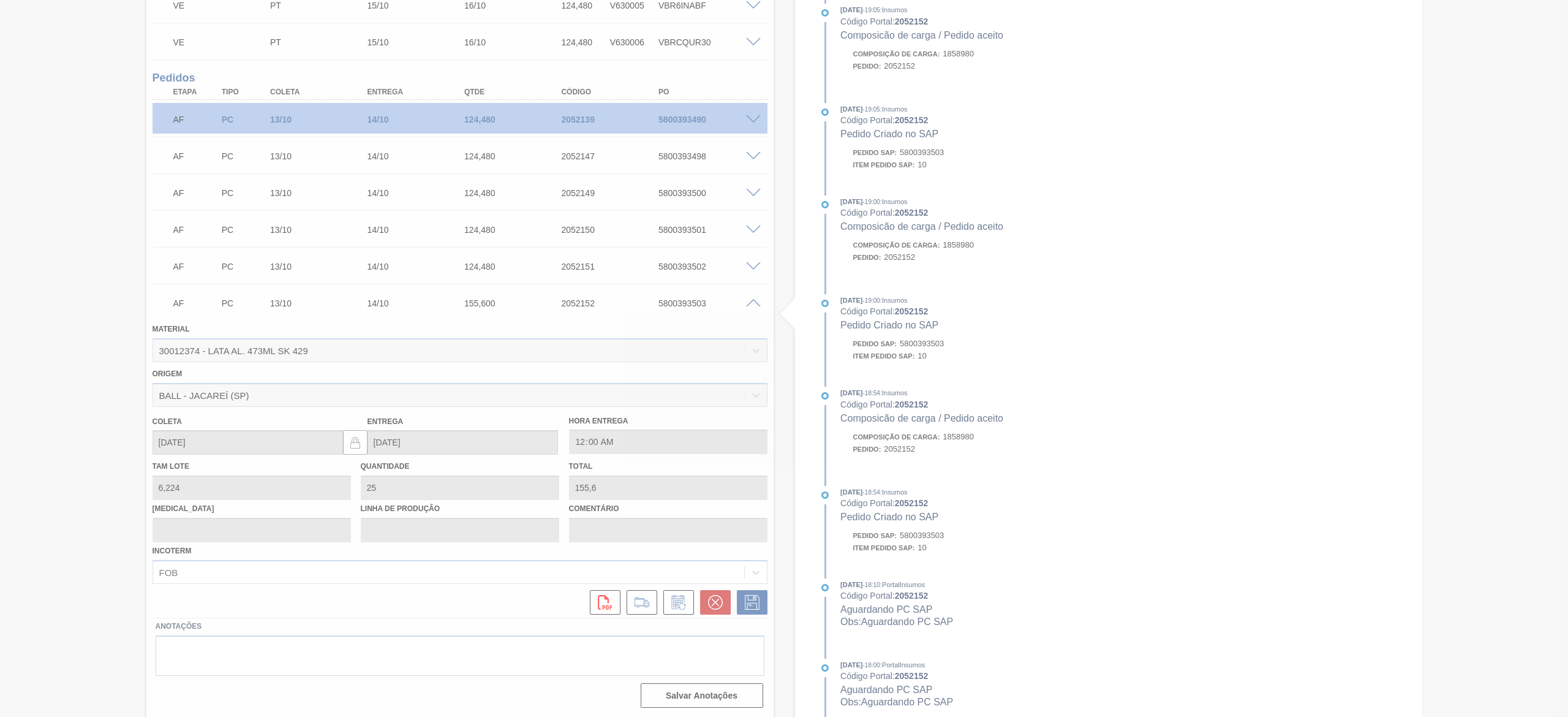
type input "20"
type input "124,48"
type input "Subiu com a quebra errada"
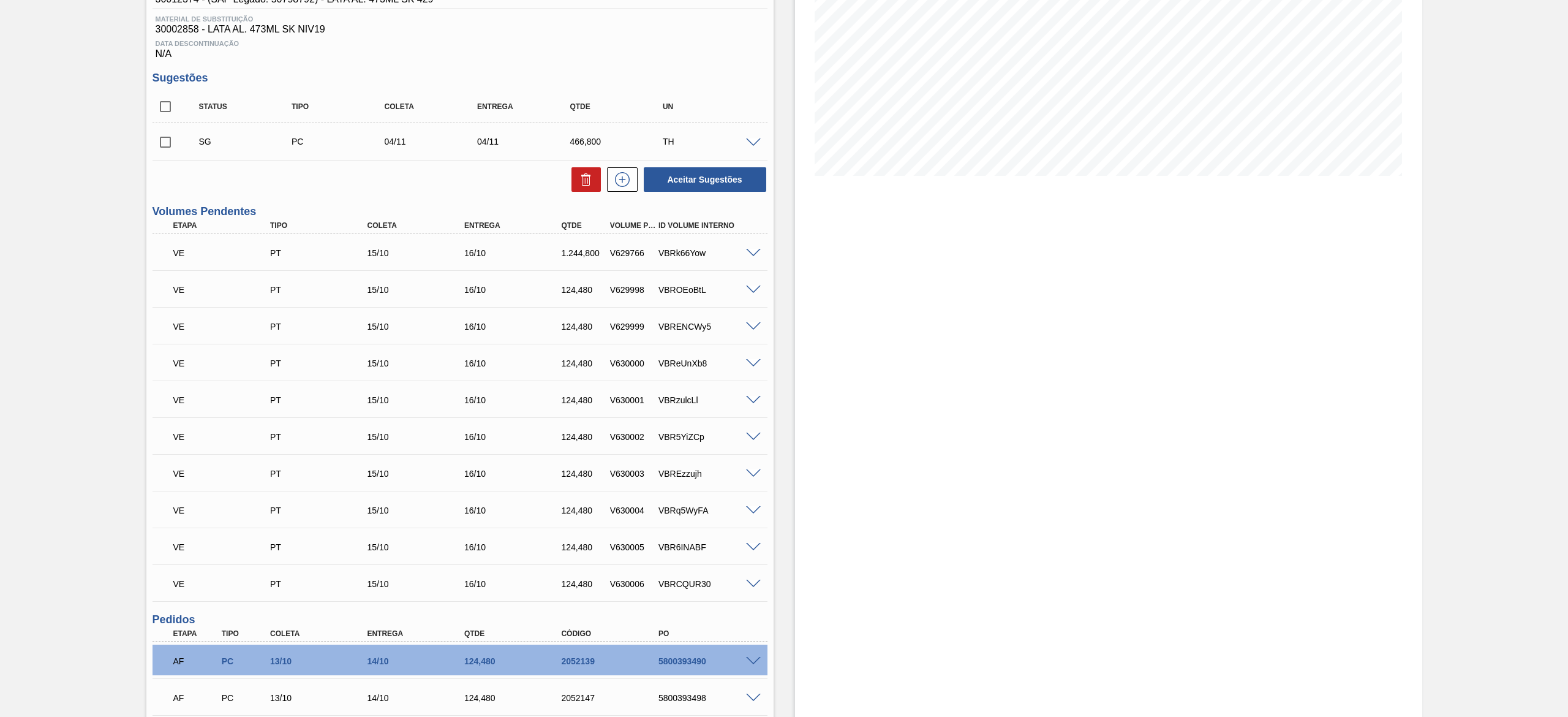
scroll to position [60, 0]
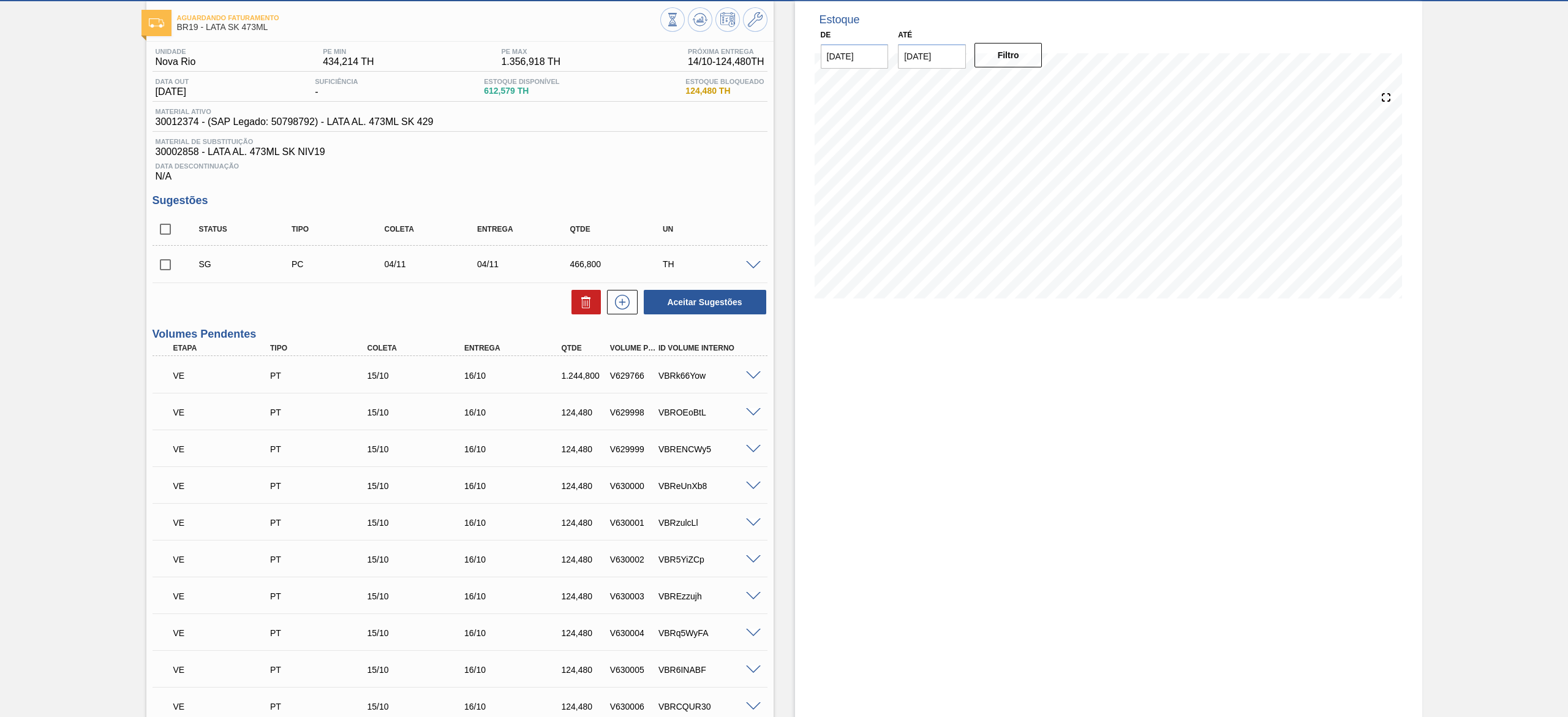
click at [752, 409] on span at bounding box center [753, 413] width 15 height 9
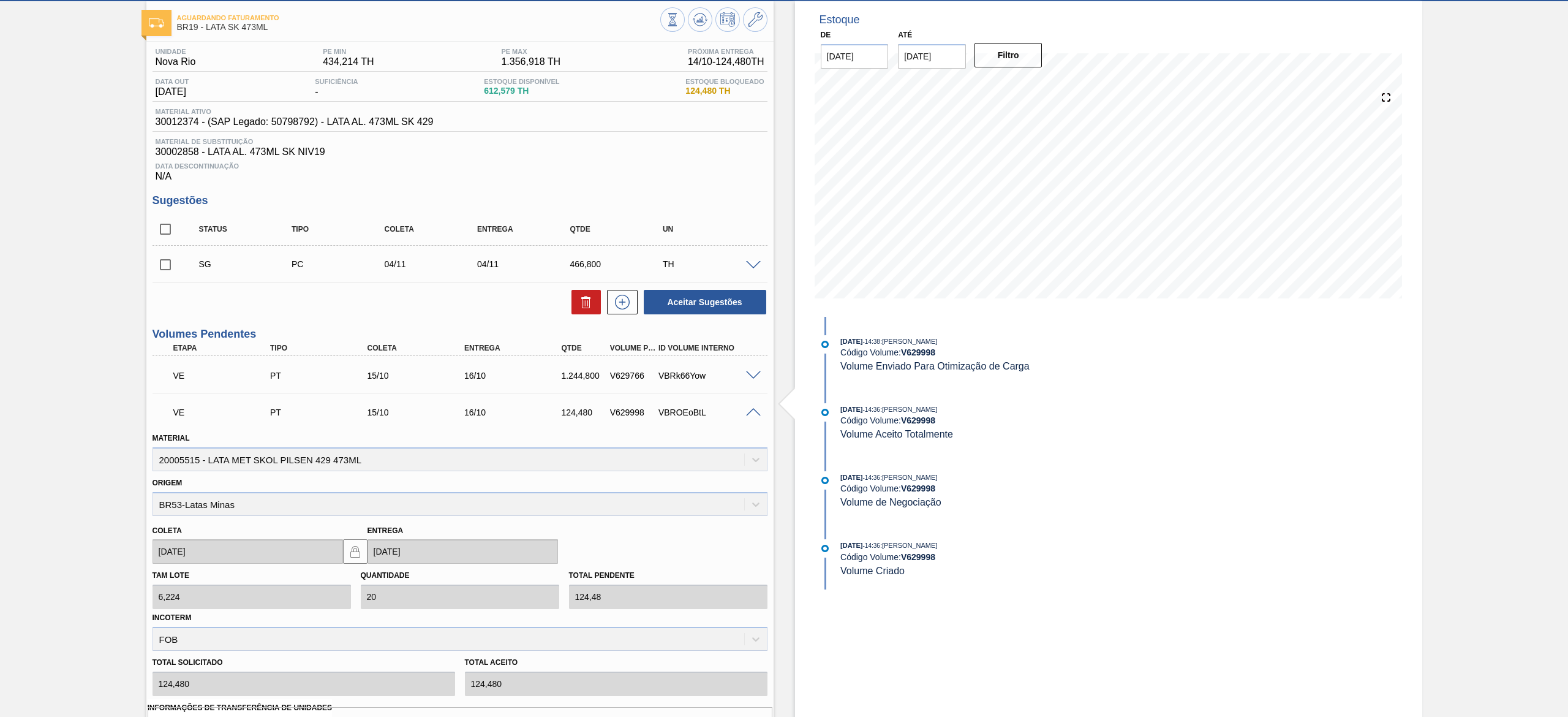
click at [752, 409] on span at bounding box center [753, 413] width 15 height 9
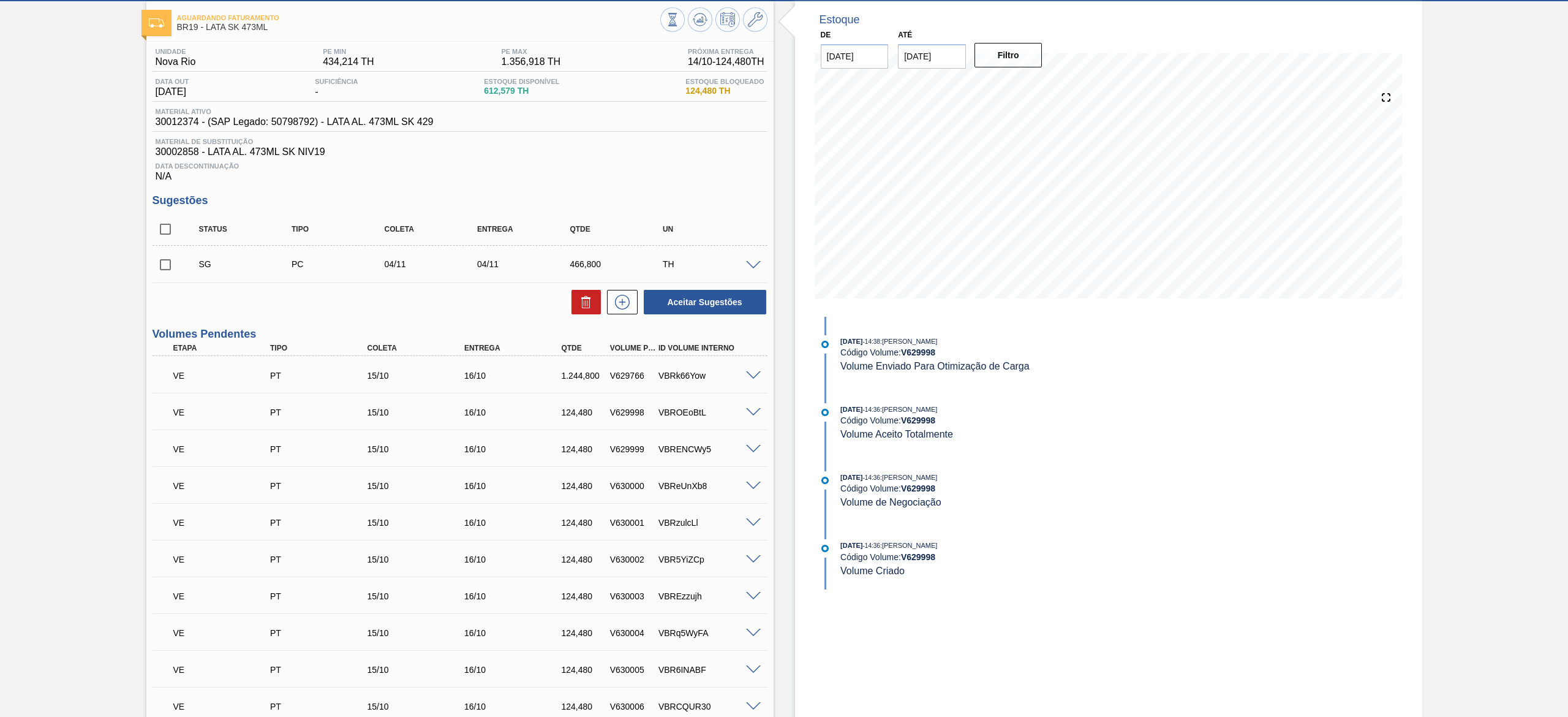
click at [754, 372] on span at bounding box center [753, 376] width 15 height 9
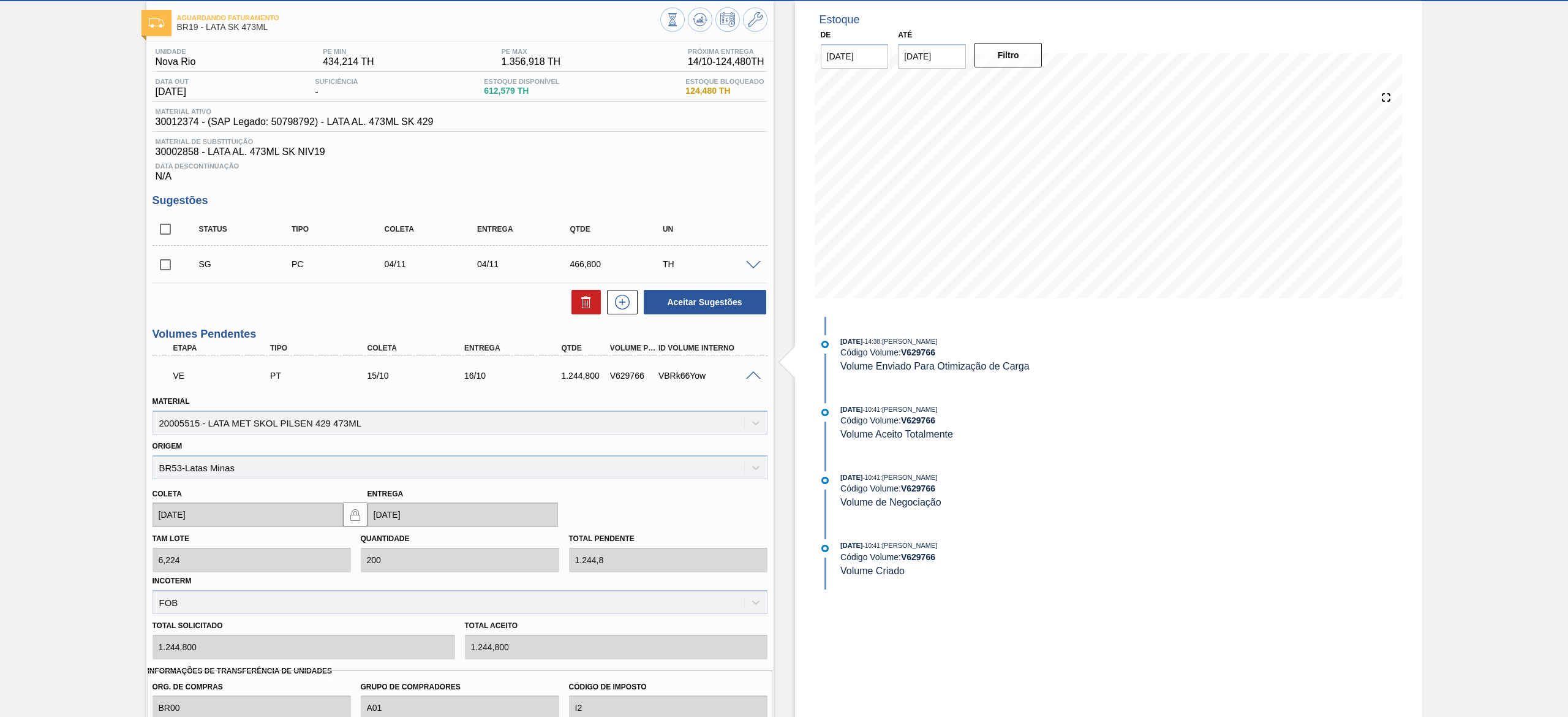
scroll to position [305, 0]
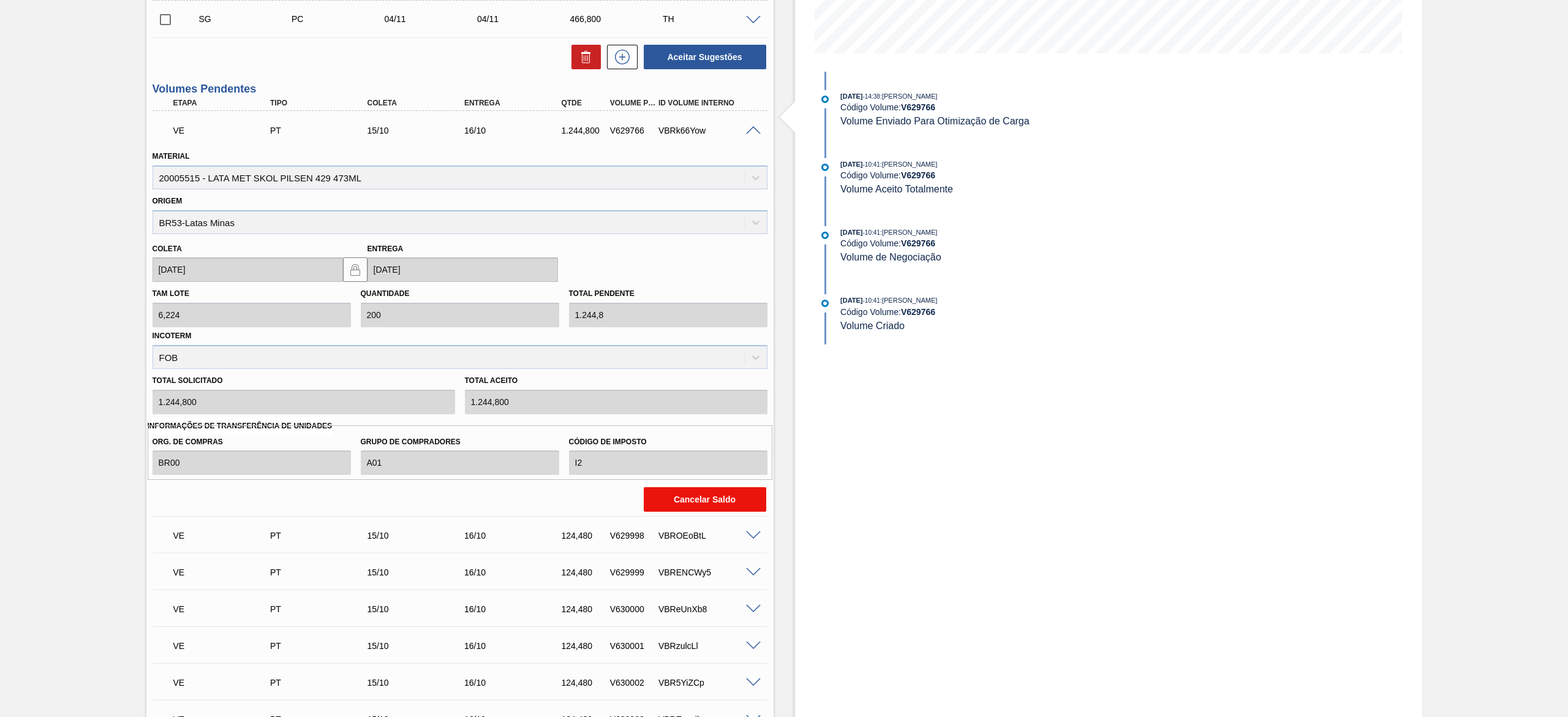
click at [690, 500] on button "Cancelar Saldo" at bounding box center [705, 499] width 123 height 24
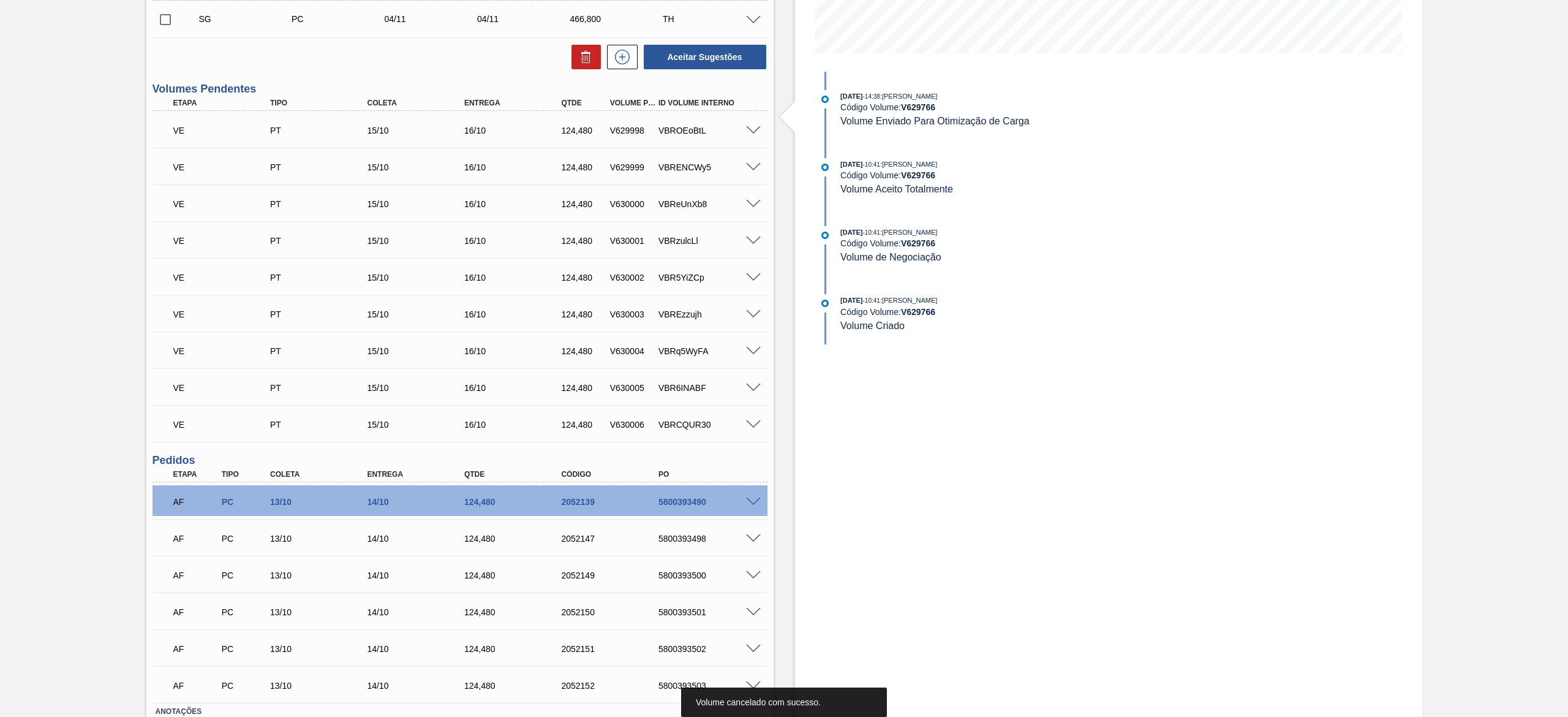
scroll to position [60, 0]
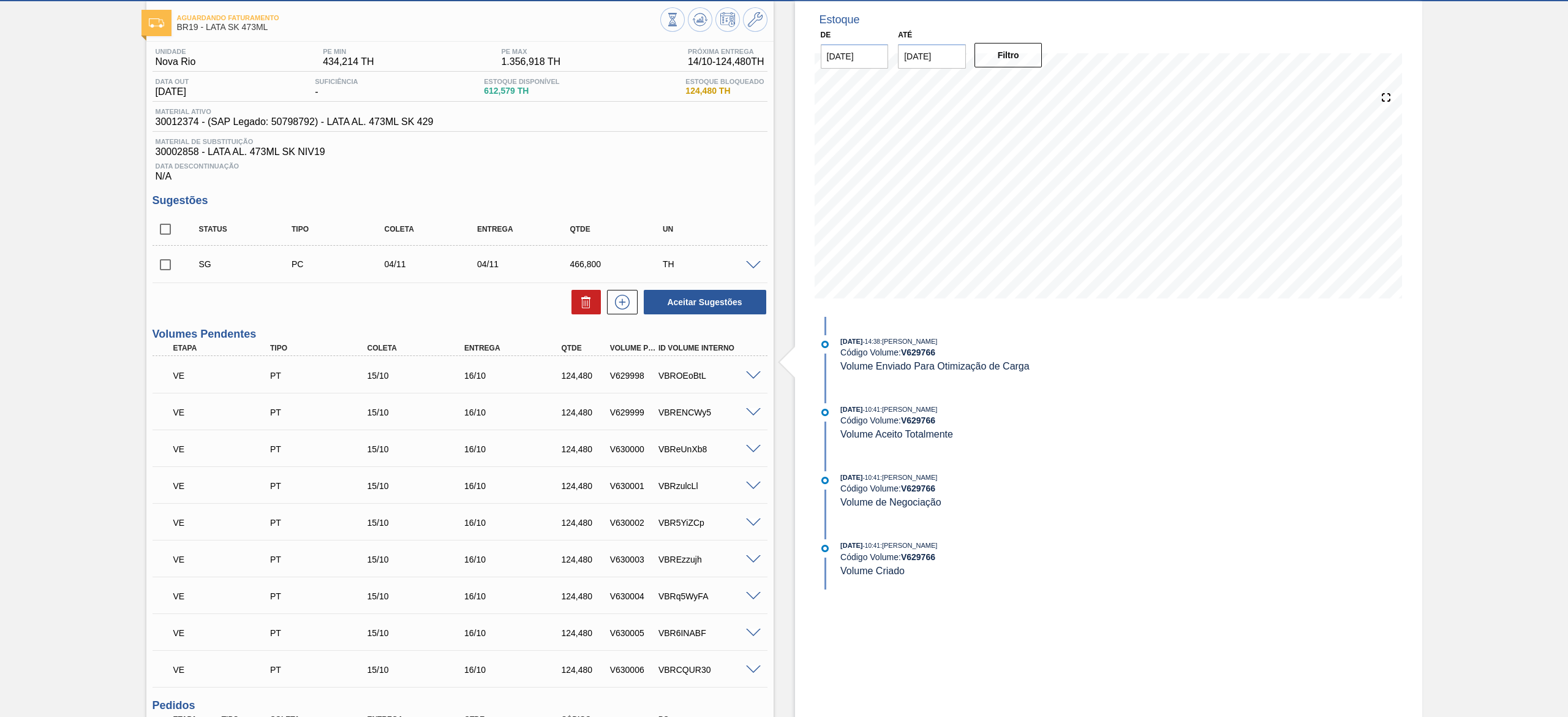
click at [167, 233] on input "checkbox" at bounding box center [165, 229] width 26 height 26
checkbox input "true"
click at [573, 303] on button at bounding box center [586, 302] width 29 height 24
checkbox input "false"
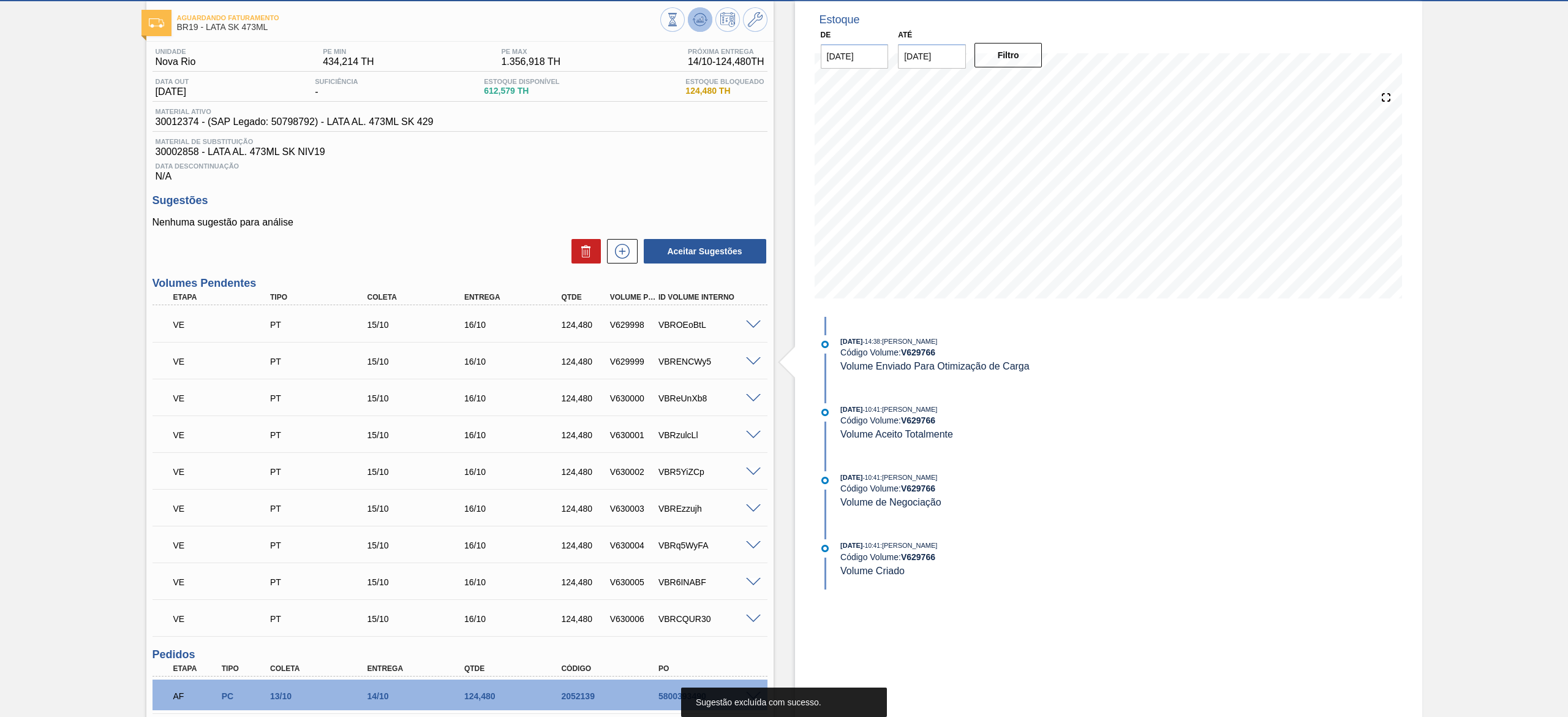
click at [702, 22] on icon at bounding box center [700, 20] width 15 height 15
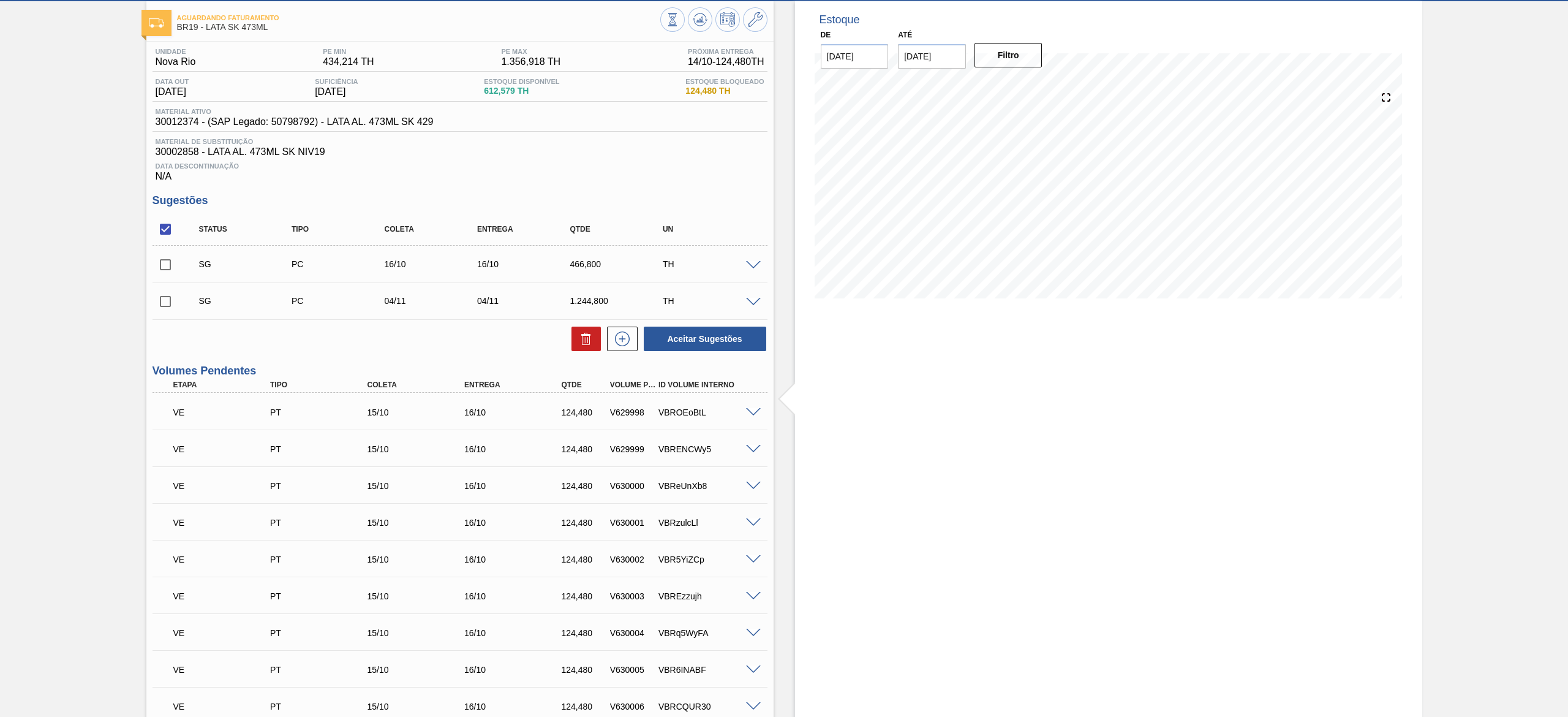
click at [169, 239] on input "checkbox" at bounding box center [165, 229] width 26 height 26
drag, startPoint x: 165, startPoint y: 235, endPoint x: 395, endPoint y: 318, distance: 244.5
click at [167, 235] on input "checkbox" at bounding box center [165, 229] width 26 height 26
checkbox input "true"
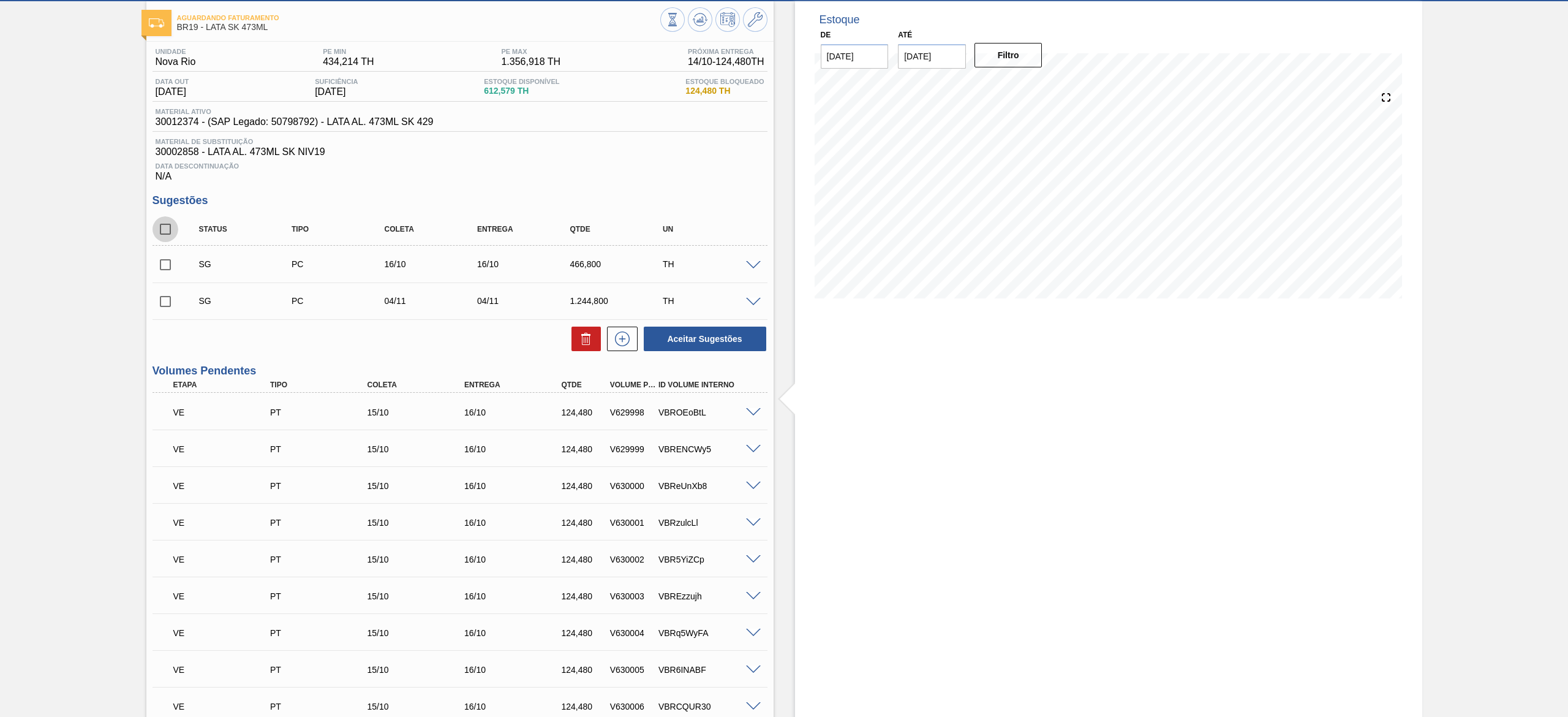
checkbox input "true"
click at [575, 340] on button at bounding box center [586, 339] width 29 height 24
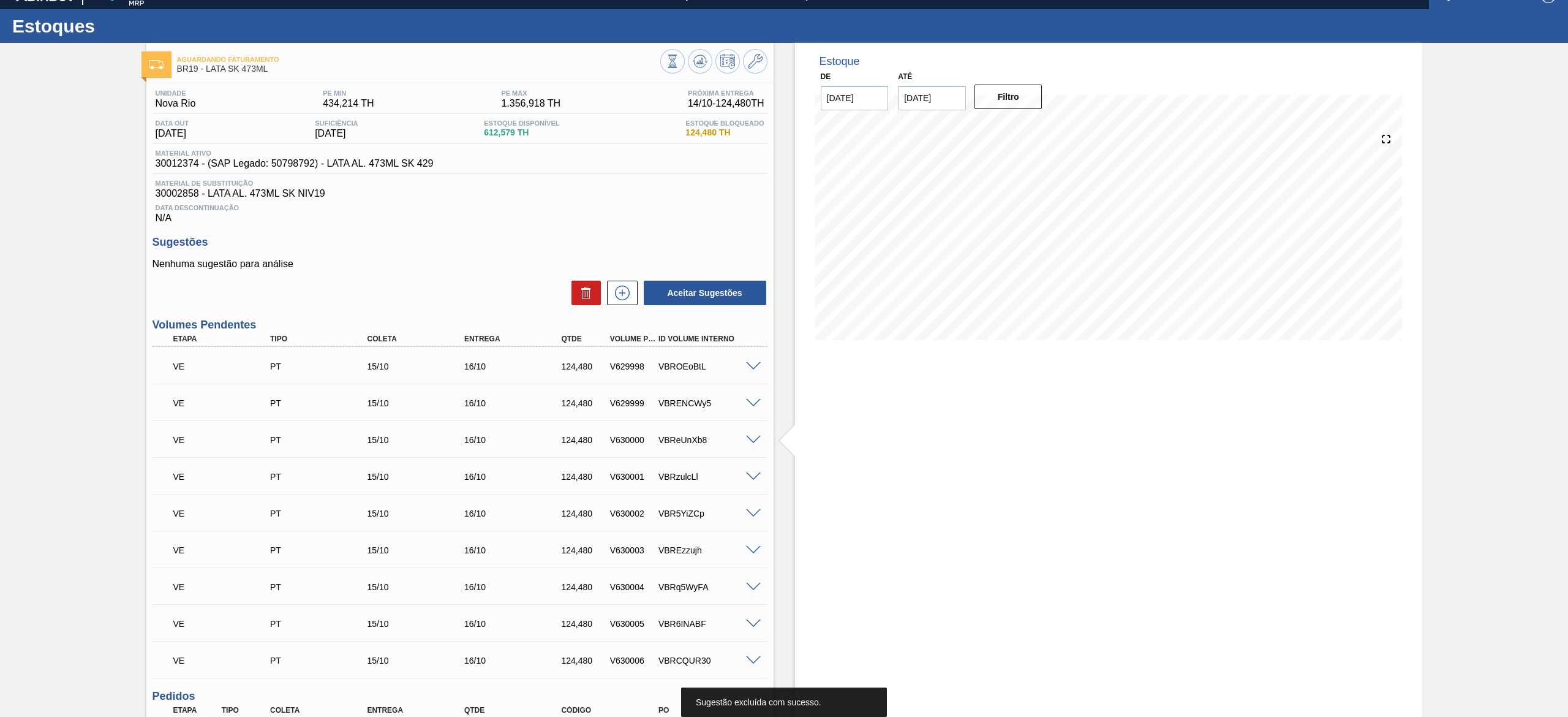
scroll to position [0, 0]
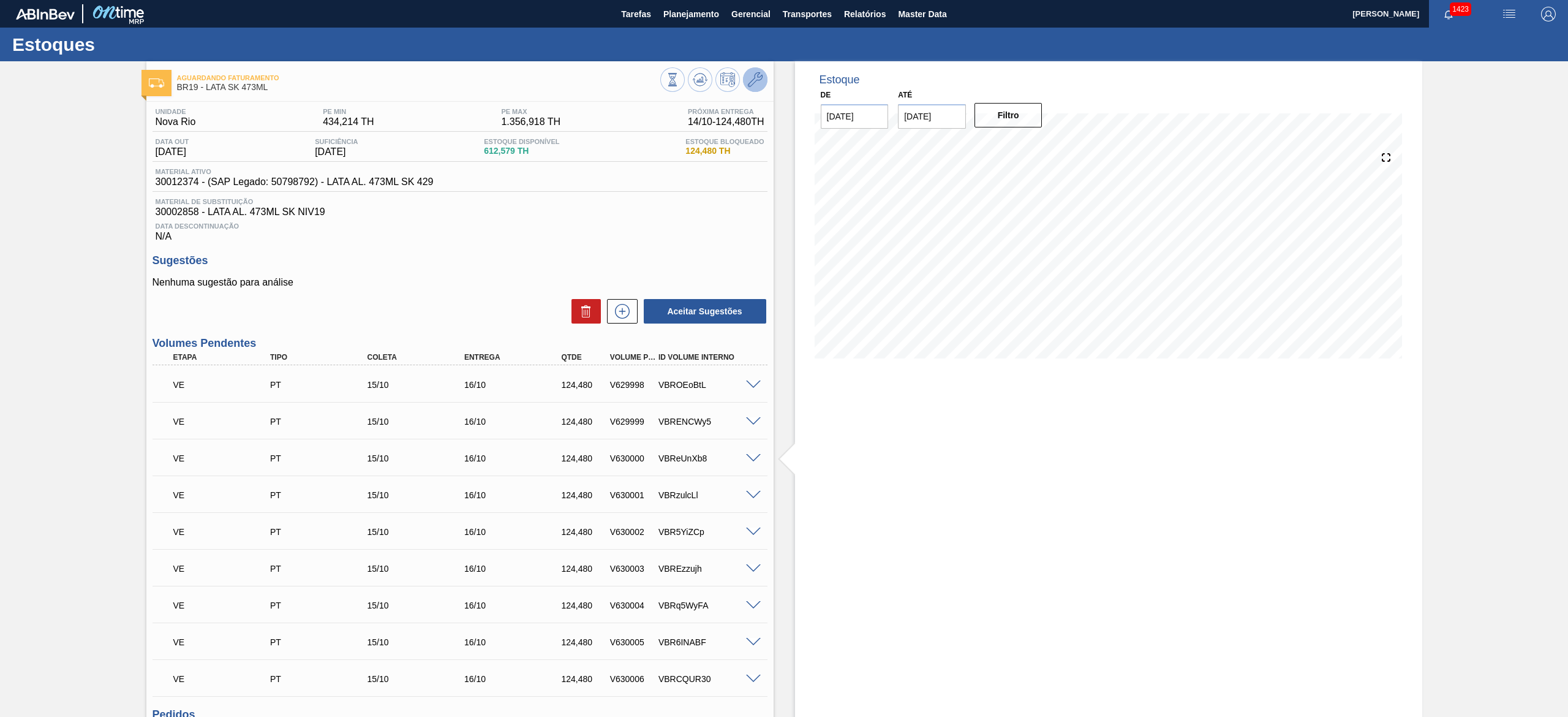
click at [753, 88] on button at bounding box center [755, 80] width 24 height 24
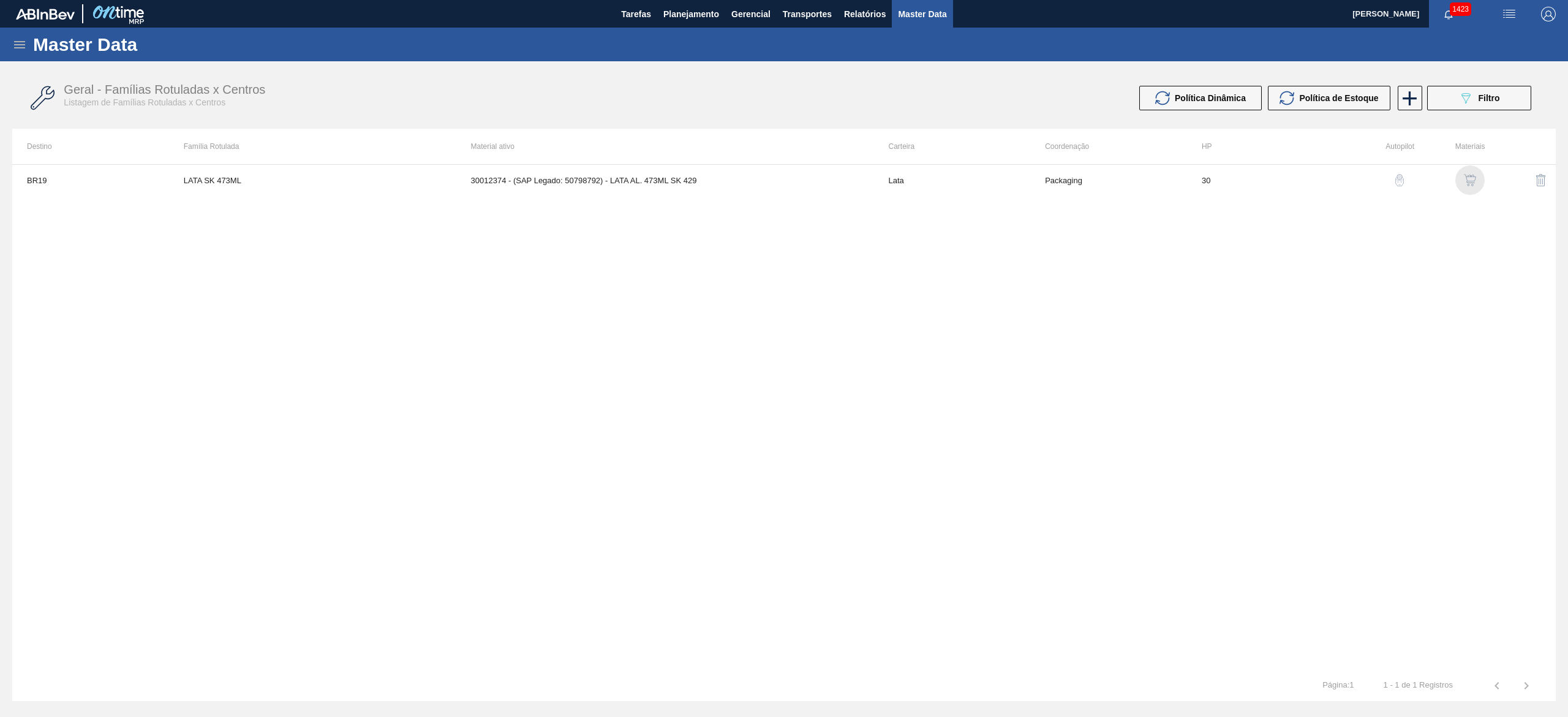
click at [1473, 185] on img "button" at bounding box center [1470, 180] width 13 height 13
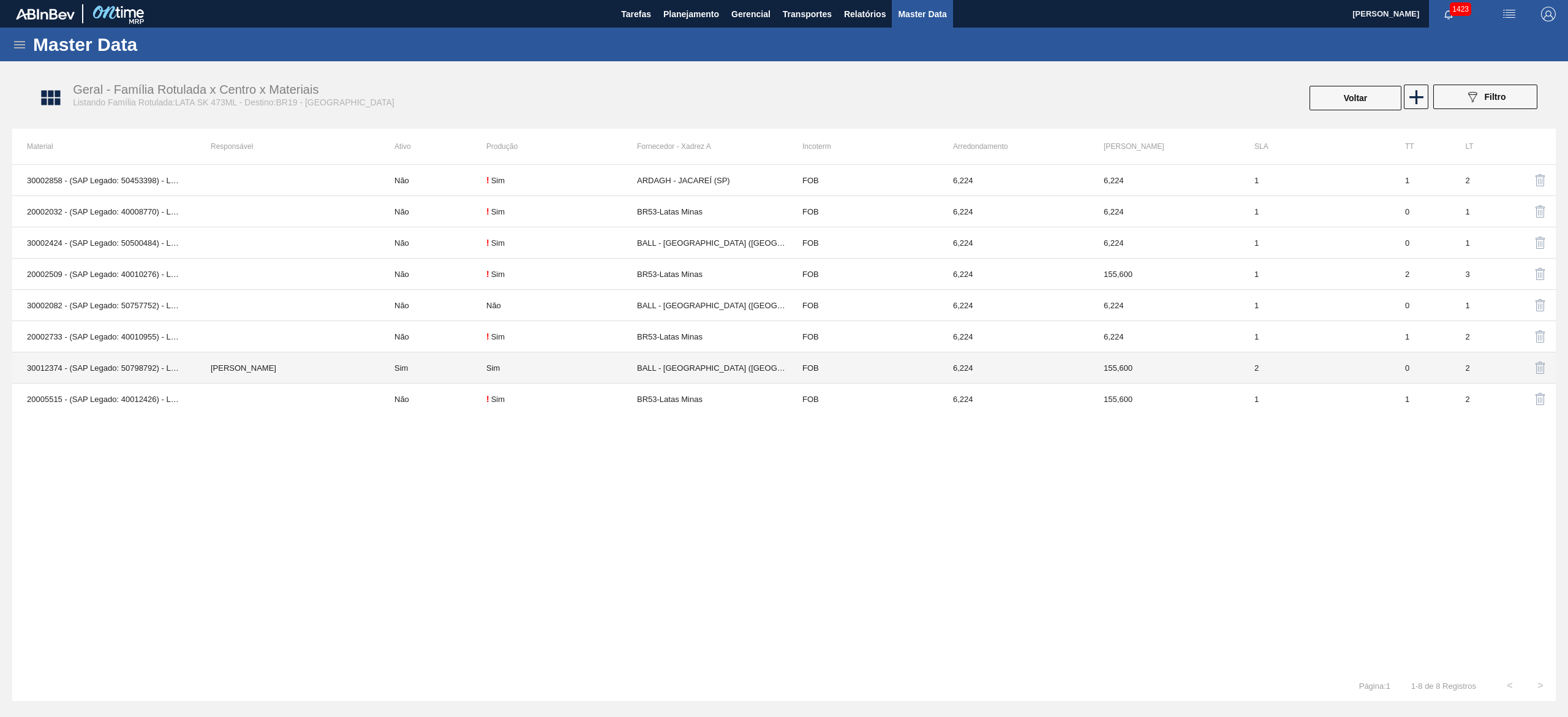
click at [503, 360] on td "Sim" at bounding box center [562, 368] width 150 height 32
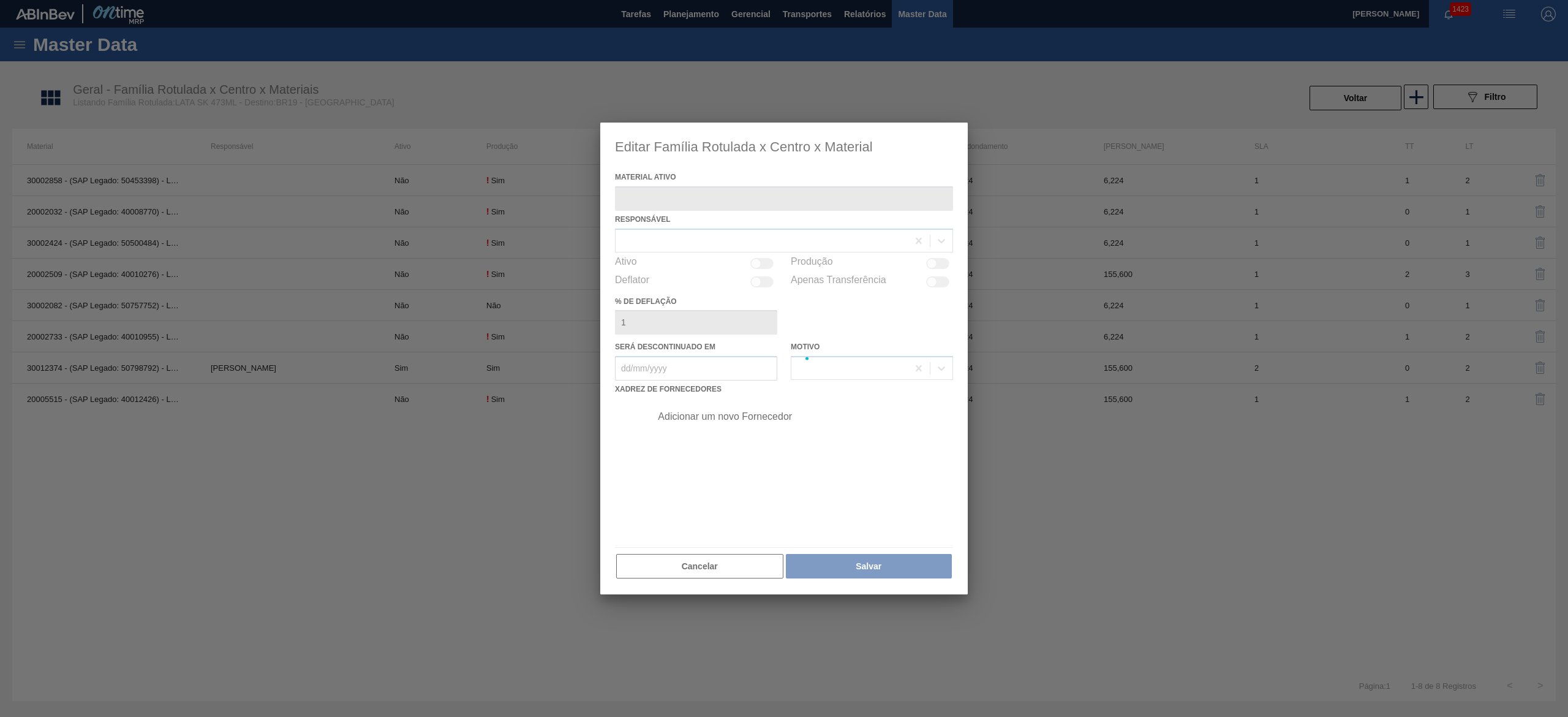
type ativo "30012374 - (SAP Legado: 50798792) - LATA AL. 473ML SK 429"
checkbox input "true"
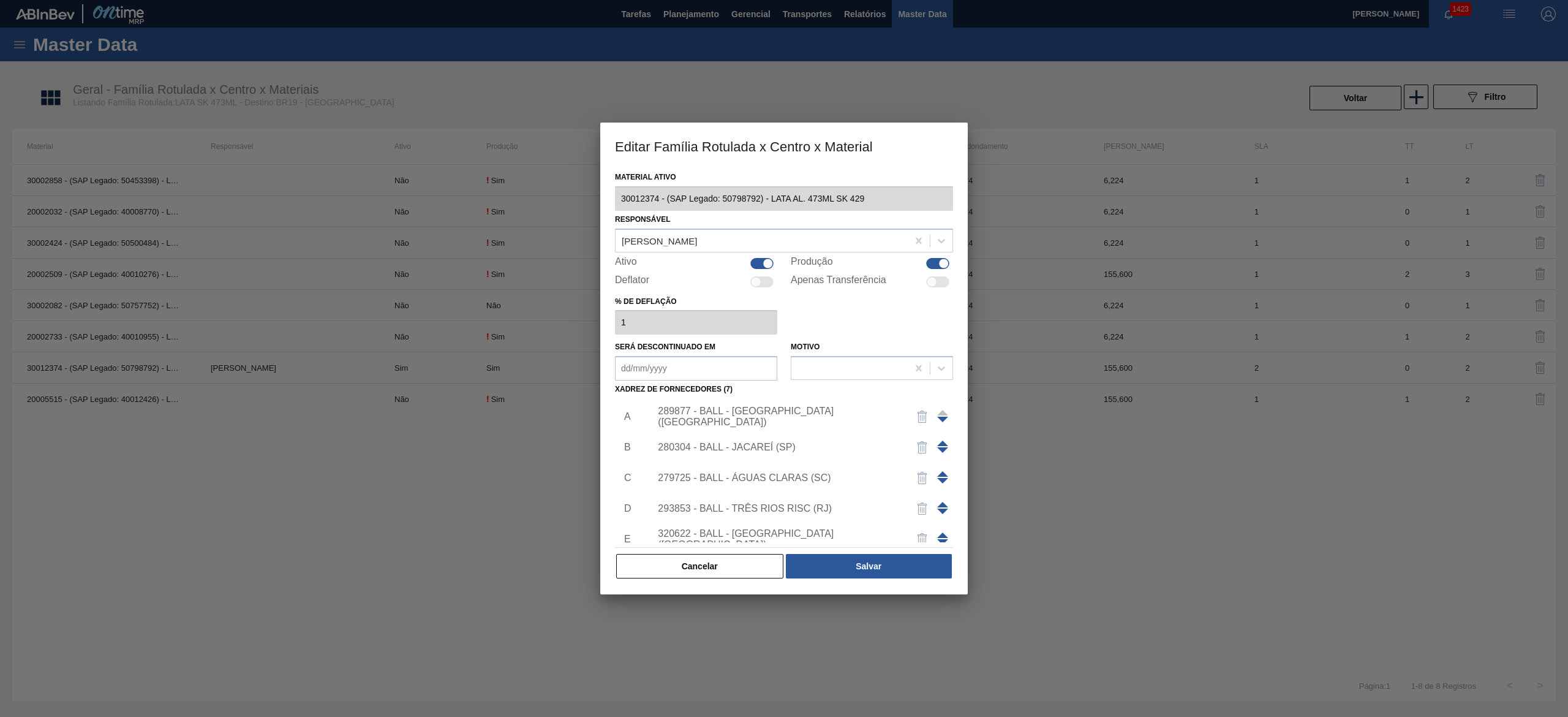
click at [754, 443] on div "280304 - BALL - JACAREÍ (SP)" at bounding box center [777, 448] width 240 height 11
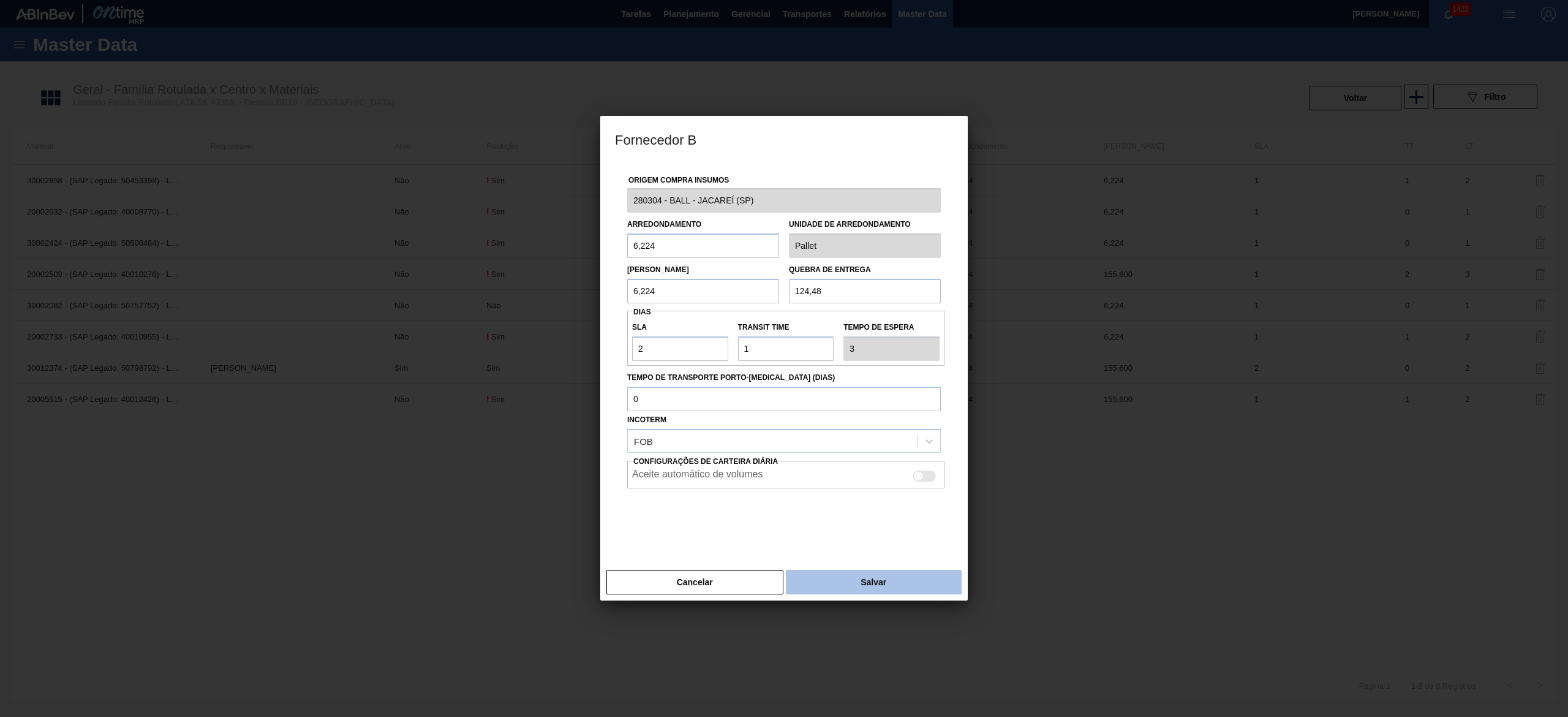
click at [846, 583] on button "Salvar" at bounding box center [873, 581] width 176 height 24
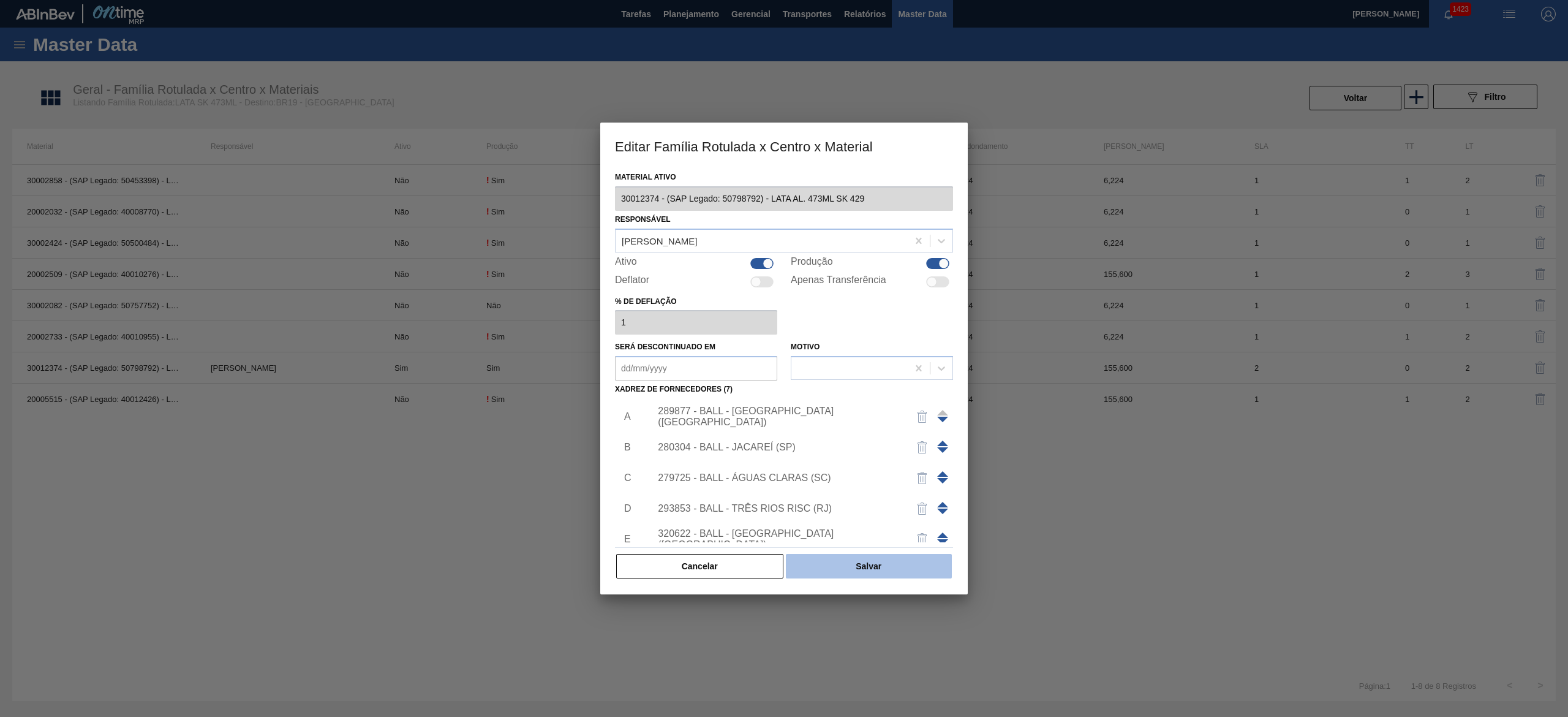
click at [851, 568] on button "Salvar" at bounding box center [869, 566] width 166 height 24
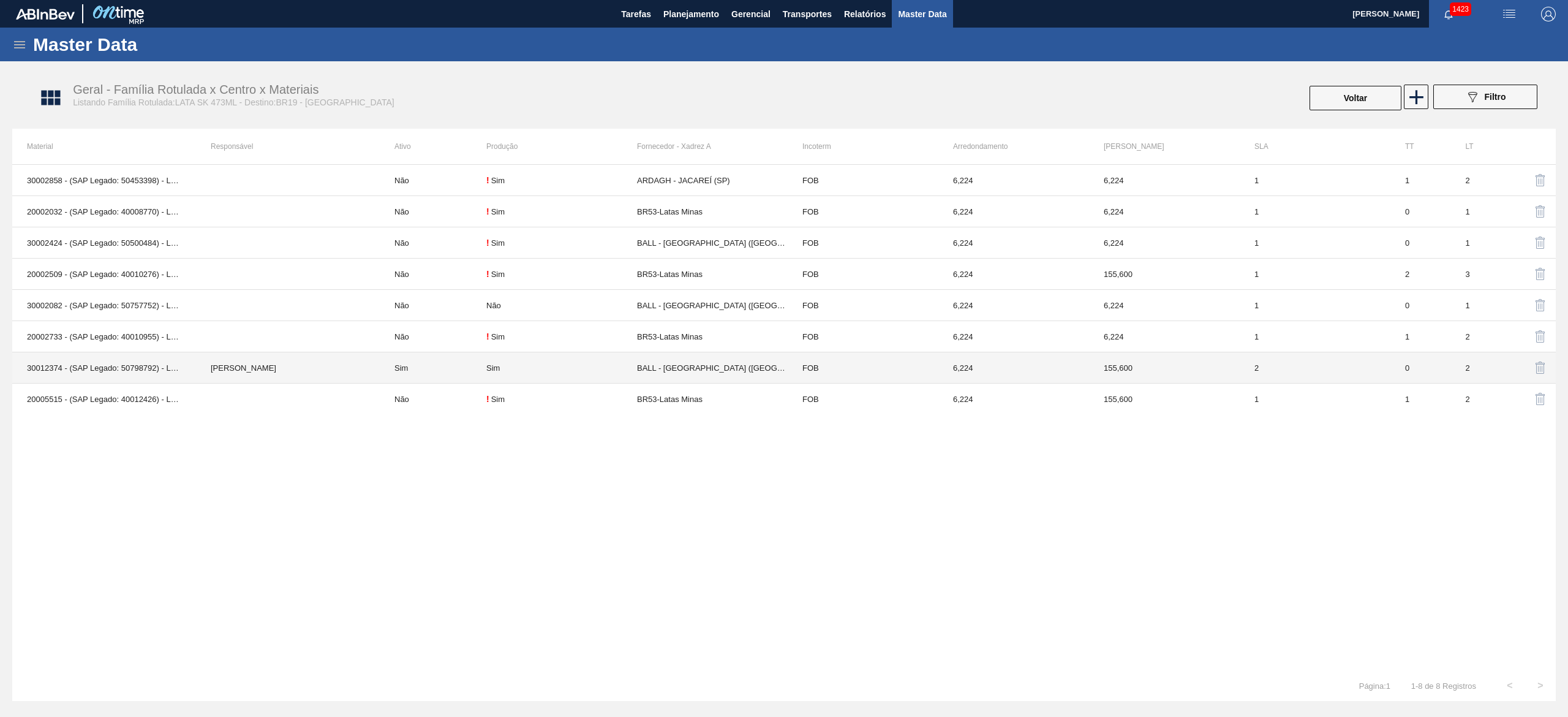
click at [1032, 357] on td "6,224" at bounding box center [1014, 368] width 150 height 32
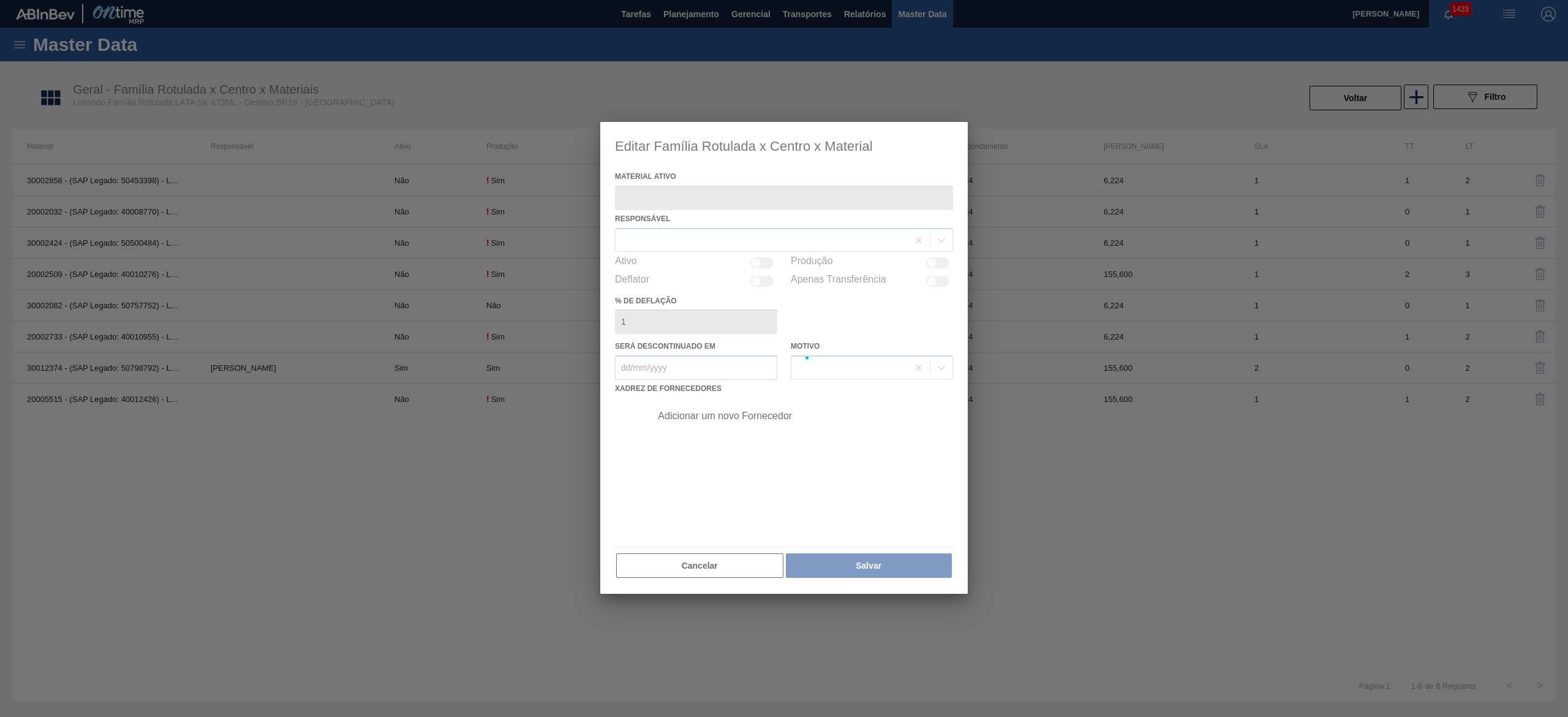
type ativo "30012374 - (SAP Legado: 50798792) - LATA AL. 473ML SK 429"
checkbox input "true"
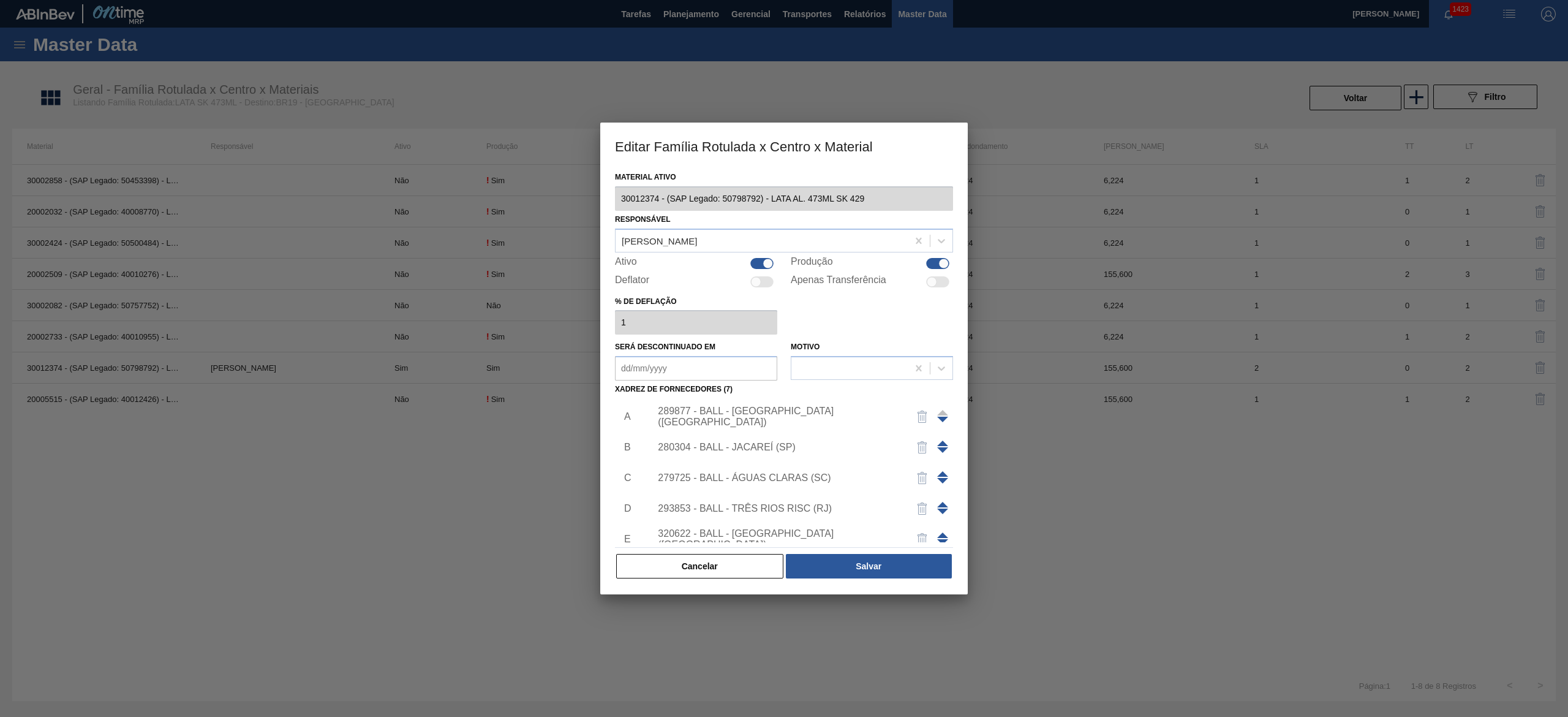
click at [784, 415] on div "289877 - BALL - [GEOGRAPHIC_DATA] ([GEOGRAPHIC_DATA])" at bounding box center [777, 417] width 240 height 22
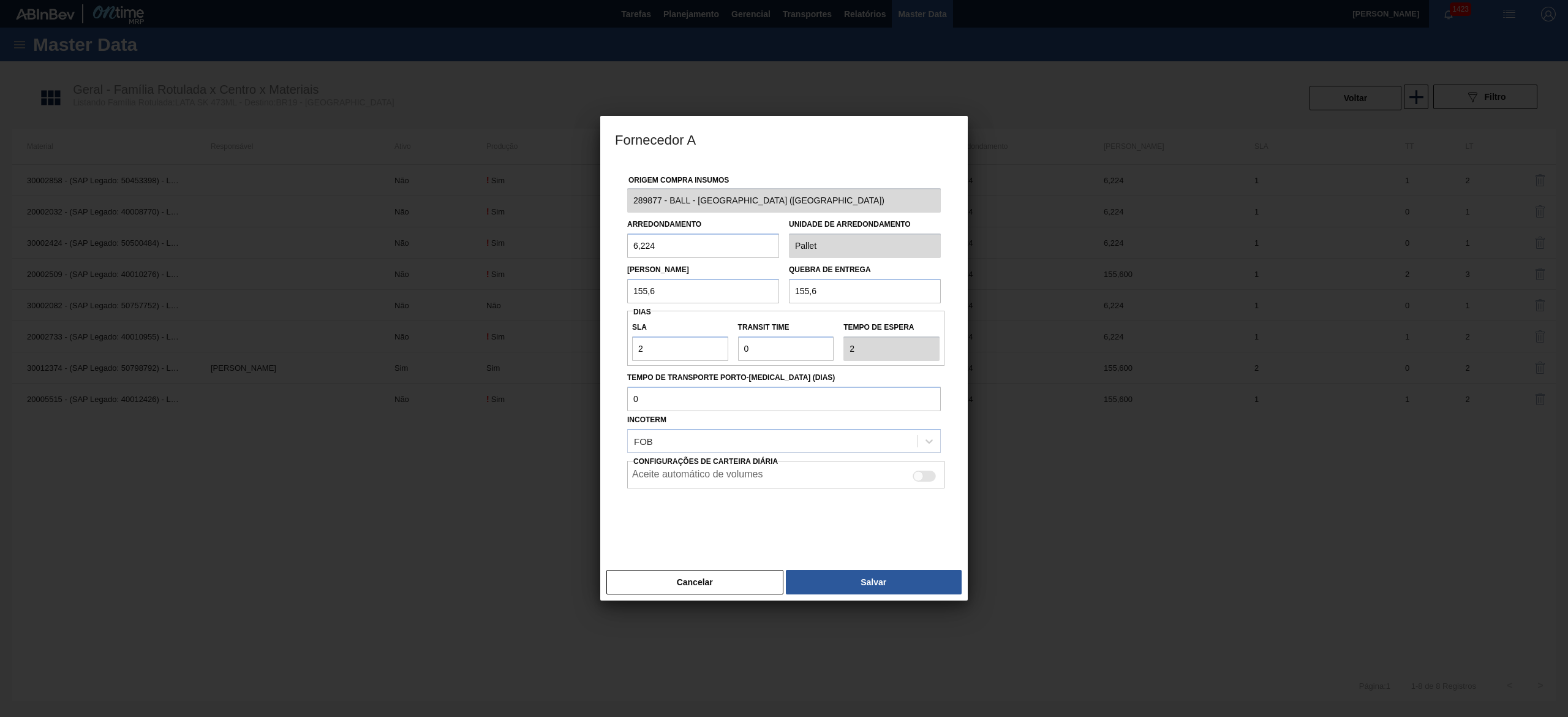
click at [1108, 542] on div at bounding box center [784, 358] width 1568 height 717
click at [655, 581] on button "Cancelar" at bounding box center [695, 581] width 177 height 24
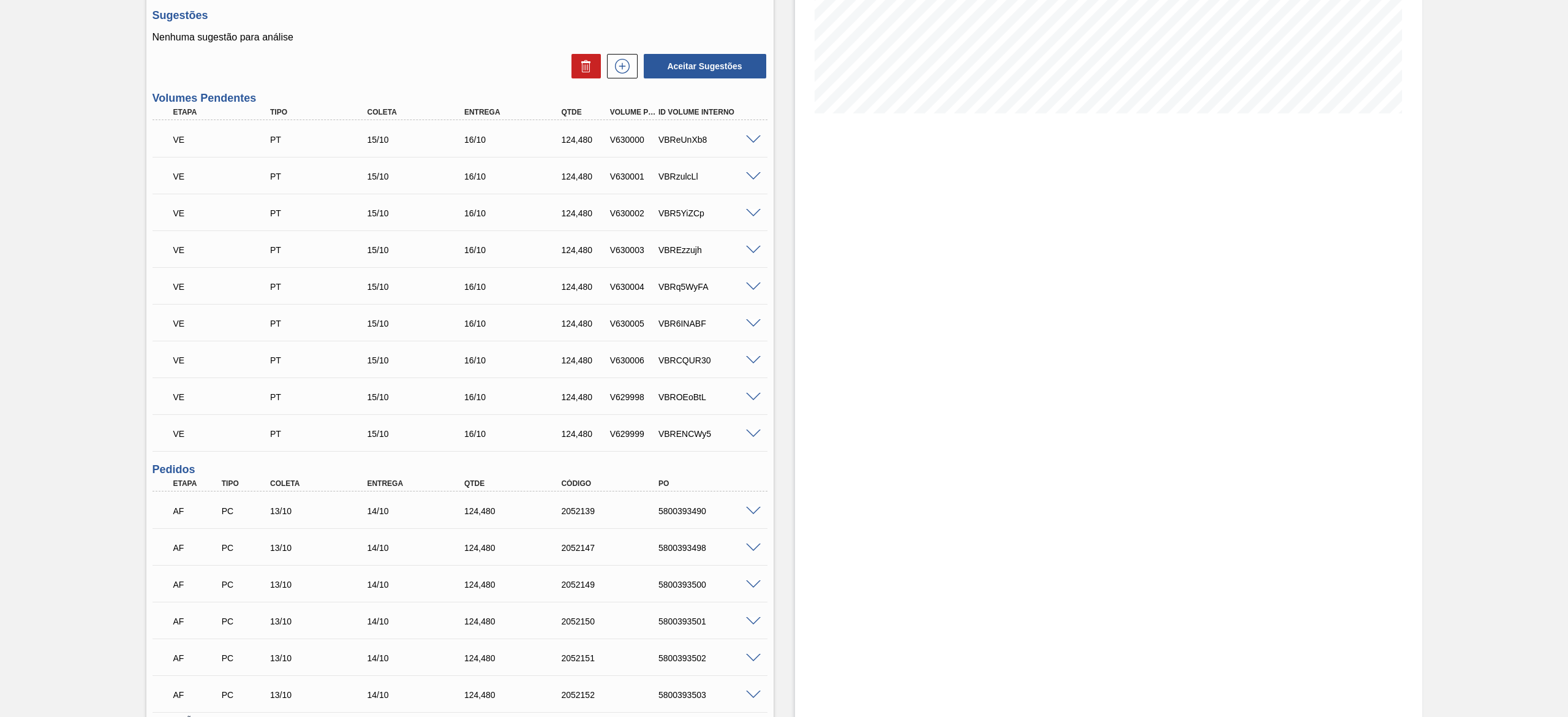
scroll to position [340, 0]
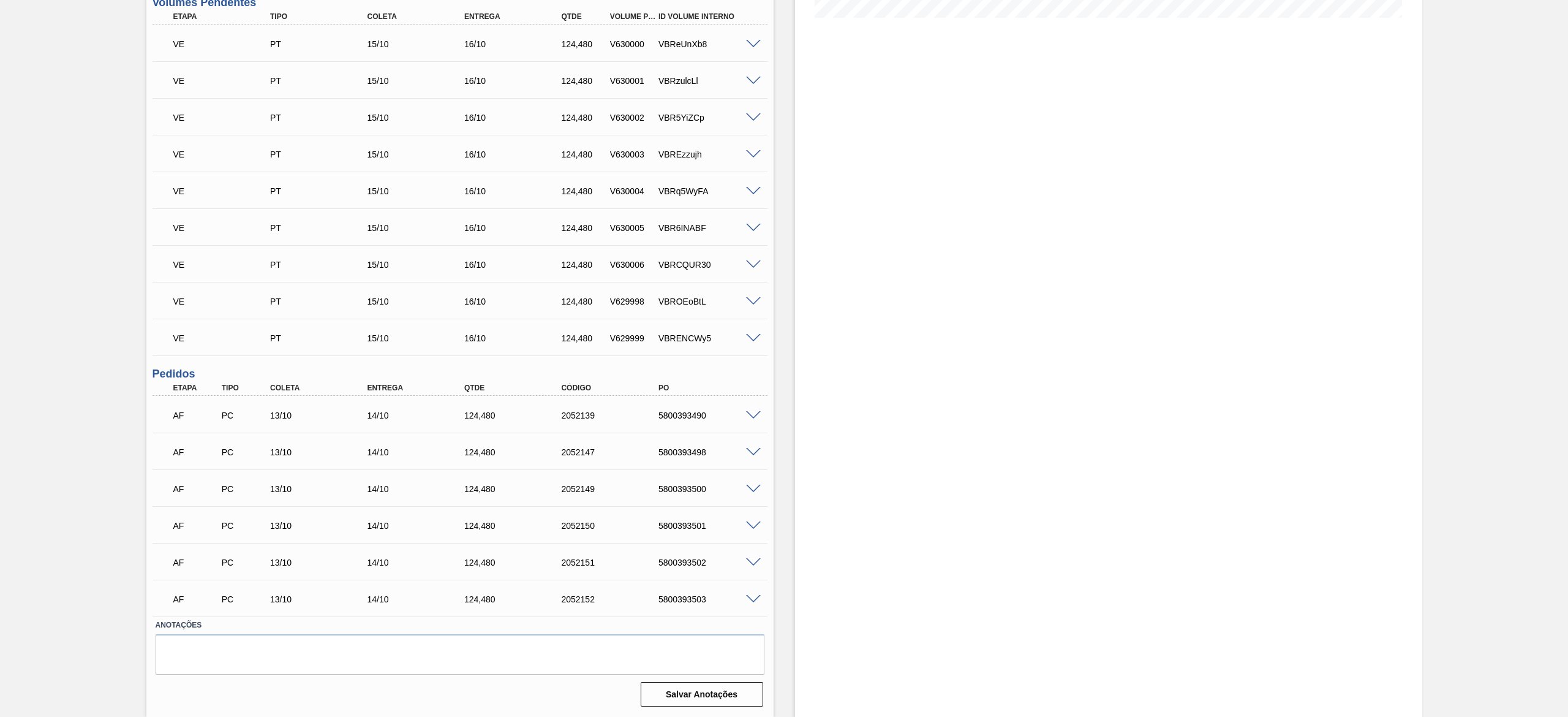
click at [754, 418] on span at bounding box center [753, 416] width 15 height 9
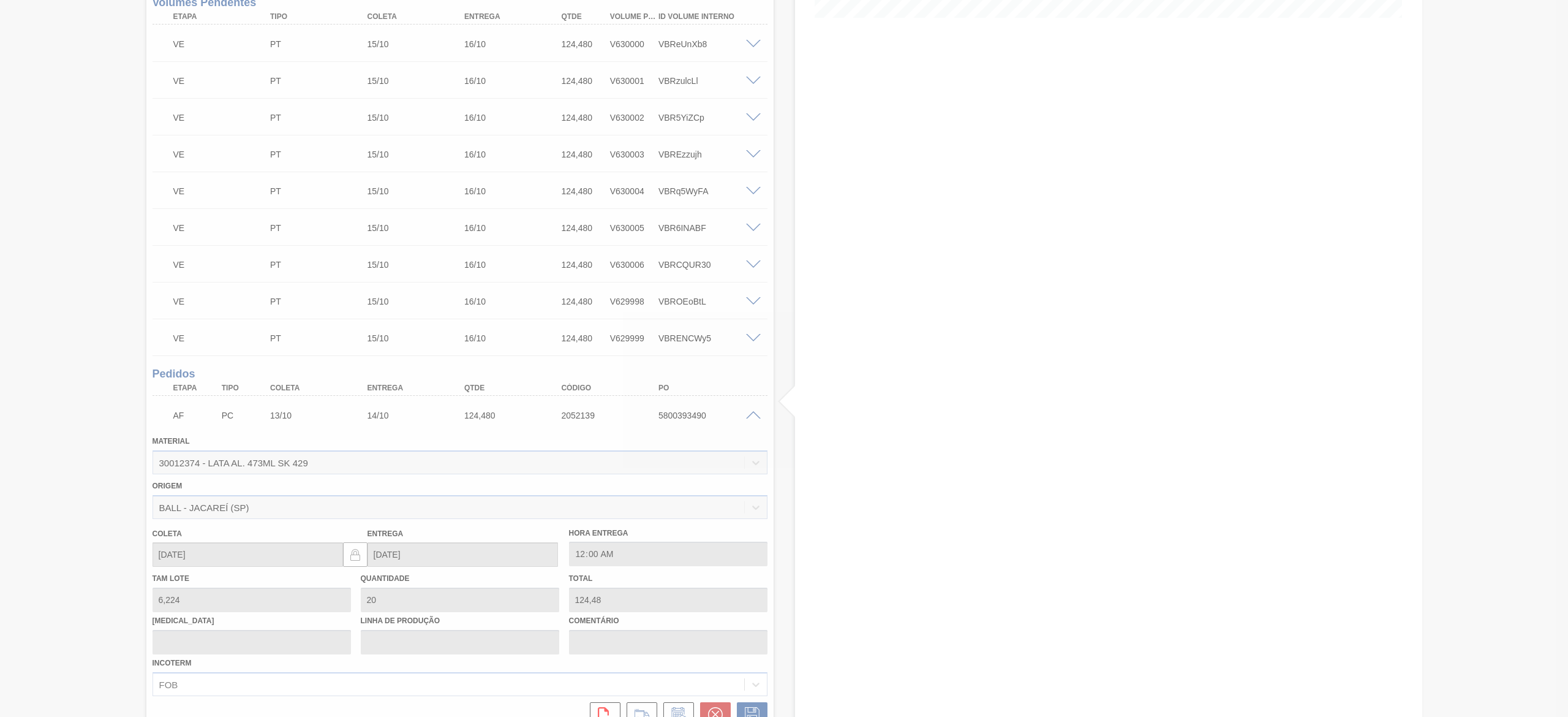
click at [754, 418] on div at bounding box center [784, 358] width 1568 height 717
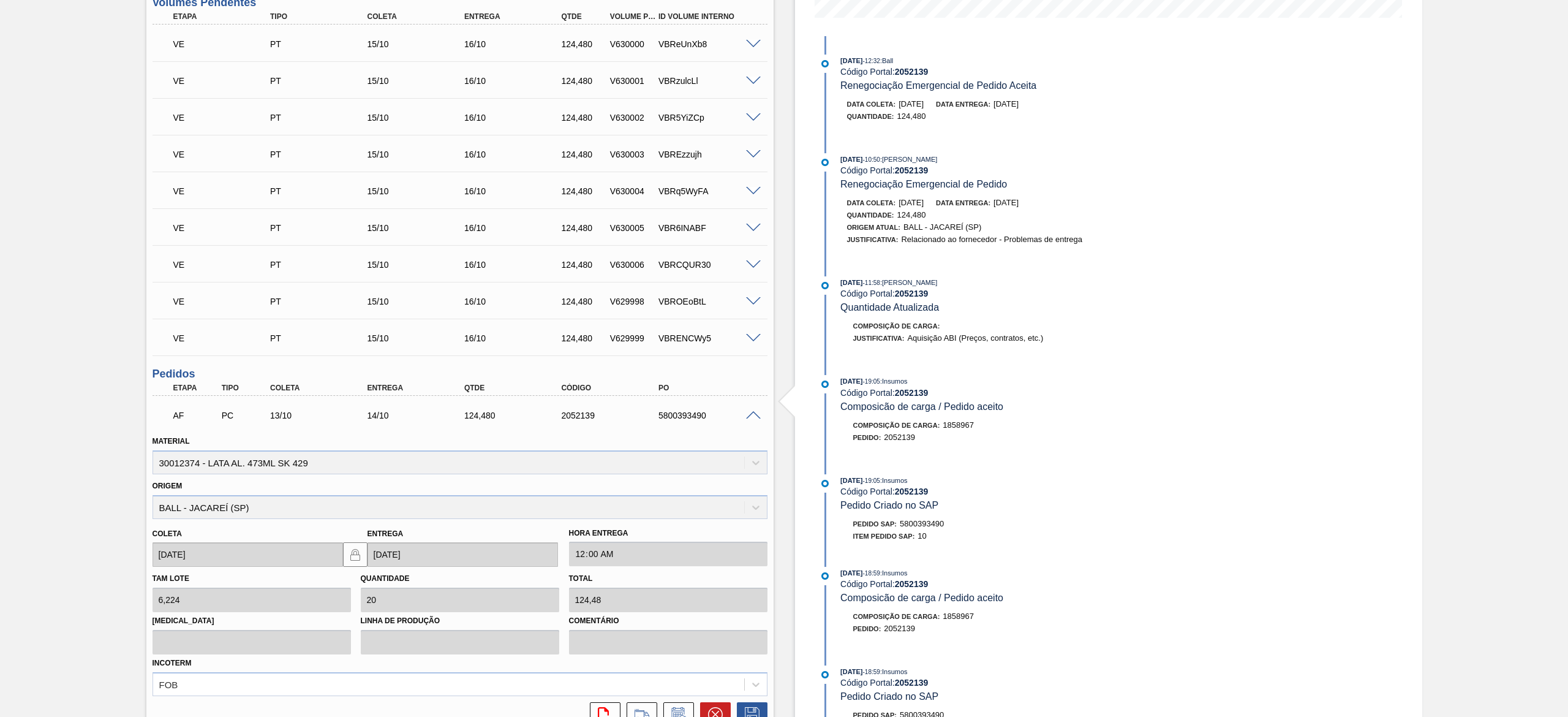
click at [754, 418] on span at bounding box center [753, 416] width 15 height 9
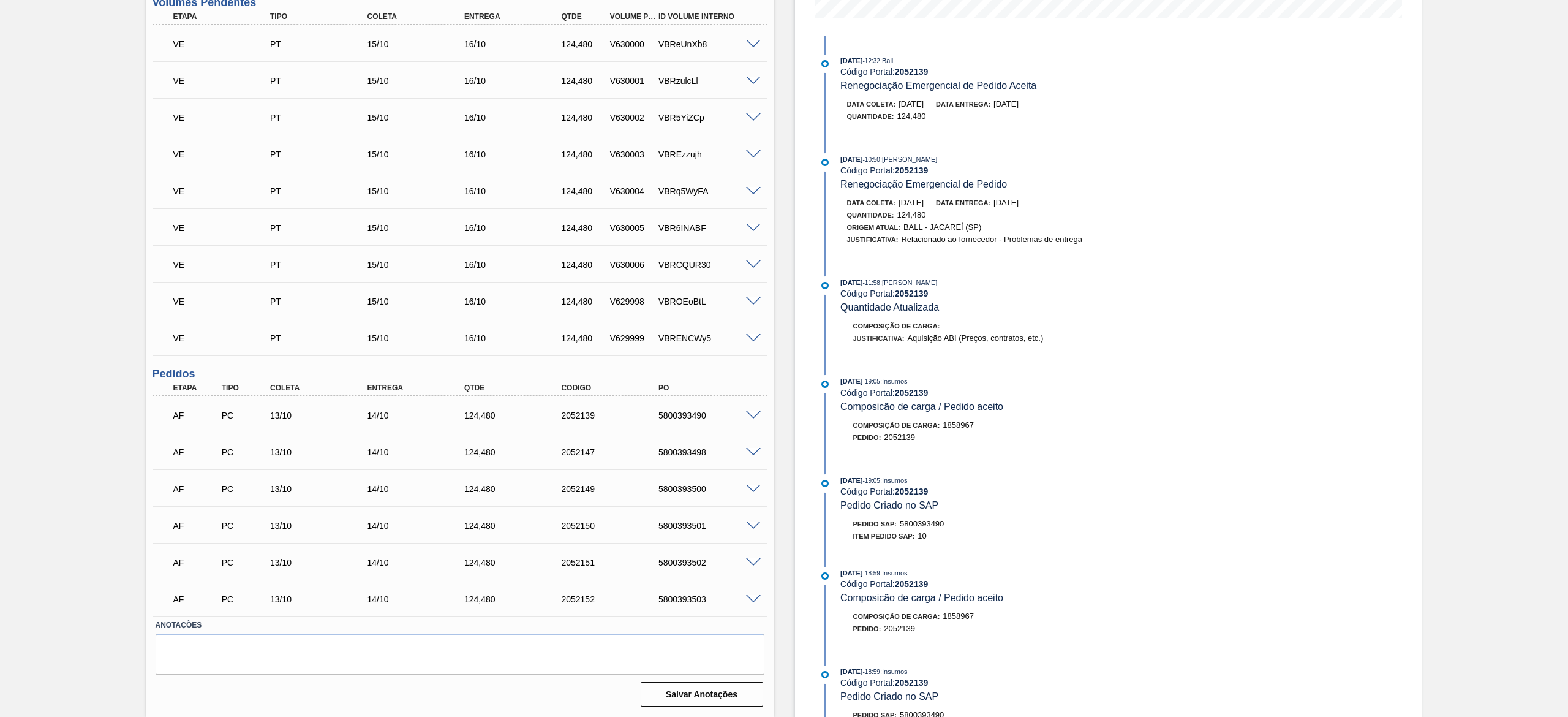
click at [753, 454] on span at bounding box center [753, 453] width 15 height 9
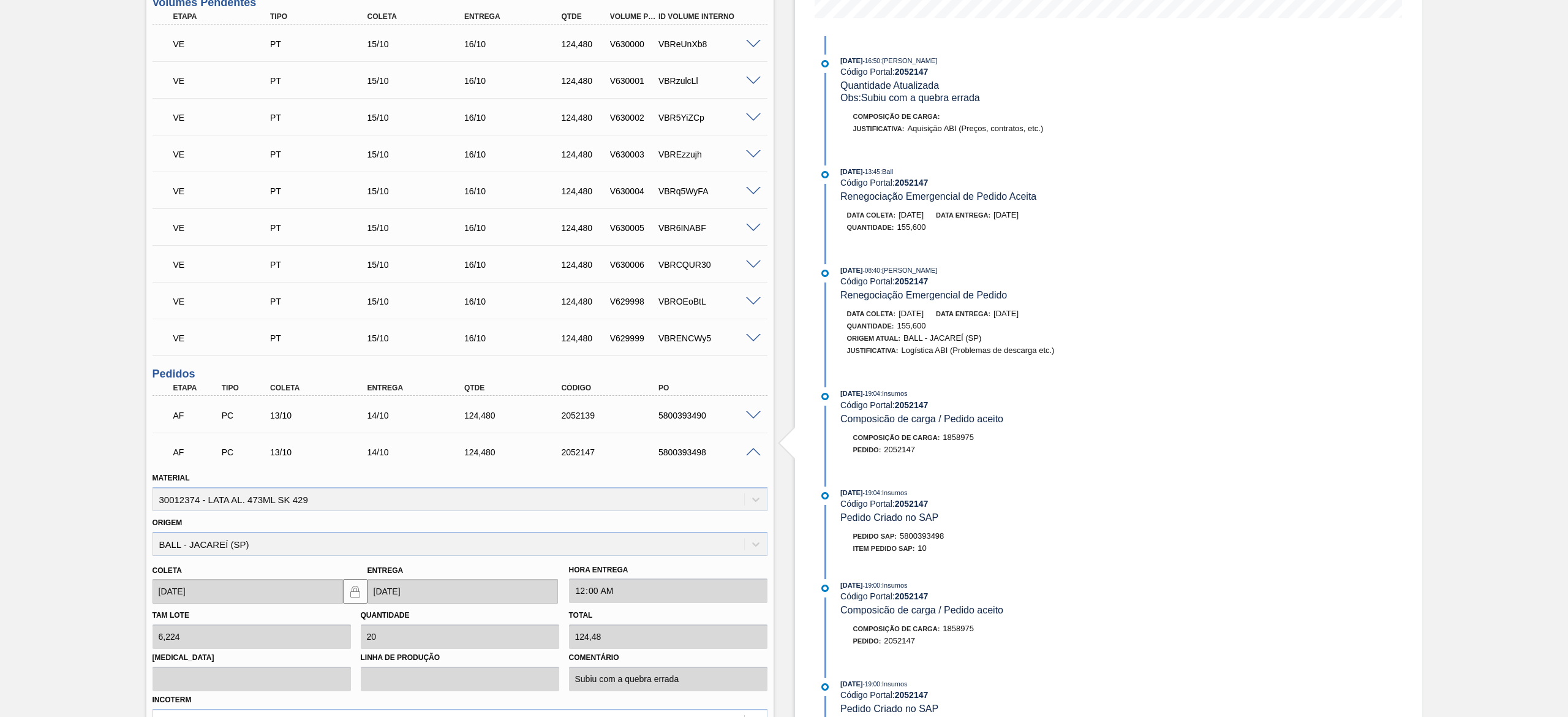
click at [753, 454] on span at bounding box center [753, 453] width 15 height 9
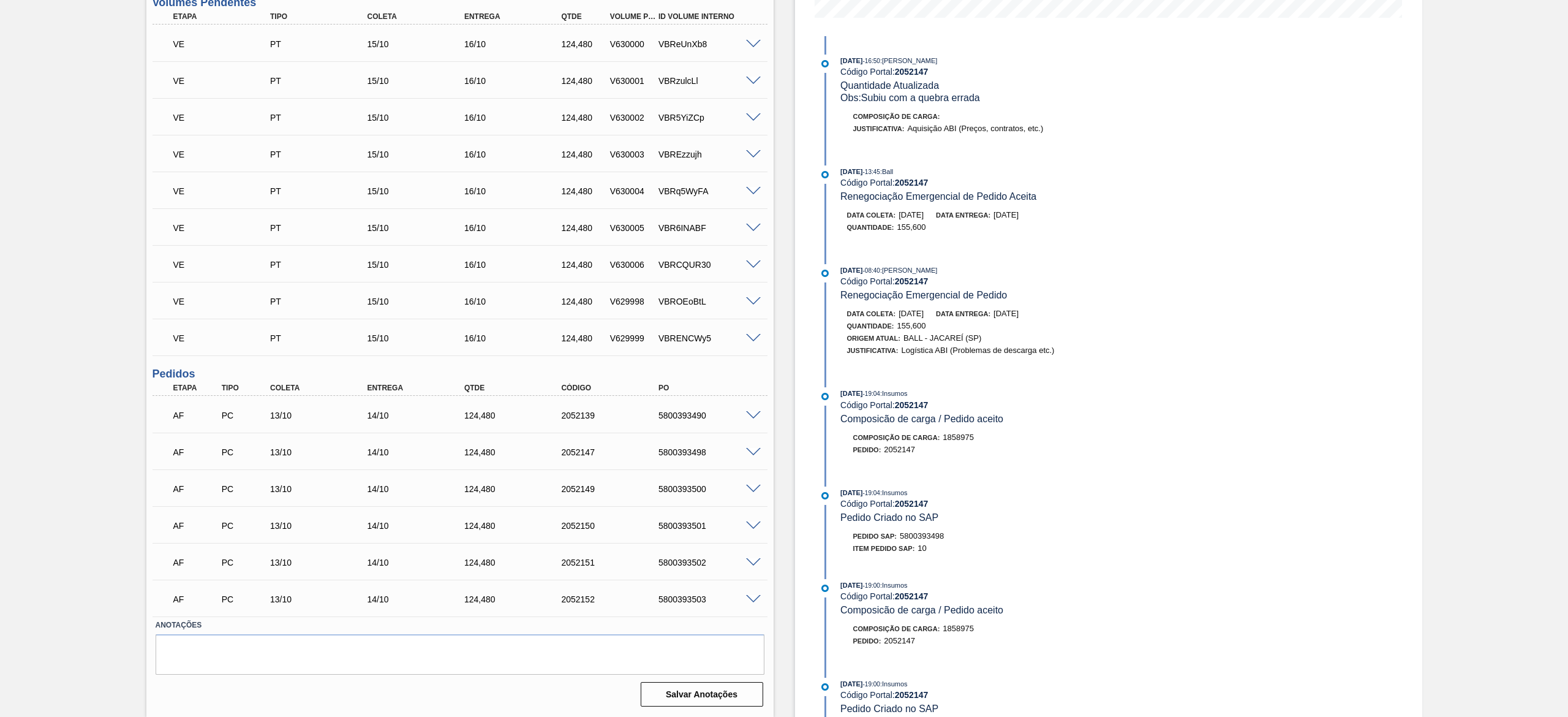
click at [754, 492] on span at bounding box center [753, 489] width 15 height 9
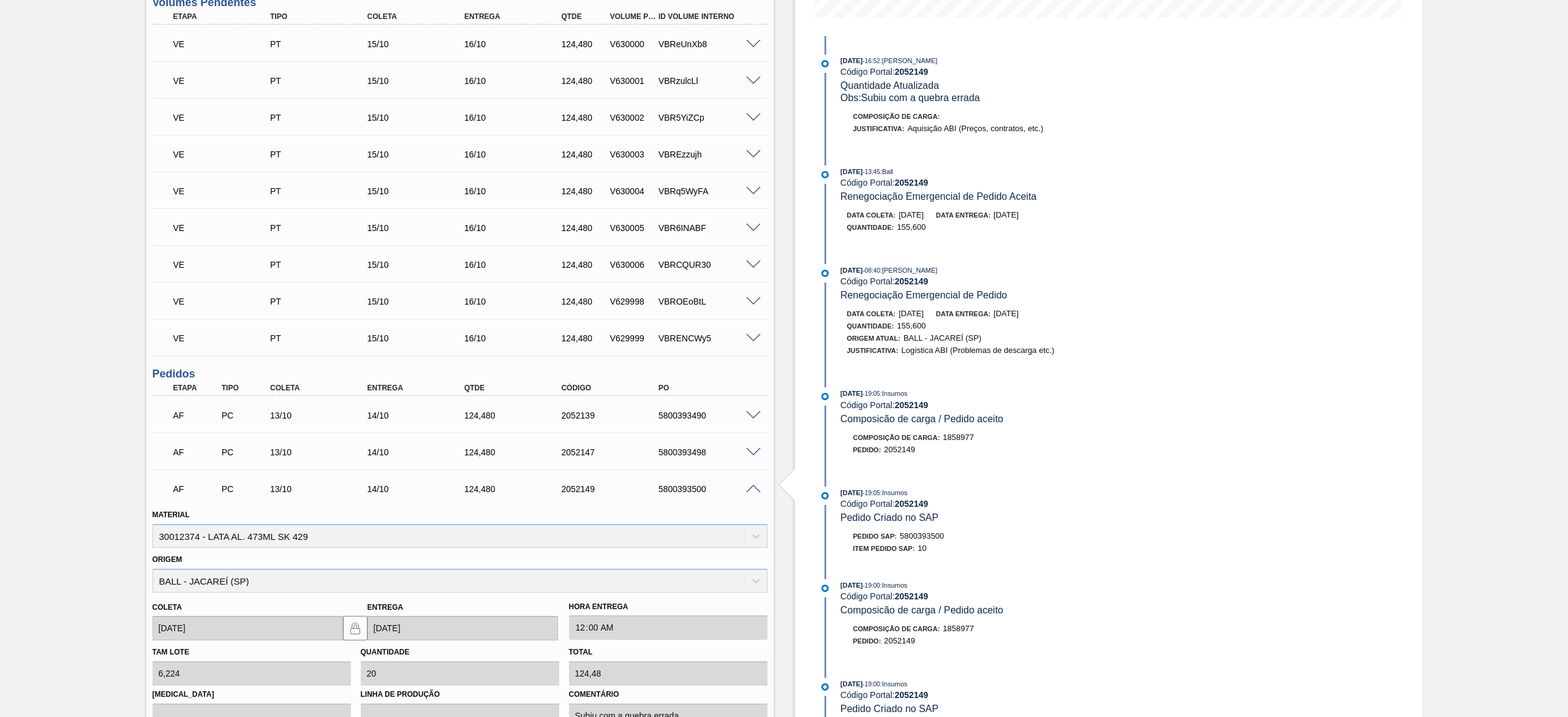
click at [754, 492] on span at bounding box center [753, 489] width 15 height 9
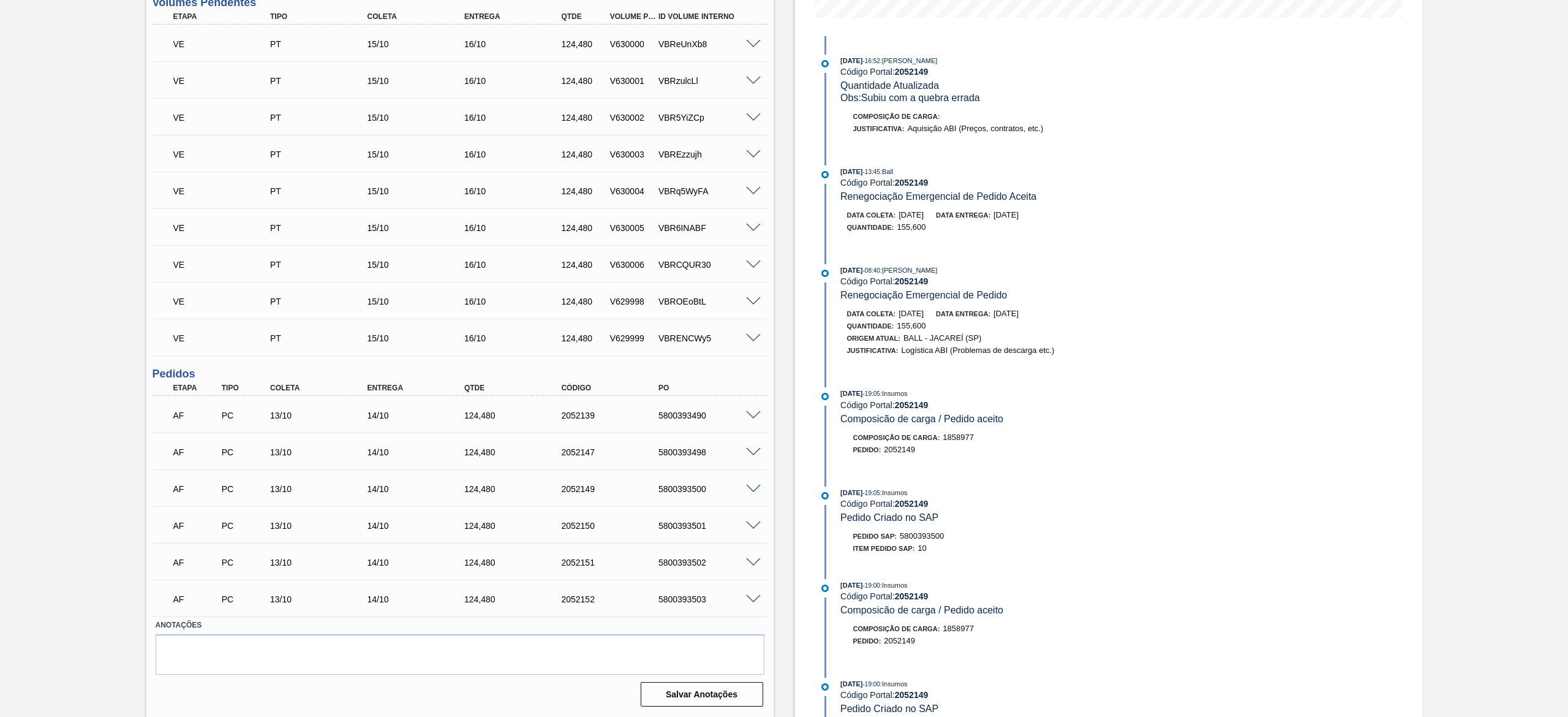
click at [754, 524] on span at bounding box center [753, 526] width 15 height 9
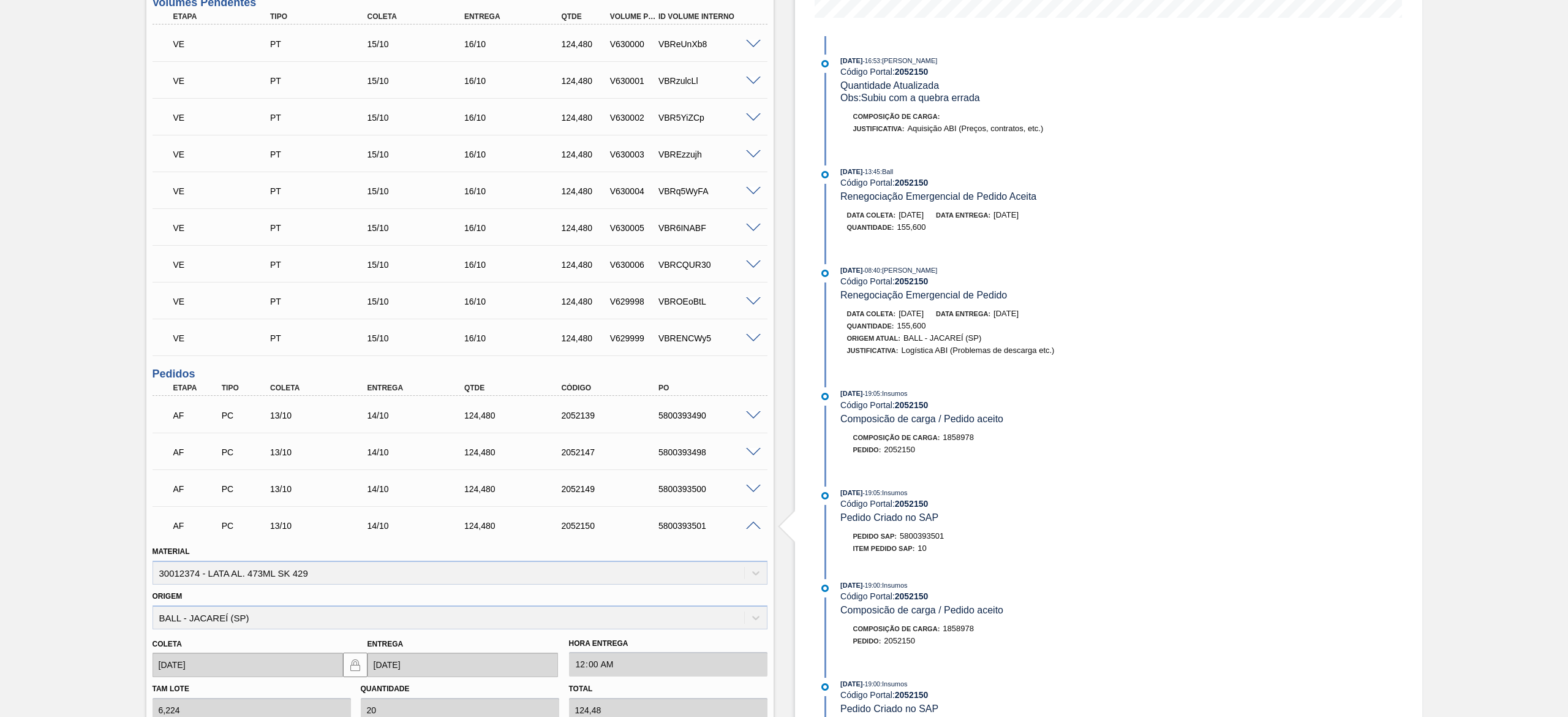
scroll to position [637, 0]
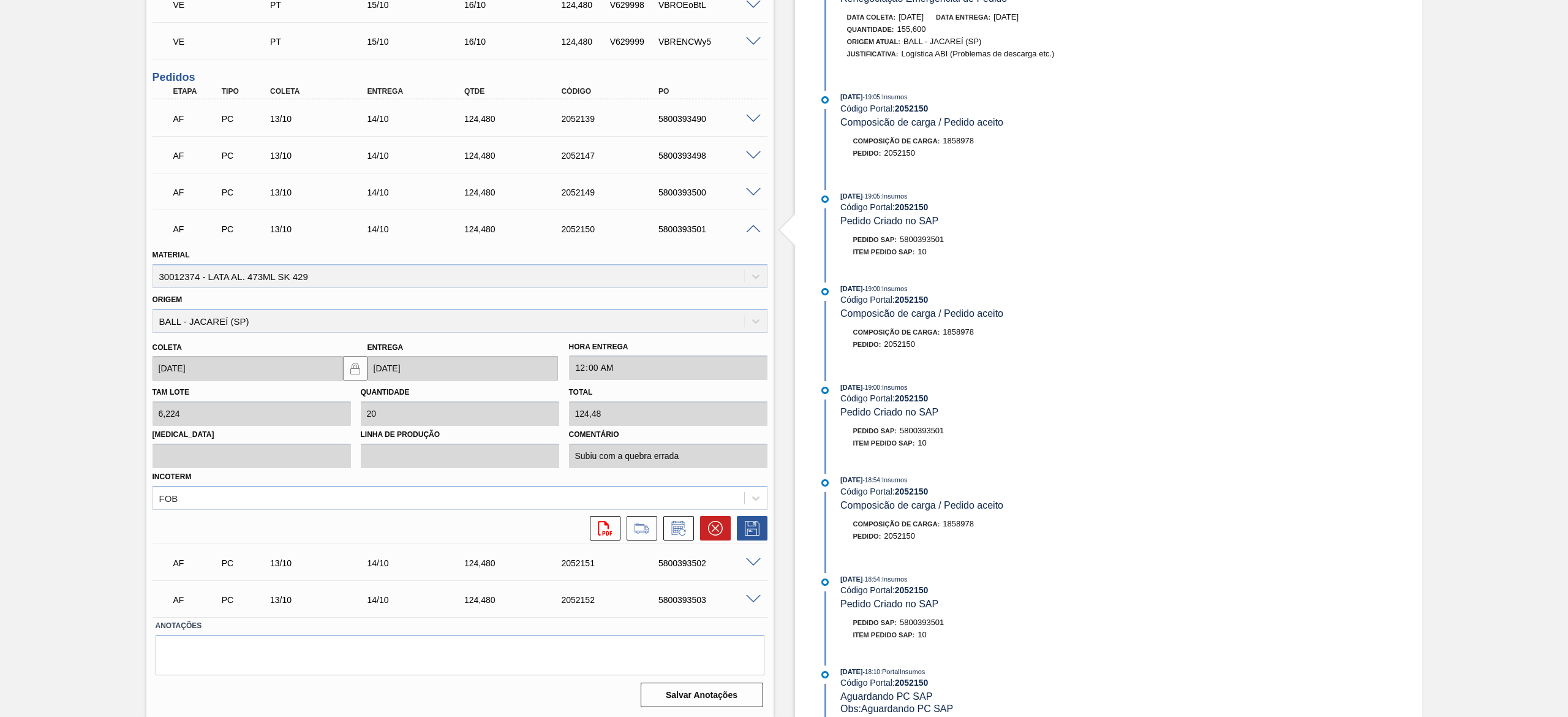
click at [746, 225] on div at bounding box center [755, 228] width 24 height 9
click at [748, 225] on span at bounding box center [753, 229] width 15 height 9
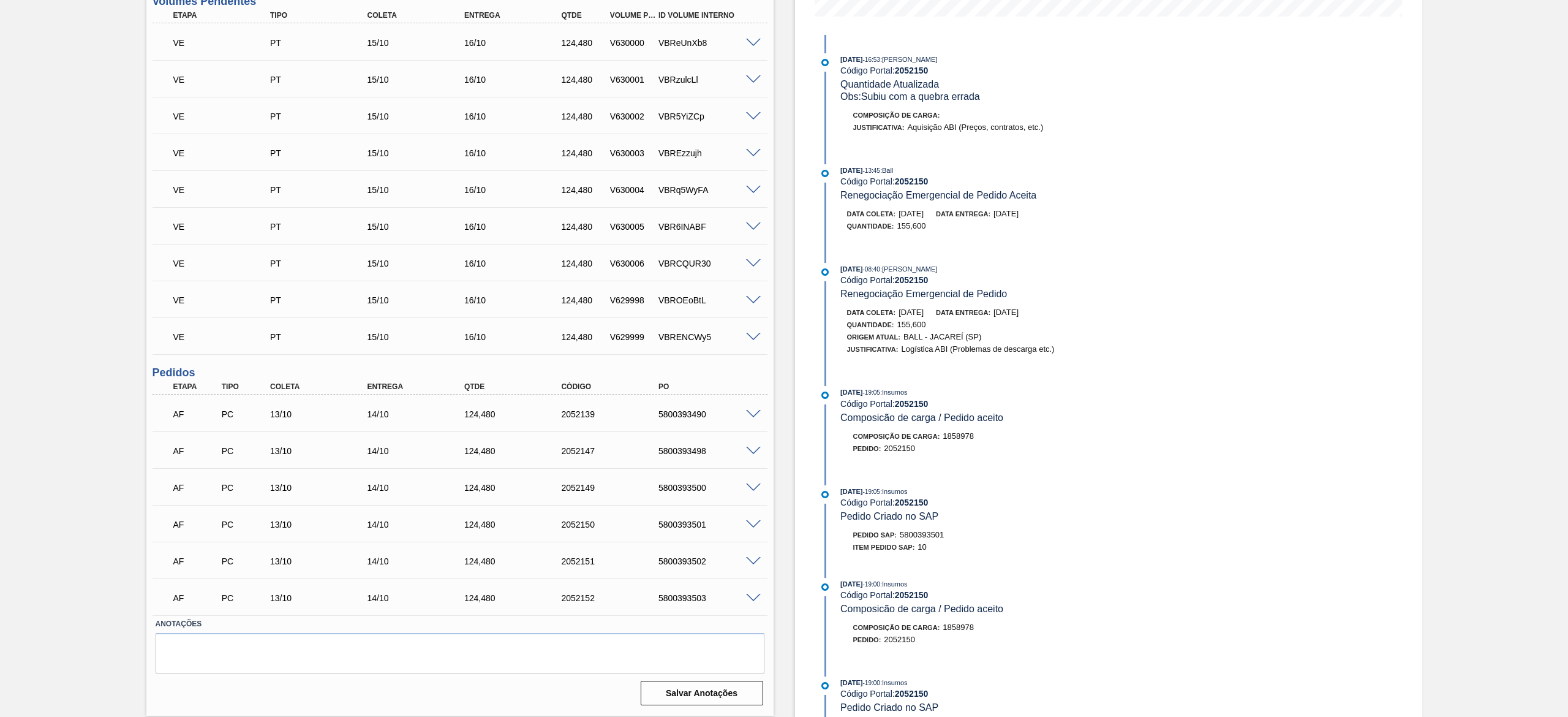
scroll to position [340, 0]
click at [756, 567] on span at bounding box center [753, 563] width 15 height 9
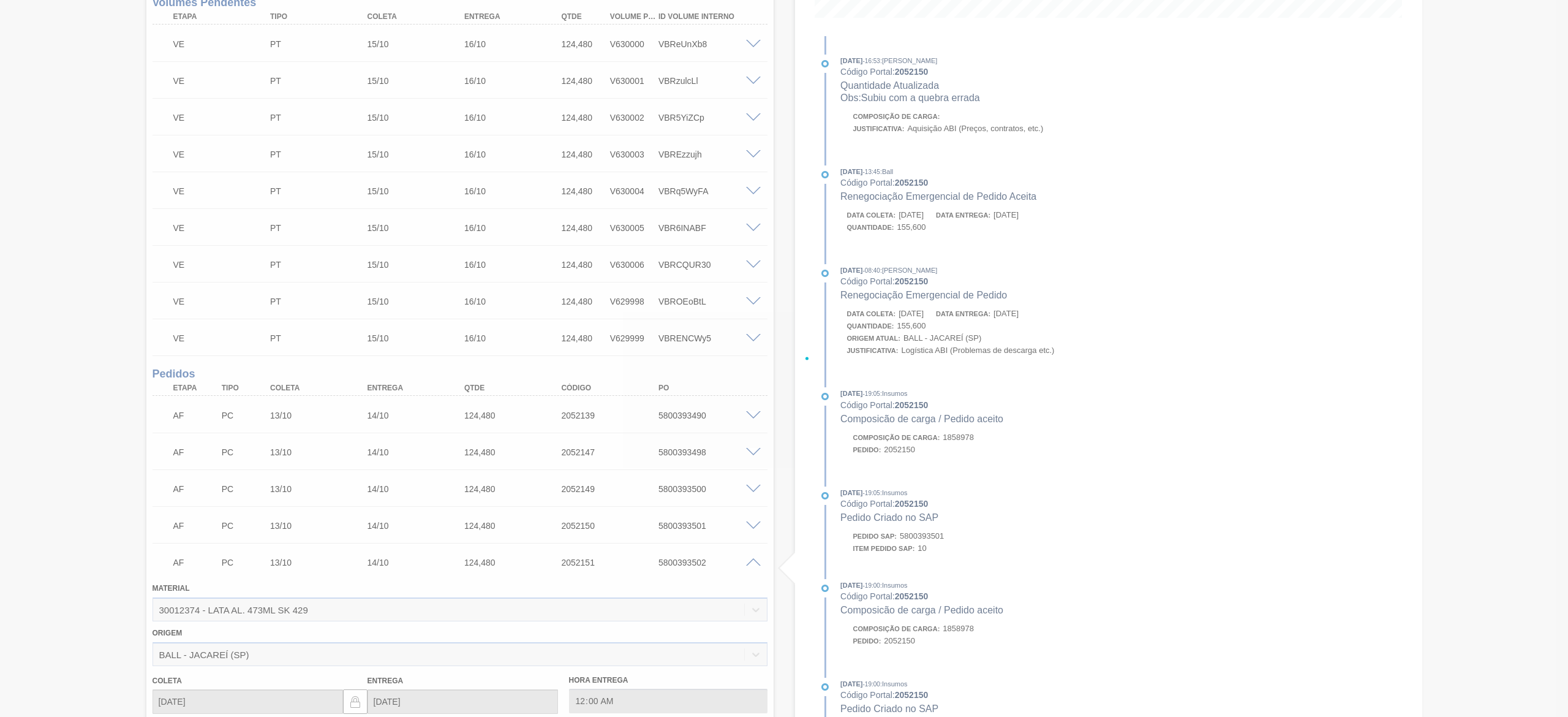
scroll to position [637, 0]
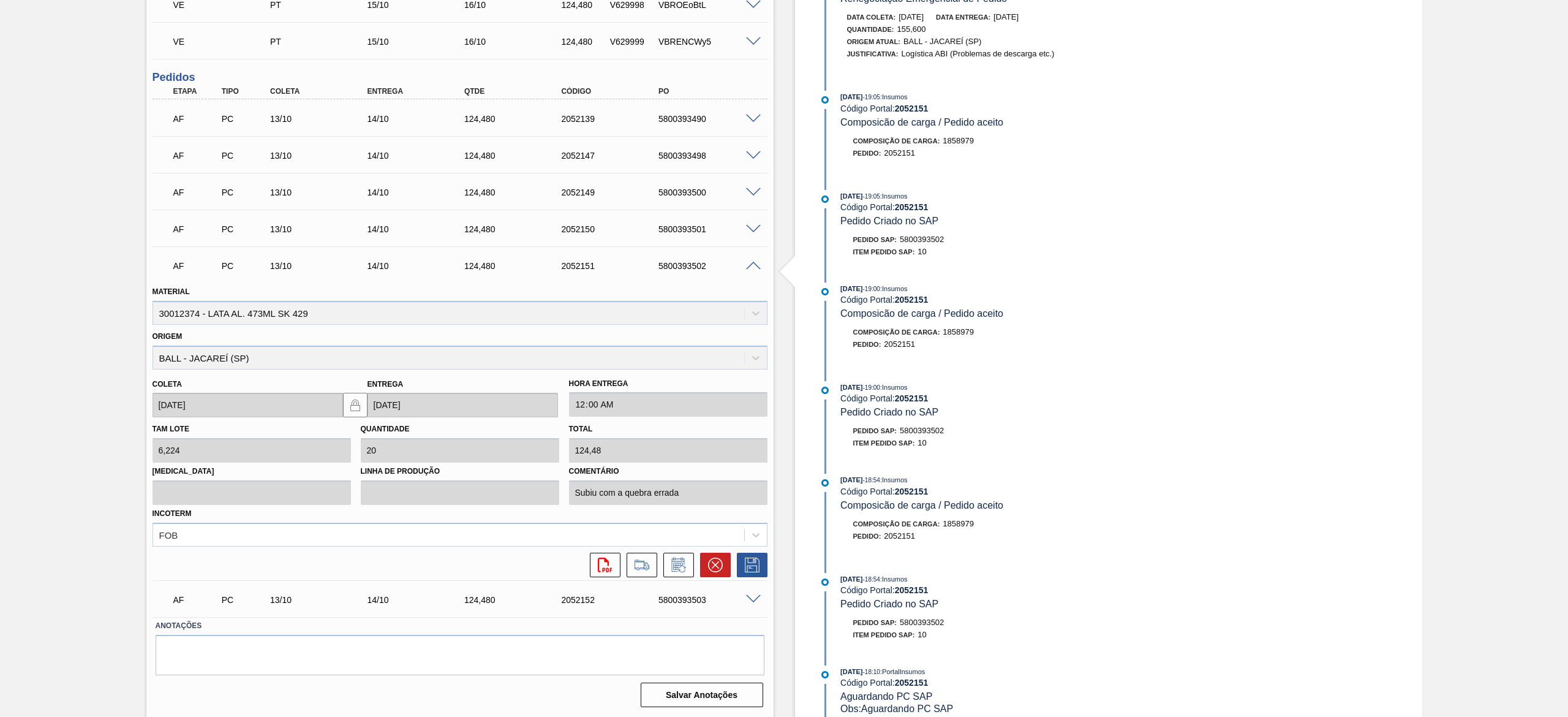
click at [752, 269] on span at bounding box center [753, 266] width 15 height 9
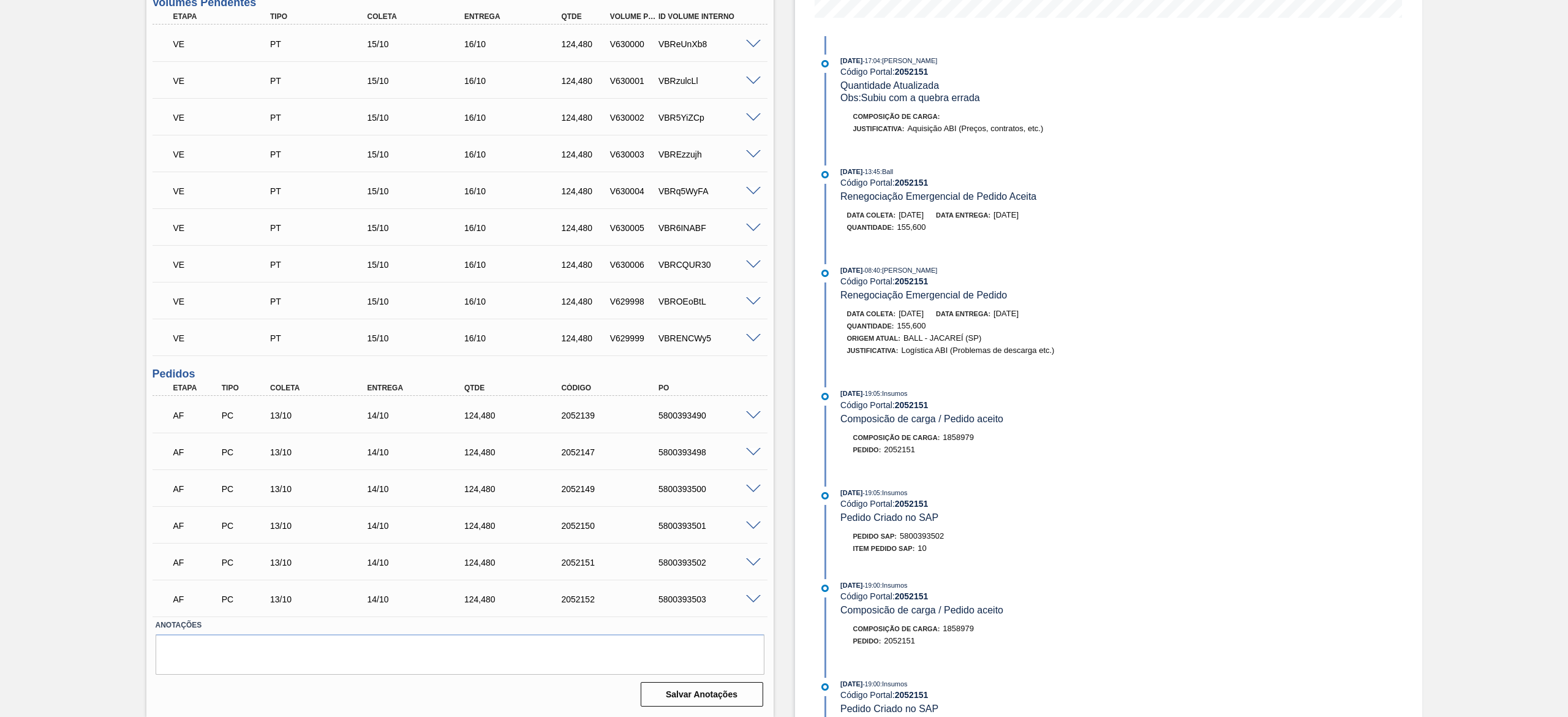
click at [747, 600] on span at bounding box center [753, 600] width 15 height 9
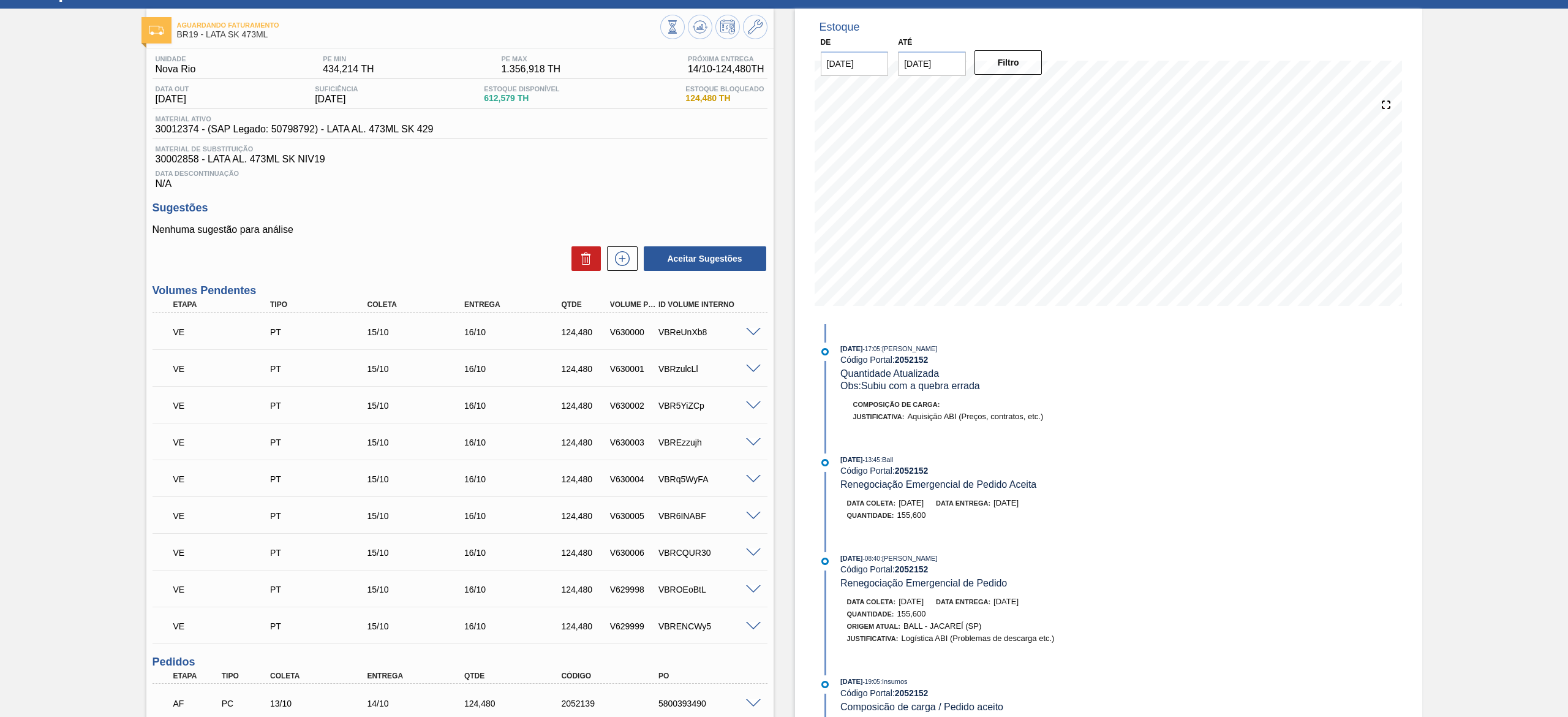
scroll to position [0, 0]
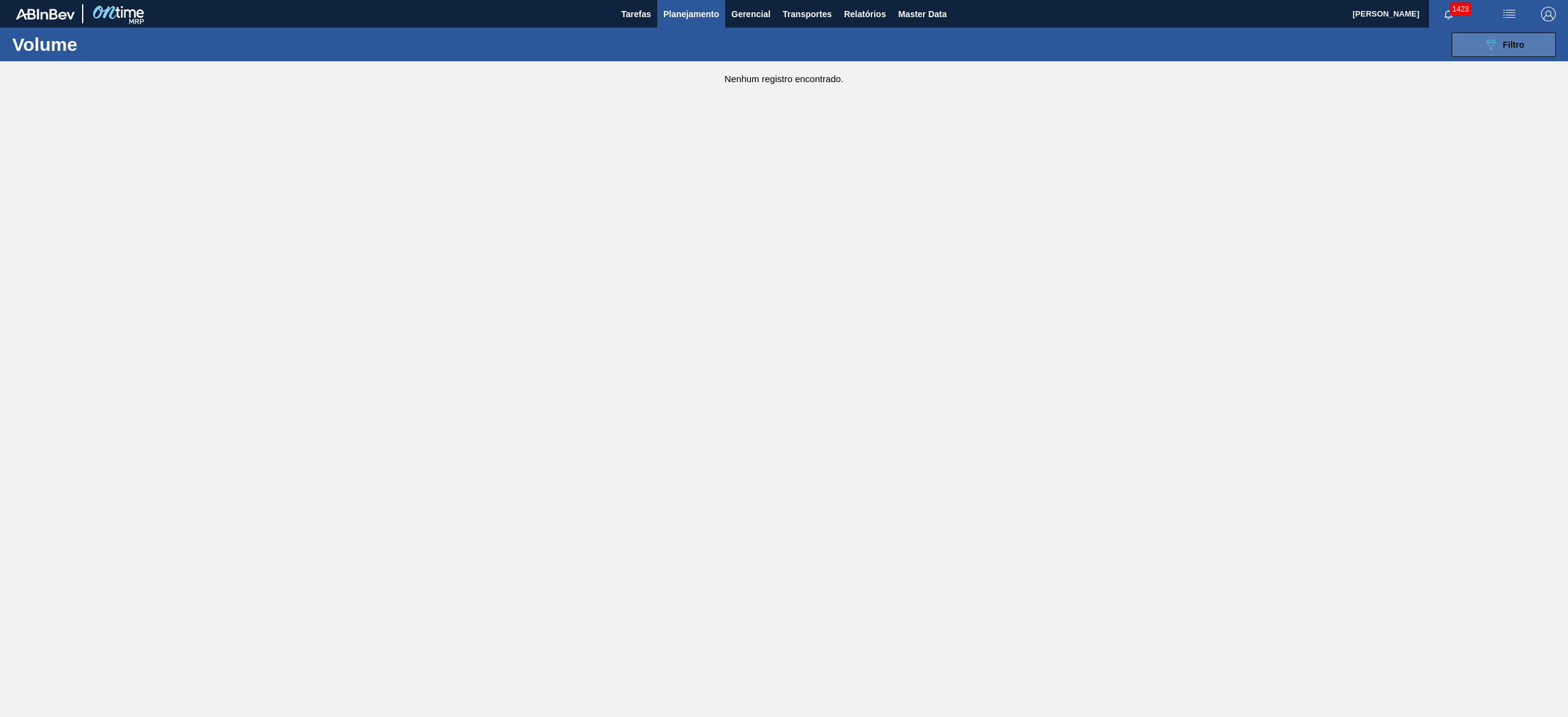
drag, startPoint x: 1513, startPoint y: 50, endPoint x: 1500, endPoint y: 56, distance: 14.3
click at [1507, 54] on button "089F7B8B-B2A5-4AFE-B5C0-19BA573D28AC Filtro" at bounding box center [1503, 44] width 104 height 24
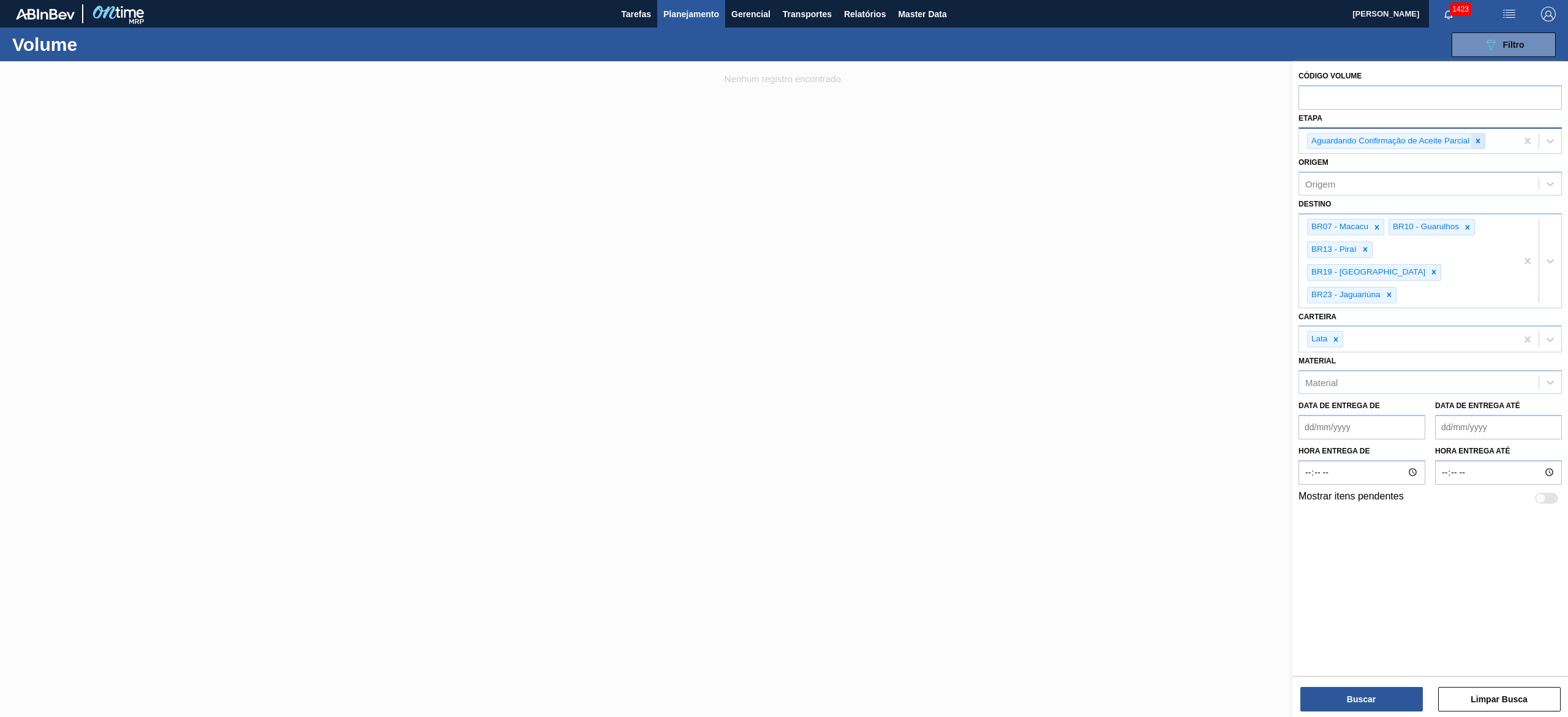
click at [1473, 142] on div at bounding box center [1477, 141] width 13 height 15
click at [1330, 90] on input "text" at bounding box center [1430, 97] width 263 height 24
paste input "text"
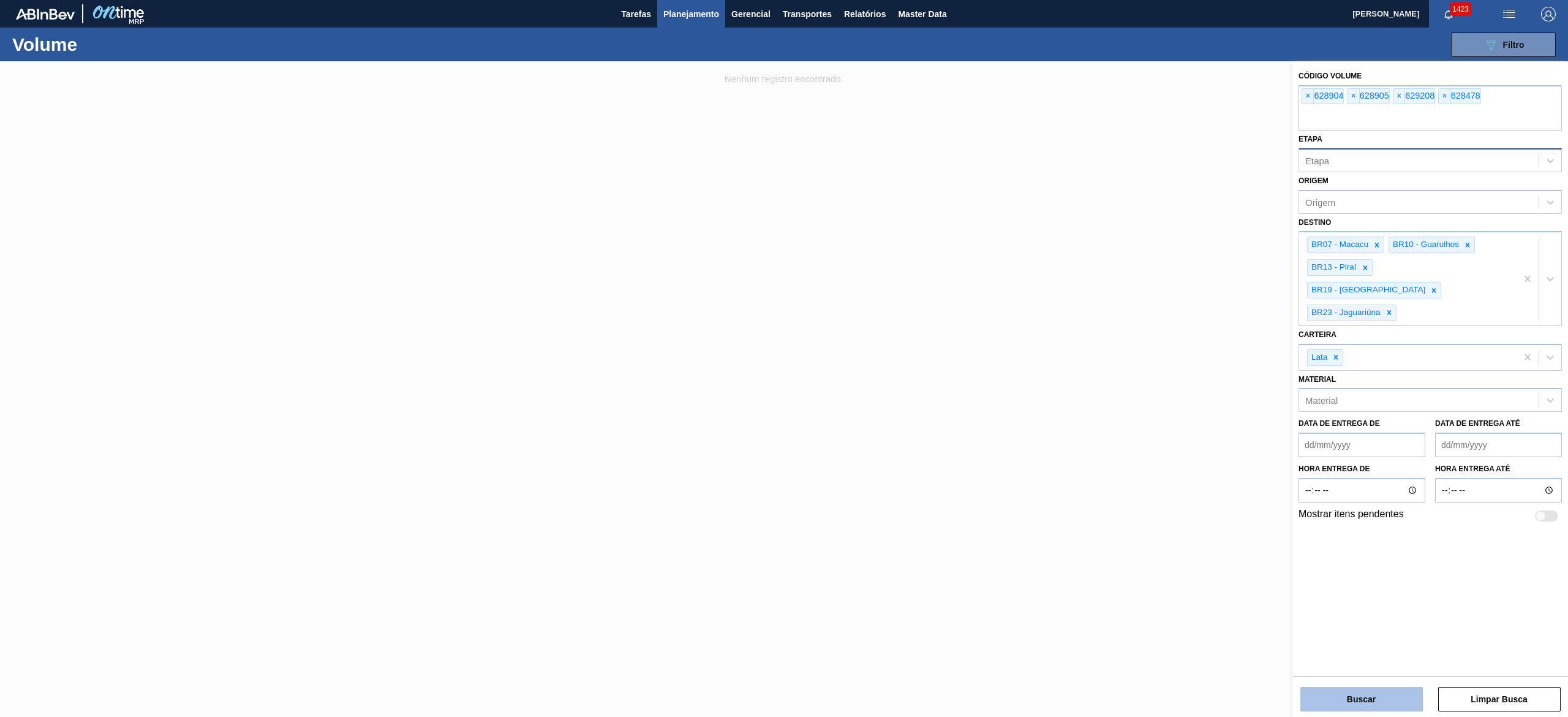
click at [1369, 695] on button "Buscar" at bounding box center [1362, 699] width 123 height 24
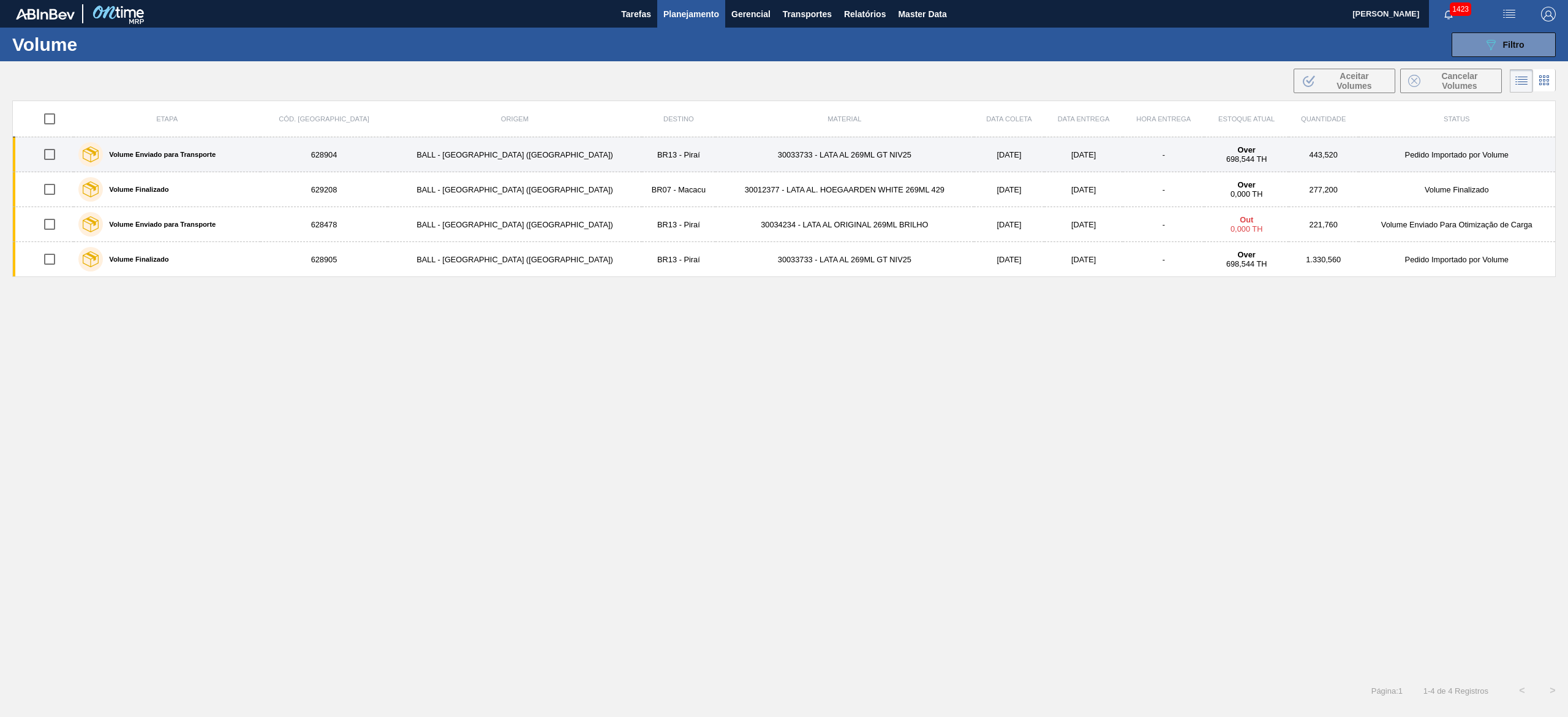
click at [642, 158] on td "BR13 - Piraí" at bounding box center [678, 154] width 73 height 35
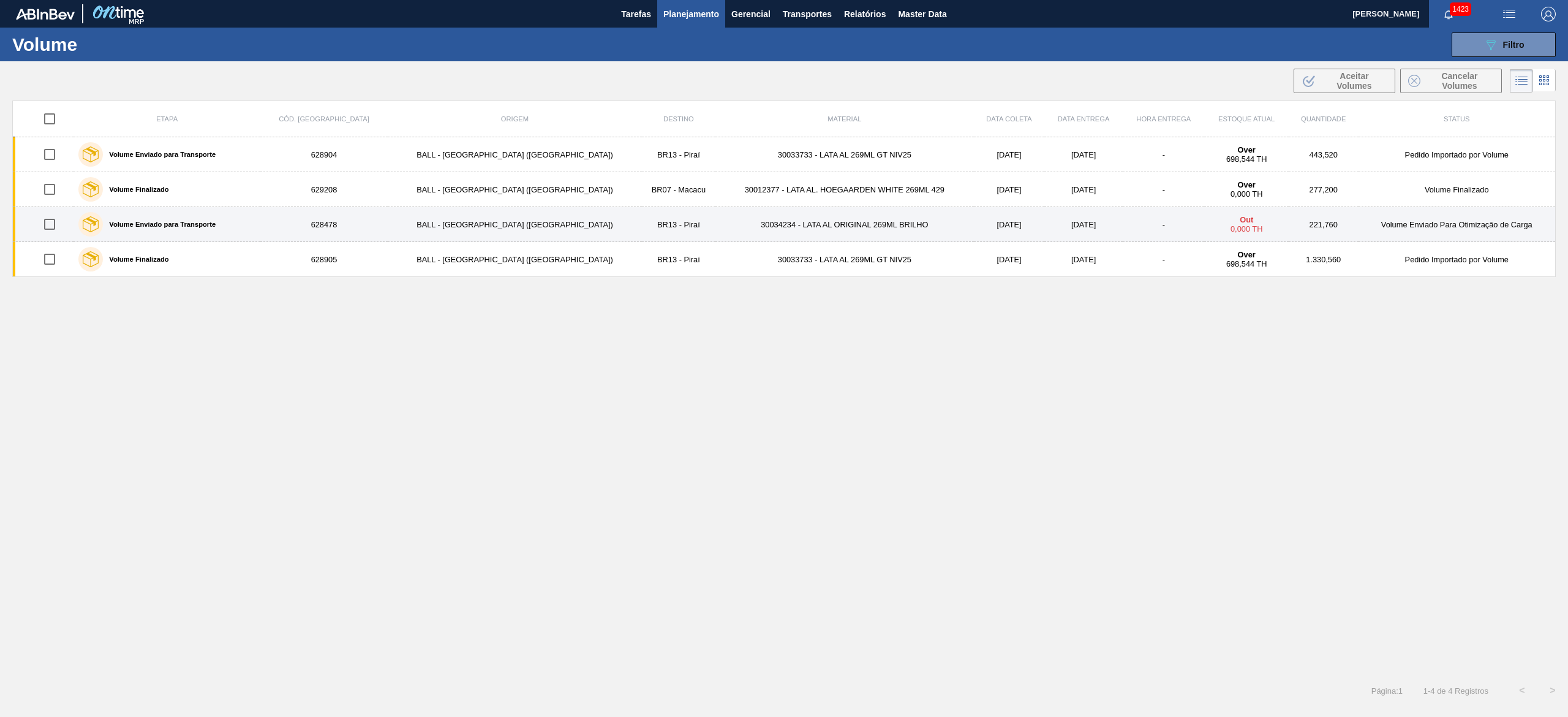
click at [642, 232] on td "BR13 - Piraí" at bounding box center [678, 225] width 73 height 35
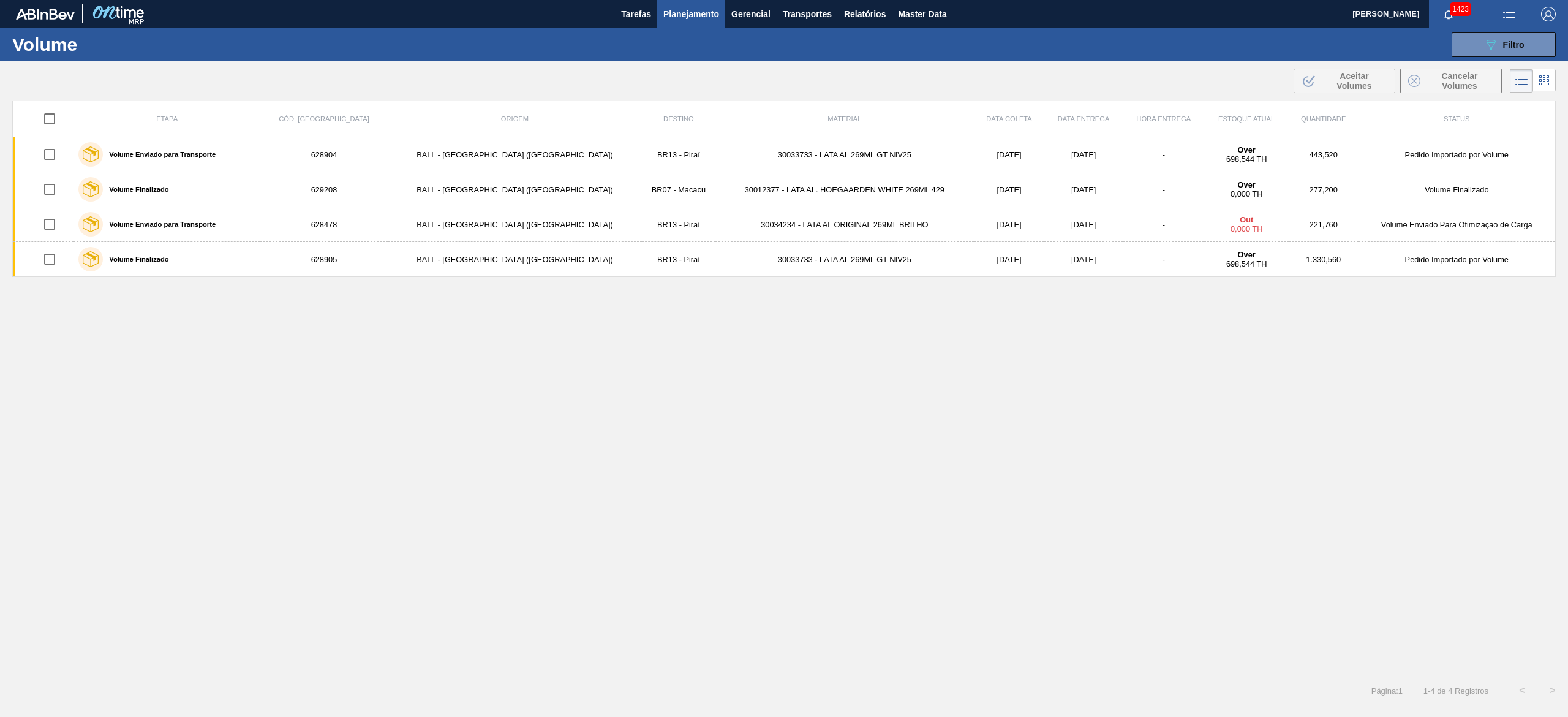
drag, startPoint x: 1481, startPoint y: 43, endPoint x: 1419, endPoint y: 95, distance: 80.9
click at [1473, 48] on button "089F7B8B-B2A5-4AFE-B5C0-19BA573D28AC Filtro" at bounding box center [1503, 44] width 104 height 24
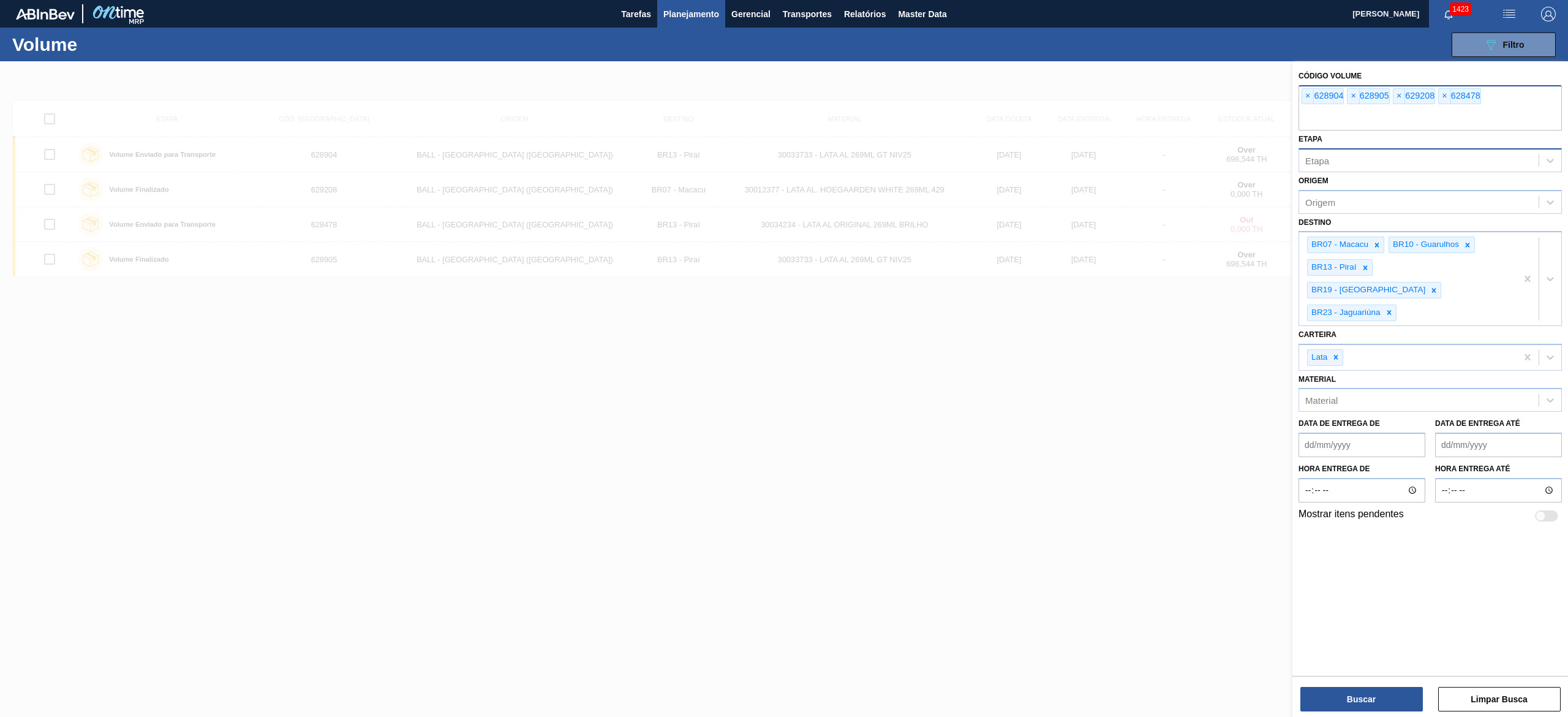
click at [1309, 104] on div "× 628904" at bounding box center [1323, 96] width 43 height 16
click at [1309, 103] on span "×" at bounding box center [1308, 96] width 12 height 15
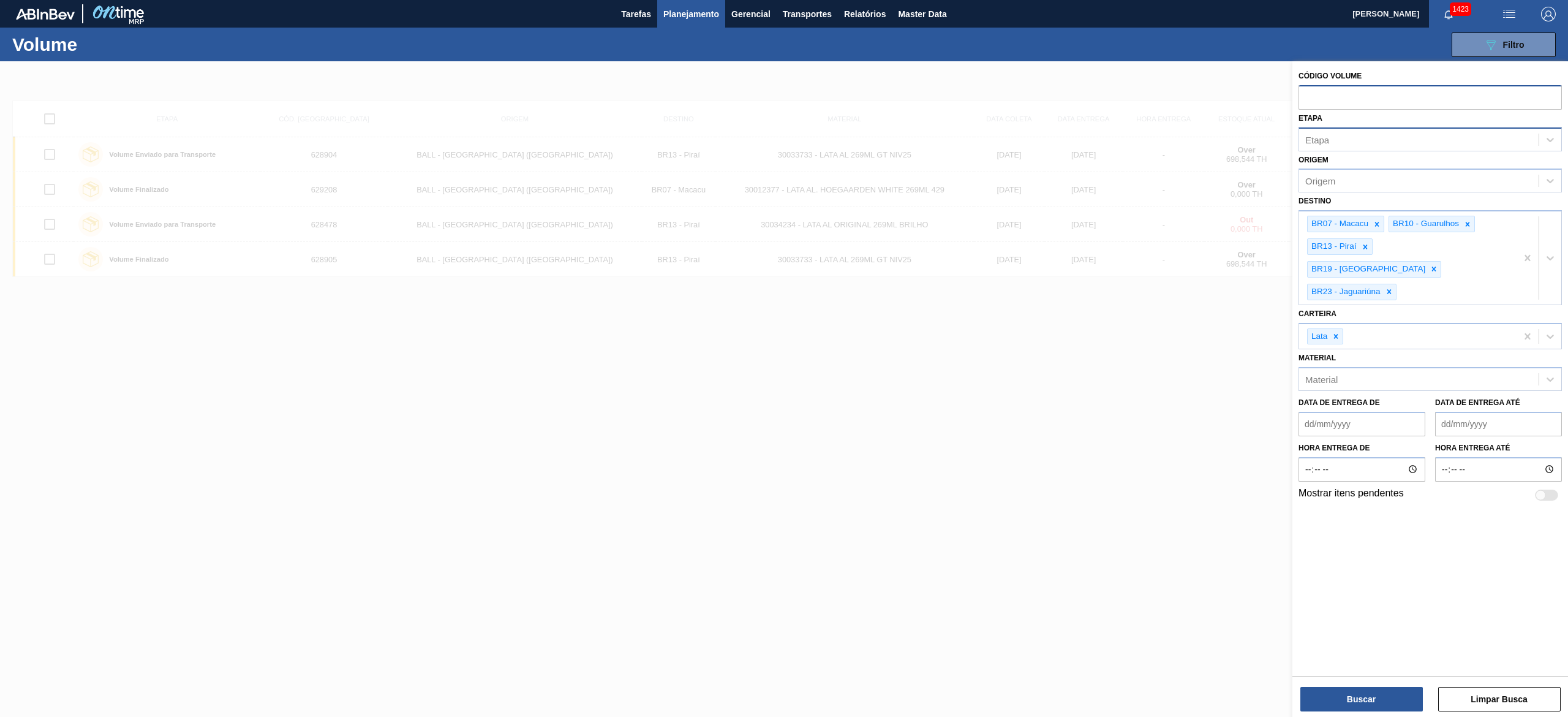
paste input "628904"
type input "628904"
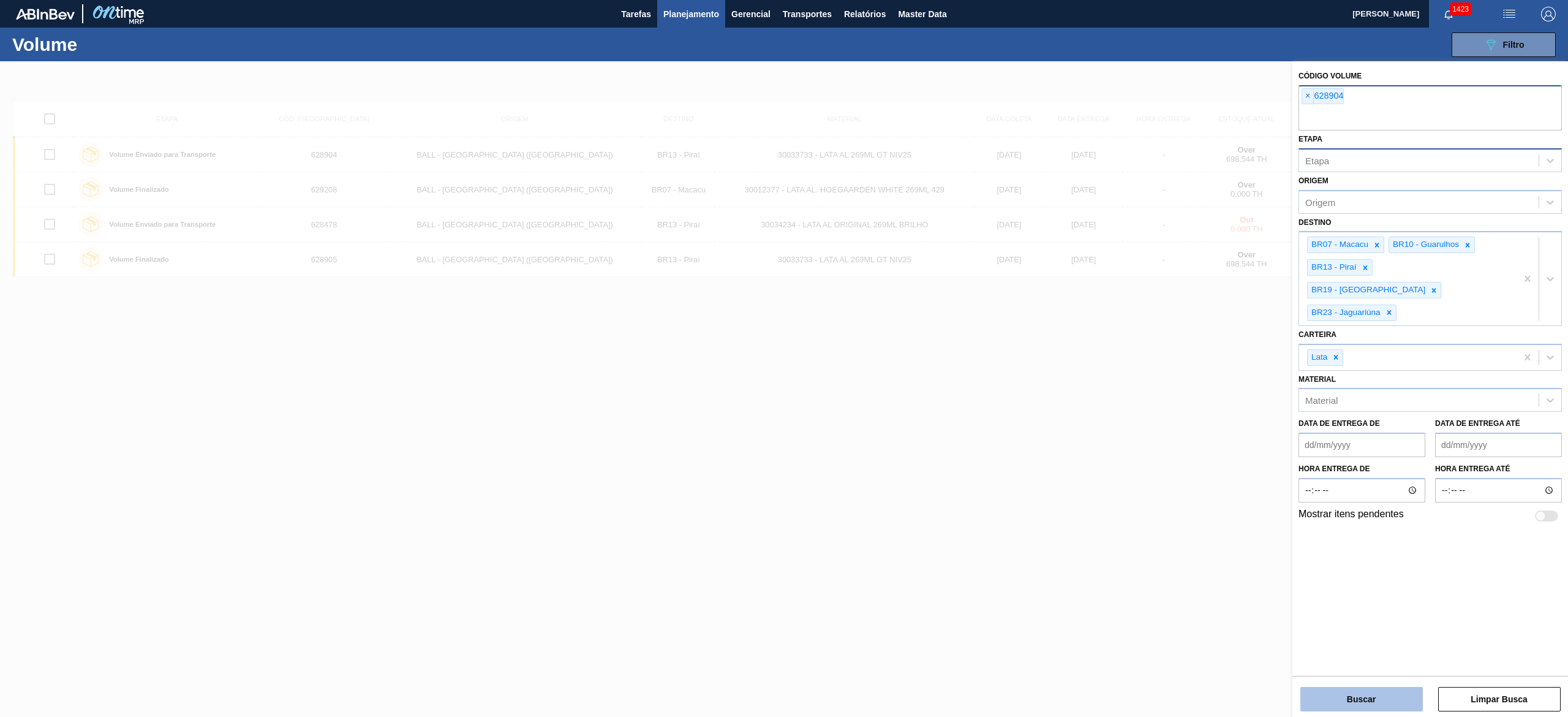
click at [1403, 695] on button "Buscar" at bounding box center [1362, 699] width 123 height 24
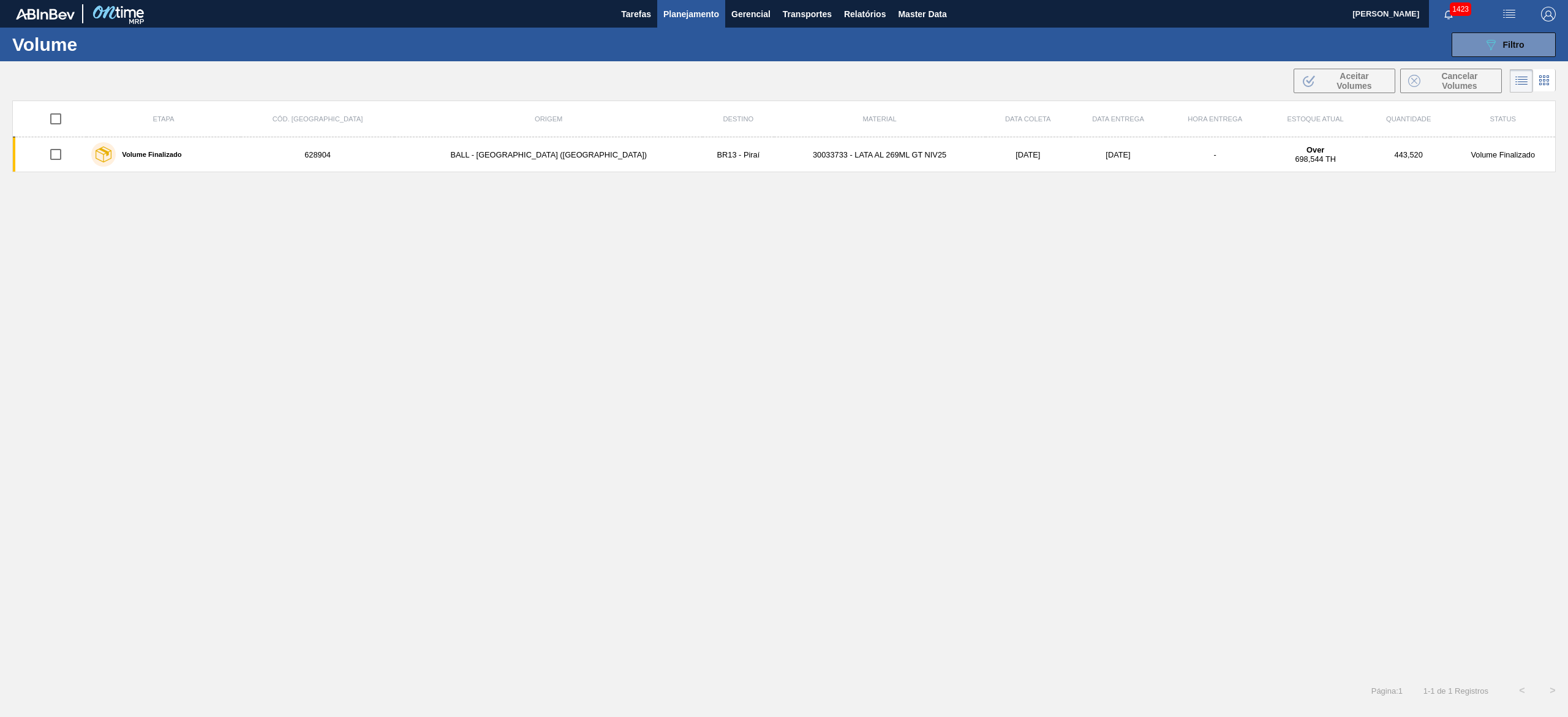
click at [1544, 77] on icon at bounding box center [1544, 80] width 15 height 15
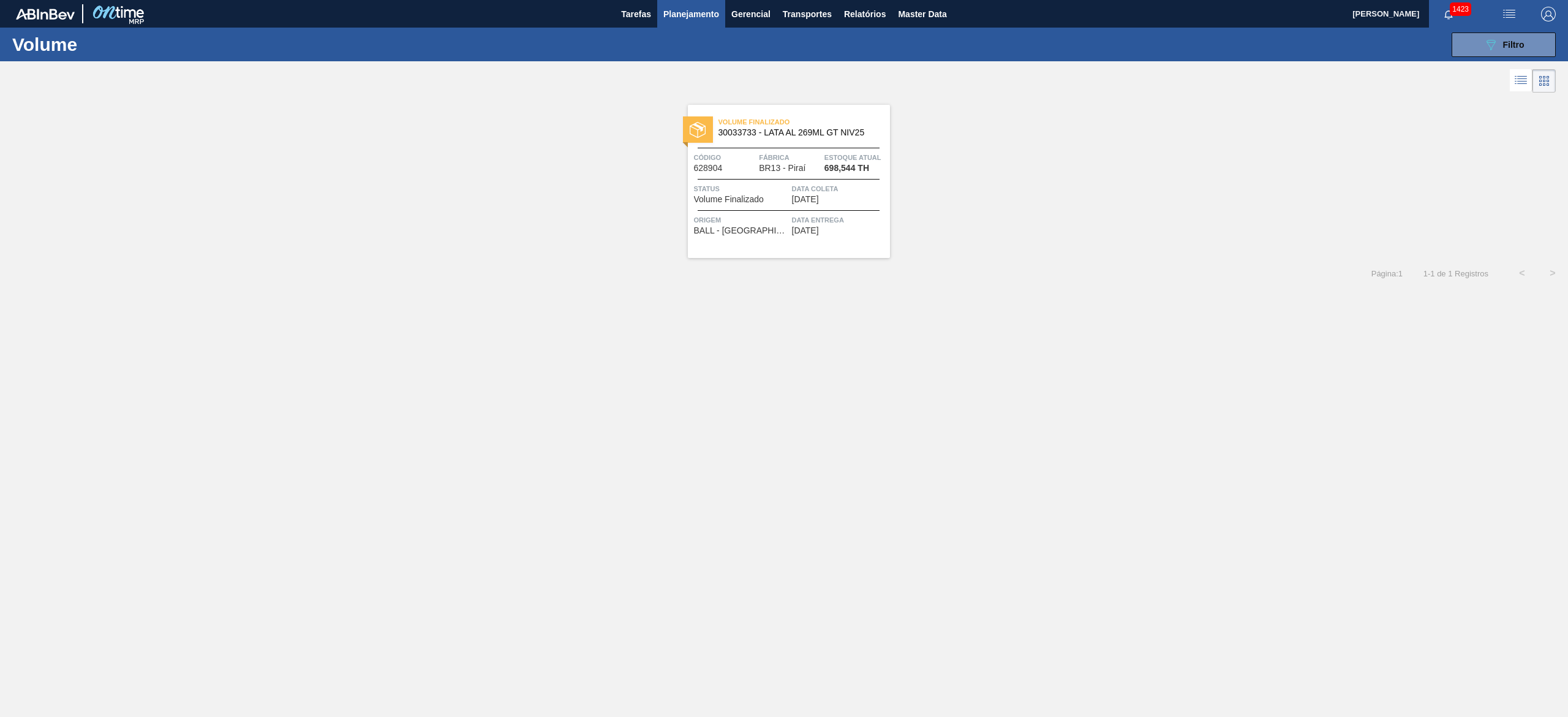
click at [866, 223] on span "Data Entrega" at bounding box center [840, 220] width 95 height 13
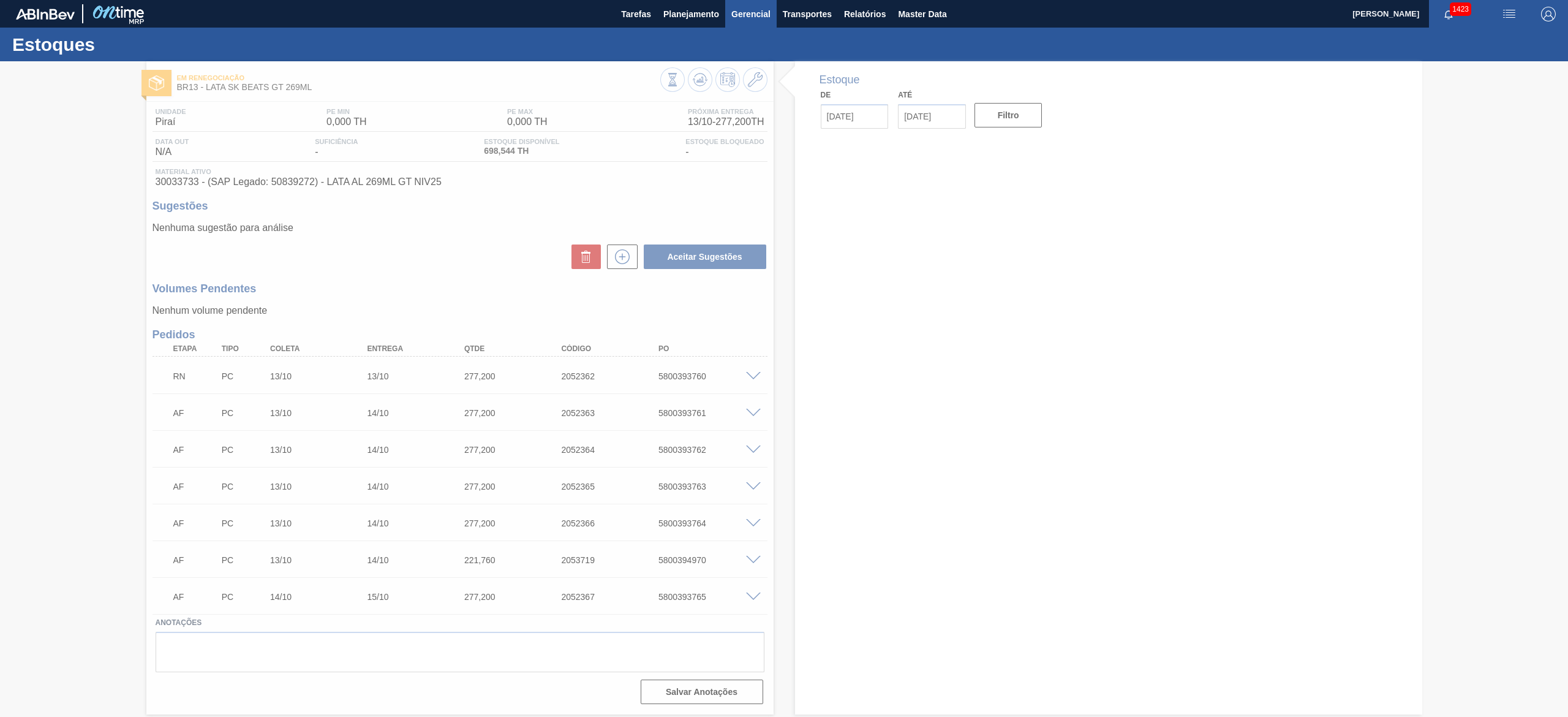
type input "13/10/2025"
type input "31/10/2025"
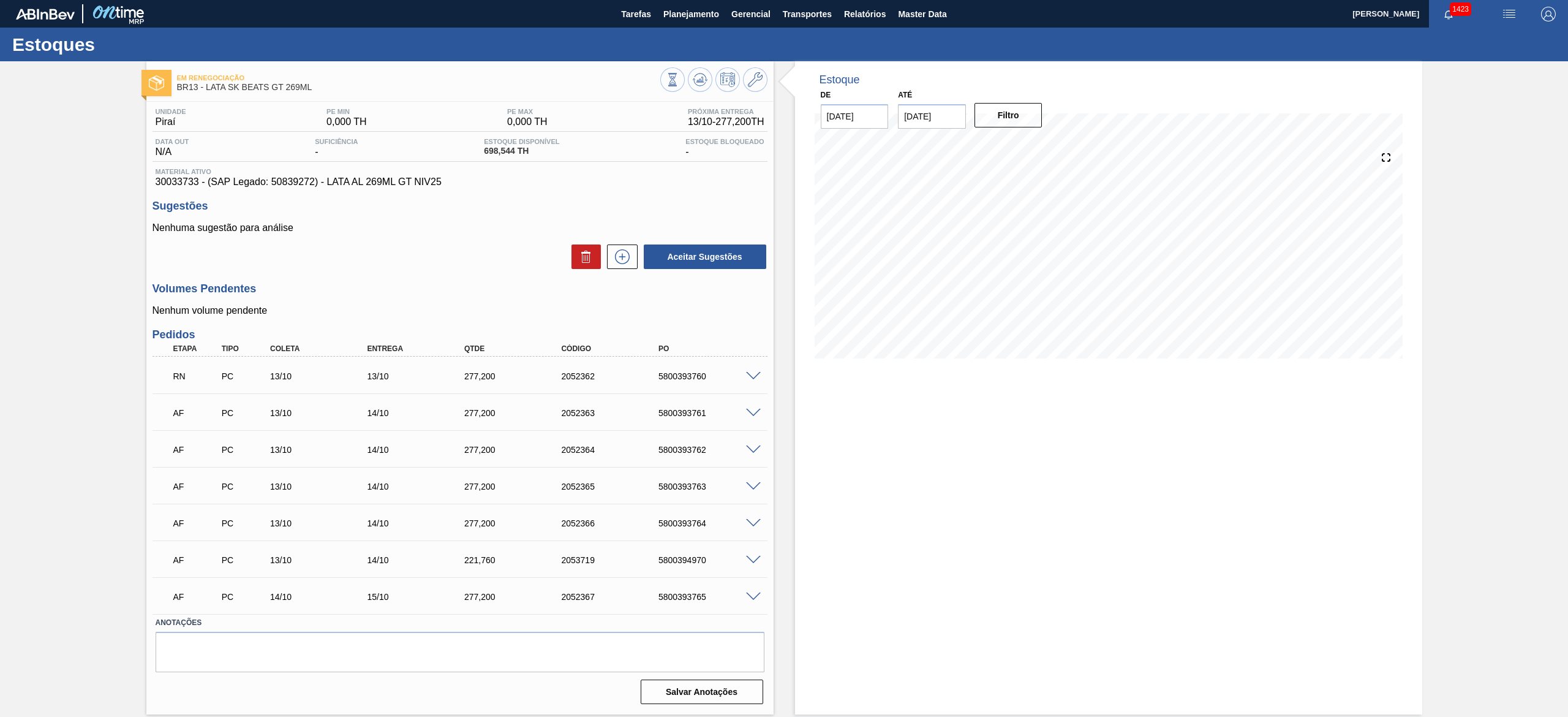
click at [760, 375] on span at bounding box center [753, 377] width 15 height 9
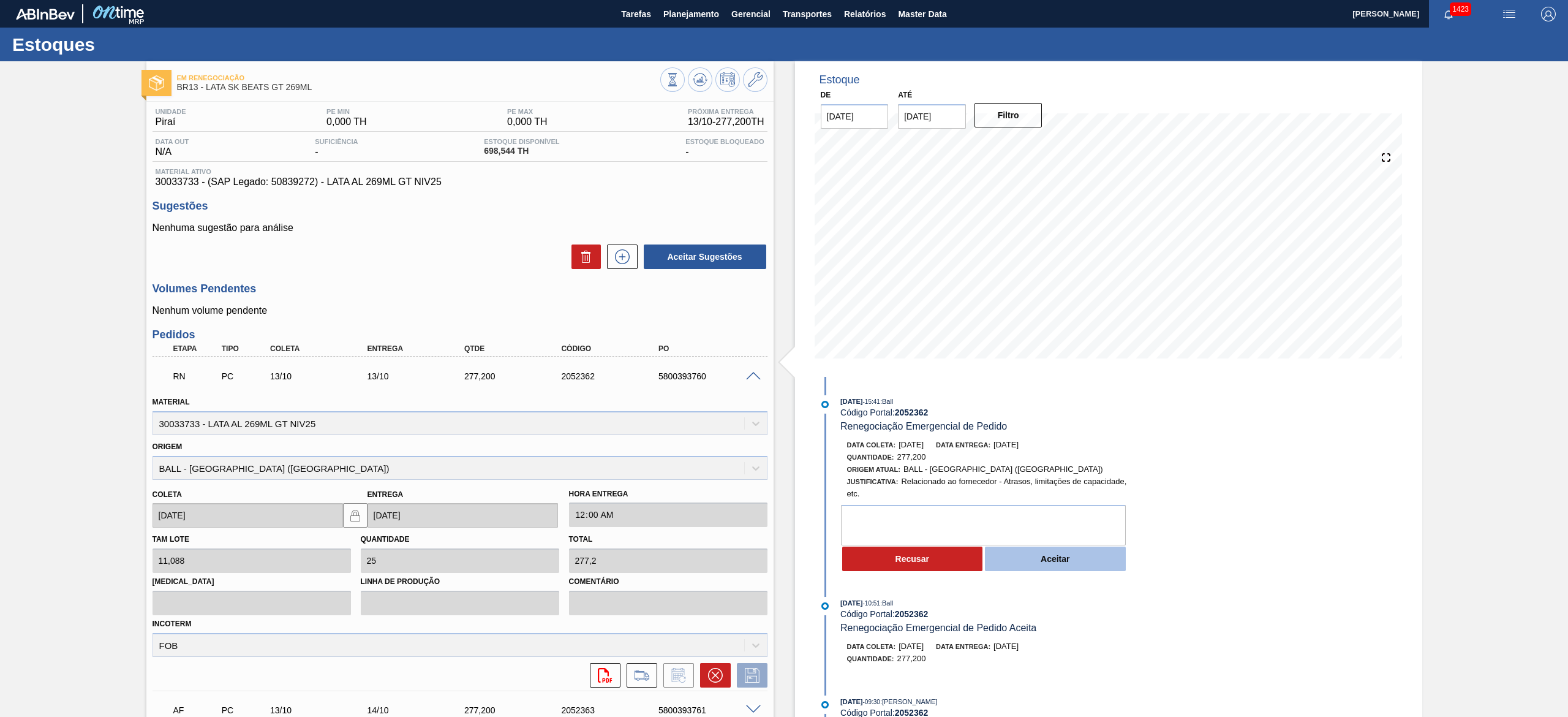
click at [1047, 563] on button "Aceitar" at bounding box center [1055, 559] width 141 height 24
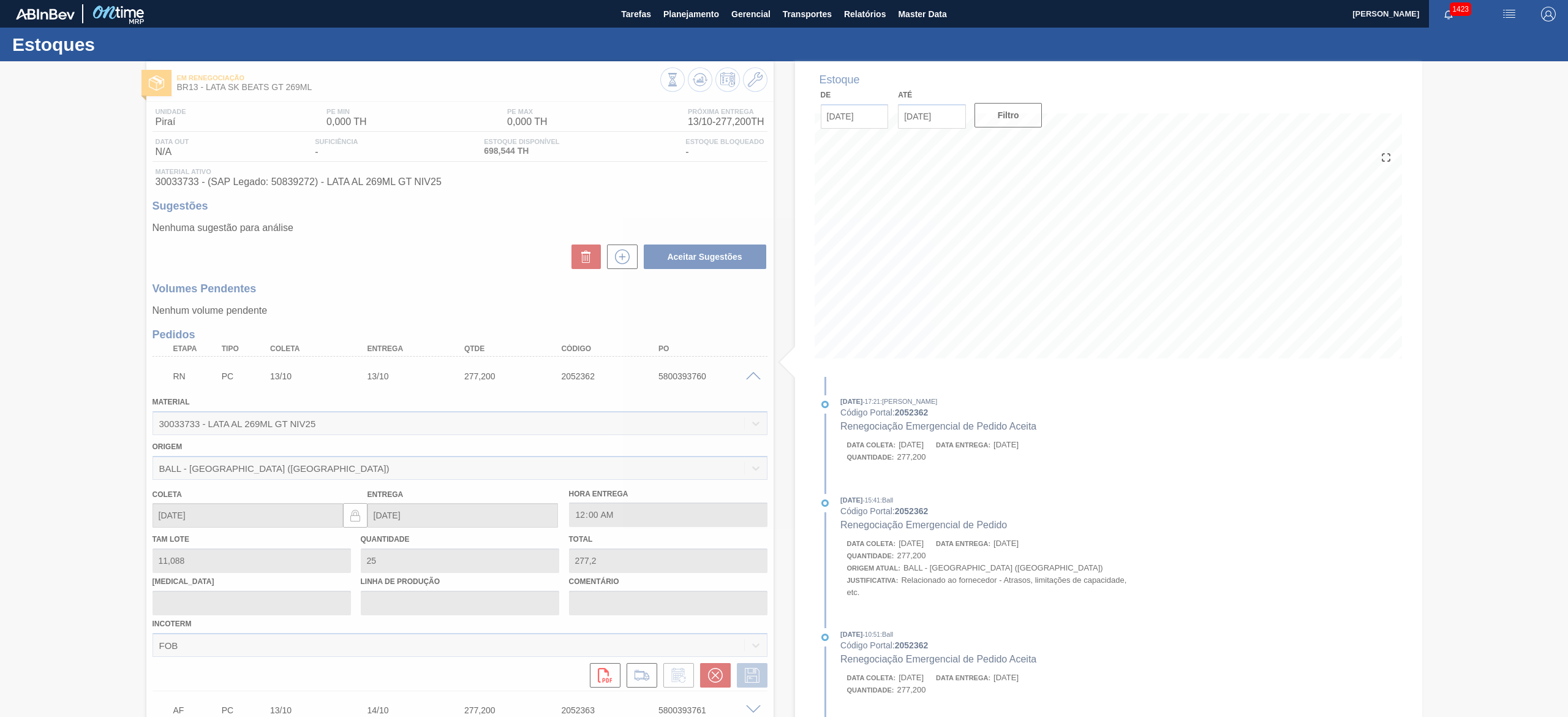
type input "14/10/2025"
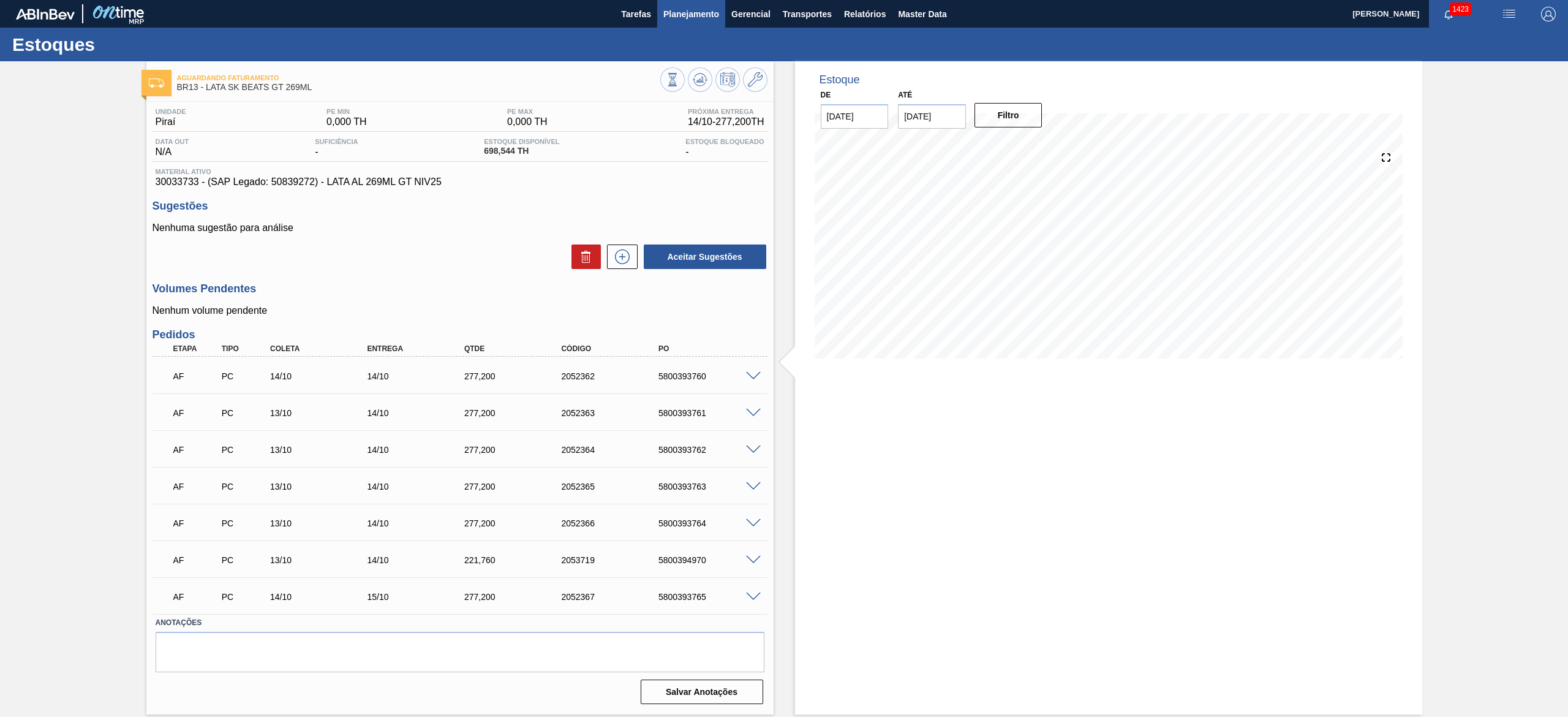
click at [682, 17] on span "Planejamento" at bounding box center [691, 14] width 56 height 15
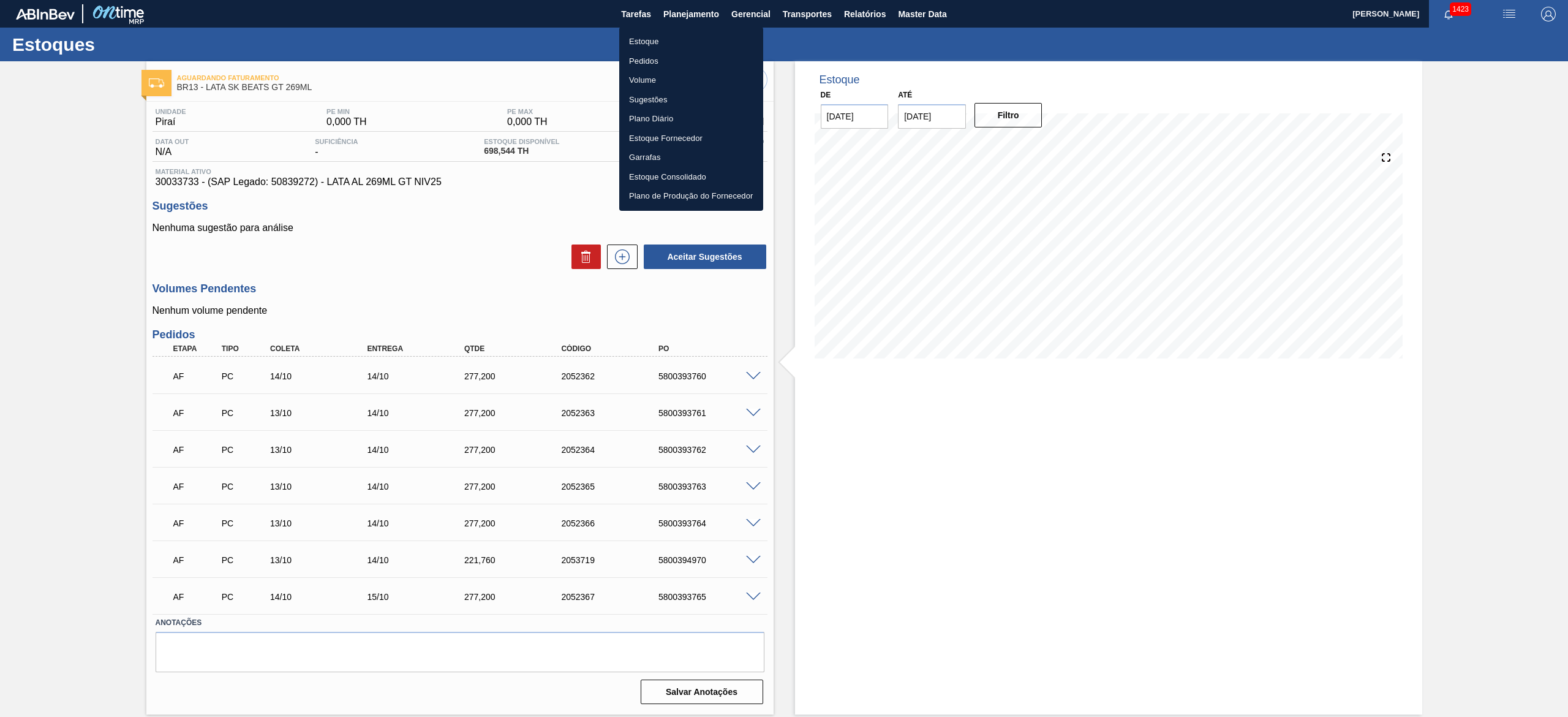
click at [876, 457] on div at bounding box center [784, 358] width 1568 height 717
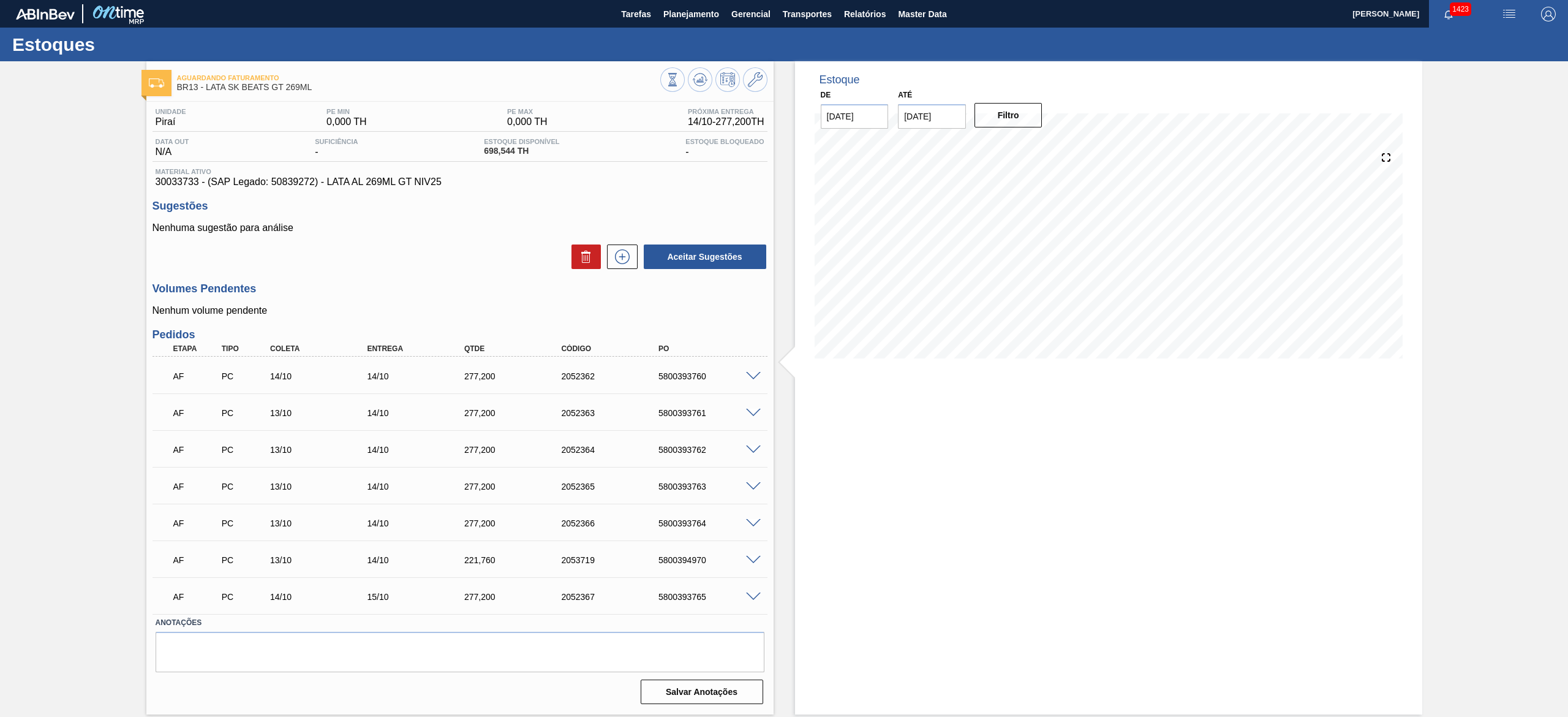
click at [758, 372] on span at bounding box center [753, 377] width 15 height 9
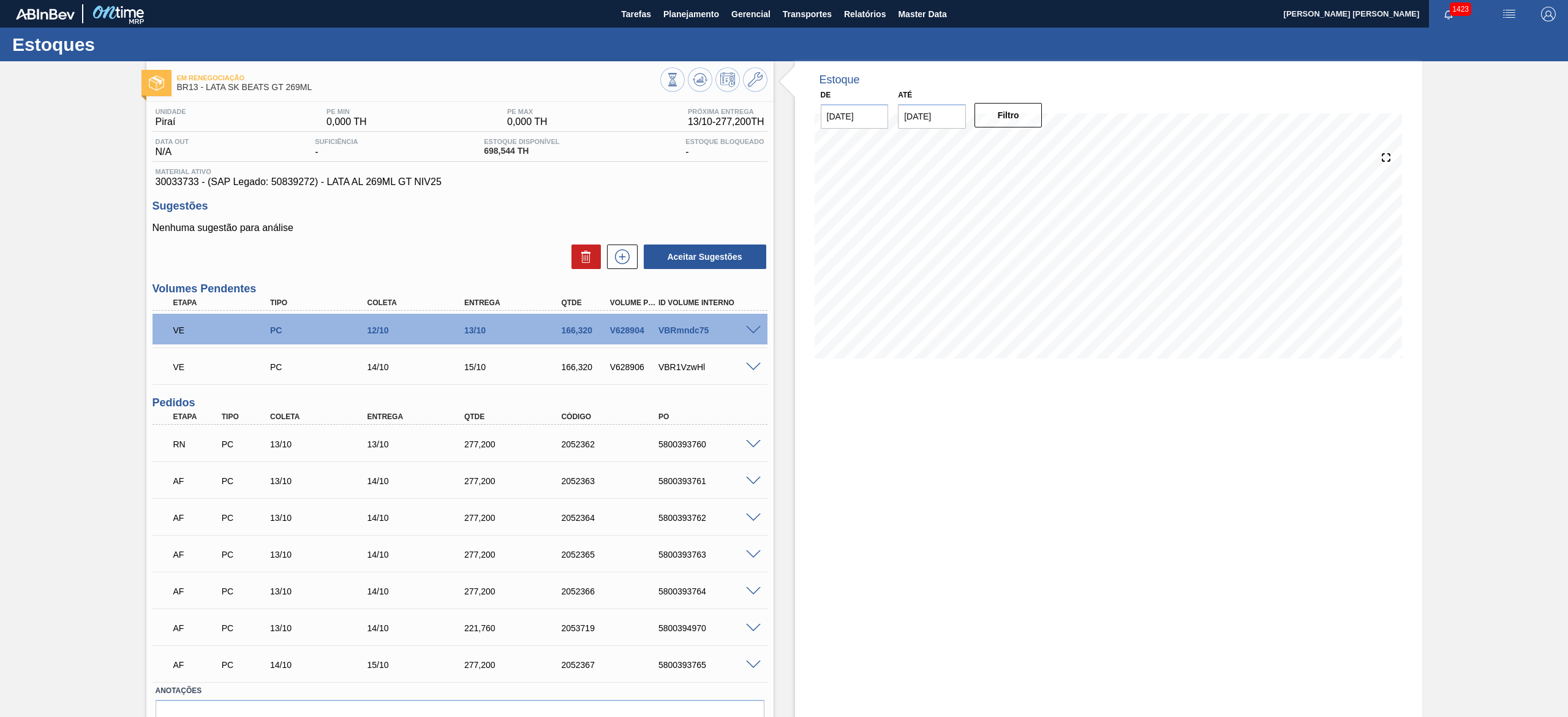
click at [754, 328] on span at bounding box center [753, 331] width 15 height 9
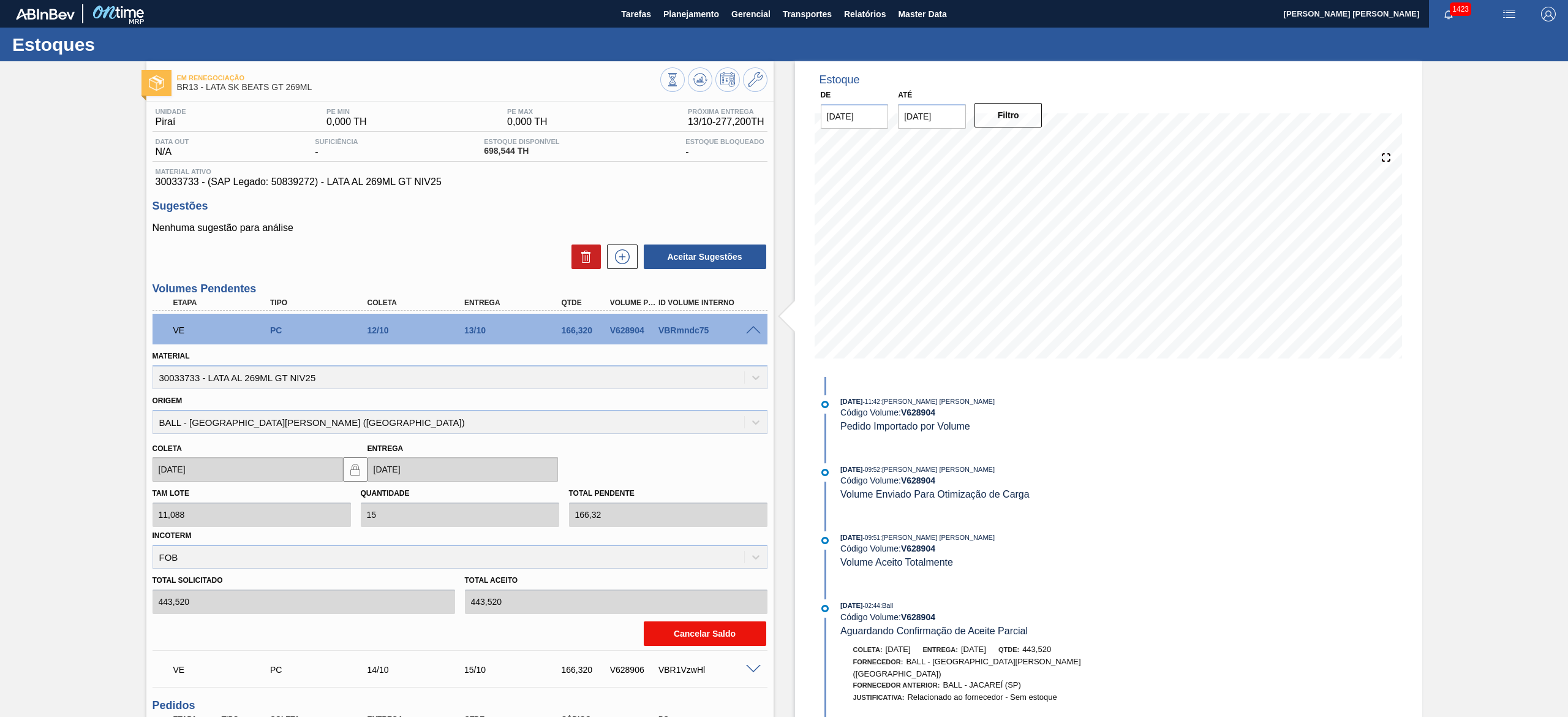
click at [746, 642] on button "Cancelar Saldo" at bounding box center [705, 633] width 123 height 24
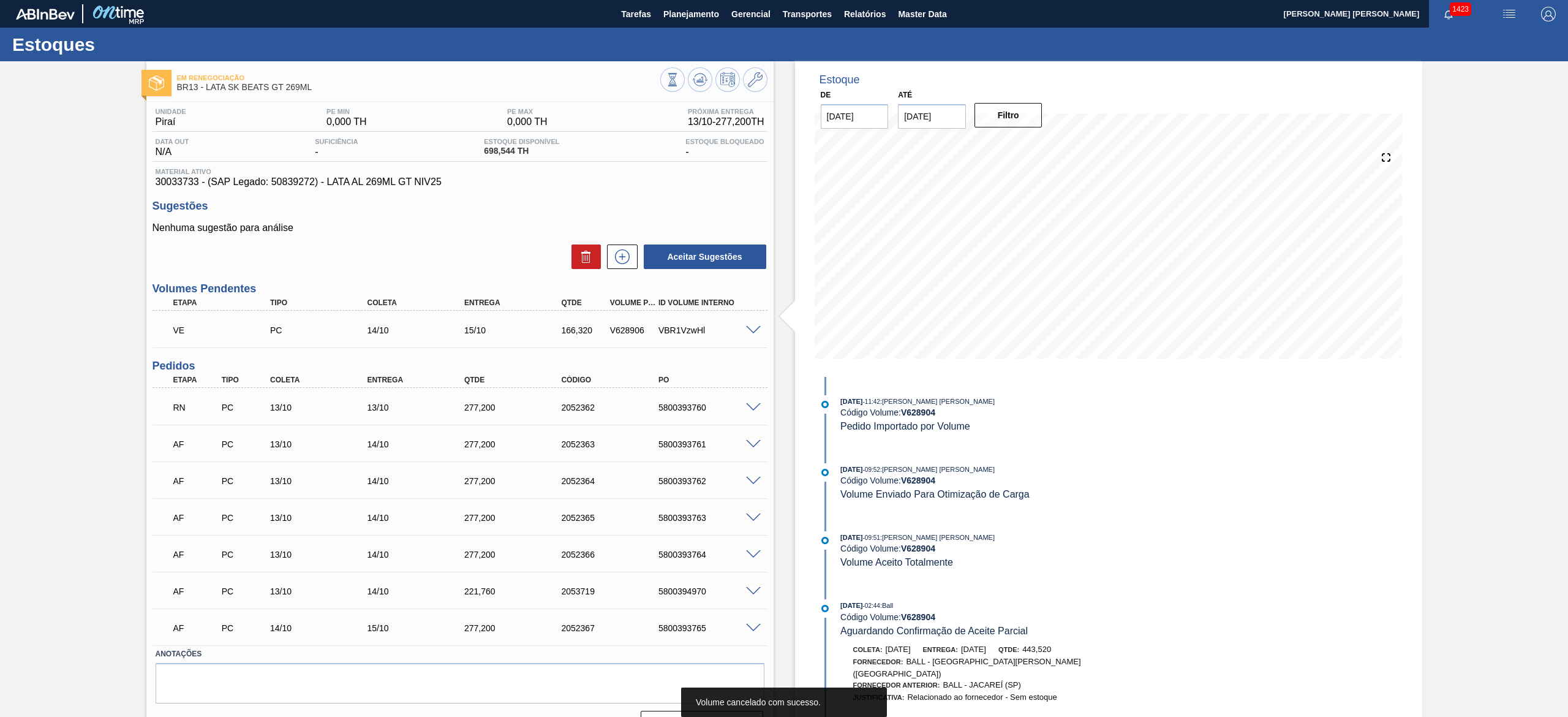
click at [746, 328] on span at bounding box center [753, 331] width 15 height 9
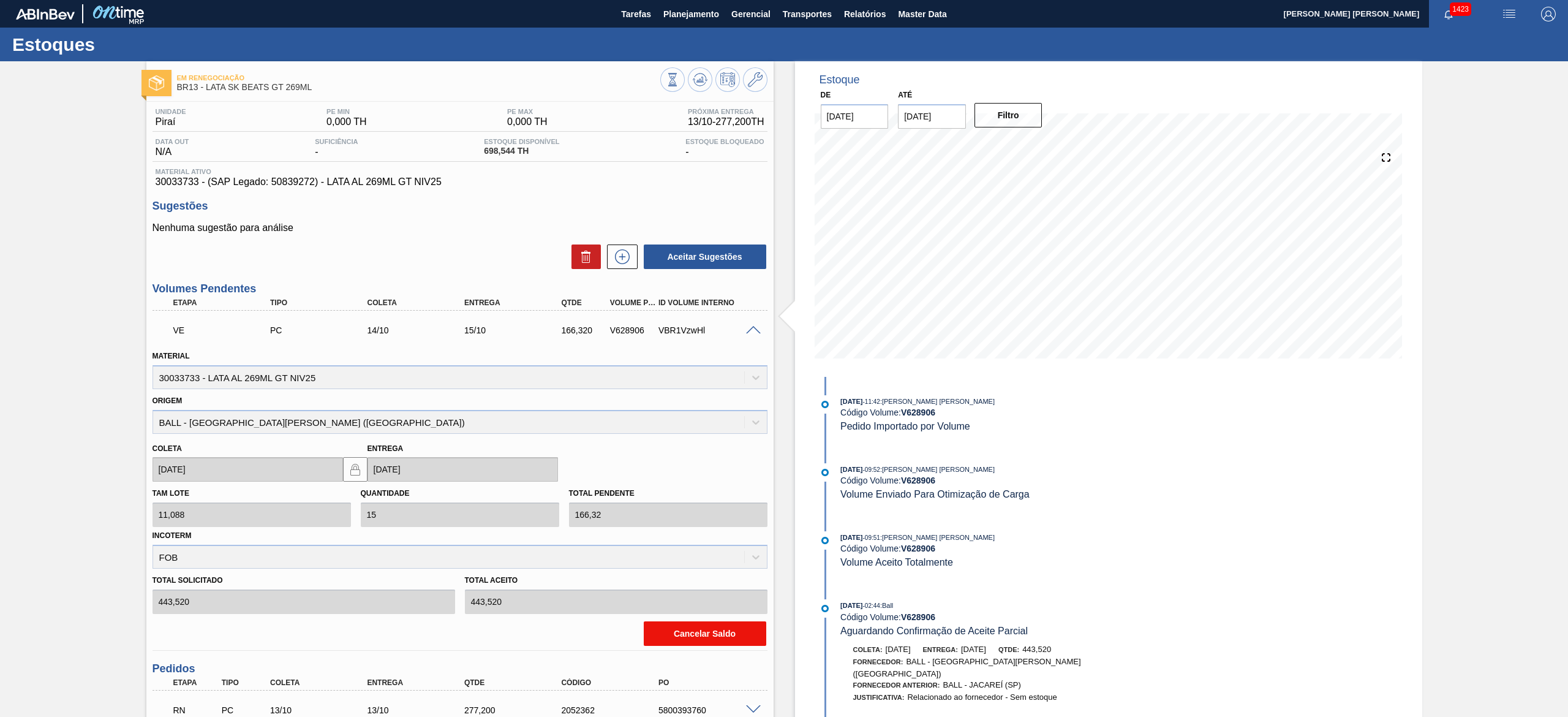
click at [692, 636] on button "Cancelar Saldo" at bounding box center [705, 633] width 123 height 24
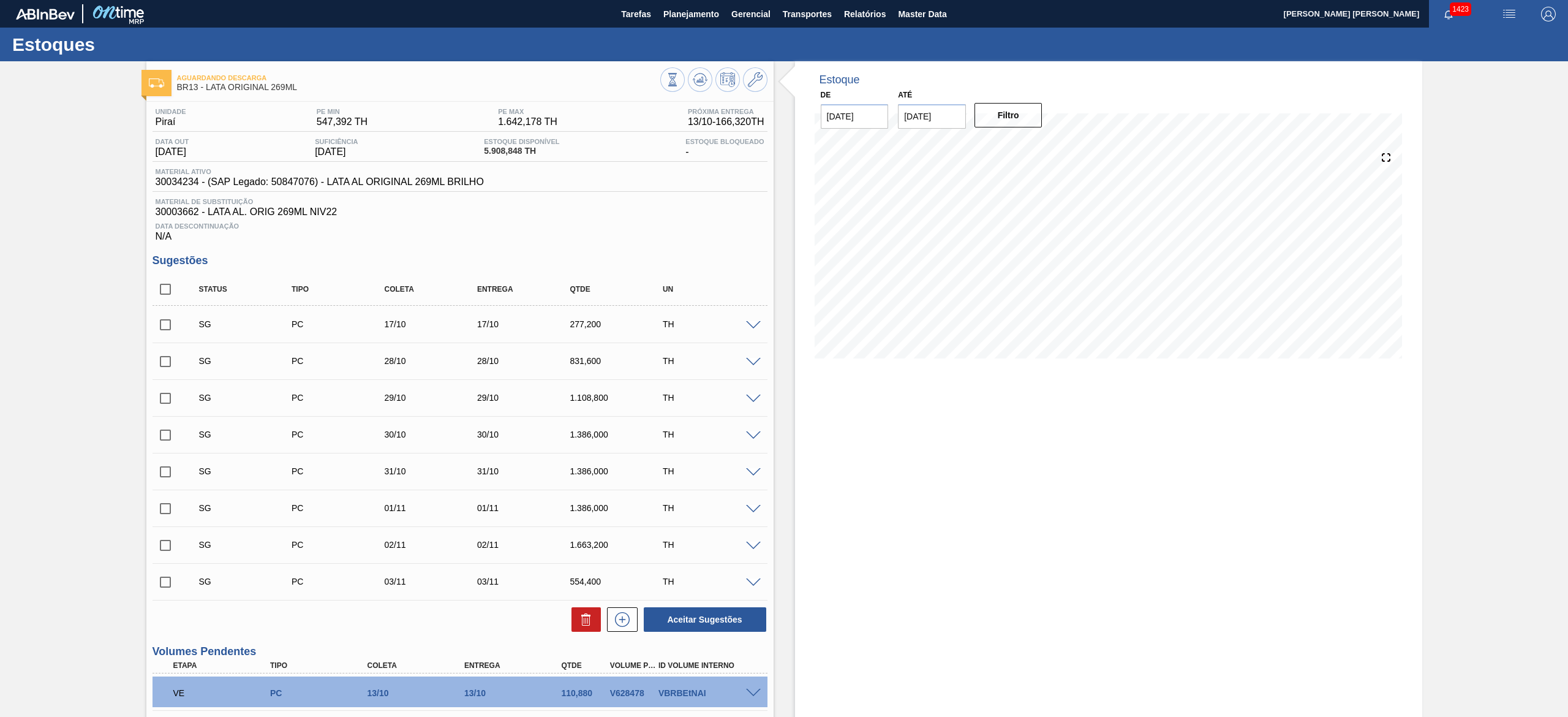
click at [164, 292] on input "checkbox" at bounding box center [165, 289] width 26 height 26
checkbox input "true"
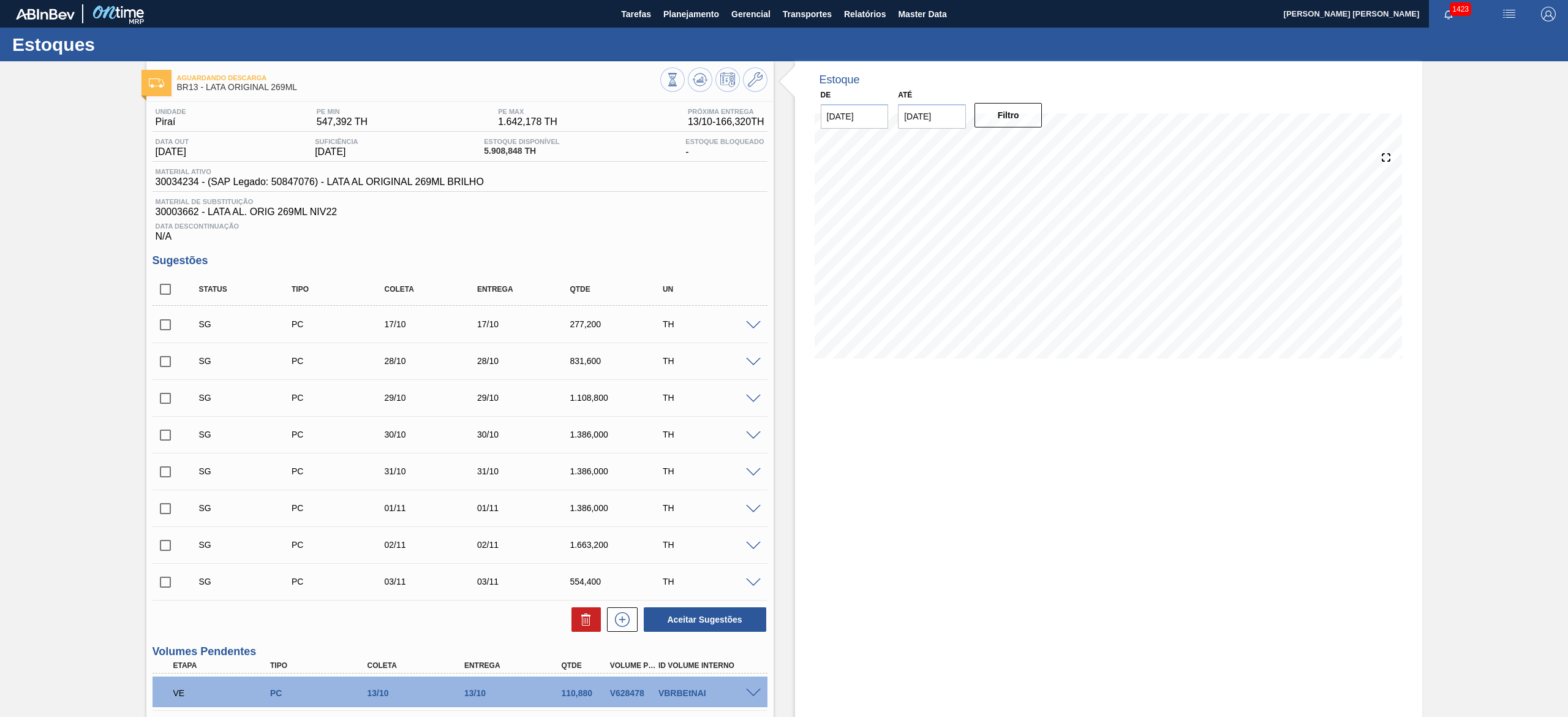
checkbox input "true"
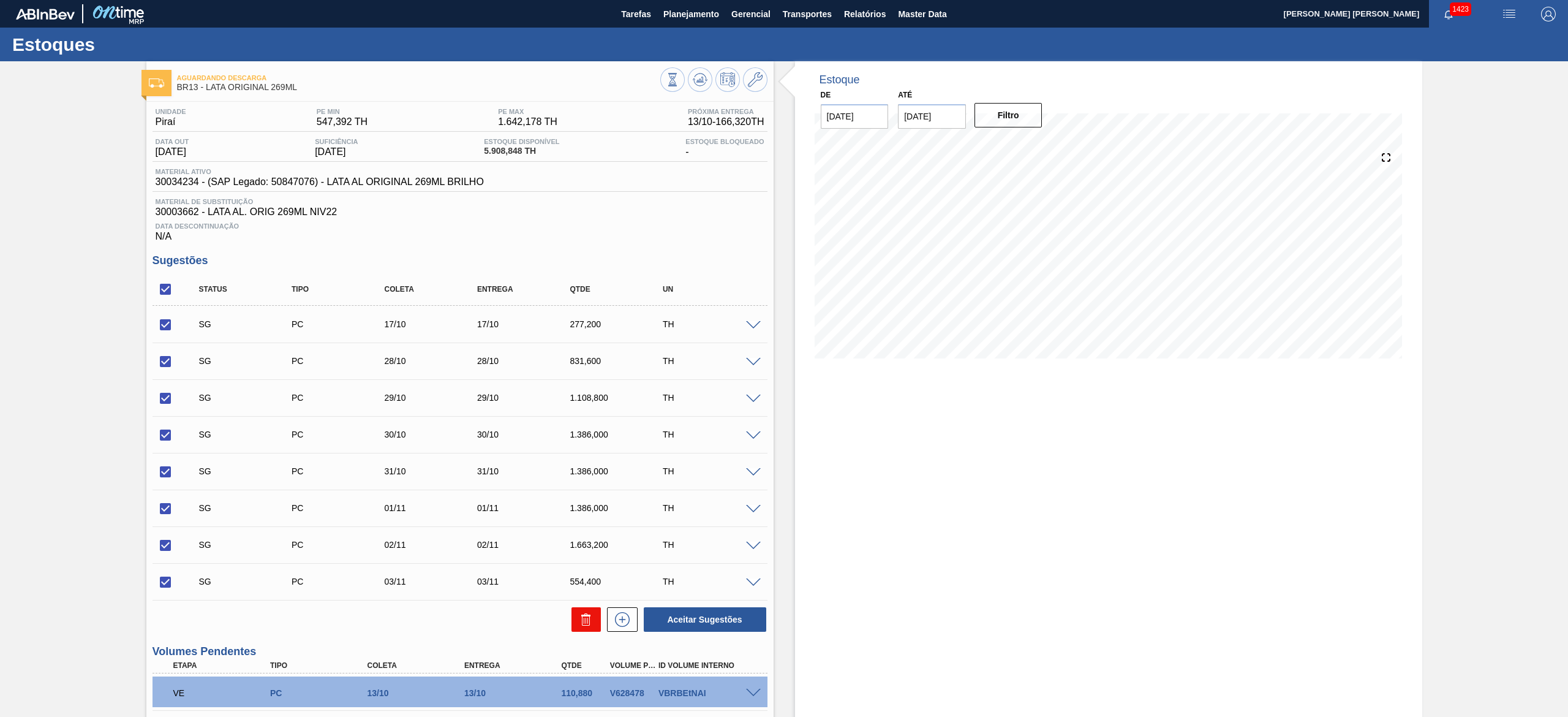
click at [586, 615] on icon at bounding box center [586, 619] width 15 height 15
checkbox input "false"
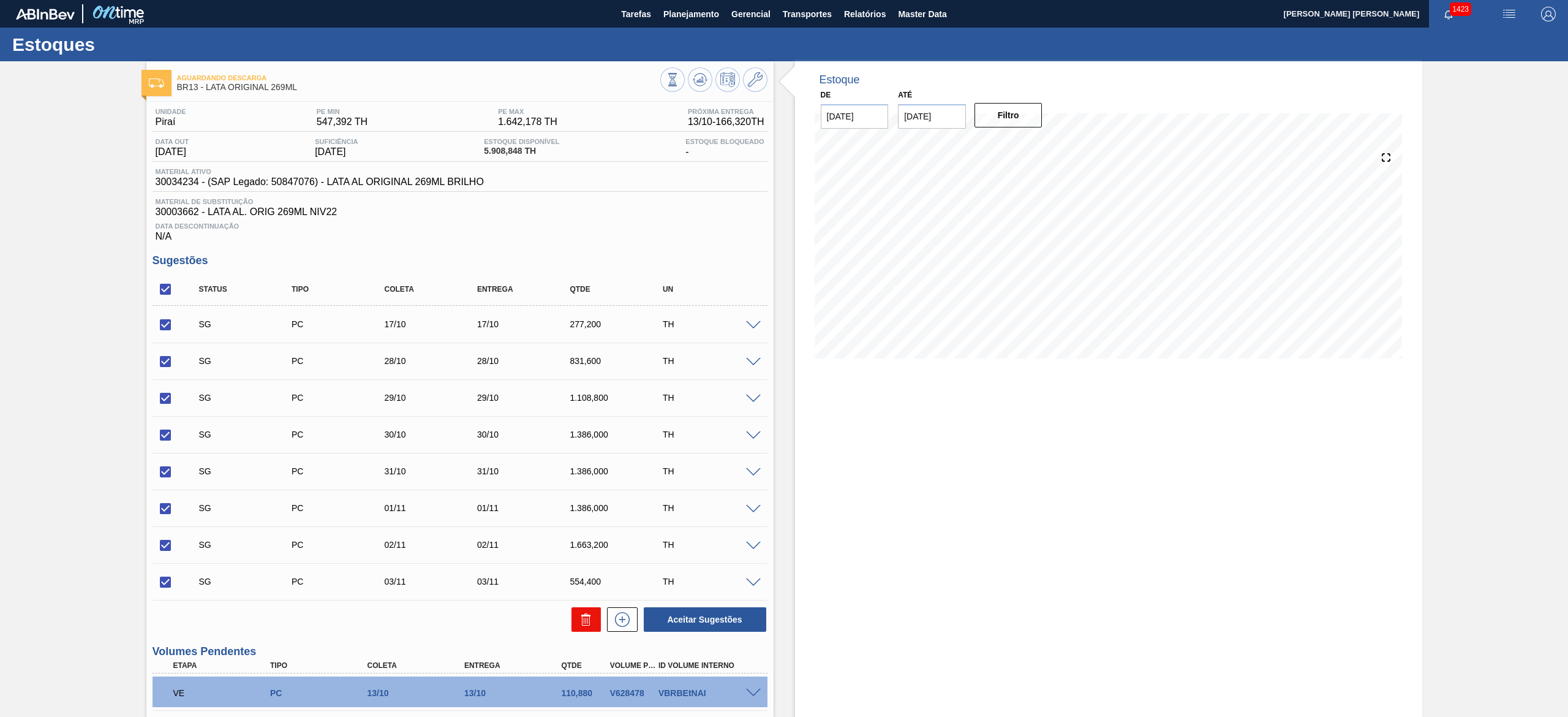
checkbox input "false"
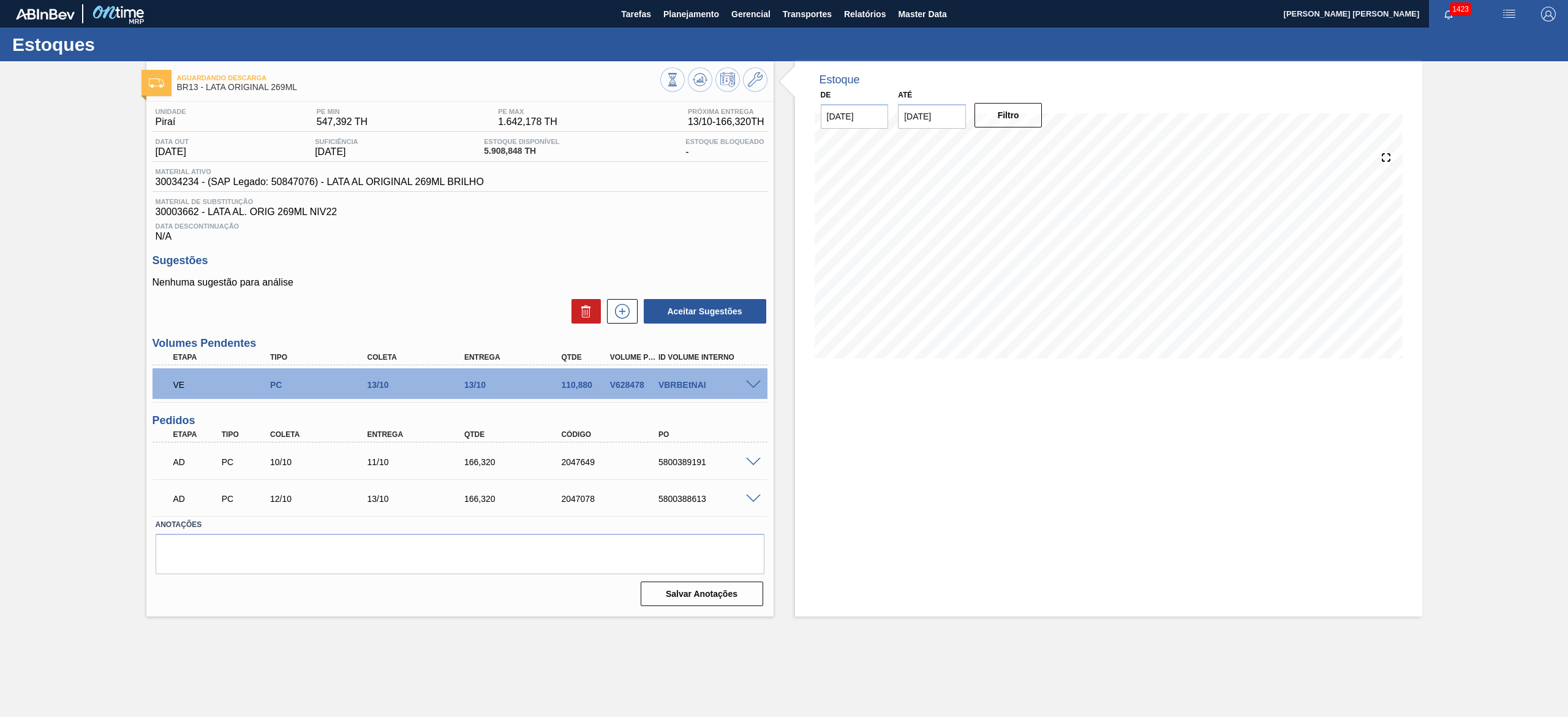
click at [746, 385] on span at bounding box center [753, 385] width 15 height 9
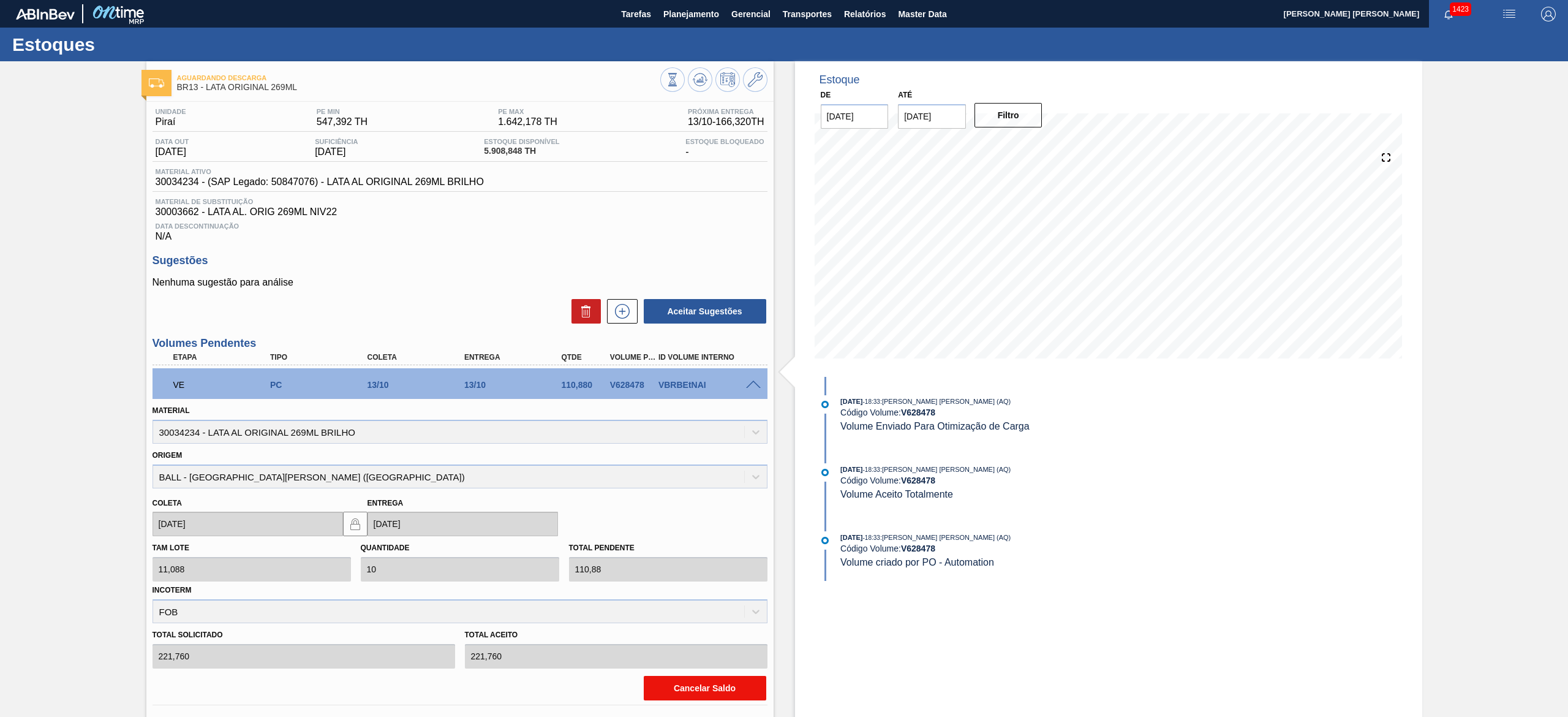
click at [718, 690] on button "Cancelar Saldo" at bounding box center [705, 688] width 123 height 24
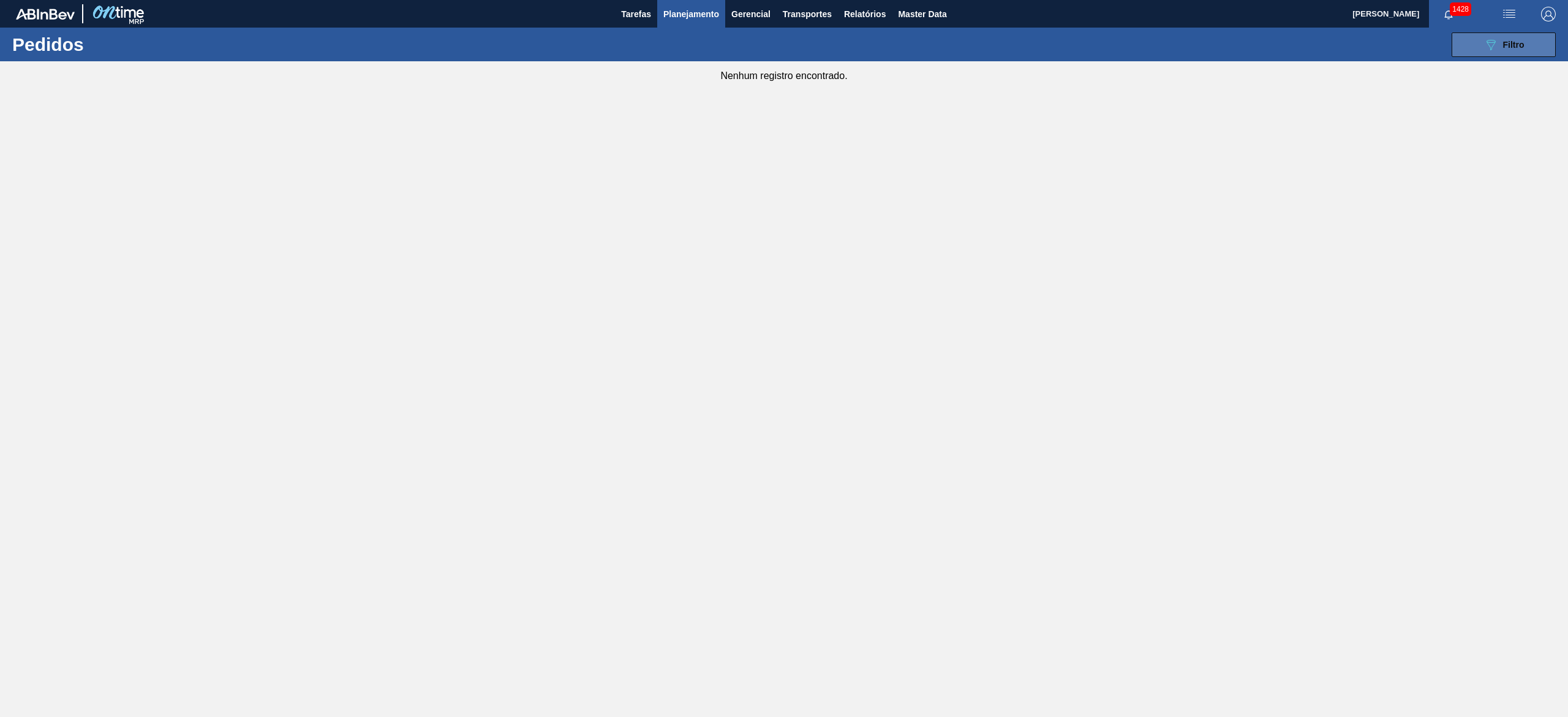
click at [1481, 43] on button "089F7B8B-B2A5-4AFE-B5C0-19BA573D28AC Filtro" at bounding box center [1503, 44] width 104 height 24
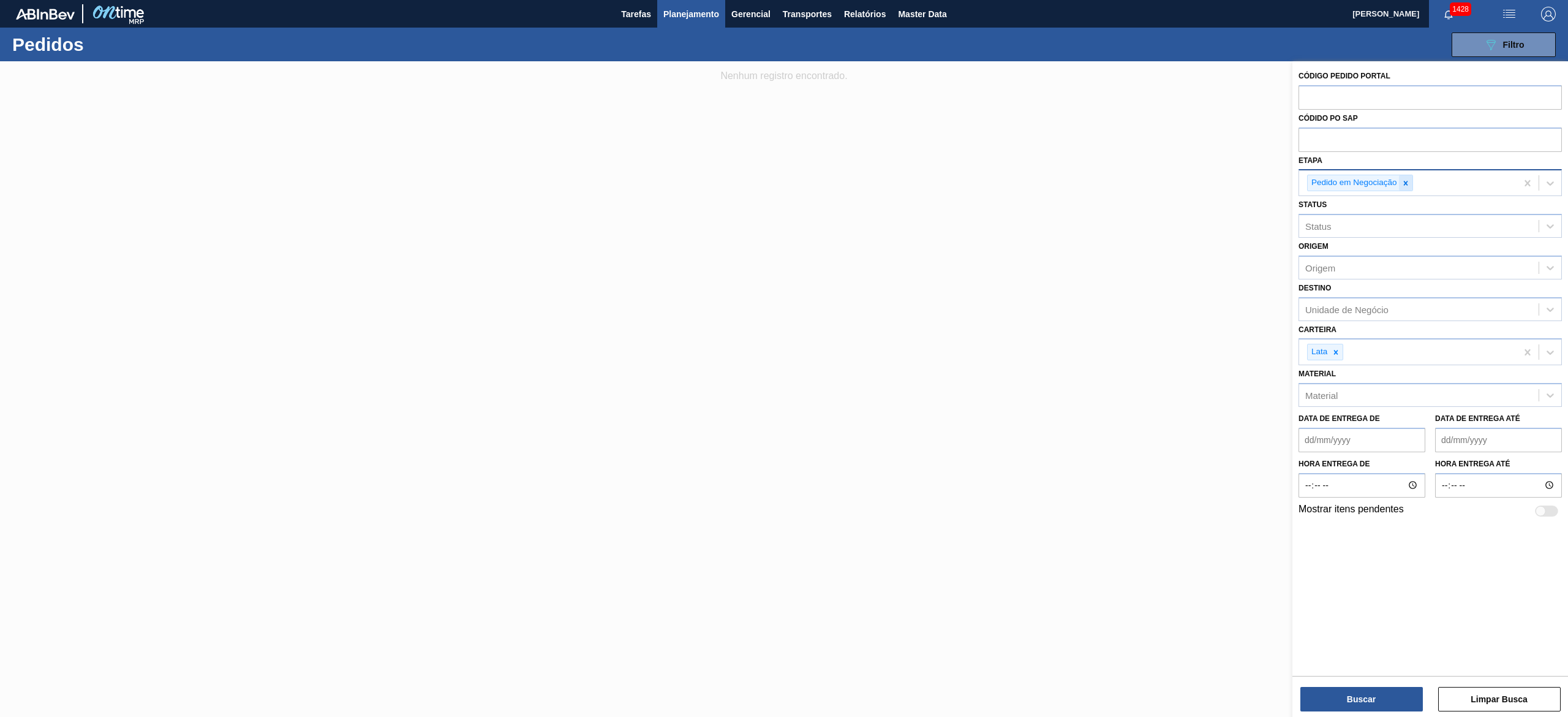
click at [1409, 184] on icon at bounding box center [1406, 183] width 9 height 9
click at [1361, 143] on input "text" at bounding box center [1430, 139] width 263 height 24
paste input "text"
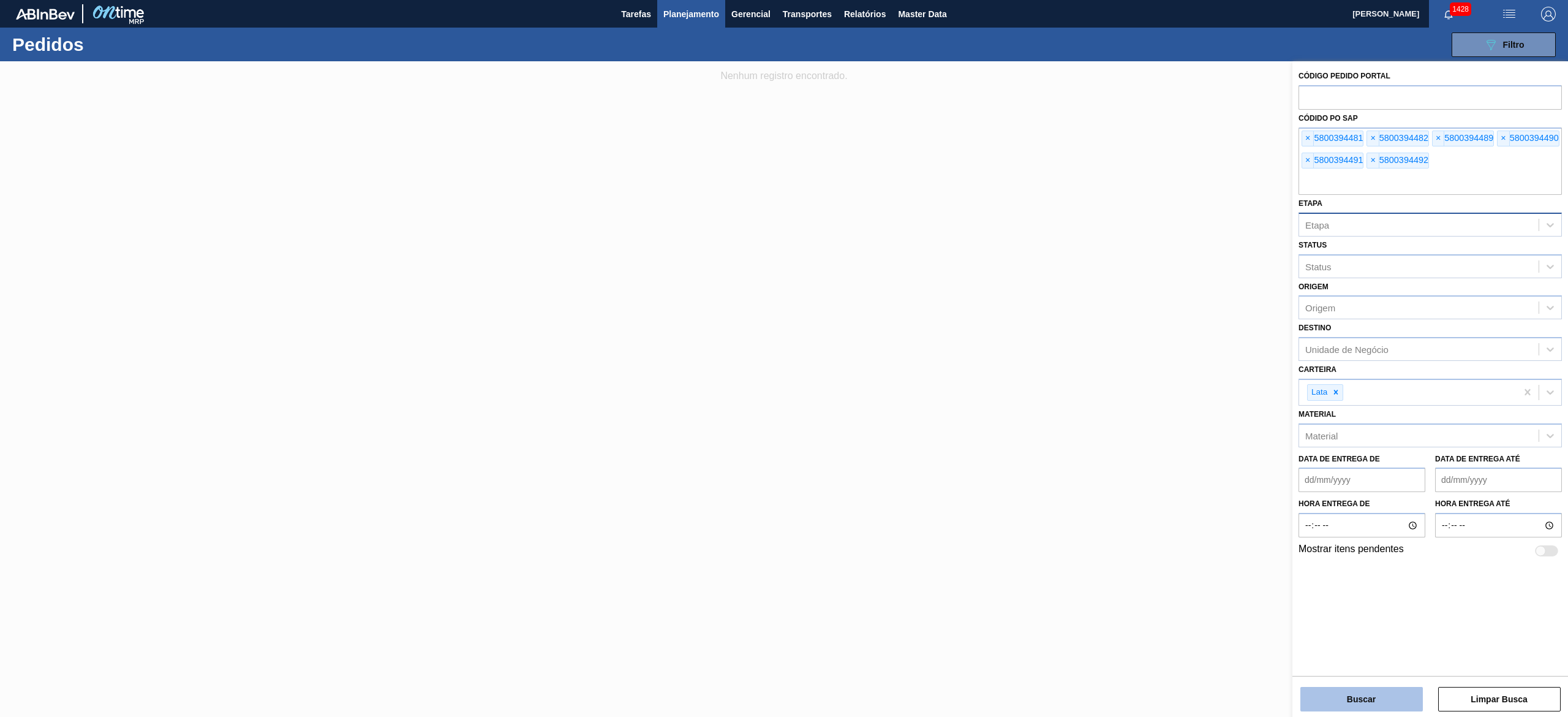
click at [1385, 696] on button "Buscar" at bounding box center [1362, 699] width 123 height 24
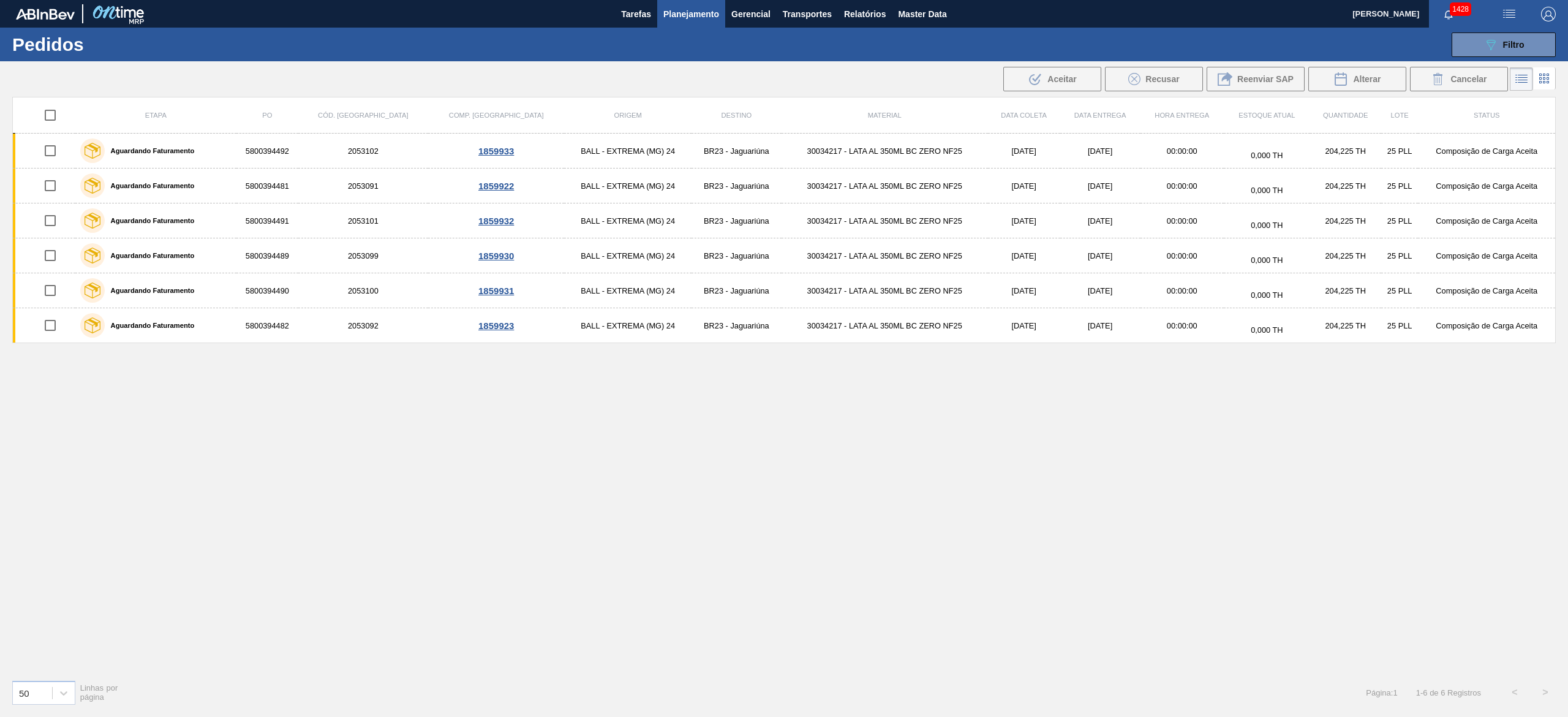
click at [50, 114] on input "checkbox" at bounding box center [50, 115] width 26 height 26
checkbox input "true"
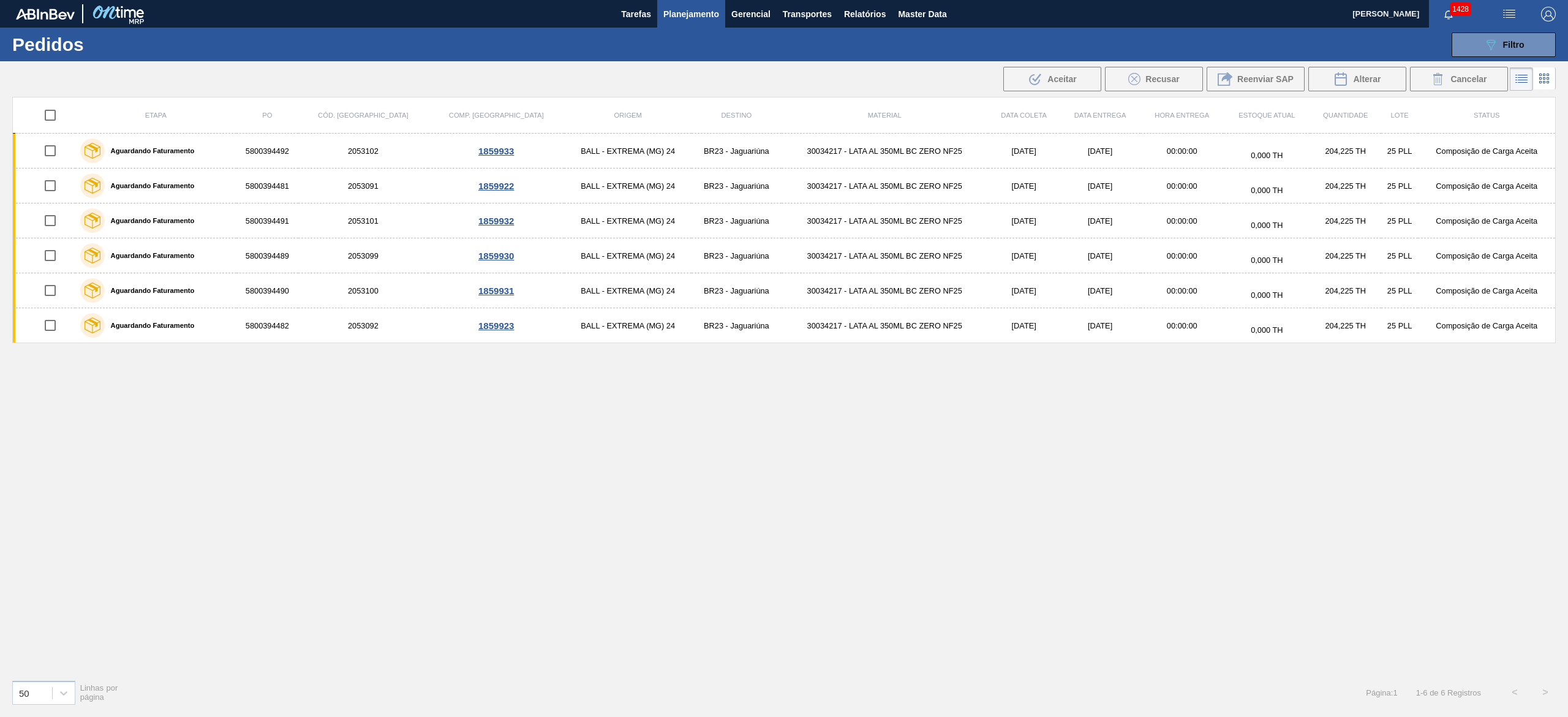
checkbox input "true"
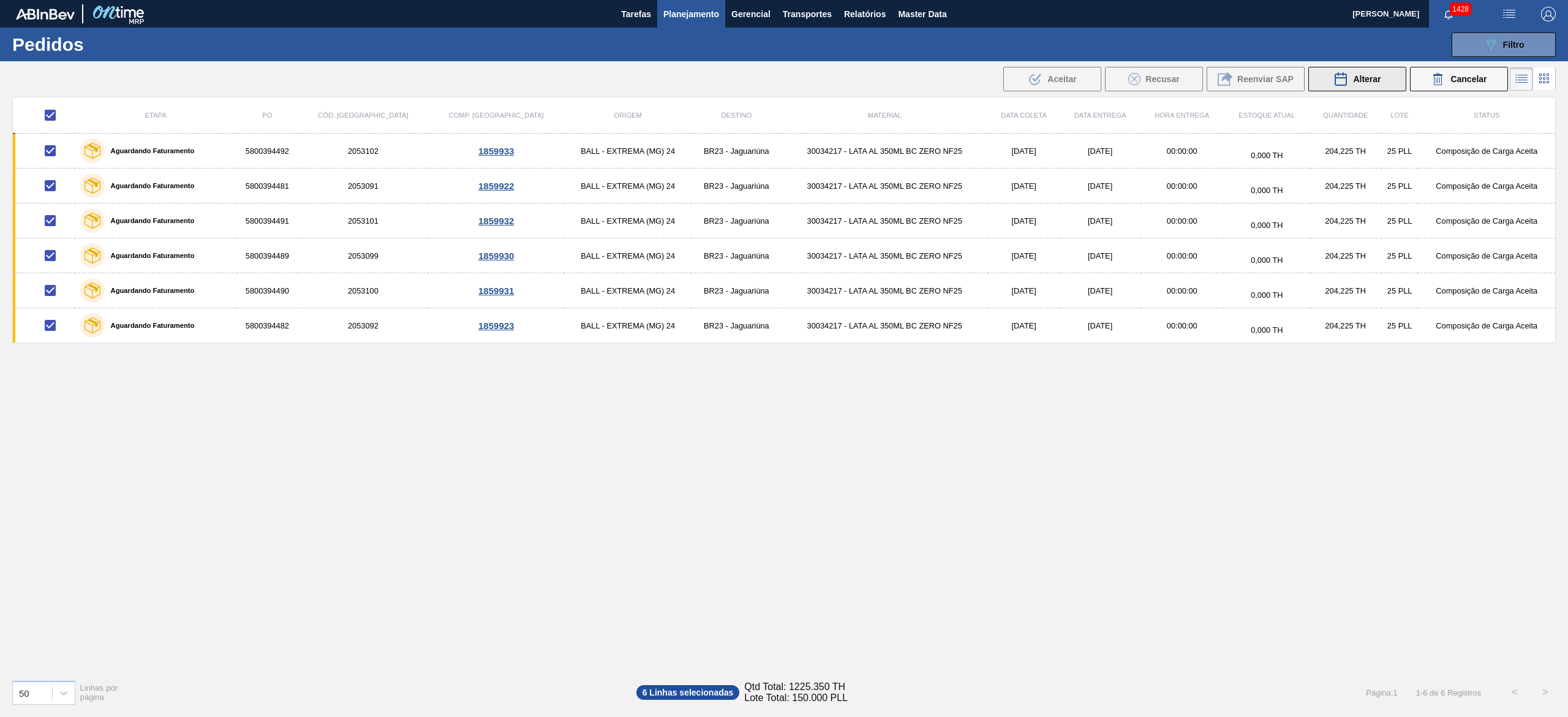
click at [1363, 72] on div "Alterar" at bounding box center [1357, 79] width 47 height 15
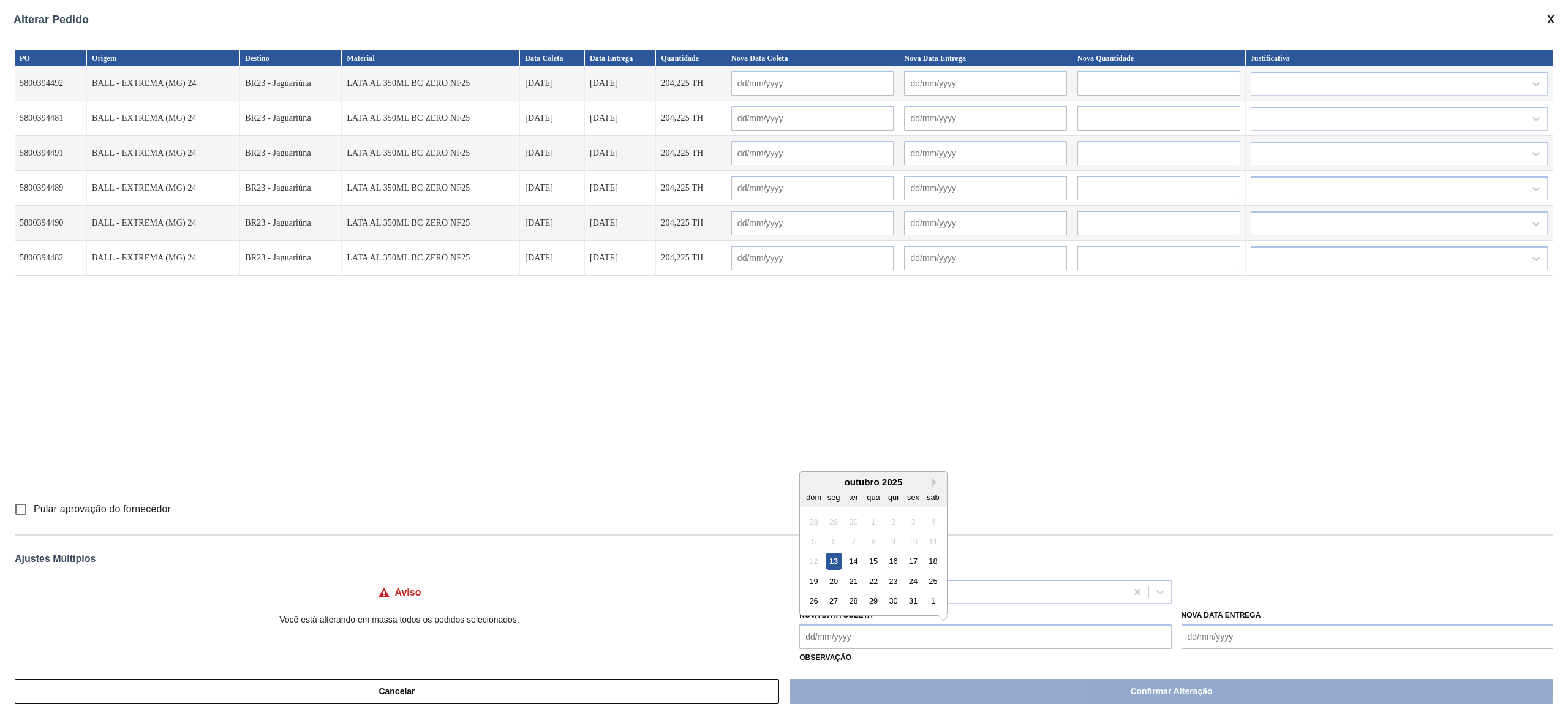
click at [898, 637] on Coleta "Nova Data Coleta" at bounding box center [985, 637] width 372 height 24
click at [815, 576] on div "19" at bounding box center [814, 581] width 17 height 17
type Coleta "[DATE]"
type input "19/10/2025"
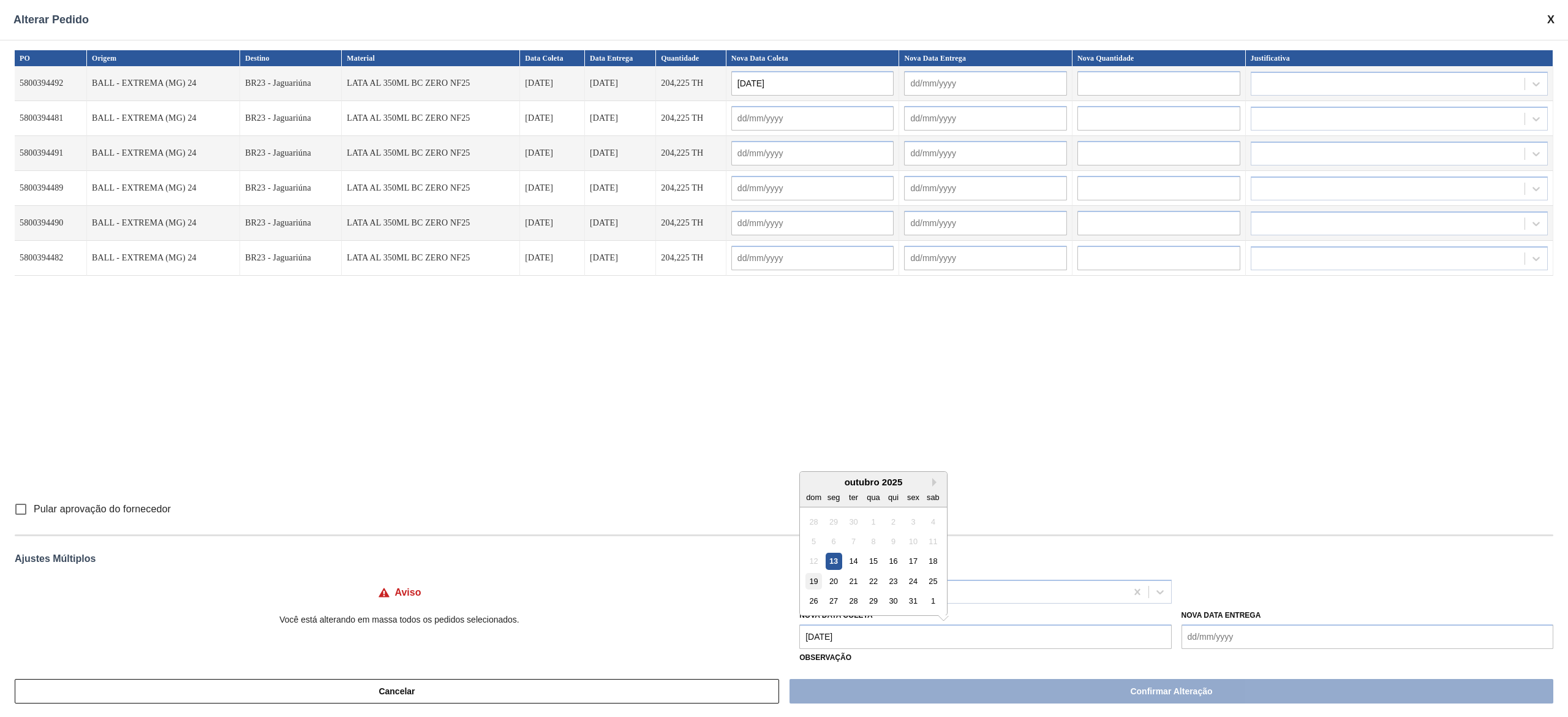
type input "19/10/2025"
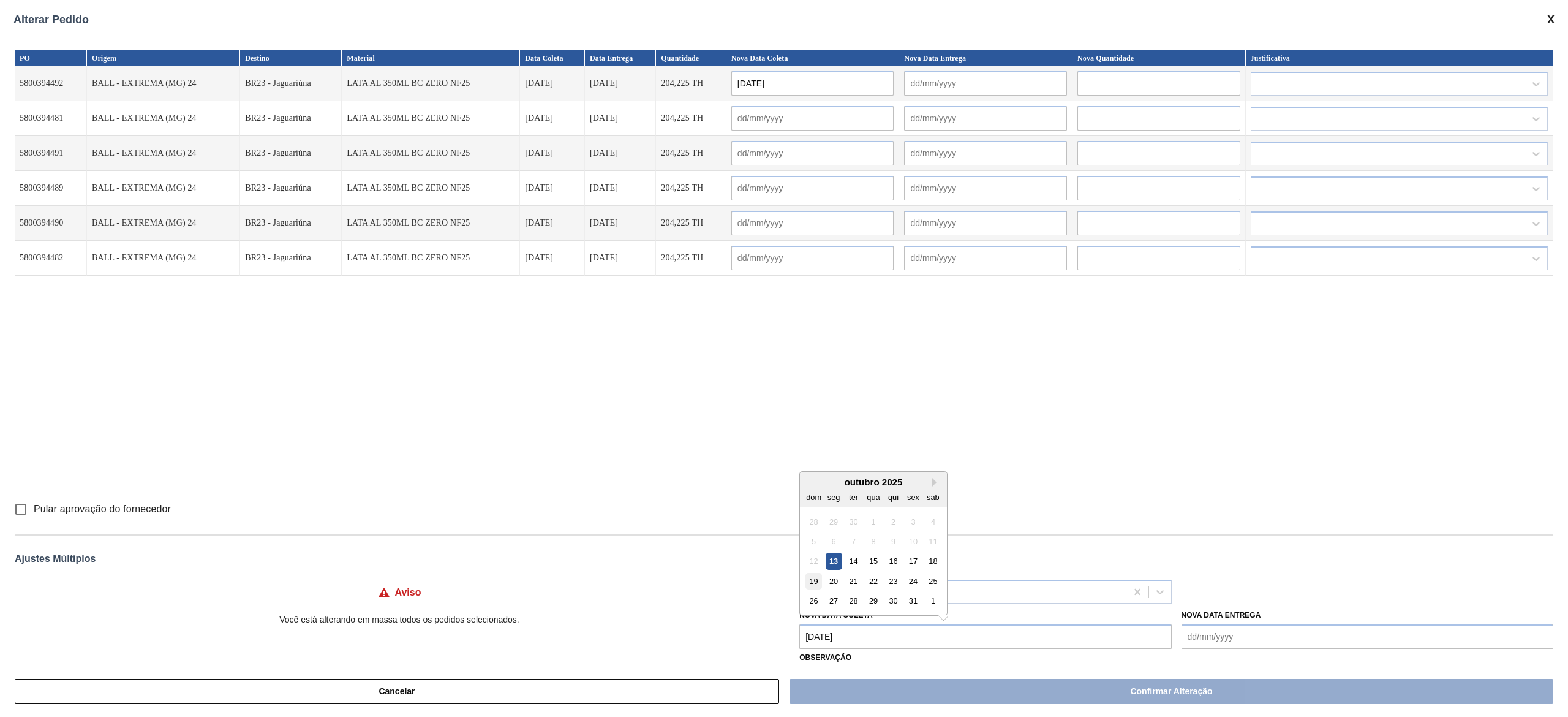
type input "19/10/2025"
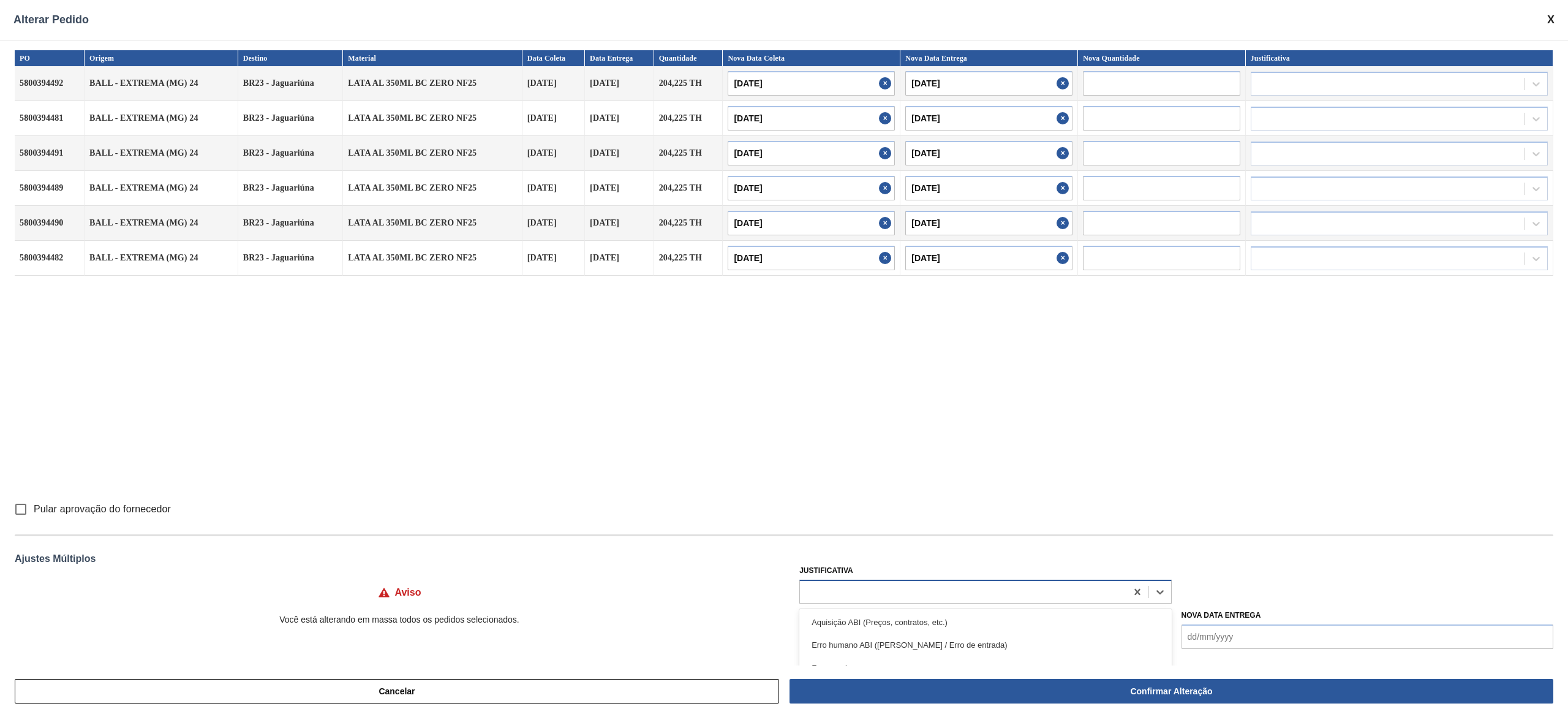
click at [829, 597] on div at bounding box center [963, 592] width 326 height 18
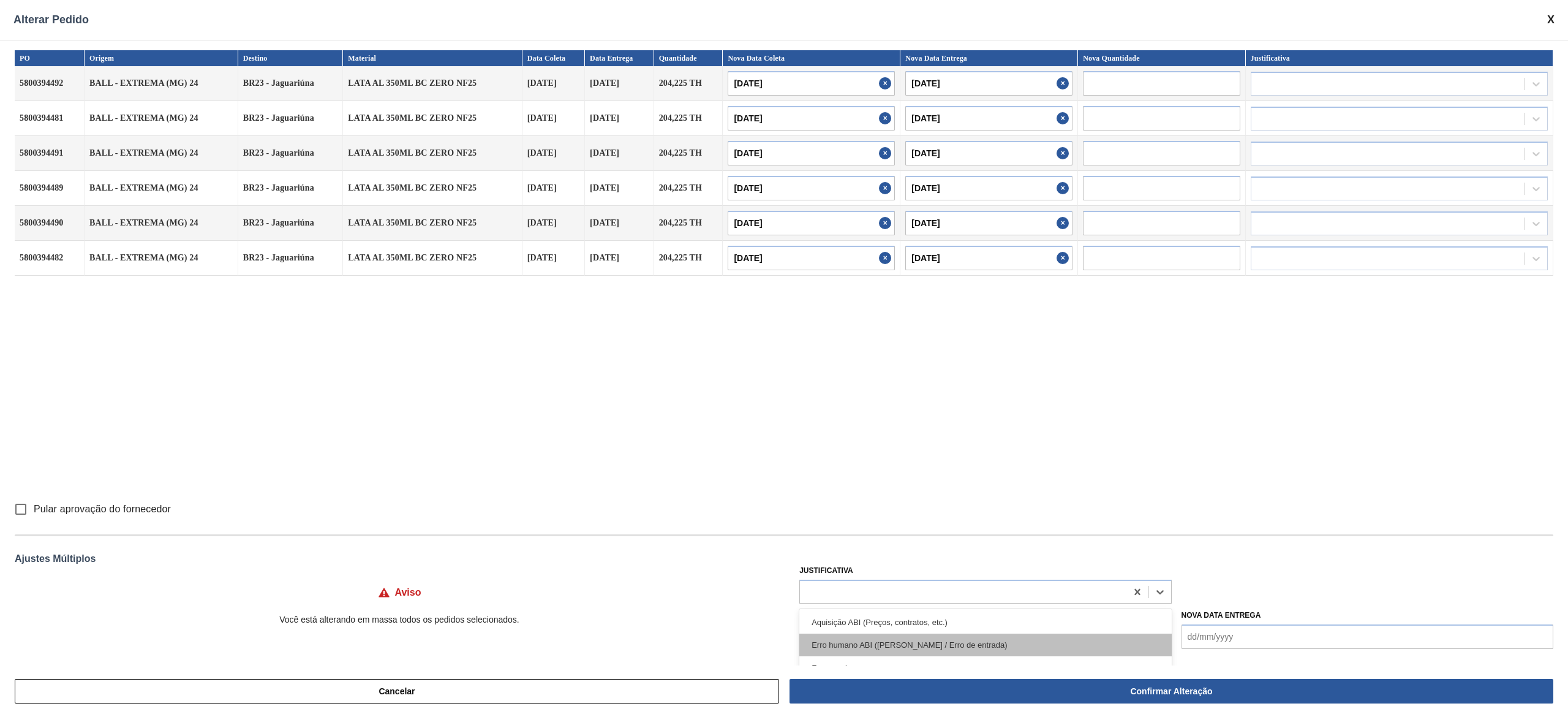
scroll to position [123, 0]
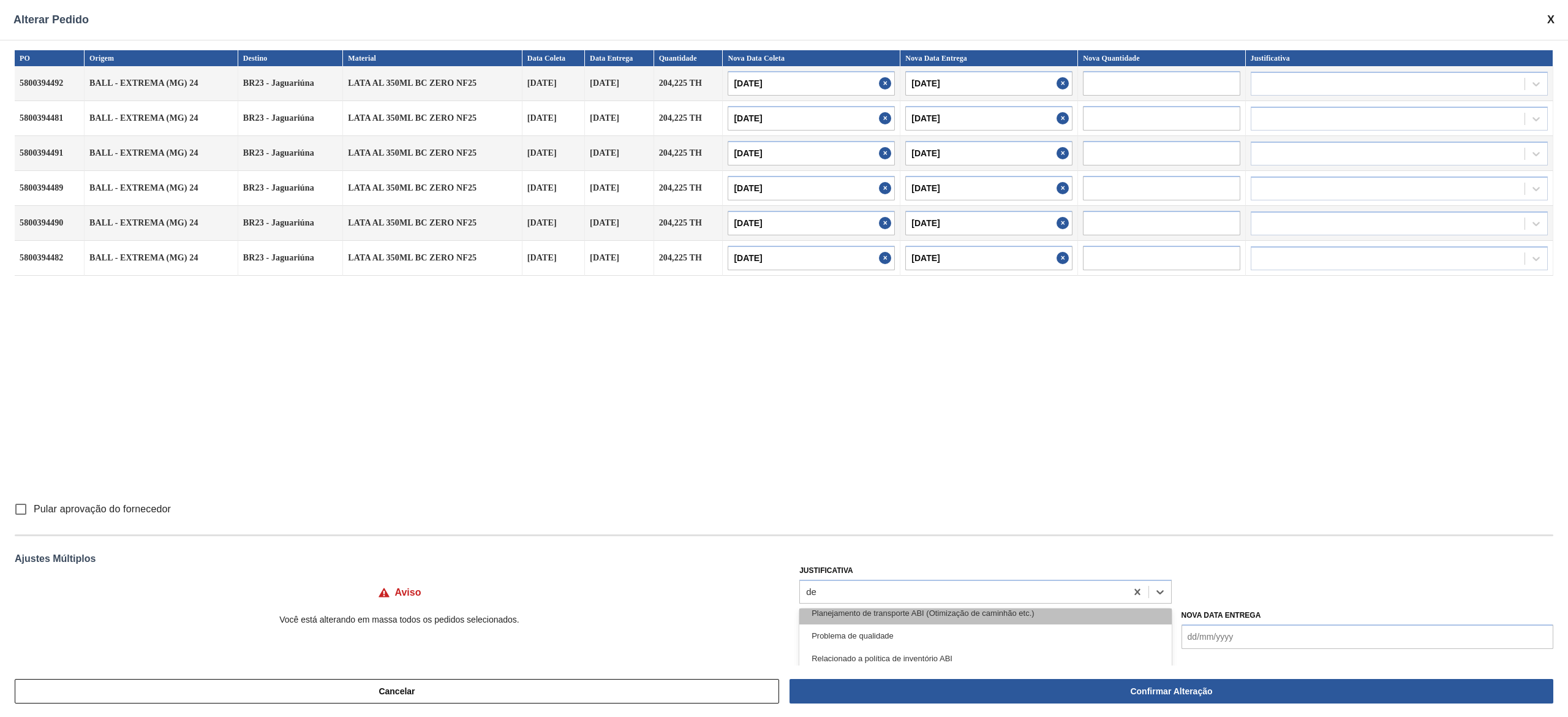
type input "des"
click at [903, 629] on div "Logística ABI (Problemas de descarga etc.)" at bounding box center [985, 622] width 372 height 23
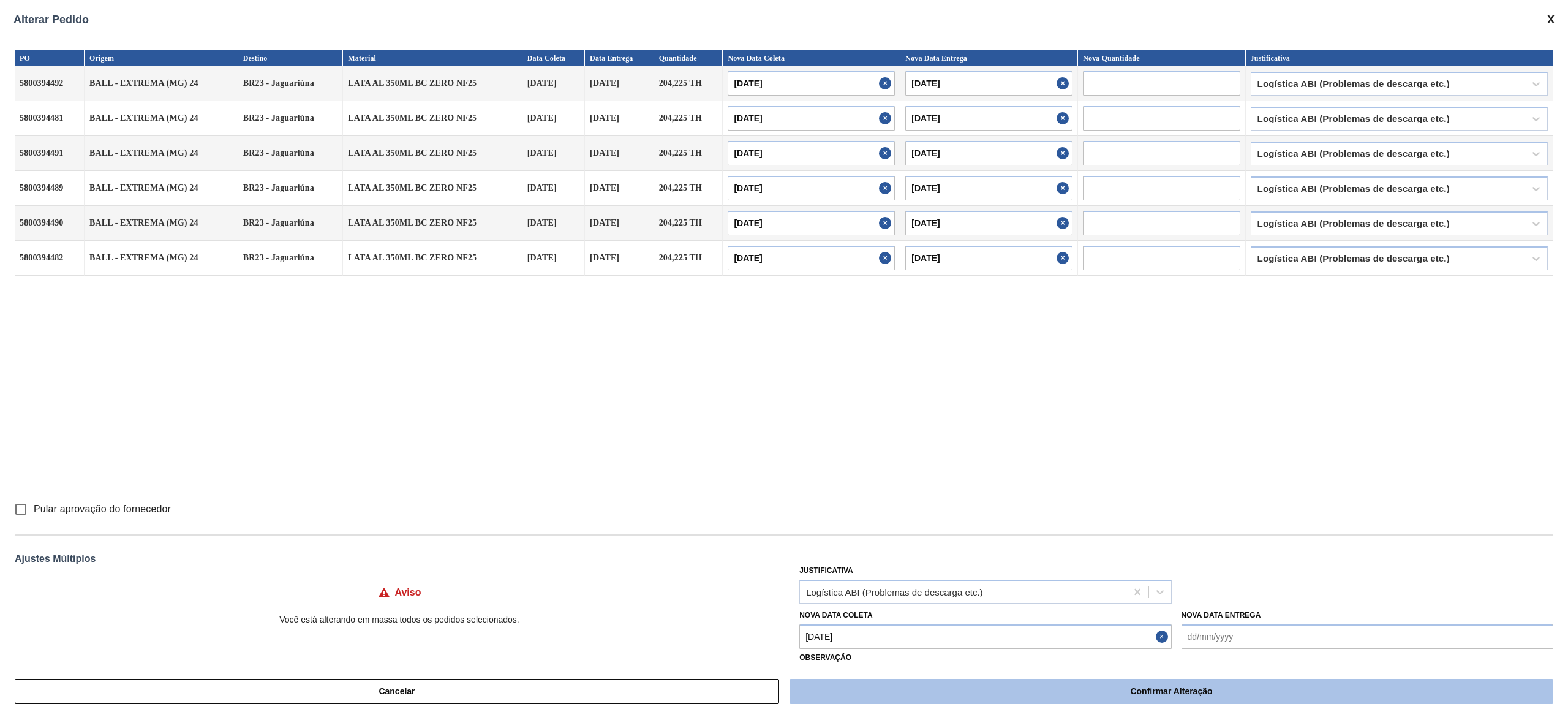
click at [978, 685] on button "Confirmar Alteração" at bounding box center [1172, 691] width 764 height 24
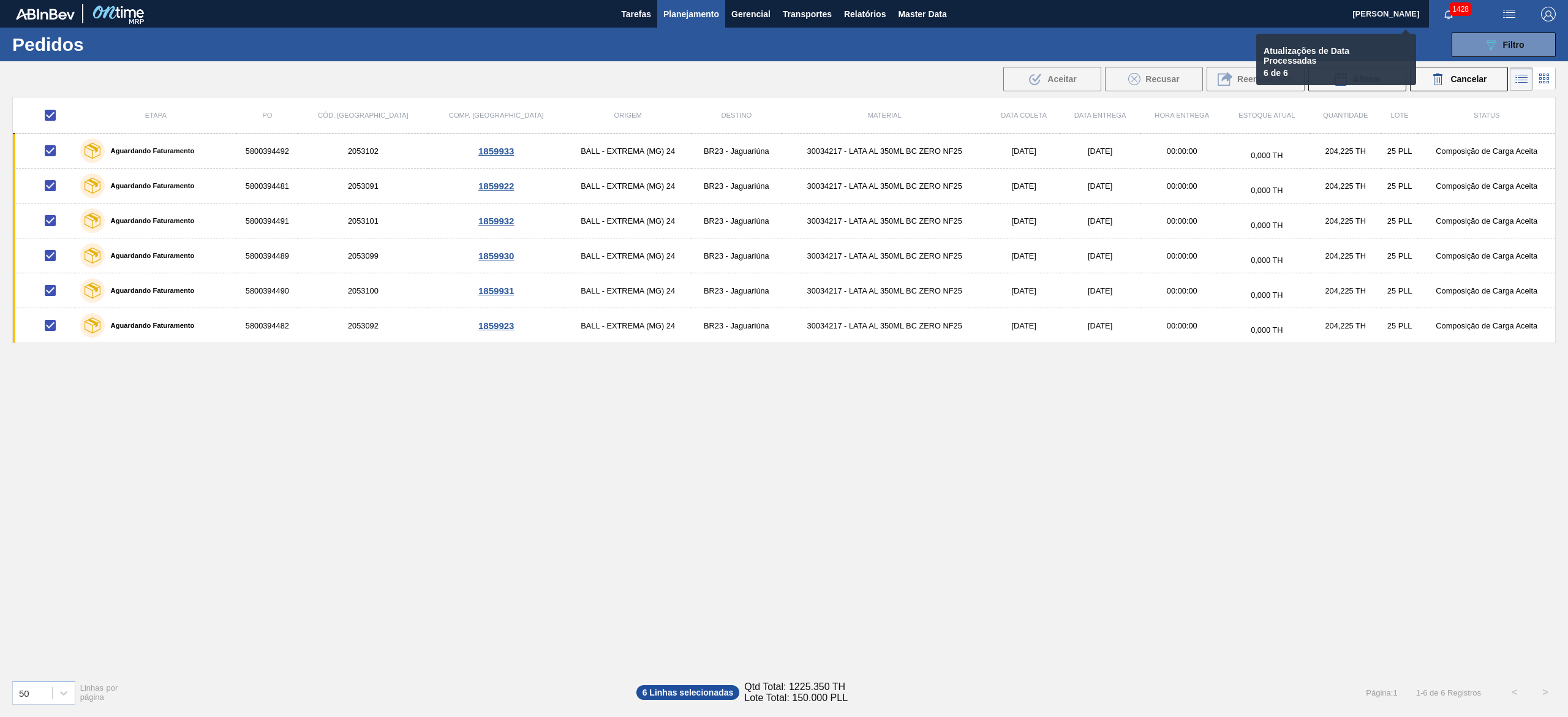
checkbox input "false"
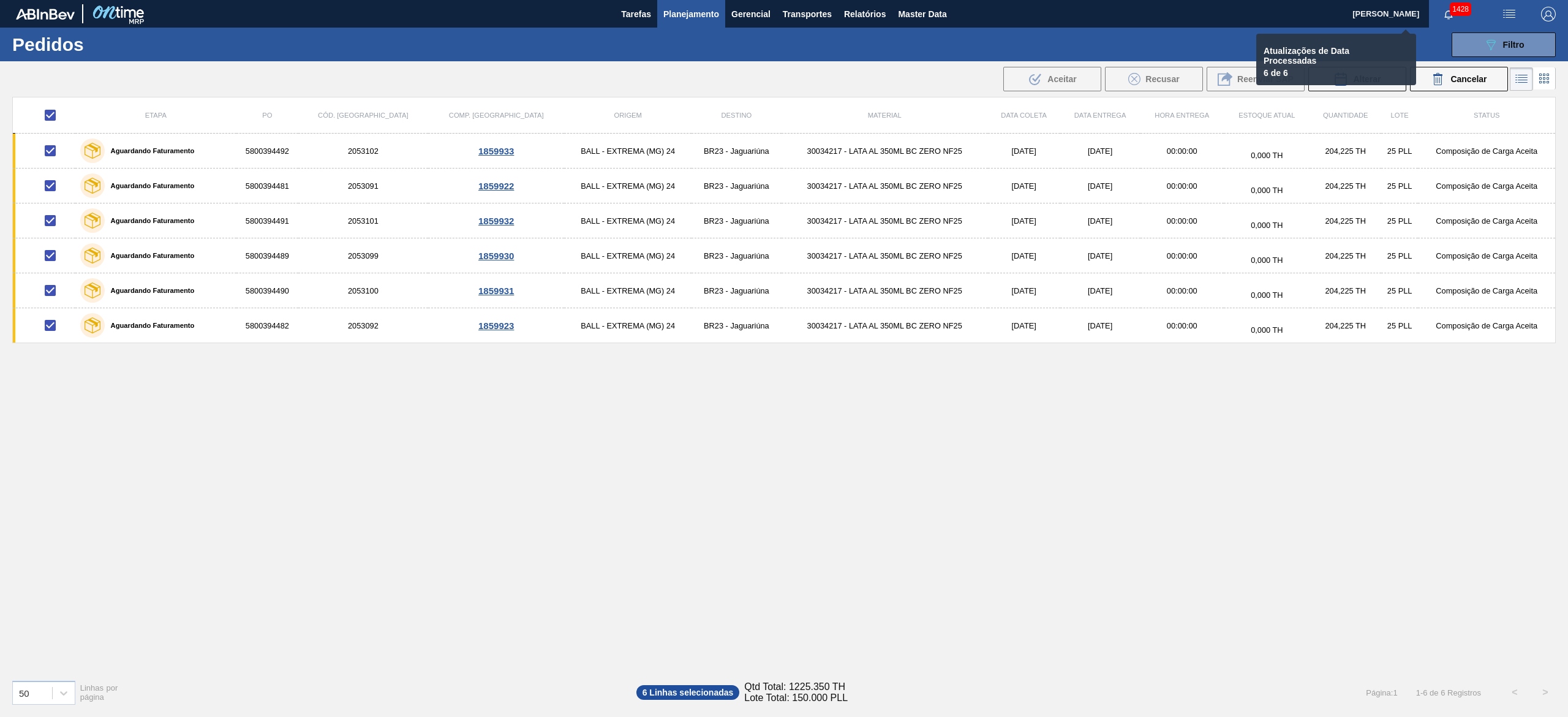
checkbox input "false"
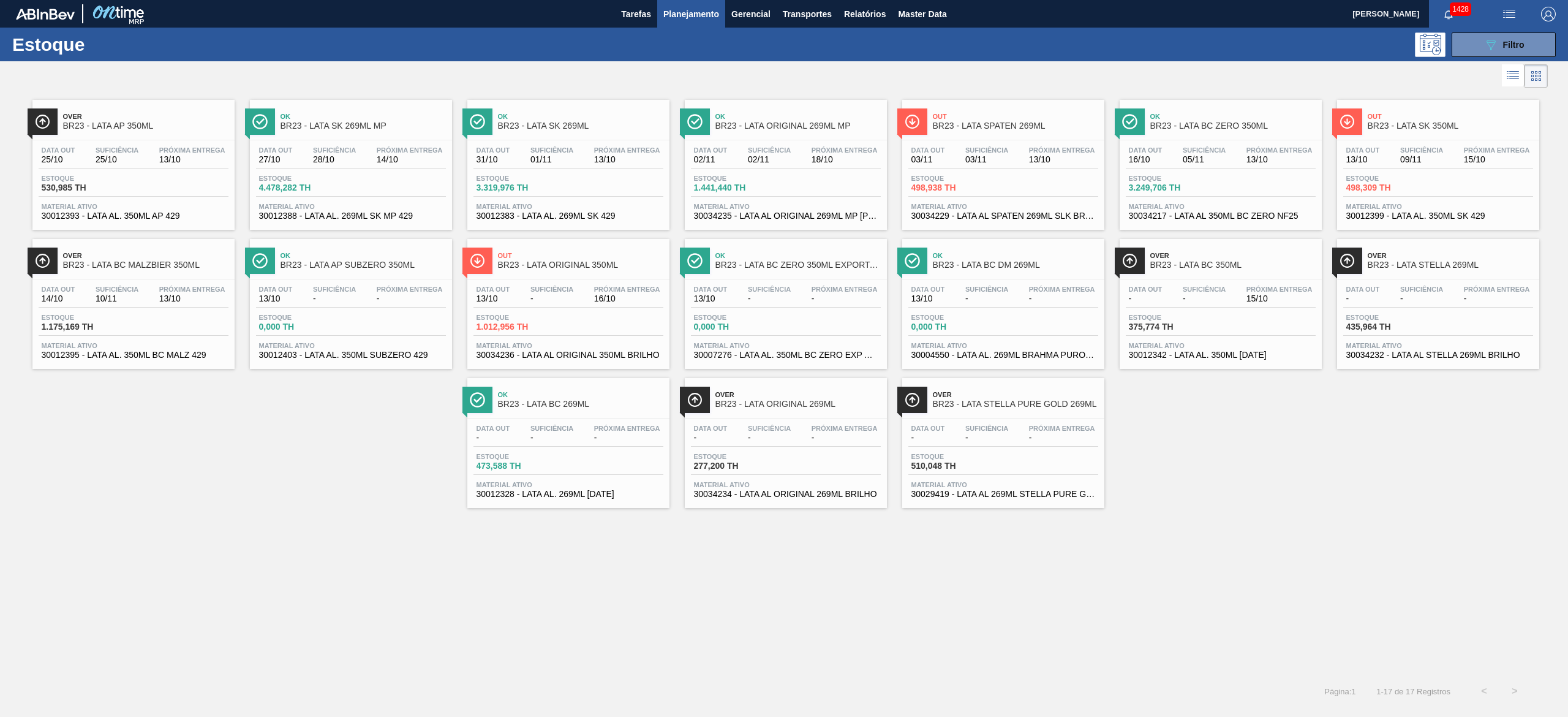
click at [1308, 450] on div "Over BR23 - LATA AP 350ML Data [DATE] Suficiência 25/10 Próxima Entrega 13/10 E…" at bounding box center [784, 299] width 1568 height 418
click at [1399, 168] on div "Data [DATE] Suficiência 09/11 Próxima Entrega 15/10" at bounding box center [1438, 158] width 190 height 22
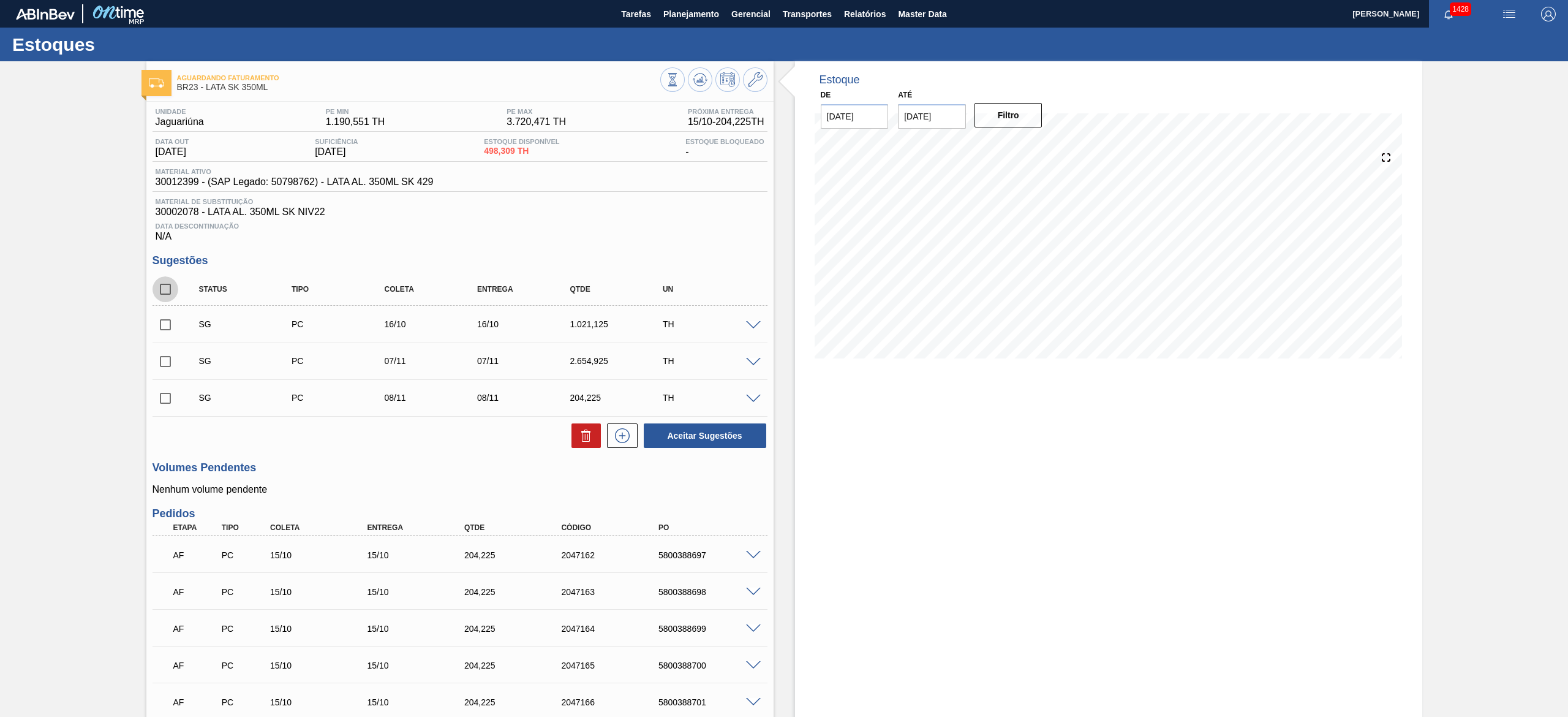
click at [172, 289] on input "checkbox" at bounding box center [165, 289] width 26 height 26
checkbox input "true"
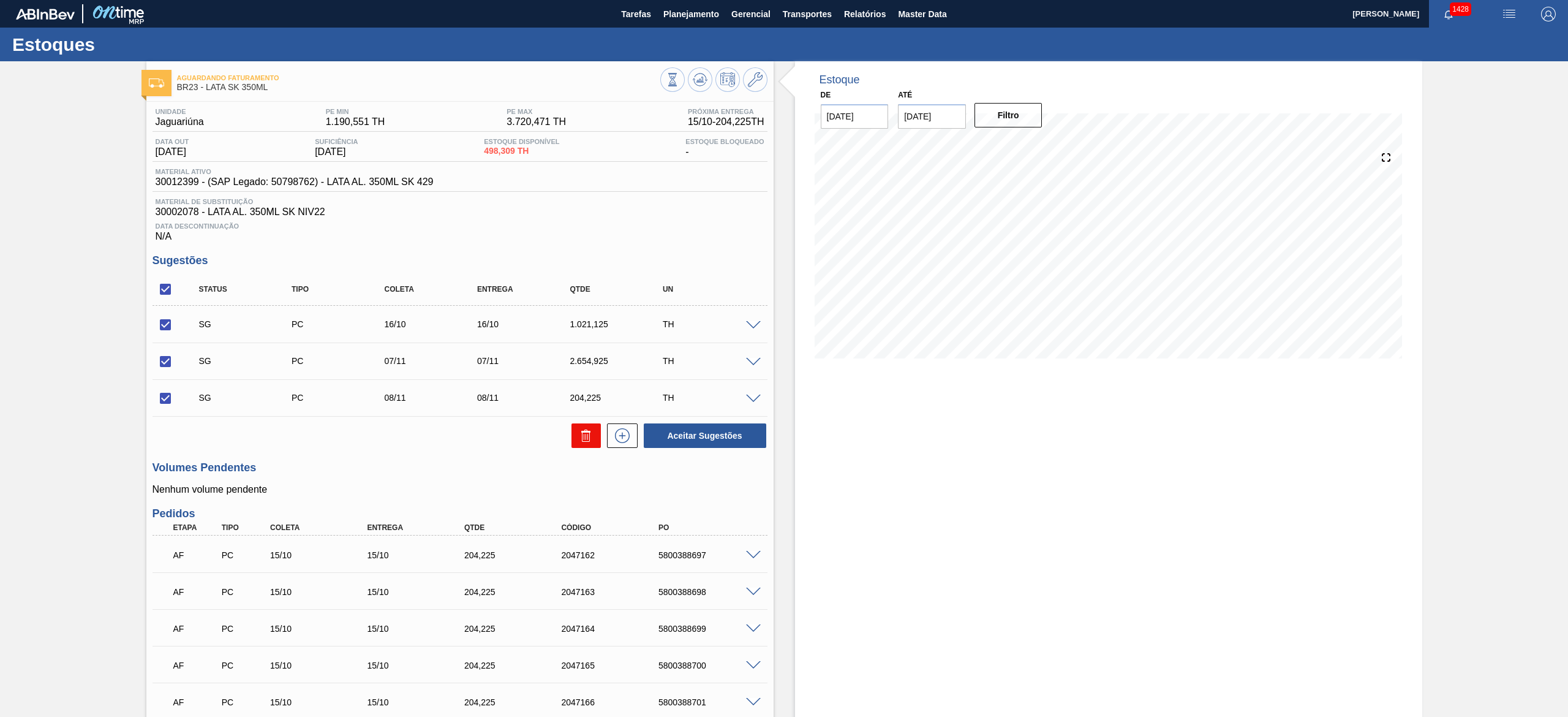
click at [579, 439] on icon at bounding box center [586, 436] width 15 height 15
checkbox input "false"
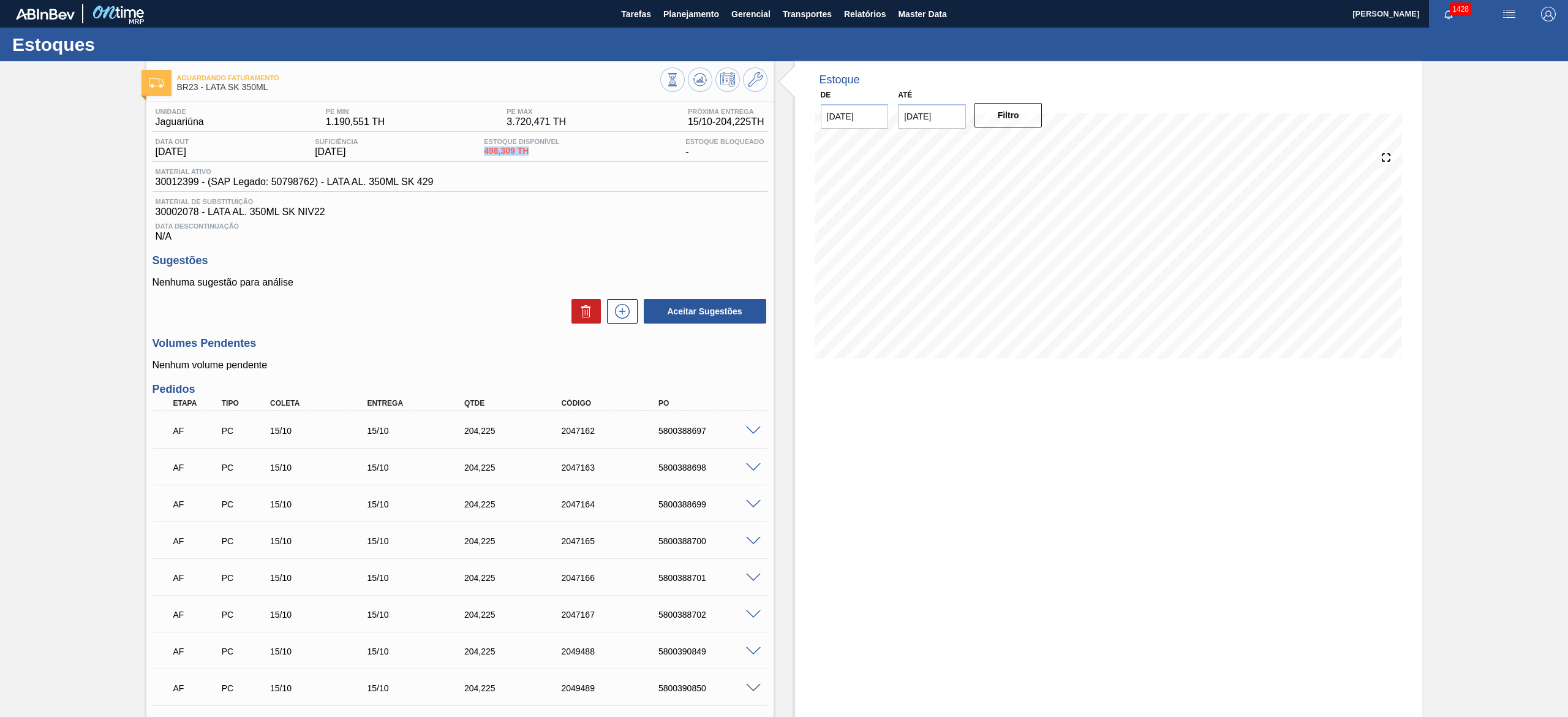
drag, startPoint x: 484, startPoint y: 150, endPoint x: 535, endPoint y: 156, distance: 51.4
click at [535, 156] on div "Data out 13/10/2025 Suficiência 09/11/2025 Estoque Disponível 498,309 TH Estoqu…" at bounding box center [460, 150] width 615 height 24
copy span "498,309 TH"
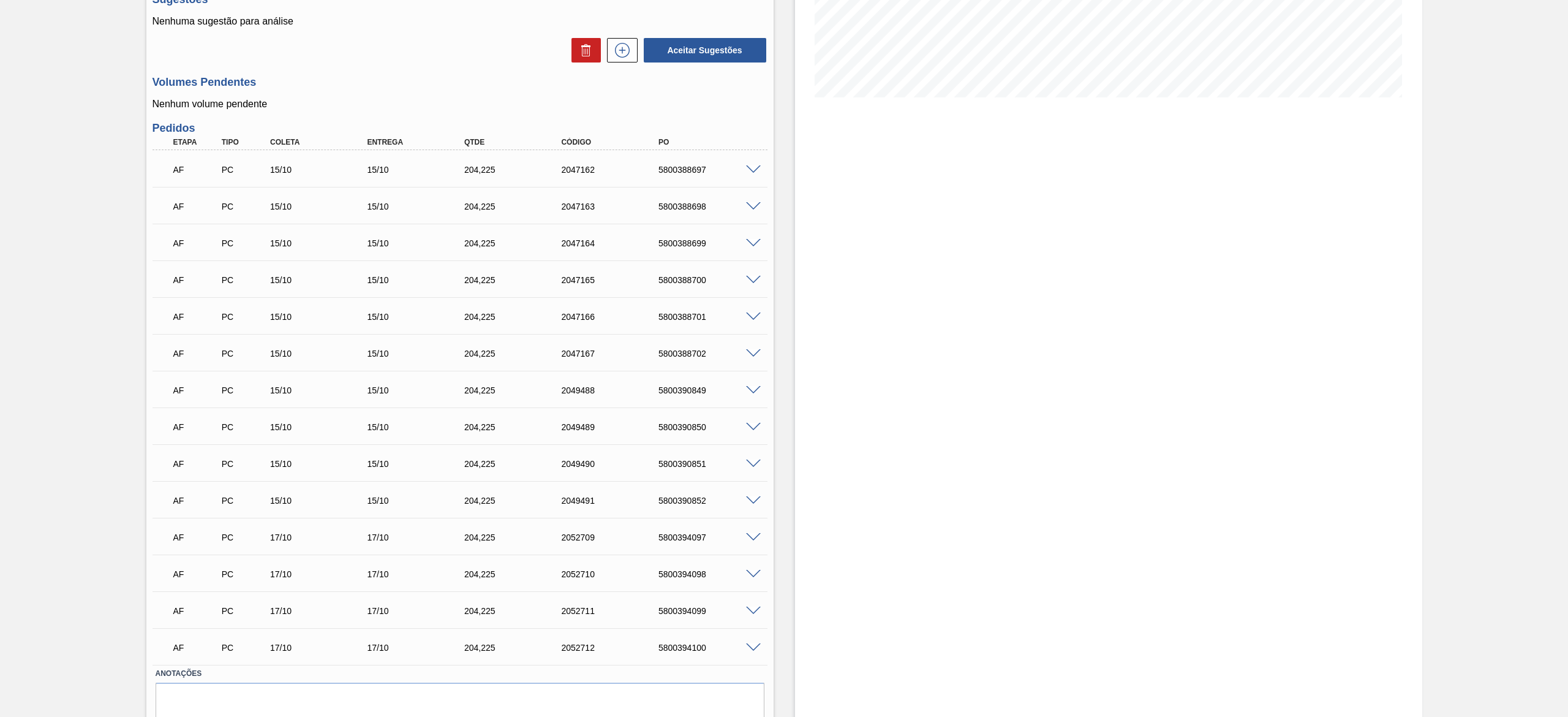
scroll to position [310, 0]
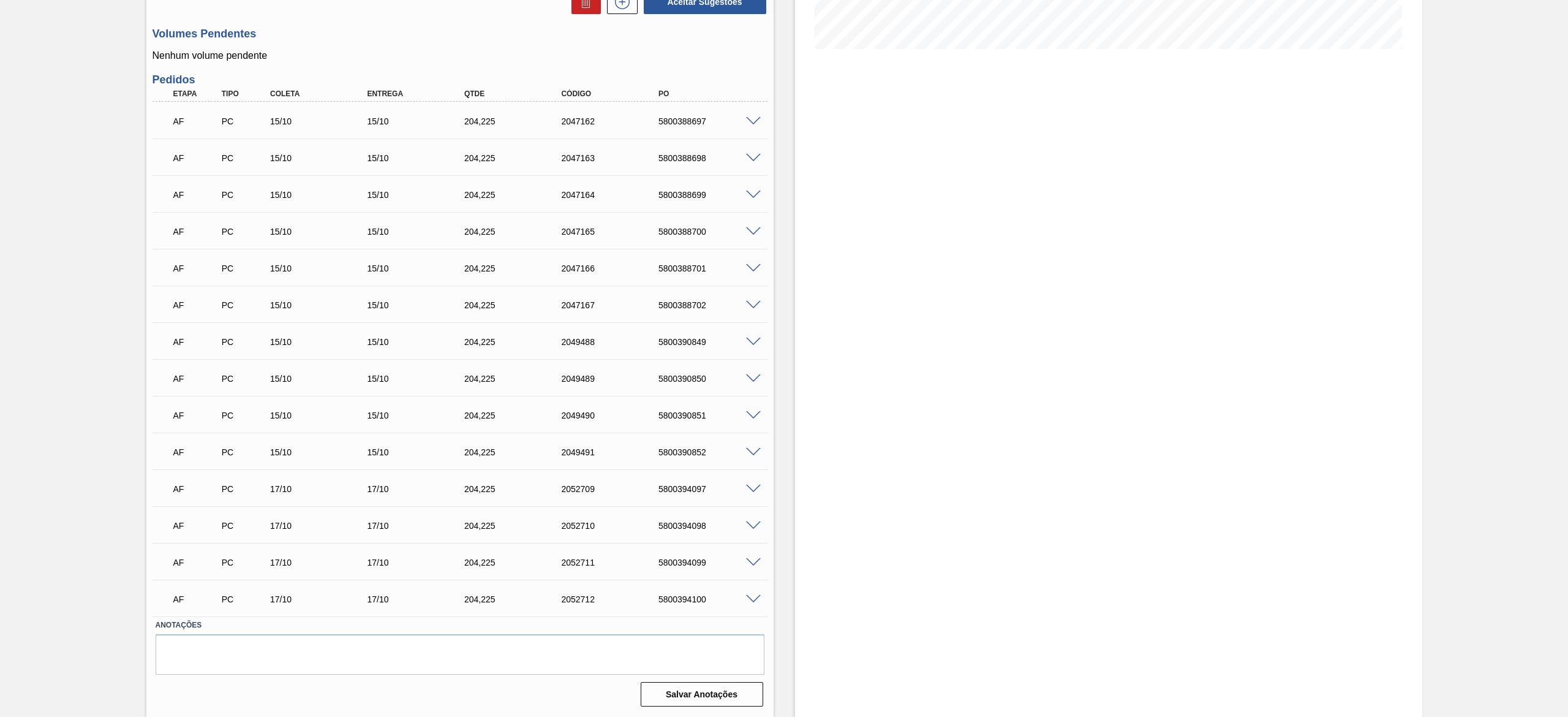
click at [1106, 292] on div "Estoque De 13/10/2025 Até 15/11/2025 Filtro 13/10 Projeção de Estoque 498.309 N…" at bounding box center [1109, 234] width 627 height 965
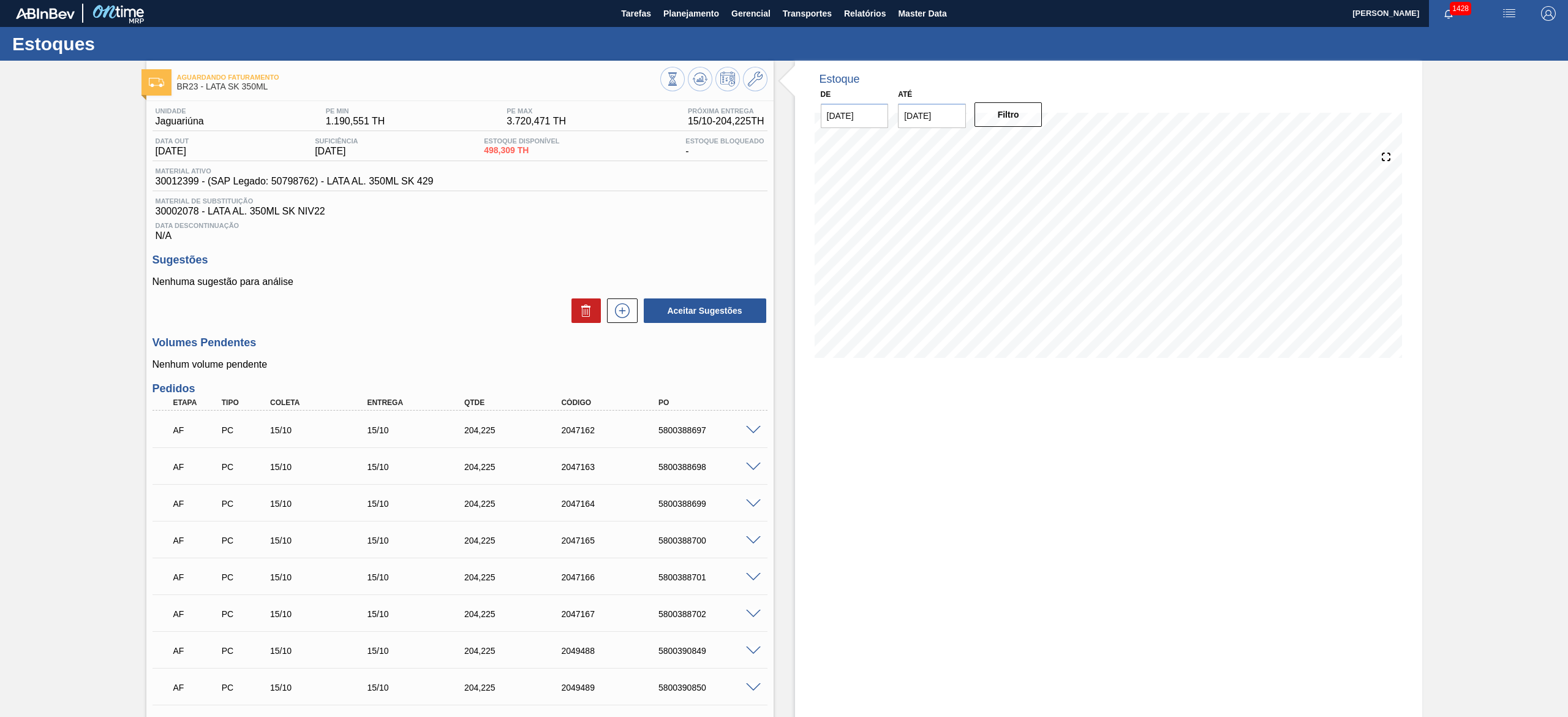
scroll to position [0, 0]
click at [749, 472] on span at bounding box center [753, 468] width 15 height 9
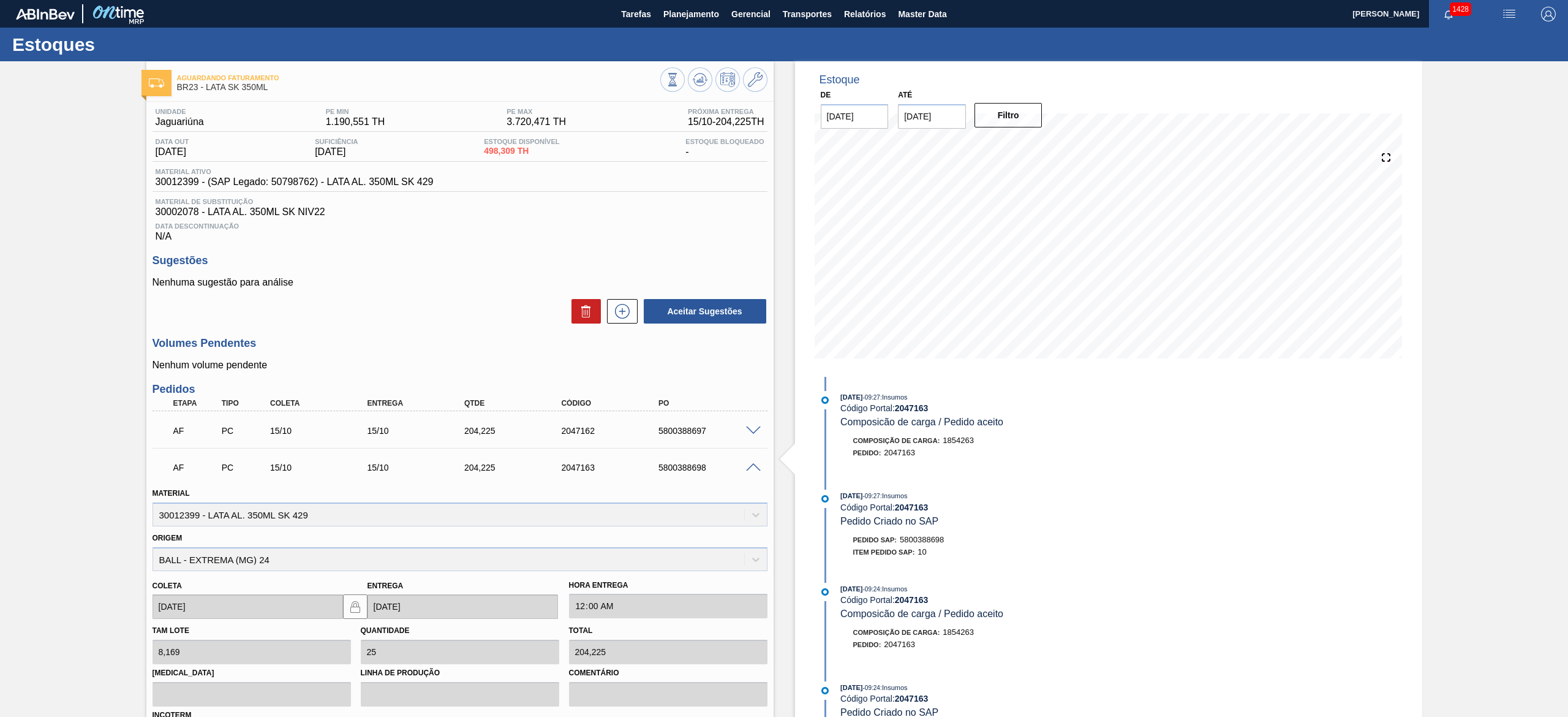
click at [751, 472] on span at bounding box center [753, 468] width 15 height 9
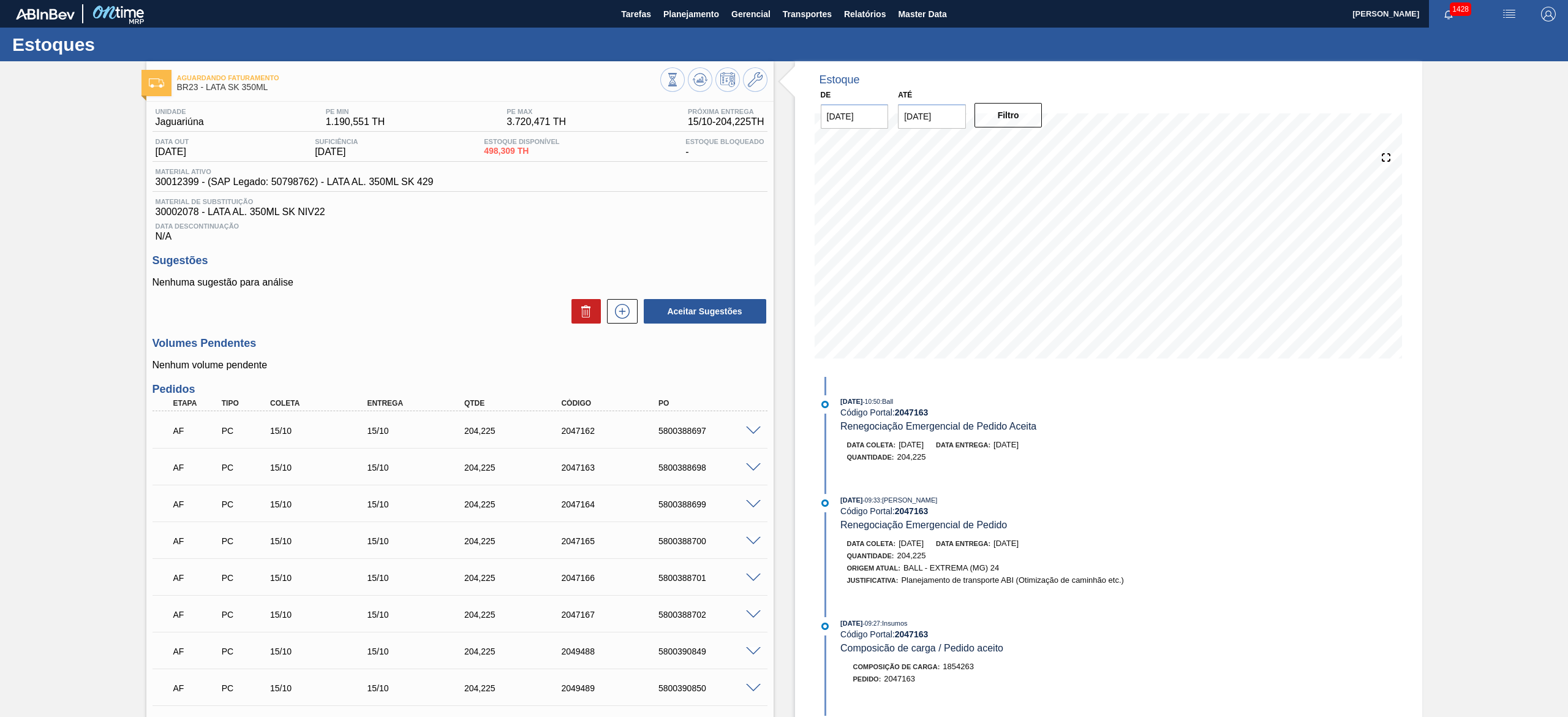
click at [847, 379] on div "13/10/2025 - 10:50 : Ball Código Portal: 2047163 Renegociação Emergencial de Pe…" at bounding box center [974, 702] width 316 height 652
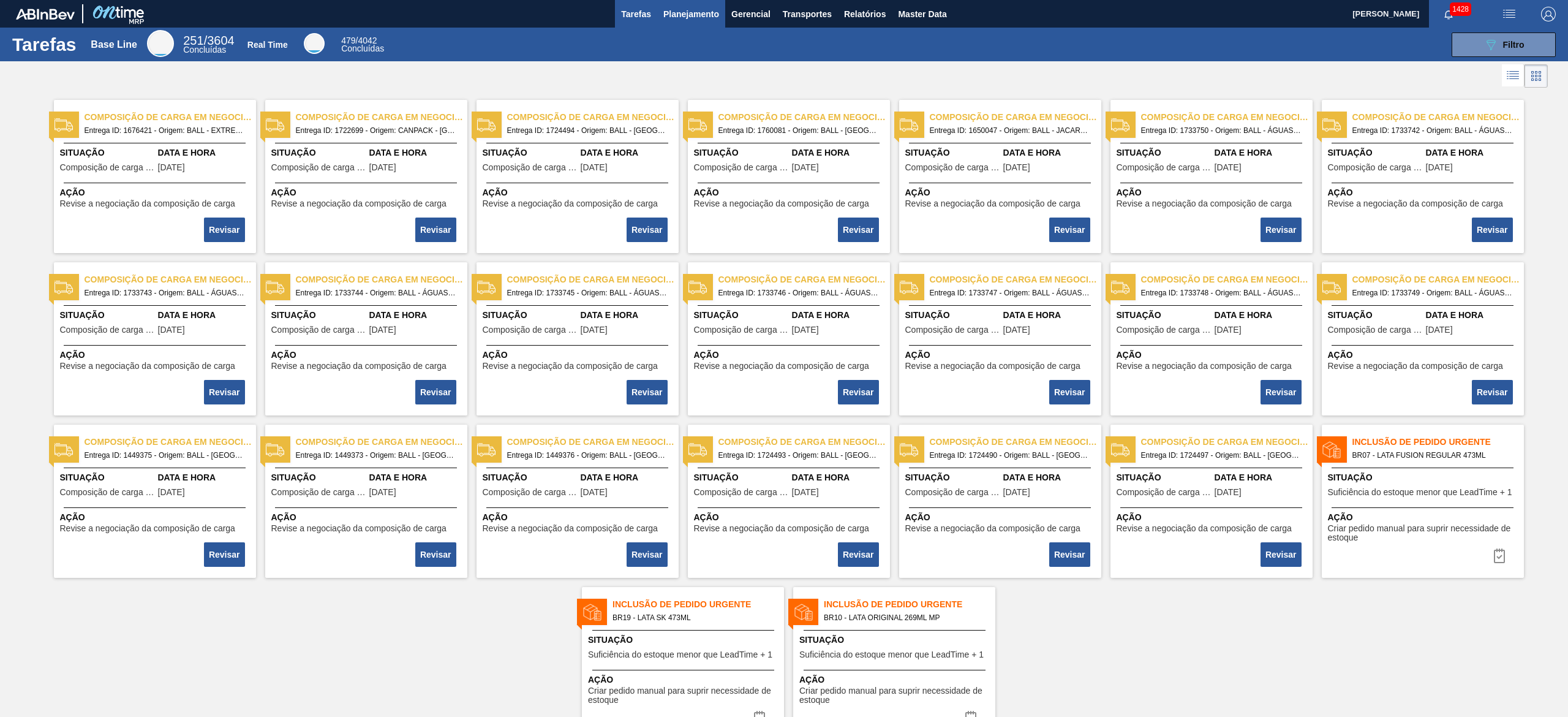
click at [684, 16] on span "Planejamento" at bounding box center [691, 14] width 56 height 15
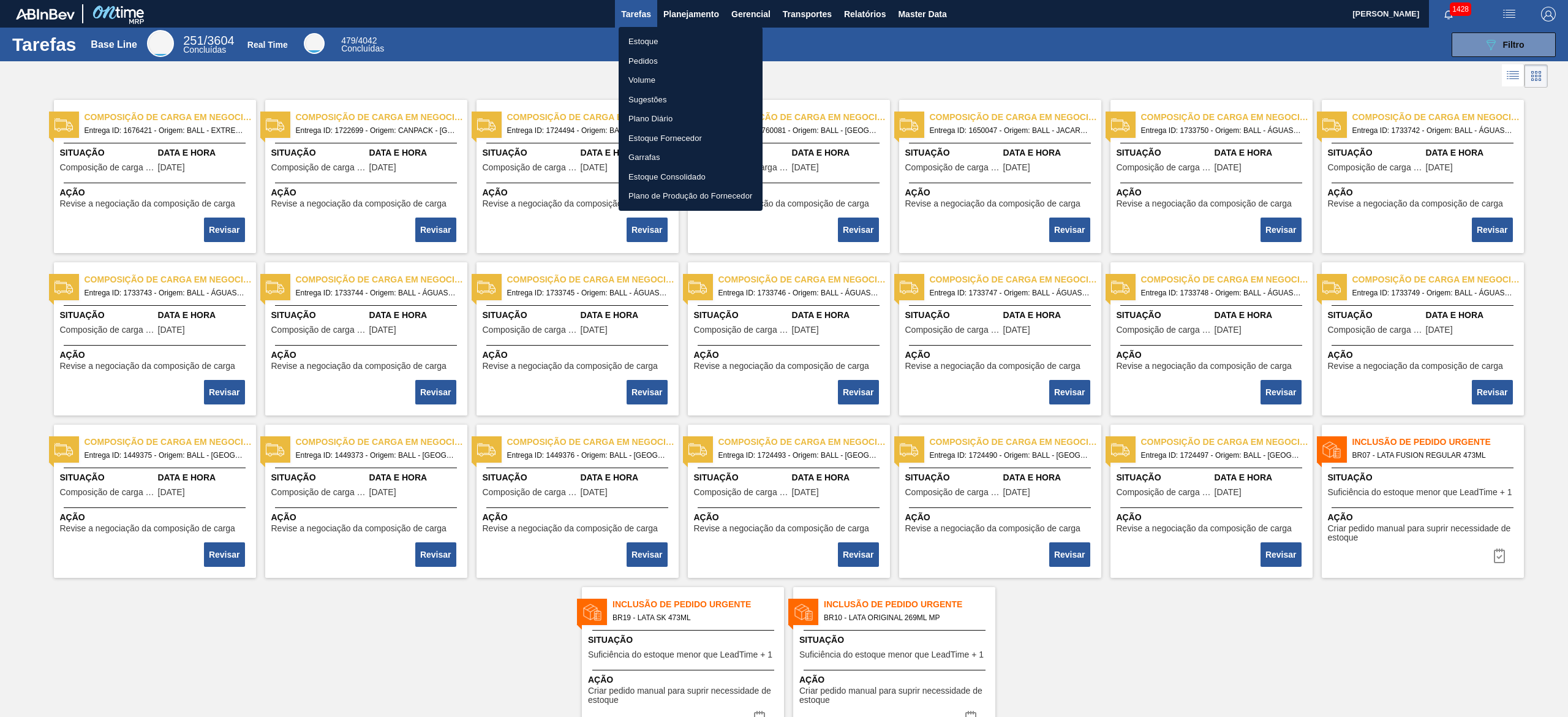
click at [684, 60] on li "Pedidos" at bounding box center [691, 61] width 144 height 20
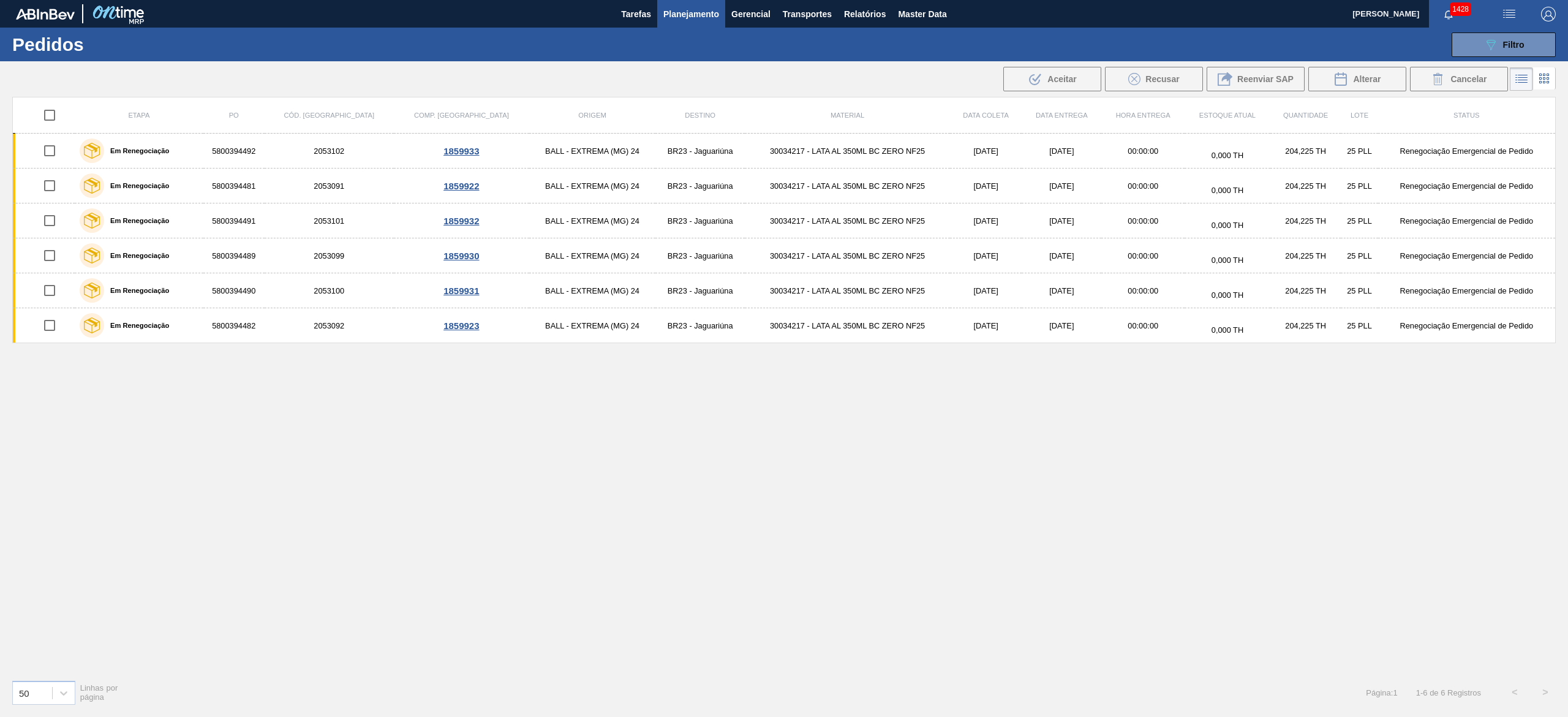
click at [428, 503] on div "Etapa PO Cód. Pedido Comp. Carga Origem Destino Material Data coleta Data Entre…" at bounding box center [784, 383] width 1544 height 573
click at [512, 456] on div "Etapa PO Cód. Pedido Comp. Carga Origem Destino Material Data coleta Data Entre…" at bounding box center [784, 383] width 1544 height 573
click at [691, 18] on span "Planejamento" at bounding box center [691, 14] width 56 height 15
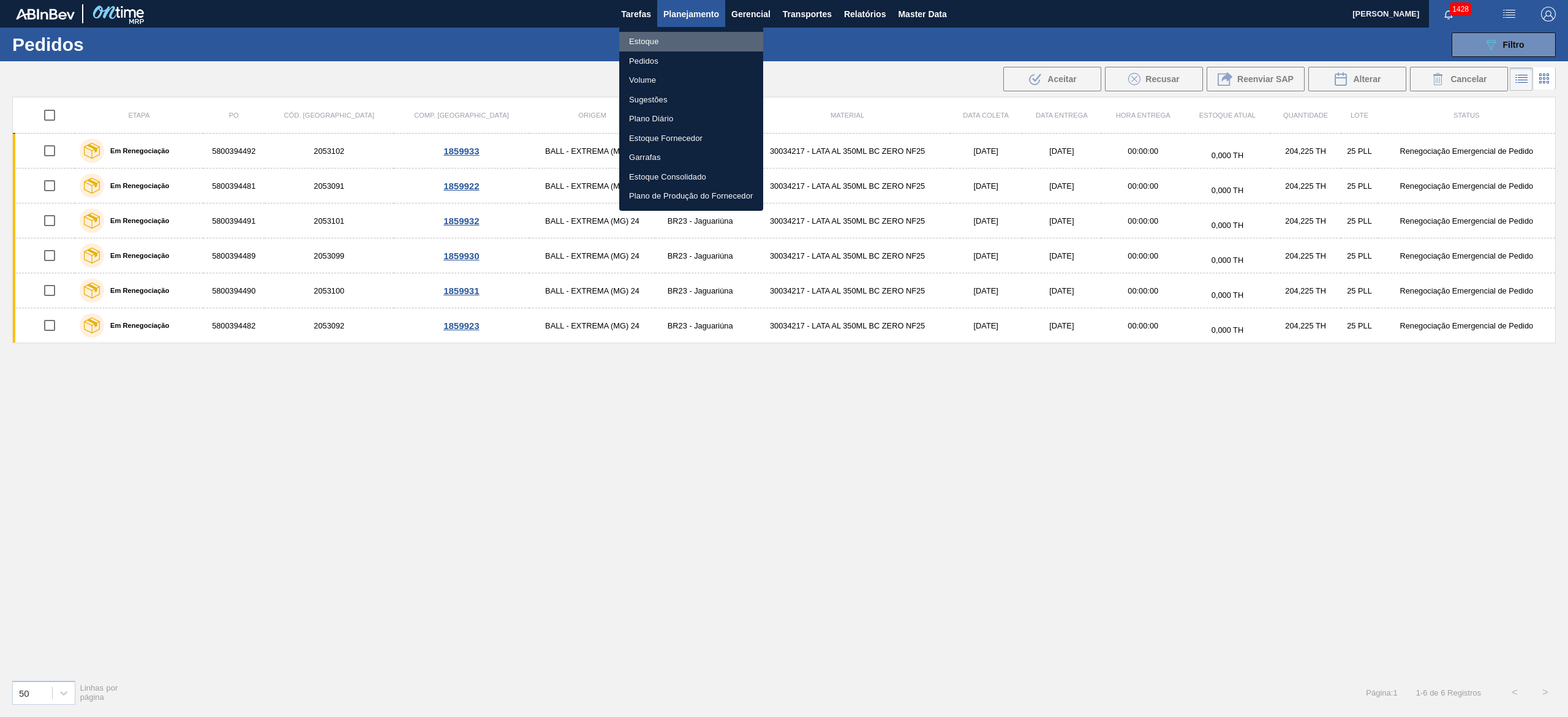
click at [681, 37] on li "Estoque" at bounding box center [691, 41] width 144 height 20
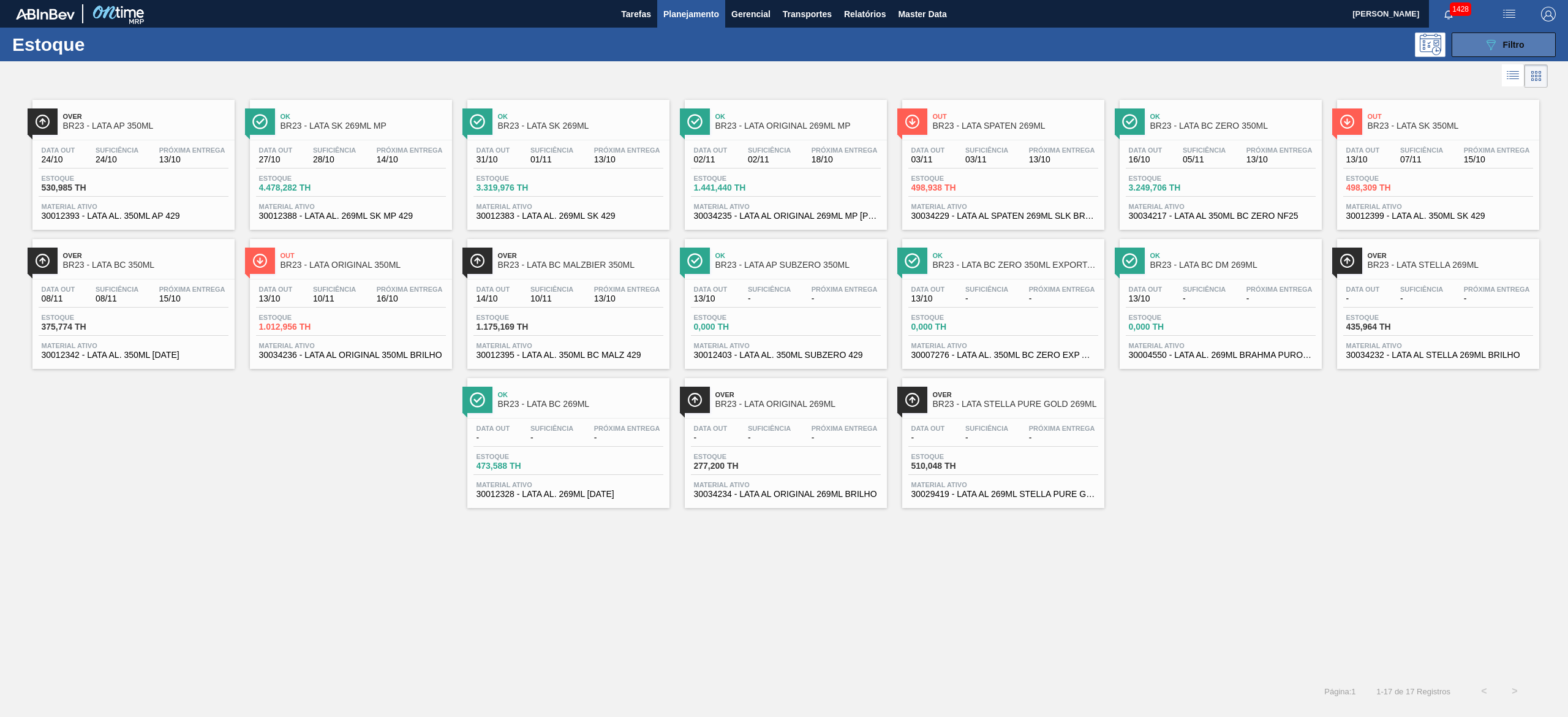
click at [1503, 35] on button "089F7B8B-B2A5-4AFE-B5C0-19BA573D28AC Filtro" at bounding box center [1503, 44] width 104 height 24
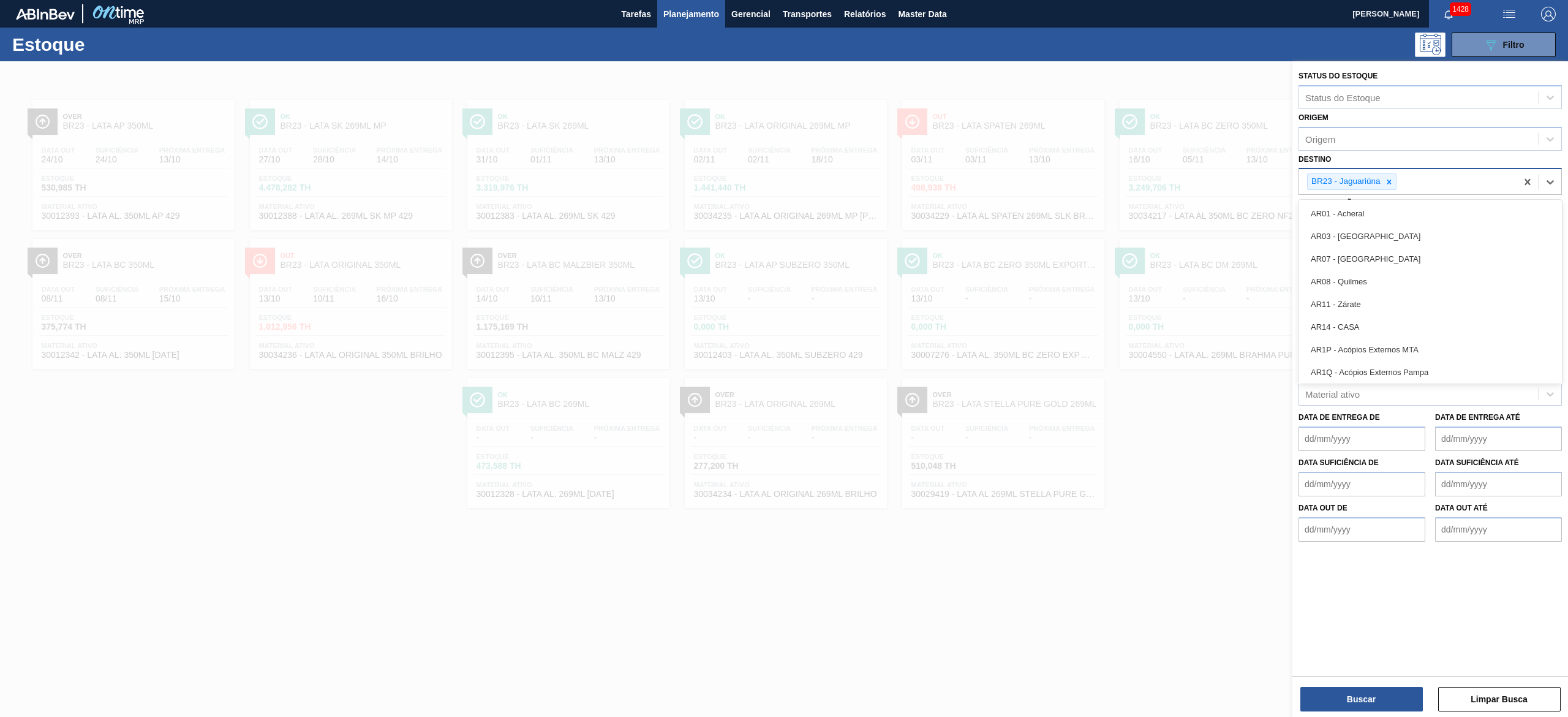
click at [1388, 190] on div "BR23 - Jaguariúna" at bounding box center [1408, 182] width 217 height 25
click at [1391, 185] on icon at bounding box center [1389, 182] width 9 height 9
type input "13"
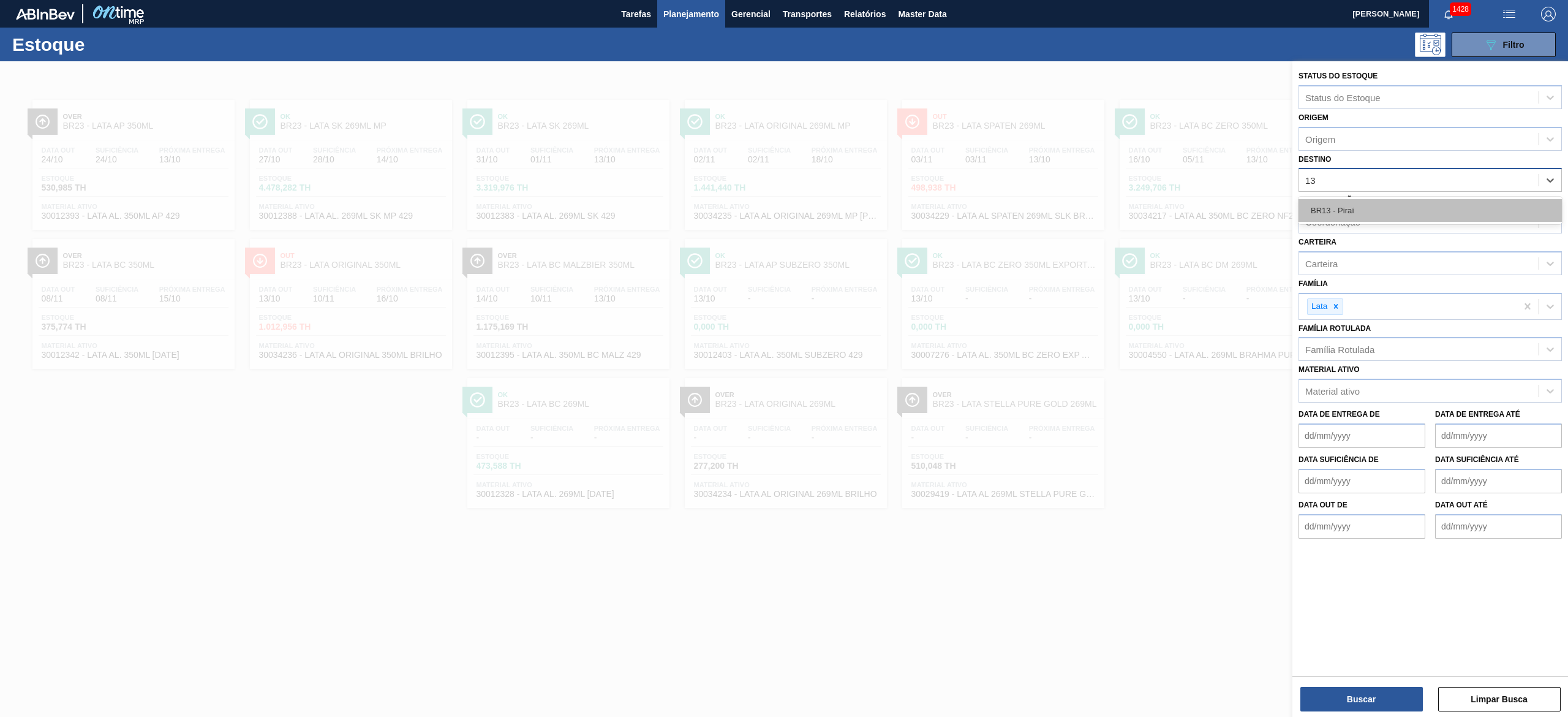
click at [1394, 207] on div "BR13 - Piraí" at bounding box center [1430, 210] width 263 height 23
click at [1351, 396] on div "Material ativo" at bounding box center [1333, 394] width 54 height 10
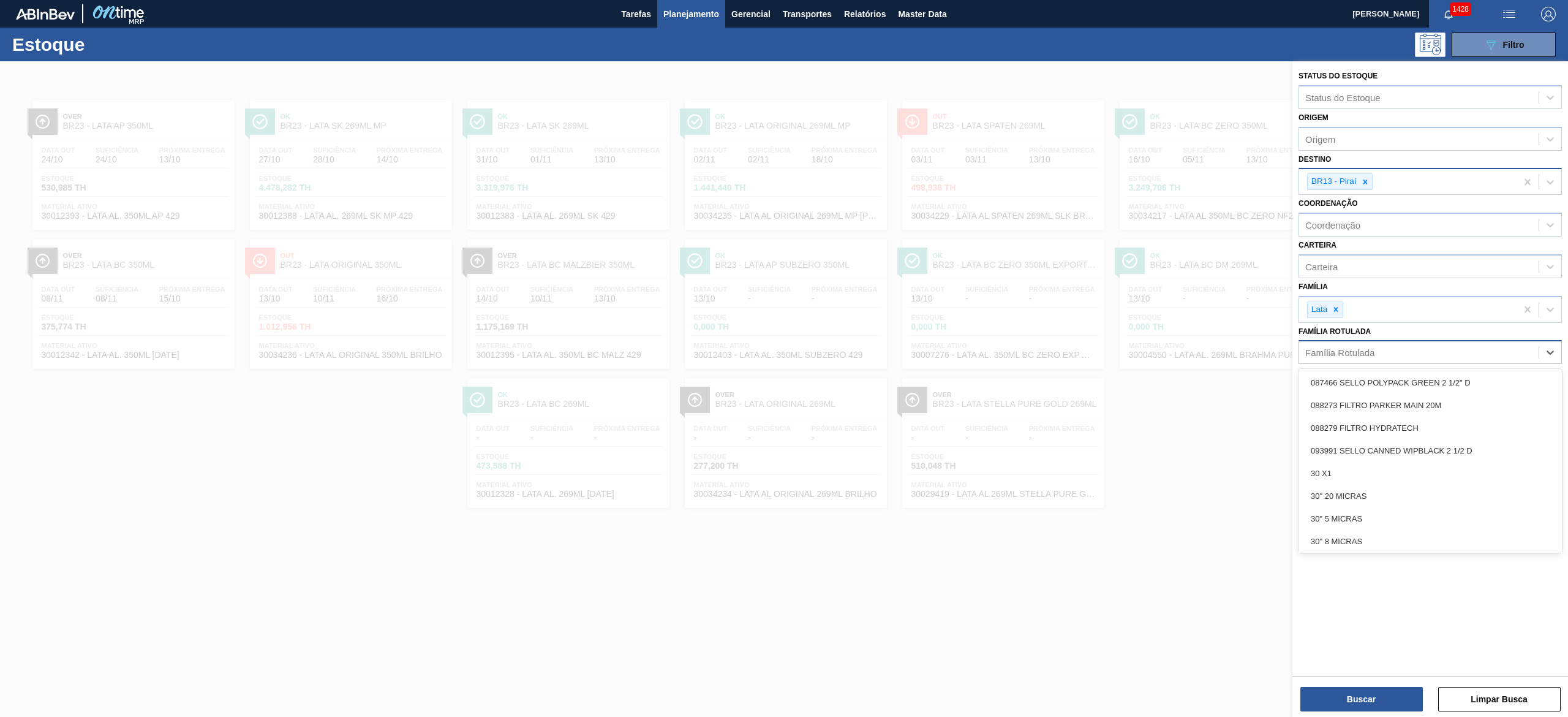
click at [1358, 355] on div "Família Rotulada" at bounding box center [1340, 352] width 69 height 10
type Rotulada "LATA AP"
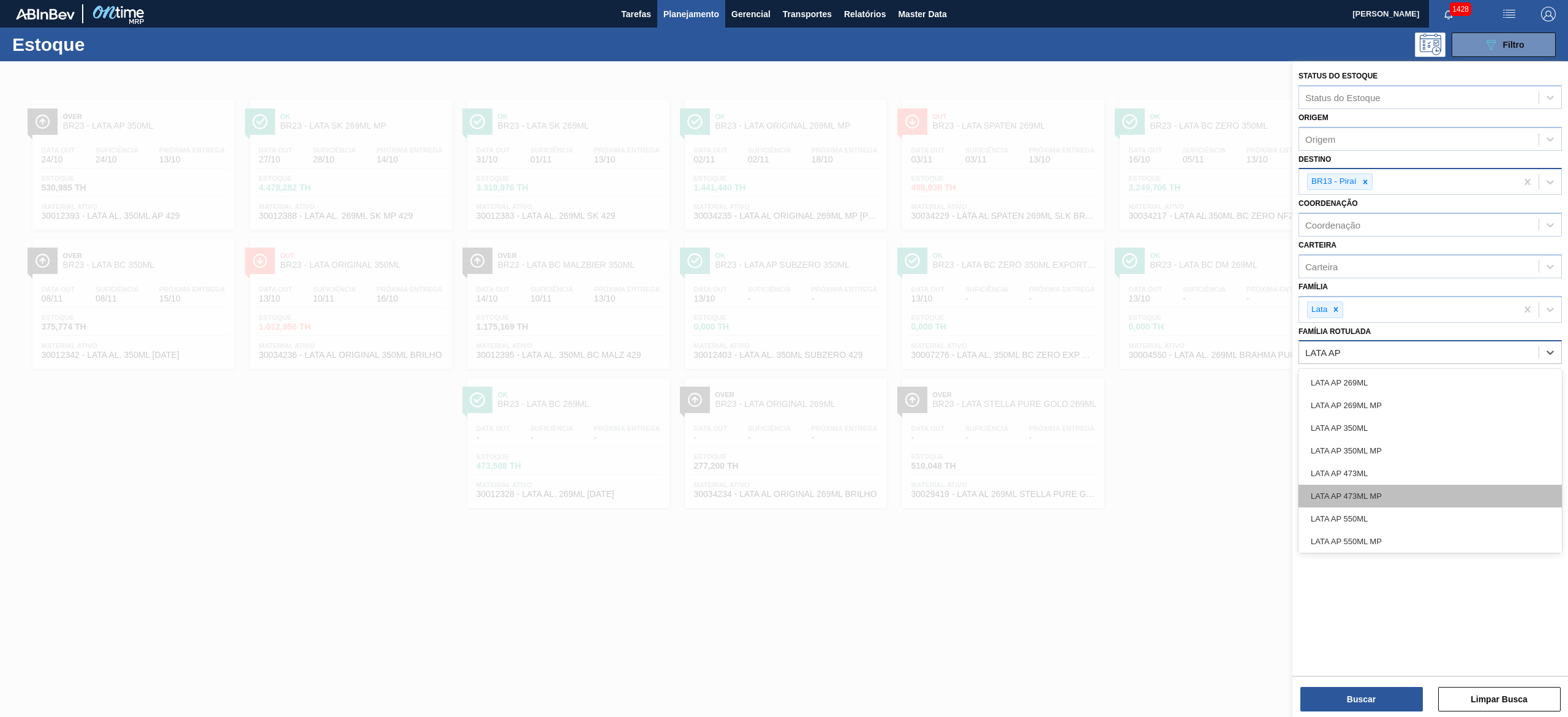
click at [1351, 489] on div "LATA AP 473ML MP" at bounding box center [1430, 496] width 263 height 23
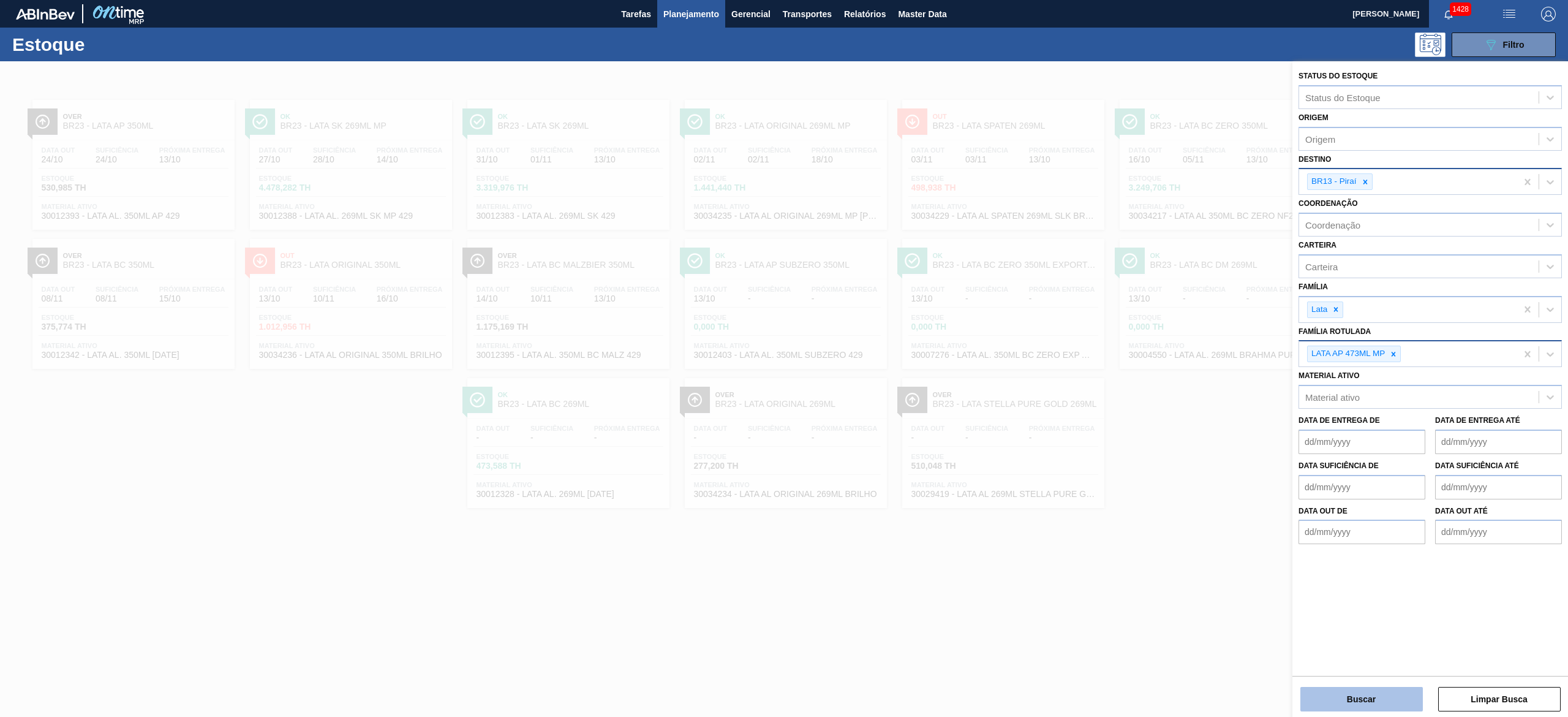
click at [1370, 693] on button "Buscar" at bounding box center [1362, 699] width 123 height 24
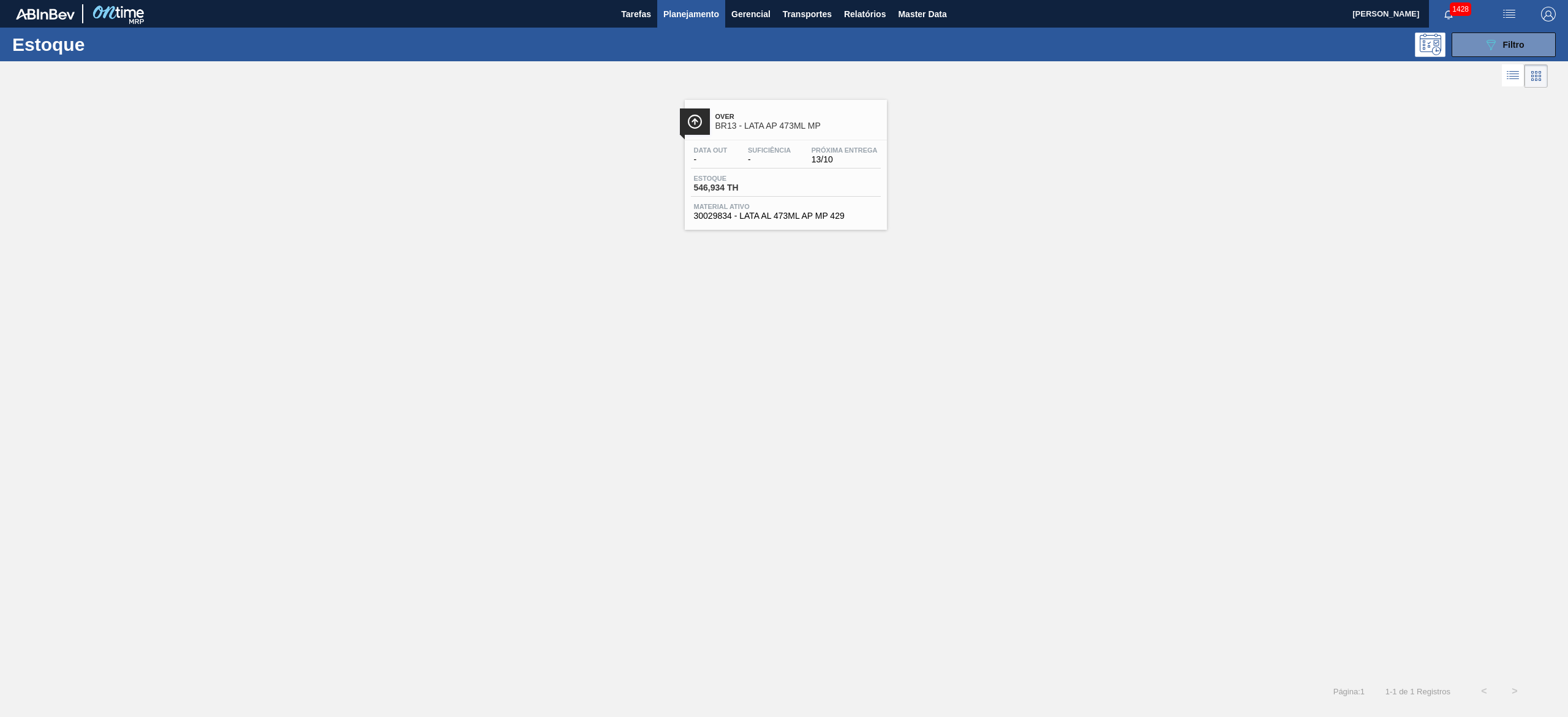
click at [794, 102] on div "Over BR13 - LATA AP 473ML MP" at bounding box center [786, 117] width 202 height 34
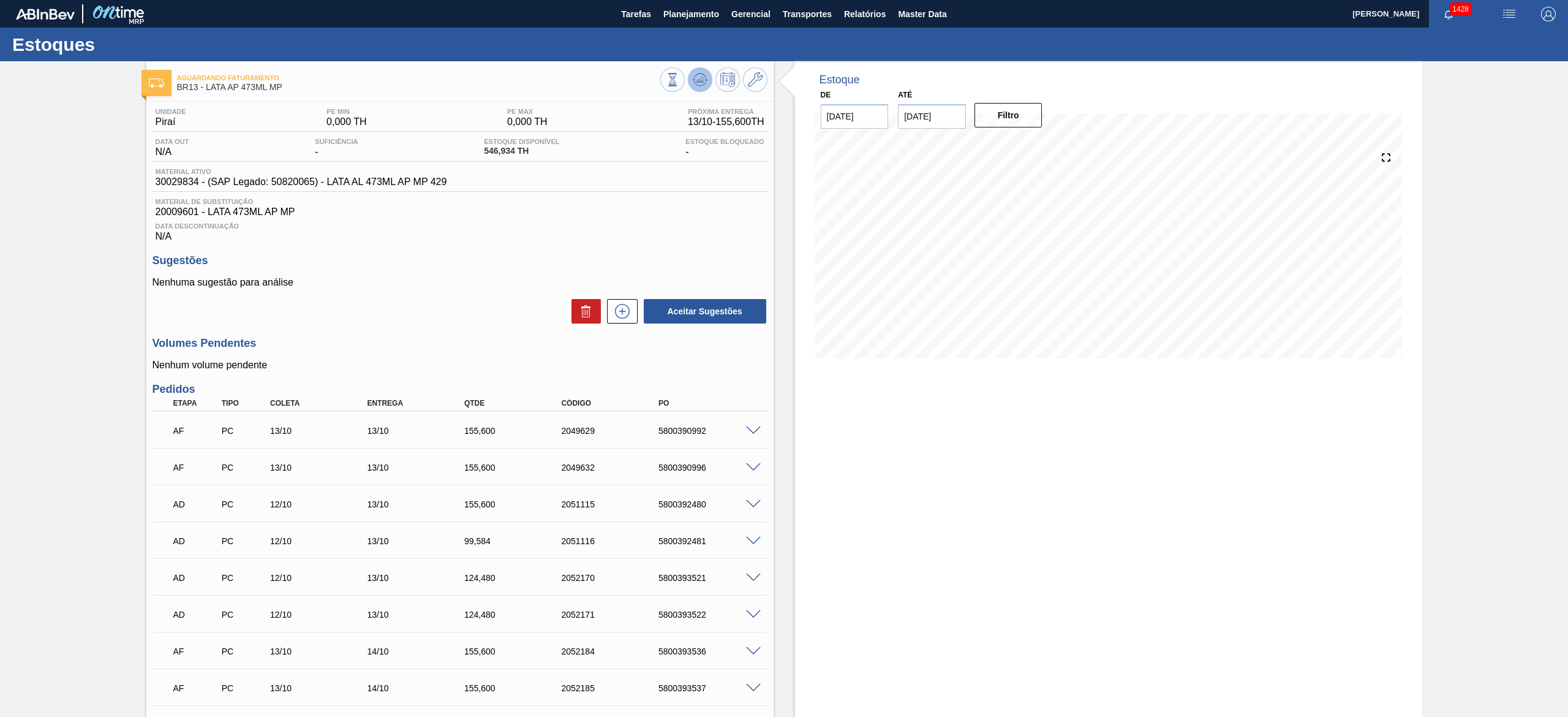
click at [696, 86] on icon at bounding box center [700, 80] width 15 height 15
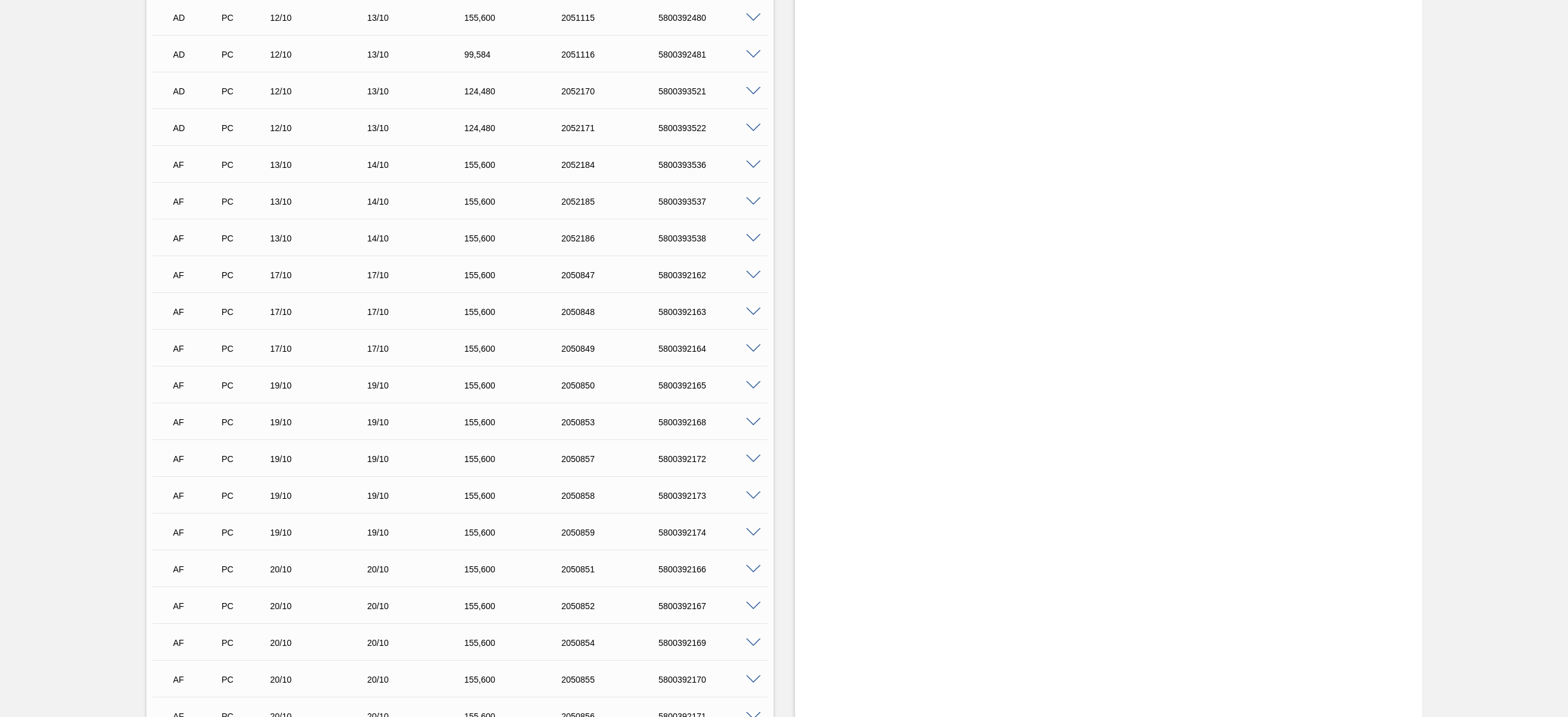
scroll to position [488, 0]
click at [752, 308] on span at bounding box center [753, 311] width 15 height 9
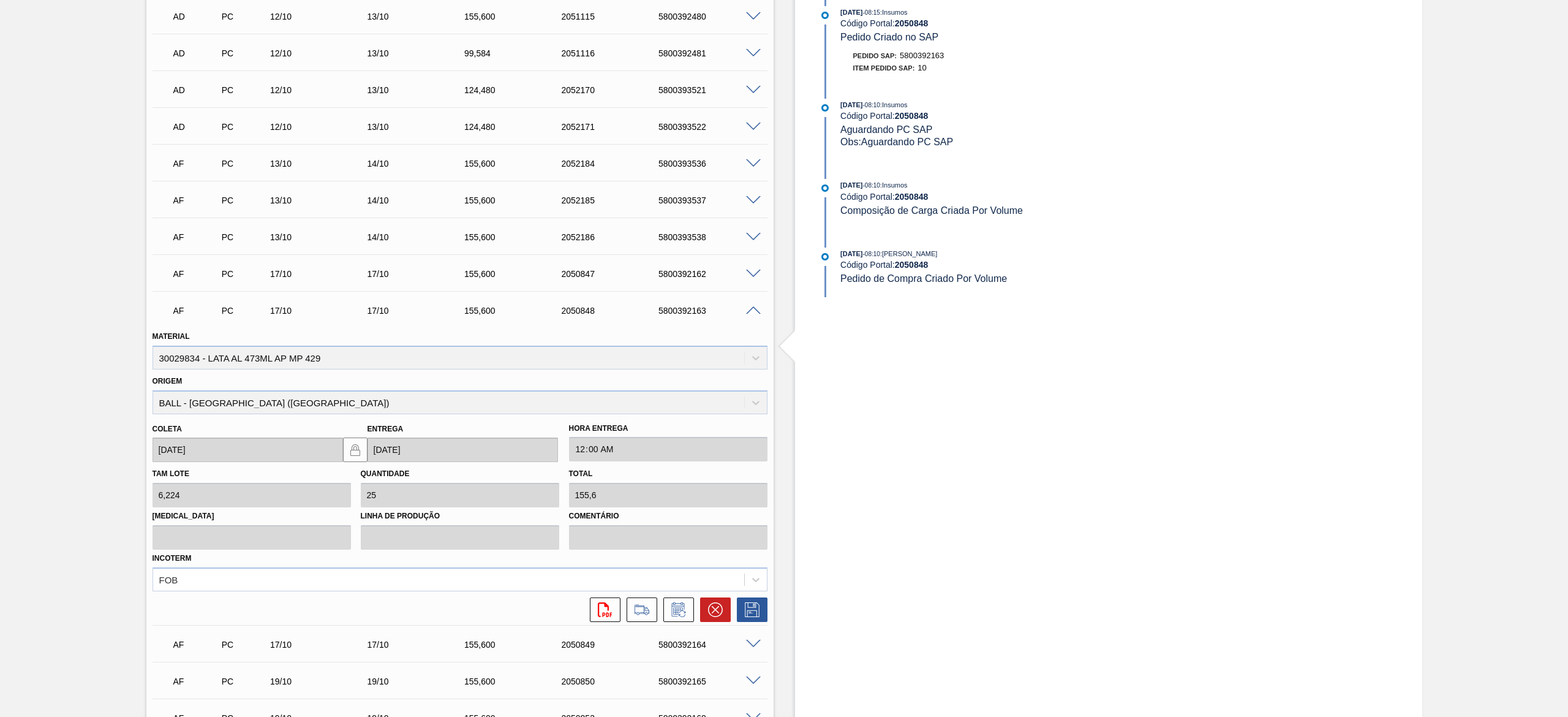
click at [752, 308] on span at bounding box center [753, 311] width 15 height 9
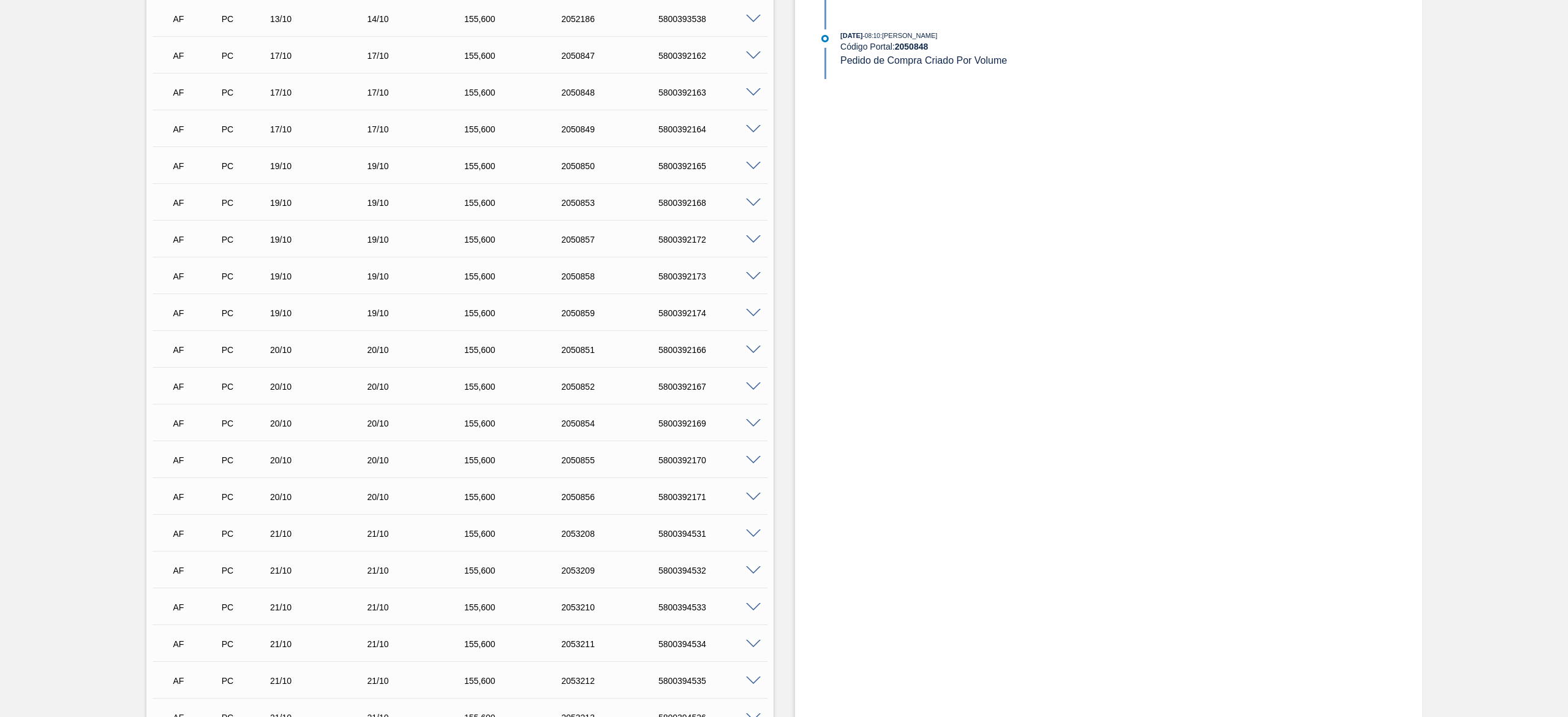
scroll to position [1156, 0]
